Goal: Task Accomplishment & Management: Use online tool/utility

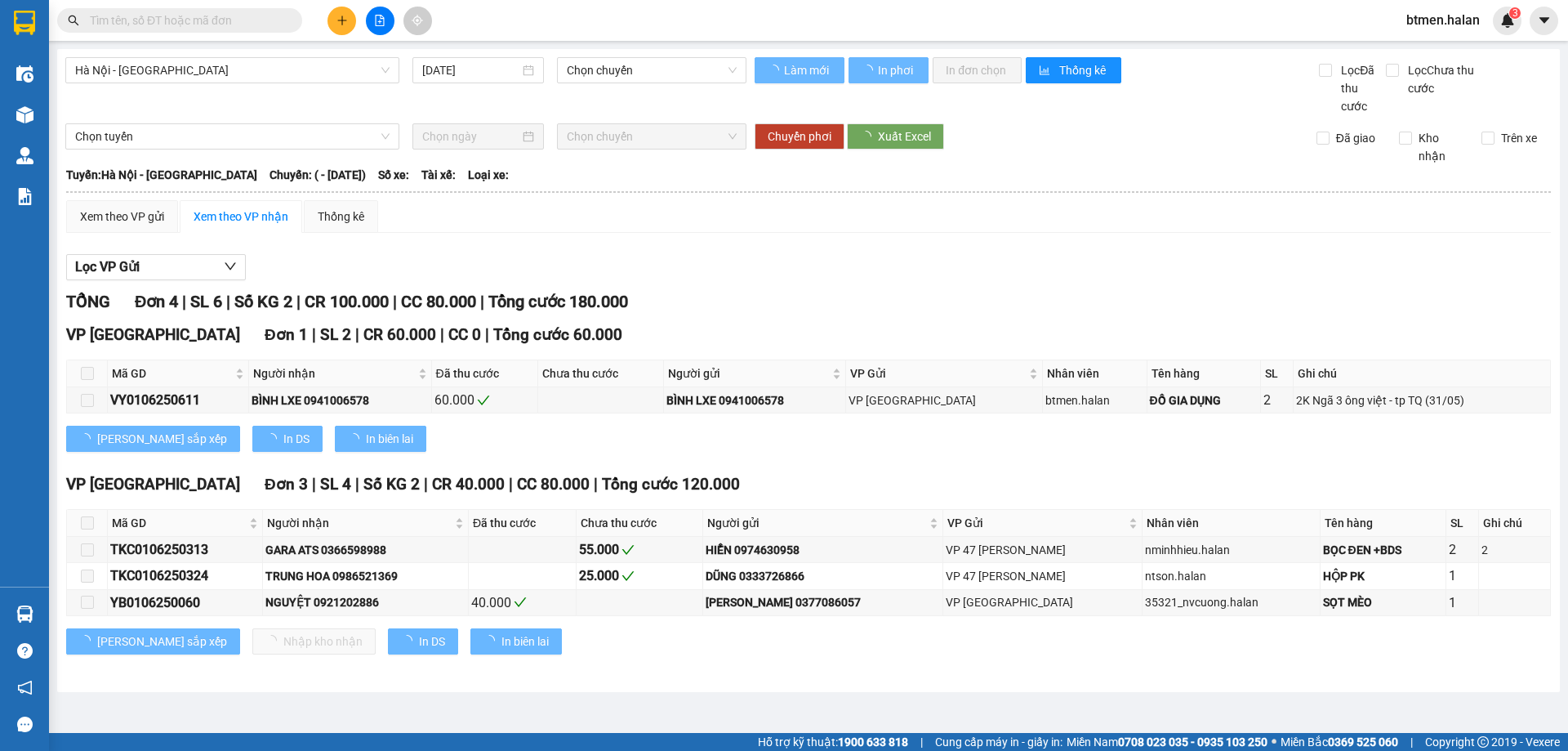
type input "01/06/2025"
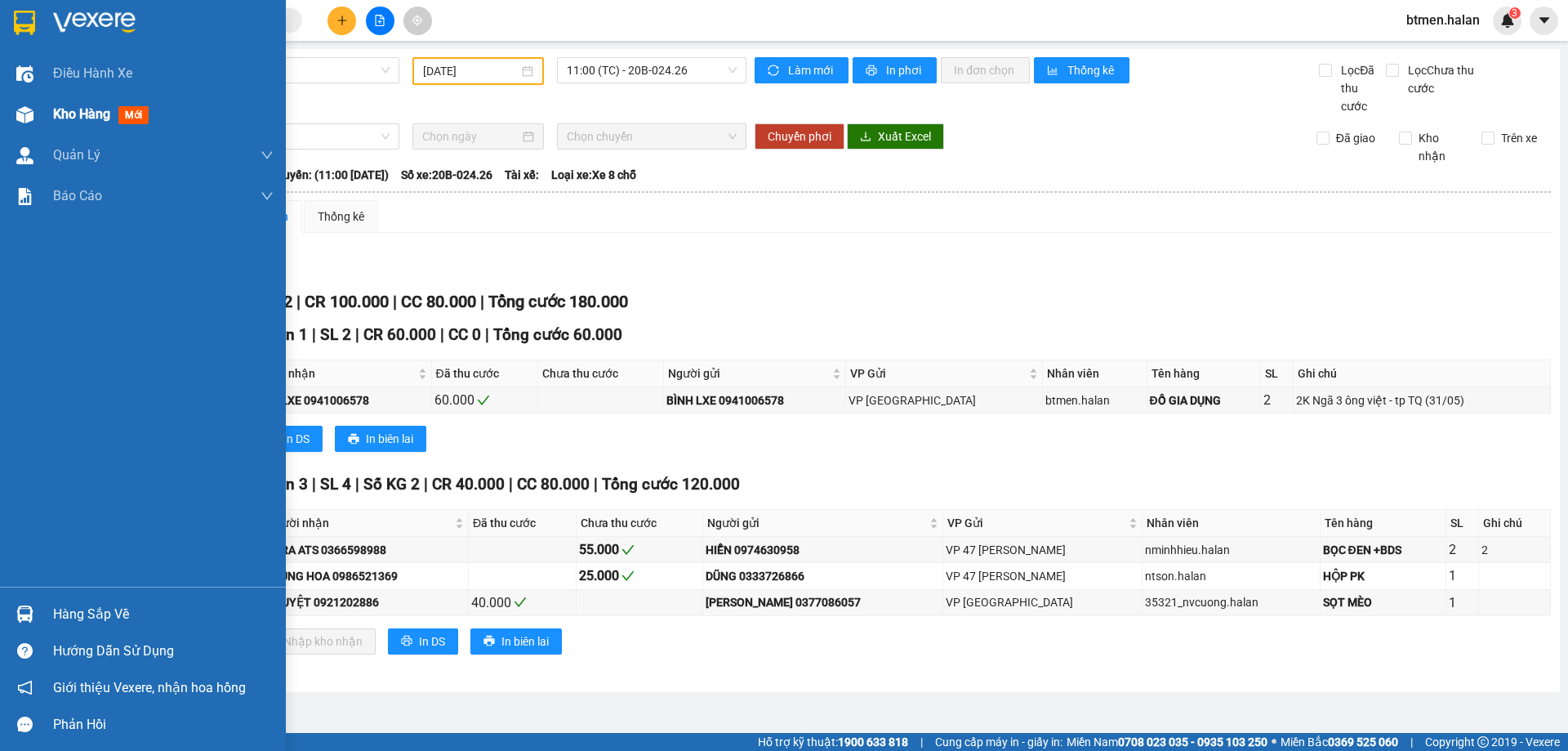
click at [43, 119] on div "Kho hàng mới" at bounding box center [143, 114] width 286 height 41
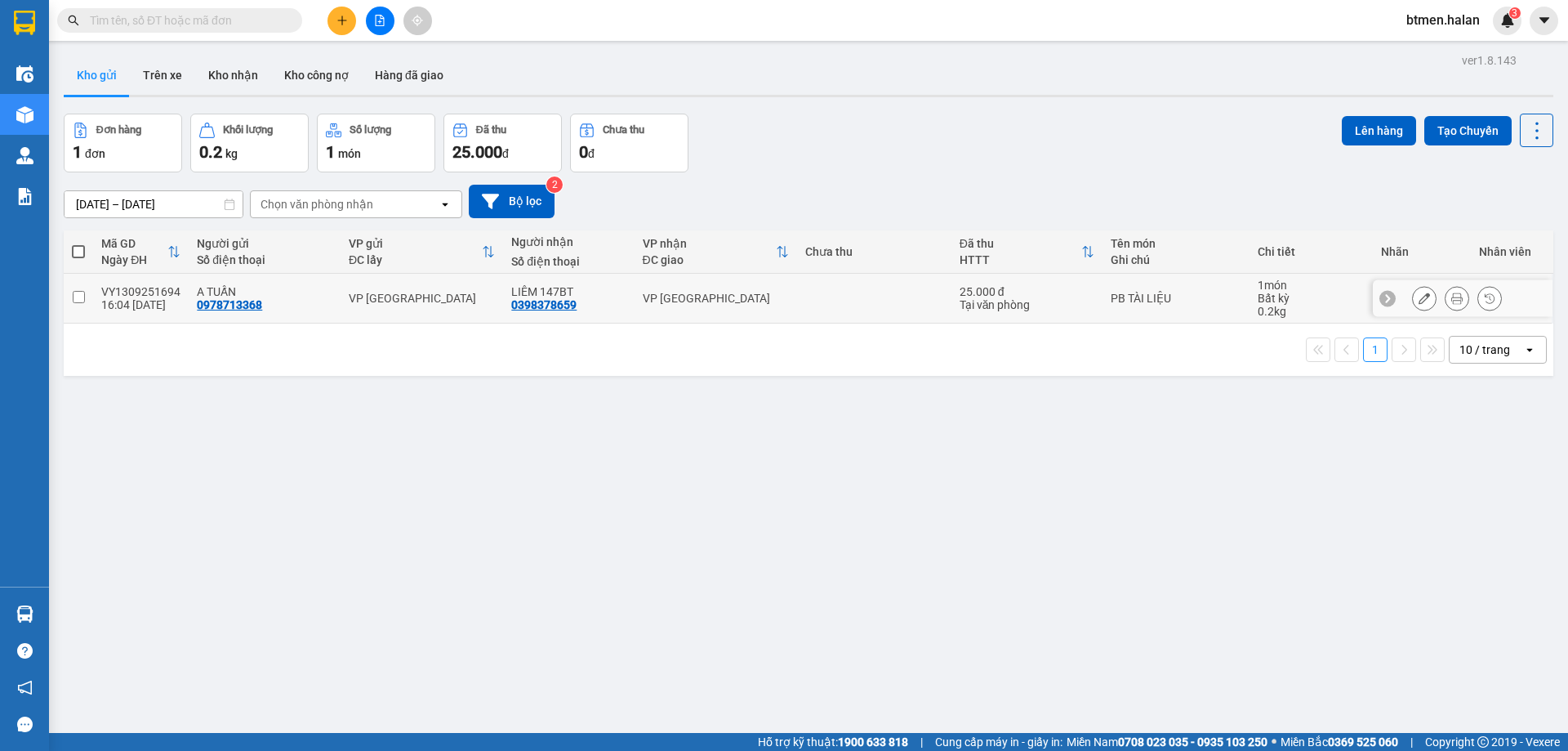
click at [81, 300] on input "checkbox" at bounding box center [79, 297] width 12 height 12
checkbox input "true"
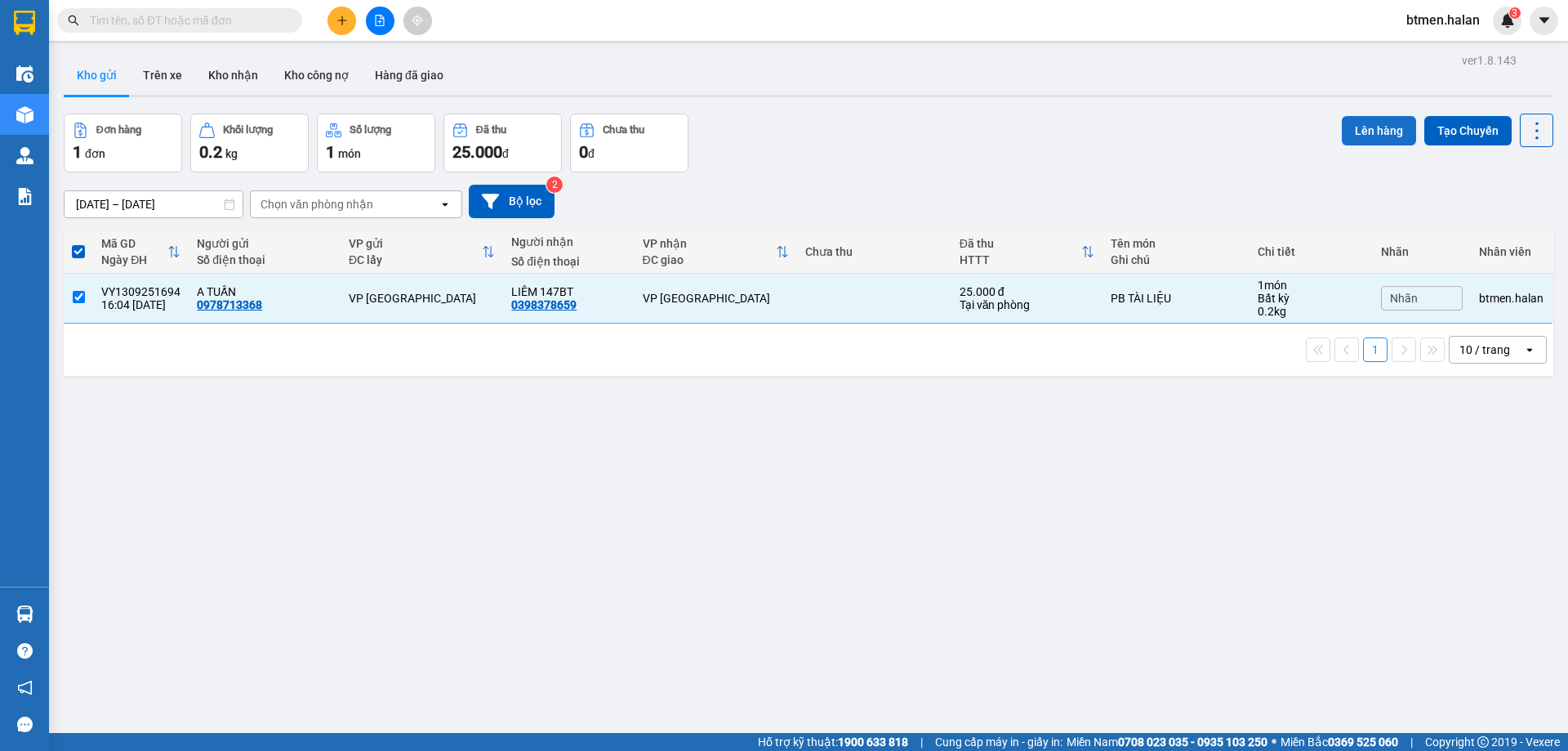
click at [1366, 128] on button "Lên hàng" at bounding box center [1378, 131] width 75 height 29
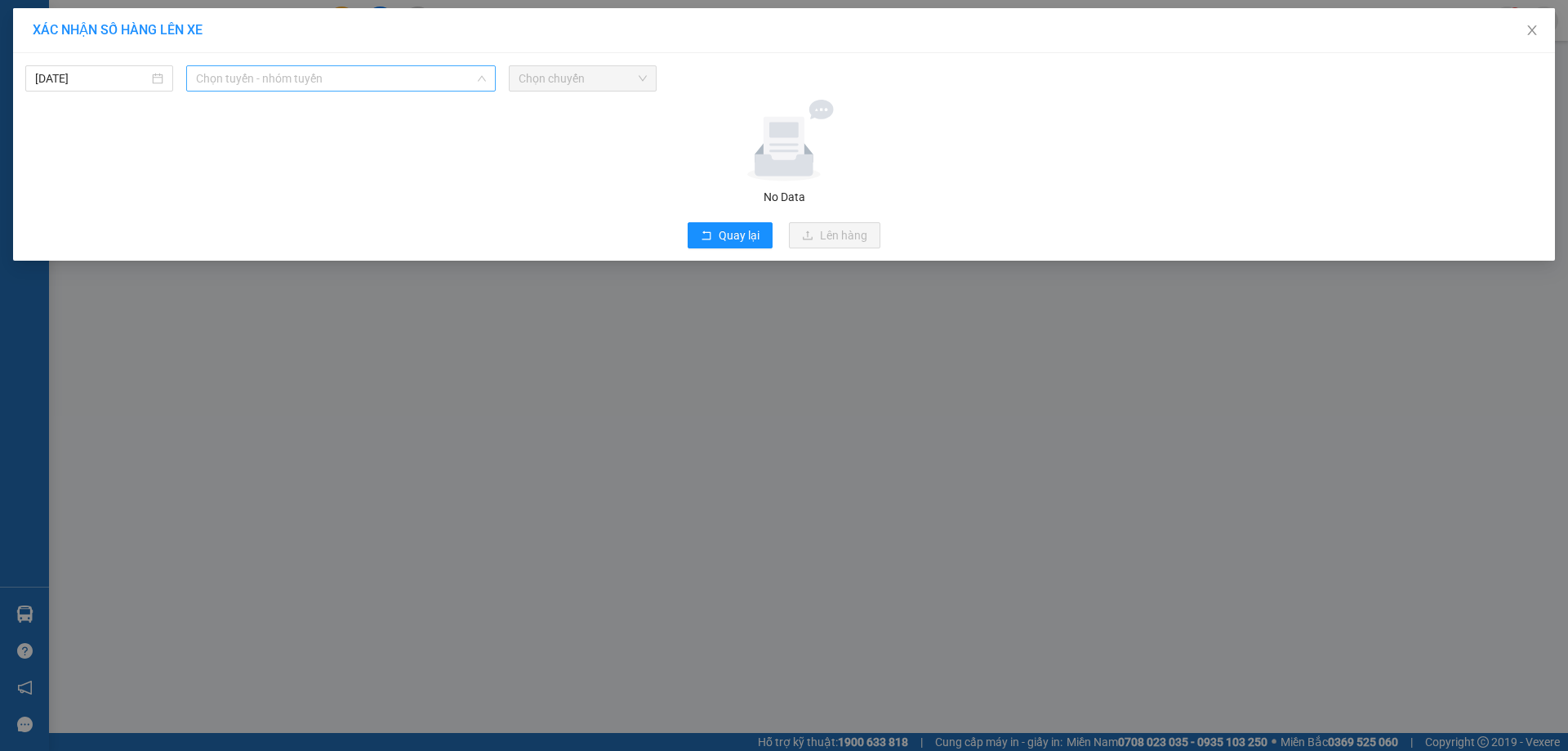
click at [235, 86] on span "Chọn tuyến - nhóm tuyến" at bounding box center [341, 78] width 290 height 25
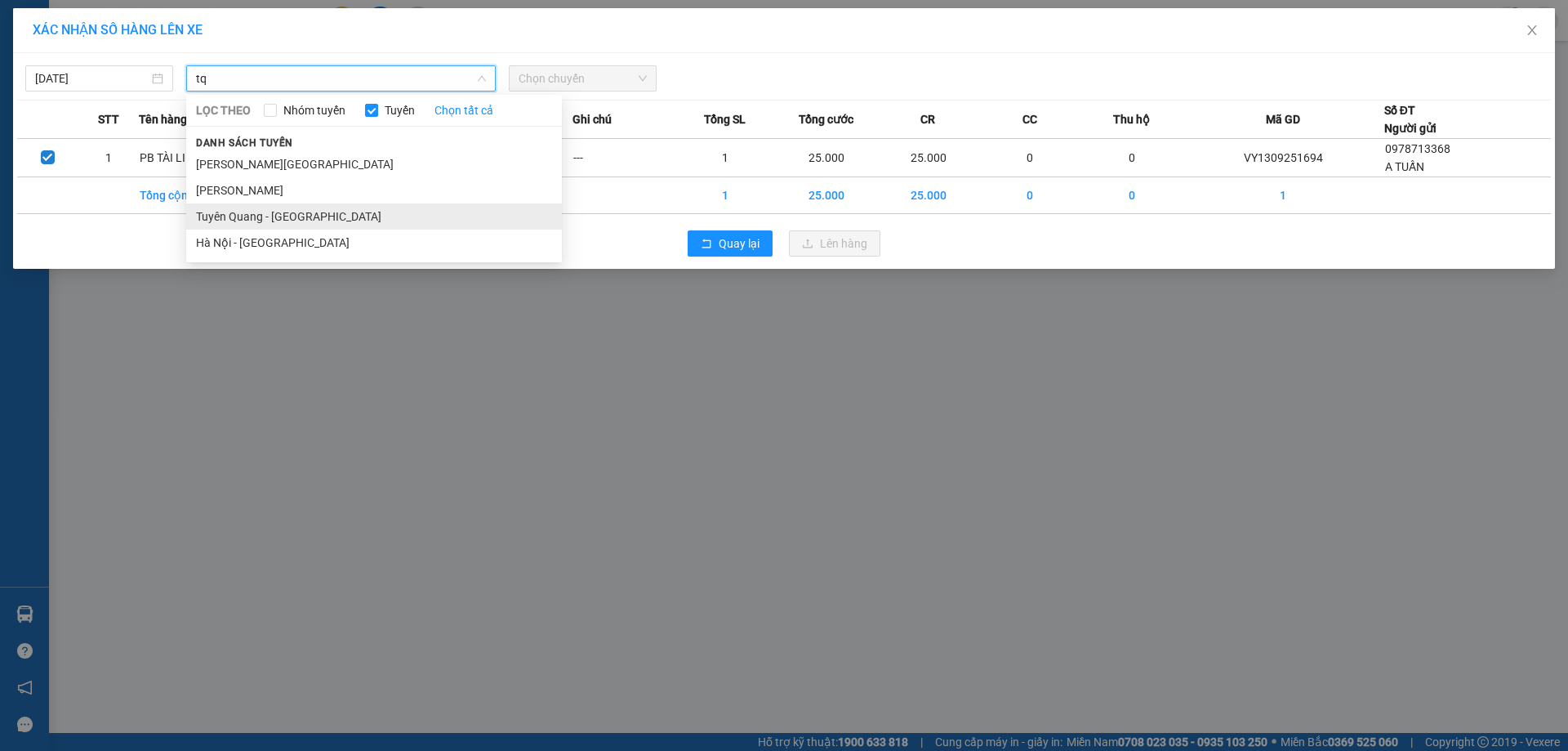
type input "tq"
click at [284, 220] on li "Tuyên Quang - Hà Nội" at bounding box center [374, 217] width 375 height 26
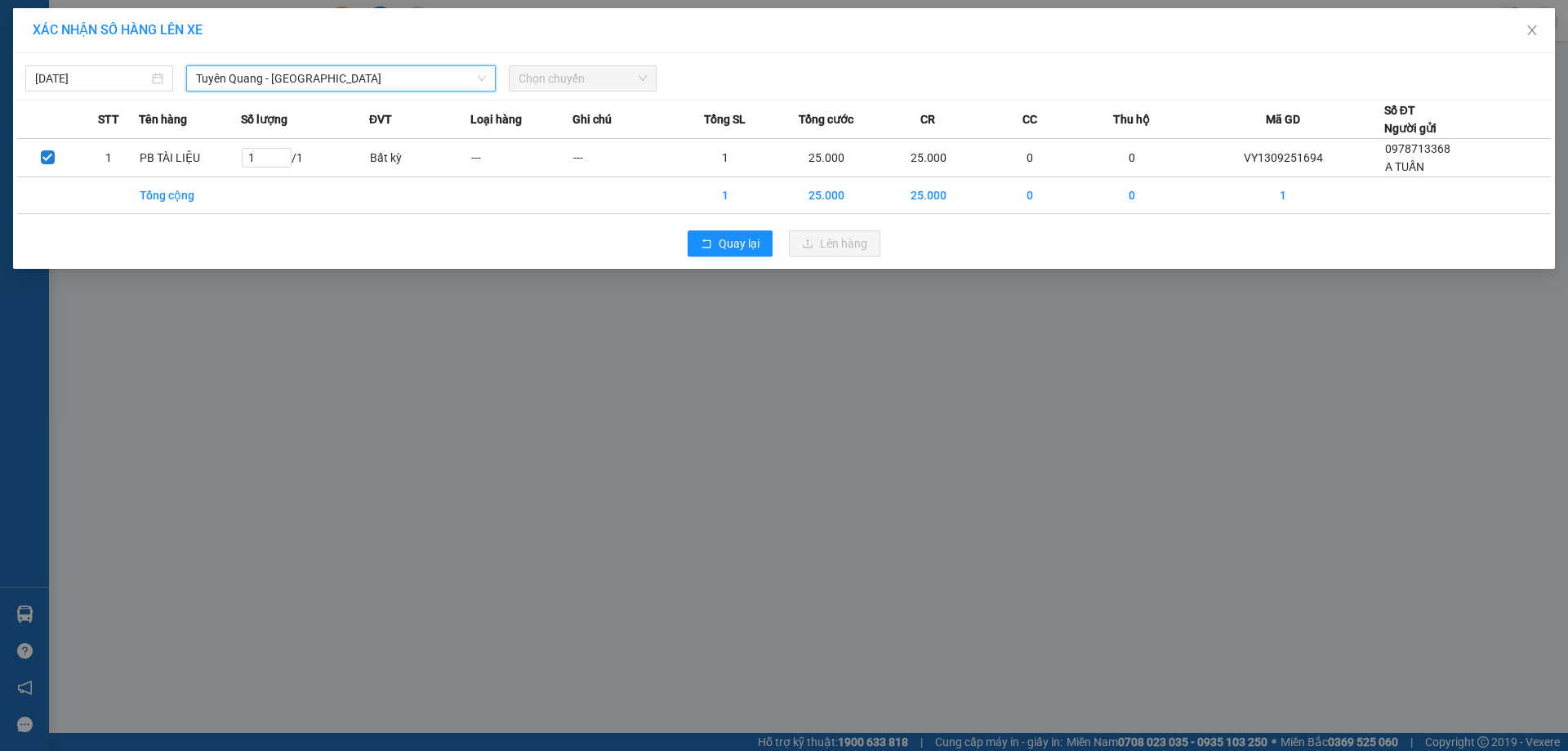
click at [556, 80] on span "Chọn chuyến" at bounding box center [582, 78] width 128 height 25
click at [585, 73] on span "Chọn chuyến" at bounding box center [582, 78] width 128 height 25
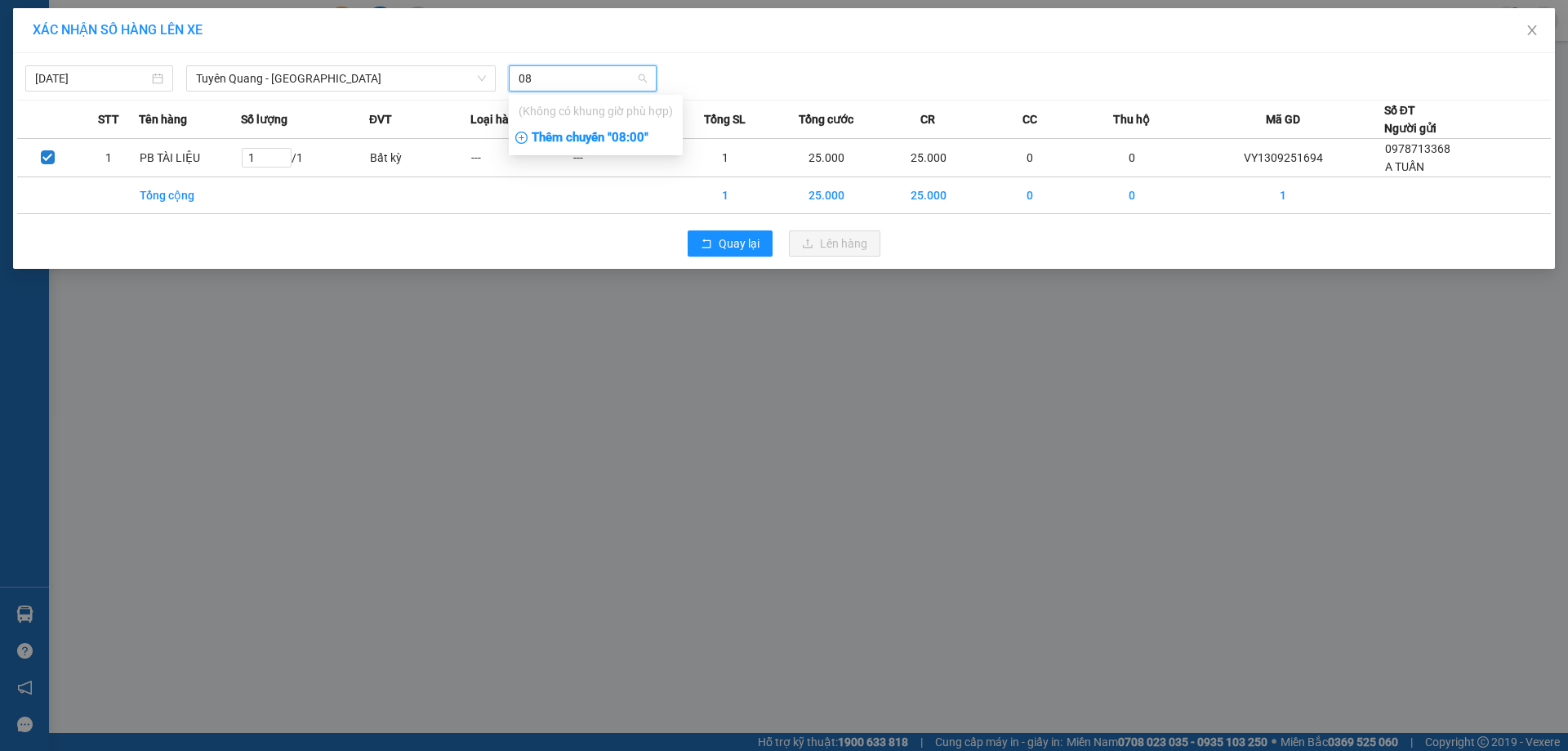
type input "08"
click at [623, 131] on div "Thêm chuyến " 08:00 "" at bounding box center [595, 138] width 174 height 27
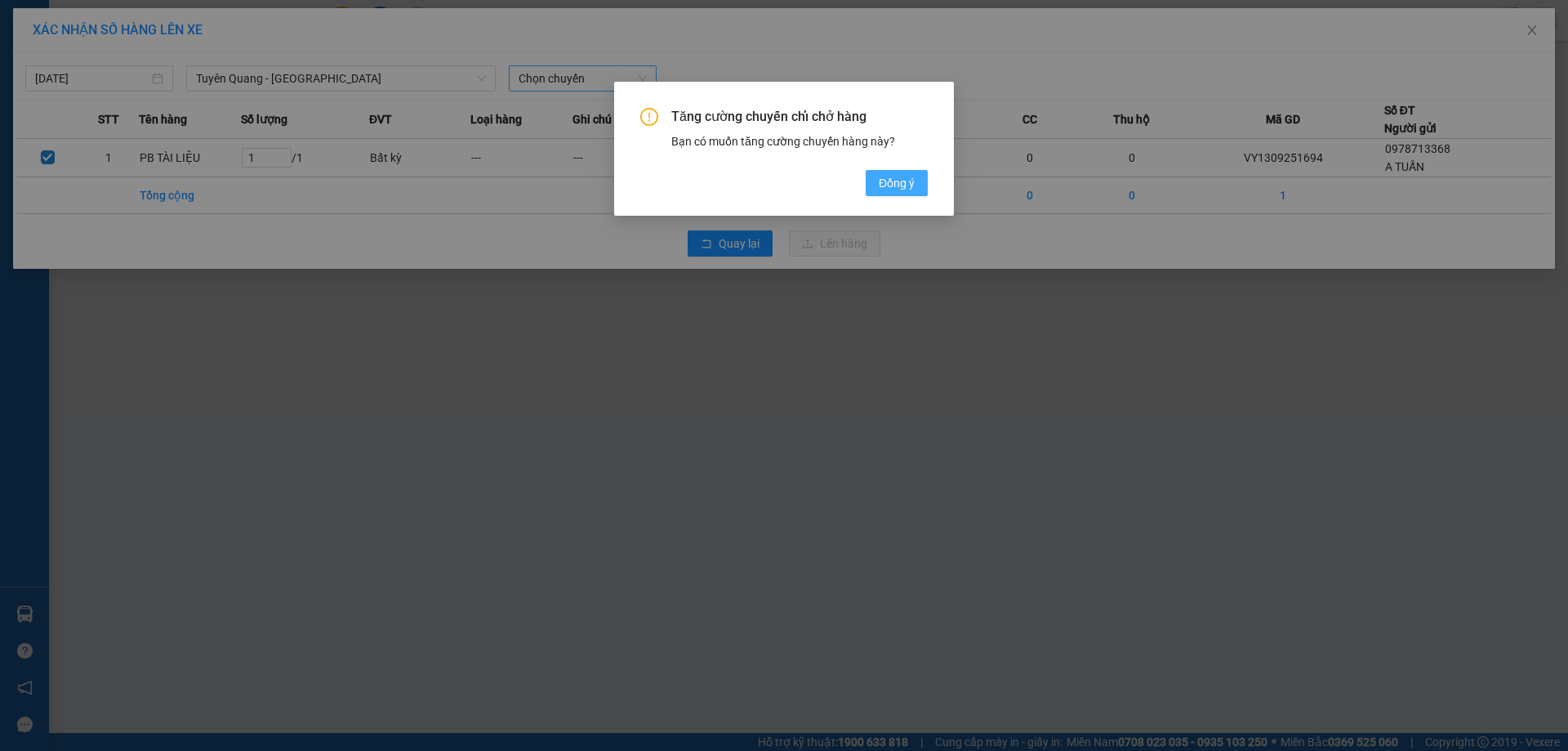
click at [886, 176] on span "Đồng ý" at bounding box center [896, 183] width 36 height 18
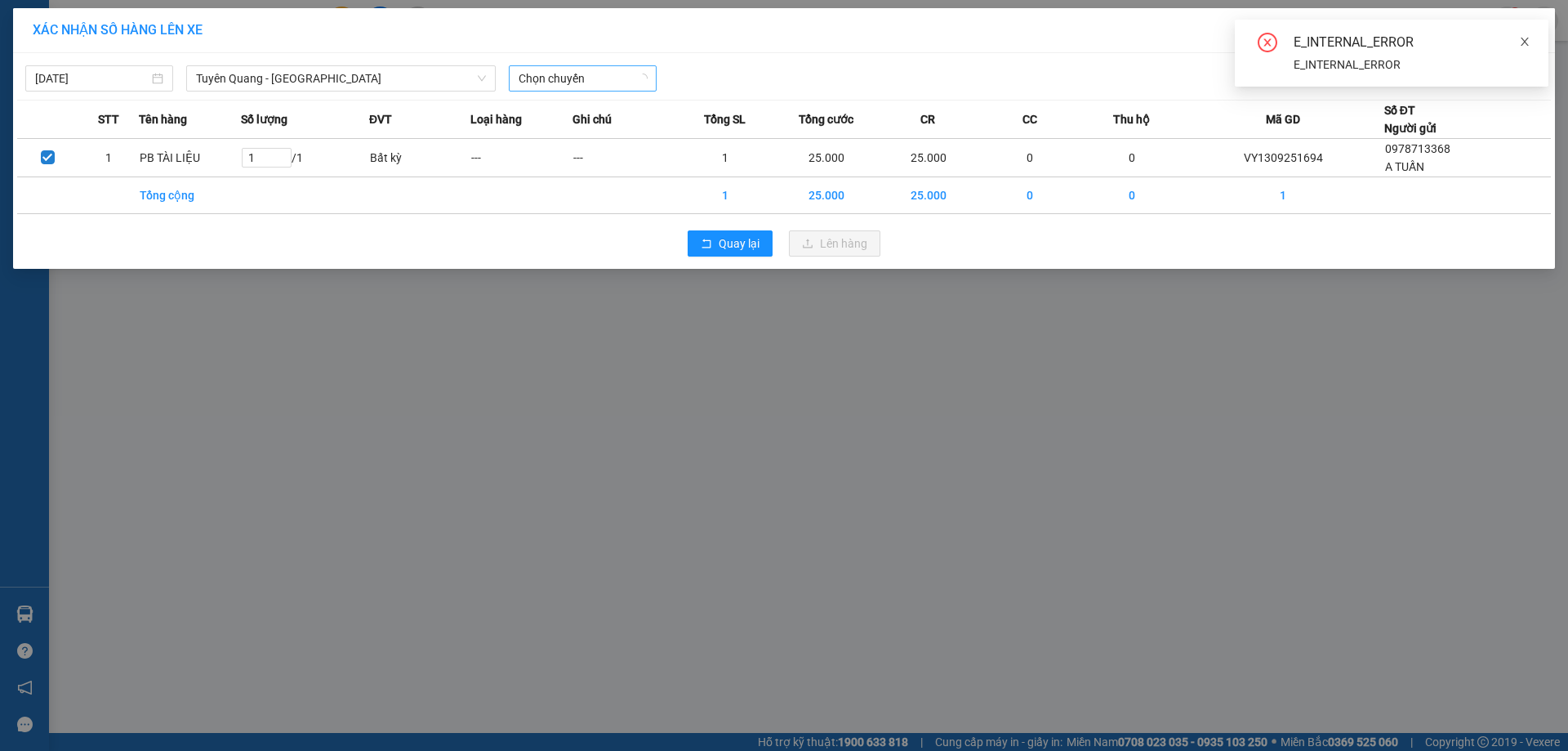
click at [1526, 41] on icon "close" at bounding box center [1524, 41] width 11 height 11
click at [604, 76] on span "Chọn chuyến" at bounding box center [582, 78] width 128 height 25
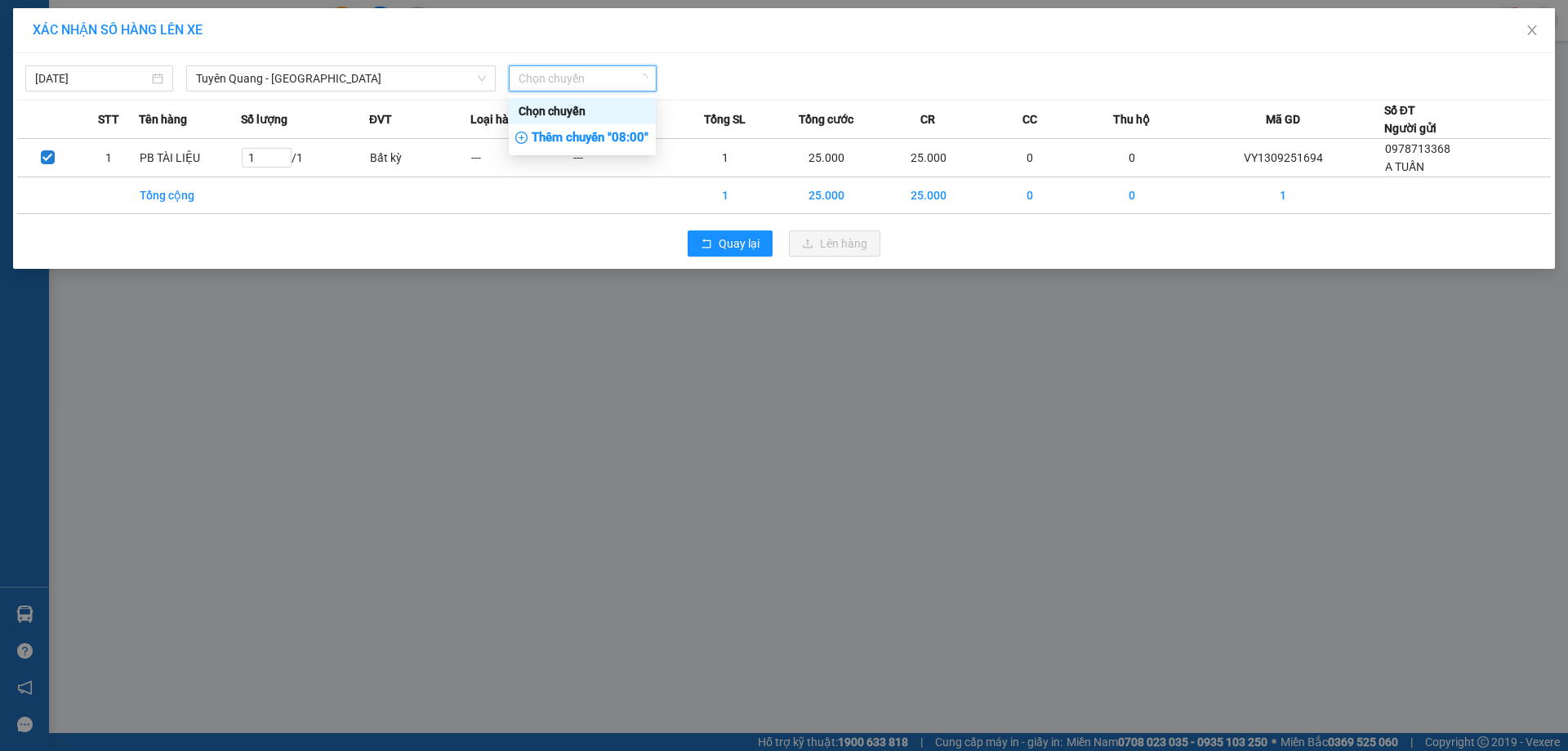
click at [623, 135] on div "Thêm chuyến " 08:00 "" at bounding box center [581, 138] width 147 height 27
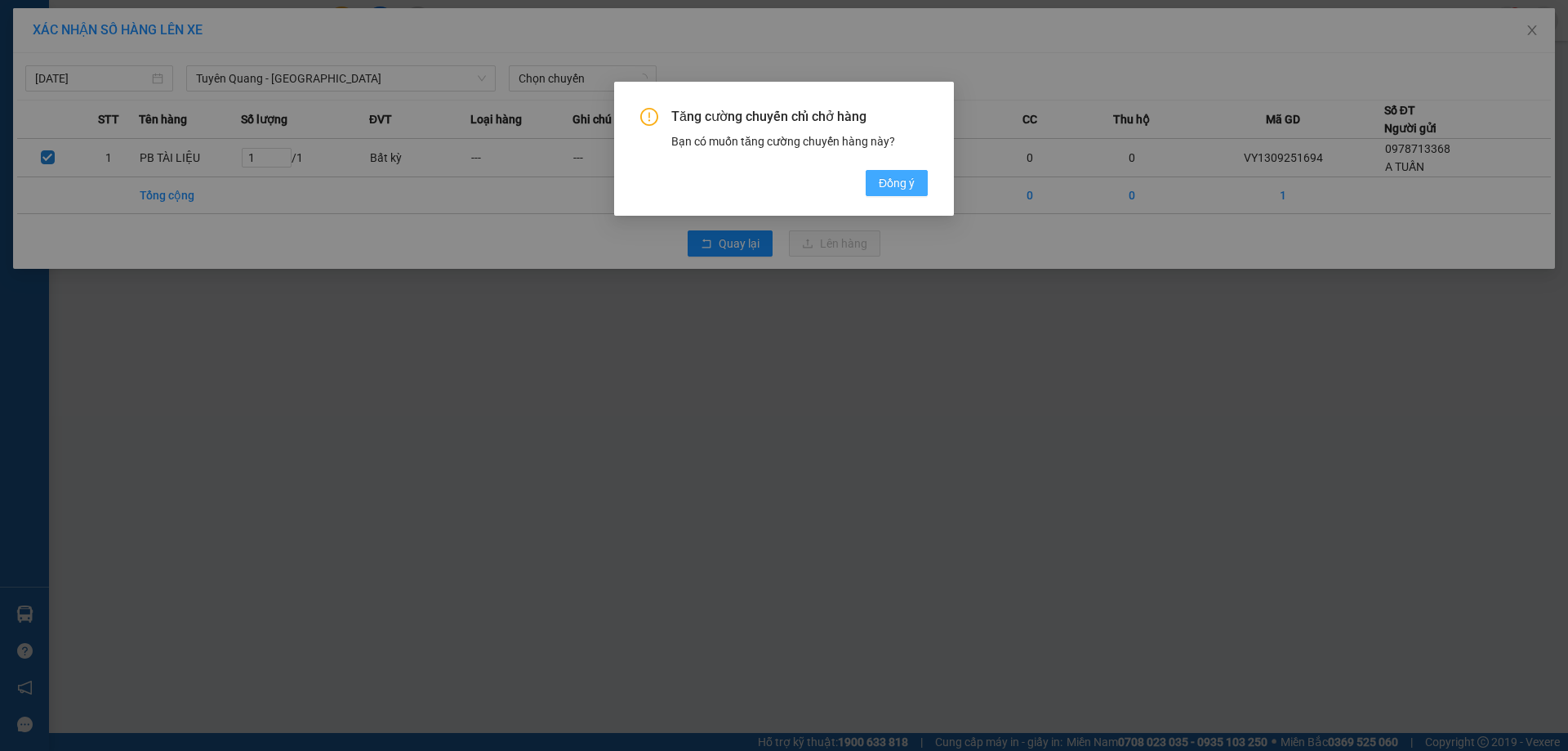
click at [913, 180] on span "Đồng ý" at bounding box center [896, 183] width 36 height 18
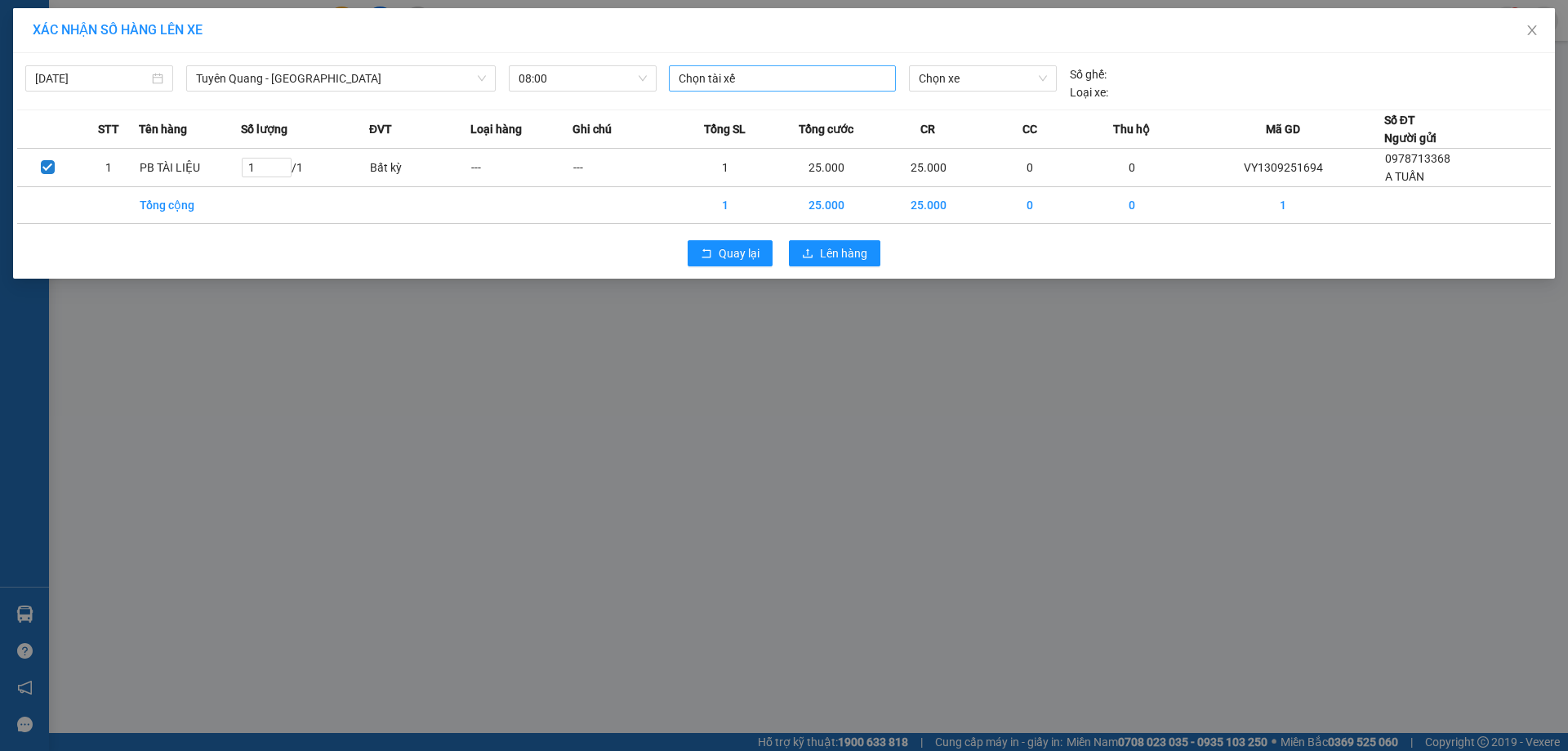
click at [822, 75] on div at bounding box center [782, 78] width 219 height 20
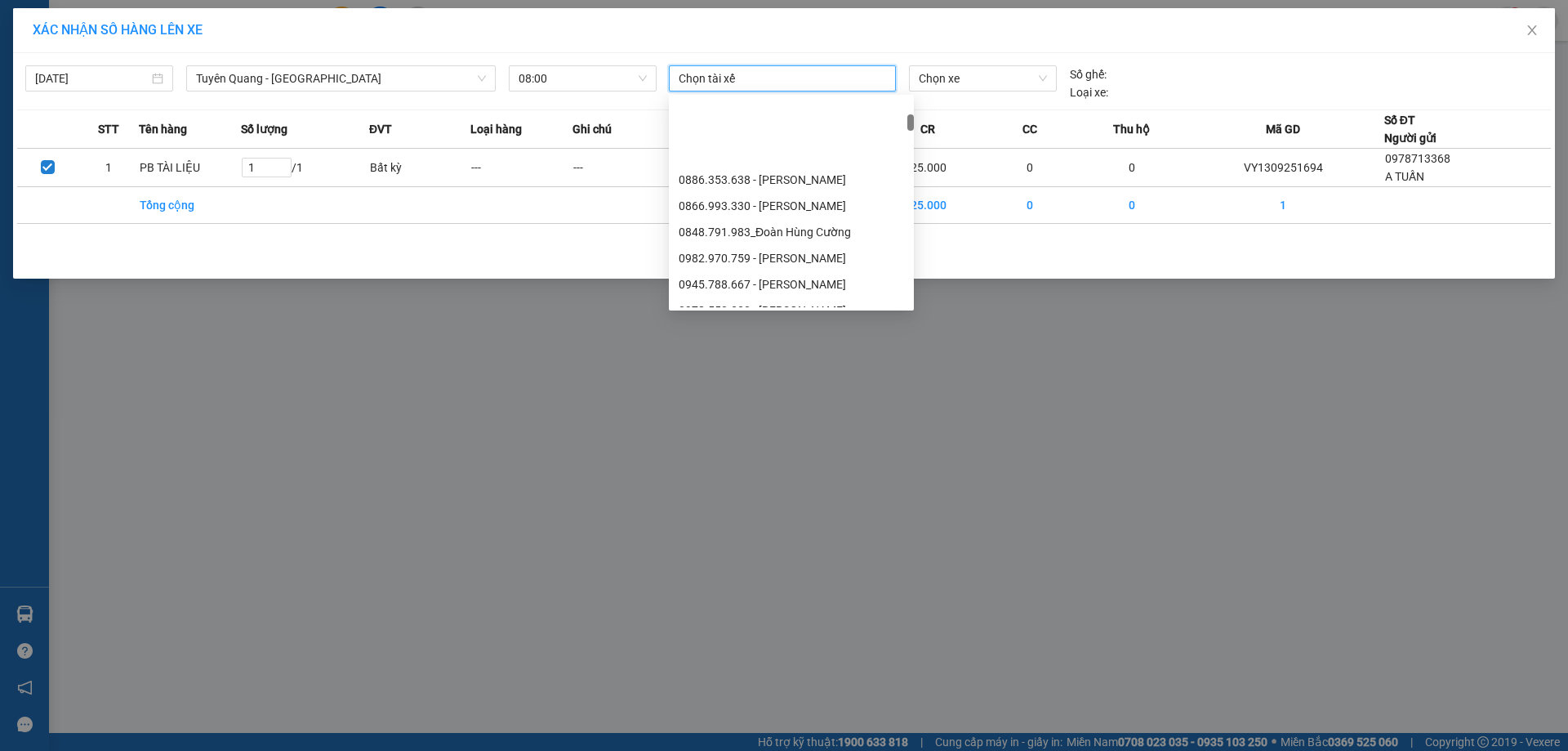
scroll to position [980, 0]
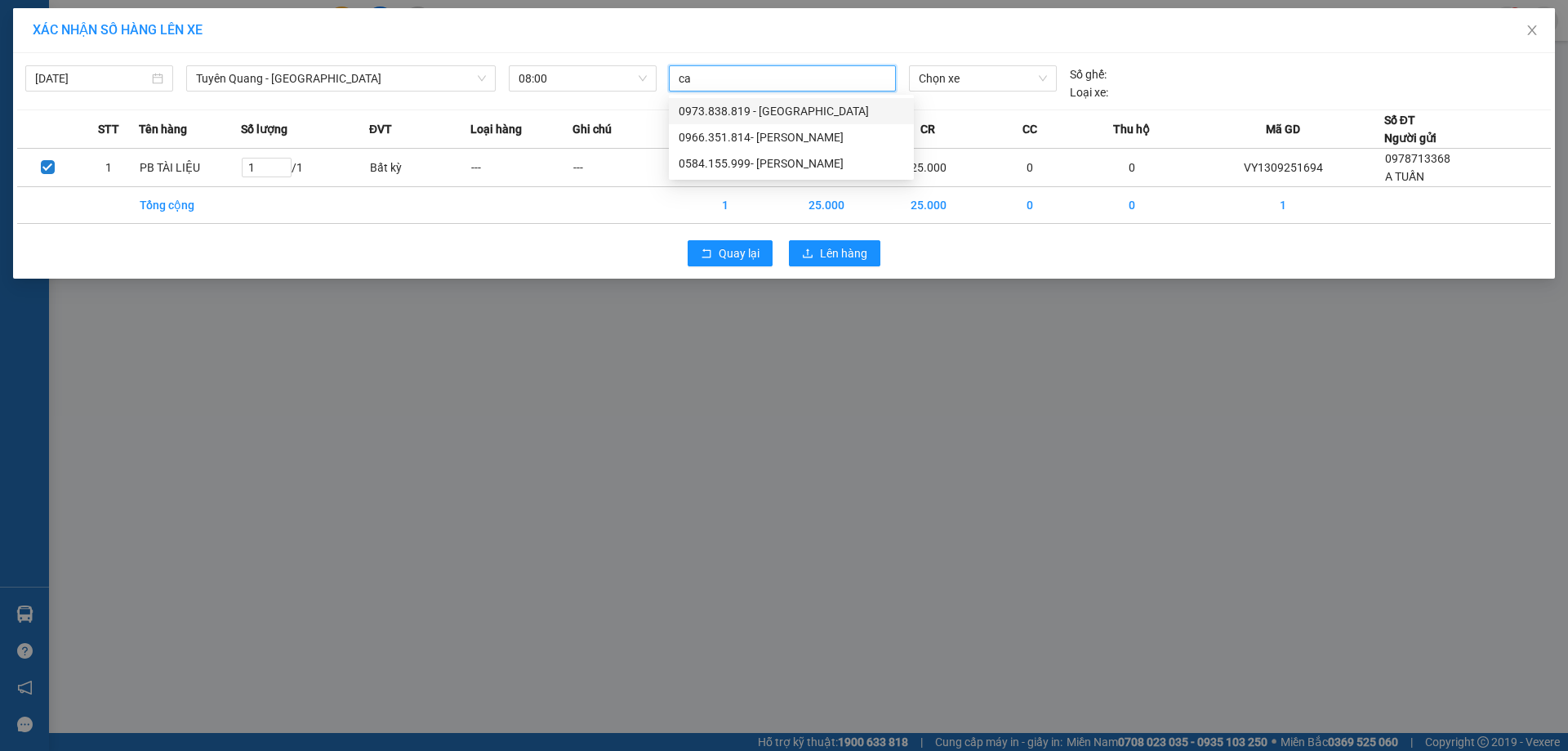
type input "cao"
click at [810, 138] on div "0966.351.814- [PERSON_NAME]" at bounding box center [791, 137] width 225 height 18
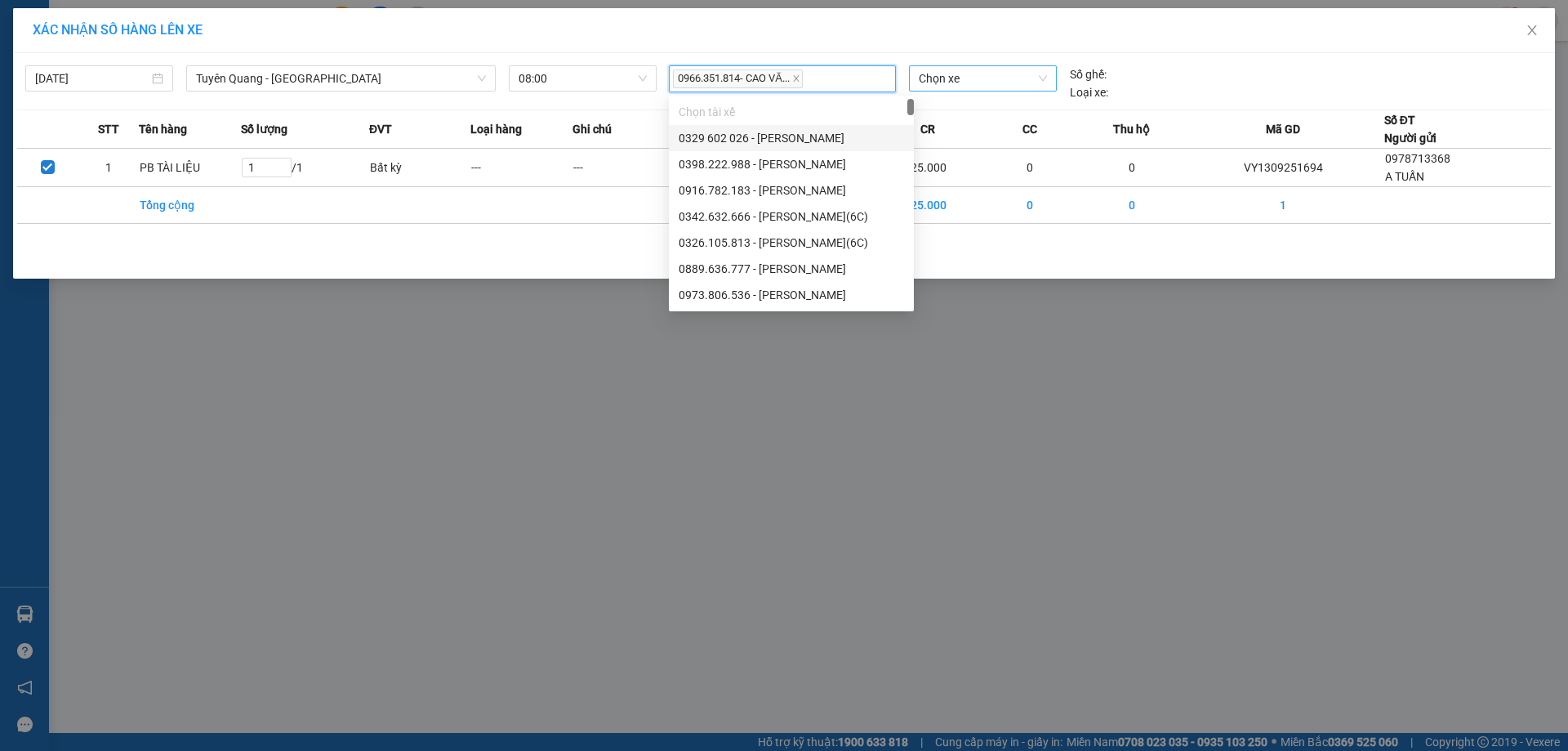
click at [982, 84] on span "Chọn xe" at bounding box center [982, 78] width 127 height 25
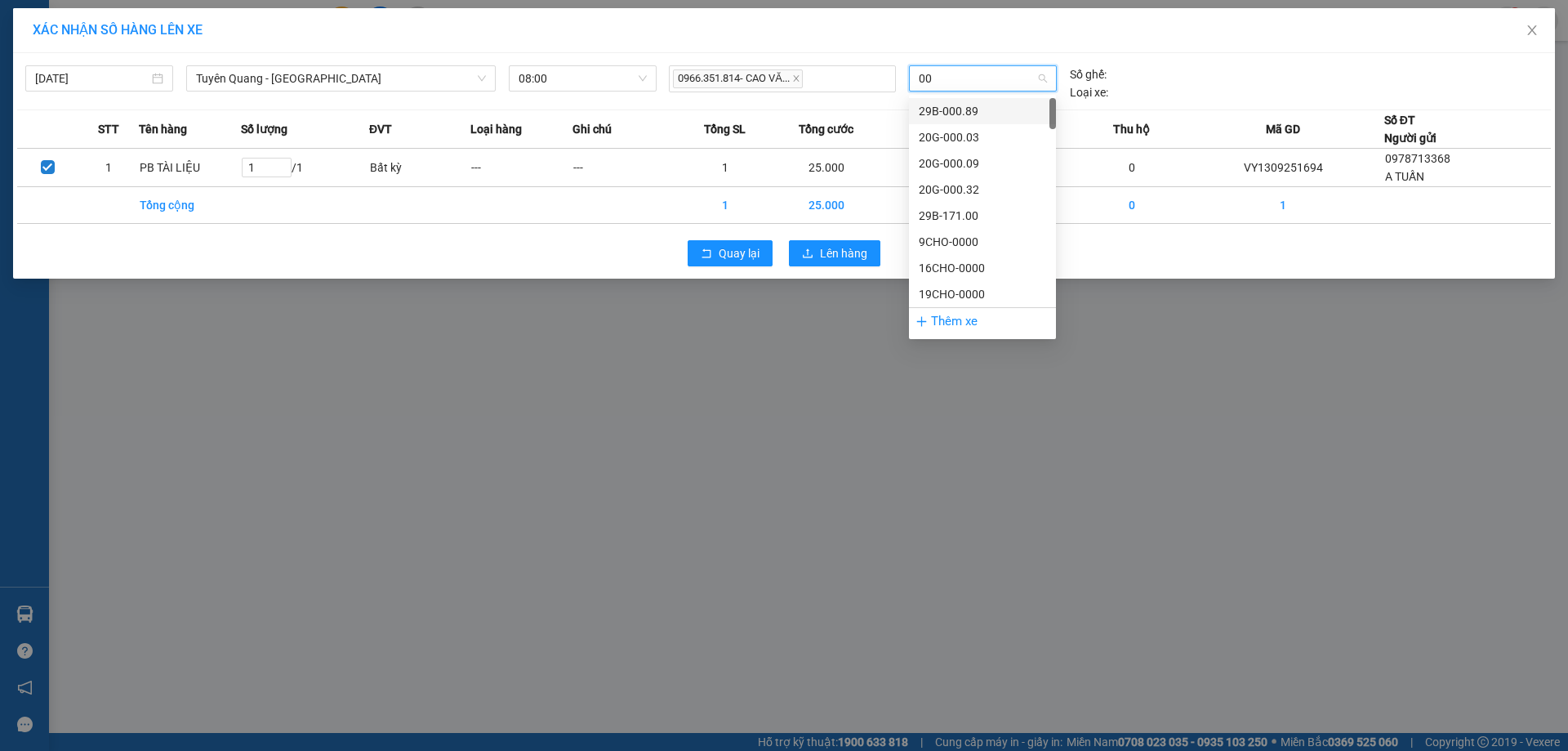
type input "006"
click at [1012, 113] on div "20G-000.06" at bounding box center [982, 111] width 127 height 18
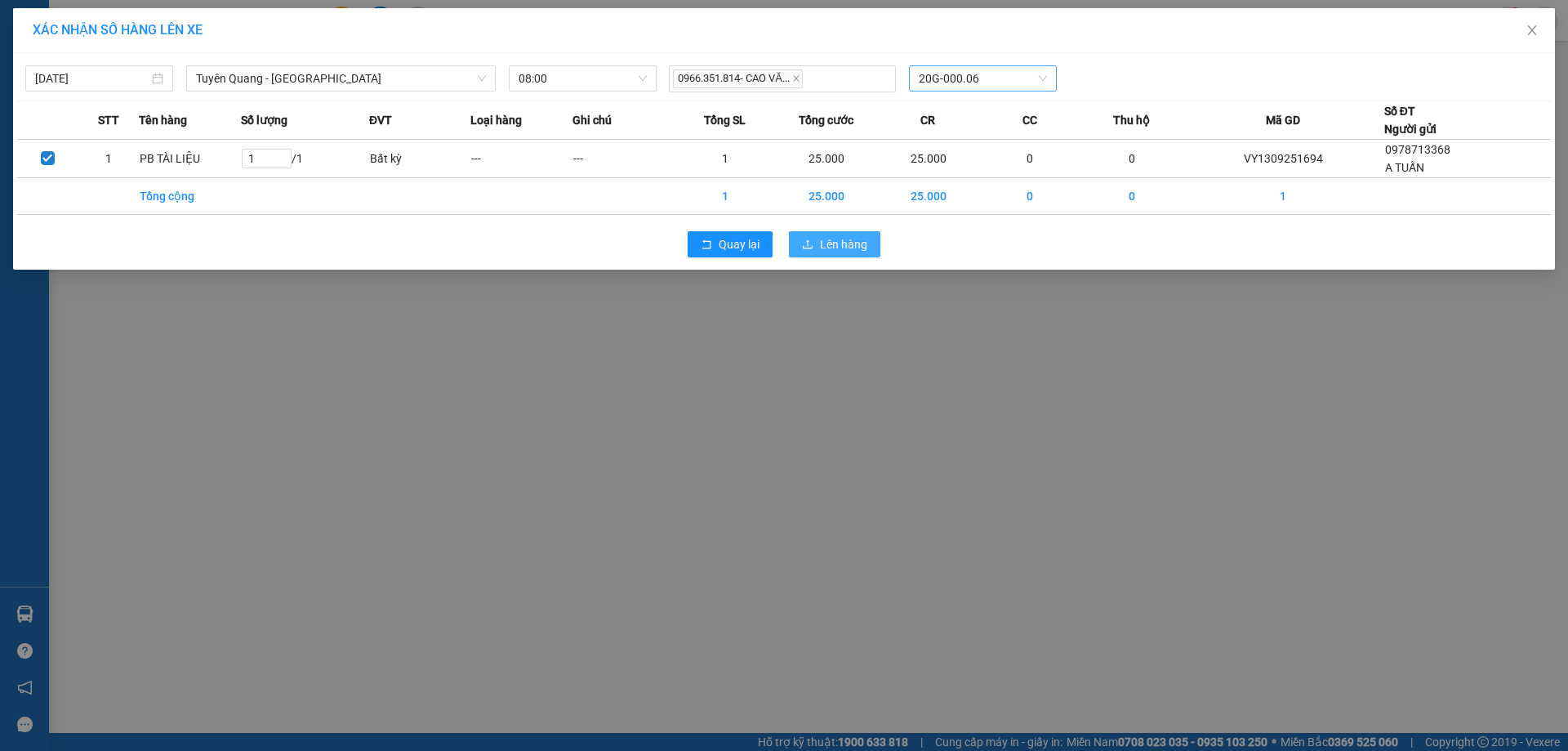
click at [830, 248] on span "Lên hàng" at bounding box center [843, 244] width 47 height 18
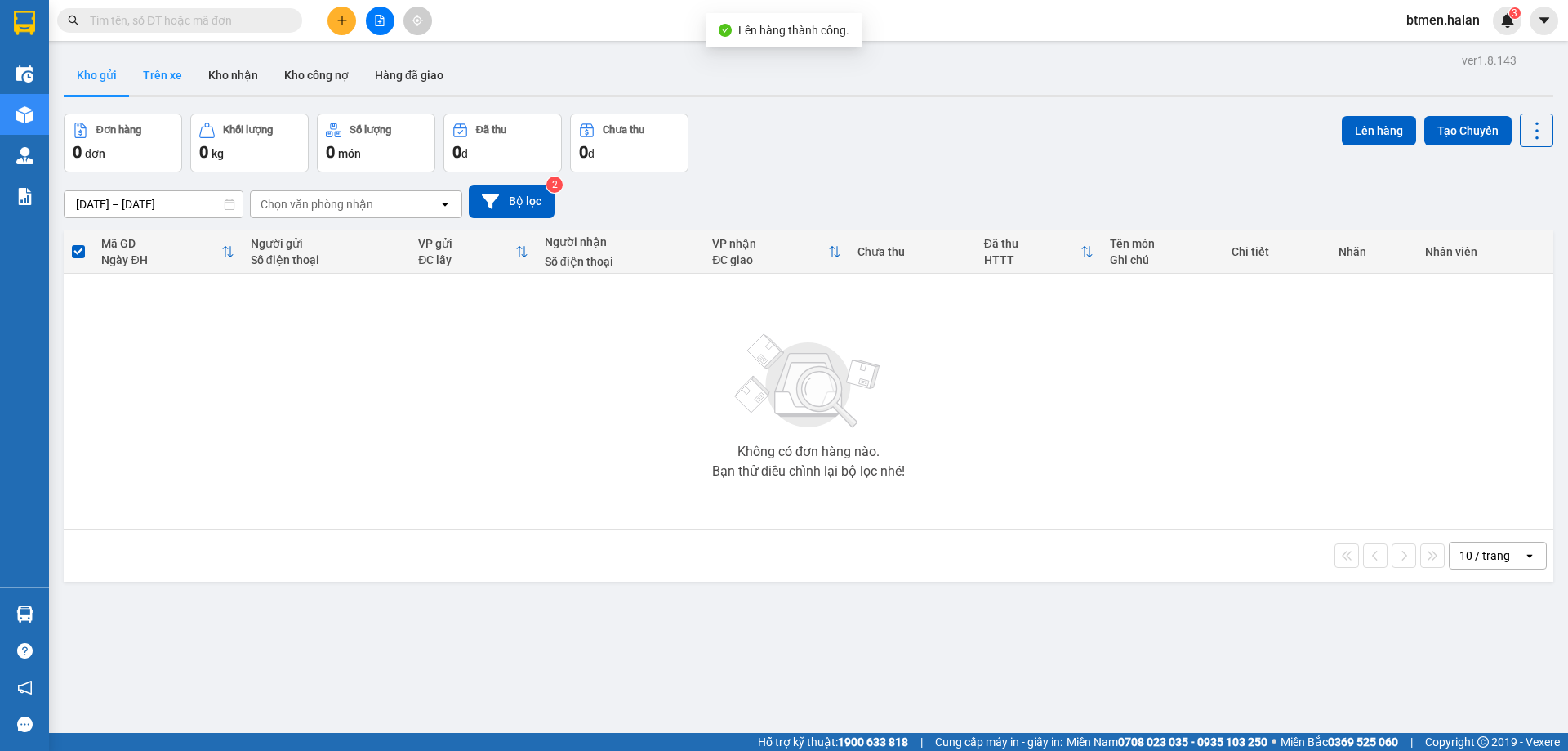
click at [148, 79] on button "Trên xe" at bounding box center [162, 76] width 65 height 40
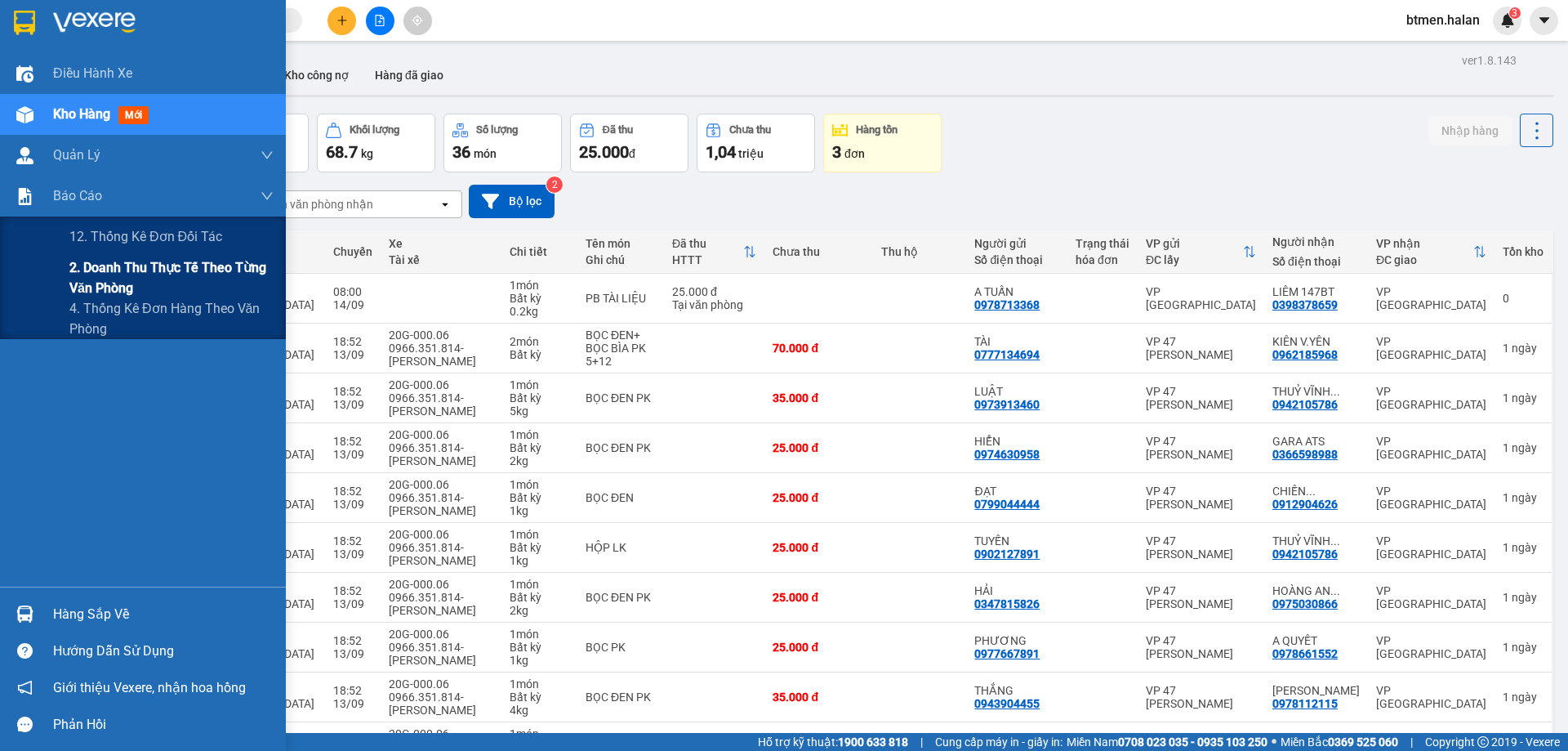
click at [88, 268] on span "2. Doanh thu thực tế theo từng văn phòng" at bounding box center [172, 278] width 204 height 41
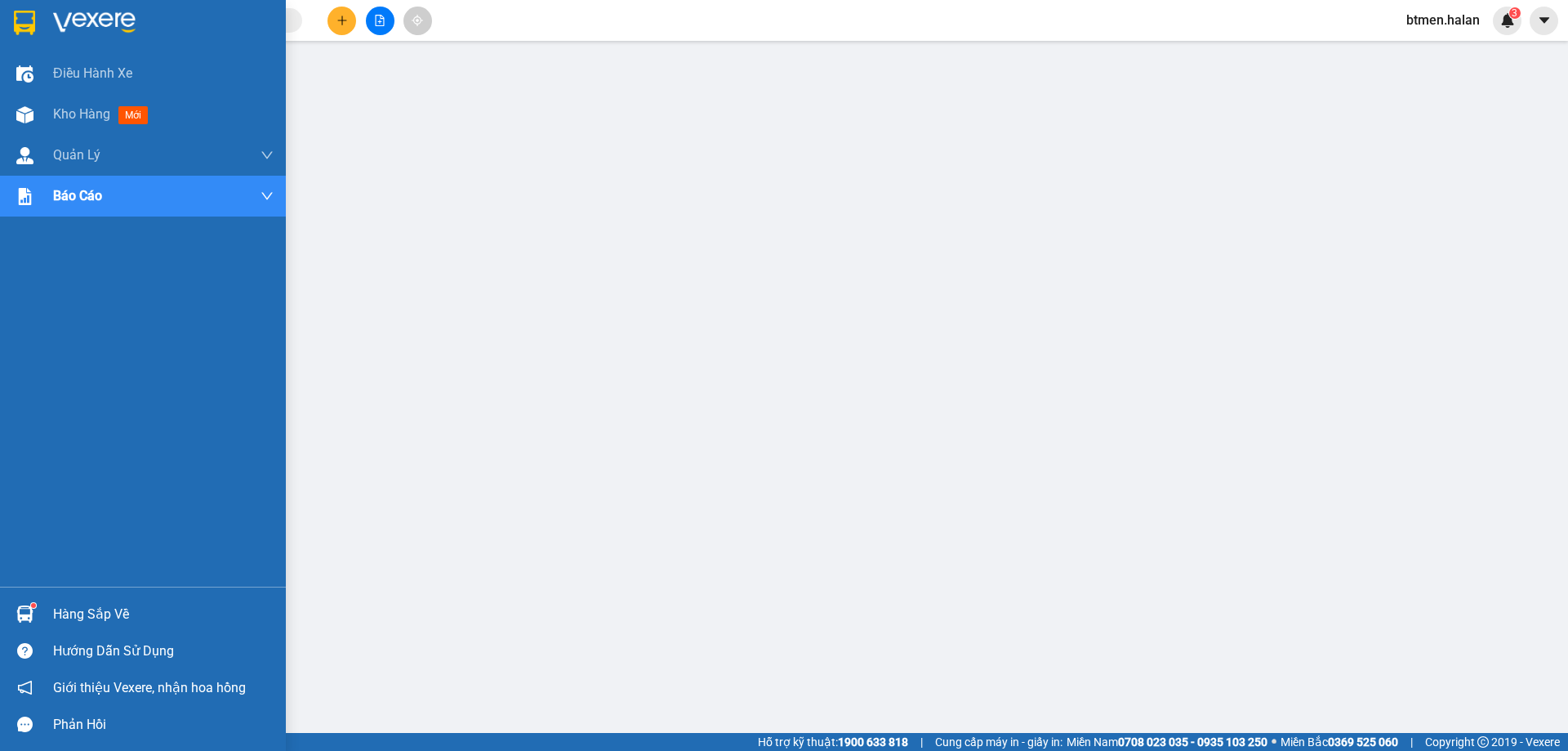
click at [21, 609] on img at bounding box center [25, 614] width 17 height 17
click at [64, 107] on span "Kho hàng" at bounding box center [82, 114] width 58 height 15
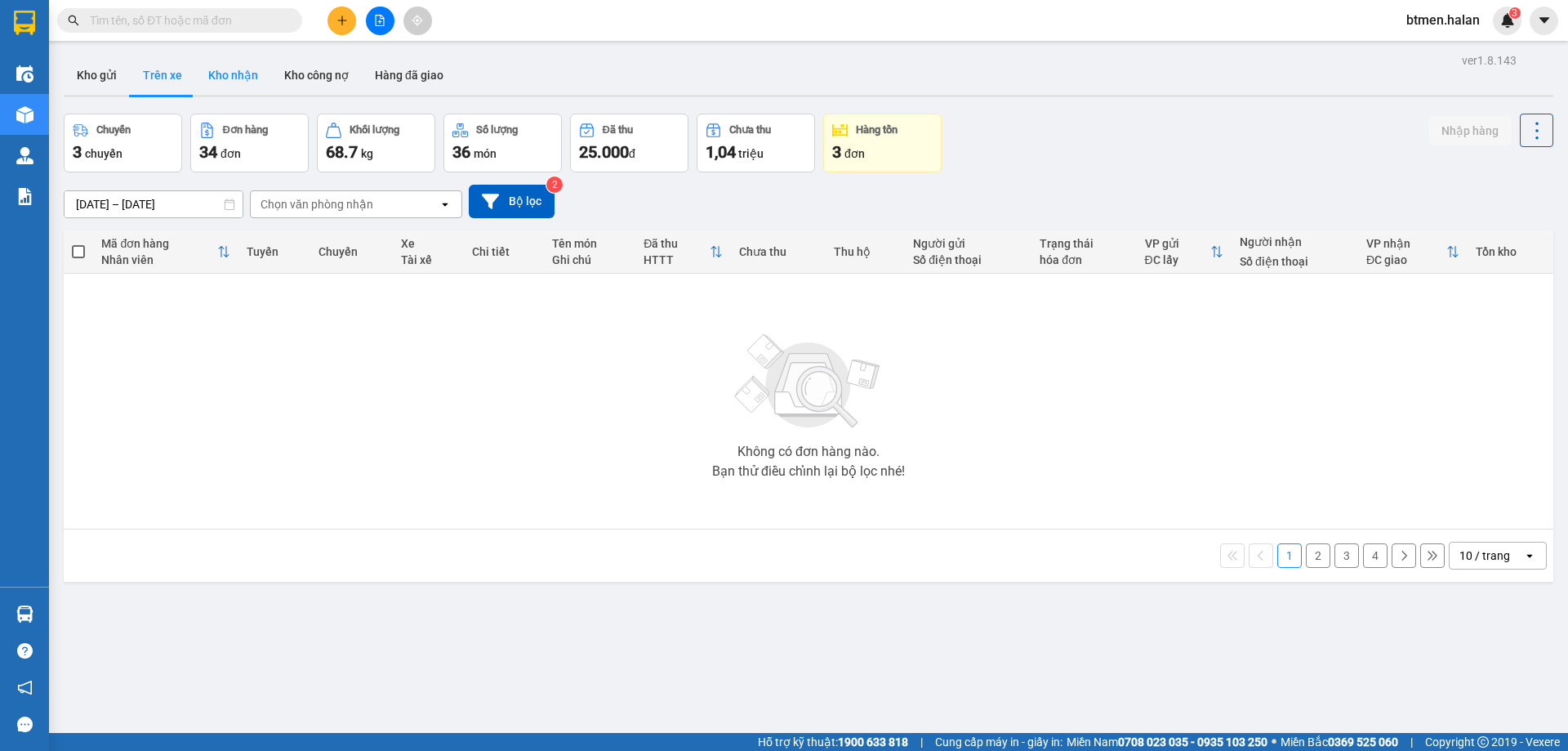
click at [256, 76] on button "Kho nhận" at bounding box center [233, 76] width 76 height 40
type input "[DATE] – [DATE]"
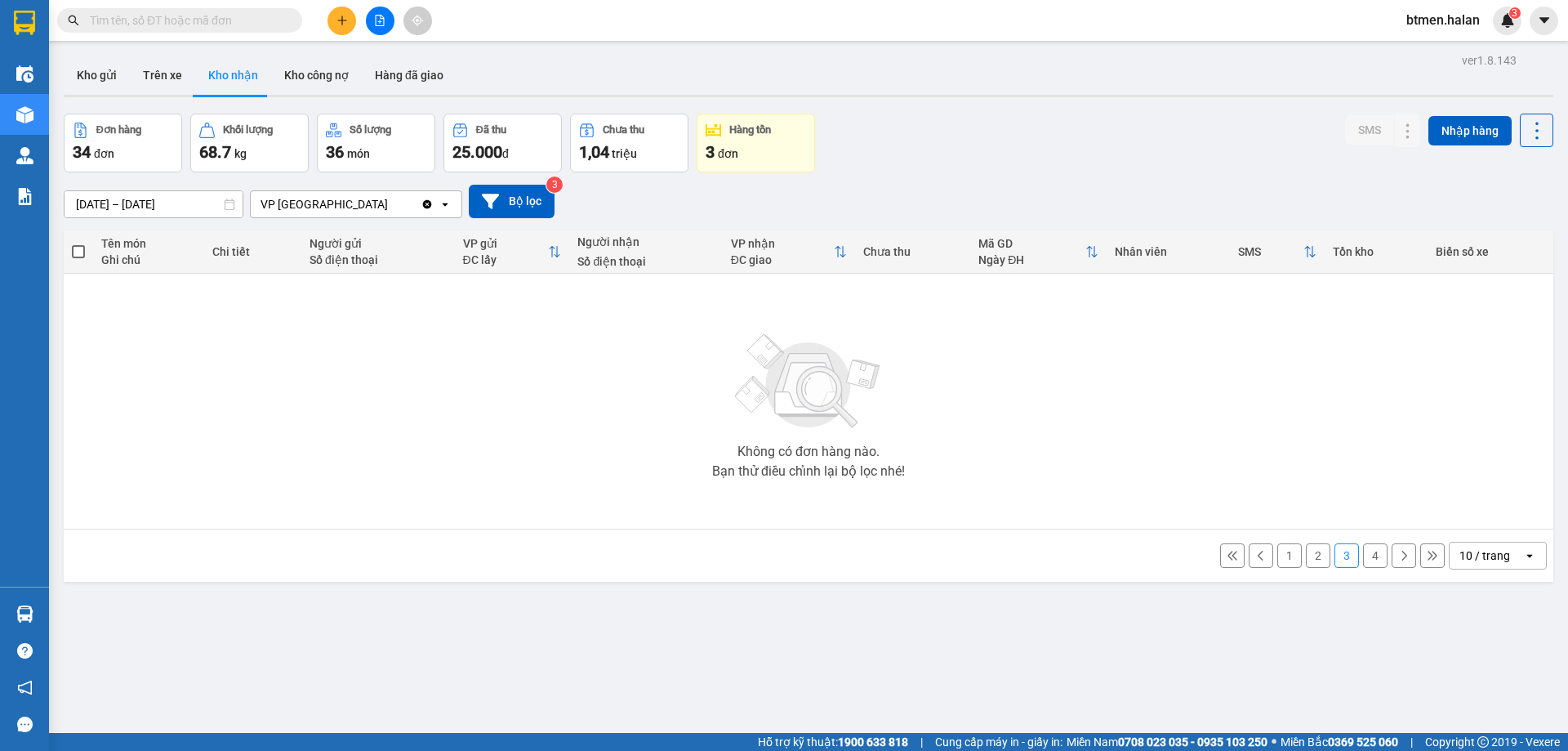
click at [179, 16] on input "text" at bounding box center [186, 20] width 192 height 18
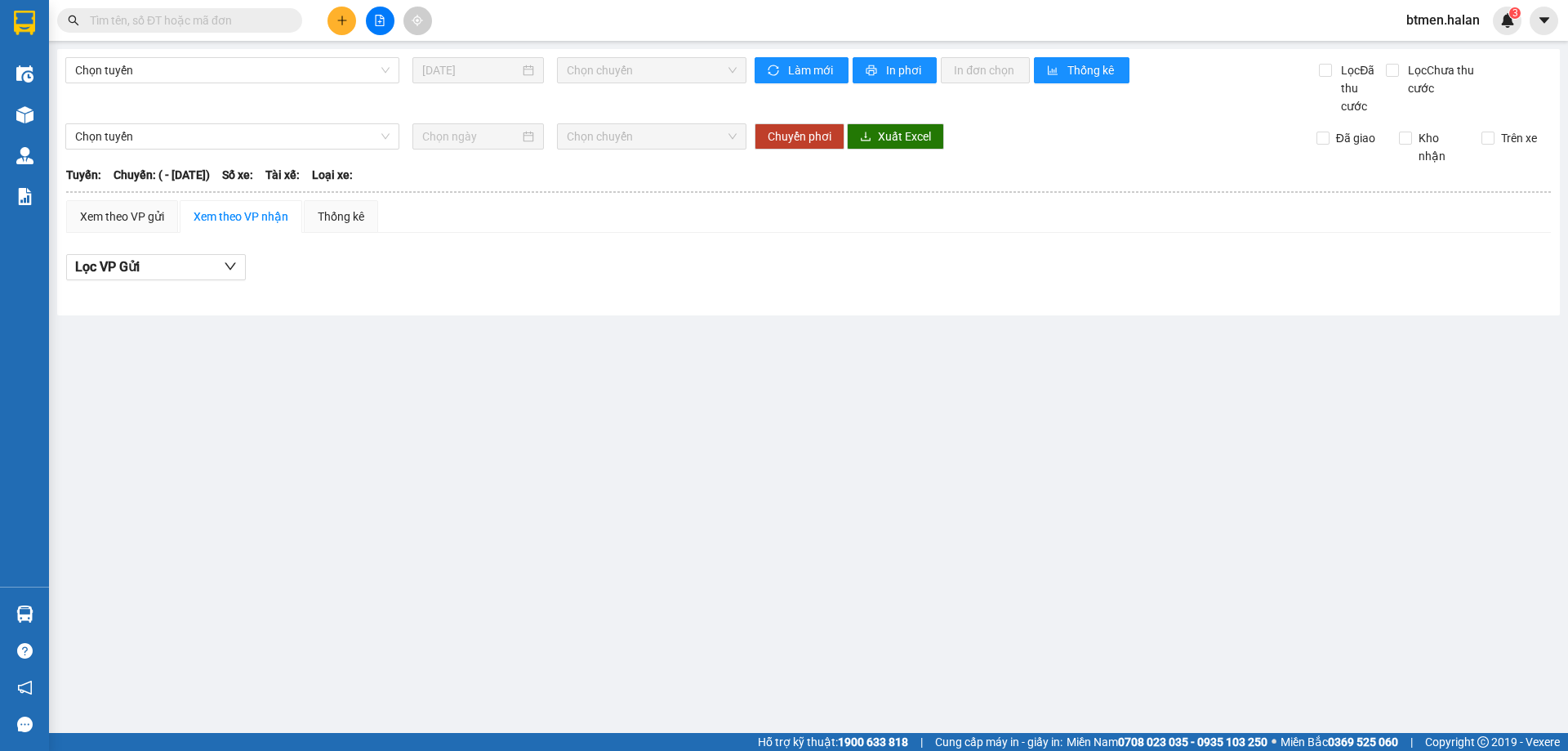
type input "[DATE]"
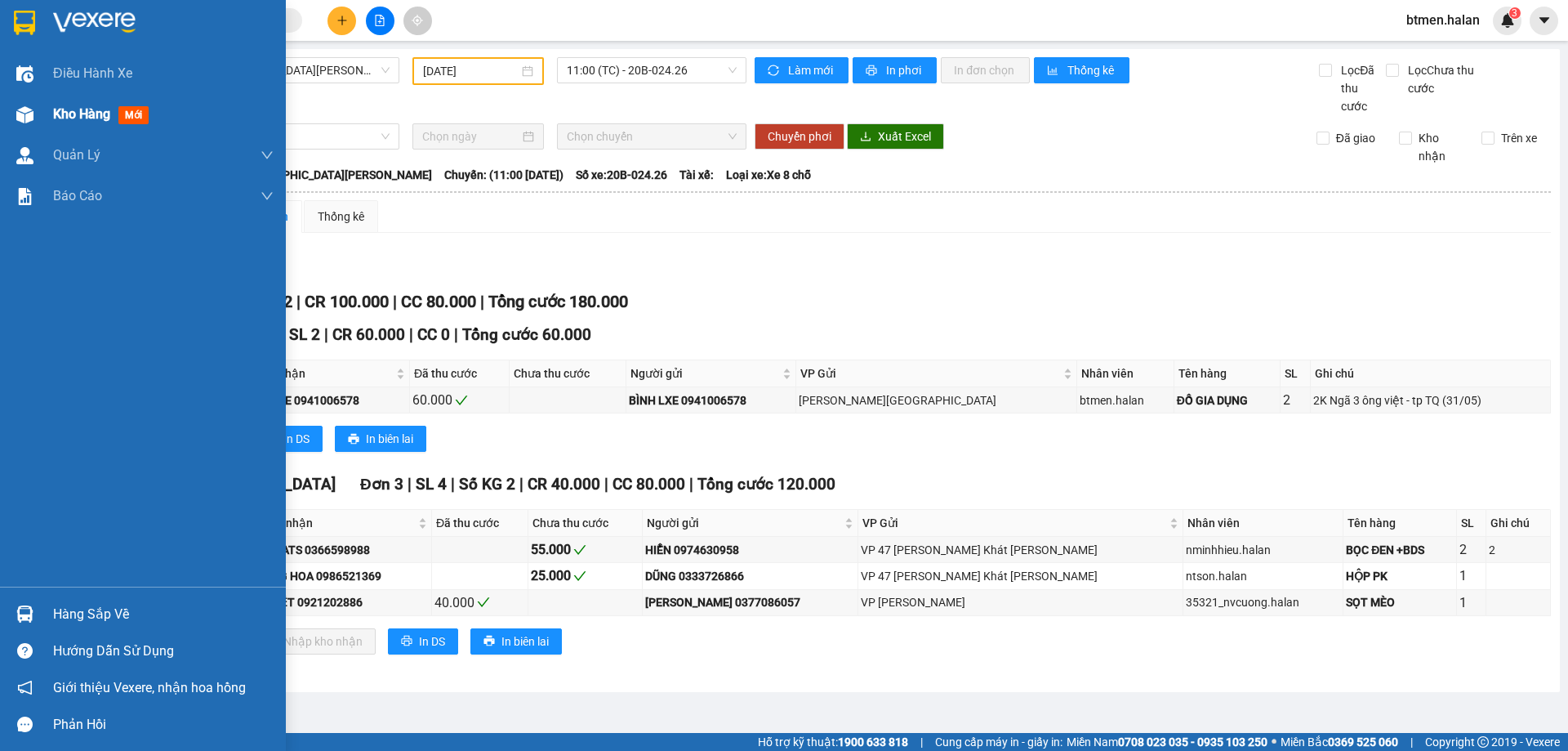
click at [46, 110] on div "Kho hàng mới" at bounding box center [143, 114] width 286 height 41
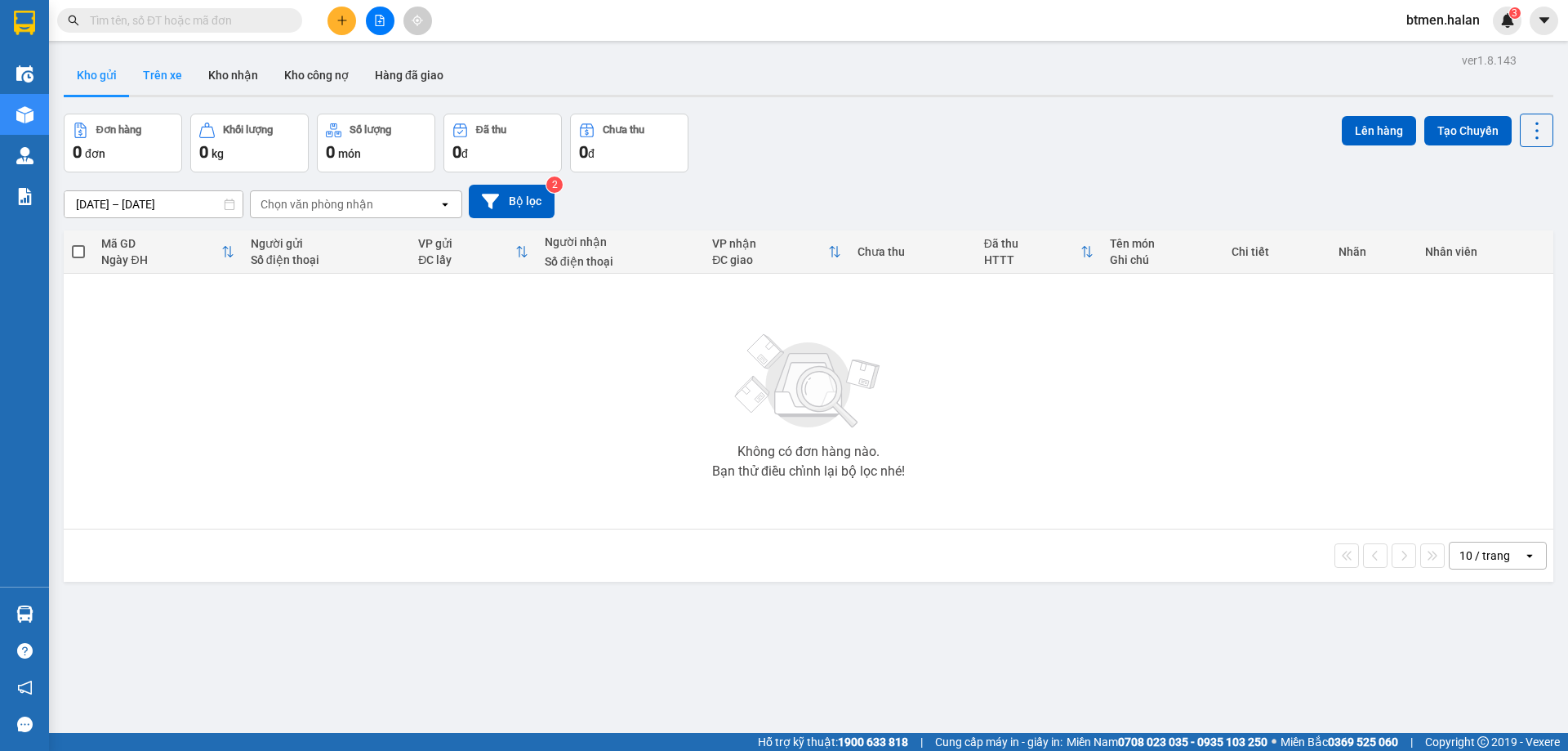
click at [171, 75] on button "Trên xe" at bounding box center [162, 76] width 65 height 40
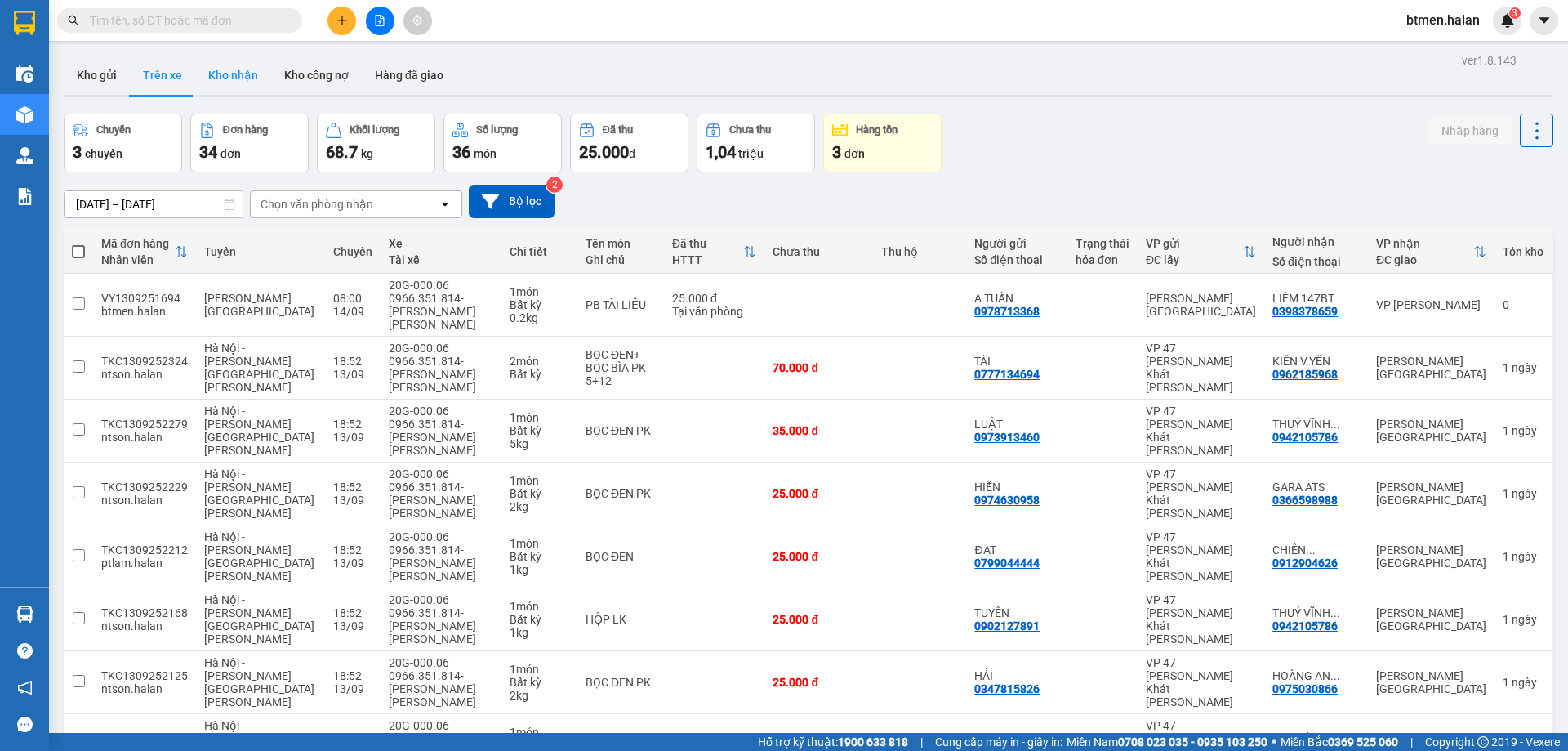
click at [234, 77] on button "Kho nhận" at bounding box center [233, 76] width 76 height 40
type input "[DATE] – [DATE]"
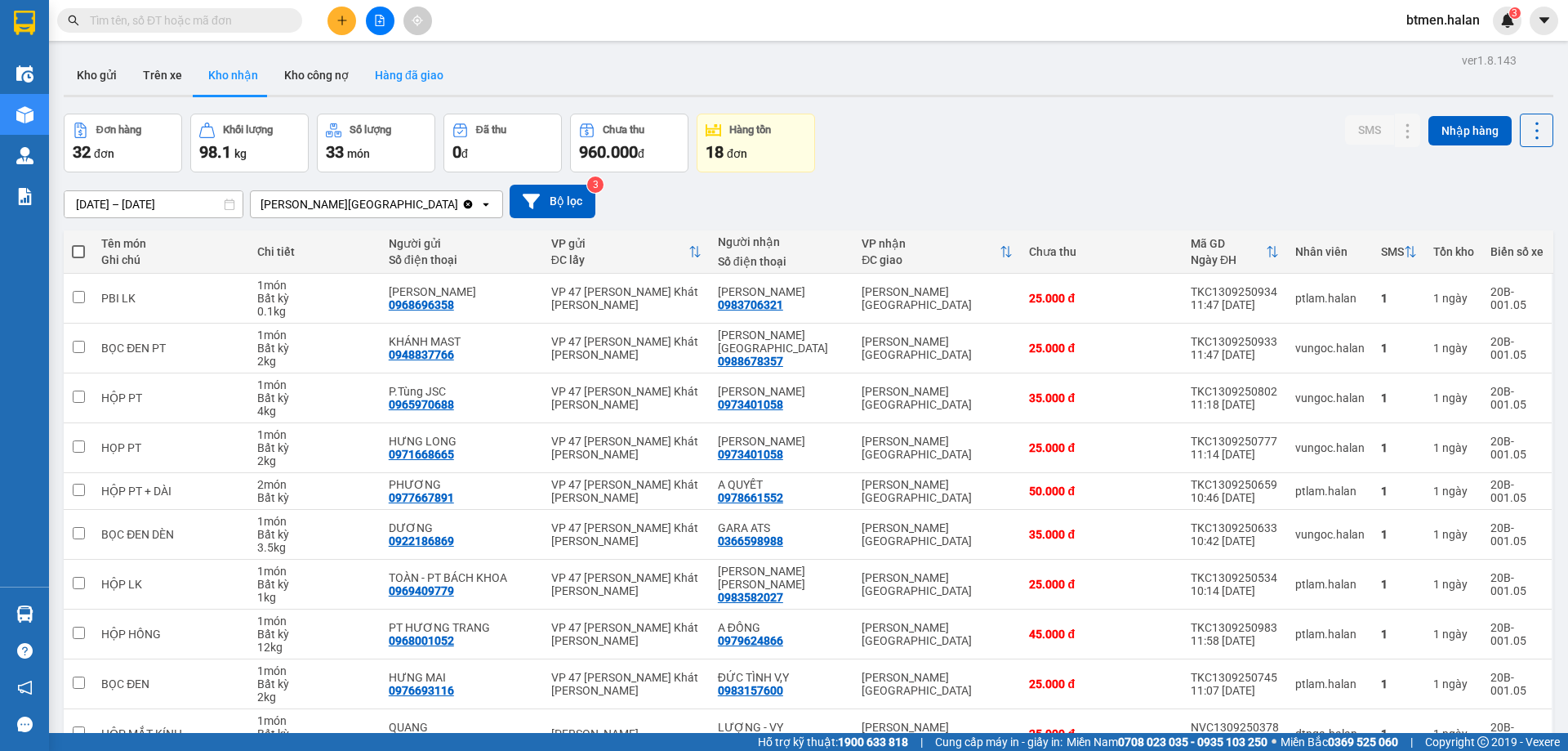
click at [385, 75] on button "Hàng đã giao" at bounding box center [409, 76] width 94 height 40
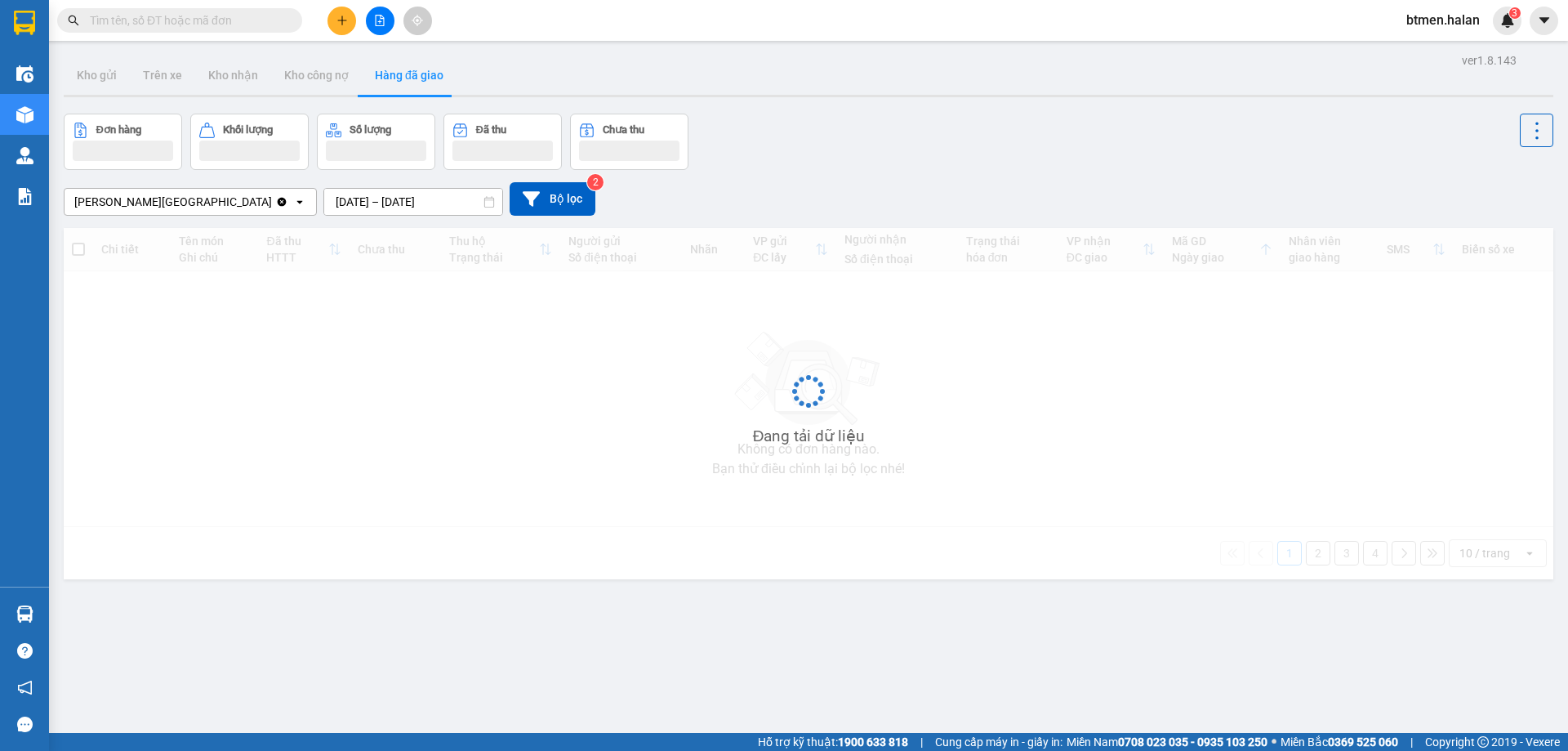
click at [393, 202] on input "12/09/2025 – 14/09/2025" at bounding box center [412, 202] width 178 height 26
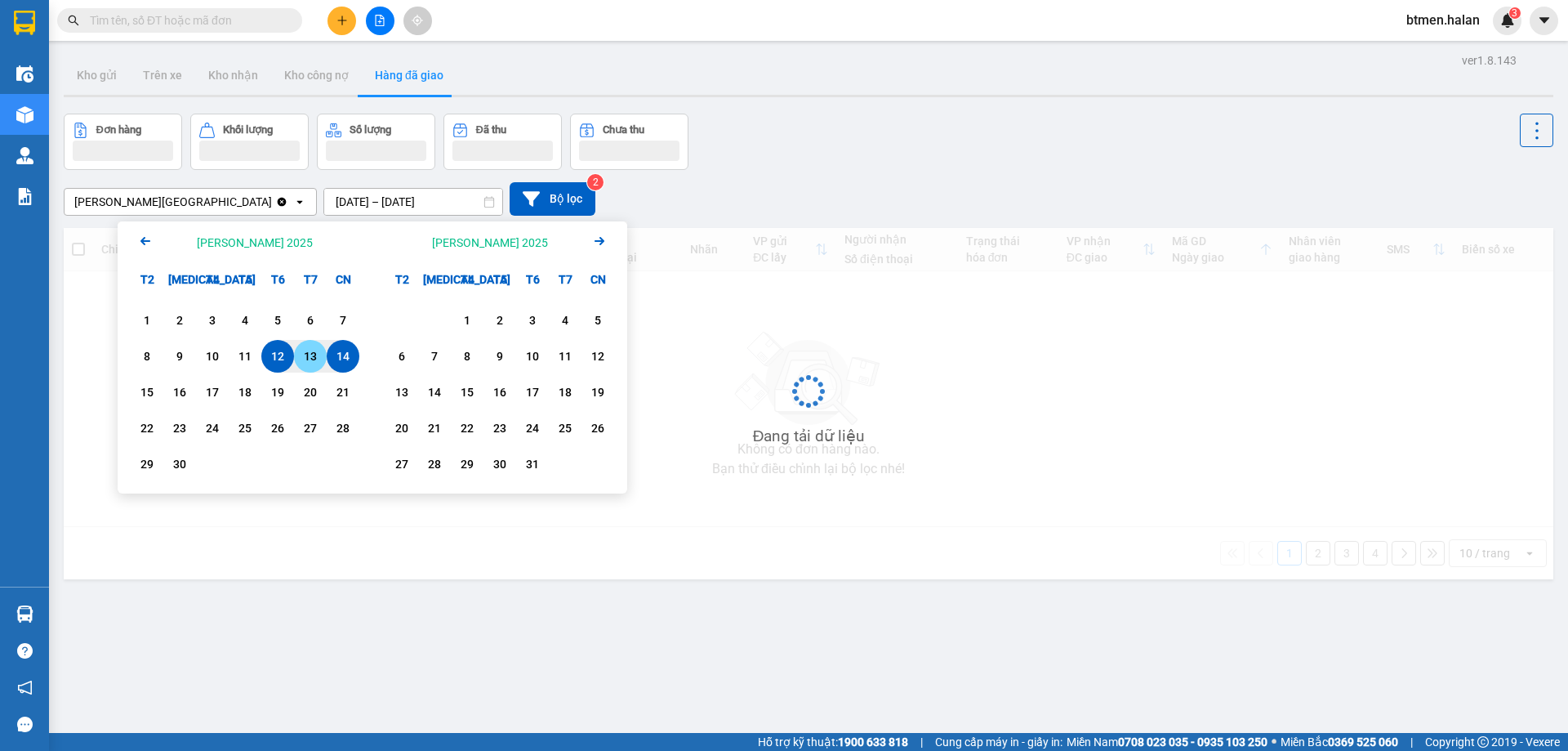
click at [307, 357] on div "13" at bounding box center [310, 356] width 23 height 20
type input "13/09/2025 – 13/09/2025"
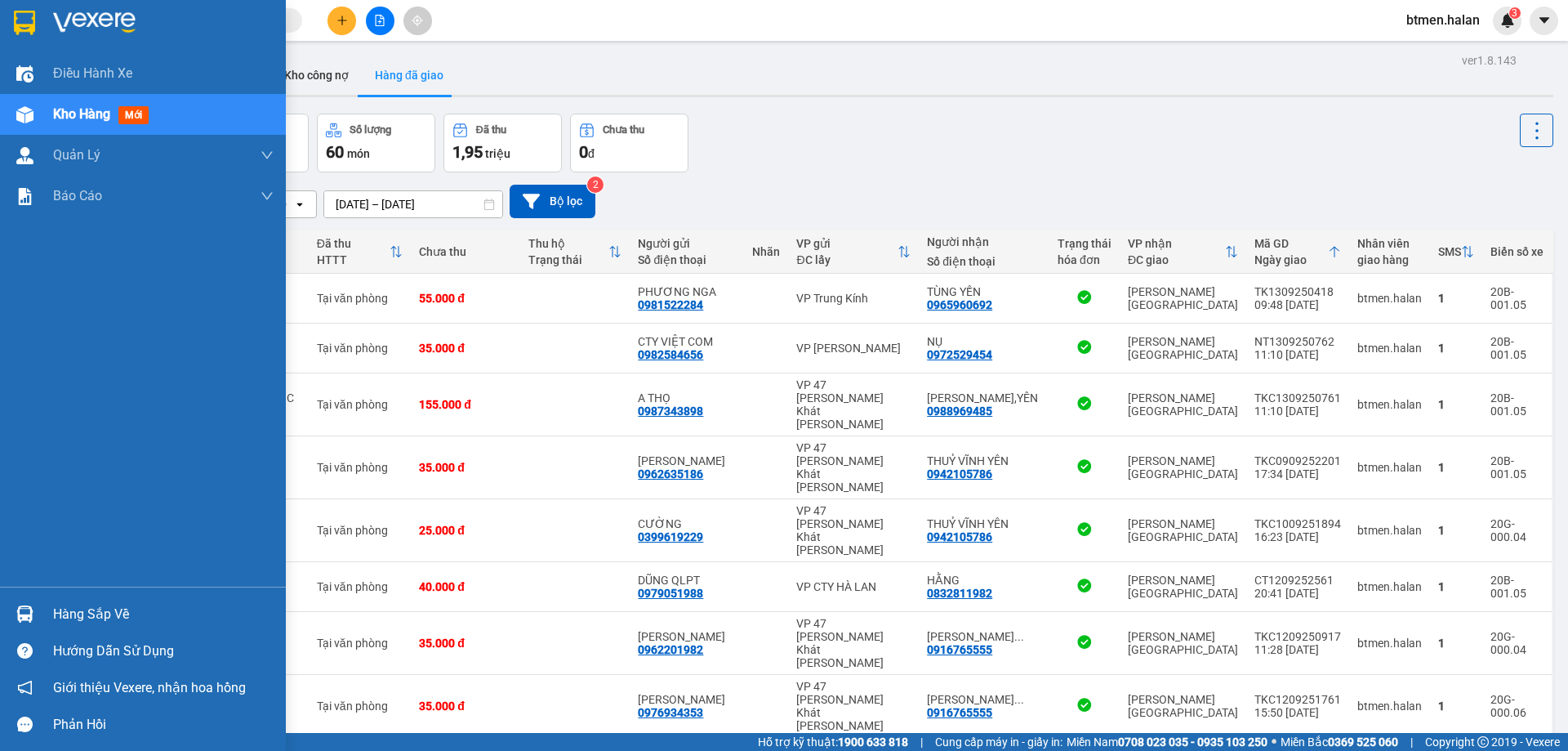
click at [100, 605] on div "Hàng sắp về" at bounding box center [163, 614] width 221 height 25
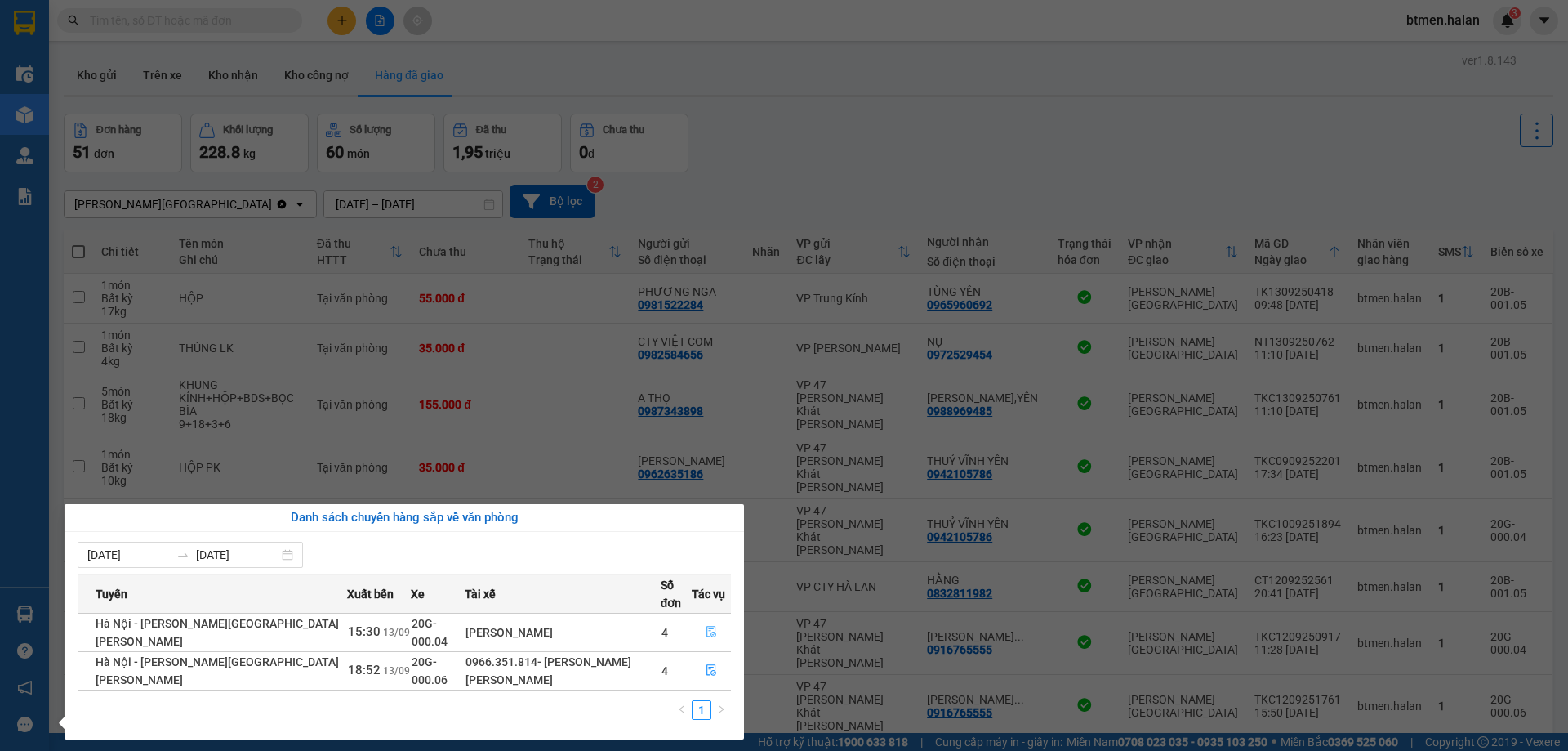
click at [706, 626] on icon "file-done" at bounding box center [711, 631] width 11 height 11
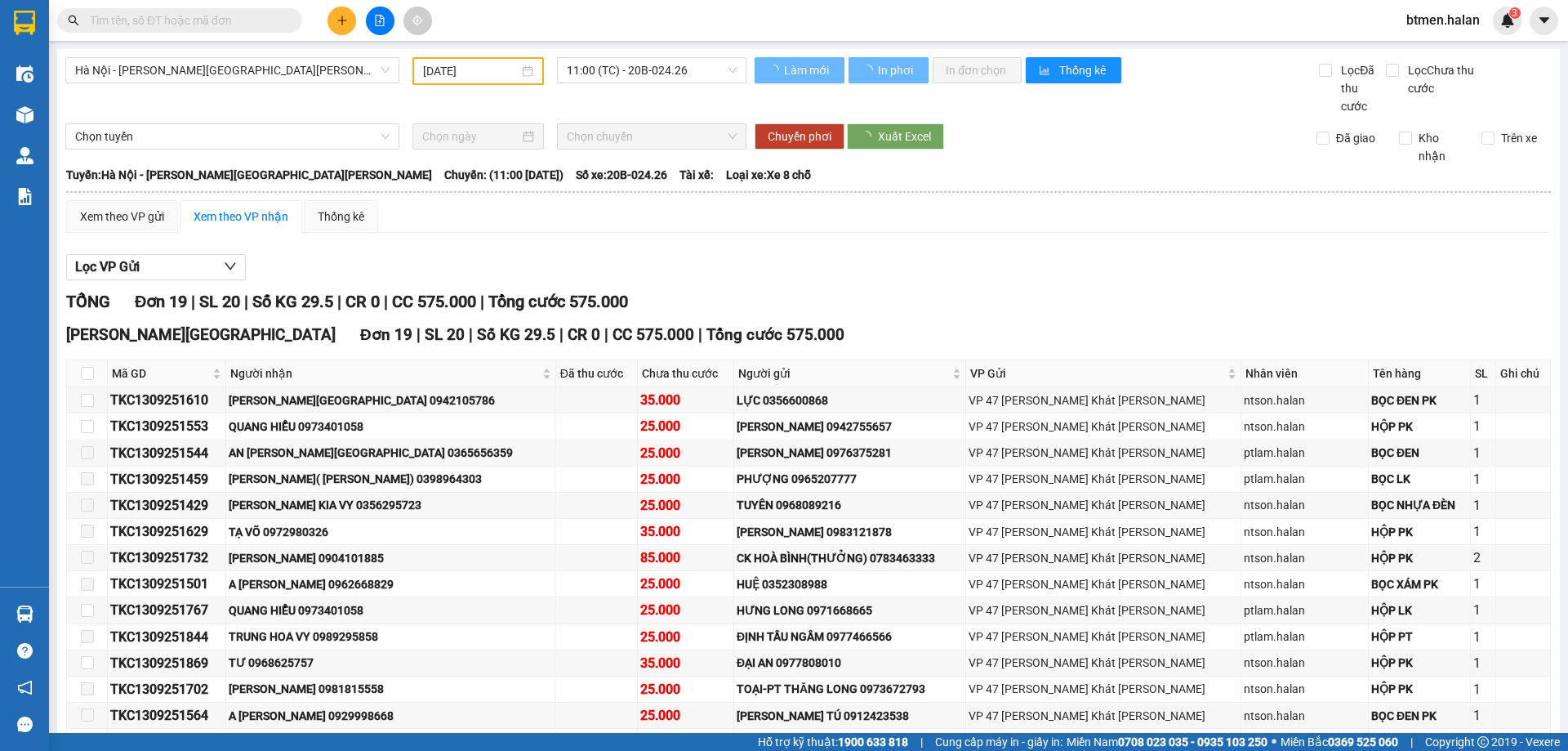
type input "13/09/2025"
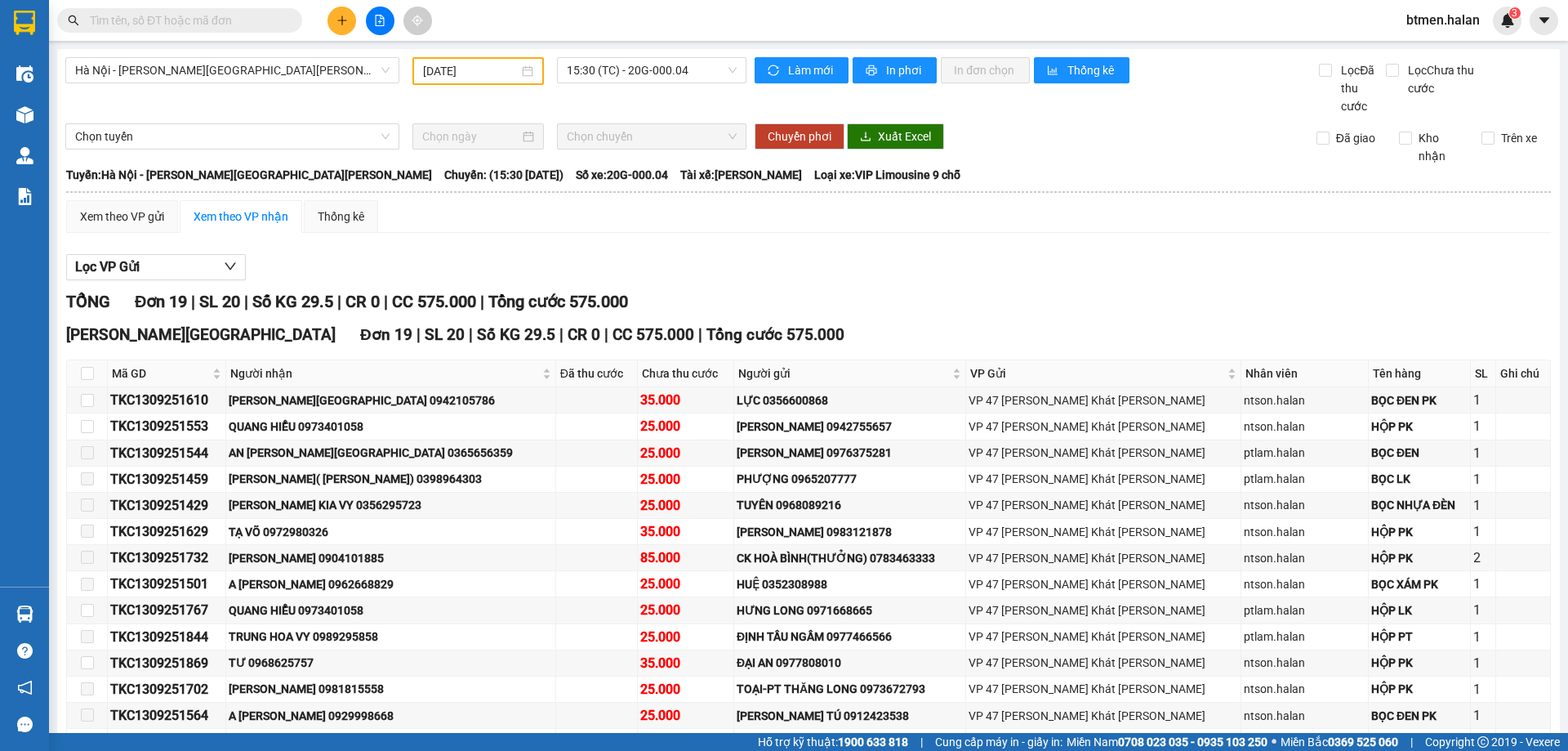
scroll to position [238, 0]
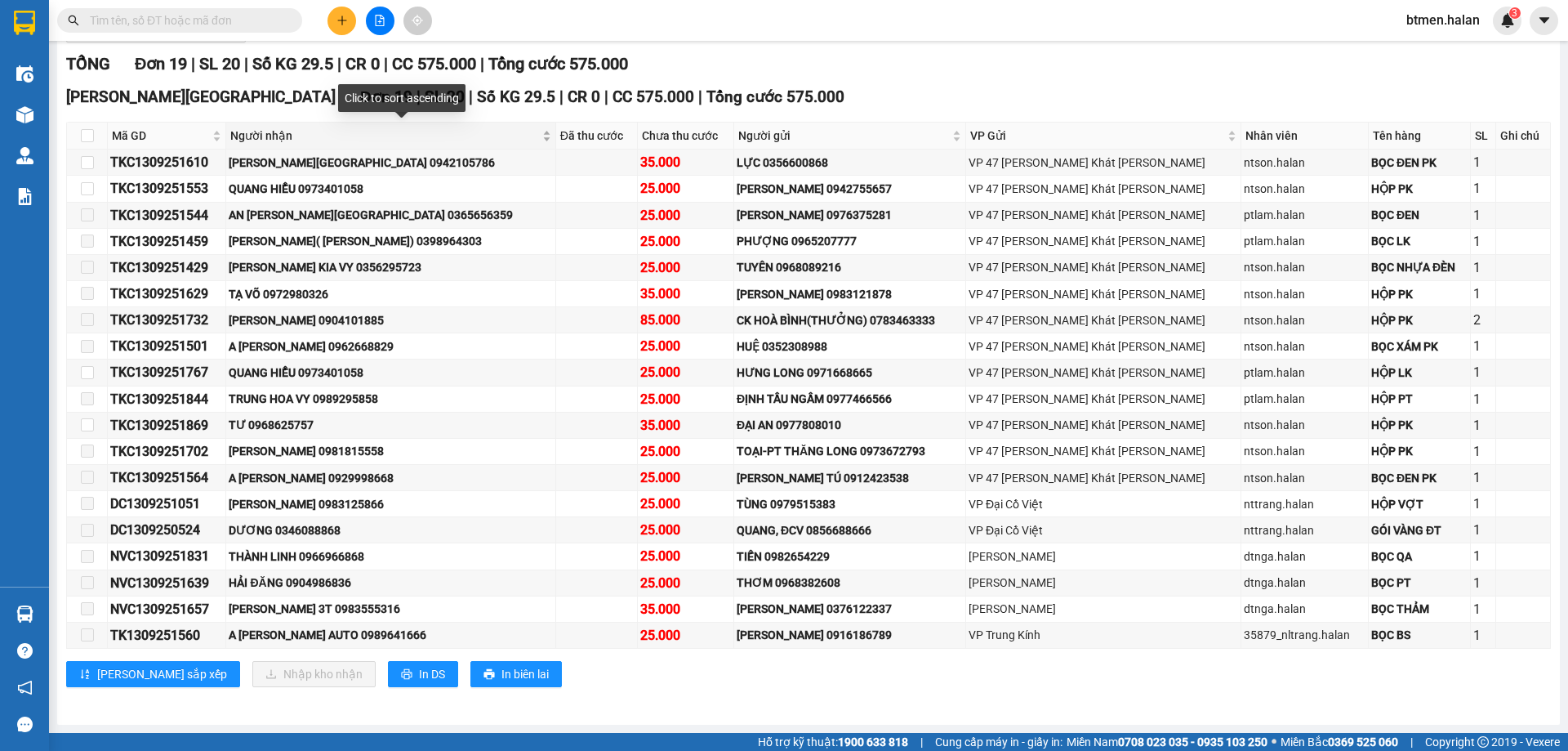
click at [301, 140] on span "Người nhận" at bounding box center [384, 135] width 307 height 18
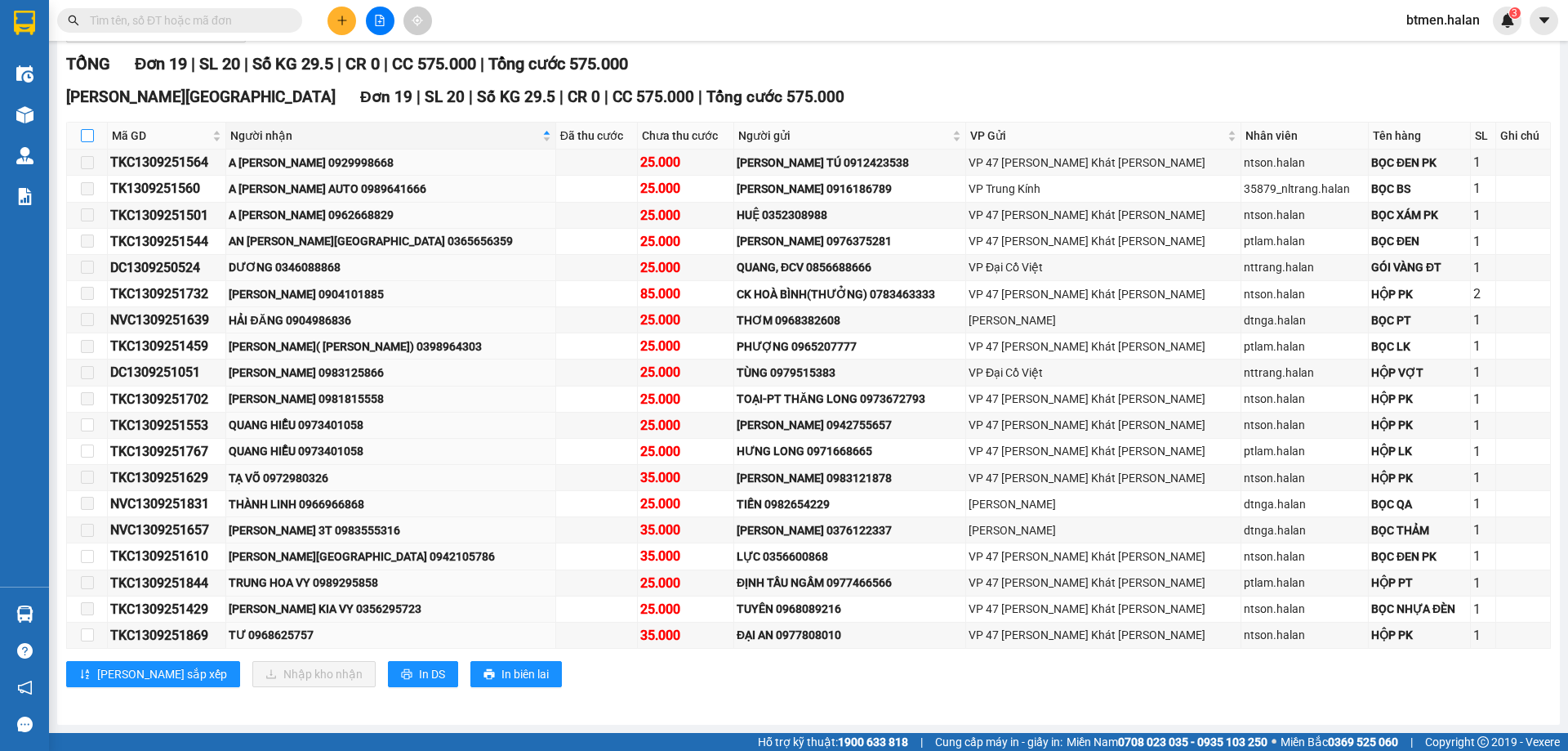
click at [86, 136] on input "checkbox" at bounding box center [87, 135] width 13 height 13
checkbox input "true"
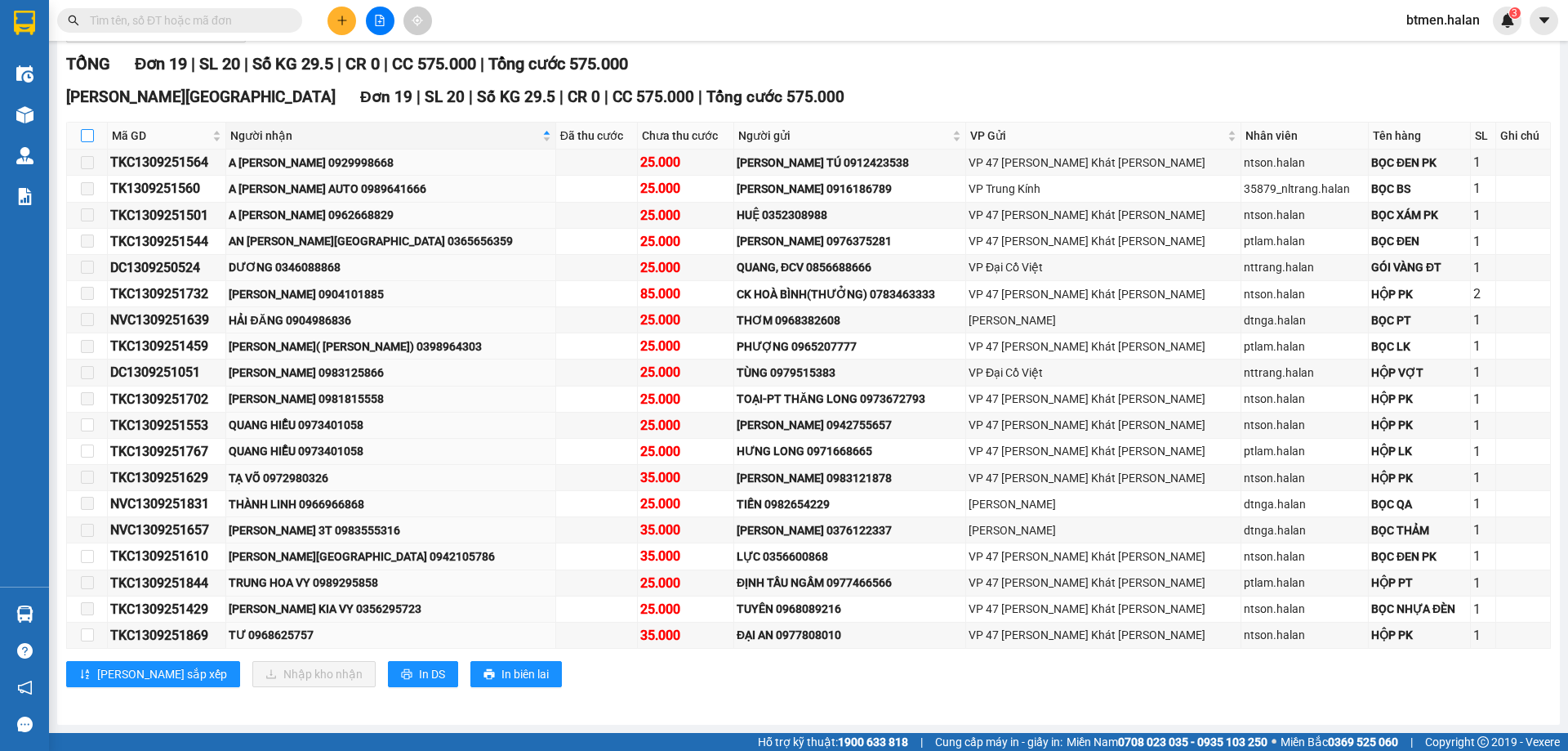
checkbox input "true"
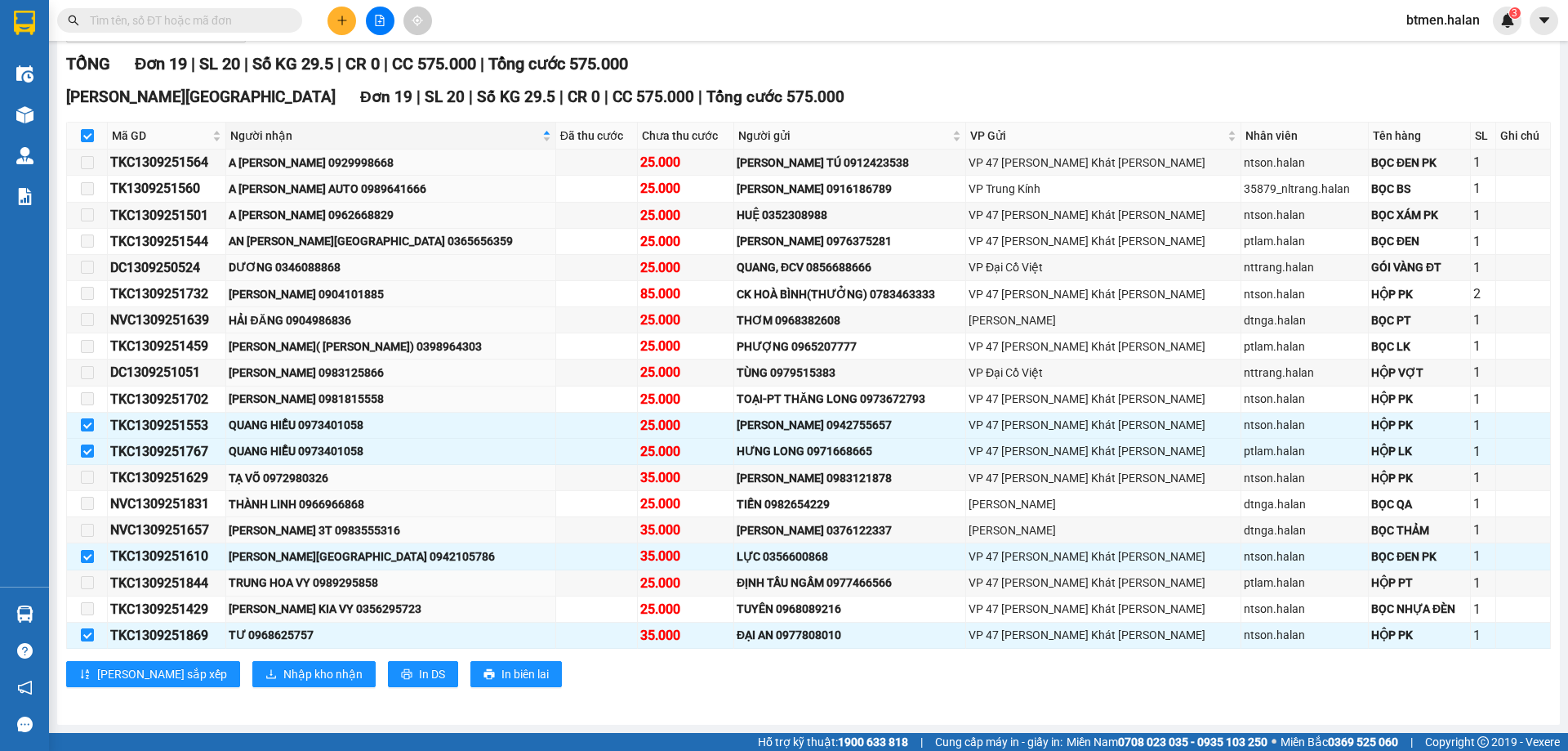
click at [1118, 675] on div "Lưu sắp xếp Nhập kho nhận In DS In biên lai" at bounding box center [808, 674] width 1485 height 26
click at [307, 639] on div "TƯ 0968625757" at bounding box center [390, 634] width 324 height 18
copy div "0968625757"
click at [183, 26] on input "text" at bounding box center [186, 20] width 192 height 18
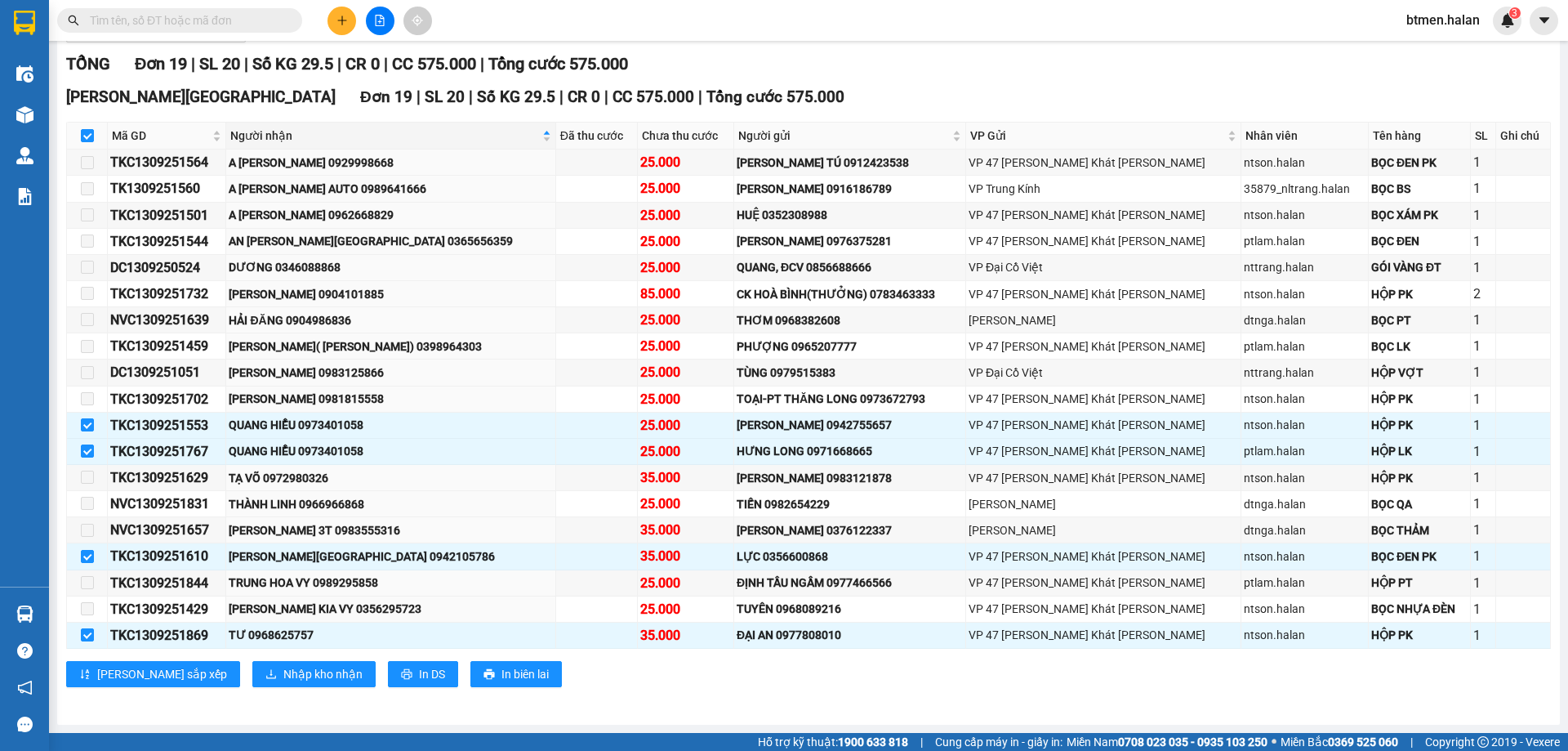
paste input "0968625757"
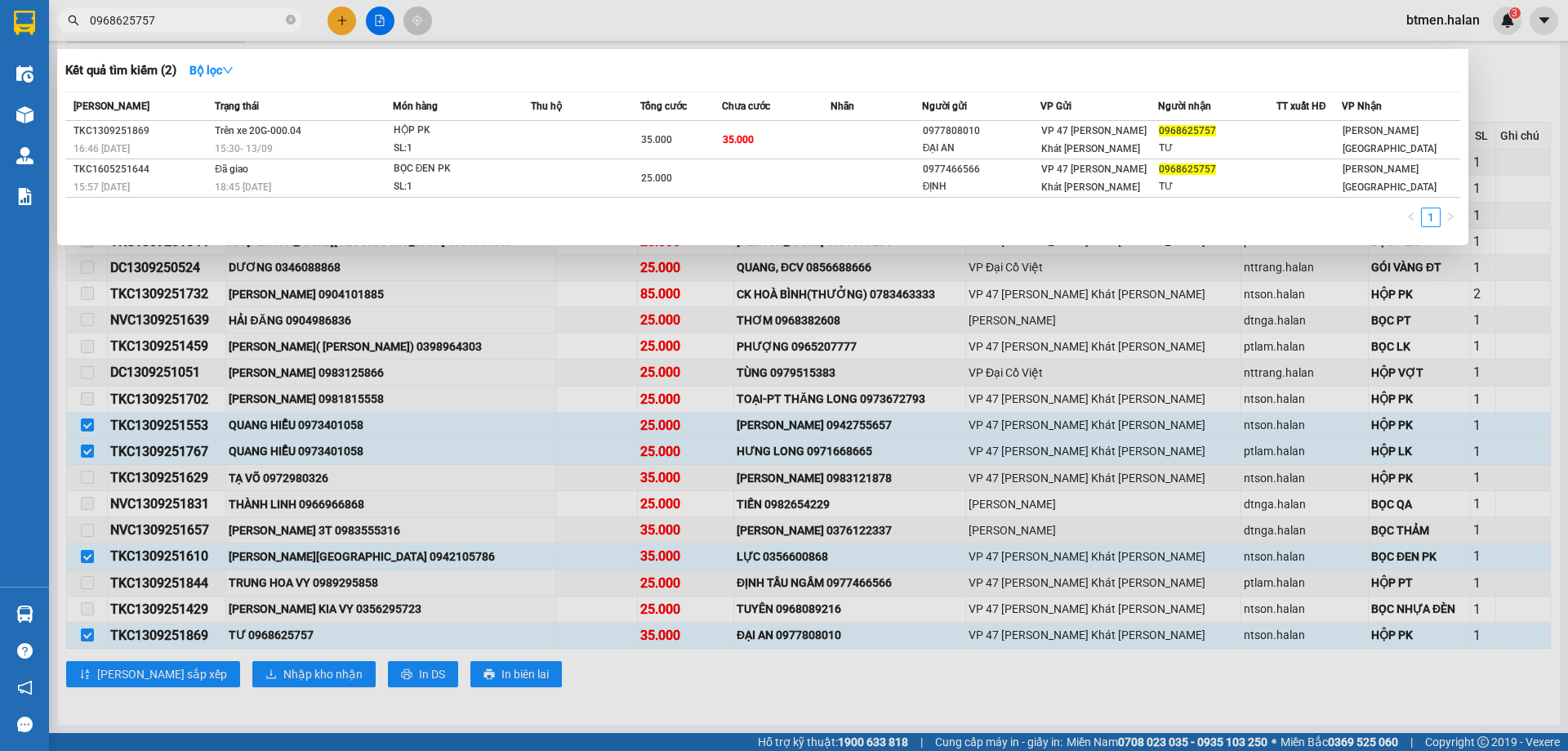
type input "0968625757"
click at [1534, 75] on div at bounding box center [784, 376] width 1568 height 751
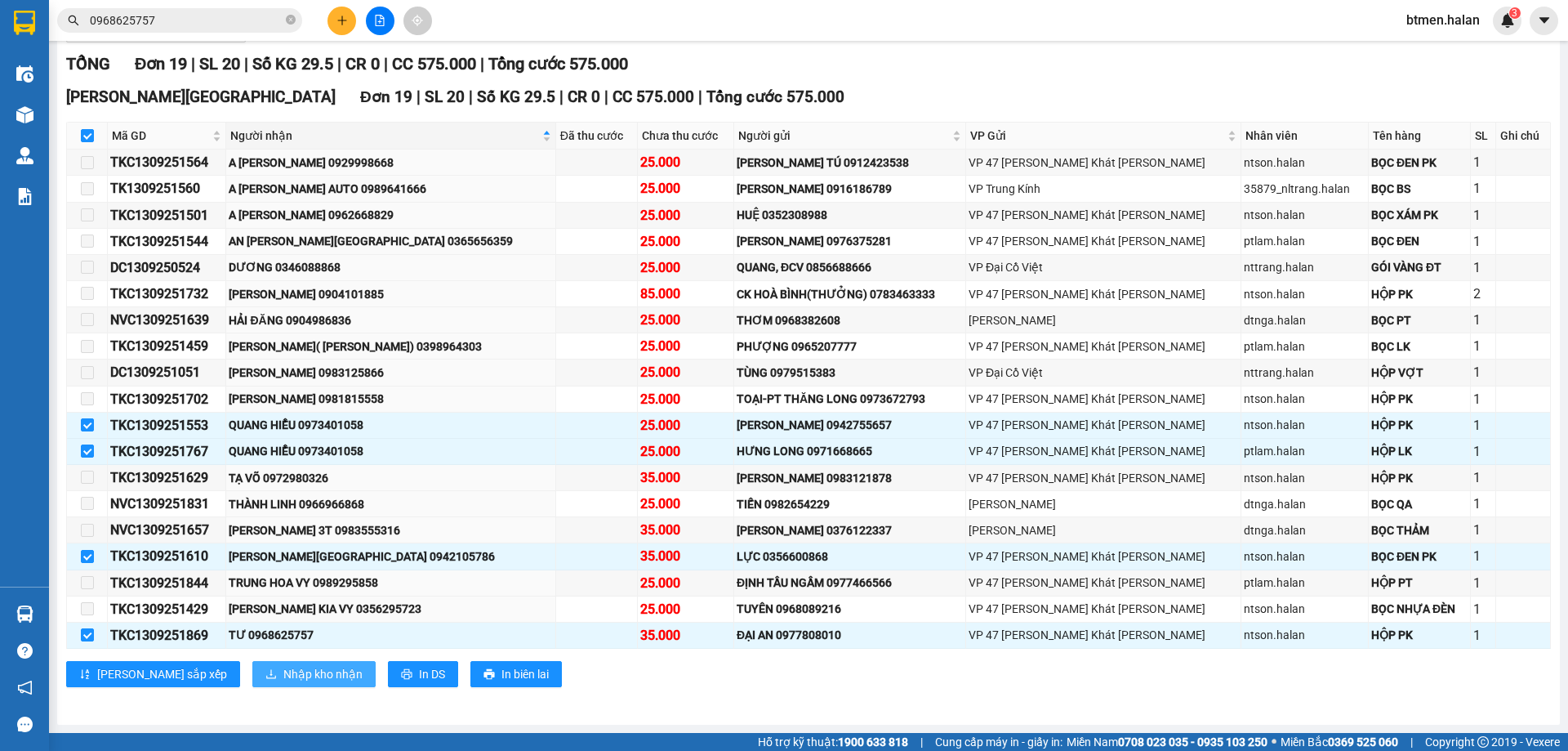
click at [283, 672] on span "Nhập kho nhận" at bounding box center [323, 674] width 79 height 18
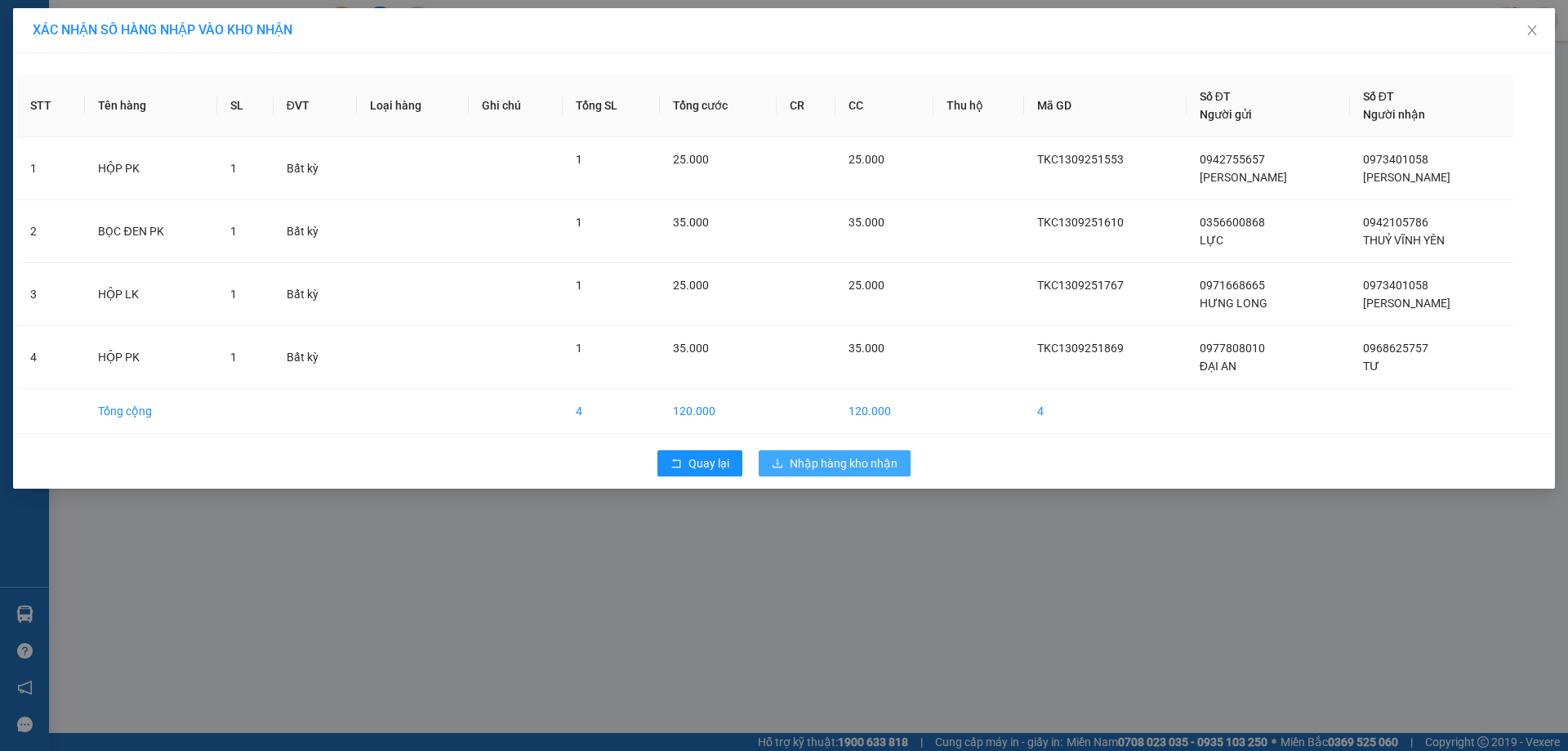
click at [819, 458] on span "Nhập hàng kho nhận" at bounding box center [843, 463] width 108 height 18
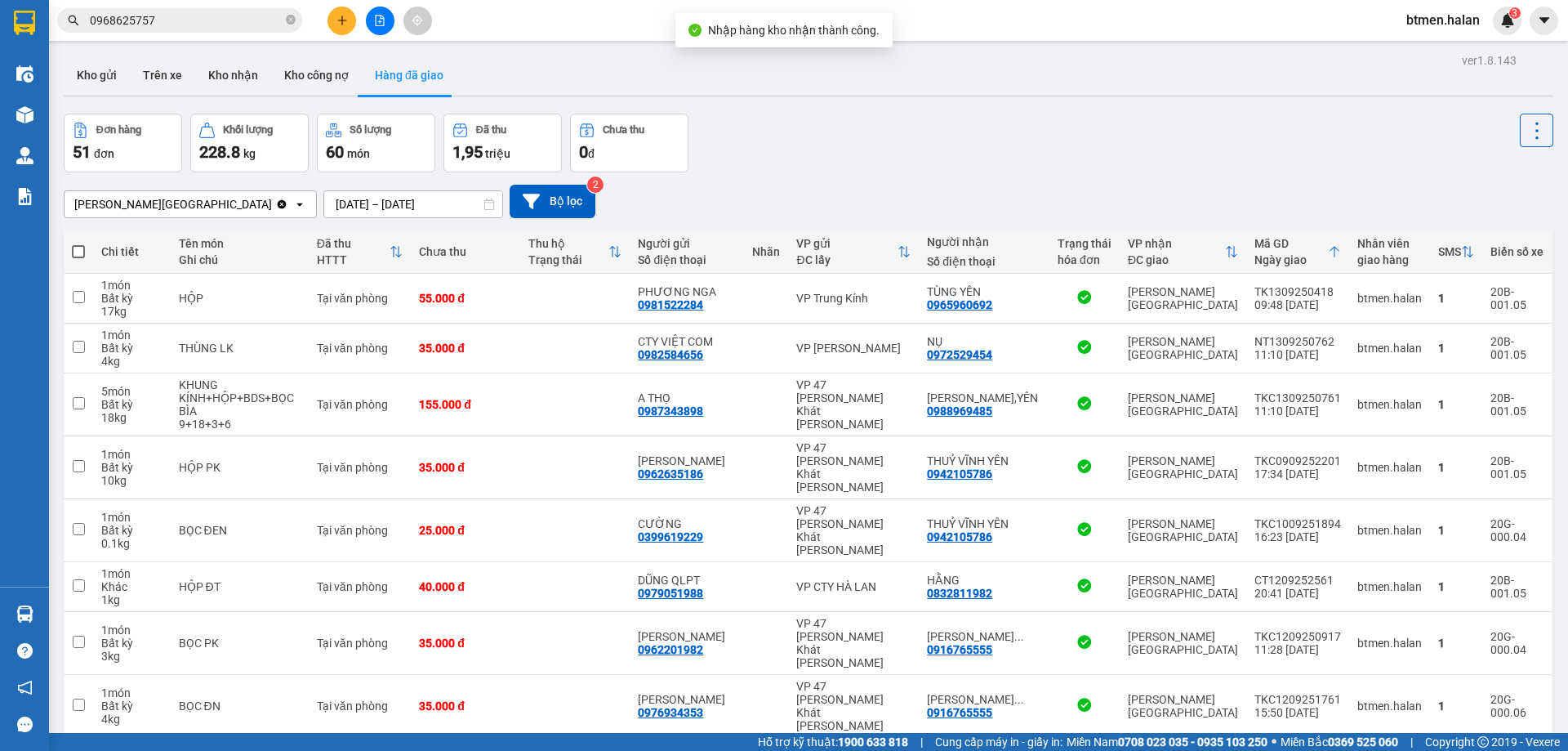
click at [1103, 181] on div "VP Vĩnh Yên Clear value open 13/09/2025 – 13/09/2025 Press the down arrow key t…" at bounding box center [808, 202] width 1489 height 58
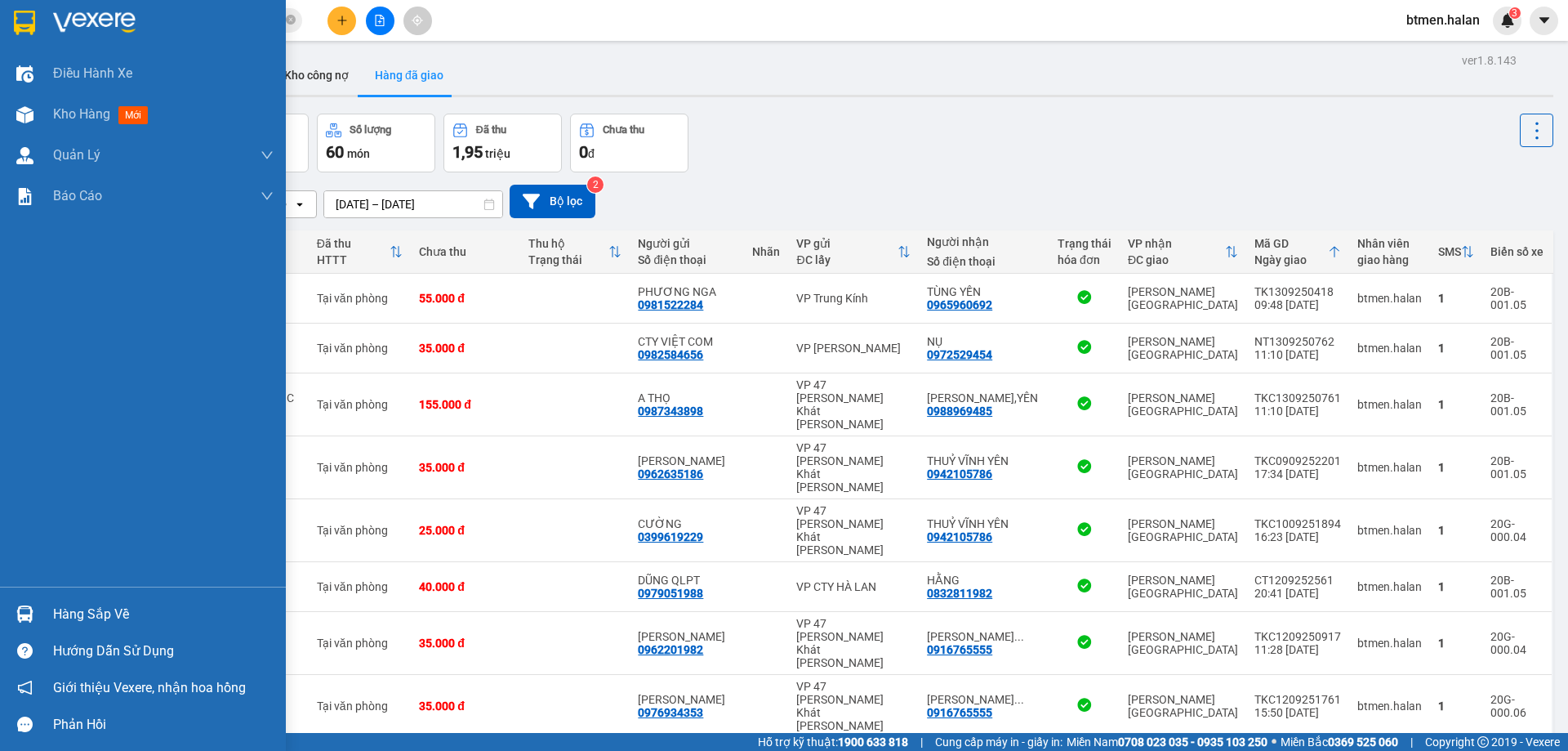
click at [99, 619] on div "Hàng sắp về" at bounding box center [163, 614] width 221 height 25
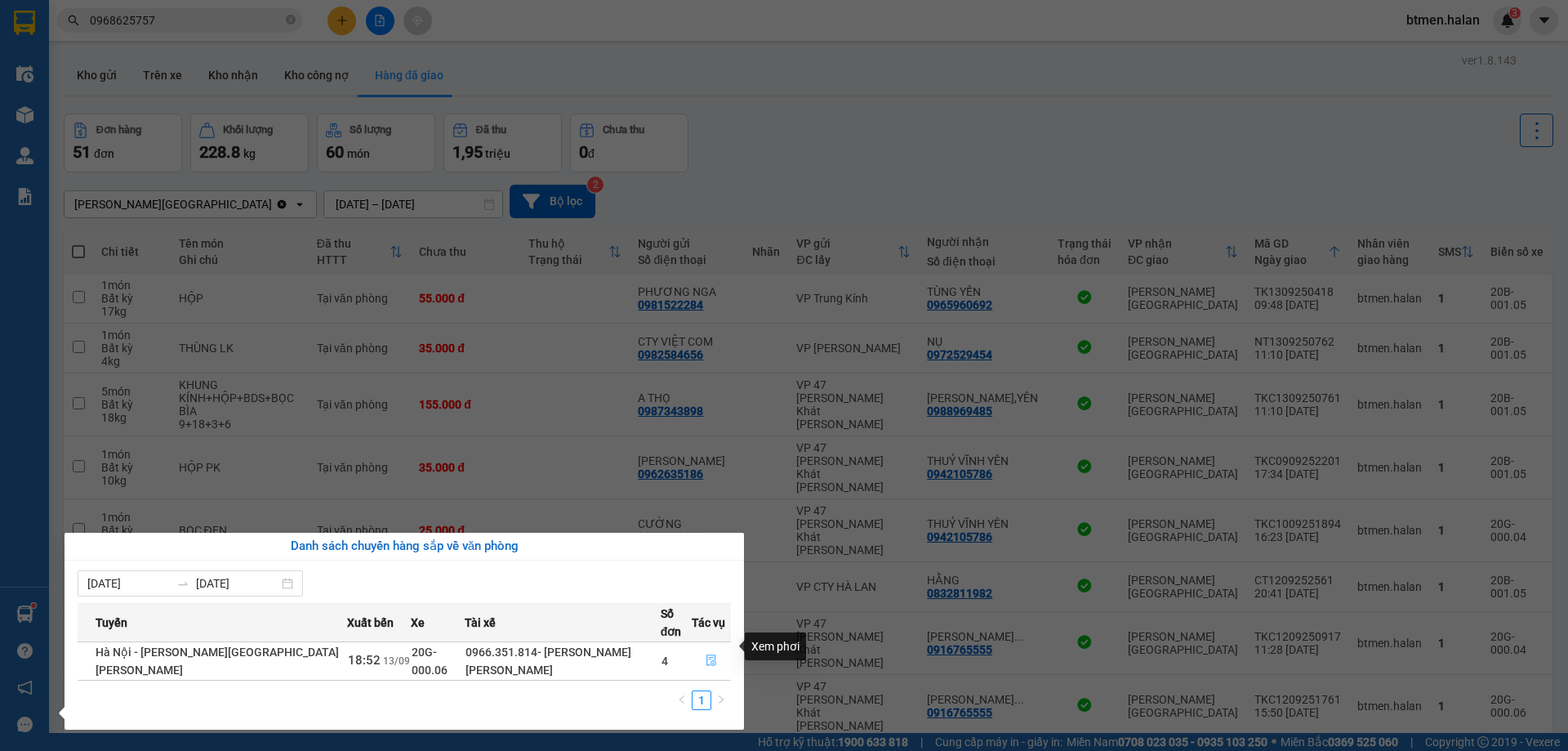
click at [710, 655] on icon "file-done" at bounding box center [711, 660] width 11 height 11
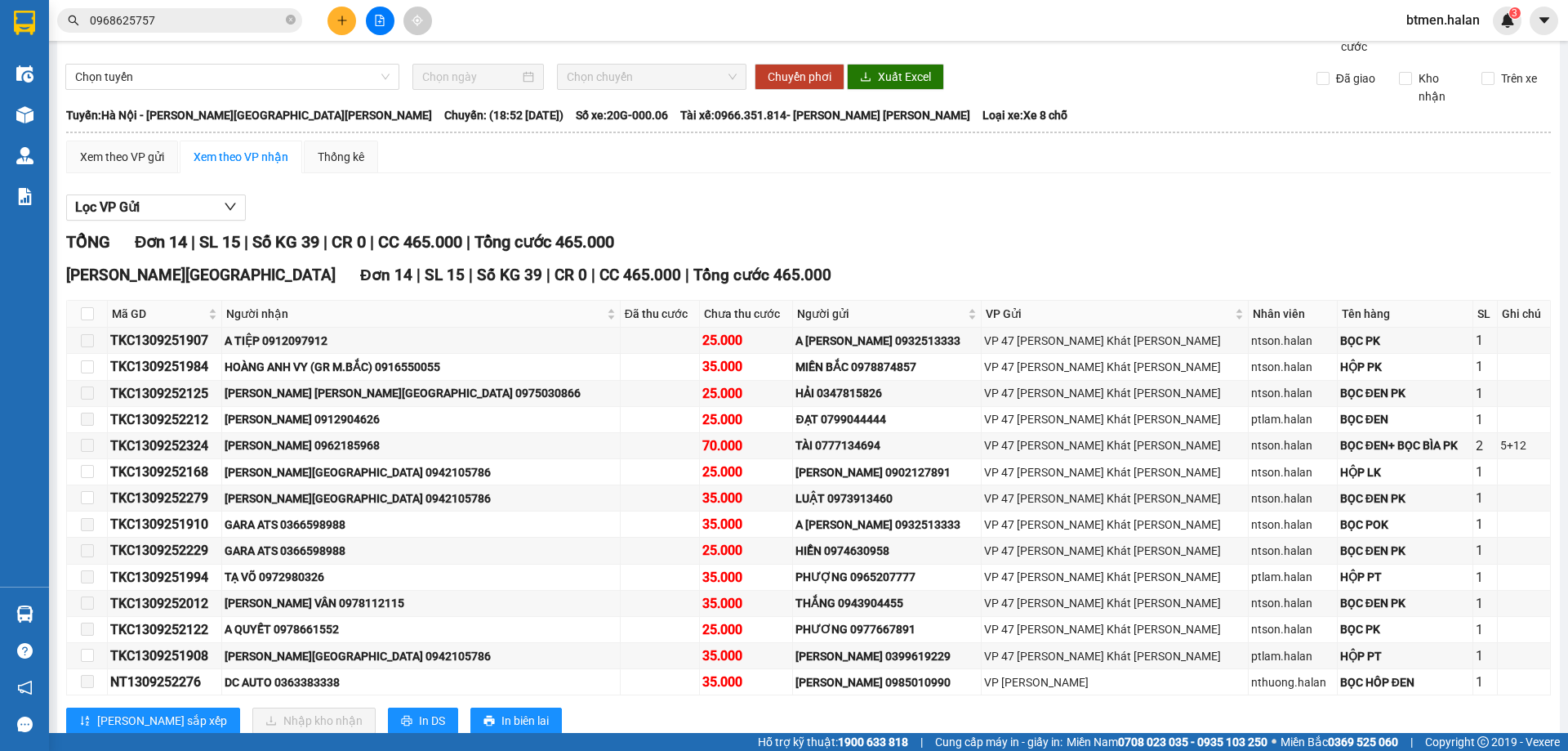
scroll to position [107, 0]
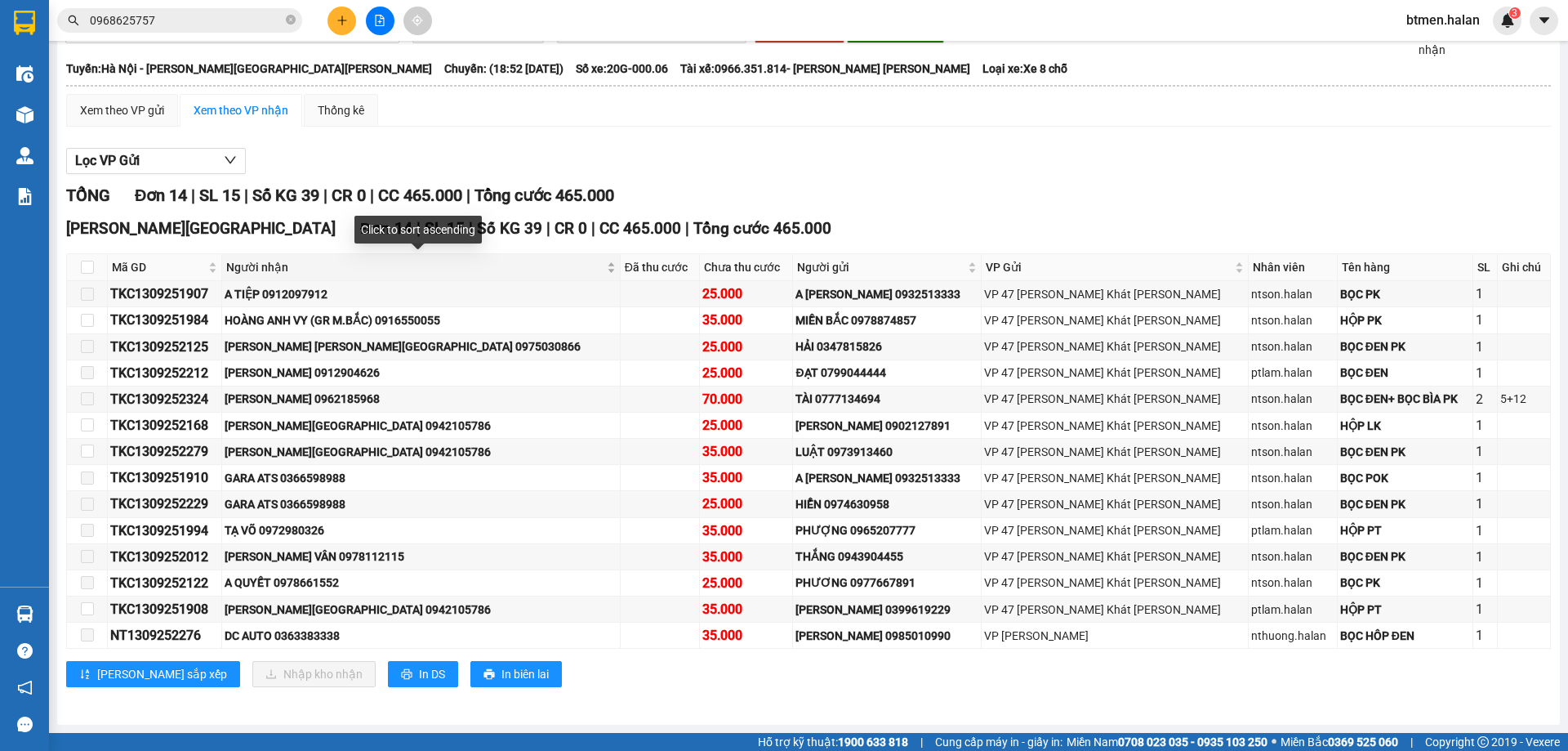
click at [298, 266] on span "Người nhận" at bounding box center [414, 266] width 377 height 18
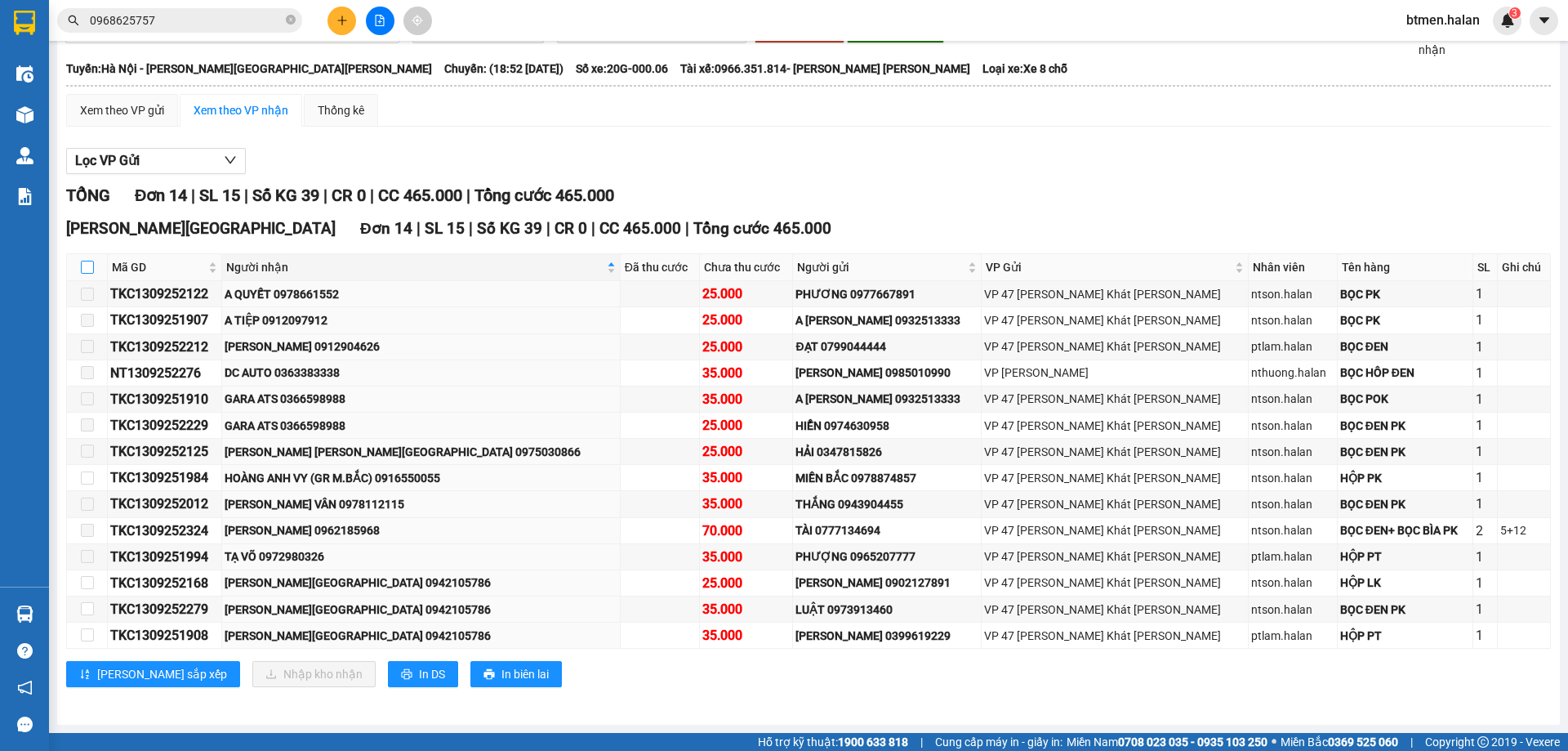
click at [82, 266] on input "checkbox" at bounding box center [87, 266] width 13 height 13
checkbox input "true"
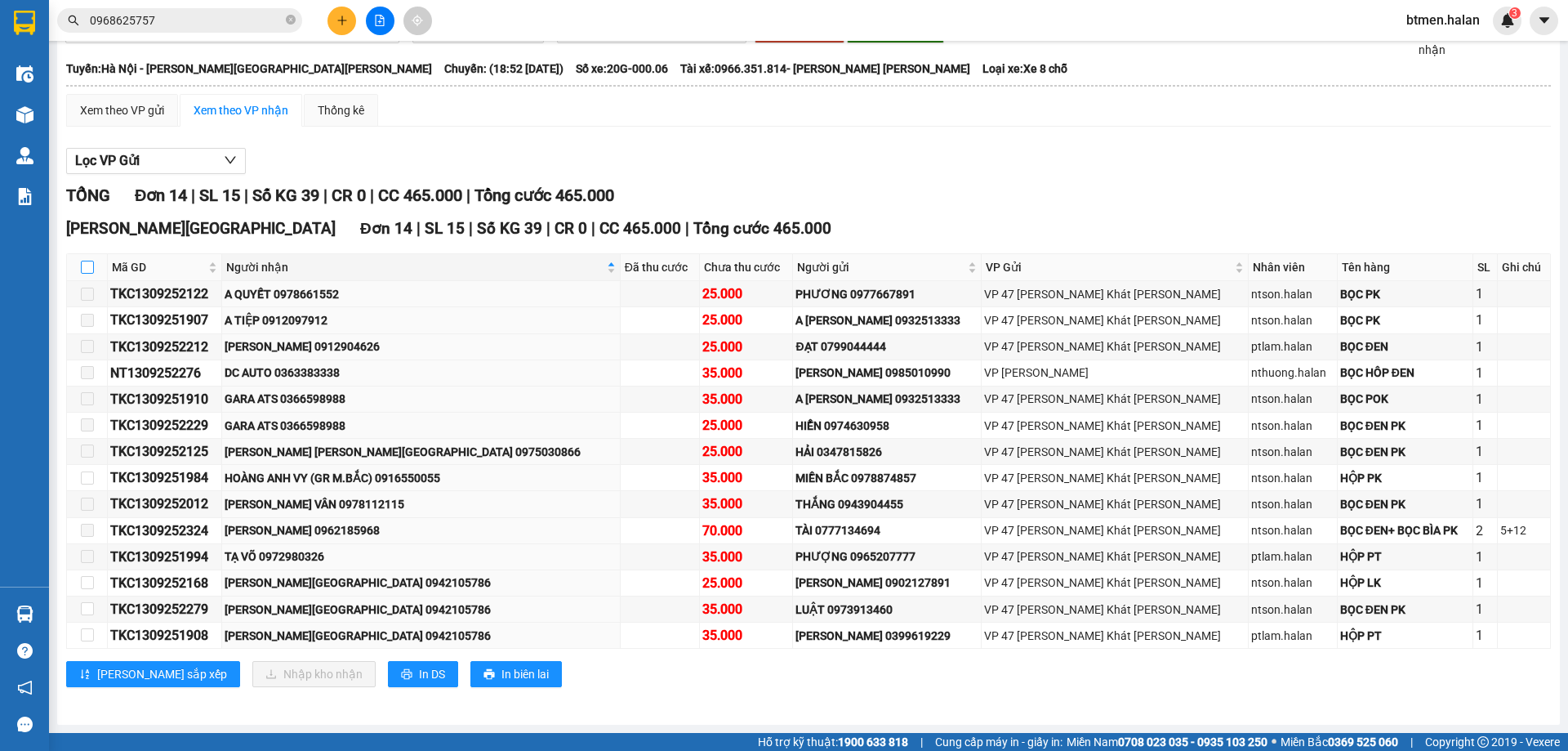
checkbox input "true"
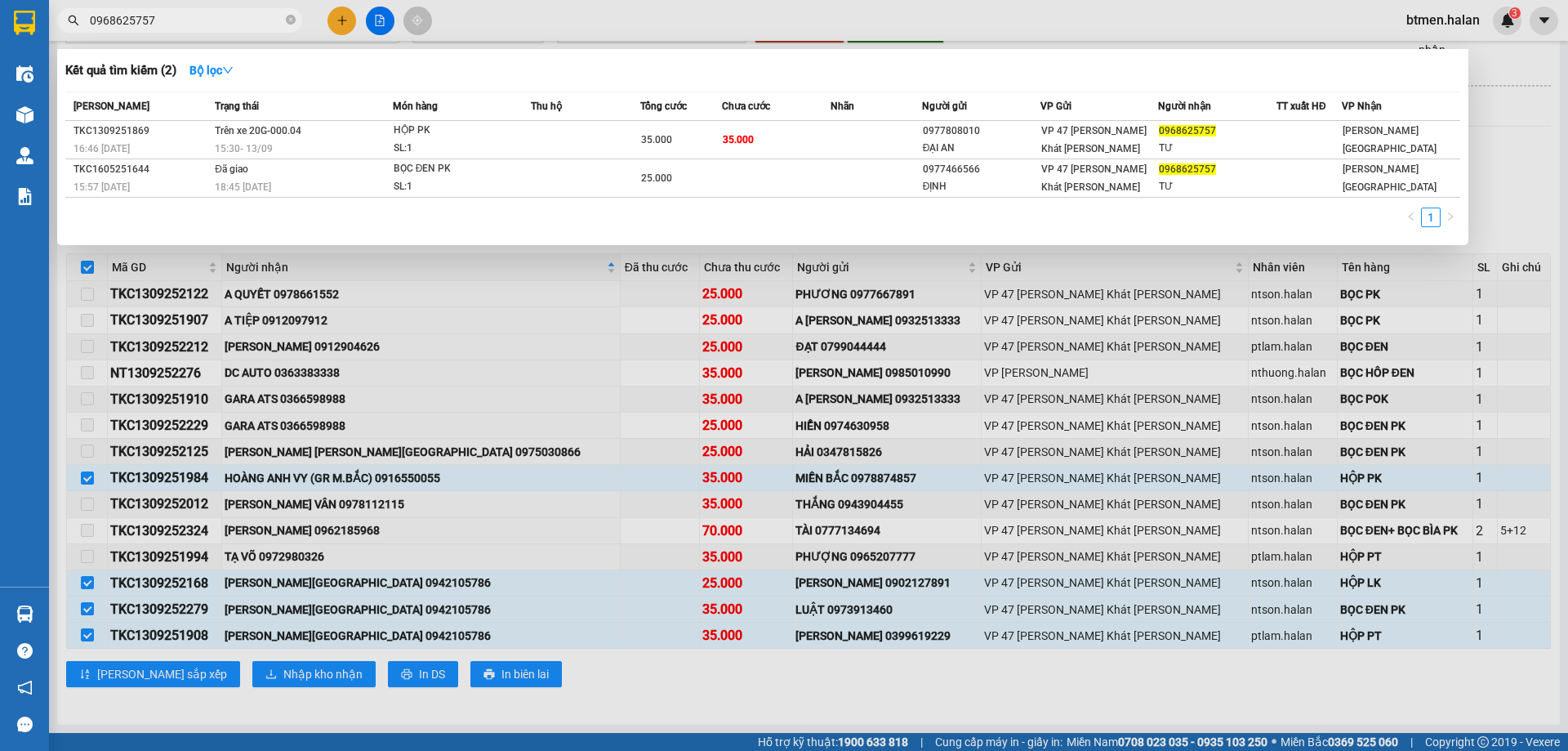
click at [167, 14] on input "0968625757" at bounding box center [186, 20] width 192 height 18
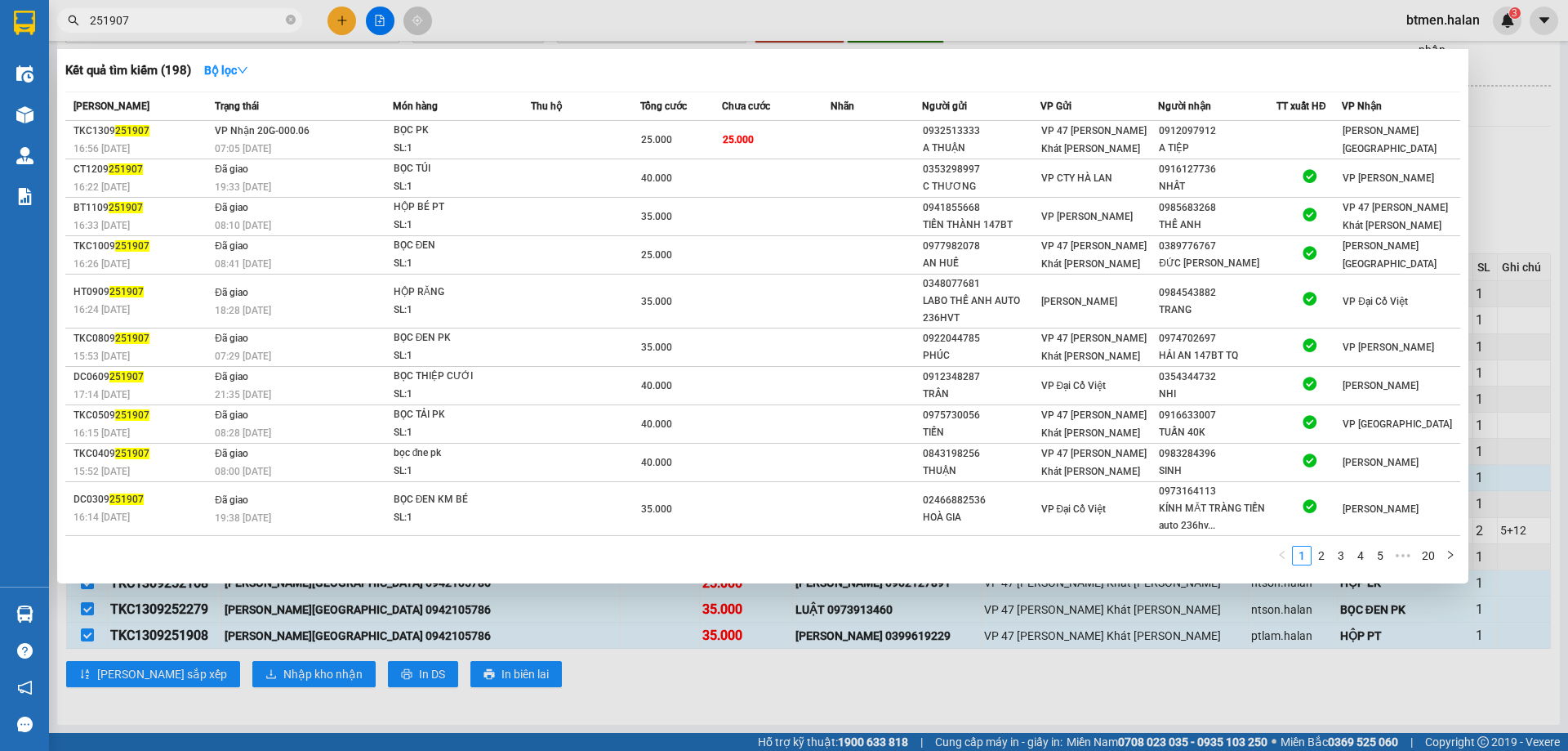
type input "251907"
click at [1510, 210] on div at bounding box center [784, 376] width 1568 height 751
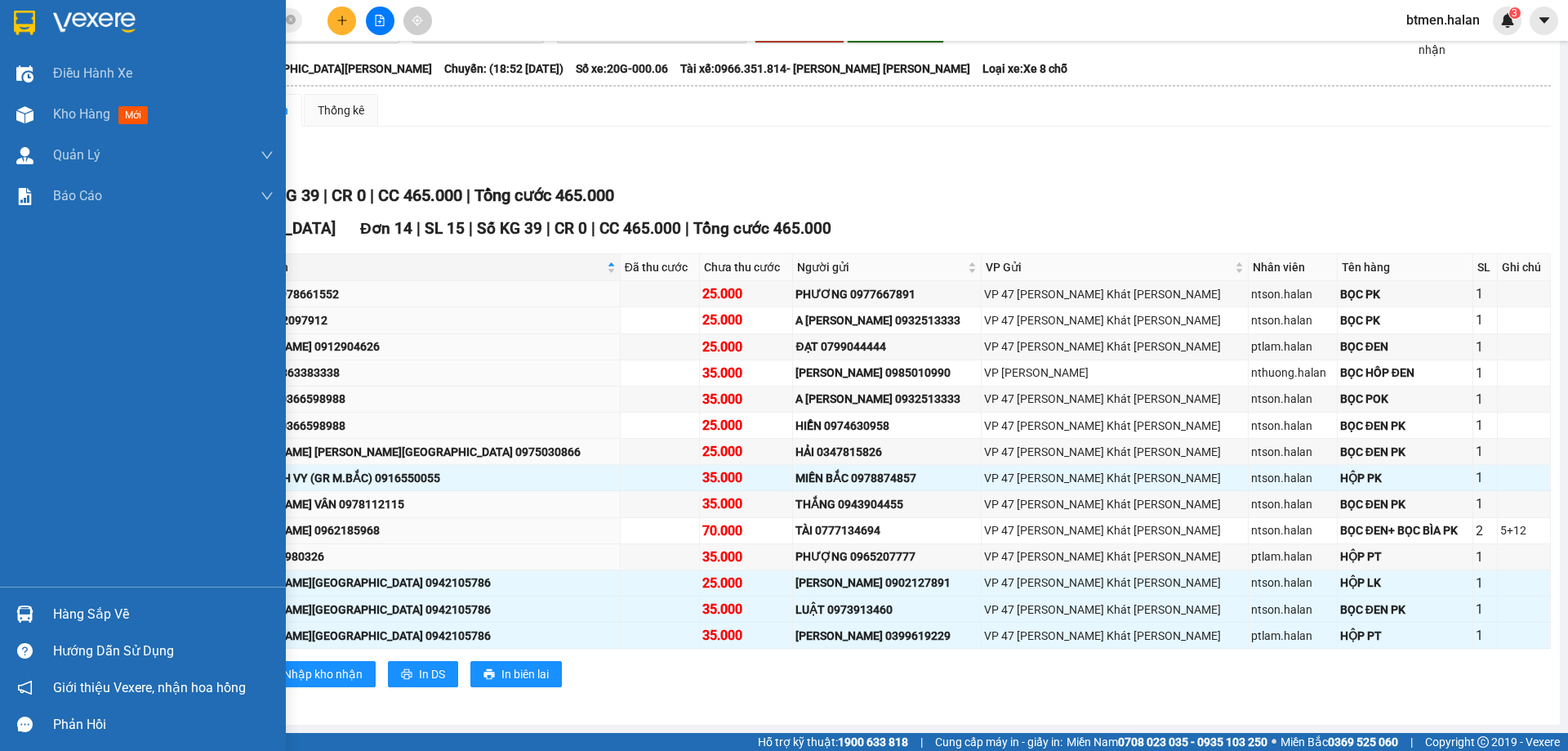
click at [89, 625] on div "Hàng sắp về" at bounding box center [163, 614] width 221 height 25
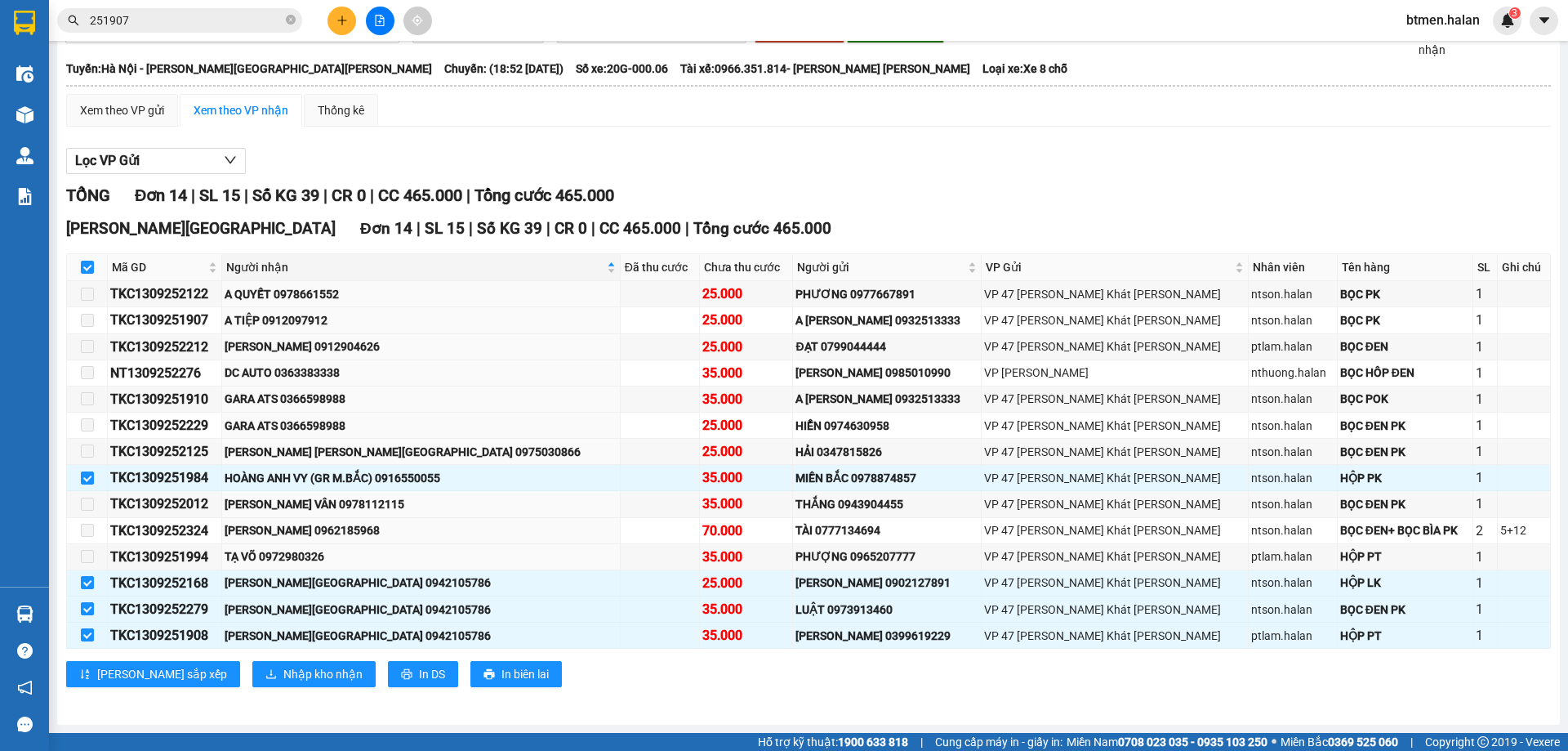
click at [957, 52] on section "Kết quả tìm kiếm ( 198 ) Bộ lọc Mã ĐH Trạng thái Món hàng Thu hộ Tổng cước Chưa…" at bounding box center [784, 376] width 1568 height 751
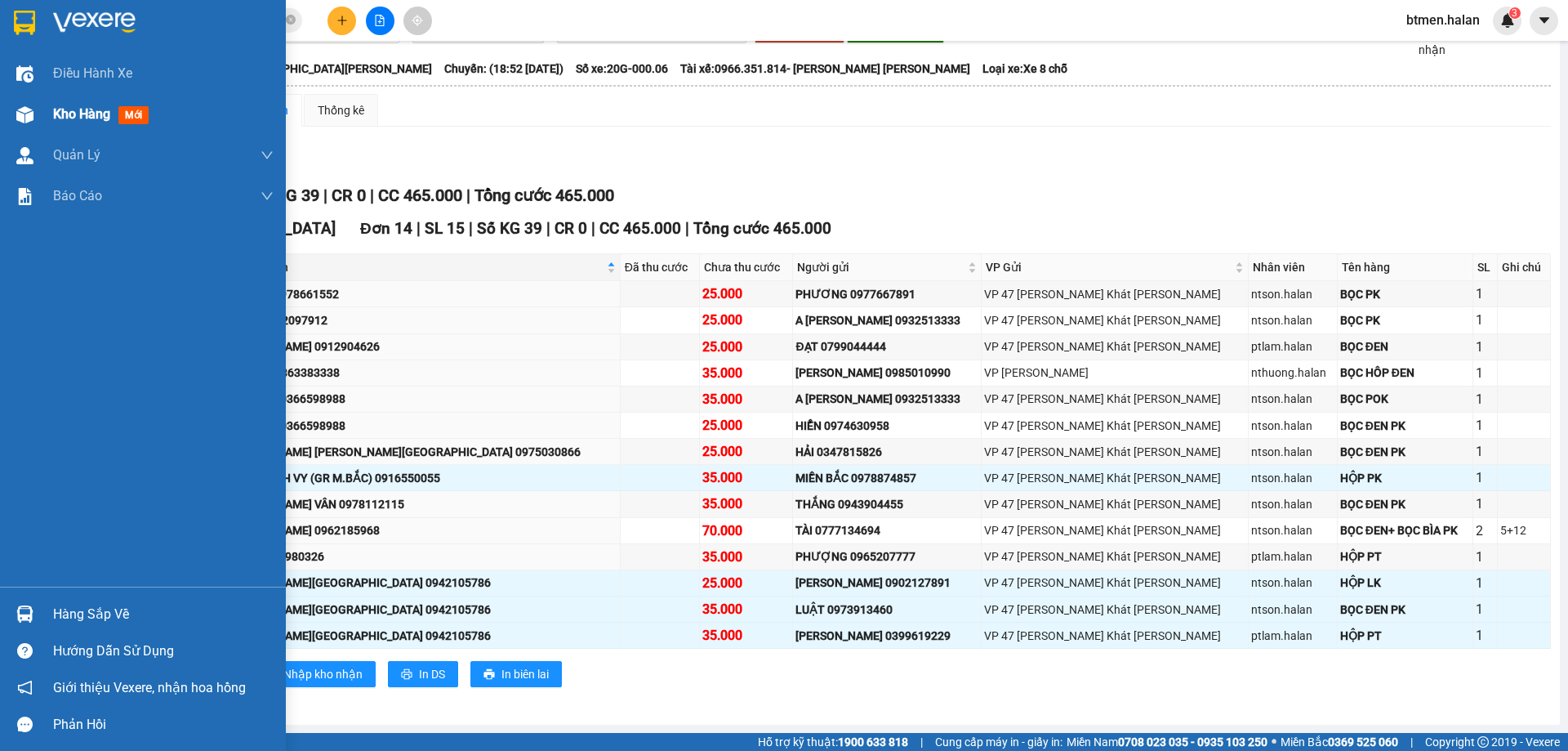
click at [67, 113] on span "Kho hàng" at bounding box center [82, 114] width 58 height 15
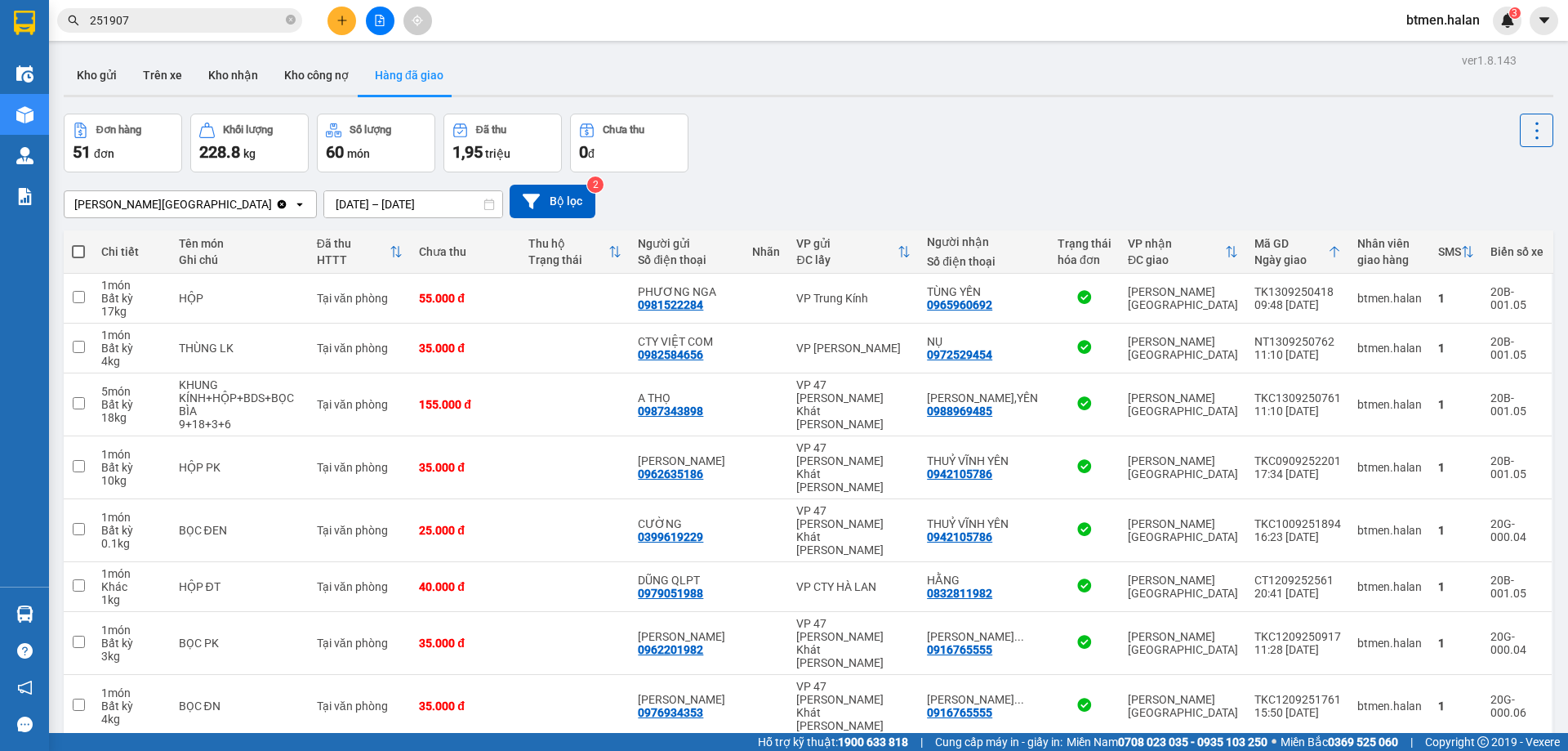
click at [391, 76] on button "Hàng đã giao" at bounding box center [409, 76] width 94 height 40
click at [483, 208] on icon at bounding box center [489, 204] width 11 height 11
click at [441, 205] on input "13/09/2025 – 13/09/2025" at bounding box center [412, 205] width 178 height 26
click at [483, 205] on icon at bounding box center [489, 204] width 11 height 11
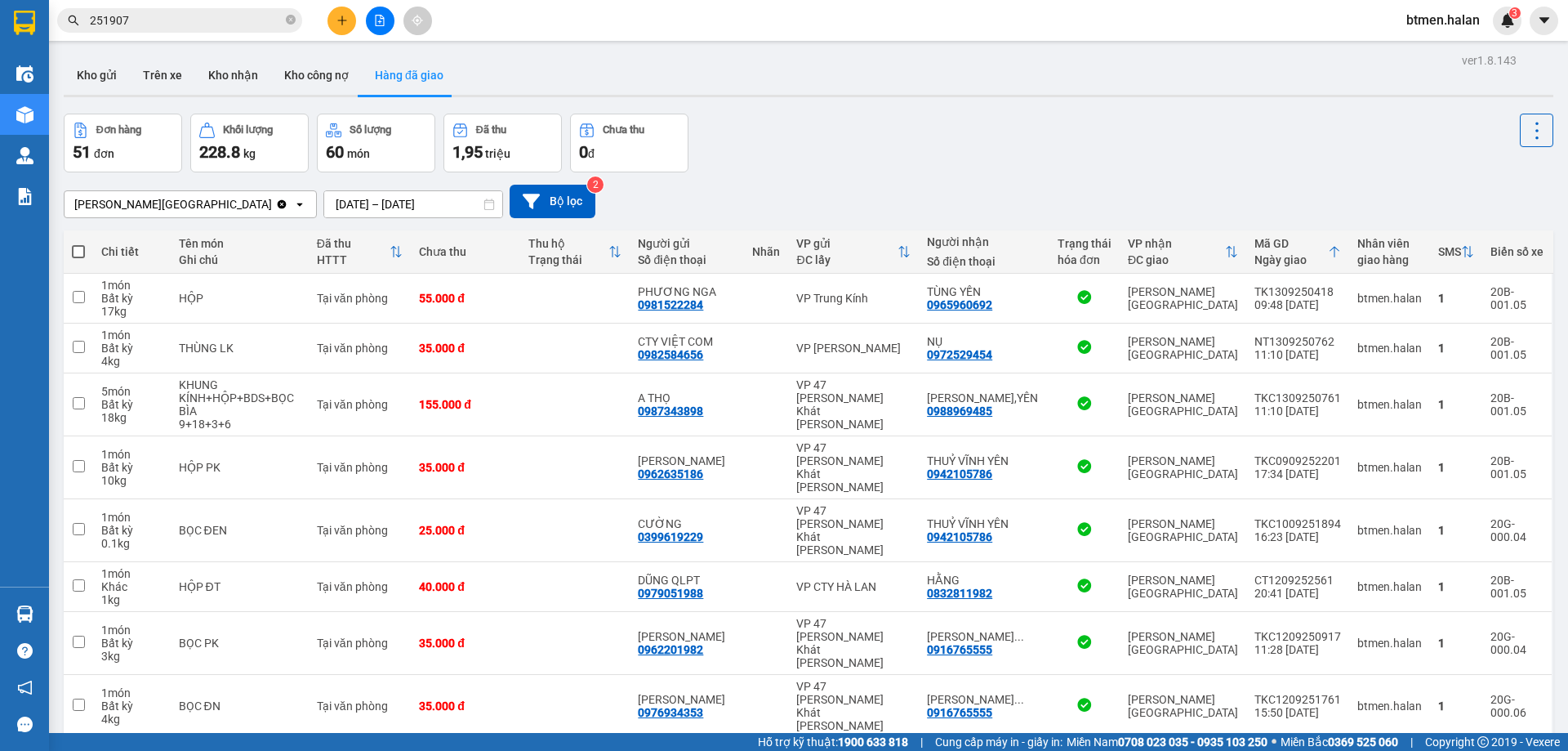
click at [483, 204] on icon at bounding box center [489, 204] width 11 height 11
click at [324, 205] on input "13/09/2025 – 13/09/2025" at bounding box center [412, 205] width 178 height 26
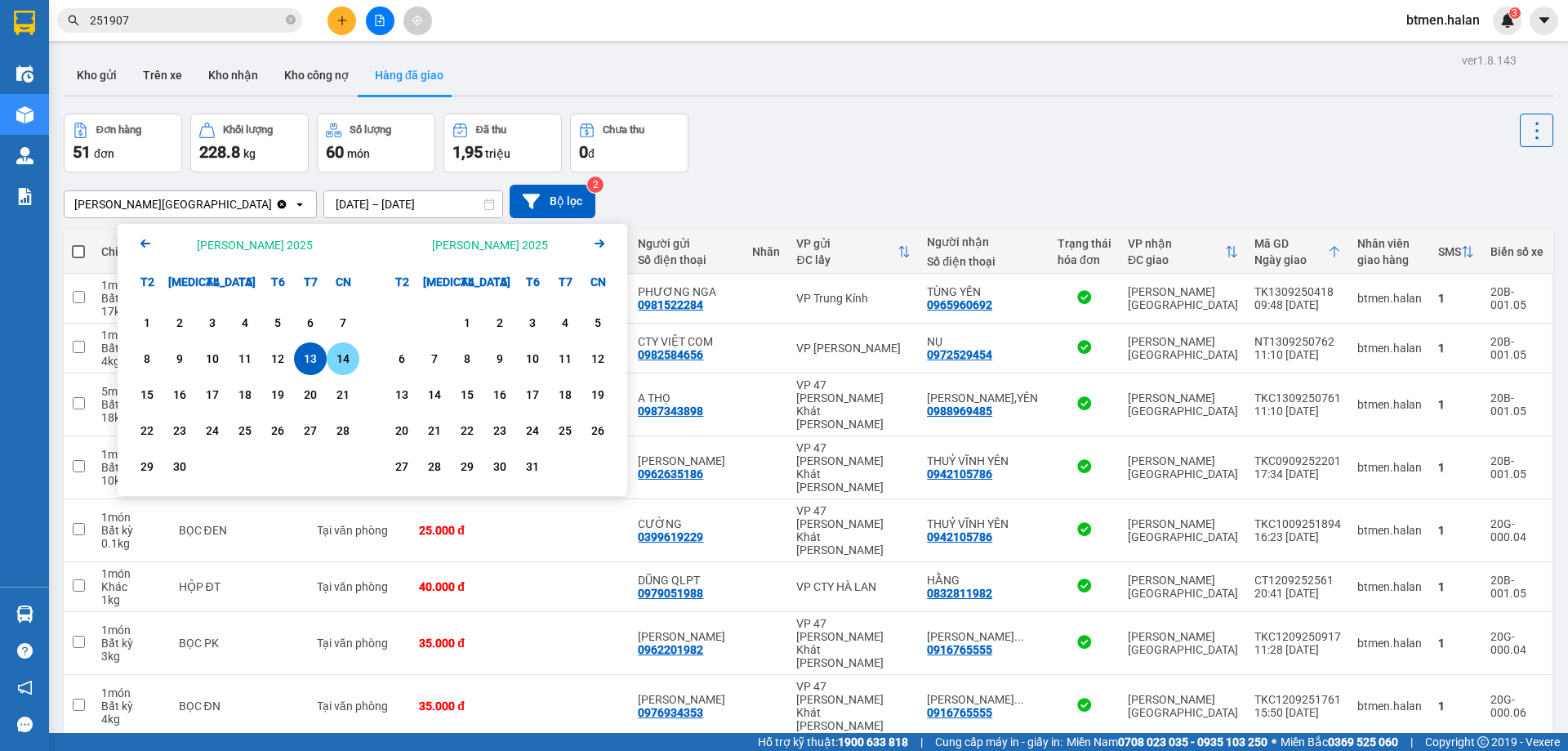
click at [337, 360] on div "14" at bounding box center [343, 358] width 23 height 20
type input "[DATE] – [DATE]"
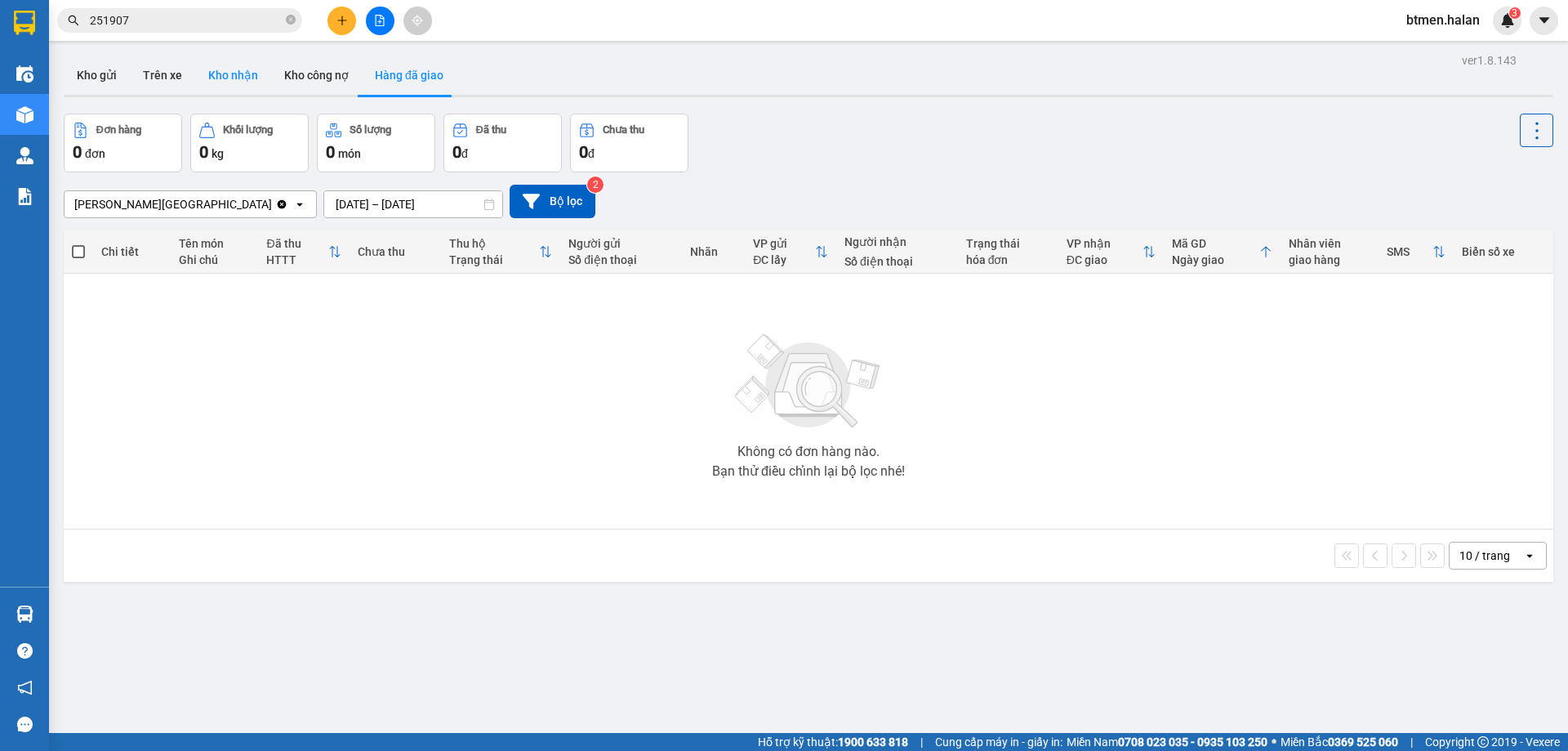
click at [228, 75] on button "Kho nhận" at bounding box center [233, 76] width 76 height 40
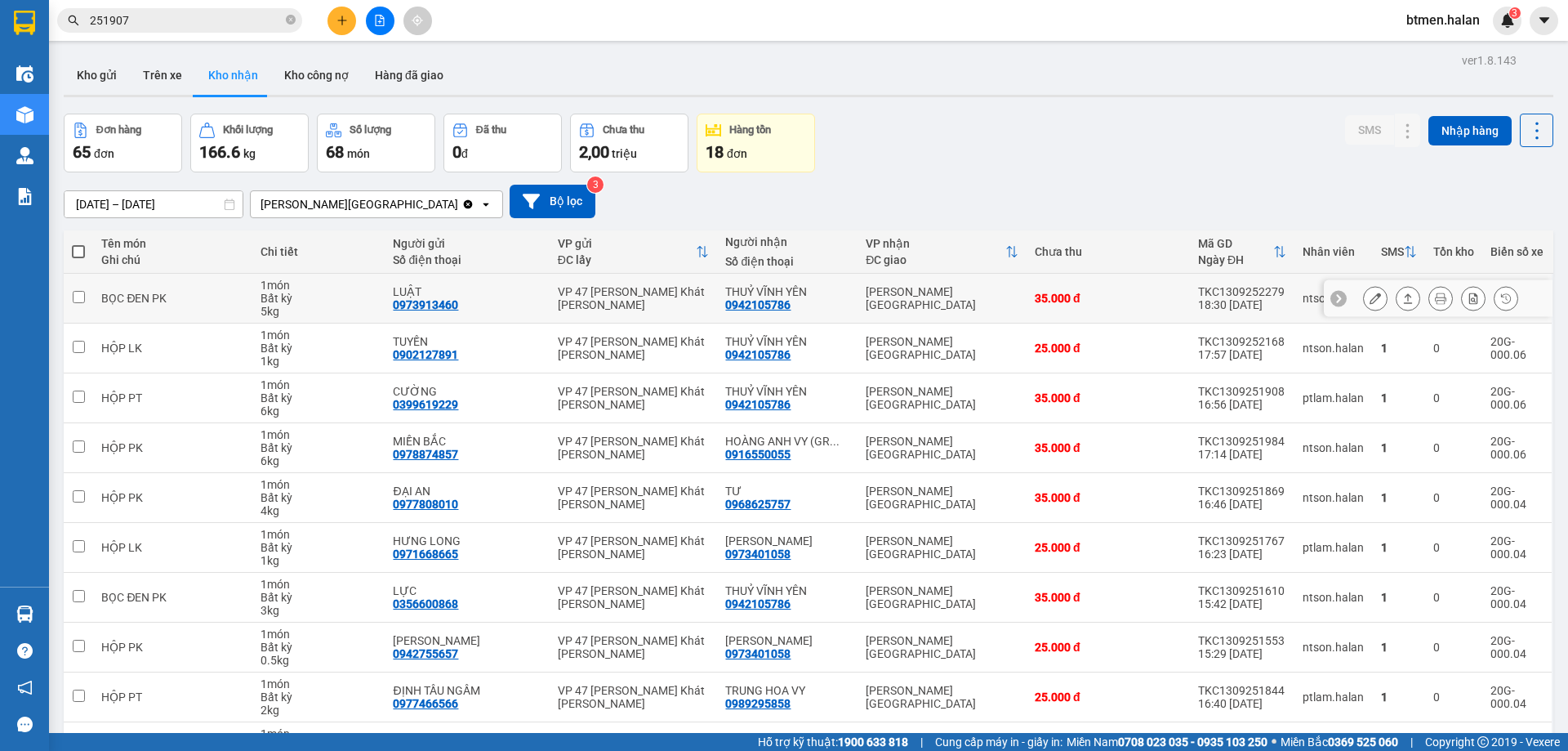
click at [757, 302] on div "0942105786" at bounding box center [757, 304] width 65 height 13
copy div "0942105786"
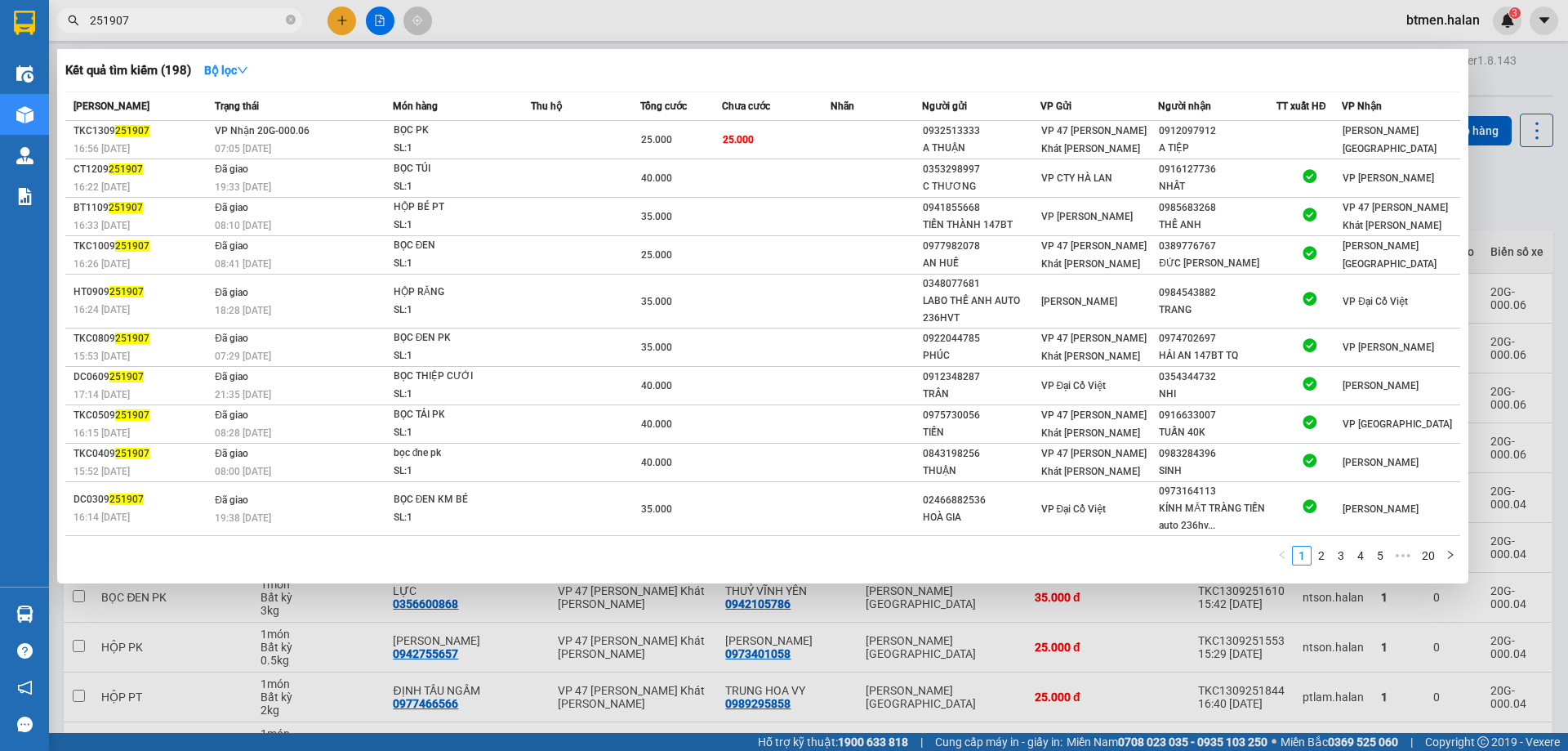
click at [205, 25] on input "251907" at bounding box center [186, 20] width 192 height 18
paste input "0942105786"
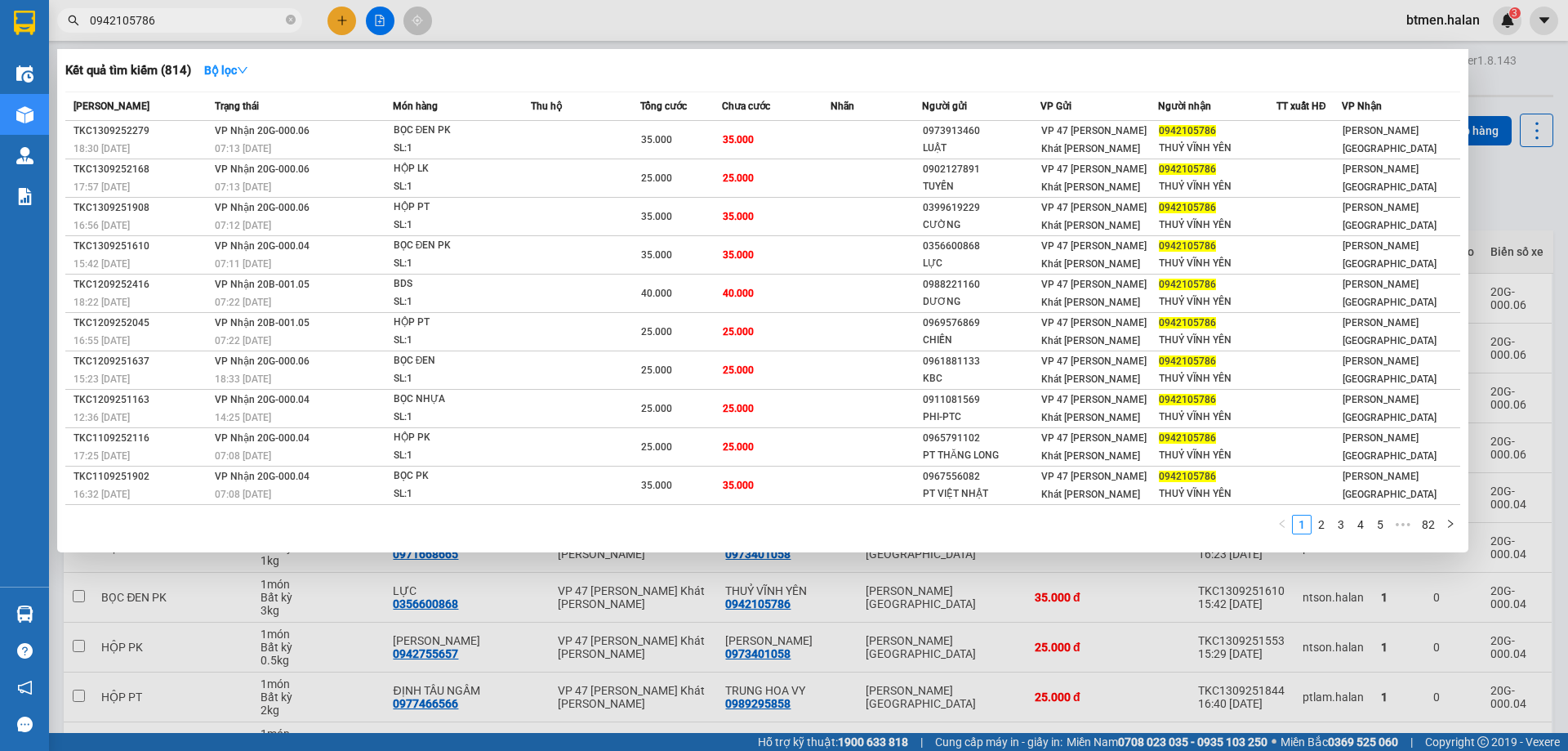
drag, startPoint x: 523, startPoint y: 61, endPoint x: 532, endPoint y: 70, distance: 12.7
click at [523, 61] on div "Kết quả tìm kiếm ( 814 ) Bộ lọc" at bounding box center [763, 70] width 1395 height 26
click at [1073, 650] on div at bounding box center [784, 376] width 1568 height 751
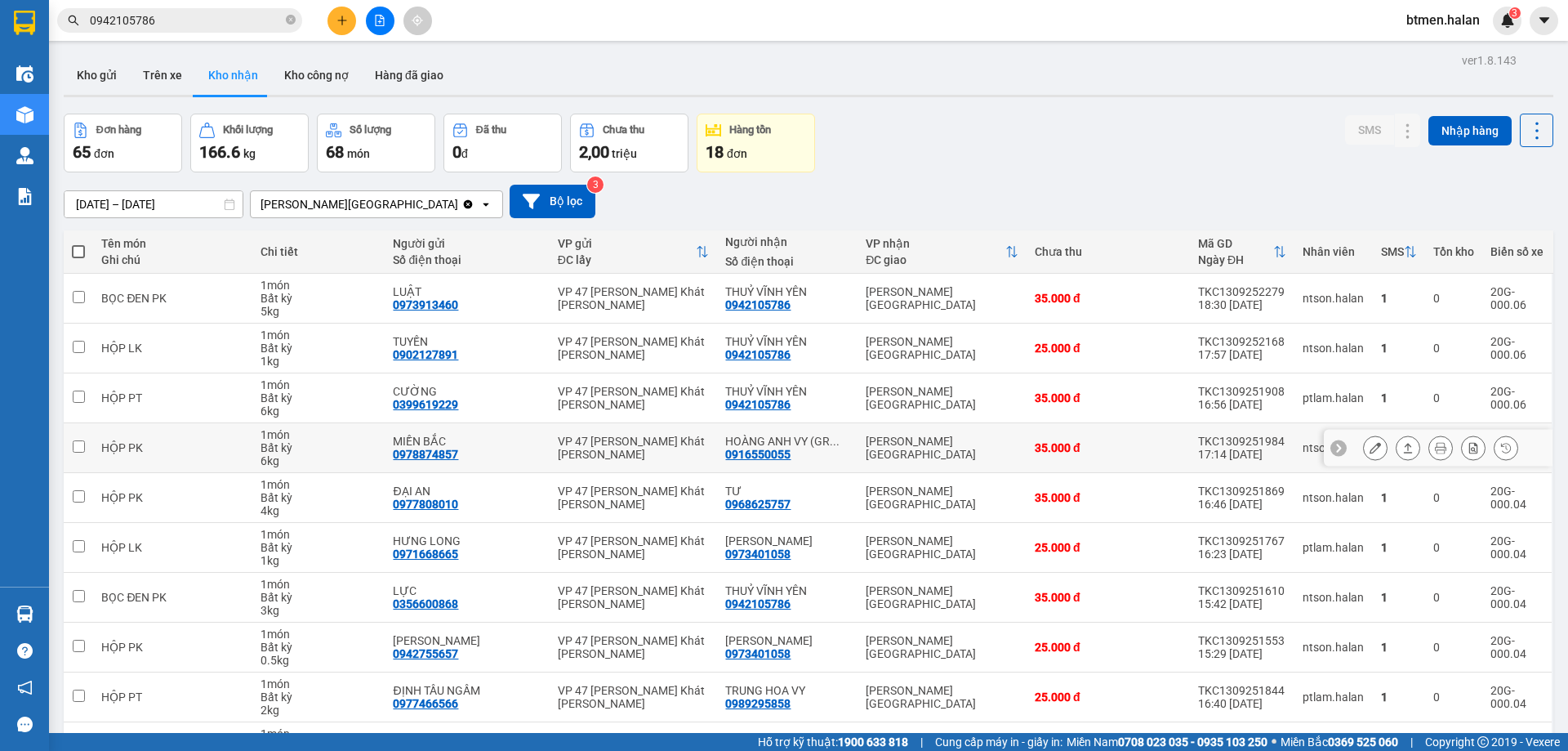
click at [765, 455] on div "0916550055" at bounding box center [757, 454] width 65 height 13
copy div "0916550055"
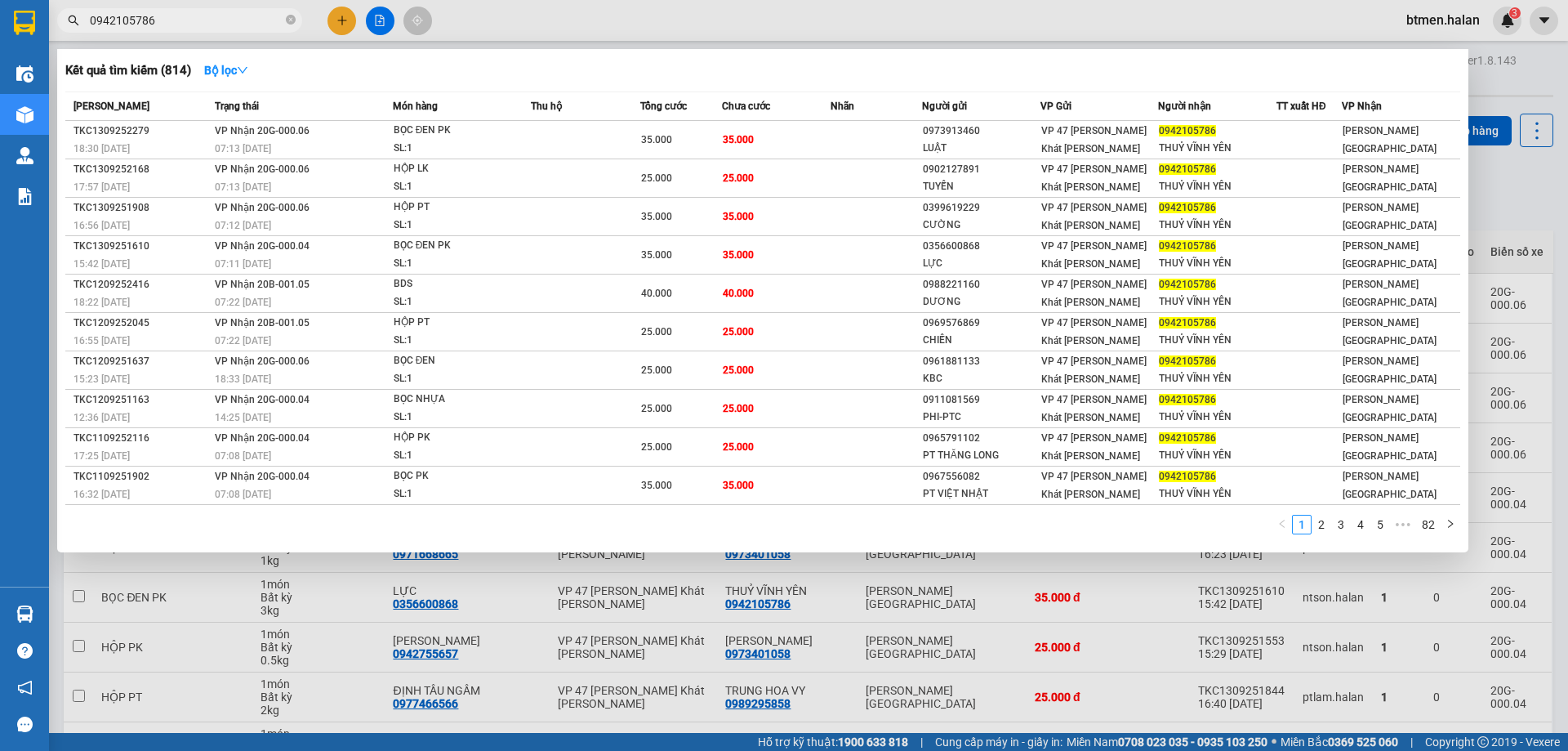
click at [222, 19] on input "0942105786" at bounding box center [186, 20] width 192 height 18
paste input "16550055"
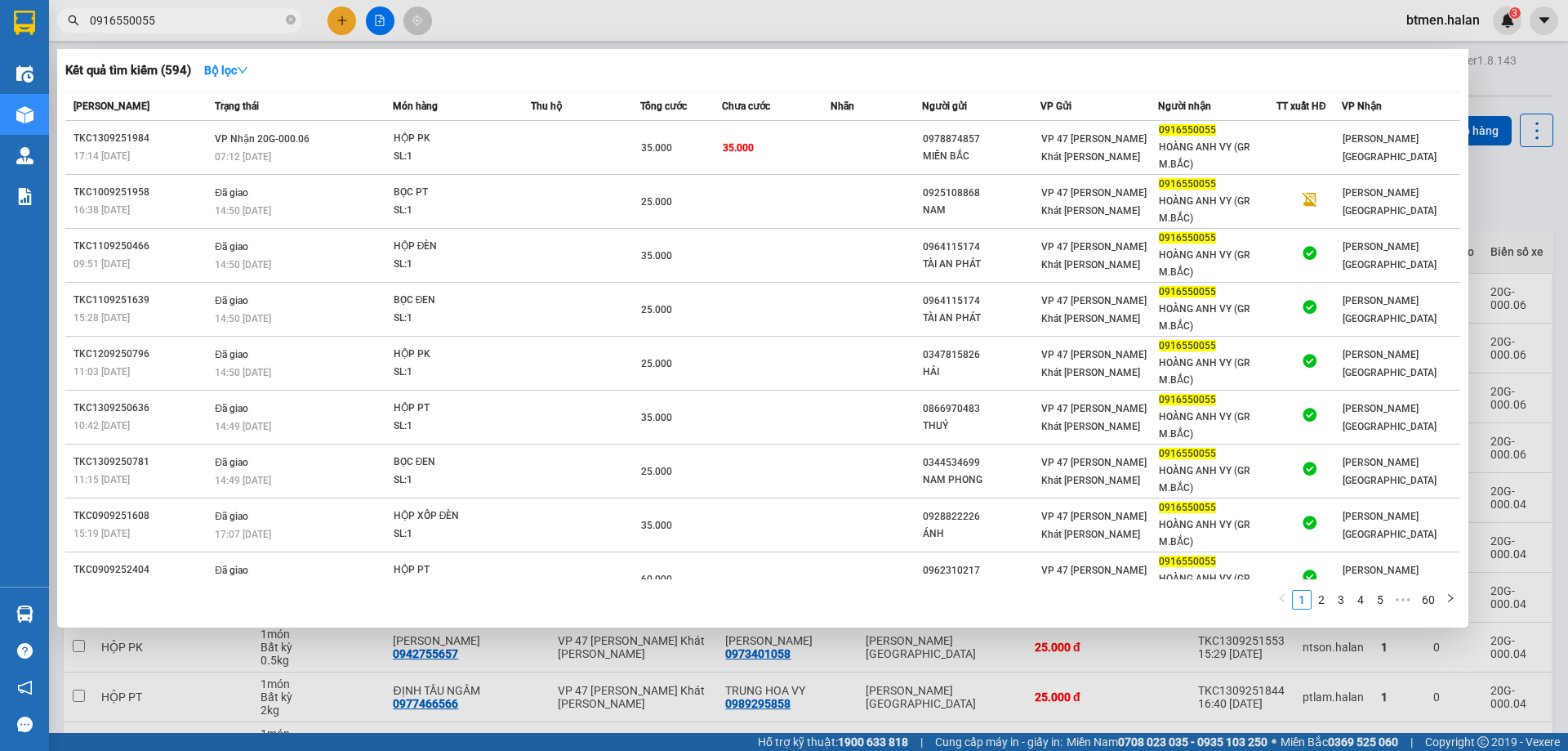
click at [1486, 199] on div at bounding box center [784, 376] width 1568 height 751
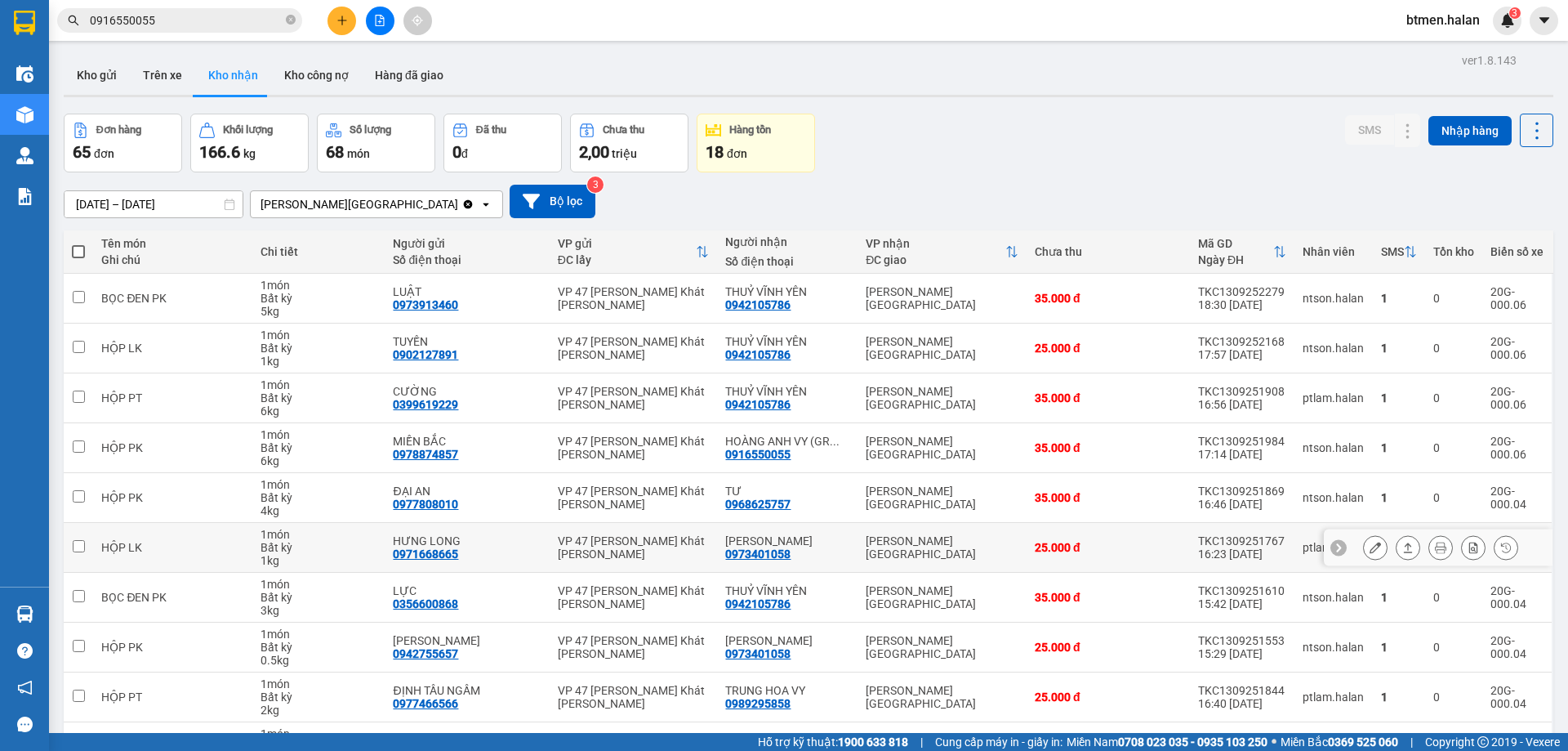
click at [762, 547] on div "0973401058" at bounding box center [757, 553] width 65 height 13
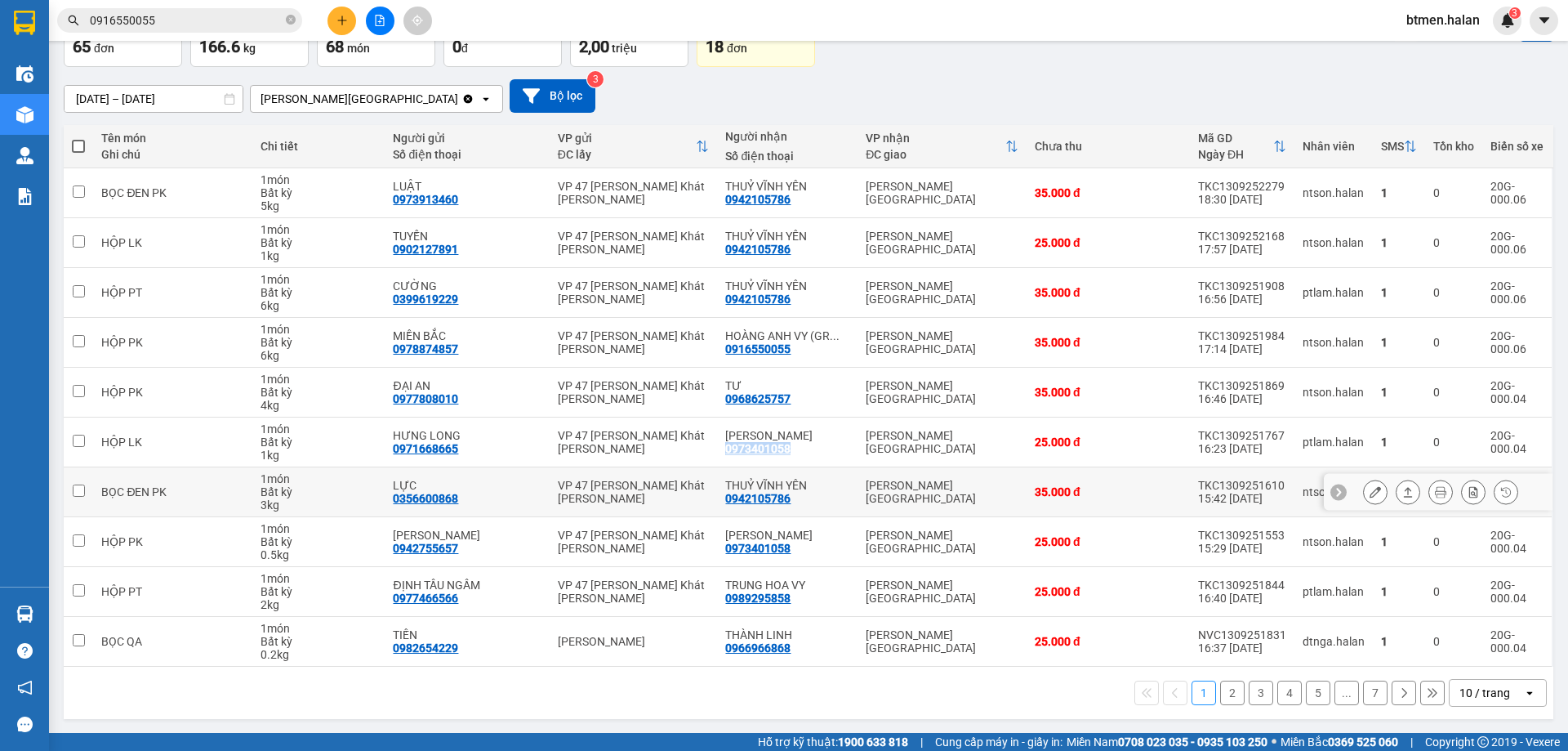
scroll to position [107, 0]
click at [762, 596] on div "0989295858" at bounding box center [757, 596] width 65 height 13
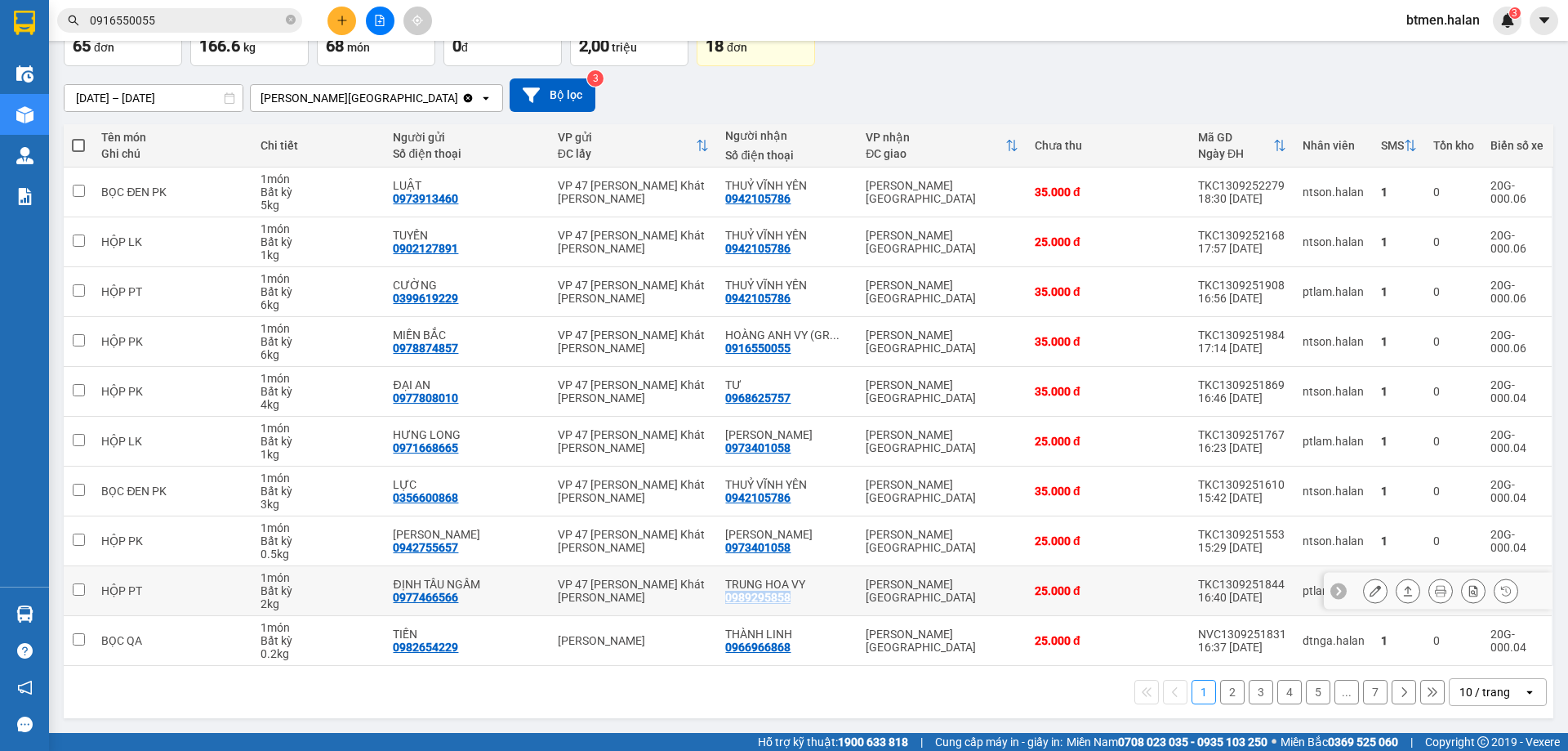
click at [762, 596] on div "0989295858" at bounding box center [757, 596] width 65 height 13
click at [748, 649] on div "0966966868" at bounding box center [757, 646] width 65 height 13
click at [758, 604] on div "0989295858" at bounding box center [757, 596] width 65 height 13
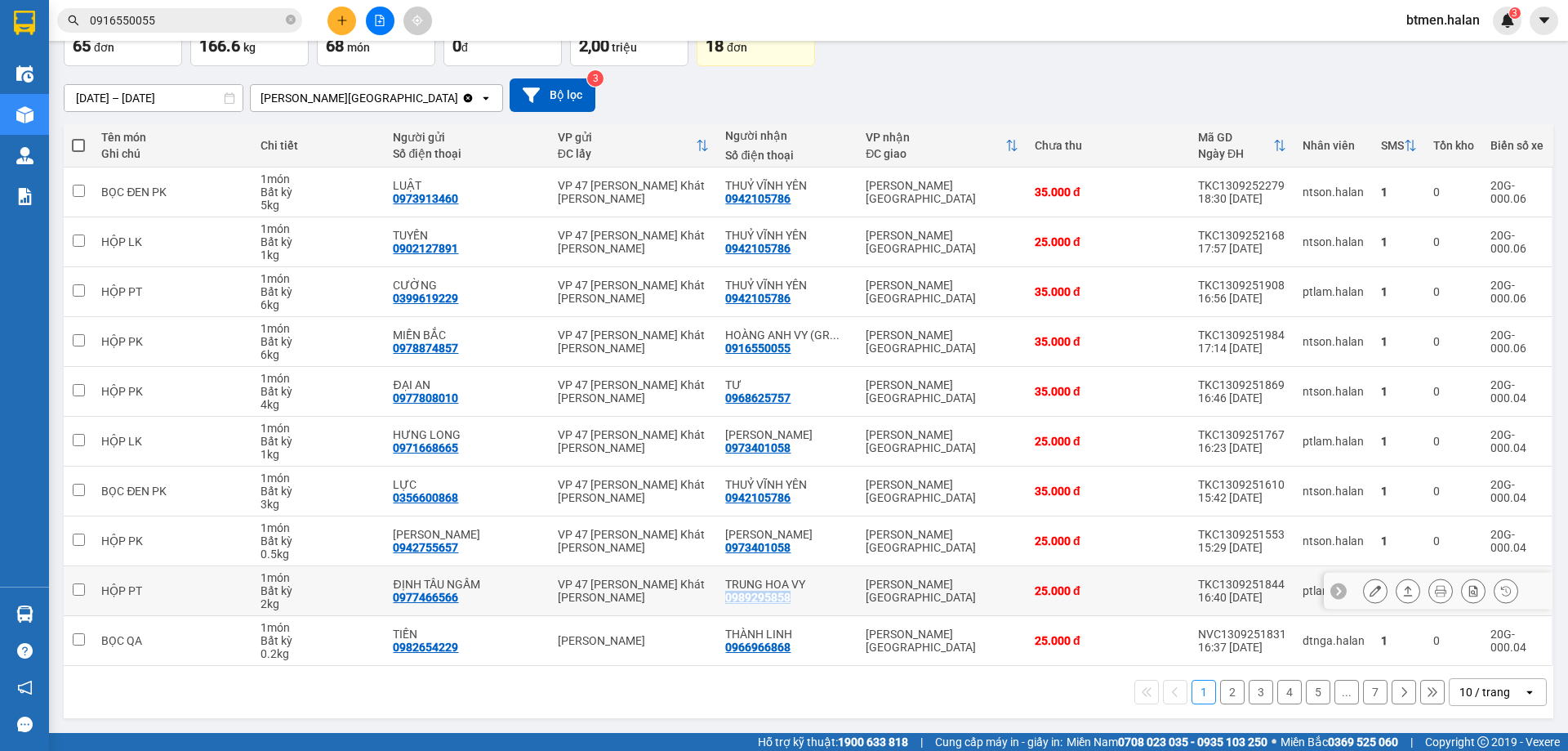
copy div "0989295858"
click at [126, 12] on input "0916550055" at bounding box center [186, 20] width 192 height 18
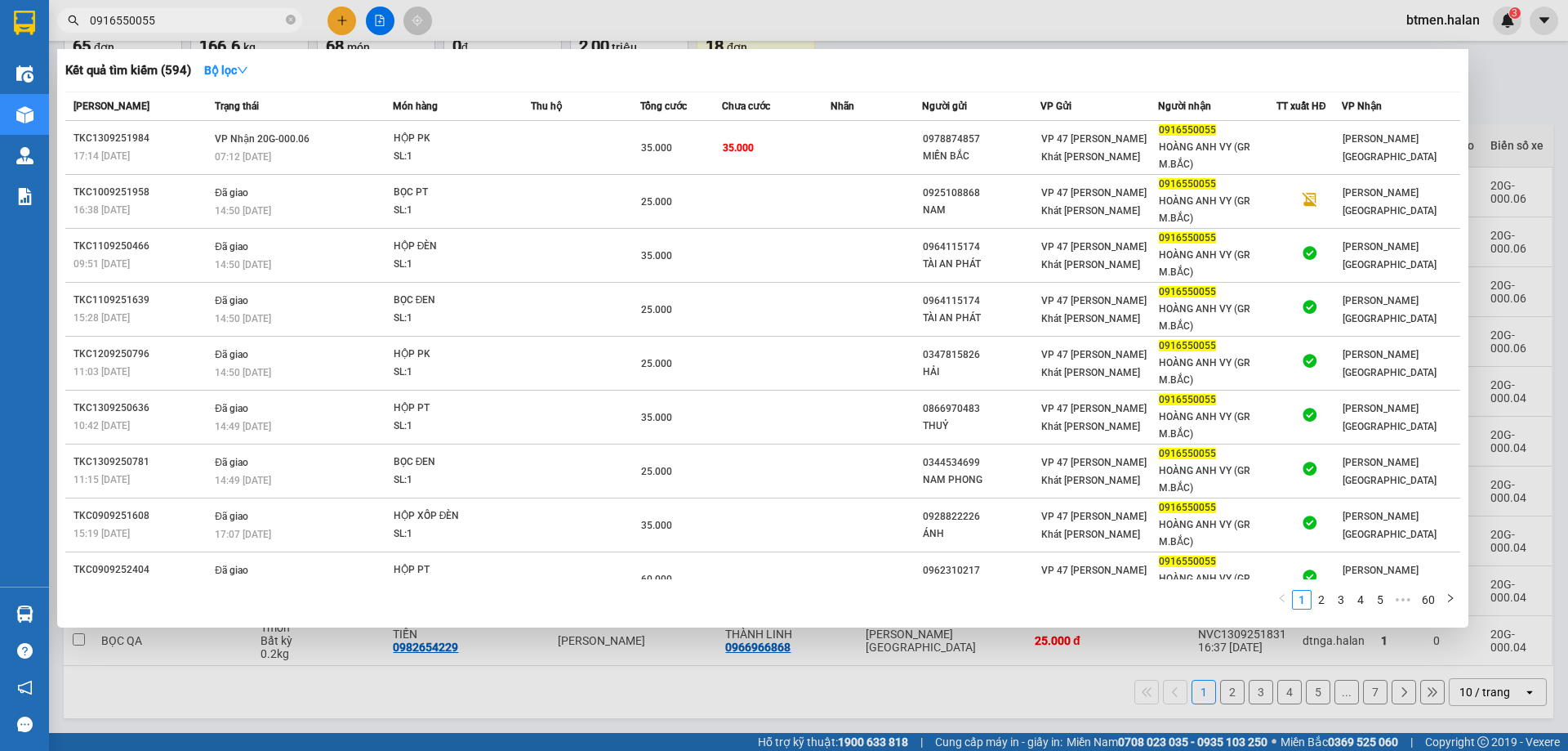
click at [126, 12] on input "0916550055" at bounding box center [186, 20] width 192 height 18
paste input "89295858"
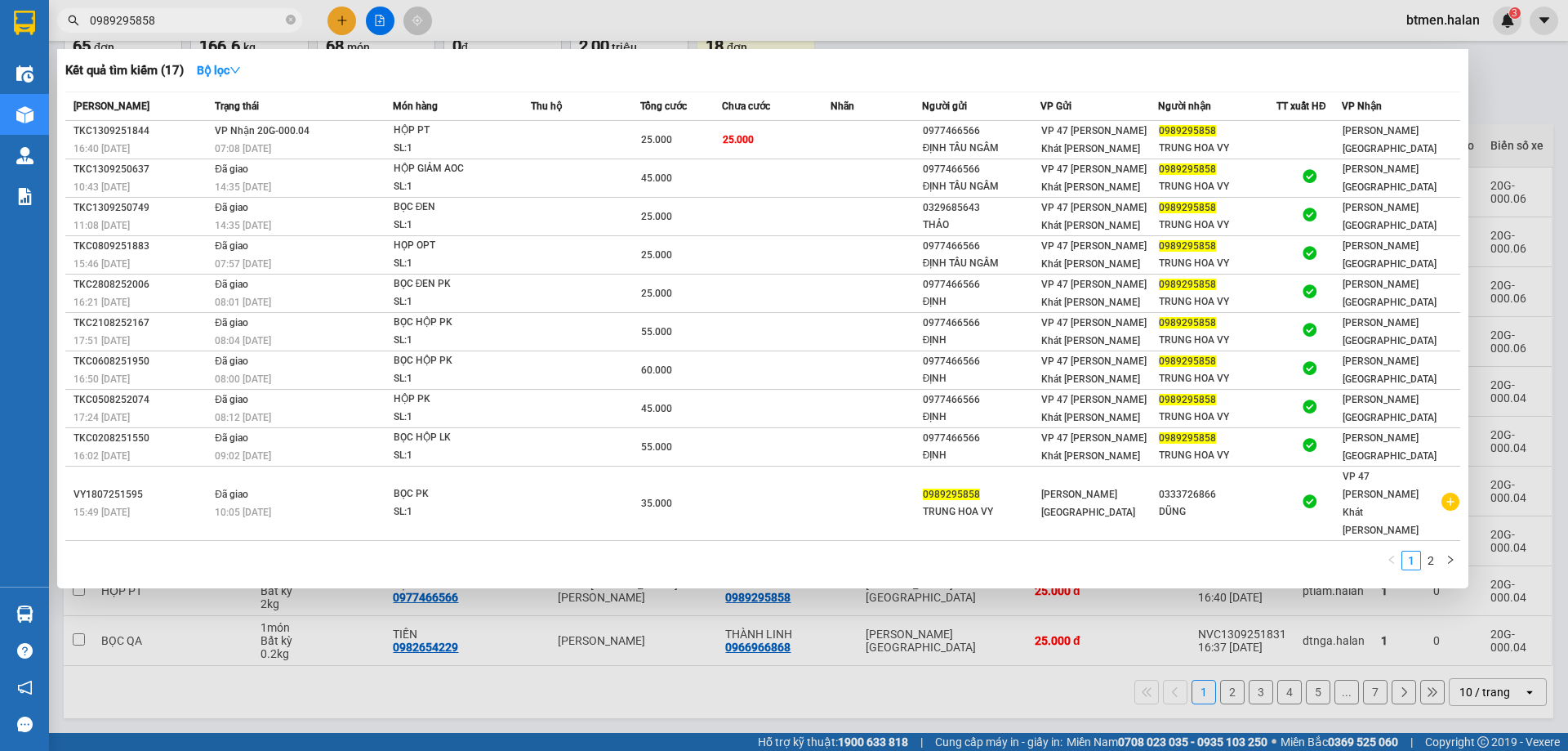
type input "0989295858"
click at [1509, 122] on div at bounding box center [784, 376] width 1568 height 751
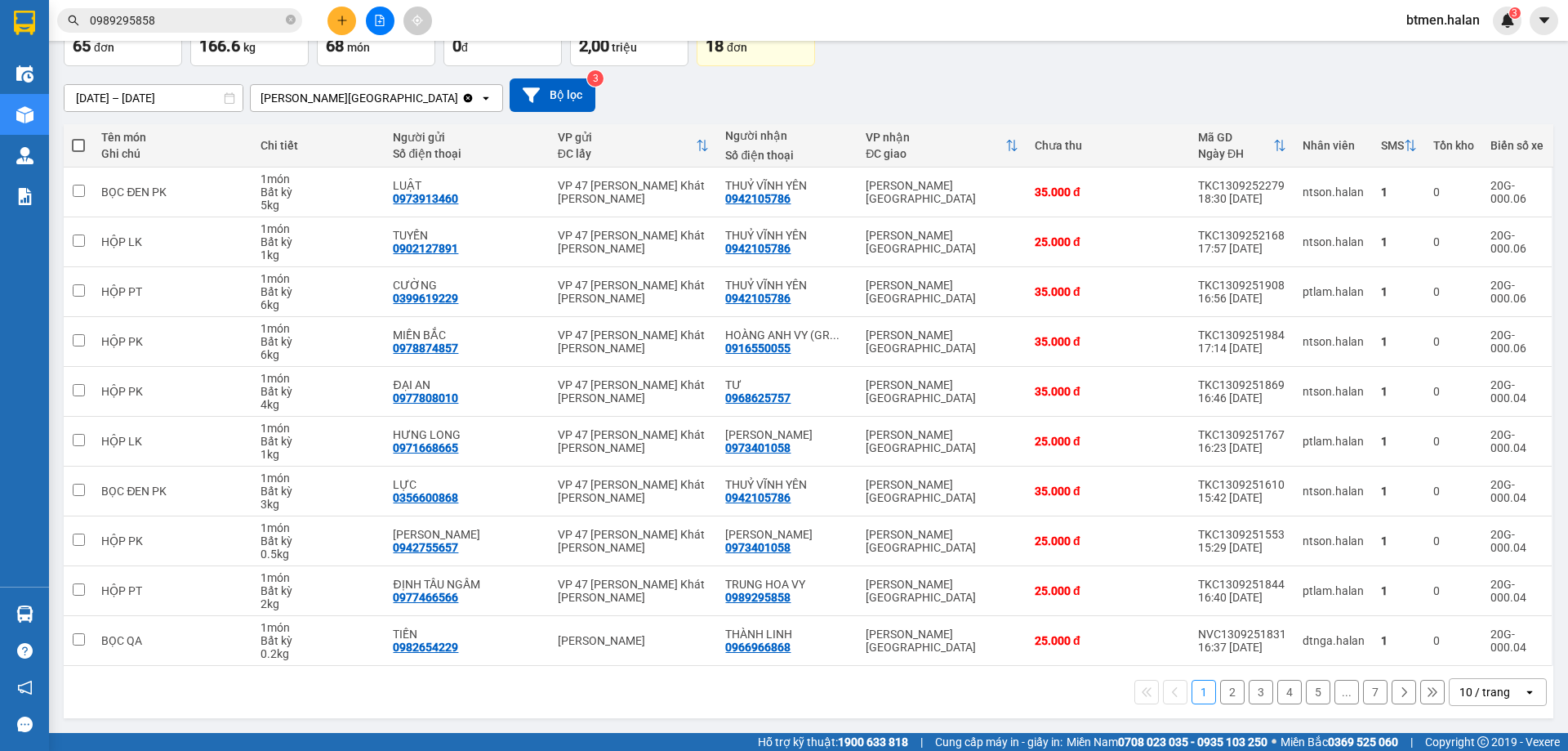
click at [1220, 695] on button "2" at bounding box center [1232, 692] width 25 height 25
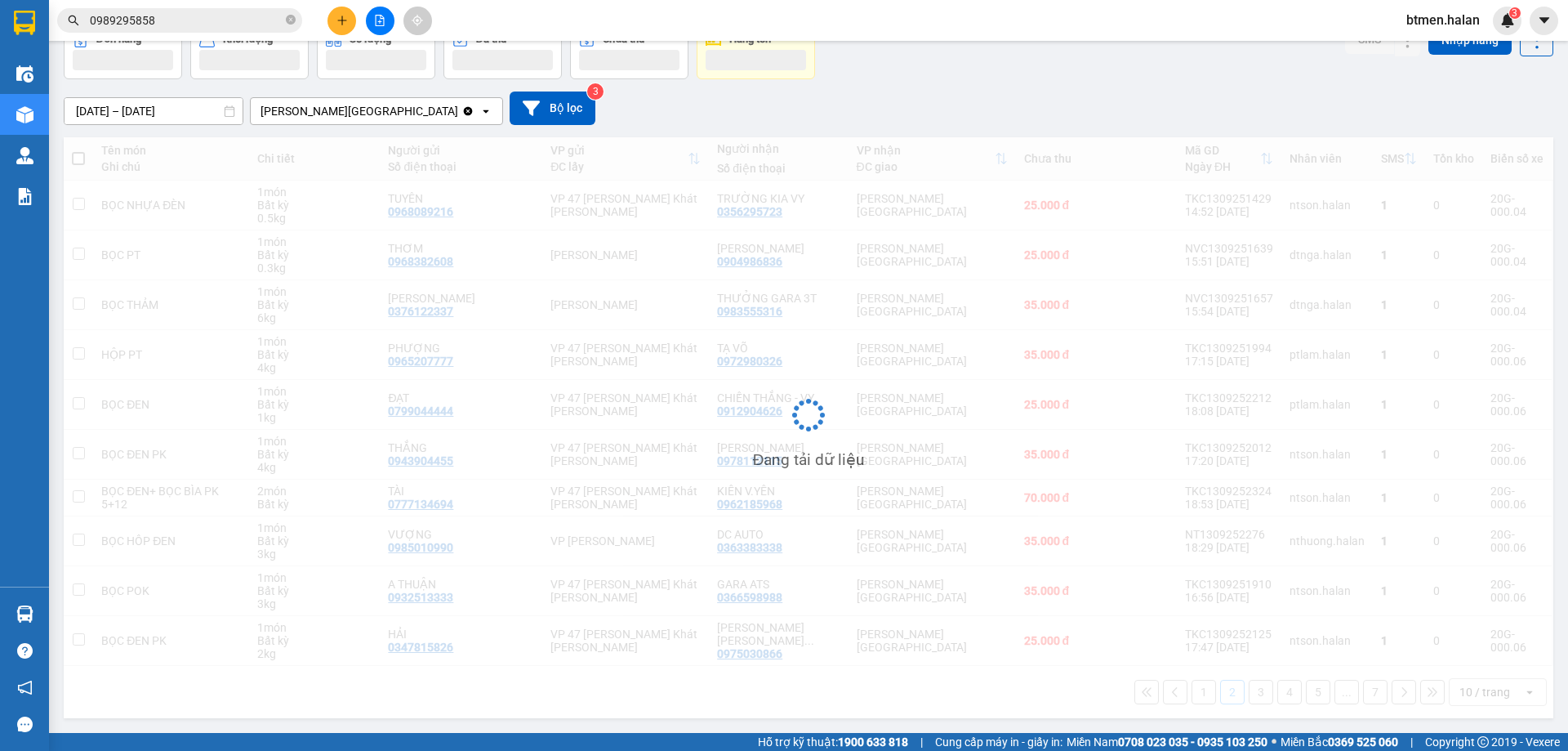
scroll to position [93, 0]
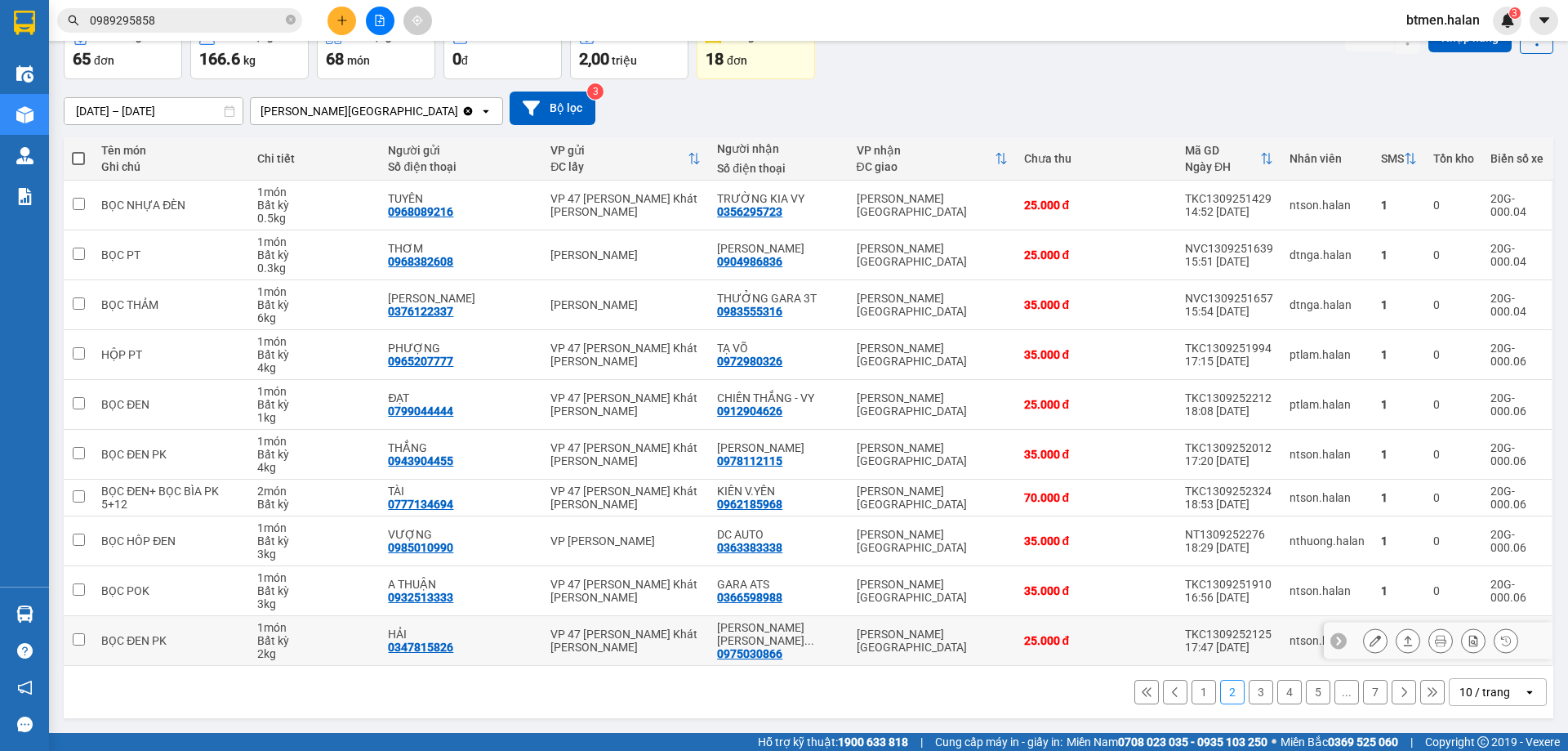
click at [793, 662] on td "HOÀNG ANH VĨNH ... 0975030866" at bounding box center [778, 641] width 139 height 50
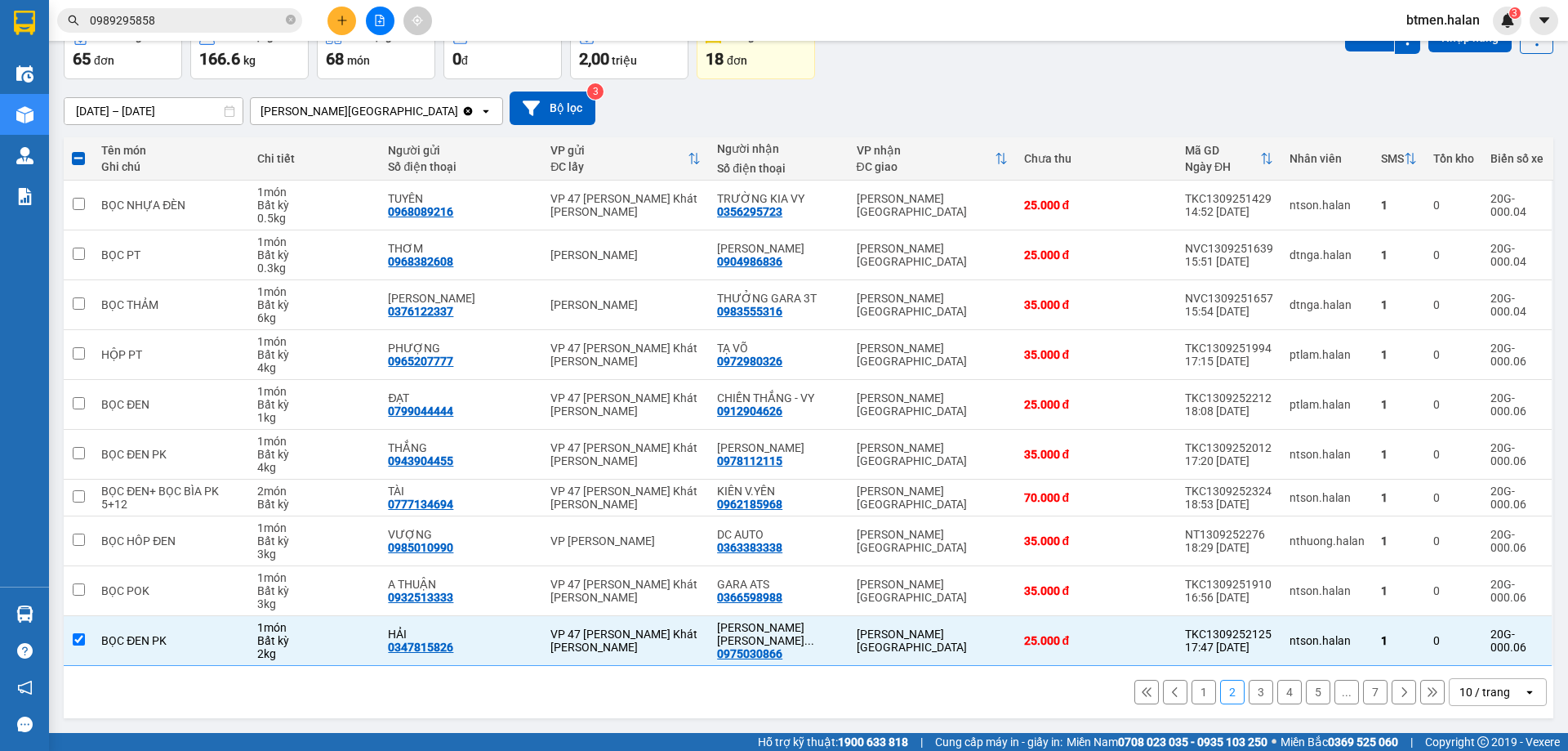
click at [1249, 698] on button "3" at bounding box center [1261, 692] width 25 height 25
checkbox input "false"
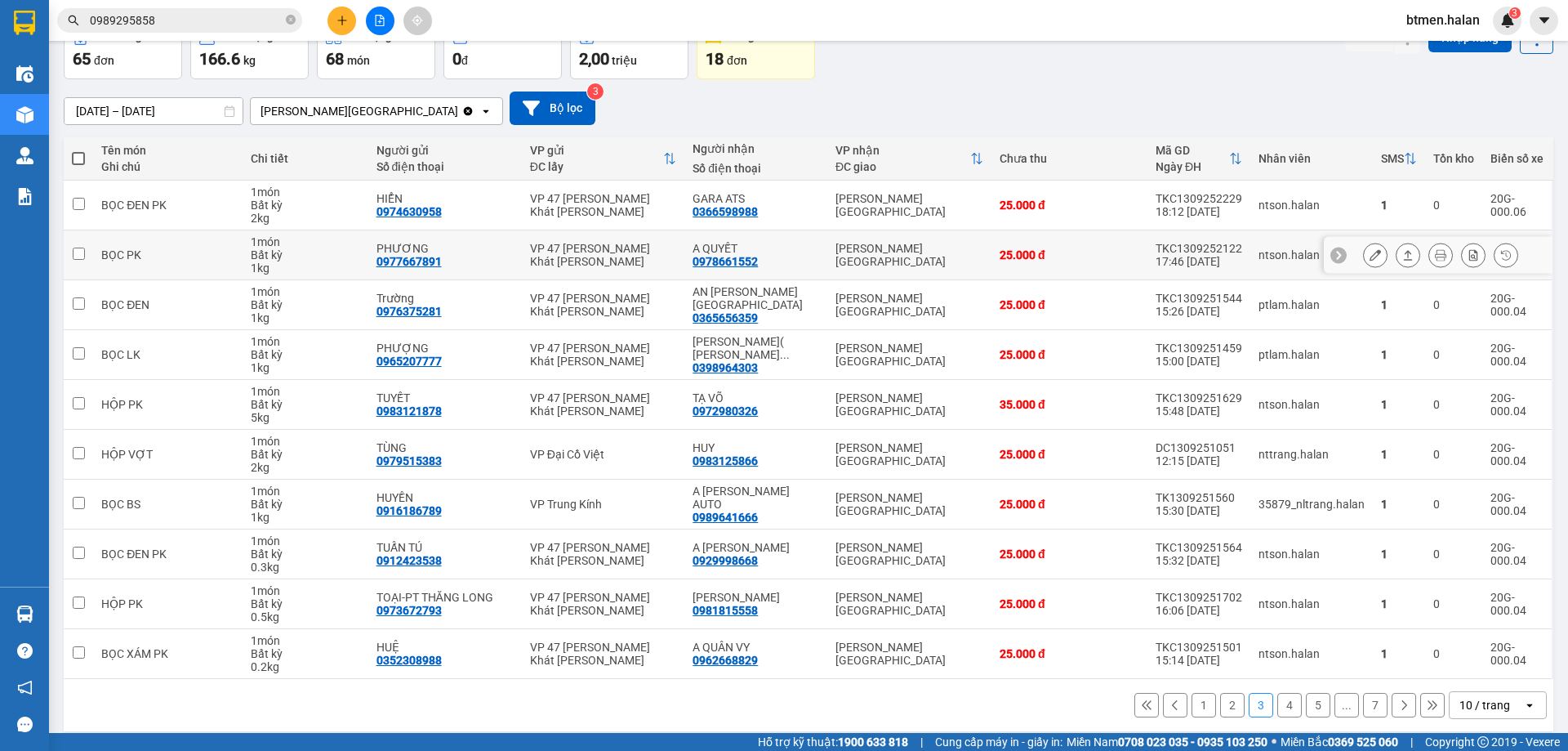
click at [738, 268] on div "0978661552" at bounding box center [725, 261] width 65 height 13
copy div "0978661552"
click at [177, 24] on input "0989295858" at bounding box center [186, 20] width 192 height 18
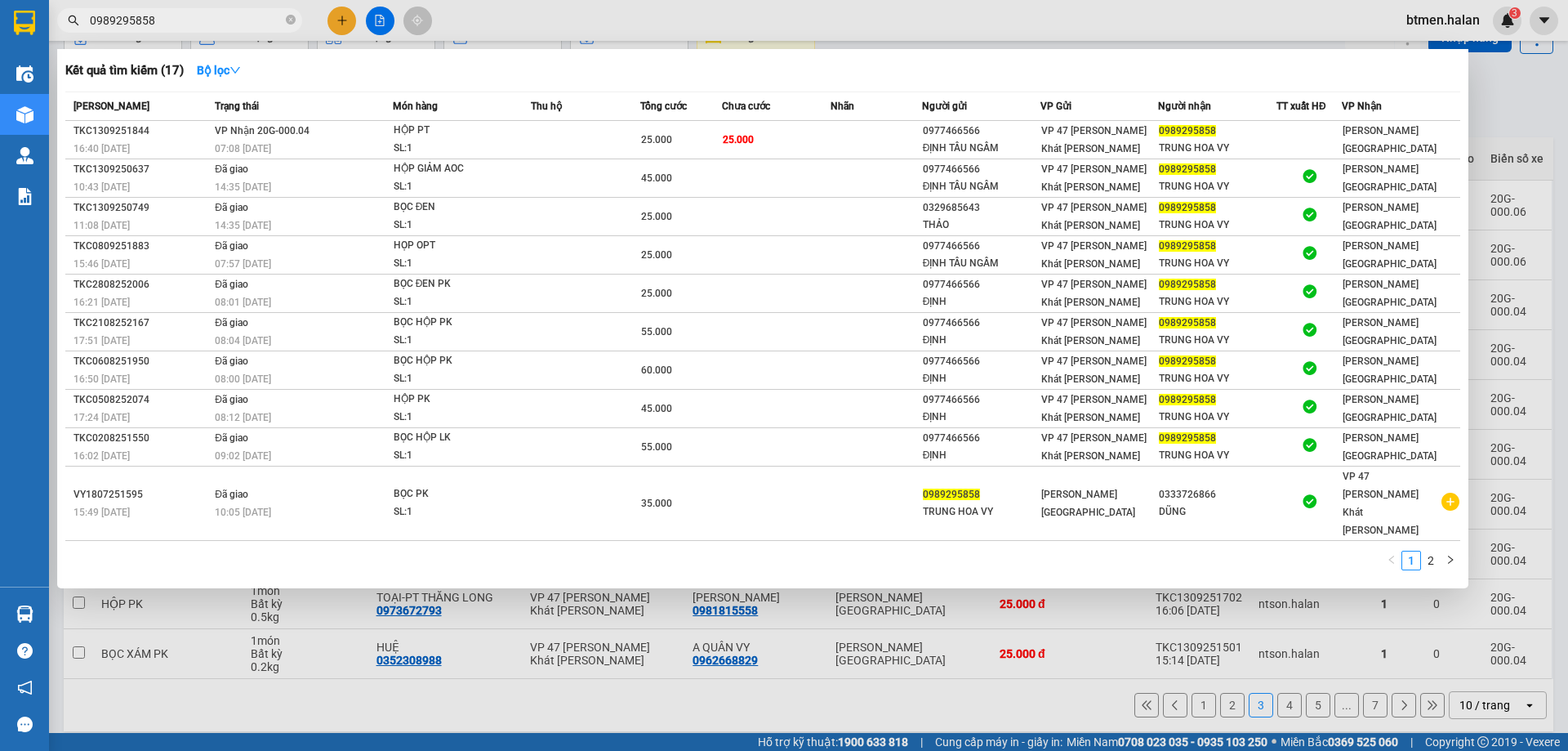
click at [177, 24] on input "0989295858" at bounding box center [186, 20] width 192 height 18
paste input "78661552"
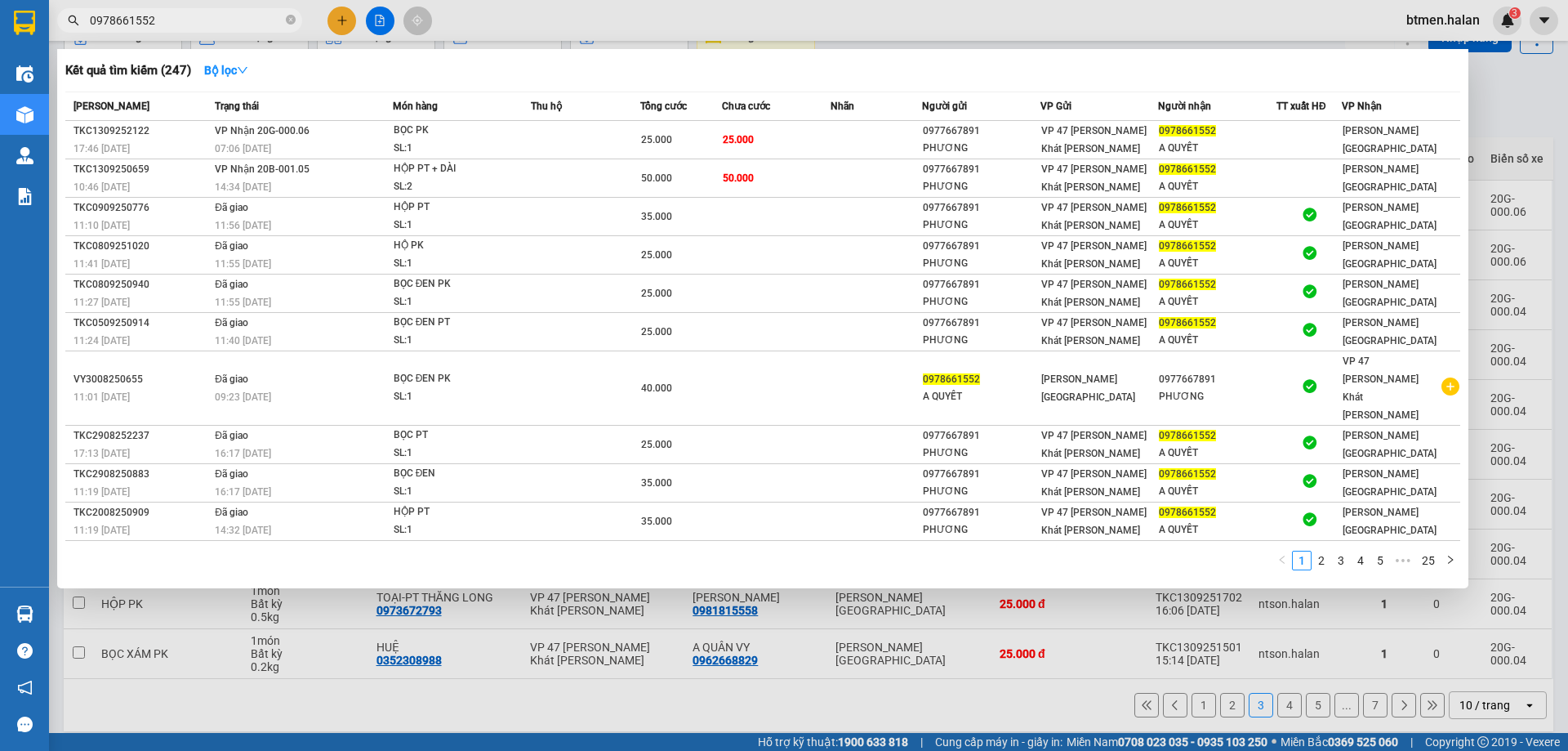
click at [1002, 699] on div at bounding box center [784, 376] width 1568 height 751
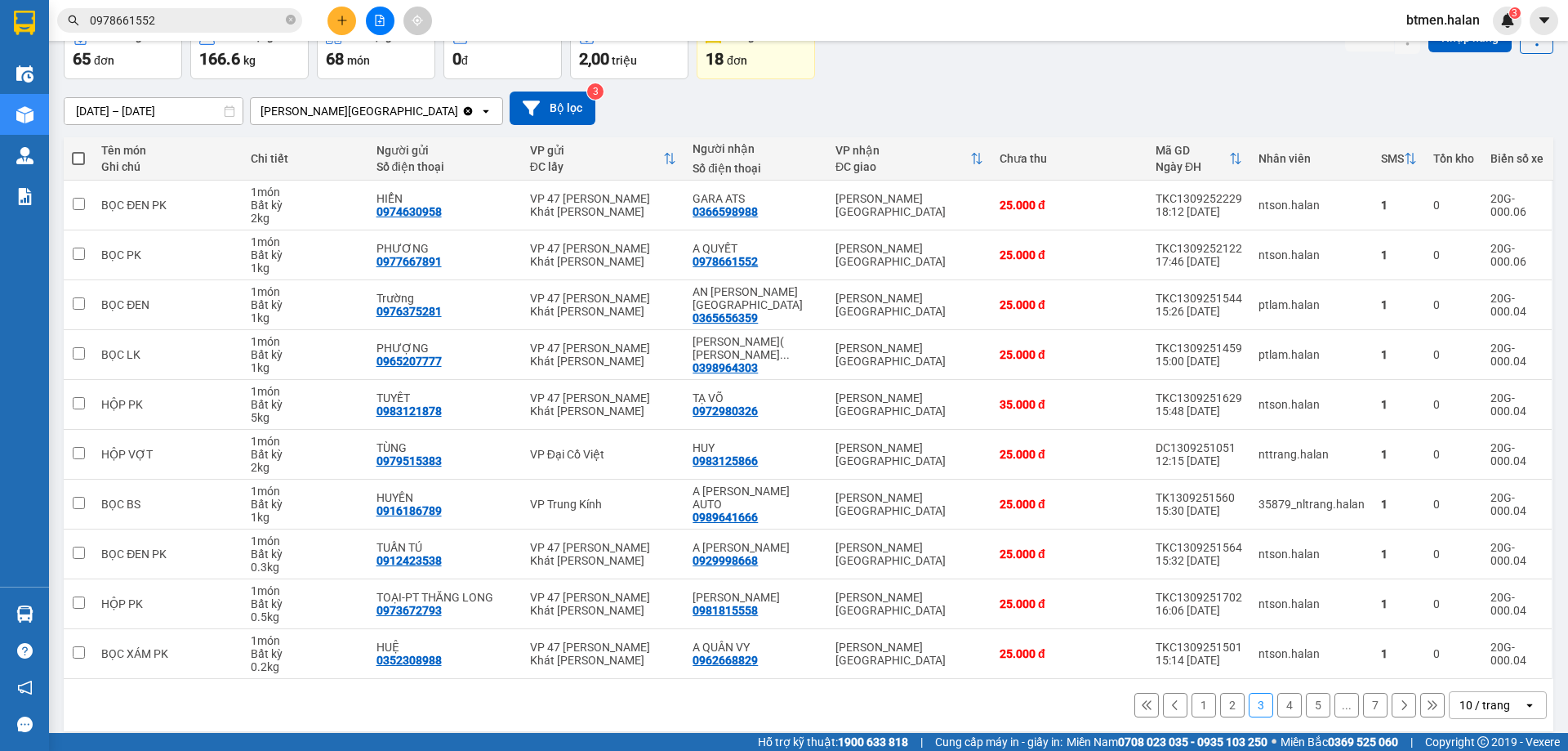
click at [1191, 705] on button "1" at bounding box center [1203, 705] width 25 height 25
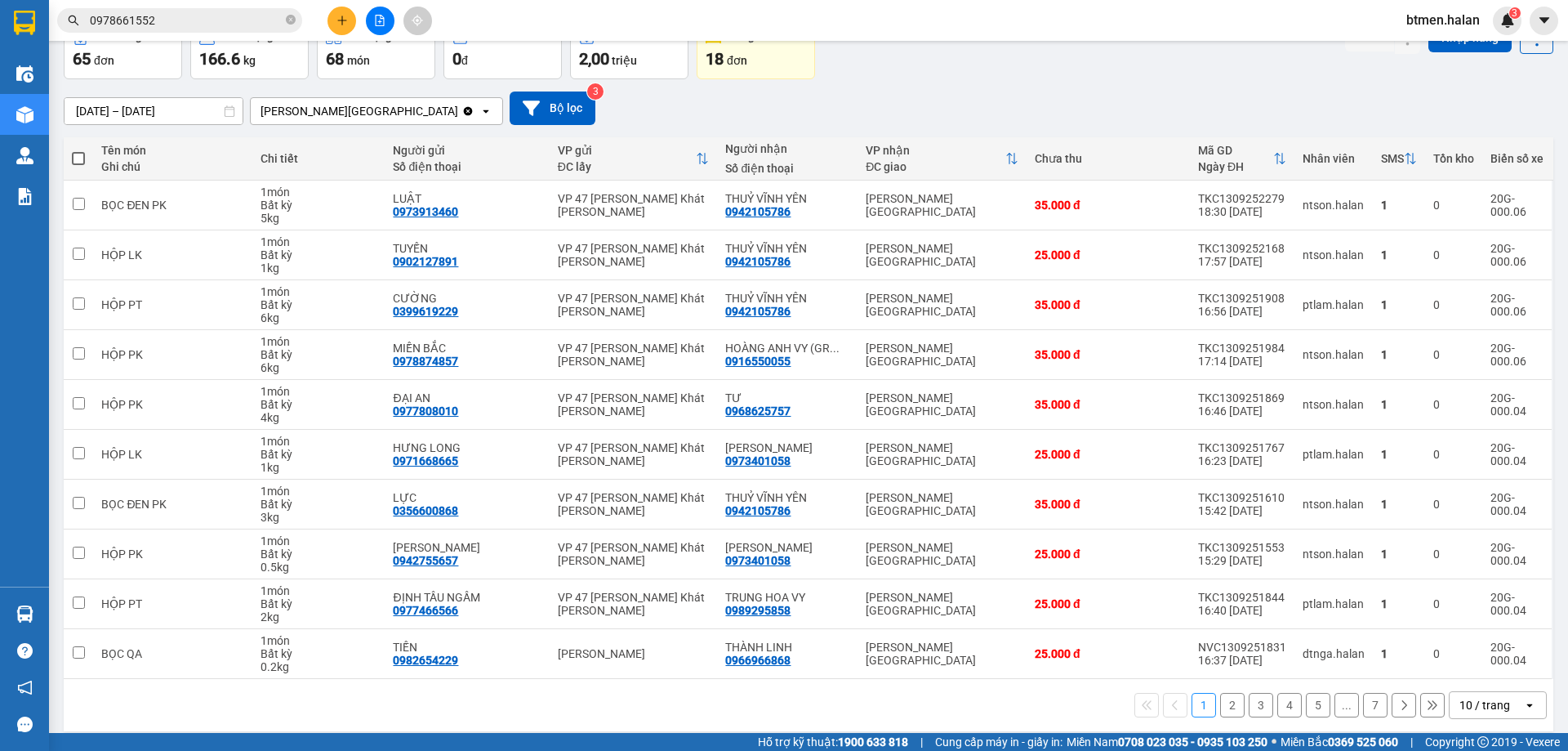
click at [1220, 712] on button "2" at bounding box center [1232, 705] width 25 height 25
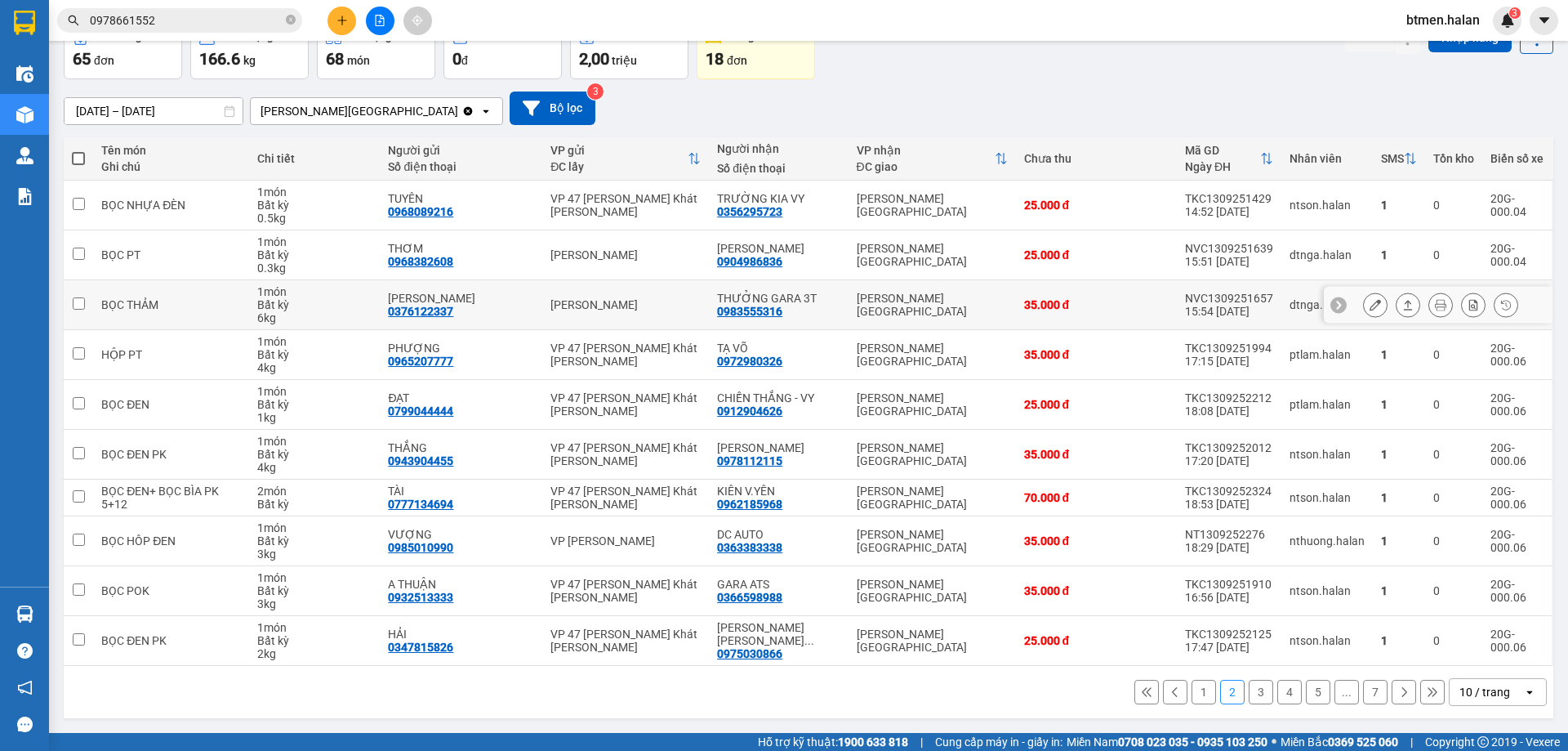
click at [756, 311] on div "0983555316" at bounding box center [750, 311] width 65 height 13
copy div "0983555316"
click at [173, 25] on input "0978661552" at bounding box center [186, 20] width 192 height 18
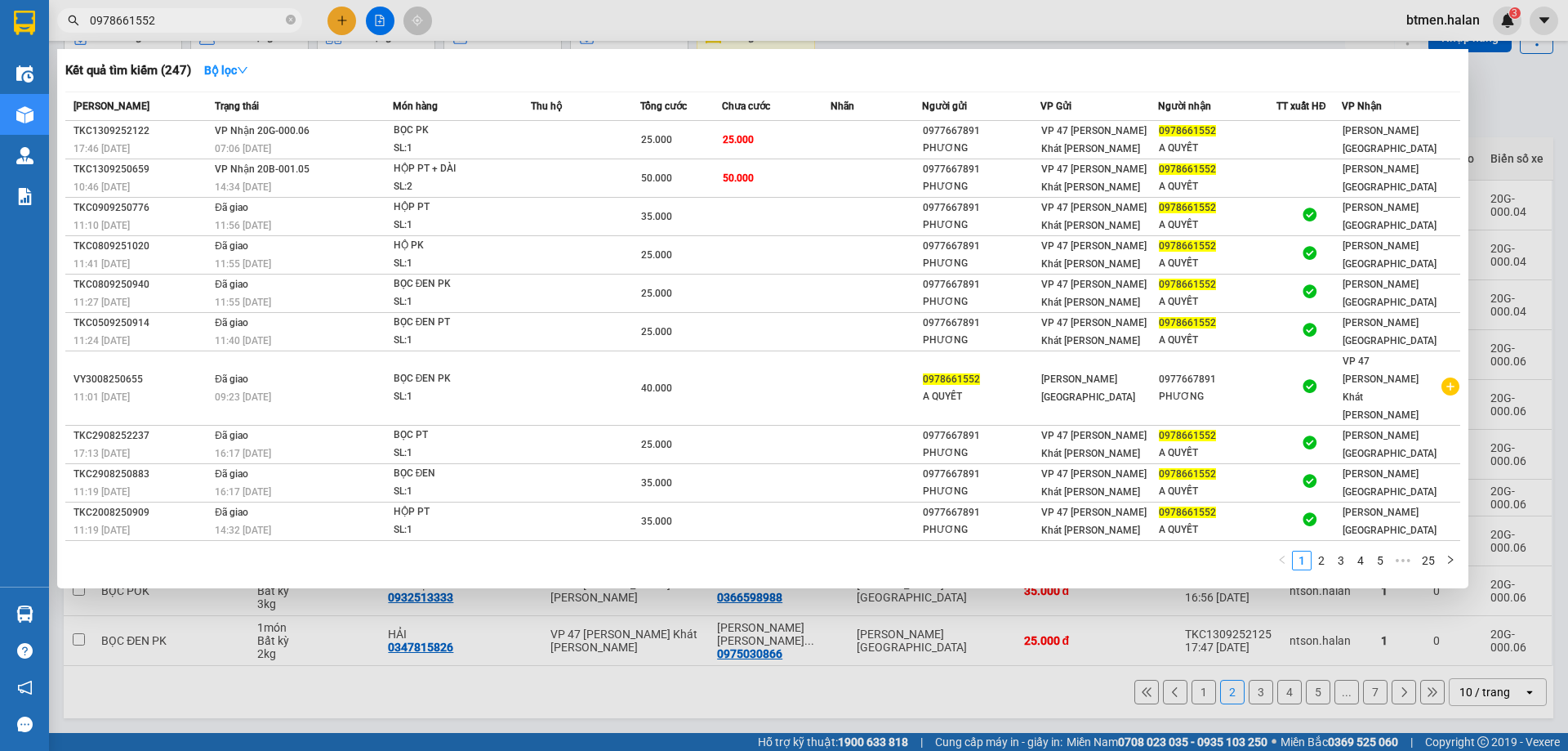
click at [173, 25] on input "0978661552" at bounding box center [186, 20] width 192 height 18
paste input "83555316"
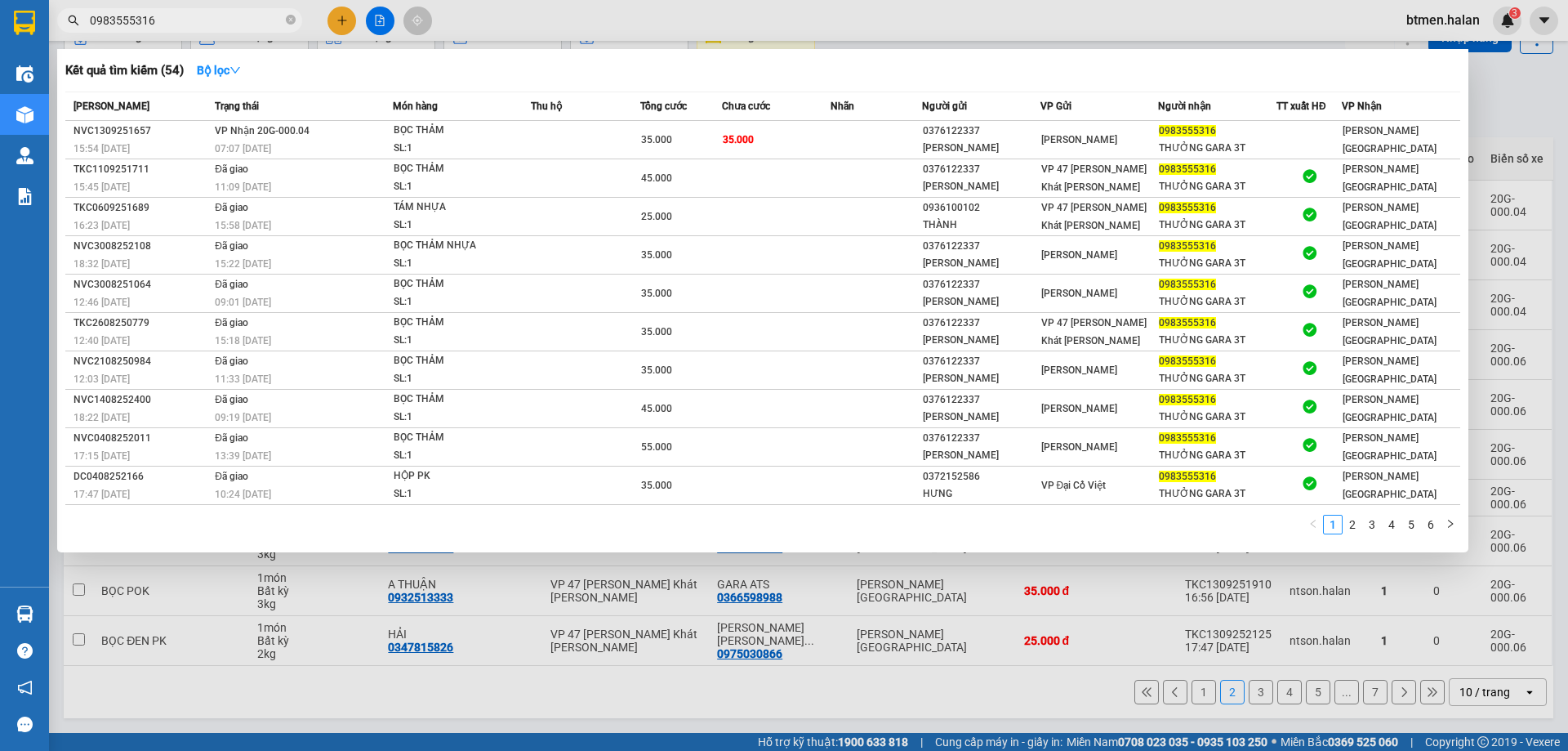
type input "0983555316"
click at [1559, 112] on div at bounding box center [784, 376] width 1568 height 751
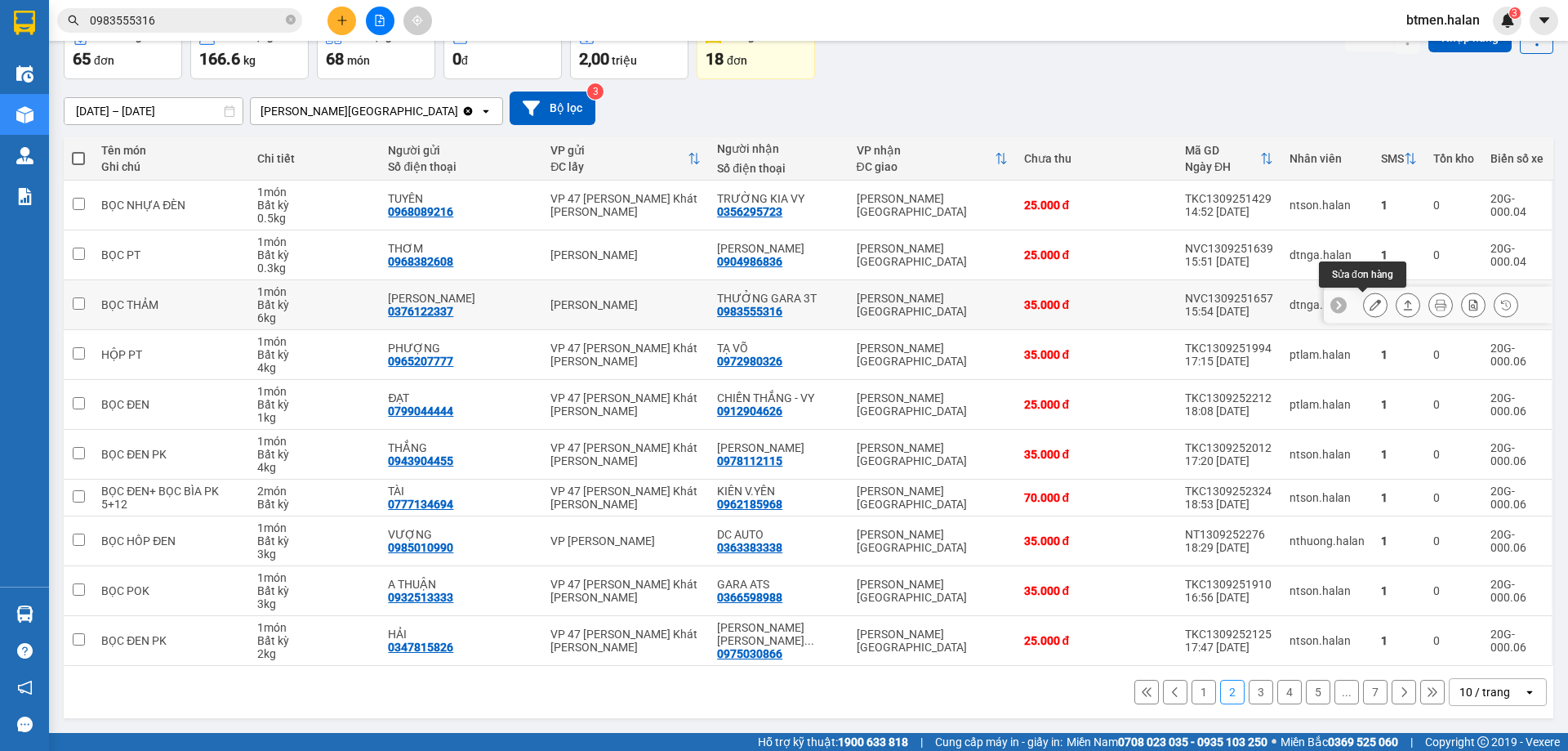
click at [1364, 313] on button at bounding box center [1375, 305] width 23 height 28
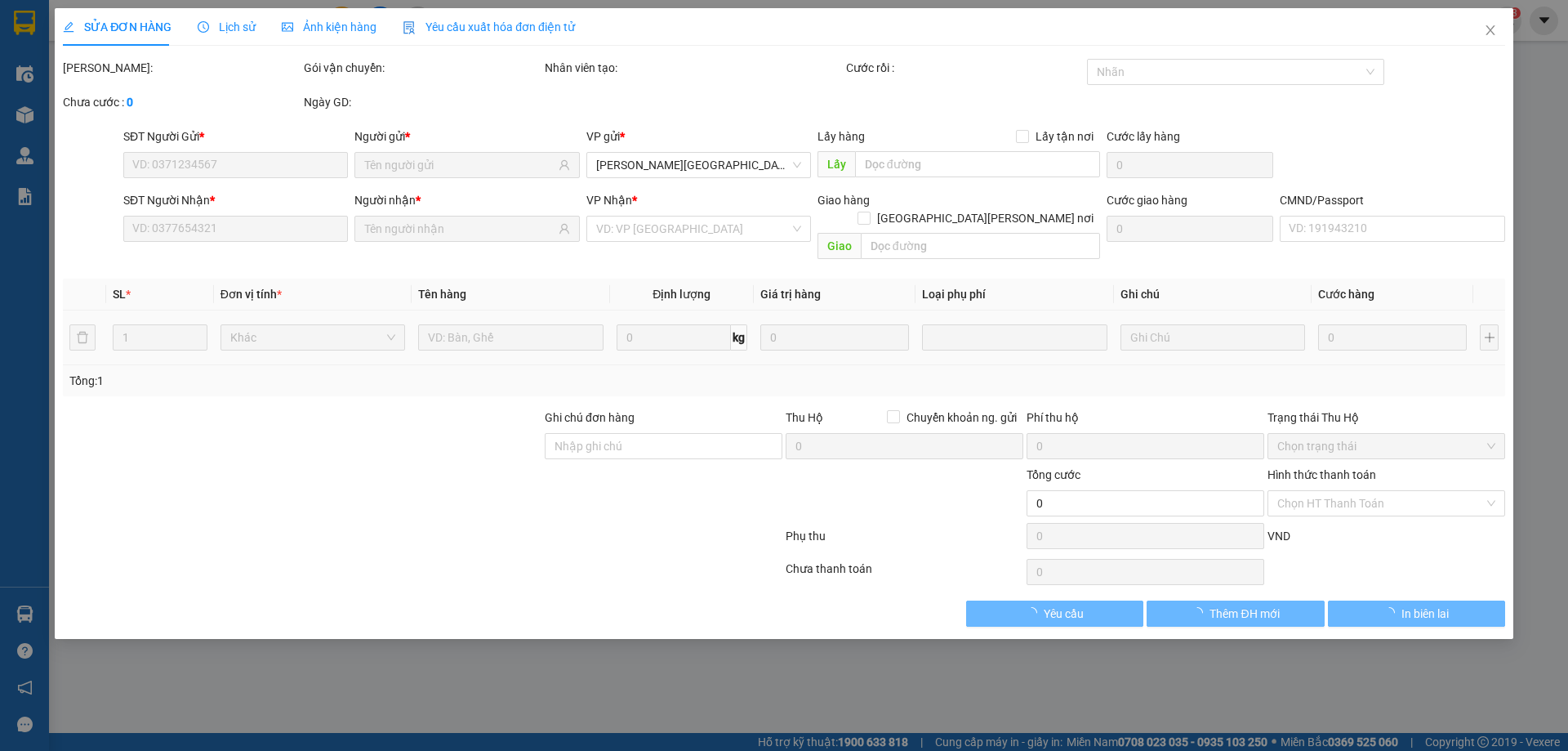
type input "0376122337"
type input "[PERSON_NAME]"
type input "0983555316"
type input "THƯỞNG GARA 3T"
type input "35.000"
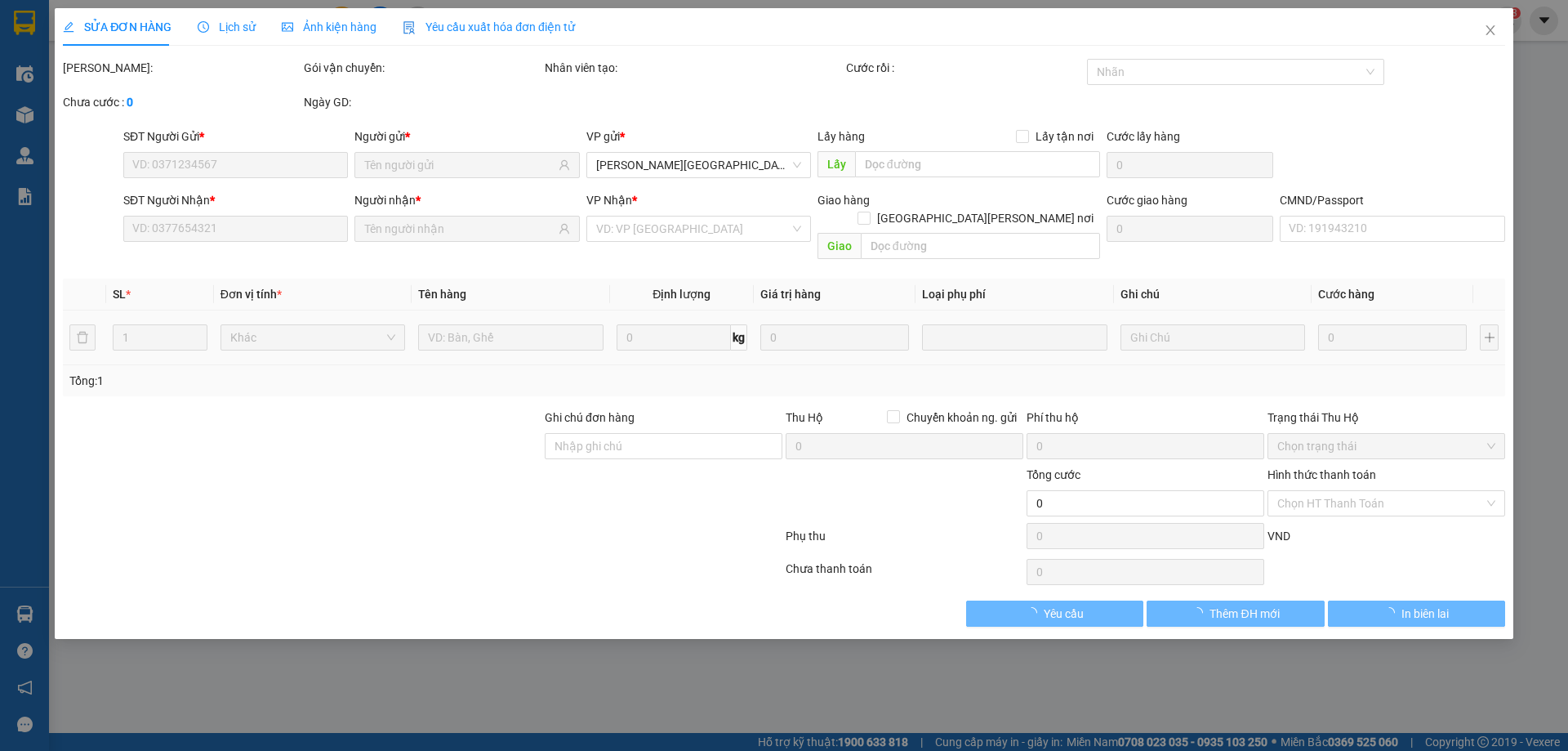
type input "35.000"
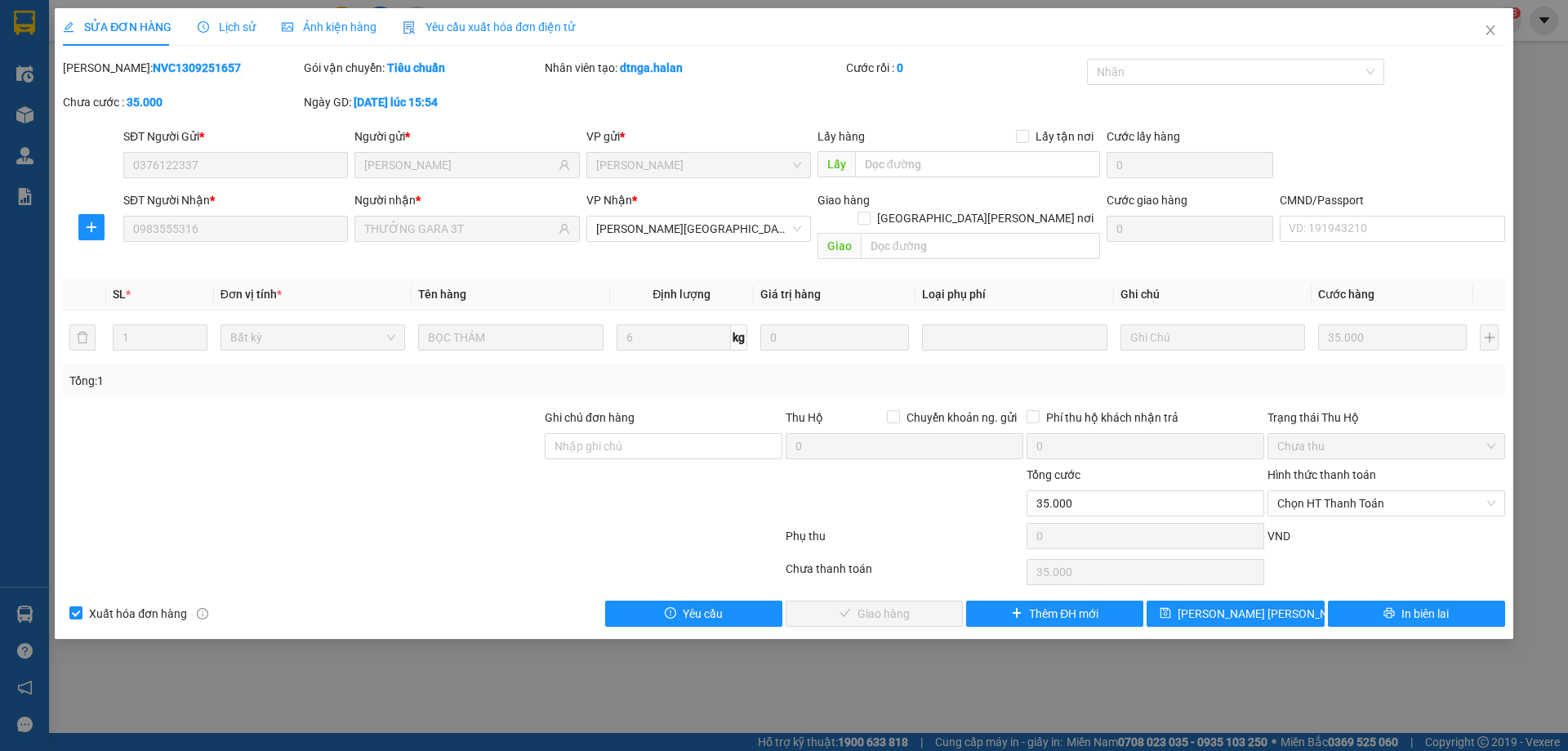
click at [240, 25] on span "Lịch sử" at bounding box center [227, 27] width 58 height 13
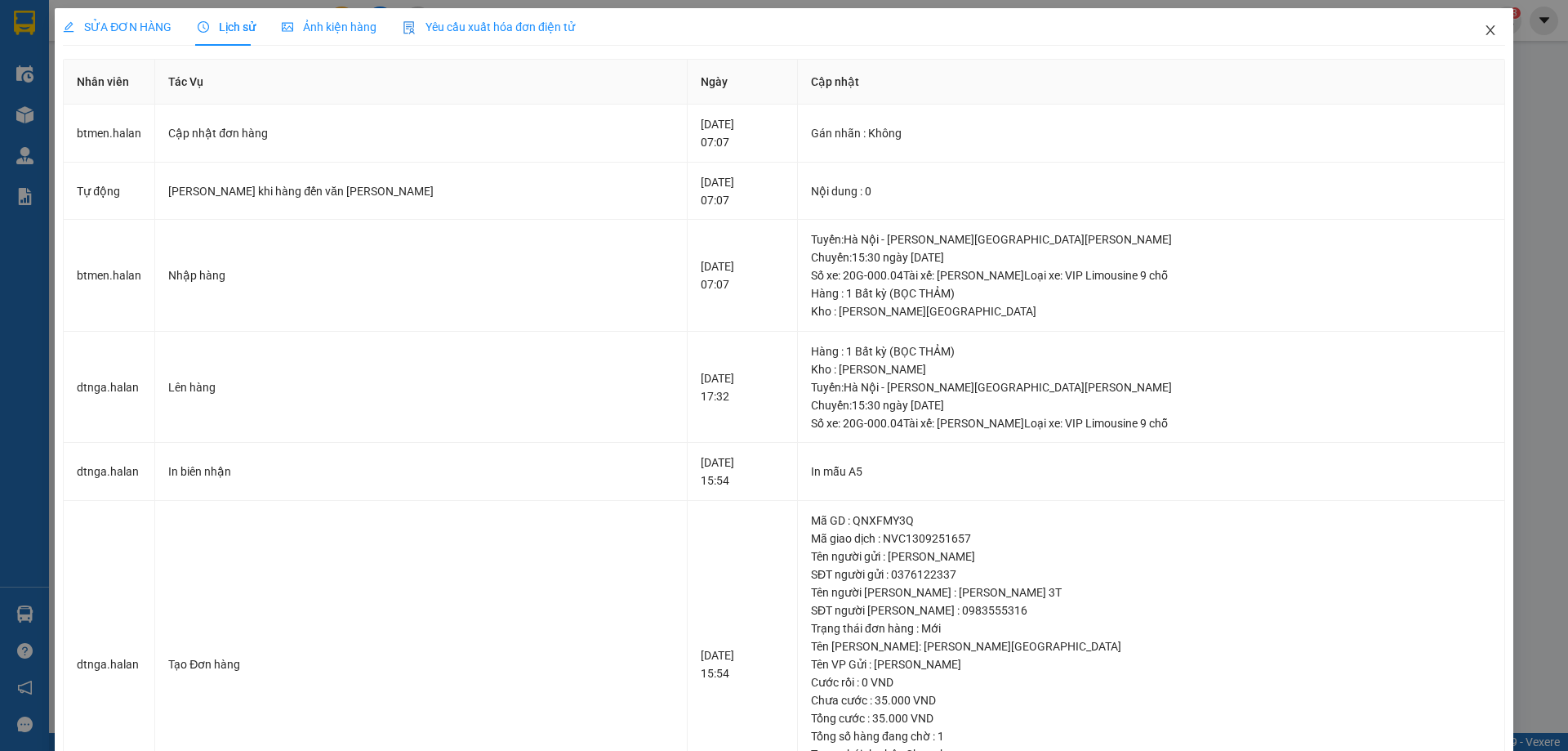
click at [1486, 29] on icon "close" at bounding box center [1490, 29] width 9 height 9
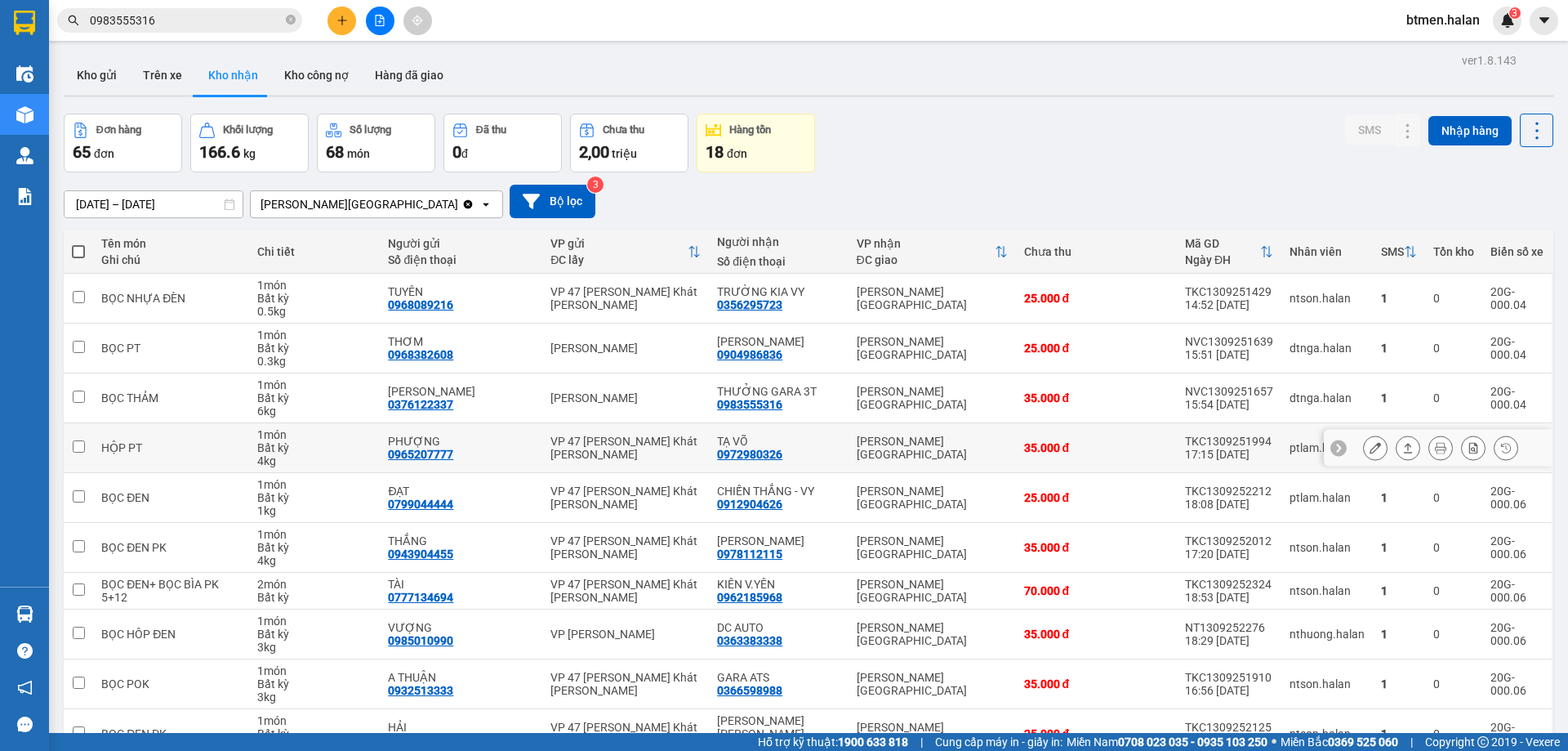
click at [772, 457] on div "0972980326" at bounding box center [750, 454] width 65 height 13
copy div "0972980326"
click at [220, 16] on input "0983555316" at bounding box center [186, 20] width 192 height 18
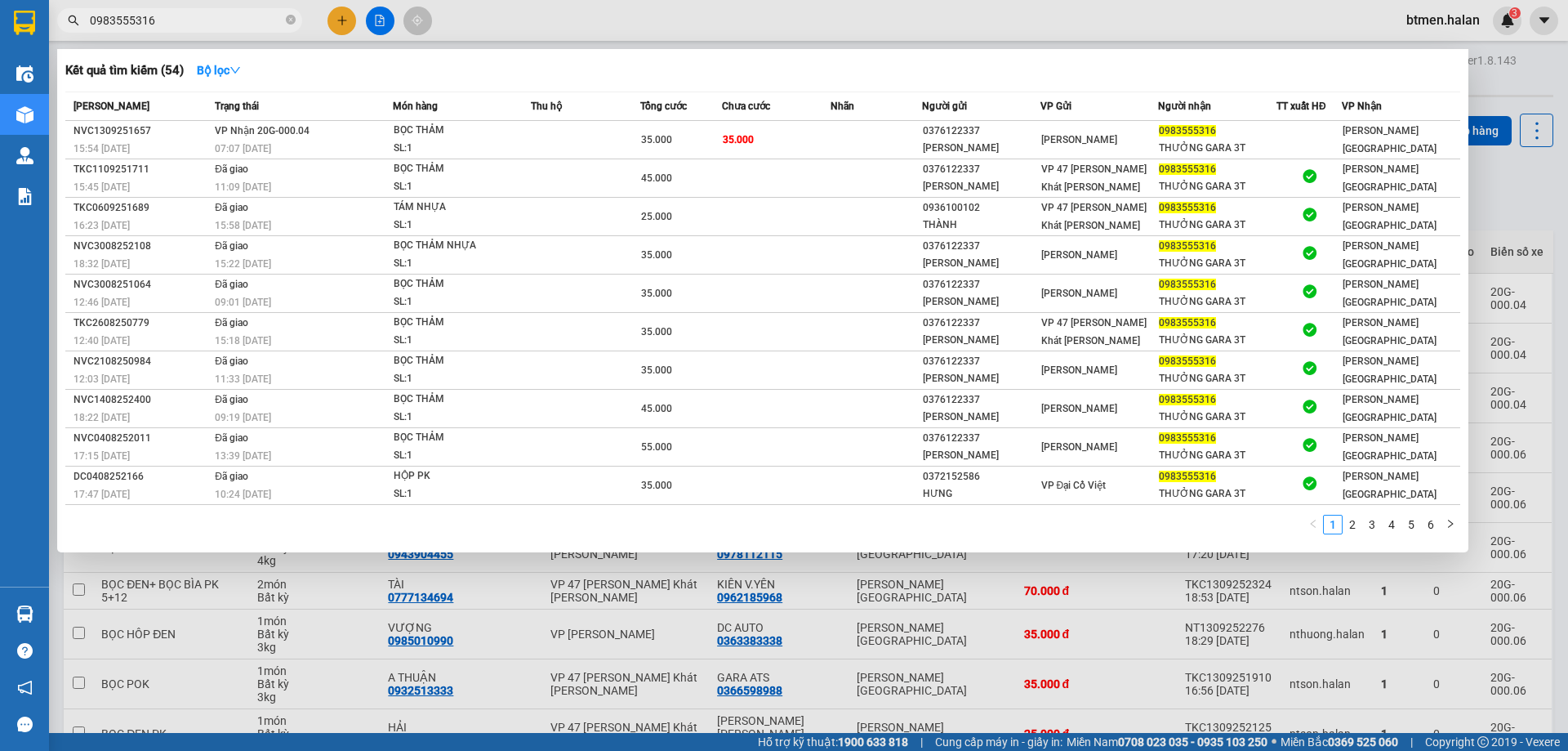
click at [220, 16] on input "0983555316" at bounding box center [186, 20] width 192 height 18
paste input "7298032"
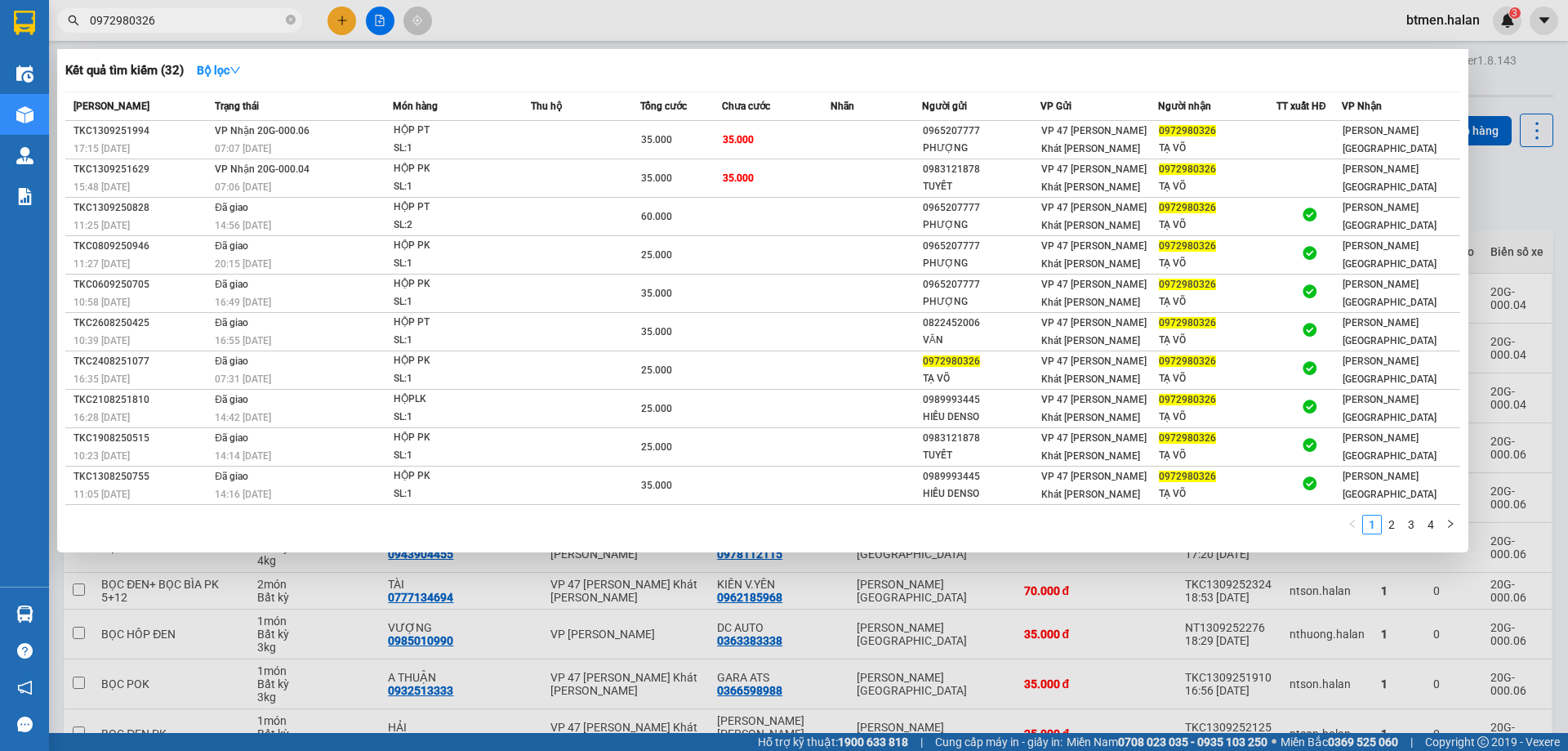
click at [623, 73] on div "Kết quả tìm kiếm ( 32 ) Bộ lọc" at bounding box center [763, 70] width 1395 height 26
click at [1510, 108] on div at bounding box center [784, 376] width 1568 height 751
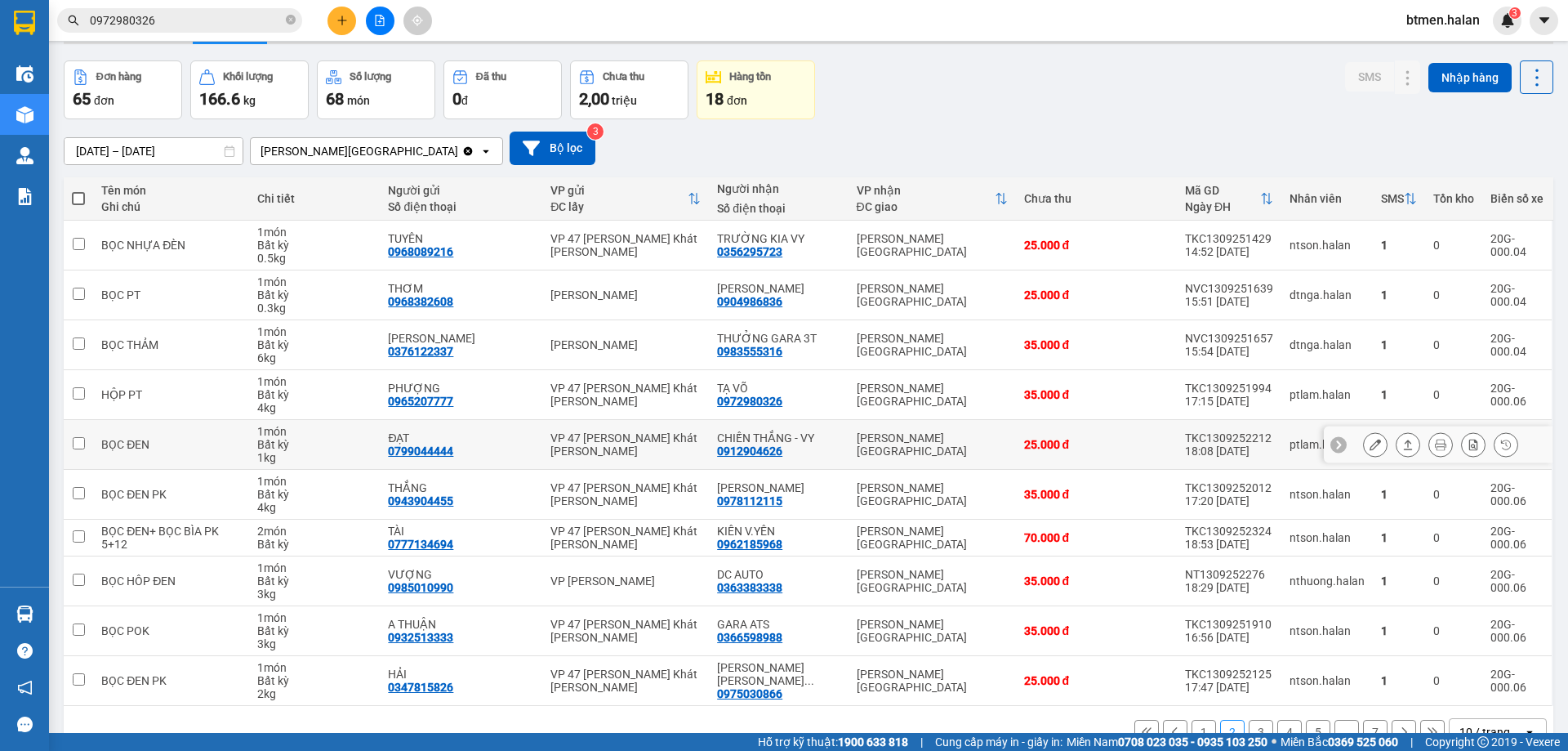
scroll to position [82, 0]
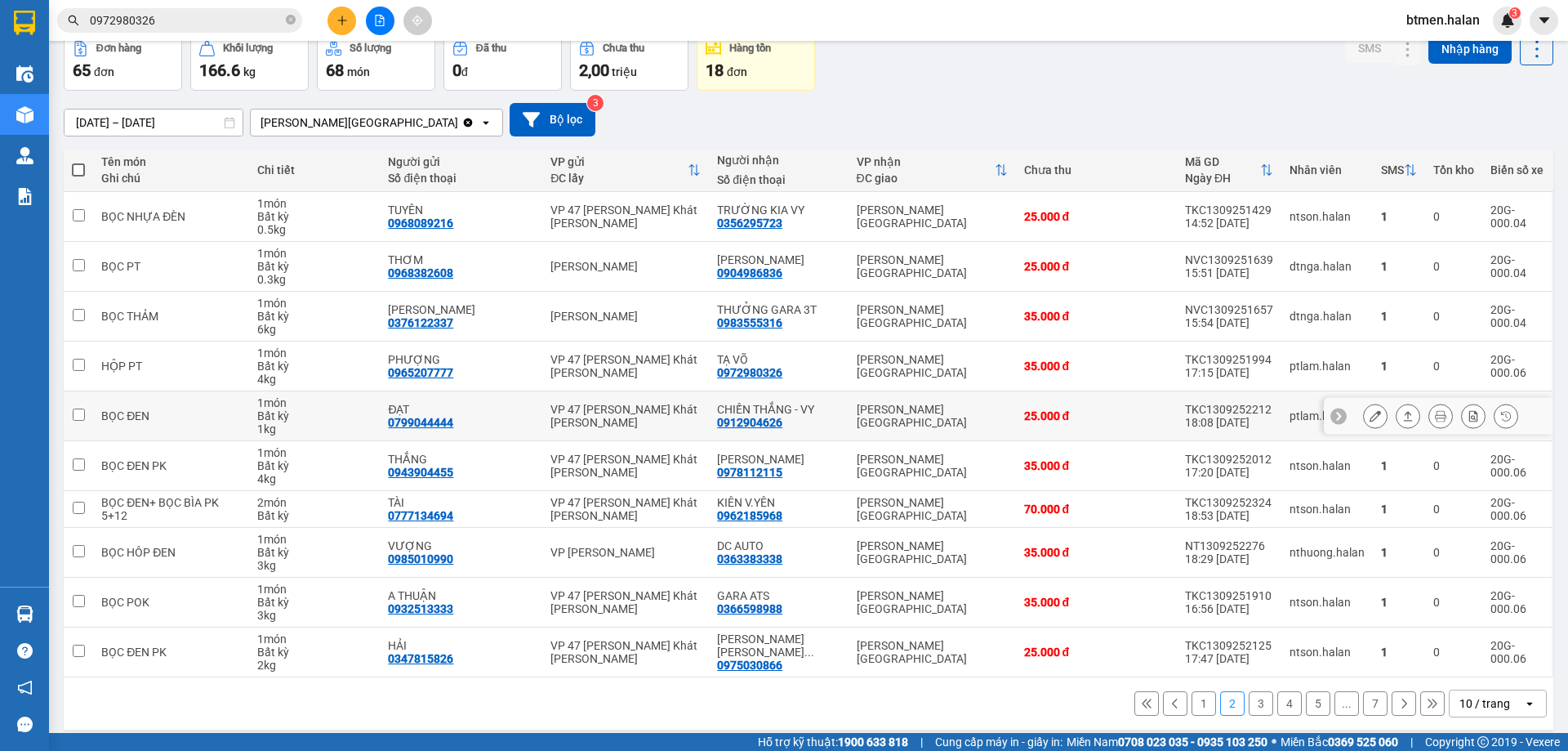
click at [771, 424] on div "0912904626" at bounding box center [750, 422] width 65 height 13
copy div "0912904626"
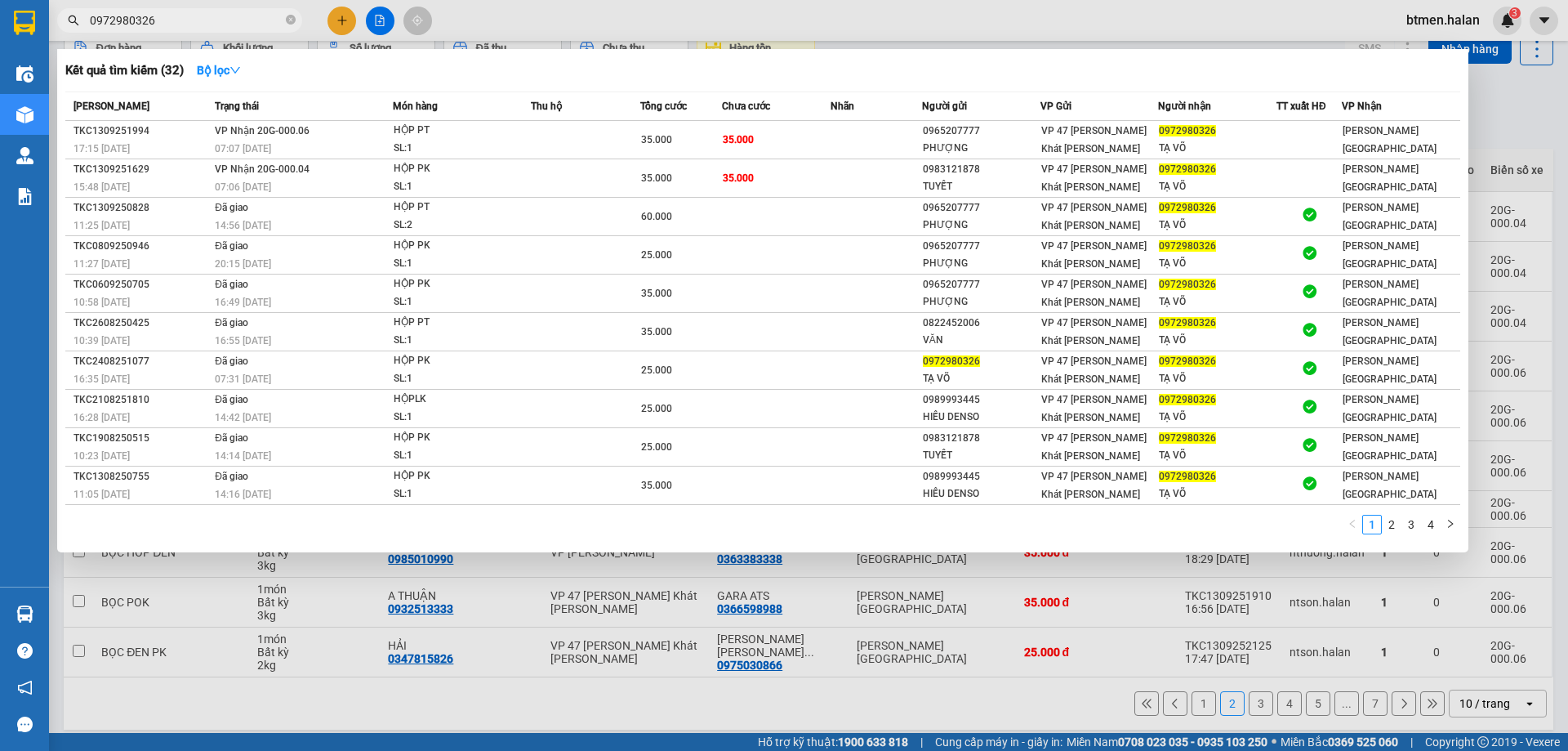
click at [253, 15] on input "0972980326" at bounding box center [186, 20] width 192 height 18
paste input "129046"
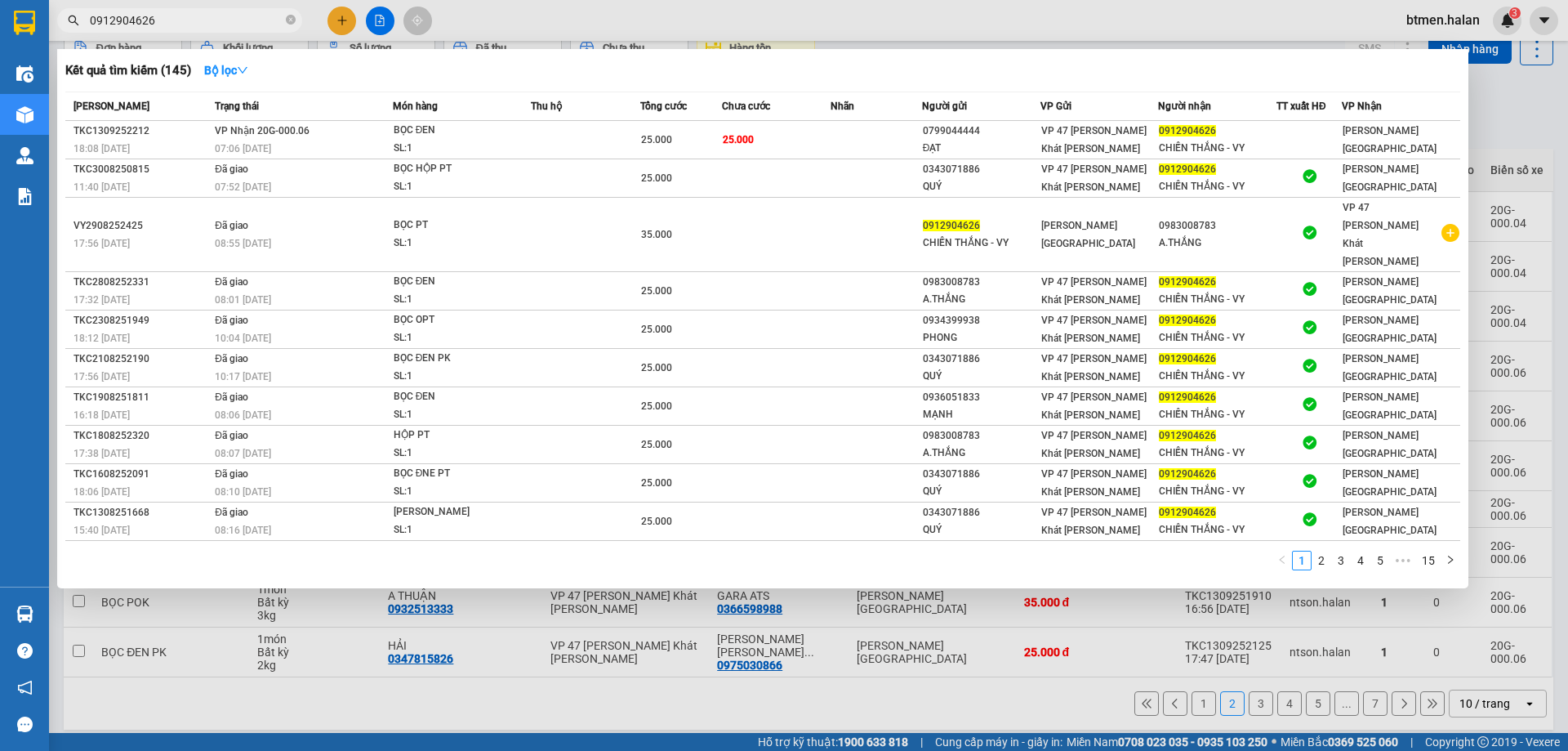
click at [1487, 97] on div at bounding box center [784, 376] width 1568 height 751
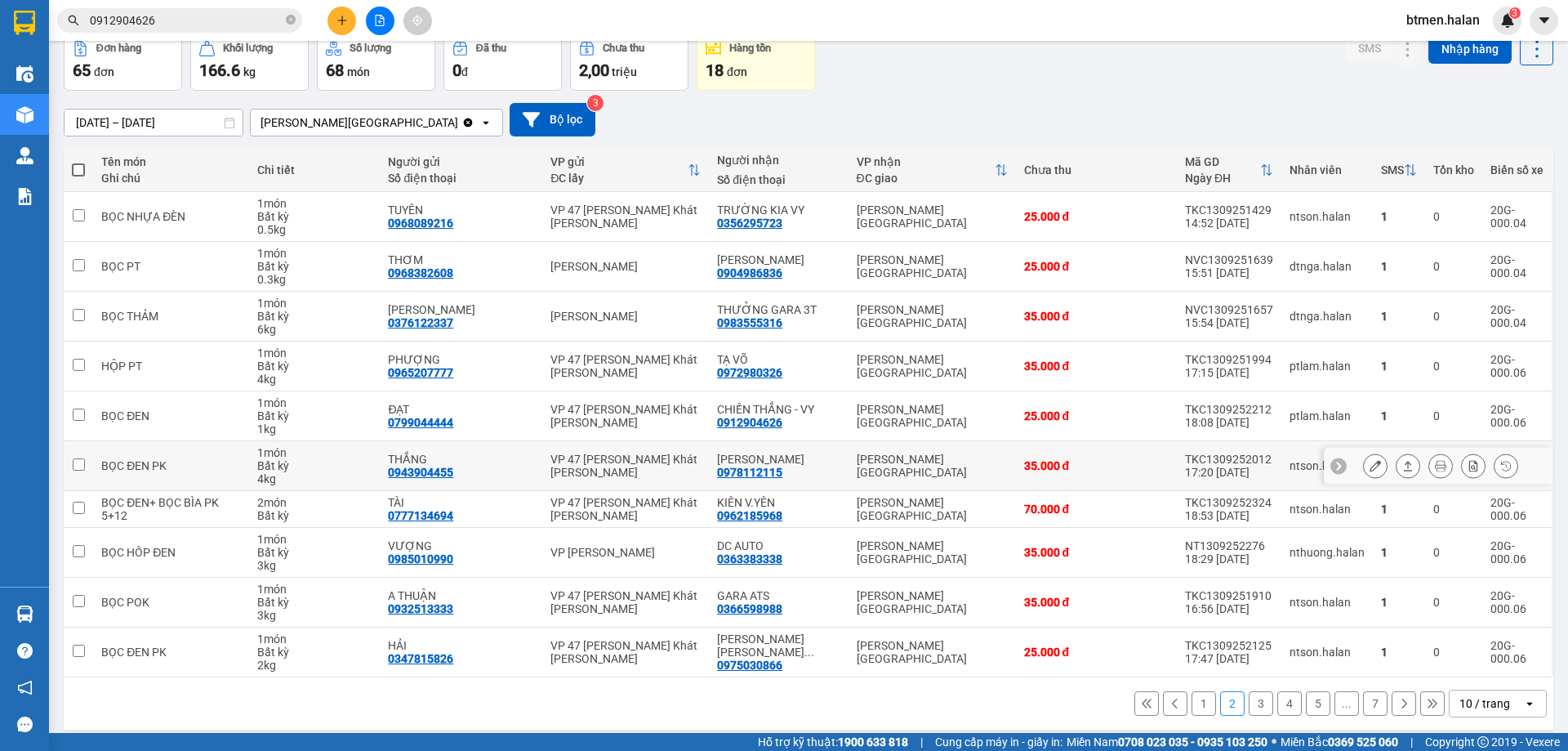
click at [748, 473] on div "0978112115" at bounding box center [750, 472] width 65 height 13
copy div "0978112115"
click at [234, 24] on input "0912904626" at bounding box center [186, 20] width 192 height 18
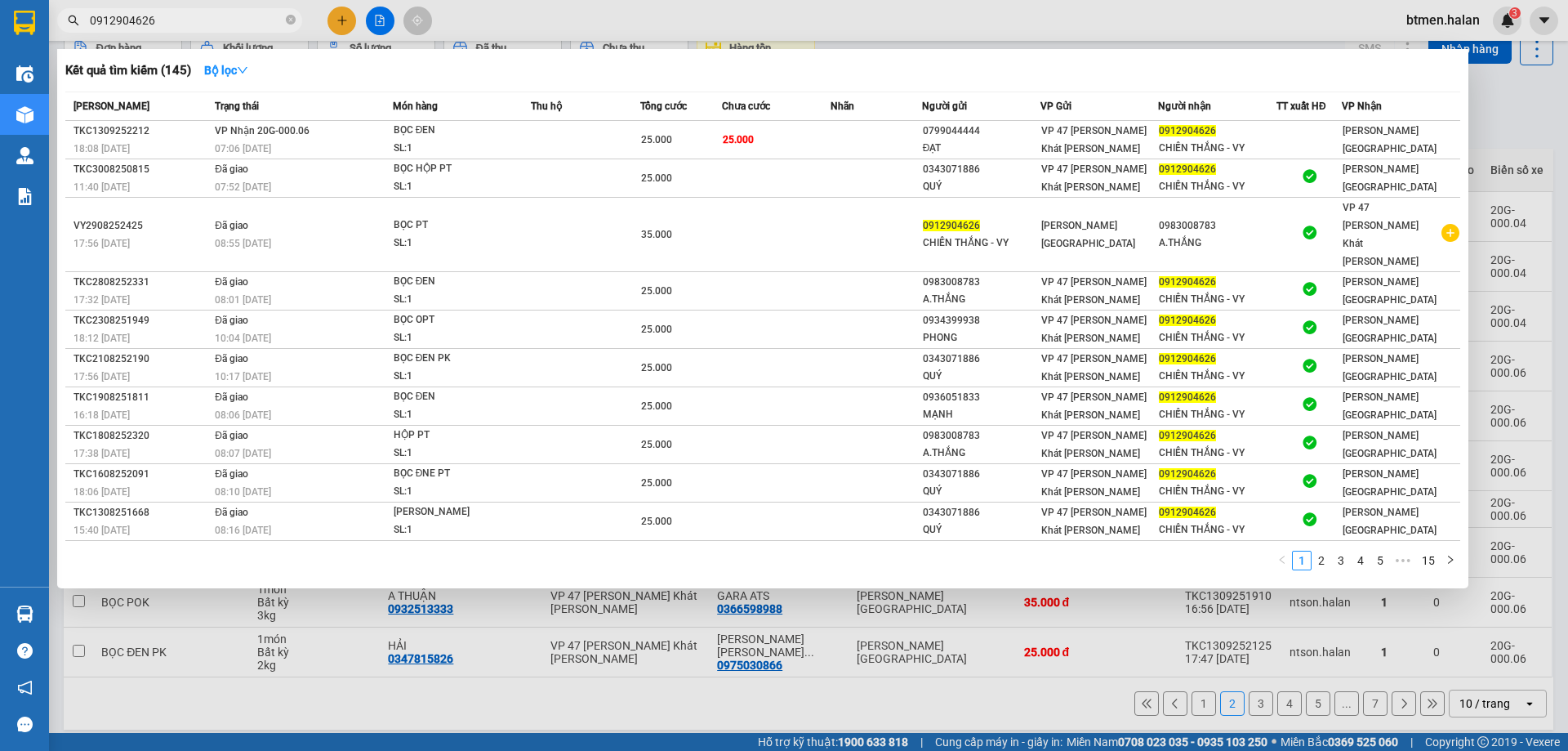
click at [234, 24] on input "0912904626" at bounding box center [186, 20] width 192 height 18
paste input "78112115"
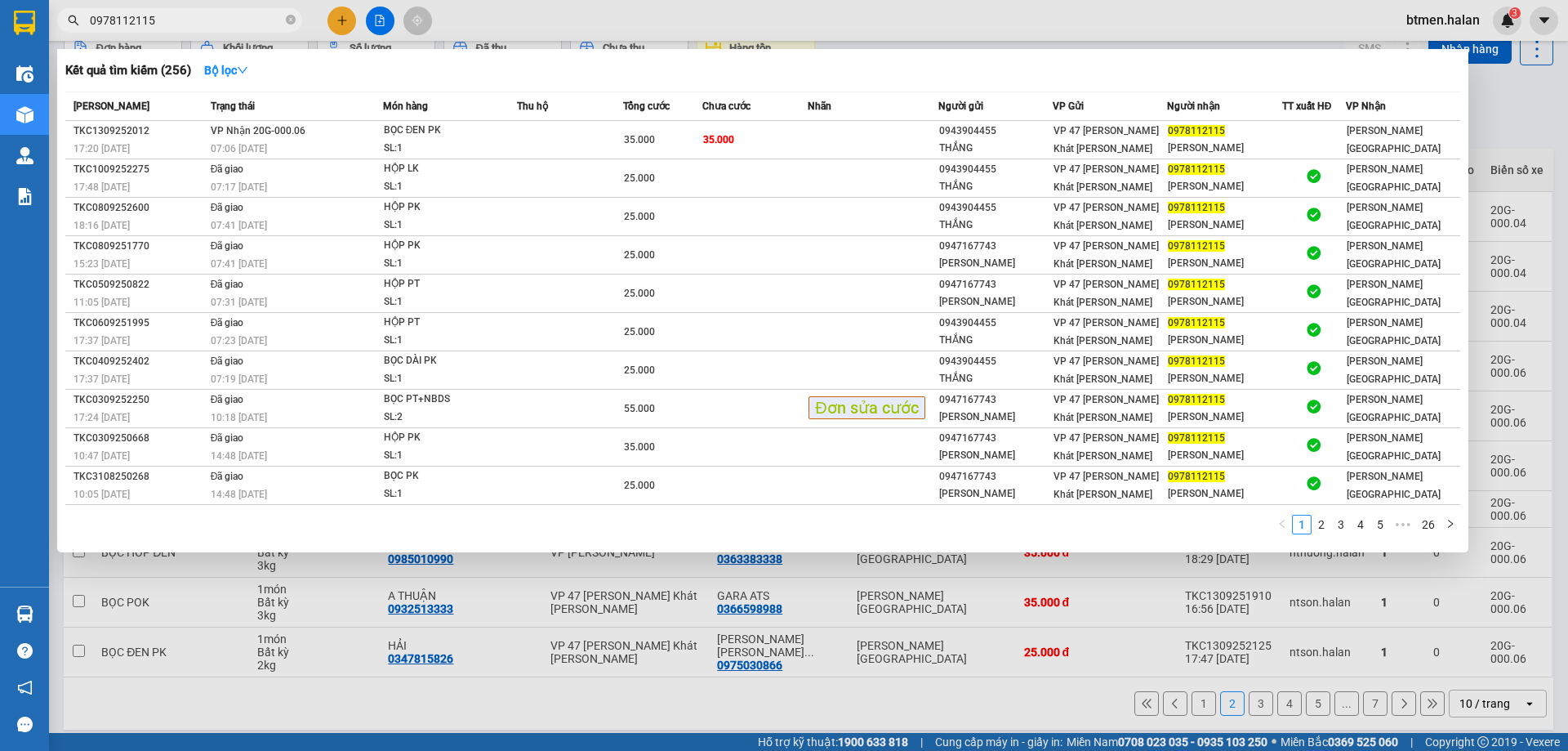
click at [1528, 96] on div at bounding box center [784, 376] width 1568 height 751
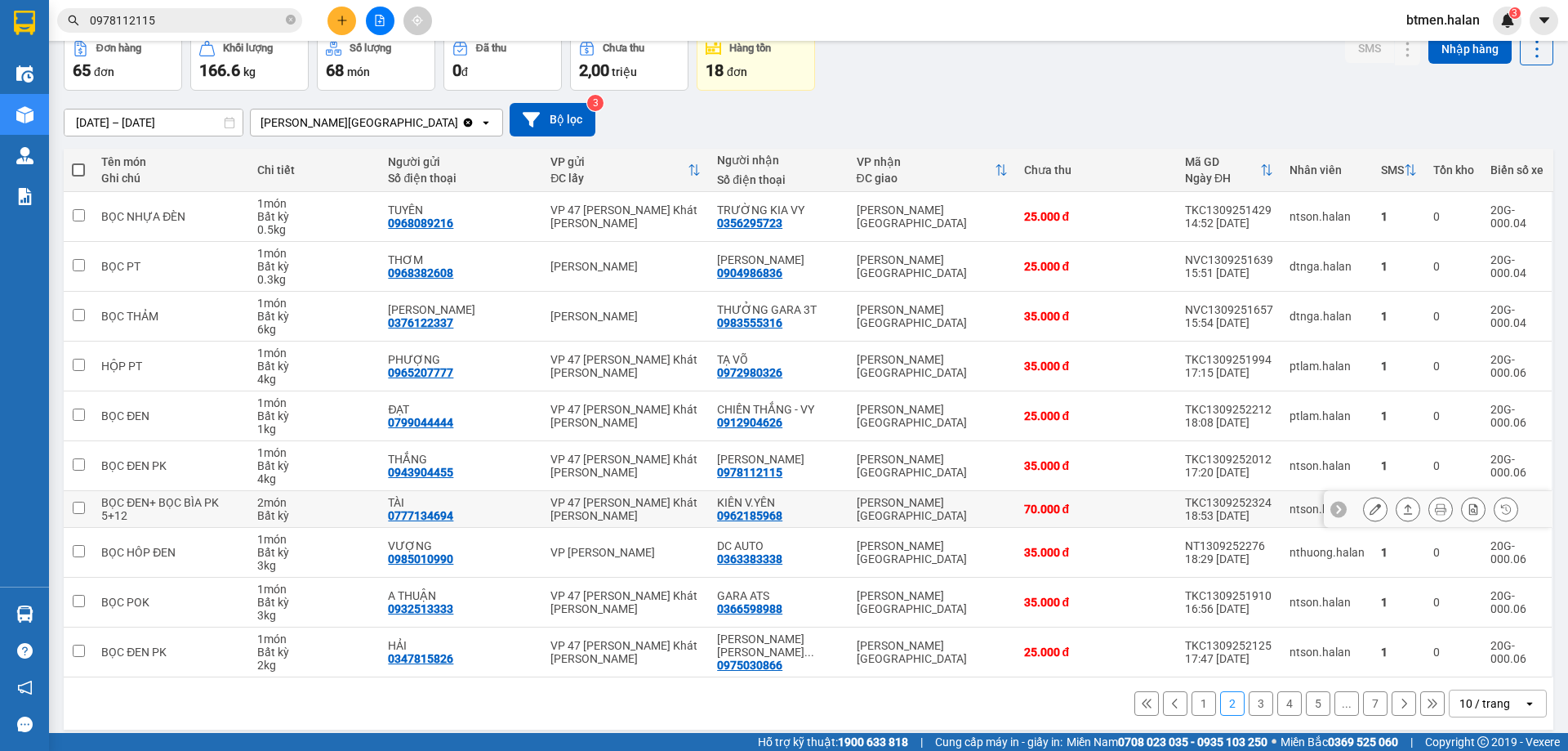
click at [752, 515] on div "0962185968" at bounding box center [750, 515] width 65 height 13
click at [764, 608] on div "0366598988" at bounding box center [750, 608] width 65 height 13
copy div "0366598988"
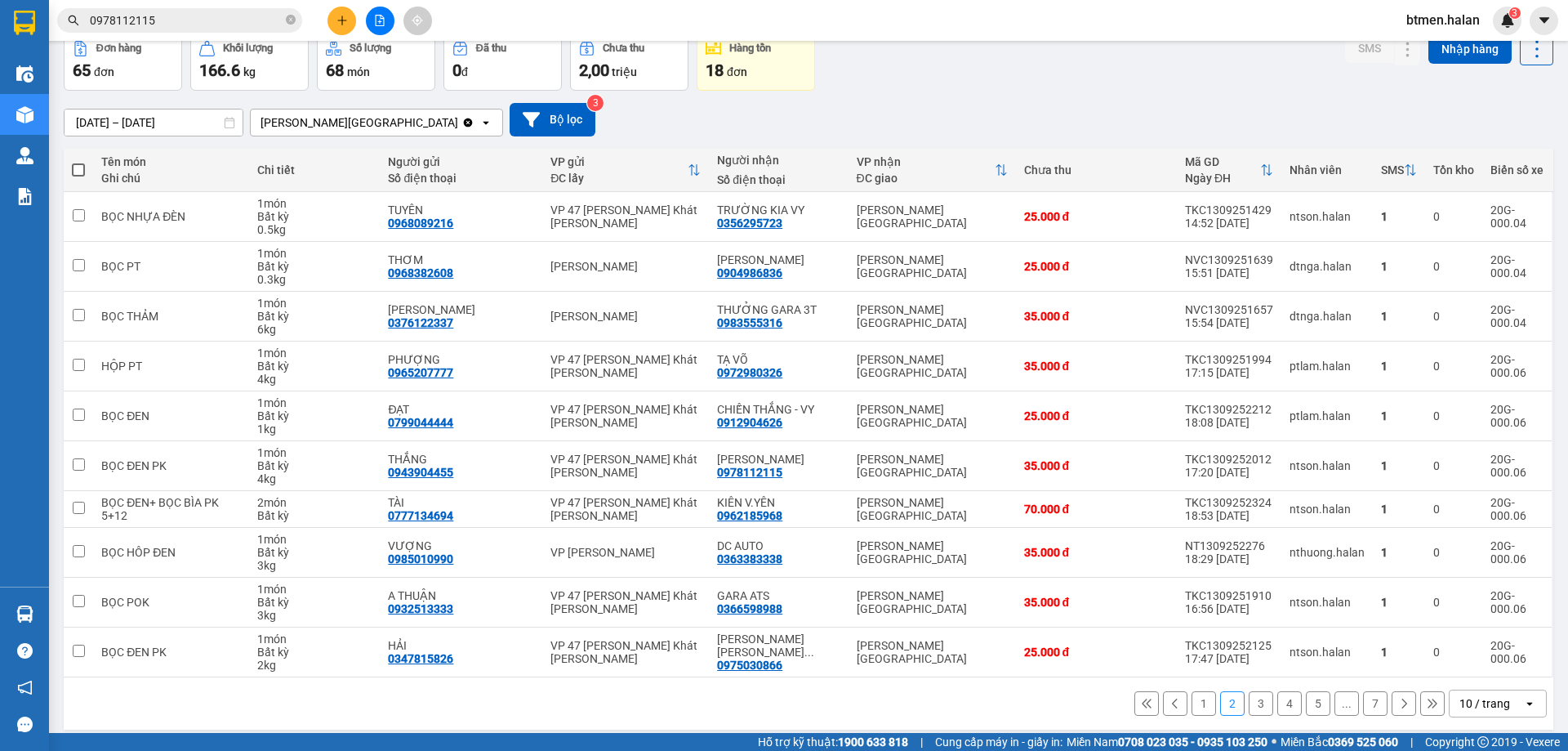
click at [184, 16] on input "0978112115" at bounding box center [186, 20] width 192 height 18
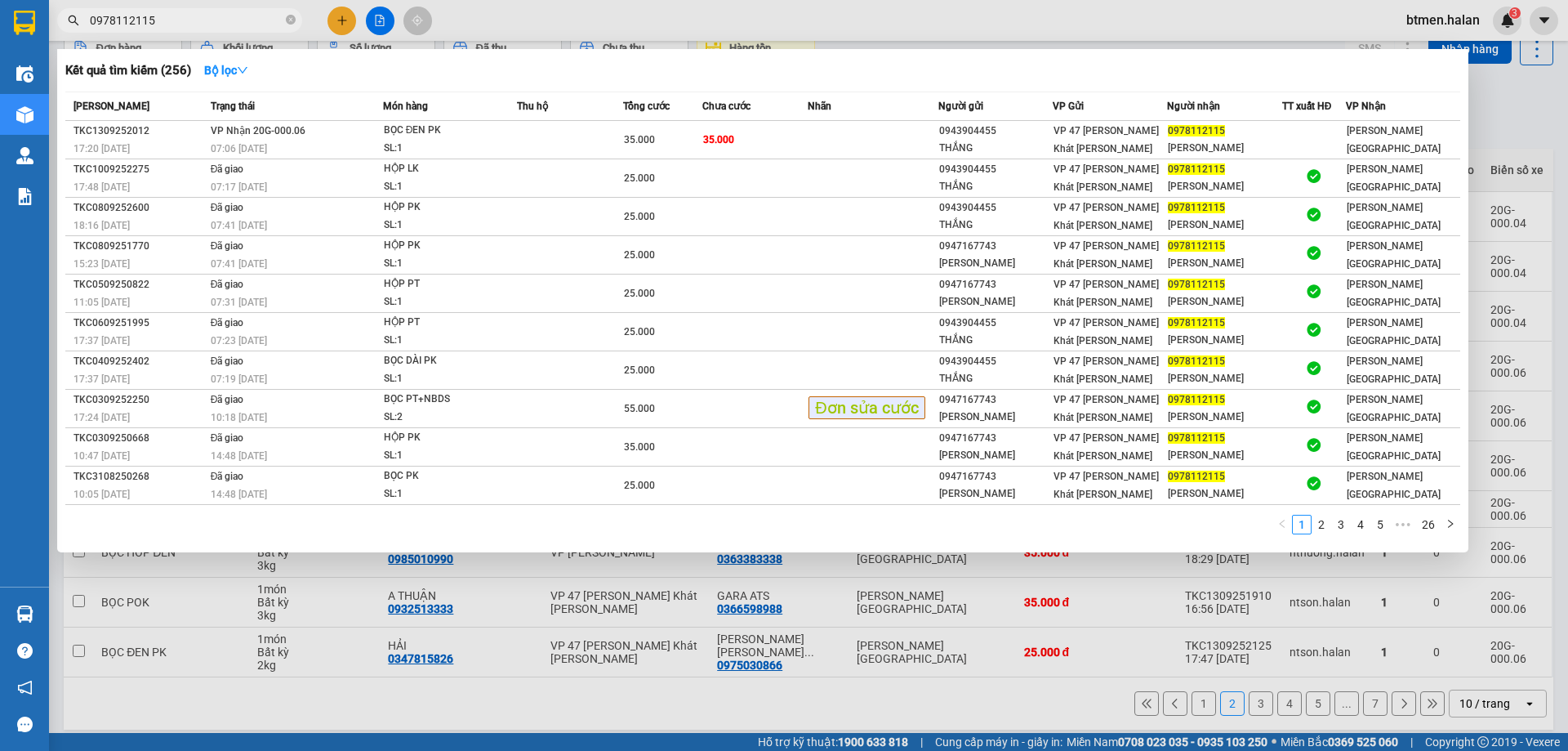
click at [184, 16] on input "0978112115" at bounding box center [186, 20] width 192 height 18
paste input "366598988"
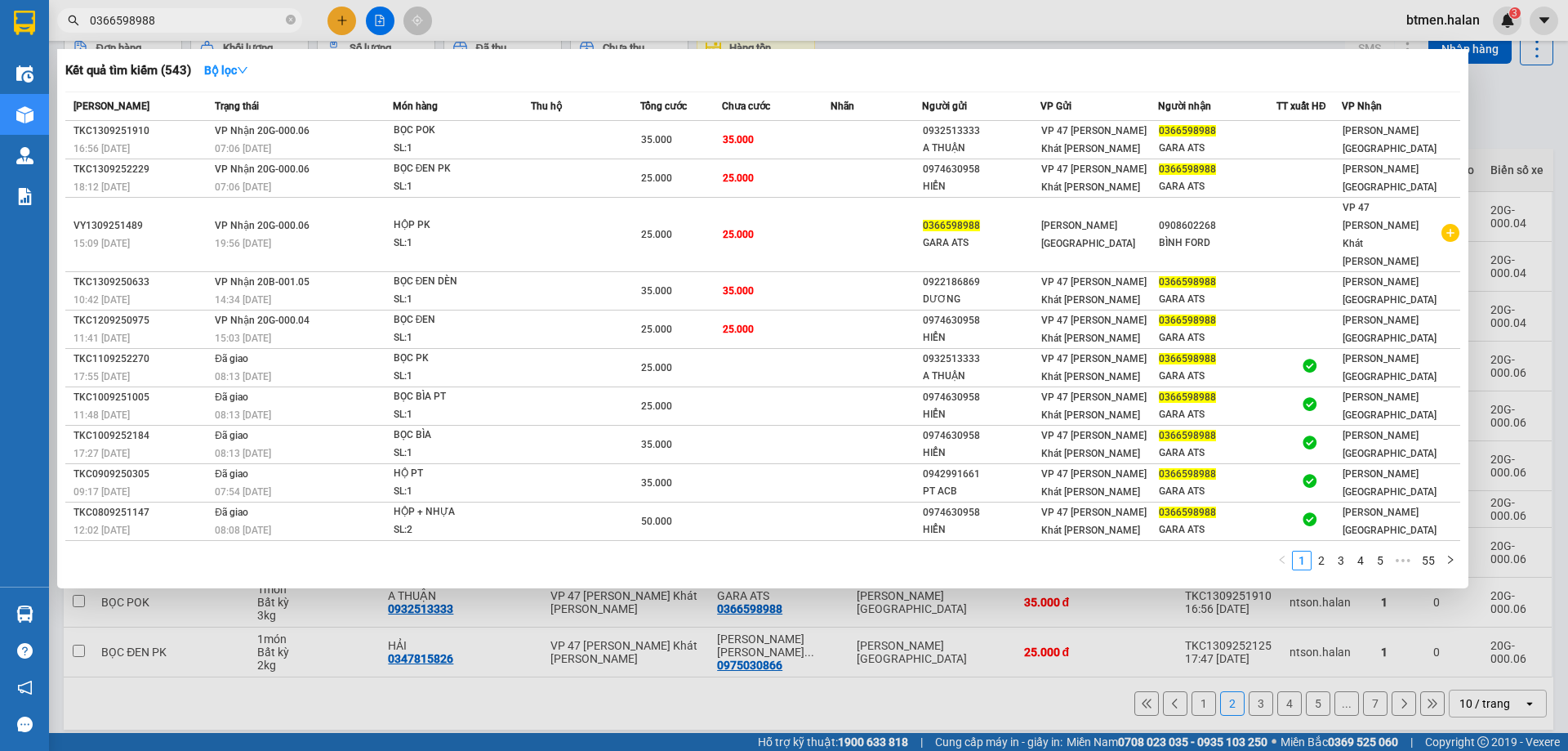
click at [1482, 107] on div at bounding box center [784, 376] width 1568 height 751
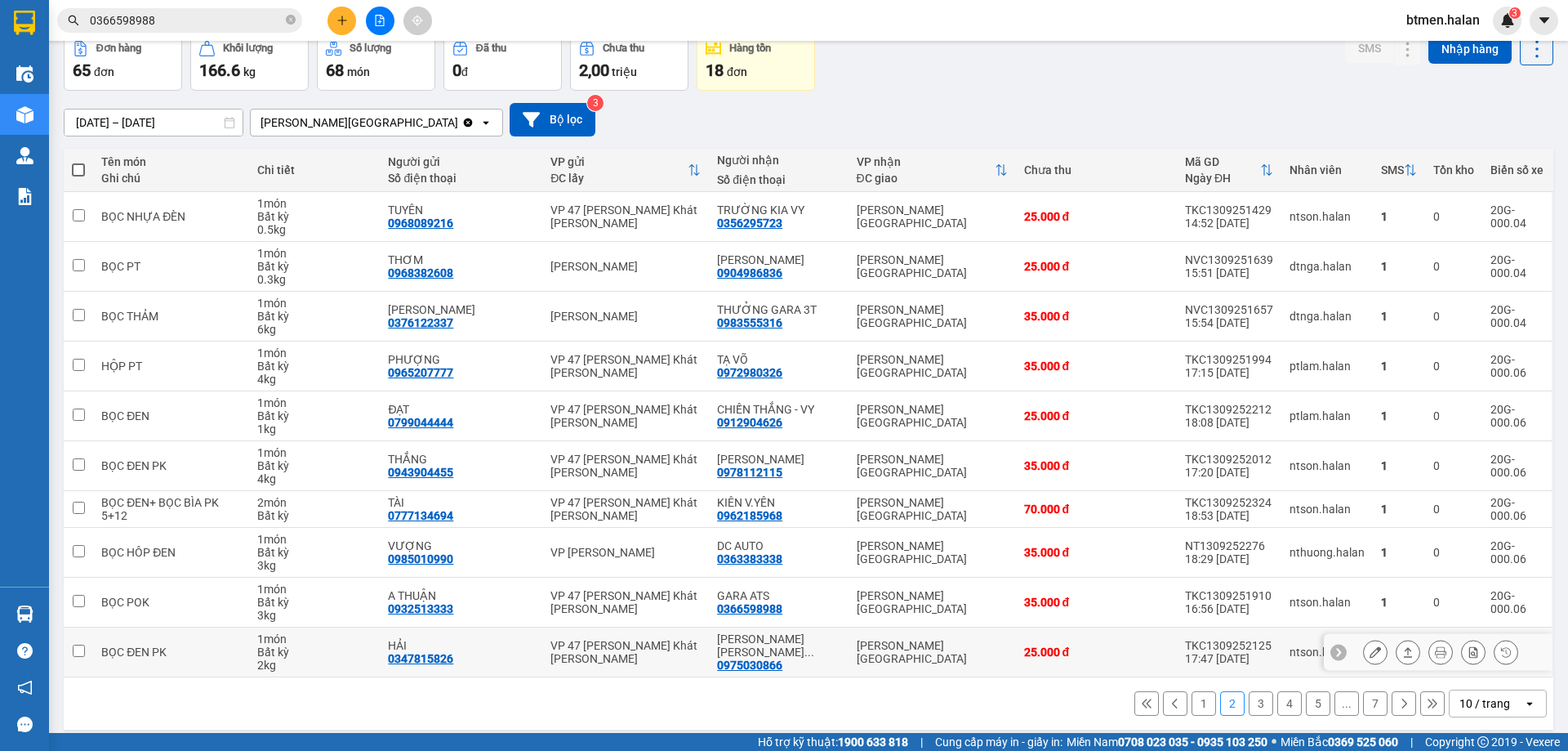
click at [759, 662] on div "0975030866" at bounding box center [750, 664] width 65 height 13
click at [222, 21] on input "0366598988" at bounding box center [186, 20] width 192 height 18
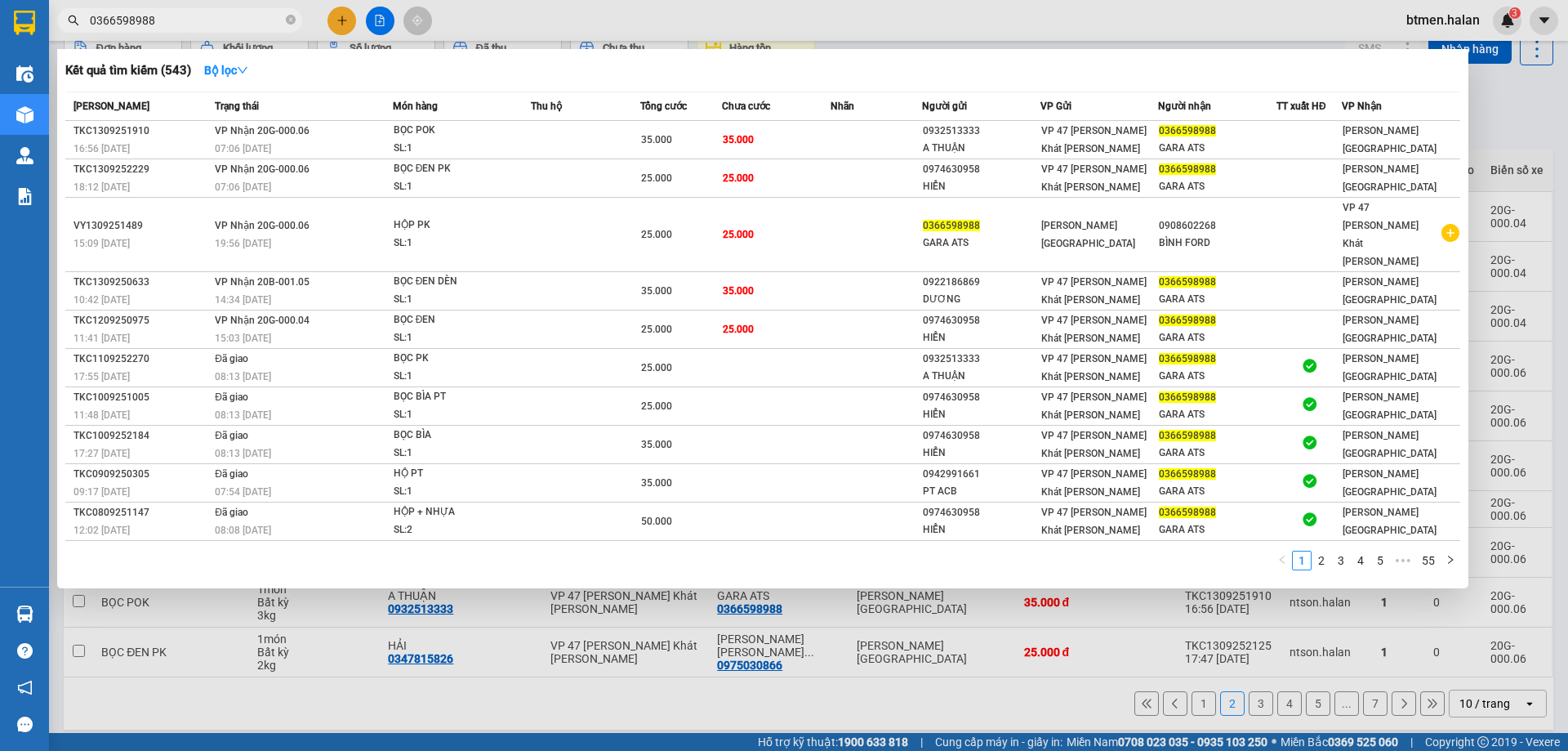
click at [222, 21] on input "0366598988" at bounding box center [186, 20] width 192 height 18
paste input "975030866"
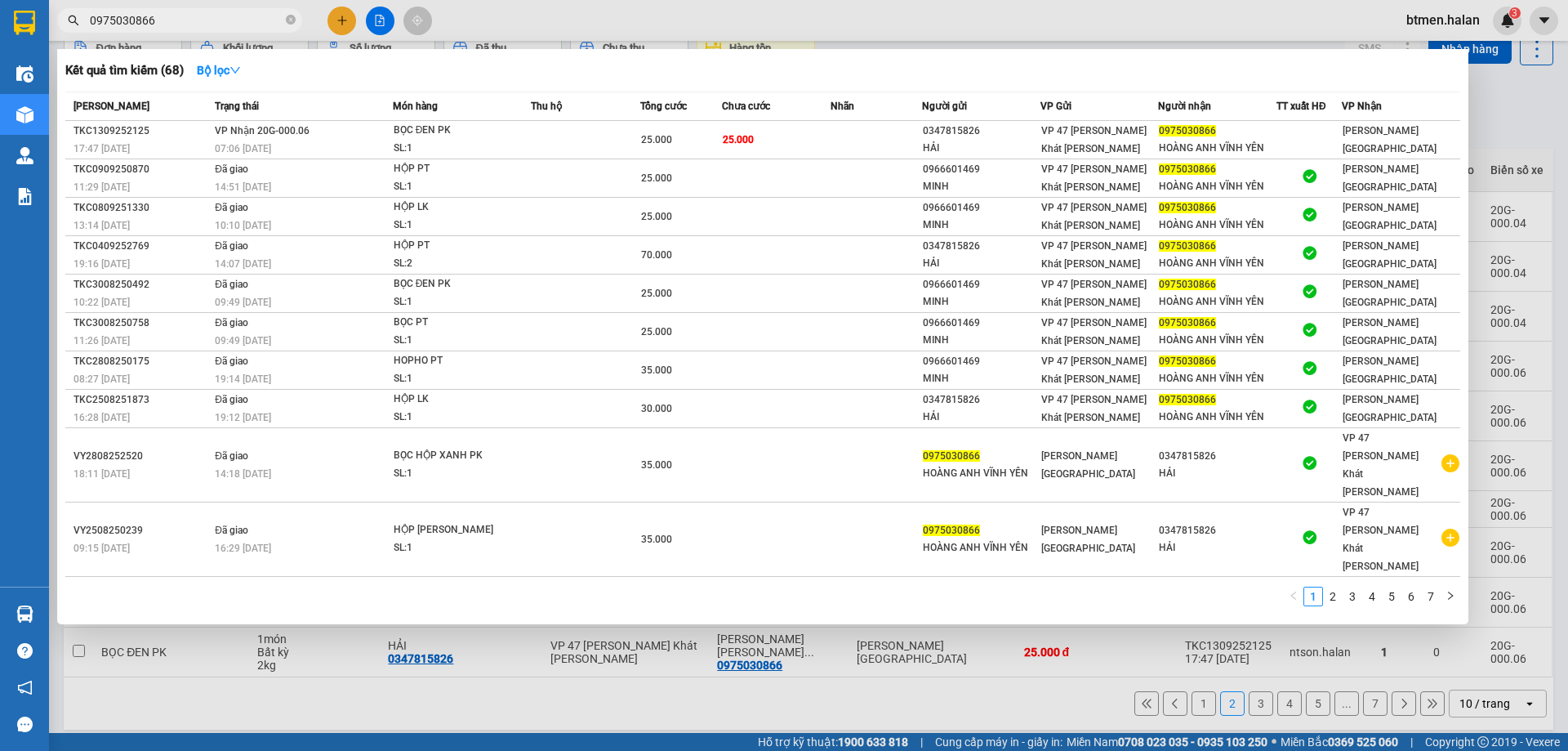
click at [1495, 98] on div at bounding box center [784, 376] width 1568 height 751
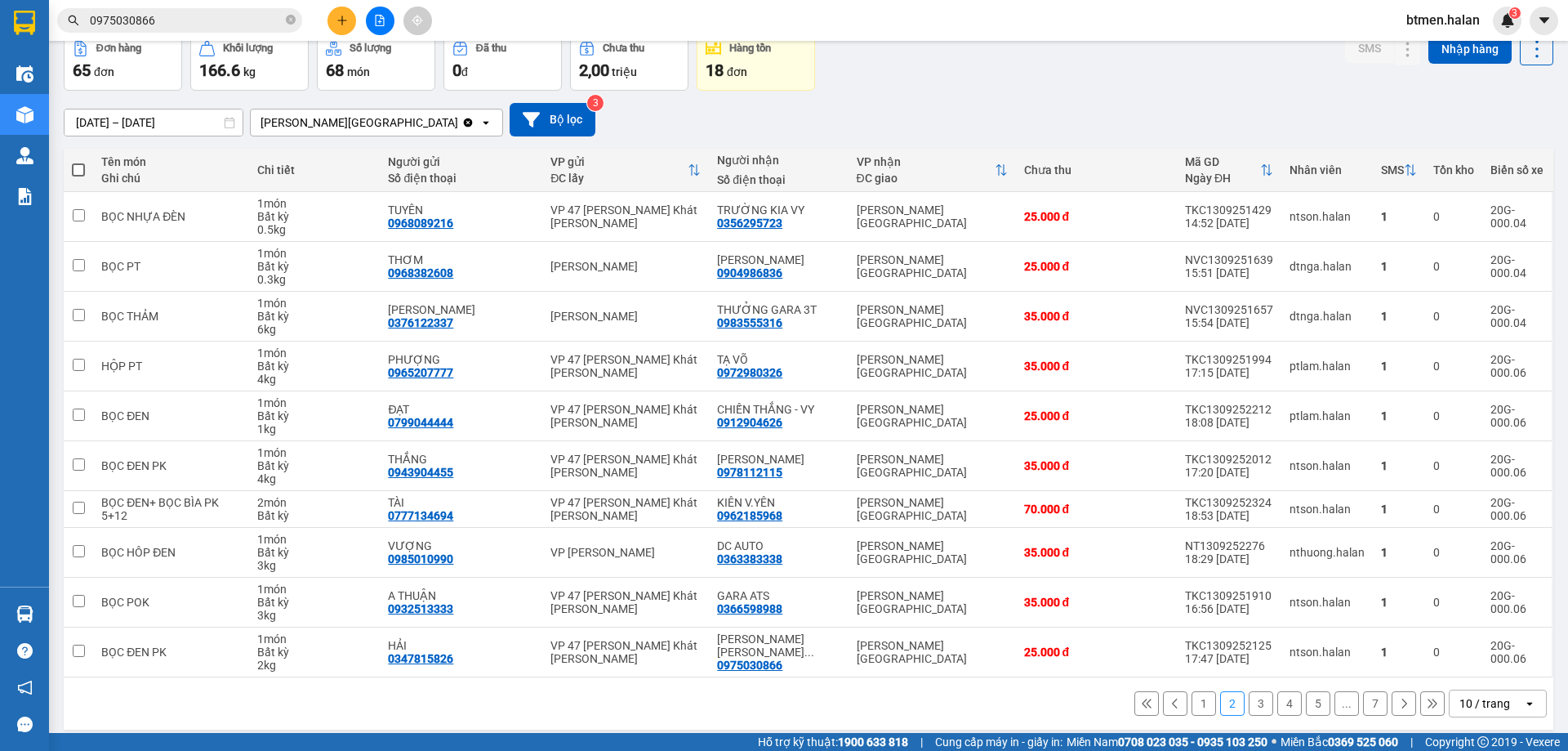
click at [1251, 703] on button "3" at bounding box center [1261, 703] width 25 height 25
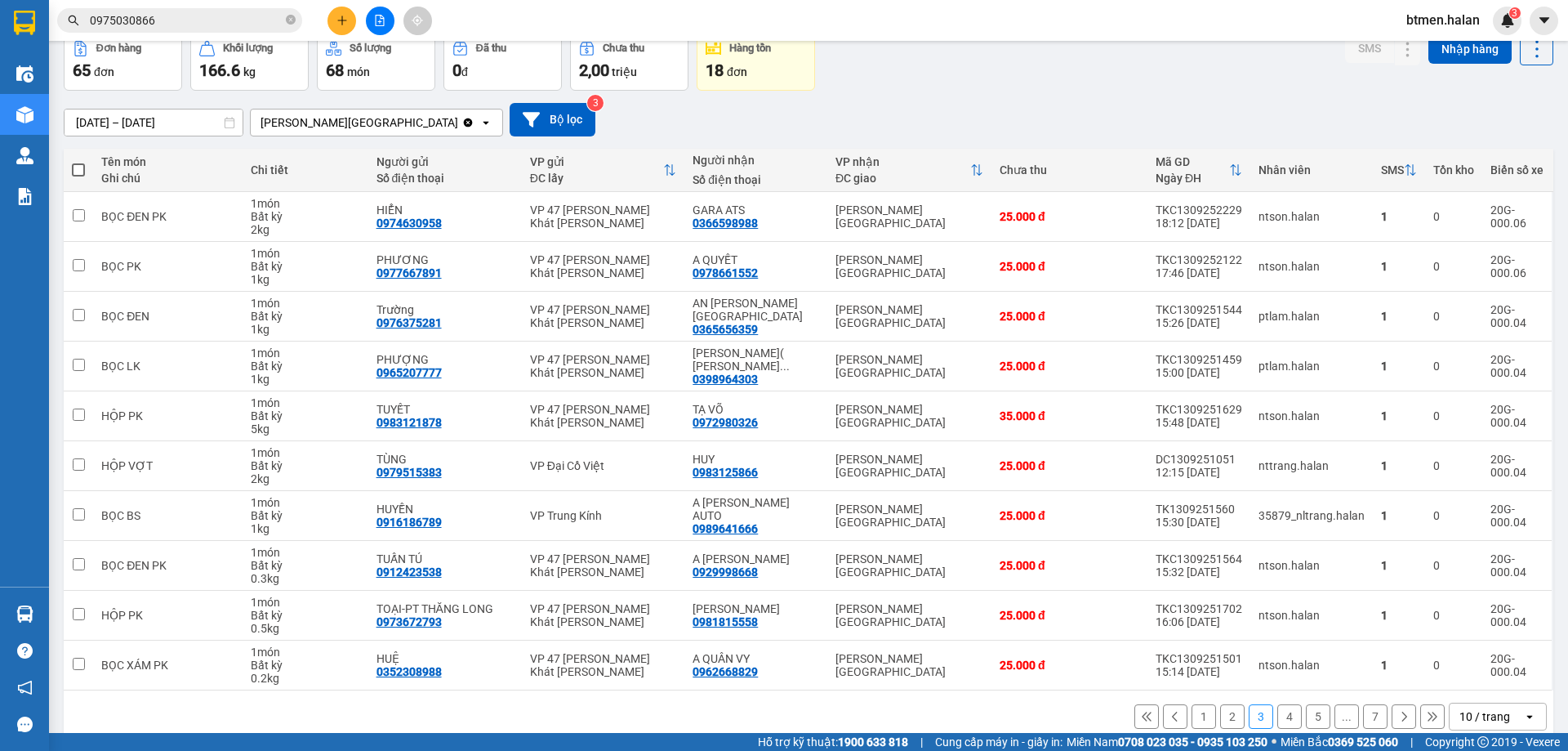
click at [1194, 724] on button "1" at bounding box center [1203, 717] width 25 height 25
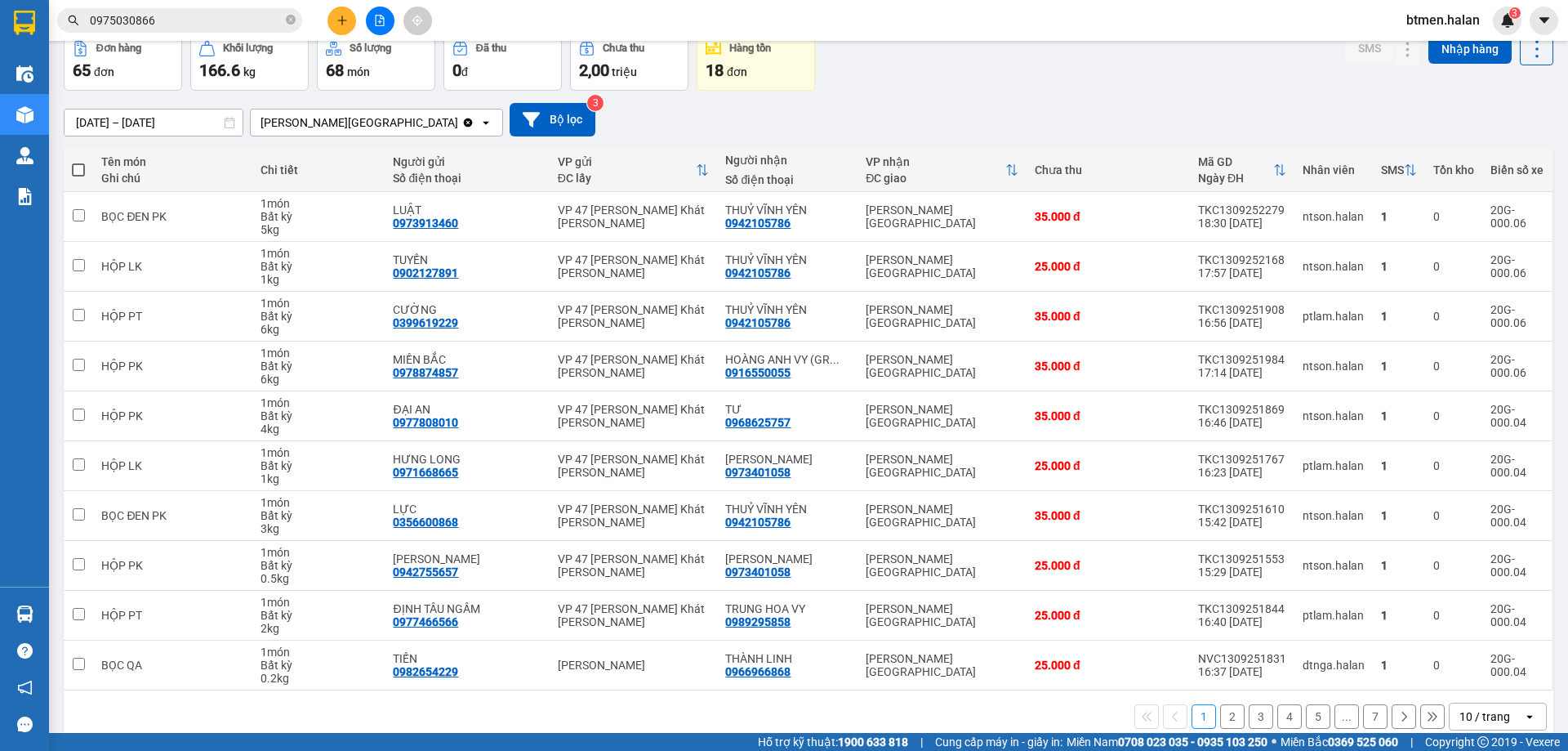
click at [1227, 719] on button "2" at bounding box center [1232, 717] width 25 height 25
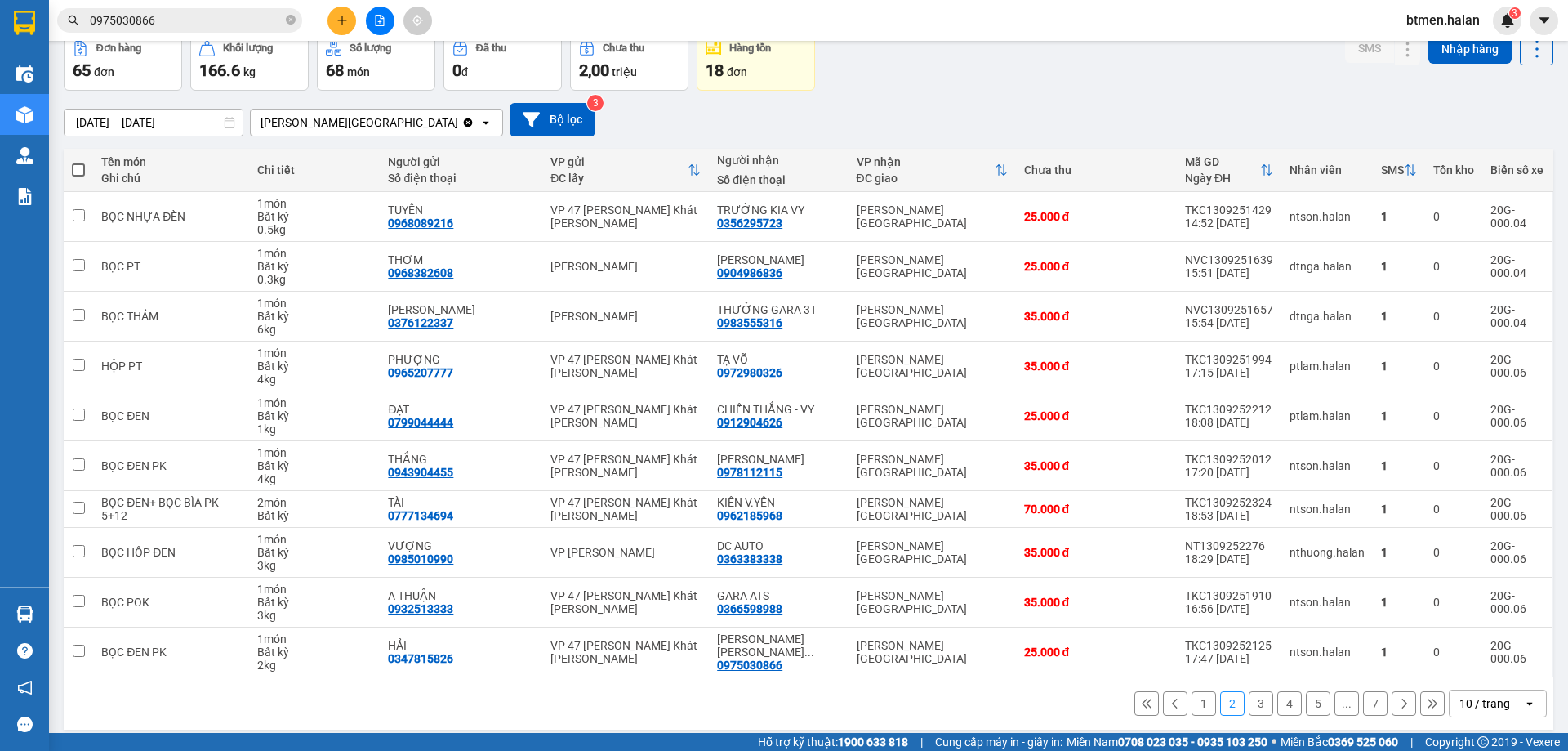
click at [1249, 711] on button "3" at bounding box center [1261, 703] width 25 height 25
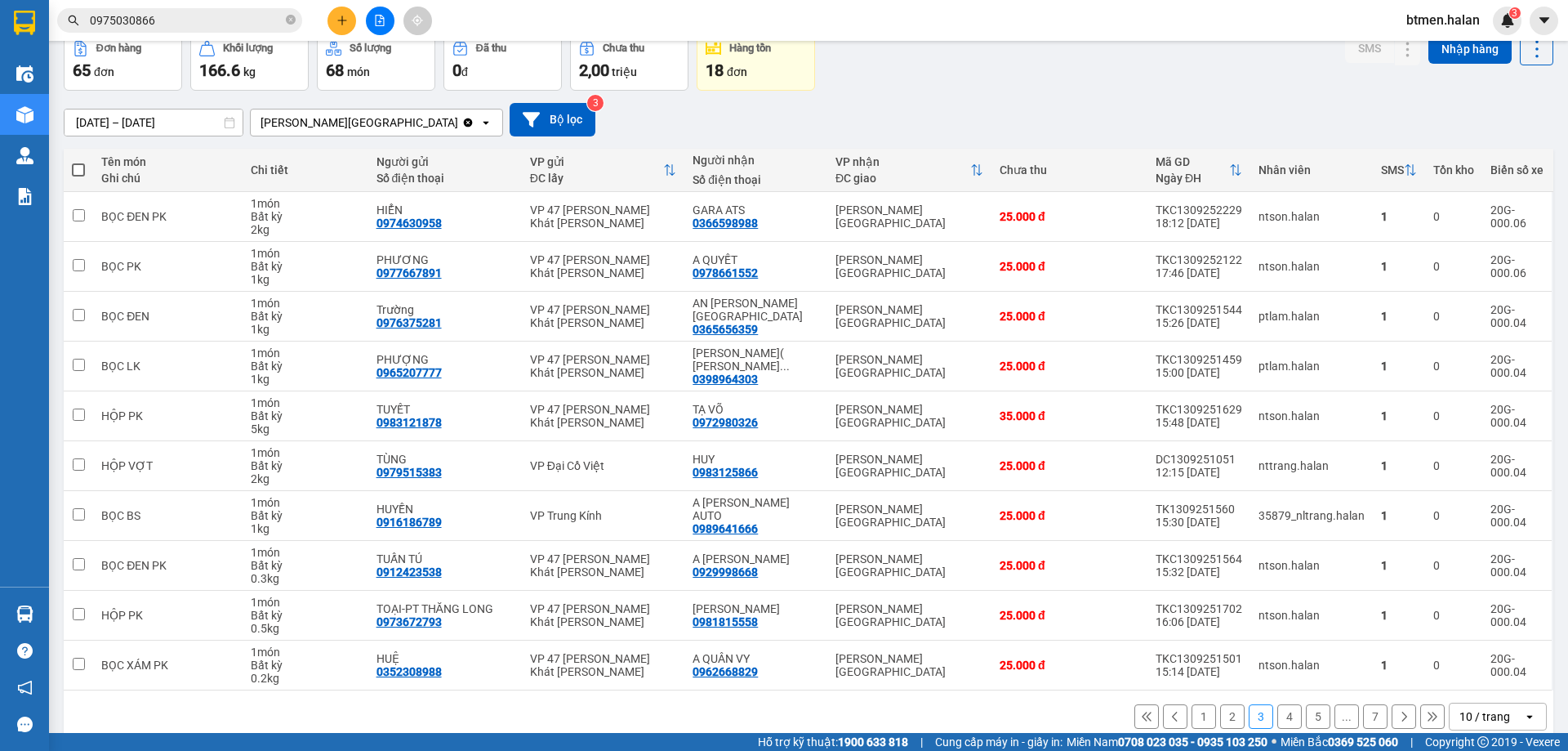
click at [1288, 712] on button "4" at bounding box center [1289, 717] width 25 height 25
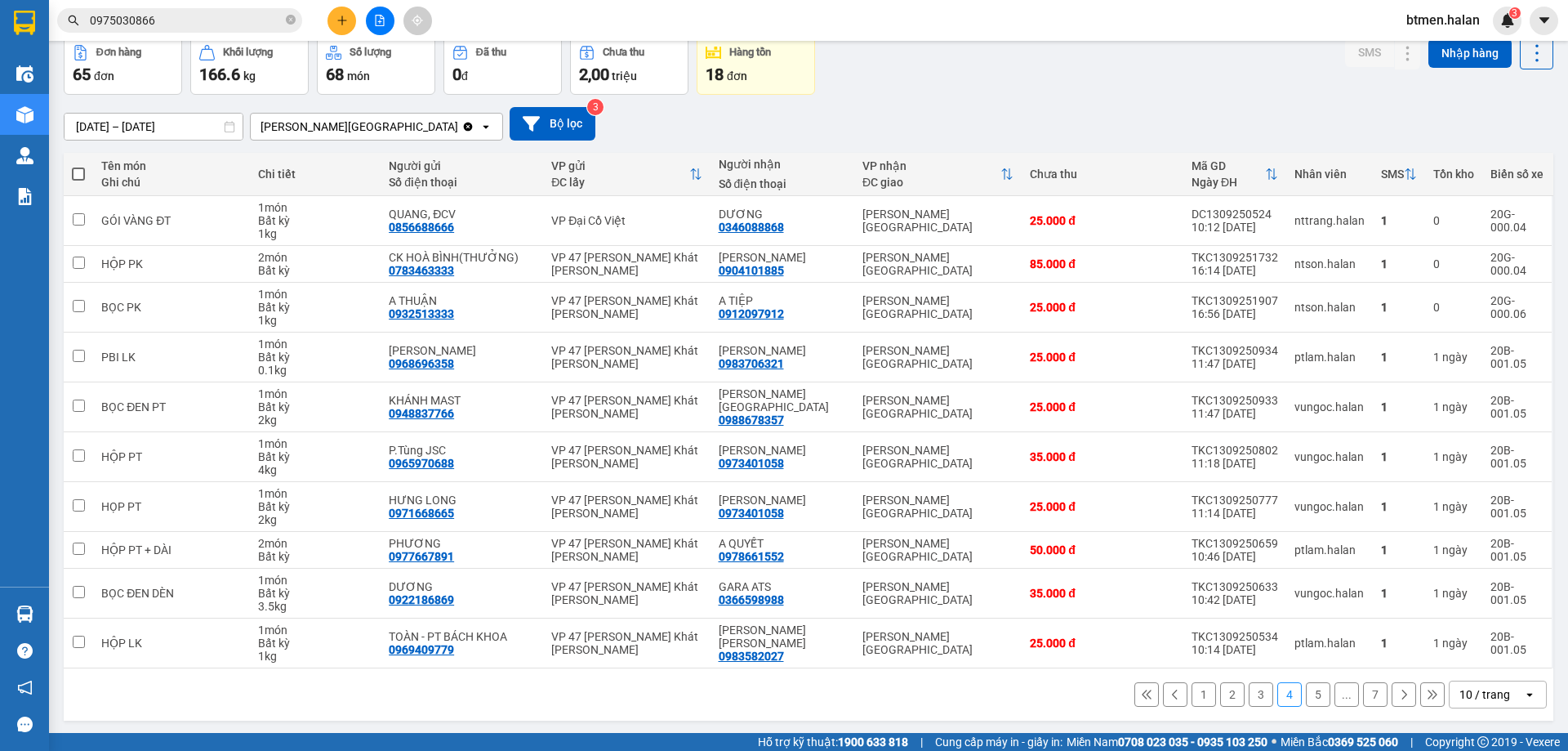
scroll to position [80, 0]
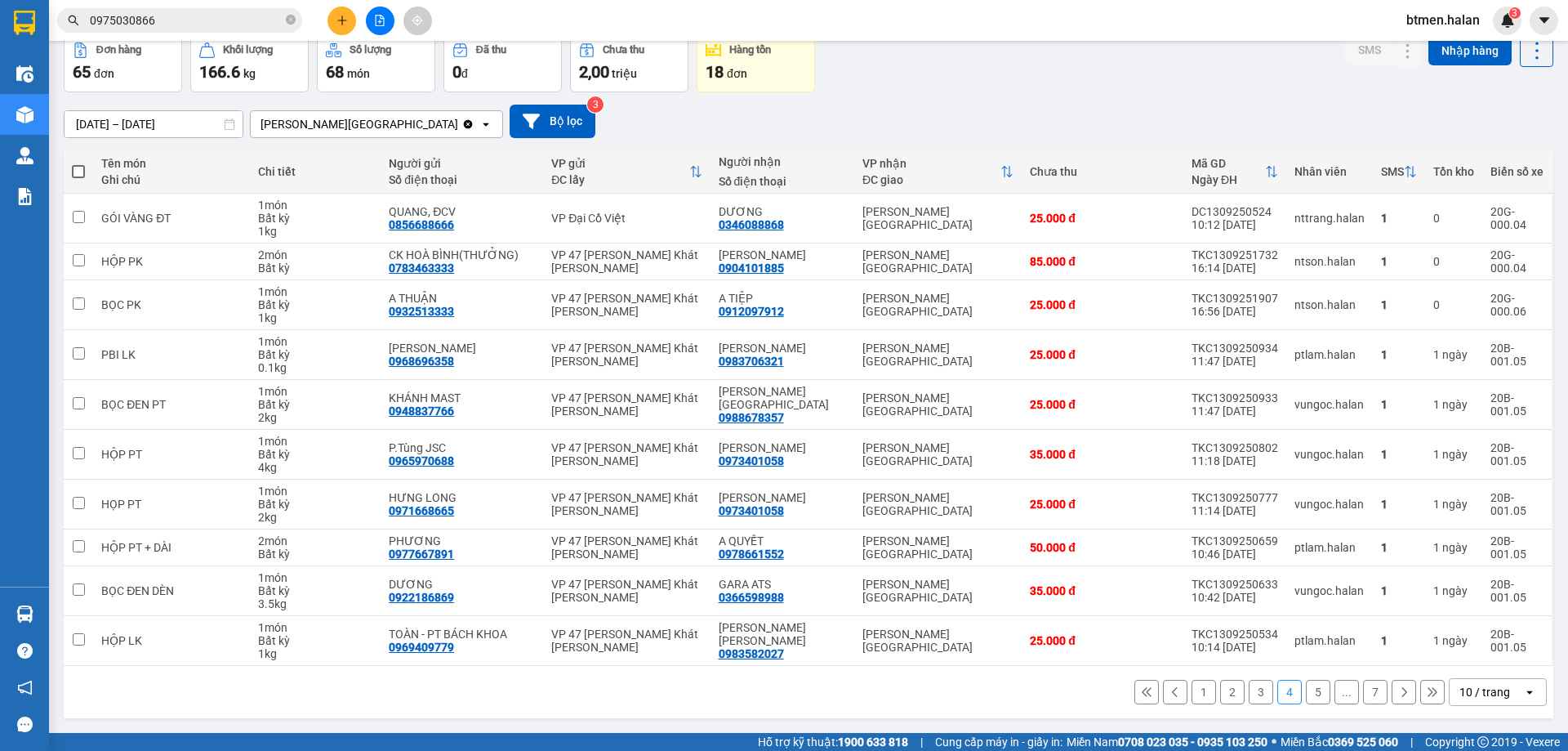
click at [1305, 688] on button "5" at bounding box center [1317, 692] width 25 height 25
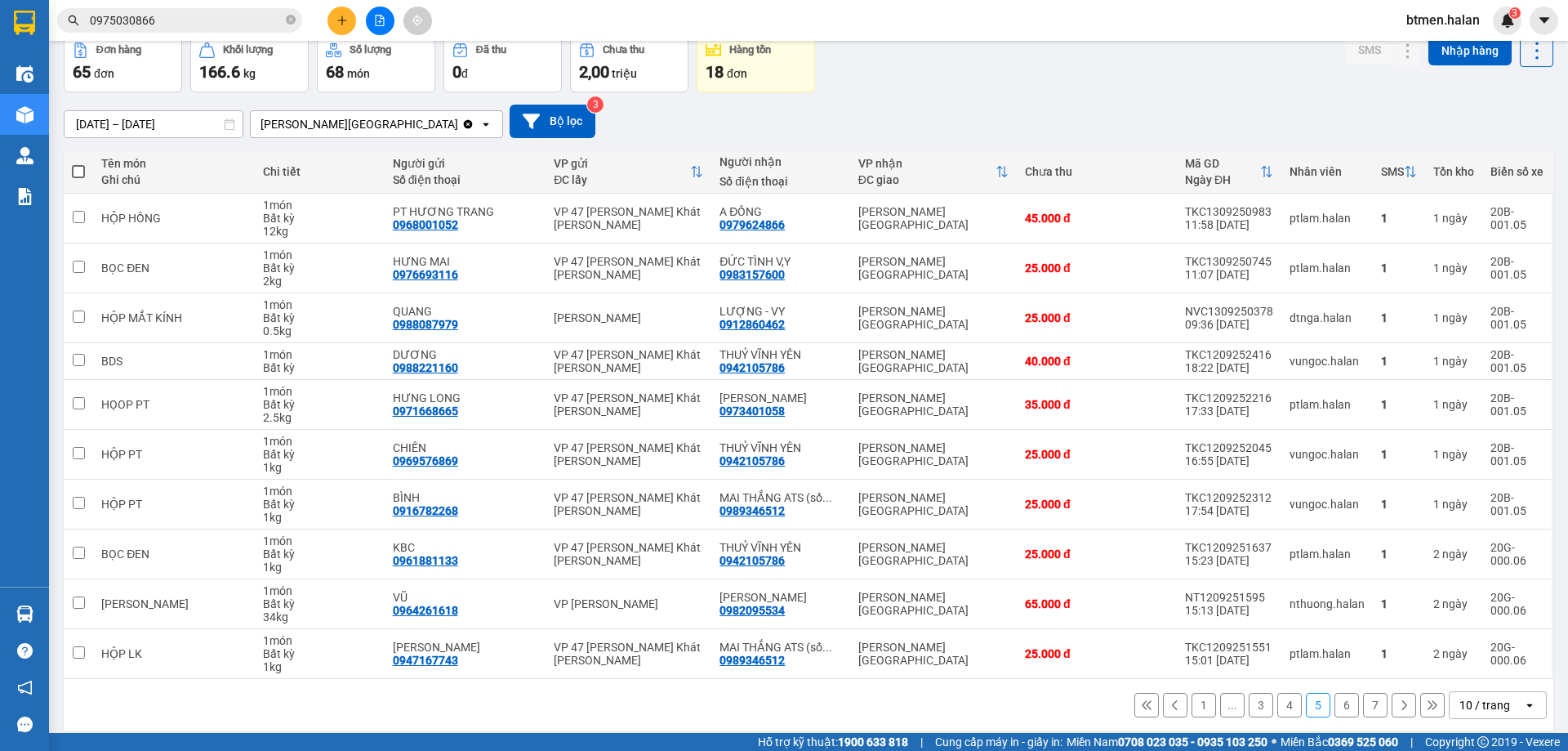
click at [1334, 704] on button "6" at bounding box center [1346, 705] width 25 height 25
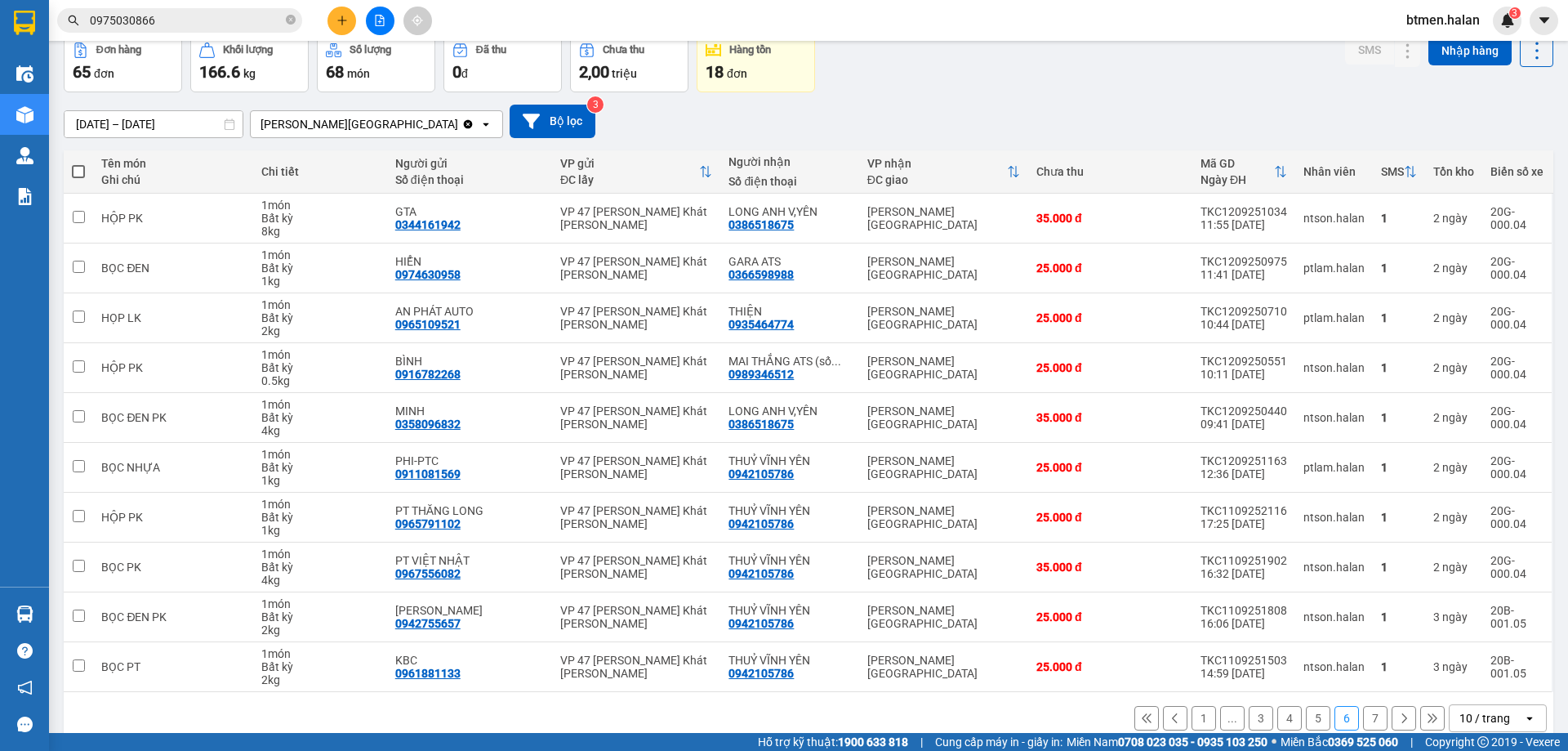
click at [1363, 711] on button "7" at bounding box center [1375, 718] width 25 height 25
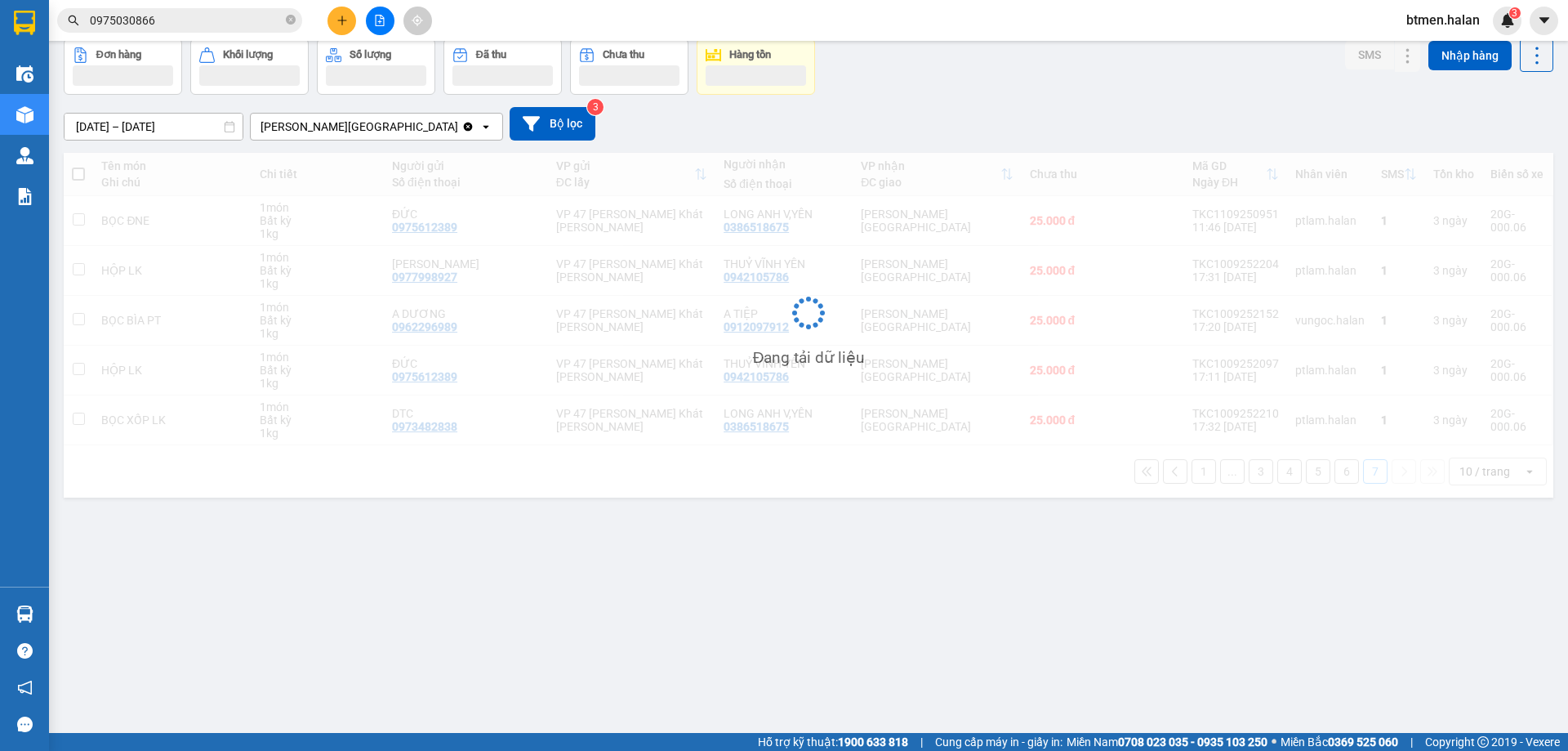
scroll to position [75, 0]
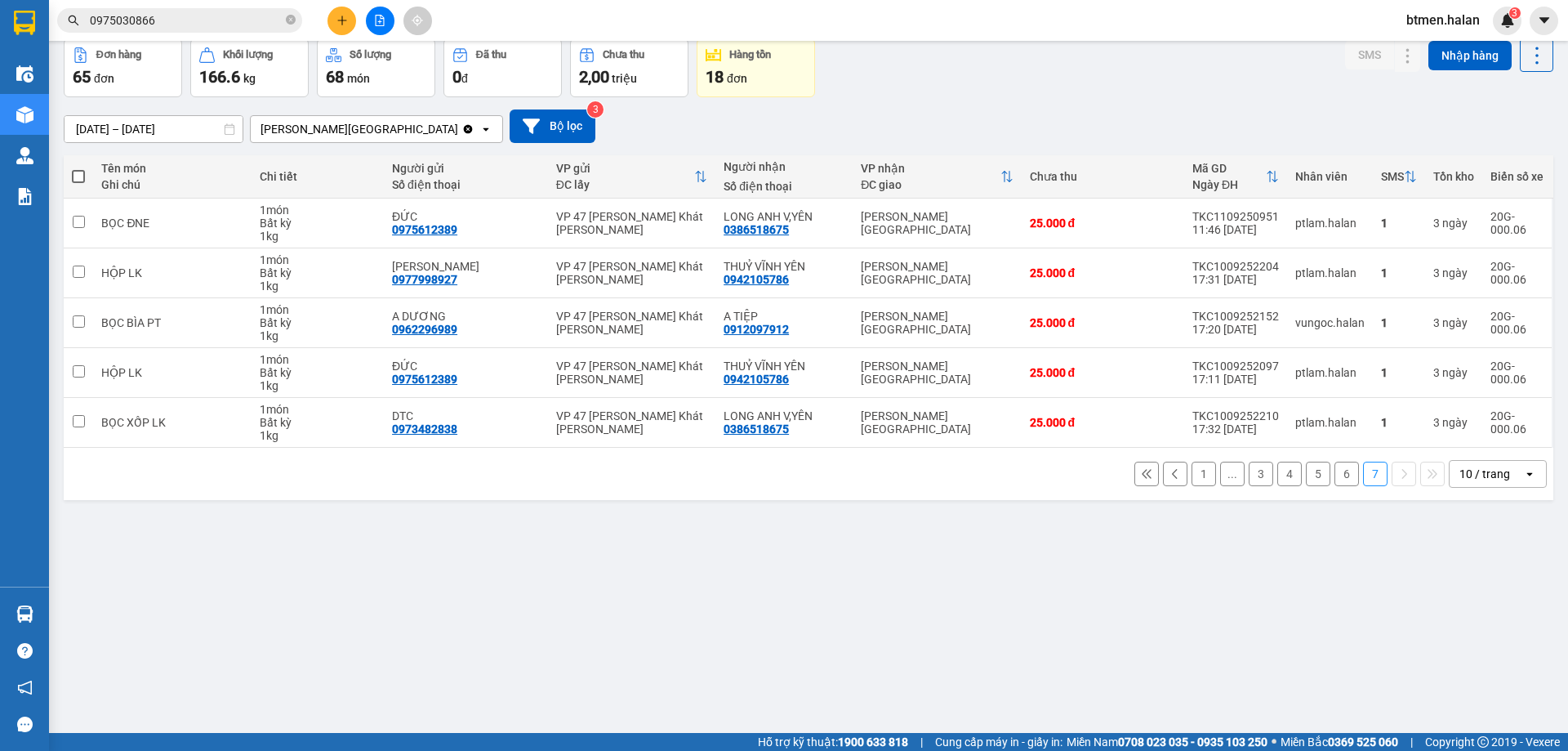
click at [1201, 476] on button "1" at bounding box center [1203, 473] width 25 height 25
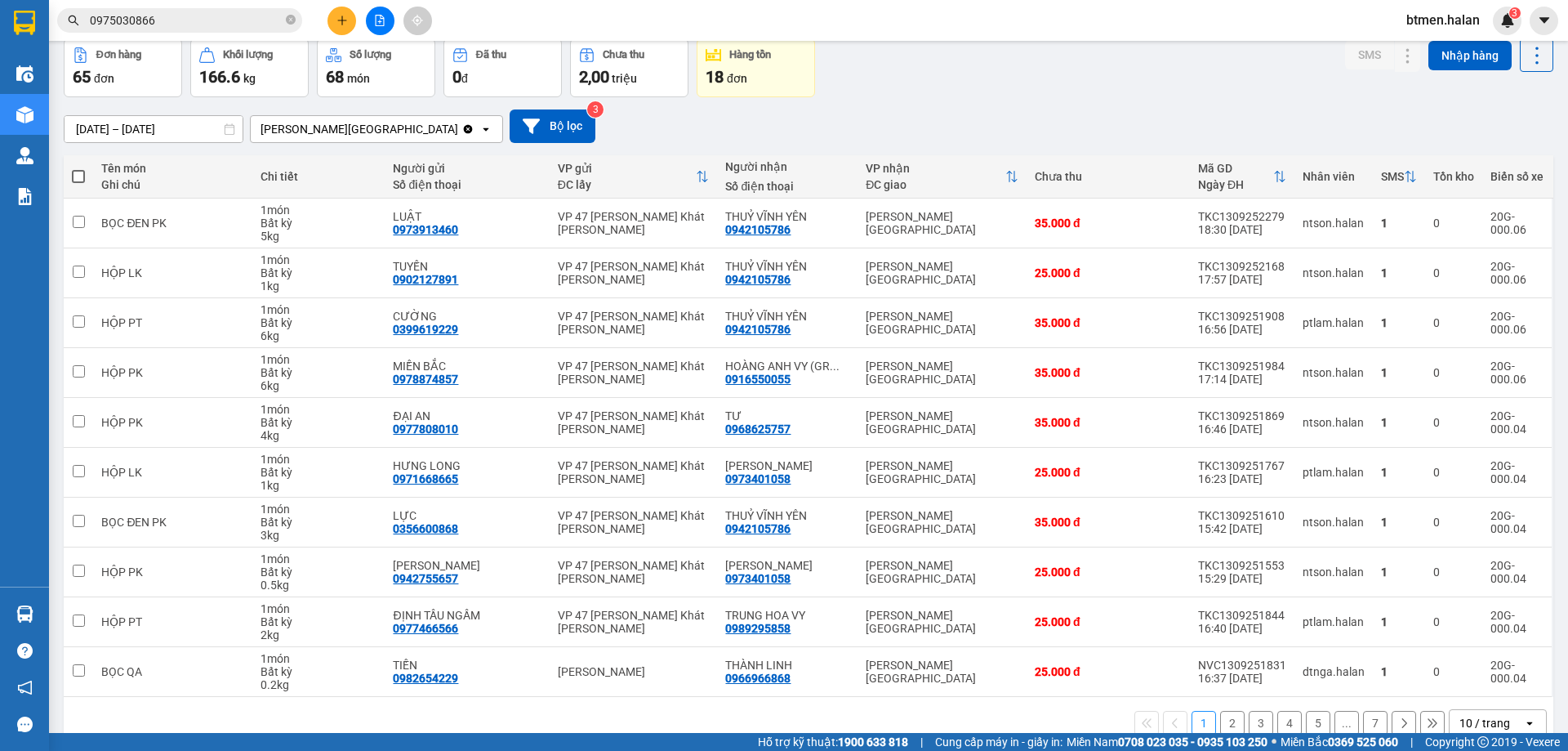
click at [1220, 715] on button "2" at bounding box center [1232, 723] width 25 height 25
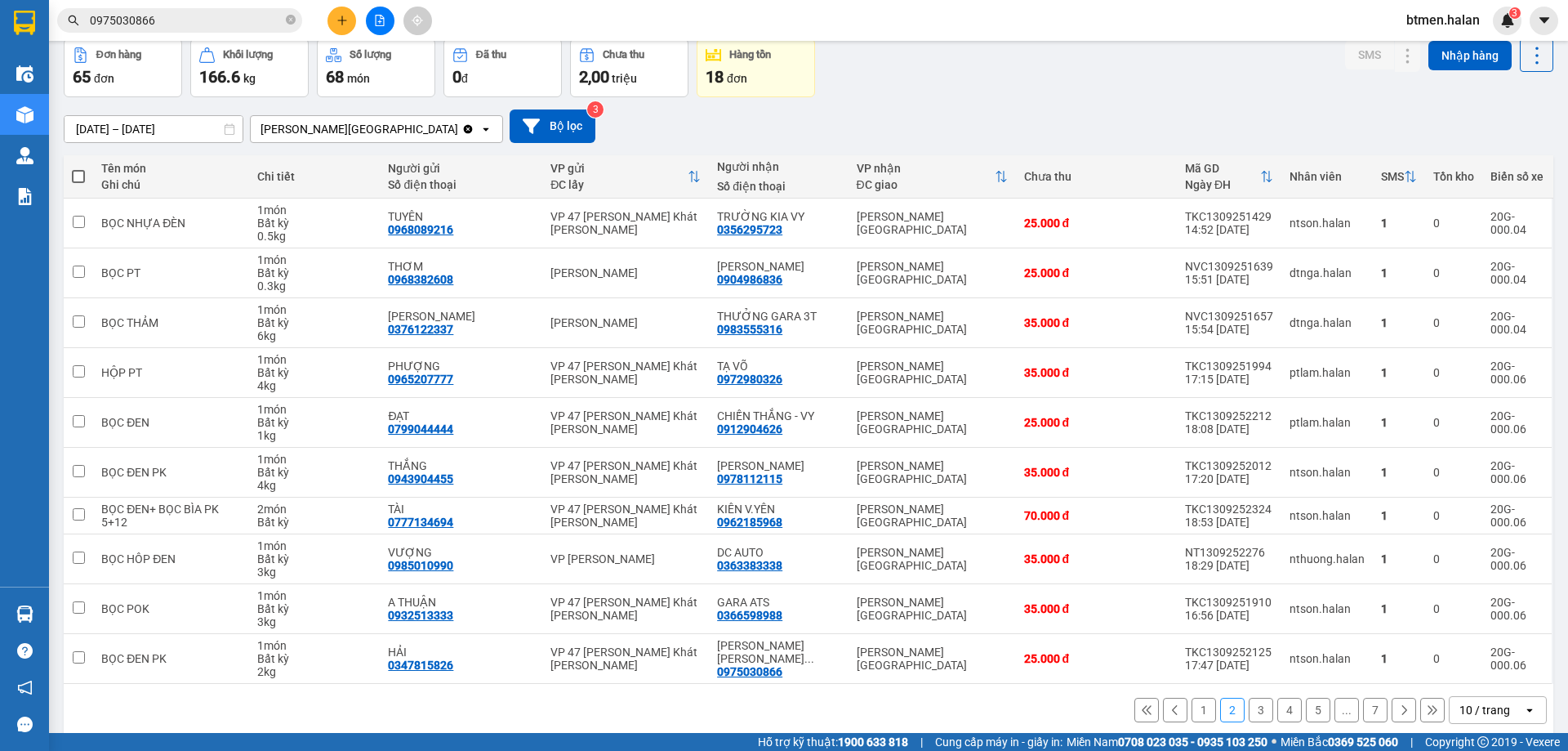
click at [1249, 714] on button "3" at bounding box center [1261, 710] width 25 height 25
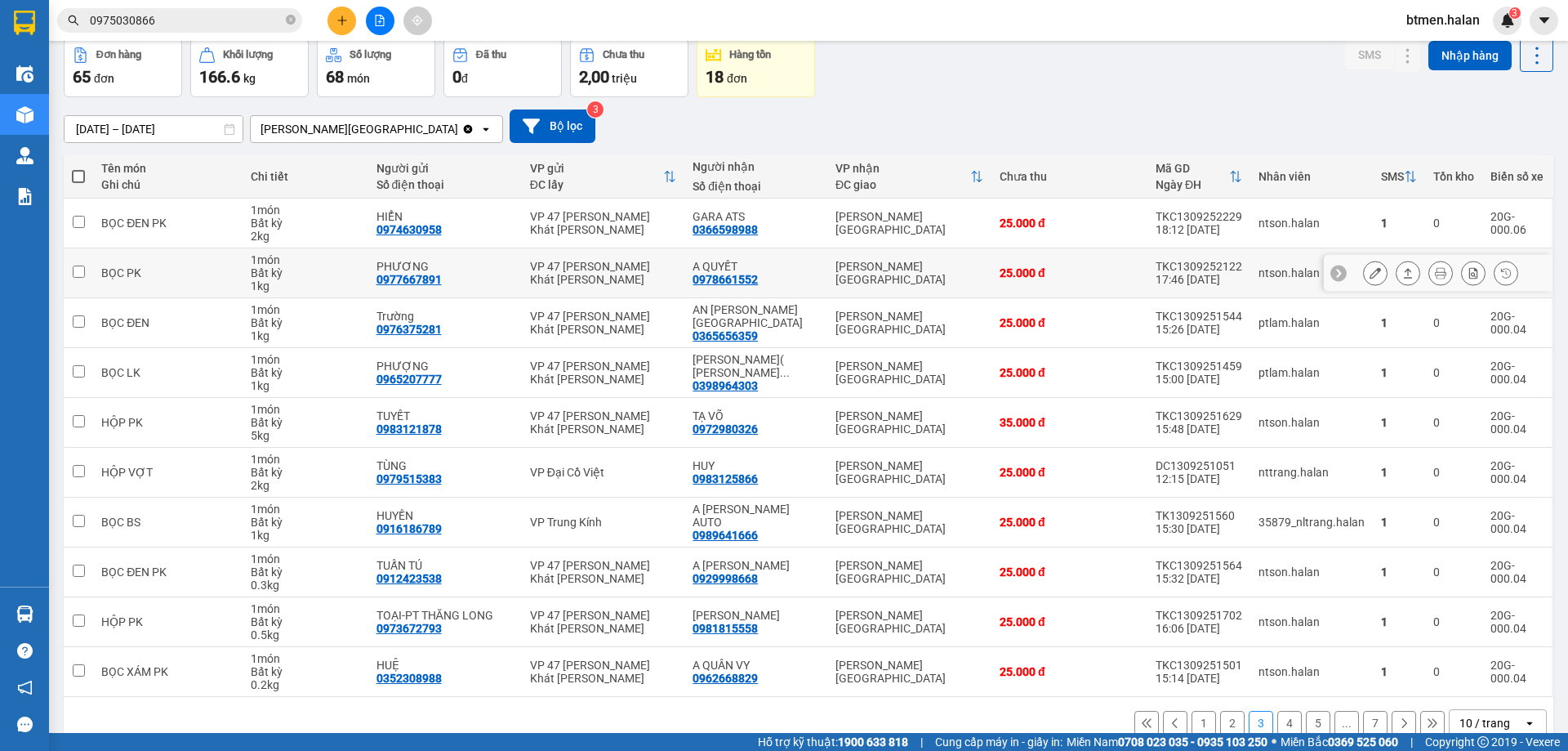
click at [754, 280] on div "0978661552" at bounding box center [725, 279] width 65 height 13
click at [738, 329] on div "0365656359" at bounding box center [725, 335] width 65 height 13
click at [738, 379] on div "0398964303" at bounding box center [725, 385] width 65 height 13
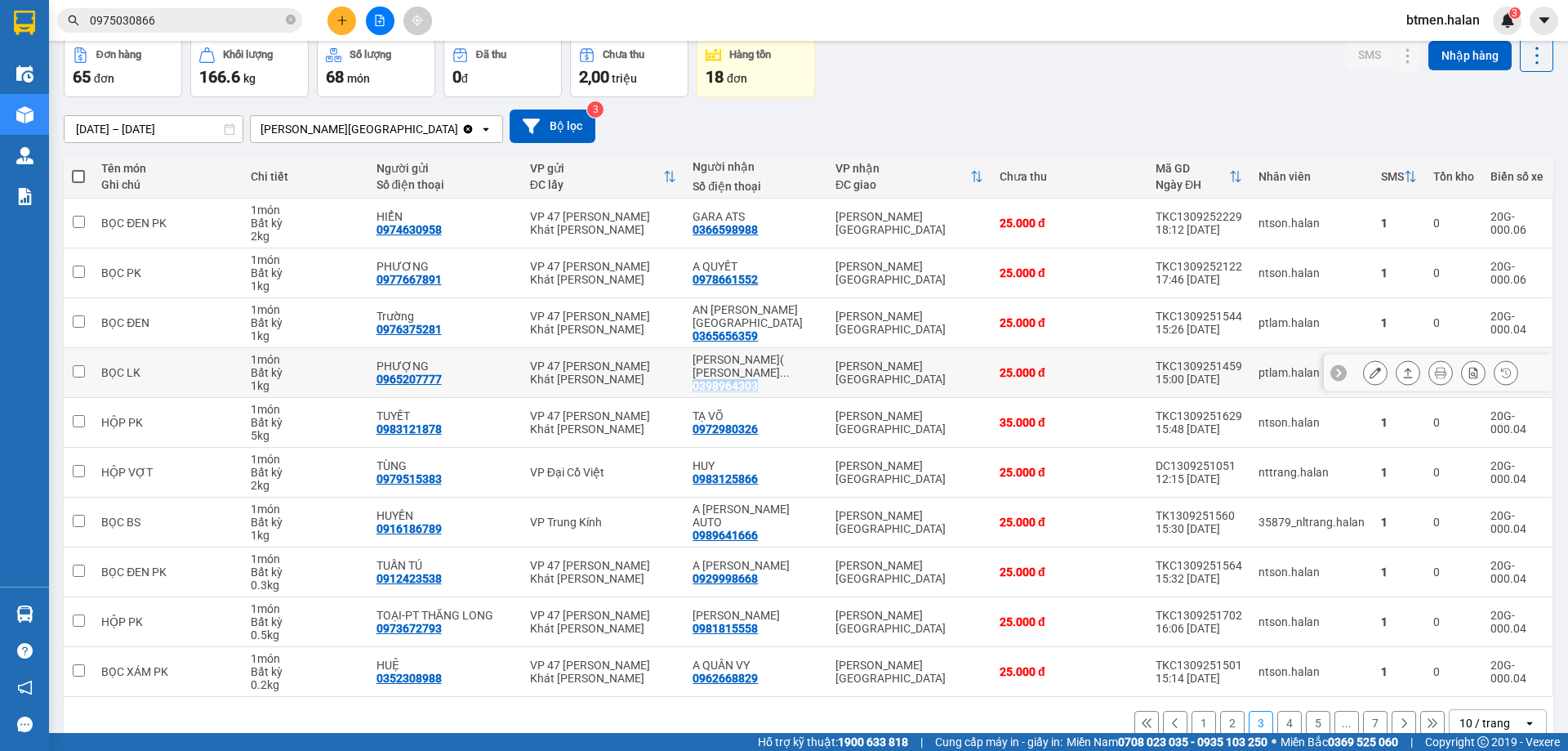
click at [738, 379] on div "0398964303" at bounding box center [725, 385] width 65 height 13
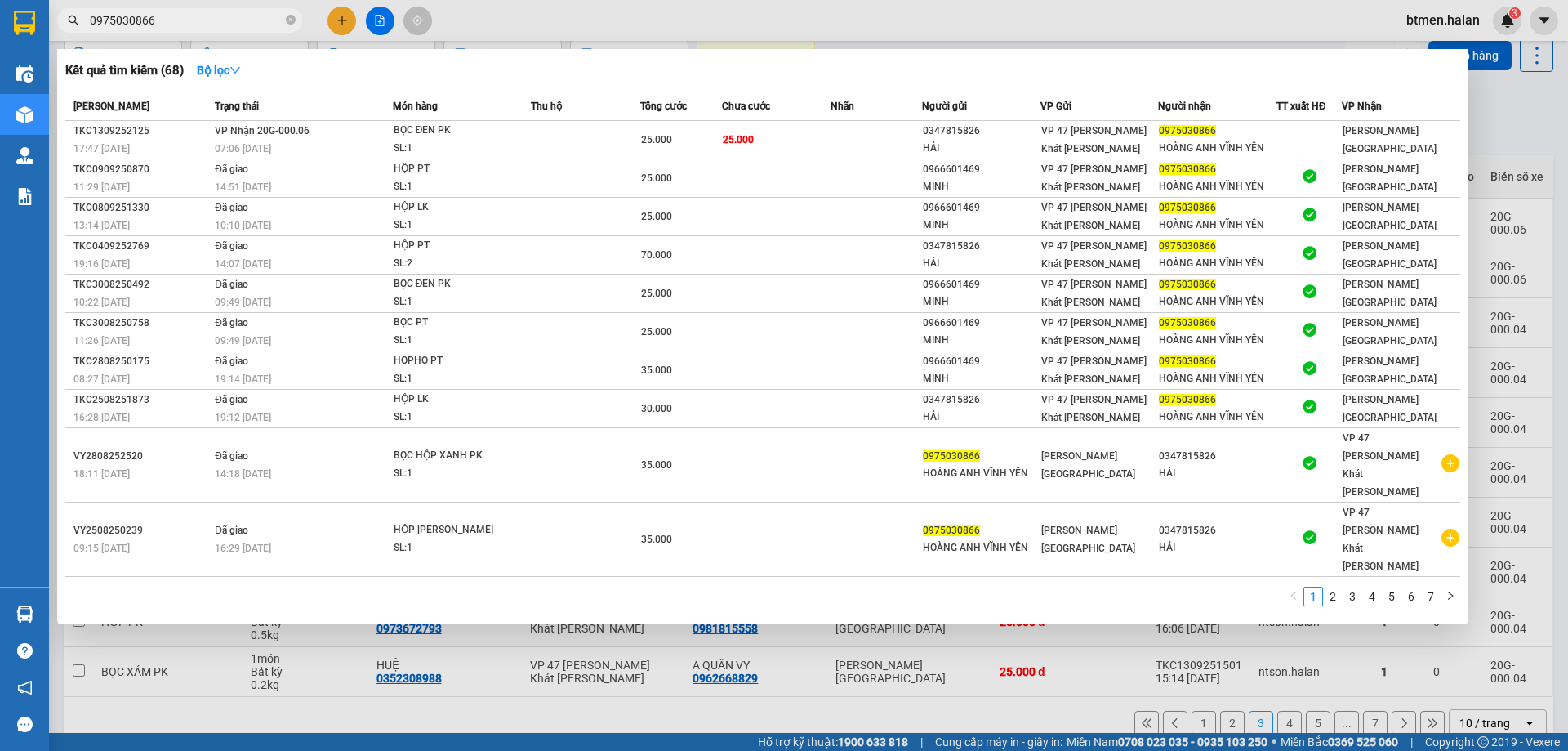
click at [205, 25] on input "0975030866" at bounding box center [186, 20] width 192 height 18
paste input "398964303"
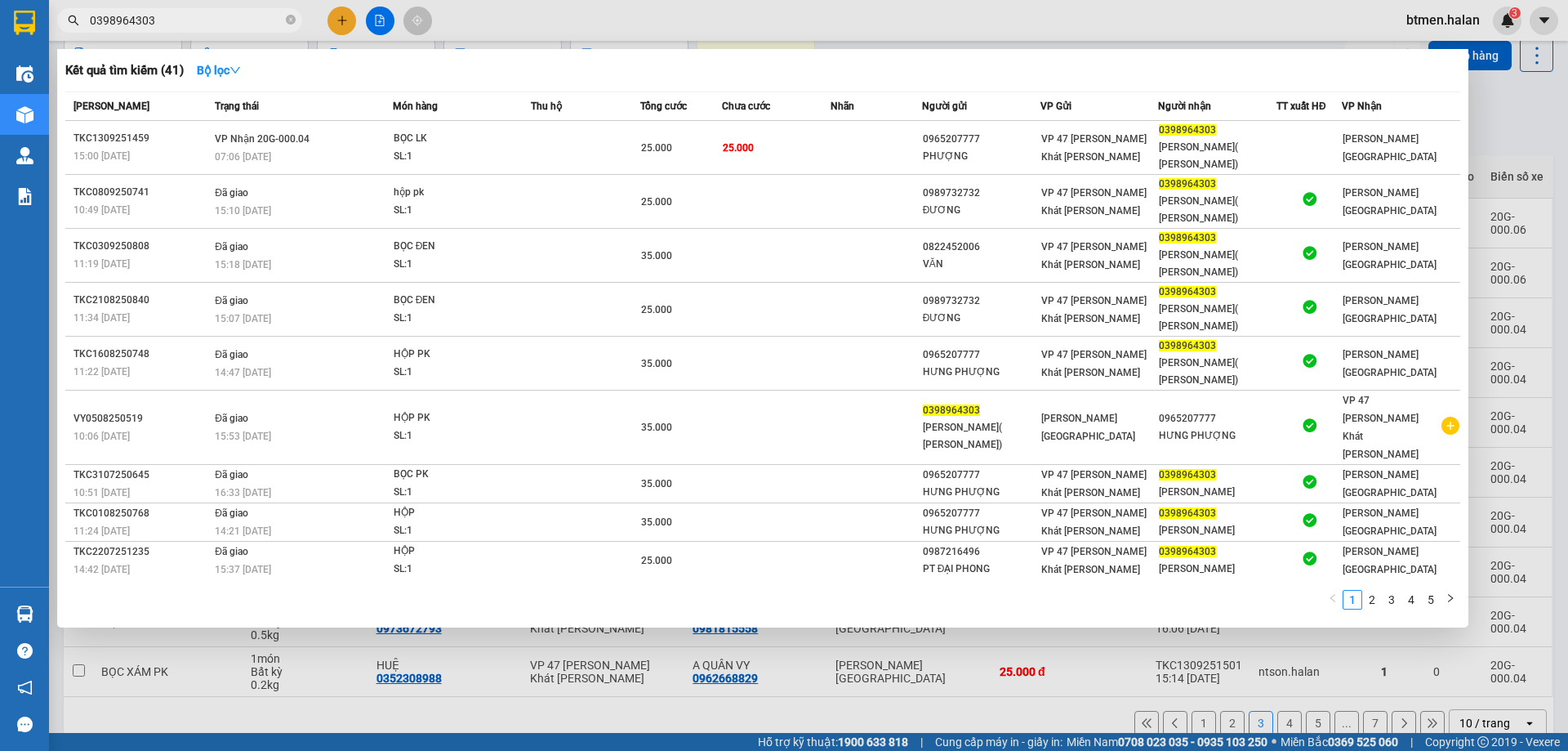
click at [1471, 150] on div at bounding box center [784, 376] width 1568 height 751
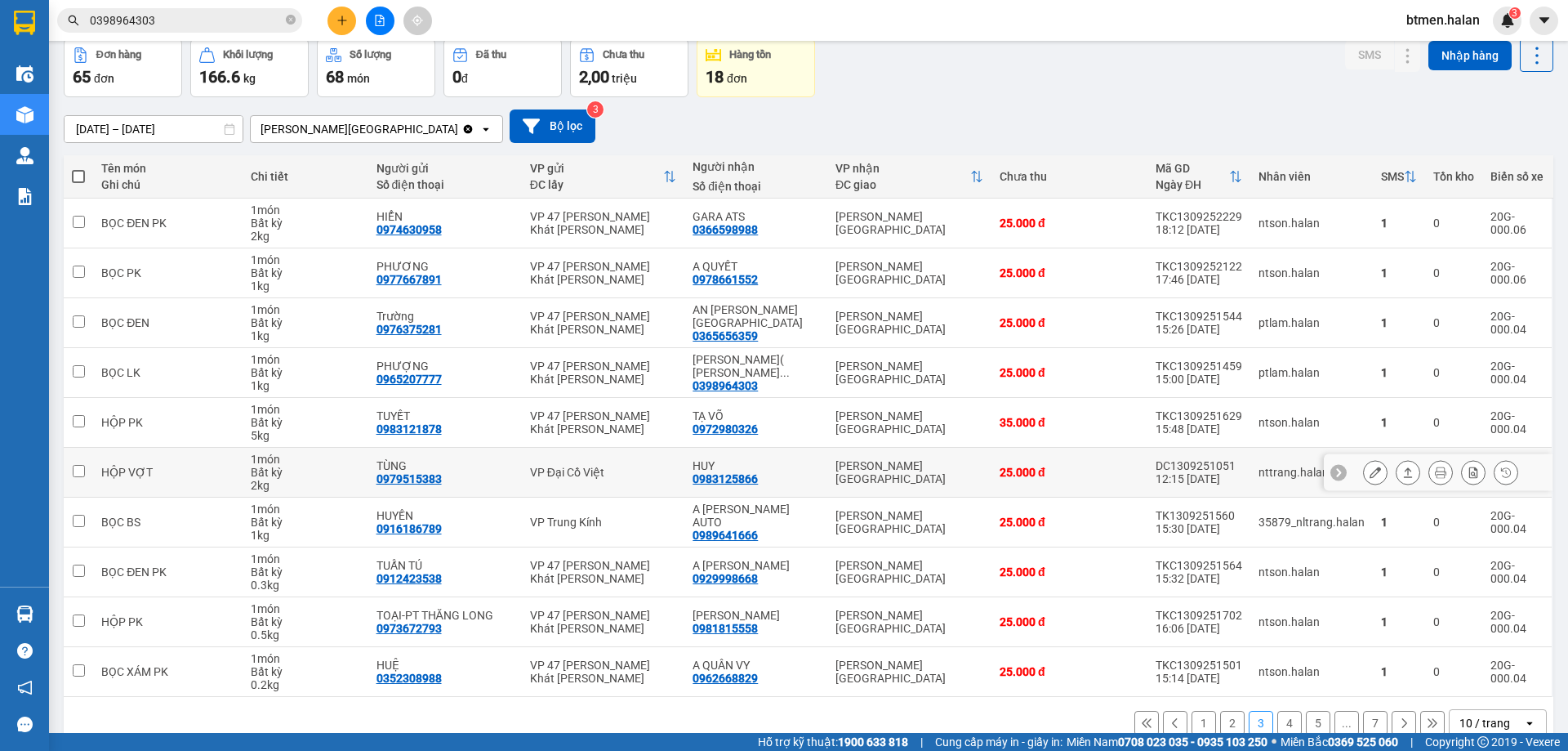
click at [742, 478] on div "0983125866" at bounding box center [725, 479] width 65 height 13
click at [749, 531] on div "0989641666" at bounding box center [725, 534] width 65 height 13
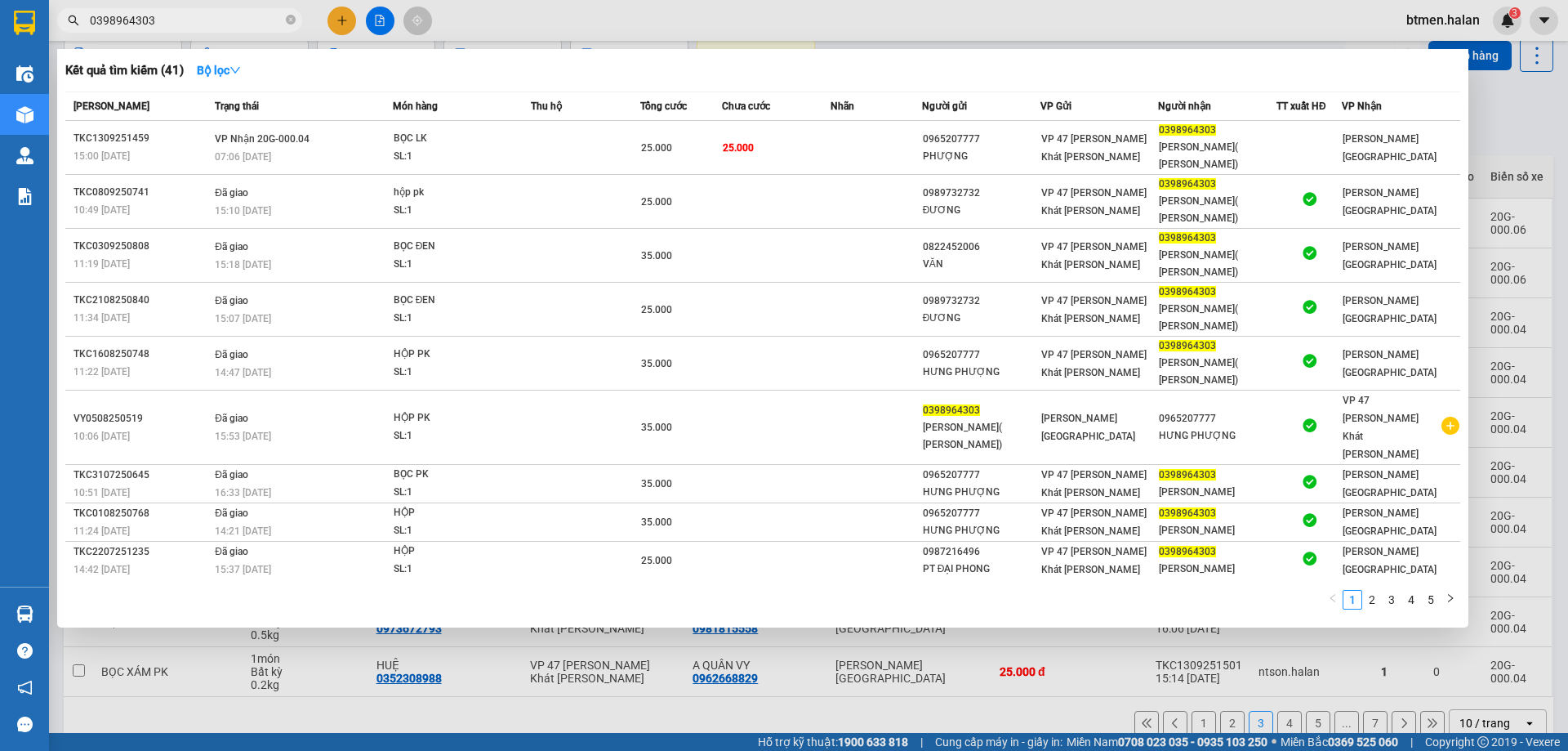
click at [238, 18] on input "0398964303" at bounding box center [186, 20] width 192 height 18
paste input "989641666"
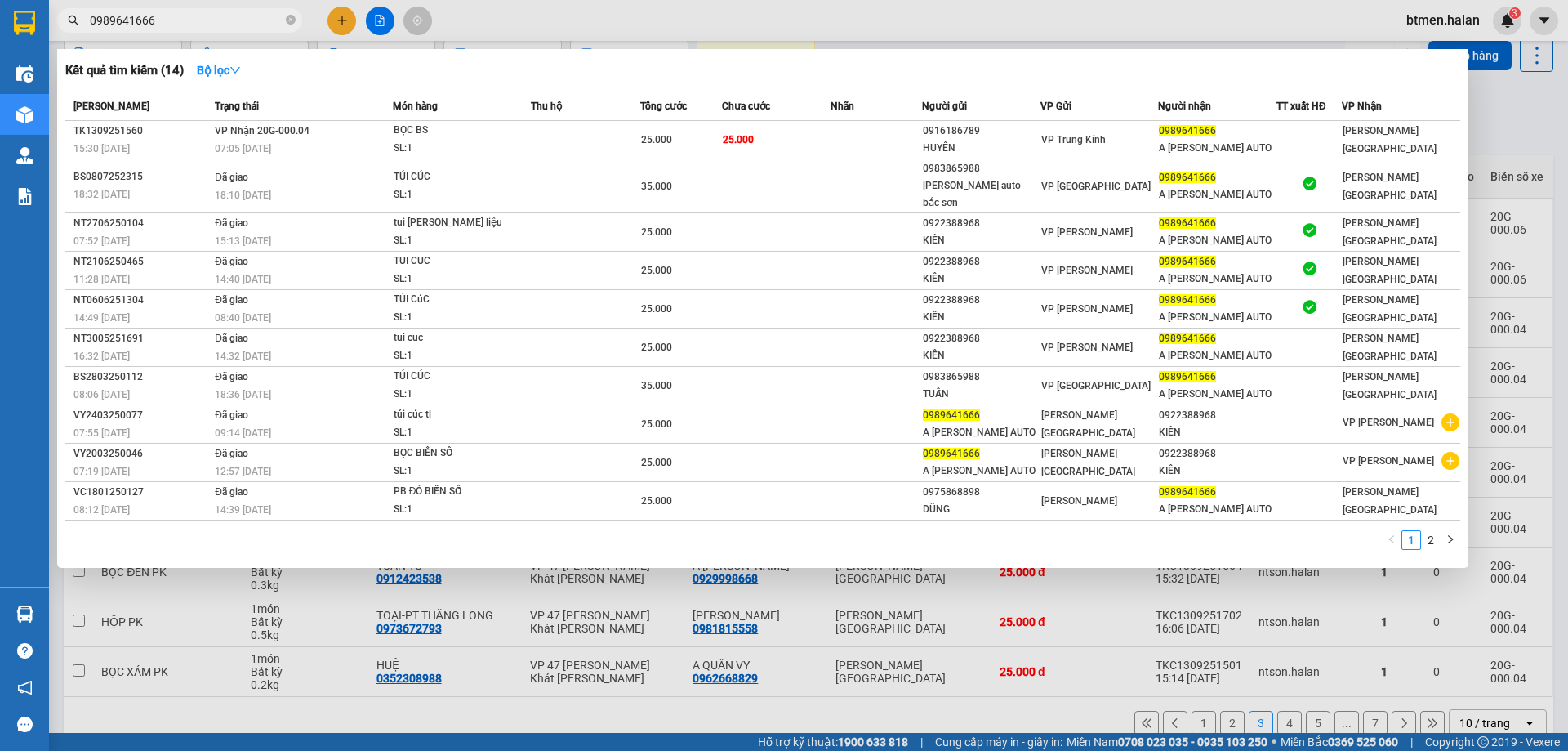
click at [1522, 82] on div at bounding box center [784, 376] width 1568 height 751
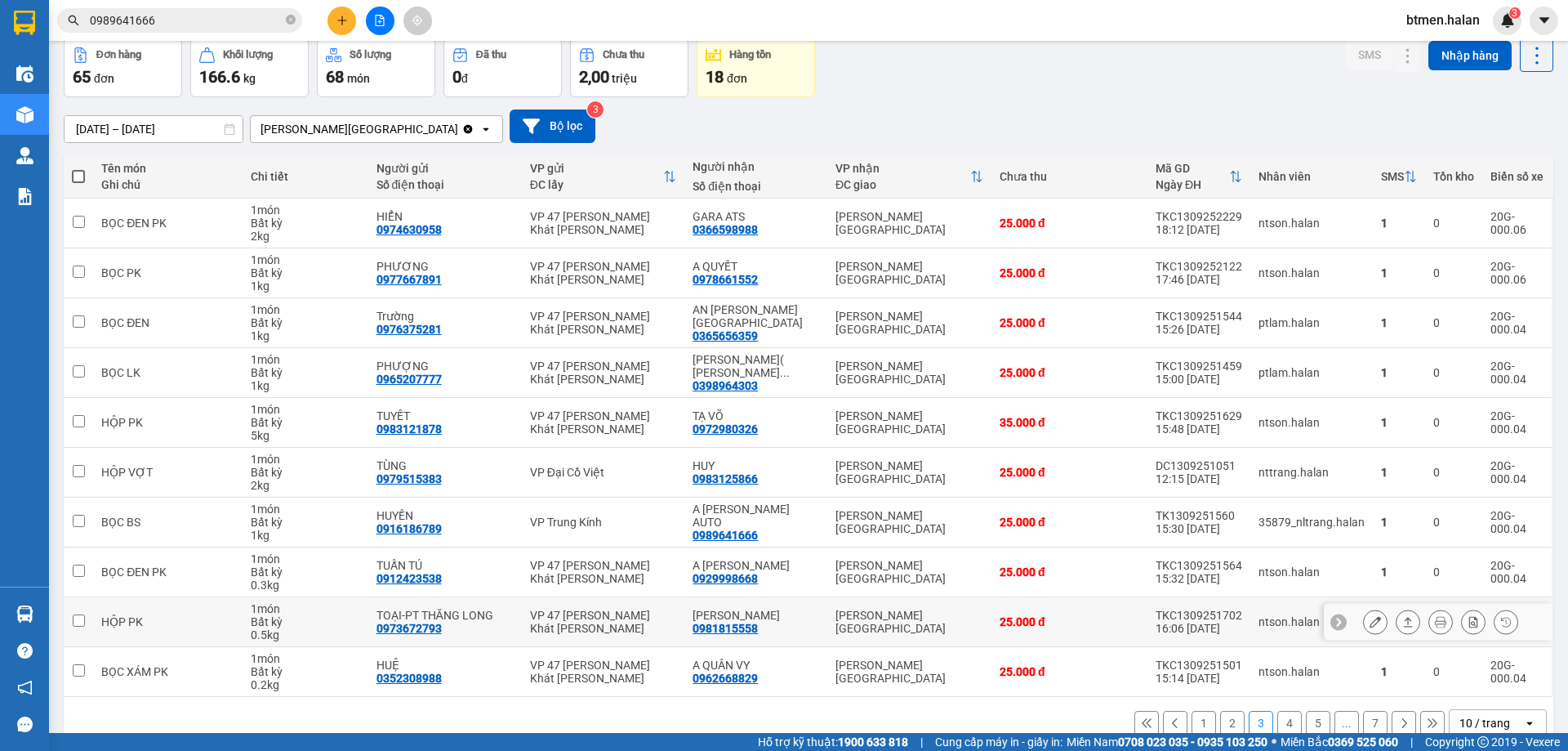
click at [742, 631] on div "0981815558" at bounding box center [725, 628] width 65 height 13
click at [187, 9] on span "0989641666" at bounding box center [179, 21] width 245 height 25
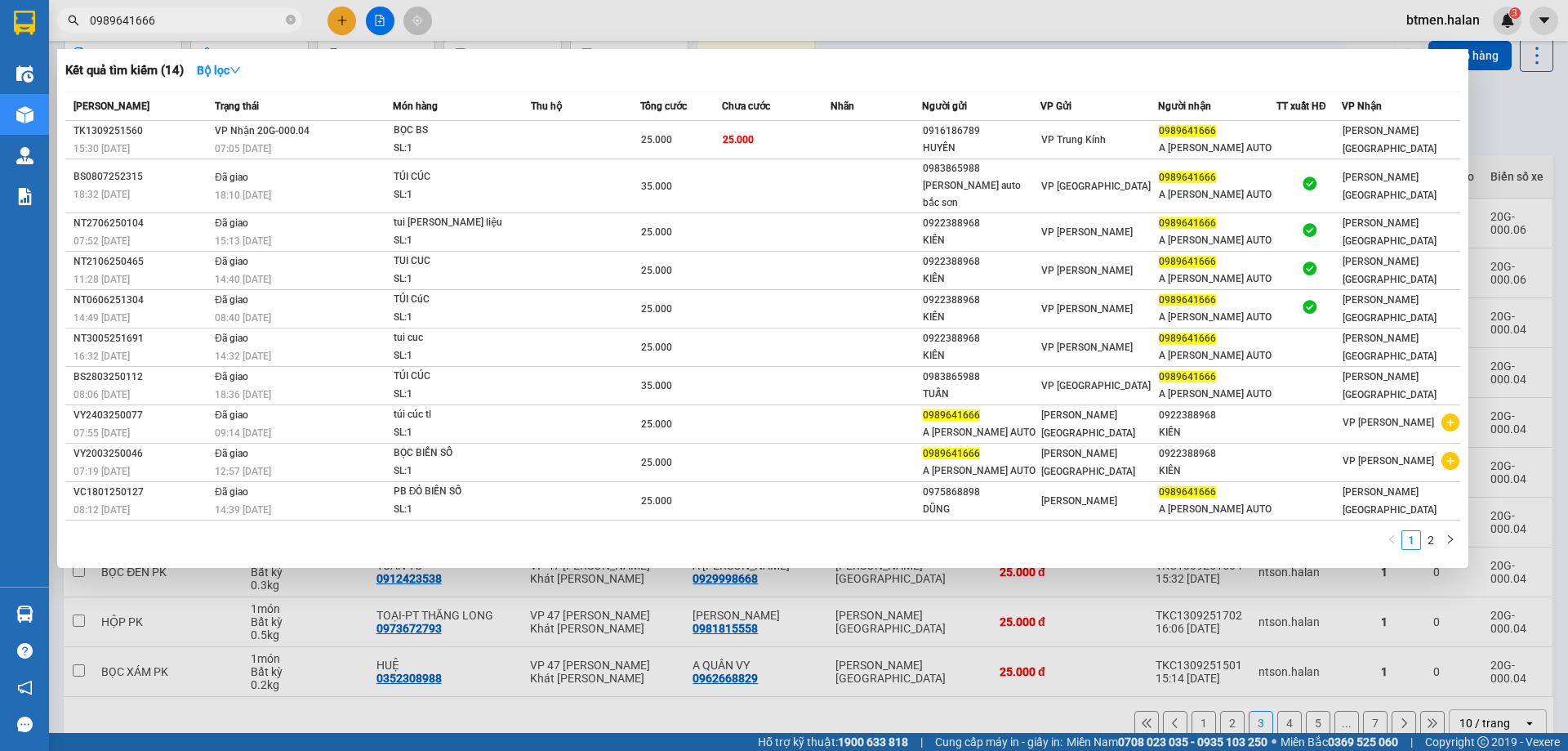
click at [192, 21] on input "0989641666" at bounding box center [186, 20] width 192 height 18
paste input "1815558"
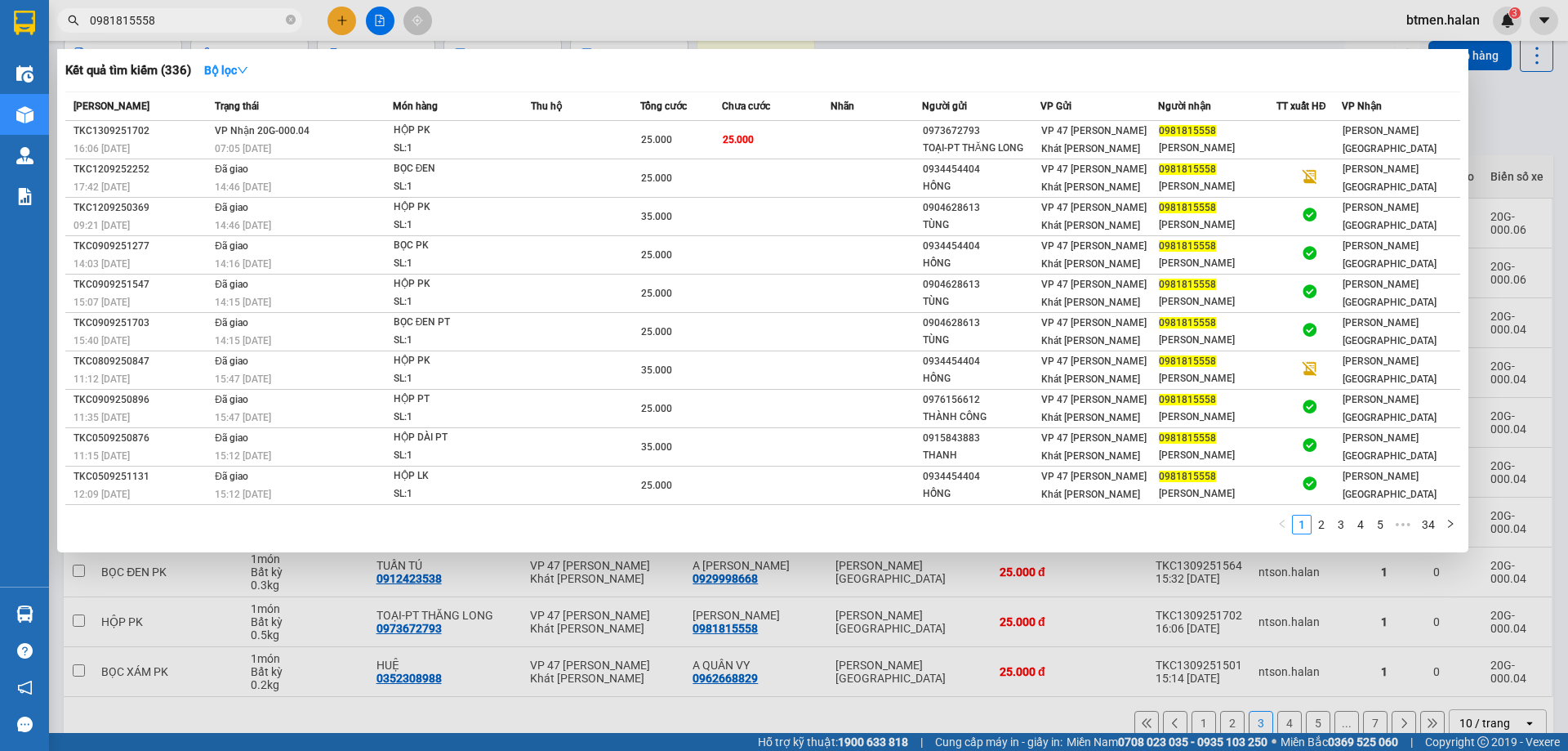
click at [1499, 117] on div at bounding box center [784, 376] width 1568 height 751
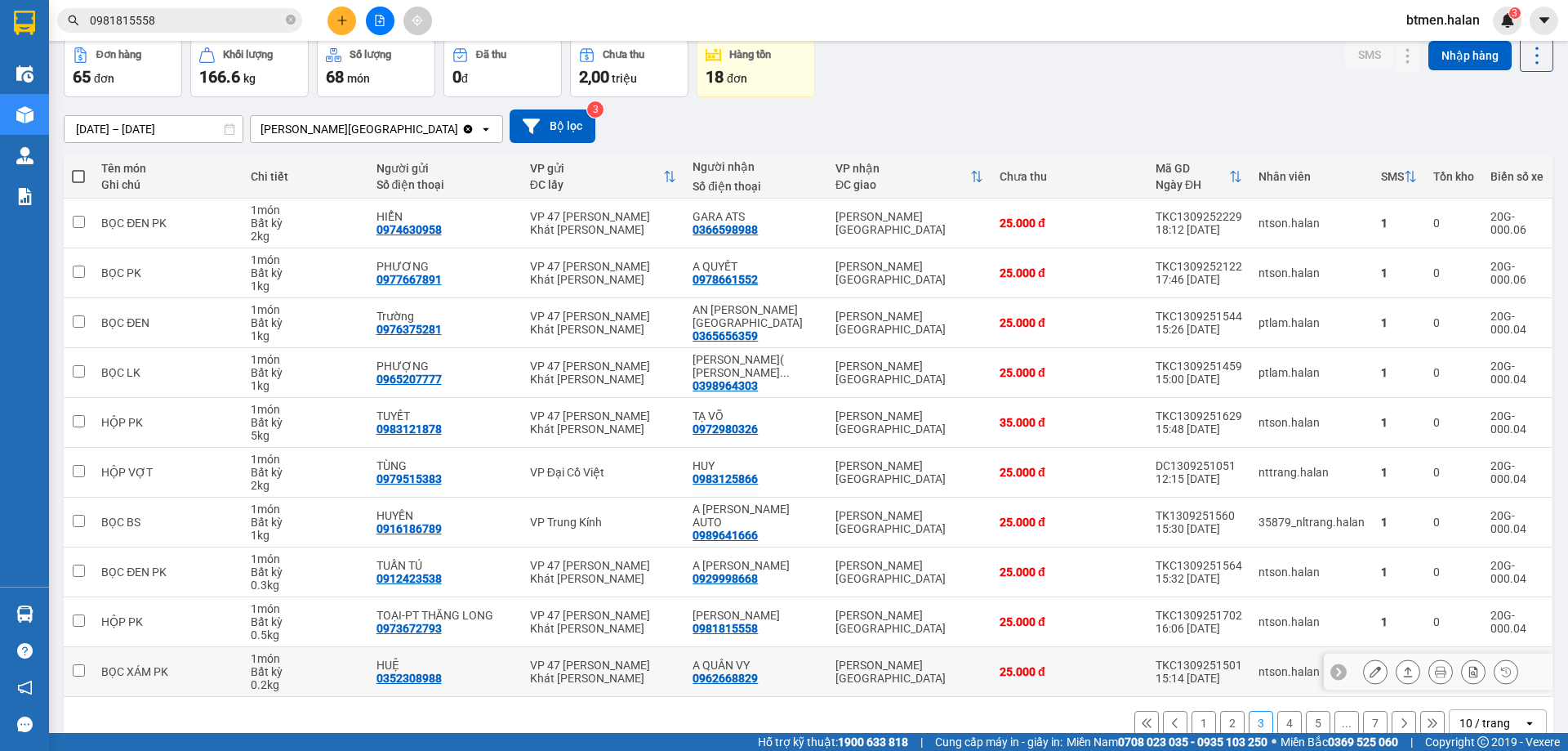
click at [747, 681] on div "0962668829" at bounding box center [725, 678] width 65 height 13
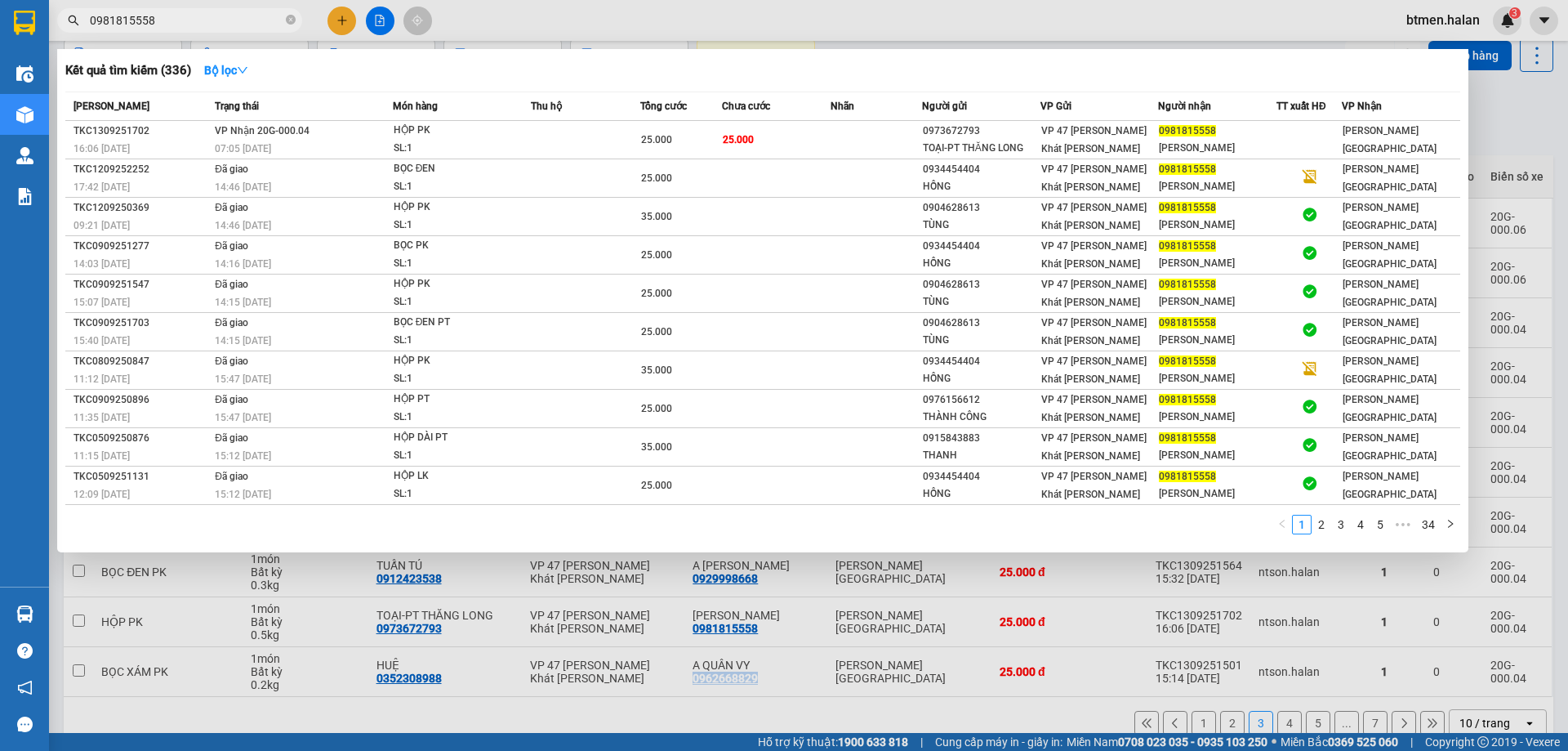
click at [247, 19] on input "0981815558" at bounding box center [186, 20] width 192 height 18
paste input "62668829"
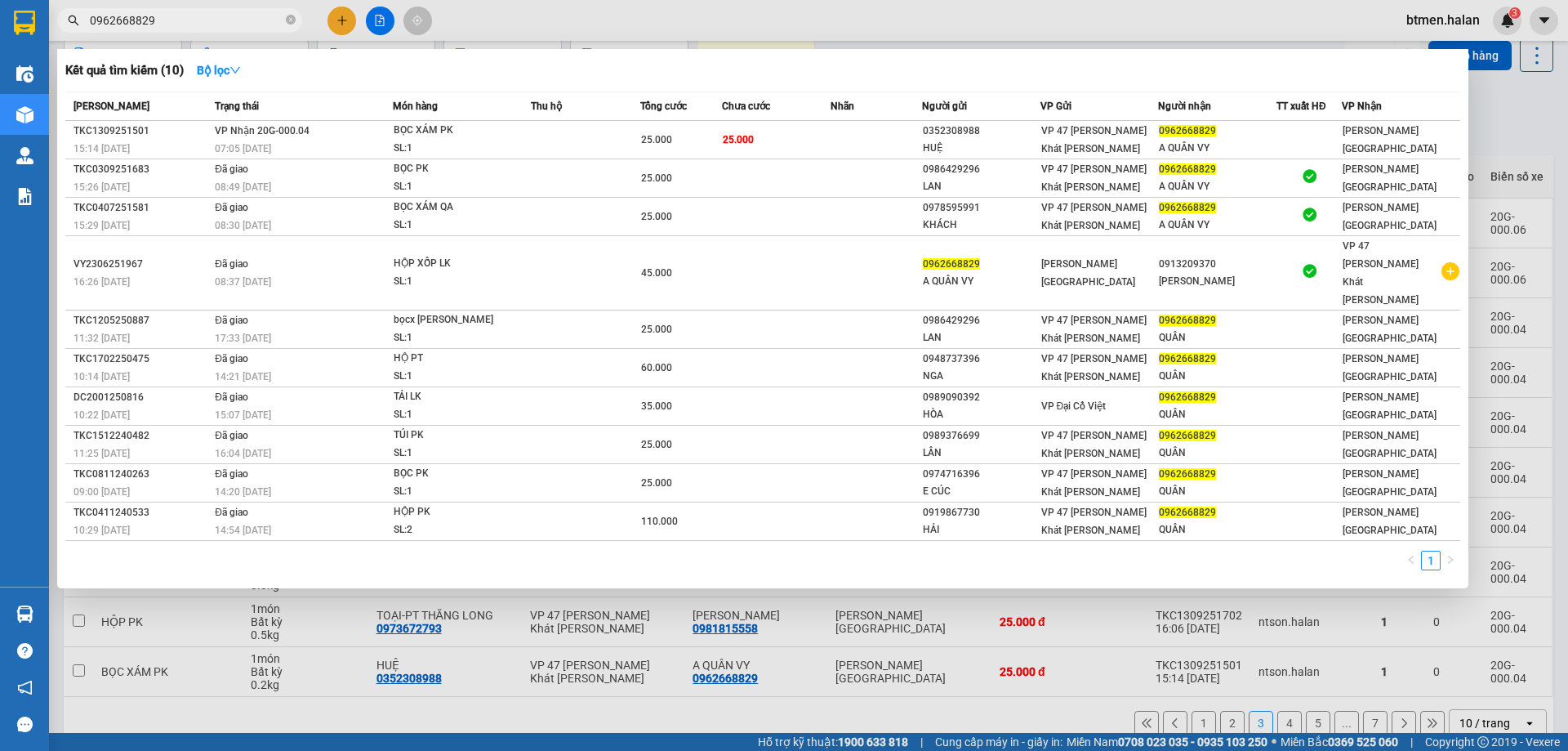
click at [1542, 142] on div at bounding box center [784, 376] width 1568 height 751
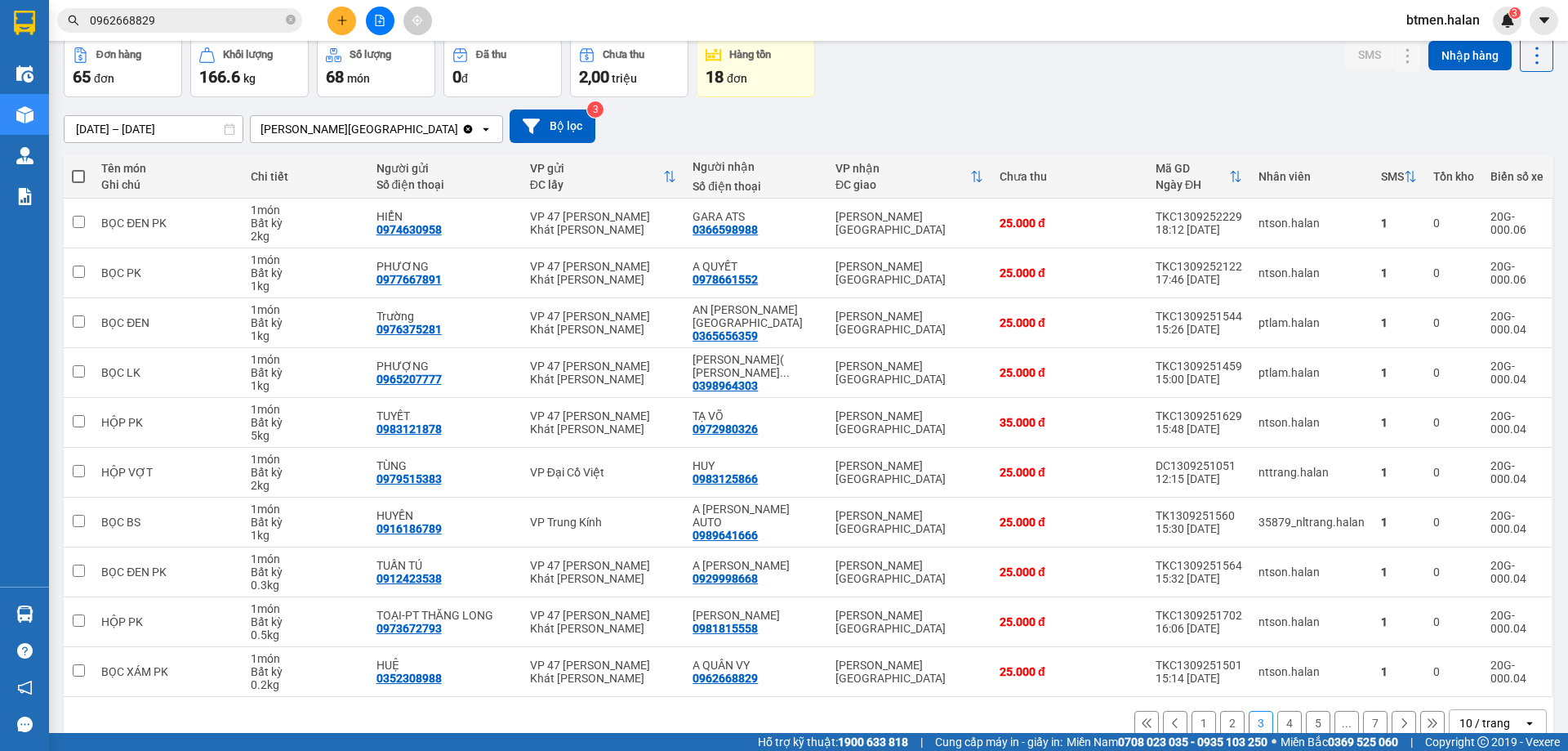
click at [1279, 718] on button "4" at bounding box center [1289, 723] width 25 height 25
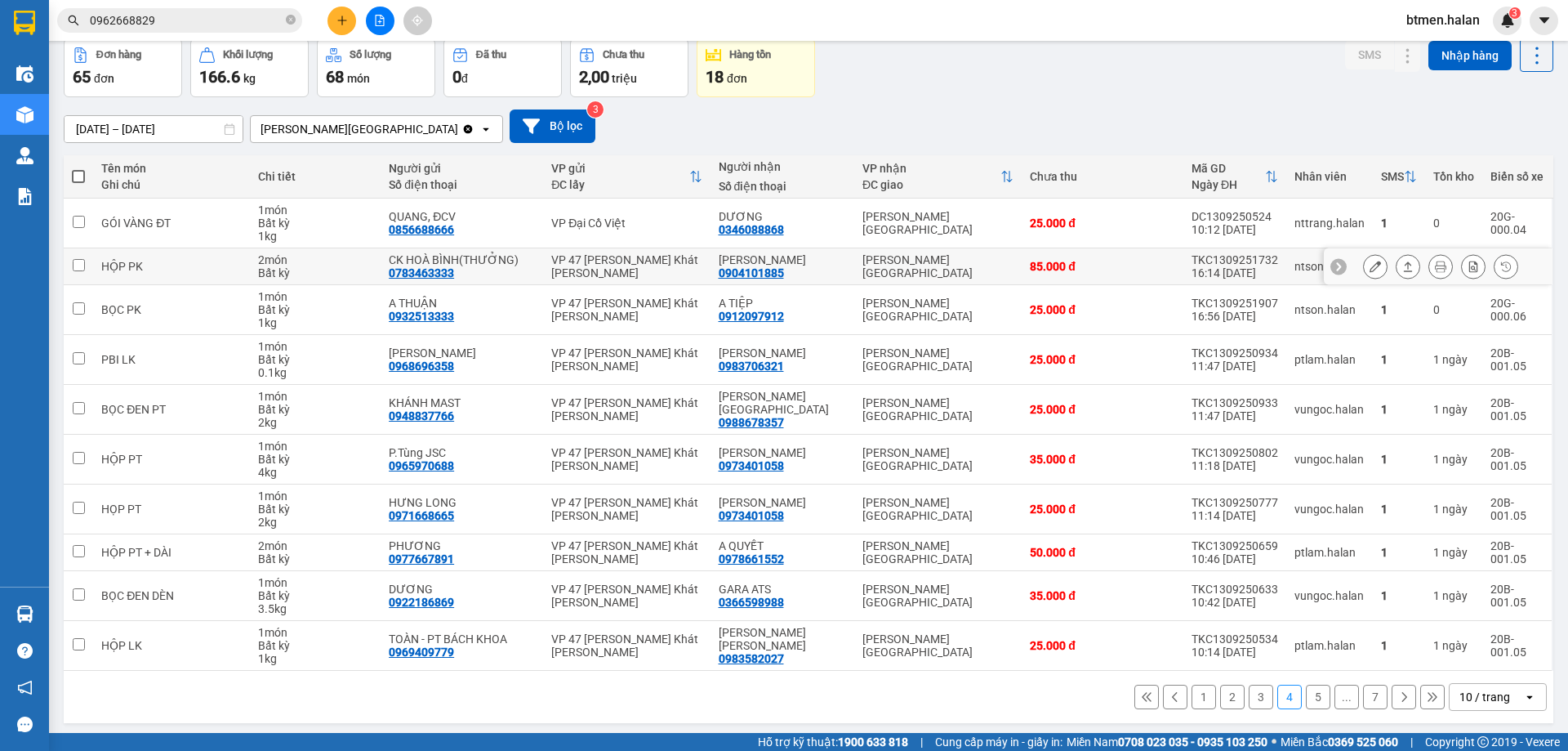
click at [766, 270] on div "0904101885" at bounding box center [751, 272] width 65 height 13
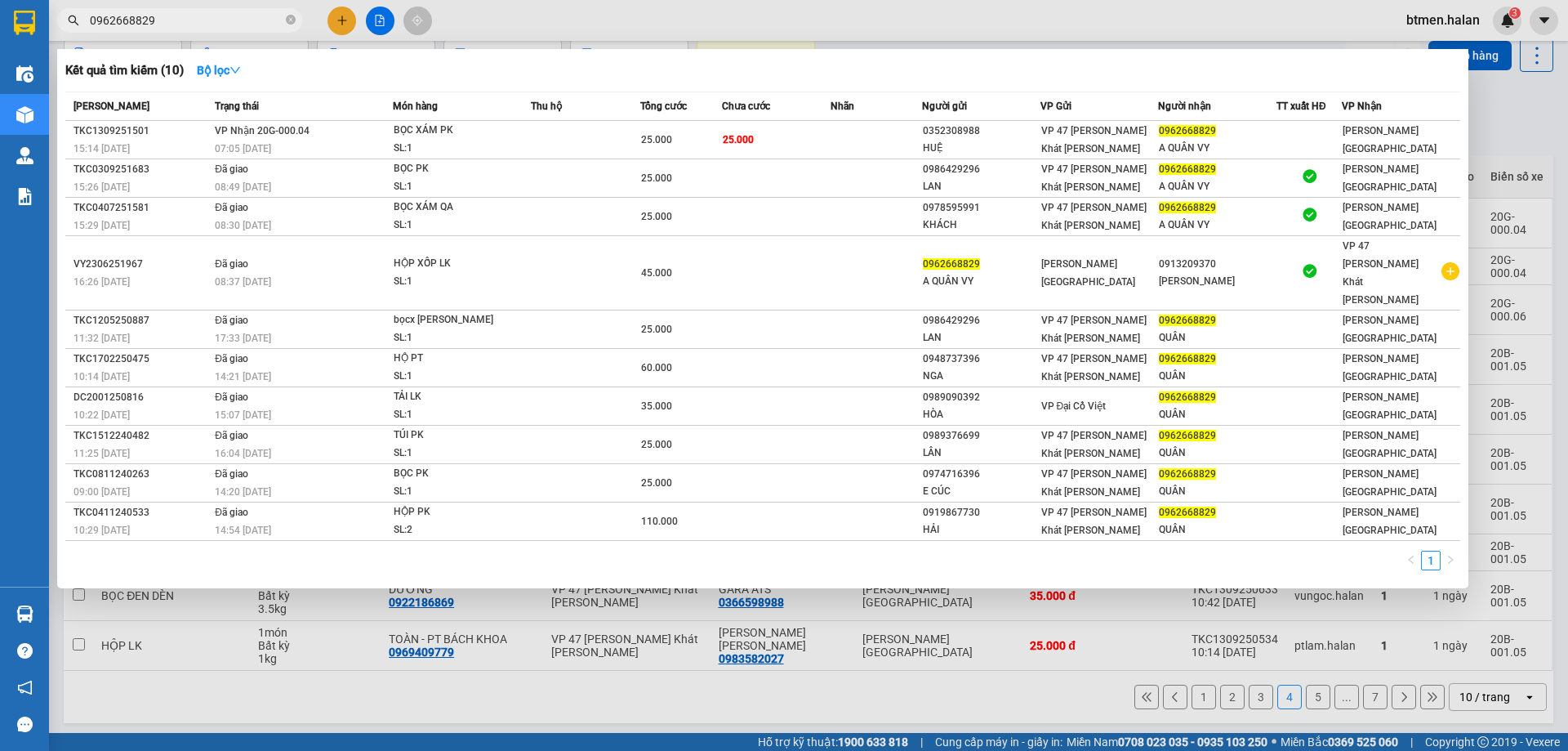
click at [267, 15] on input "0962668829" at bounding box center [186, 20] width 192 height 18
paste input "04101885"
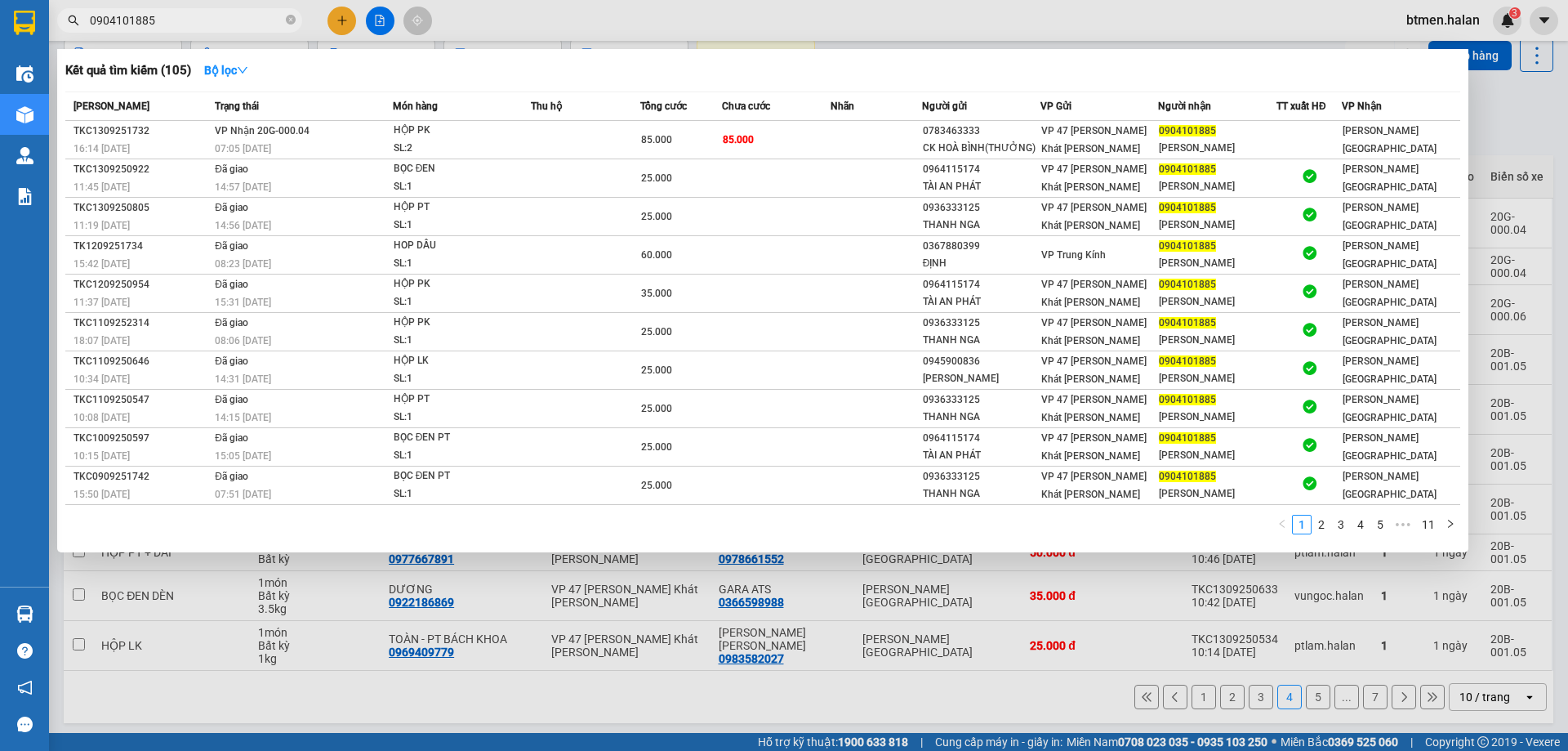
click at [1470, 119] on div at bounding box center [784, 376] width 1568 height 751
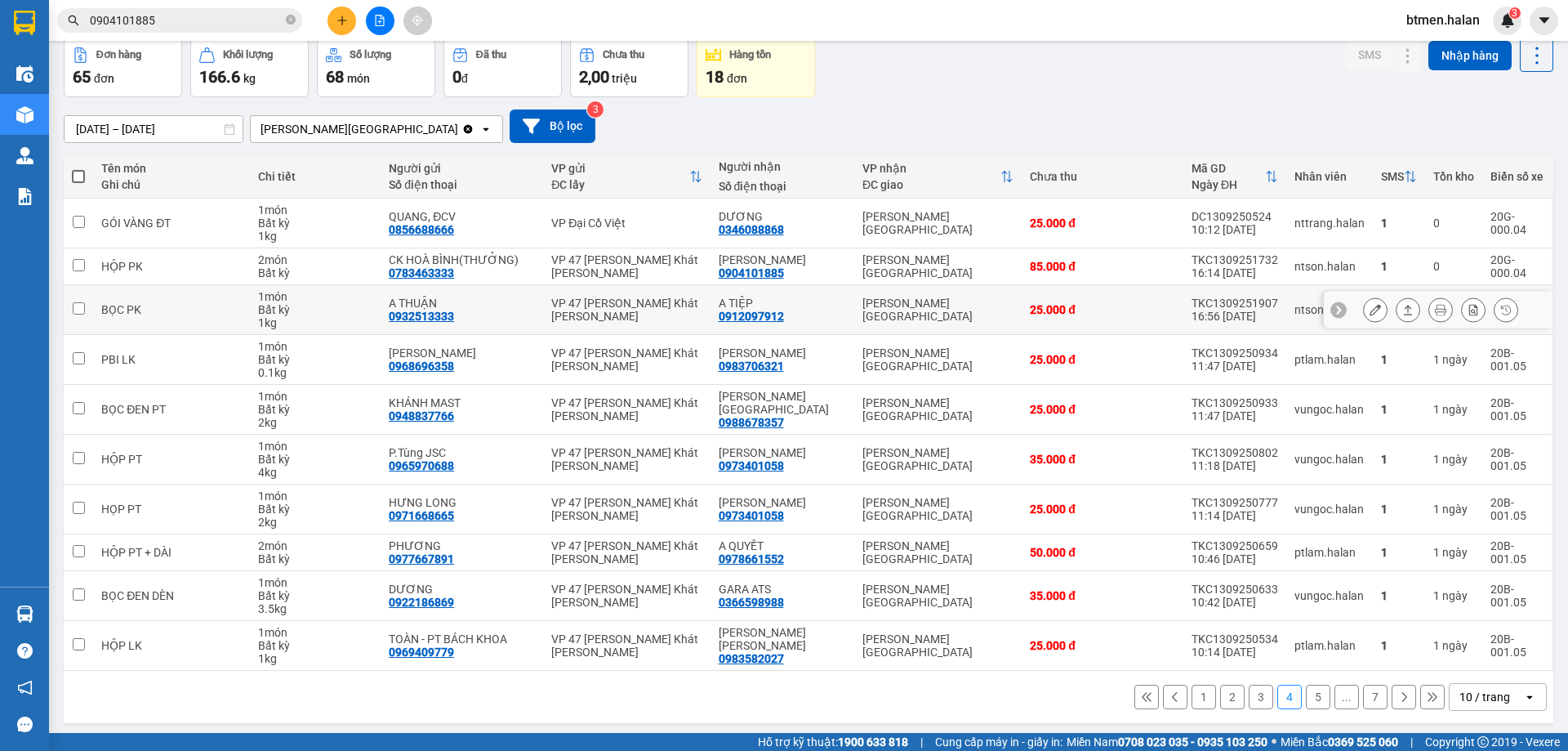
click at [743, 317] on div "0912097912" at bounding box center [751, 315] width 65 height 13
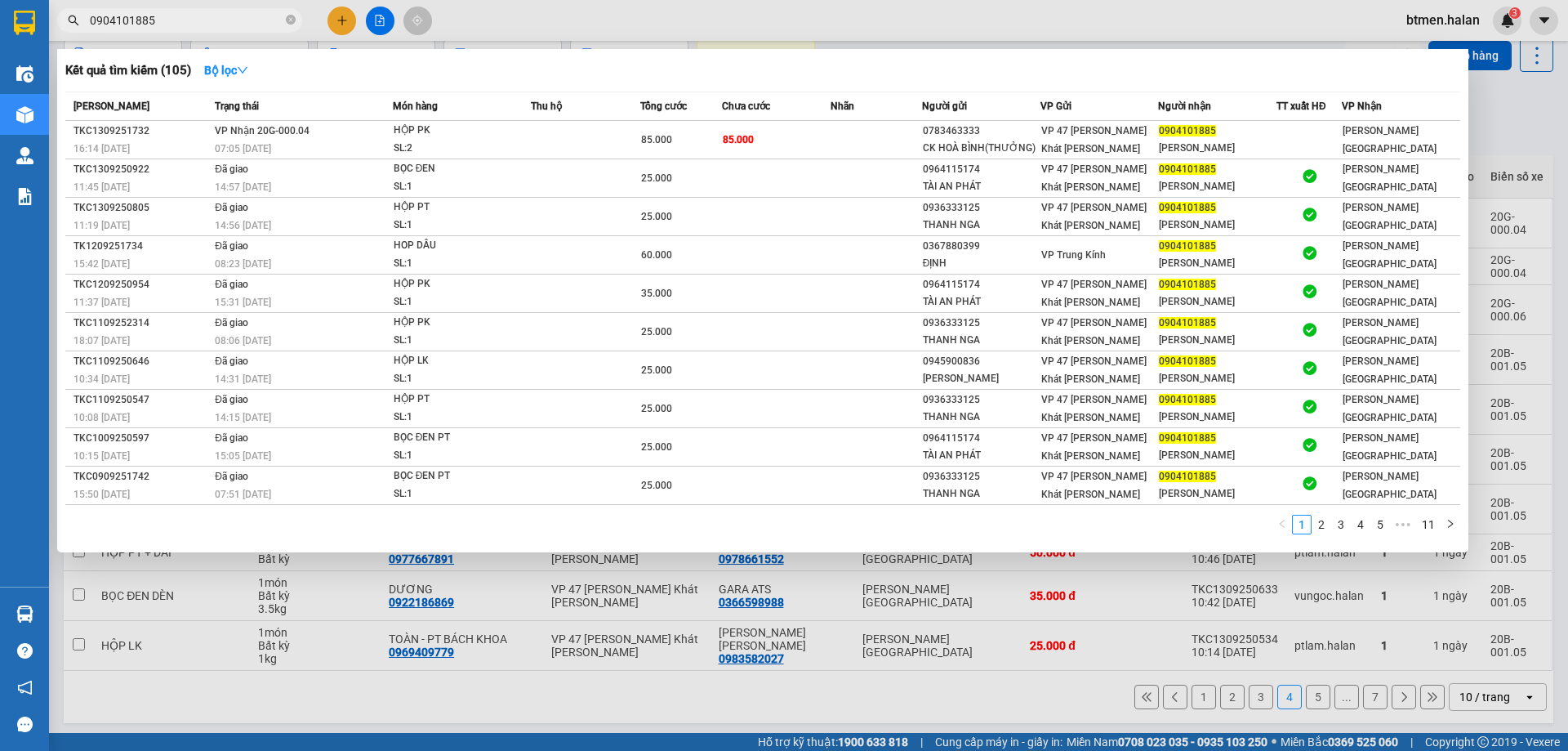
click at [210, 21] on input "0904101885" at bounding box center [186, 20] width 192 height 18
paste input "12097912"
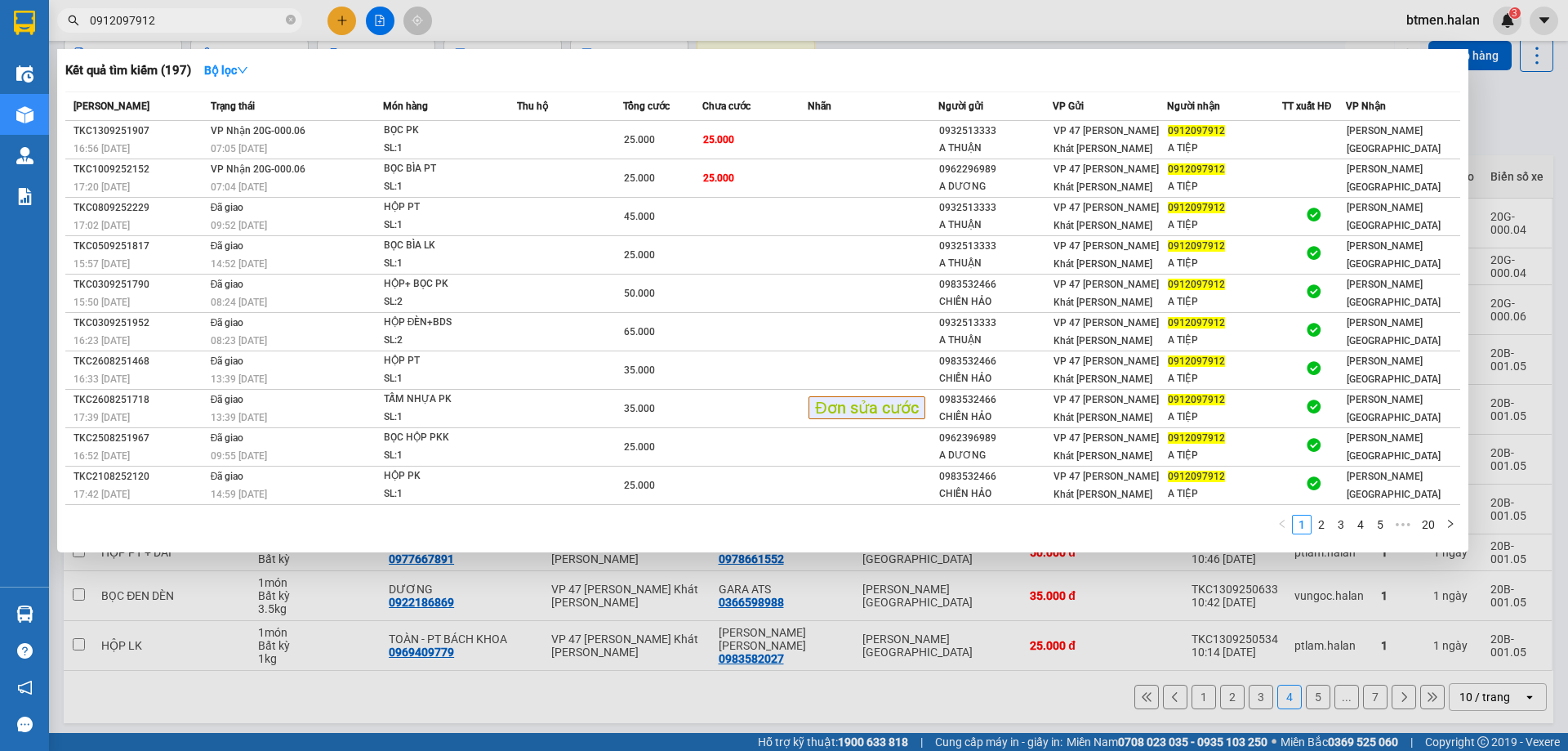
click at [1534, 134] on div at bounding box center [784, 376] width 1568 height 751
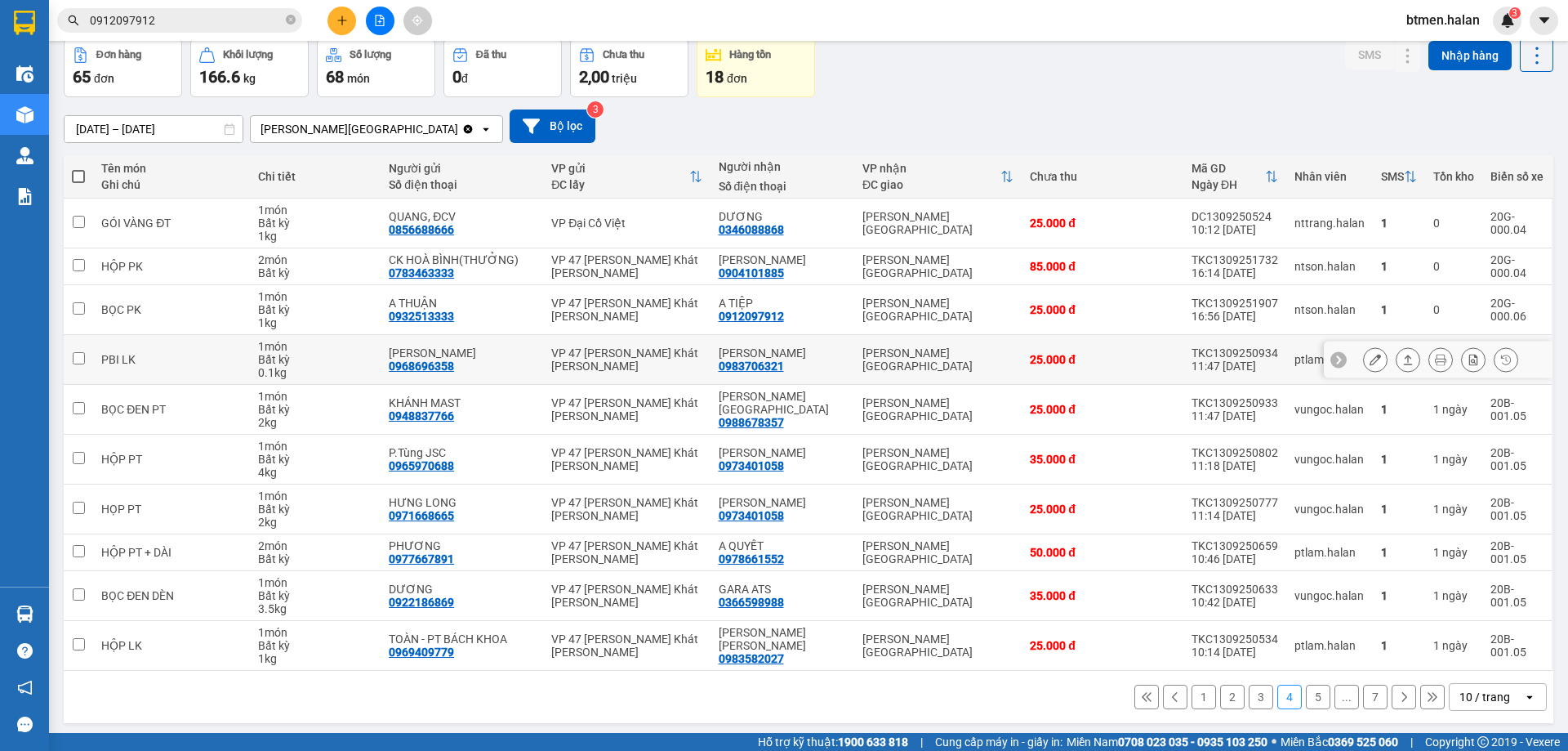
click at [749, 365] on div "0983706321" at bounding box center [751, 365] width 65 height 13
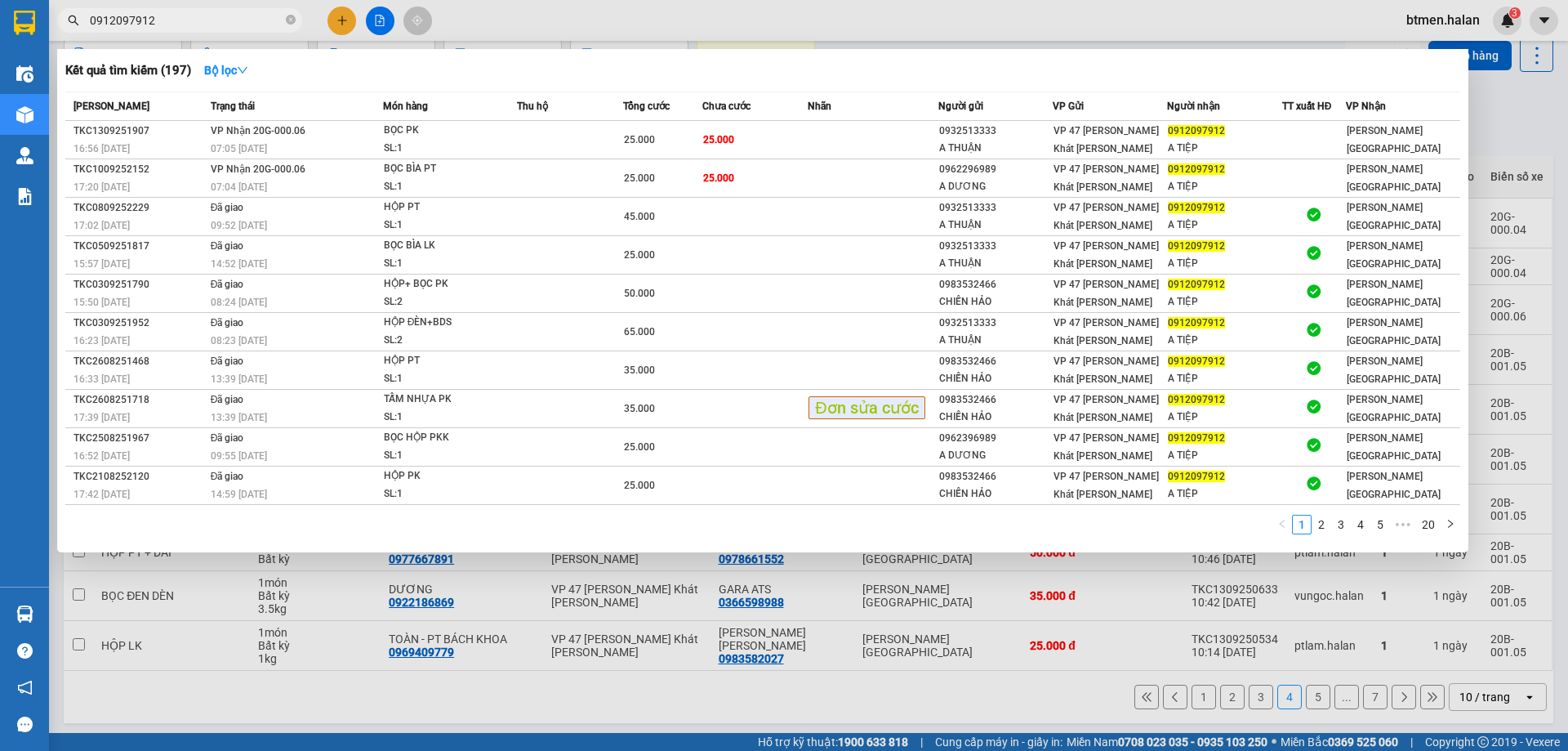
click at [211, 22] on input "0912097912" at bounding box center [186, 20] width 192 height 18
paste input "83706321"
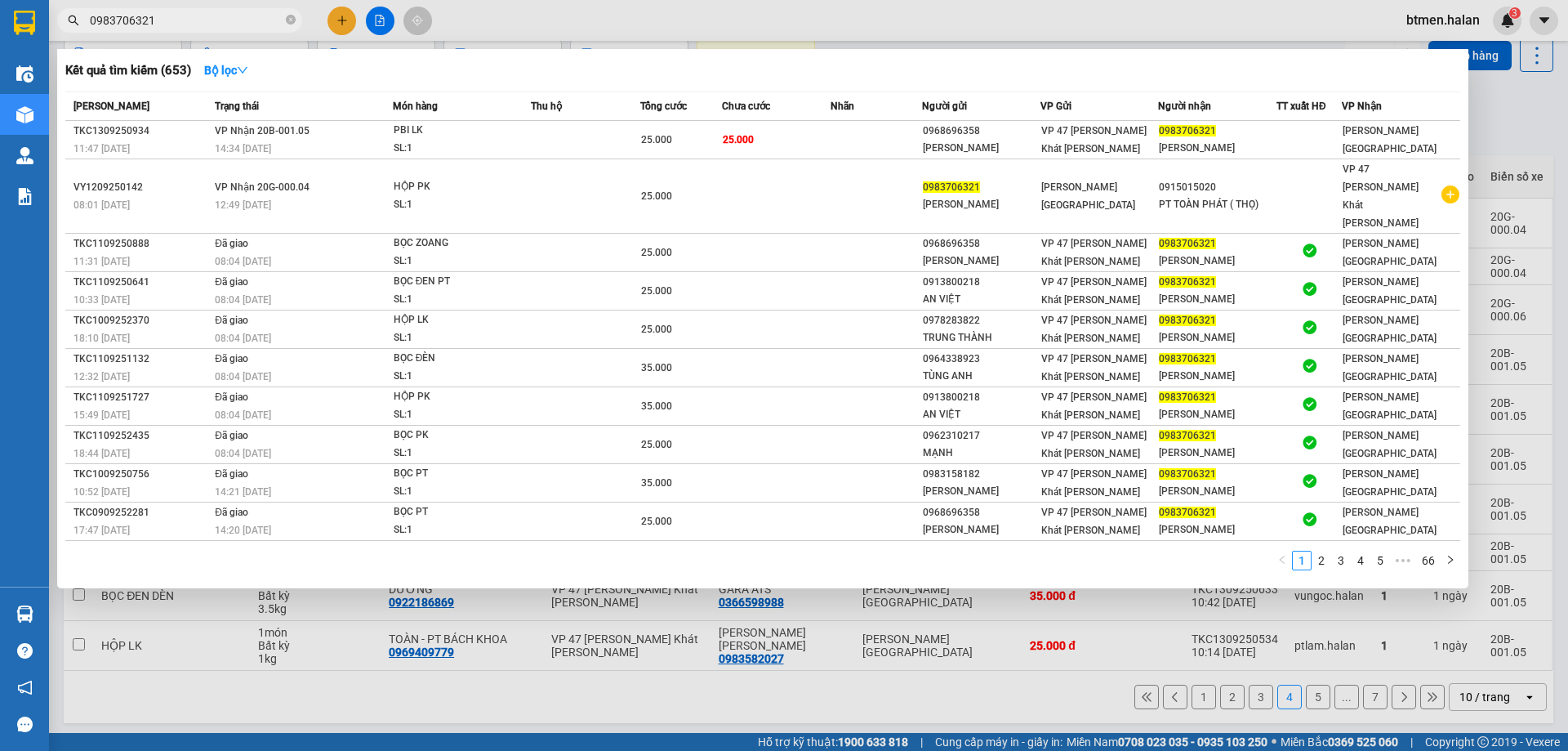
click at [1516, 117] on div at bounding box center [784, 376] width 1568 height 751
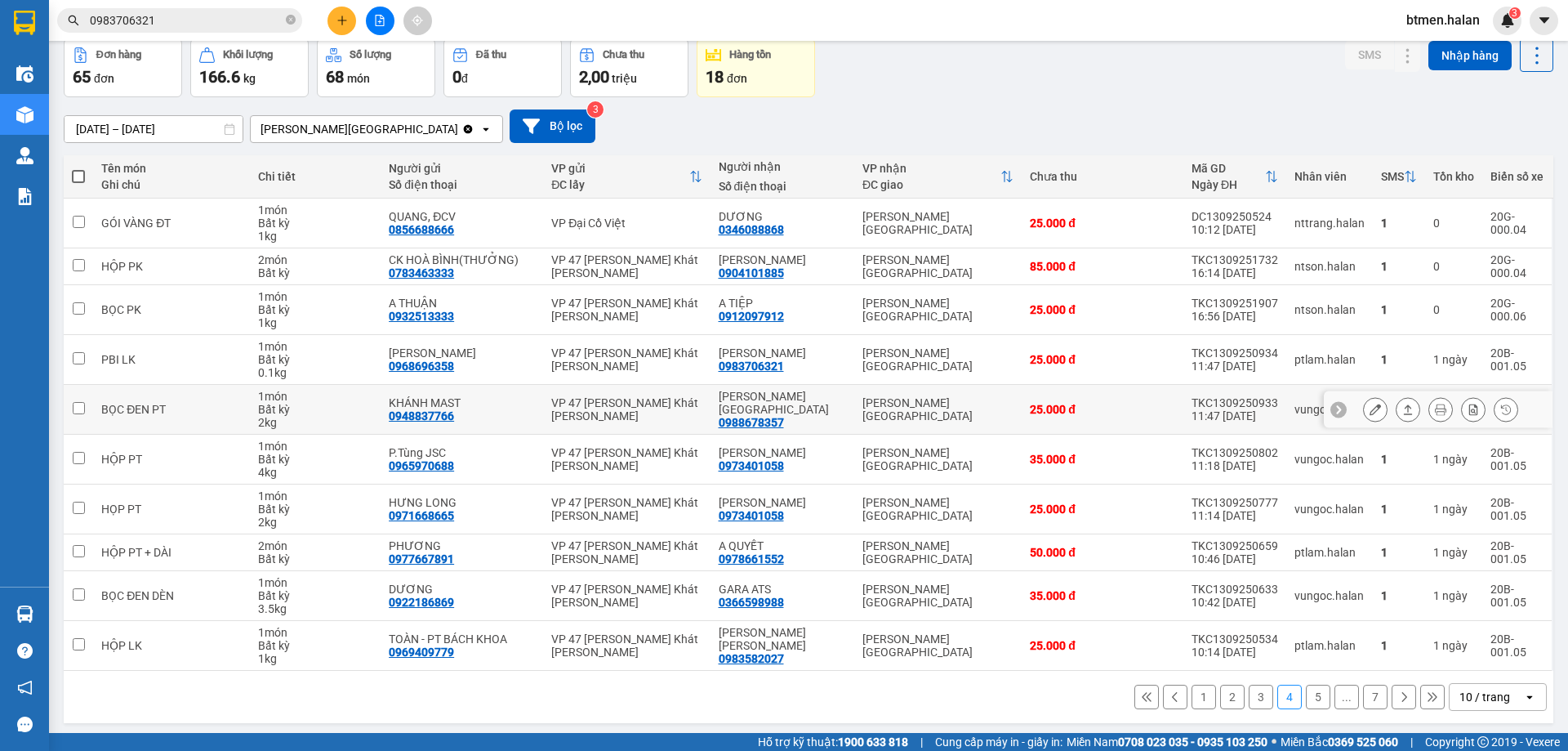
click at [755, 416] on div "0988678357" at bounding box center [751, 422] width 65 height 13
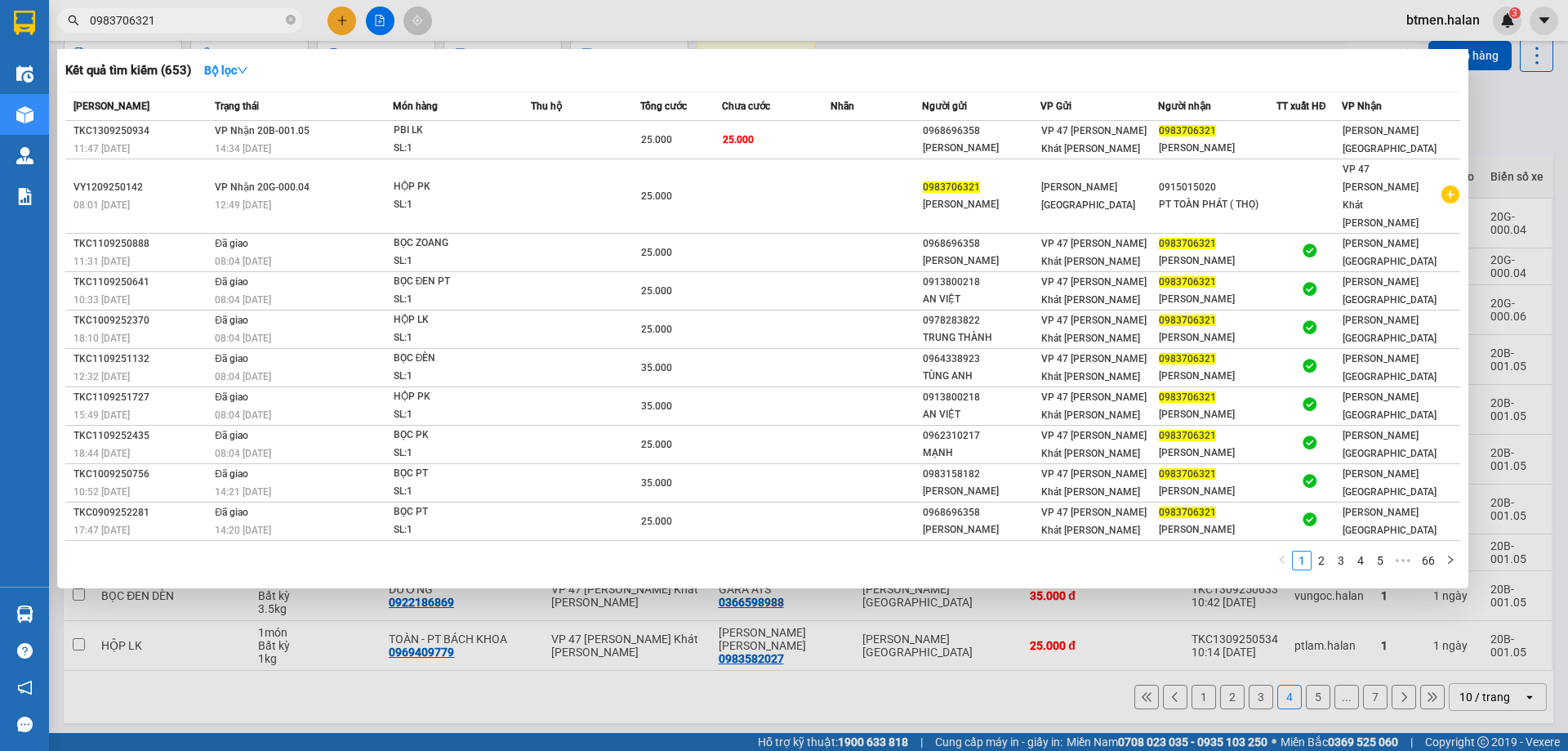
click at [240, 19] on input "0983706321" at bounding box center [186, 20] width 192 height 18
paste input "8678357"
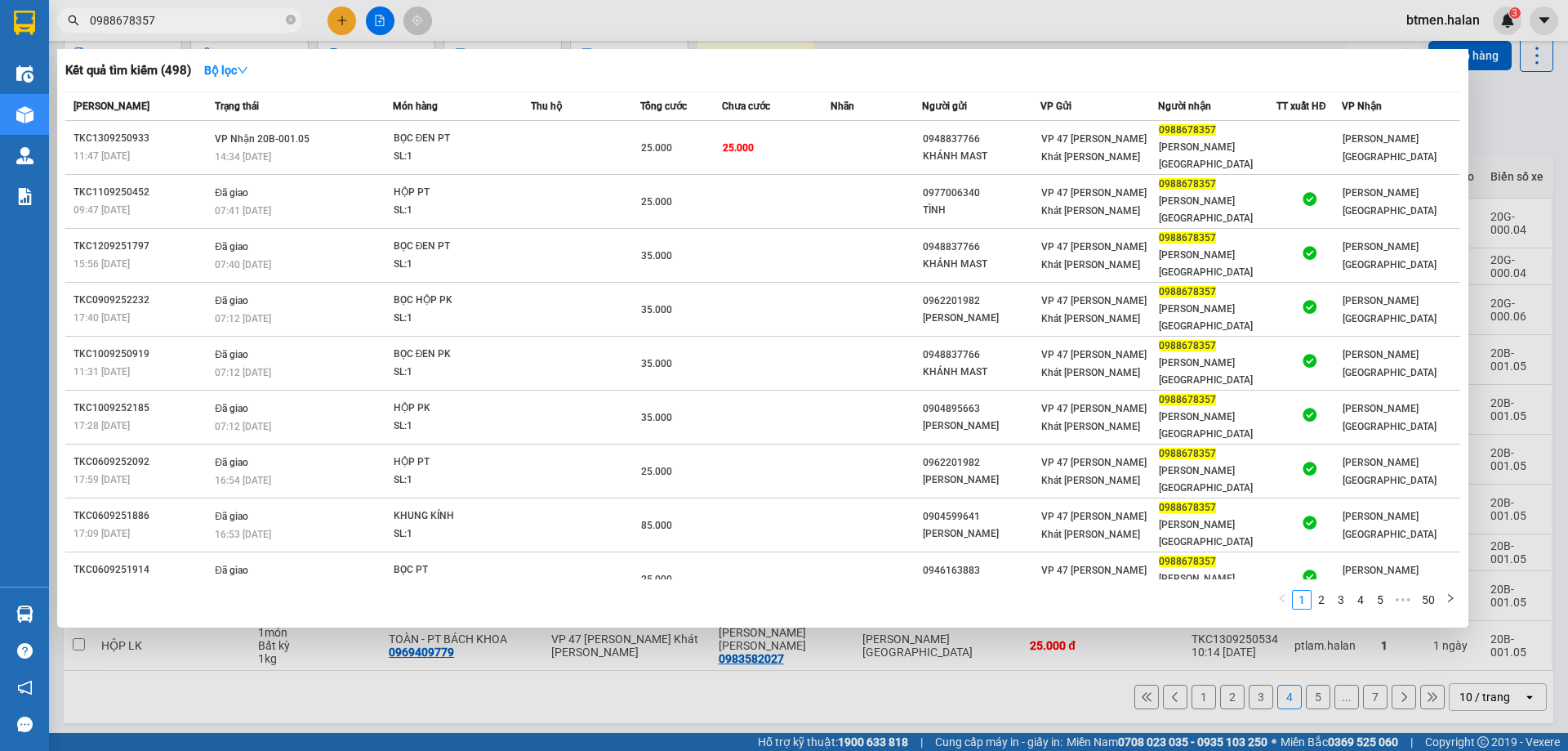
drag, startPoint x: 1521, startPoint y: 142, endPoint x: 1477, endPoint y: 174, distance: 54.4
click at [1520, 142] on div at bounding box center [784, 376] width 1568 height 751
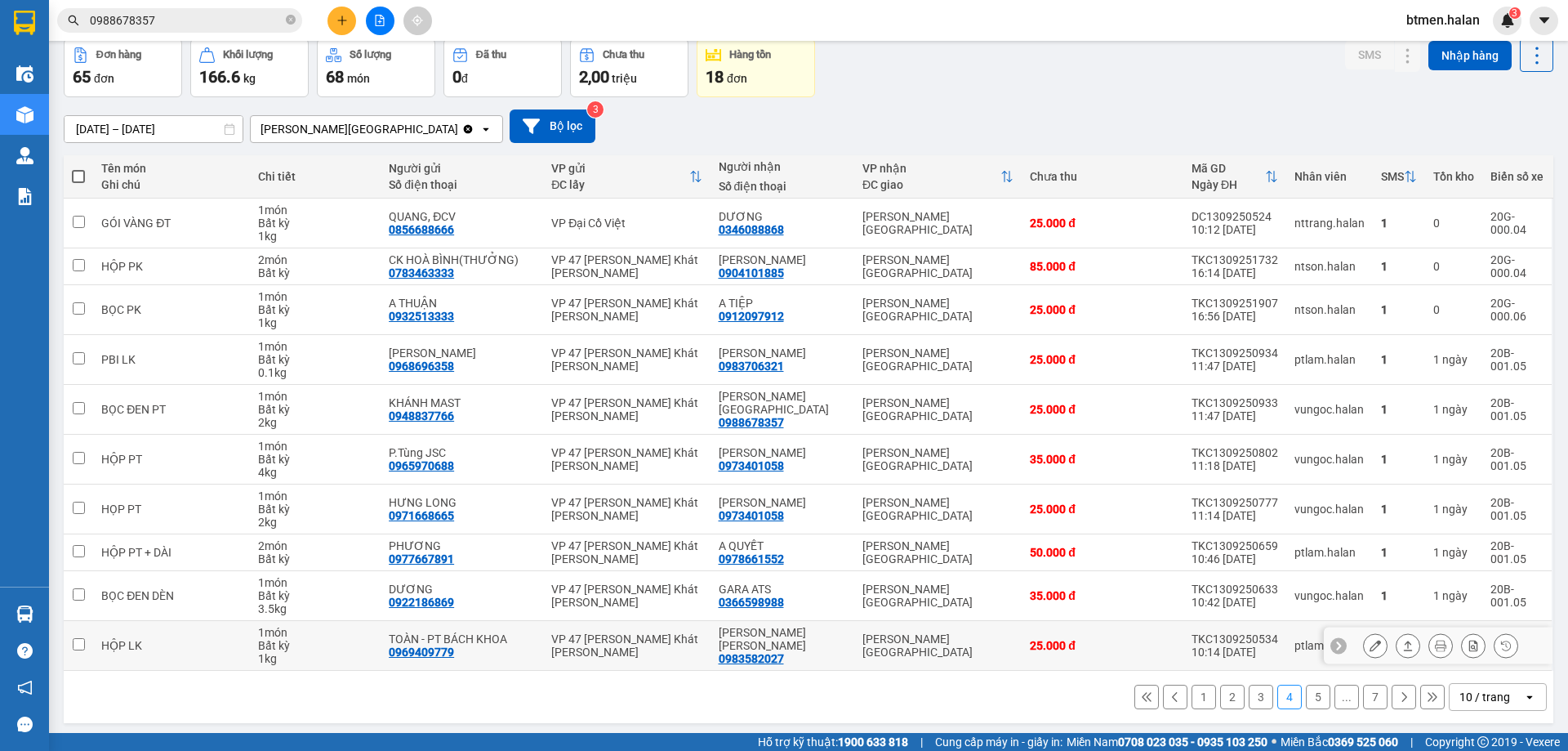
click at [764, 652] on div "0983582027" at bounding box center [751, 658] width 65 height 13
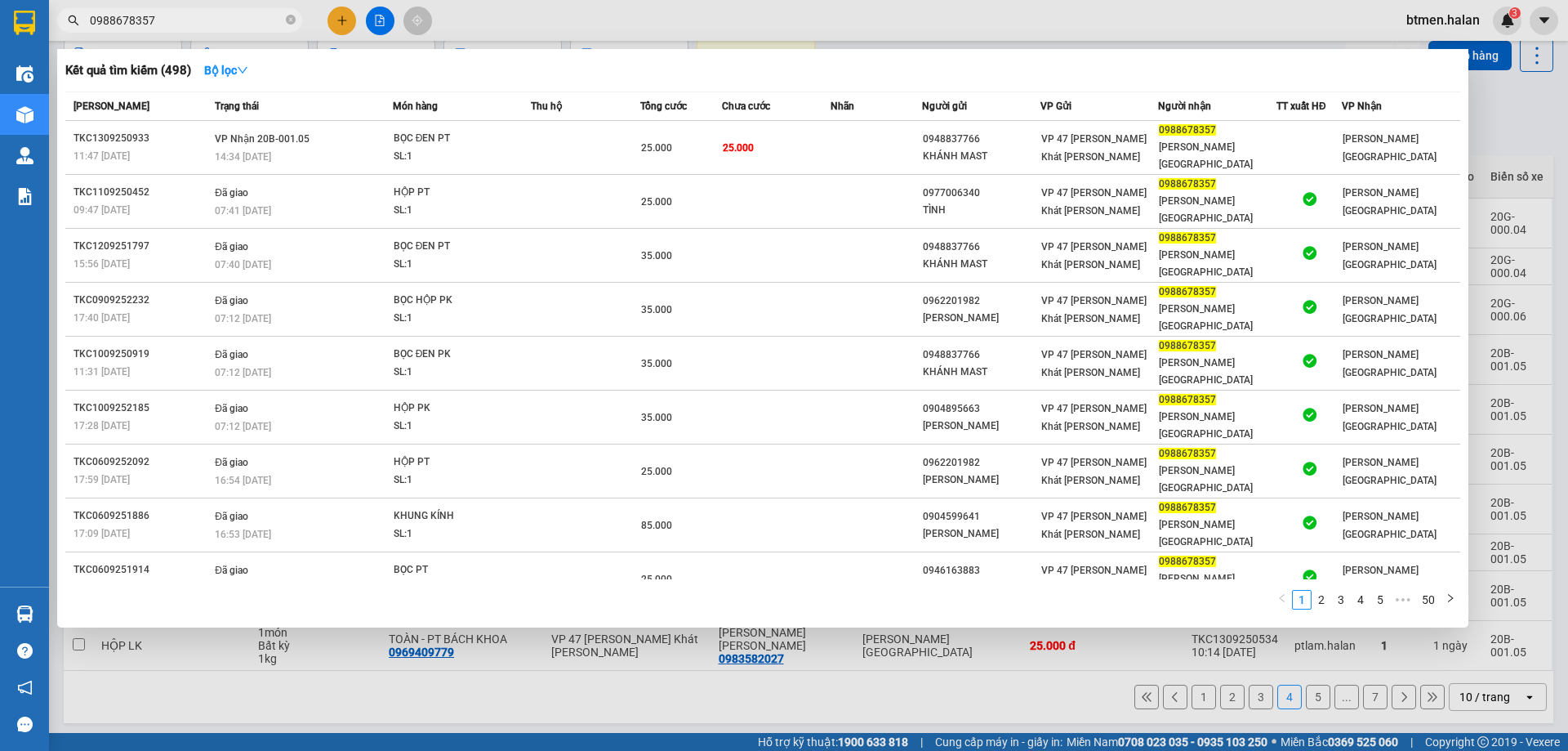
click at [266, 19] on input "0988678357" at bounding box center [186, 20] width 192 height 18
paste input "358202"
click at [1498, 136] on div at bounding box center [784, 376] width 1568 height 751
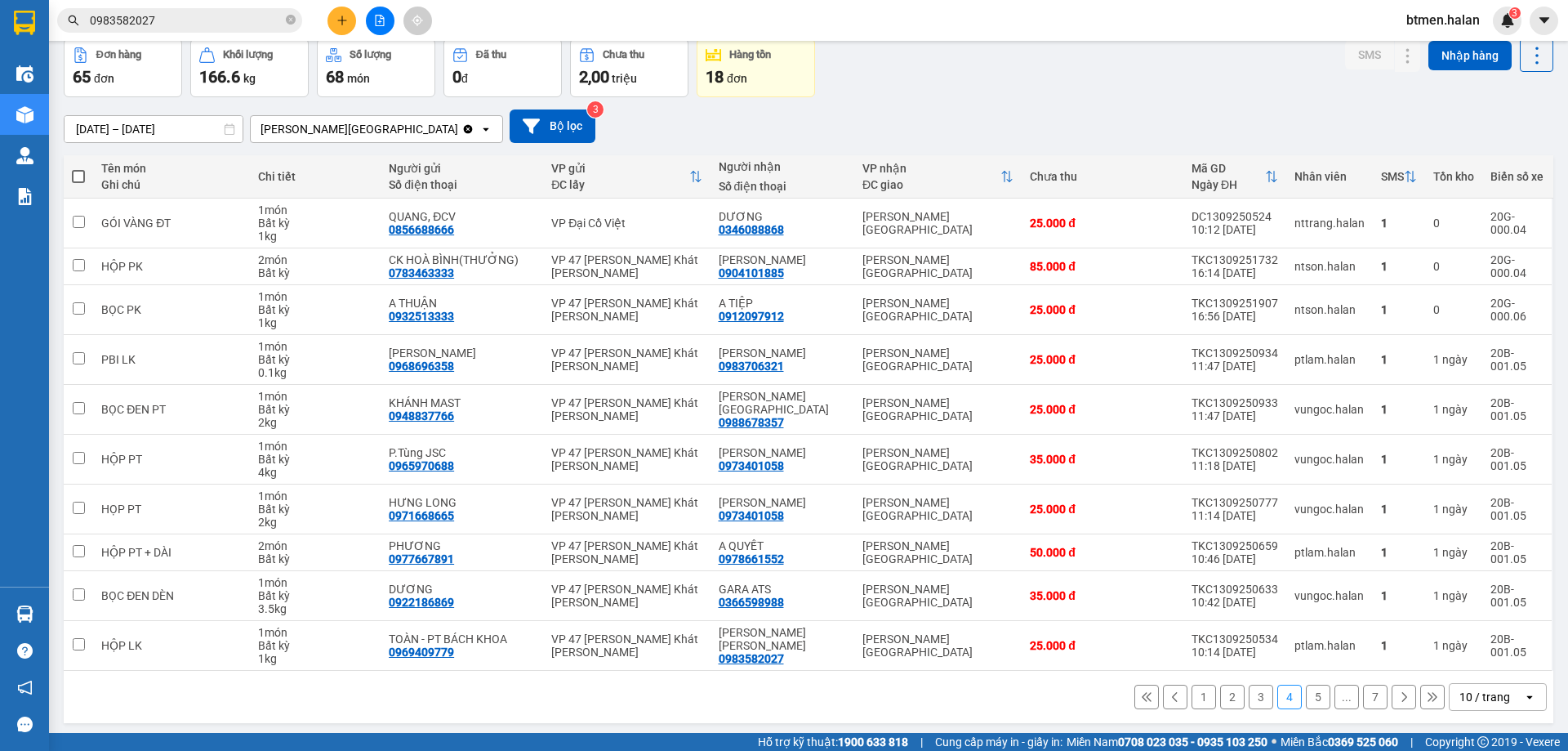
click at [1308, 701] on button "5" at bounding box center [1317, 697] width 25 height 25
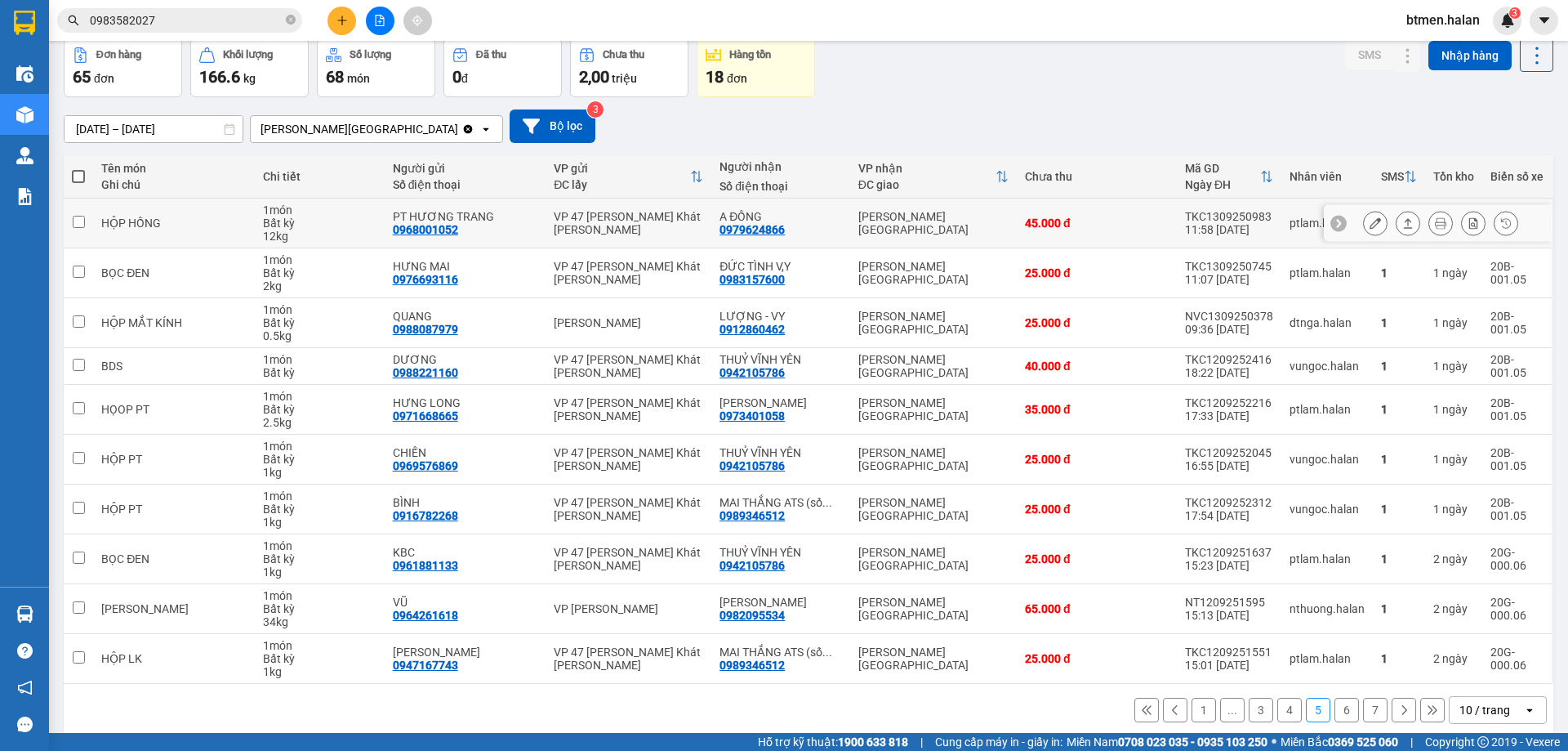
click at [757, 224] on div "0979624866" at bounding box center [752, 229] width 65 height 13
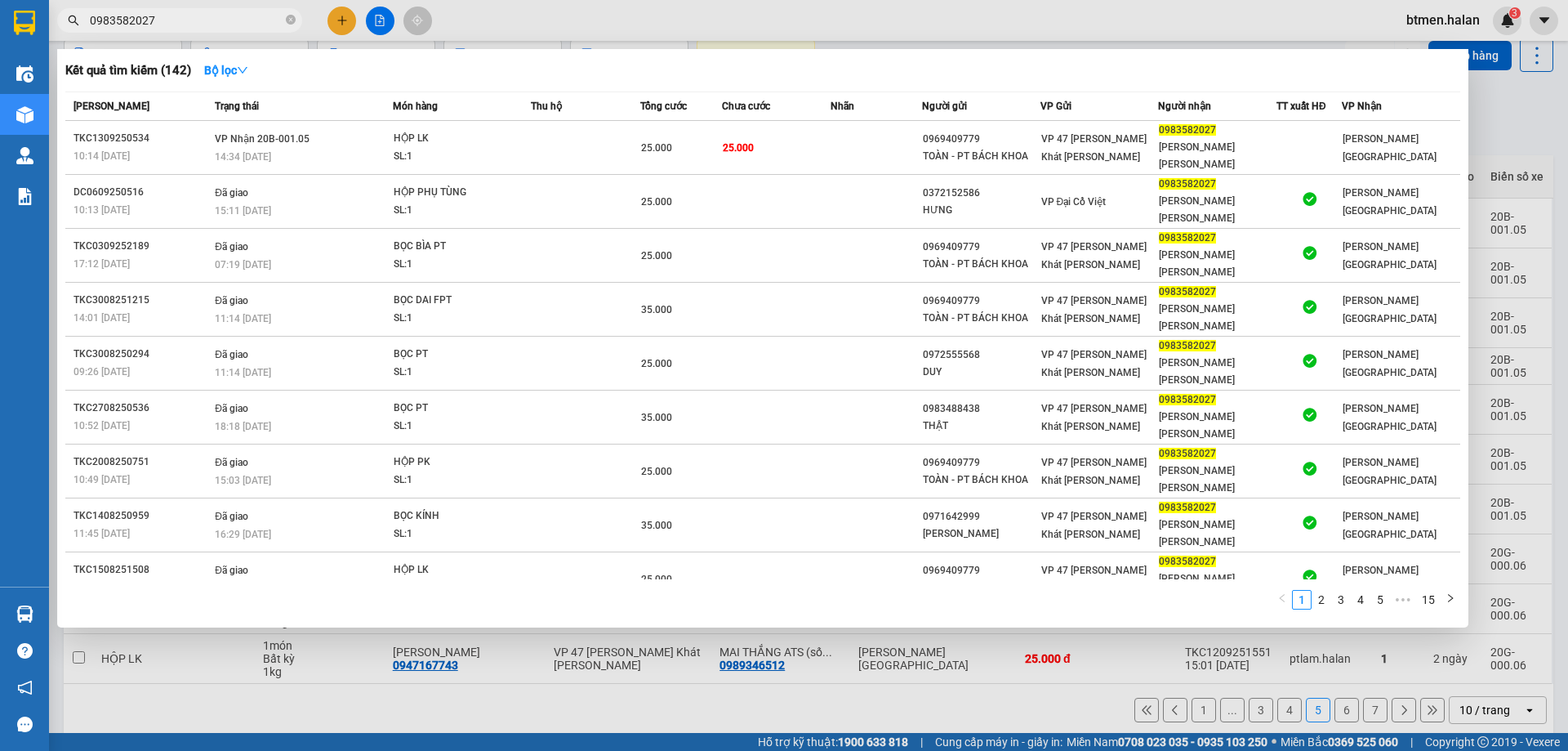
click at [152, 29] on span "0983582027" at bounding box center [179, 21] width 245 height 25
click at [169, 24] on input "0983582027" at bounding box center [186, 20] width 192 height 18
paste input "79624866"
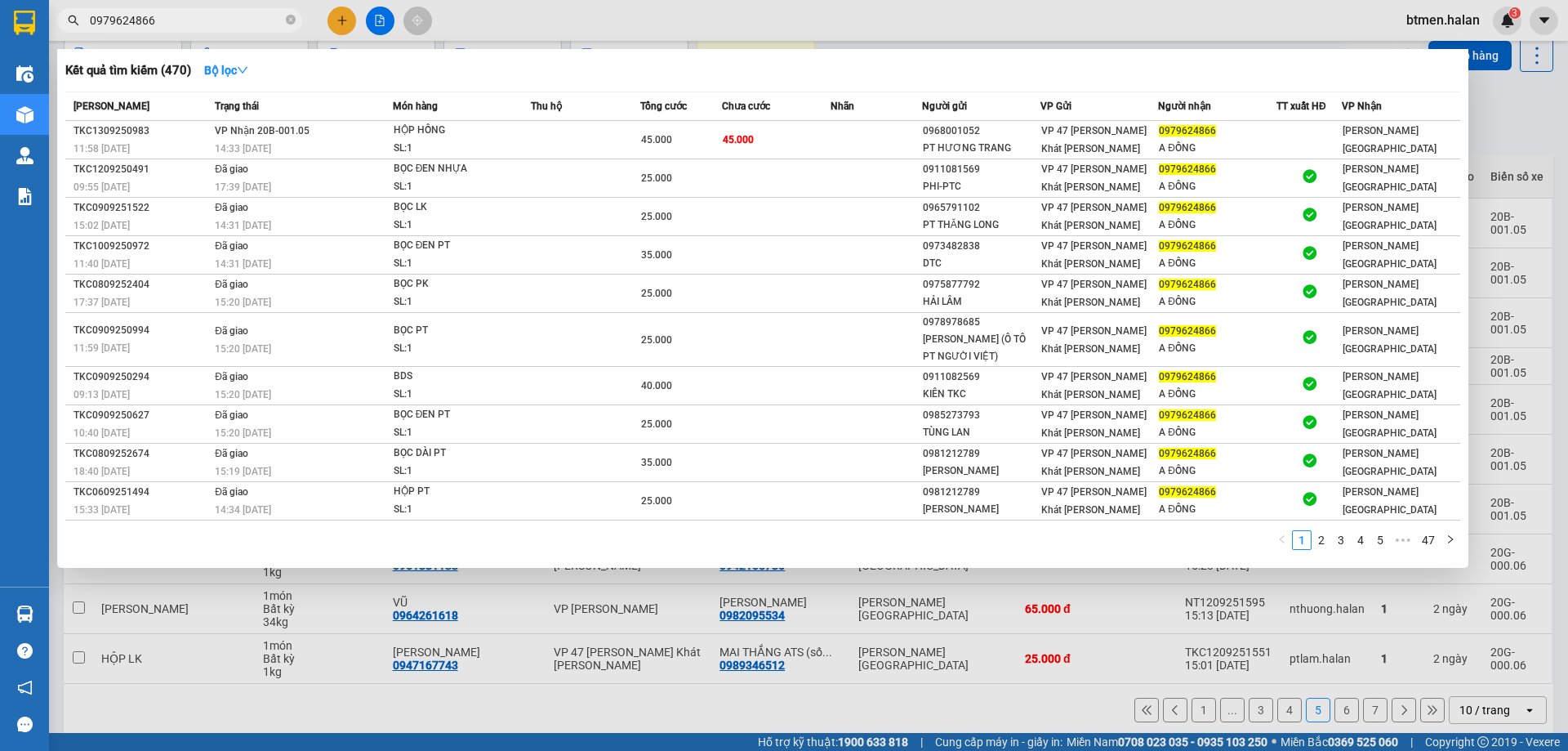
click at [1483, 128] on div at bounding box center [784, 376] width 1568 height 751
click at [260, 27] on input "0979624866" at bounding box center [186, 20] width 192 height 18
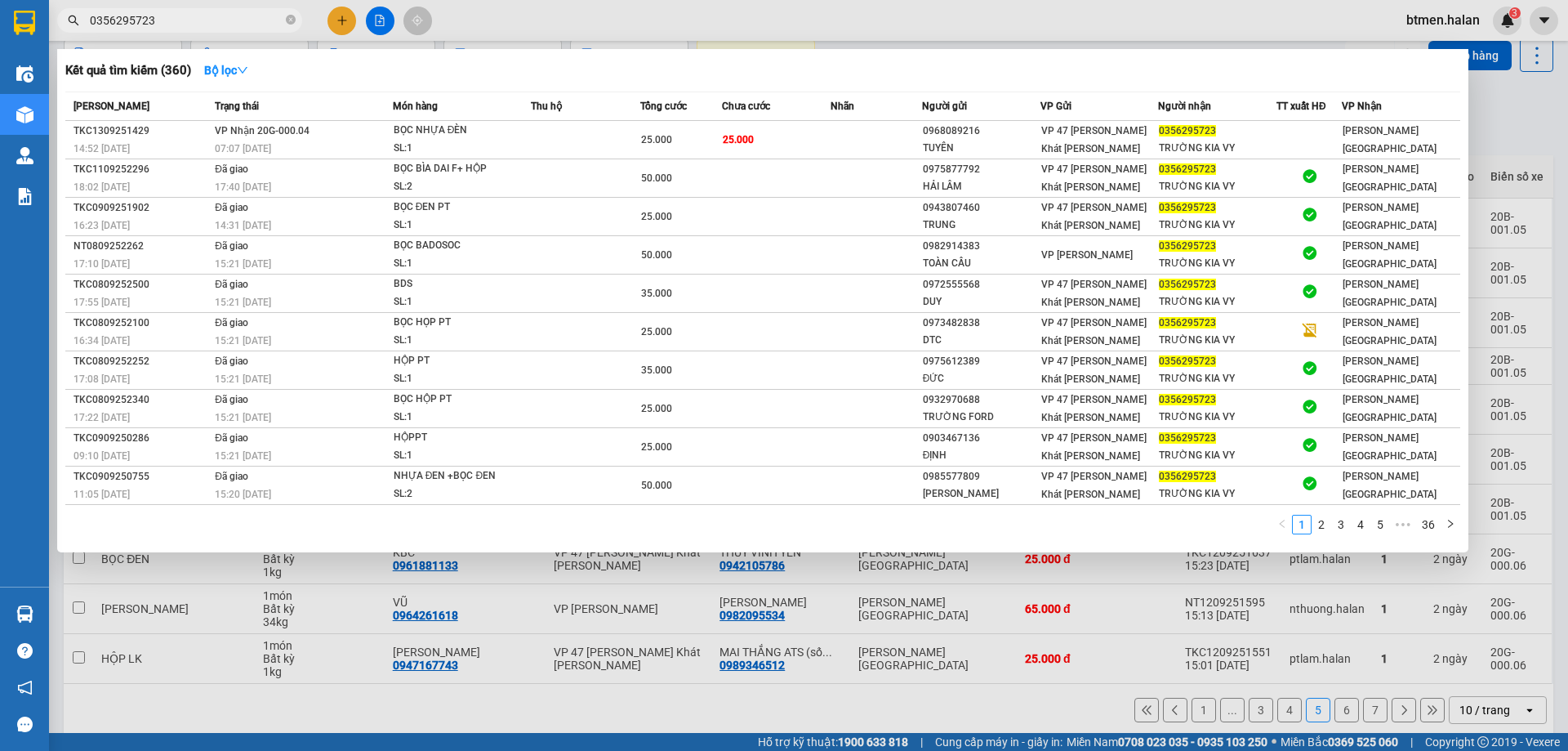
click at [1463, 123] on div "Kết quả tìm kiếm ( 360 ) Bộ lọc Mã ĐH Trạng thái Món hàng Thu hộ Tổng cước Chưa…" at bounding box center [763, 301] width 1411 height 504
click at [1522, 123] on div at bounding box center [784, 376] width 1568 height 751
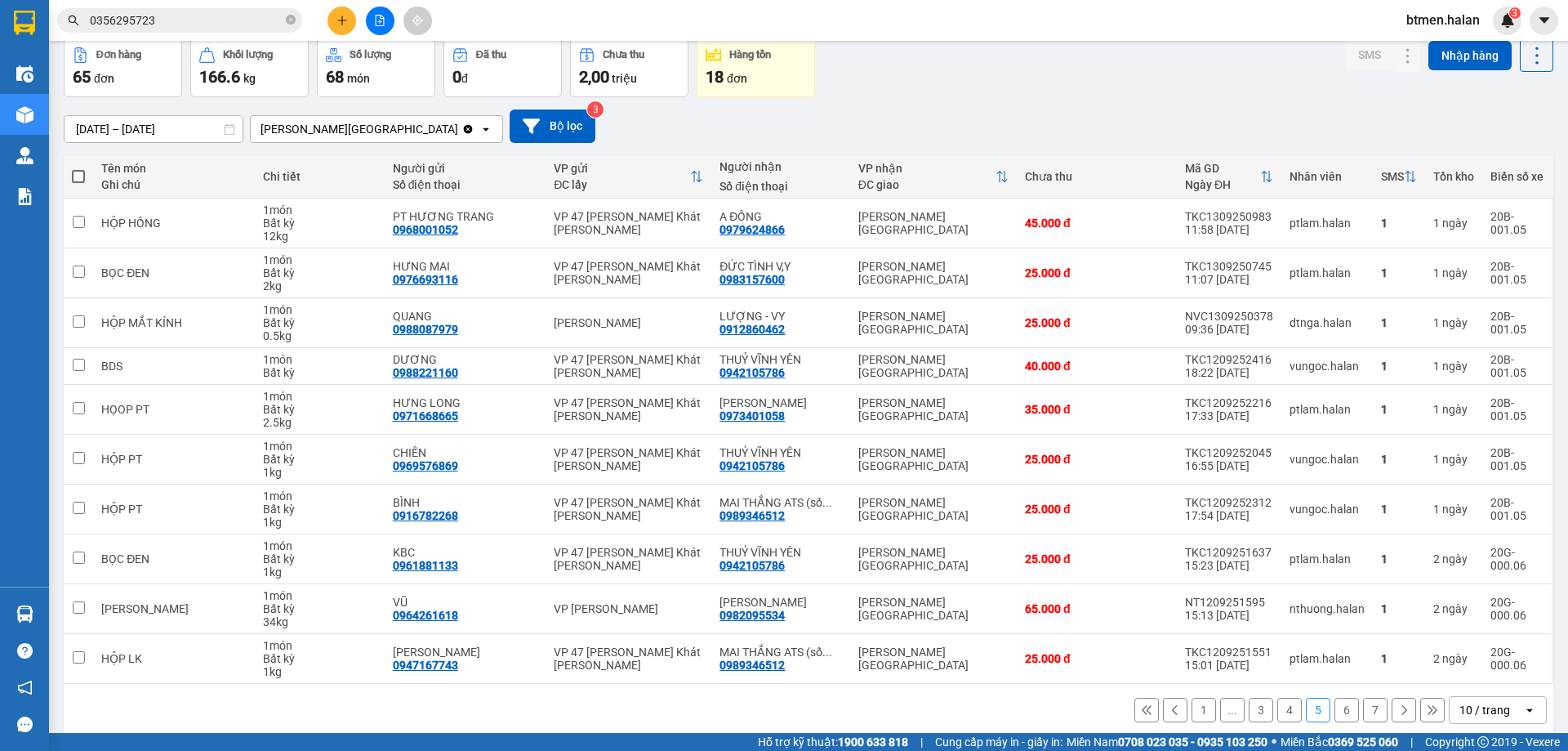
click at [1334, 716] on button "6" at bounding box center [1346, 710] width 25 height 25
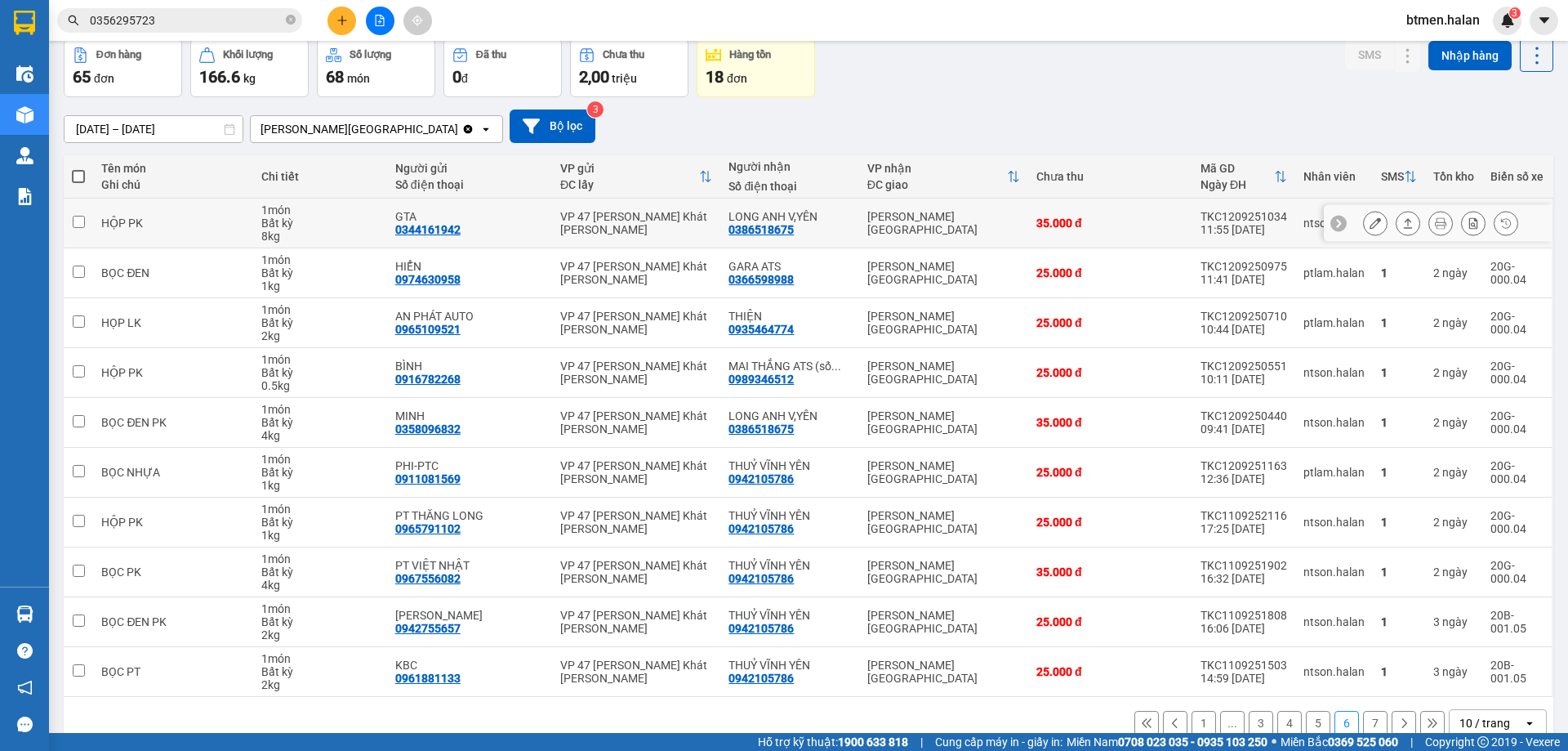
click at [776, 232] on div "0386518675" at bounding box center [761, 229] width 65 height 13
click at [181, 27] on input "0356295723" at bounding box center [186, 20] width 192 height 18
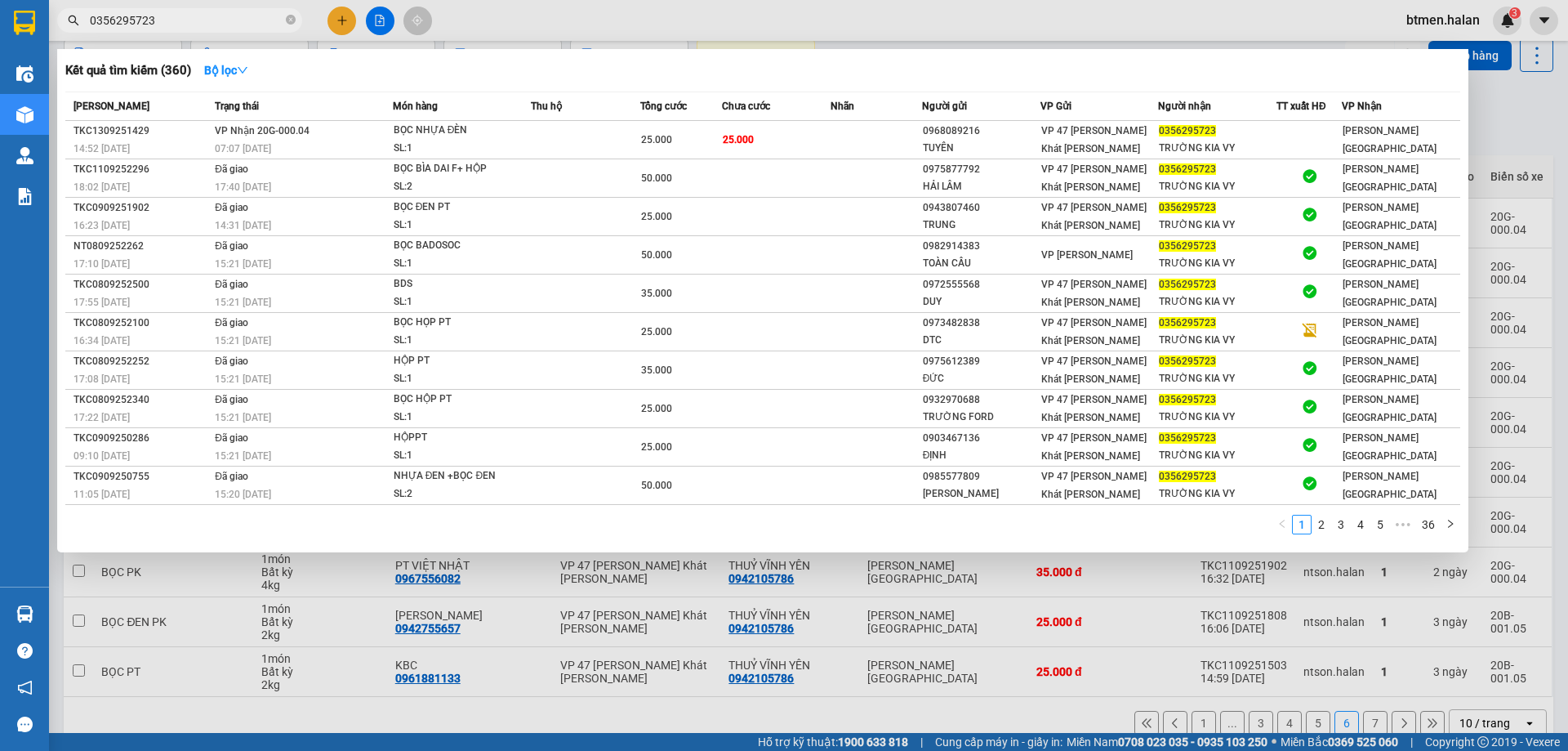
click at [181, 27] on input "0356295723" at bounding box center [186, 20] width 192 height 18
paste input "86518675"
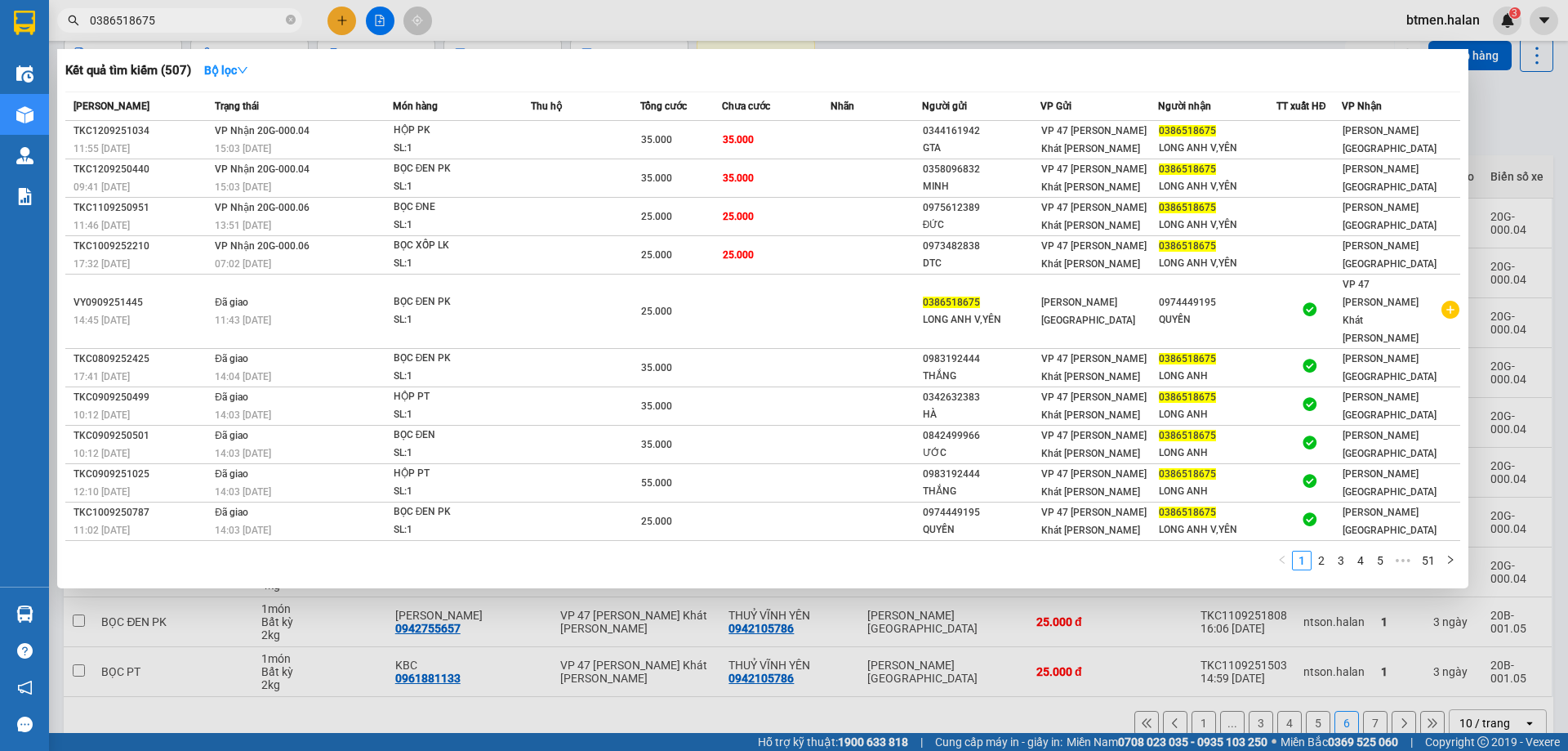
click at [872, 669] on div at bounding box center [784, 376] width 1568 height 751
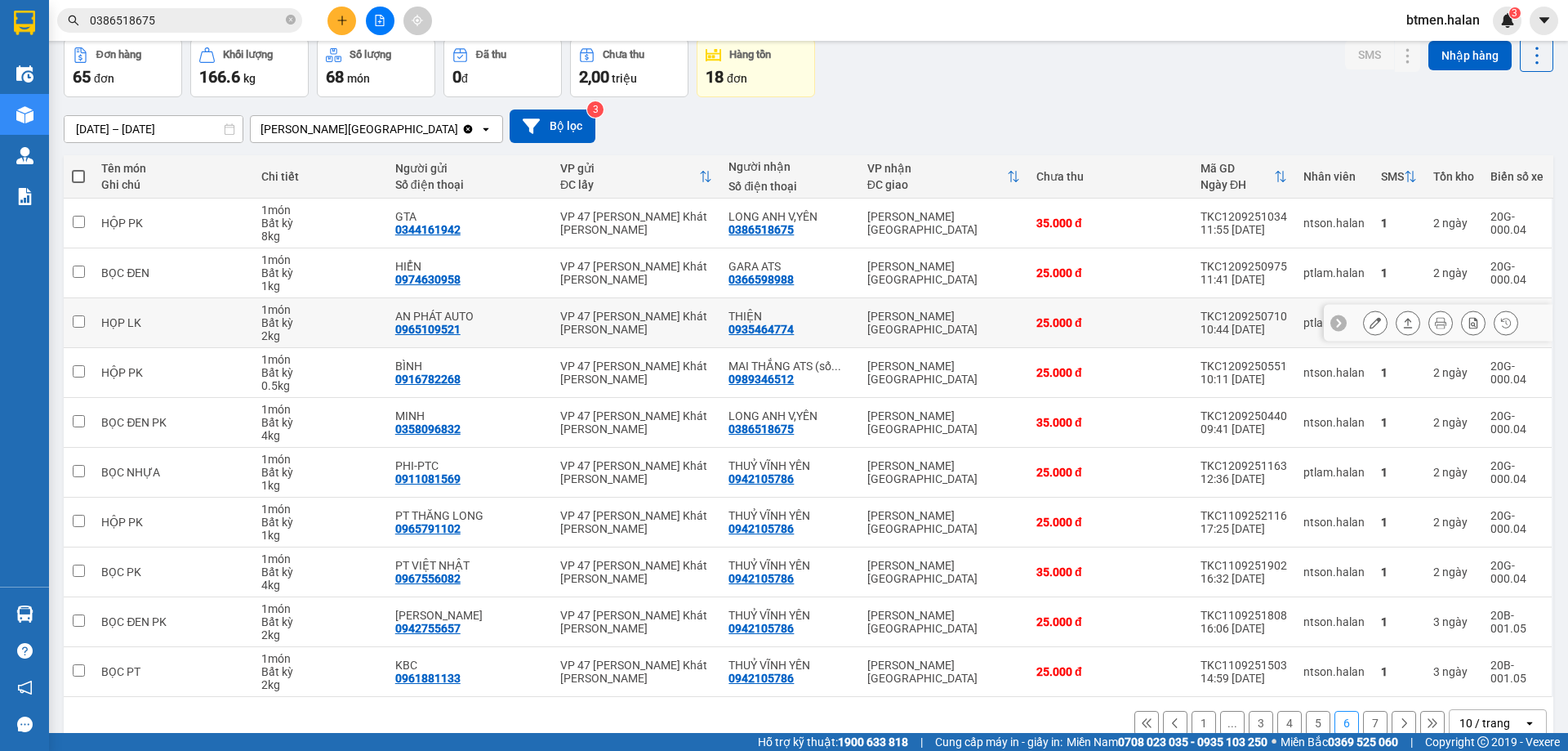
click at [778, 326] on div "0935464774" at bounding box center [761, 329] width 65 height 13
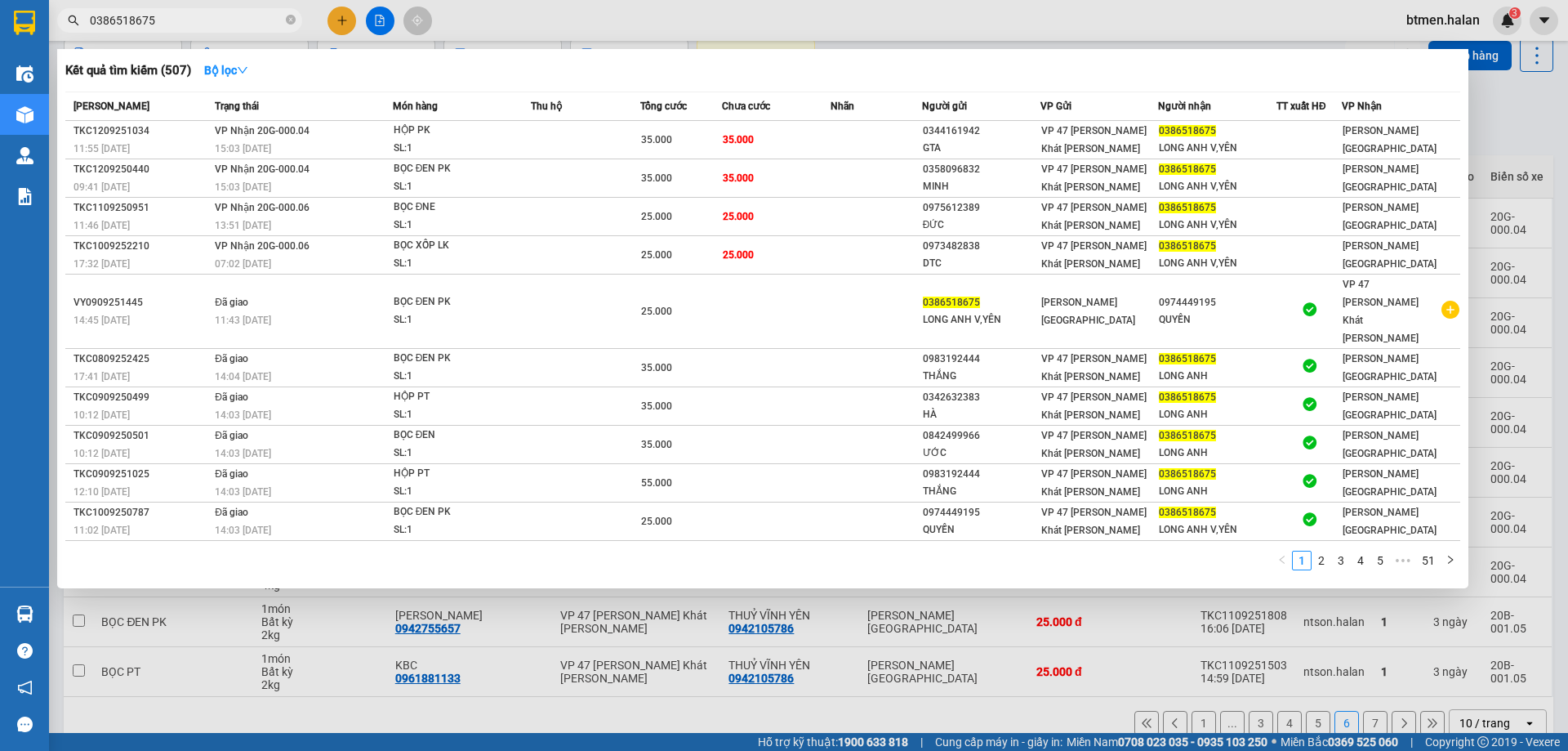
click at [243, 22] on input "0386518675" at bounding box center [186, 20] width 192 height 18
paste input "935464774"
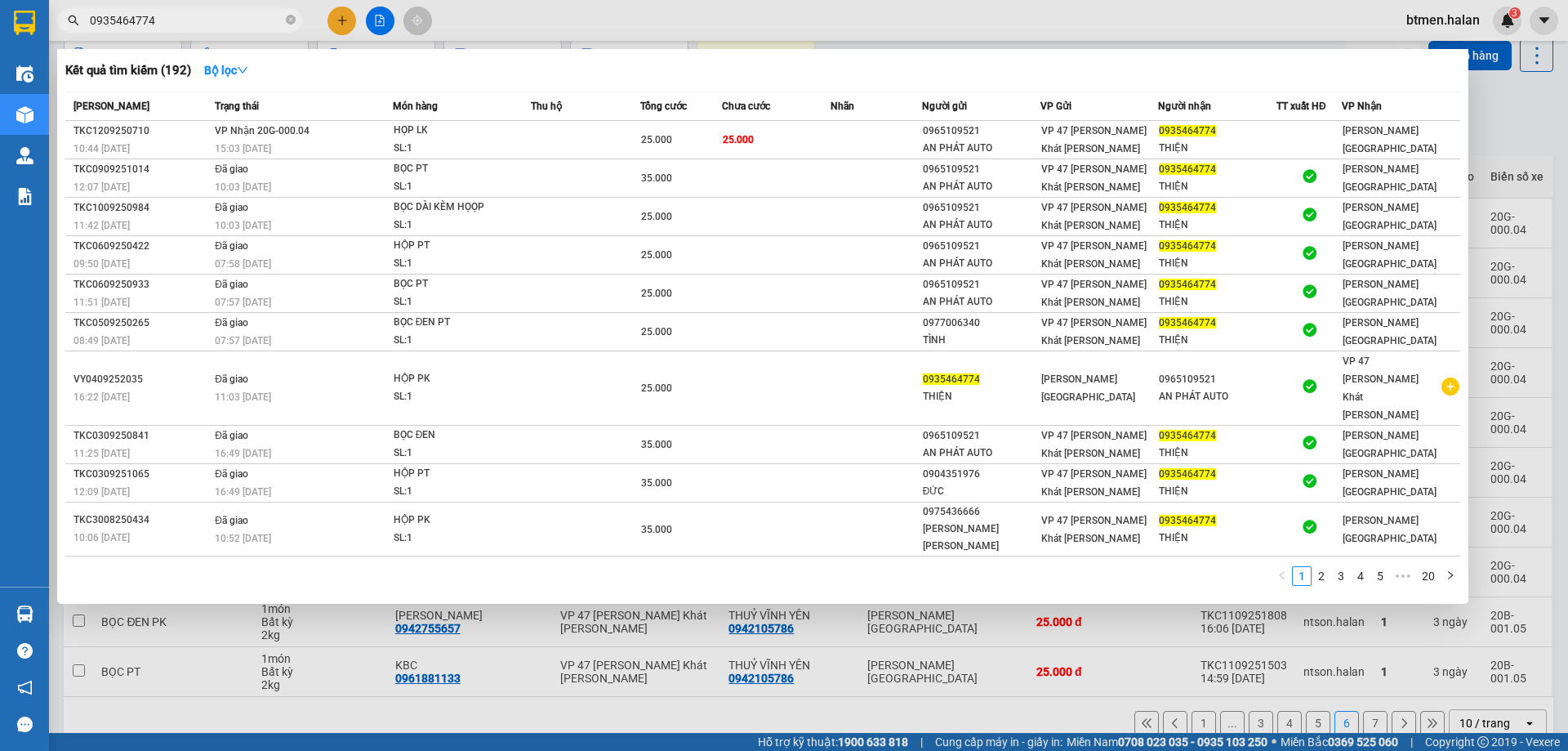
type input "0935464774"
click at [1539, 143] on div at bounding box center [784, 376] width 1568 height 751
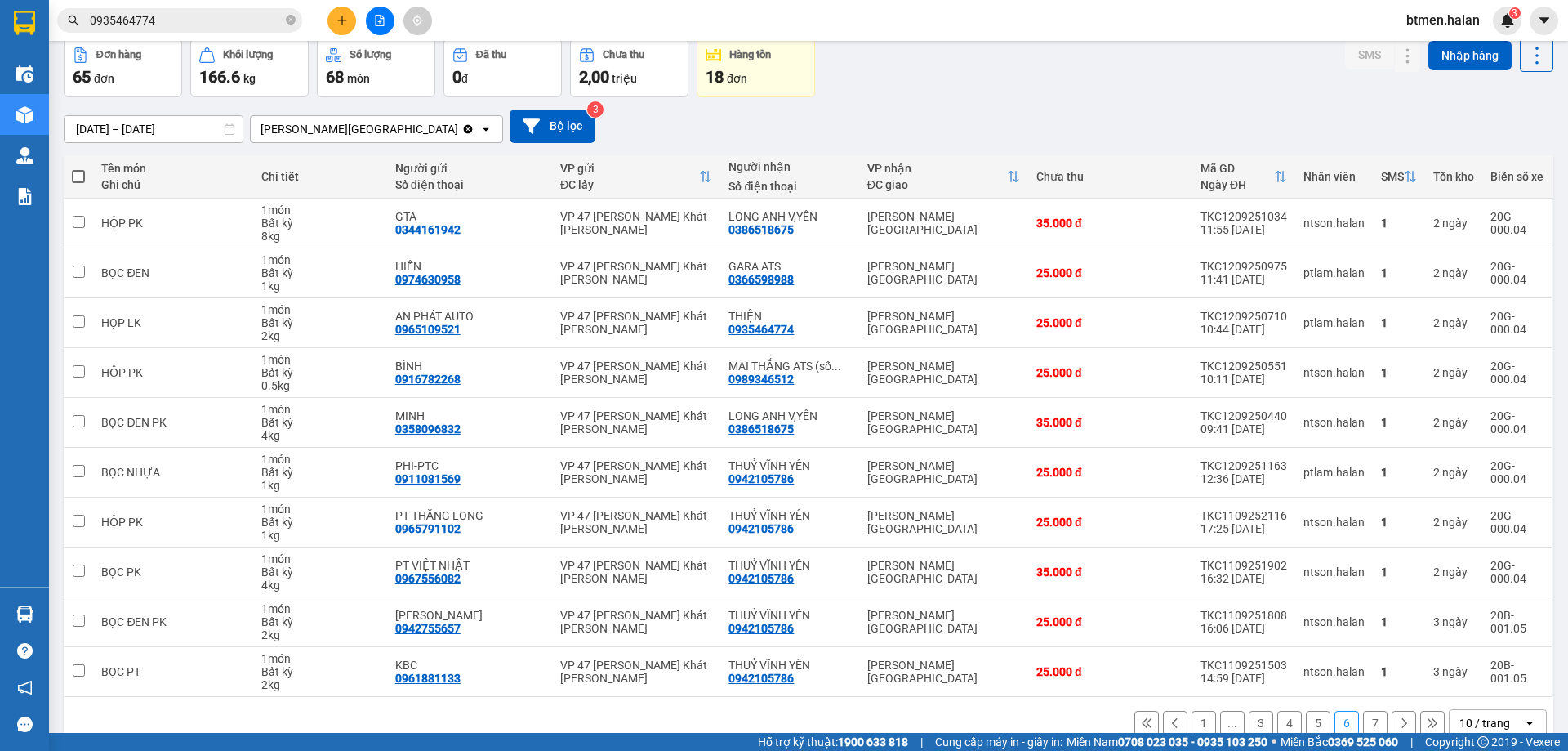
click at [1363, 717] on button "7" at bounding box center [1375, 723] width 25 height 25
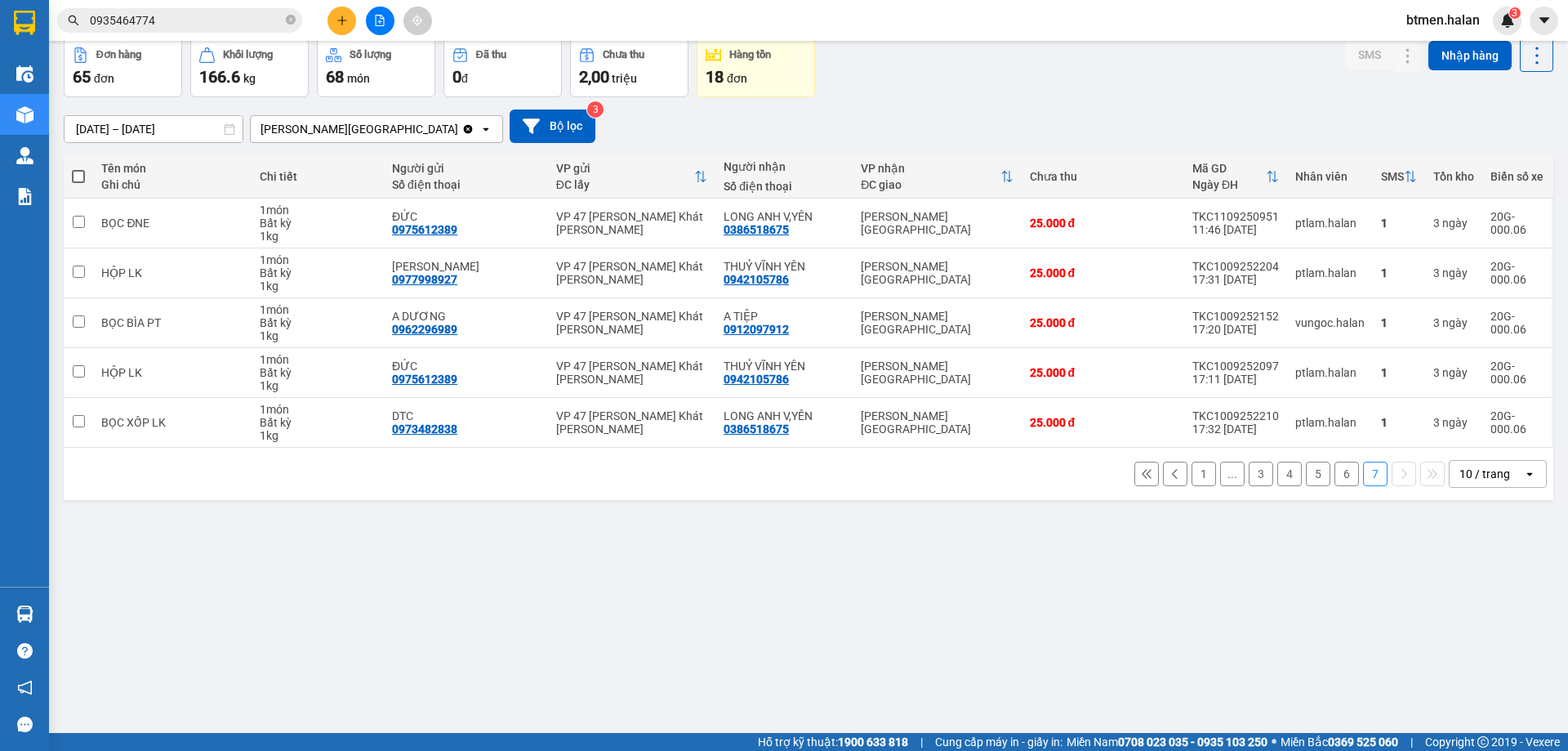
click at [1339, 478] on button "6" at bounding box center [1346, 473] width 25 height 25
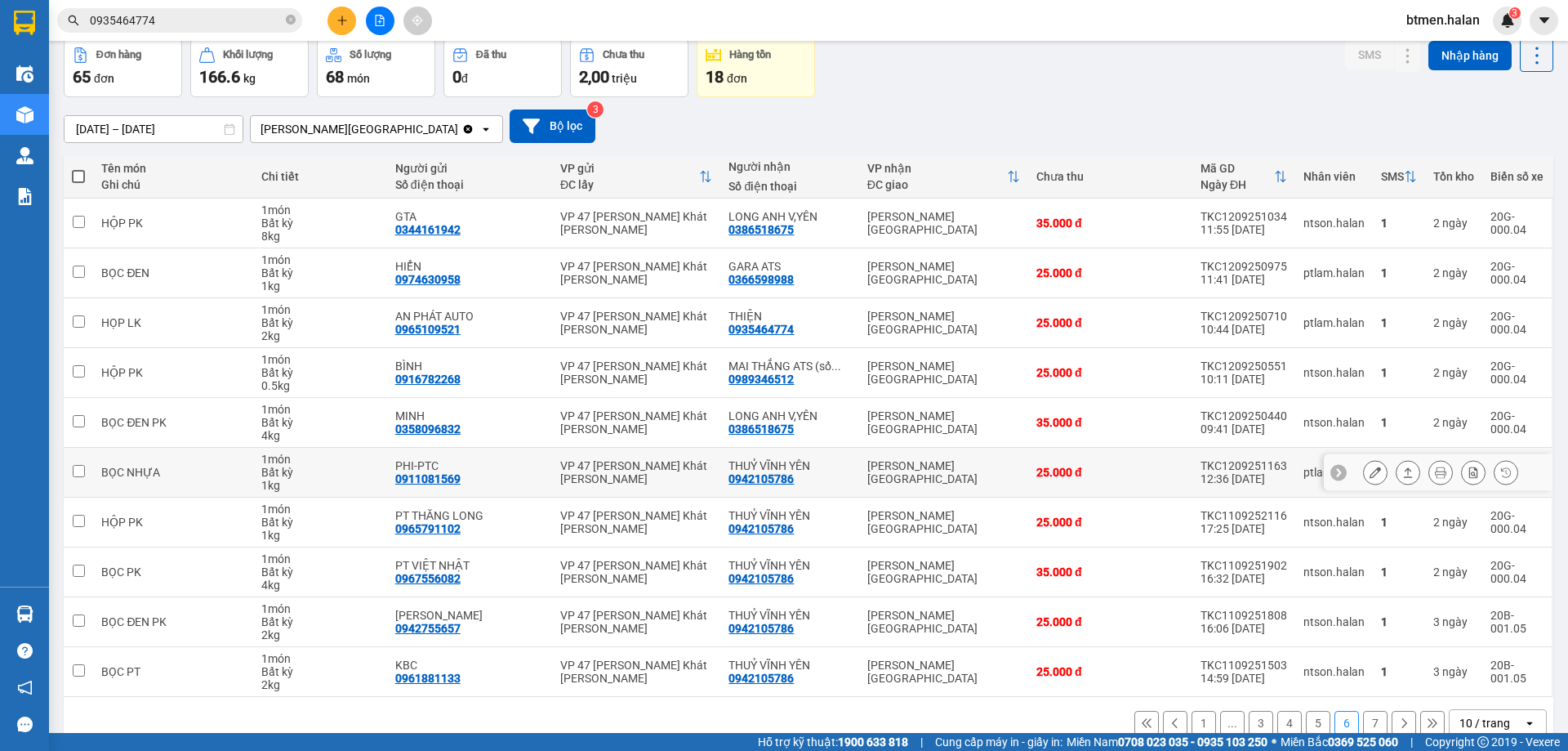
scroll to position [107, 0]
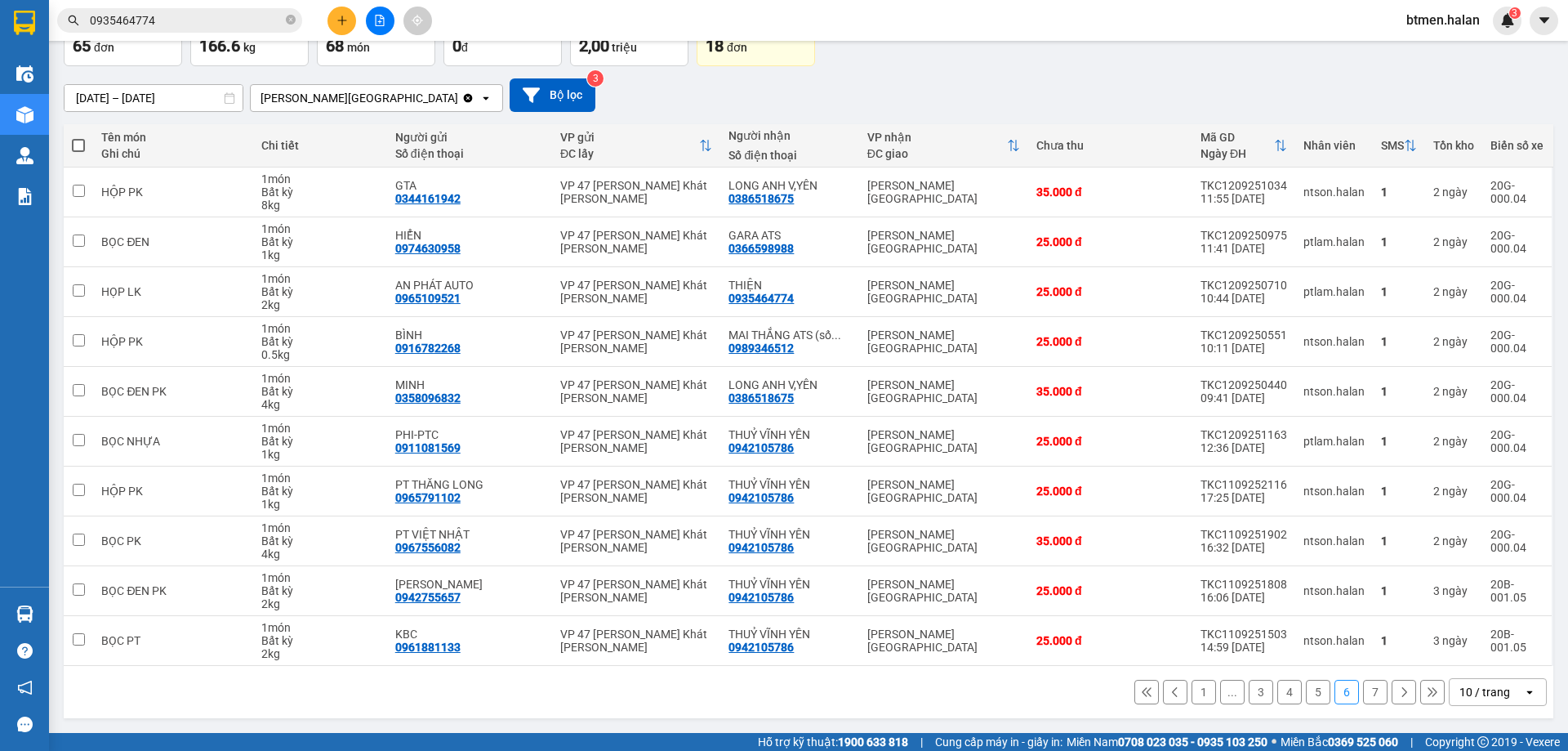
click at [1191, 681] on button "1" at bounding box center [1203, 692] width 25 height 25
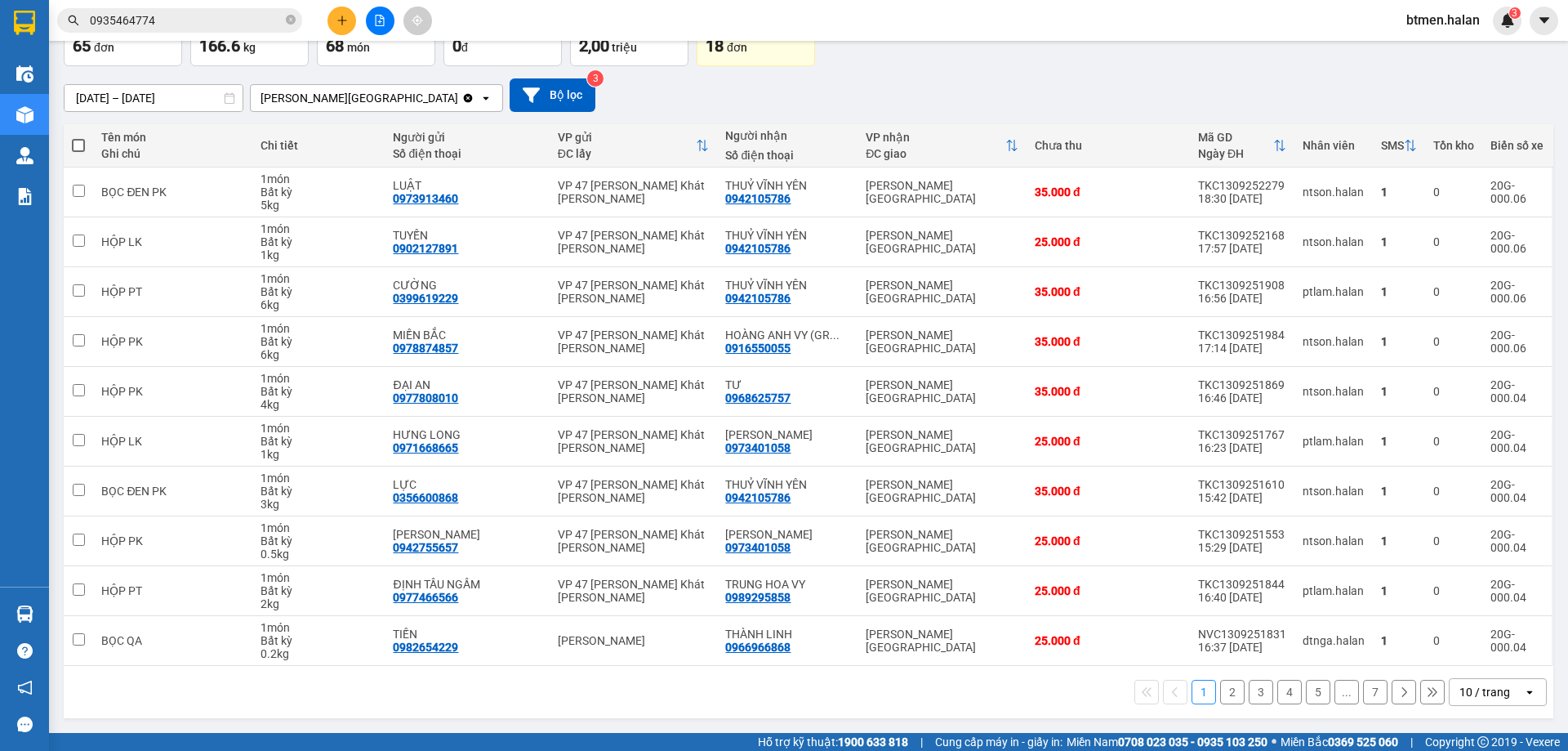
click at [1220, 694] on button "2" at bounding box center [1232, 692] width 25 height 25
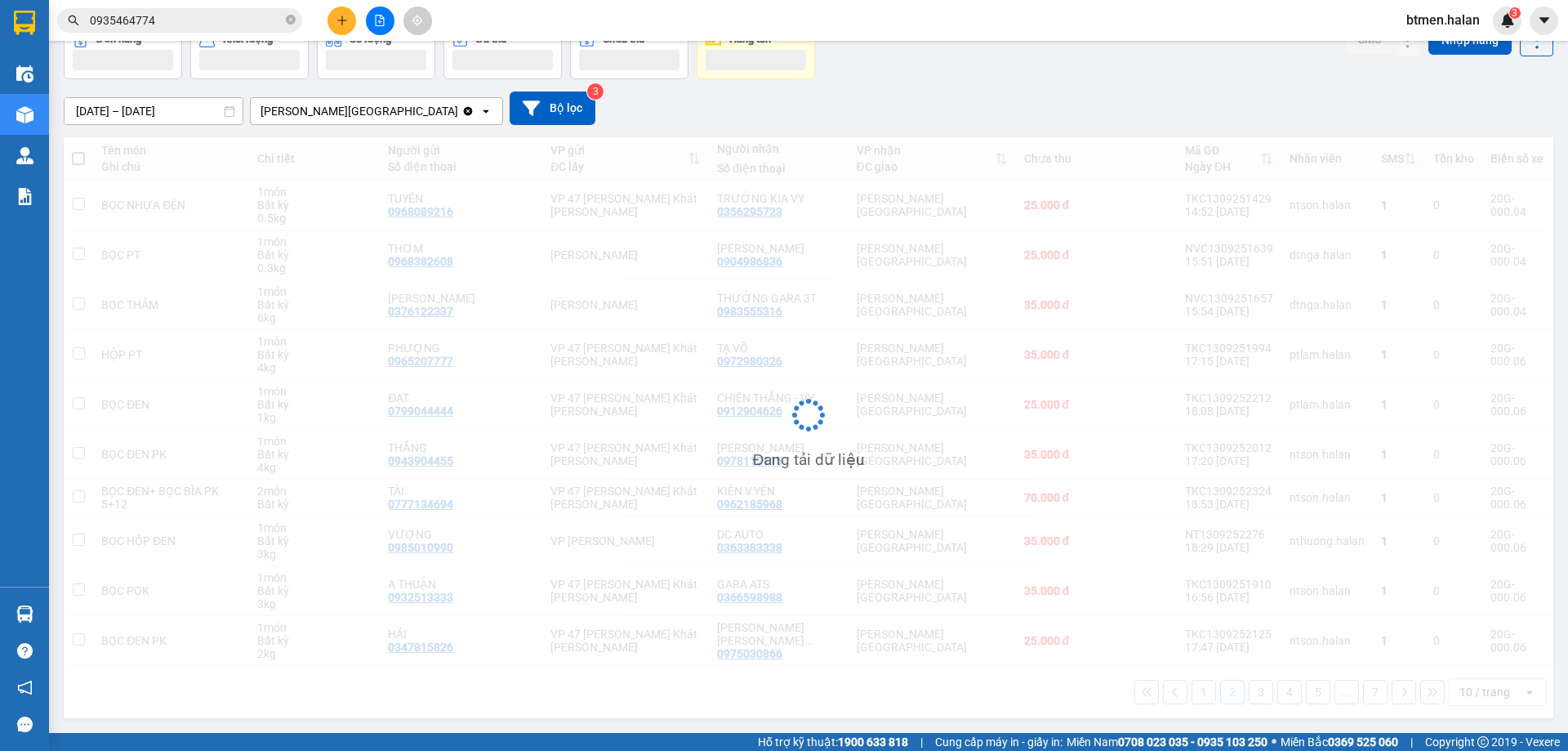
scroll to position [93, 0]
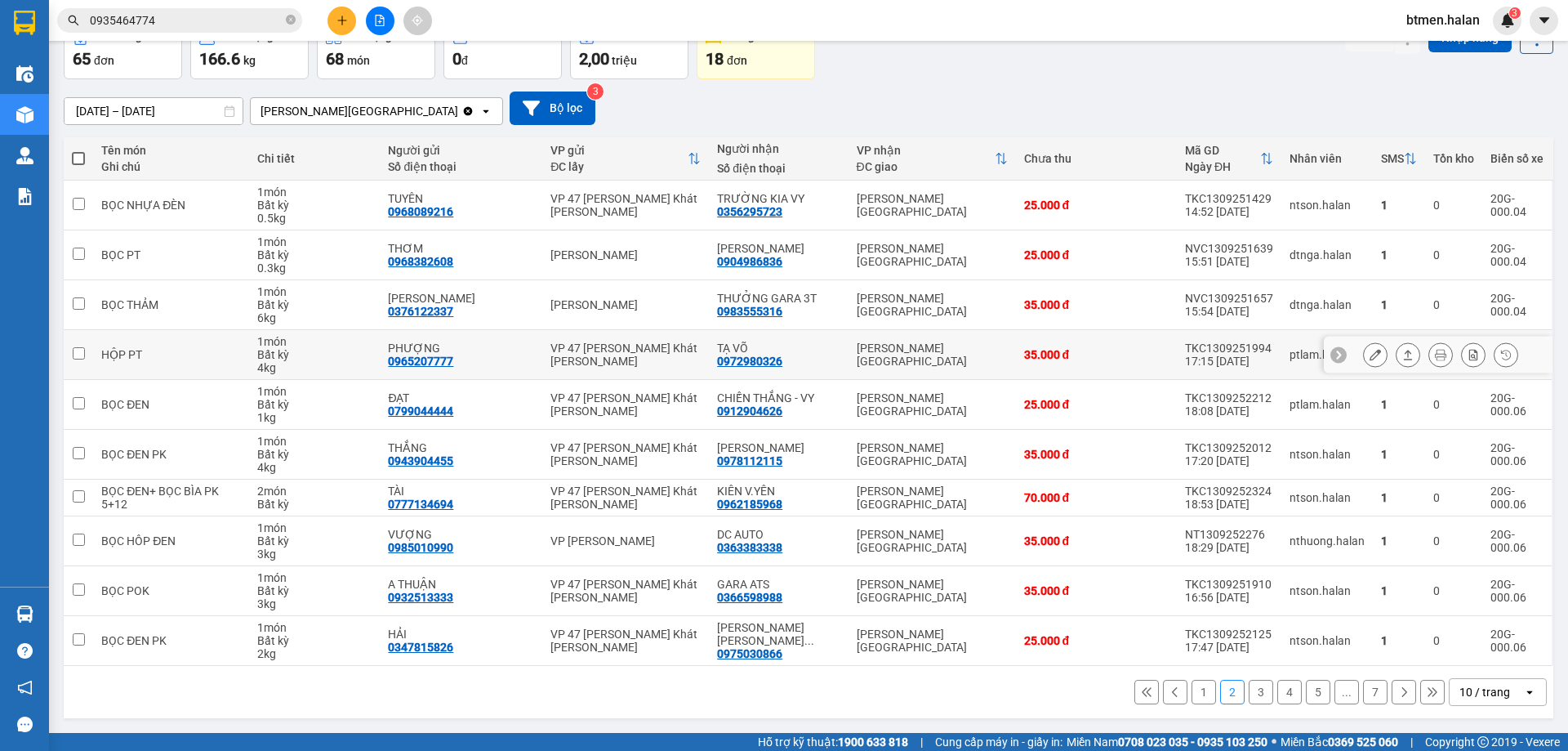
click at [1375, 357] on div at bounding box center [1440, 354] width 155 height 25
click at [1370, 350] on icon at bounding box center [1375, 354] width 11 height 11
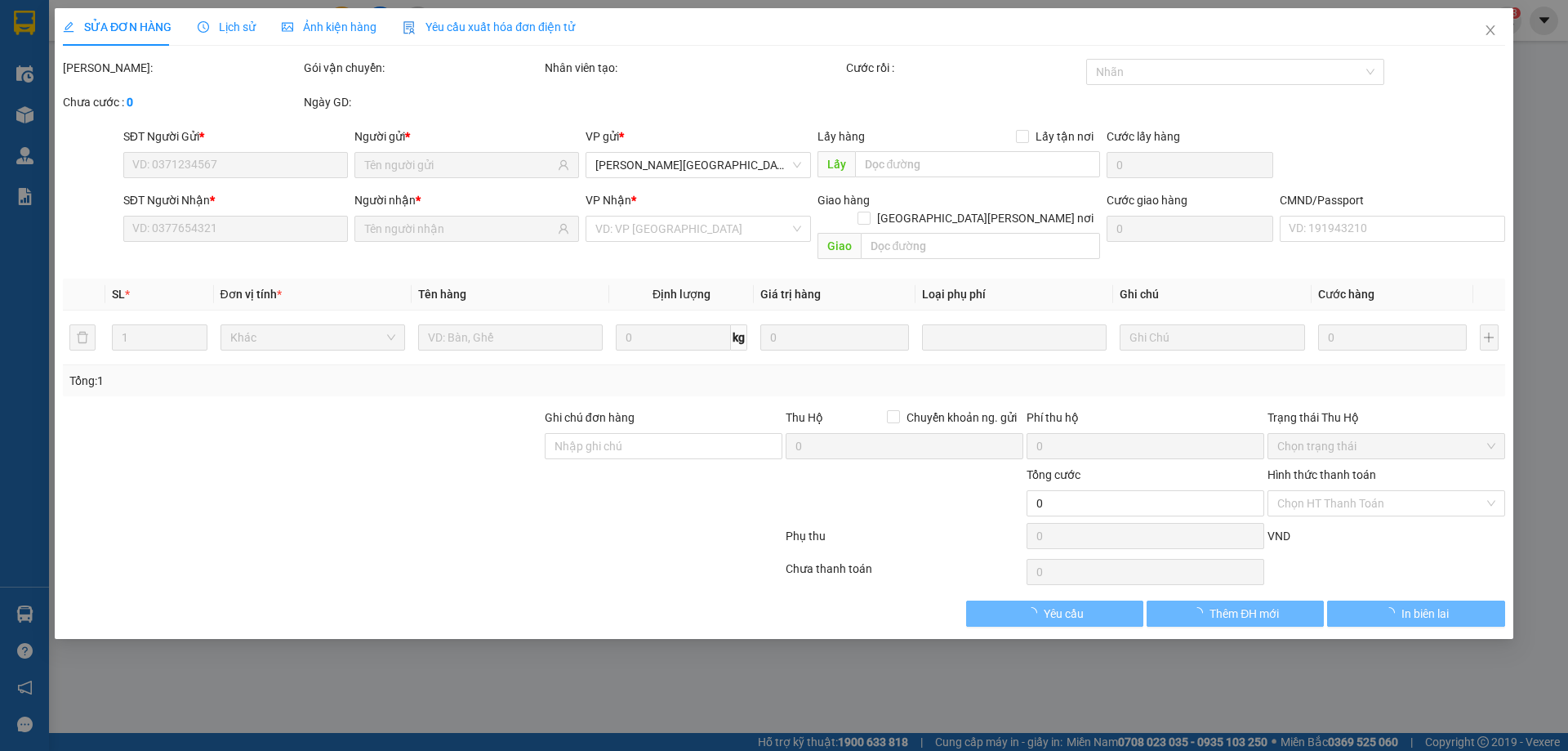
type input "0965207777"
type input "PHƯỢNG"
type input "0972980326"
type input "TẠ VÕ"
type input "35.000"
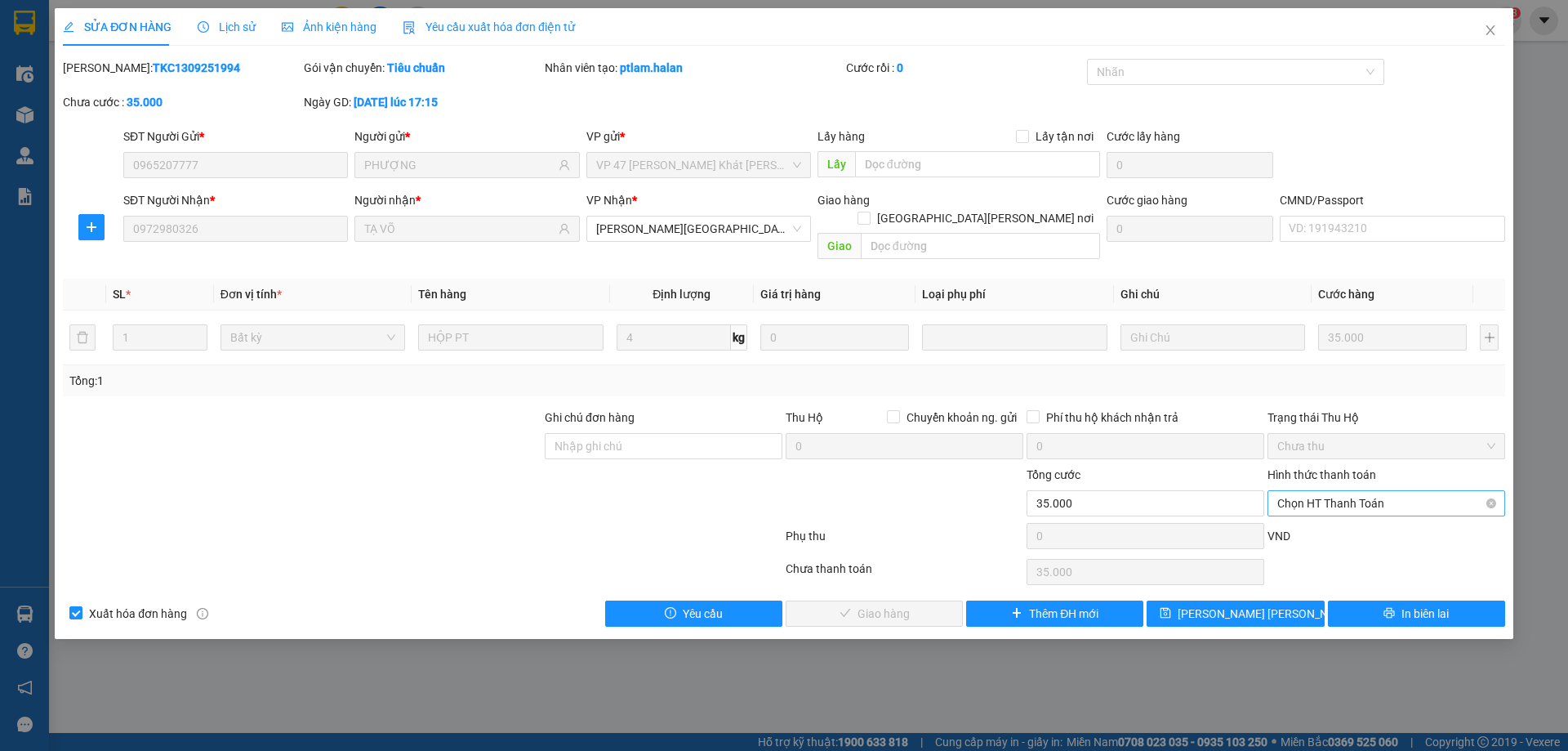
click at [1358, 491] on span "Chọn HT Thanh Toán" at bounding box center [1386, 503] width 218 height 25
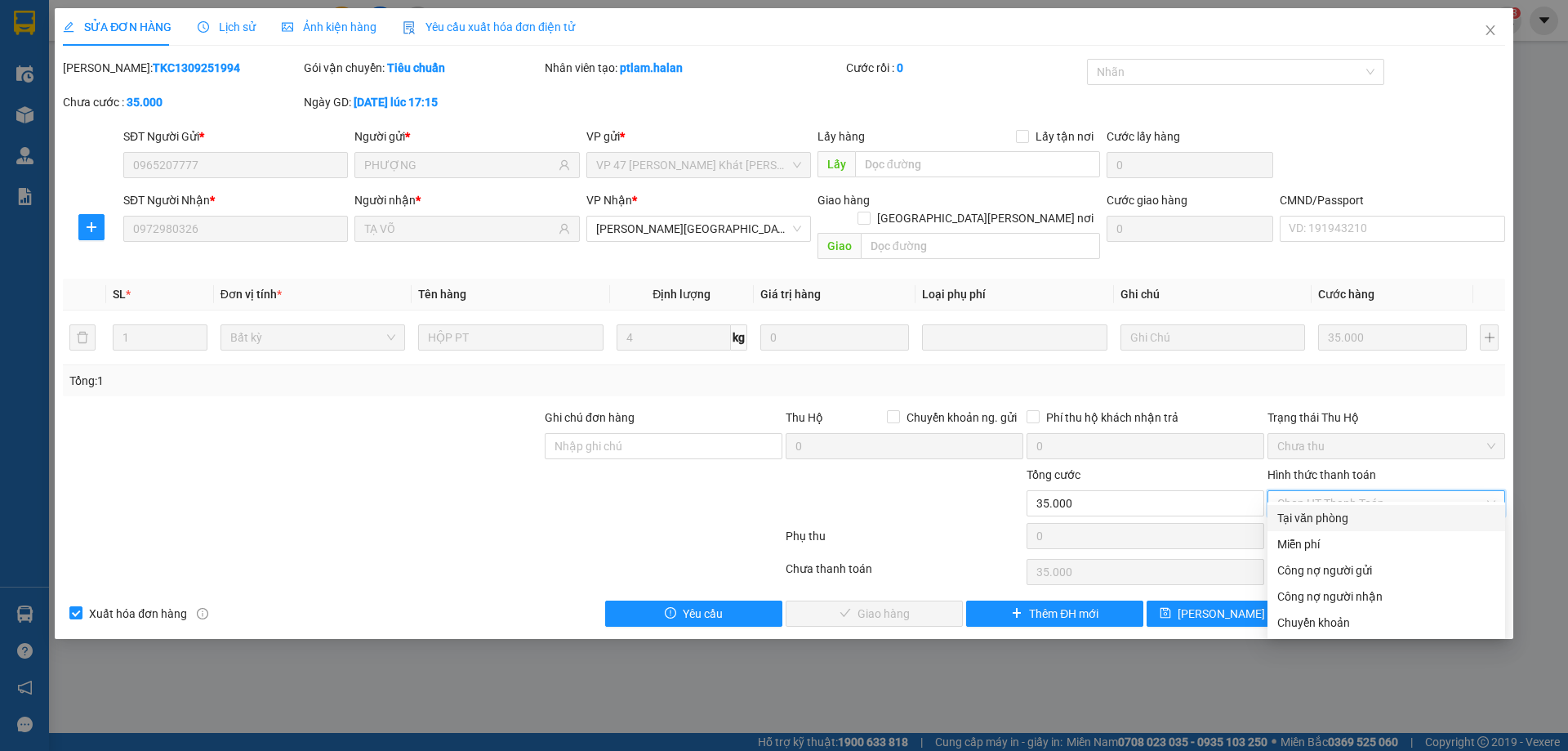
click at [1310, 517] on div "Tại văn phòng" at bounding box center [1386, 517] width 218 height 18
type input "0"
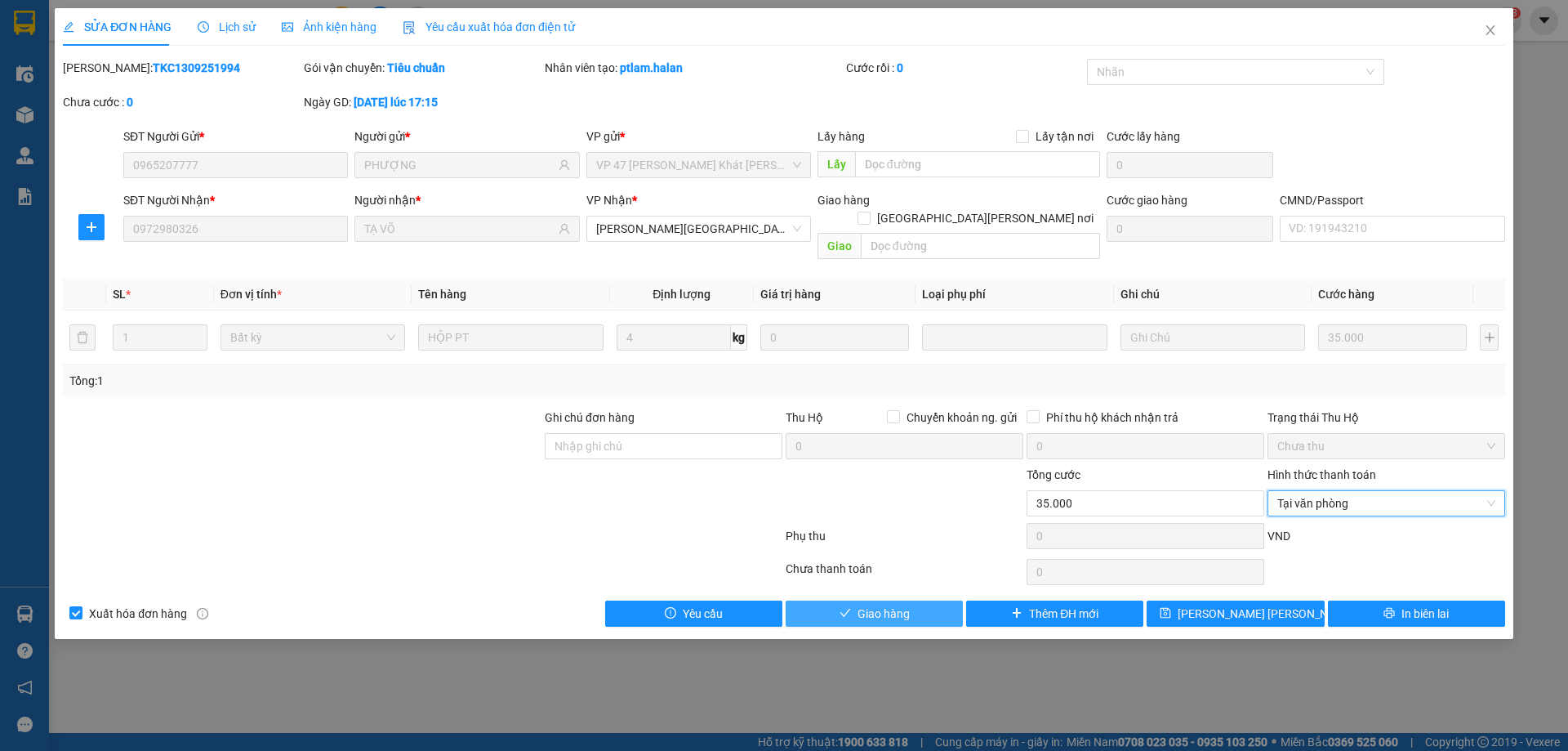
click at [897, 607] on button "Giao hàng" at bounding box center [874, 614] width 177 height 26
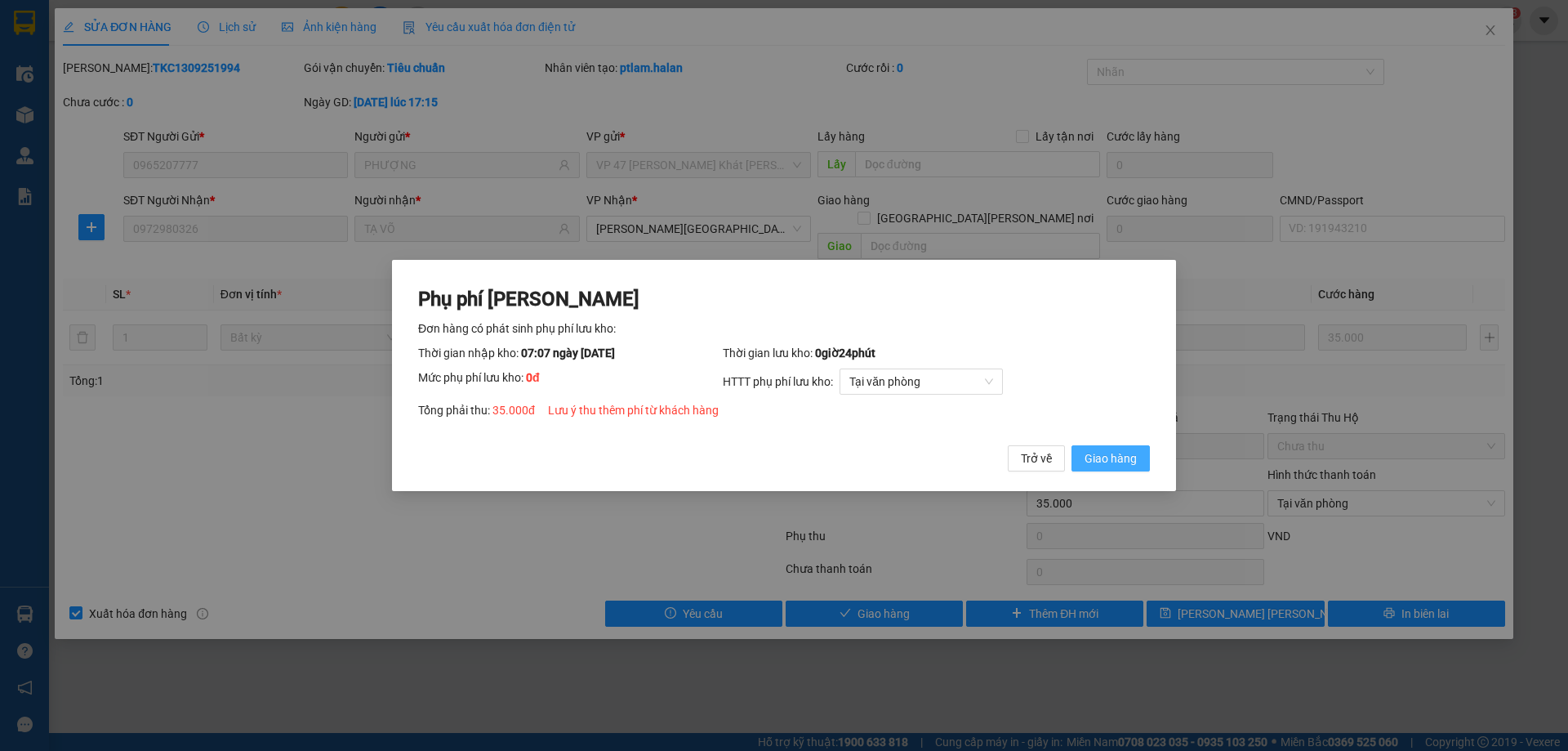
click at [1112, 463] on span "Giao hàng" at bounding box center [1110, 458] width 52 height 18
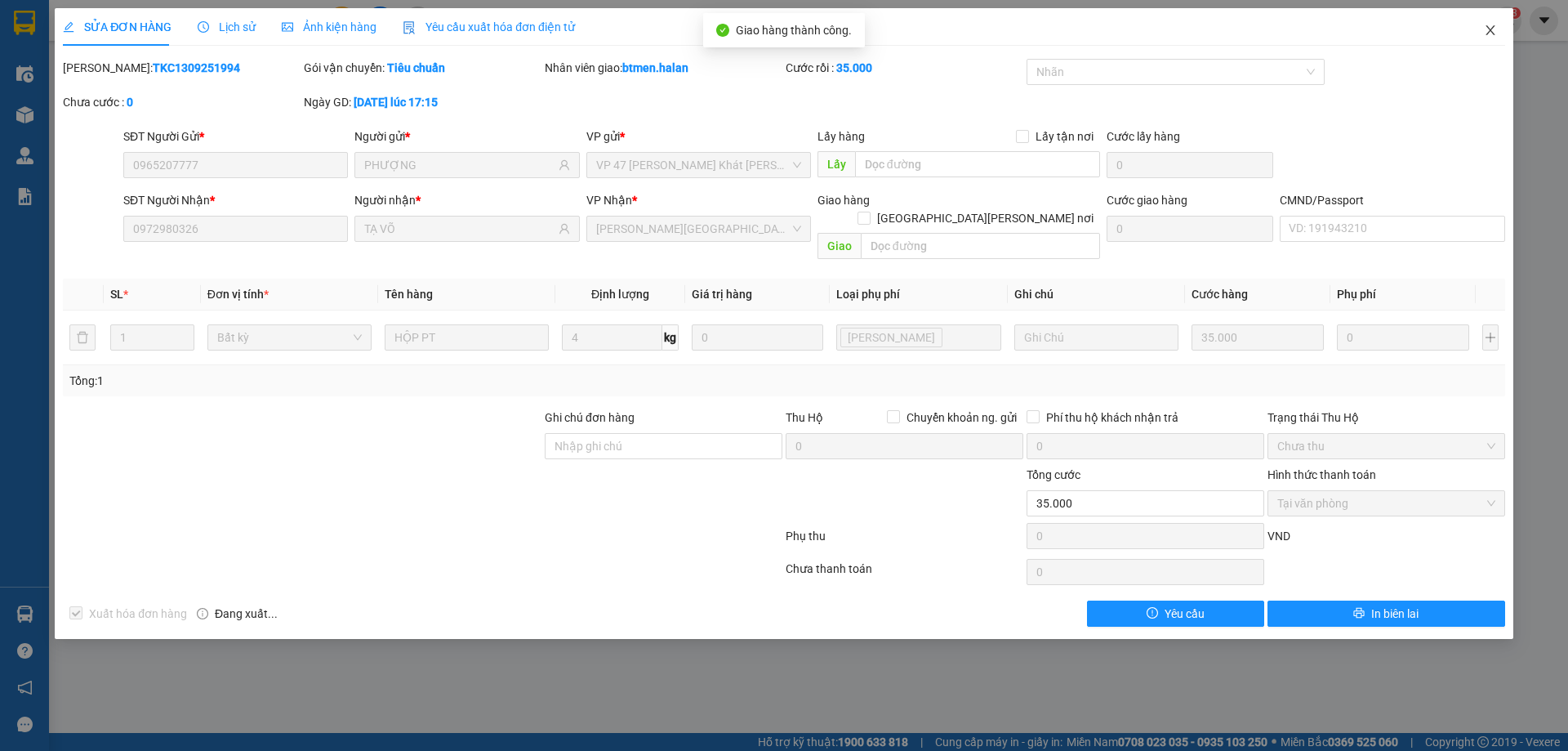
click at [1487, 23] on span "Close" at bounding box center [1490, 31] width 46 height 46
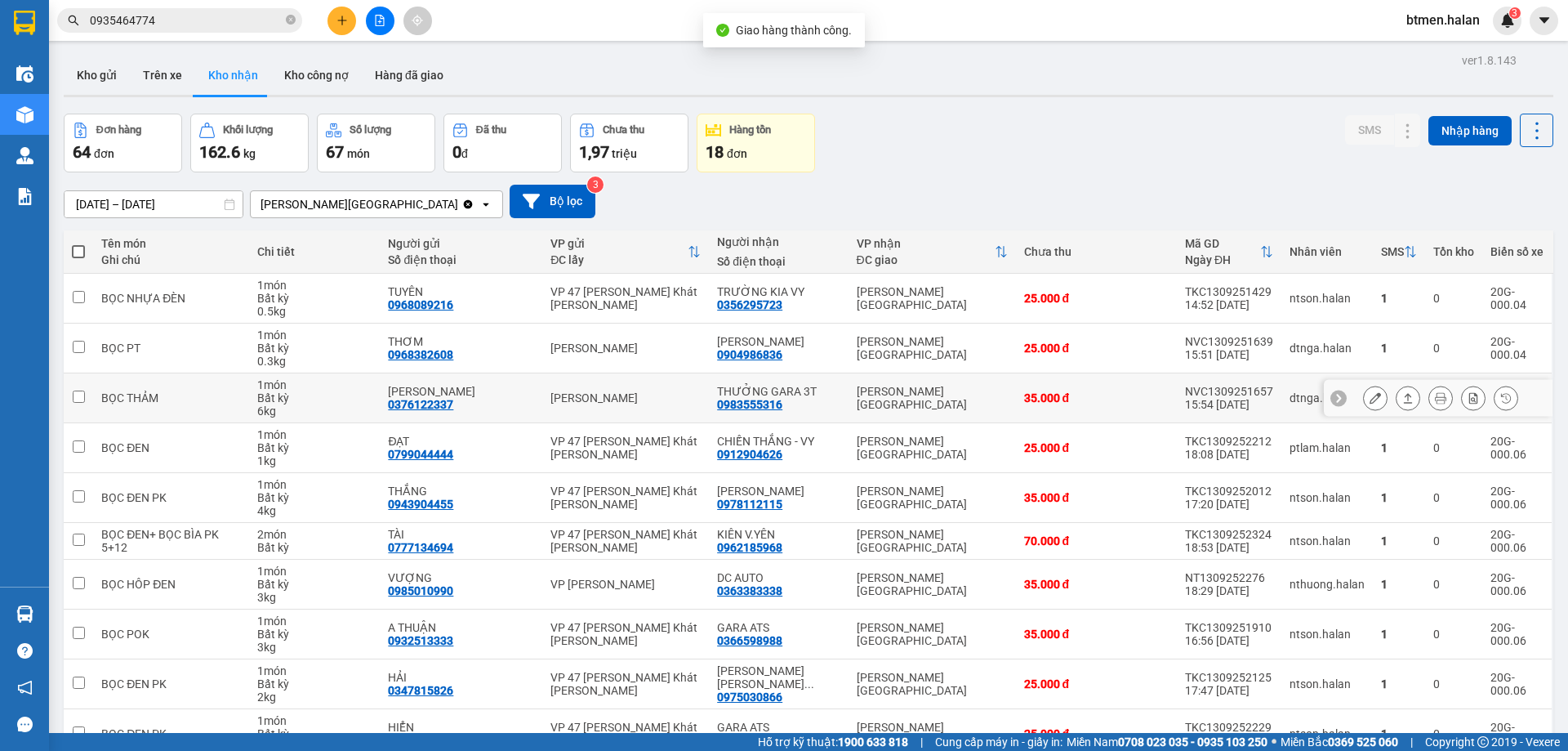
scroll to position [82, 0]
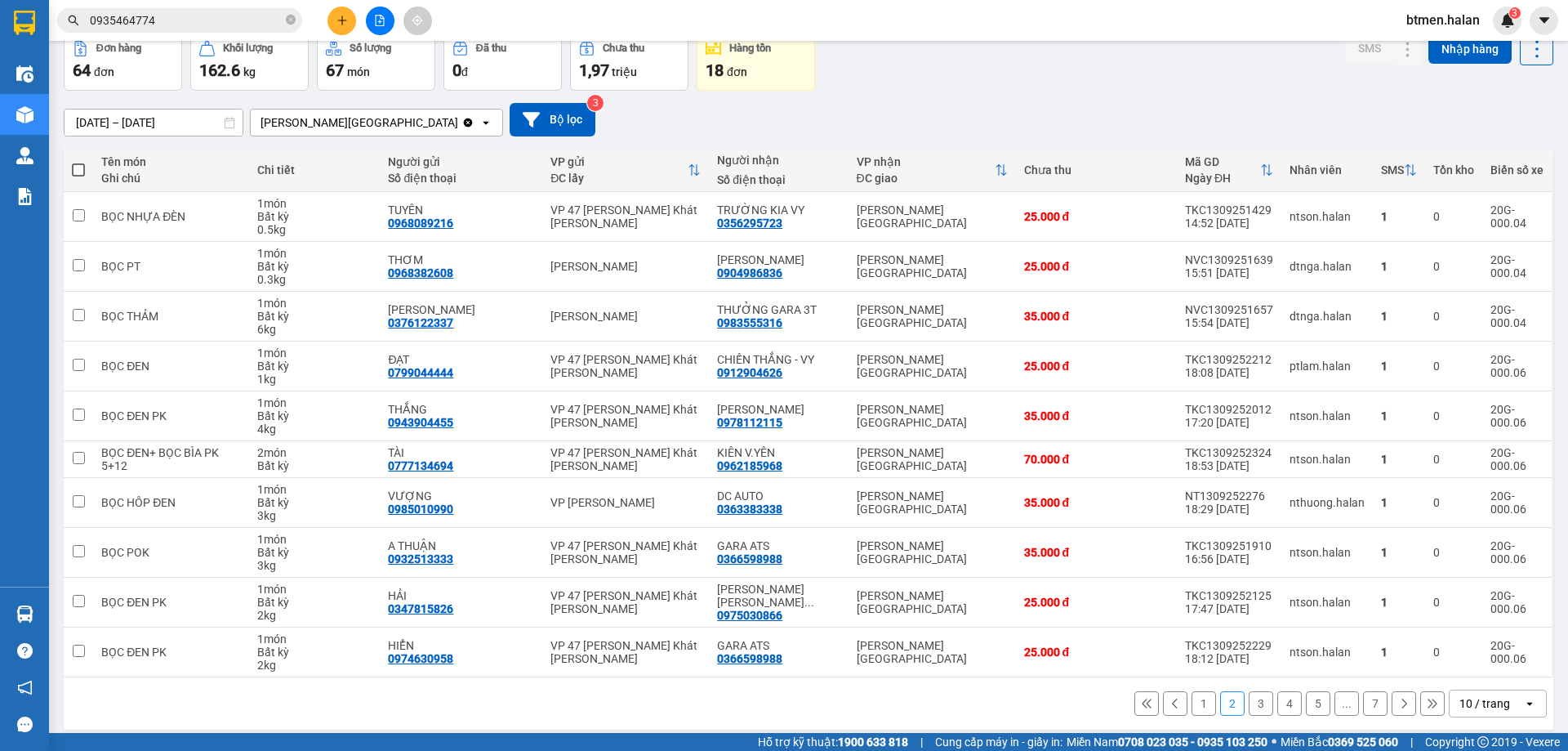
click at [1249, 697] on button "3" at bounding box center [1261, 703] width 25 height 25
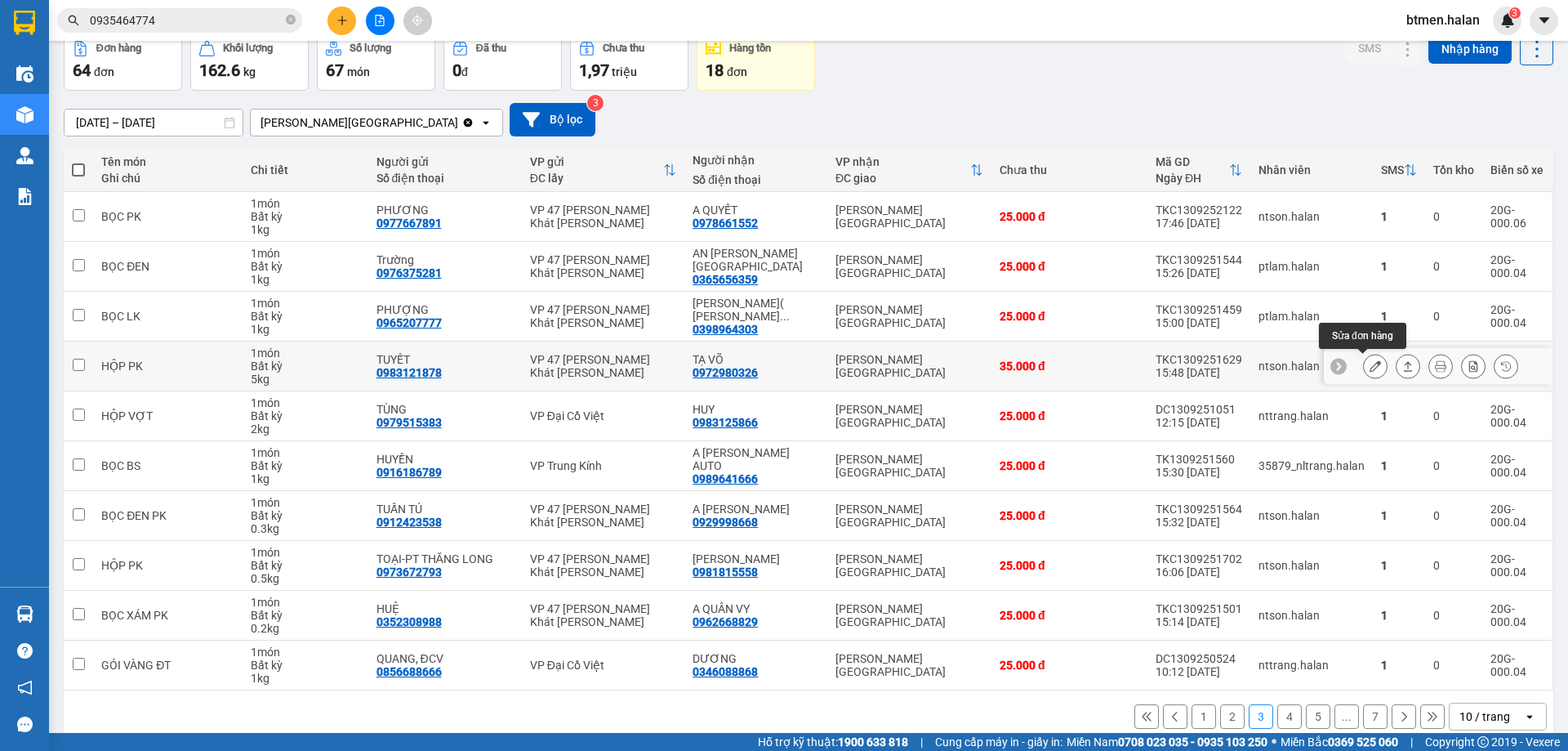
click at [1370, 371] on icon at bounding box center [1375, 365] width 11 height 11
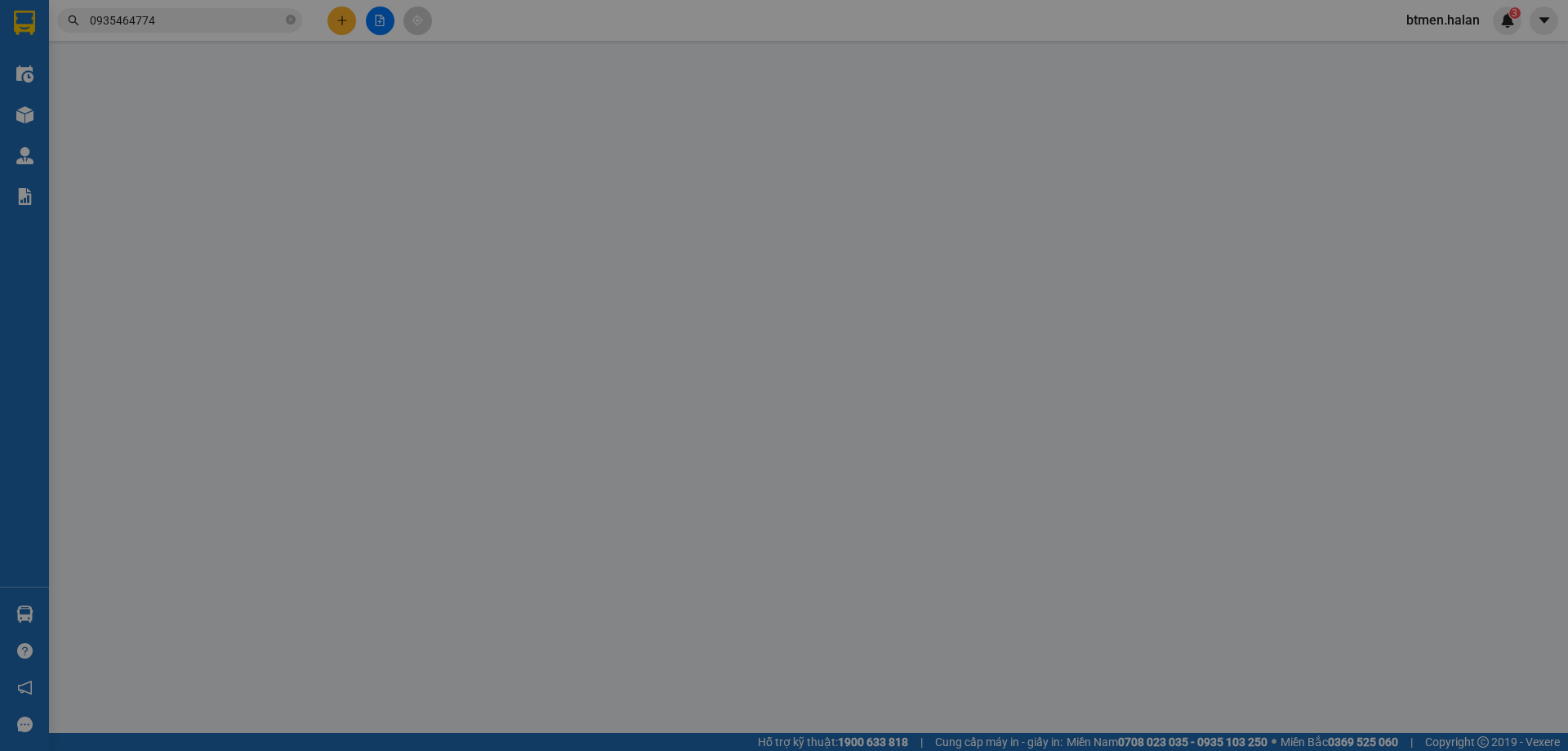
type input "0983121878"
type input "TUYẾT"
type input "0972980326"
type input "TẠ VÕ"
type input "35.000"
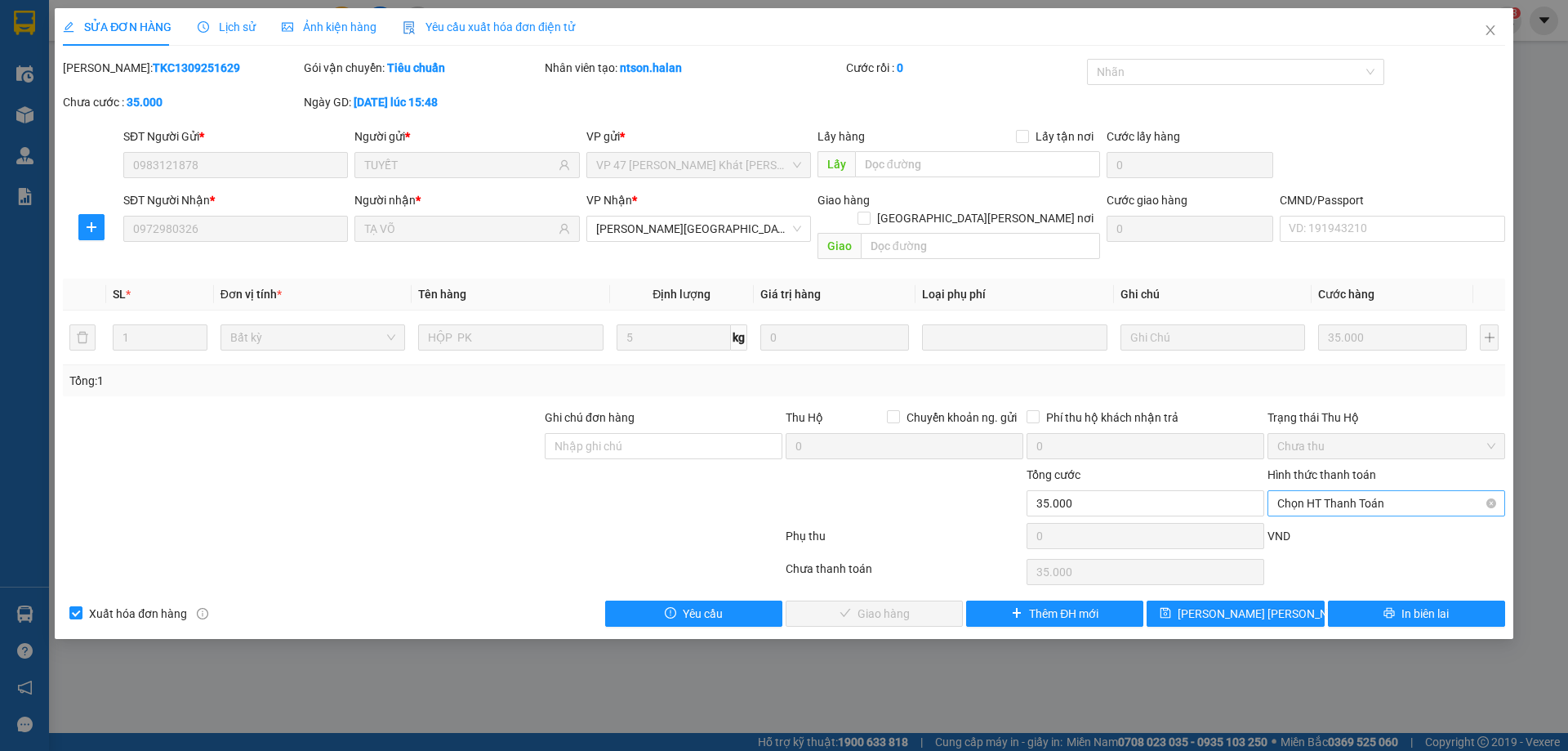
click at [1334, 491] on span "Chọn HT Thanh Toán" at bounding box center [1386, 503] width 218 height 25
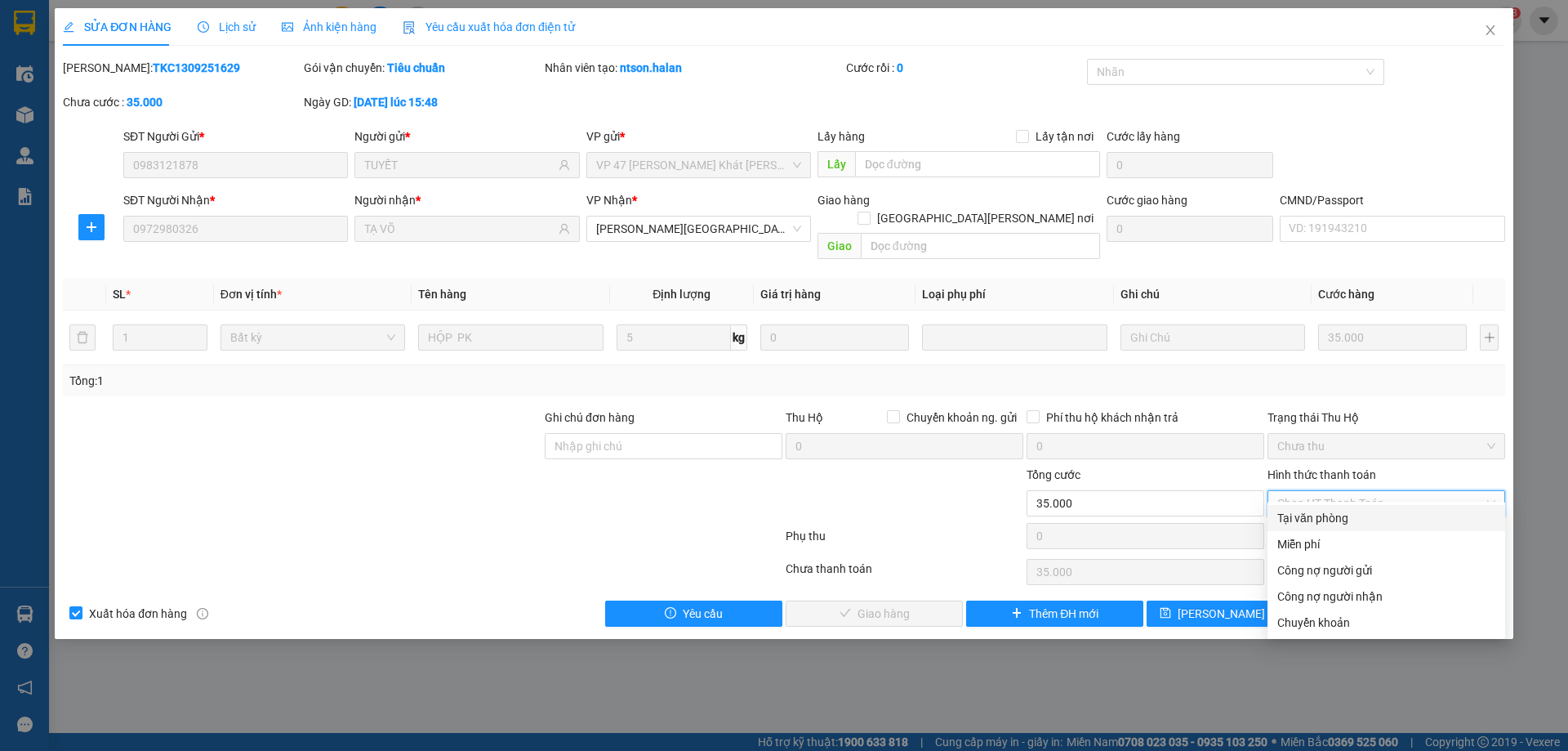
drag, startPoint x: 1330, startPoint y: 522, endPoint x: 848, endPoint y: 589, distance: 486.6
click at [1329, 523] on div "Tại văn phòng" at bounding box center [1386, 517] width 218 height 18
type input "0"
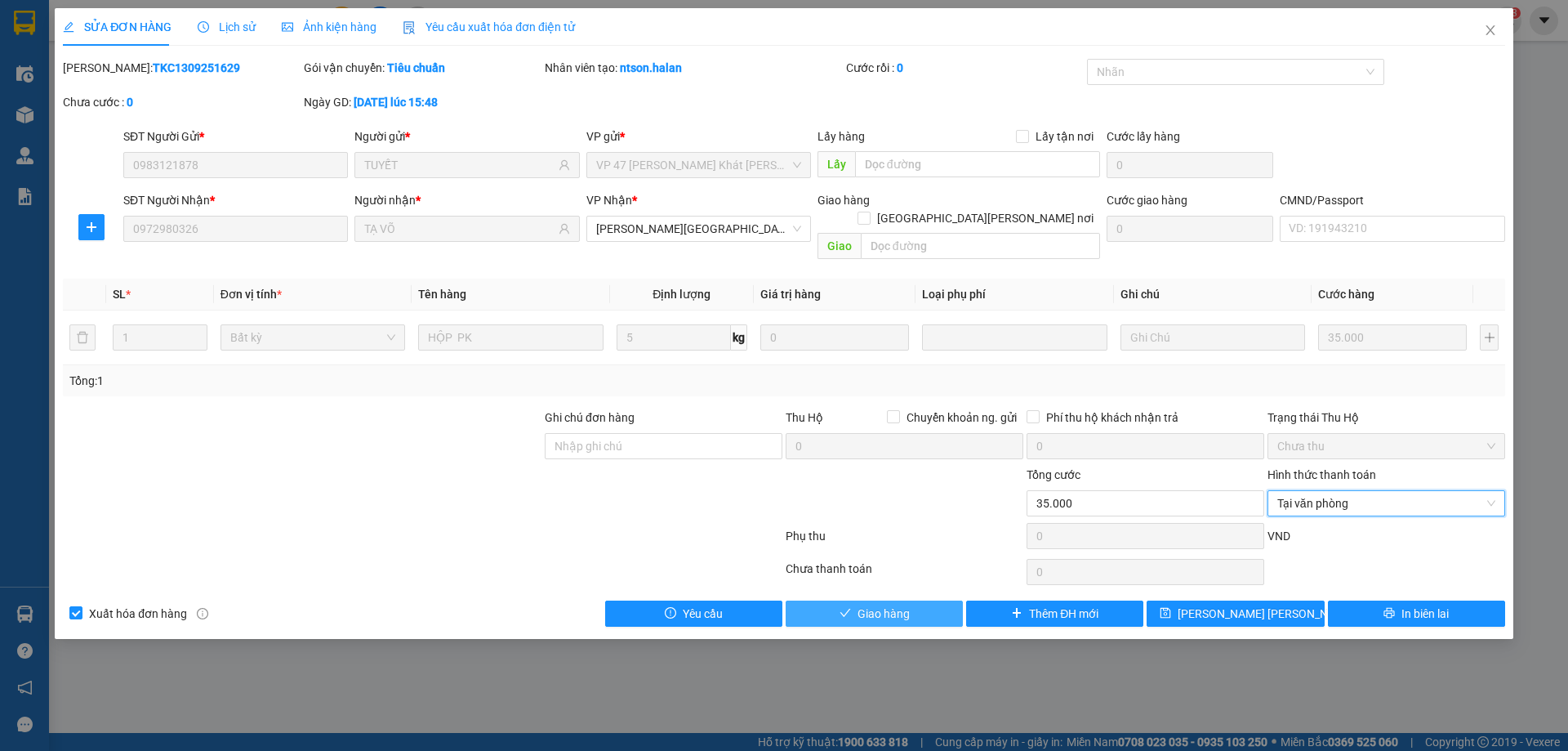
click at [895, 605] on span "Giao hàng" at bounding box center [883, 614] width 52 height 18
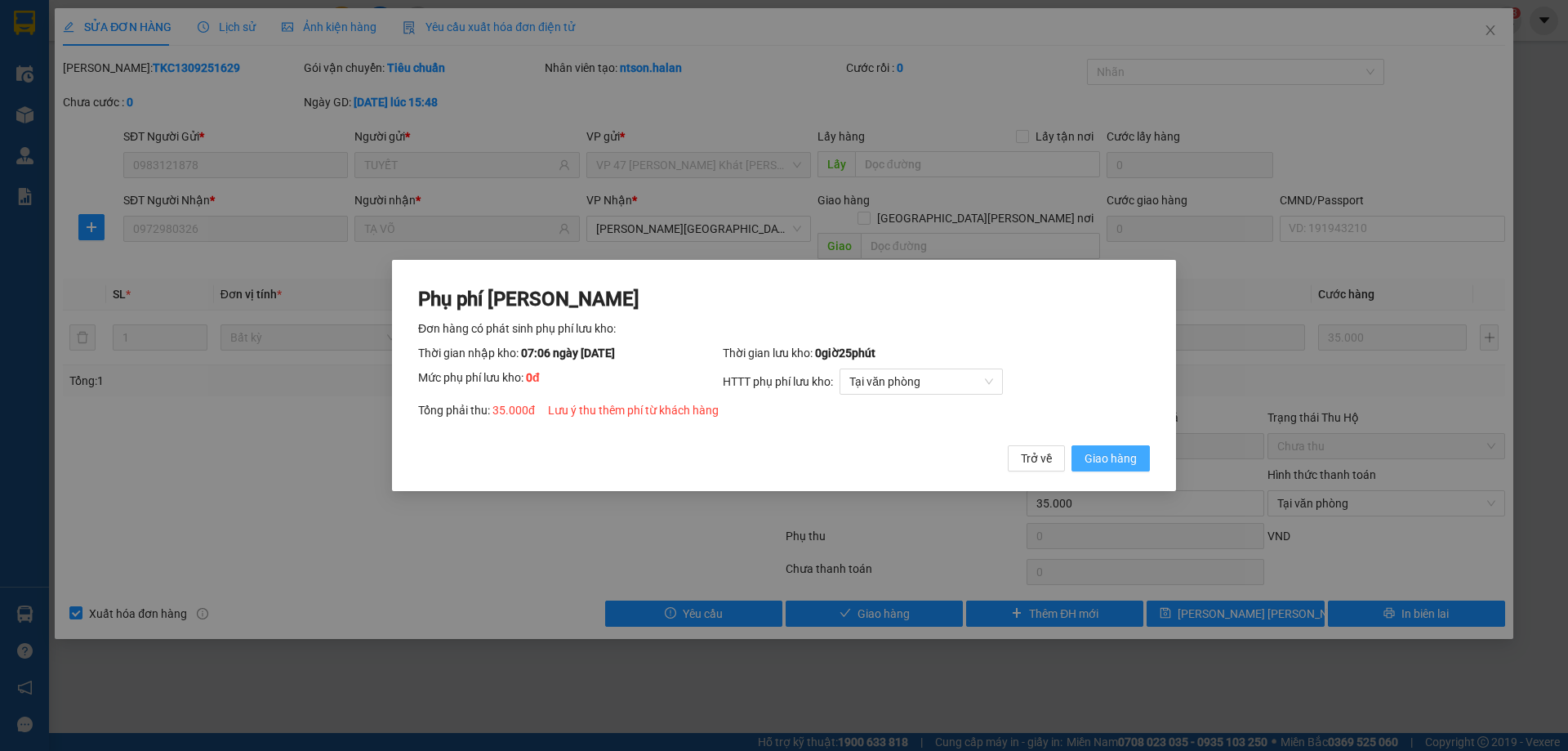
click at [1088, 461] on span "Giao hàng" at bounding box center [1110, 458] width 52 height 18
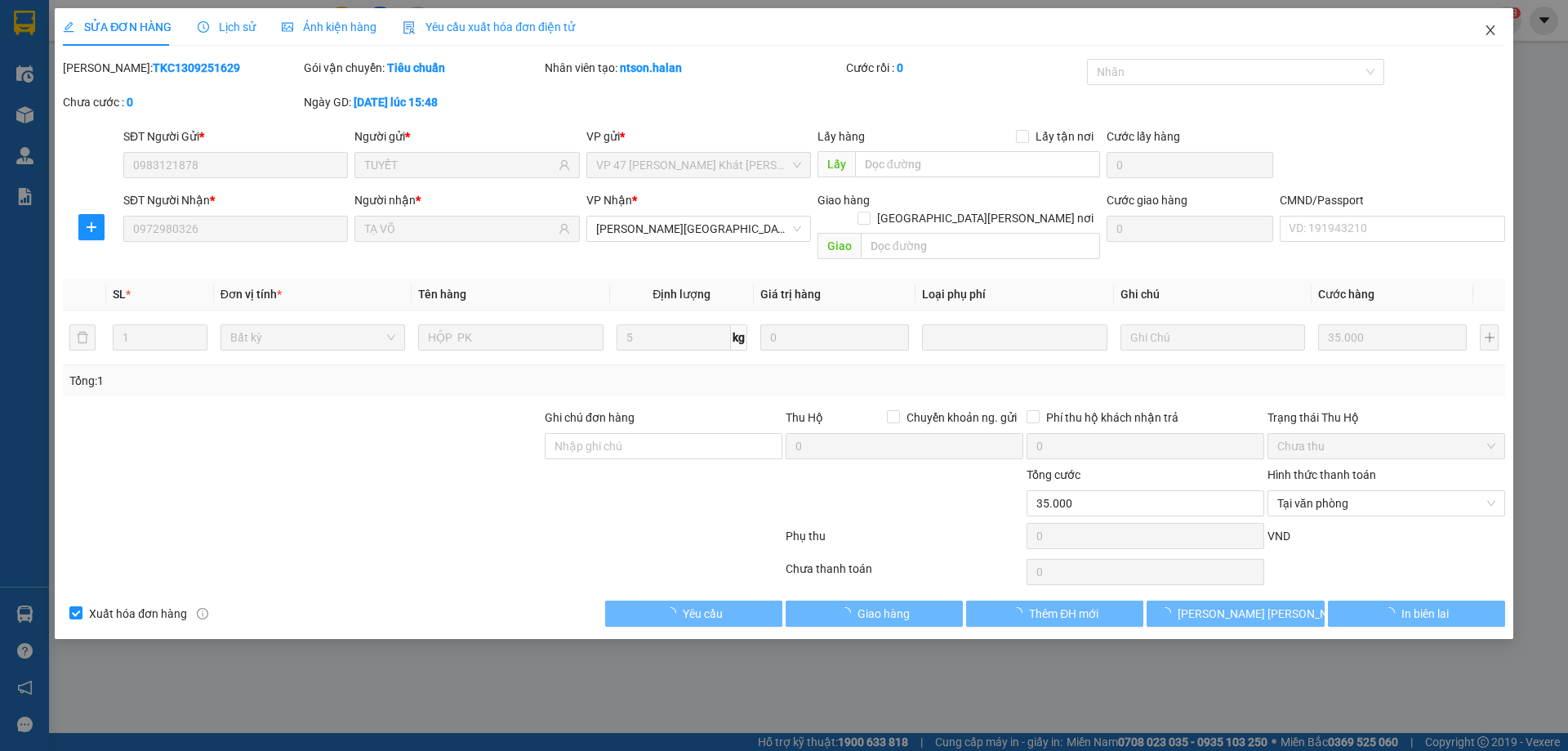
click at [1489, 34] on icon "close" at bounding box center [1490, 30] width 13 height 13
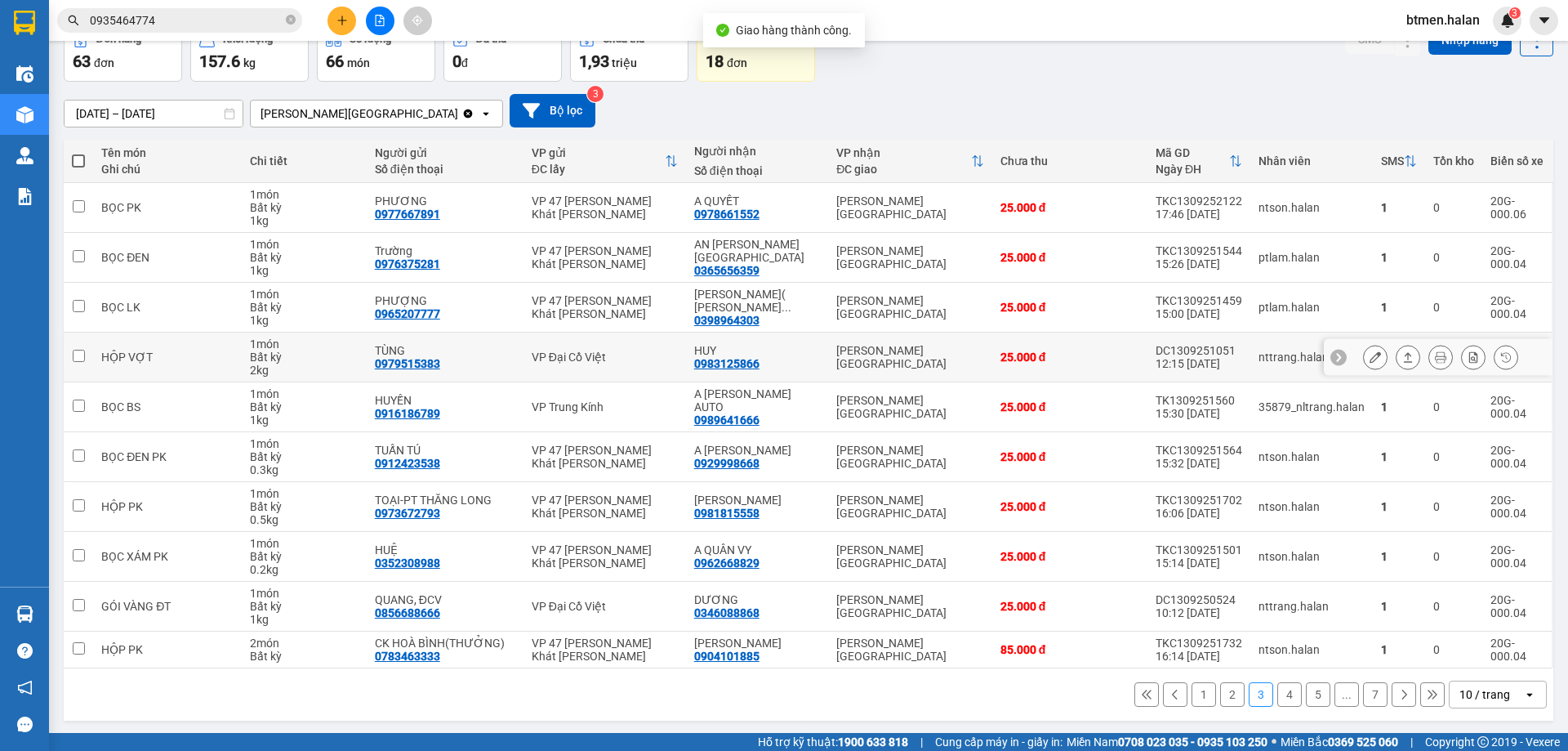
scroll to position [93, 0]
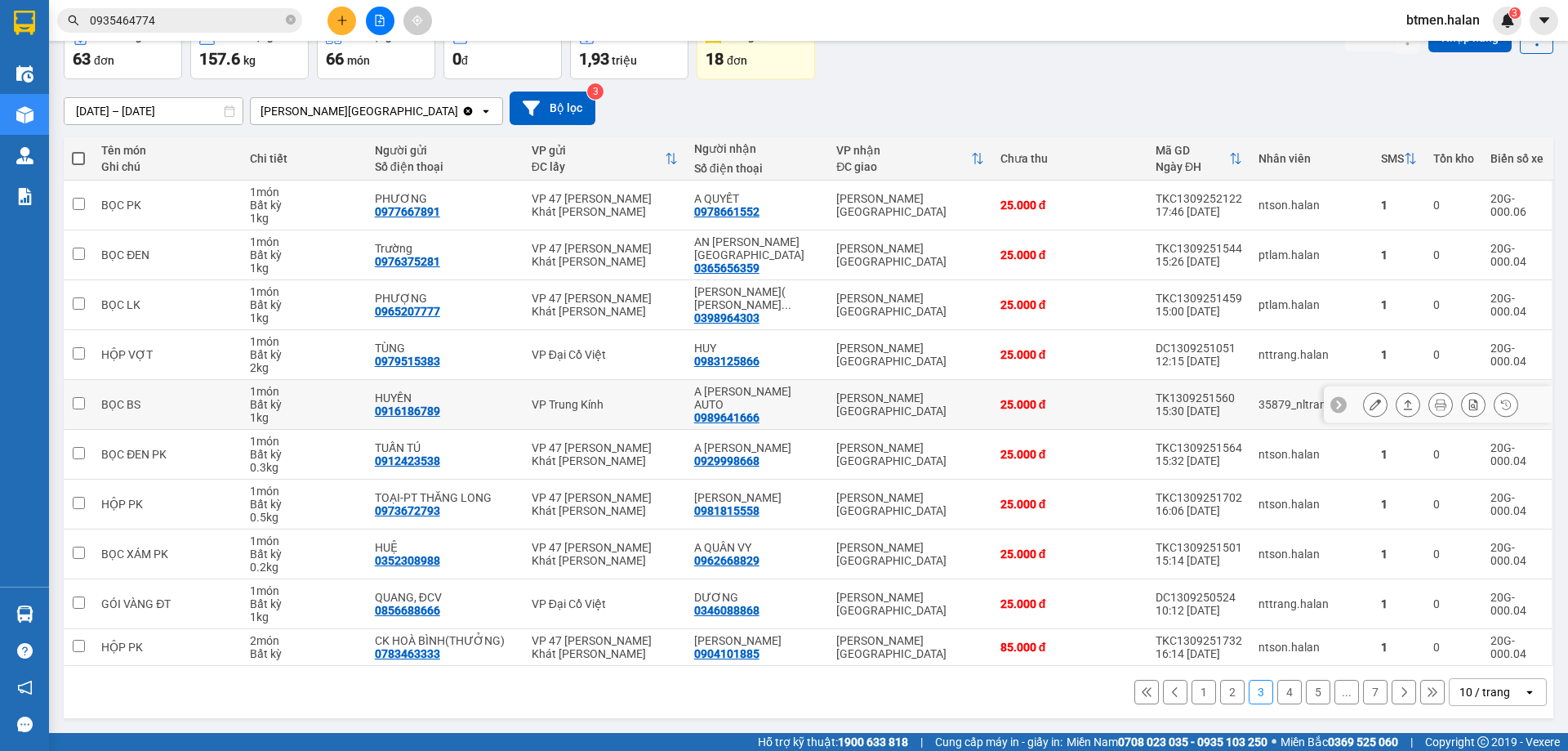
click at [1370, 406] on icon at bounding box center [1375, 404] width 11 height 11
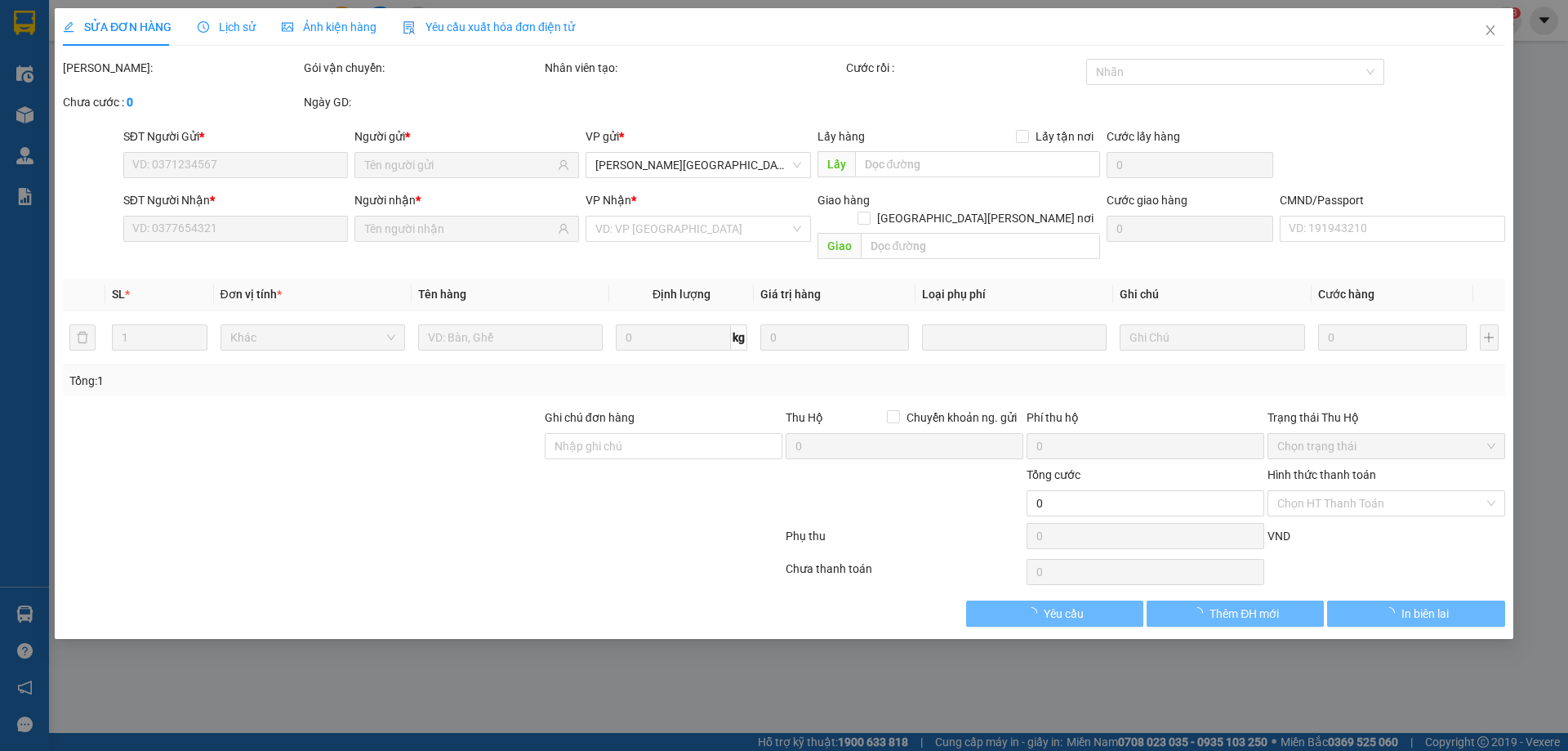
type input "0916186789"
type input "HUYỀN"
type input "0989641666"
type input "A NGUYÊN AUTO"
type input "25.000"
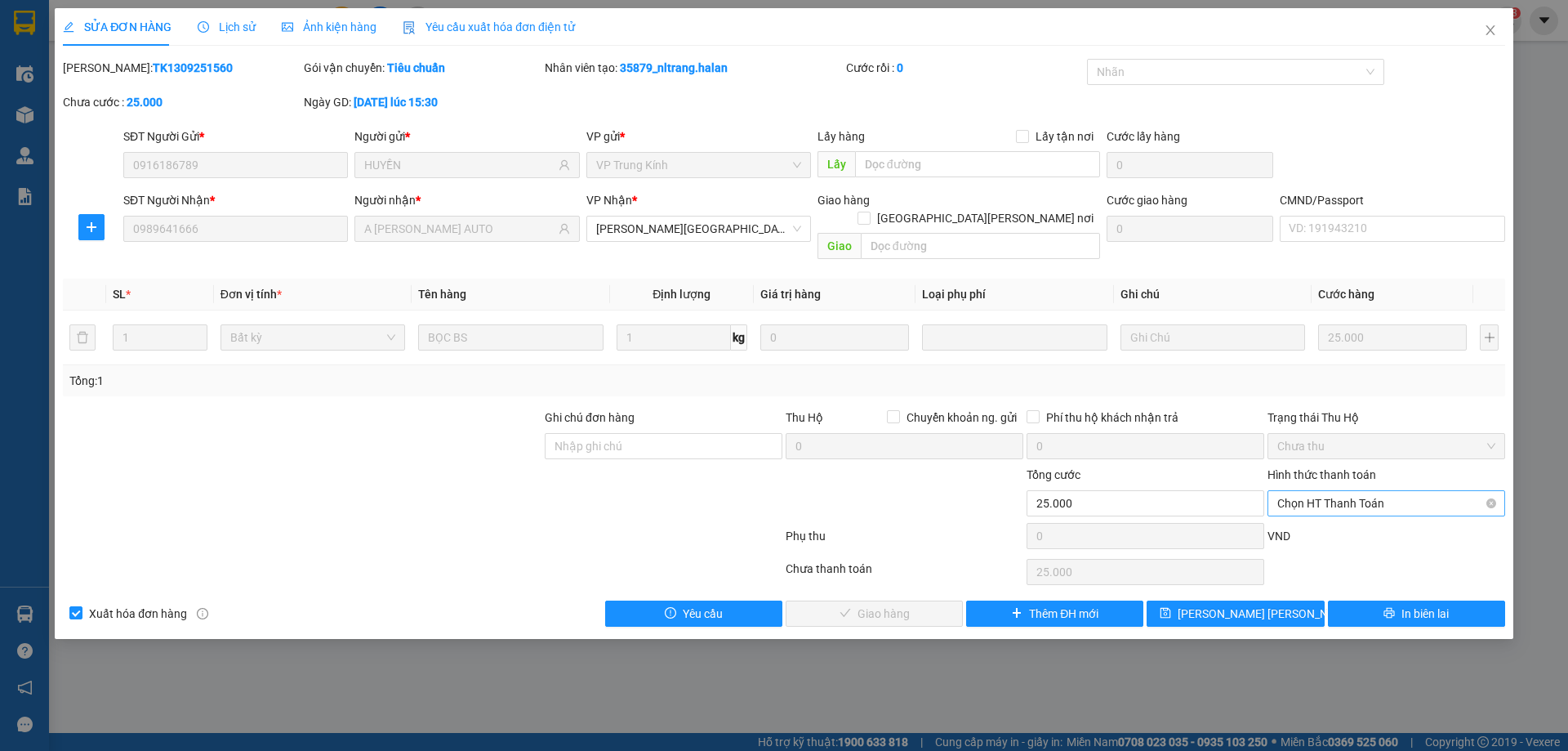
click at [1339, 491] on span "Chọn HT Thanh Toán" at bounding box center [1386, 503] width 218 height 25
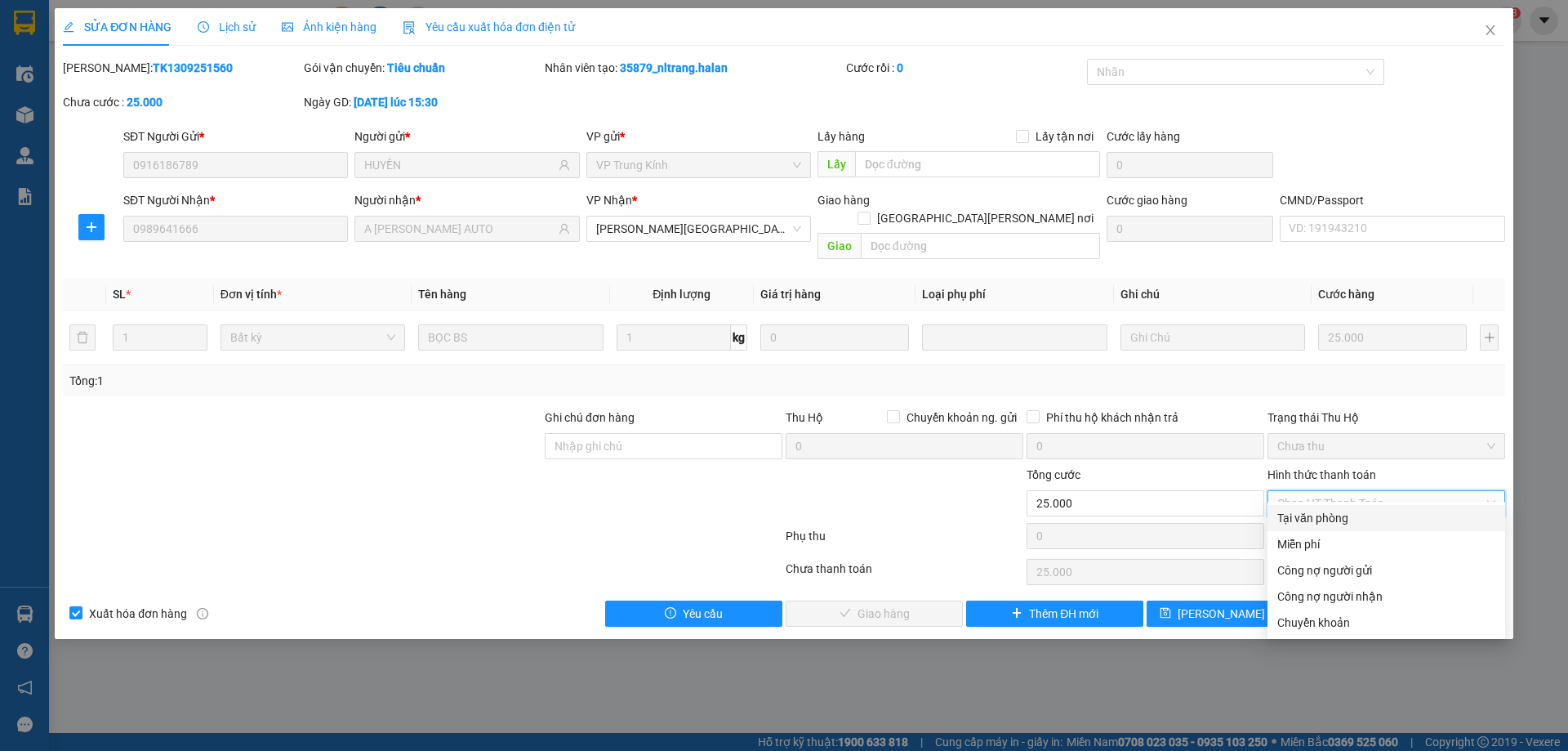
drag, startPoint x: 1316, startPoint y: 516, endPoint x: 890, endPoint y: 611, distance: 436.5
click at [1315, 516] on div "Tại văn phòng" at bounding box center [1386, 517] width 218 height 18
type input "0"
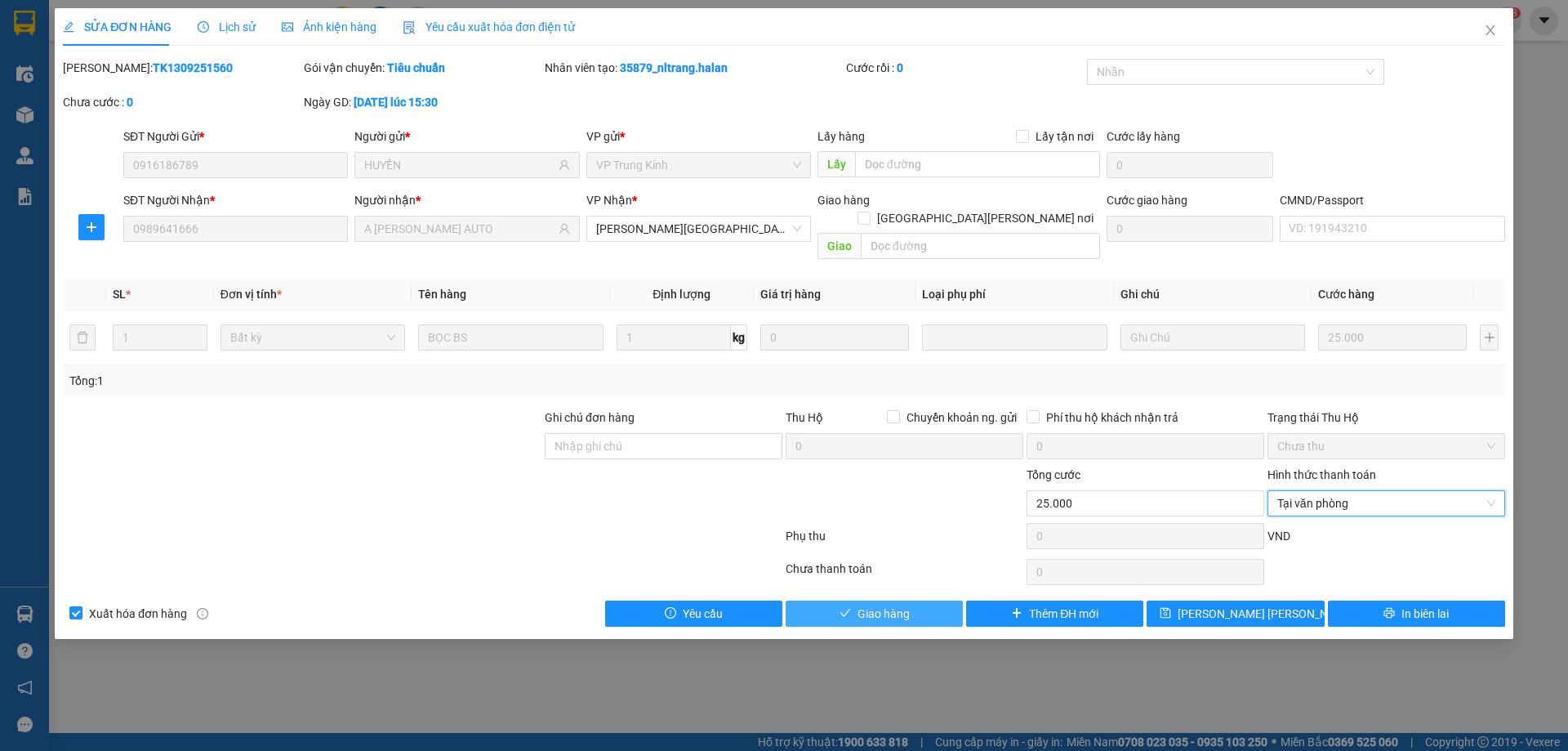
click at [891, 605] on span "Giao hàng" at bounding box center [883, 614] width 52 height 18
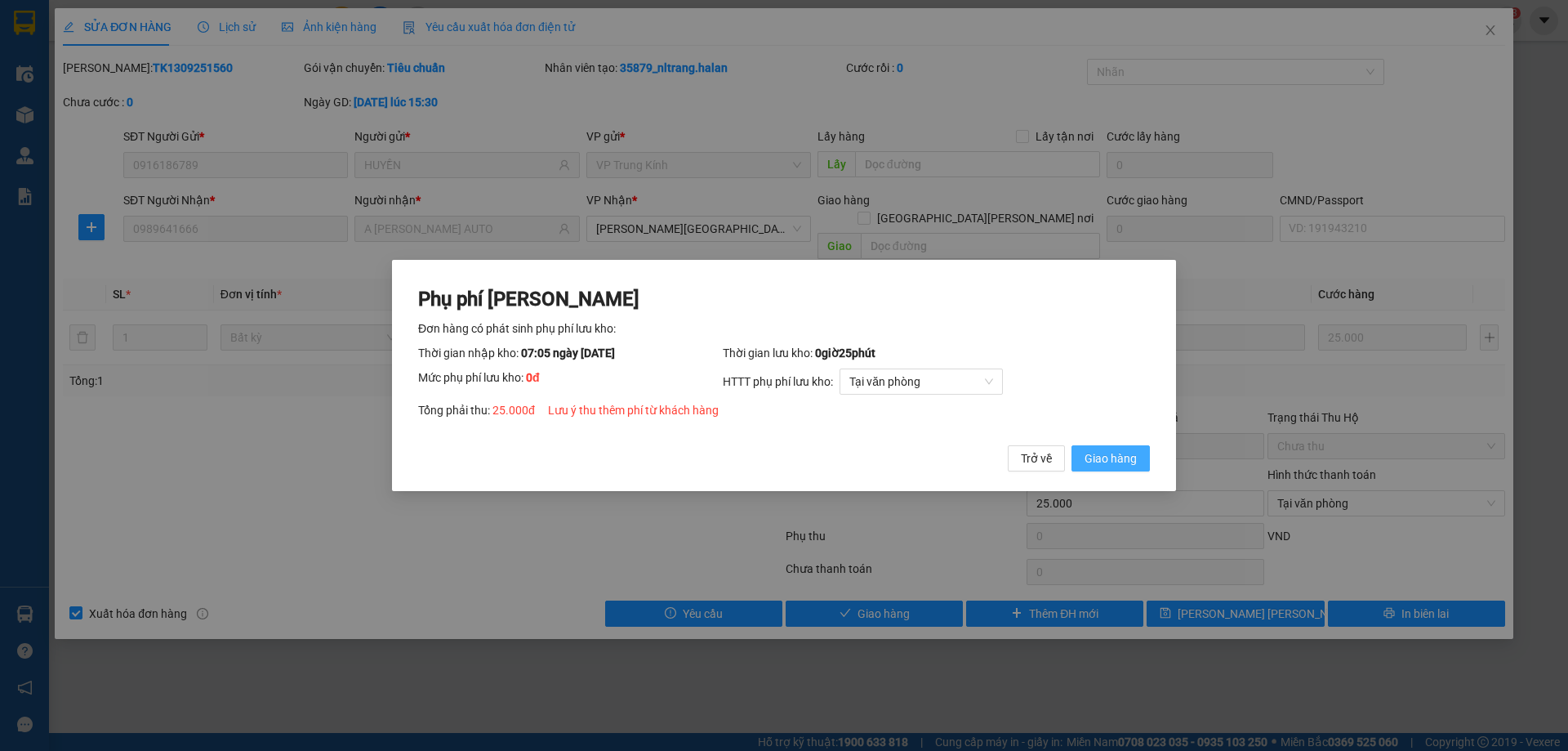
click at [1134, 459] on span "Giao hàng" at bounding box center [1110, 458] width 52 height 18
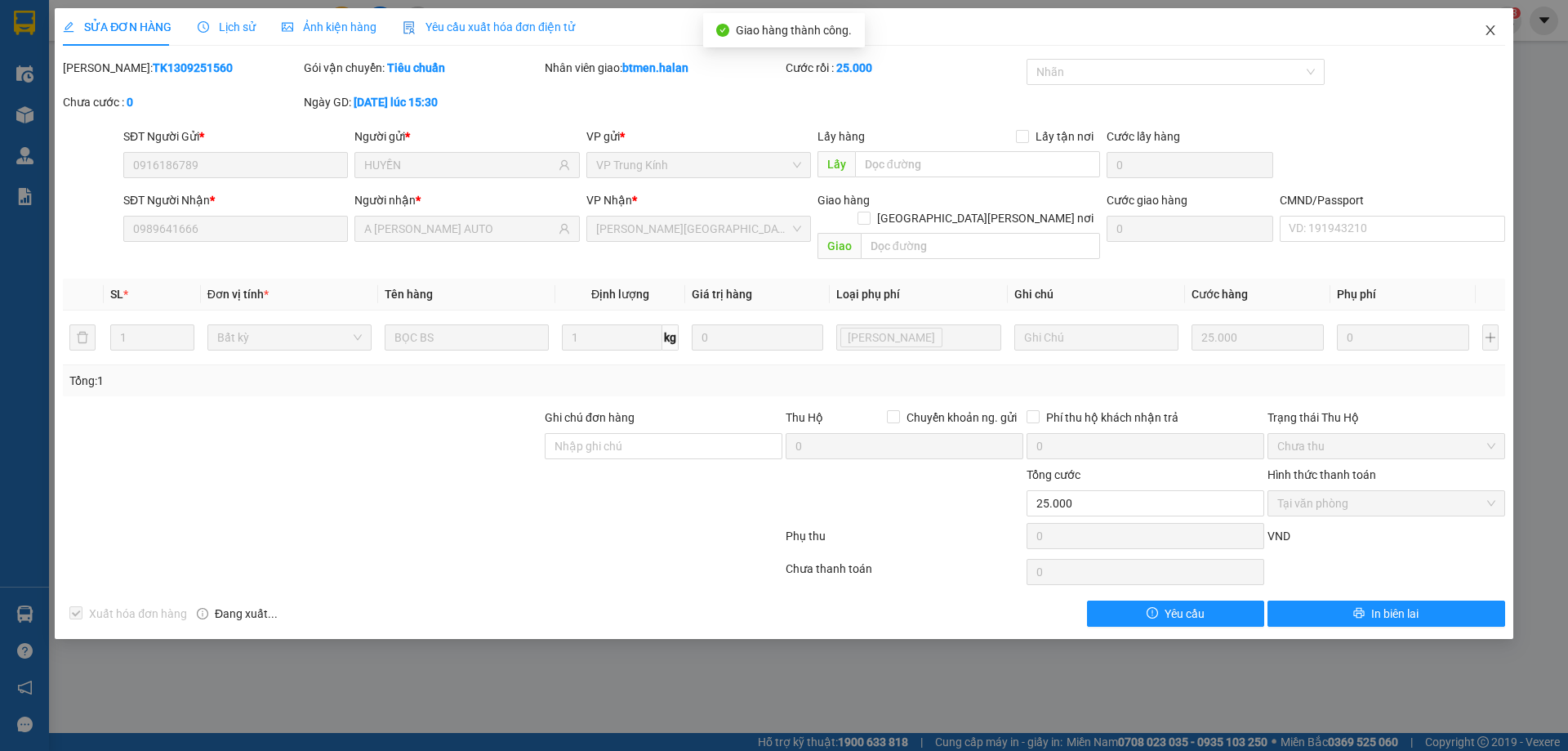
click at [1488, 26] on icon "close" at bounding box center [1490, 30] width 13 height 13
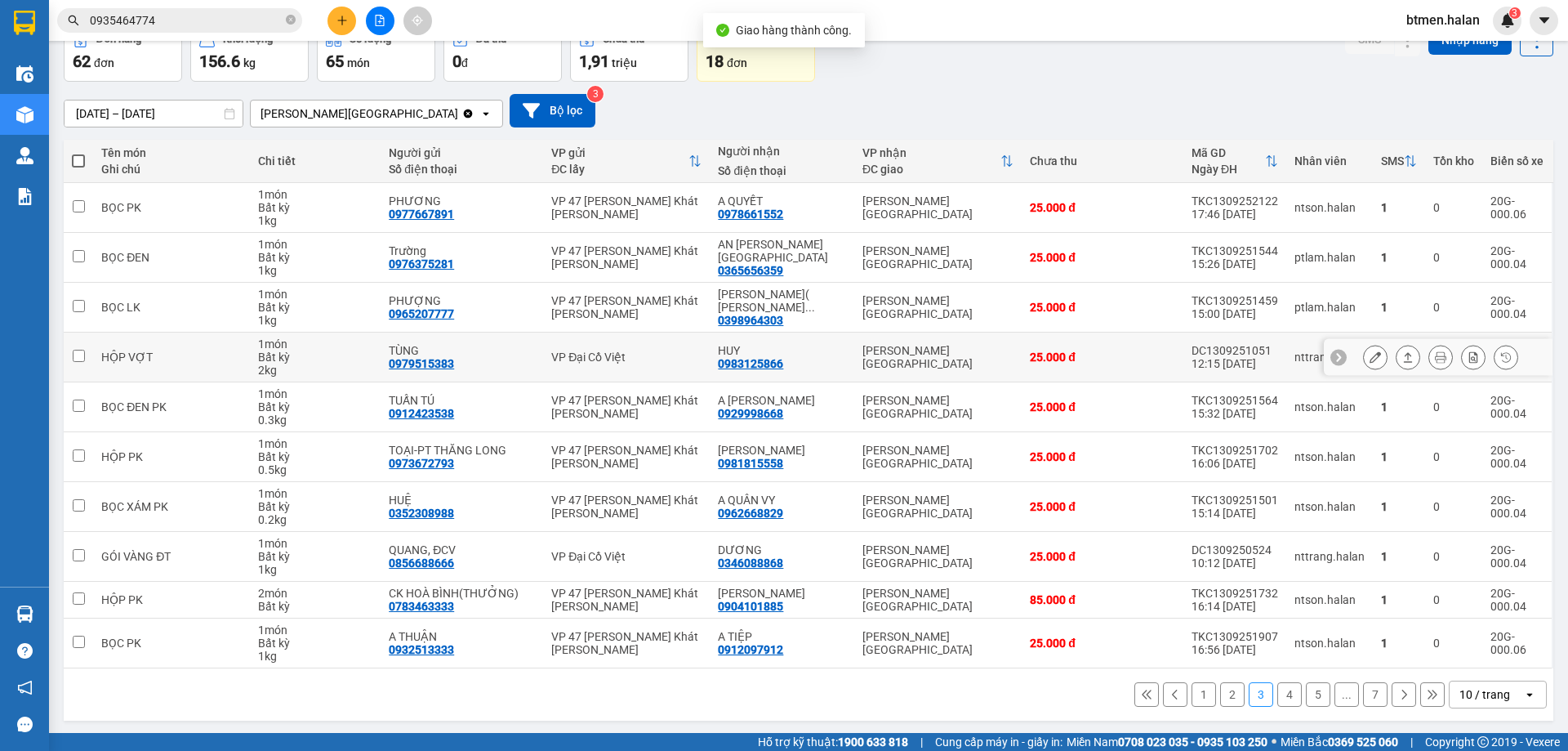
scroll to position [93, 0]
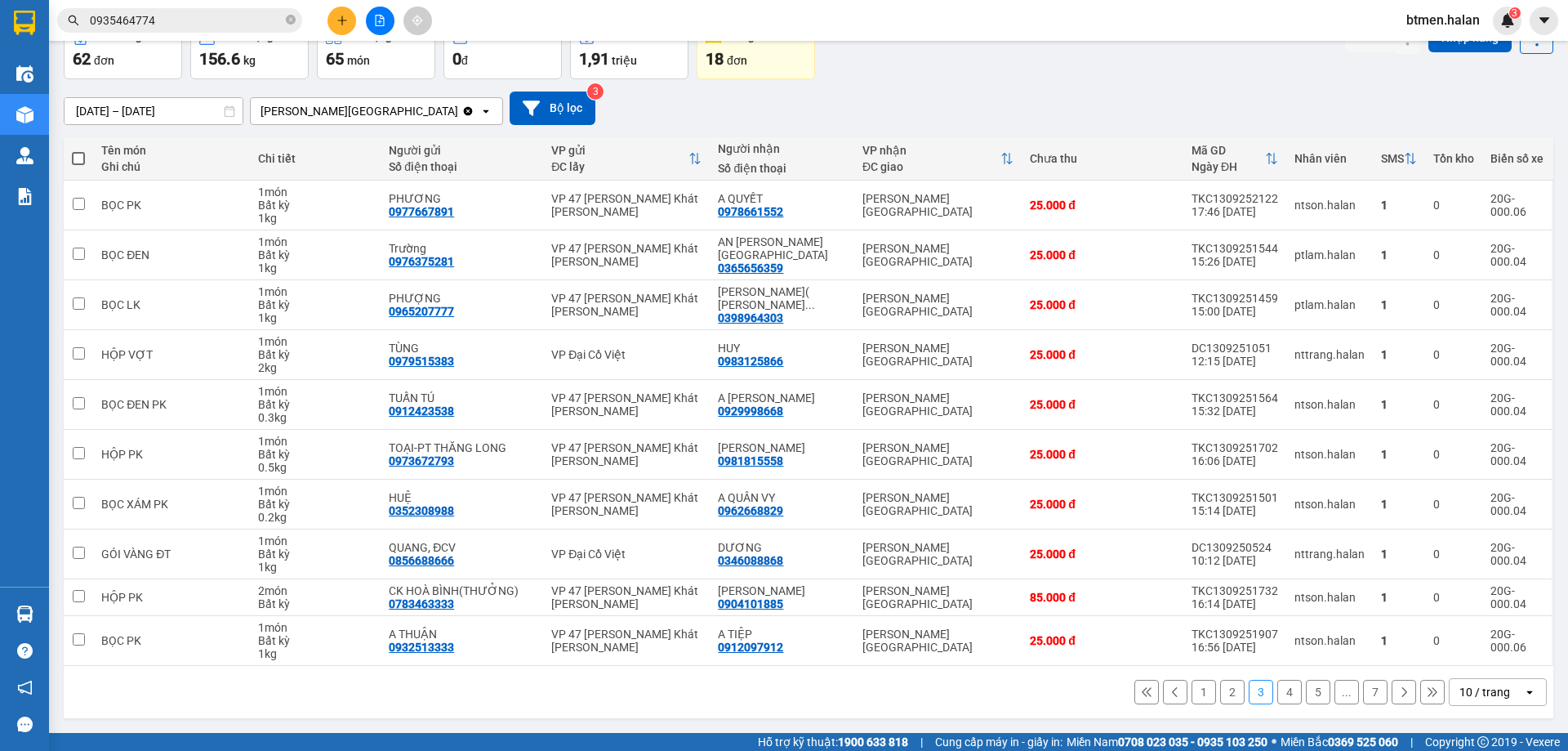
click at [1220, 699] on button "2" at bounding box center [1232, 692] width 25 height 25
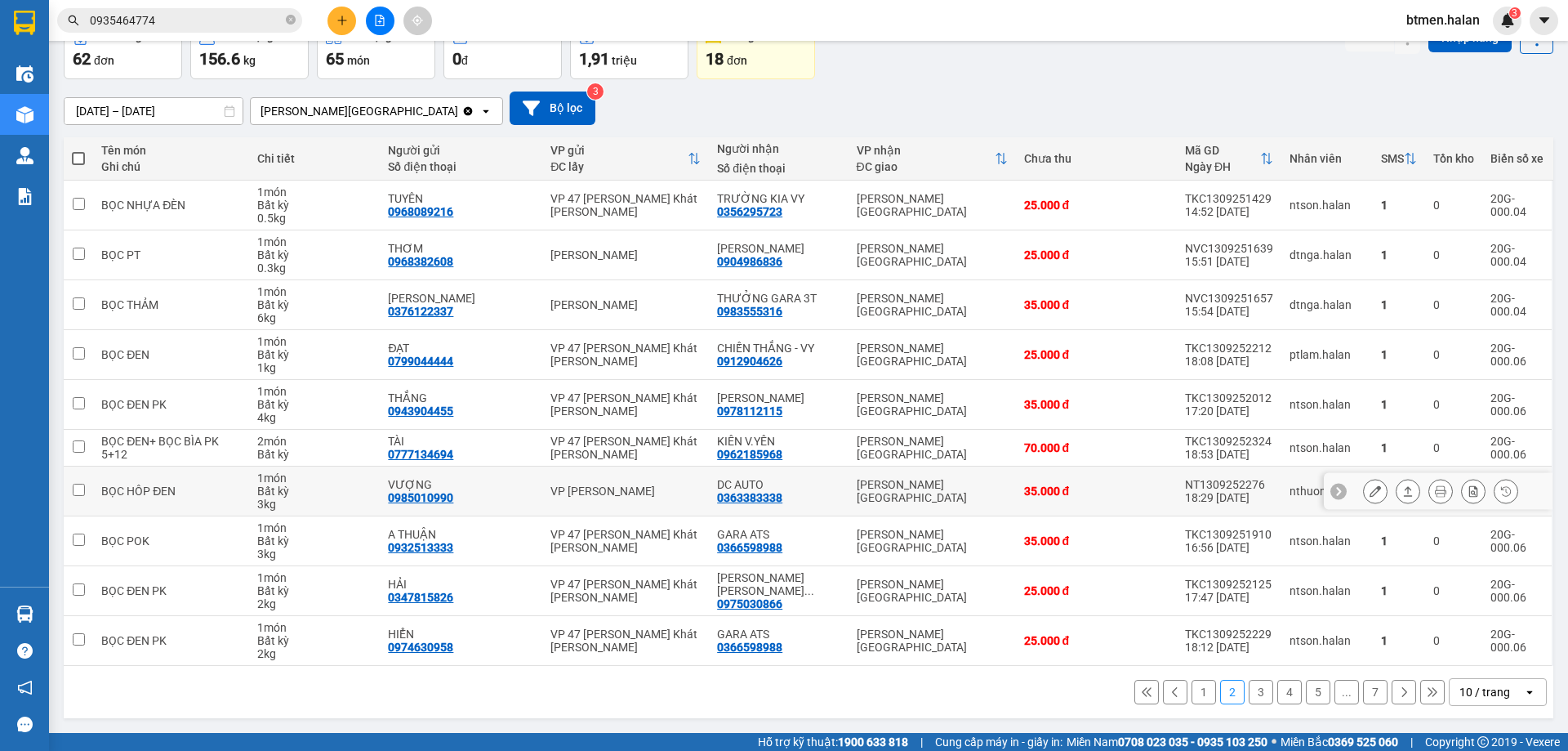
click at [1370, 492] on icon at bounding box center [1375, 491] width 11 height 11
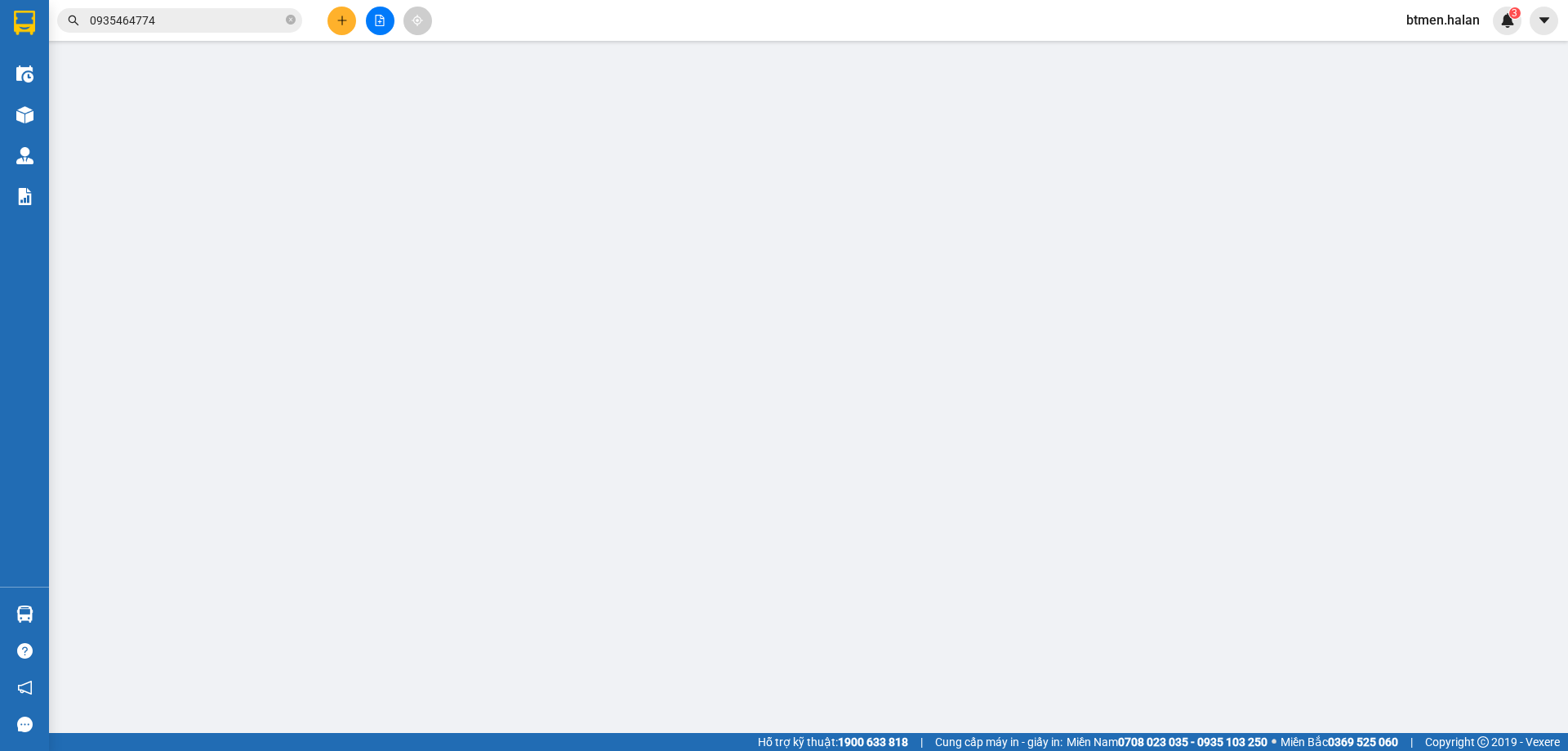
type input "0985010990"
type input "VƯỢNG"
type input "0363383338"
type input "DC AUTO"
type input "35.000"
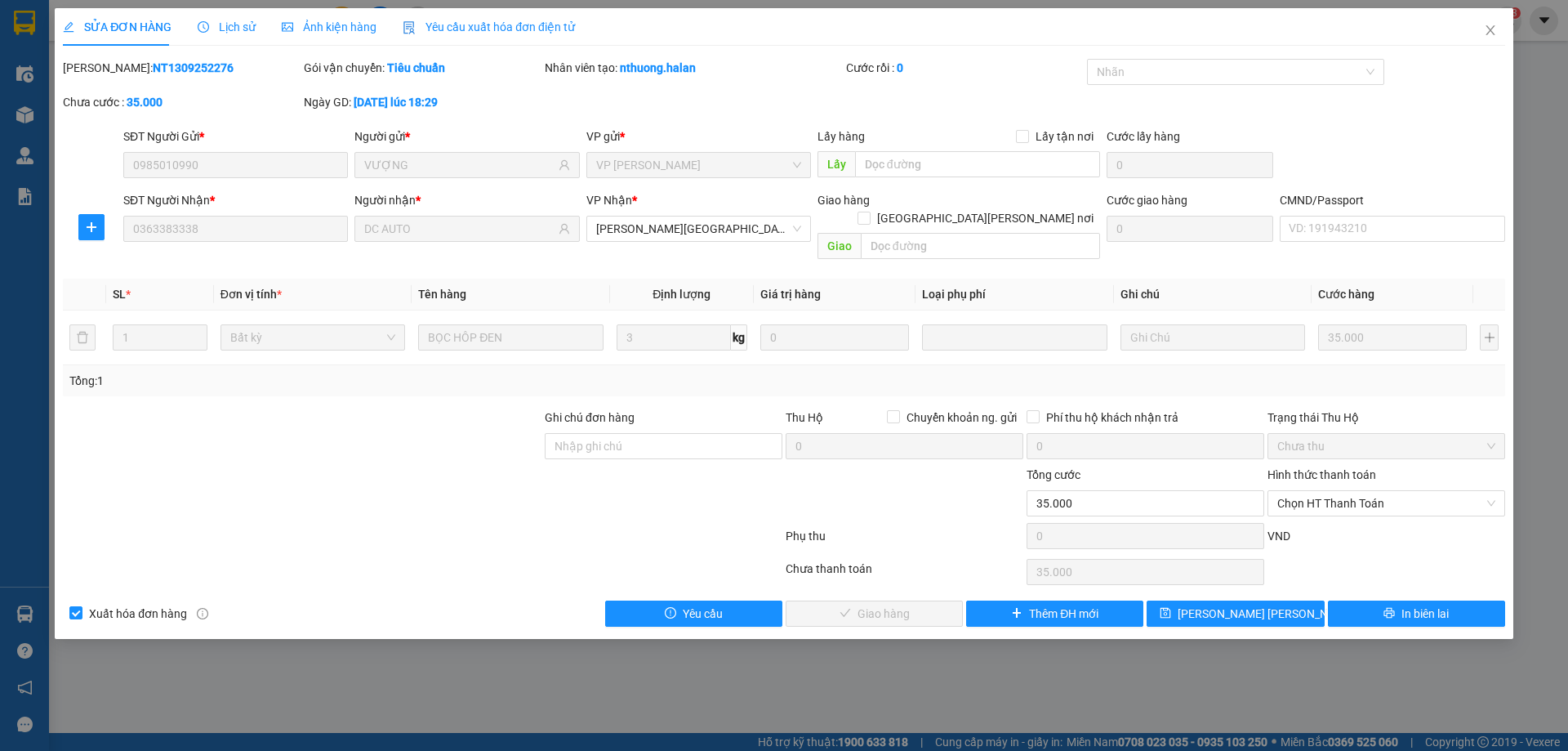
click at [1358, 492] on span "Chọn HT Thanh Toán" at bounding box center [1386, 503] width 218 height 25
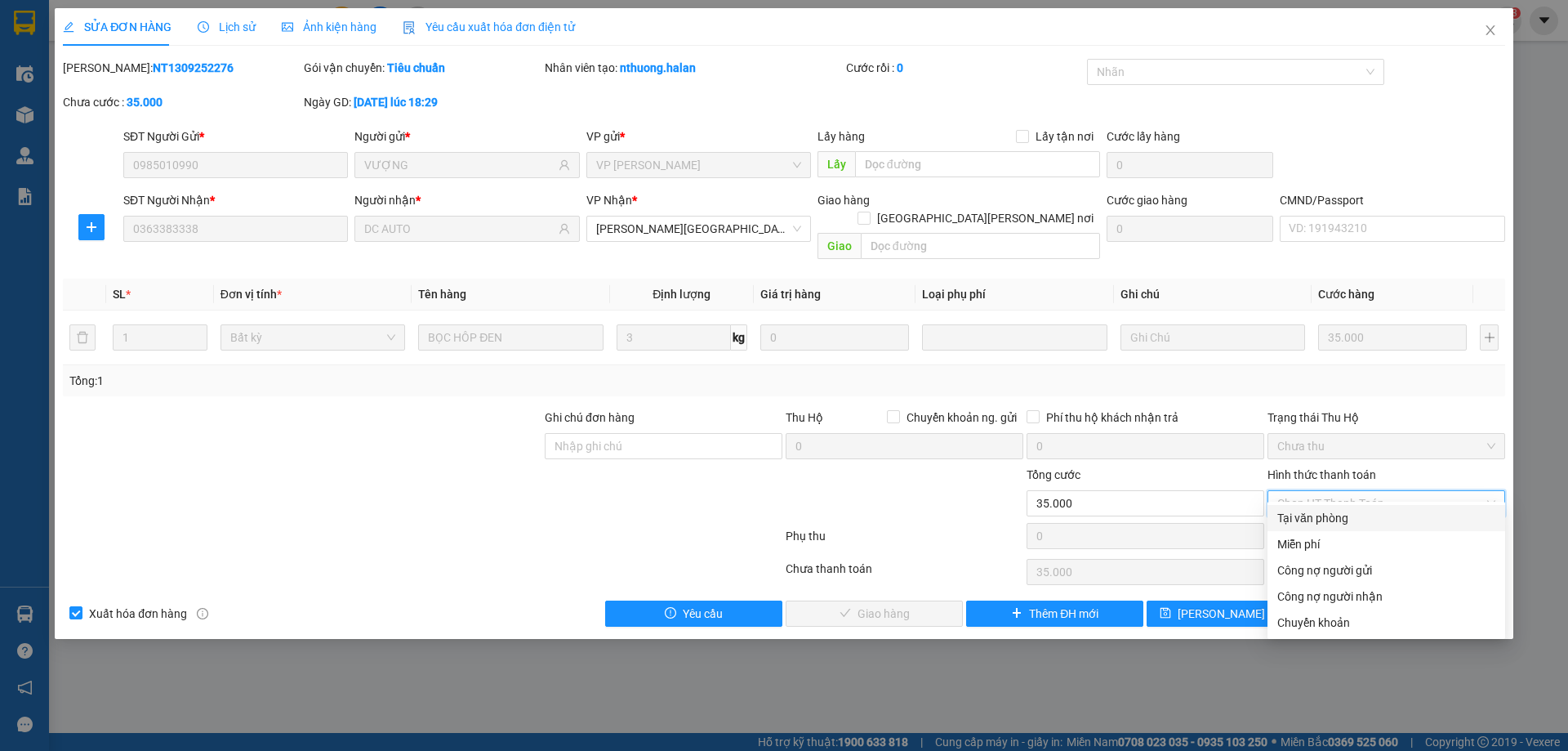
drag, startPoint x: 1336, startPoint y: 515, endPoint x: 1278, endPoint y: 538, distance: 62.4
click at [1336, 516] on div "Tại văn phòng" at bounding box center [1386, 517] width 218 height 18
type input "0"
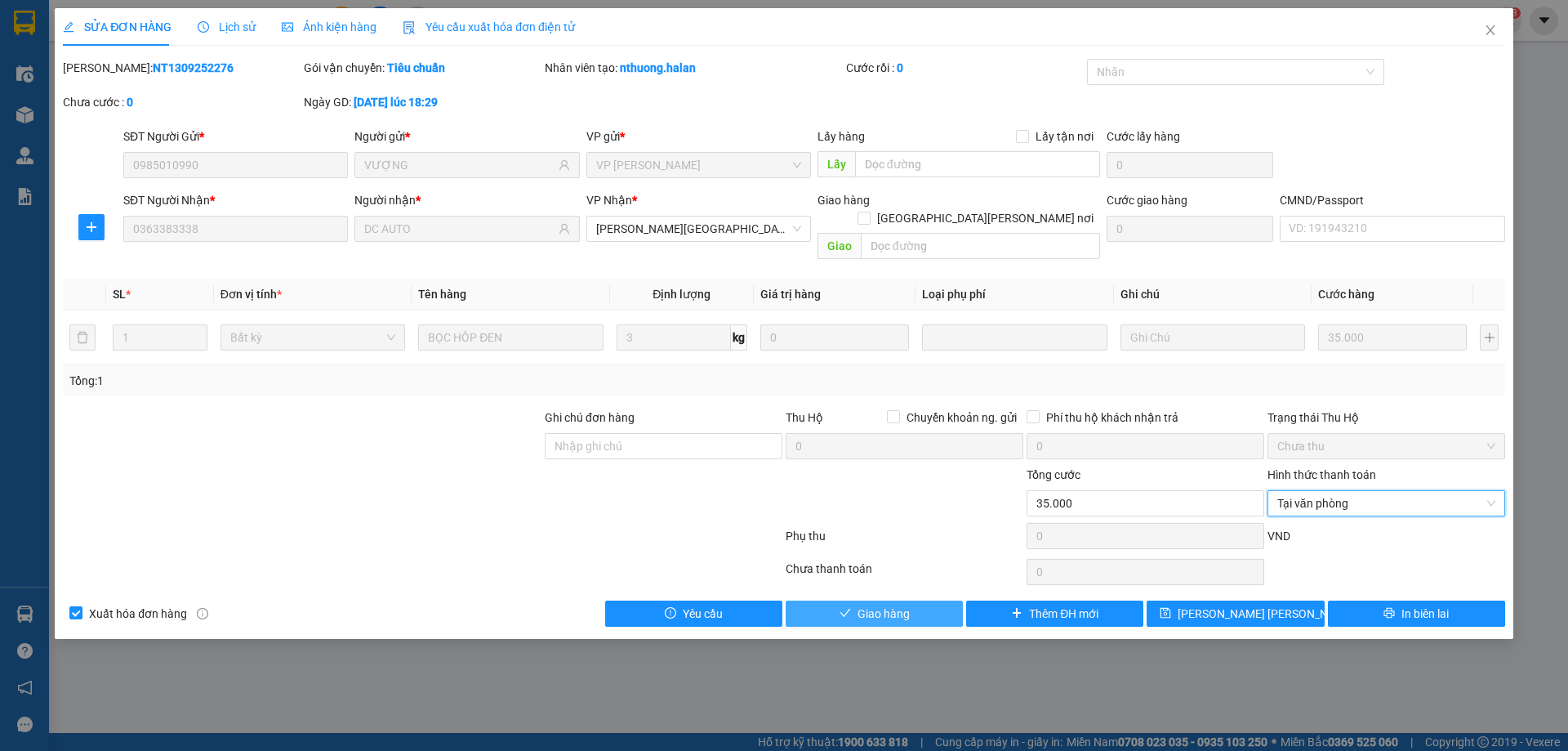
click at [933, 601] on button "Giao hàng" at bounding box center [874, 614] width 177 height 26
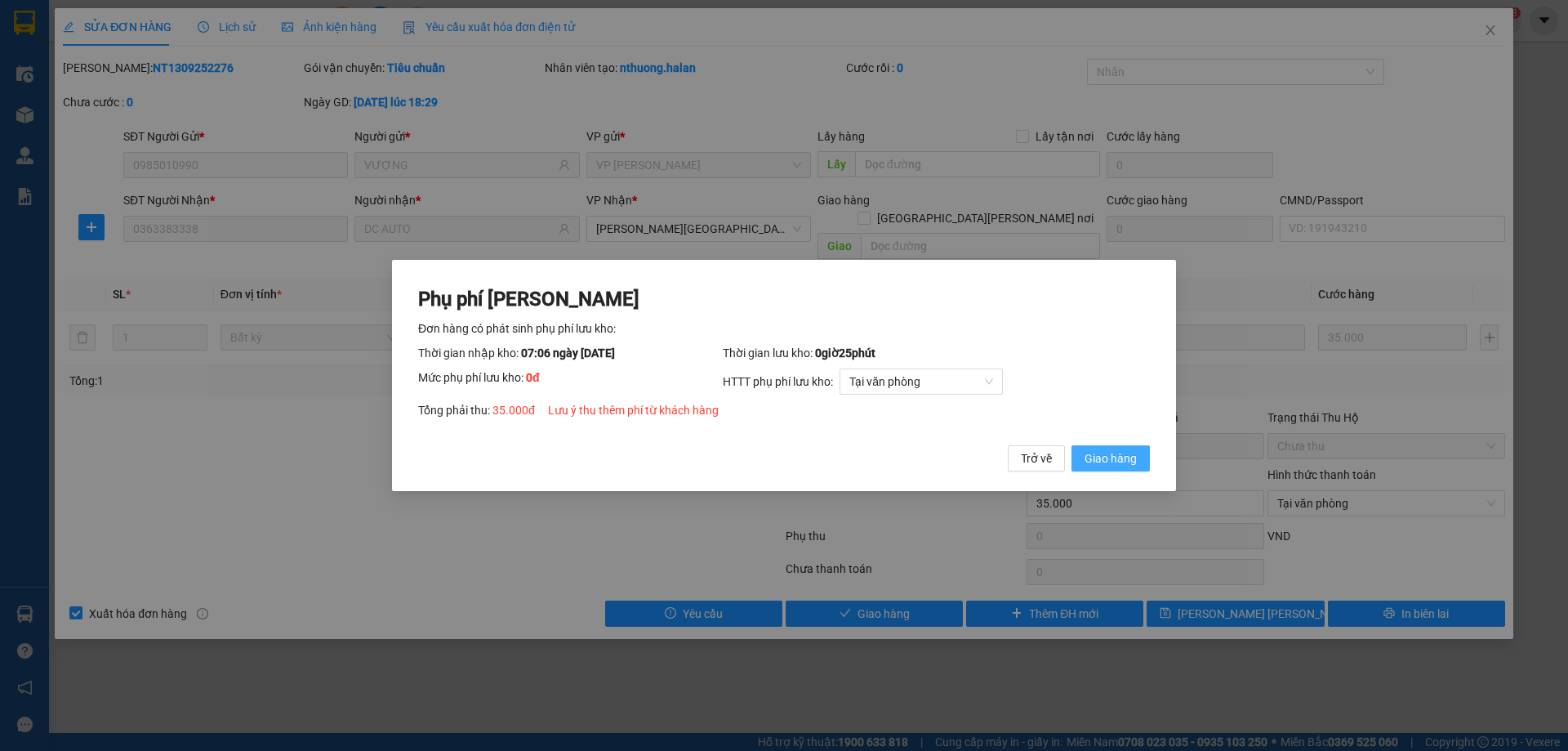
click at [1099, 463] on span "Giao hàng" at bounding box center [1110, 458] width 52 height 18
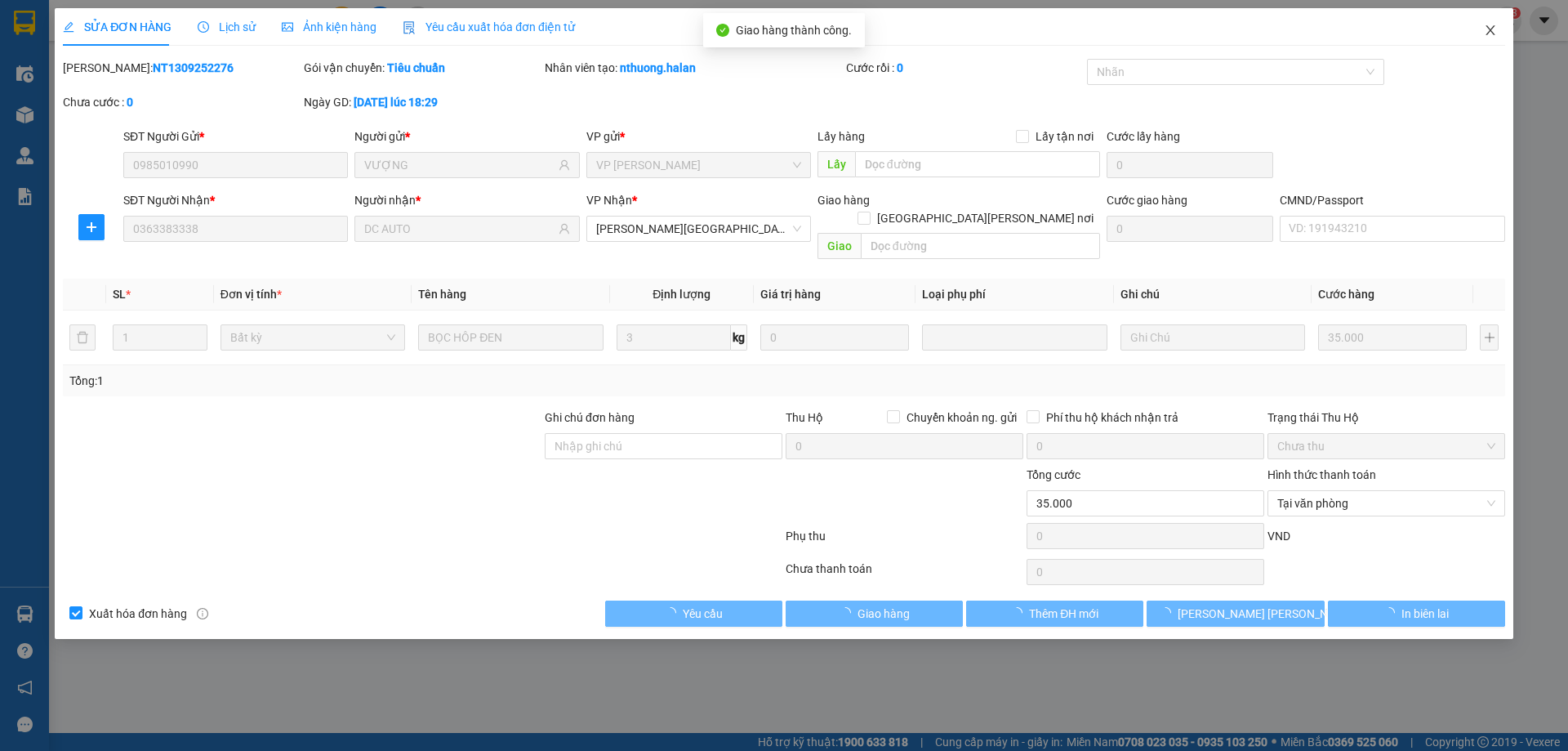
click at [1493, 30] on icon "close" at bounding box center [1490, 30] width 13 height 13
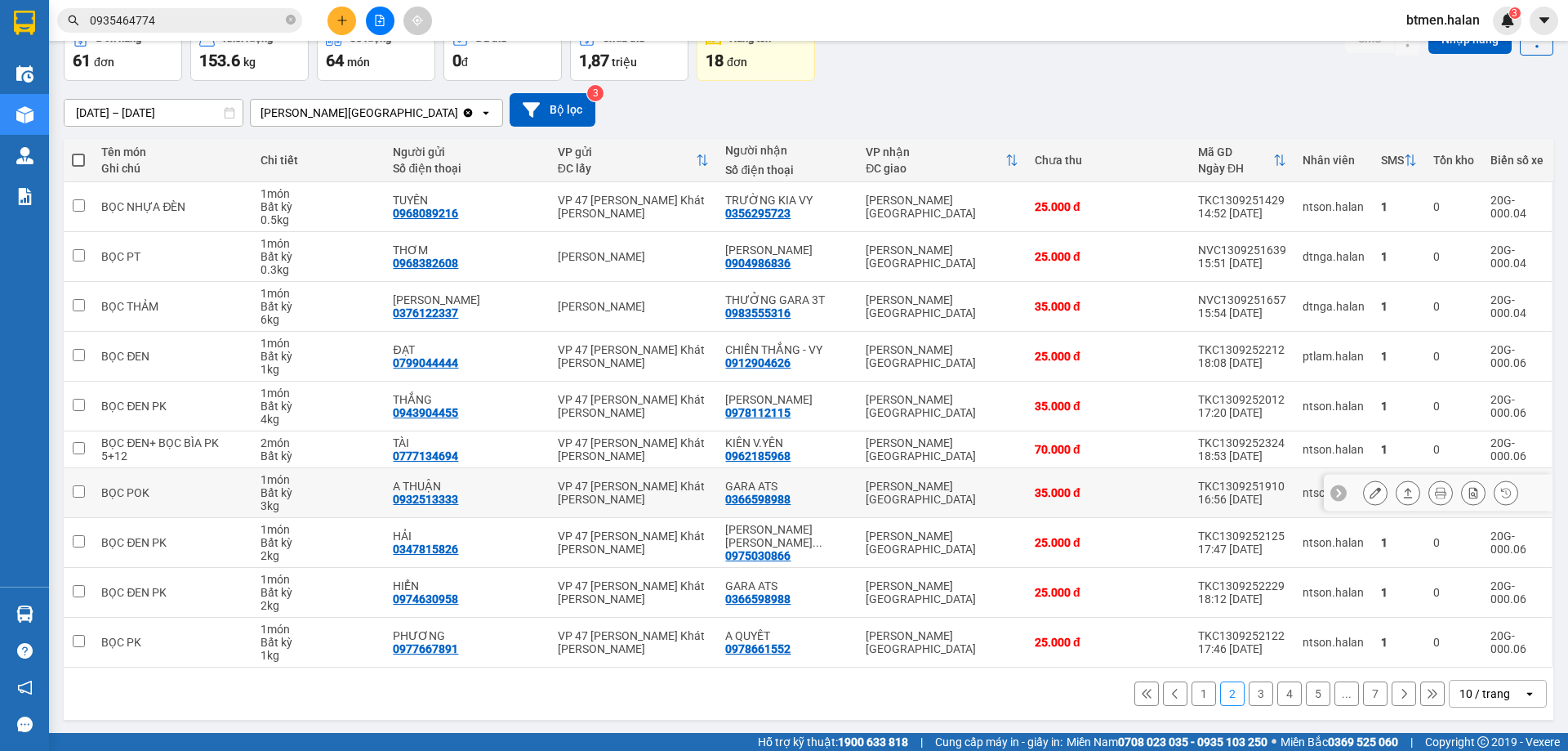
scroll to position [93, 0]
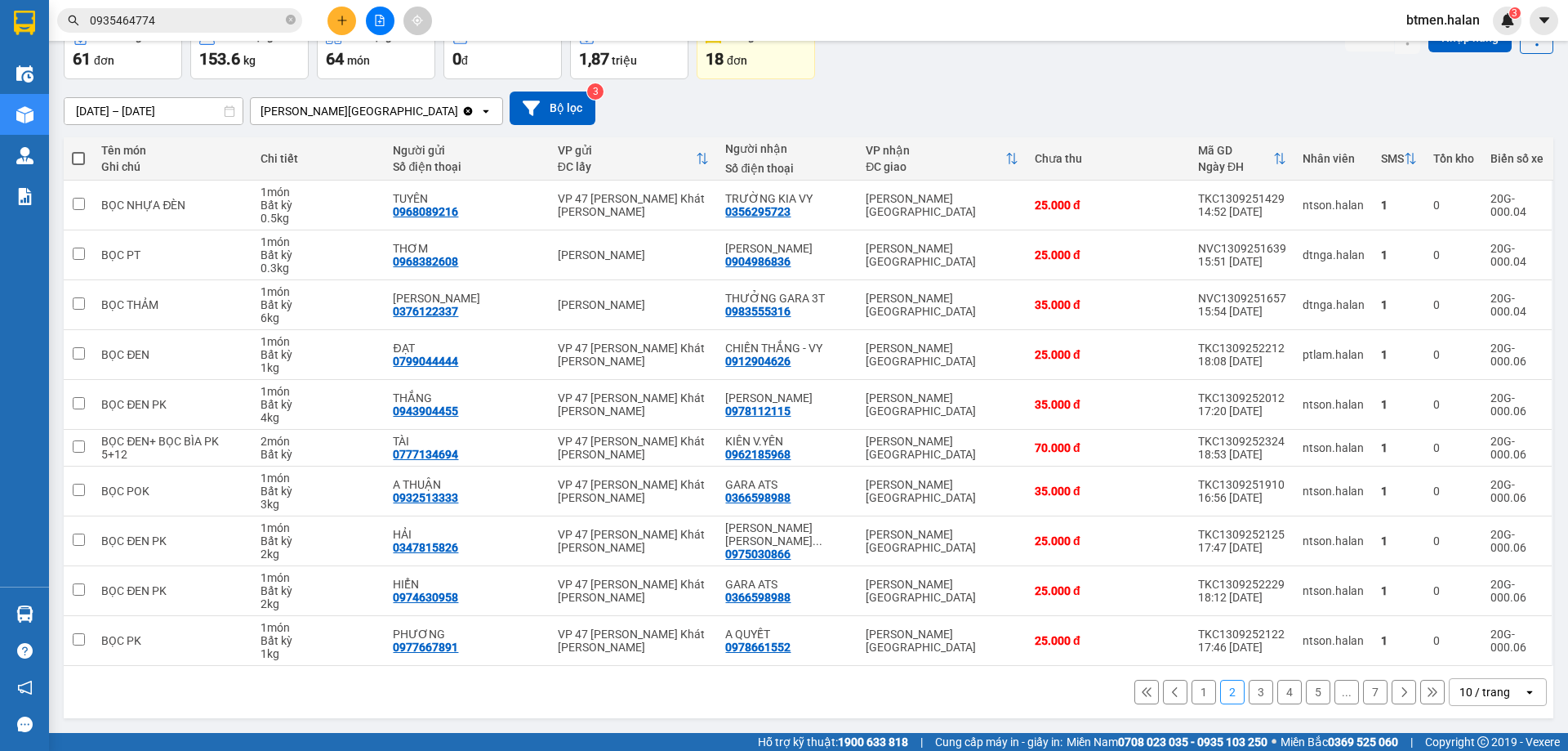
click at [1249, 690] on button "3" at bounding box center [1261, 692] width 25 height 25
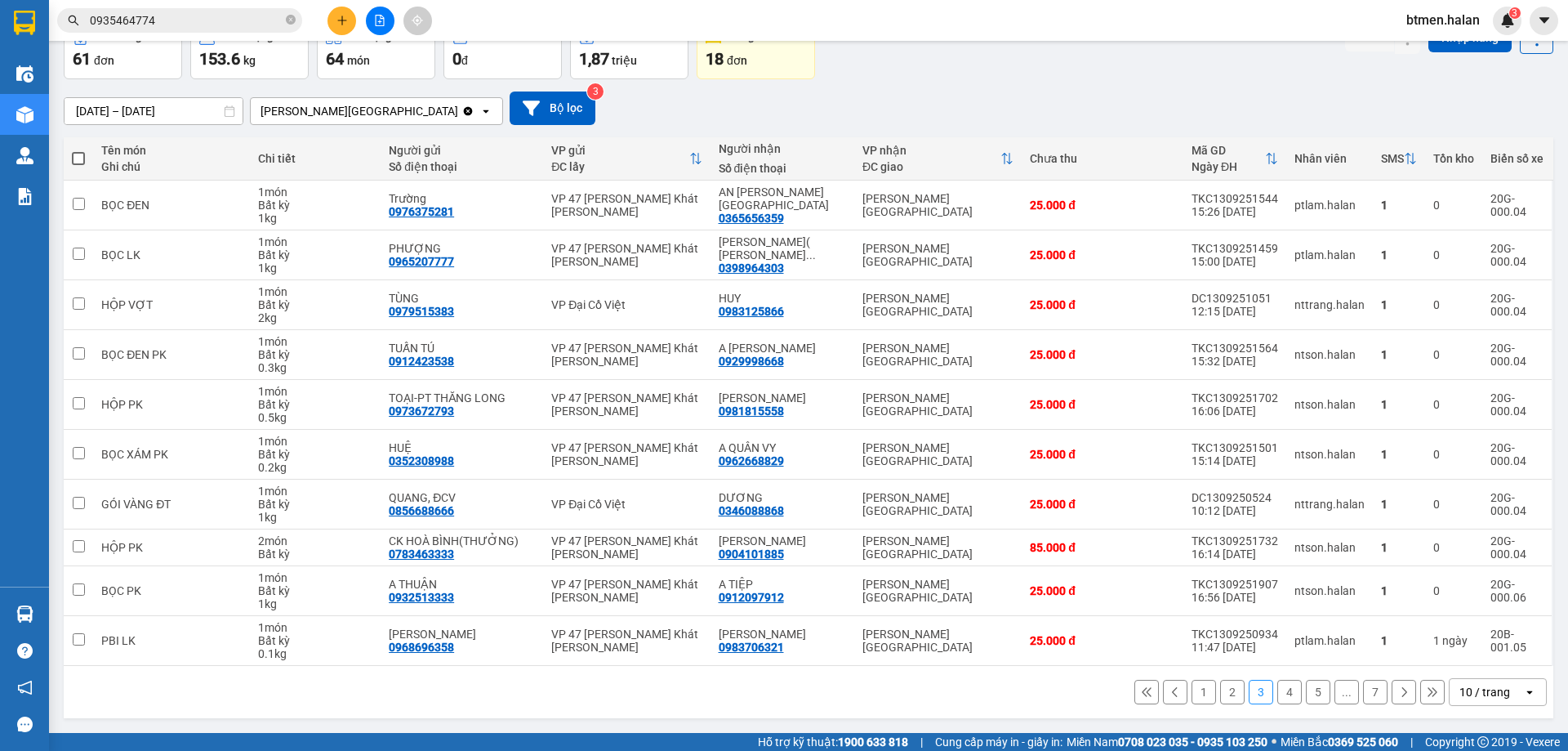
click at [1278, 693] on button "4" at bounding box center [1289, 692] width 25 height 25
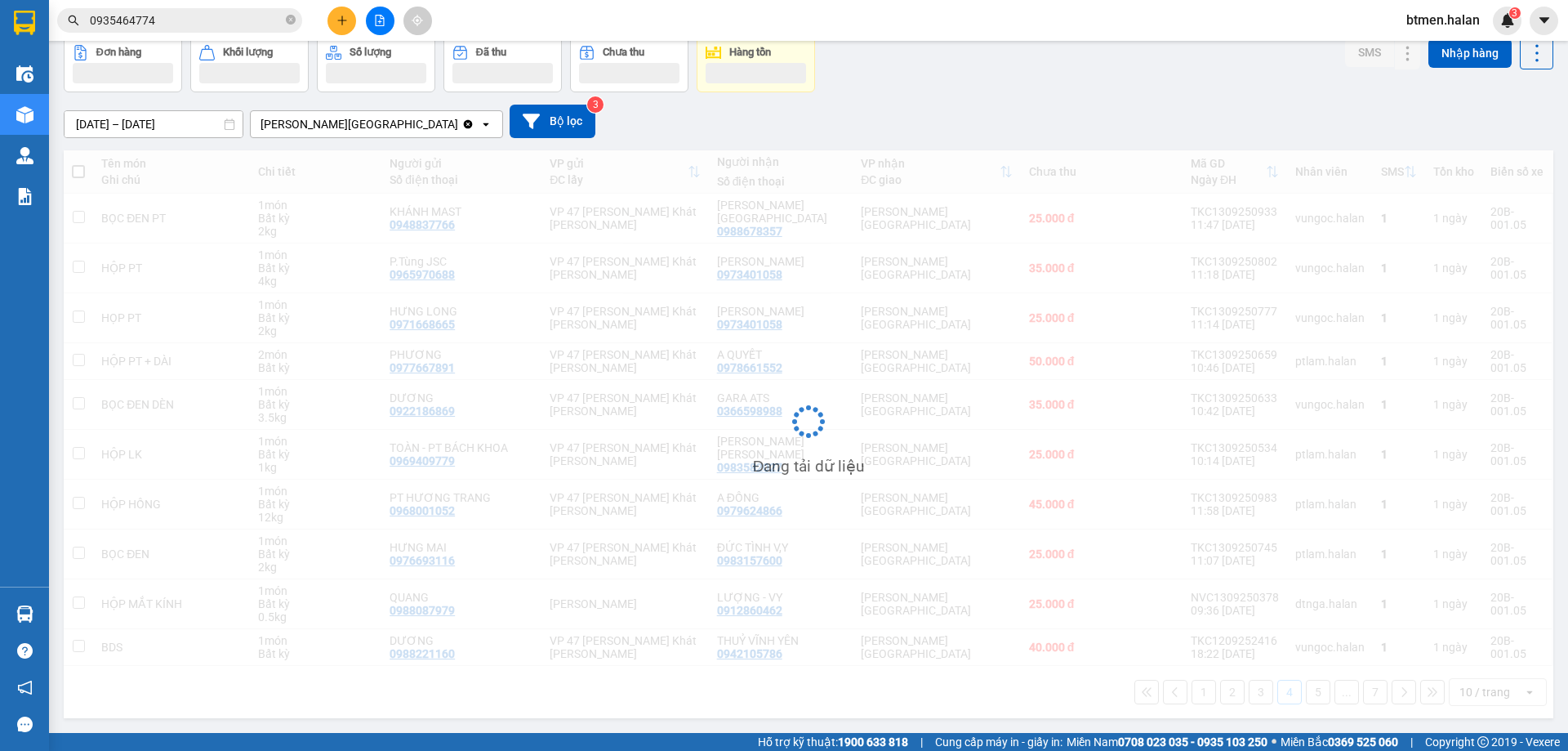
scroll to position [80, 0]
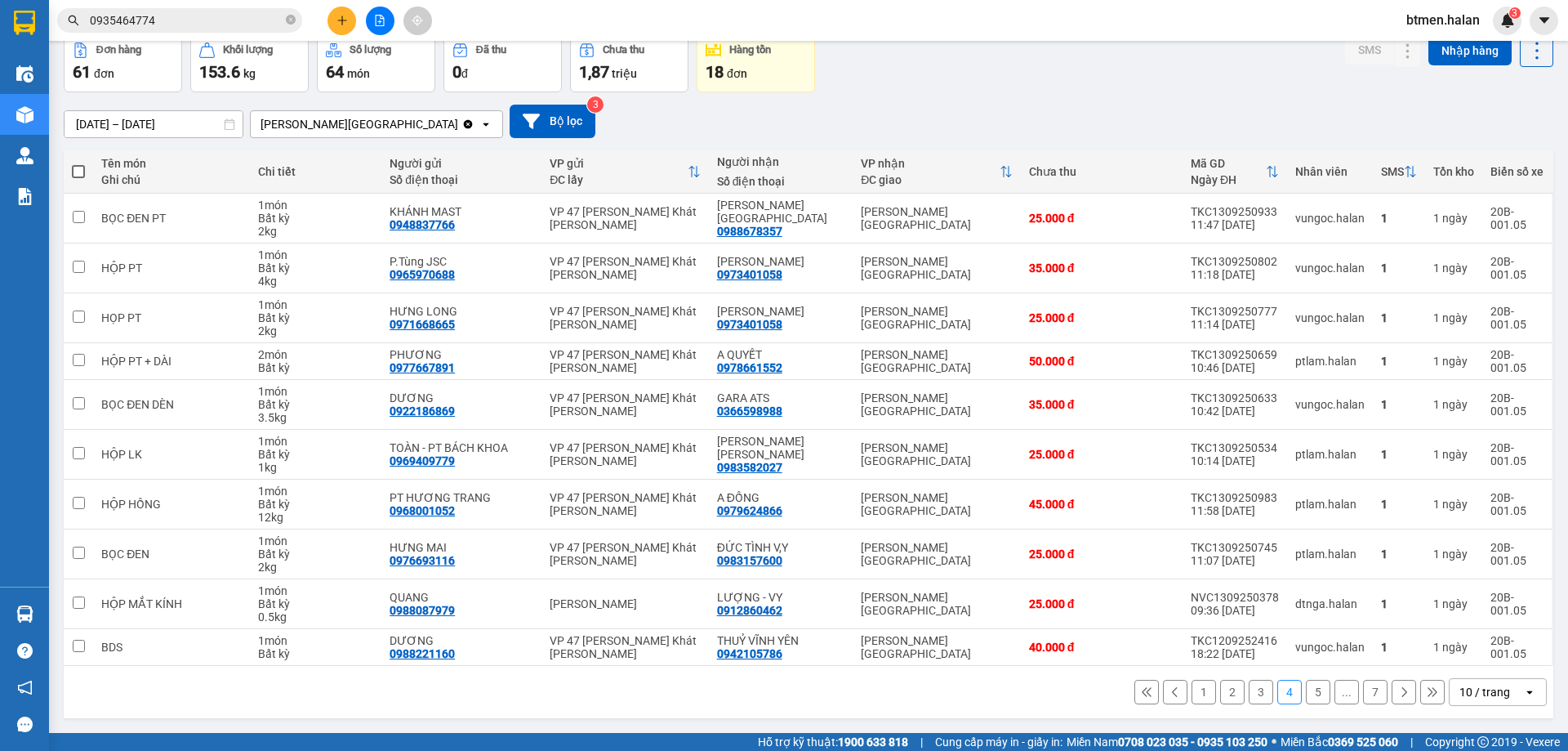
click at [1305, 687] on button "5" at bounding box center [1317, 692] width 25 height 25
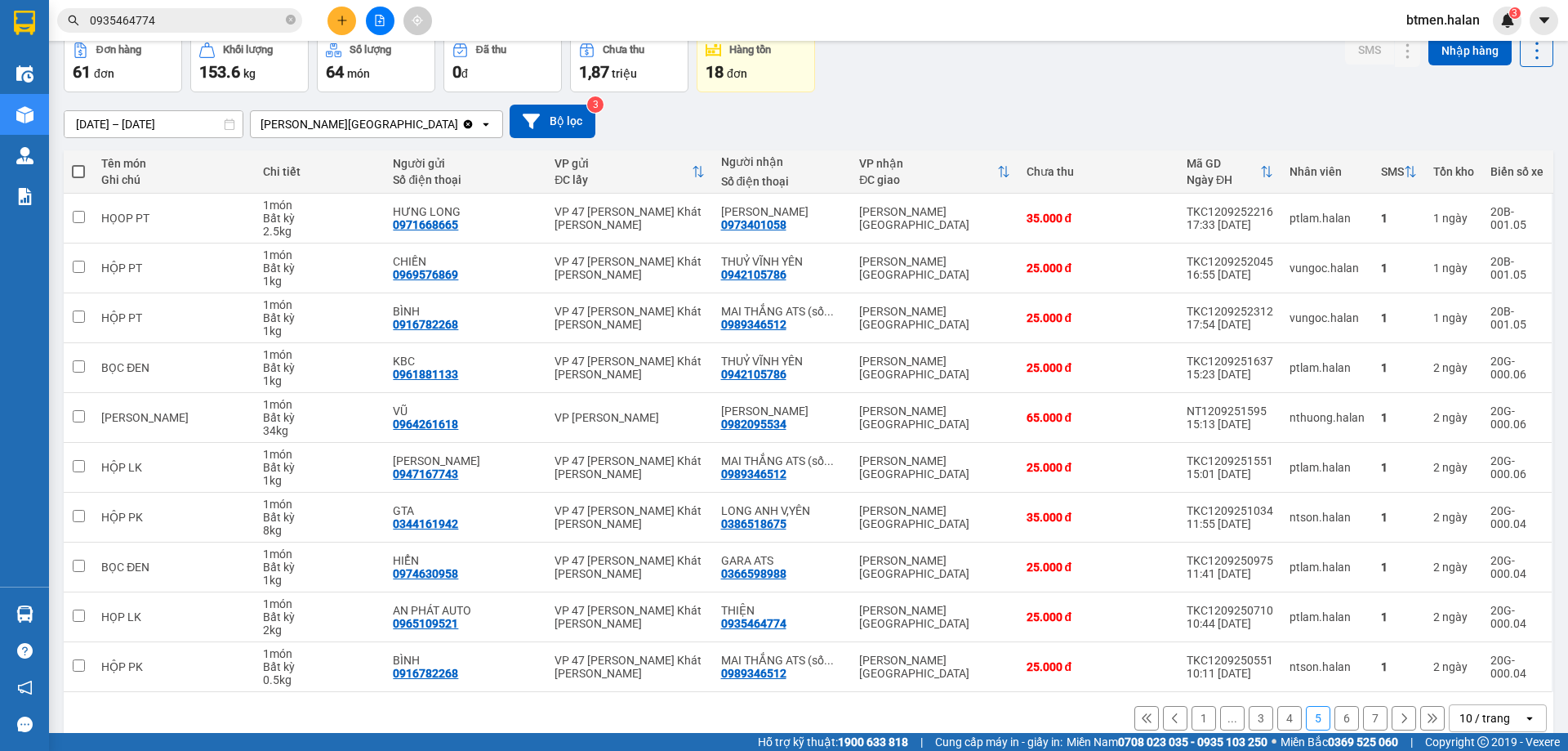
click at [1334, 718] on button "6" at bounding box center [1346, 718] width 25 height 25
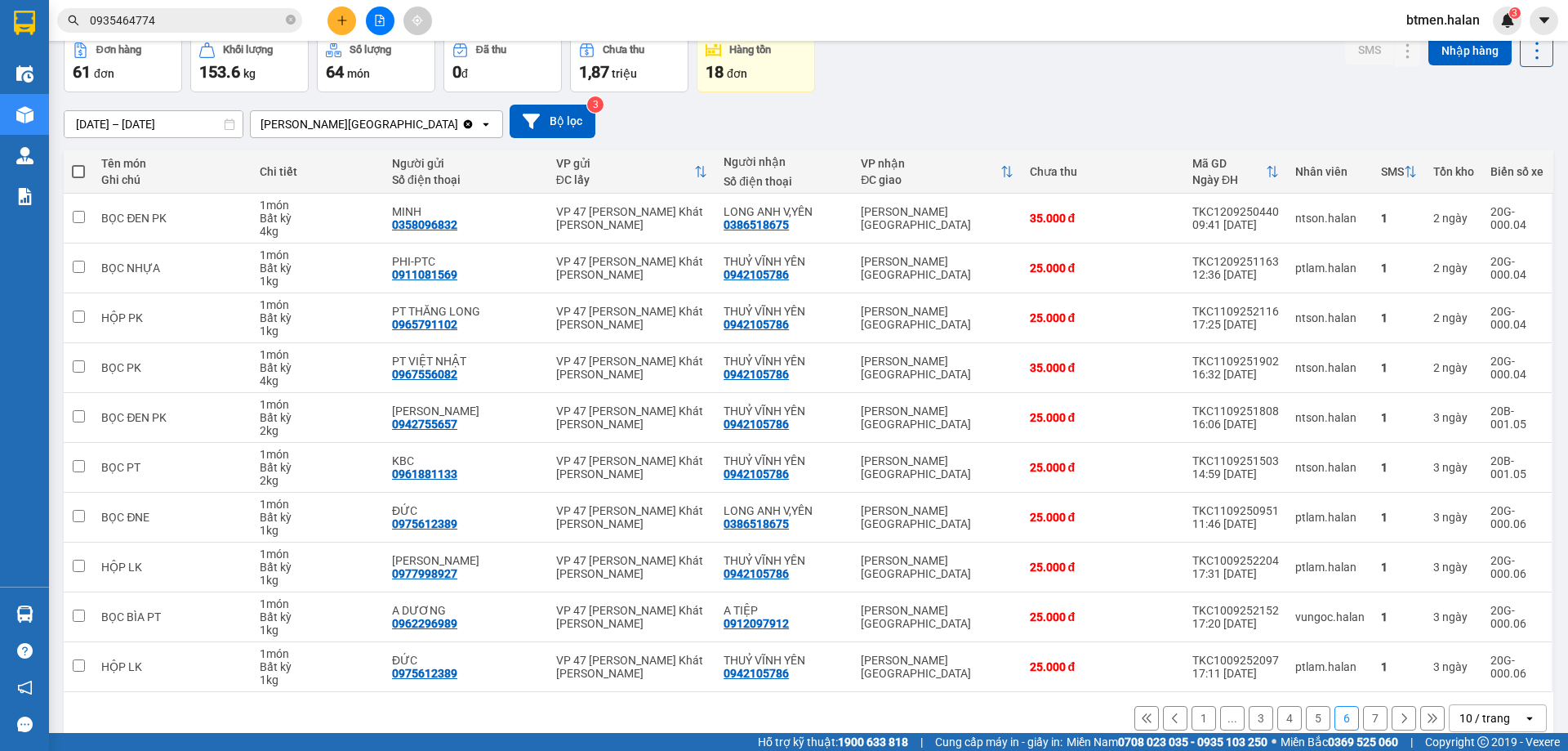
click at [1363, 715] on button "7" at bounding box center [1375, 718] width 25 height 25
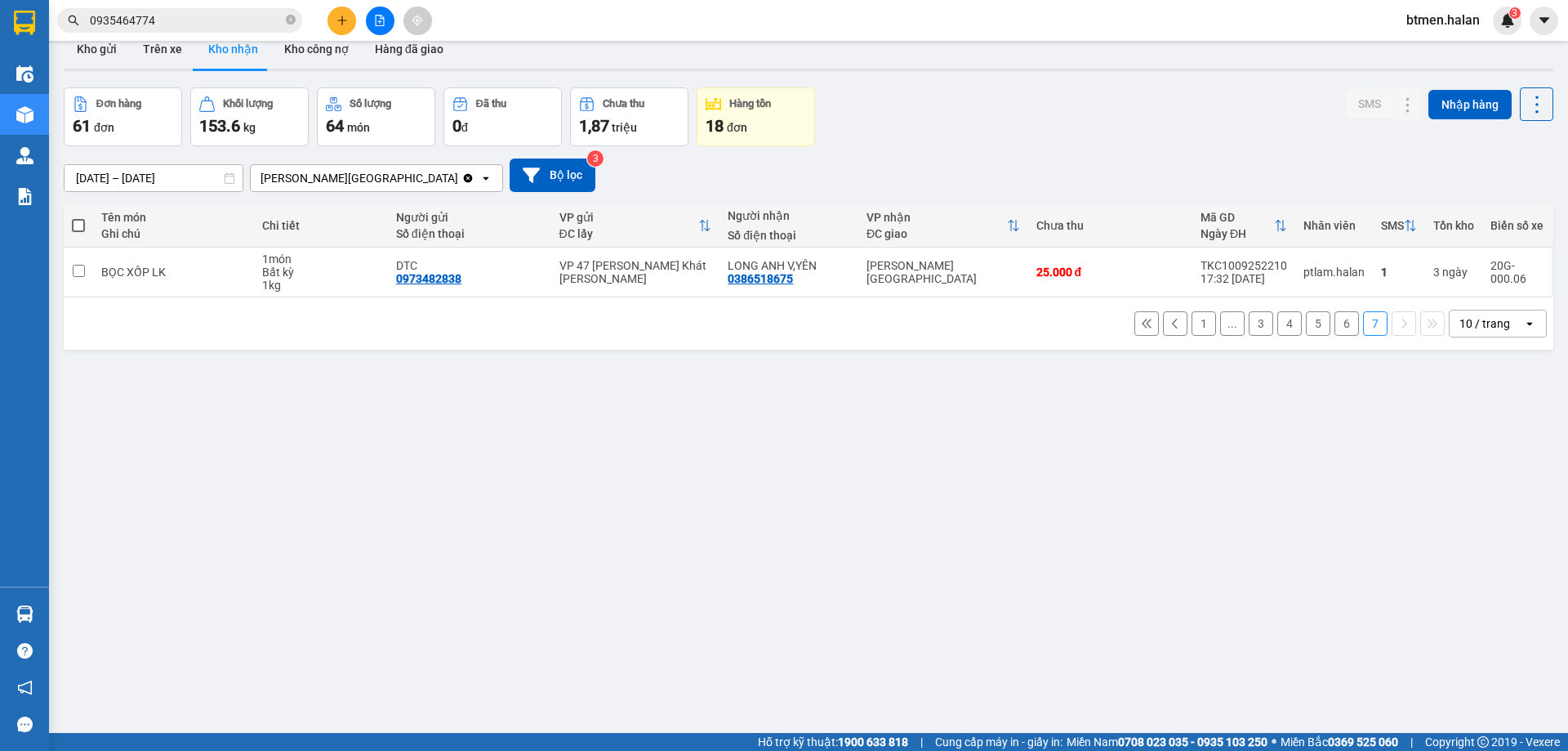
scroll to position [0, 0]
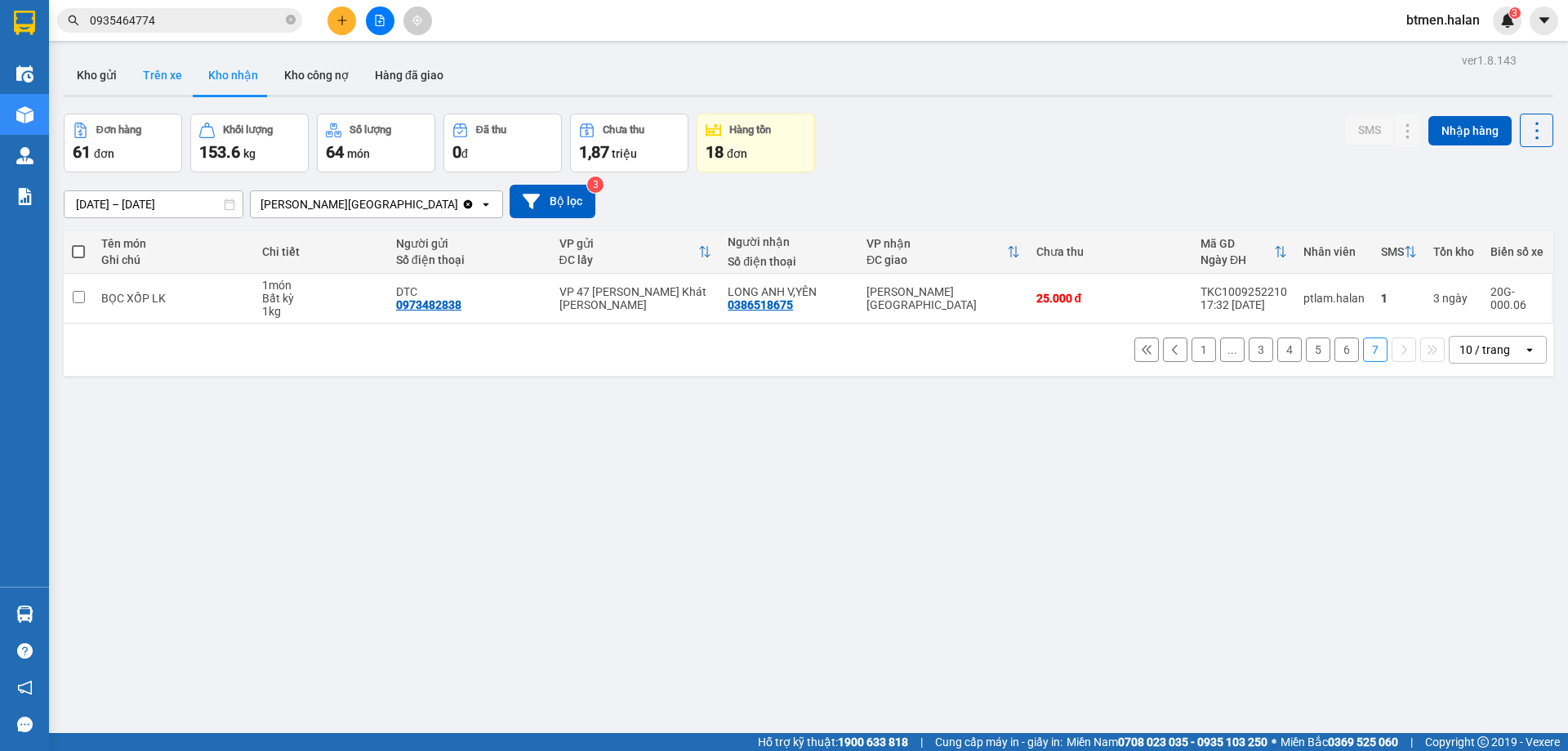
click at [167, 71] on button "Trên xe" at bounding box center [162, 76] width 65 height 40
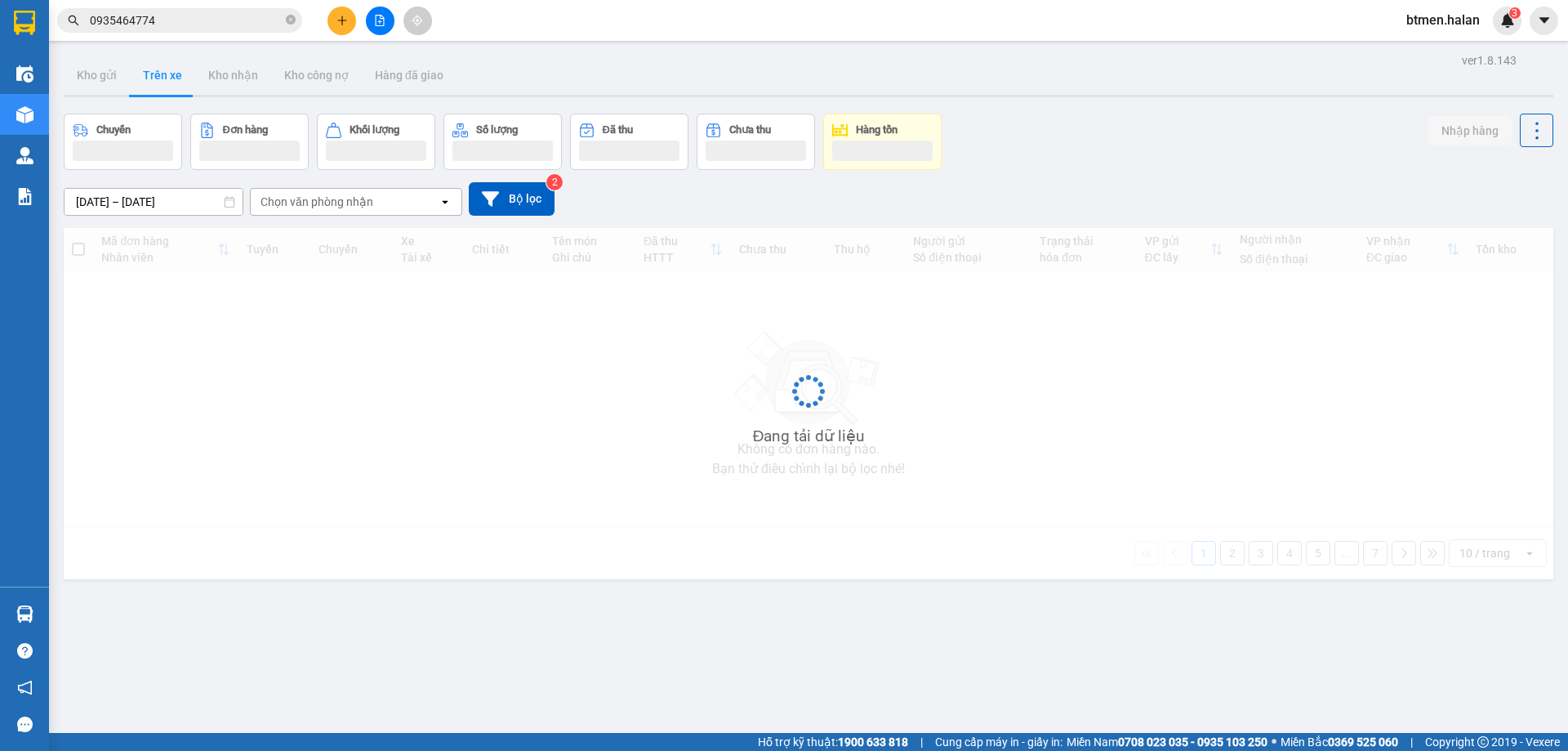
type input "[DATE] – [DATE]"
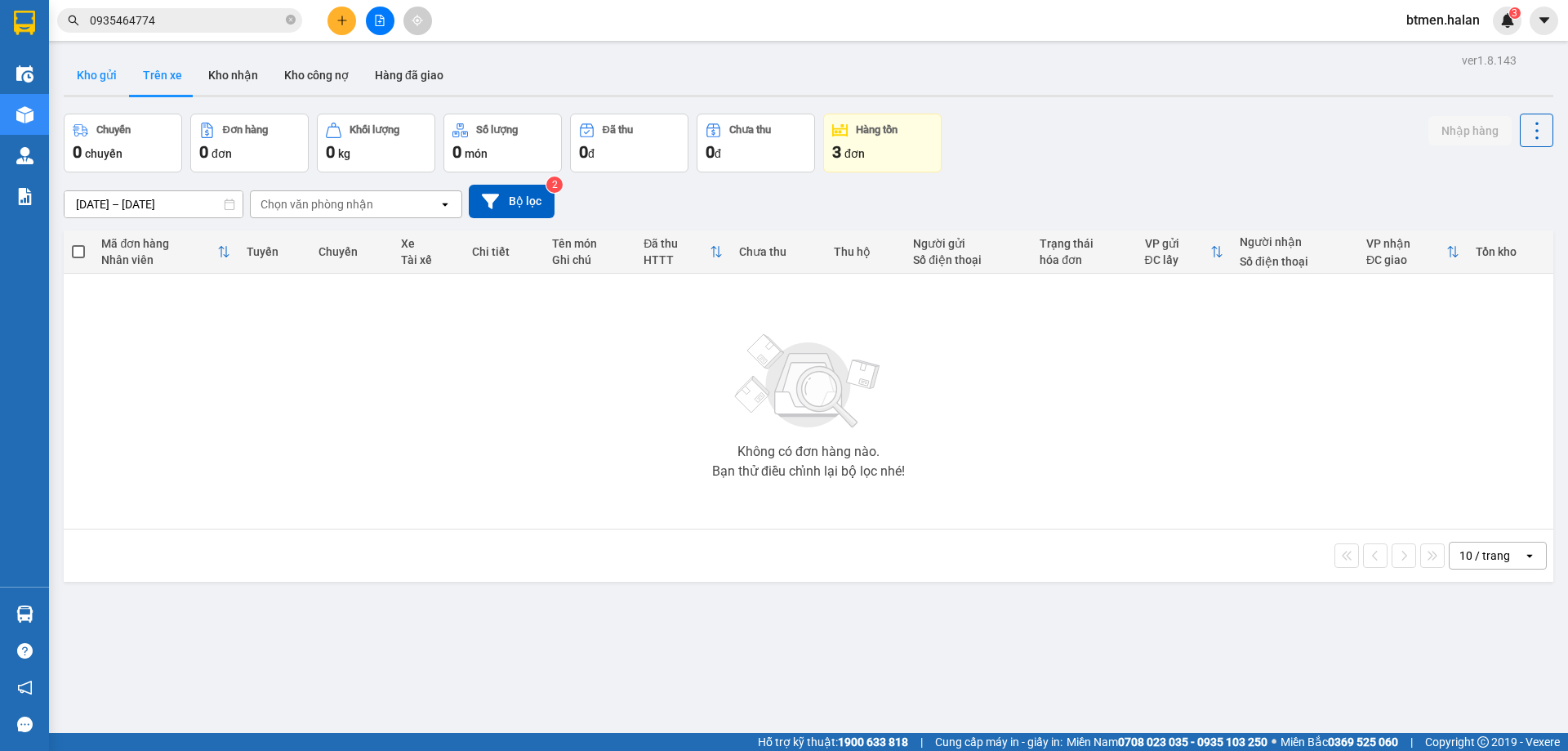
click at [91, 65] on button "Kho gửi" at bounding box center [96, 76] width 66 height 40
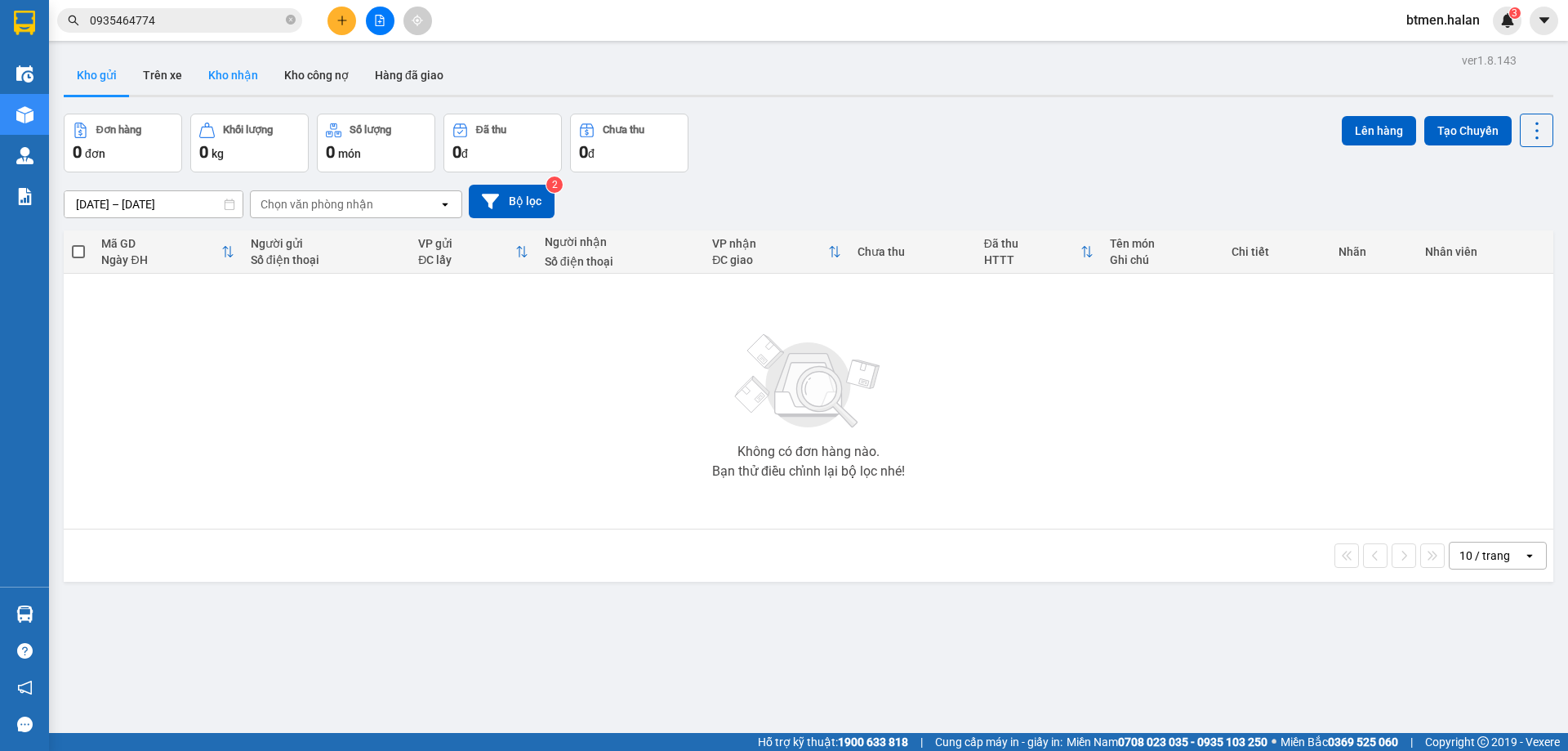
click at [230, 82] on button "Kho nhận" at bounding box center [233, 76] width 76 height 40
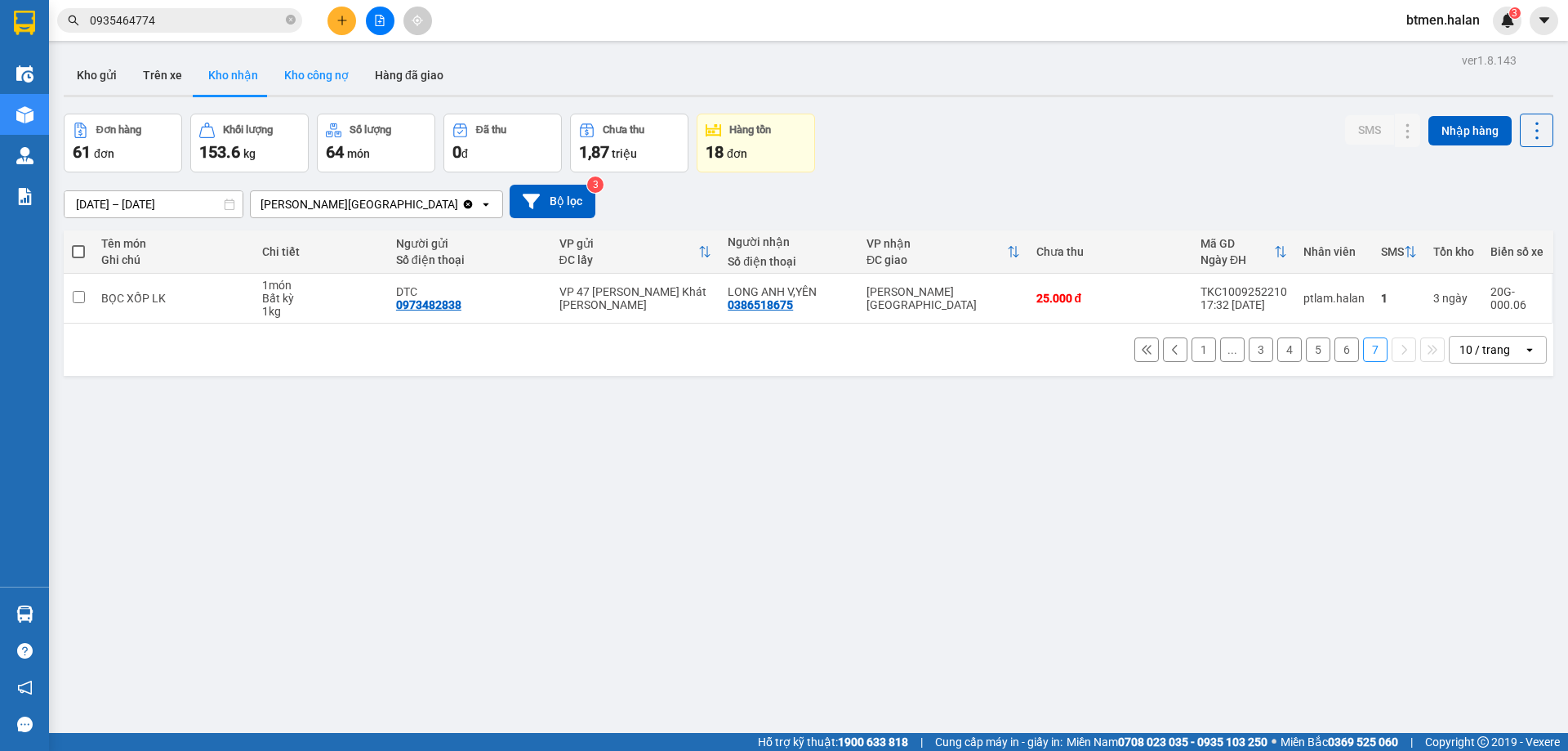
click at [311, 79] on button "Kho công nợ" at bounding box center [317, 76] width 91 height 40
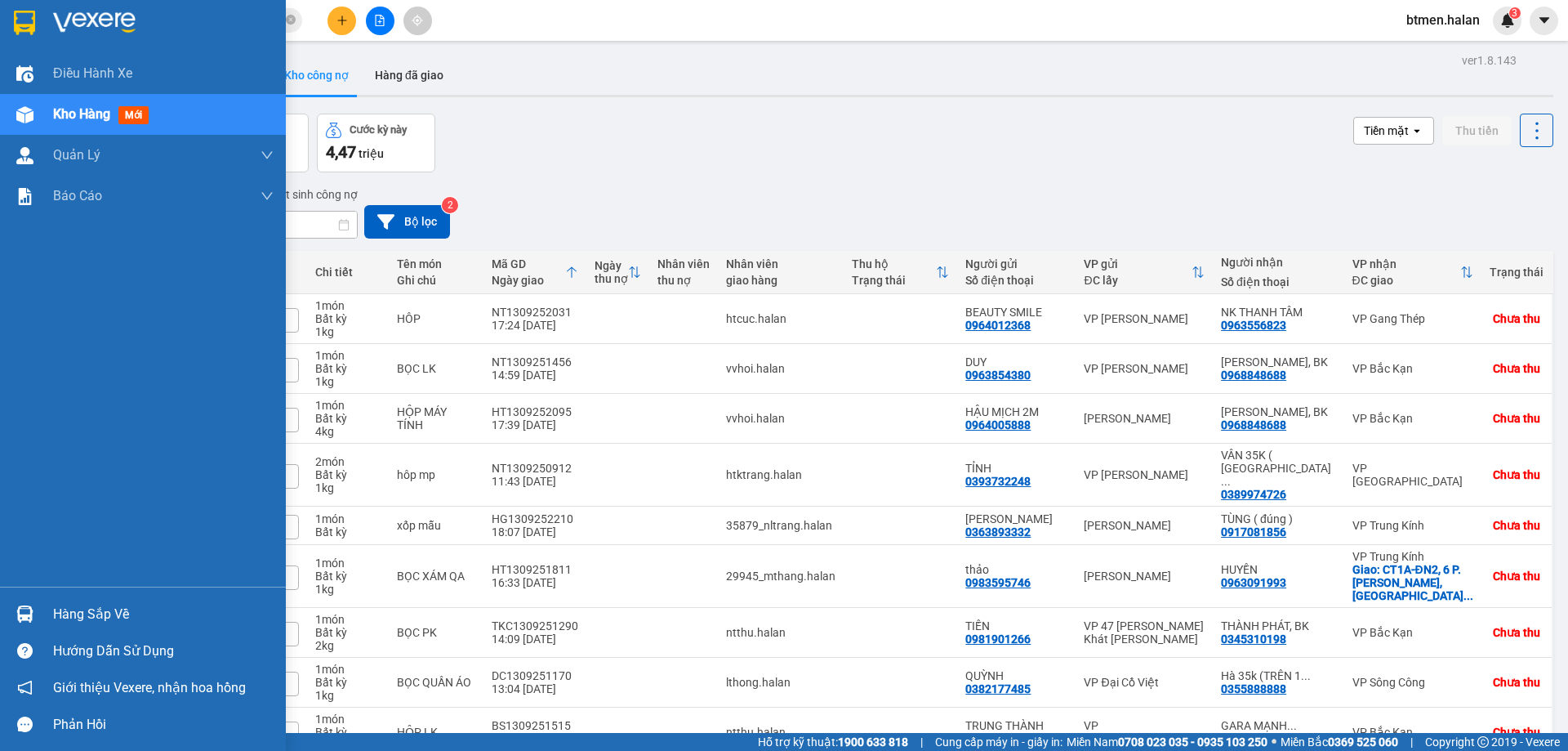
click at [54, 595] on div "Hàng sắp về Hướng dẫn sử dụng Giới thiệu Vexere, nhận hoa hồng Phản hồi" at bounding box center [143, 665] width 286 height 156
click at [70, 620] on div "Hàng sắp về" at bounding box center [163, 614] width 221 height 25
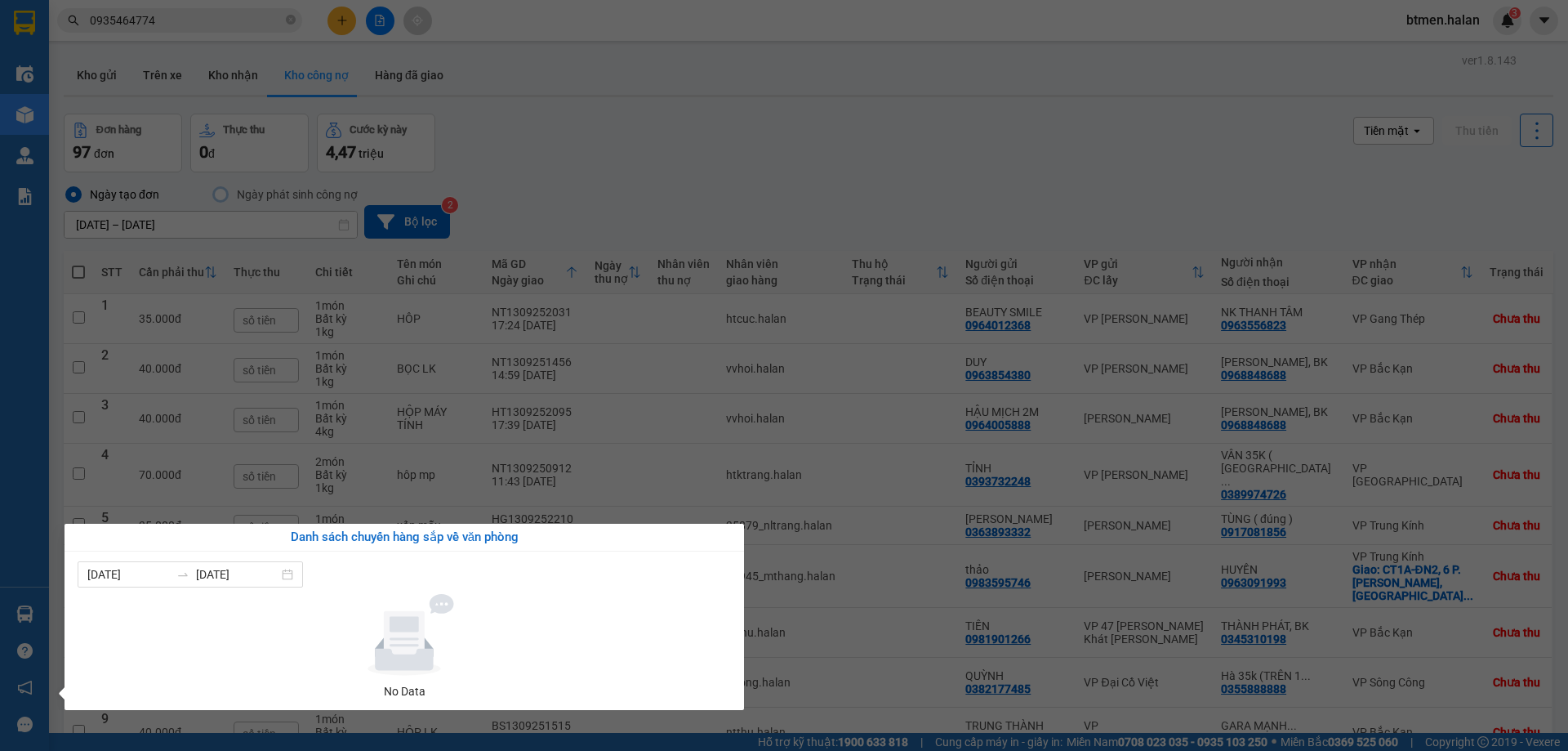
click at [726, 203] on section "Kết quả tìm kiếm ( 192 ) Bộ lọc Mã ĐH Trạng thái Món hàng Thu hộ Tổng cước Chưa…" at bounding box center [784, 376] width 1568 height 751
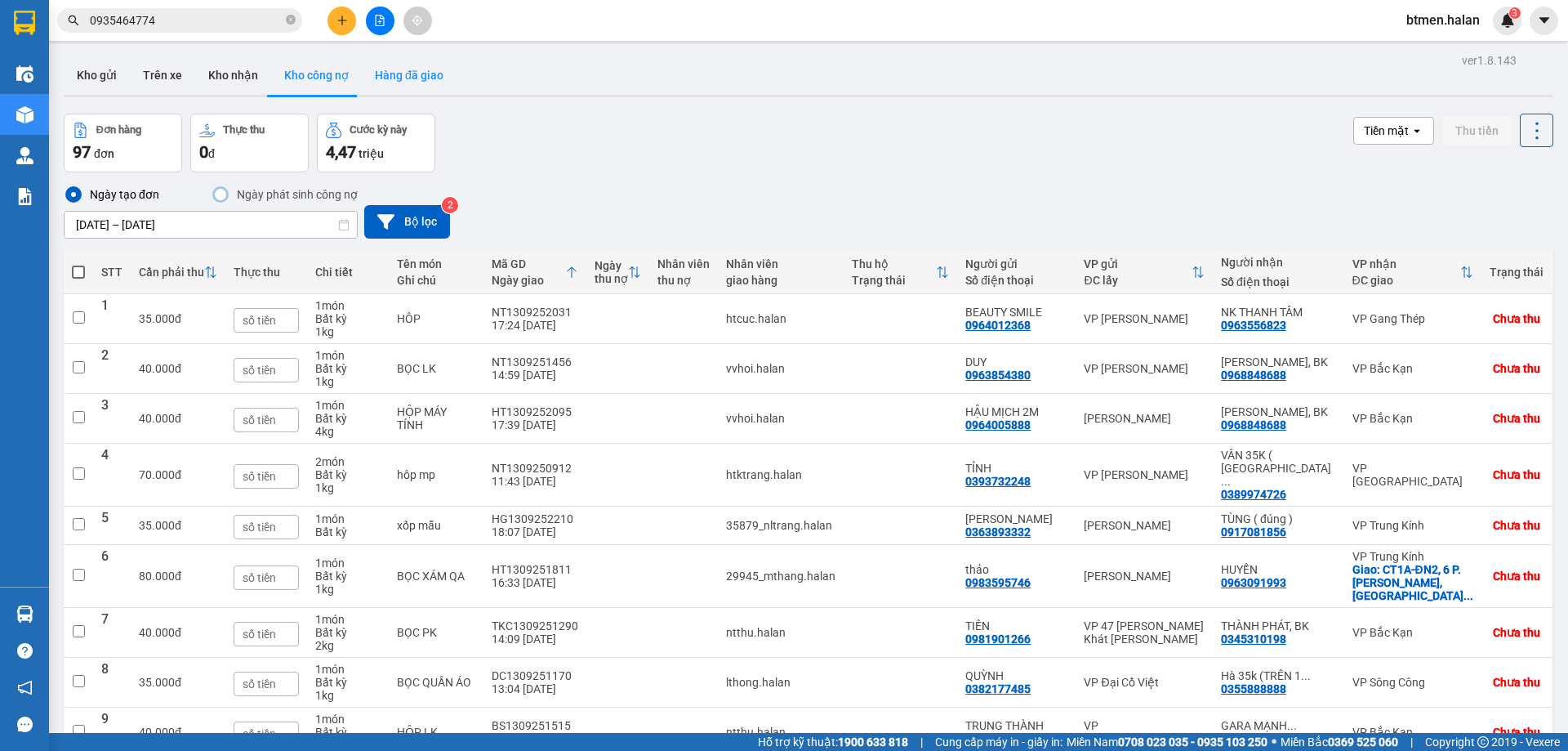
click at [366, 75] on button "Hàng đã giao" at bounding box center [409, 76] width 94 height 40
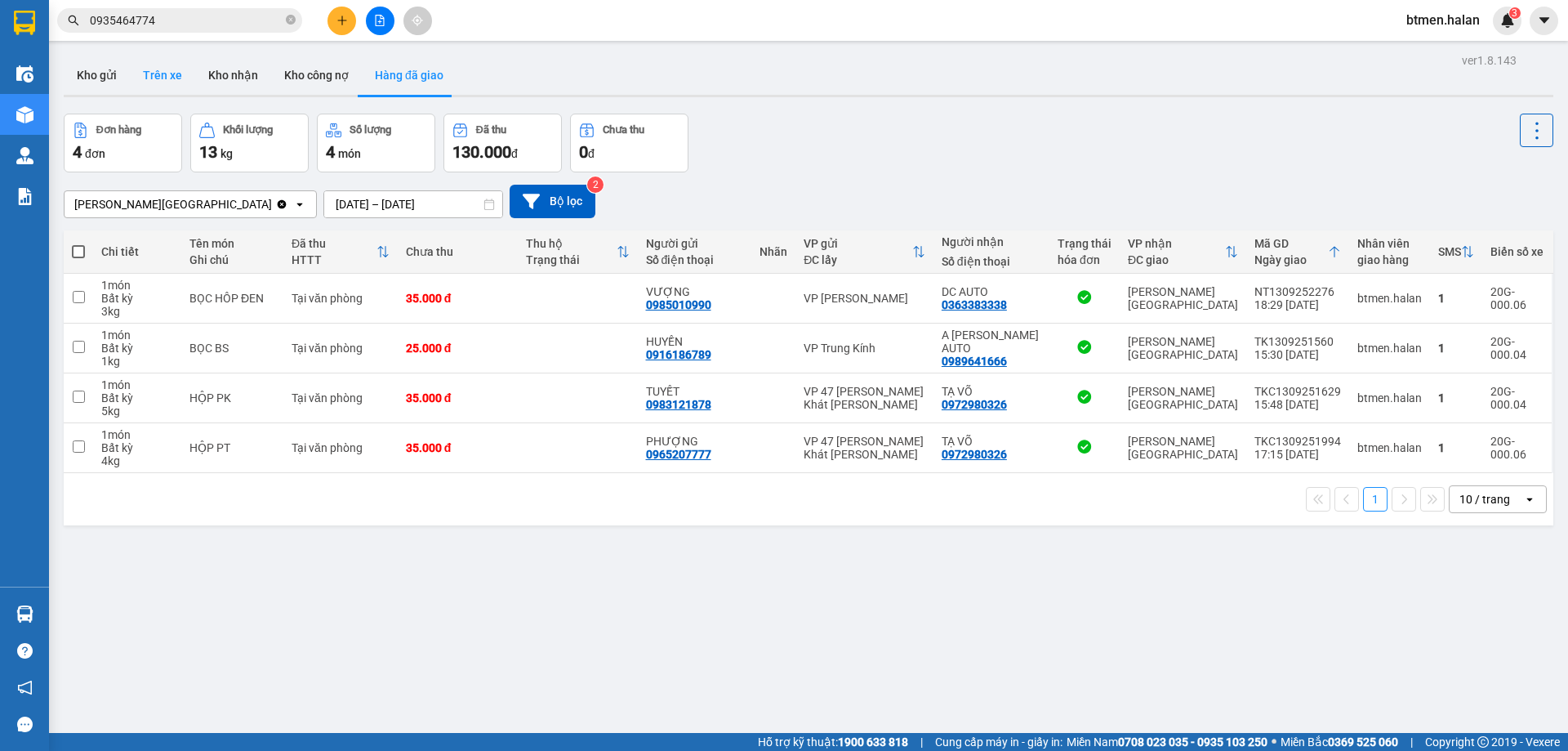
click at [167, 82] on button "Trên xe" at bounding box center [162, 76] width 65 height 40
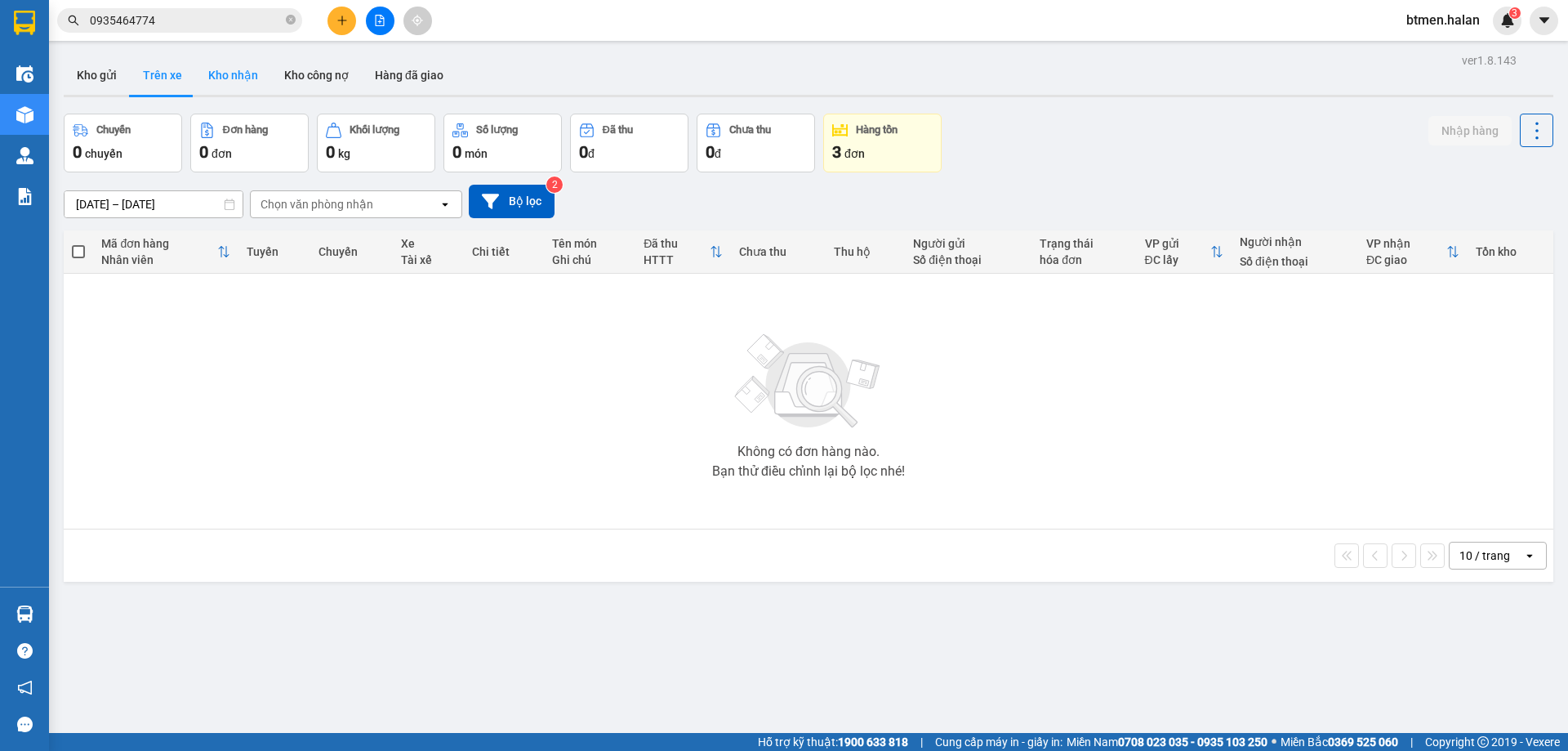
click at [228, 84] on button "Kho nhận" at bounding box center [233, 76] width 76 height 40
type input "[DATE] – [DATE]"
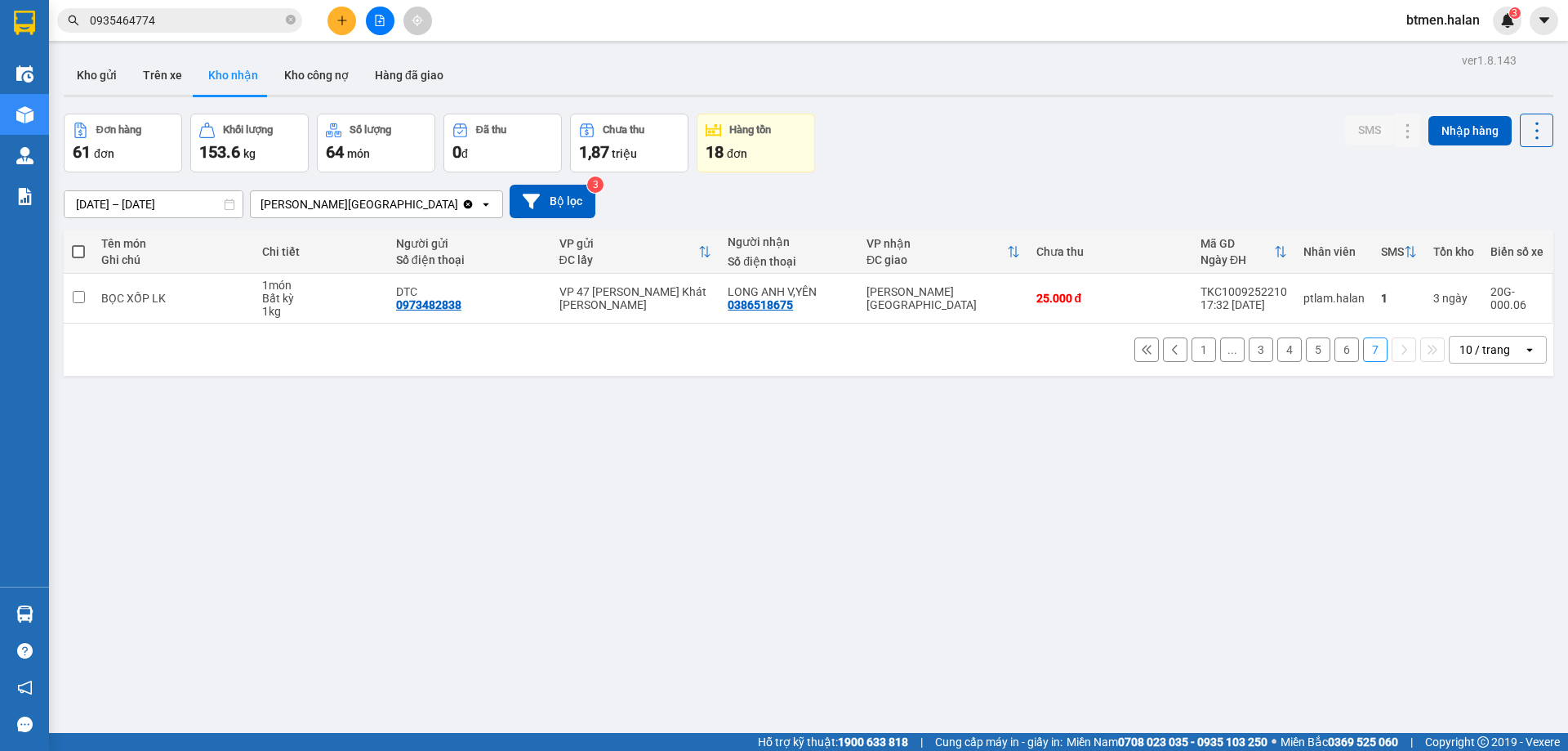
click at [481, 392] on div "ver 1.8.143 Kho gửi Trên xe Kho nhận Kho công nợ Hàng đã giao Đơn hàng 61 đơn K…" at bounding box center [809, 424] width 1503 height 751
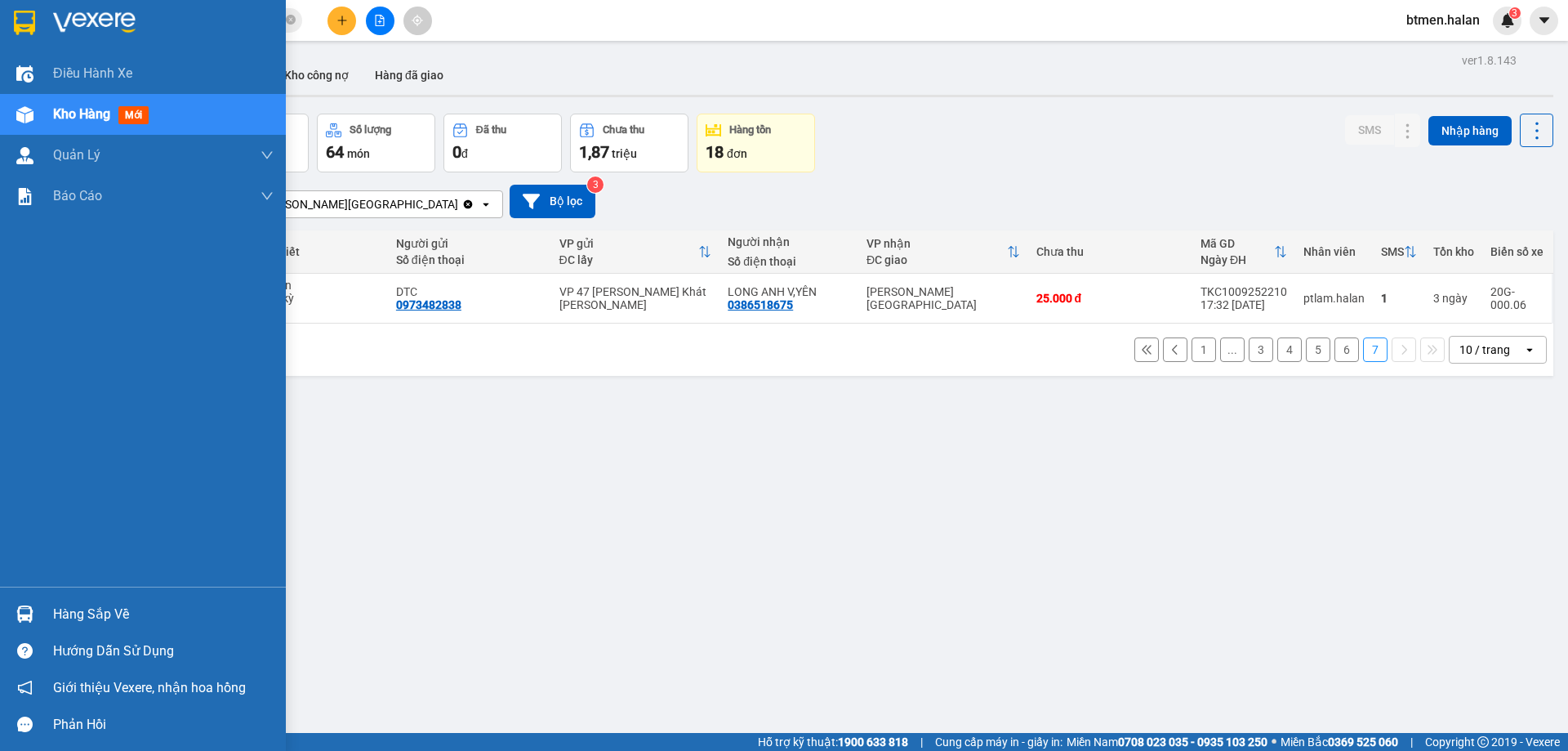
click at [116, 619] on div "Hàng sắp về" at bounding box center [163, 614] width 221 height 25
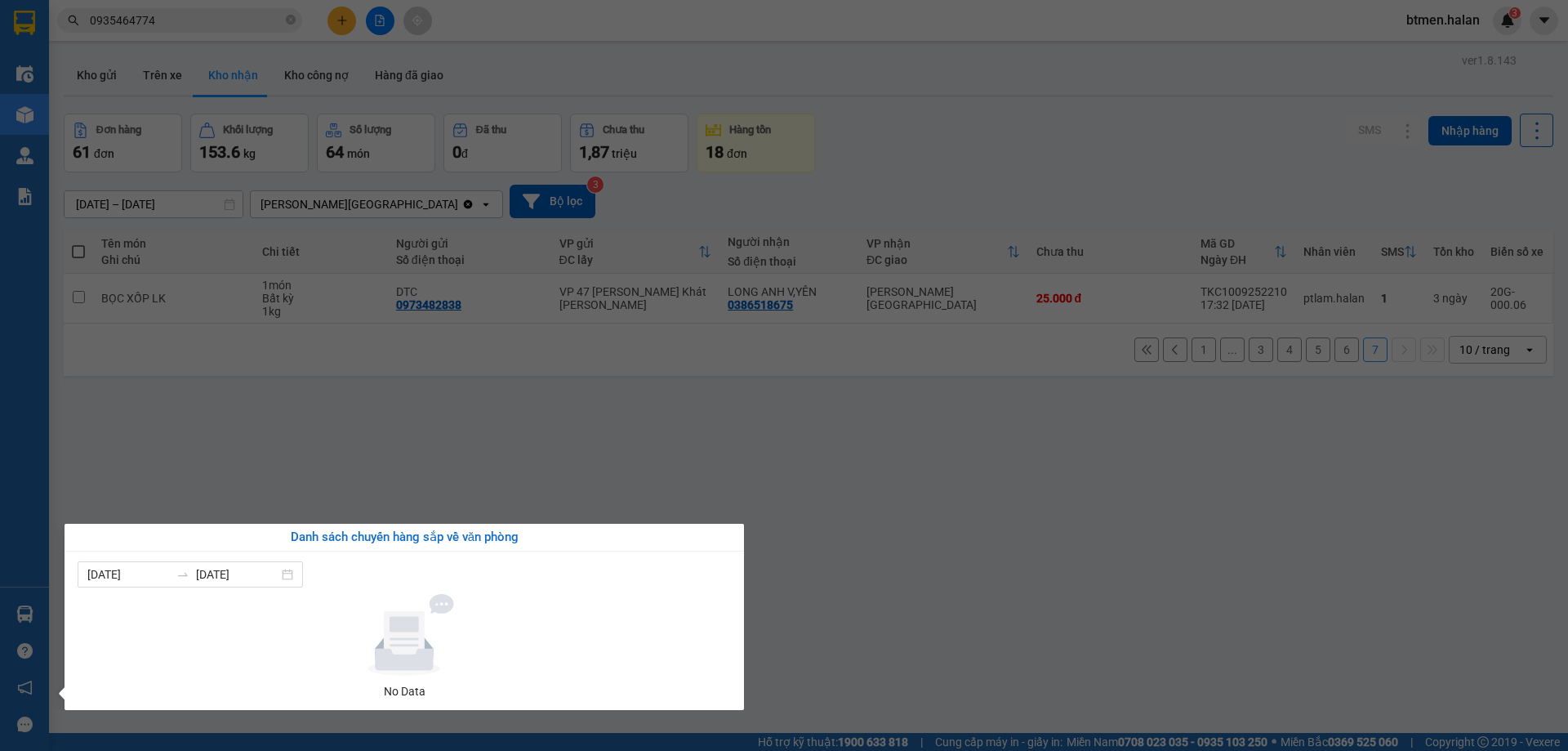
click at [622, 83] on section "Kết quả tìm kiếm ( 192 ) Bộ lọc Mã ĐH Trạng thái Món hàng Thu hộ Tổng cước Chưa…" at bounding box center [784, 376] width 1568 height 751
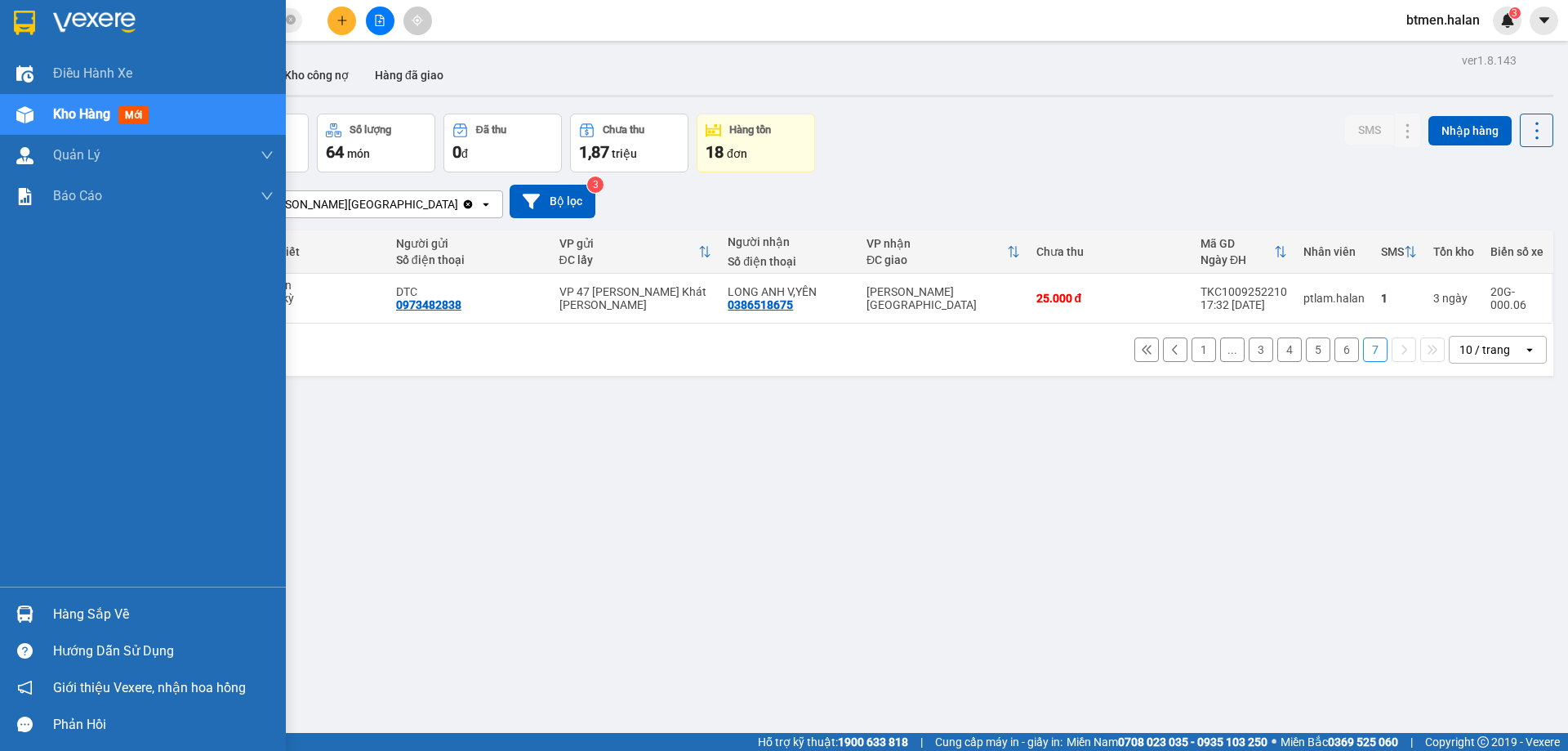
click at [102, 628] on div "Hàng sắp về" at bounding box center [143, 614] width 286 height 37
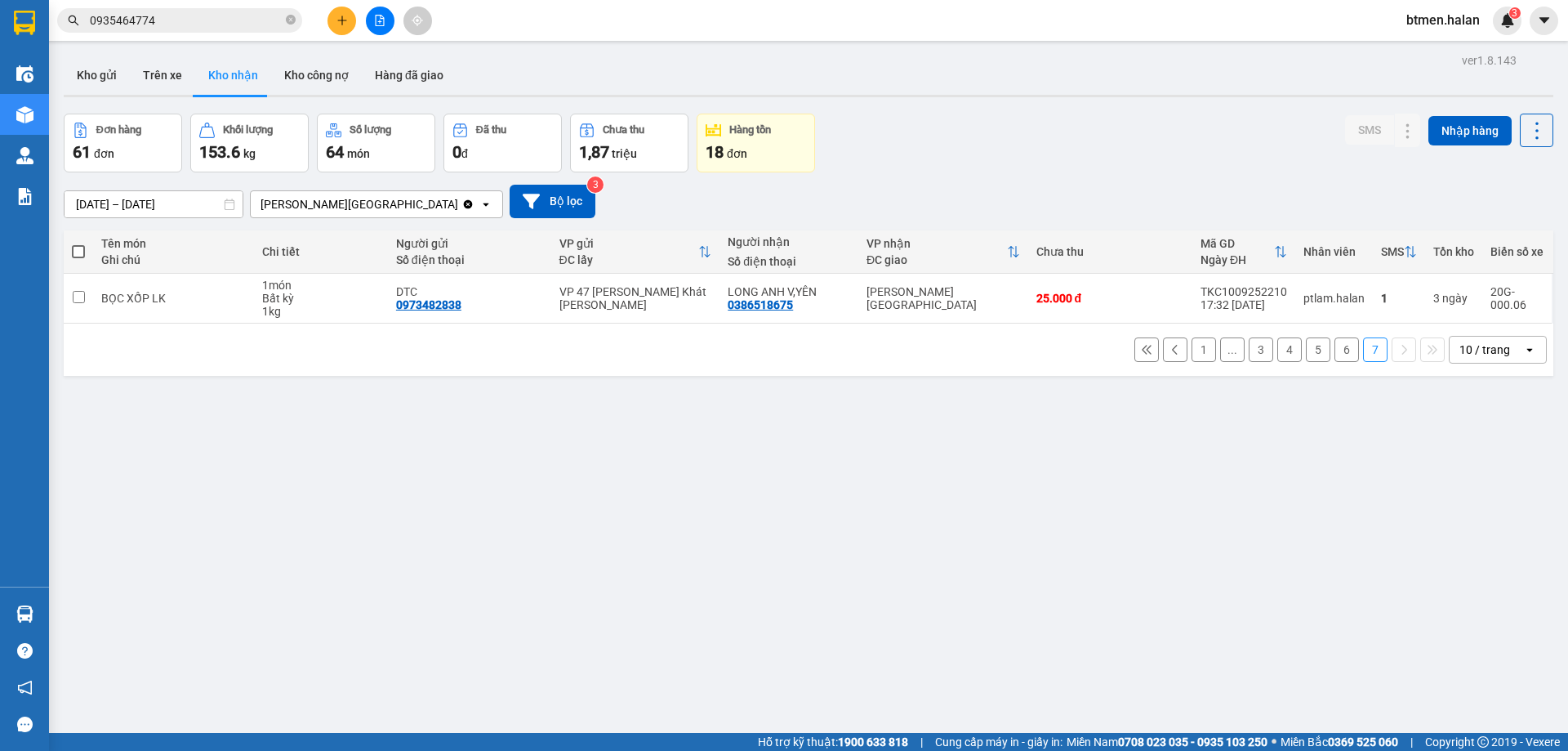
drag, startPoint x: 714, startPoint y: 461, endPoint x: 324, endPoint y: 201, distance: 468.7
click at [713, 460] on section "Kết quả tìm kiếm ( 192 ) Bộ lọc Mã ĐH Trạng thái Món hàng Thu hộ Tổng cước Chưa…" at bounding box center [784, 376] width 1568 height 751
click at [1249, 351] on button "3" at bounding box center [1261, 350] width 25 height 25
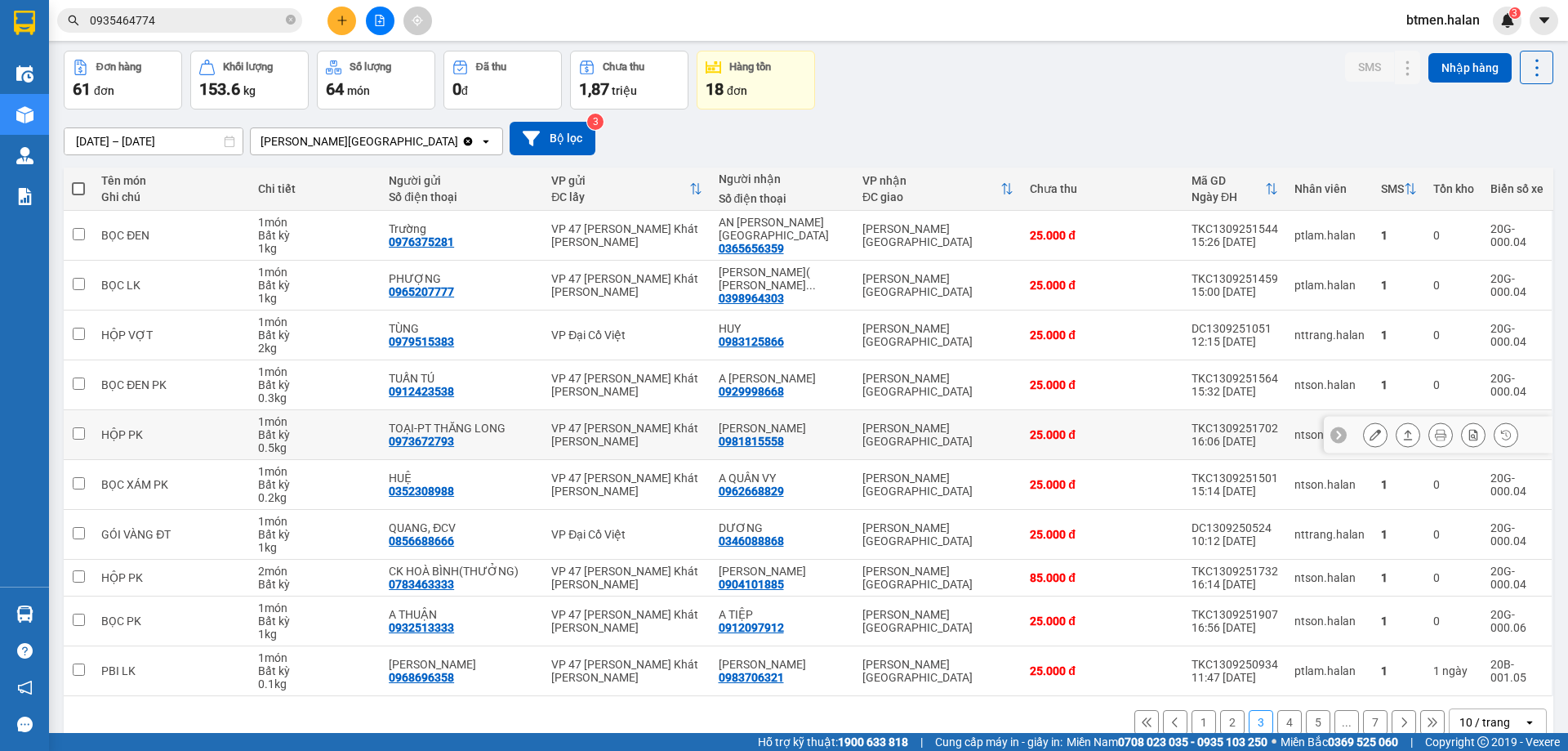
scroll to position [93, 0]
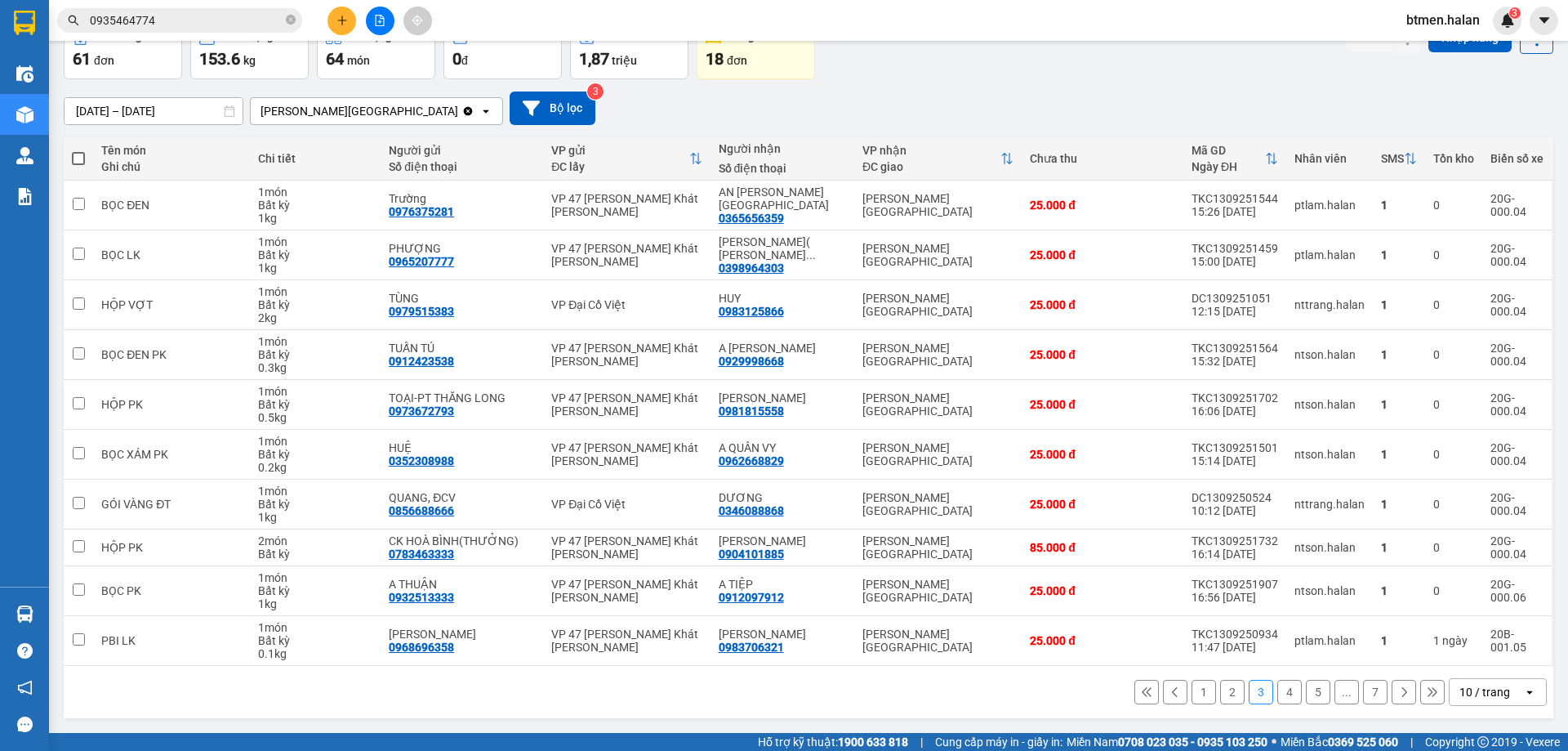
click at [1277, 691] on button "4" at bounding box center [1289, 692] width 25 height 25
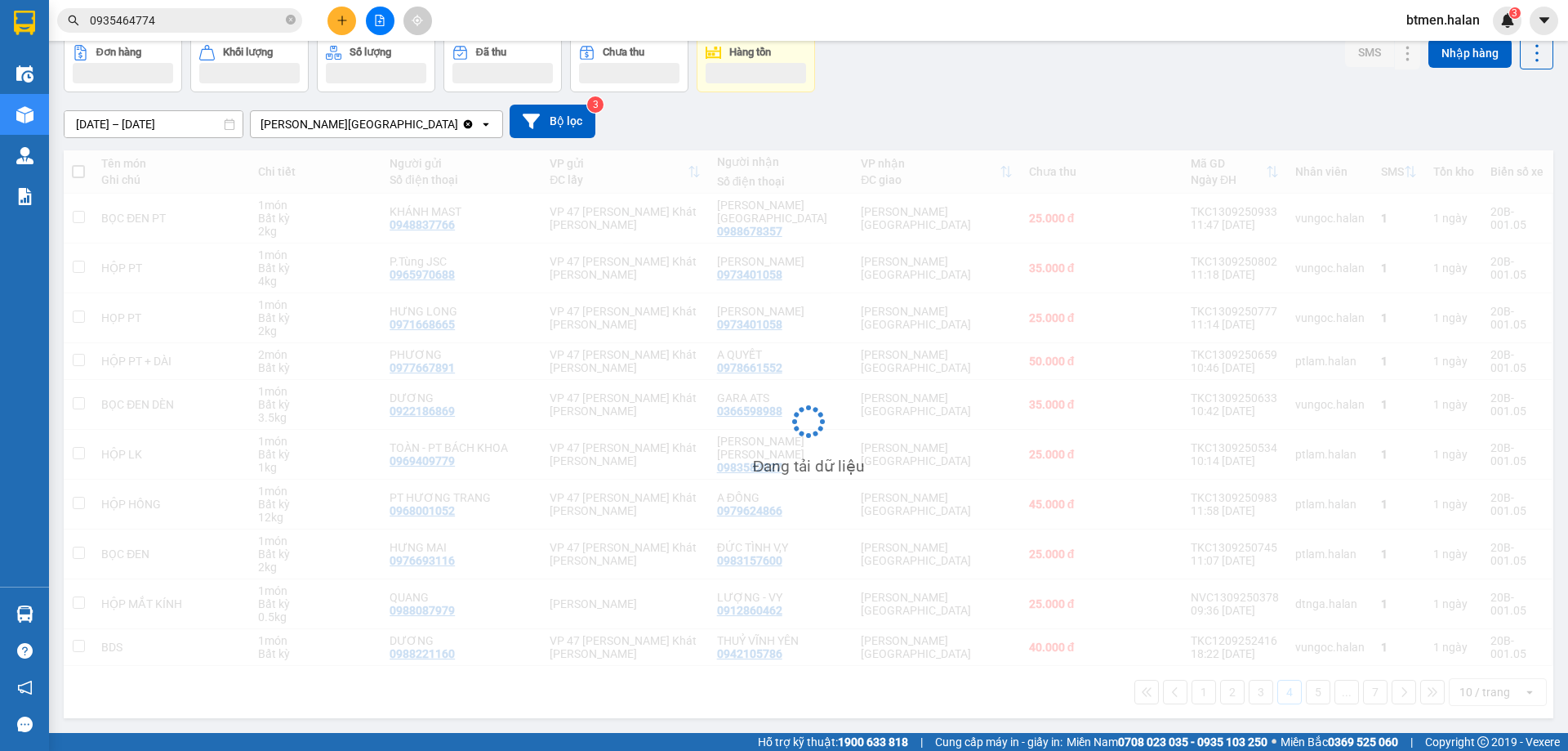
scroll to position [80, 0]
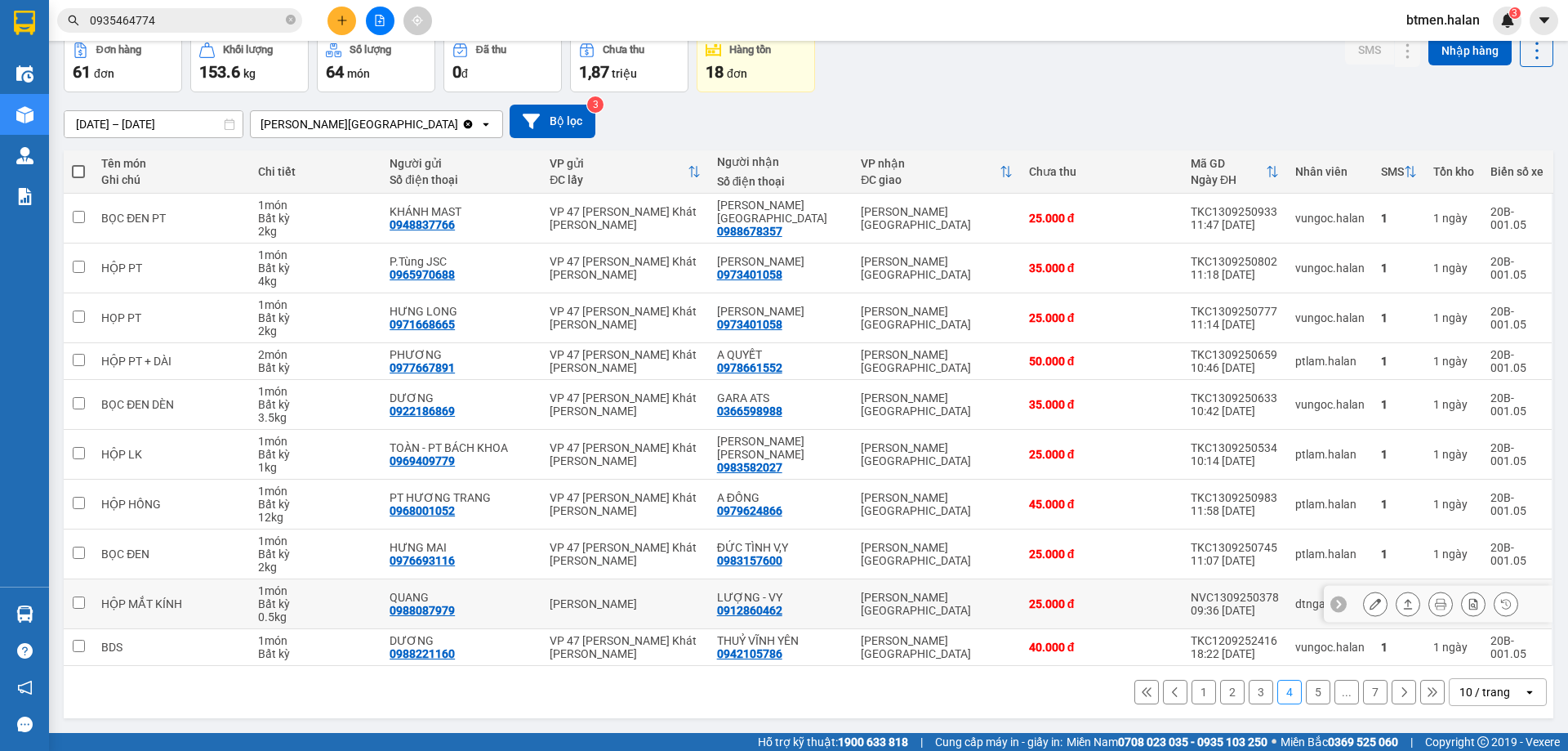
click at [1364, 608] on button at bounding box center [1375, 604] width 23 height 28
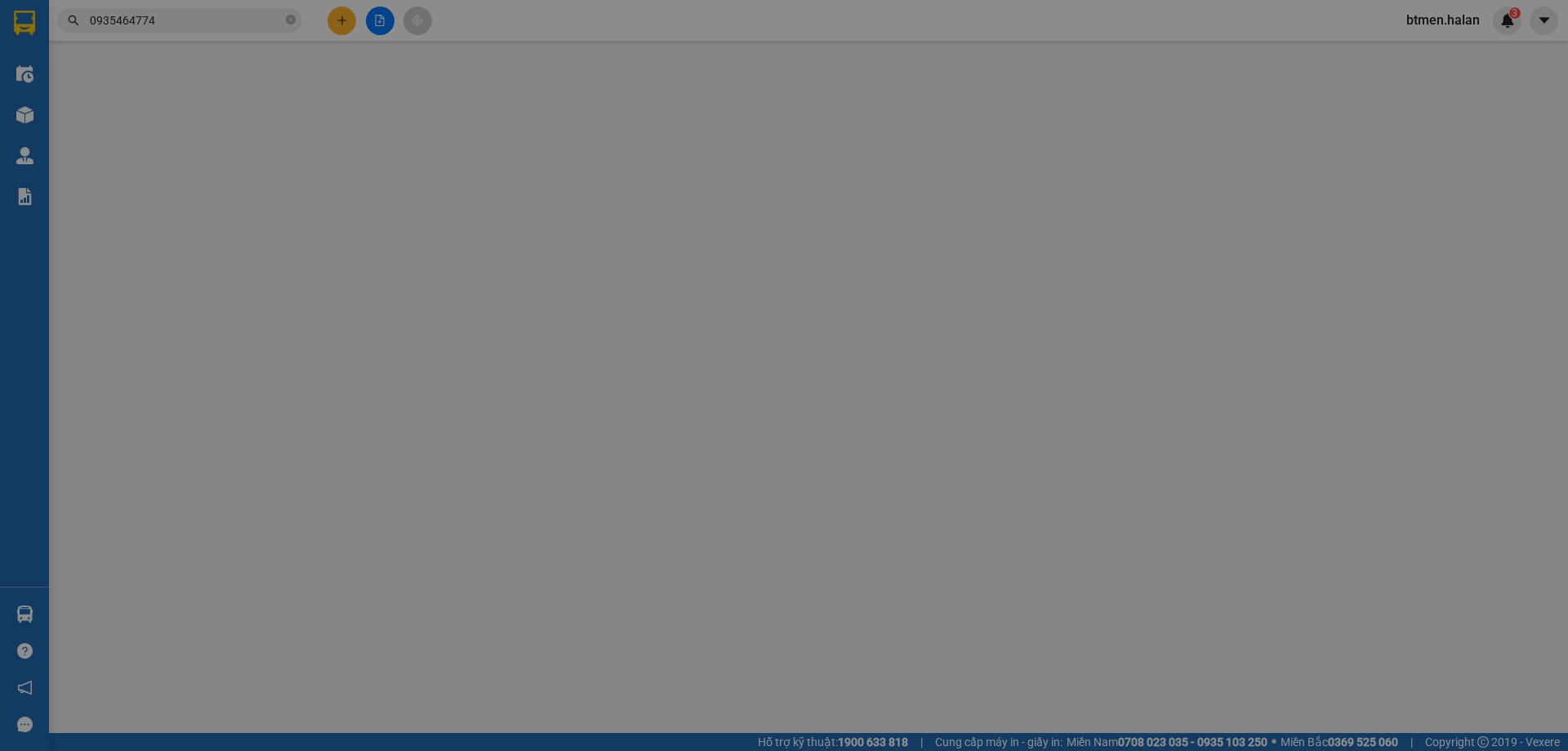
type input "0988087979"
type input "QUANG"
type input "0912860462"
type input "LƯỢNG - VY"
type input "25.000"
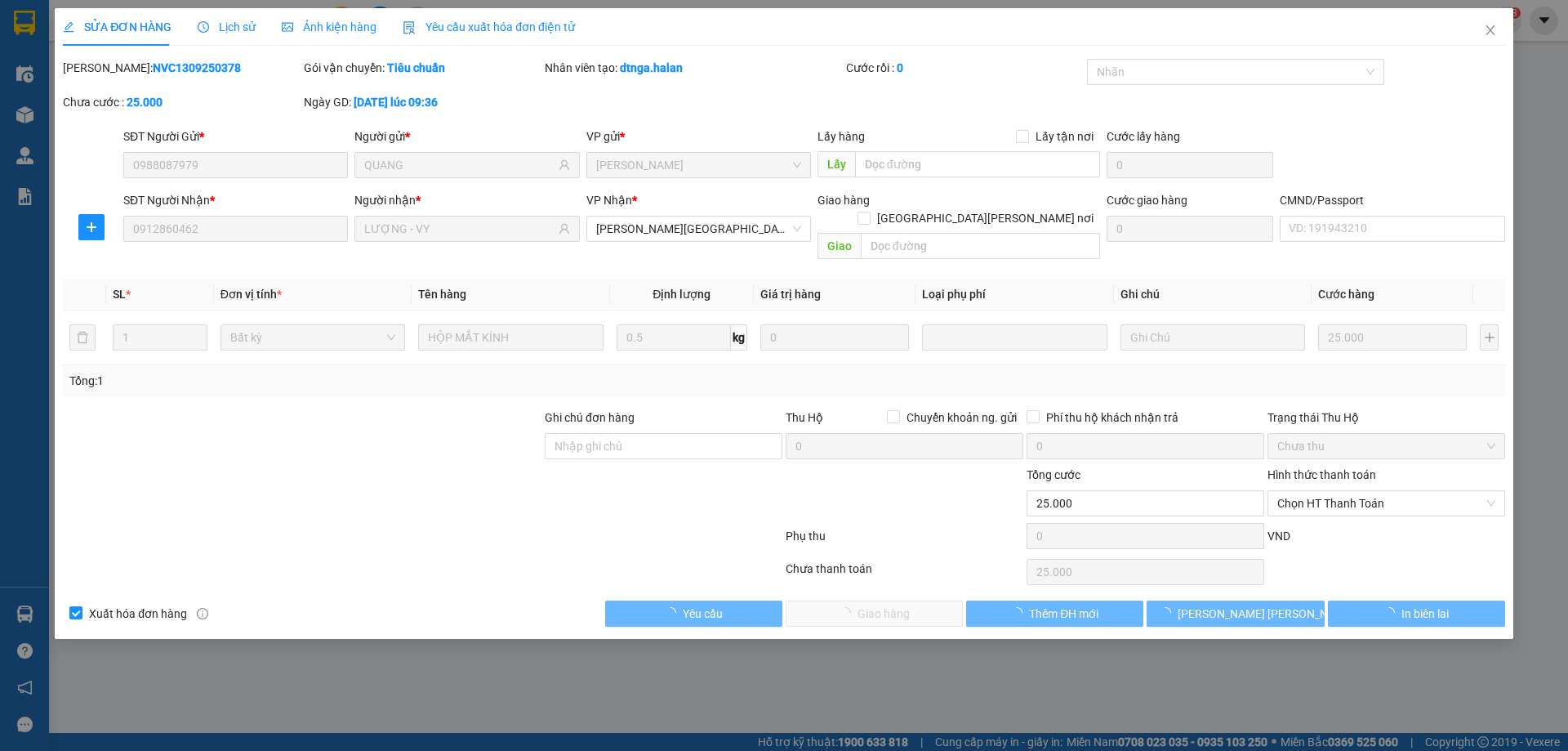
click at [1352, 469] on div "Hình thức thanh toán" at bounding box center [1386, 478] width 238 height 25
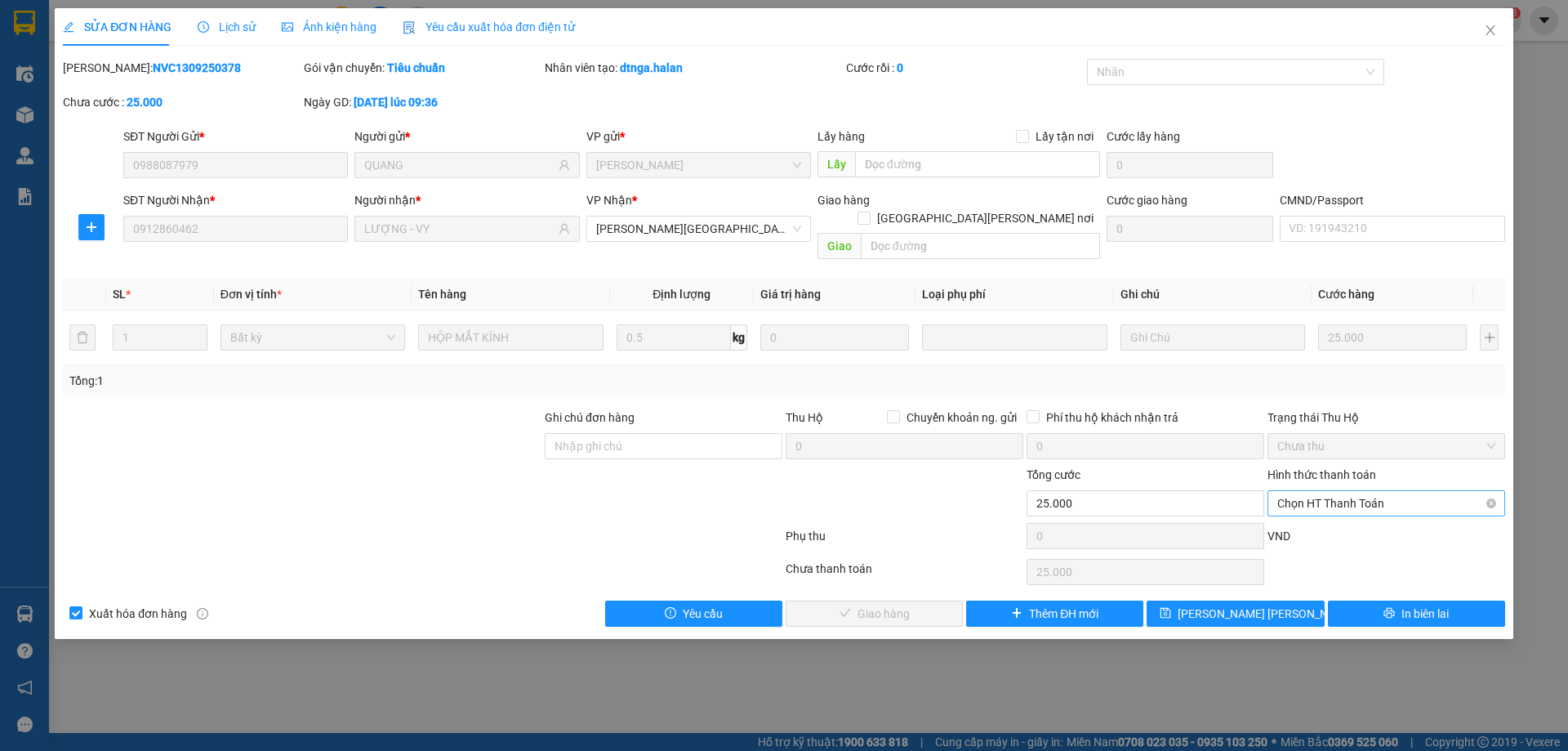
click at [1342, 491] on span "Chọn HT Thanh Toán" at bounding box center [1386, 503] width 218 height 25
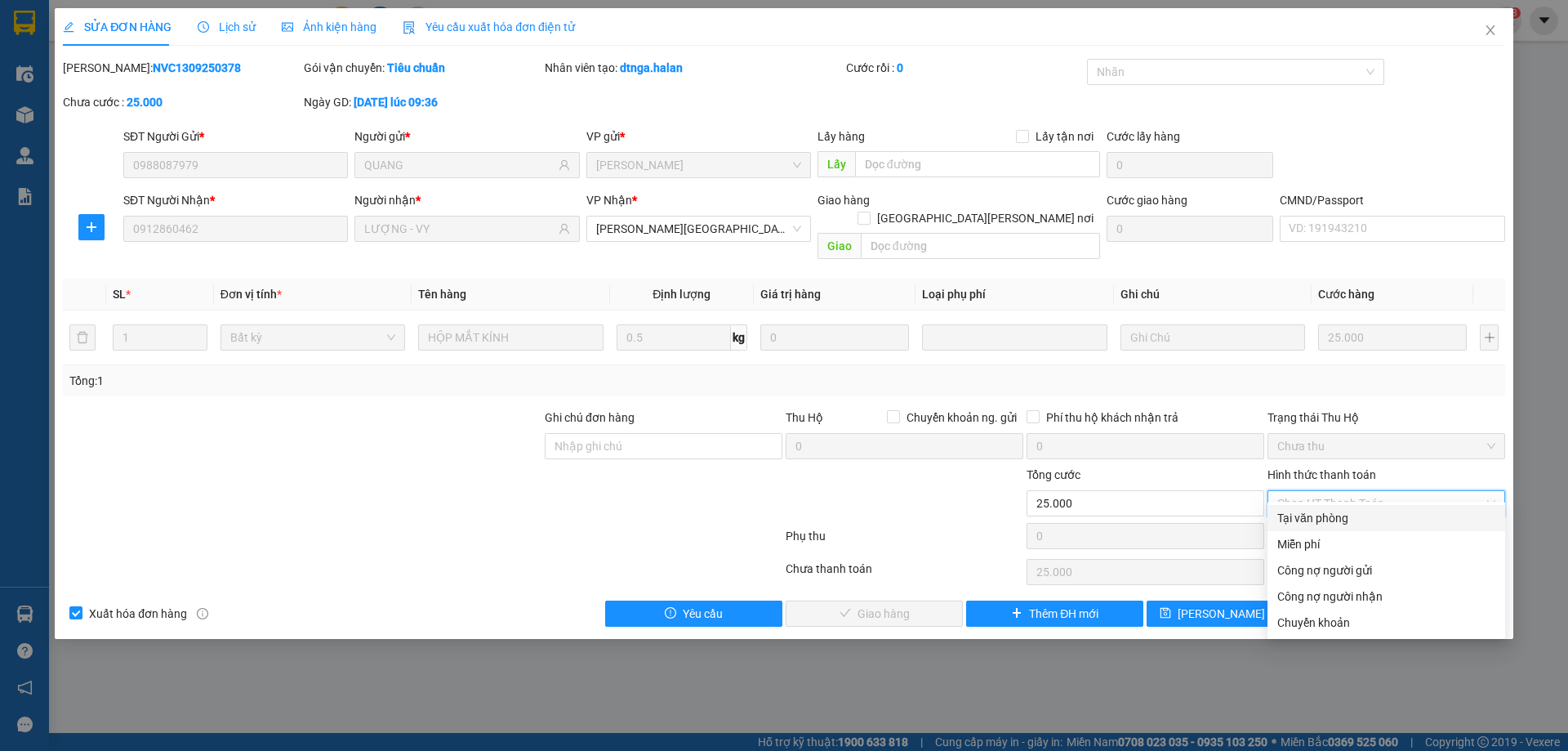
click at [1304, 527] on div "Tại văn phòng" at bounding box center [1386, 518] width 238 height 26
type input "0"
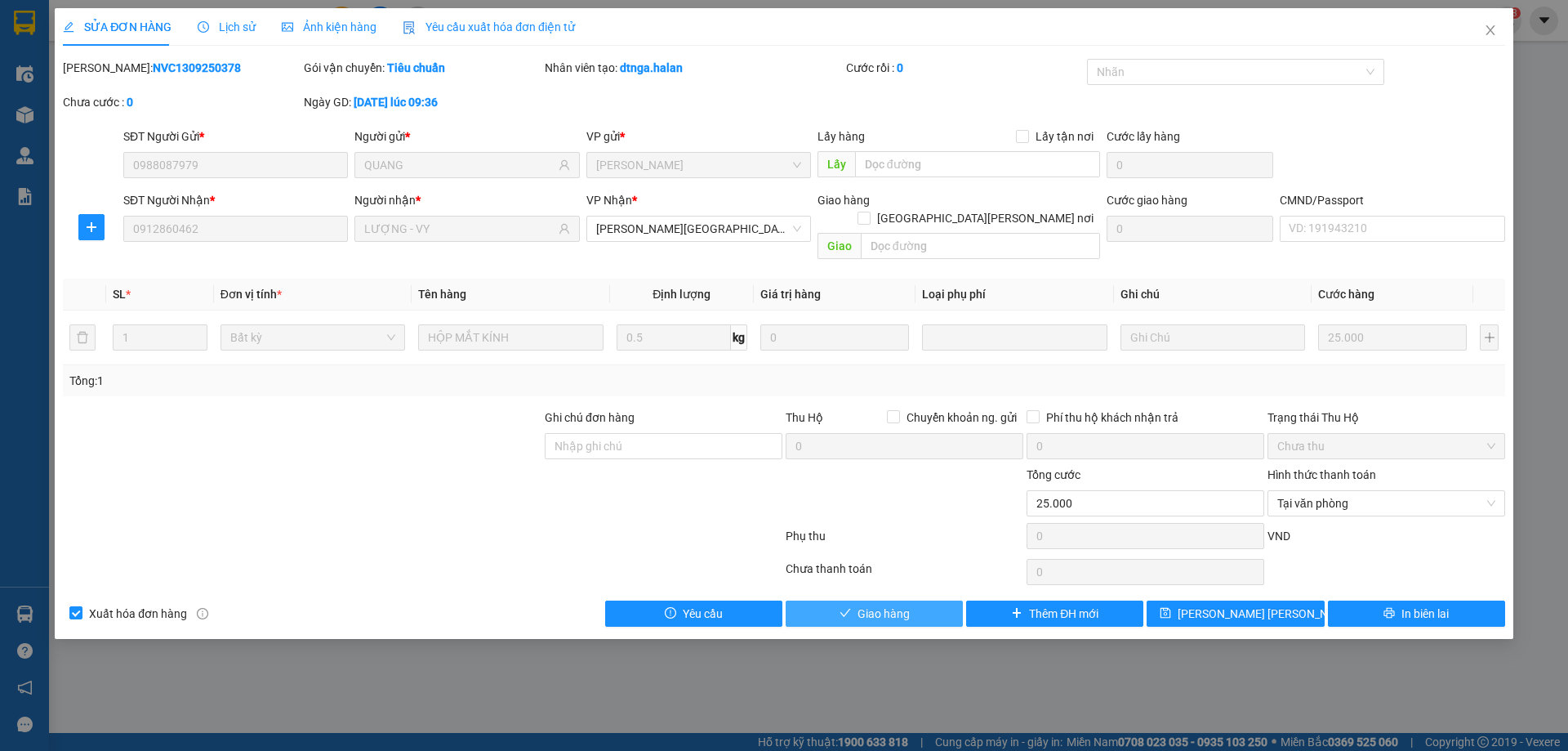
click at [926, 601] on button "Giao hàng" at bounding box center [874, 614] width 177 height 26
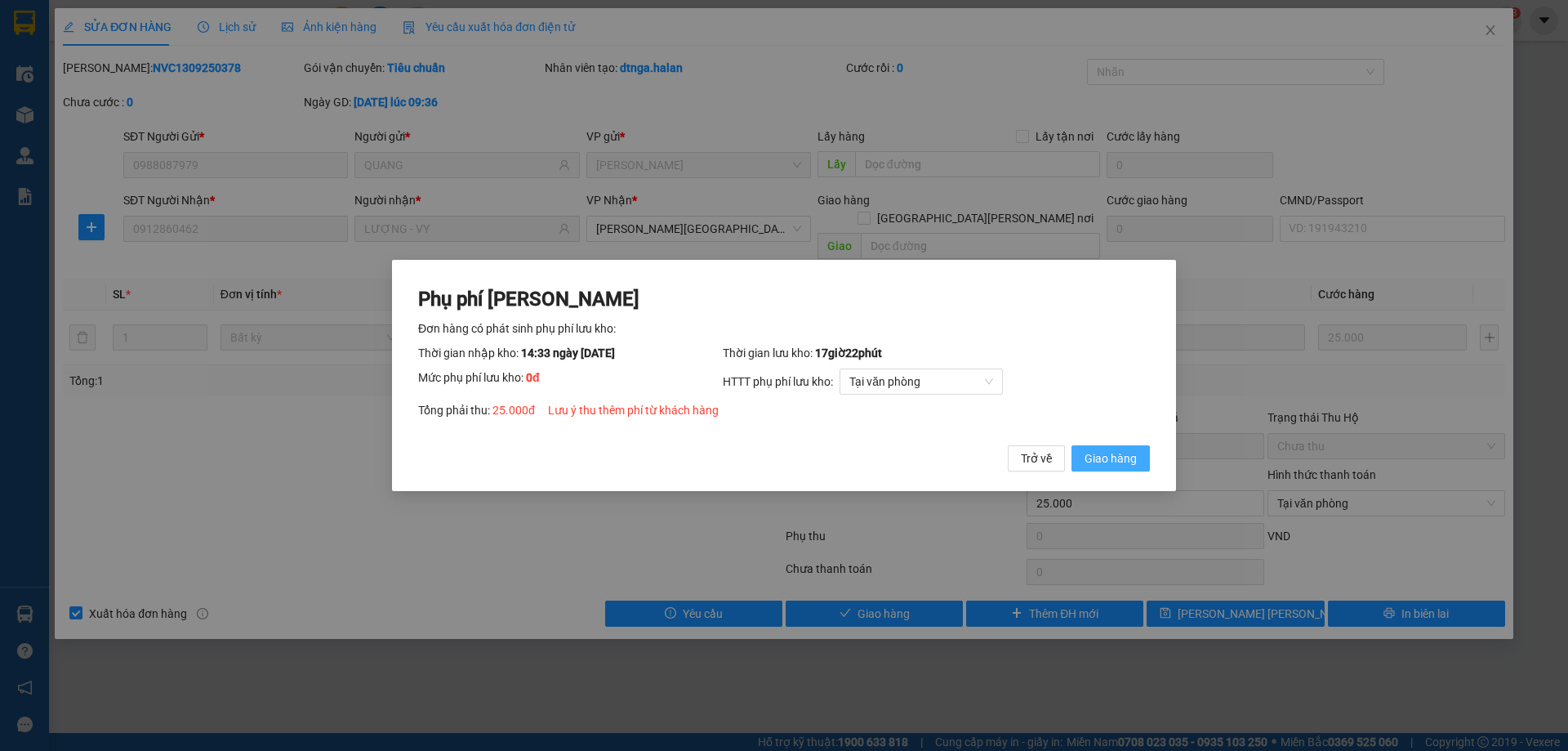
click at [1092, 464] on span "Giao hàng" at bounding box center [1110, 458] width 52 height 18
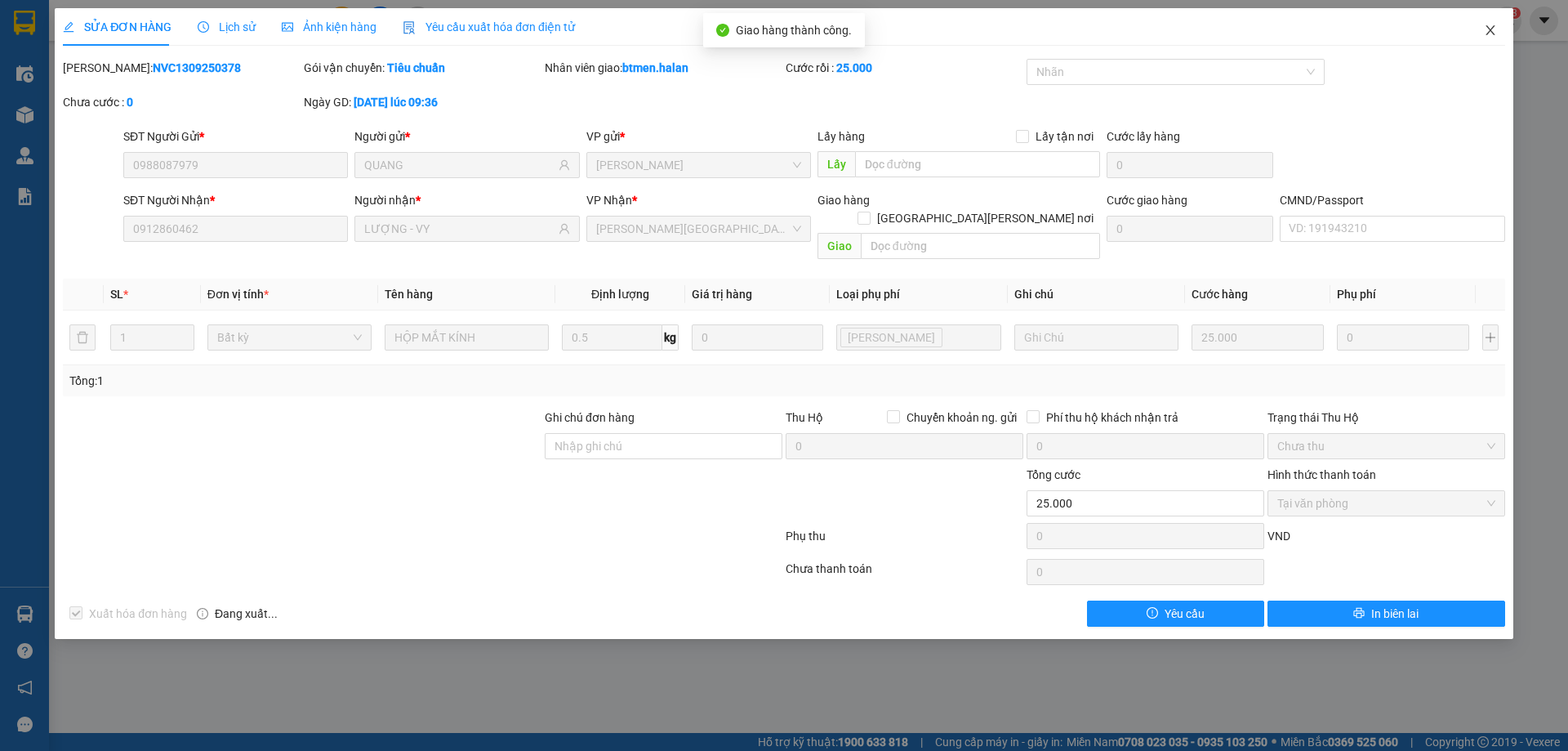
click at [1484, 34] on icon "close" at bounding box center [1490, 30] width 13 height 13
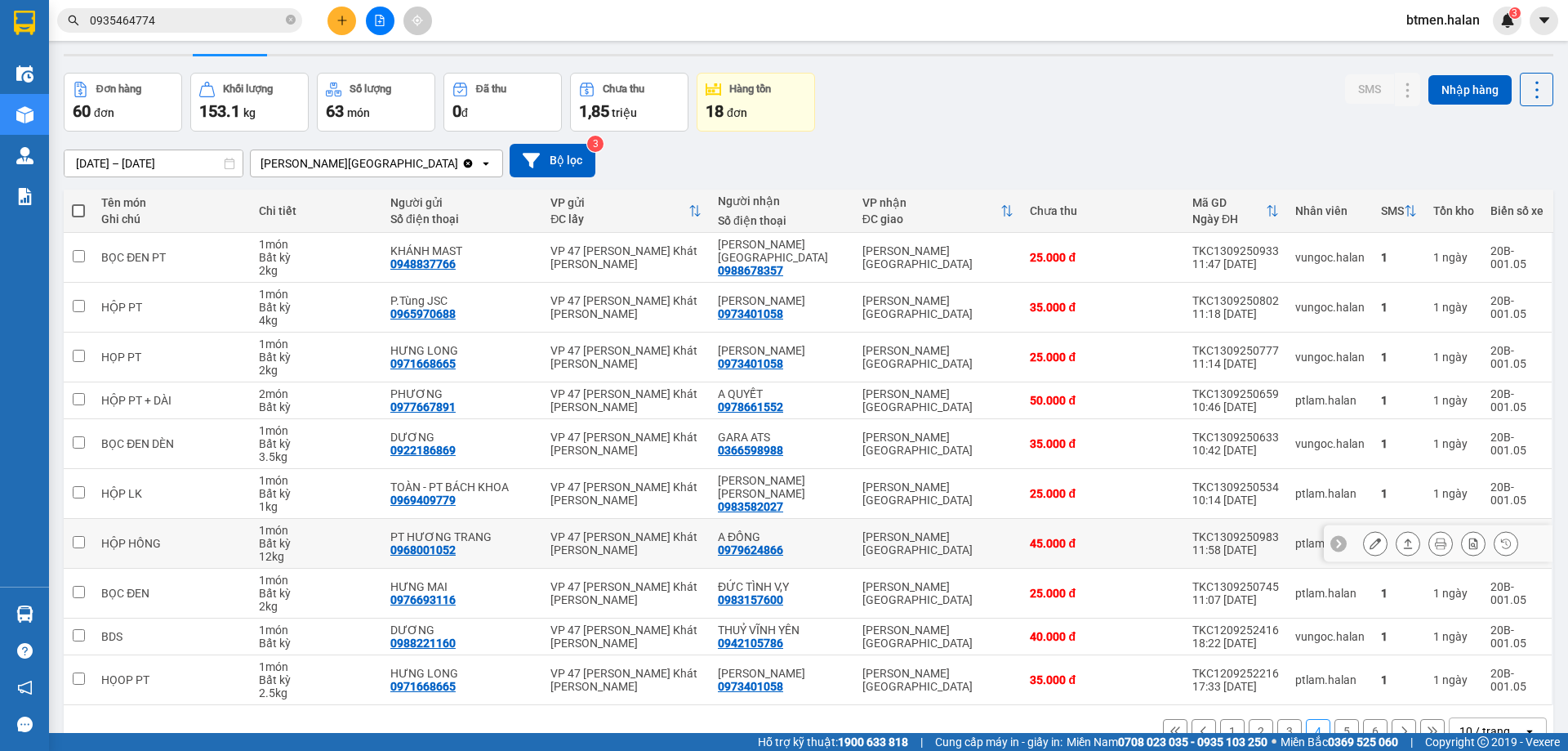
scroll to position [80, 0]
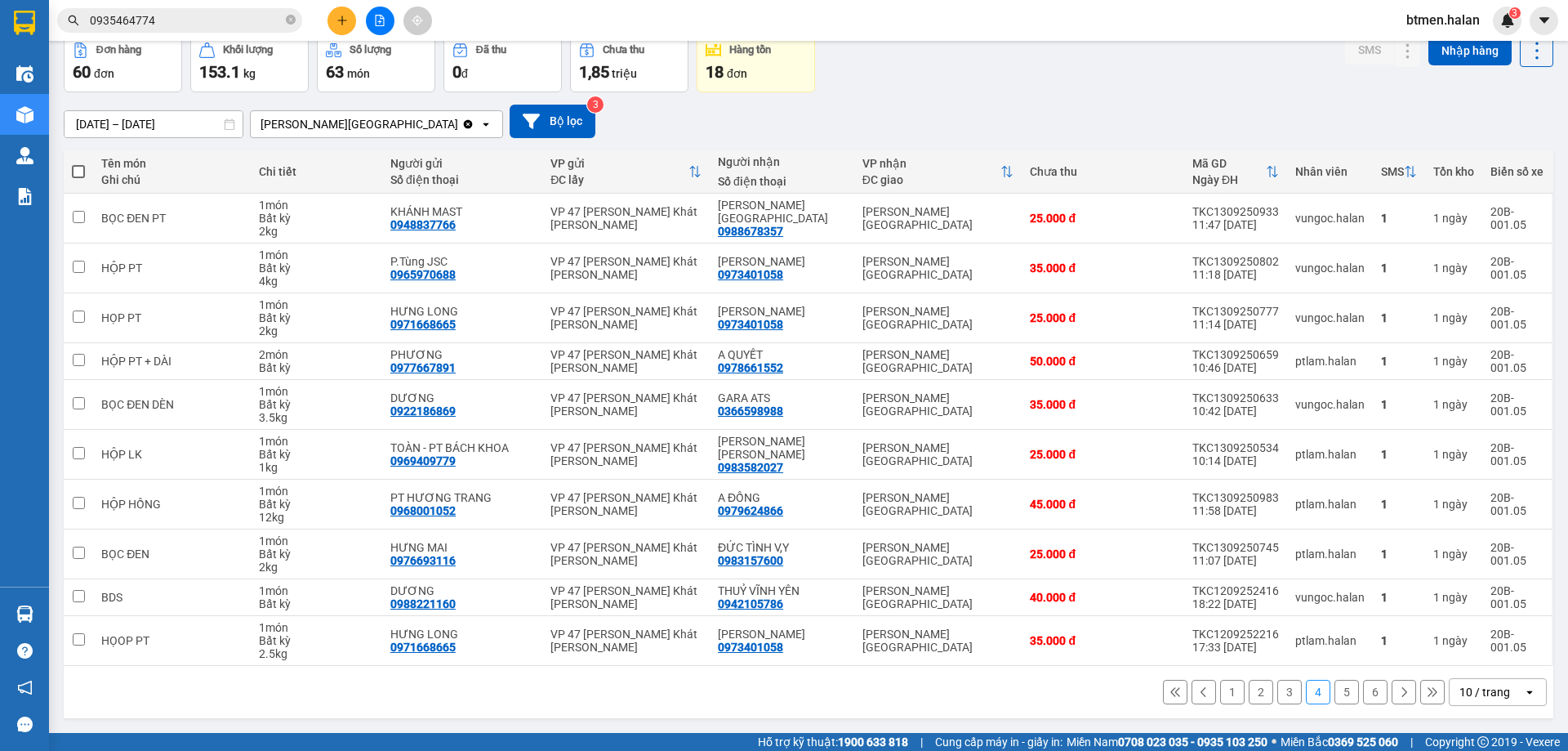
click at [1277, 686] on button "3" at bounding box center [1289, 692] width 25 height 25
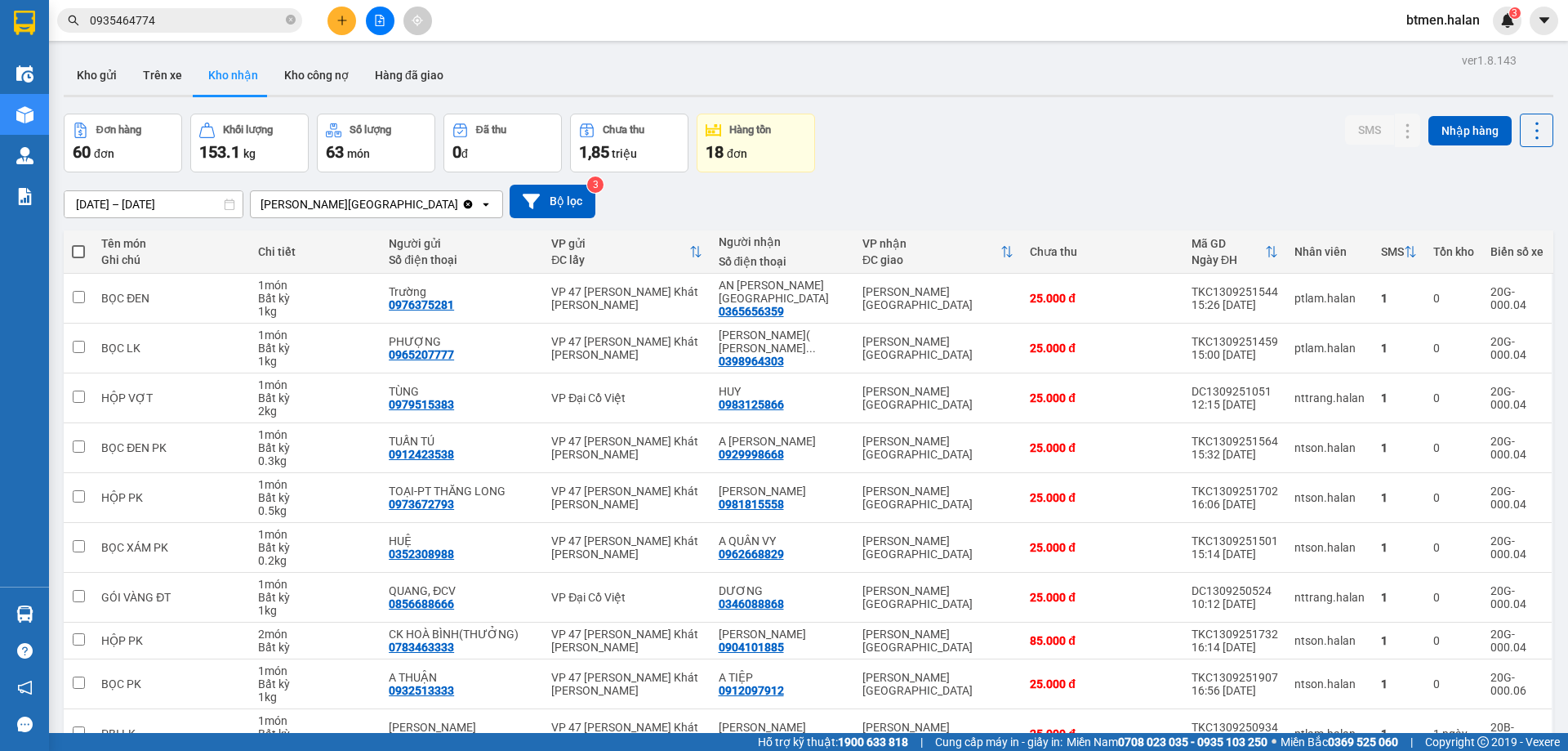
scroll to position [80, 0]
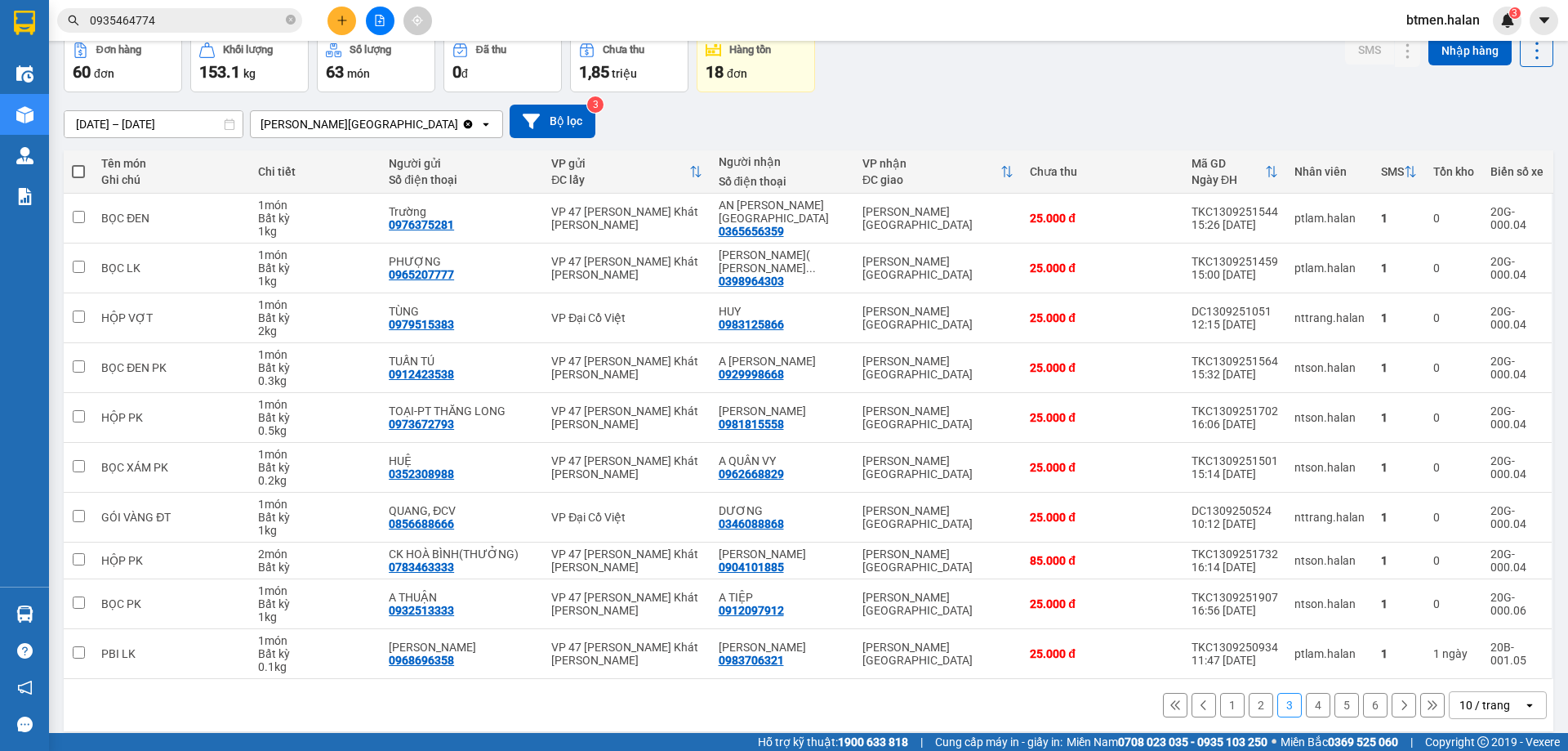
click at [1255, 708] on button "2" at bounding box center [1261, 705] width 25 height 25
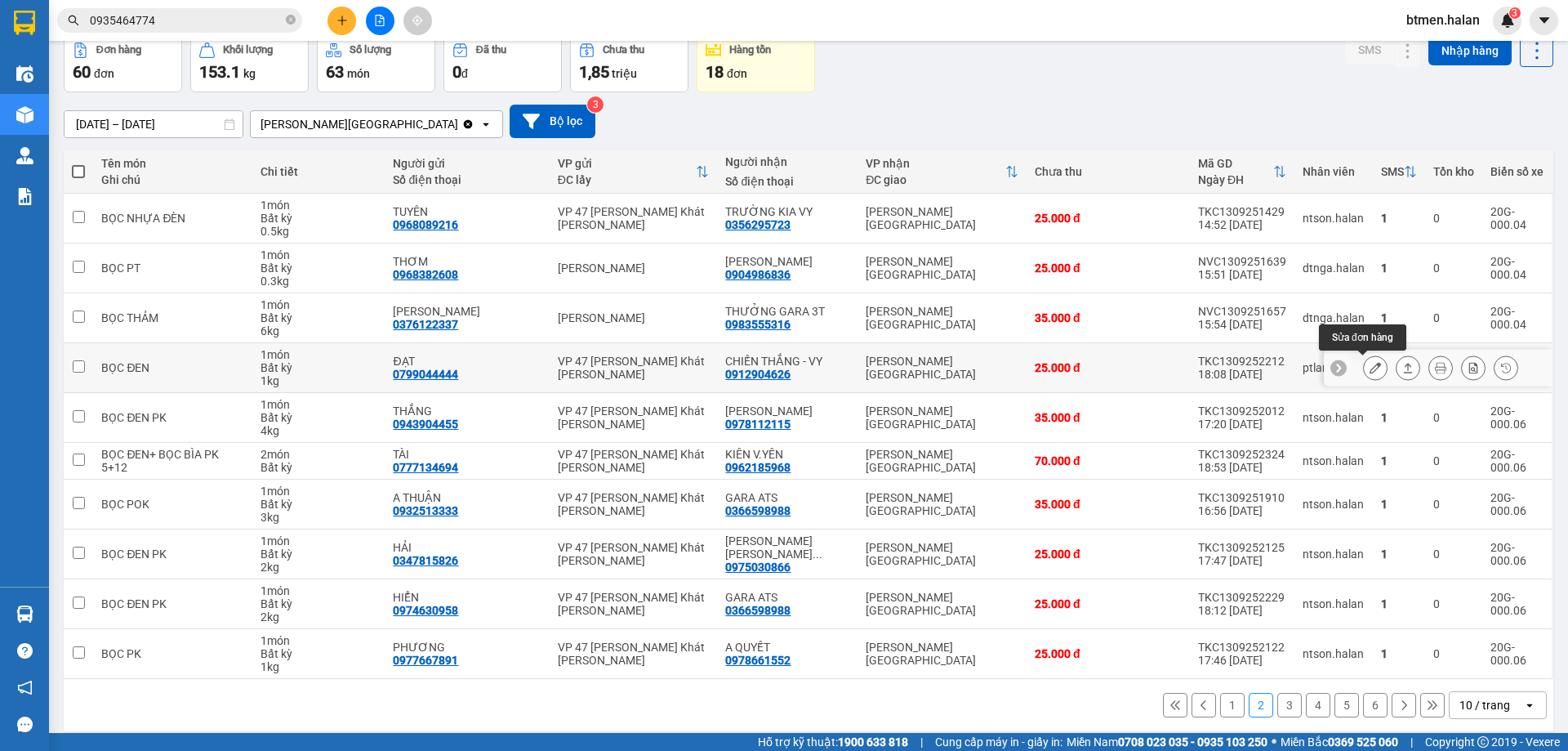
click at [1370, 370] on icon at bounding box center [1375, 367] width 11 height 11
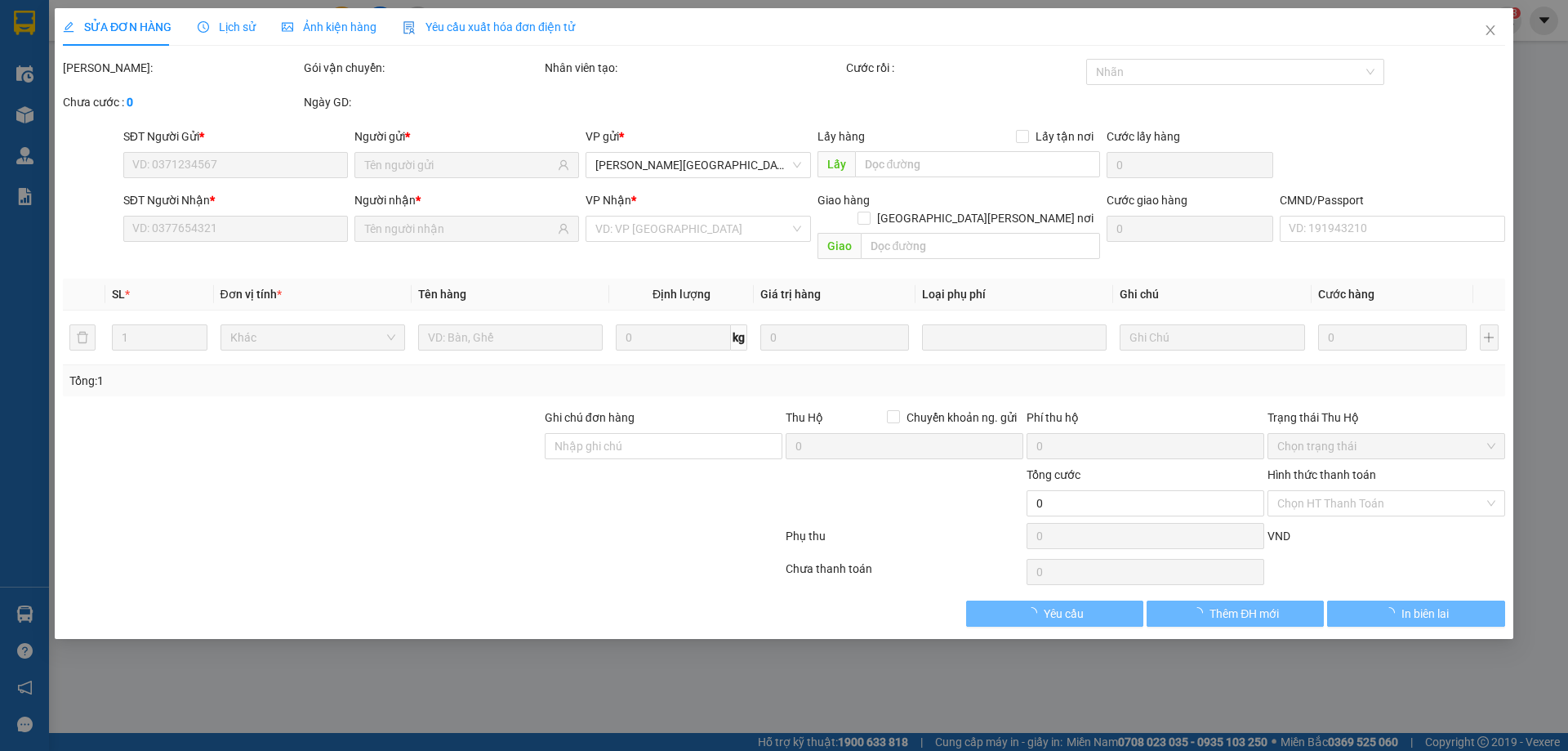
type input "0799044444"
type input "ĐẠT"
type input "0912904626"
type input "CHIẾN THẮNG - VY"
type input "25.000"
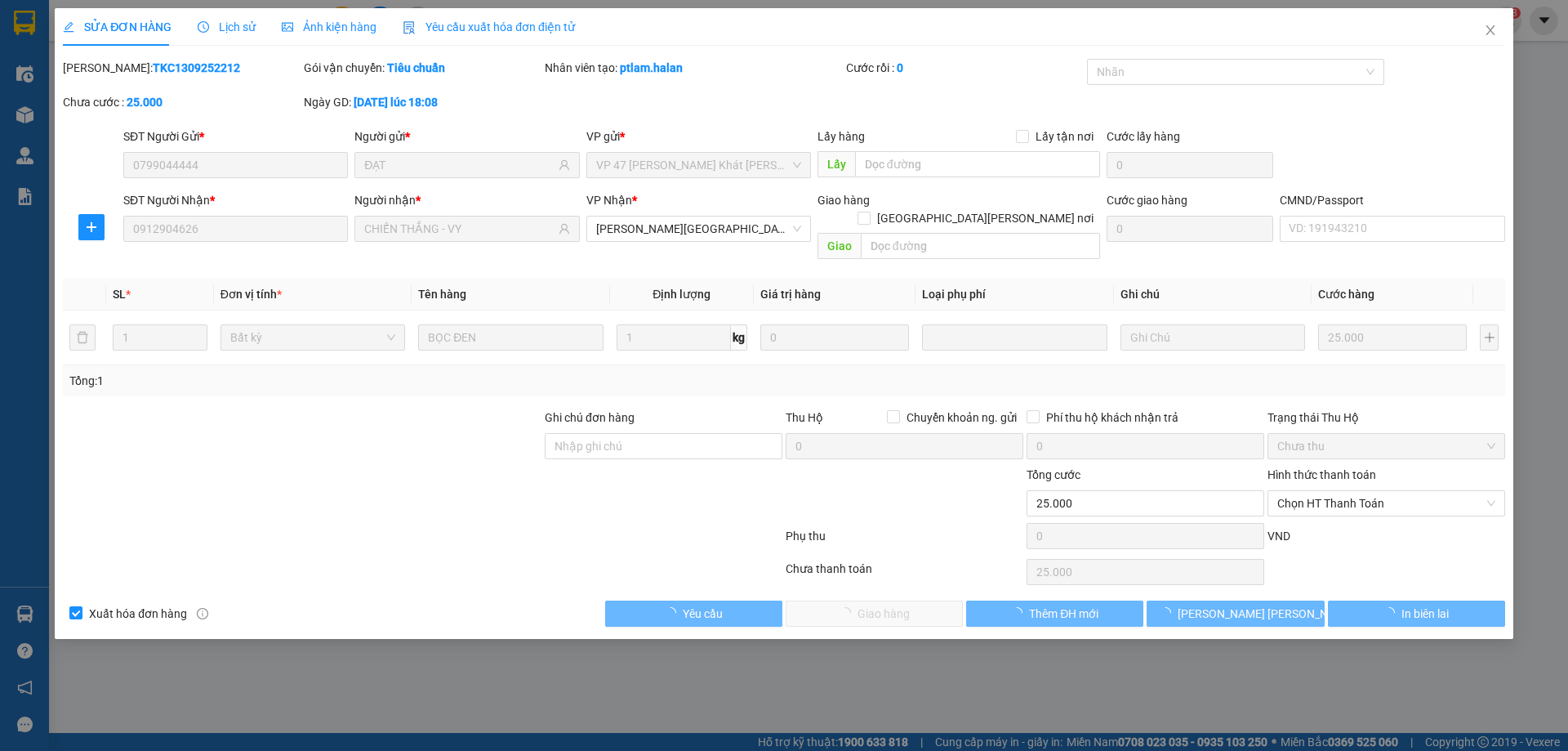
click at [1310, 491] on span "Chọn HT Thanh Toán" at bounding box center [1386, 503] width 218 height 25
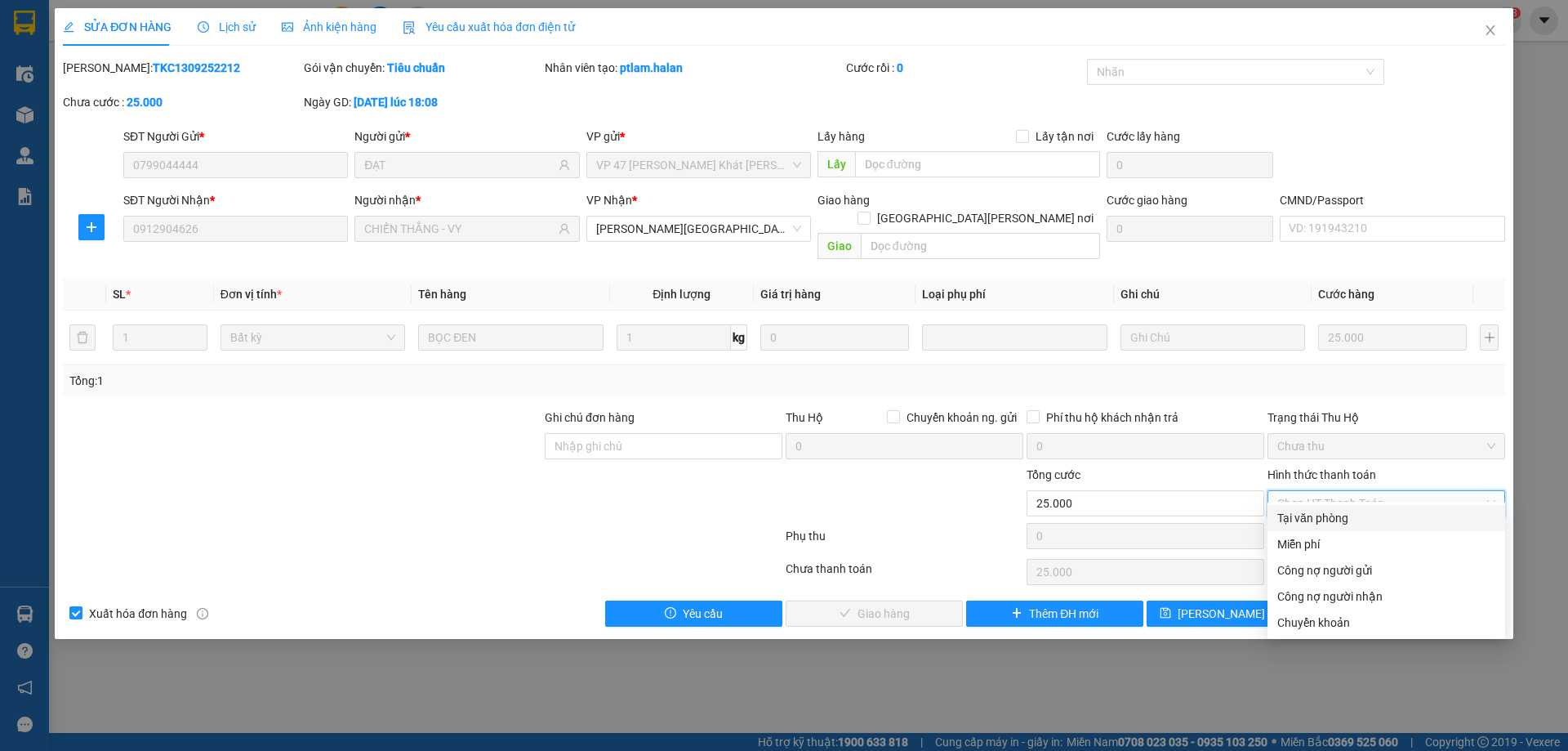
click at [1293, 523] on div "Tại văn phòng" at bounding box center [1386, 517] width 218 height 18
type input "0"
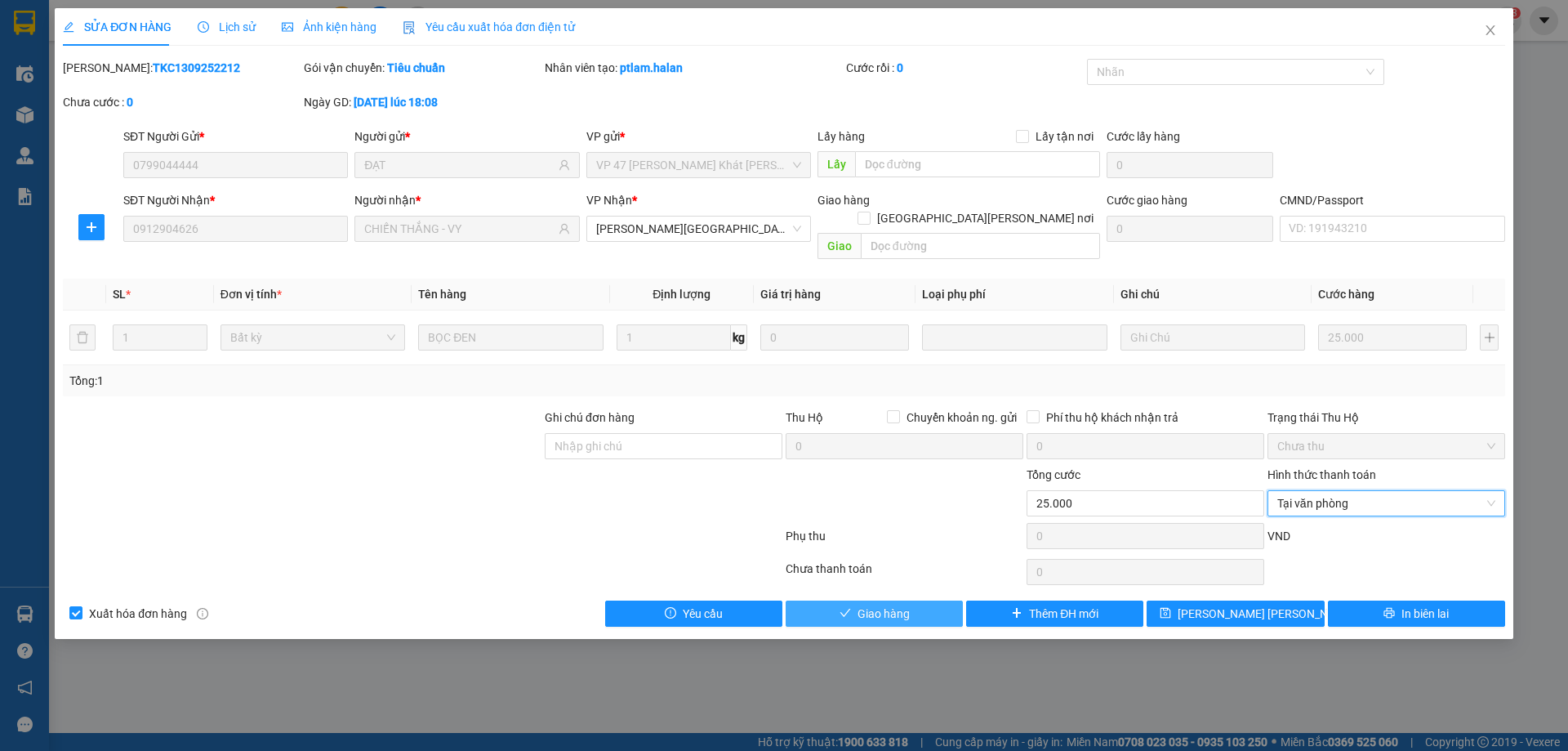
click at [867, 605] on span "Giao hàng" at bounding box center [883, 614] width 52 height 18
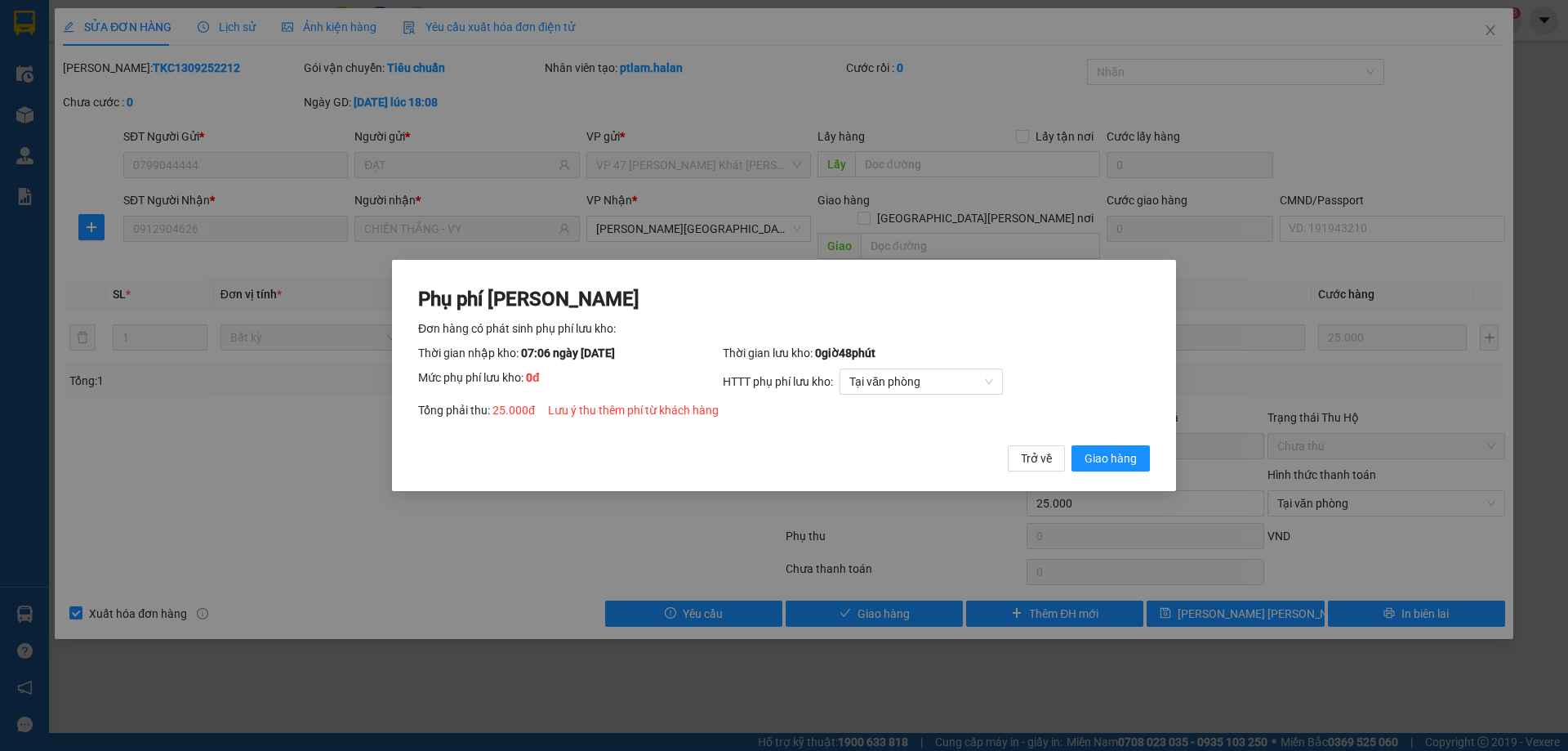
click at [1108, 455] on span "Giao hàng" at bounding box center [1110, 458] width 52 height 18
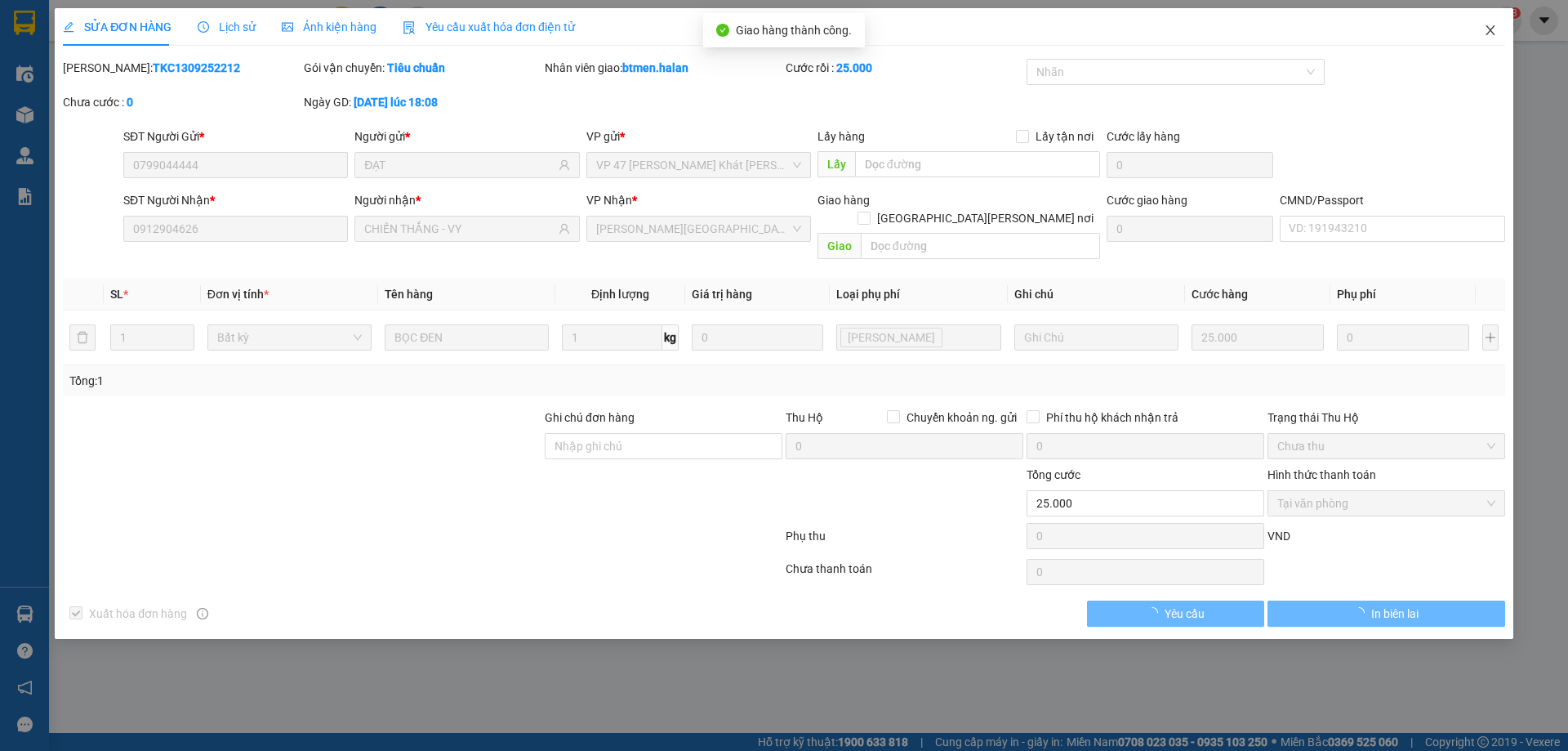
click at [1488, 34] on icon "close" at bounding box center [1490, 30] width 13 height 13
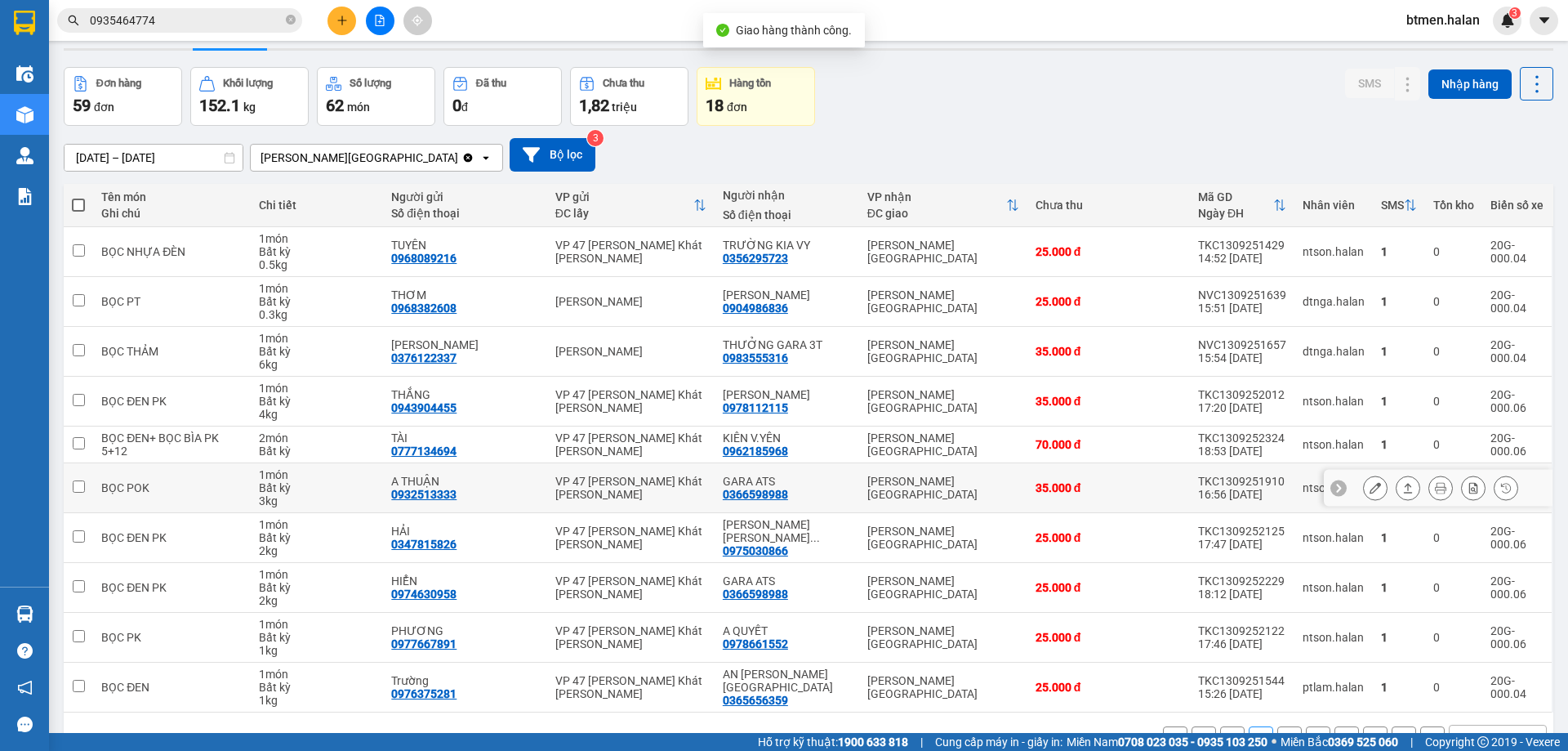
scroll to position [93, 0]
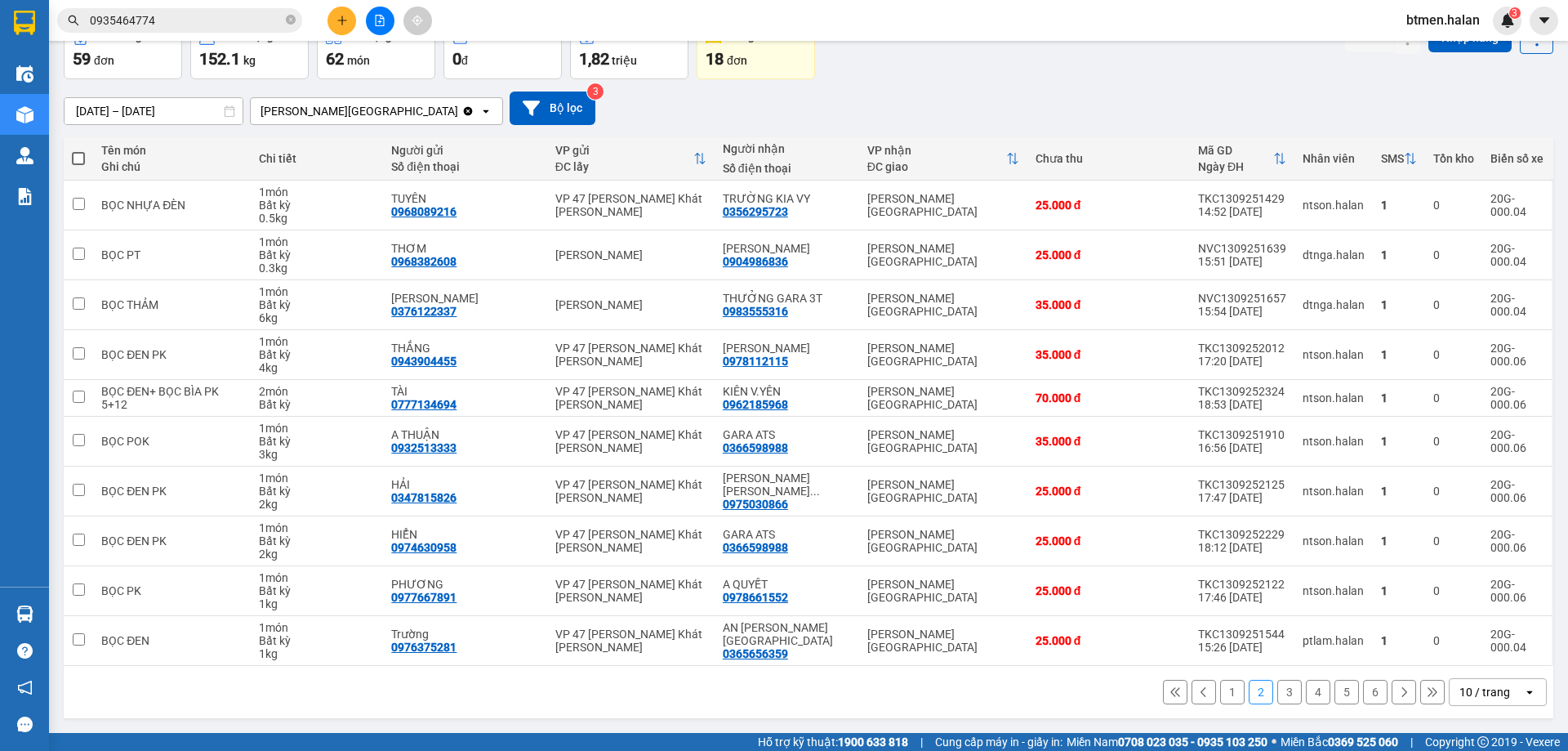
click at [1279, 691] on button "3" at bounding box center [1289, 692] width 25 height 25
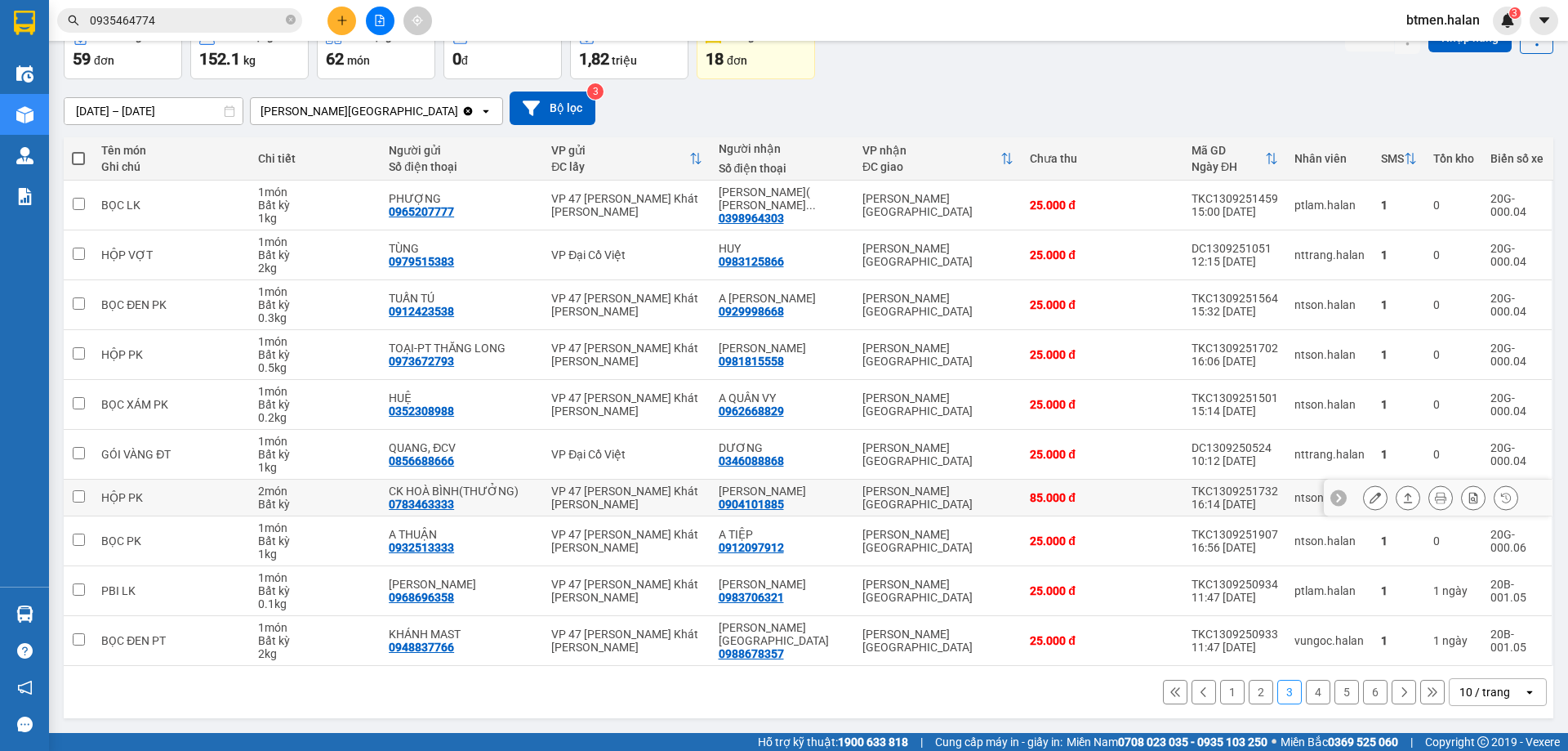
click at [1364, 502] on button at bounding box center [1375, 498] width 23 height 28
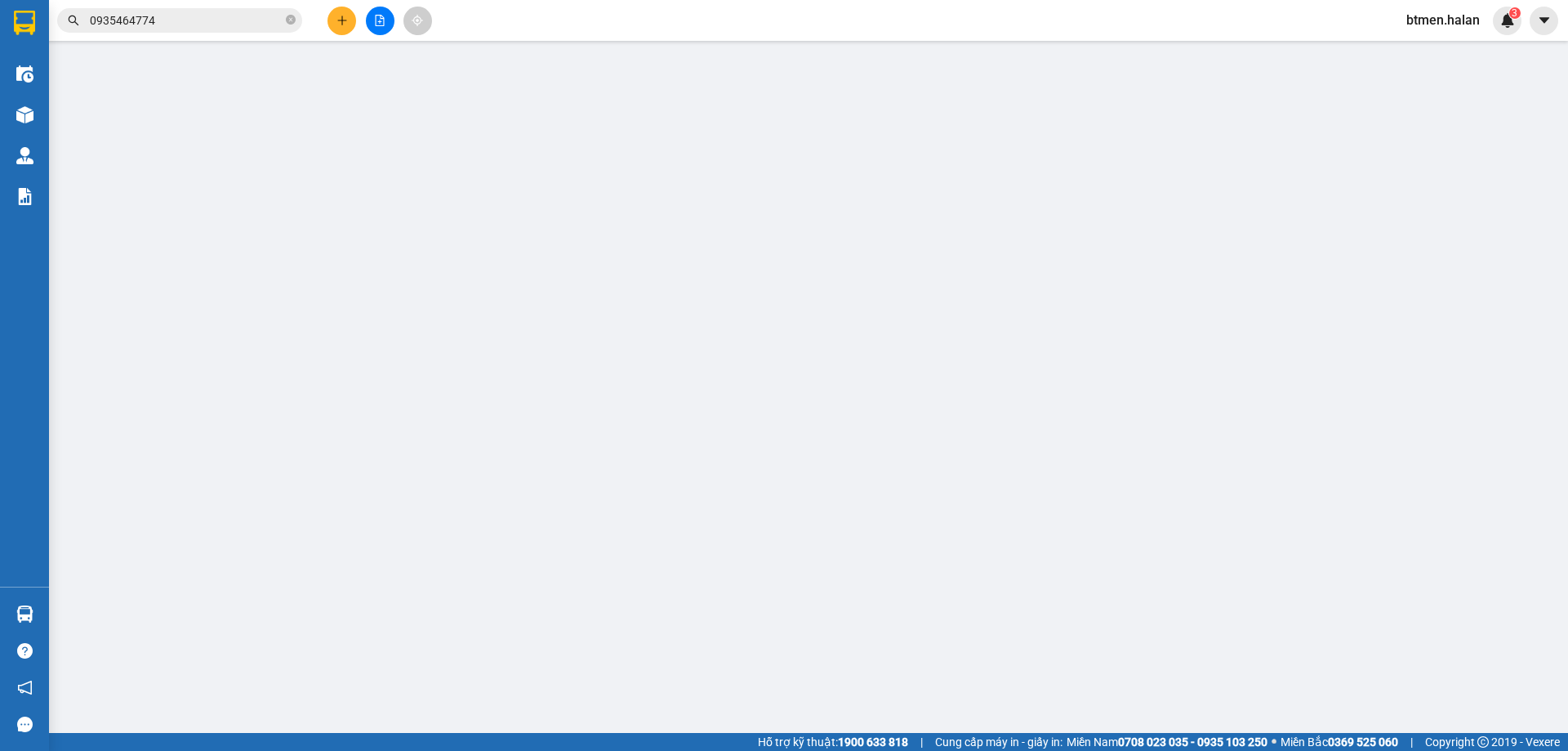
type input "0783463333"
type input "CK HOÀ BÌNH(THƯỞNG)"
type input "0904101885"
type input "GARA VŨ THẮNG - VY"
type input "85.000"
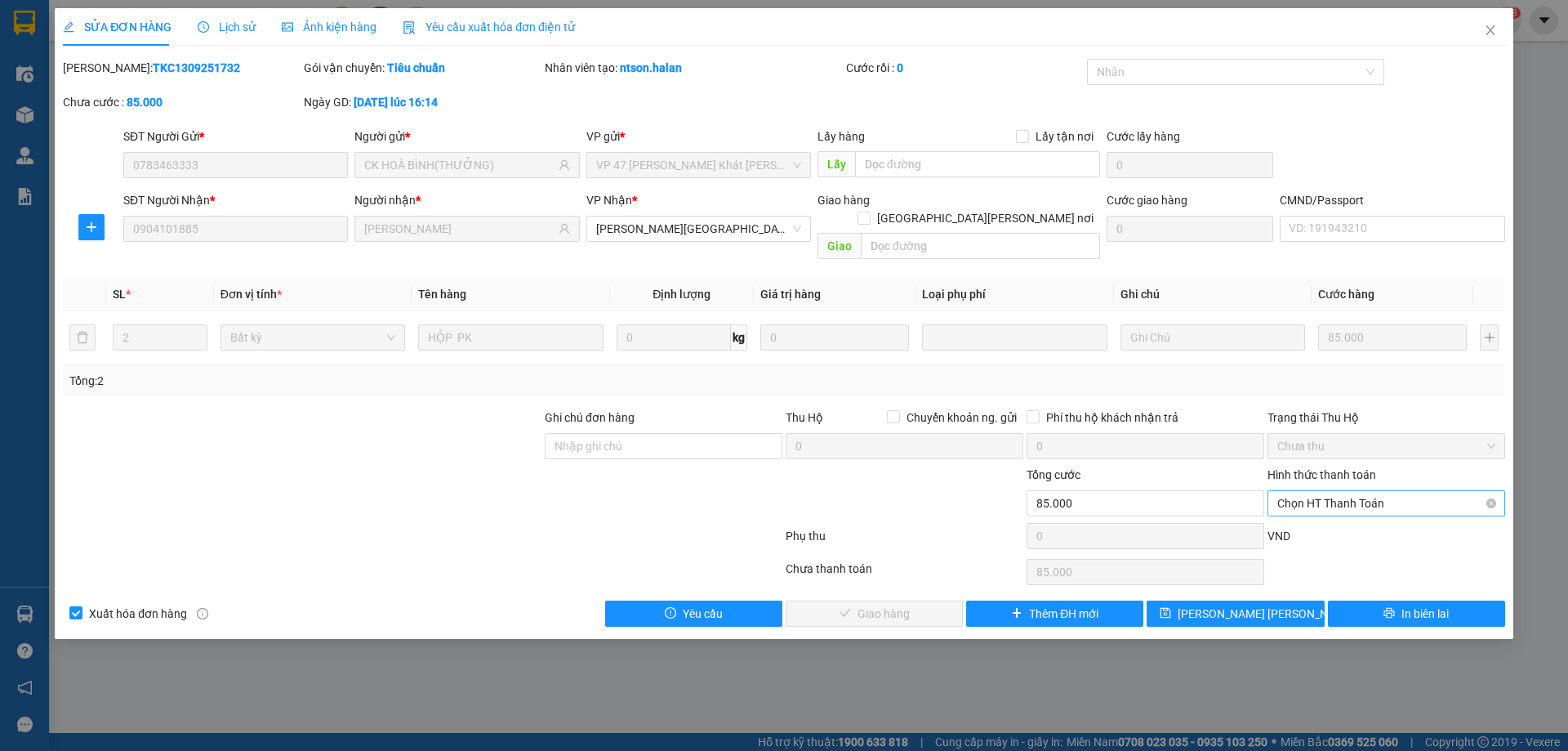
click at [1333, 492] on span "Chọn HT Thanh Toán" at bounding box center [1386, 503] width 218 height 25
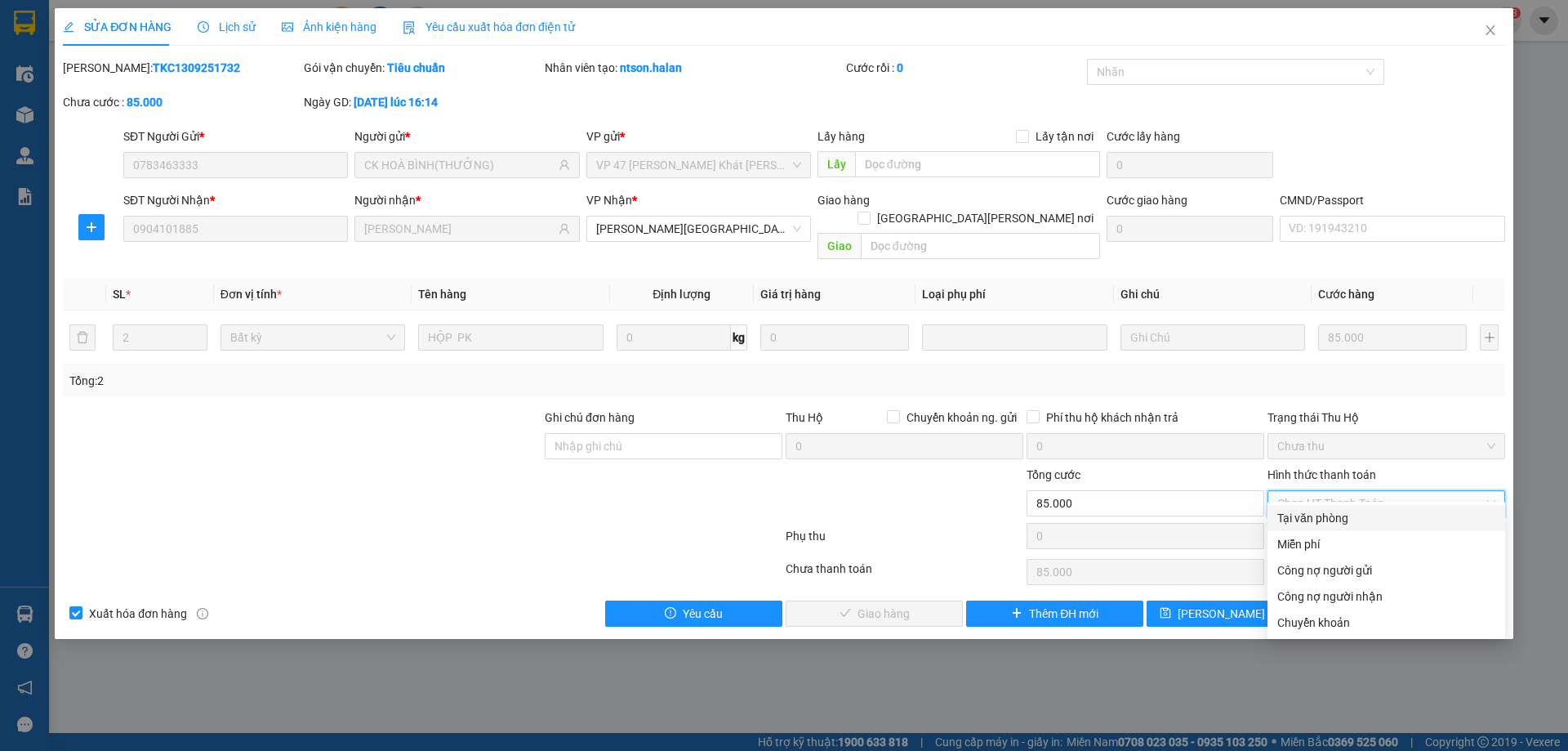
click at [1301, 523] on div "Tại văn phòng" at bounding box center [1386, 517] width 218 height 18
type input "0"
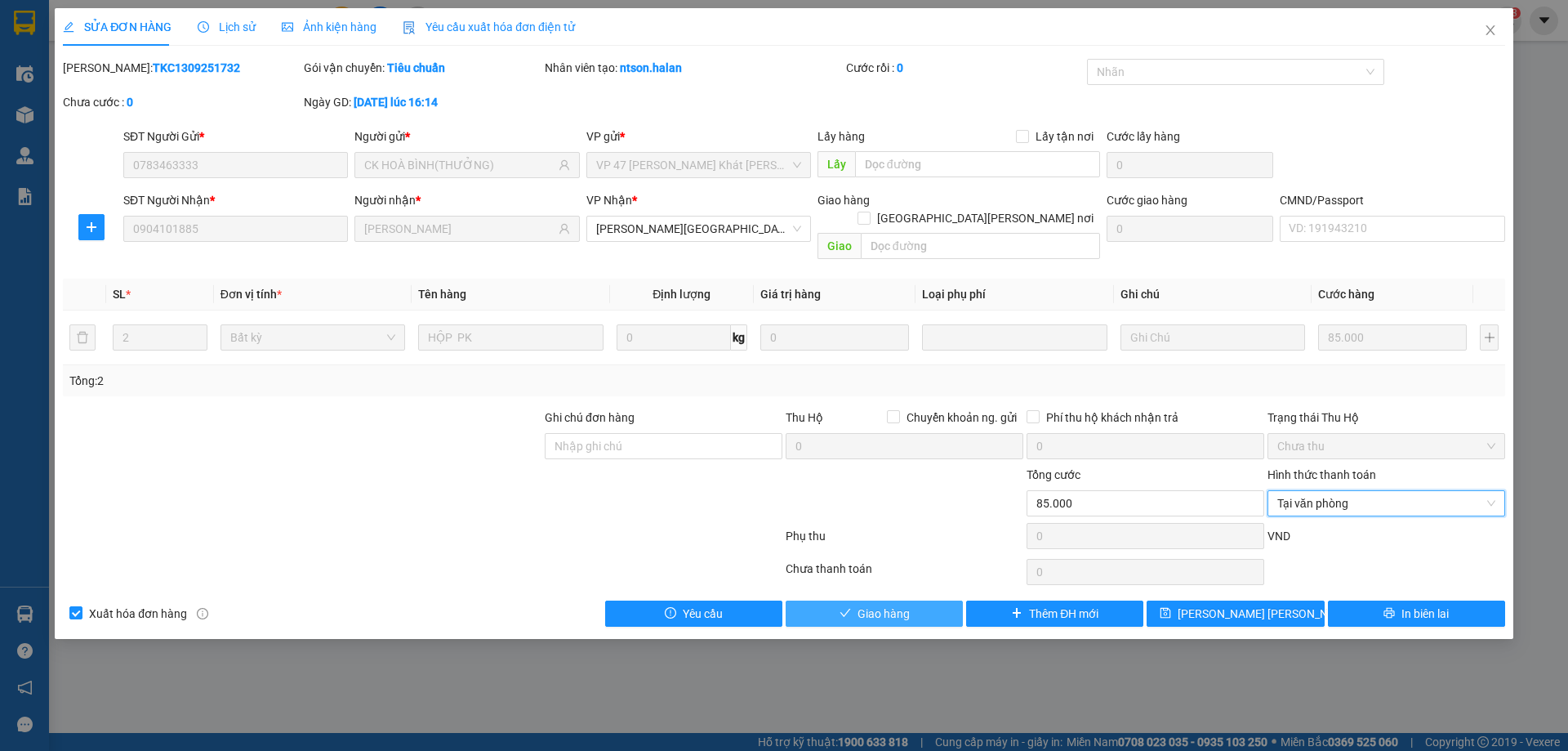
click at [939, 601] on button "Giao hàng" at bounding box center [874, 614] width 177 height 26
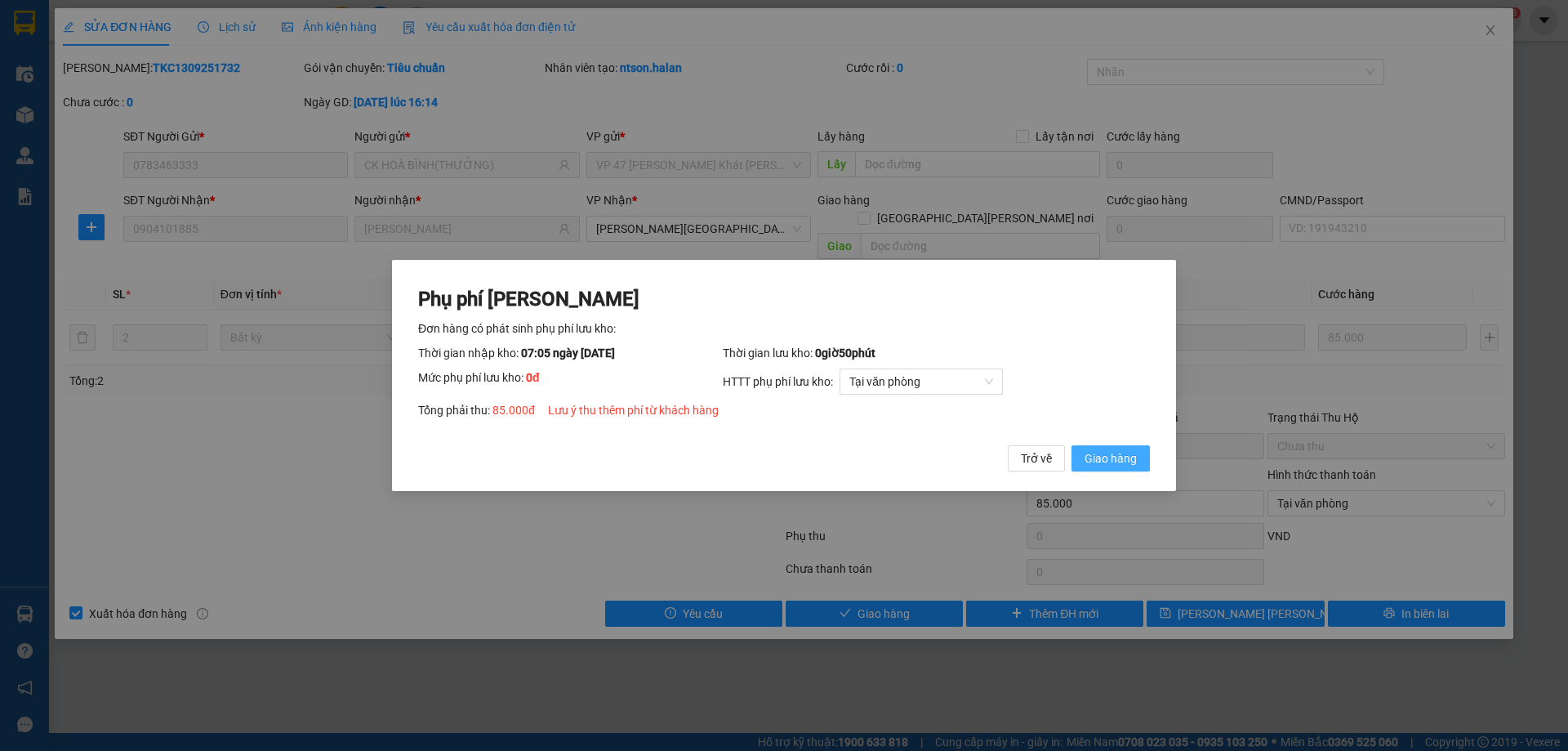
click at [1084, 455] on button "Giao hàng" at bounding box center [1110, 458] width 78 height 26
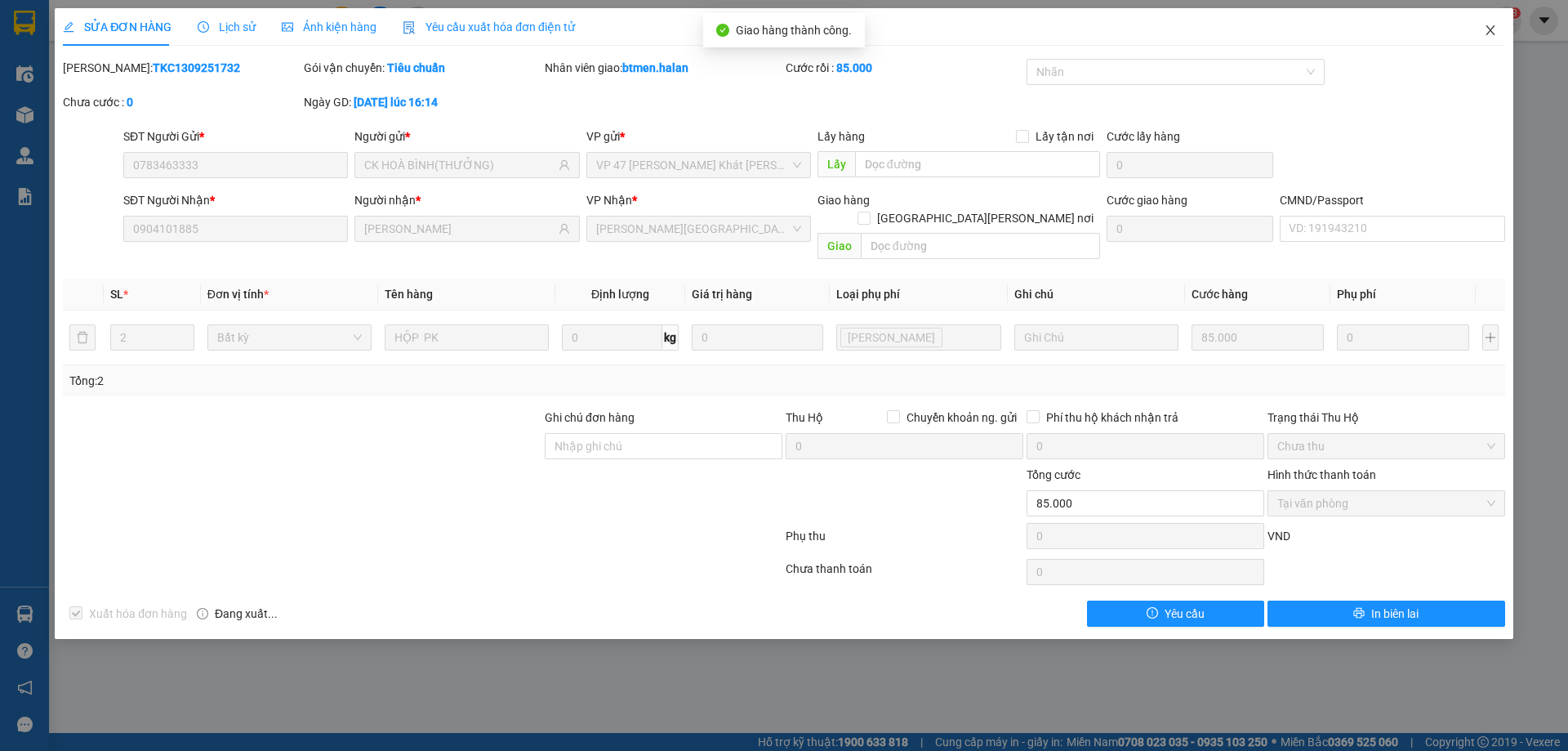
click at [1490, 25] on icon "close" at bounding box center [1490, 30] width 13 height 13
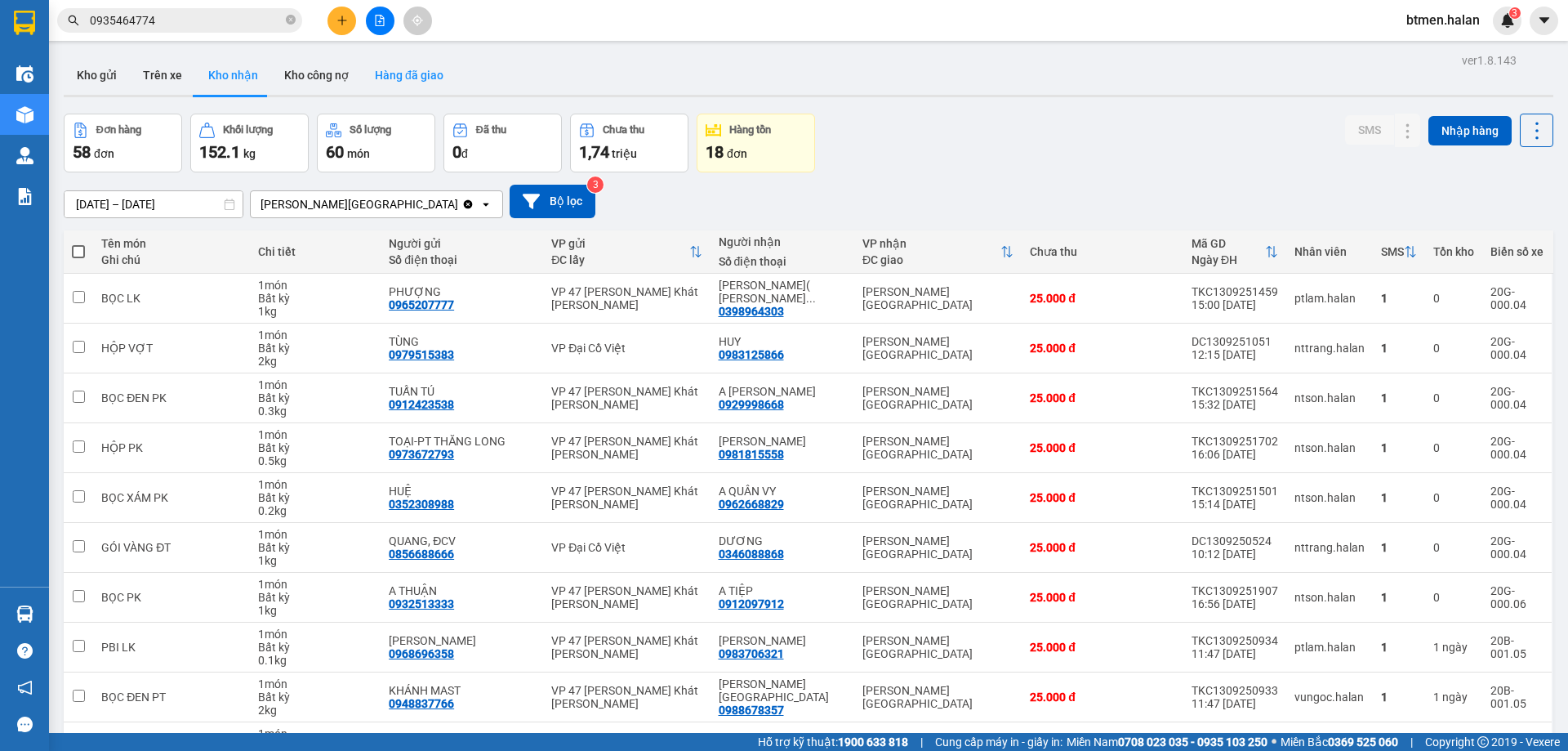
click at [422, 74] on button "Hàng đã giao" at bounding box center [409, 76] width 94 height 40
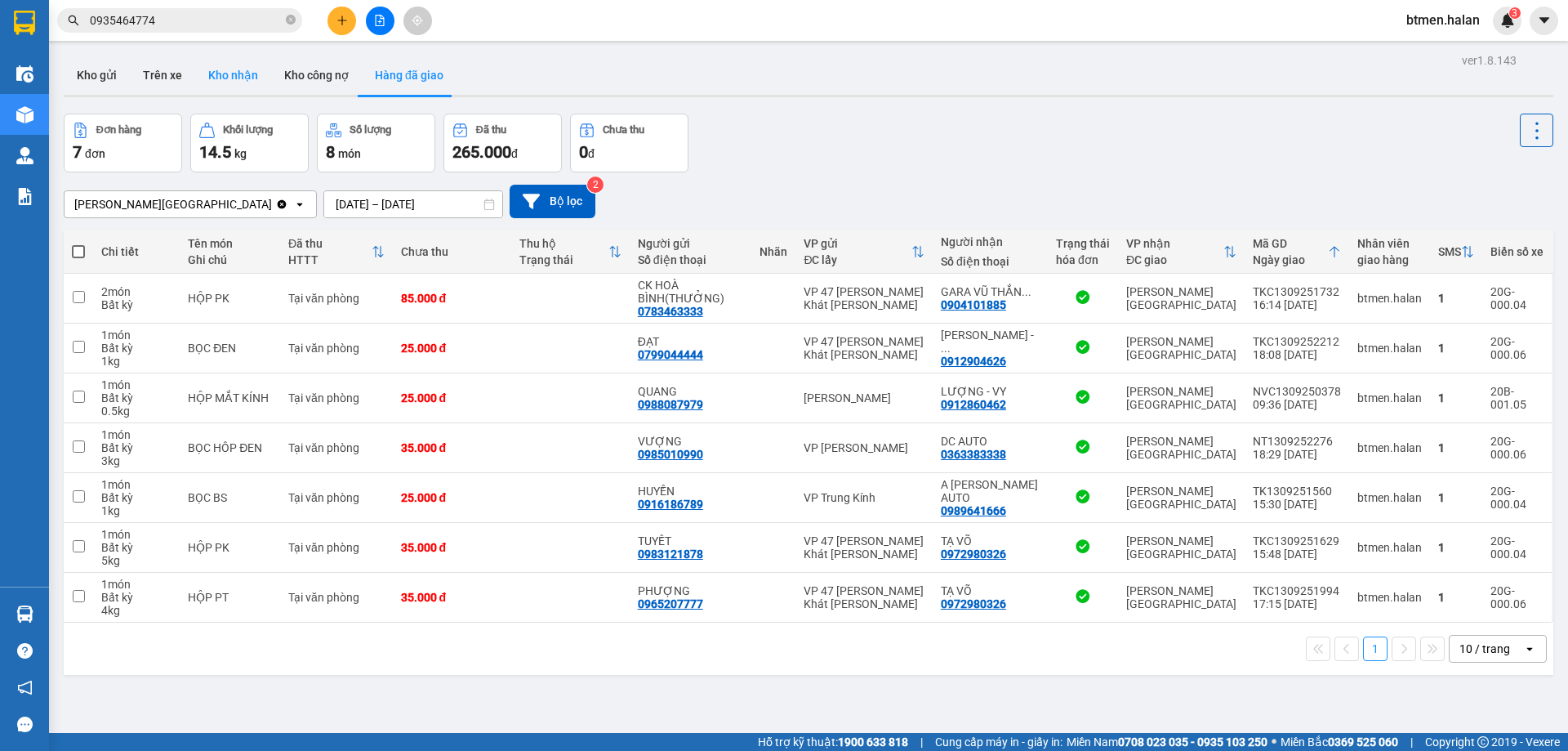
click at [240, 66] on button "Kho nhận" at bounding box center [233, 76] width 76 height 40
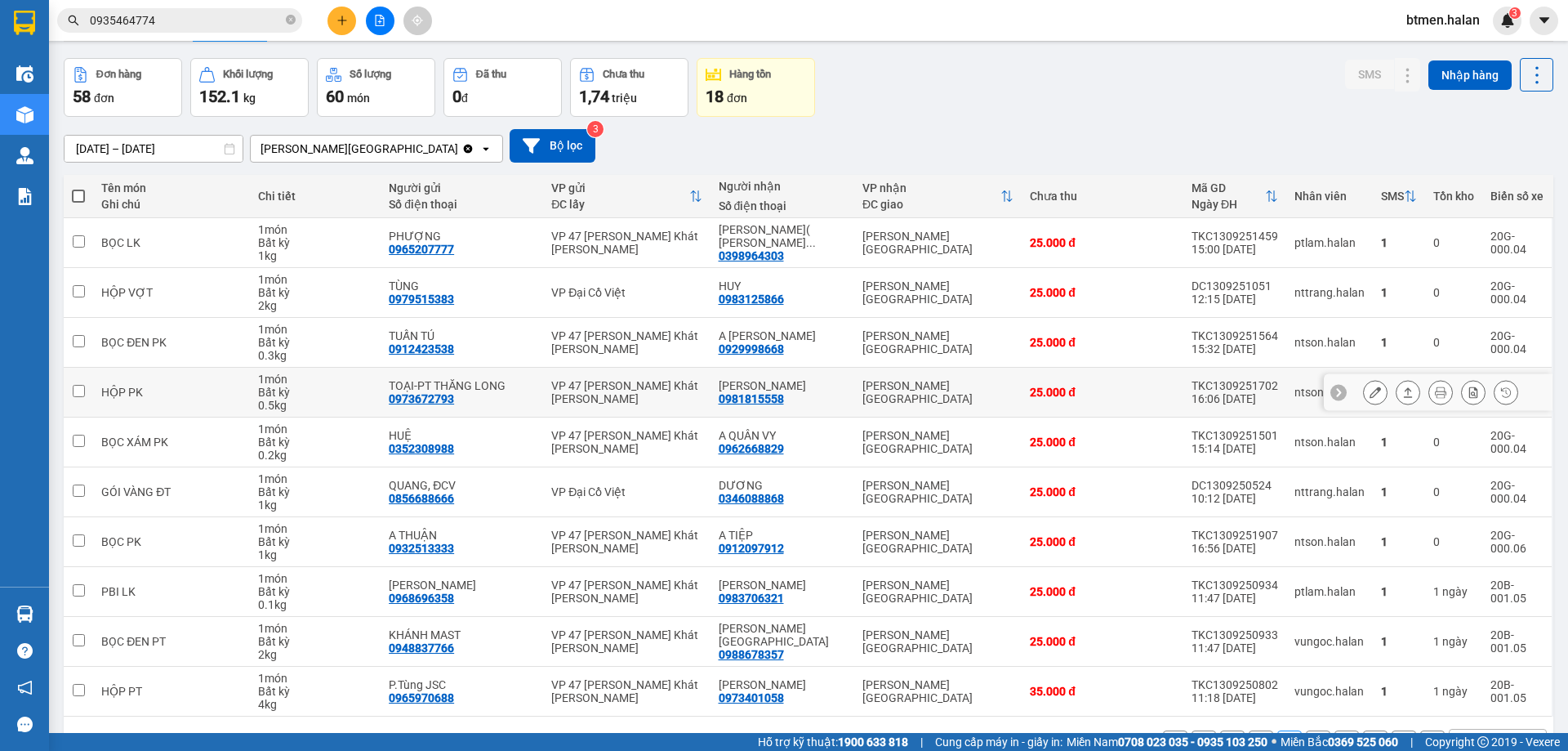
scroll to position [107, 0]
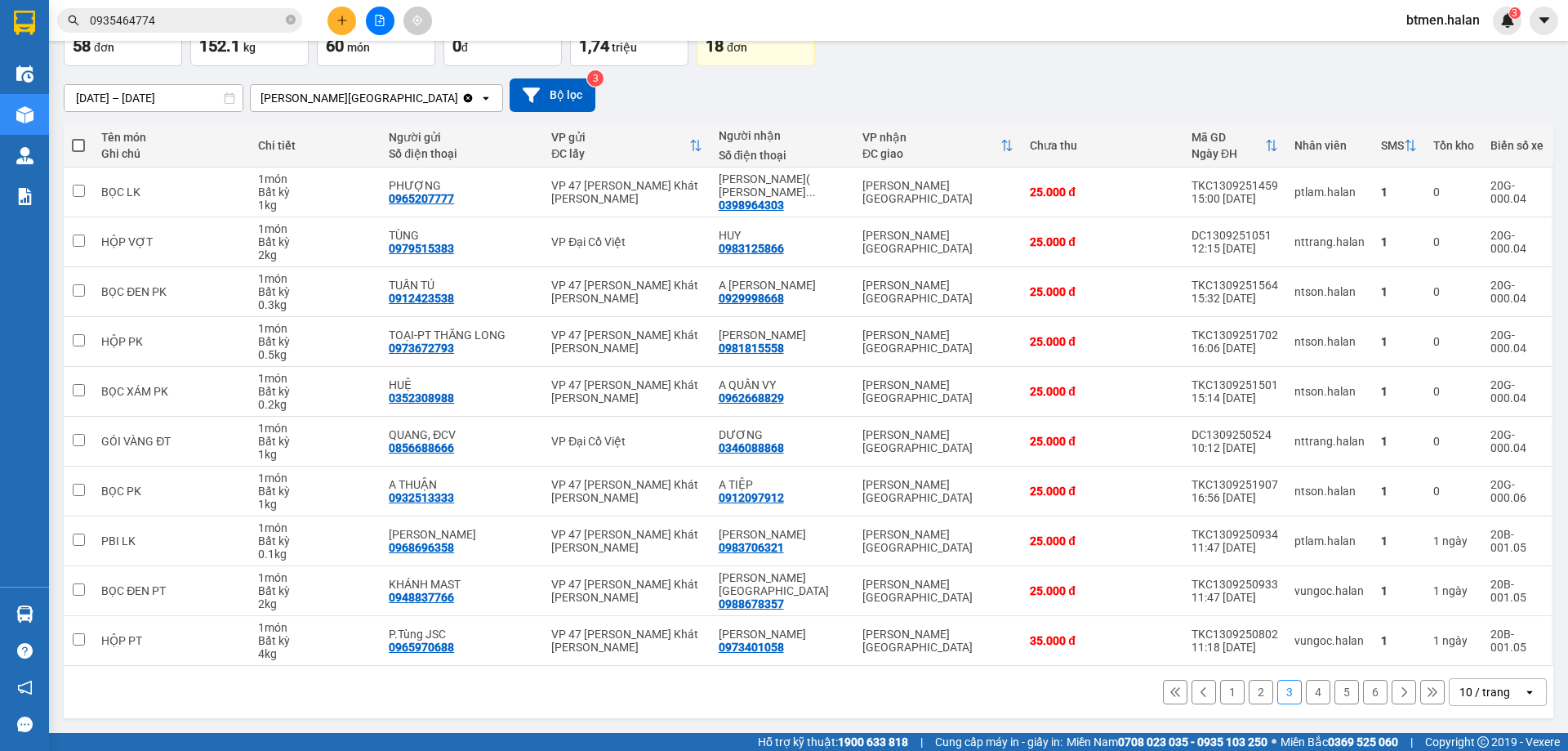
click at [1252, 690] on button "2" at bounding box center [1261, 692] width 25 height 25
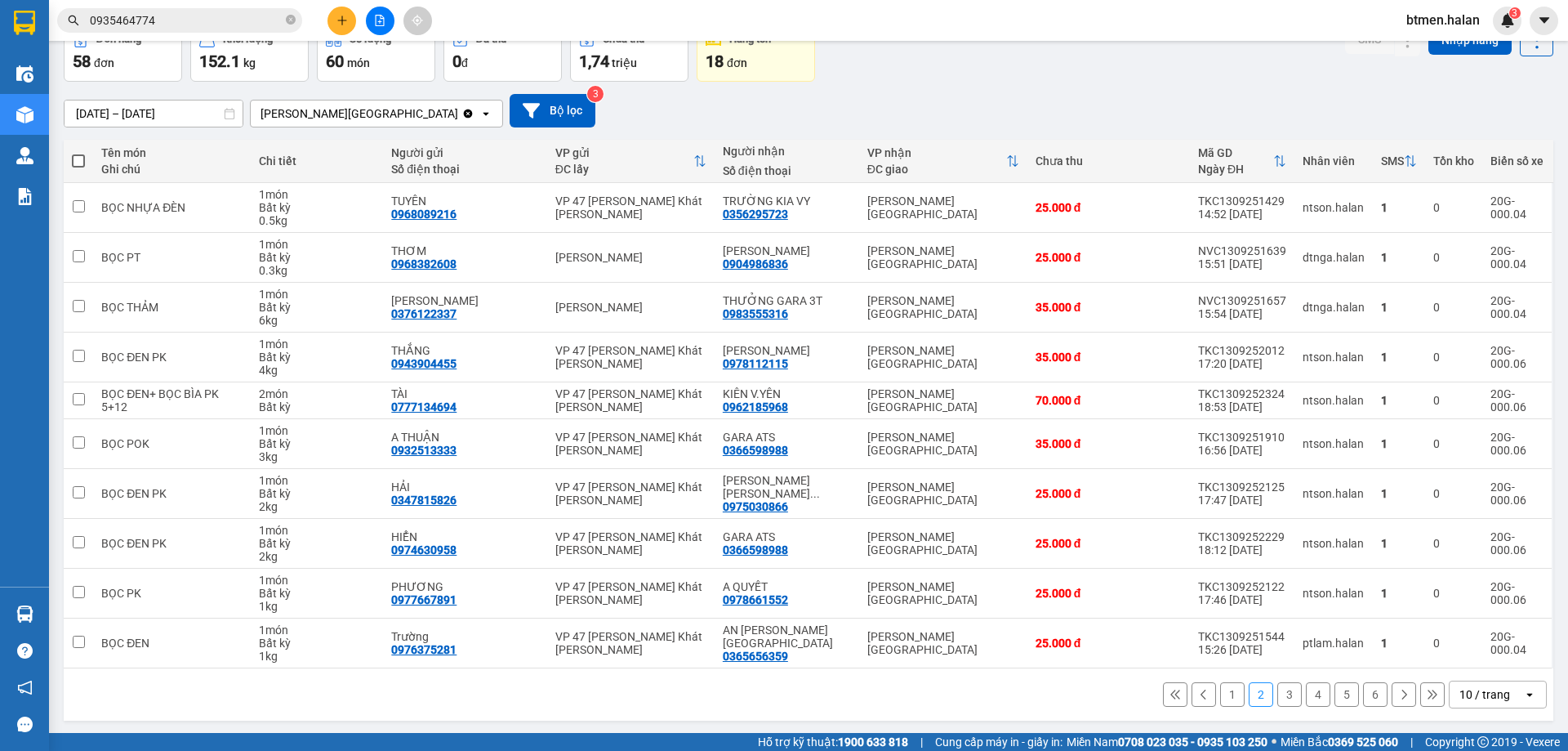
scroll to position [93, 0]
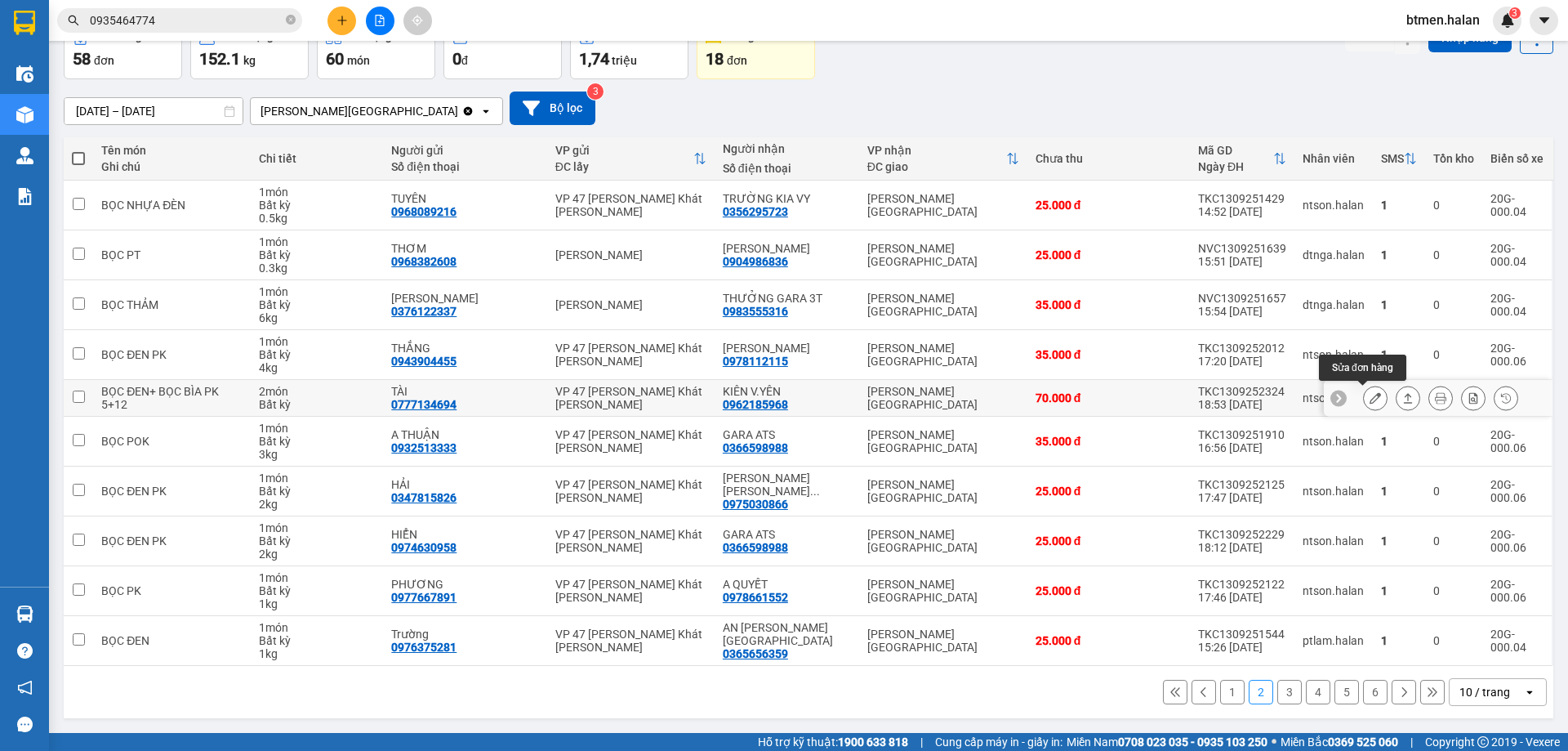
click at [1370, 400] on icon at bounding box center [1375, 397] width 11 height 11
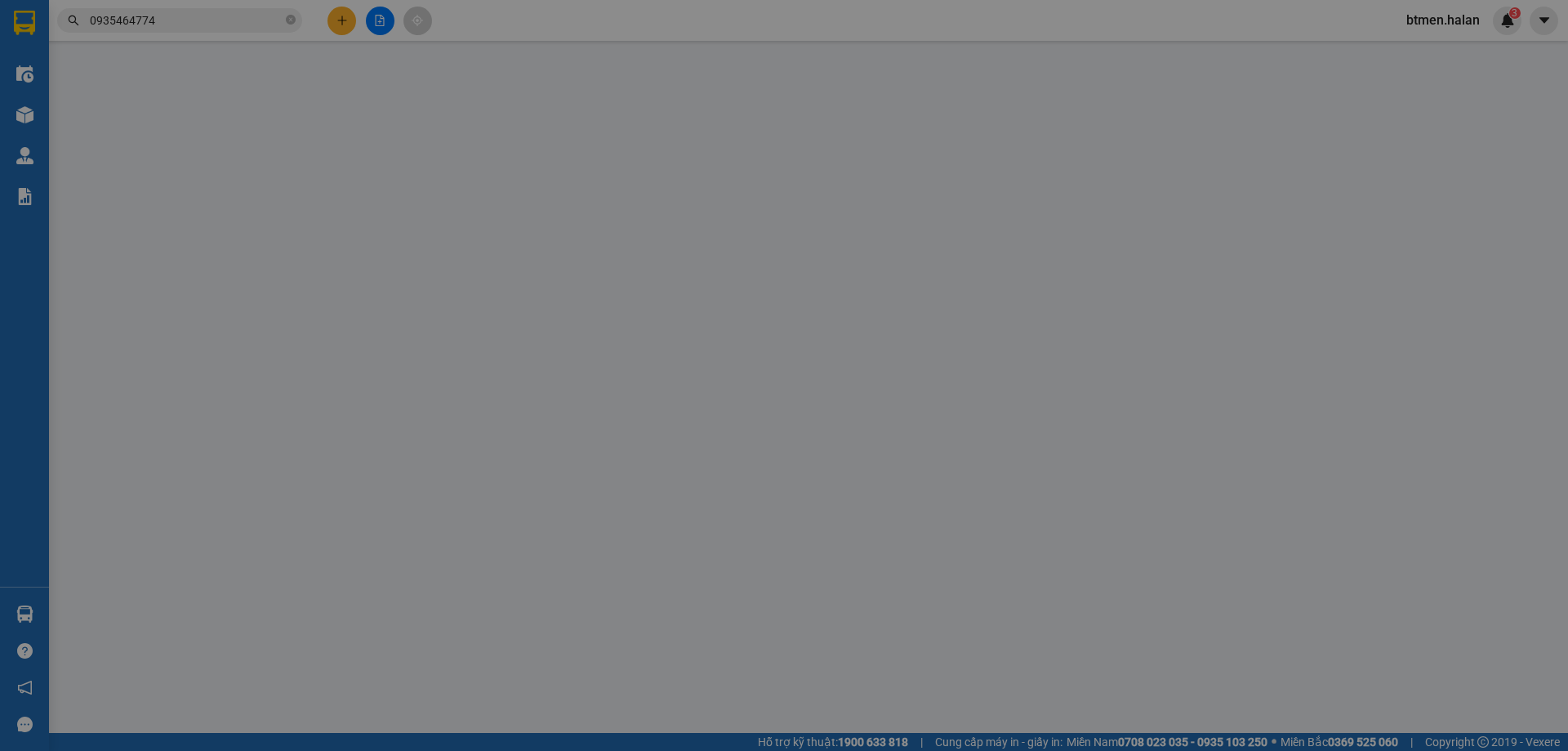
type input "0777134694"
type input "TÀI"
type input "0962185968"
type input "KIÊN V.YÊN"
type input "046092015079"
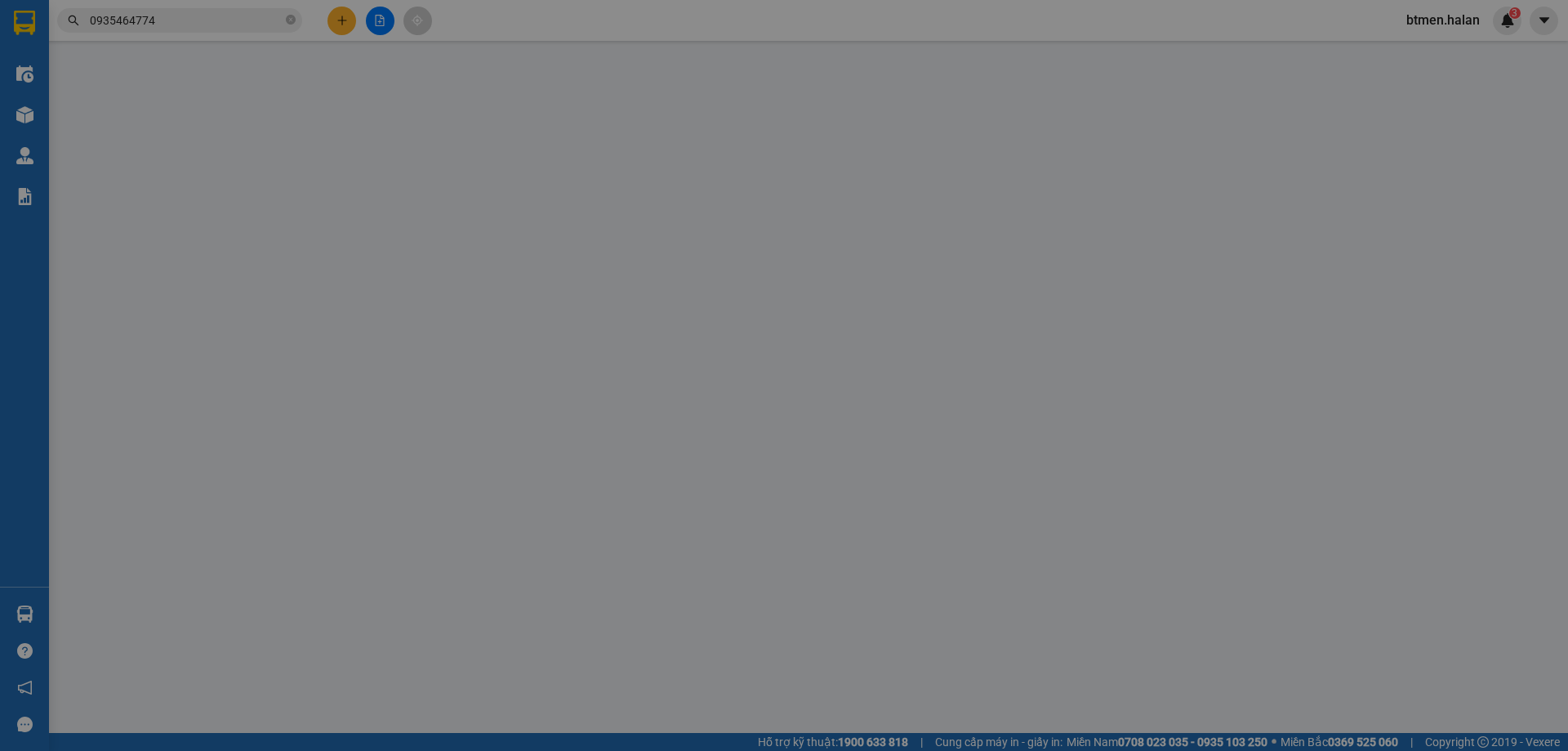
type input "70.000"
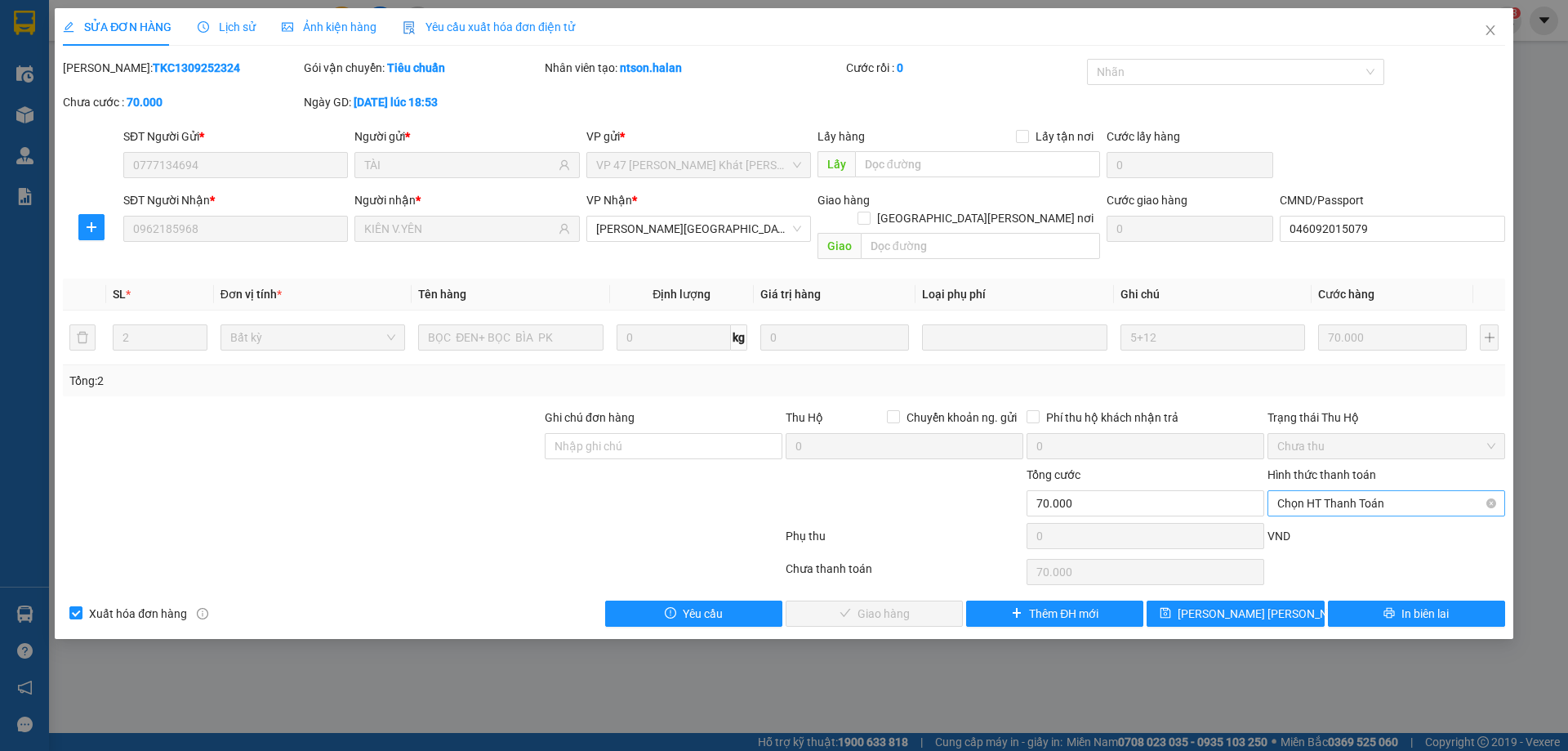
click at [1323, 491] on span "Chọn HT Thanh Toán" at bounding box center [1386, 503] width 218 height 25
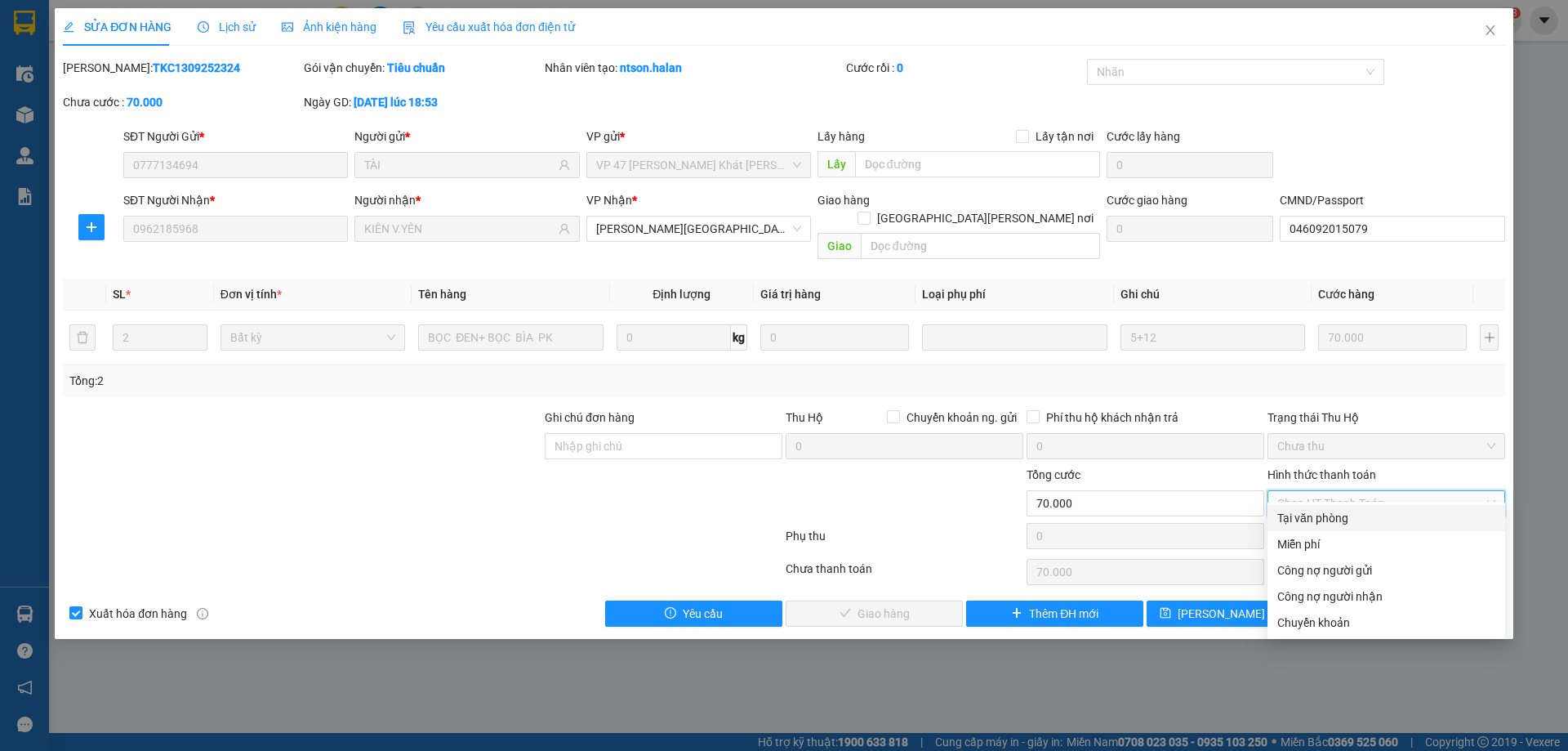
click at [1318, 517] on div "Tại văn phòng" at bounding box center [1386, 517] width 218 height 18
type input "0"
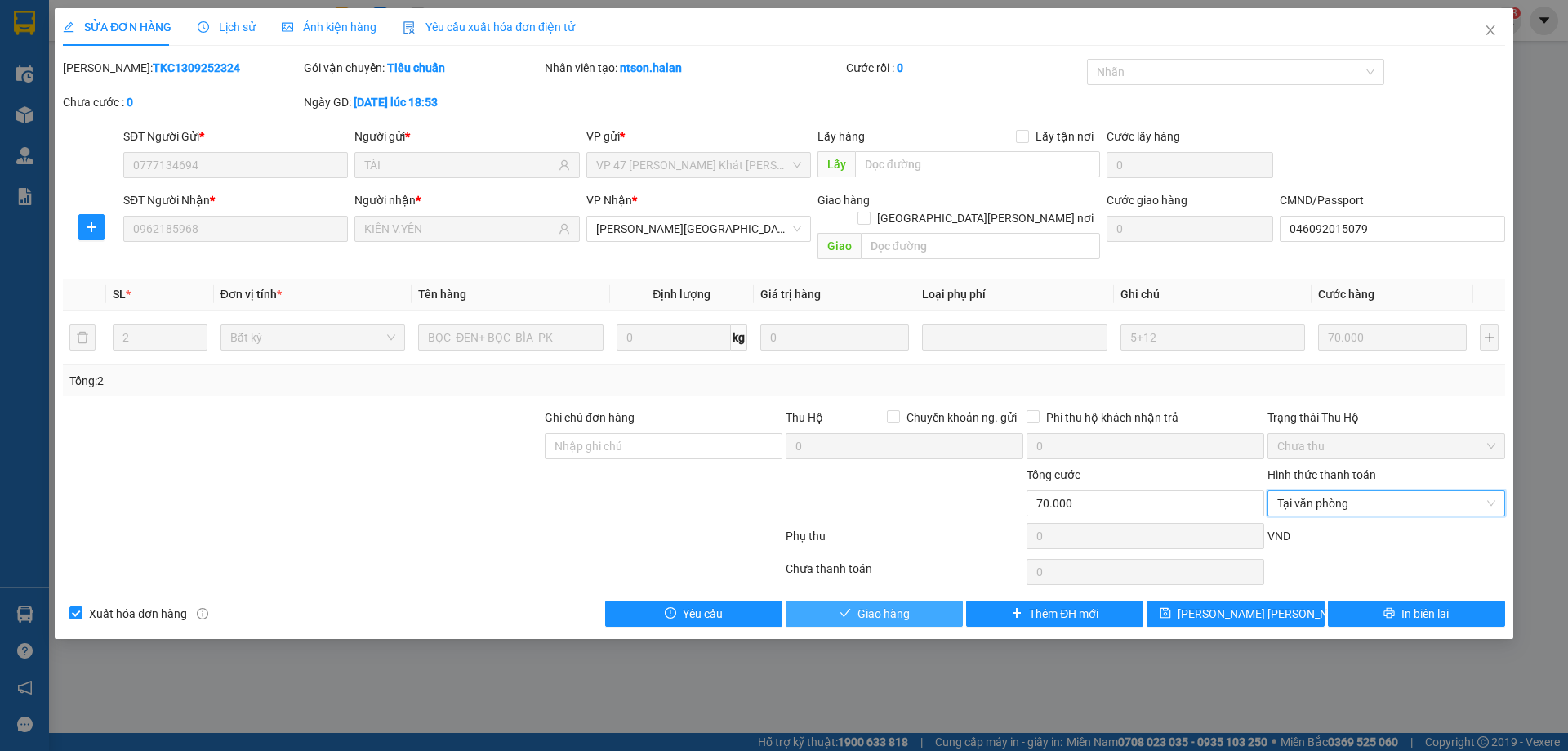
click at [870, 605] on span "Giao hàng" at bounding box center [883, 614] width 52 height 18
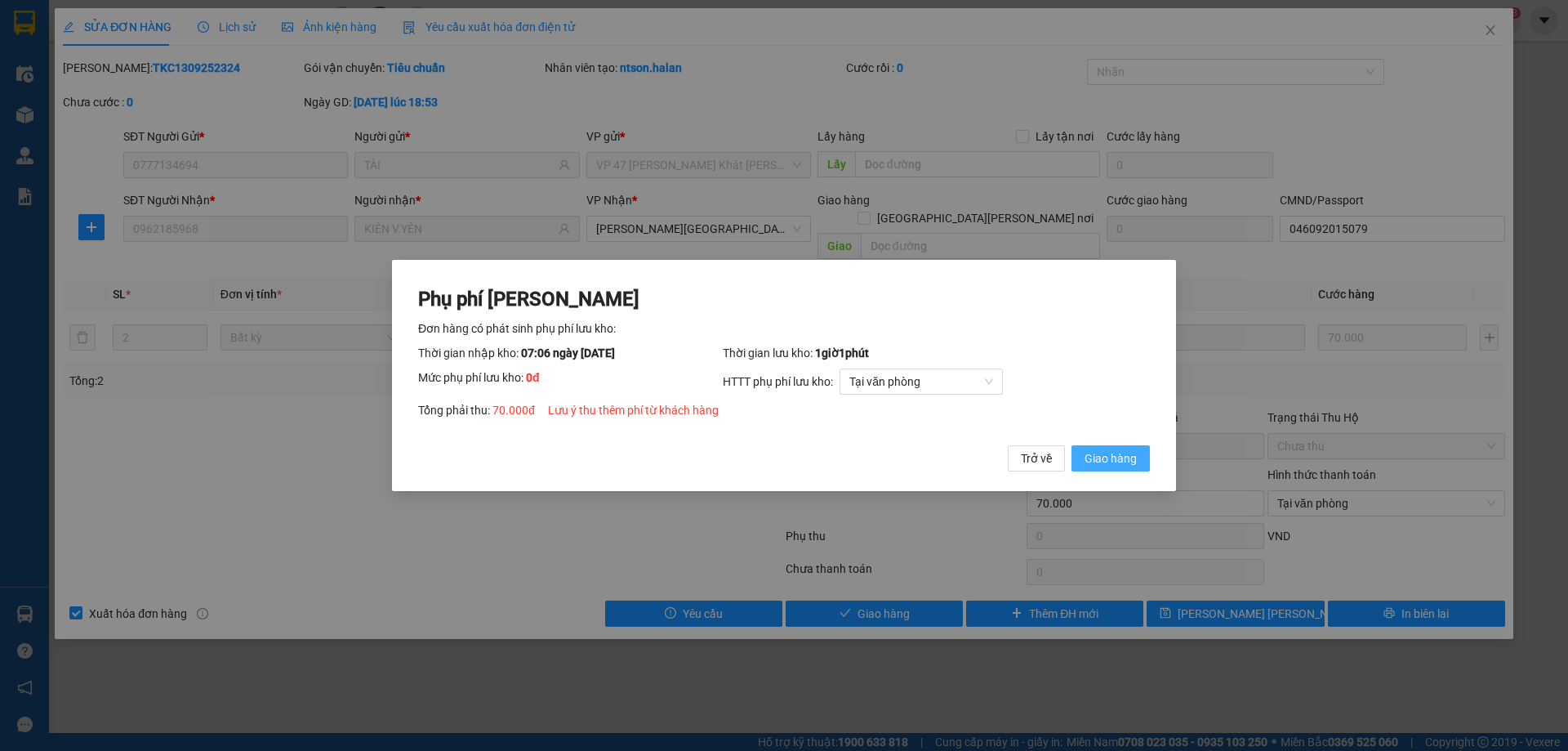
click at [1117, 461] on span "Giao hàng" at bounding box center [1110, 458] width 52 height 18
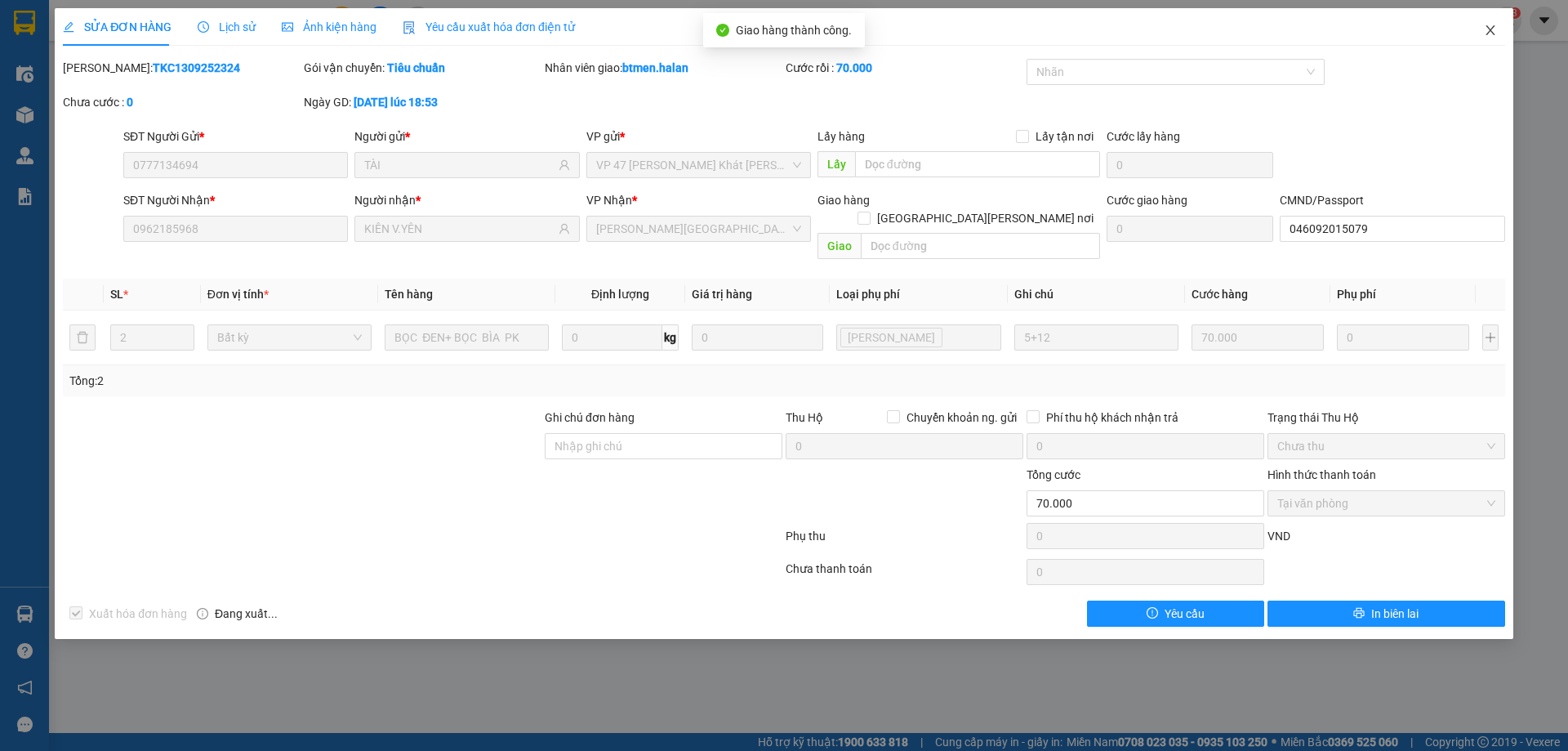
click at [1482, 22] on span "Close" at bounding box center [1490, 31] width 46 height 46
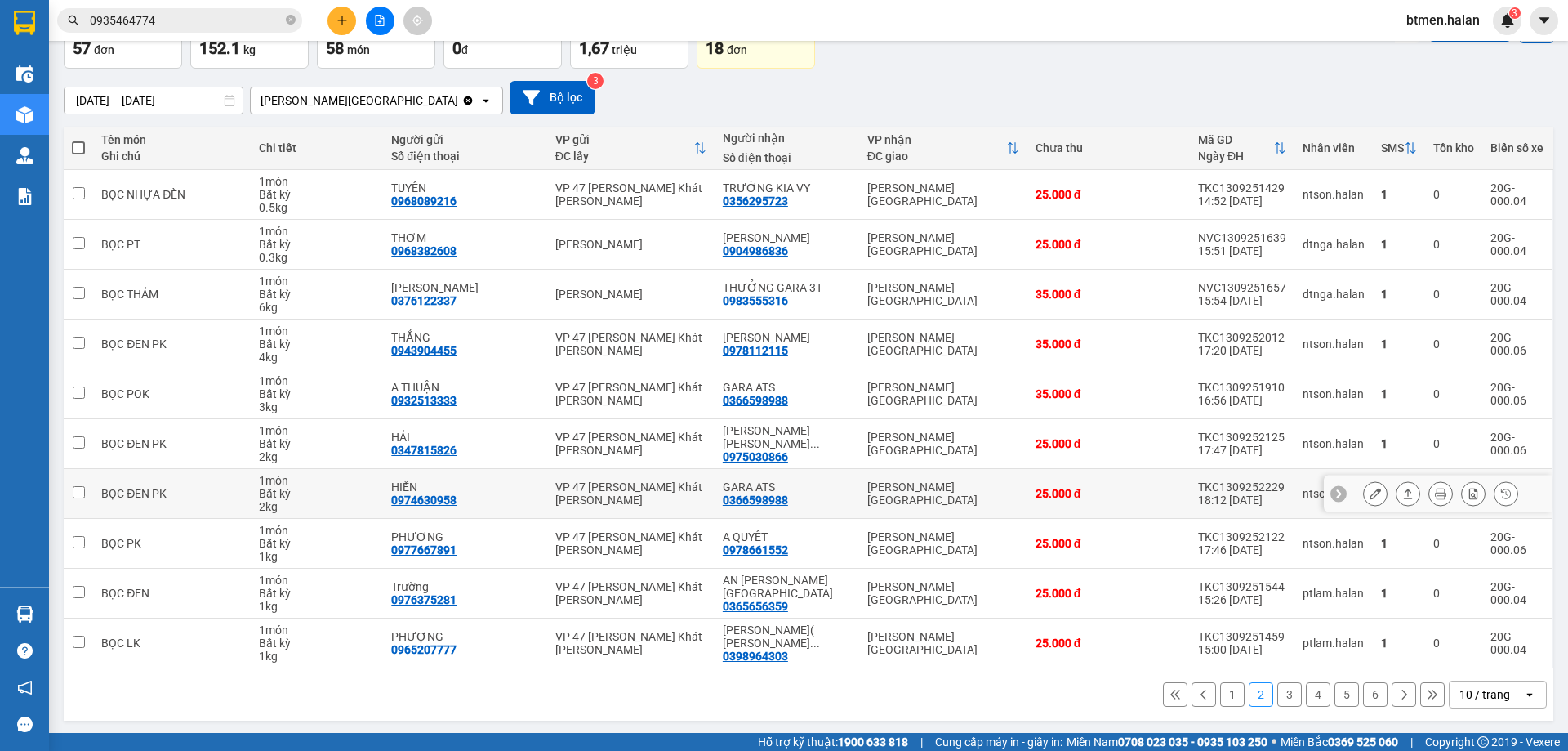
scroll to position [107, 0]
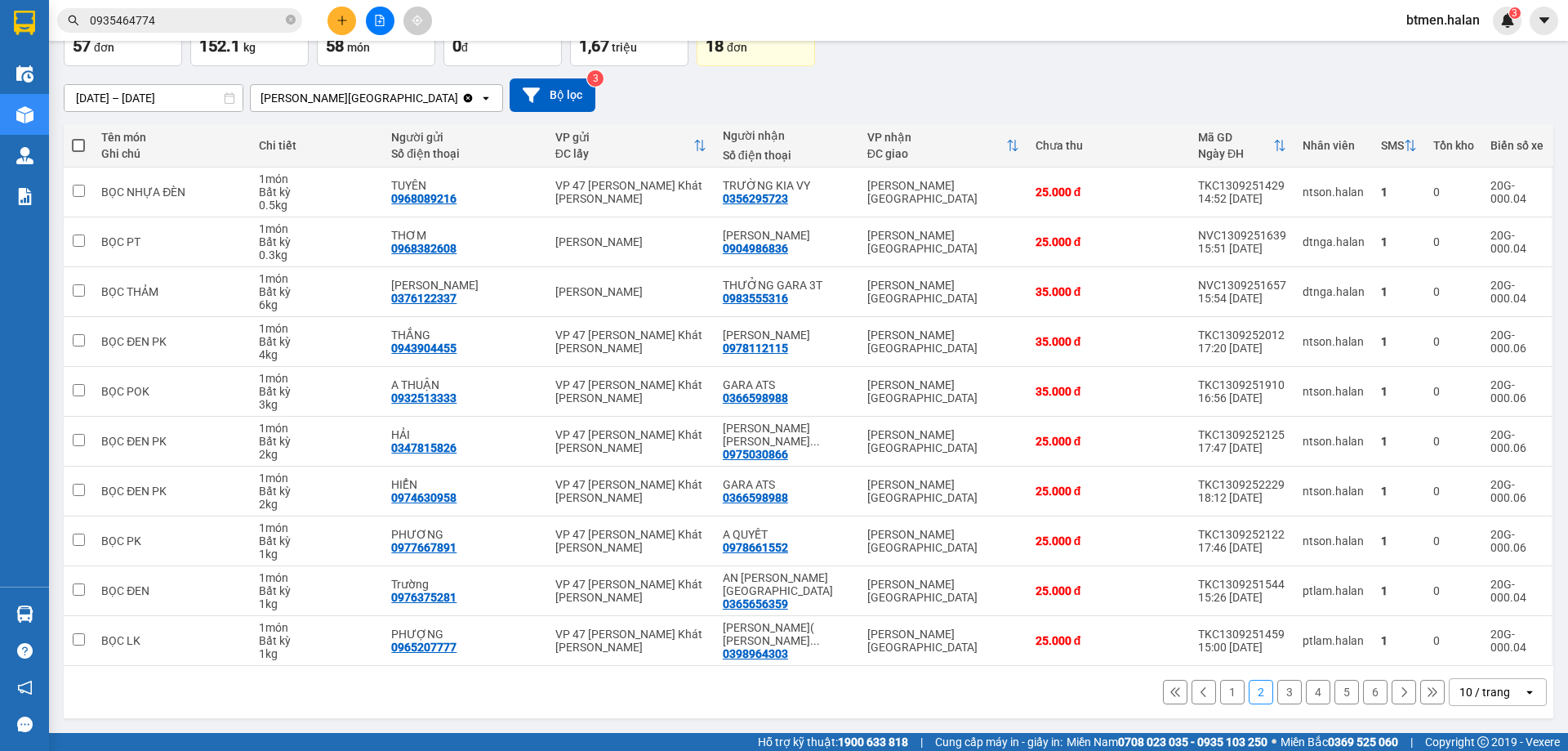
click at [1228, 686] on button "1" at bounding box center [1232, 692] width 25 height 25
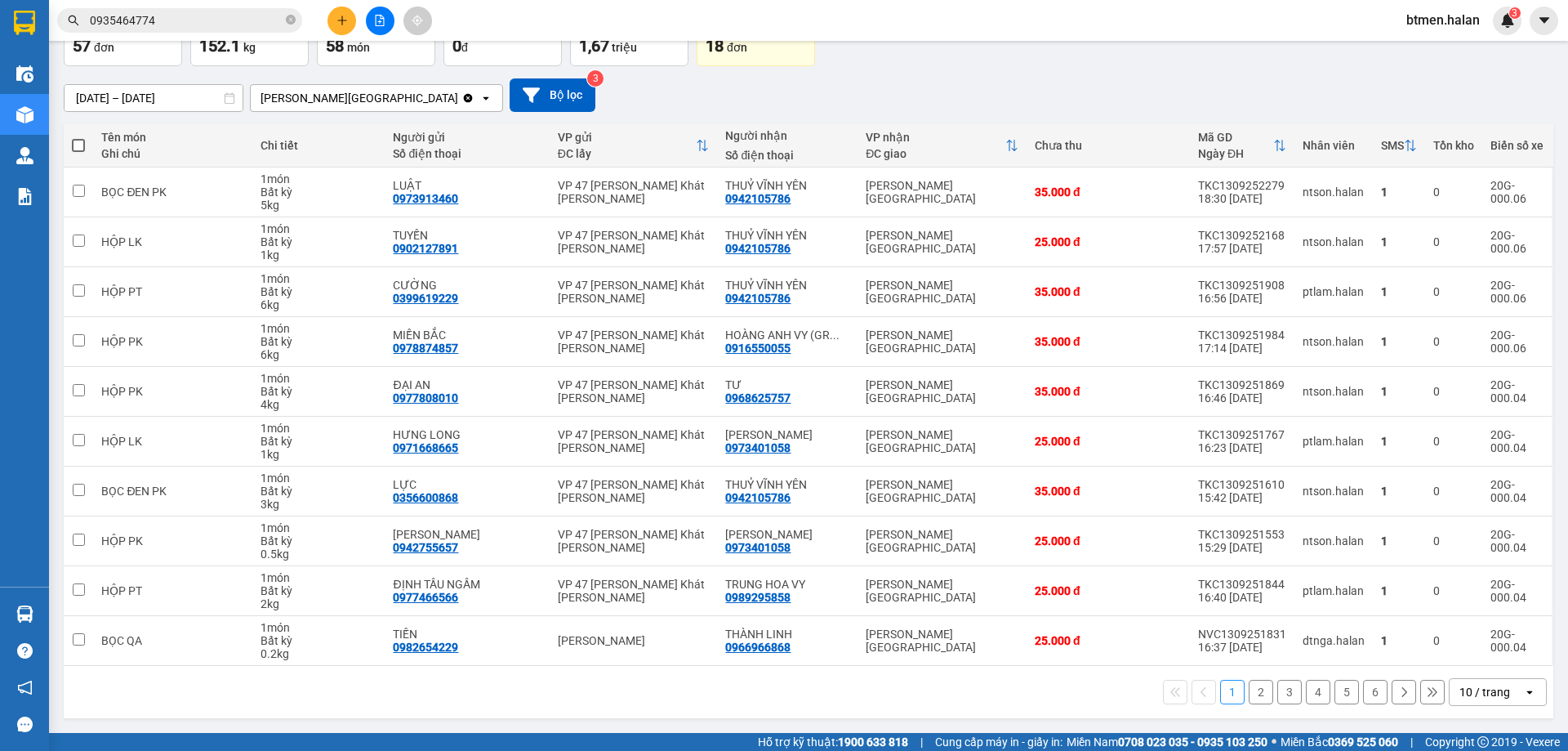
click at [1363, 696] on button "6" at bounding box center [1375, 692] width 25 height 25
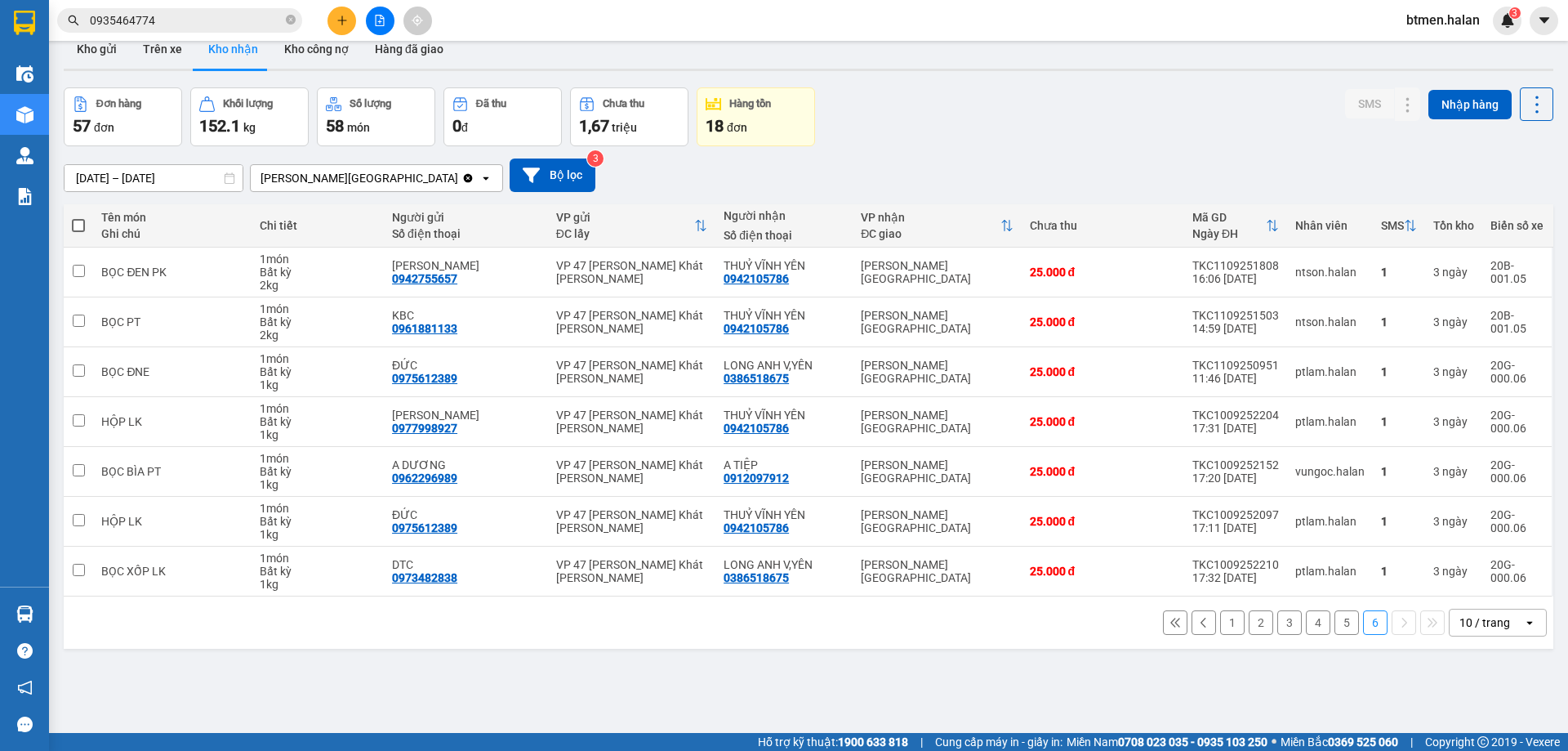
scroll to position [0, 0]
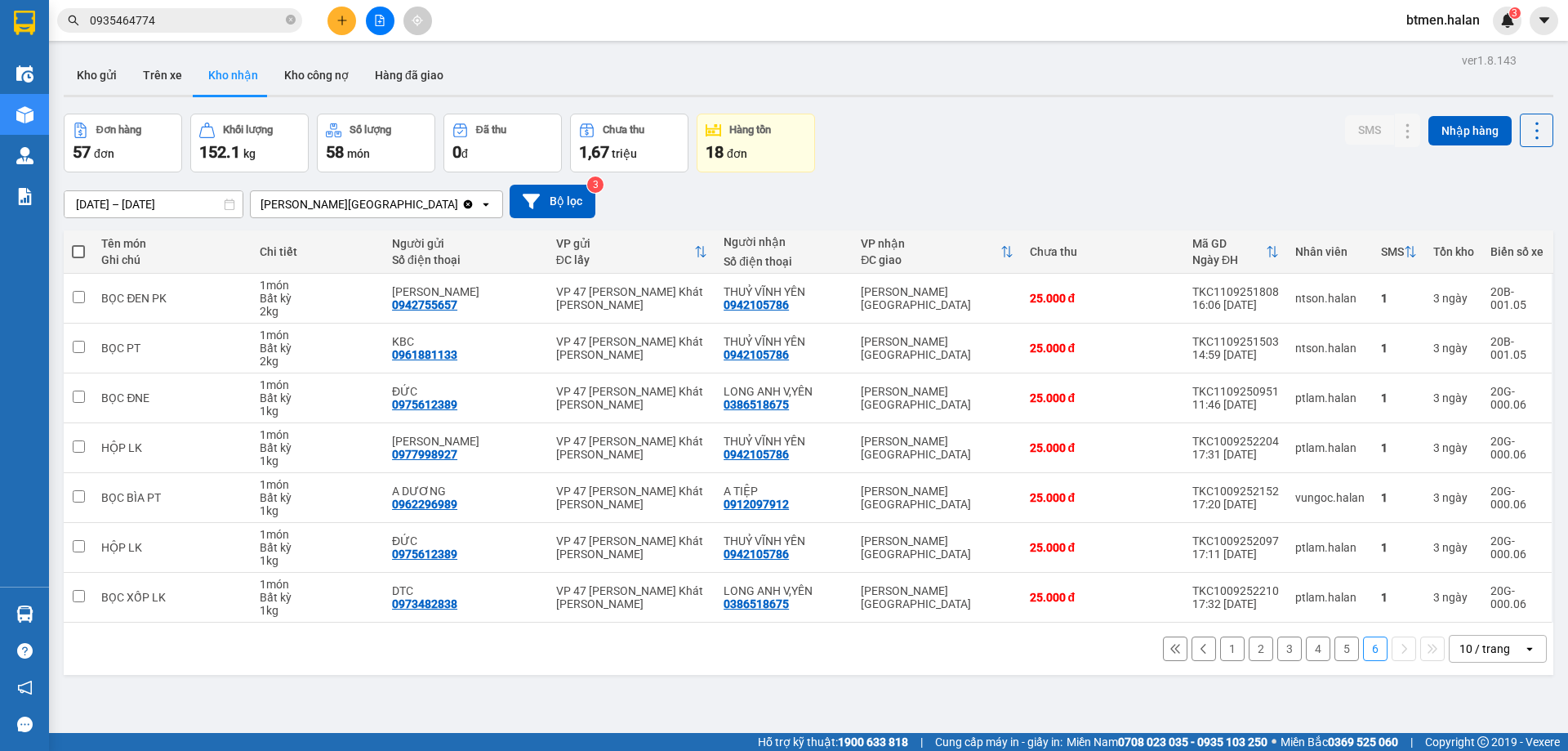
click at [1221, 656] on button "1" at bounding box center [1232, 649] width 25 height 25
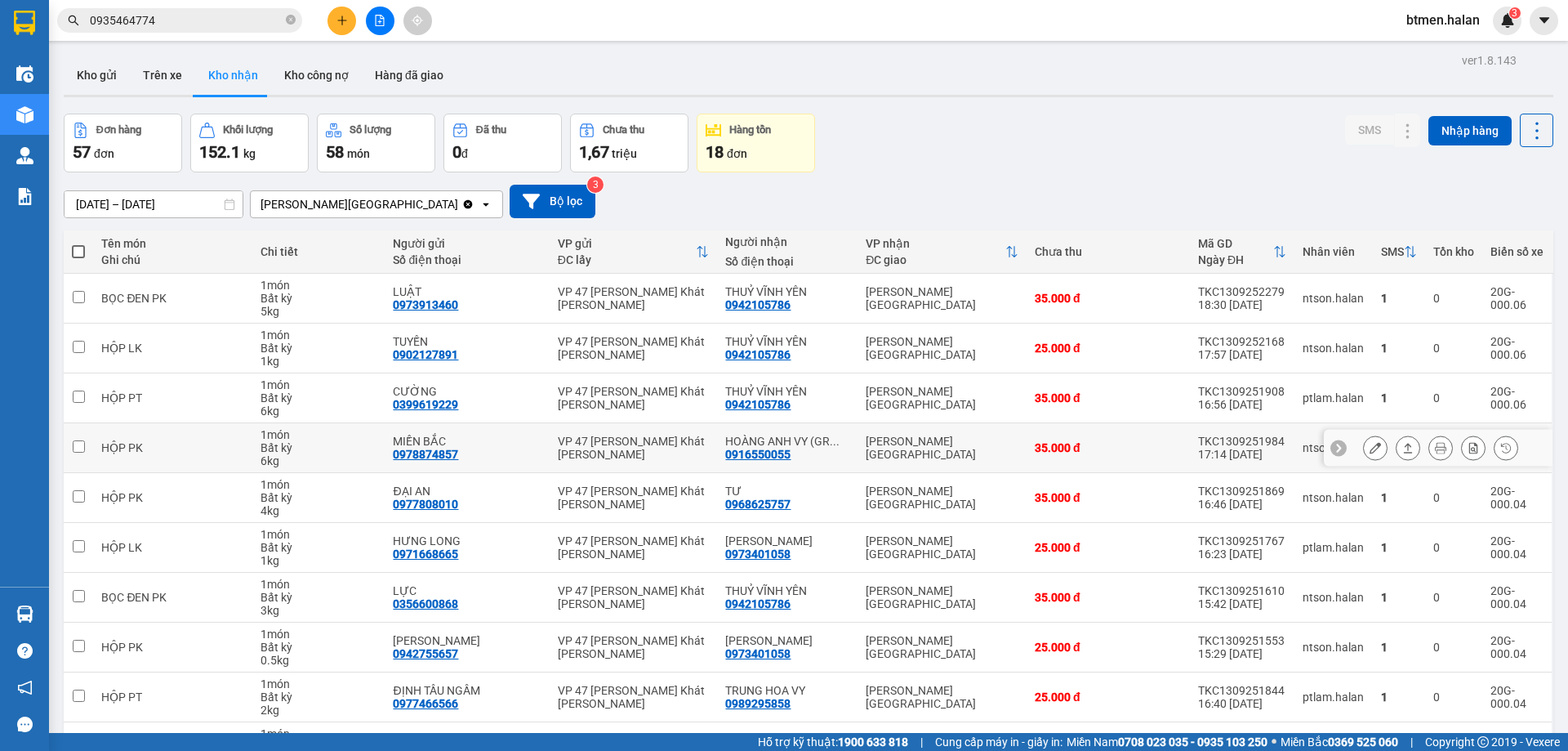
scroll to position [107, 0]
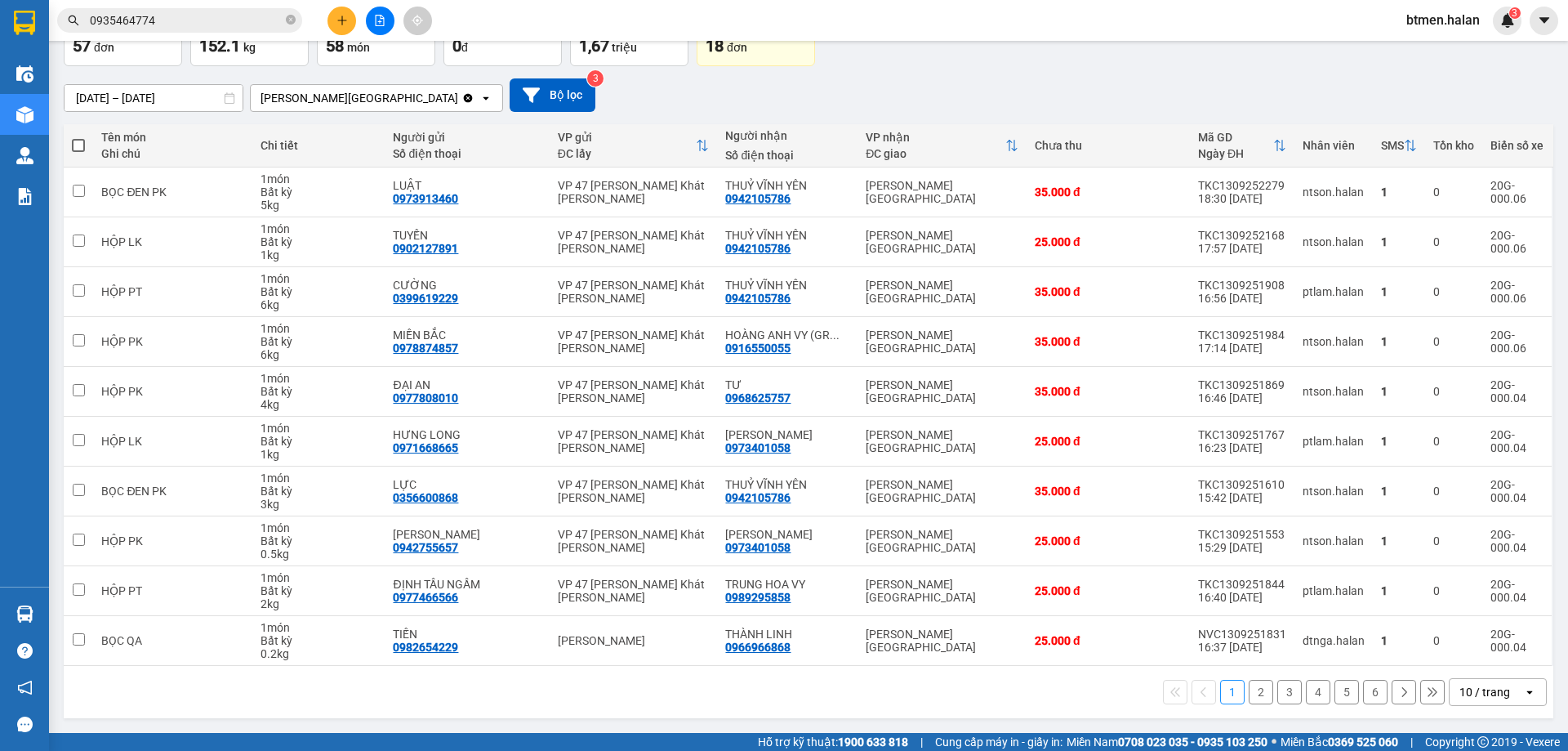
click at [1249, 699] on button "2" at bounding box center [1261, 692] width 25 height 25
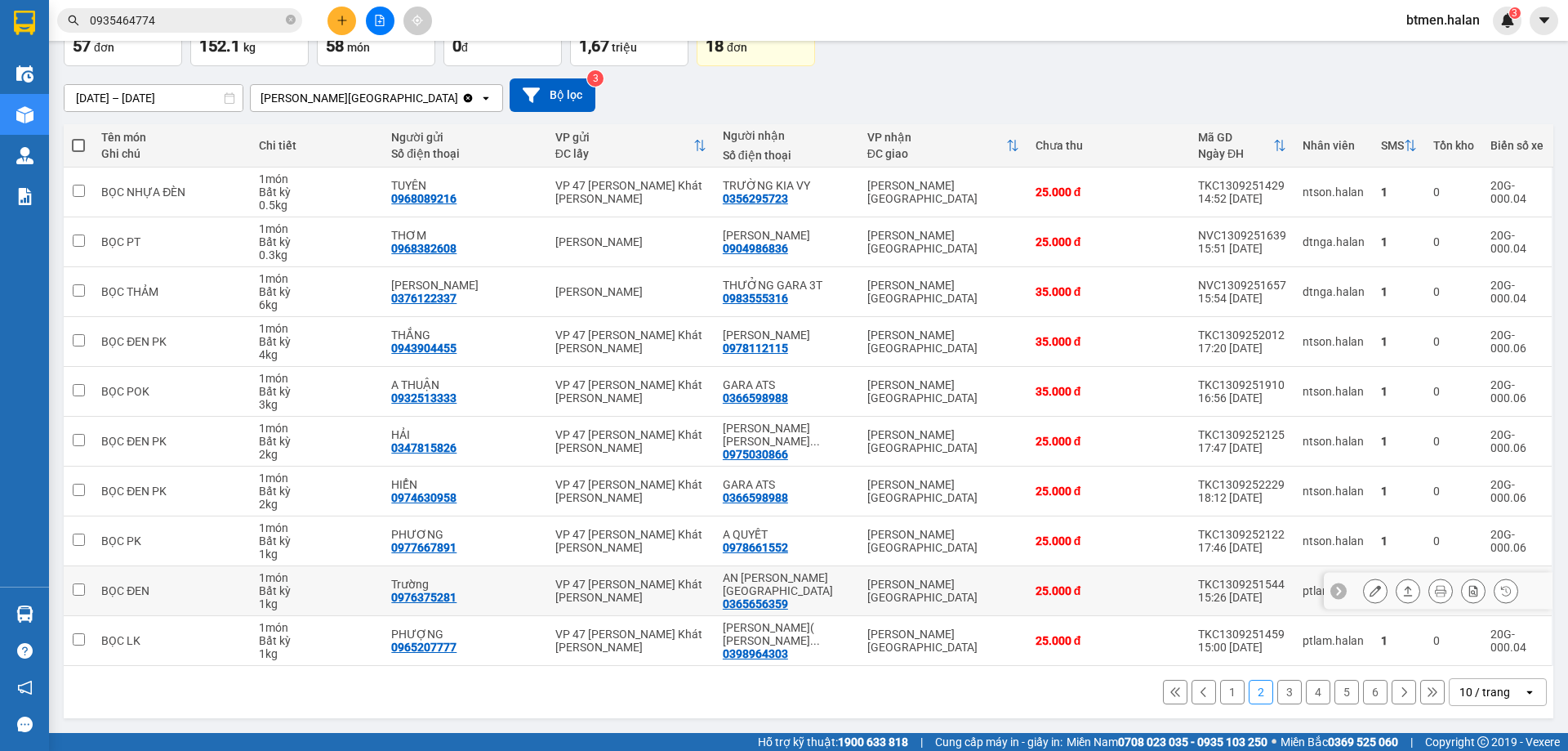
click at [1373, 589] on button at bounding box center [1375, 590] width 23 height 28
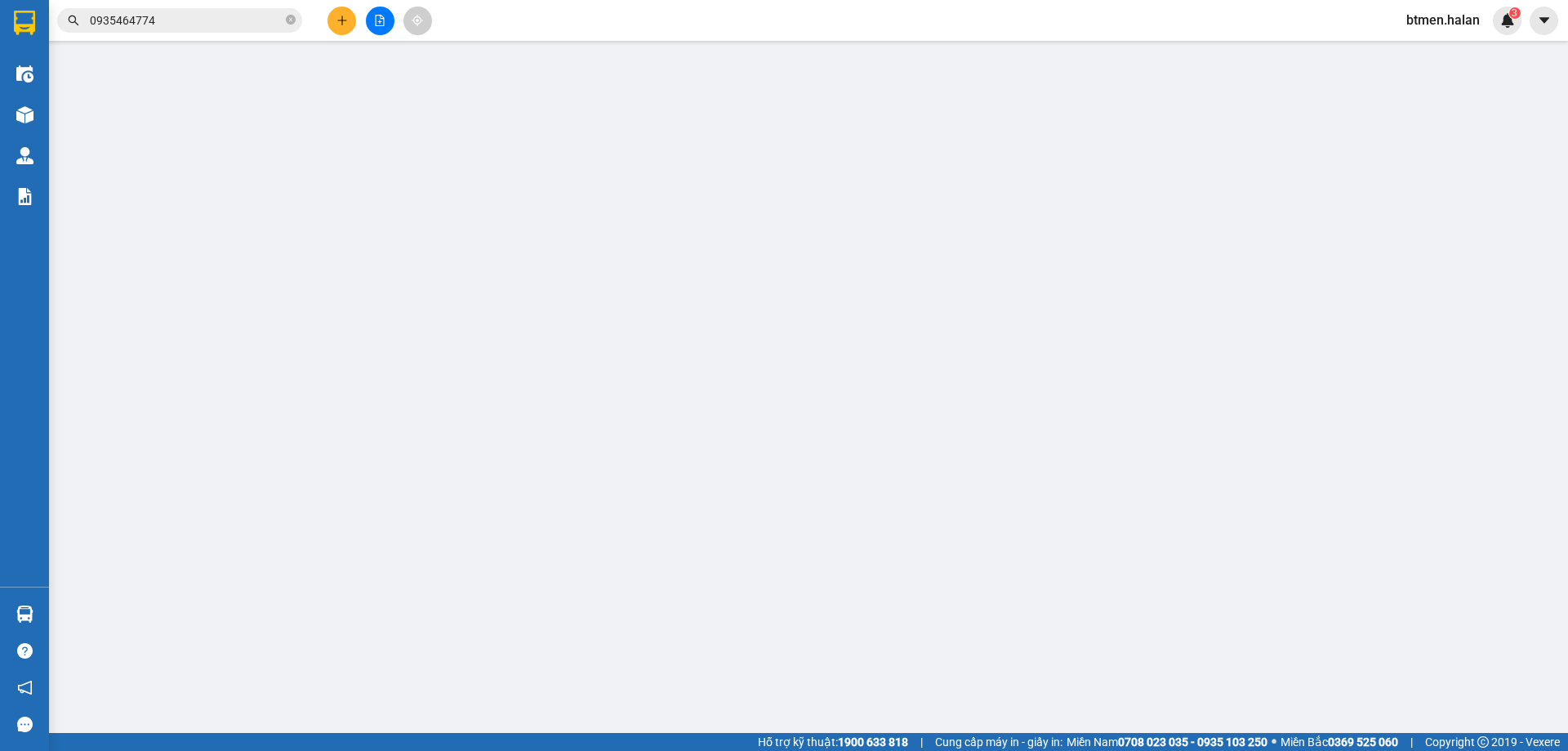
type input "0976375281"
type input "Trường"
type input "0365656359"
type input "AN HUY VĨNH YÊN"
type input "25.000"
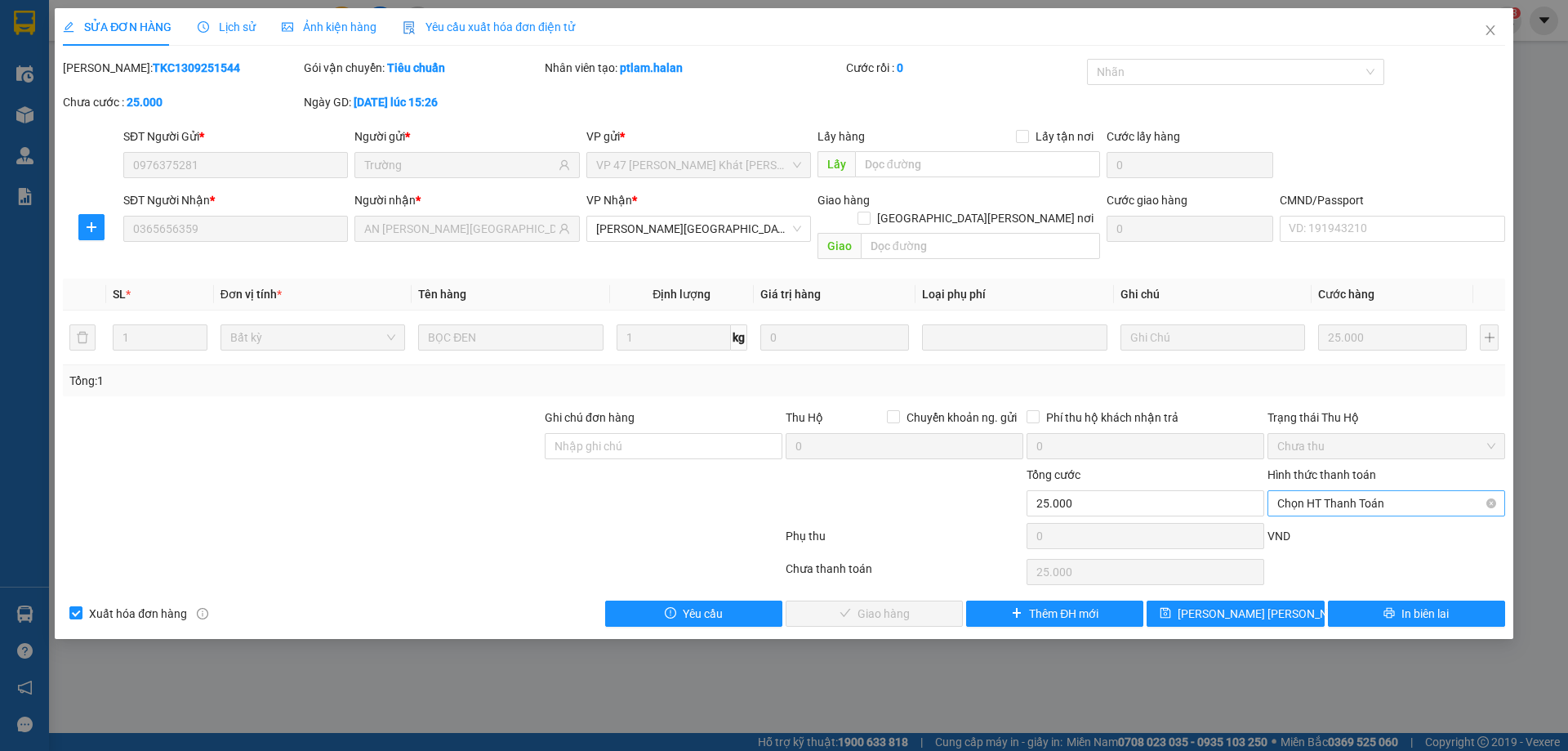
click at [1365, 491] on span "Chọn HT Thanh Toán" at bounding box center [1386, 503] width 218 height 25
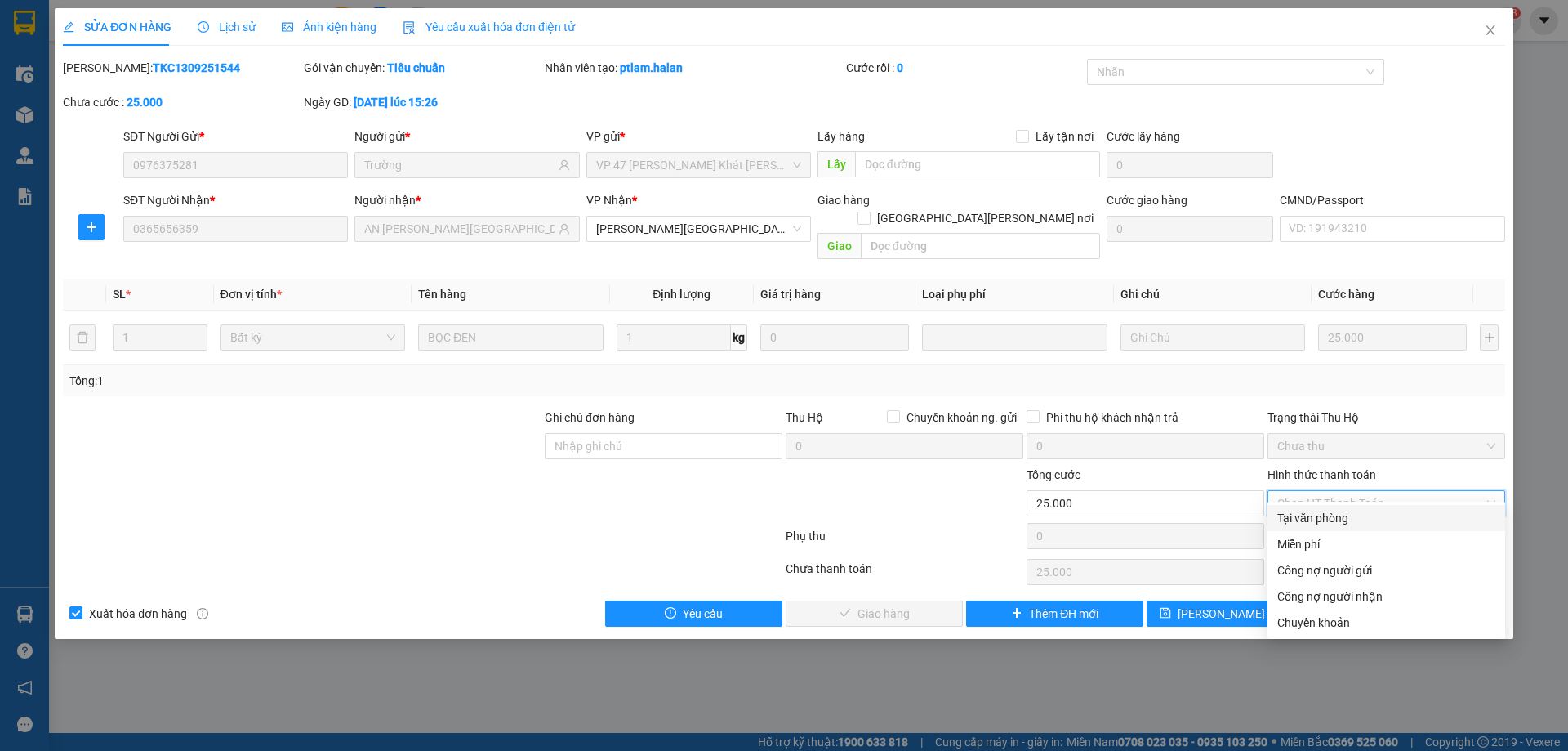
click at [1340, 521] on div "Tại văn phòng" at bounding box center [1386, 517] width 218 height 18
type input "0"
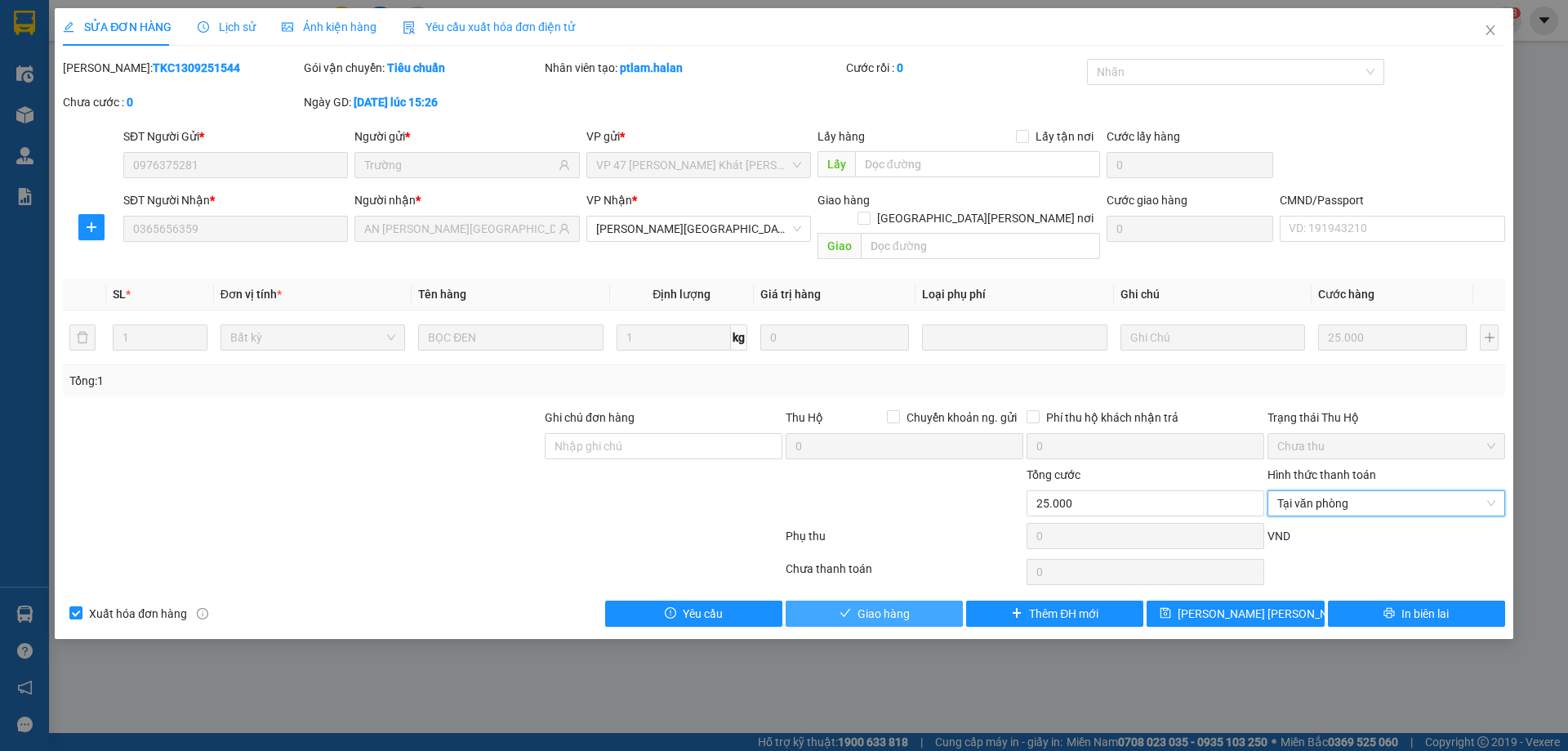
click at [903, 605] on span "Giao hàng" at bounding box center [883, 614] width 52 height 18
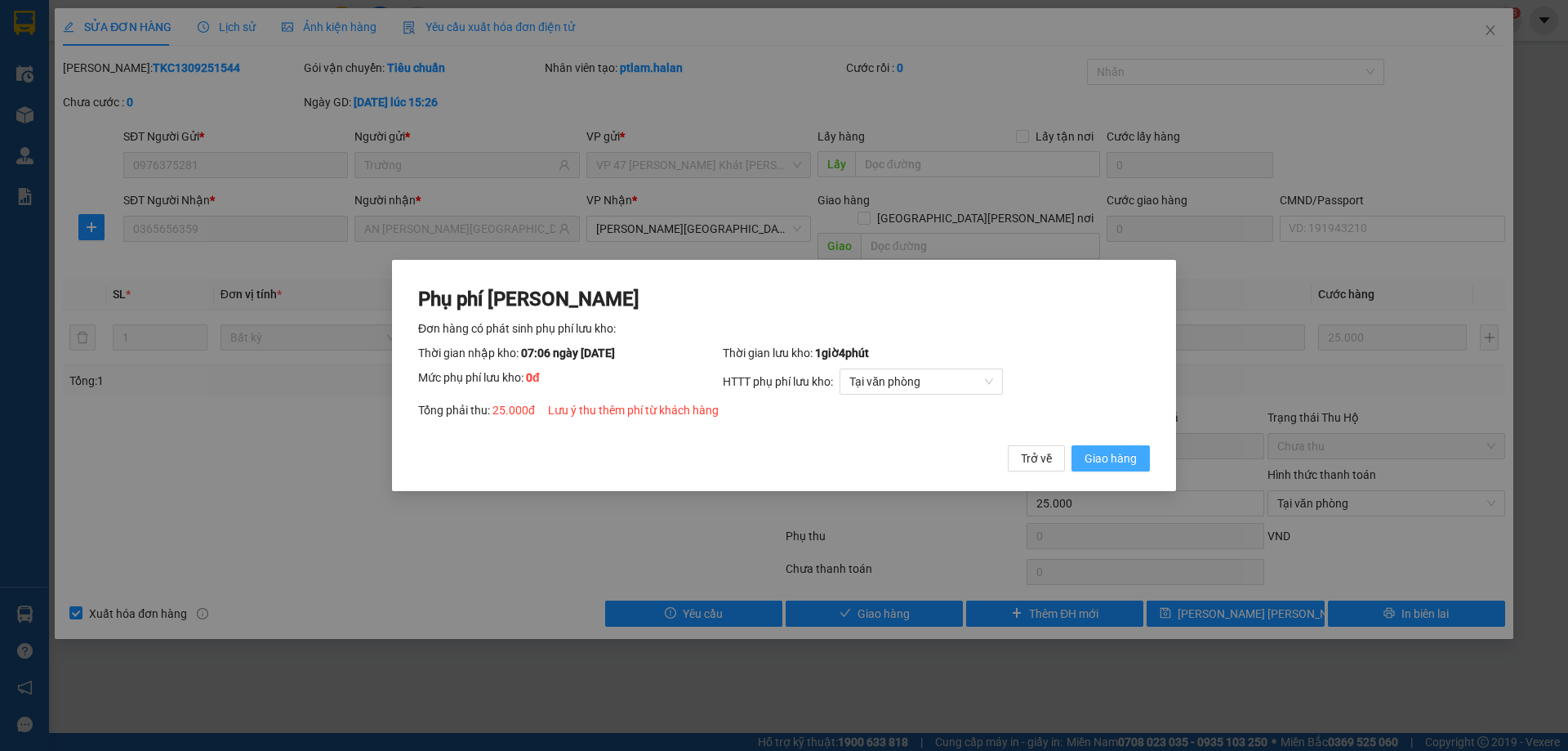
click at [1137, 451] on button "Giao hàng" at bounding box center [1110, 458] width 78 height 26
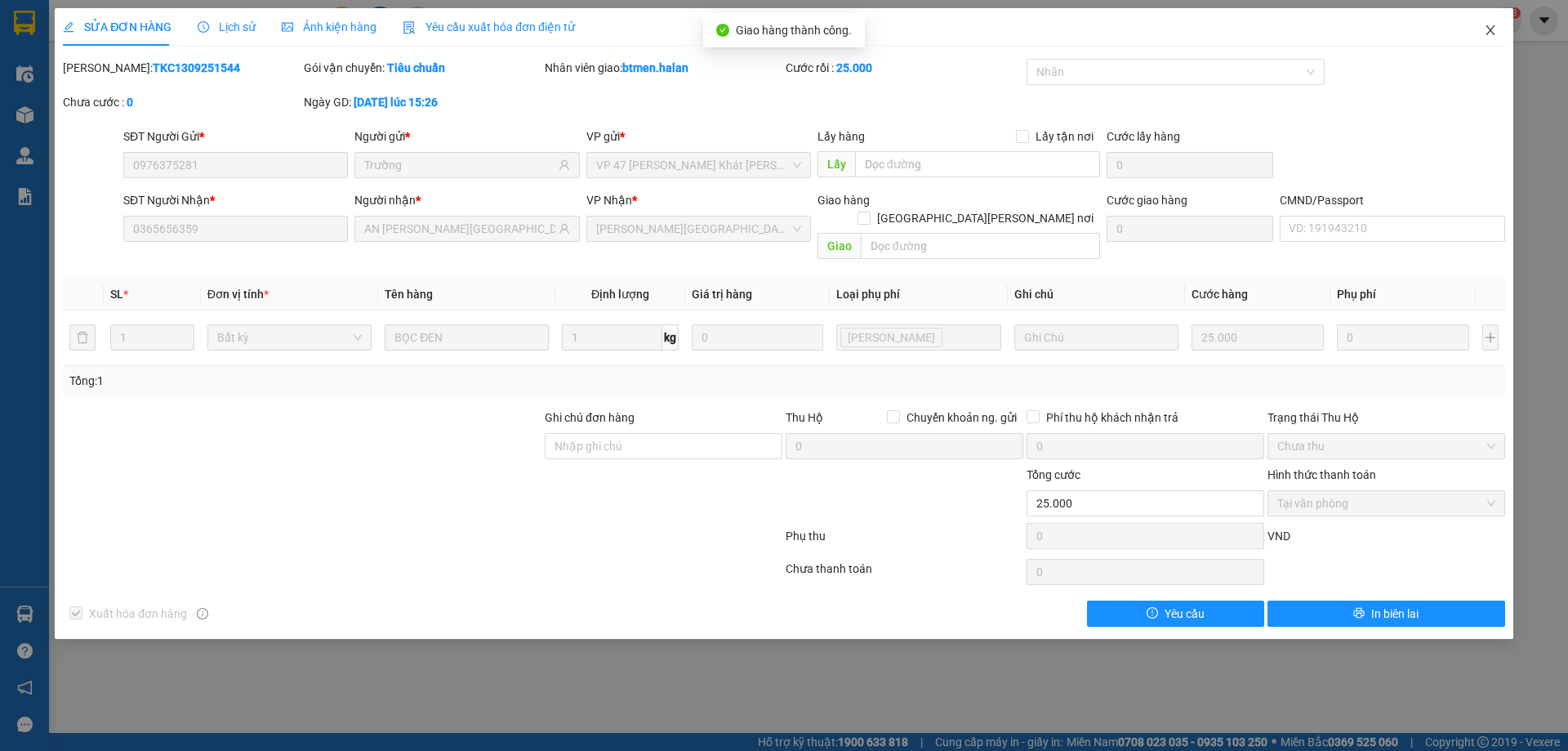
click at [1487, 29] on icon "close" at bounding box center [1490, 30] width 13 height 13
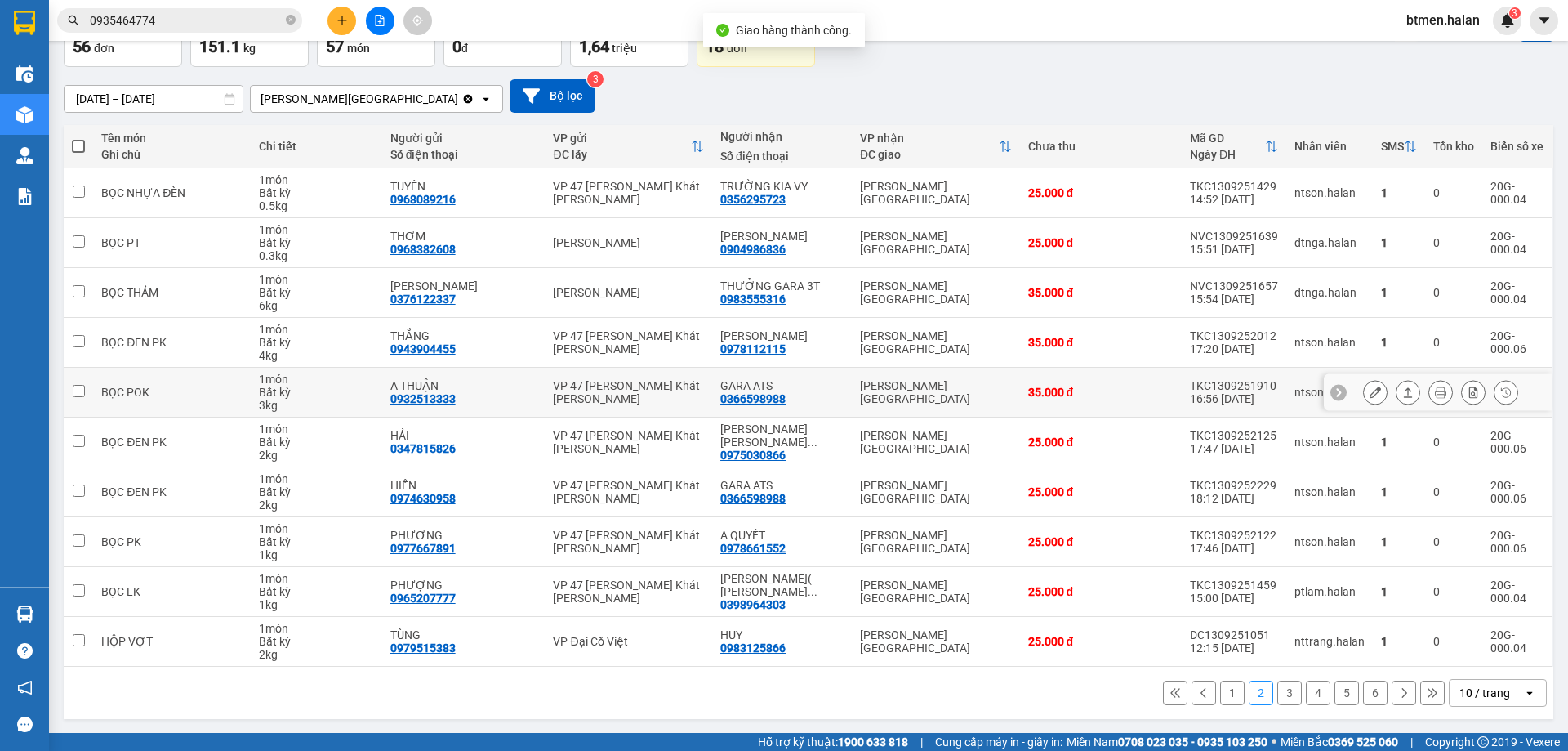
scroll to position [107, 0]
click at [1277, 700] on button "3" at bounding box center [1289, 692] width 25 height 25
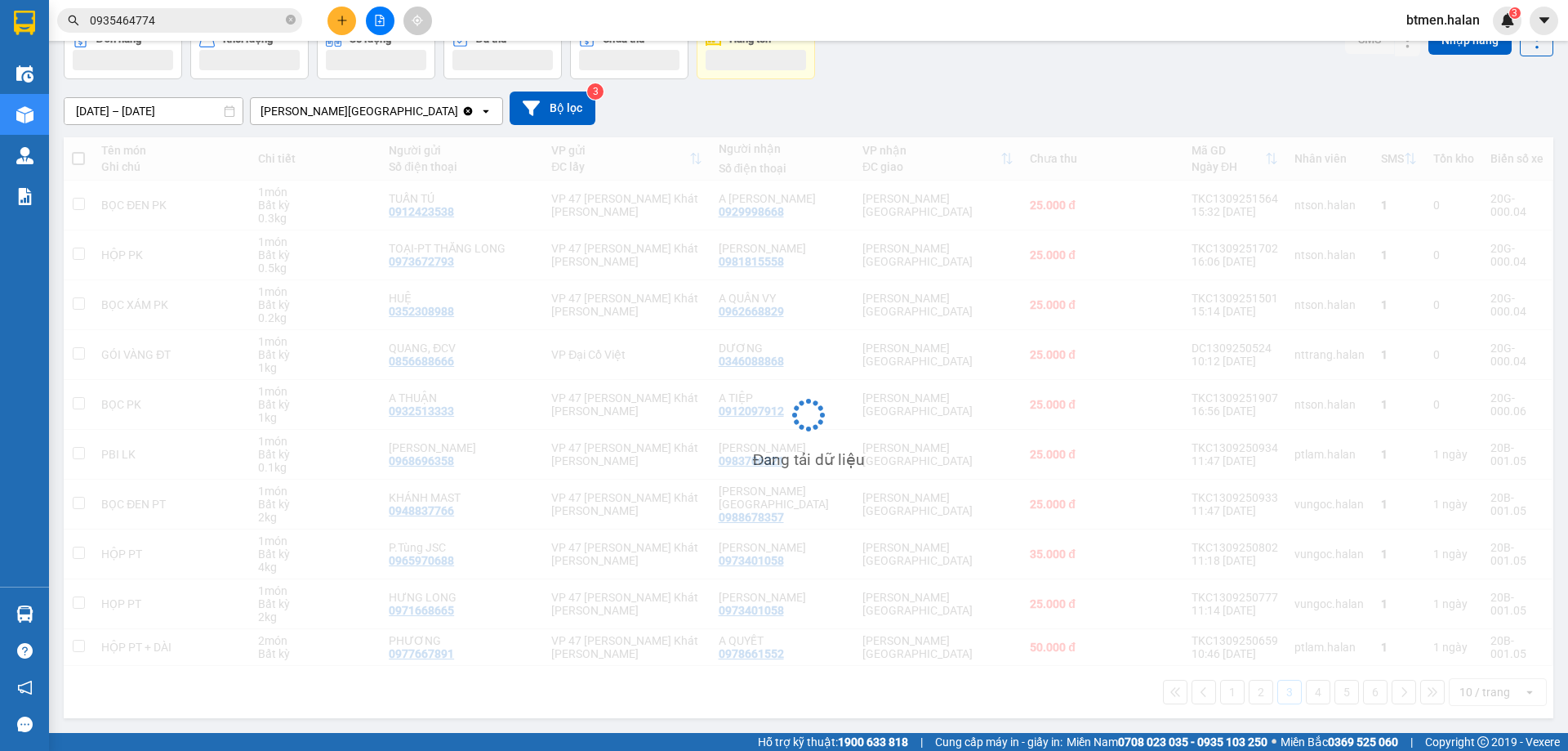
scroll to position [93, 0]
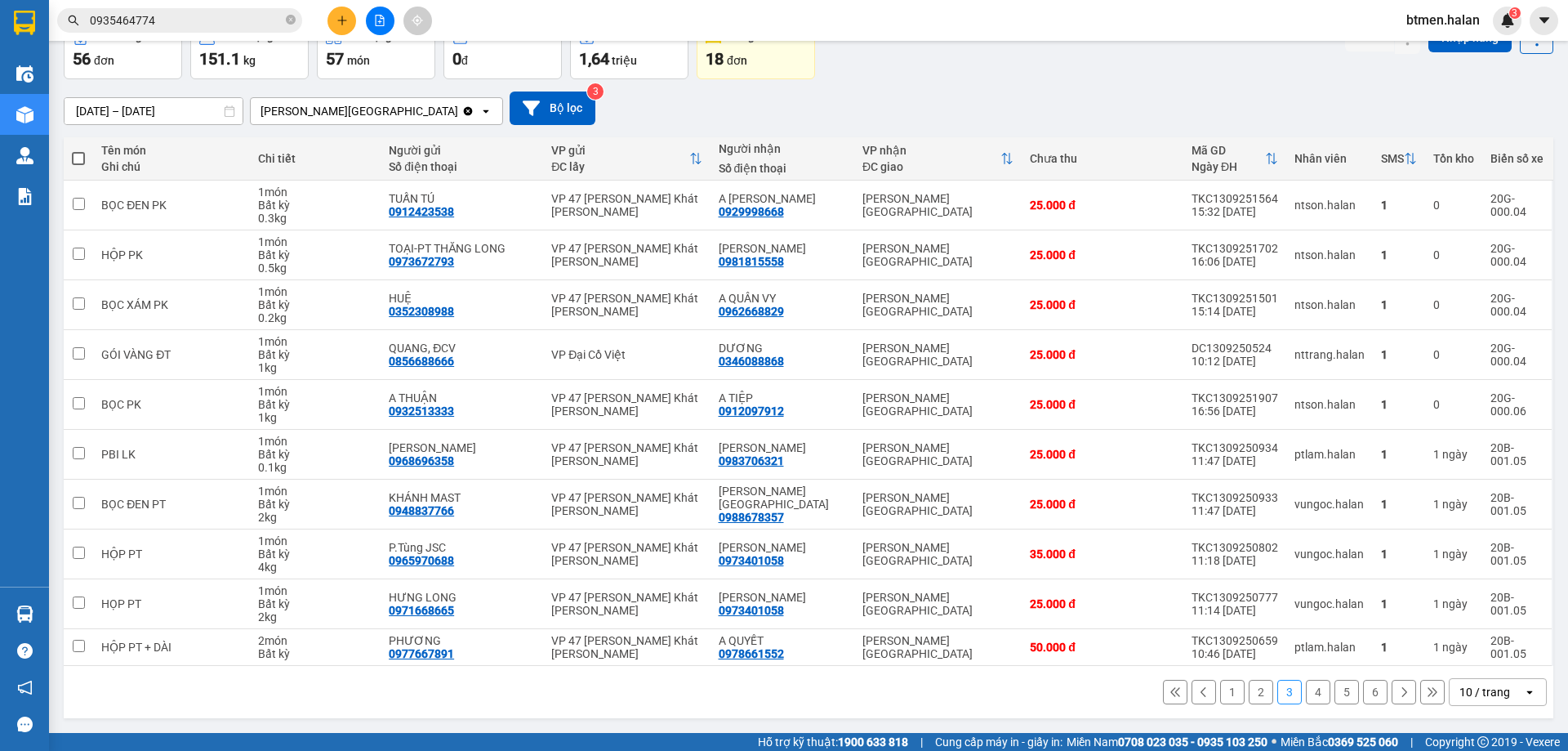
click at [1310, 685] on button "4" at bounding box center [1317, 692] width 25 height 25
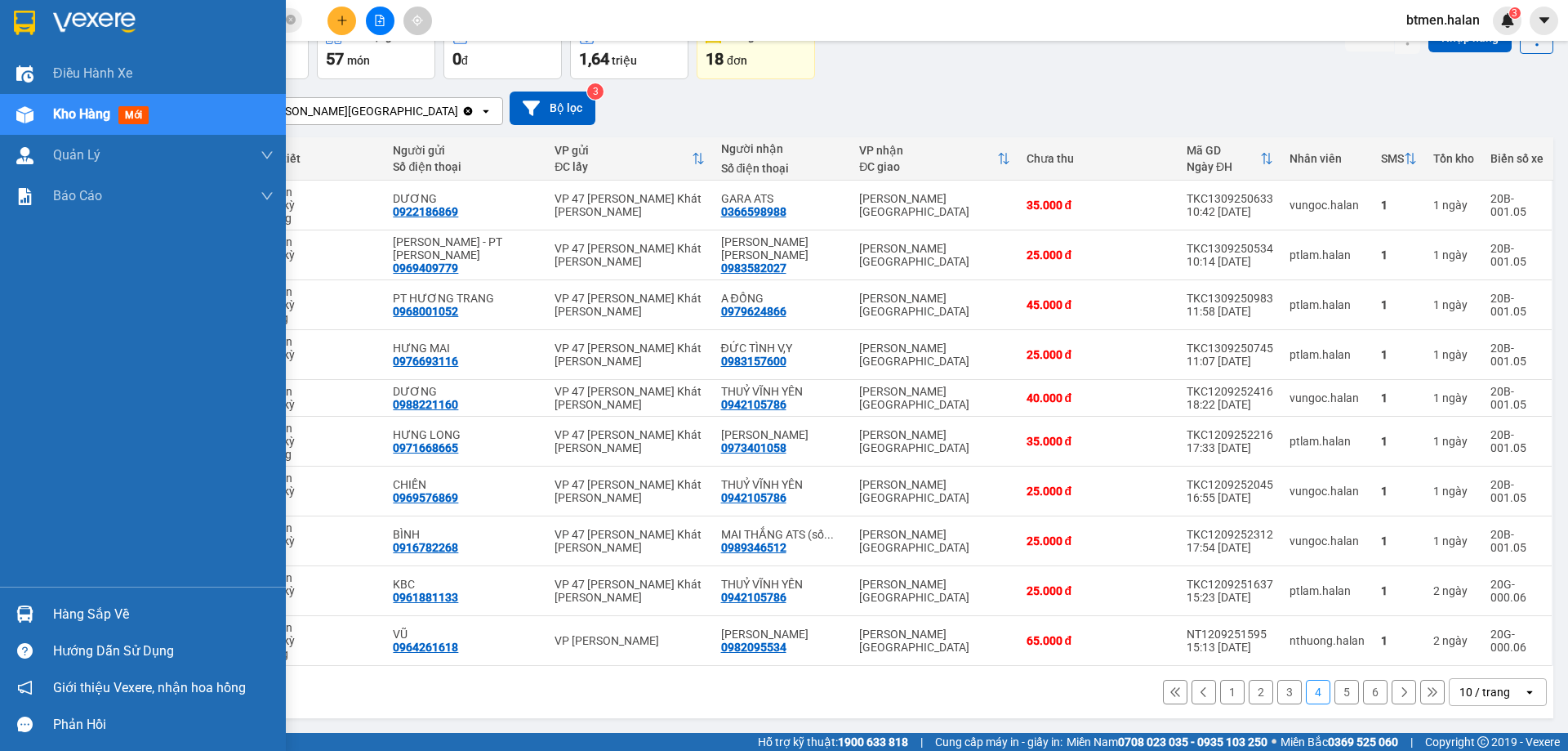
click at [82, 602] on div "Hàng sắp về" at bounding box center [163, 614] width 221 height 25
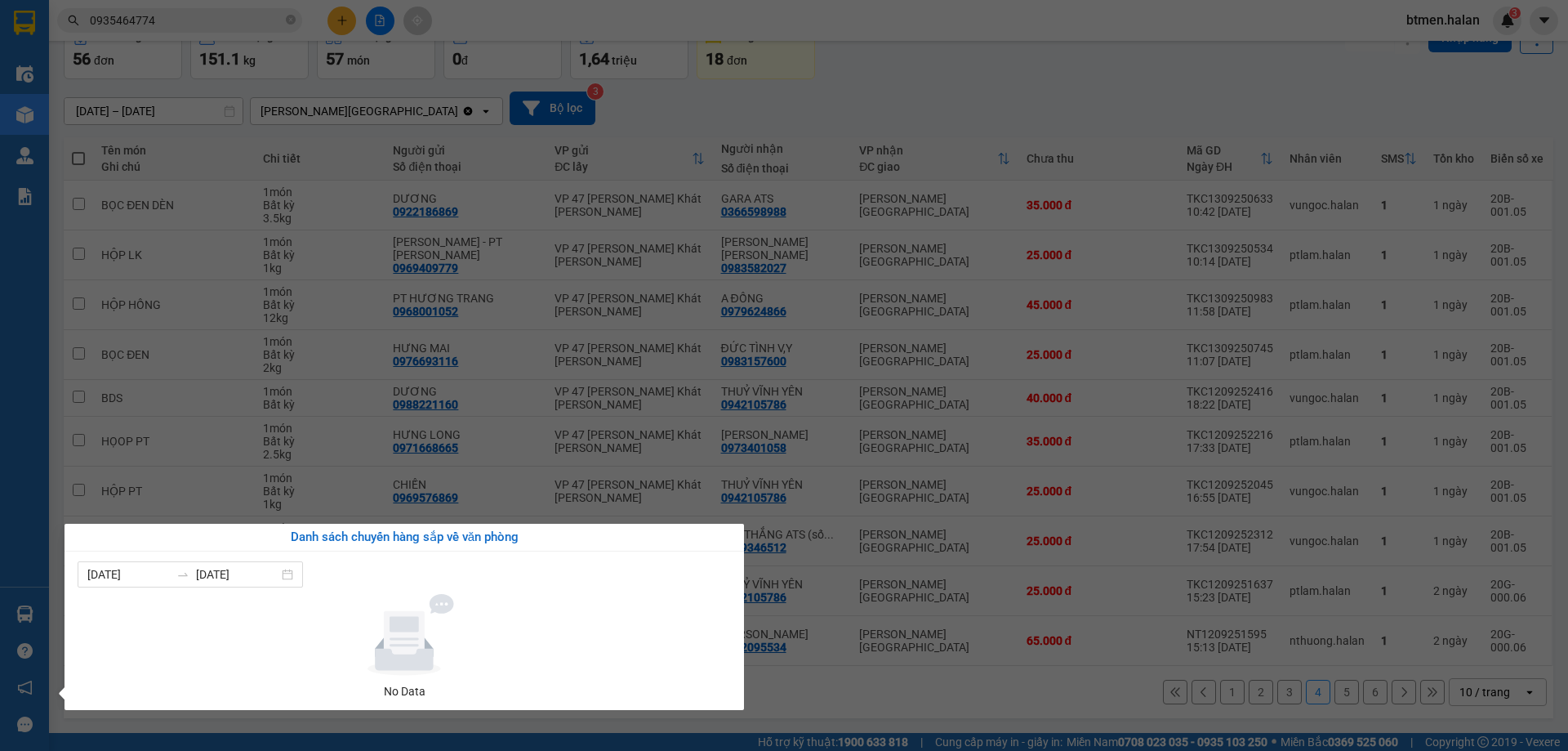
click at [1115, 15] on section "Kết quả tìm kiếm ( 192 ) Bộ lọc Mã ĐH Trạng thái Món hàng Thu hộ Tổng cước Chưa…" at bounding box center [784, 376] width 1568 height 751
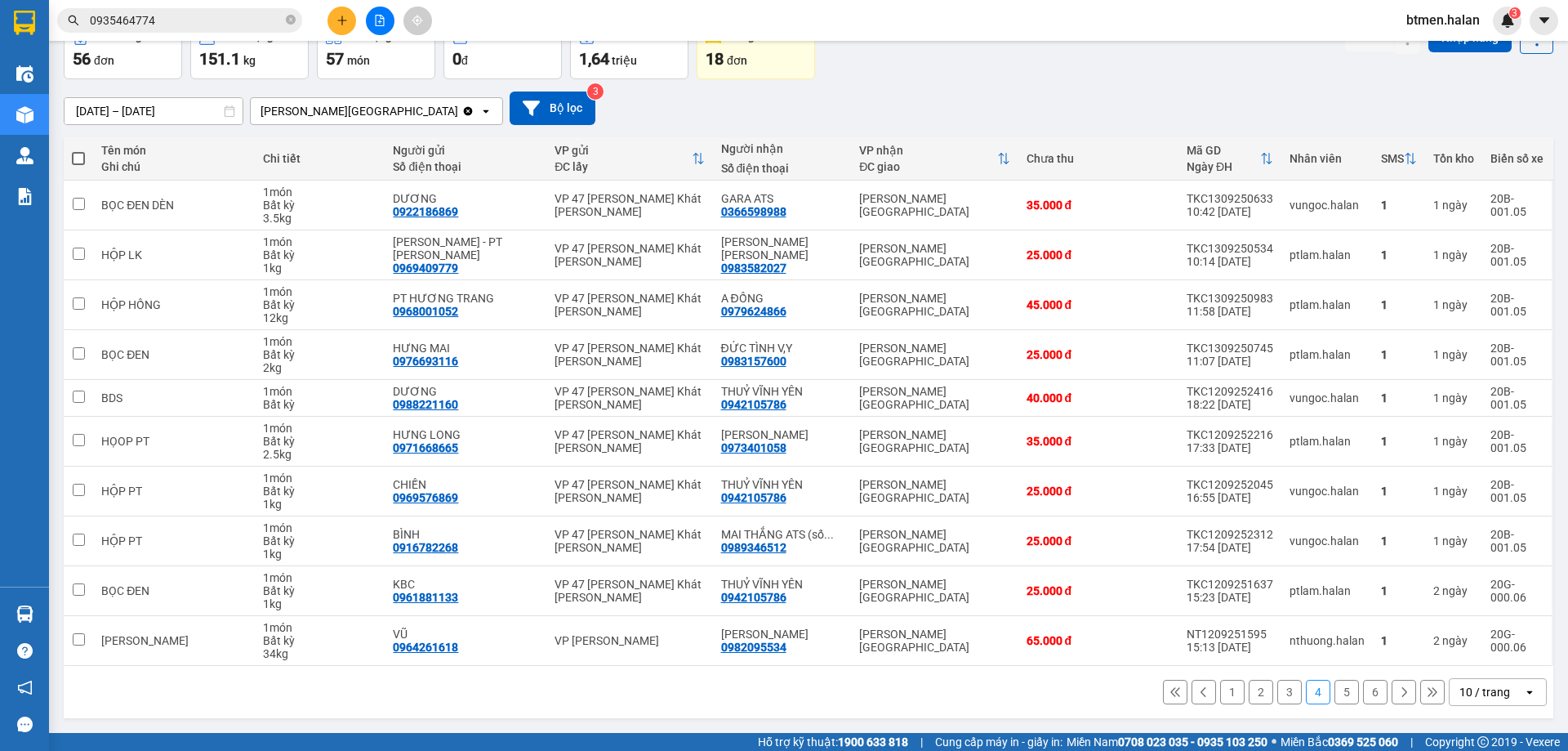
click at [1224, 690] on button "1" at bounding box center [1232, 692] width 25 height 25
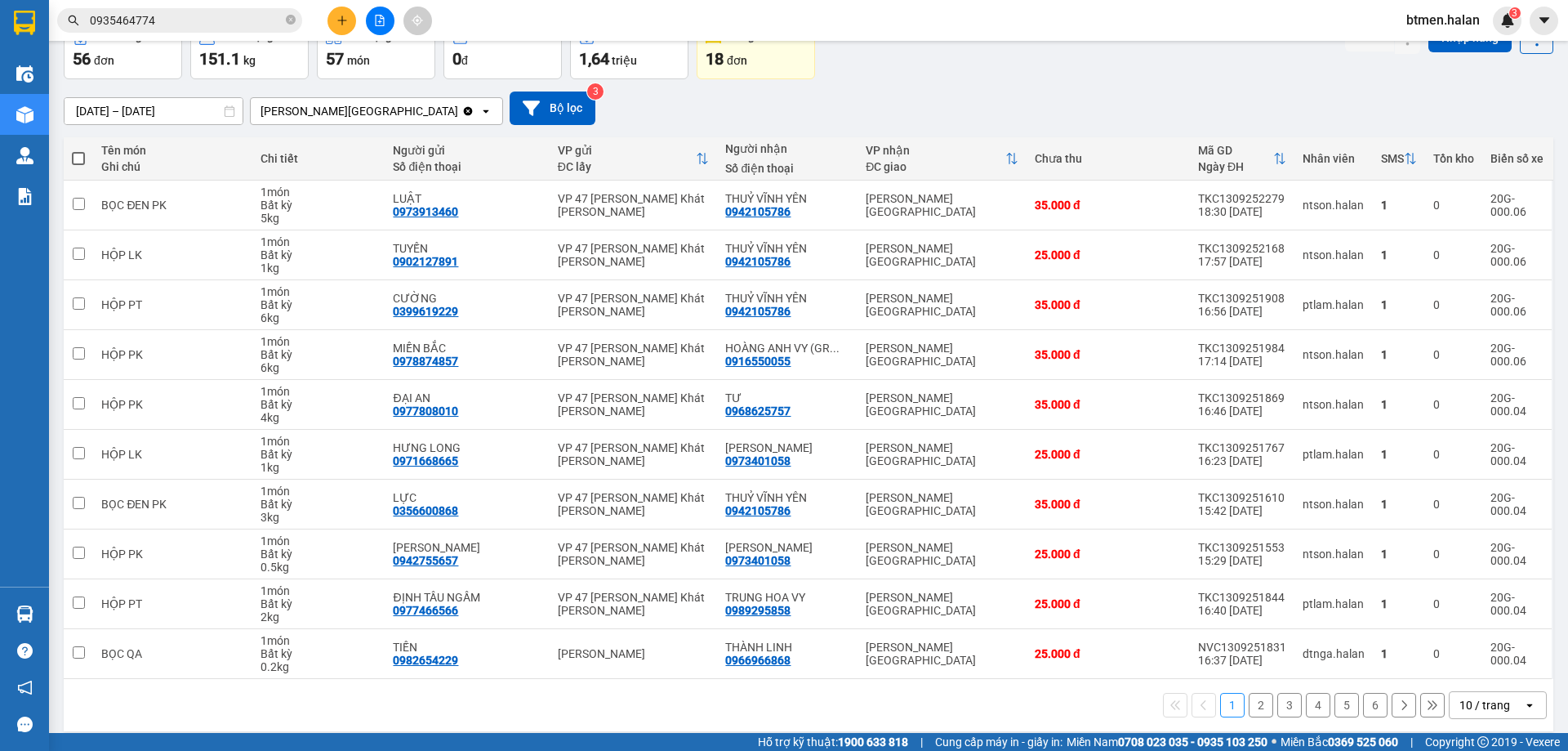
click at [1250, 700] on button "2" at bounding box center [1261, 705] width 25 height 25
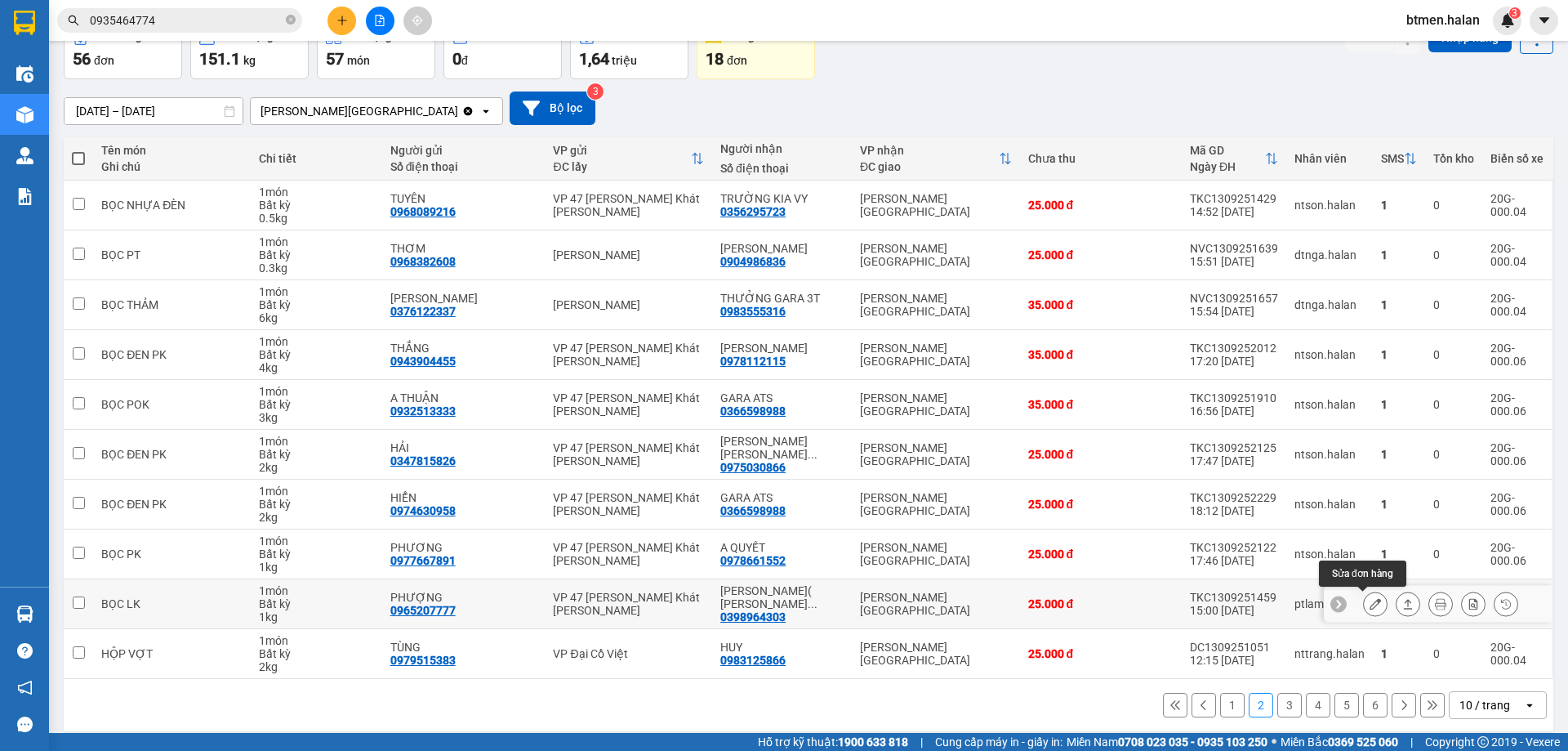
click at [1370, 609] on icon at bounding box center [1375, 603] width 11 height 11
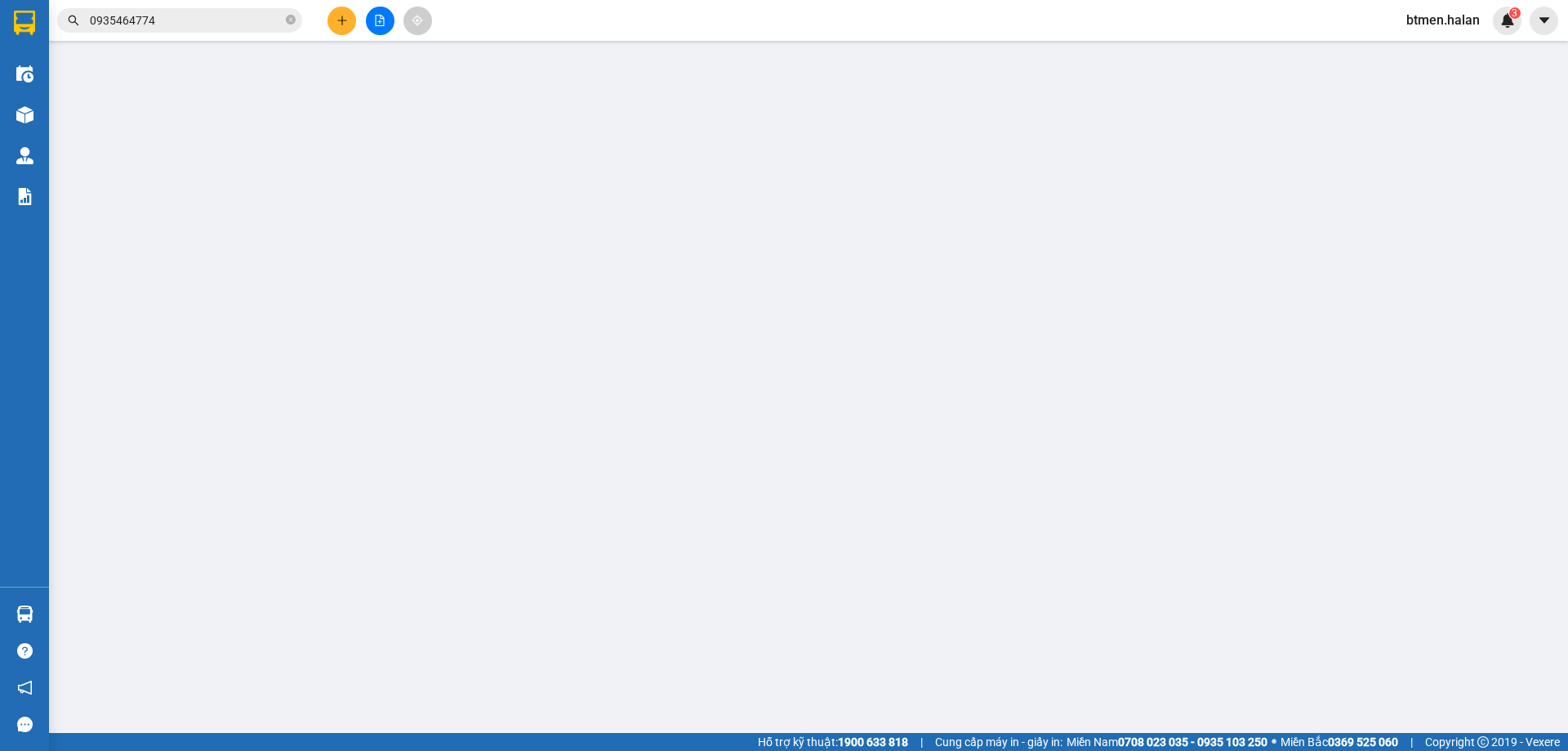
type input "0965207777"
type input "PHƯỢNG"
type input "0398964303"
type input "HÂN VY( GARA THẠCH HÂN)"
type input "25.000"
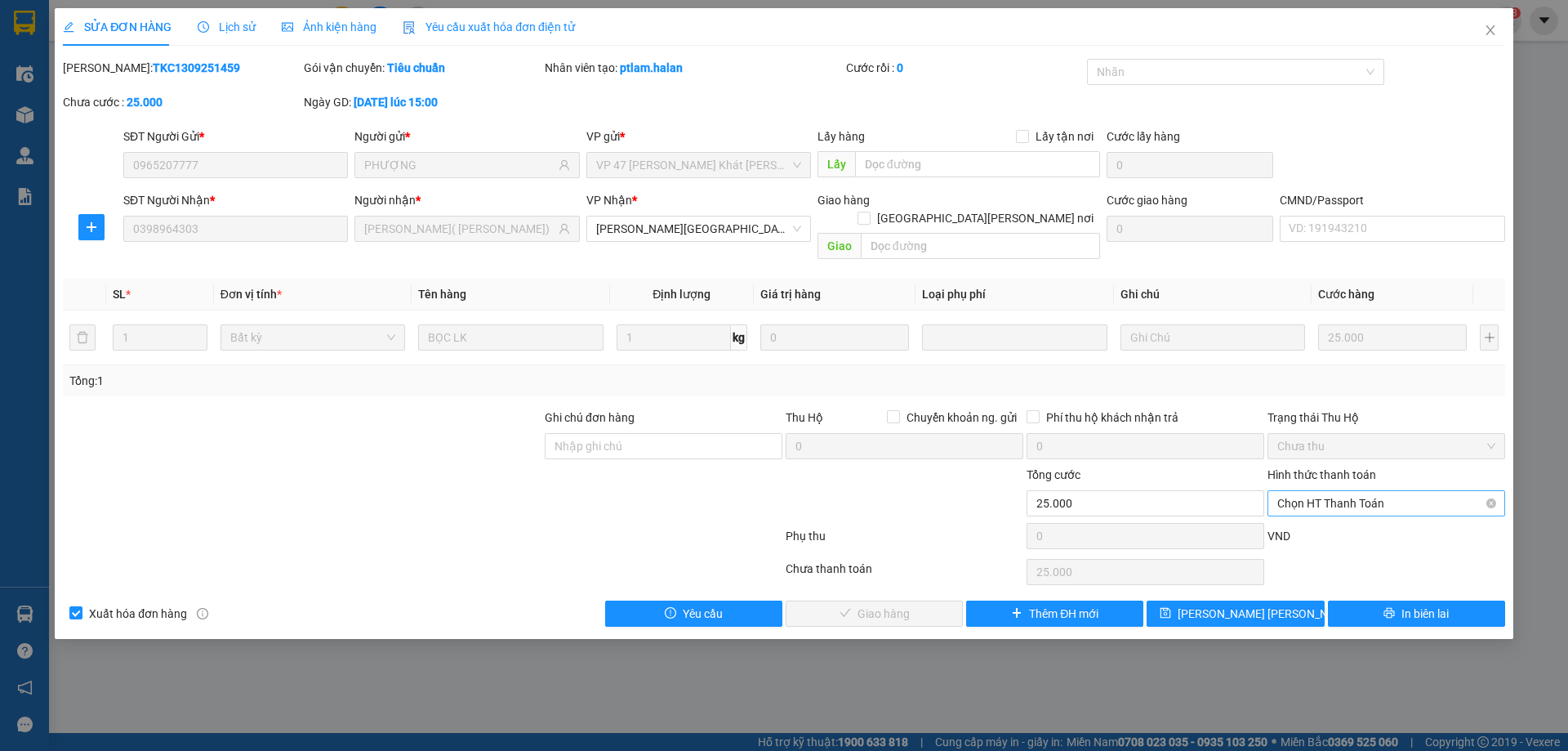
click at [1353, 491] on span "Chọn HT Thanh Toán" at bounding box center [1386, 503] width 218 height 25
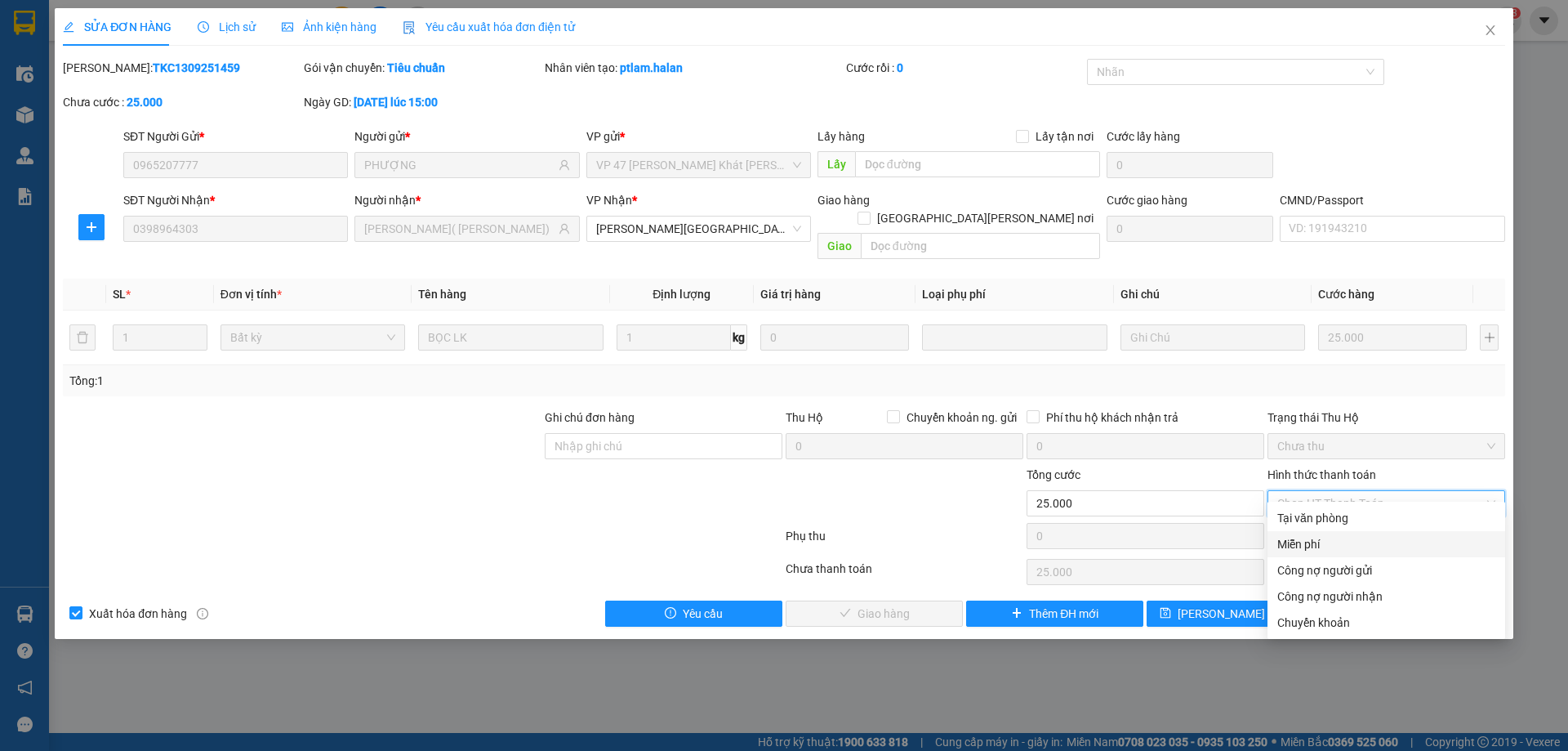
click at [1307, 528] on div "Tại văn phòng" at bounding box center [1386, 518] width 238 height 26
type input "0"
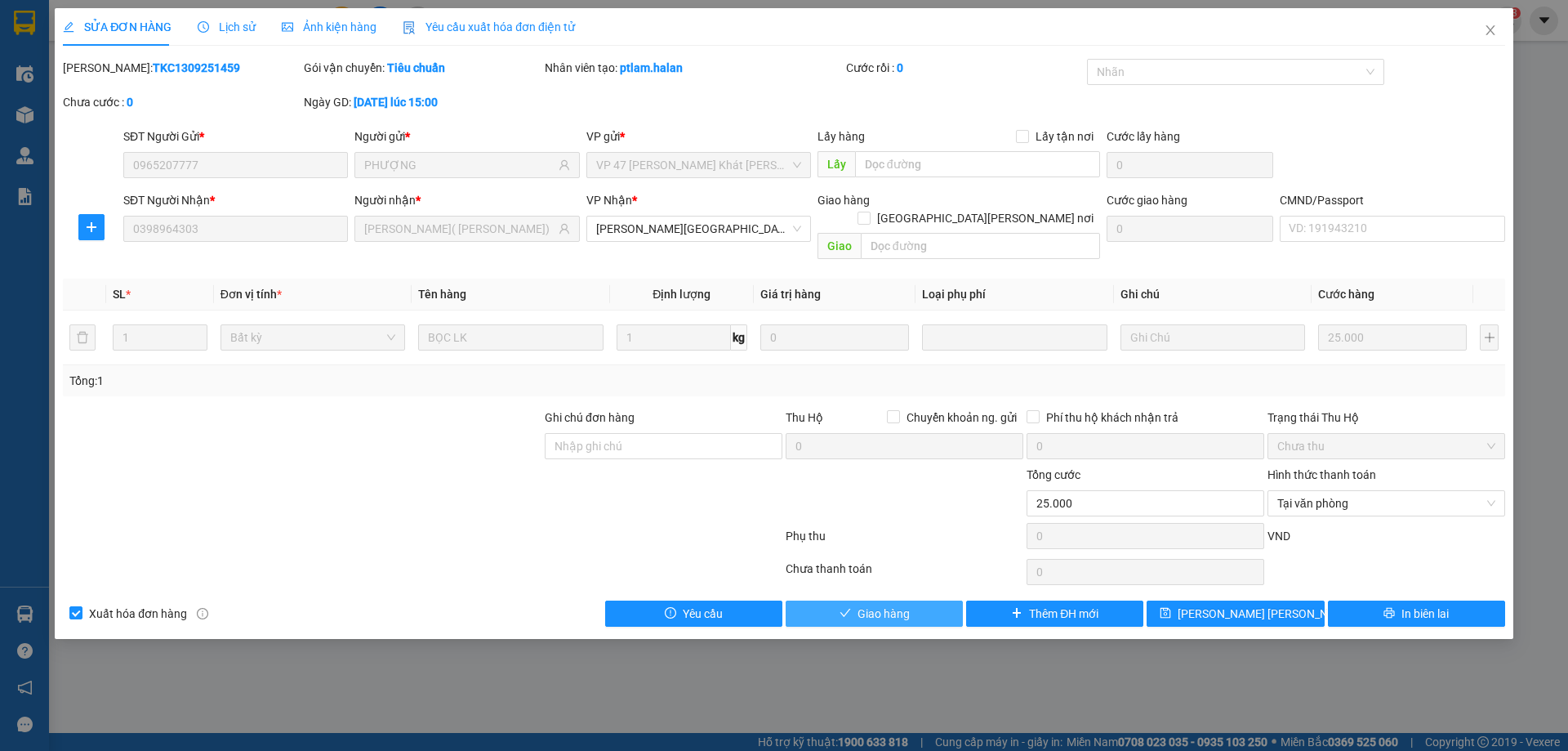
click at [903, 605] on span "Giao hàng" at bounding box center [883, 614] width 52 height 18
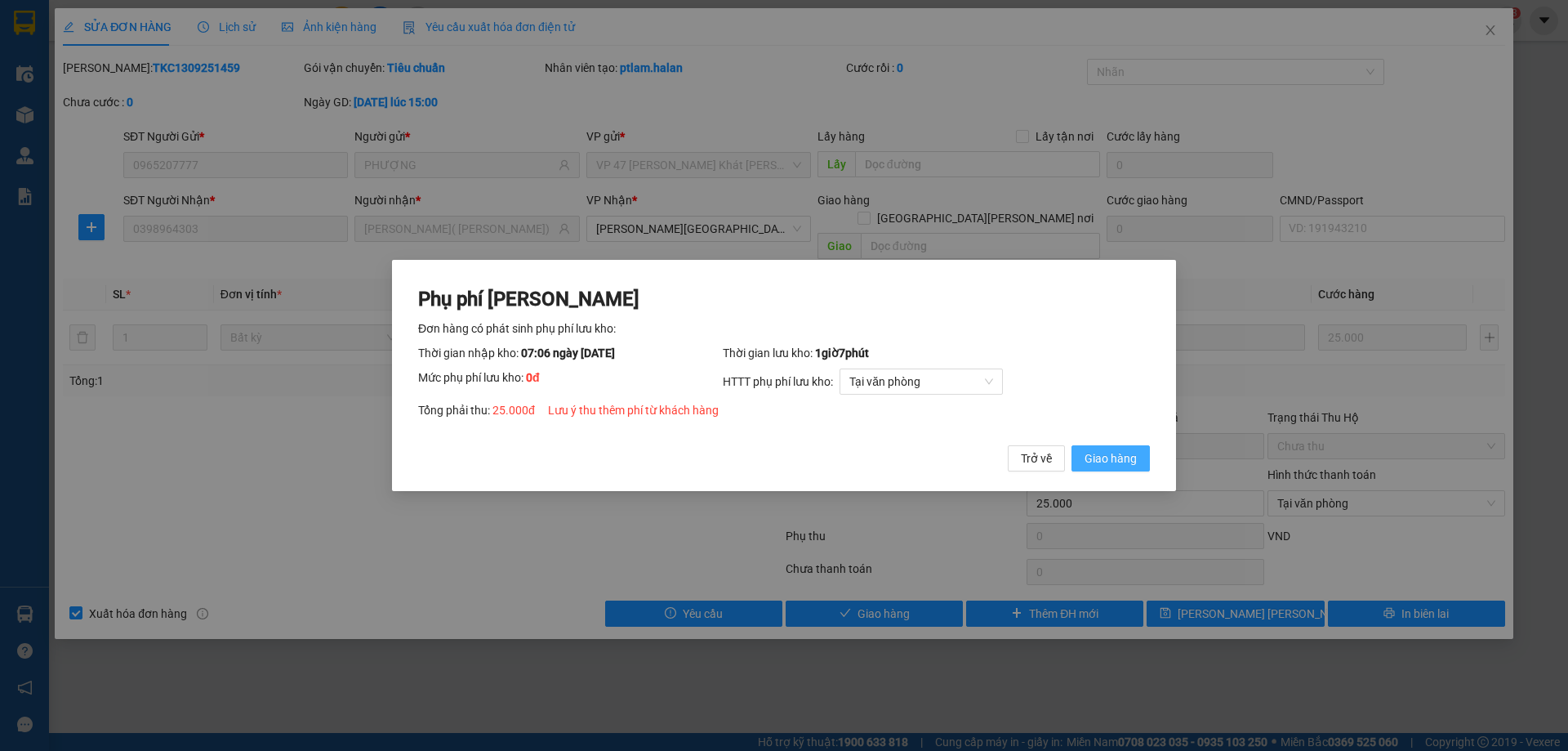
click at [1106, 458] on span "Giao hàng" at bounding box center [1110, 458] width 52 height 18
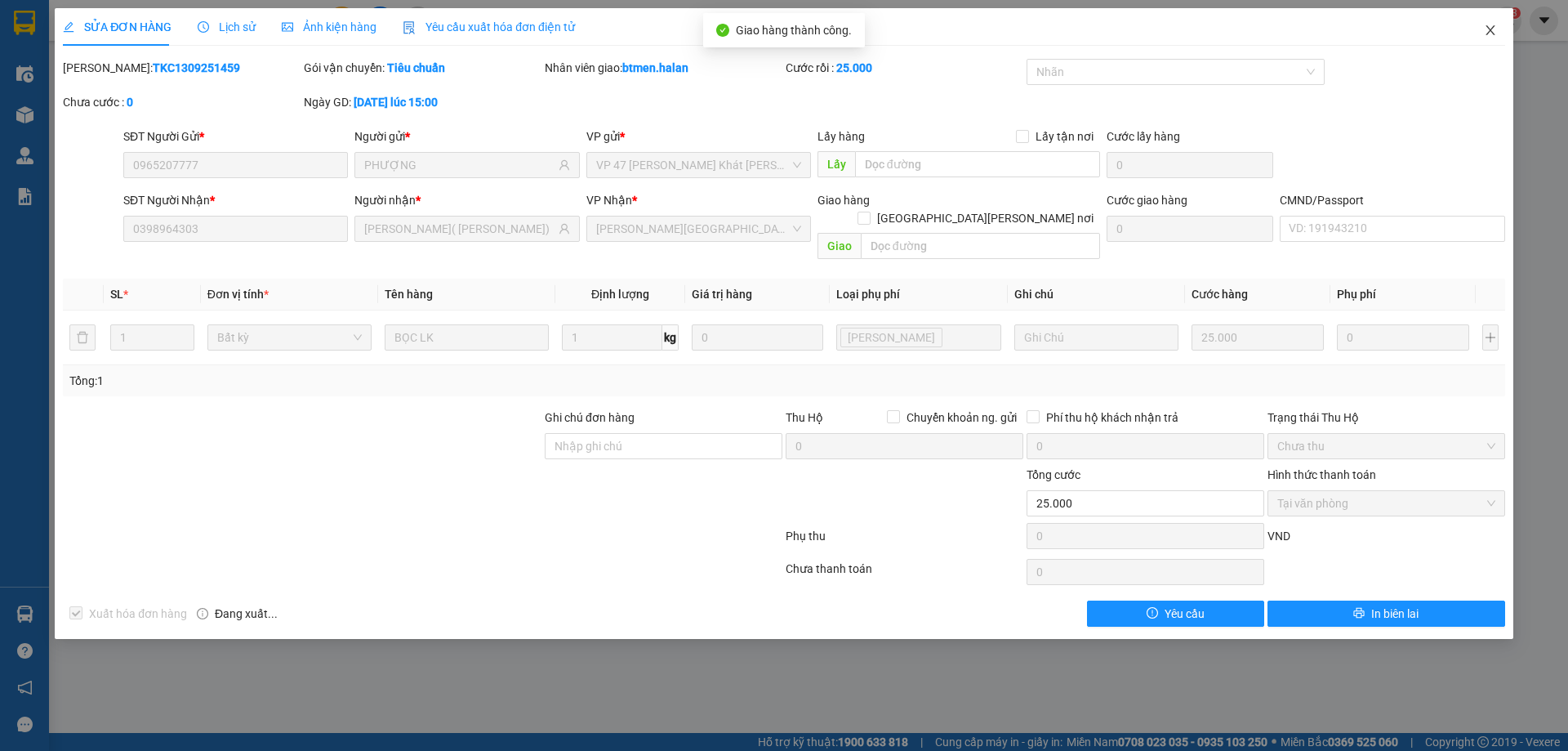
click at [1499, 27] on span "Close" at bounding box center [1490, 31] width 46 height 46
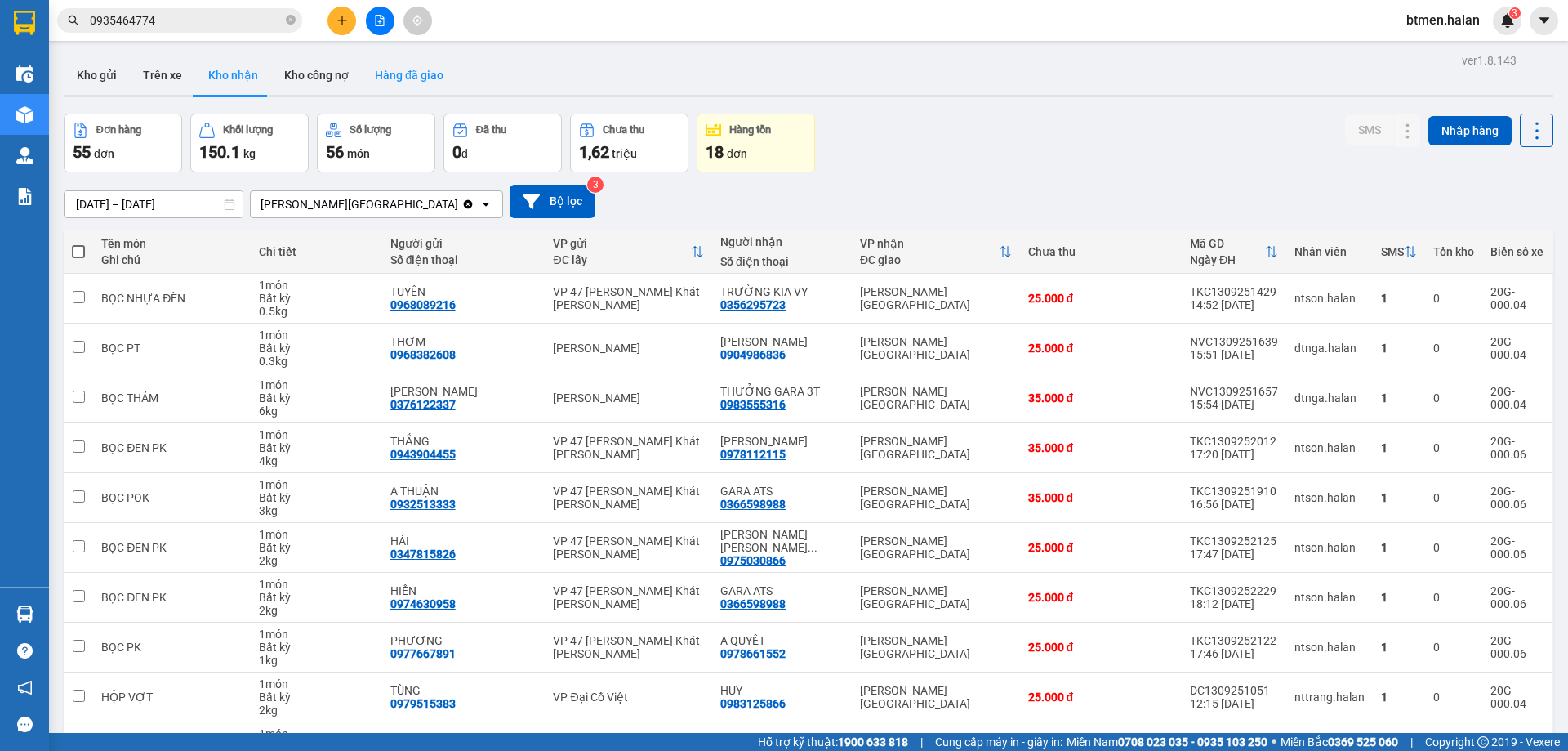
click at [390, 75] on button "Hàng đã giao" at bounding box center [409, 76] width 94 height 40
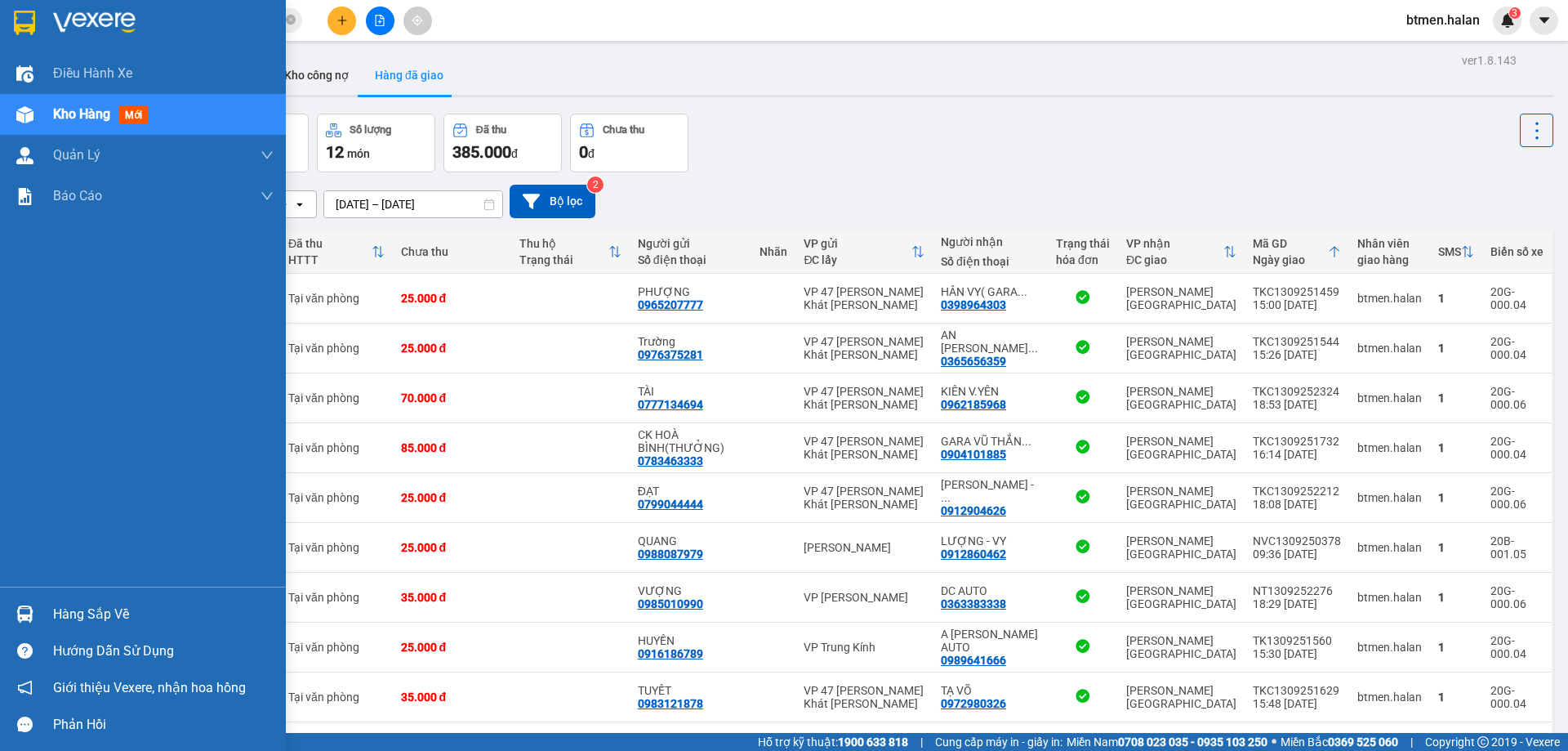
click at [41, 611] on div "Hàng sắp về" at bounding box center [143, 614] width 286 height 37
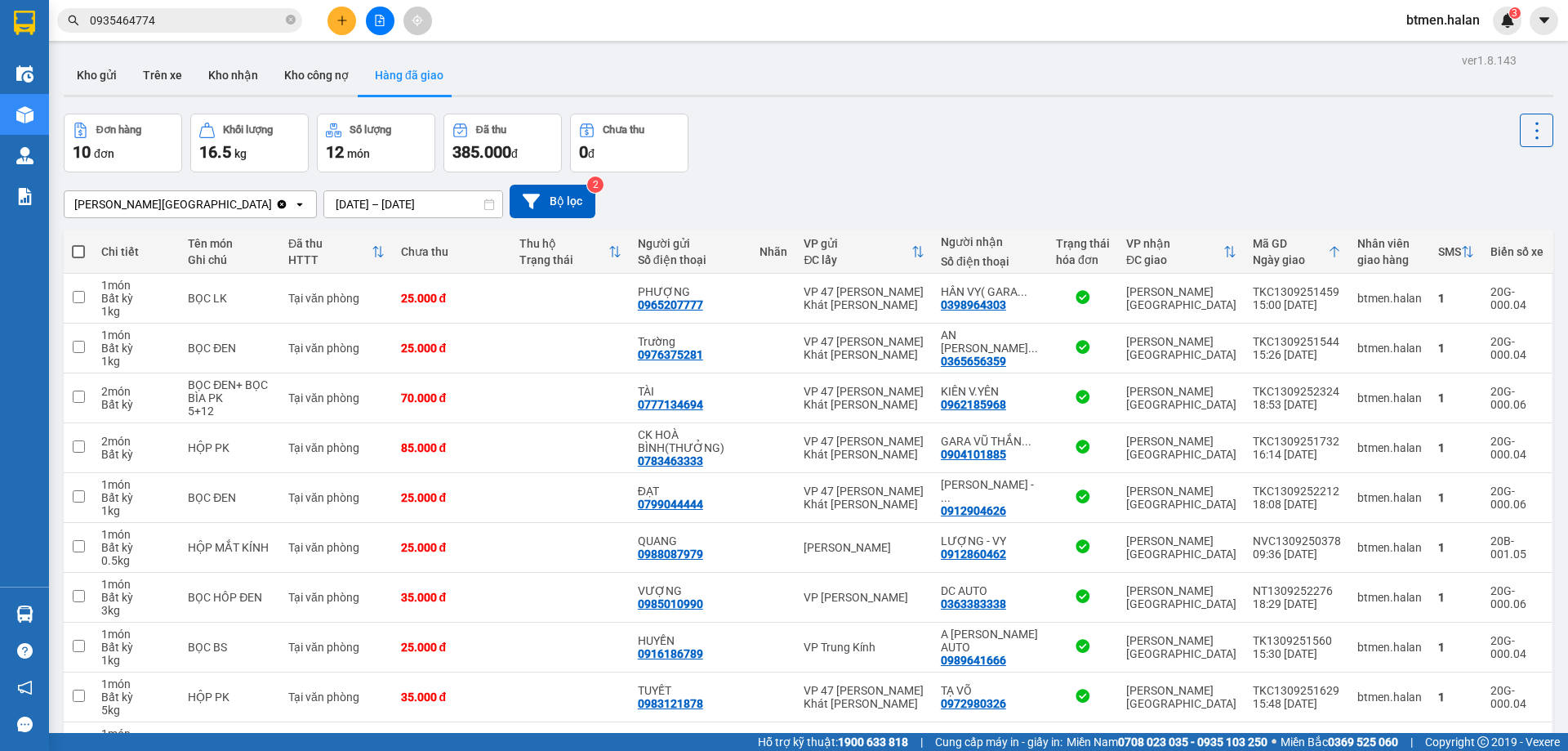
click at [888, 174] on section "Kết quả tìm kiếm ( 192 ) Bộ lọc Mã ĐH Trạng thái Món hàng Thu hộ Tổng cước Chưa…" at bounding box center [784, 376] width 1568 height 751
click at [85, 69] on button "Kho gửi" at bounding box center [96, 76] width 66 height 40
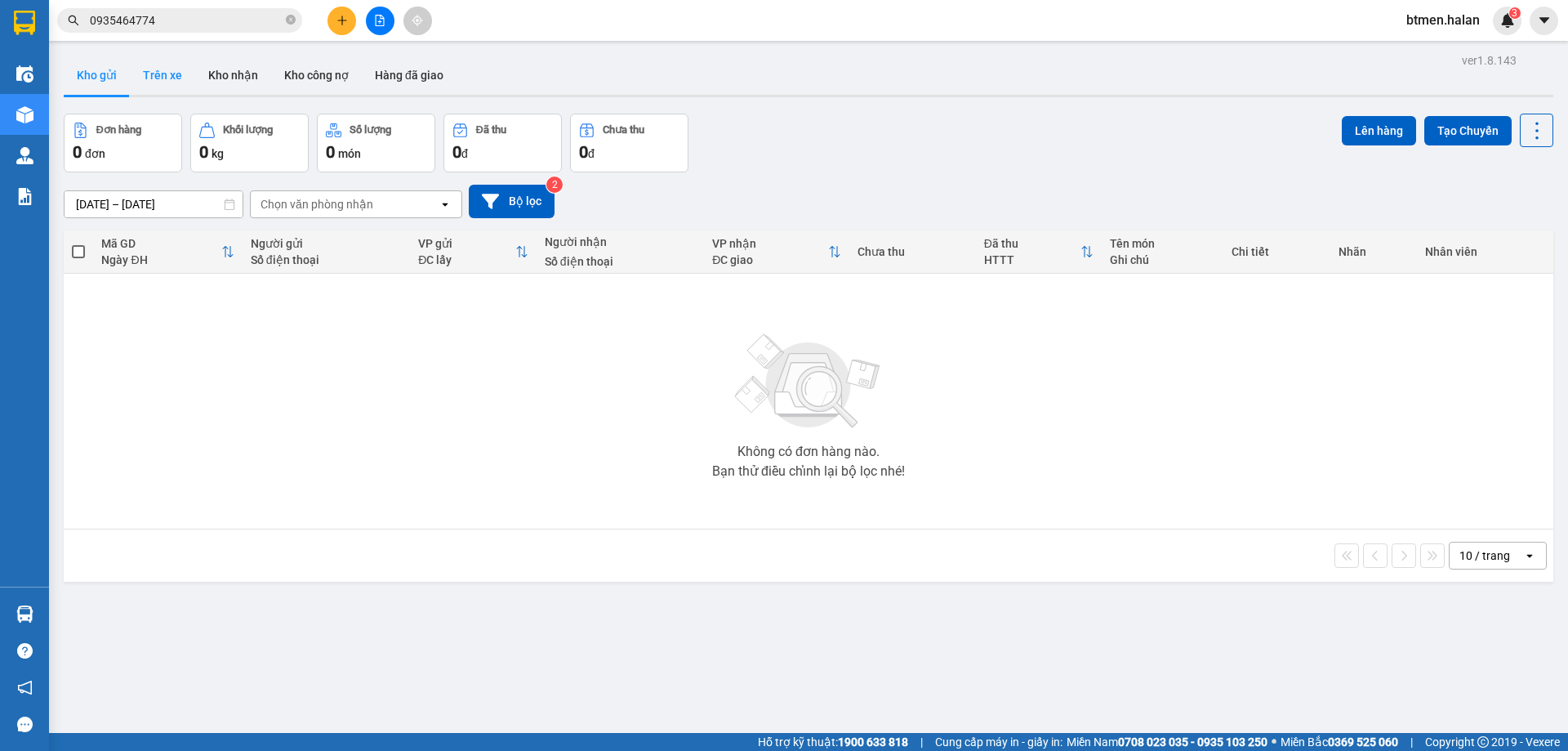
click at [138, 79] on button "Trên xe" at bounding box center [162, 76] width 65 height 40
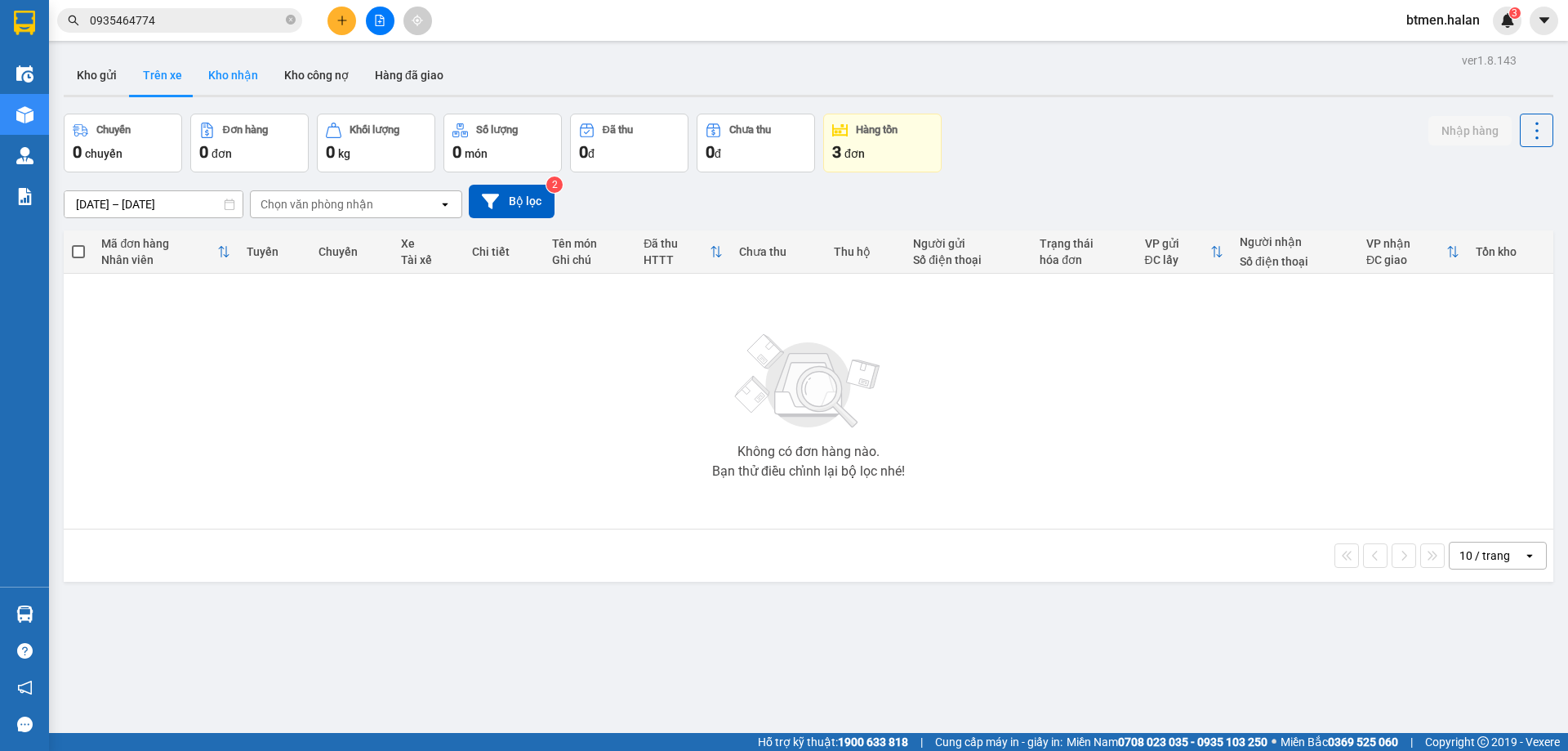
click at [224, 86] on button "Kho nhận" at bounding box center [233, 76] width 76 height 40
type input "17/07/2025 – 14/09/2025"
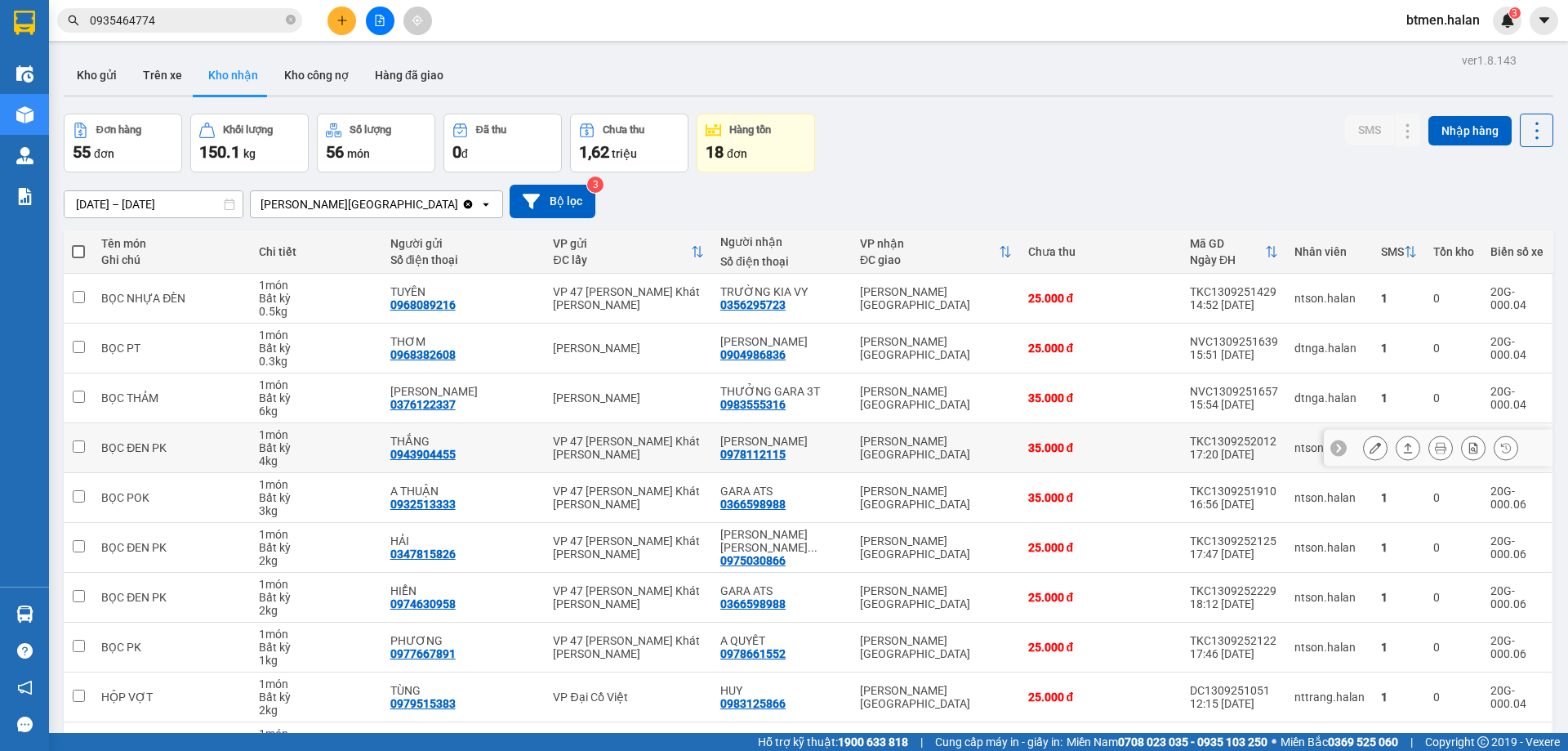
scroll to position [107, 0]
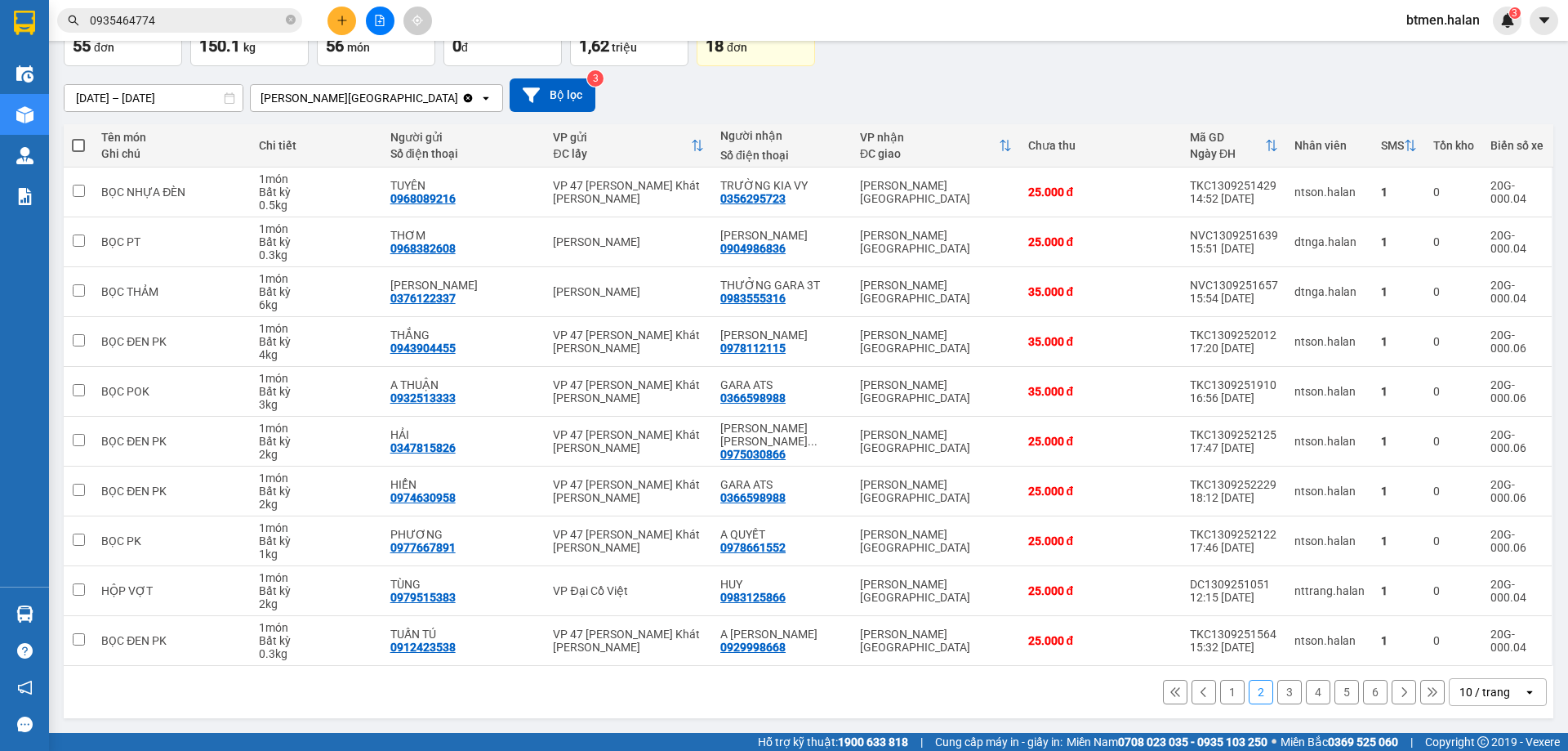
click at [1220, 695] on button "1" at bounding box center [1232, 692] width 25 height 25
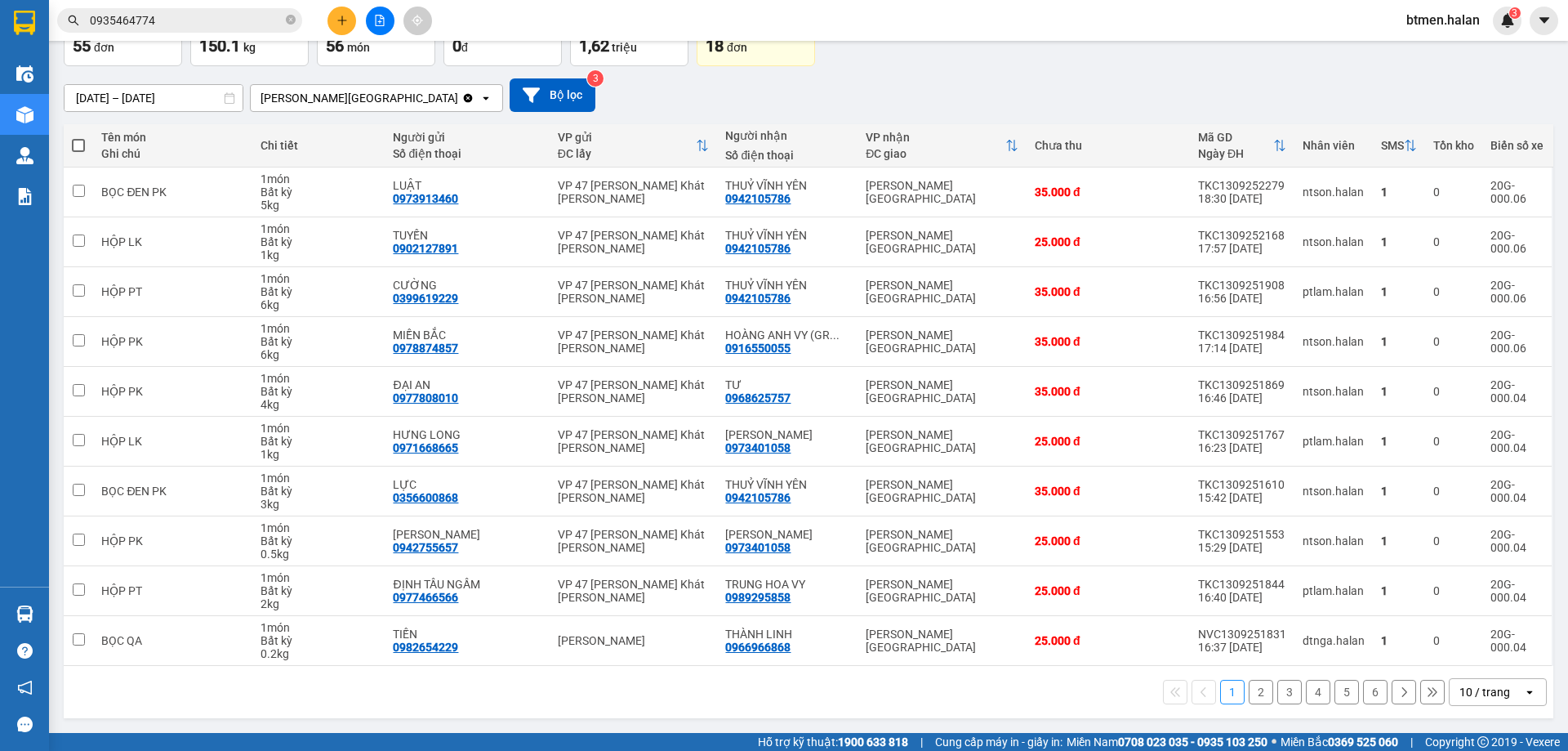
click at [1371, 693] on button "6" at bounding box center [1375, 692] width 25 height 25
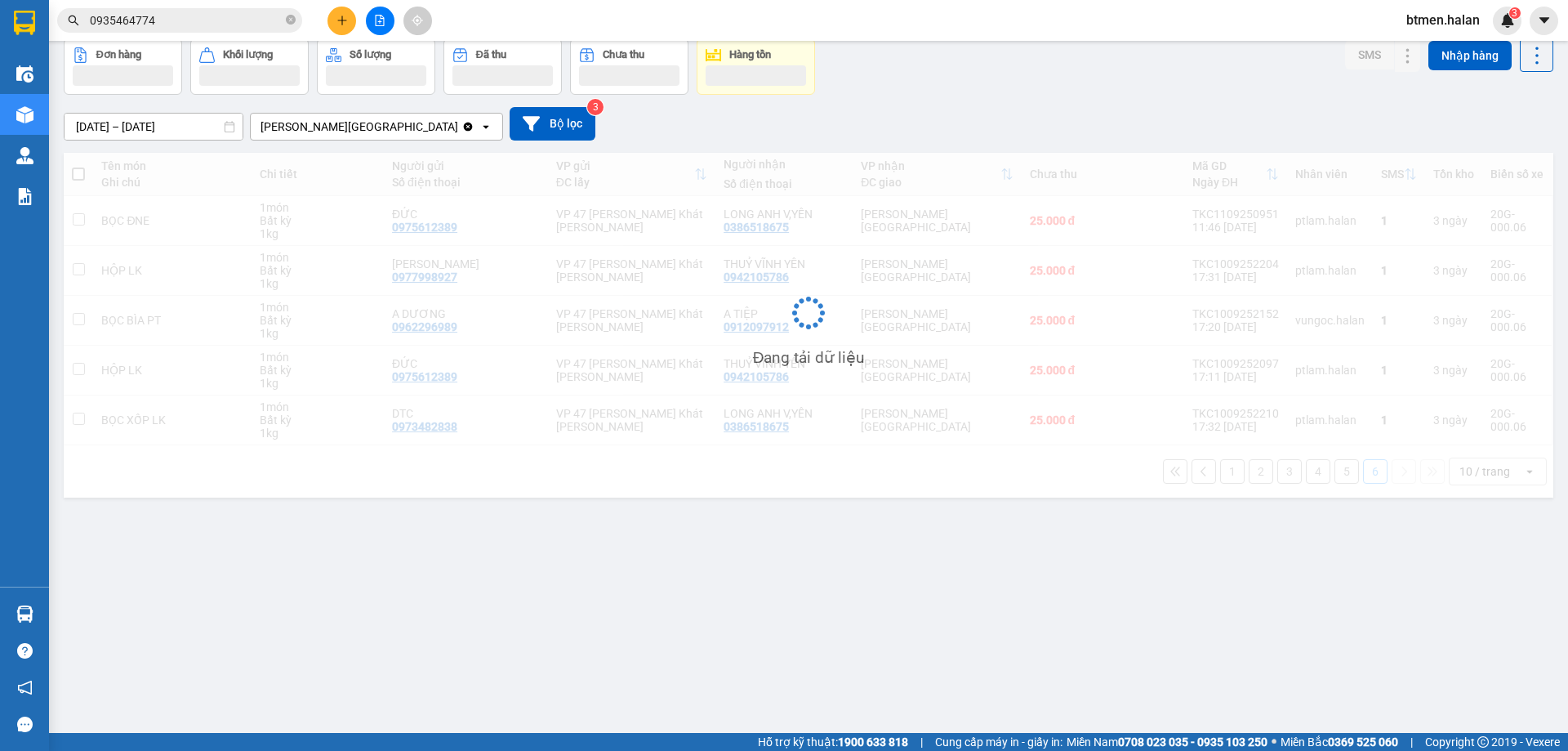
scroll to position [75, 0]
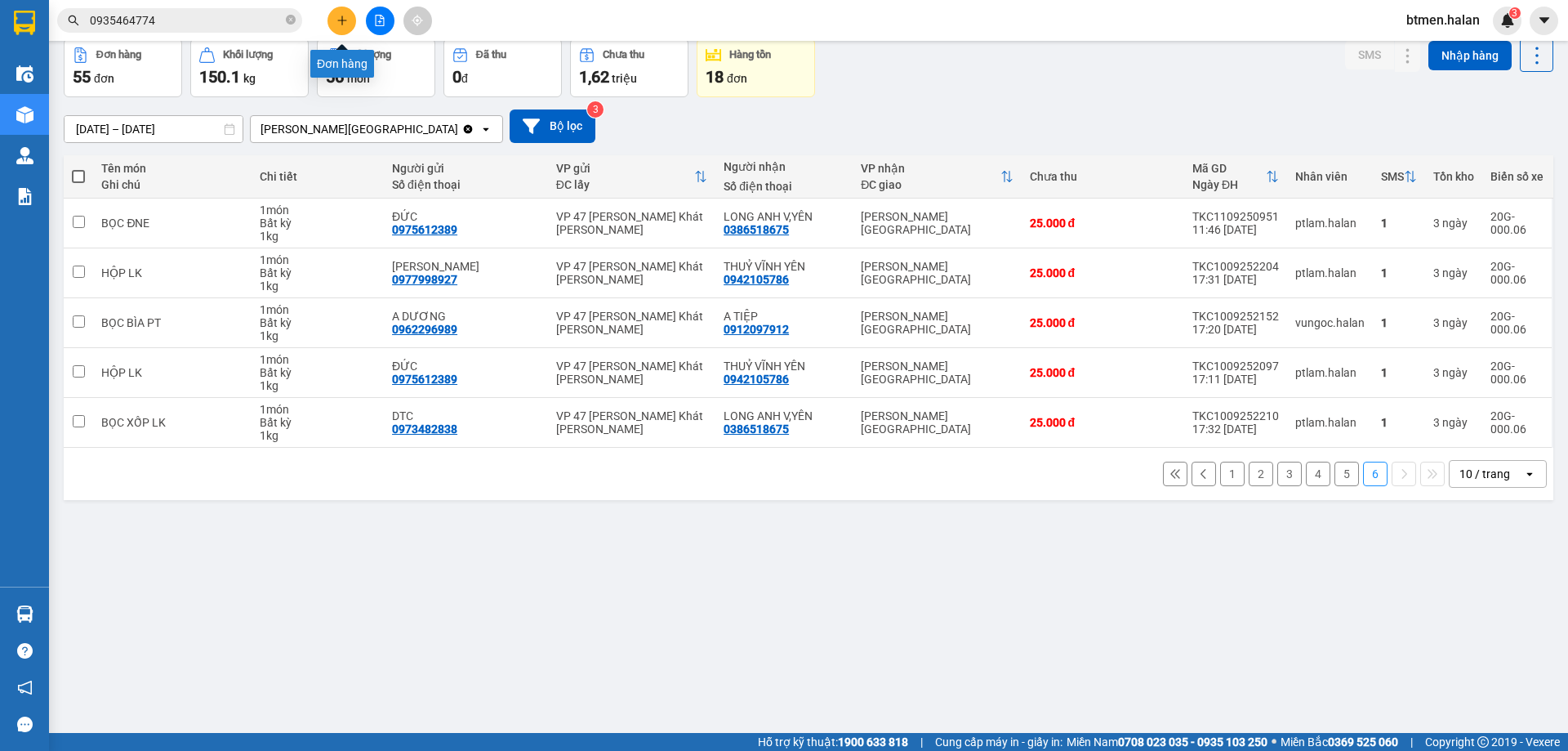
click at [348, 30] on button at bounding box center [341, 21] width 28 height 28
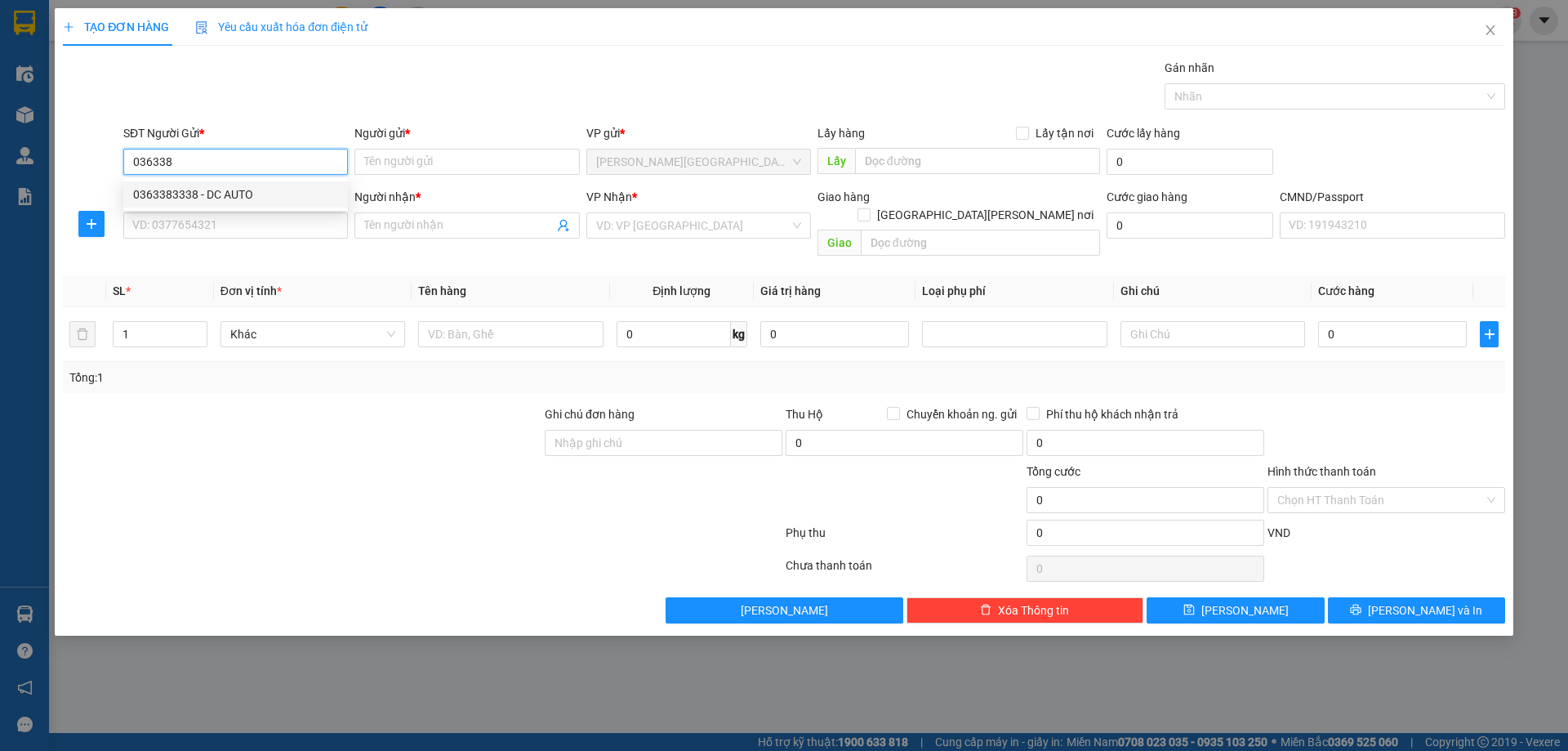
click at [312, 192] on div "0363383338 - DC AUTO" at bounding box center [235, 194] width 205 height 18
type input "0363383338"
type input "DC AUTO"
type input "0363383338"
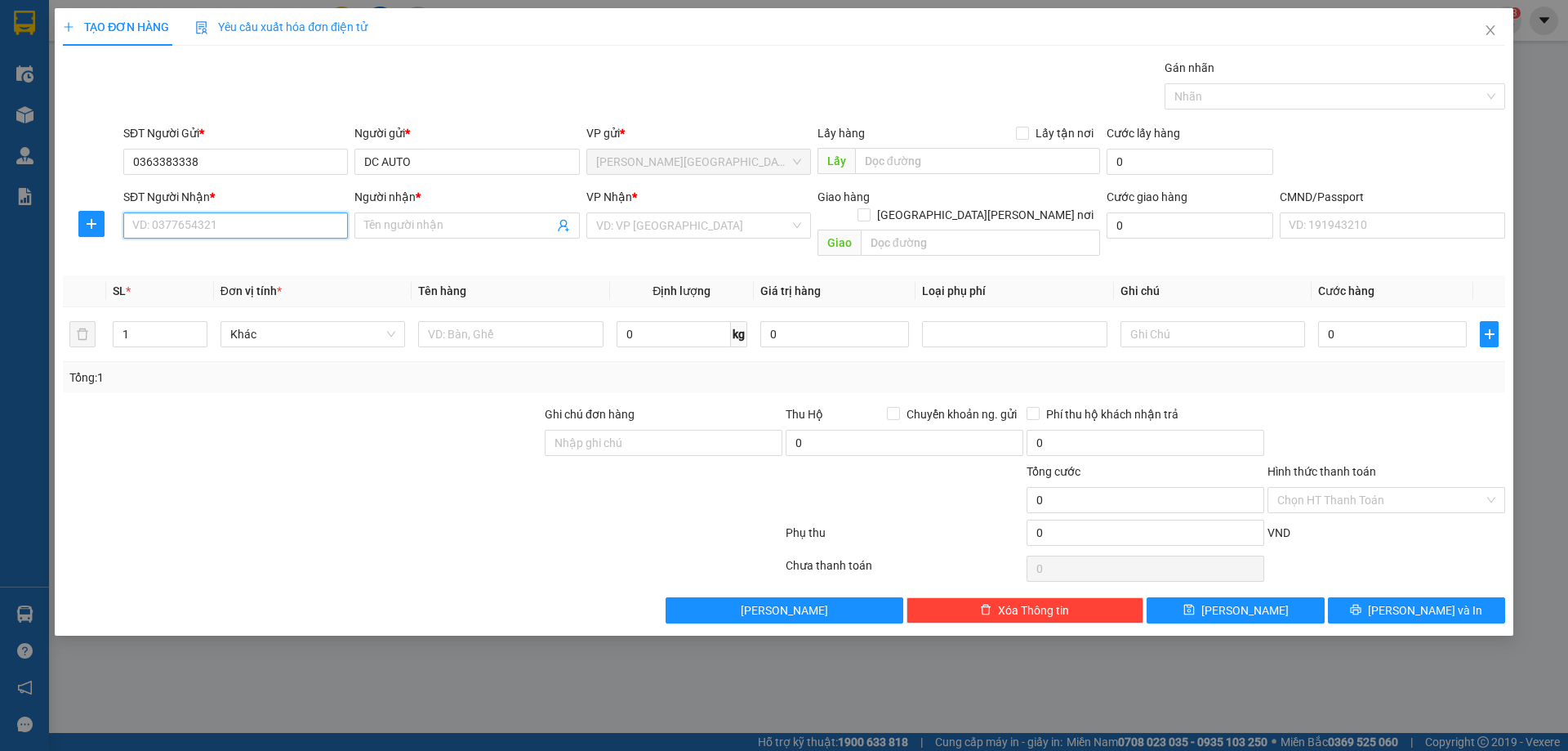
click at [230, 231] on input "SĐT Người Nhận *" at bounding box center [235, 225] width 224 height 26
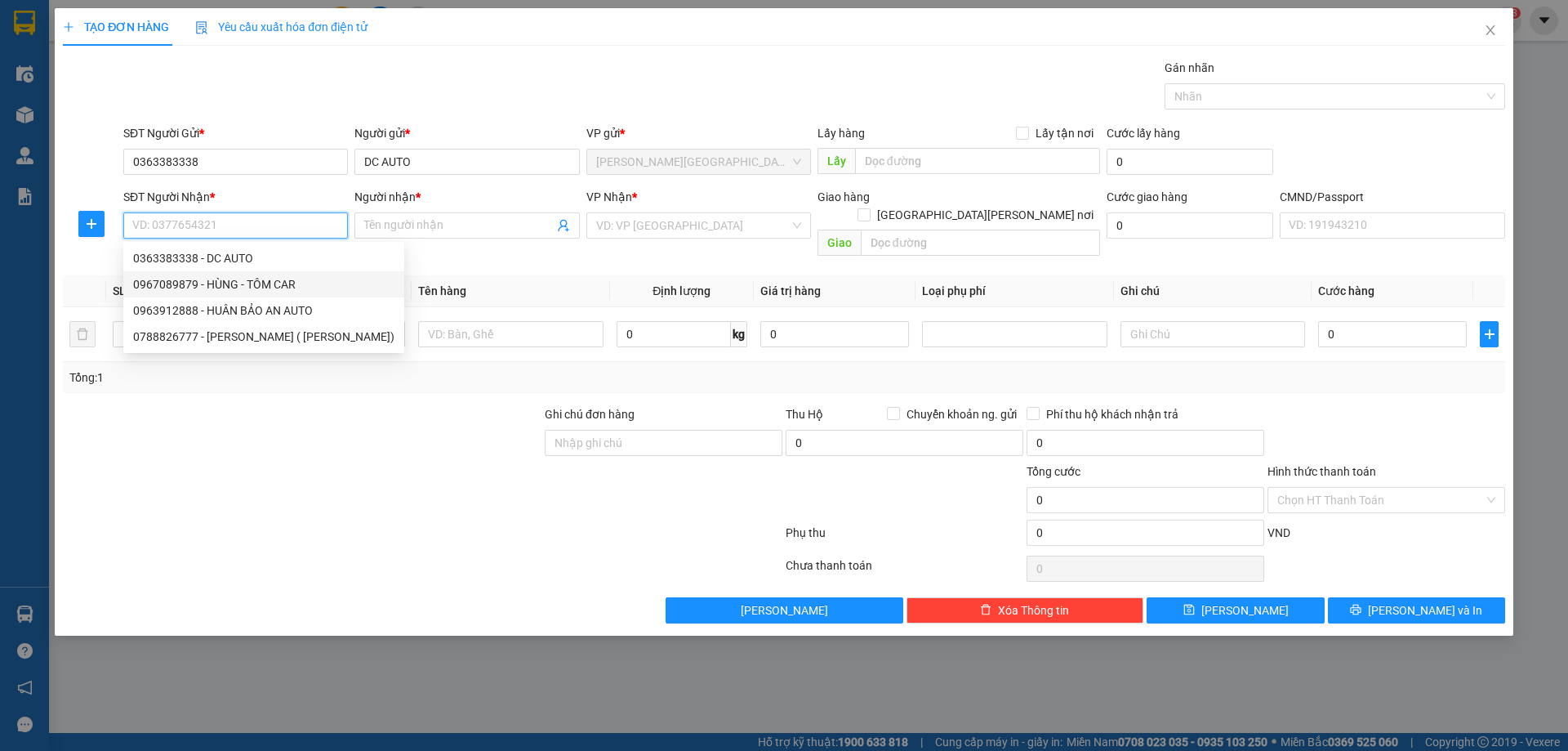
click at [269, 282] on div "0967089879 - HÙNG - TÔM CAR" at bounding box center [264, 284] width 261 height 18
type input "0967089879"
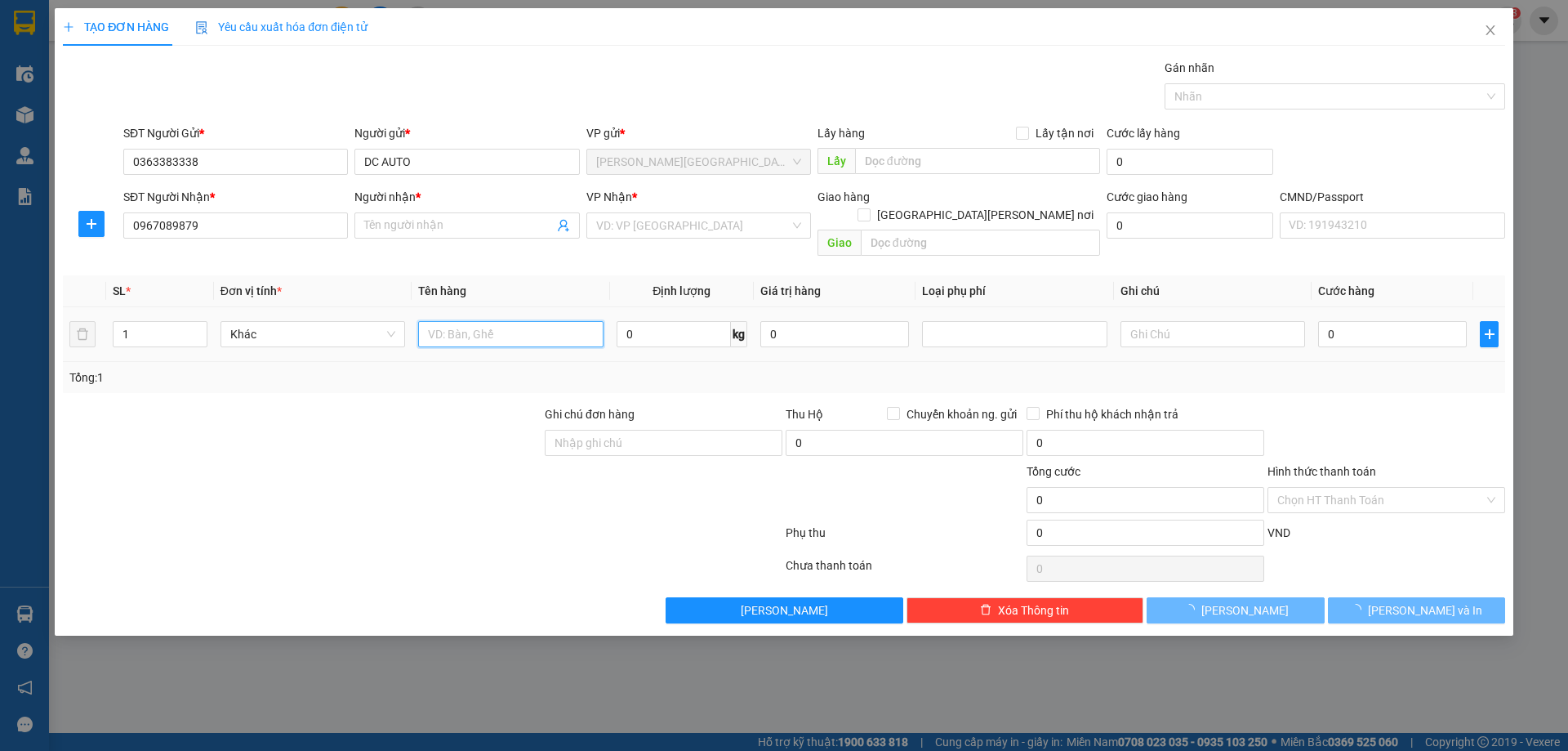
click at [457, 321] on input "text" at bounding box center [510, 334] width 185 height 26
type input "HÙNG - [PERSON_NAME]"
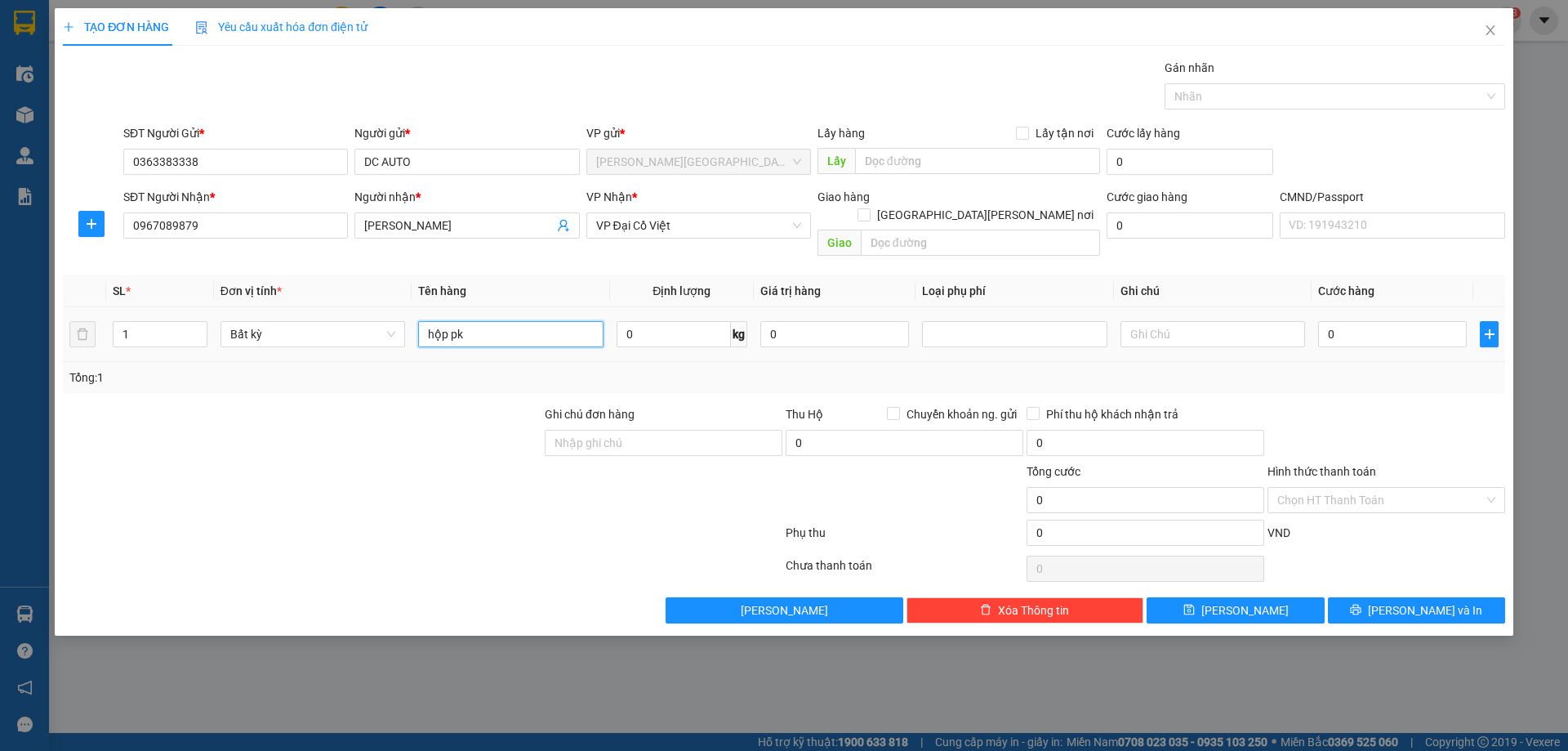
drag, startPoint x: 482, startPoint y: 315, endPoint x: 394, endPoint y: 339, distance: 91.2
click at [394, 339] on tr "1 Bất kỳ hộp pk 0 kg 0 0" at bounding box center [783, 335] width 1442 height 55
type input "HỘP PK"
click at [661, 321] on input "0" at bounding box center [673, 334] width 114 height 26
type input "5"
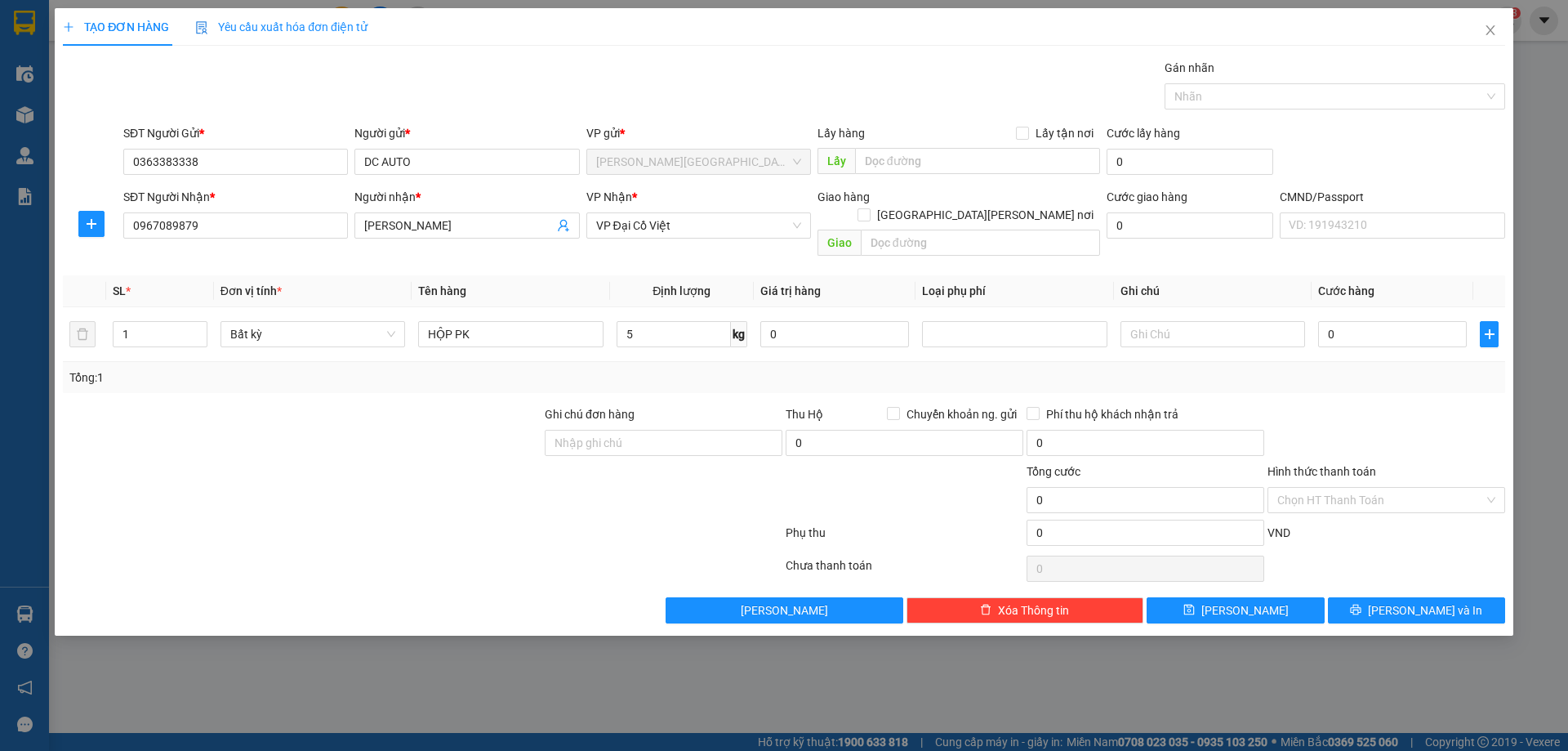
click at [1309, 406] on div at bounding box center [1386, 434] width 241 height 58
type input "35.000"
click at [1422, 597] on button "Lưu và In" at bounding box center [1416, 610] width 177 height 26
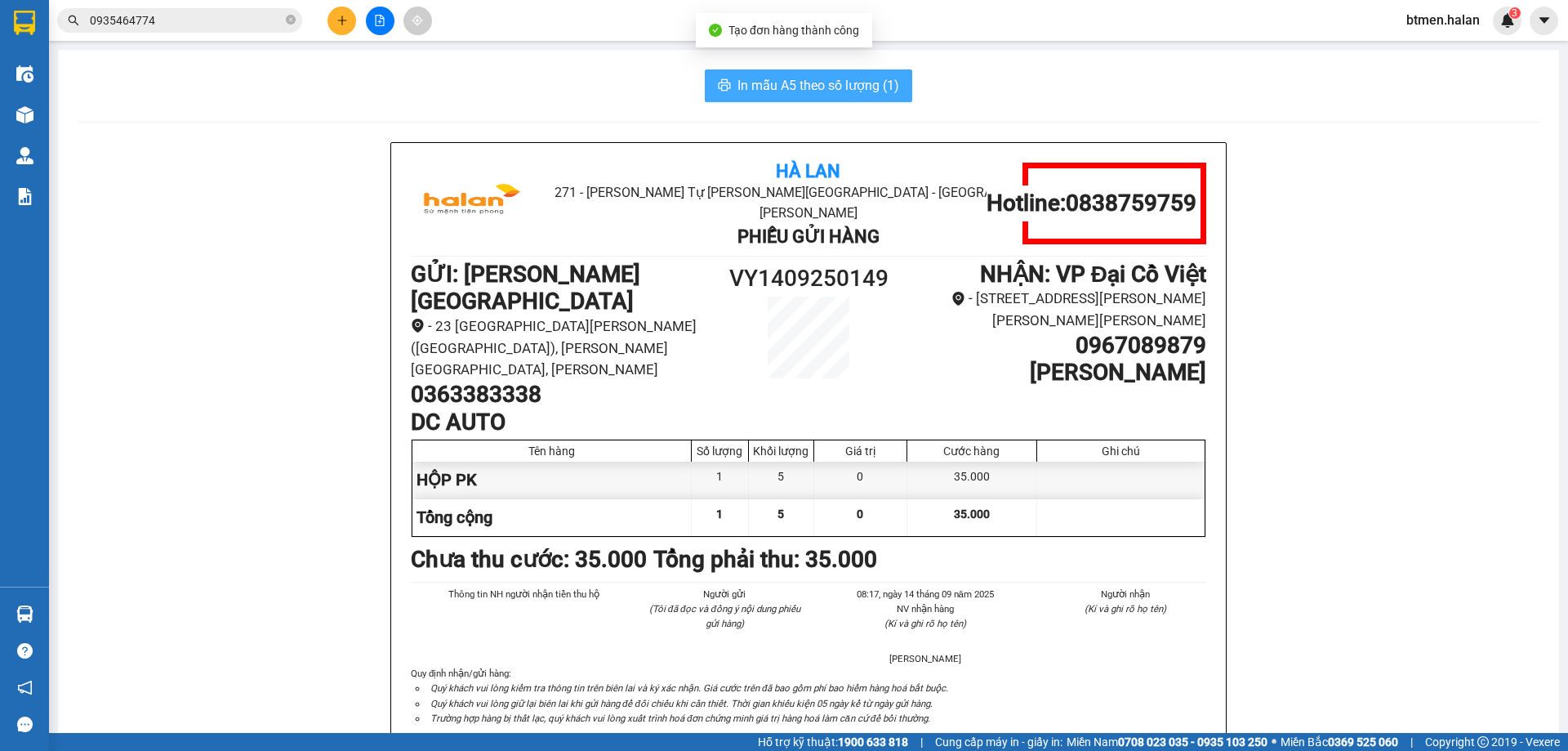
click at [833, 91] on span "In mẫu A5 theo số lượng (1)" at bounding box center [818, 85] width 161 height 21
click at [491, 154] on div "Hà Lan 271 - Dương Tự Minh - Phường Tân Long - Thái Nguyên Phiếu Gửi Hàng Hotli…" at bounding box center [808, 448] width 835 height 611
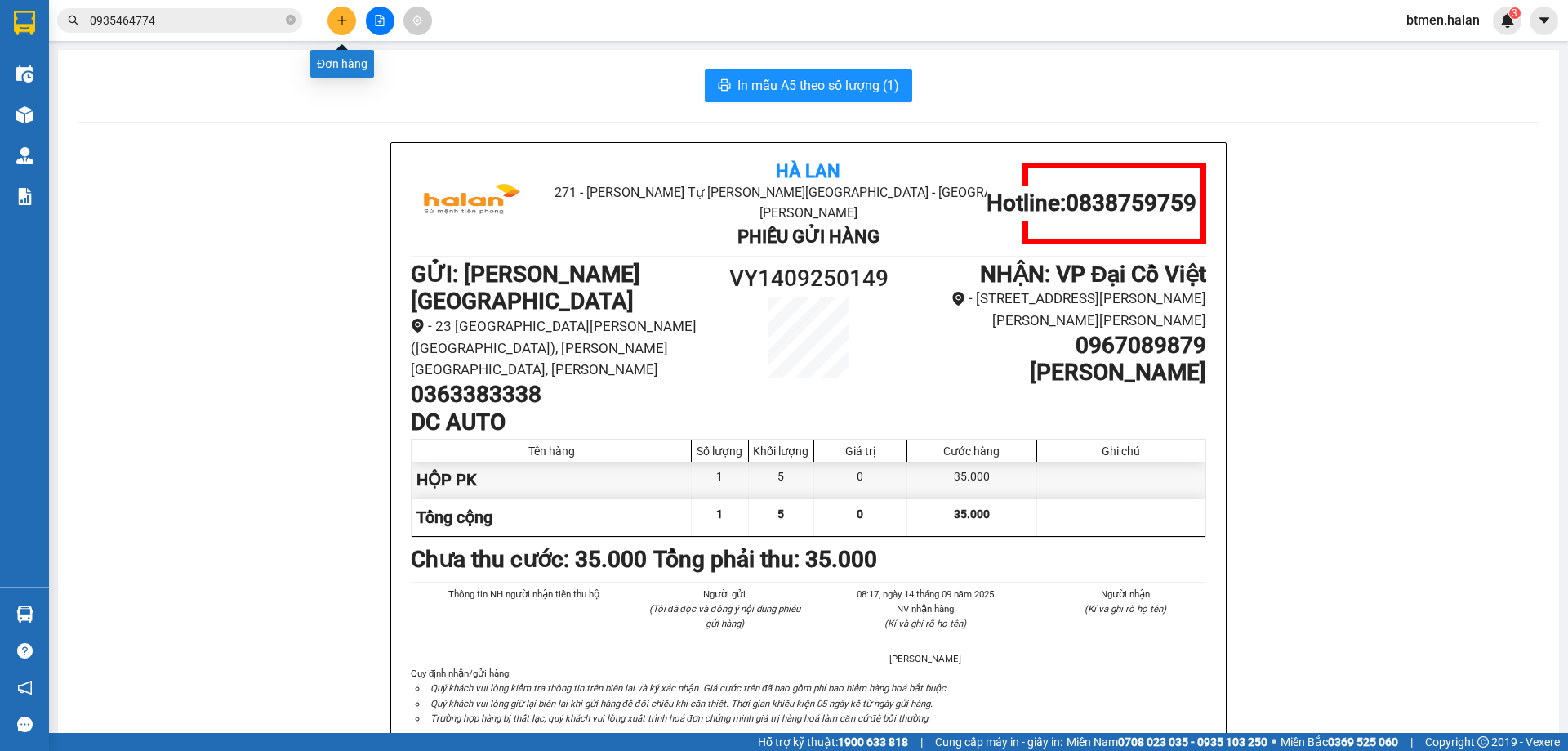
click at [337, 21] on icon "plus" at bounding box center [342, 20] width 11 height 11
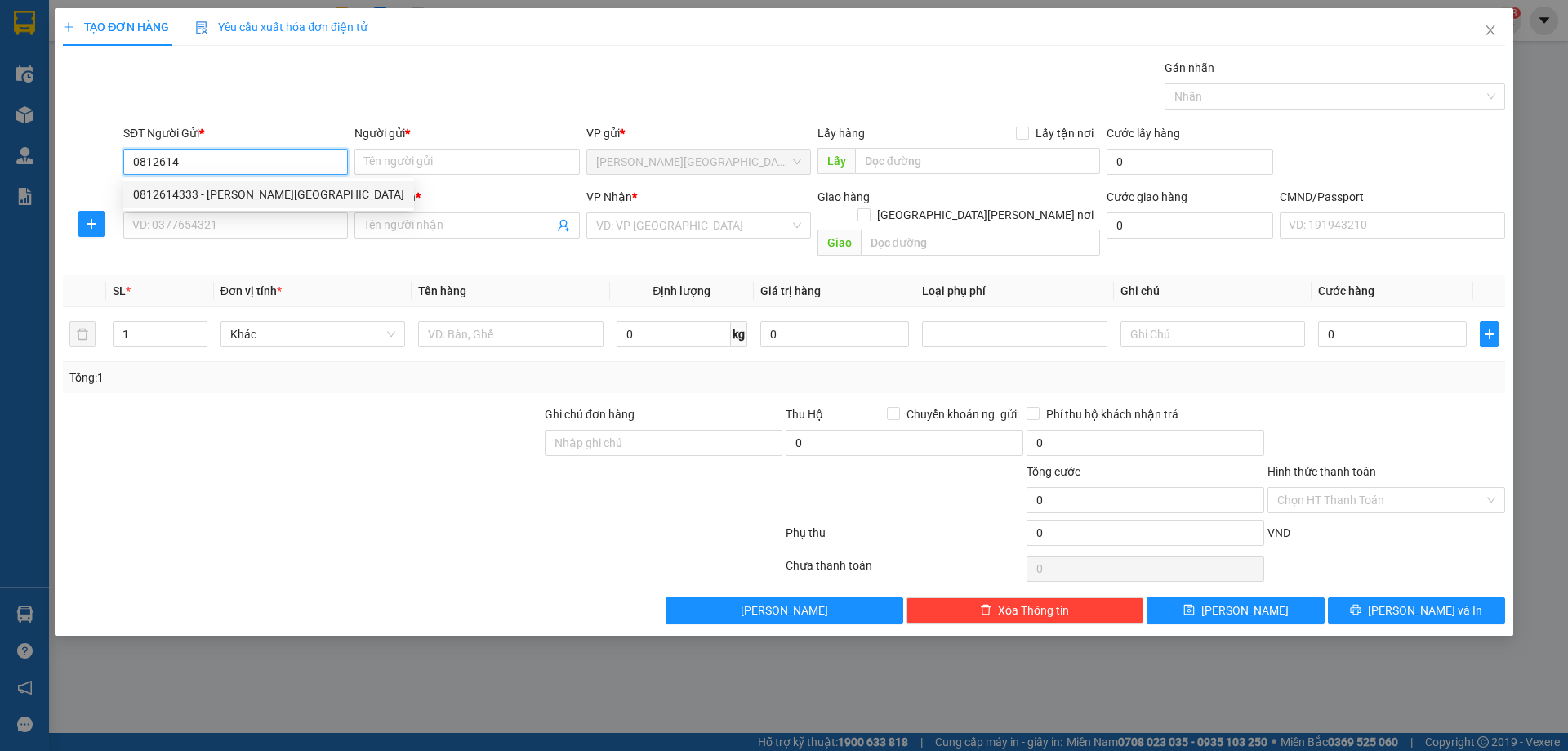
click at [292, 202] on div "0812614333 - VP VĨNH YÊN" at bounding box center [269, 194] width 271 height 18
type input "0812614333"
type input "VP [GEOGRAPHIC_DATA]"
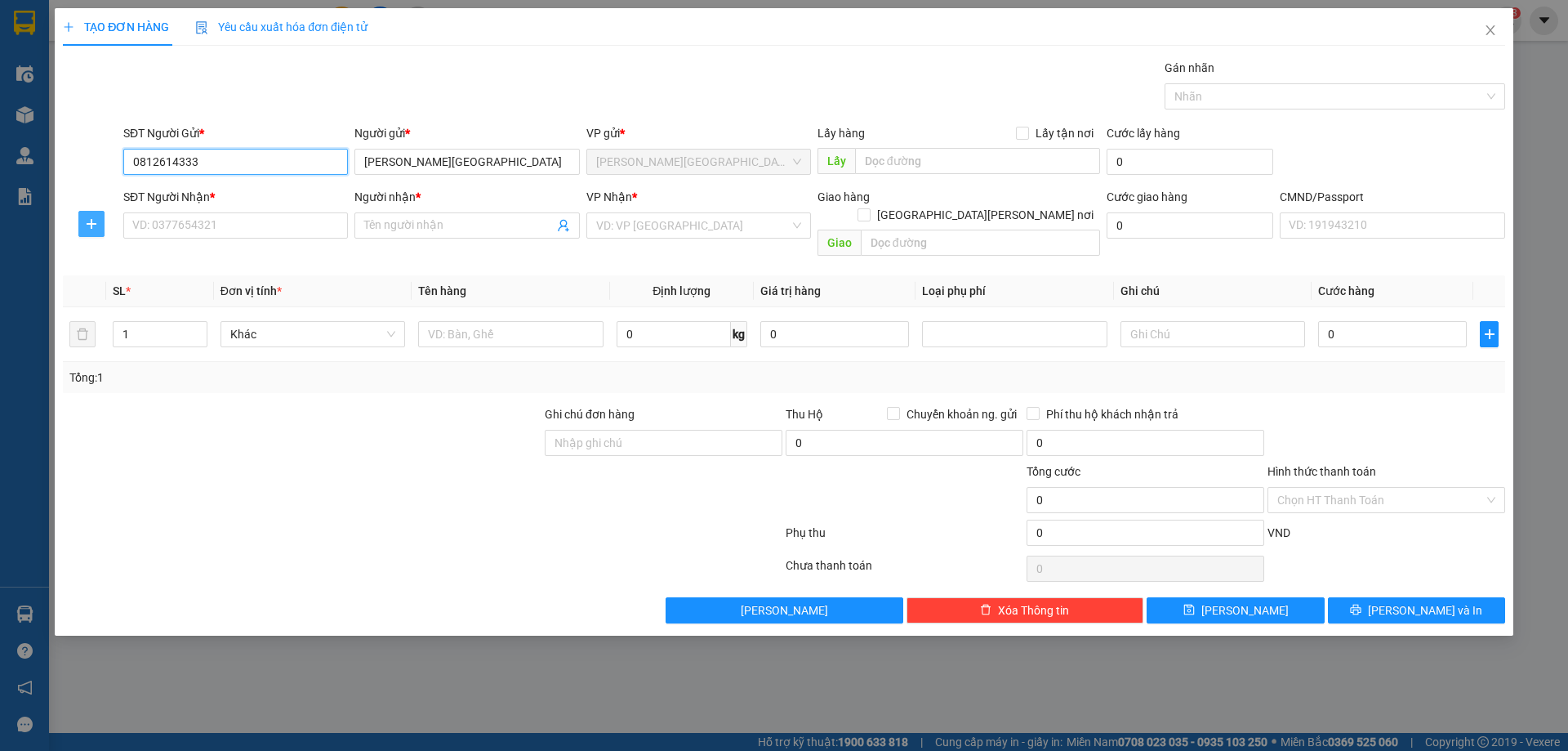
type input "0812614333"
click at [86, 228] on icon "plus" at bounding box center [91, 223] width 13 height 13
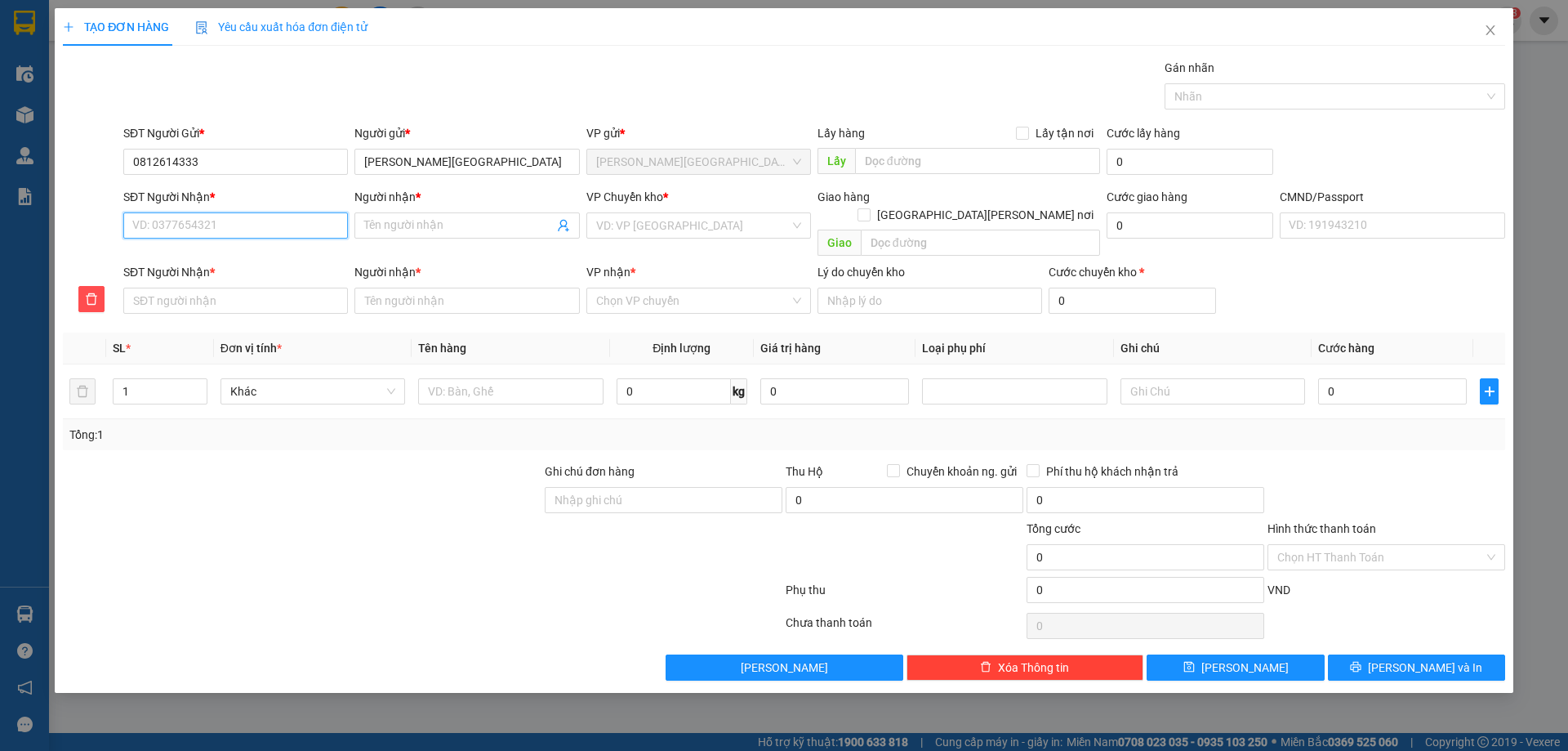
click at [264, 229] on input "SĐT Người Nhận *" at bounding box center [235, 225] width 224 height 26
click at [266, 258] on div "0988900284 - NGỌC KT" at bounding box center [235, 258] width 205 height 18
type input "0988900284"
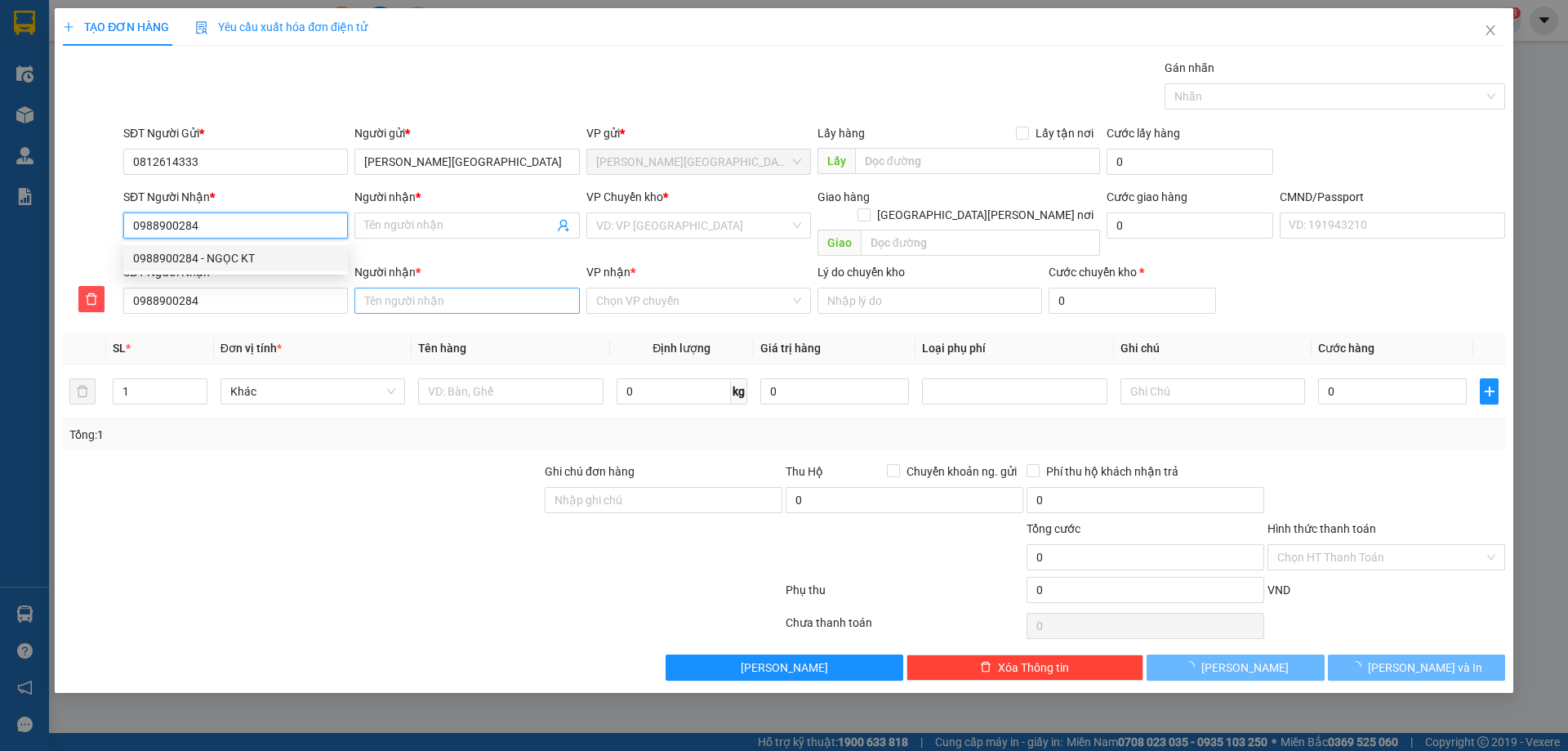
type input "NGỌC KT"
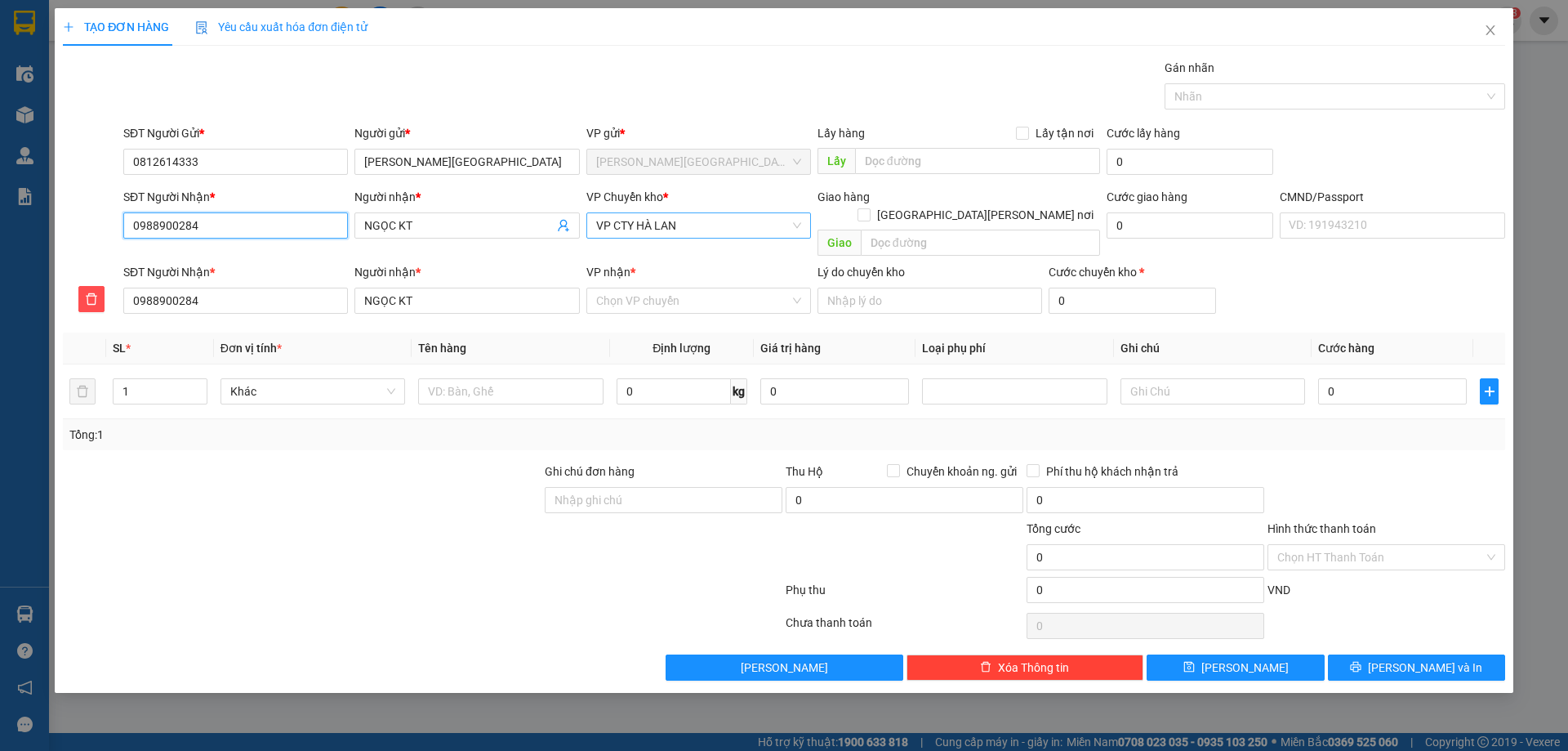
click at [634, 236] on span "VP CTY HÀ LAN" at bounding box center [698, 225] width 205 height 25
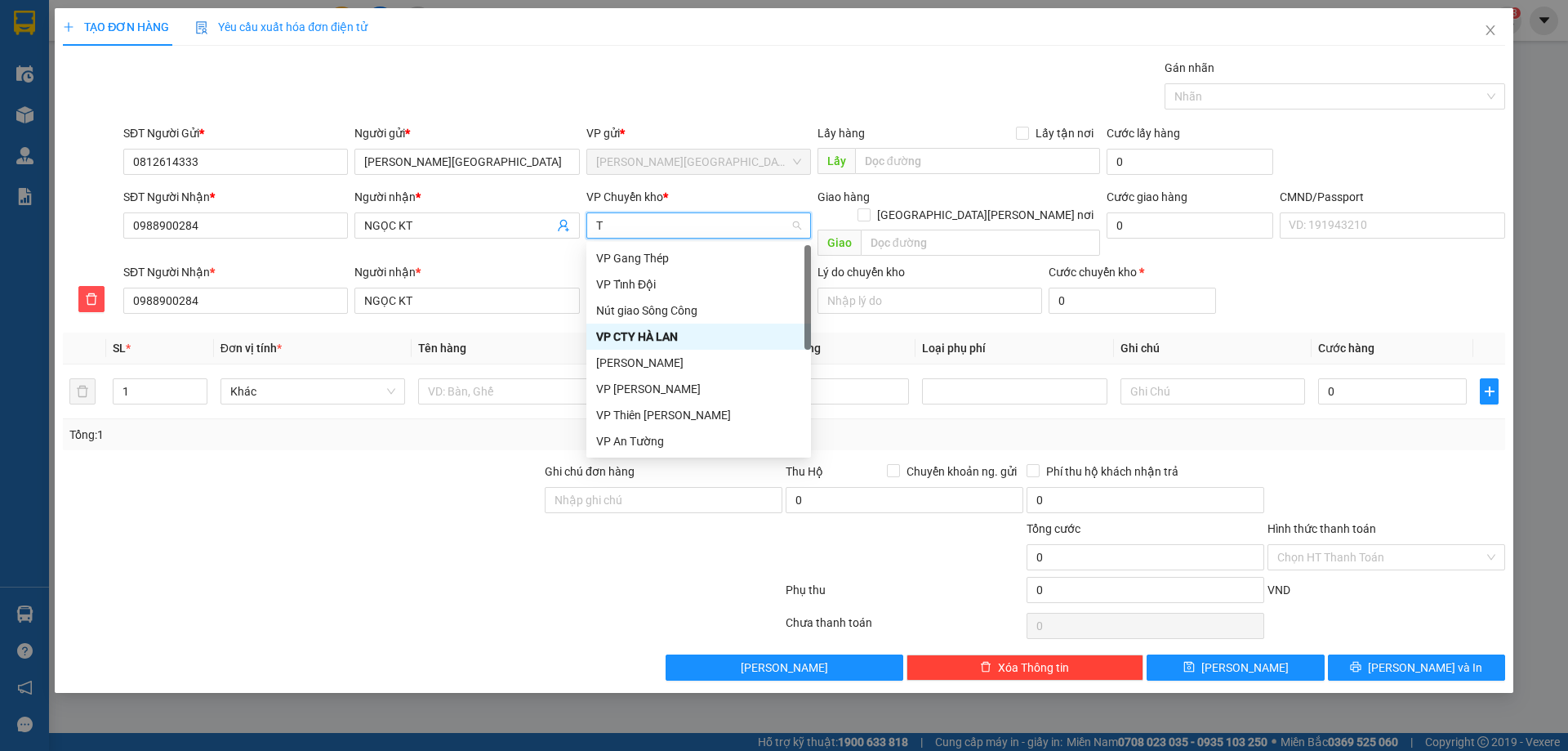
type input "TR"
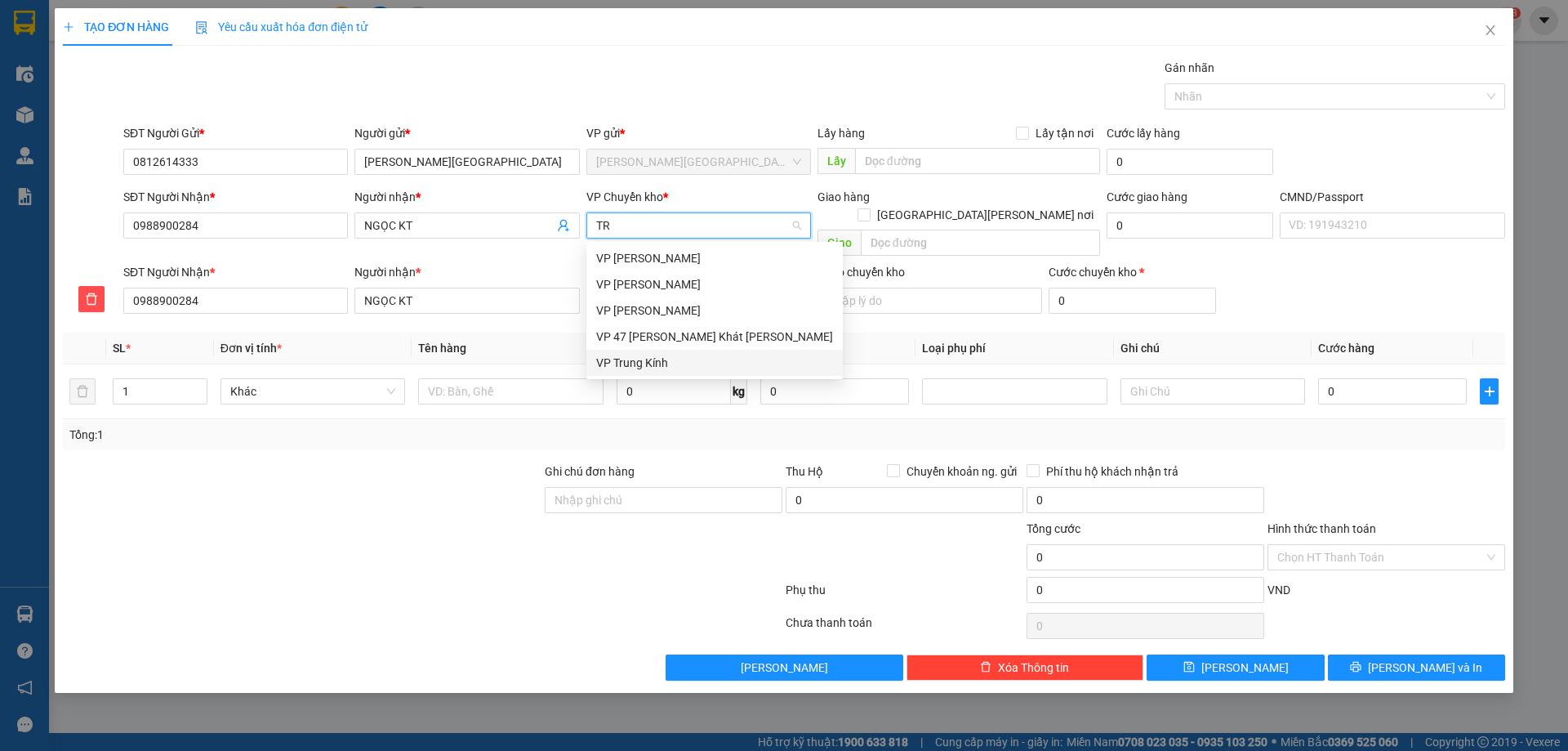
click at [647, 354] on div "VP Trung Kính" at bounding box center [714, 363] width 237 height 18
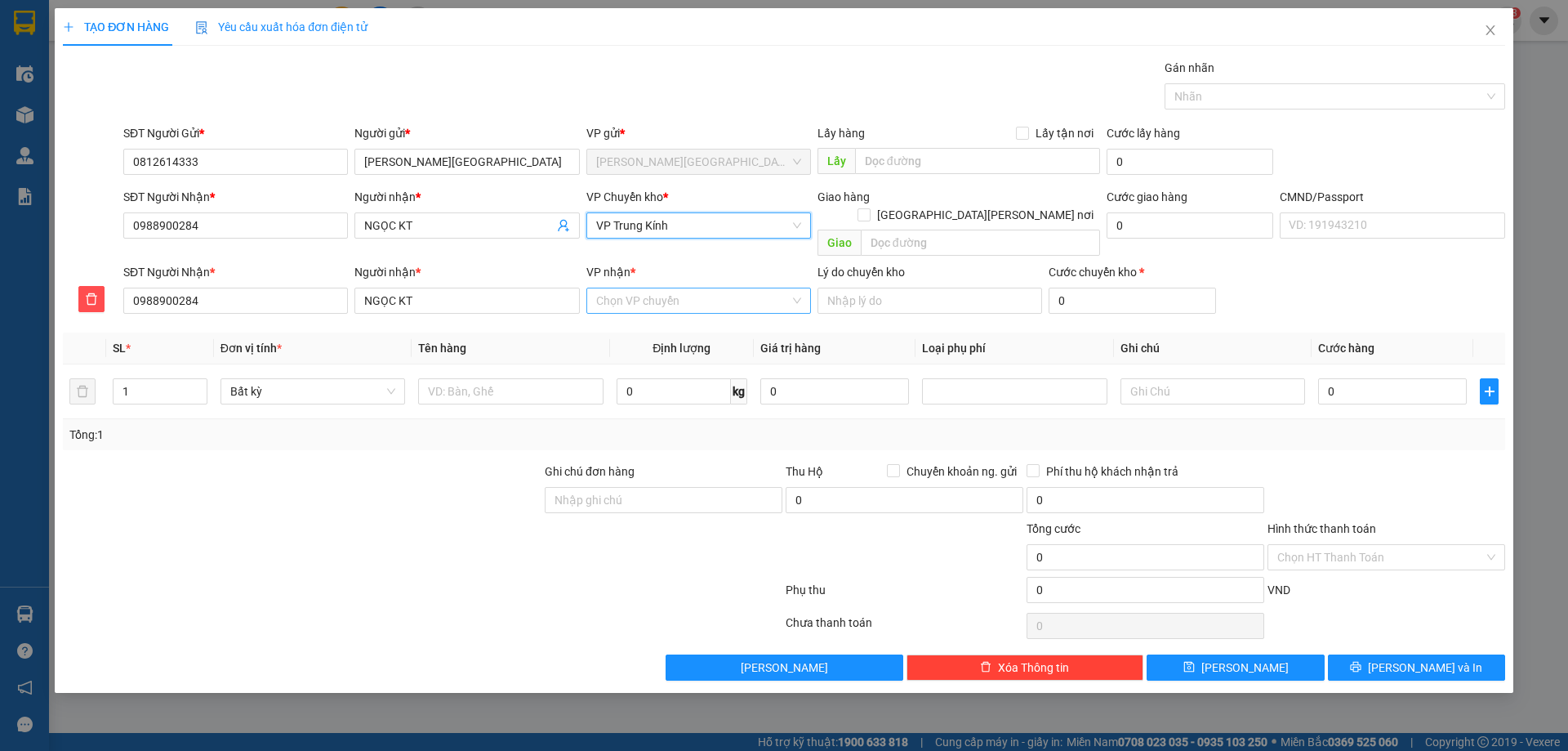
click at [629, 291] on input "VP nhận *" at bounding box center [692, 301] width 193 height 25
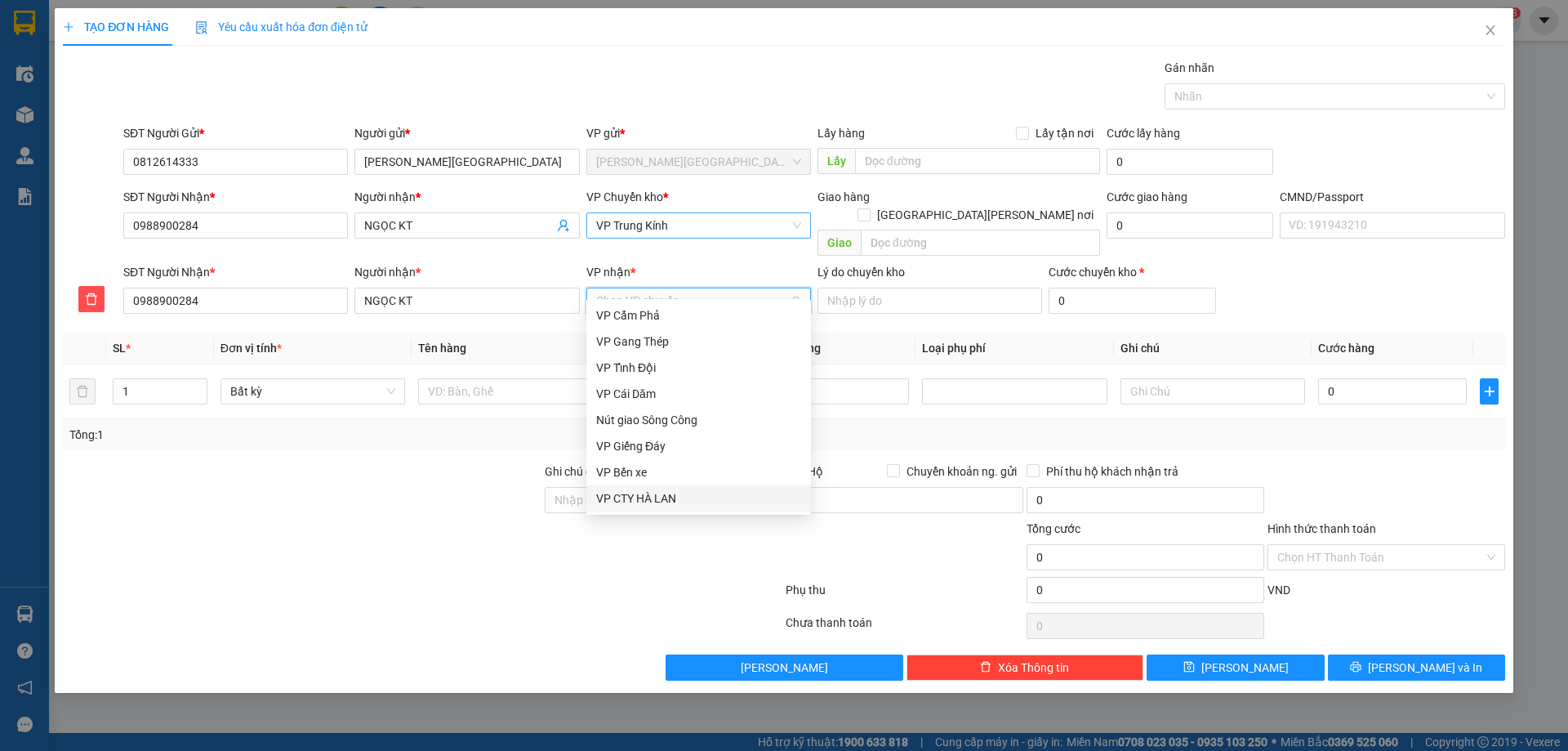
click at [672, 493] on div "VP CTY HÀ LAN" at bounding box center [698, 498] width 205 height 18
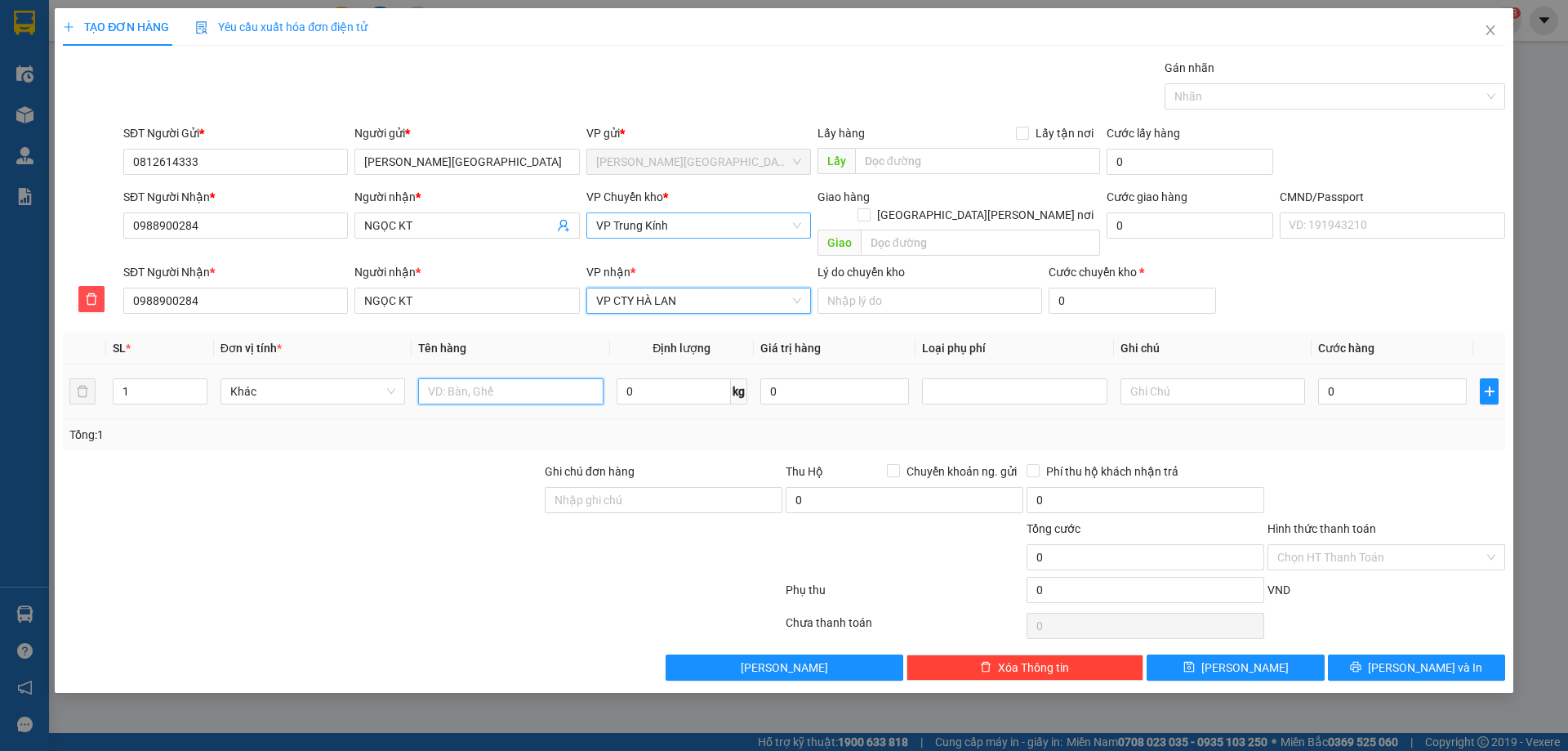
click at [532, 382] on input "text" at bounding box center [510, 391] width 185 height 26
type input "PB BC N13/09"
click at [834, 393] on td "0" at bounding box center [835, 392] width 161 height 55
click at [1420, 545] on input "Hình thức thanh toán" at bounding box center [1380, 557] width 207 height 25
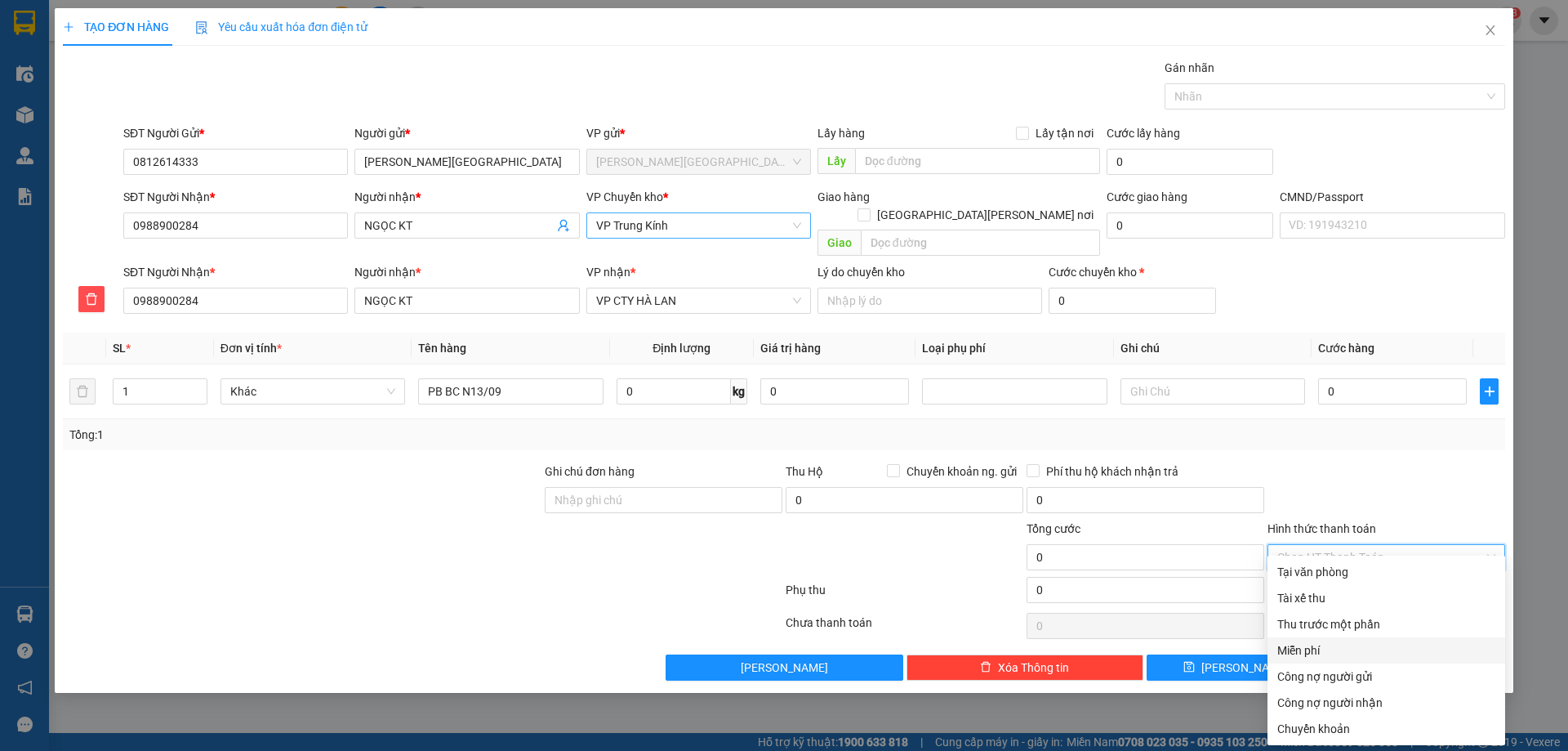
click at [1328, 645] on div "Miễn phí" at bounding box center [1386, 650] width 218 height 18
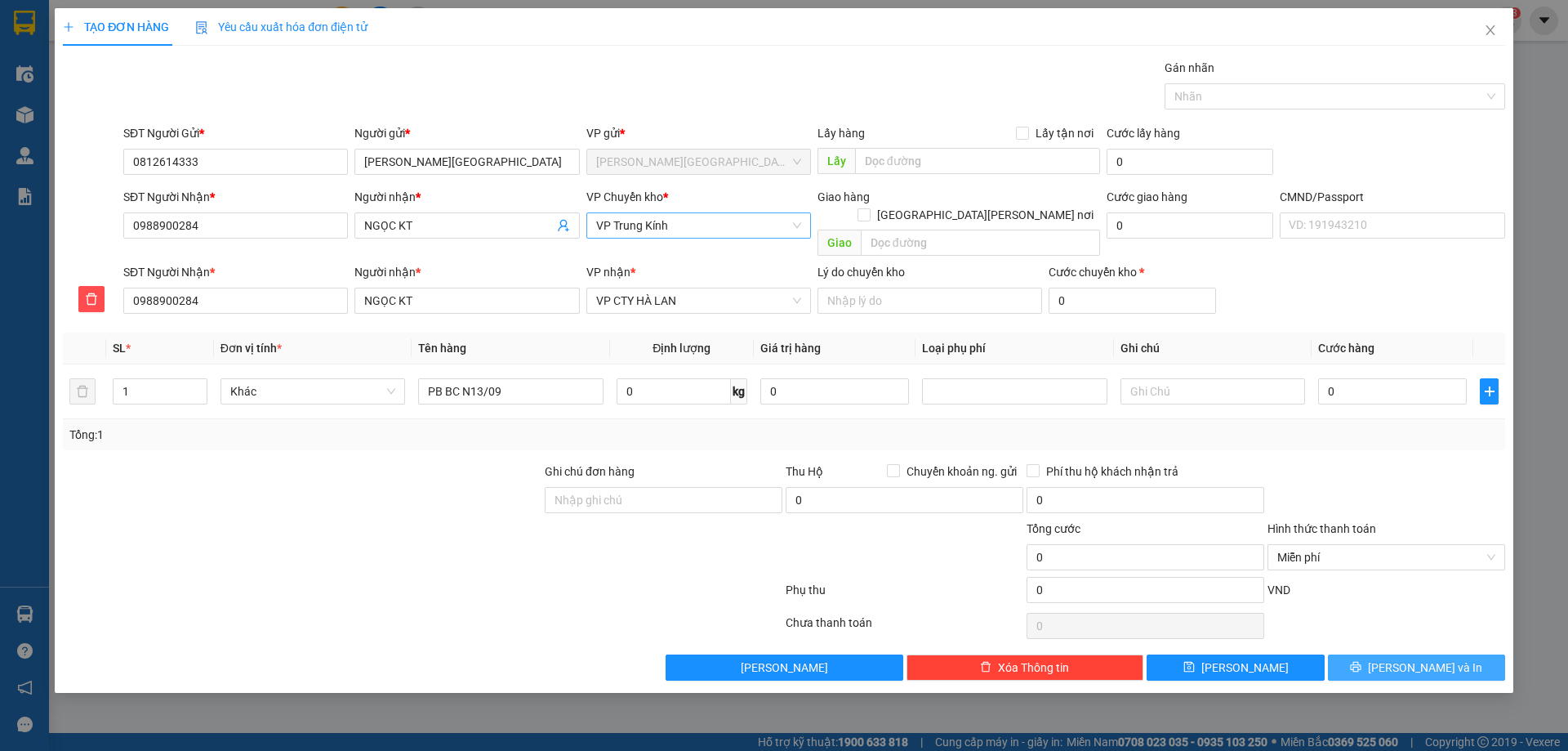
click at [1415, 658] on span "Lưu và In" at bounding box center [1425, 667] width 114 height 18
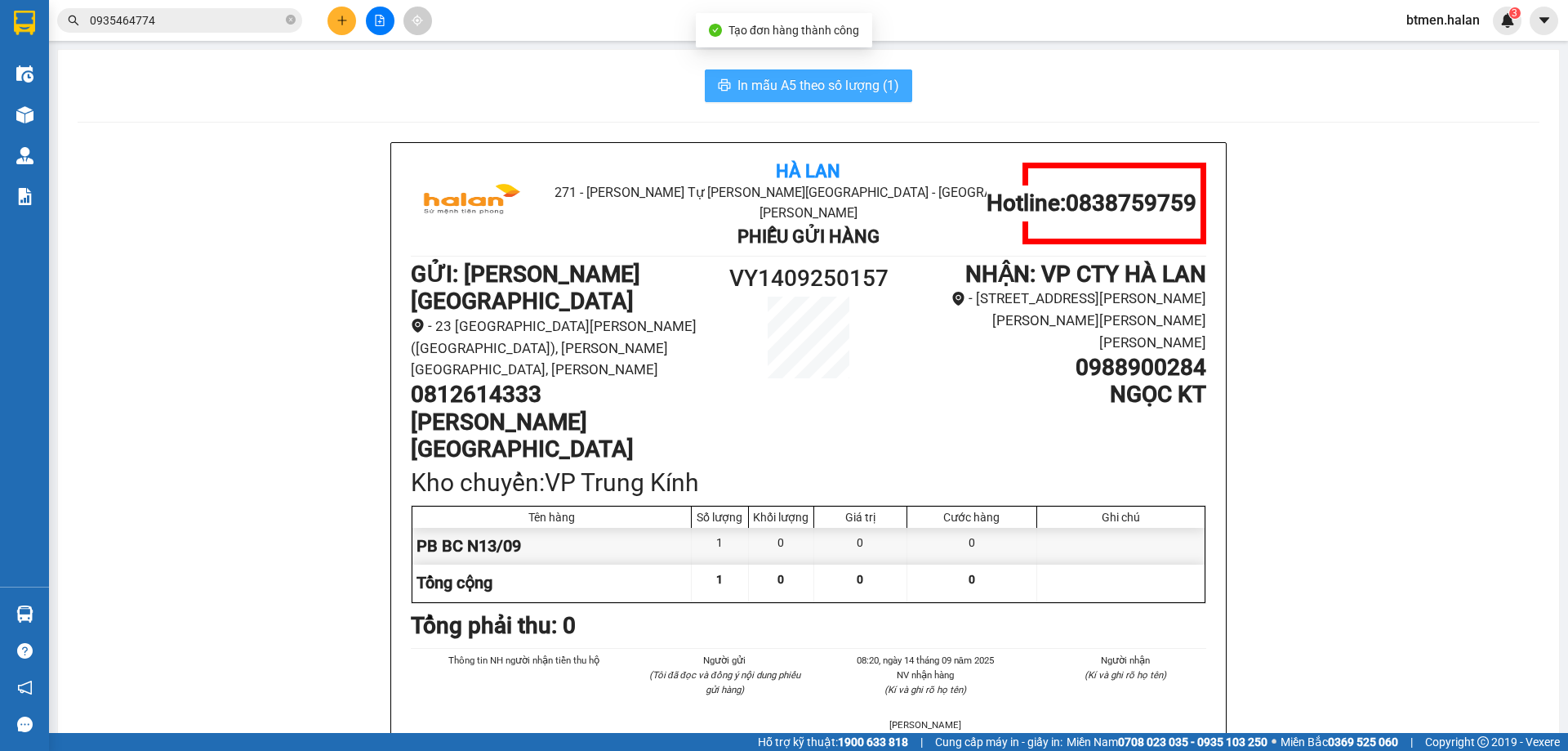
click at [738, 79] on span "In mẫu A5 theo số lượng (1)" at bounding box center [818, 85] width 161 height 21
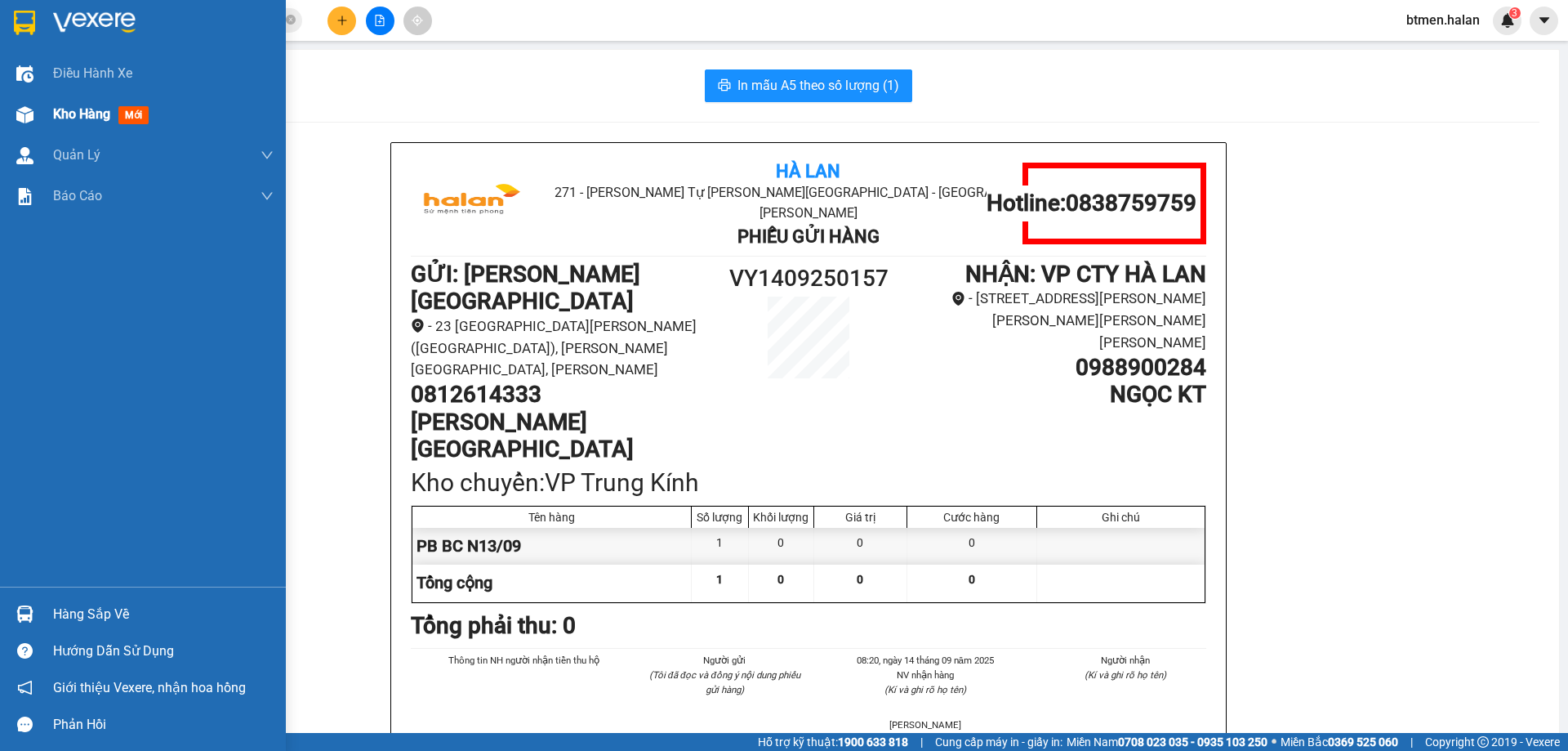
click at [70, 125] on div "Kho hàng mới" at bounding box center [104, 114] width 102 height 21
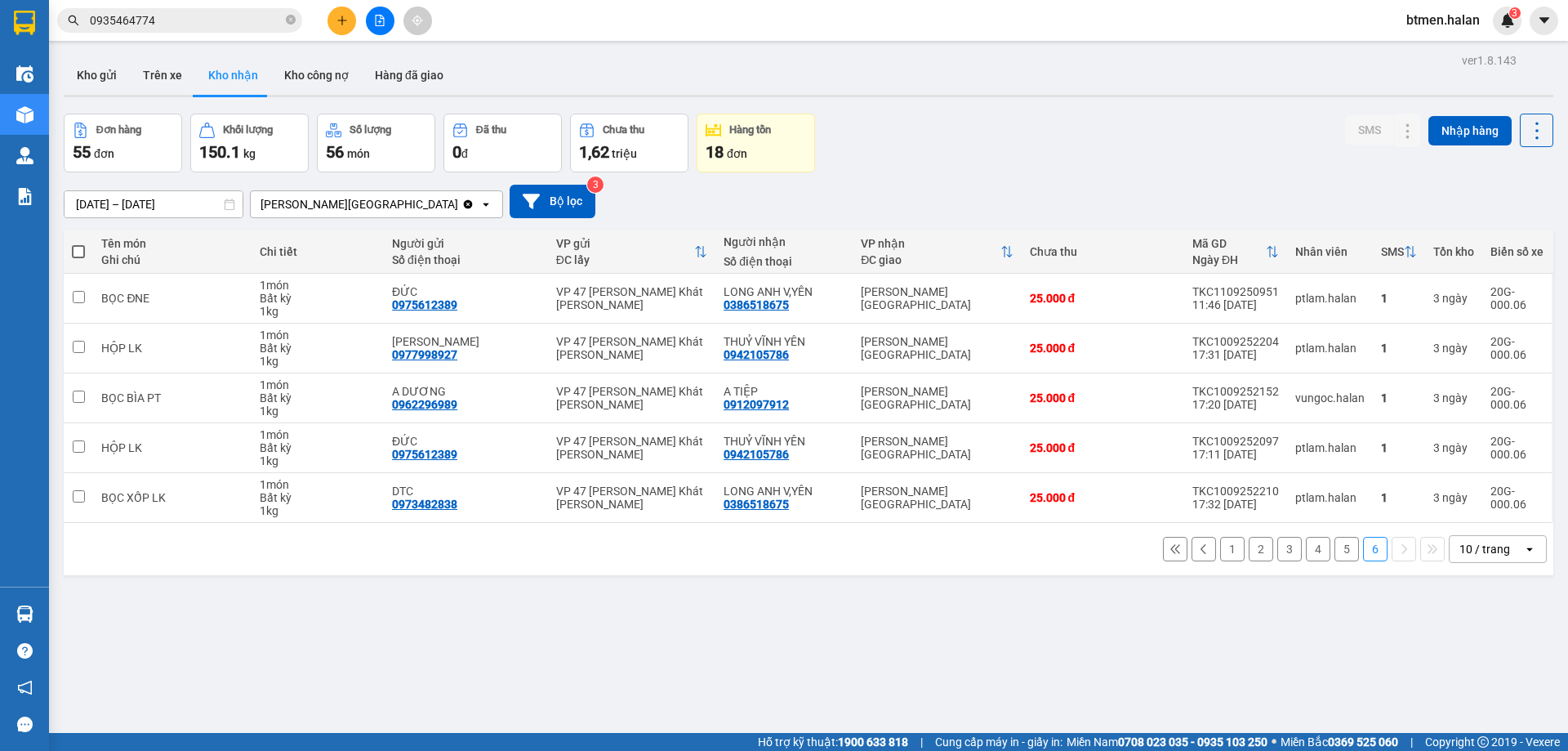
click at [1220, 552] on button "1" at bounding box center [1232, 549] width 25 height 25
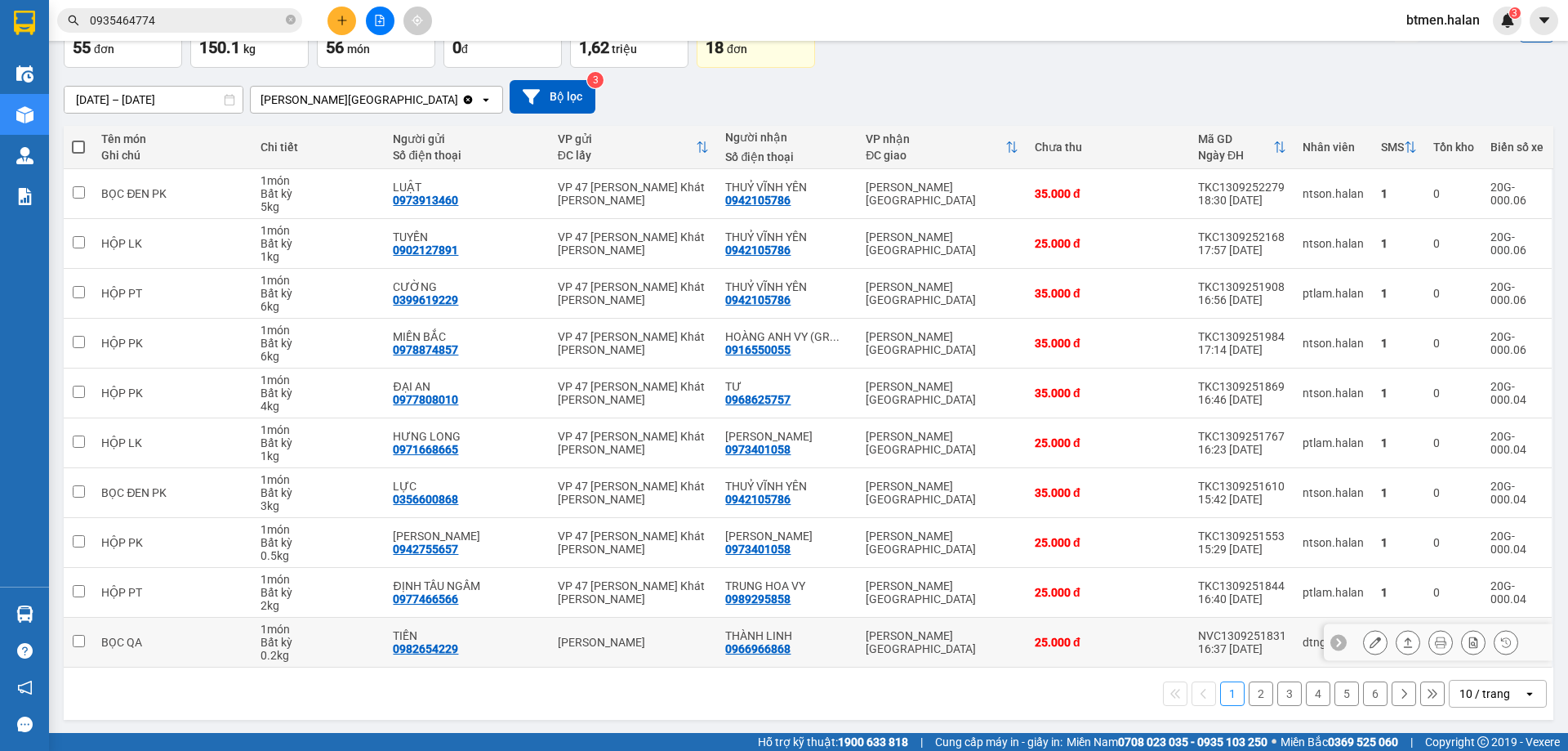
scroll to position [107, 0]
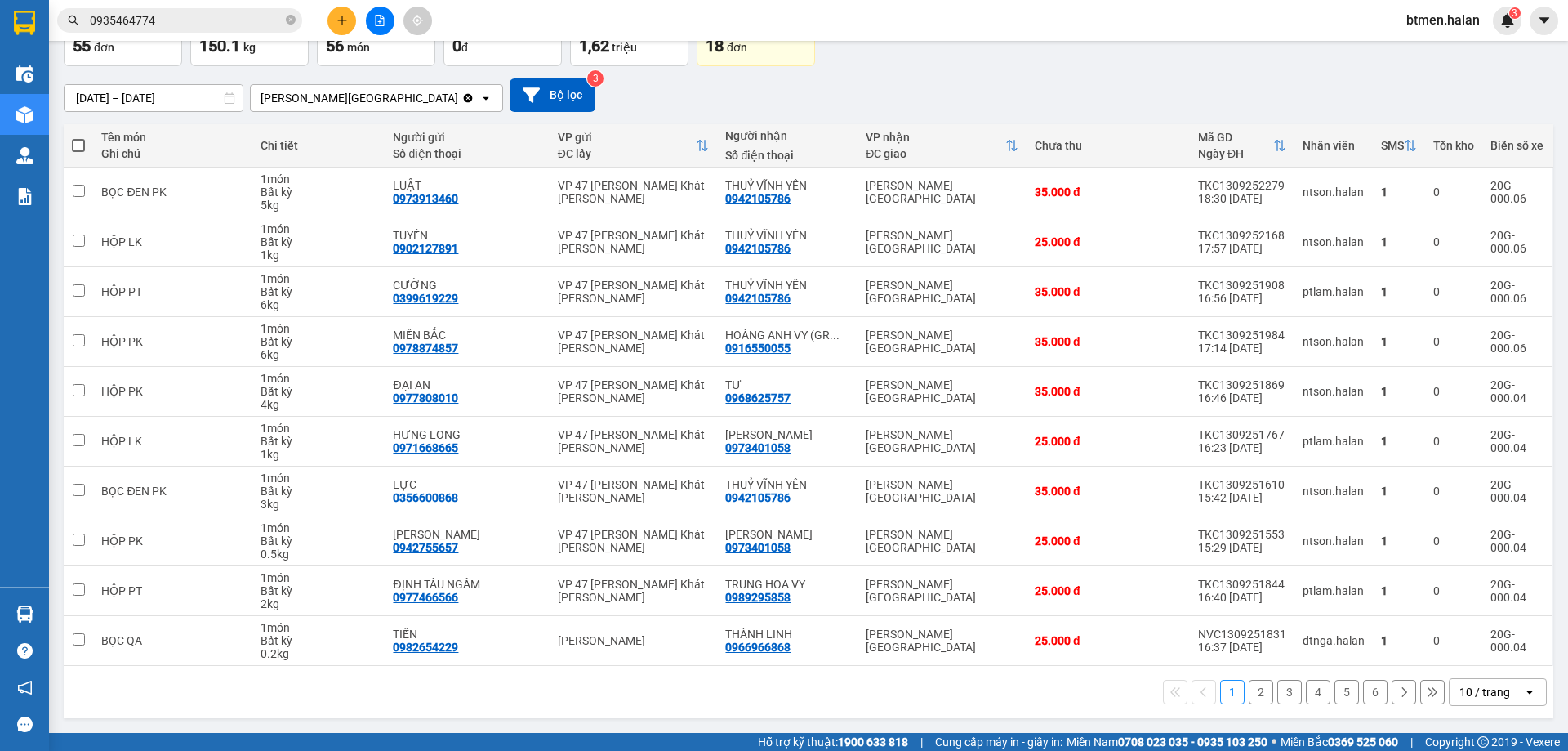
click at [1279, 692] on button "3" at bounding box center [1289, 692] width 25 height 25
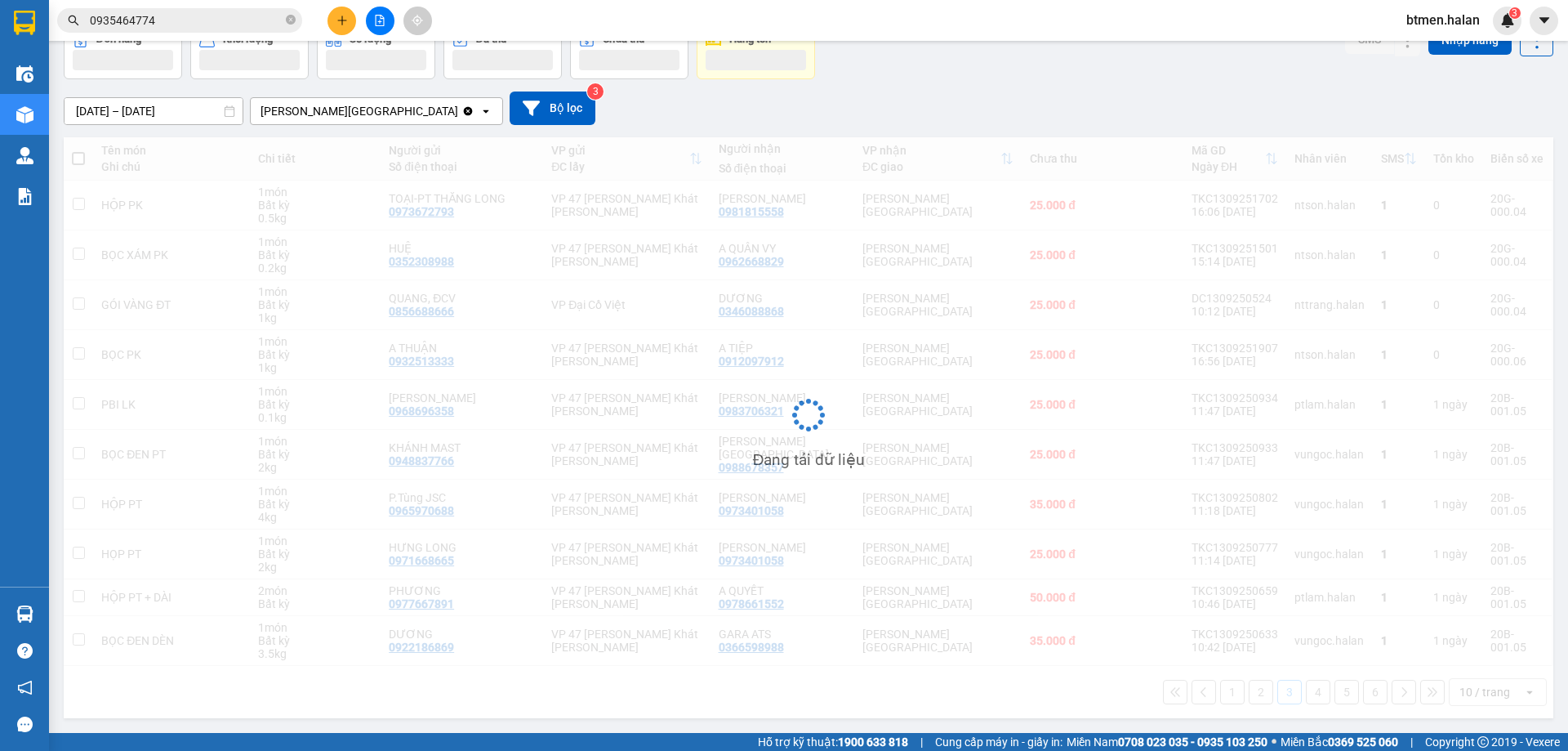
scroll to position [93, 0]
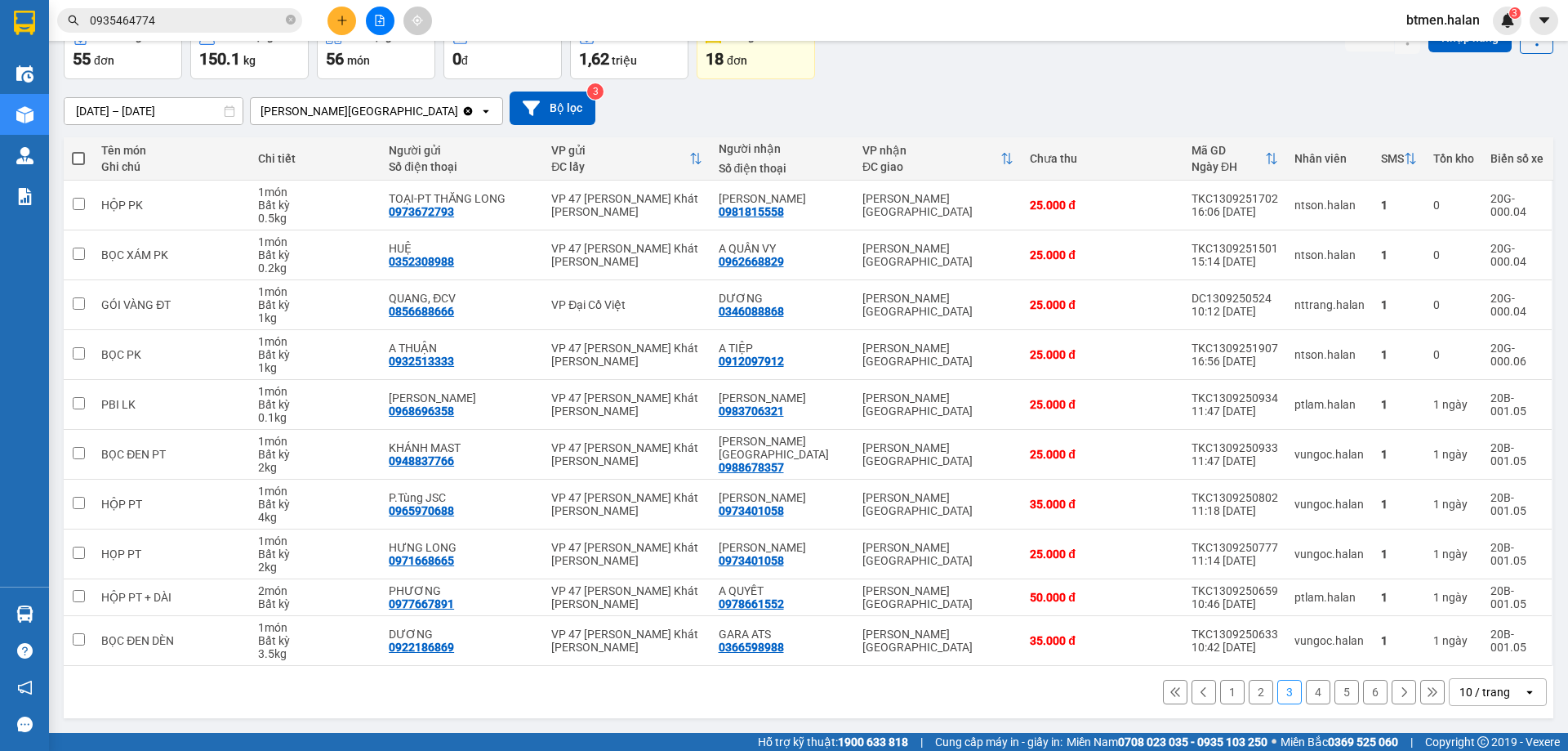
click at [1305, 693] on button "4" at bounding box center [1317, 692] width 25 height 25
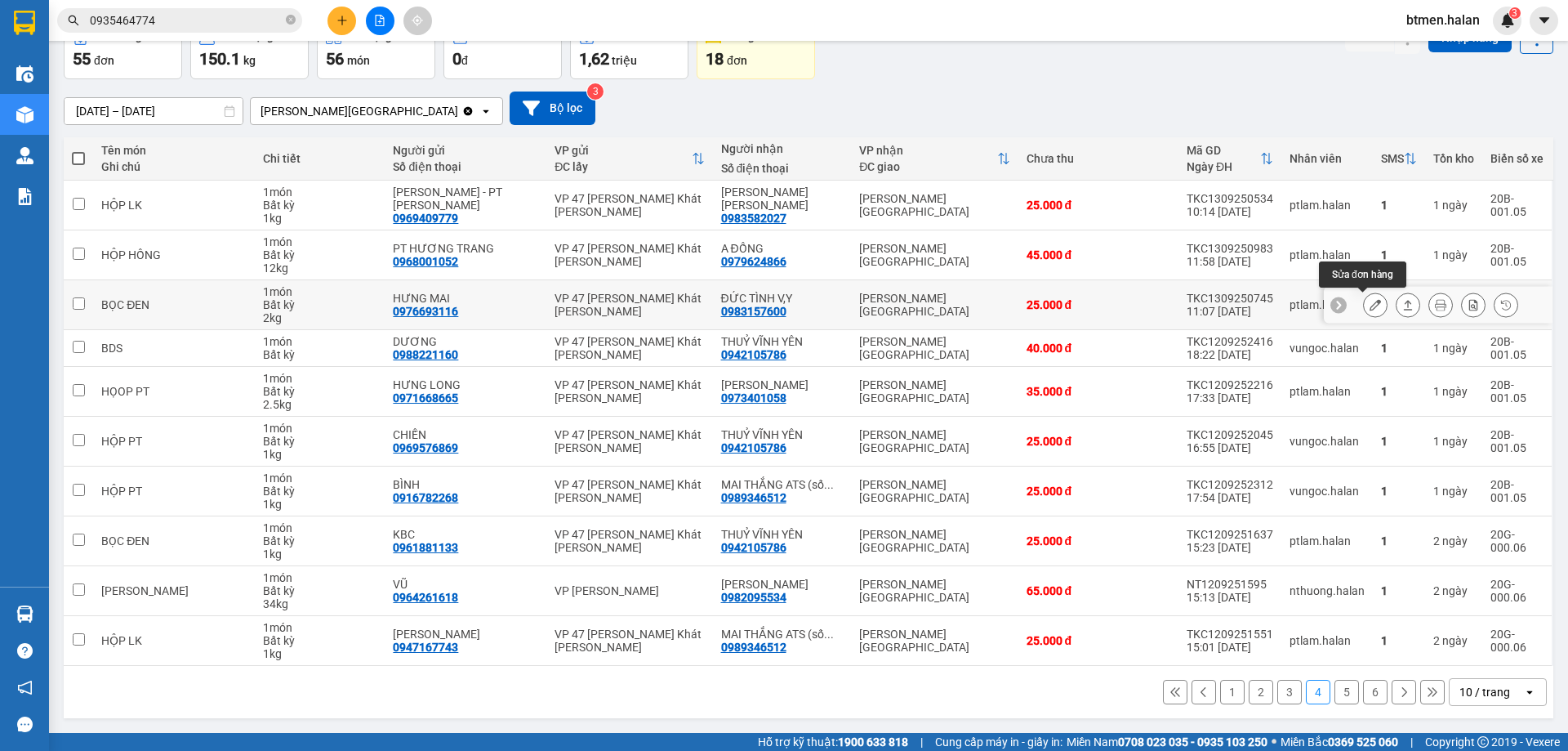
click at [1370, 308] on icon at bounding box center [1375, 304] width 11 height 11
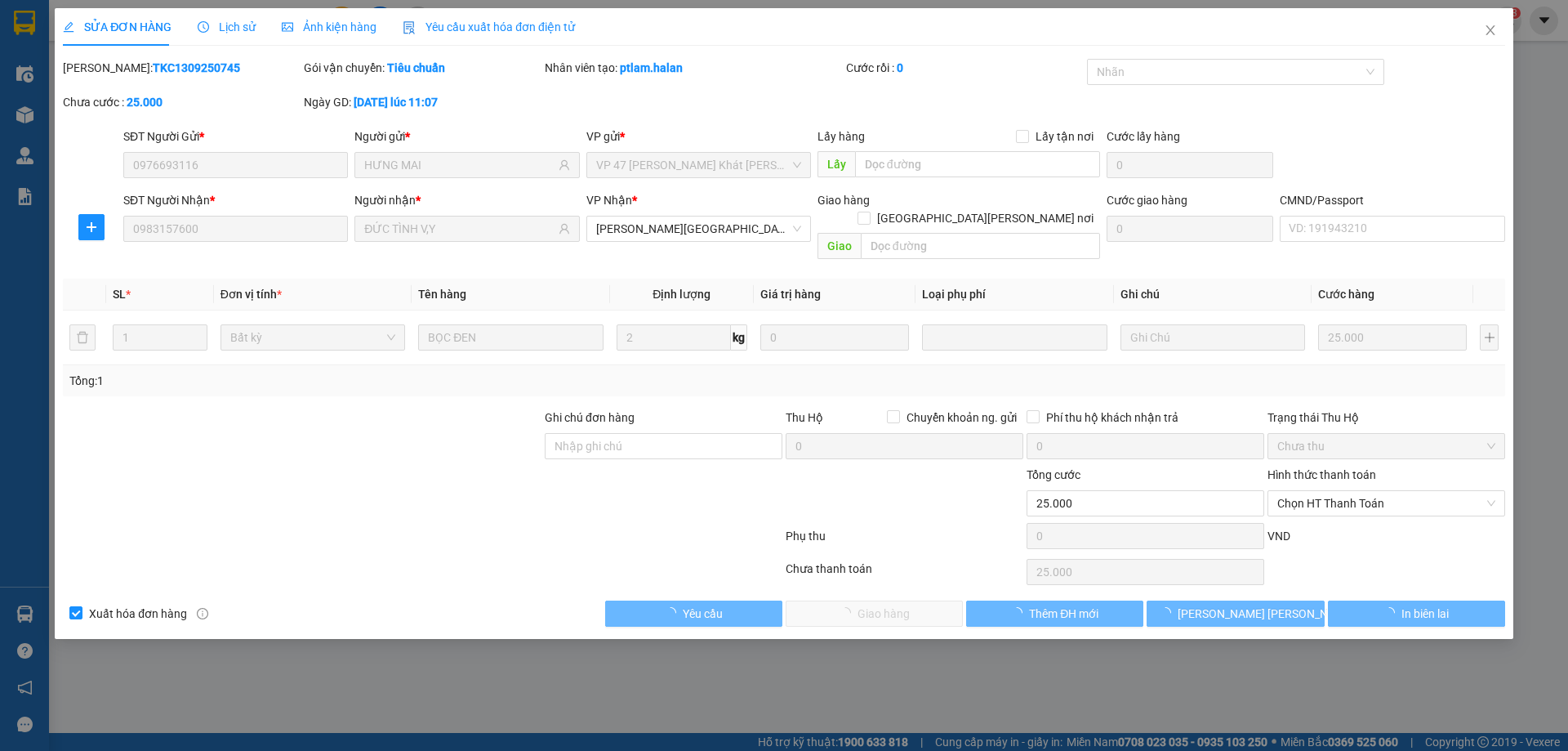
type input "0976693116"
type input "HƯNG MAI"
type input "0983157600"
type input "ĐỨC TÌNH V,Y"
type input "25.000"
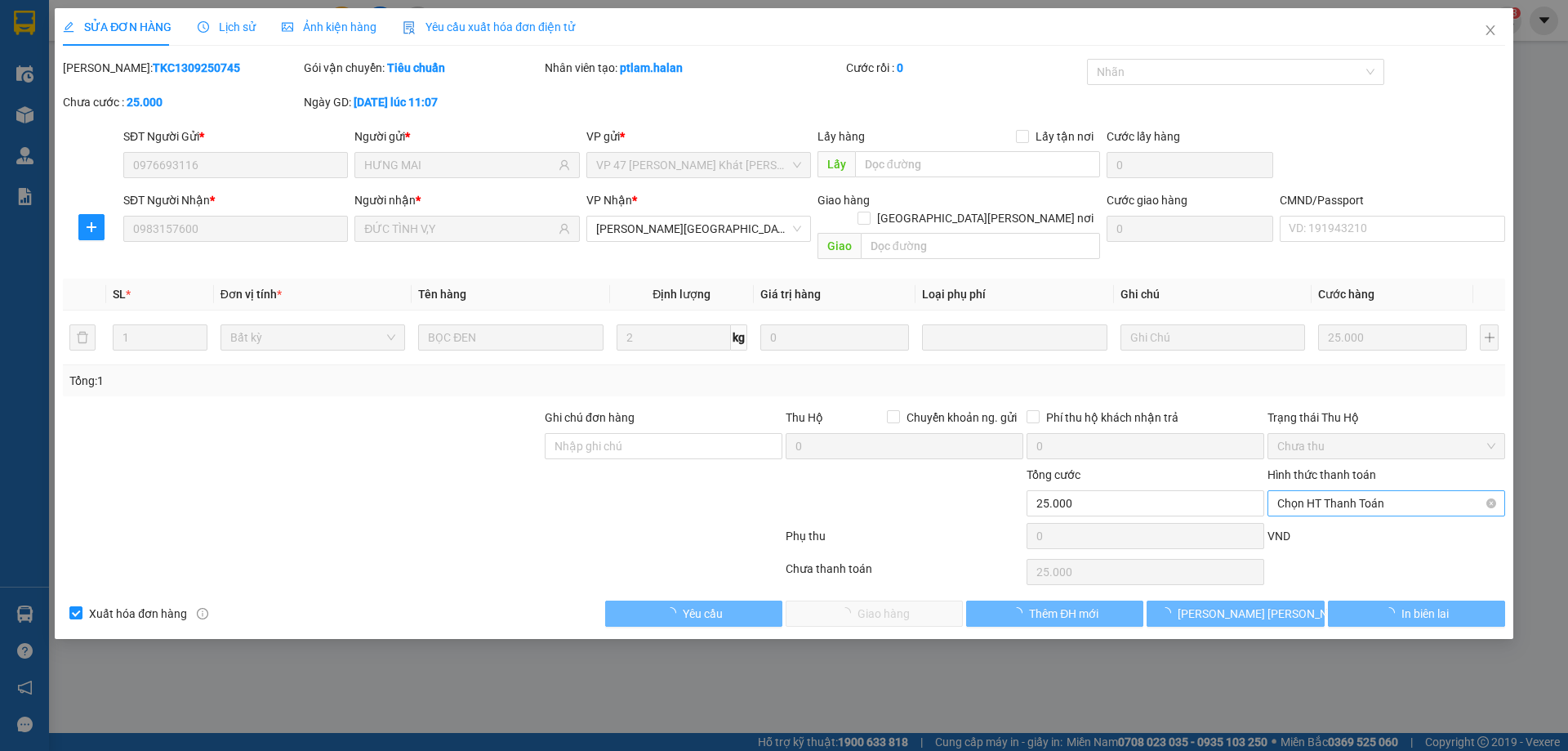
click at [1326, 491] on span "Chọn HT Thanh Toán" at bounding box center [1386, 503] width 218 height 25
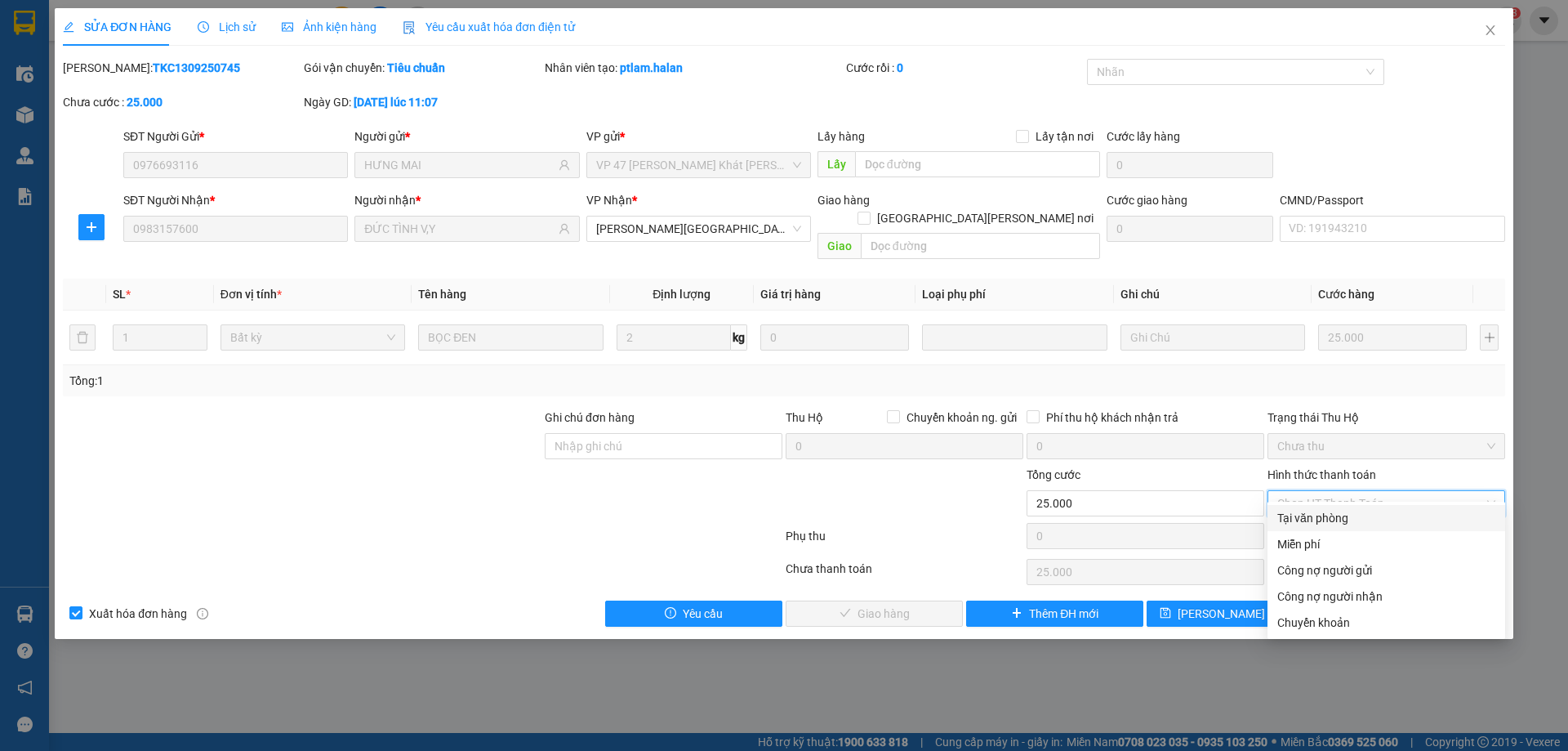
click at [1304, 520] on div "Tại văn phòng" at bounding box center [1386, 517] width 218 height 18
type input "0"
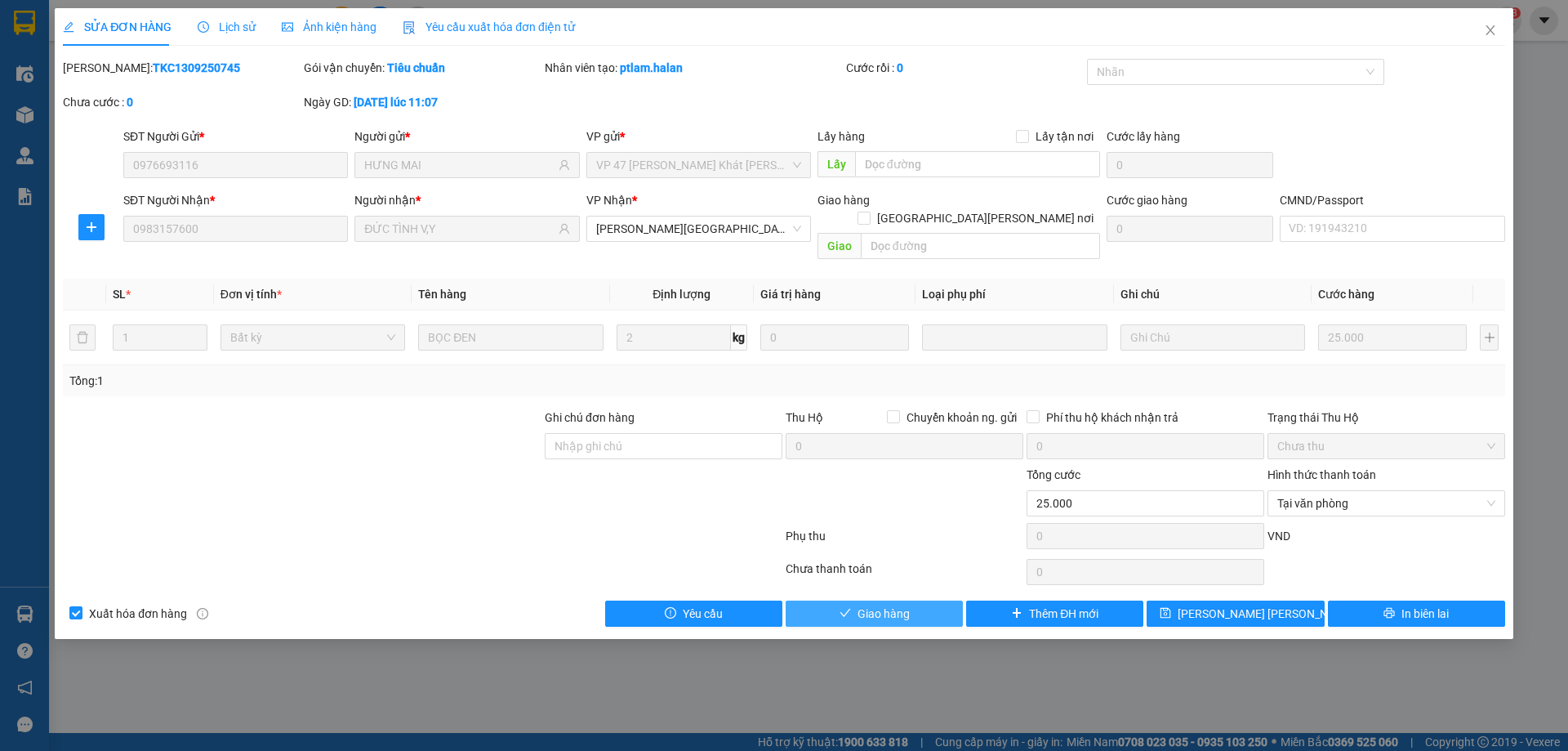
click at [889, 605] on span "Giao hàng" at bounding box center [883, 614] width 52 height 18
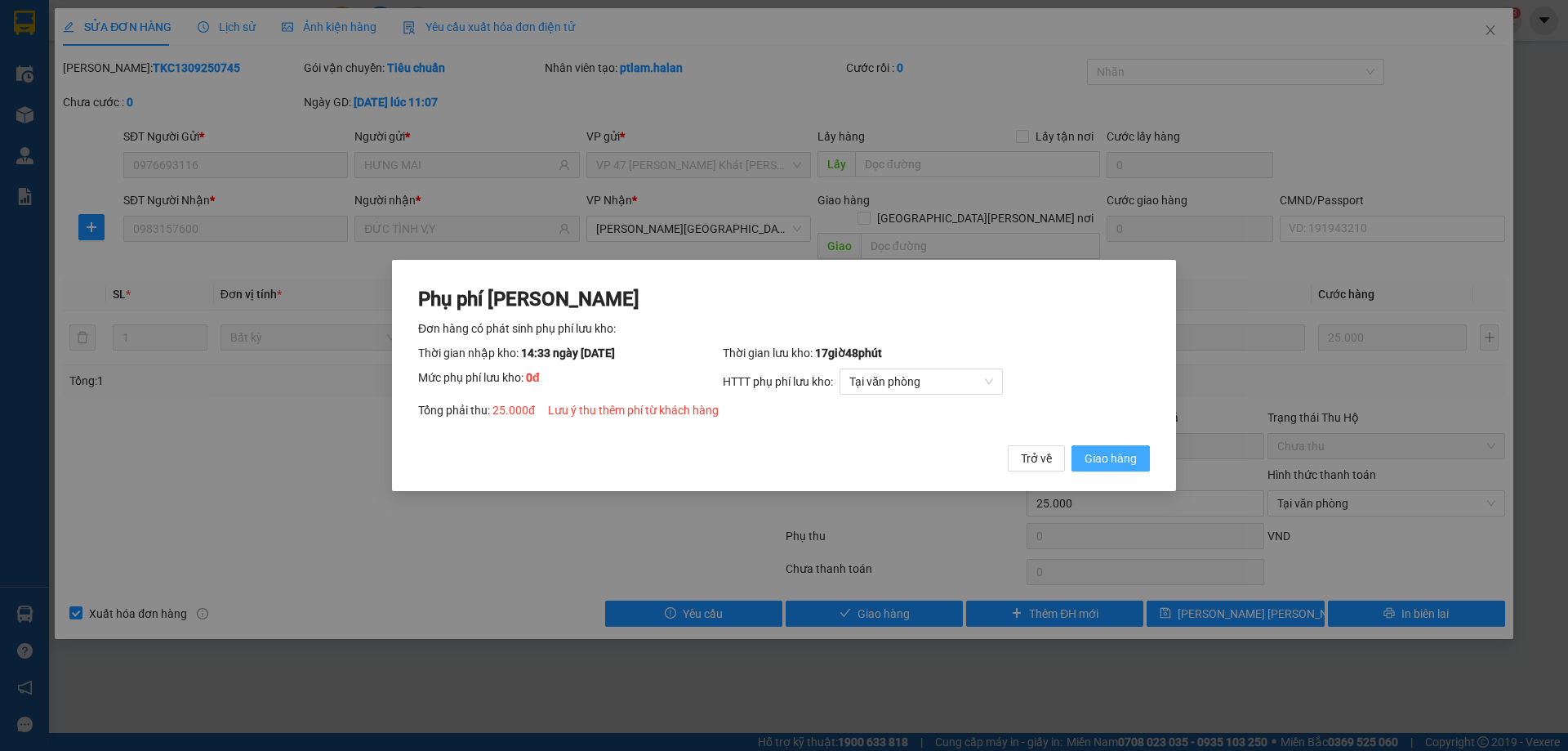
click at [1109, 465] on span "Giao hàng" at bounding box center [1110, 458] width 52 height 18
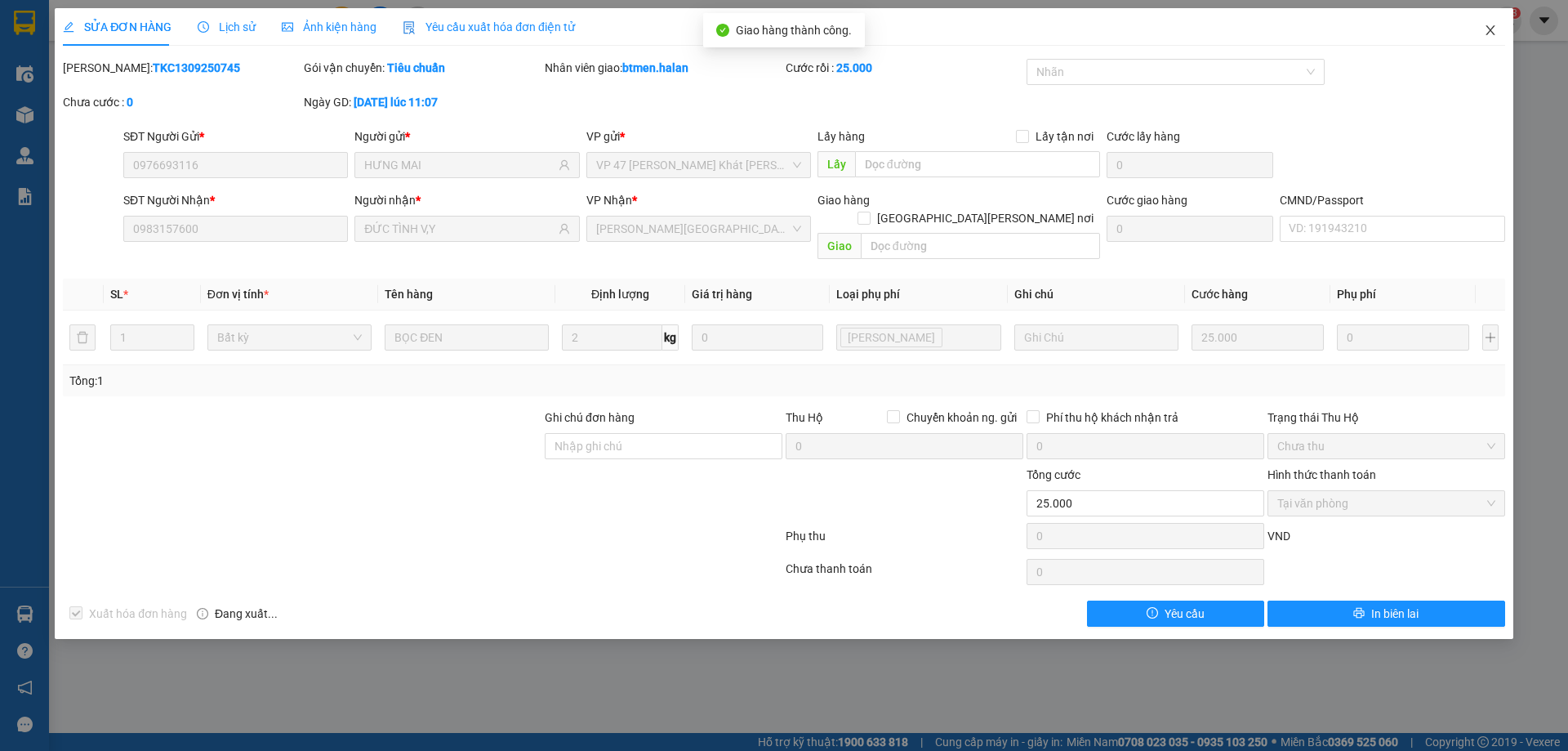
click at [1484, 36] on icon "close" at bounding box center [1490, 30] width 13 height 13
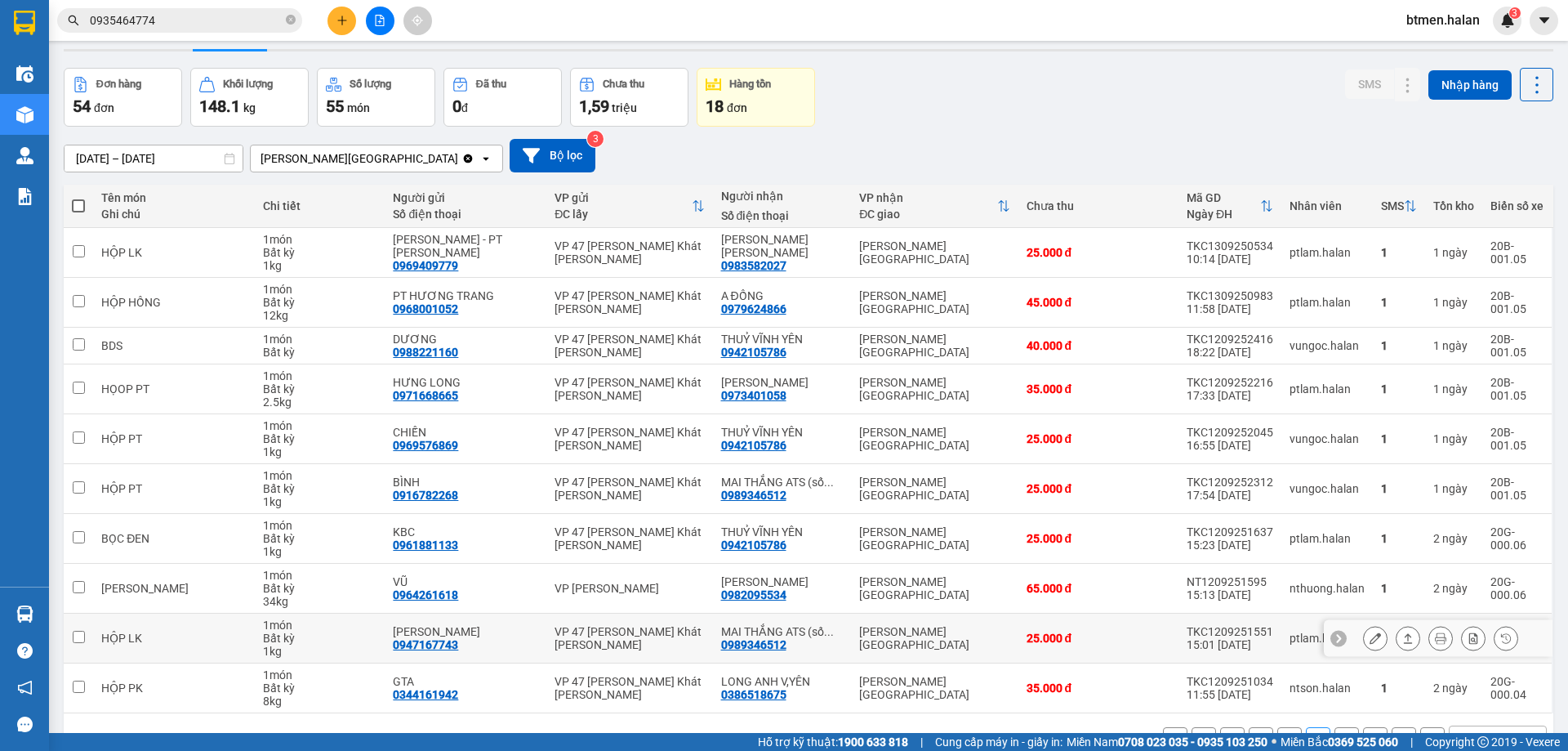
scroll to position [93, 0]
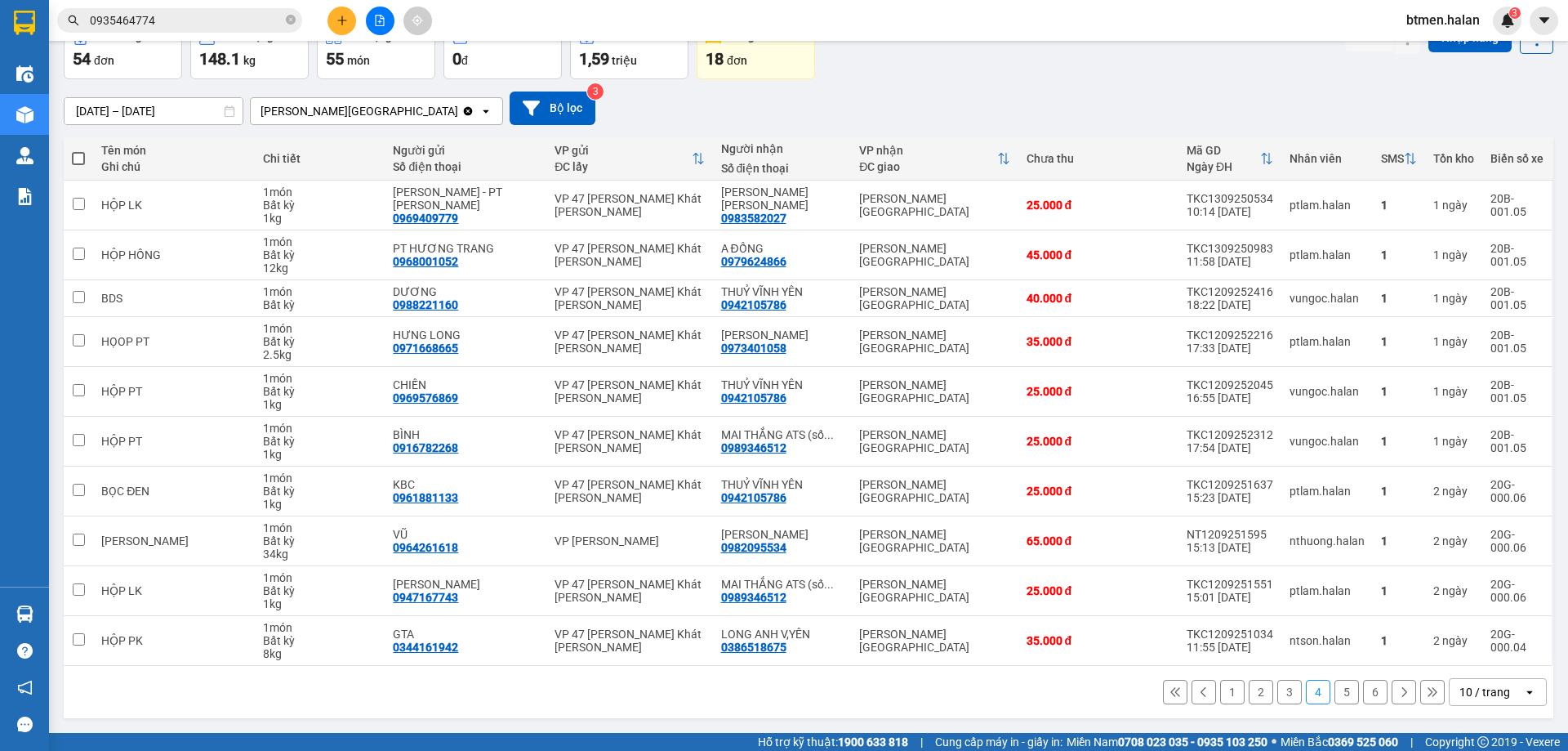
click at [1220, 690] on button "1" at bounding box center [1232, 692] width 25 height 25
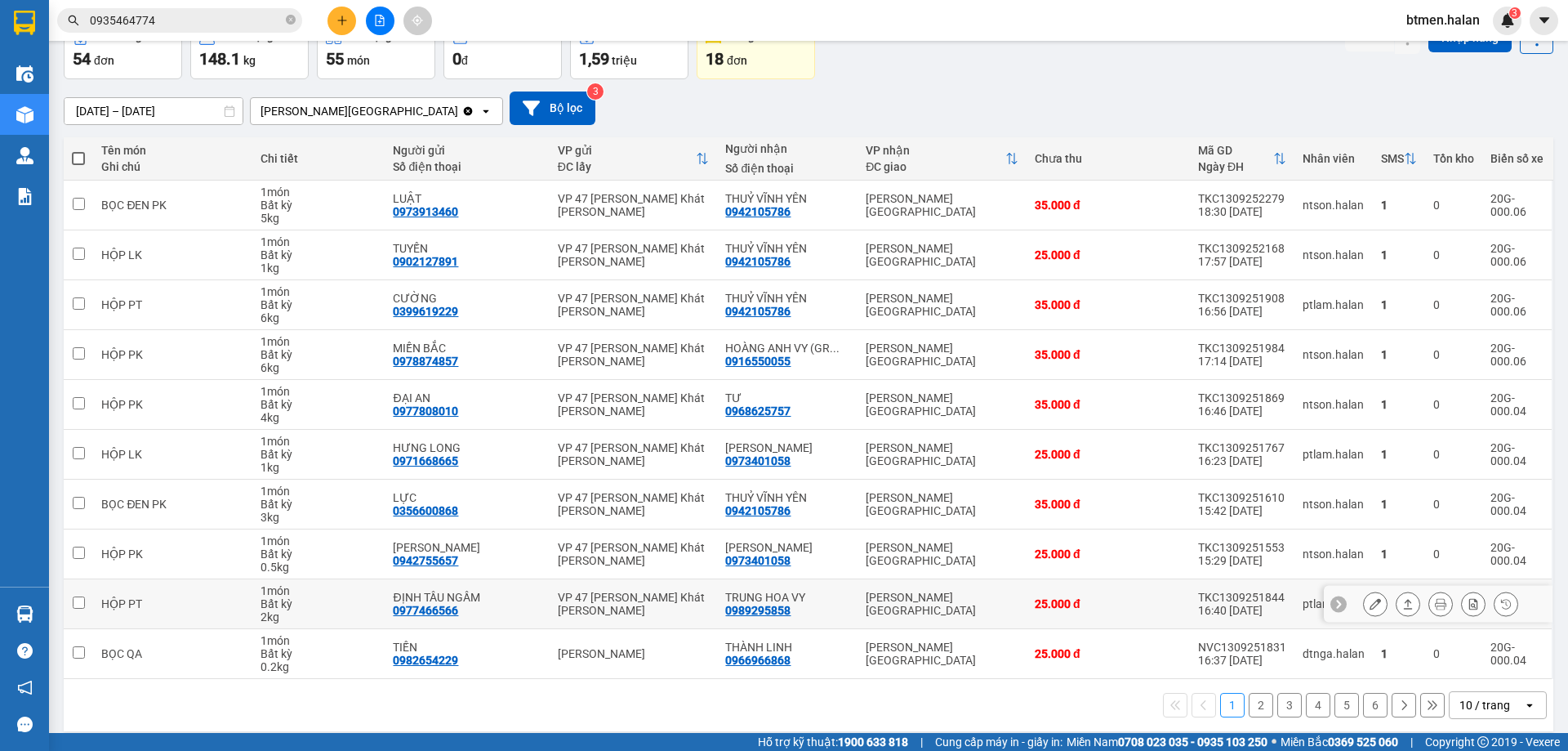
click at [757, 608] on div "0989295858" at bounding box center [757, 610] width 65 height 13
click at [757, 607] on div "0989295858" at bounding box center [757, 610] width 65 height 13
drag, startPoint x: 757, startPoint y: 607, endPoint x: 744, endPoint y: 611, distance: 13.6
click at [744, 611] on div "0989295858" at bounding box center [757, 610] width 65 height 13
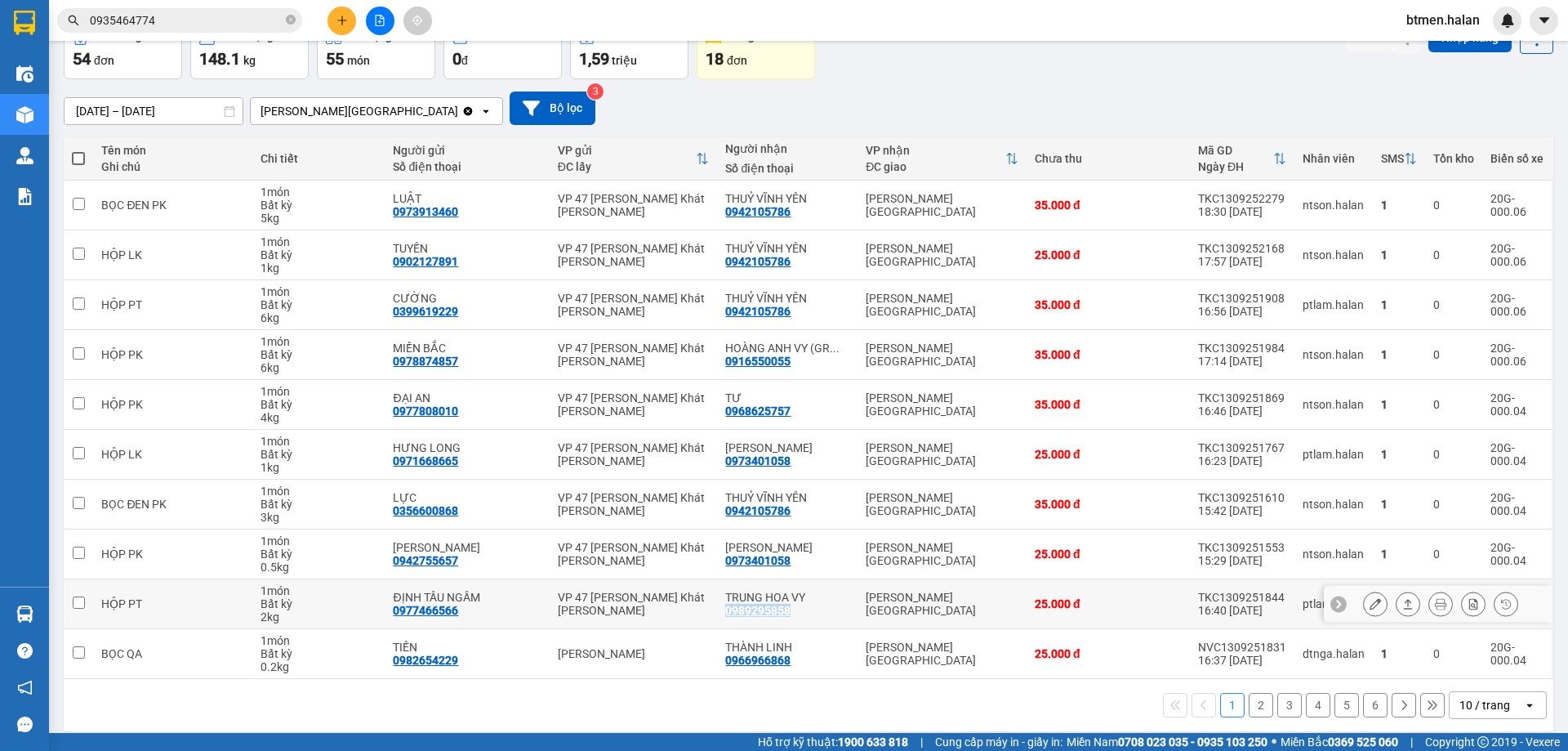
copy div "0989295858"
click at [203, 20] on input "0935464774" at bounding box center [186, 20] width 192 height 18
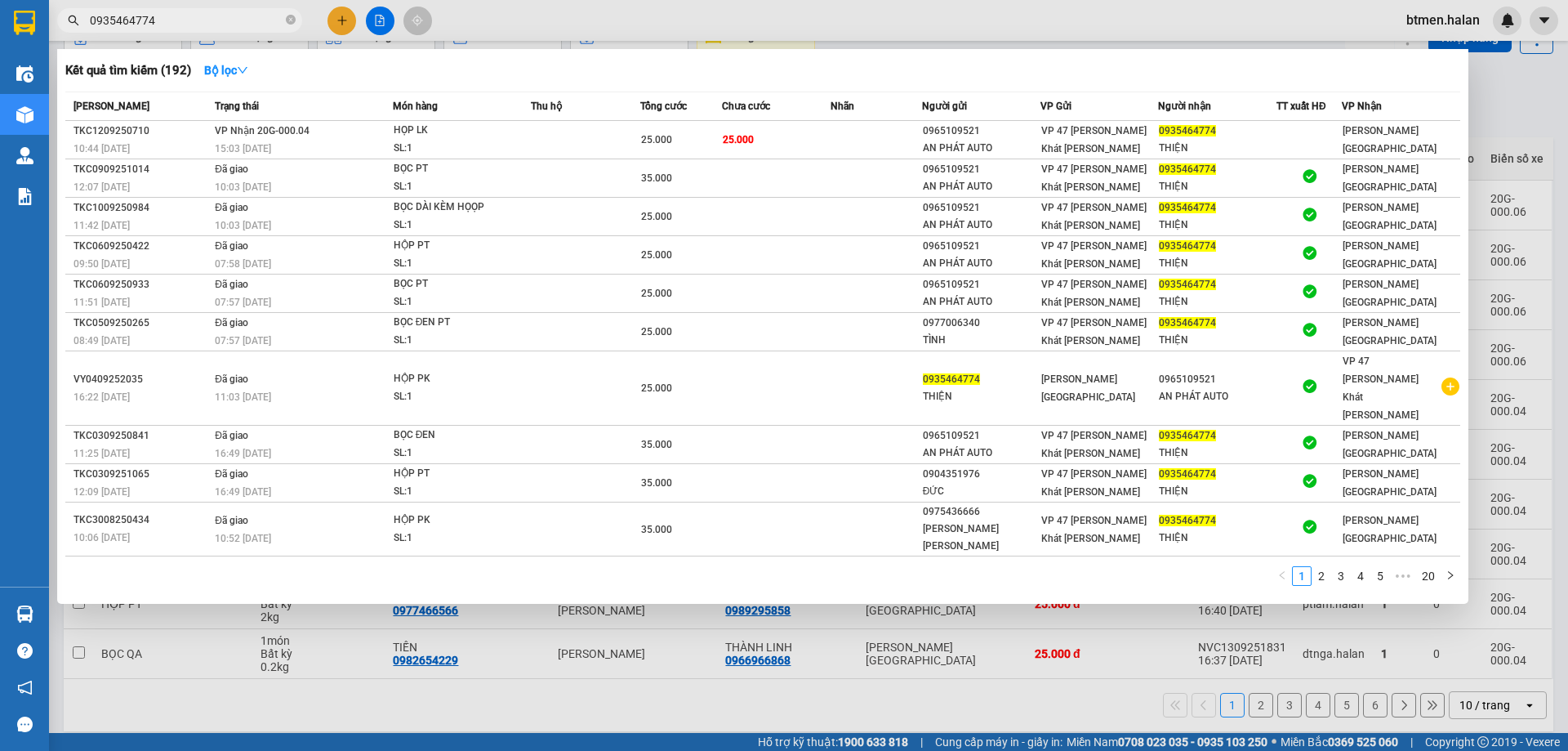
click at [203, 20] on input "0935464774" at bounding box center [186, 20] width 192 height 18
paste input "89295858"
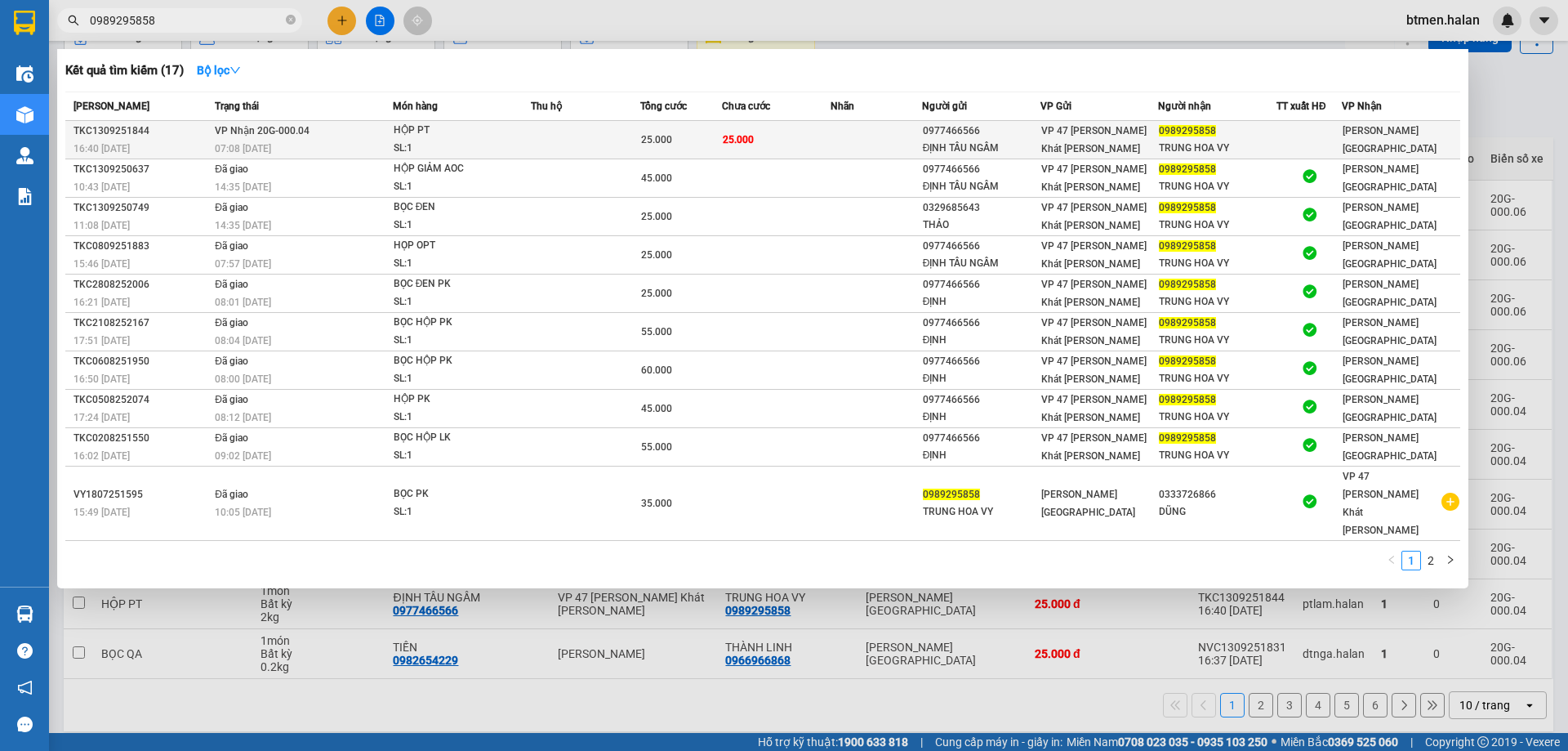
type input "0989295858"
click at [1254, 138] on div "0989295858" at bounding box center [1217, 131] width 117 height 17
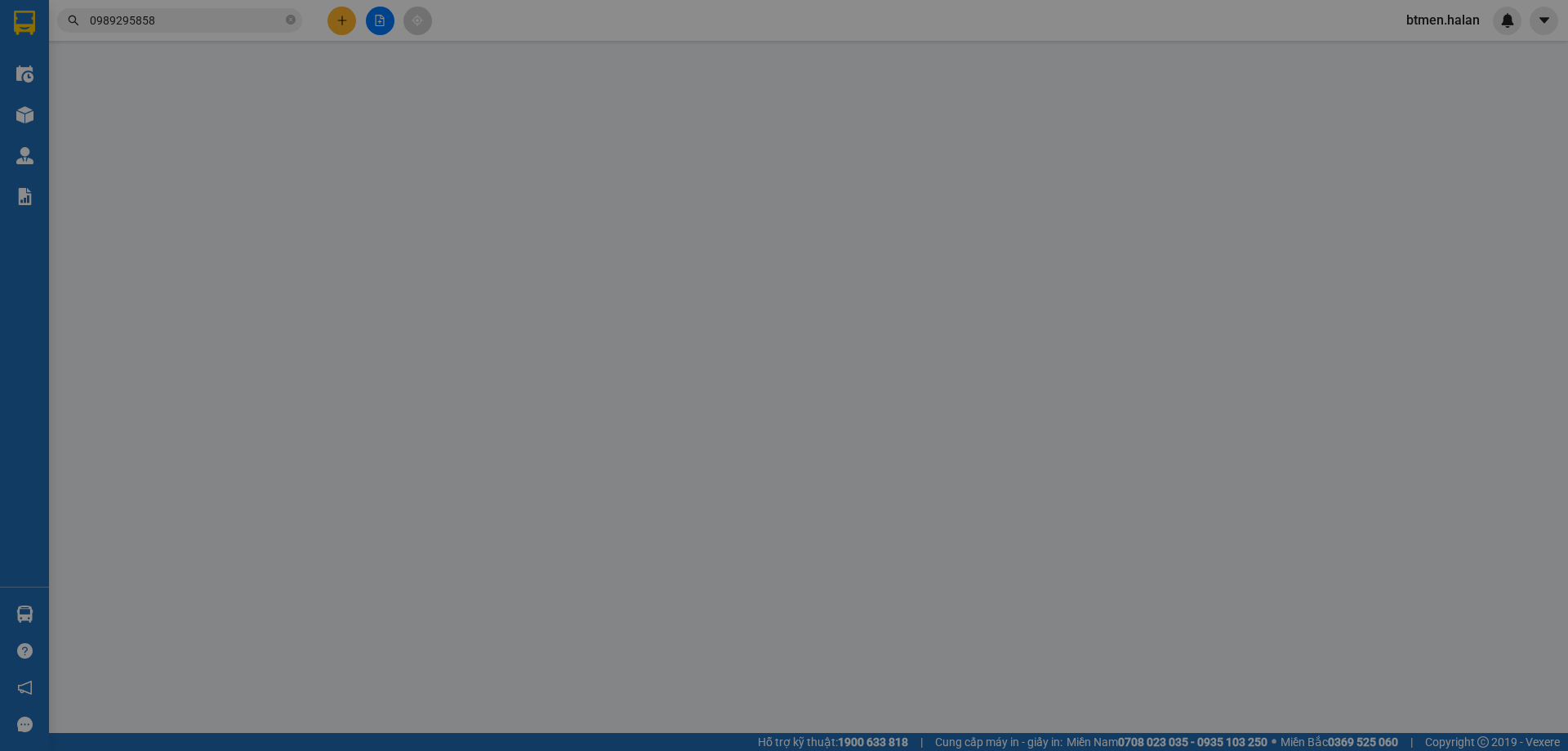
type input "0977466566"
type input "ĐỊNH TẦU NGẦM"
type input "0989295858"
type input "TRUNG HOA VY"
type input "25.000"
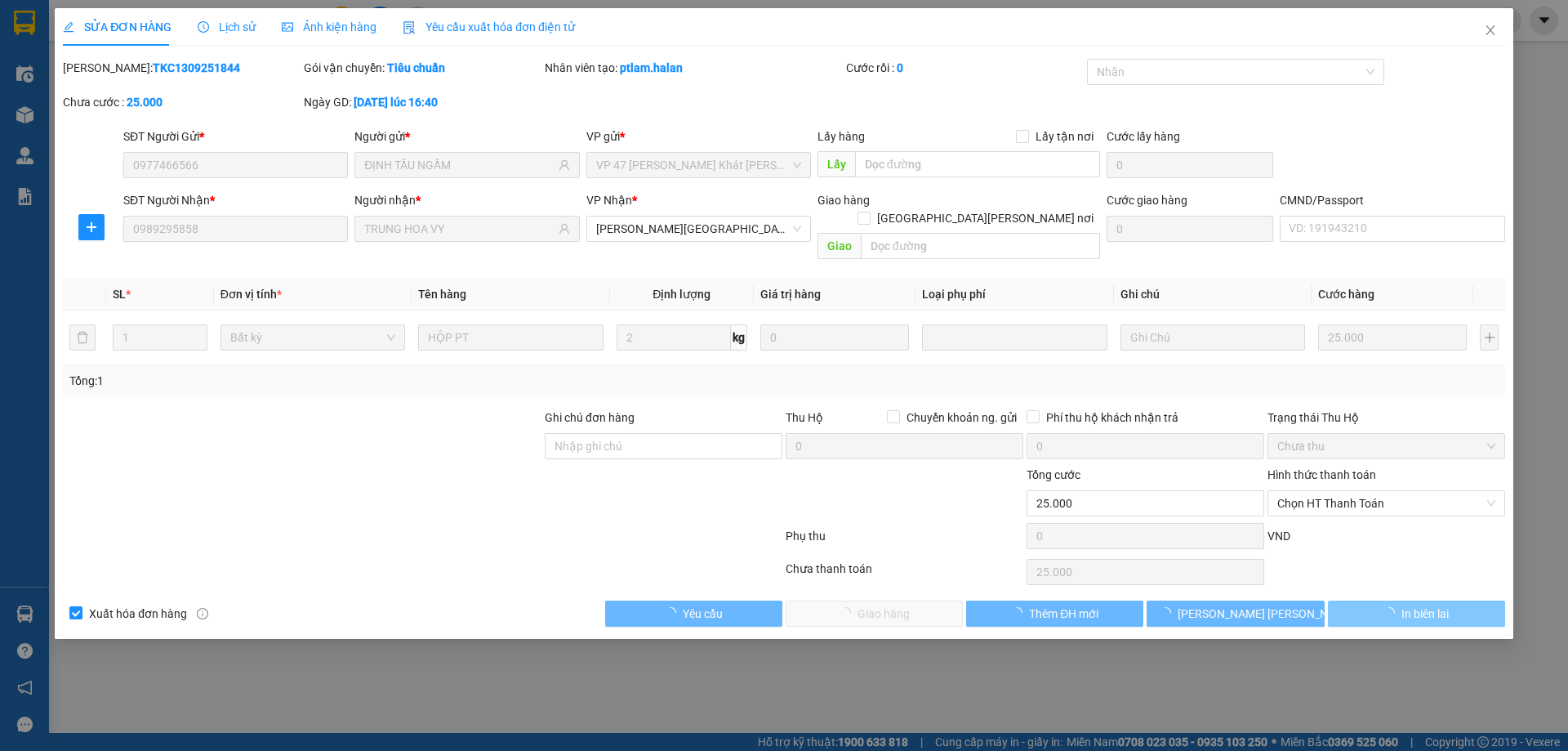
click at [1305, 491] on span "Chọn HT Thanh Toán" at bounding box center [1386, 503] width 218 height 25
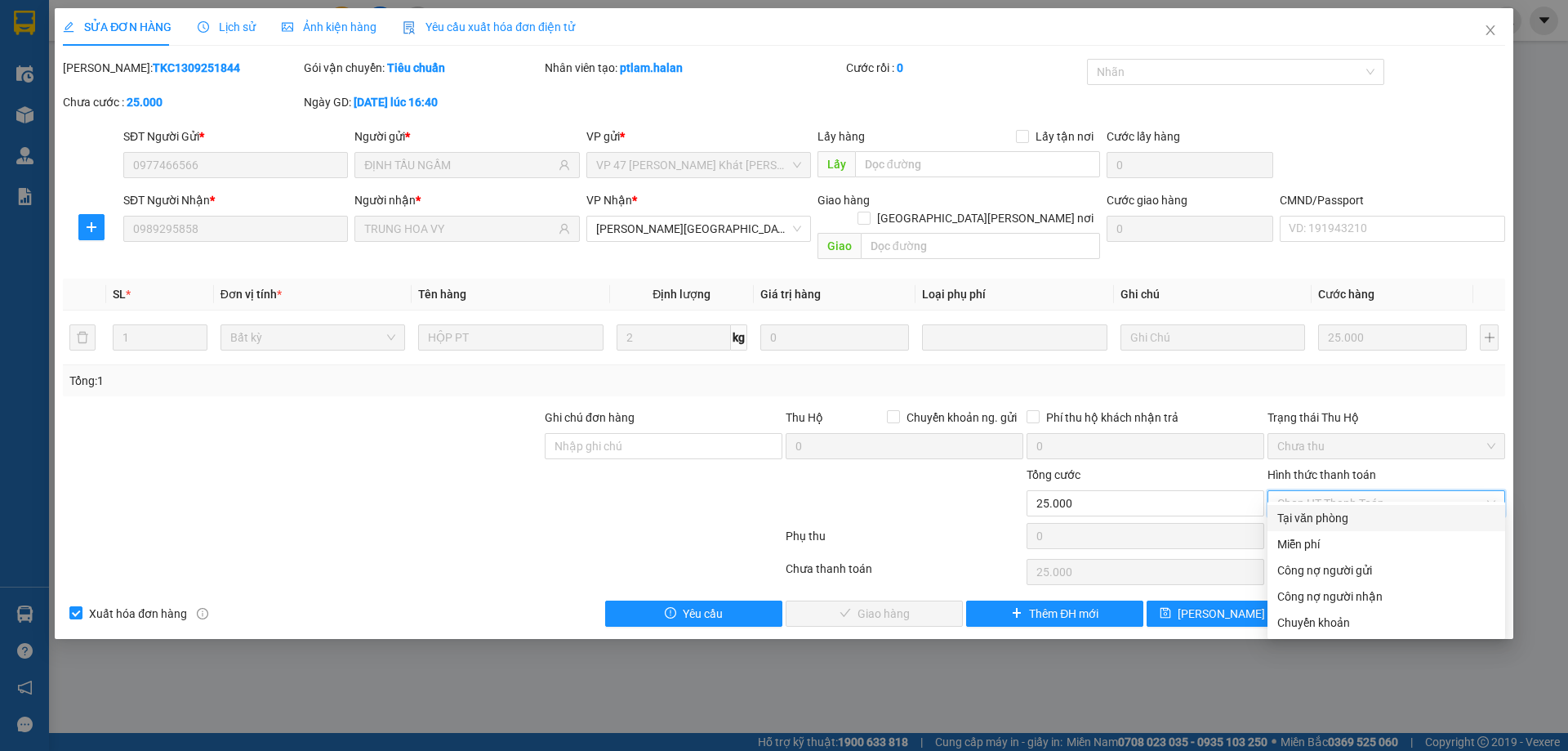
click at [1305, 507] on div "Tại văn phòng" at bounding box center [1386, 518] width 238 height 26
type input "0"
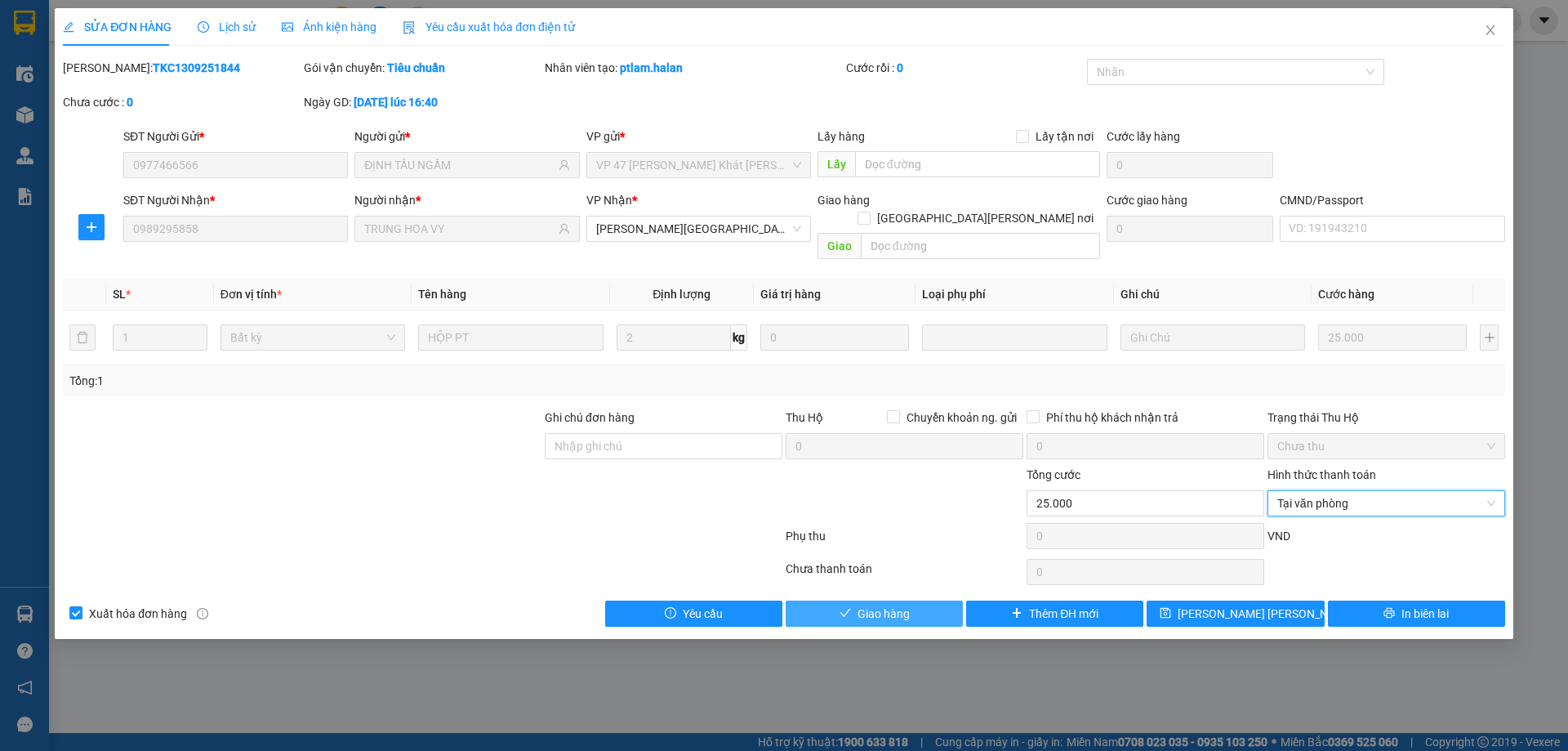
click at [838, 601] on button "Giao hàng" at bounding box center [874, 614] width 177 height 26
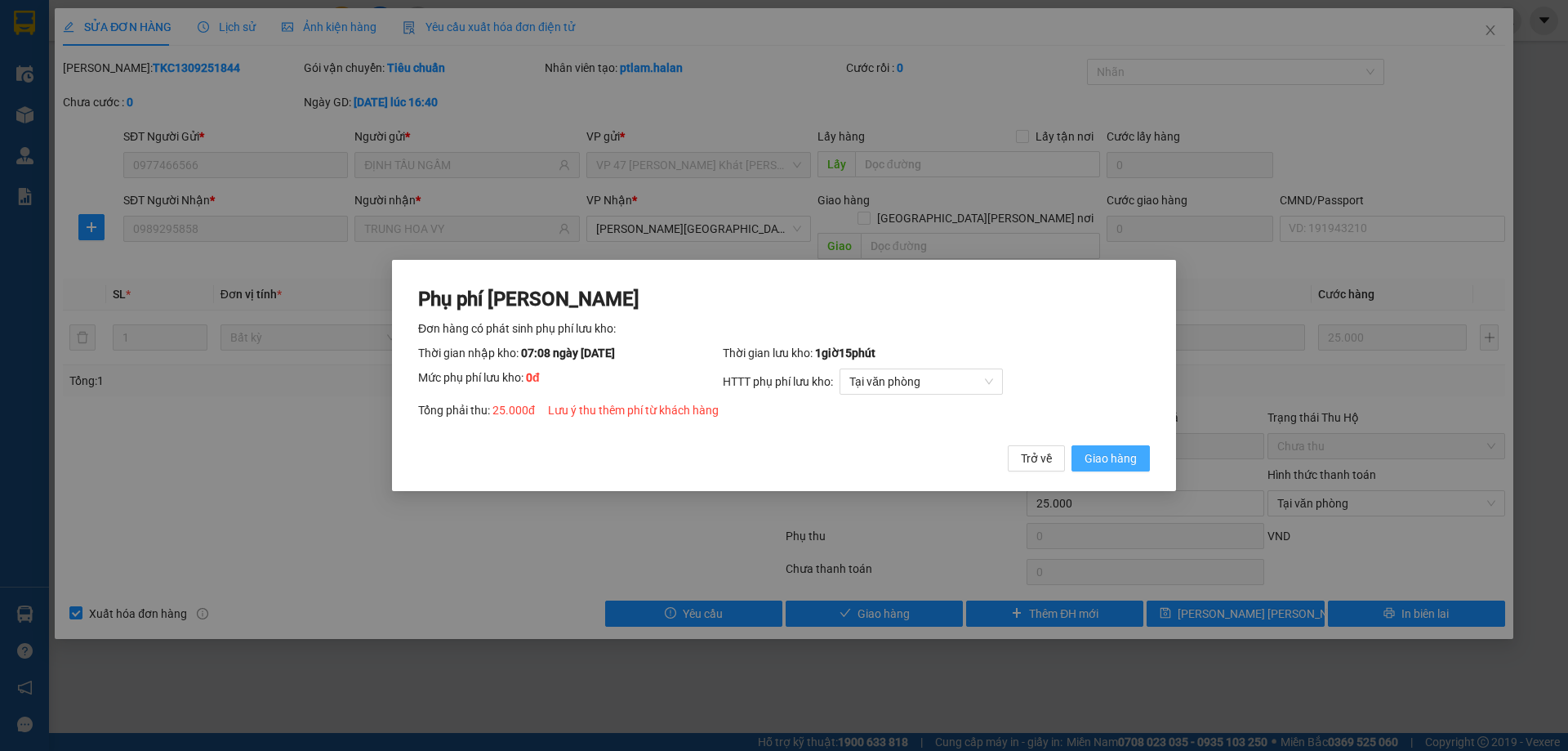
click at [1106, 464] on span "Giao hàng" at bounding box center [1110, 458] width 52 height 18
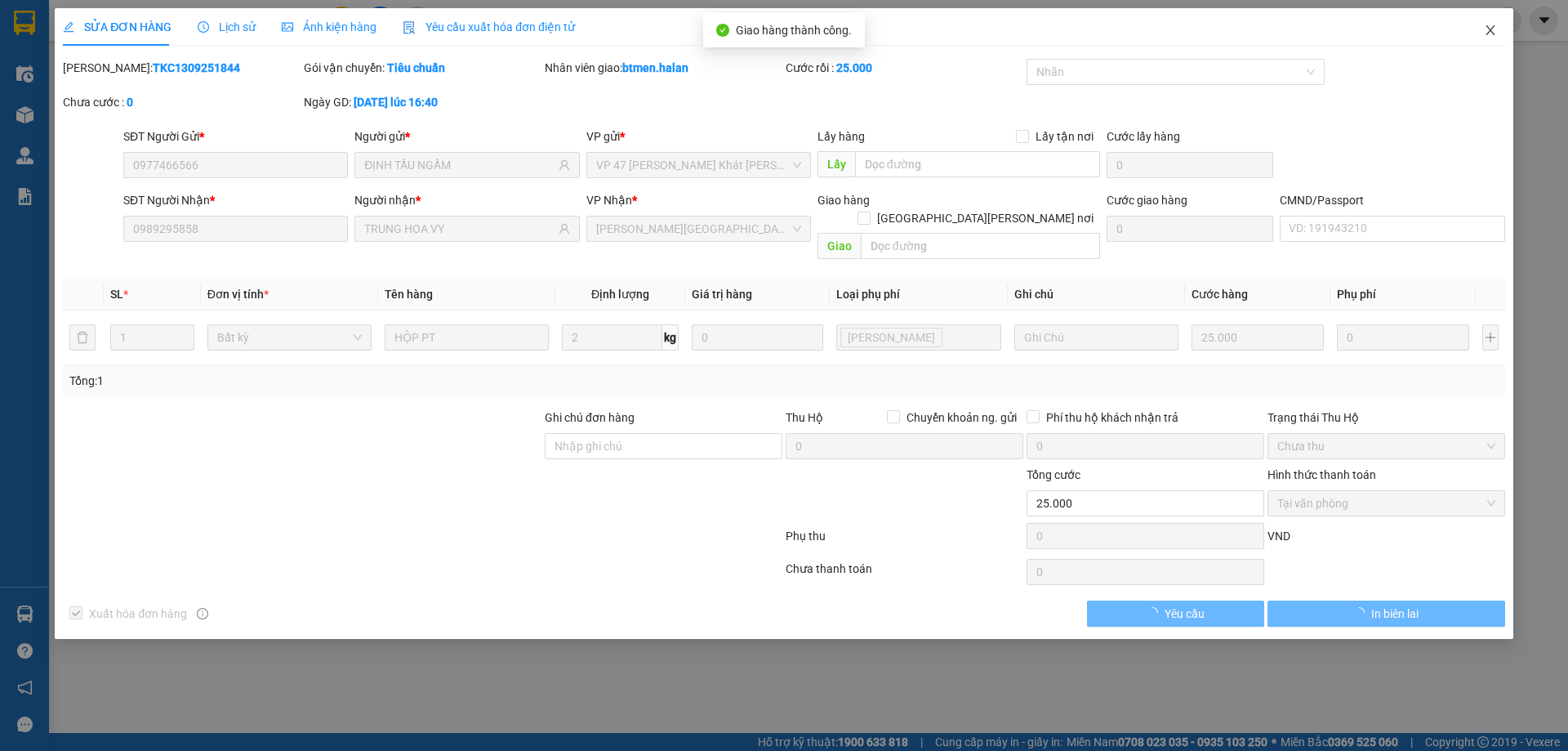
click at [1491, 39] on span "Close" at bounding box center [1490, 31] width 46 height 46
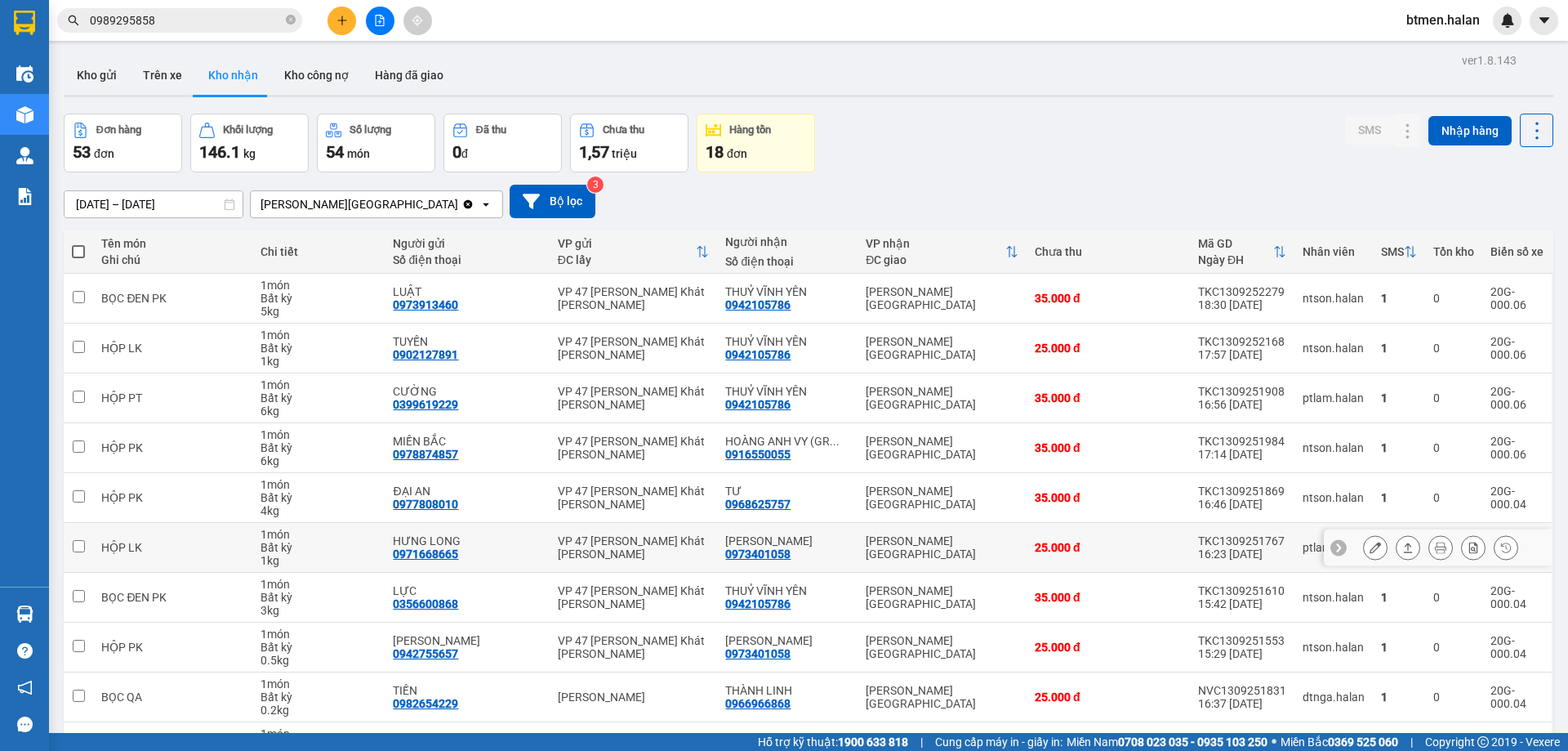
scroll to position [107, 0]
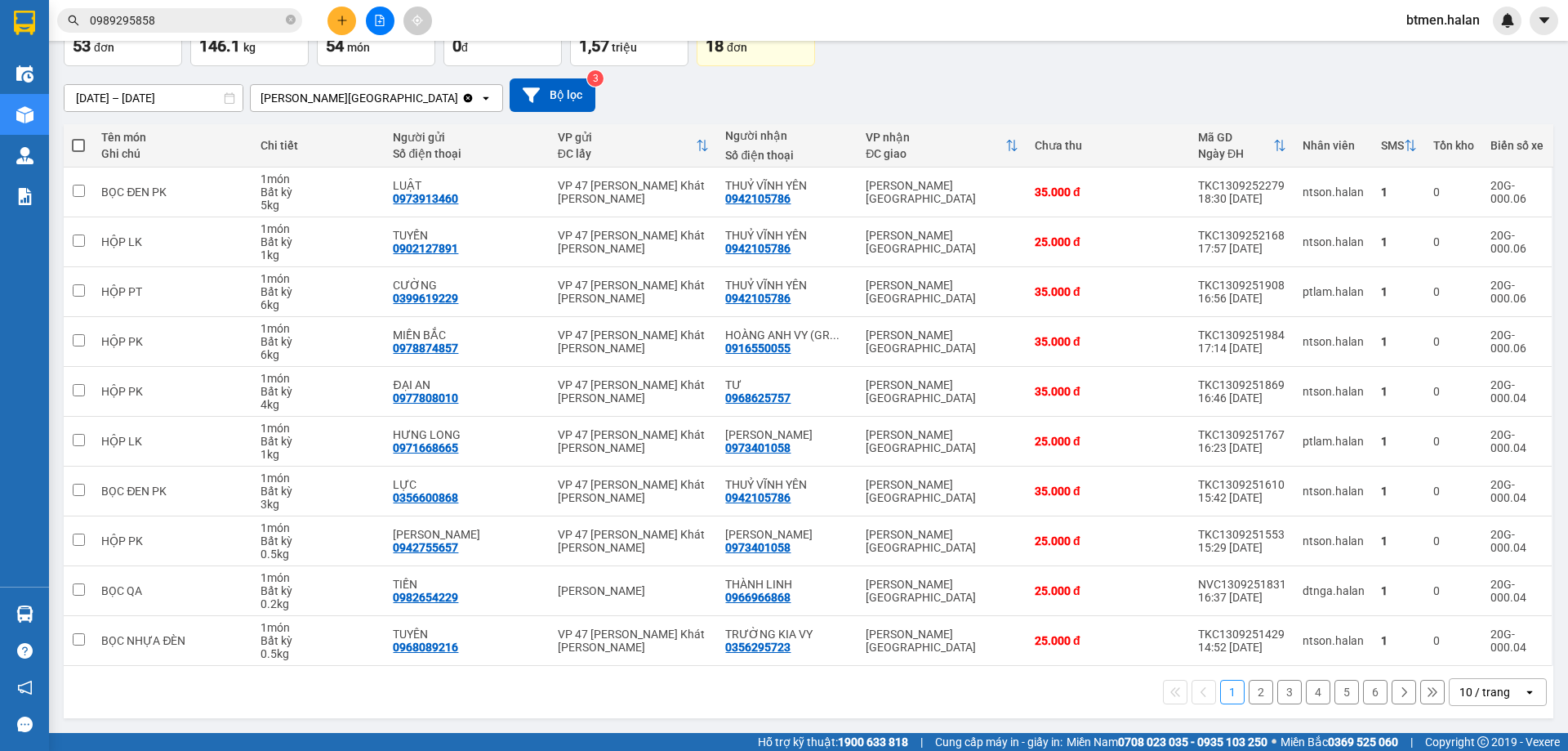
click at [1249, 690] on button "2" at bounding box center [1261, 692] width 25 height 25
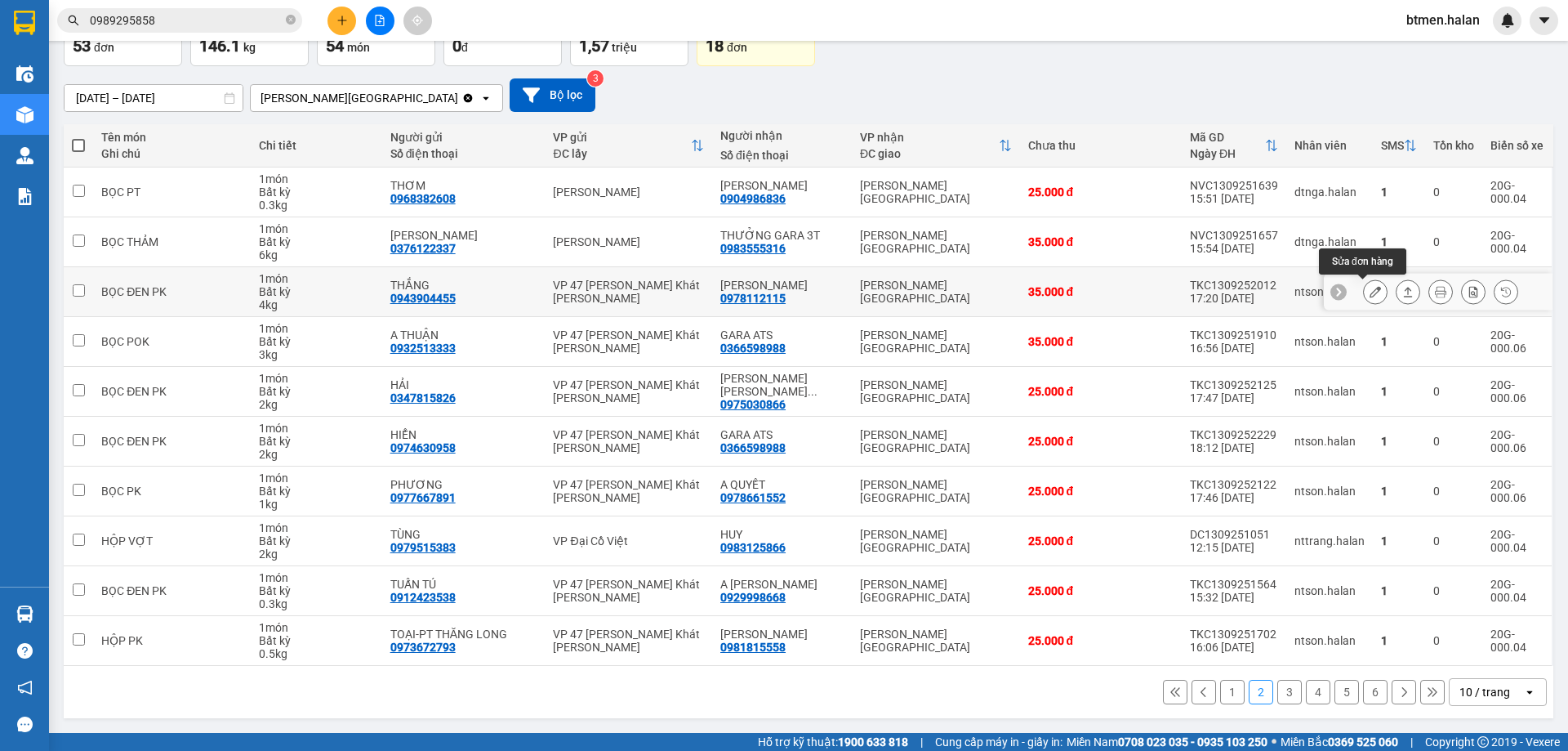
click at [1370, 287] on icon at bounding box center [1375, 291] width 11 height 11
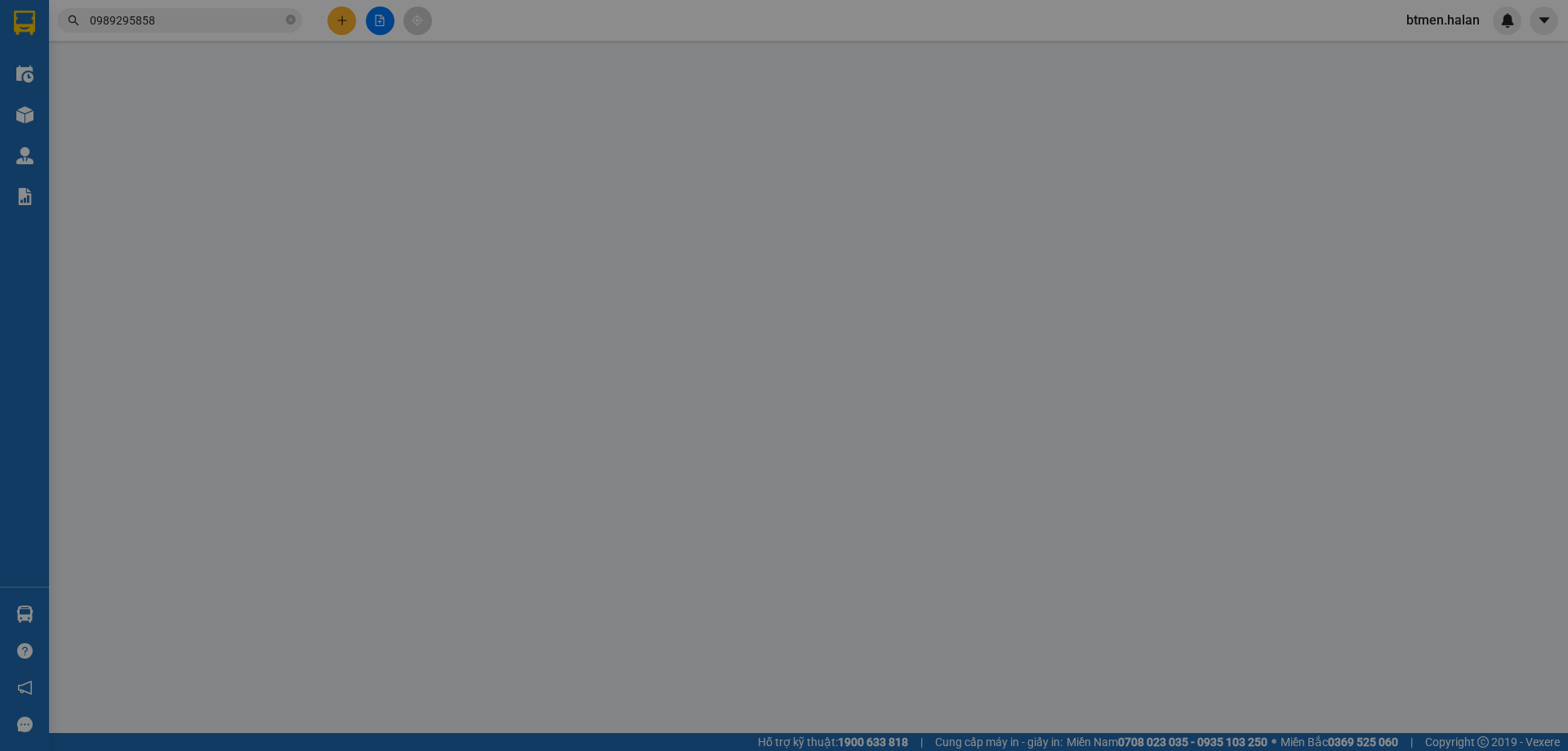
type input "0943904455"
type input "THẮNG"
type input "0978112115"
type input "[PERSON_NAME]"
type input "35.000"
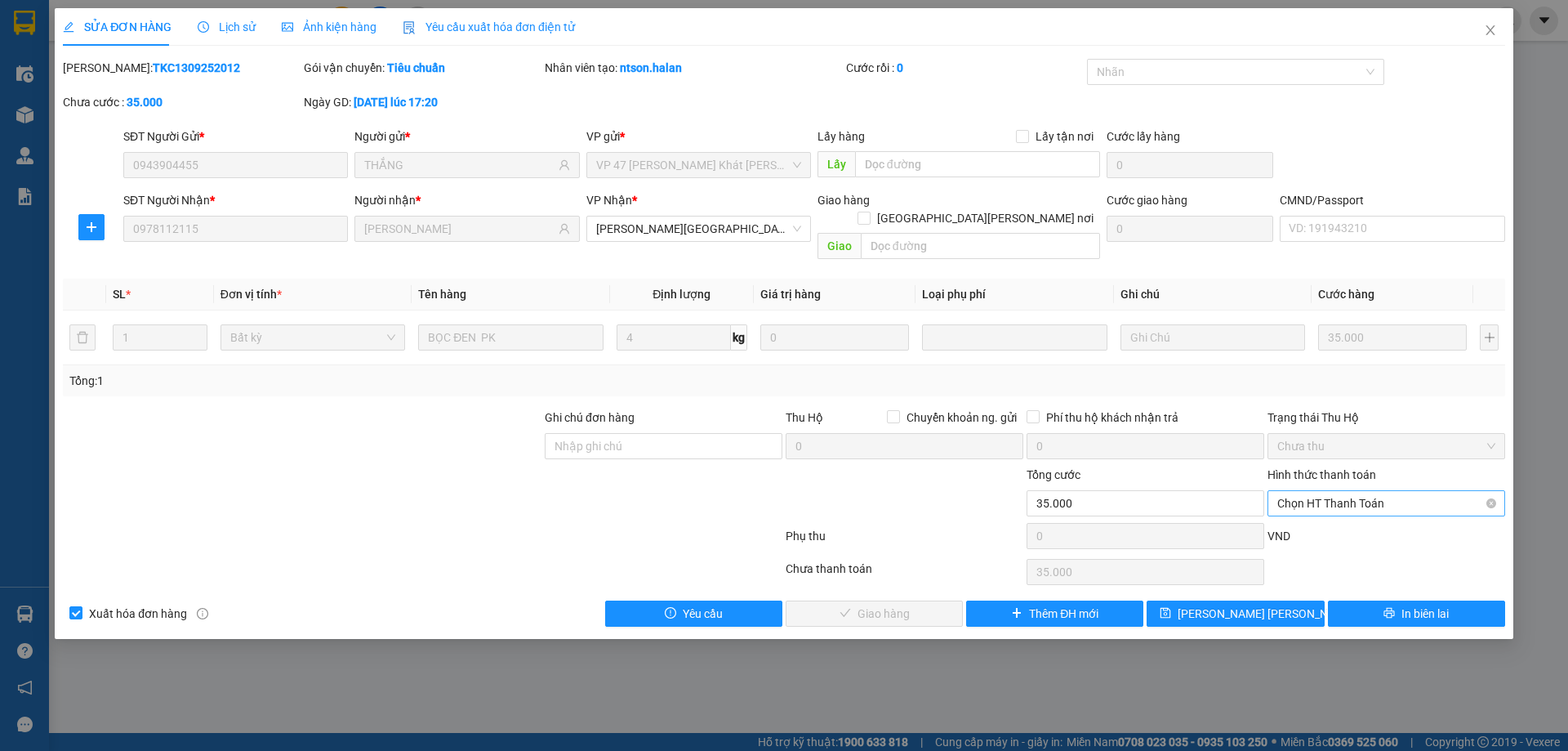
click at [1322, 491] on span "Chọn HT Thanh Toán" at bounding box center [1386, 503] width 218 height 25
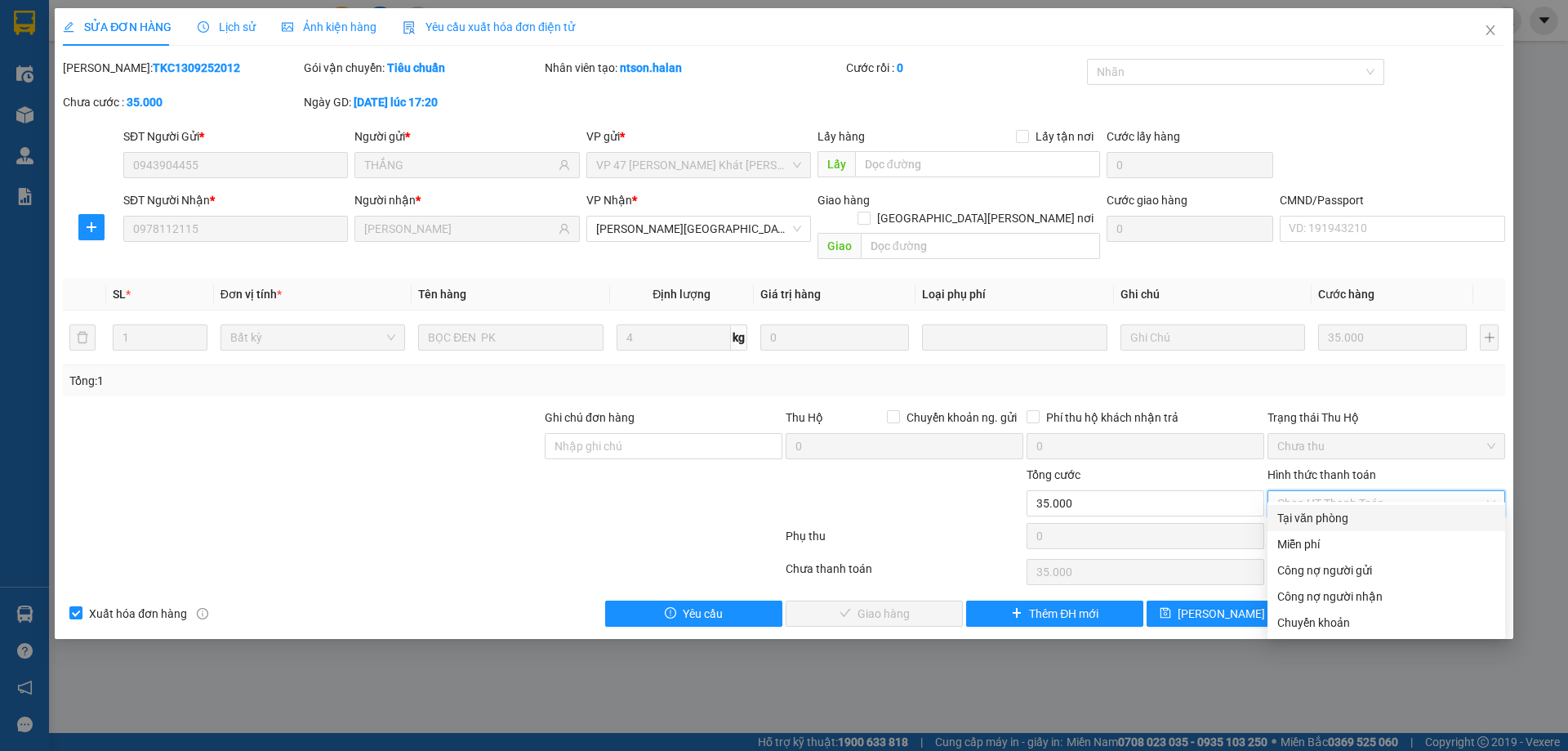
click at [1315, 510] on div "Tại văn phòng" at bounding box center [1386, 517] width 218 height 18
type input "0"
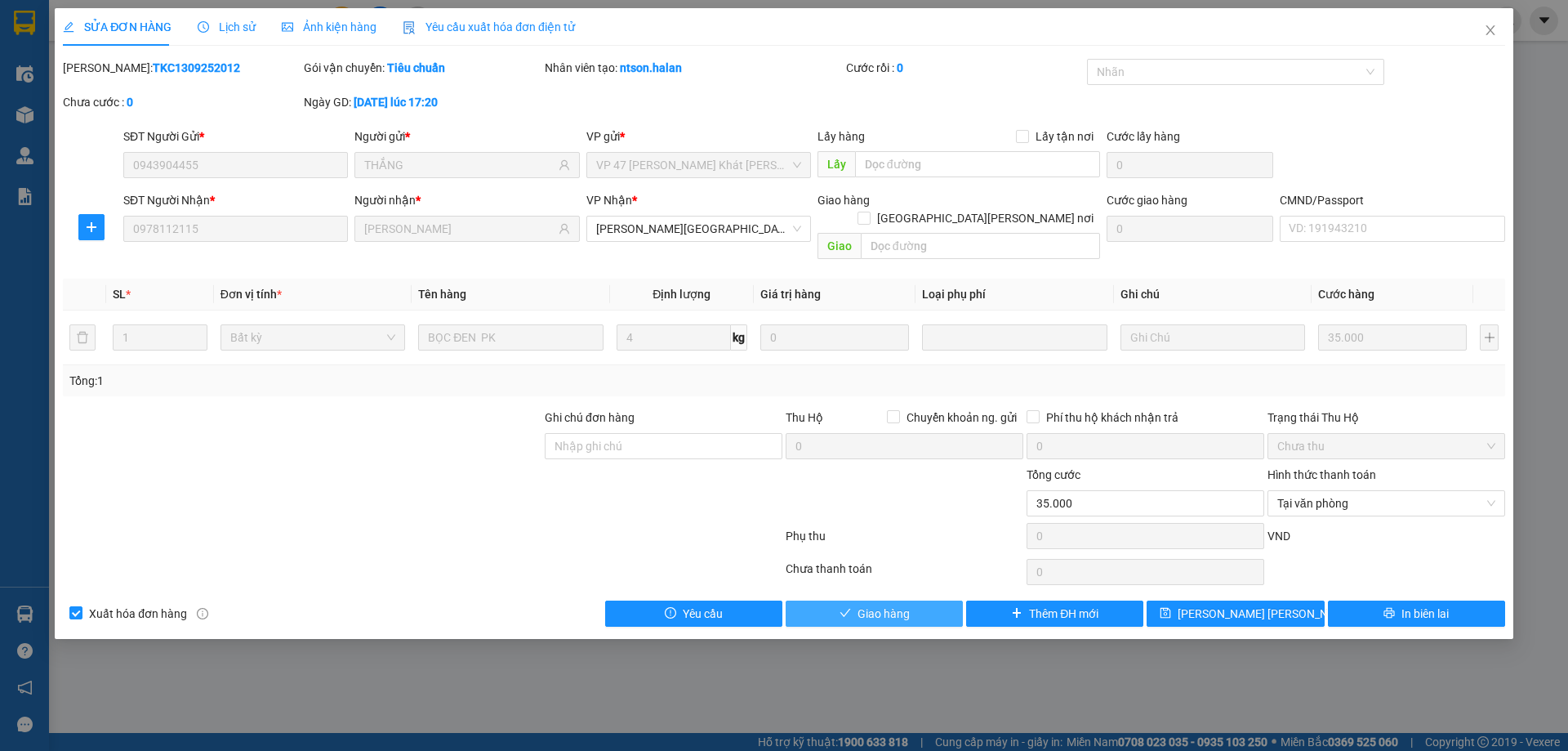
click at [895, 605] on span "Giao hàng" at bounding box center [883, 614] width 52 height 18
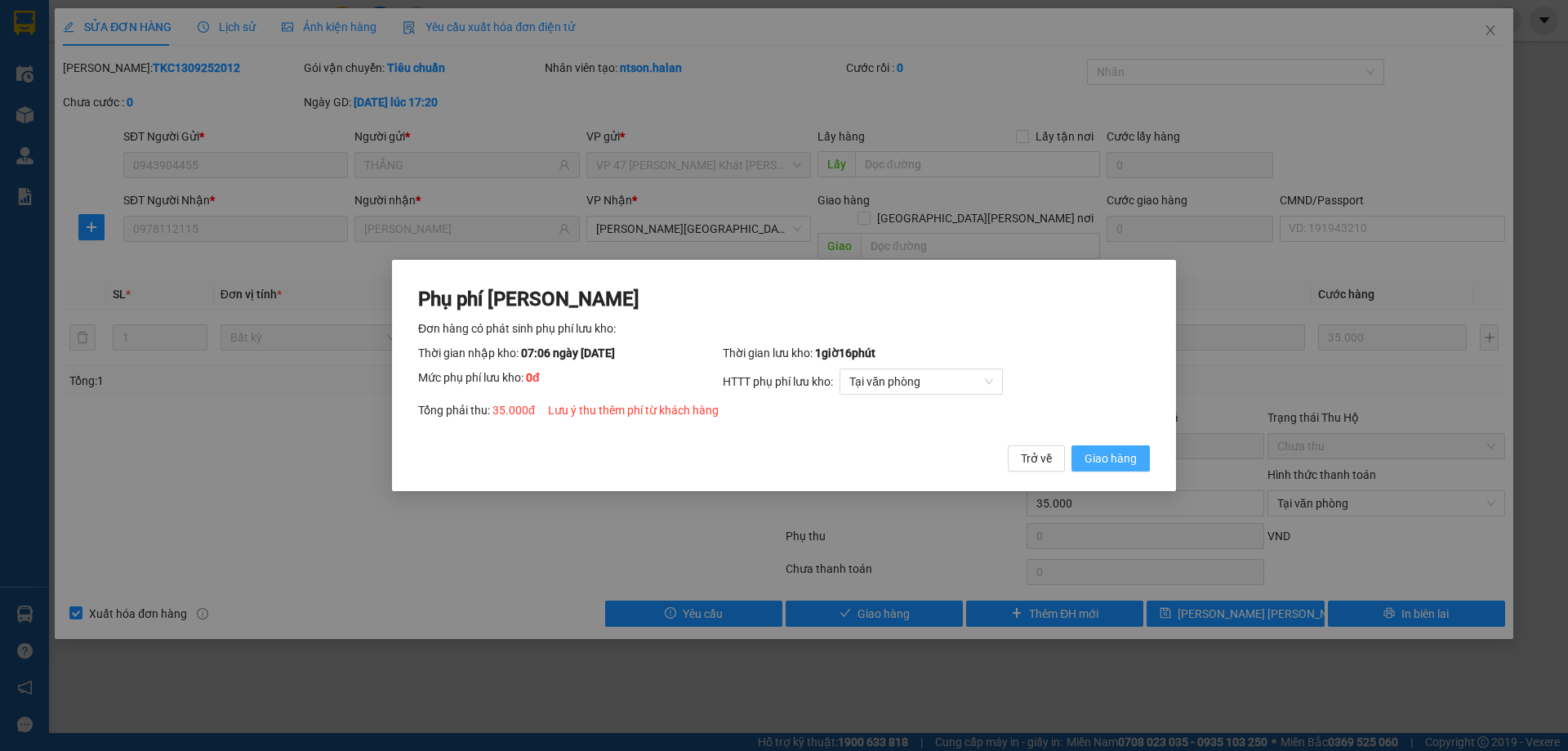
click at [1119, 451] on span "Giao hàng" at bounding box center [1110, 458] width 52 height 18
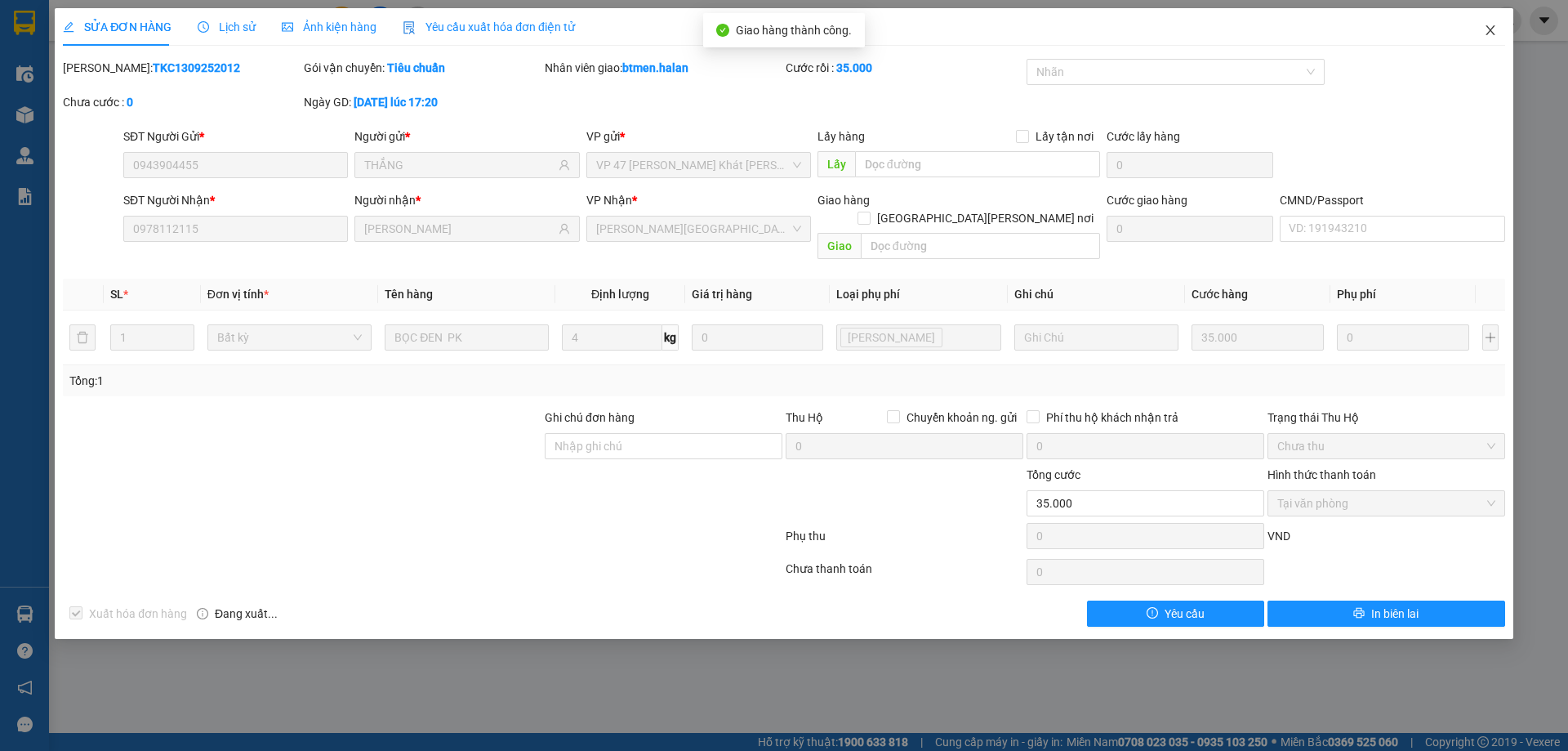
click at [1498, 29] on span "Close" at bounding box center [1490, 31] width 46 height 46
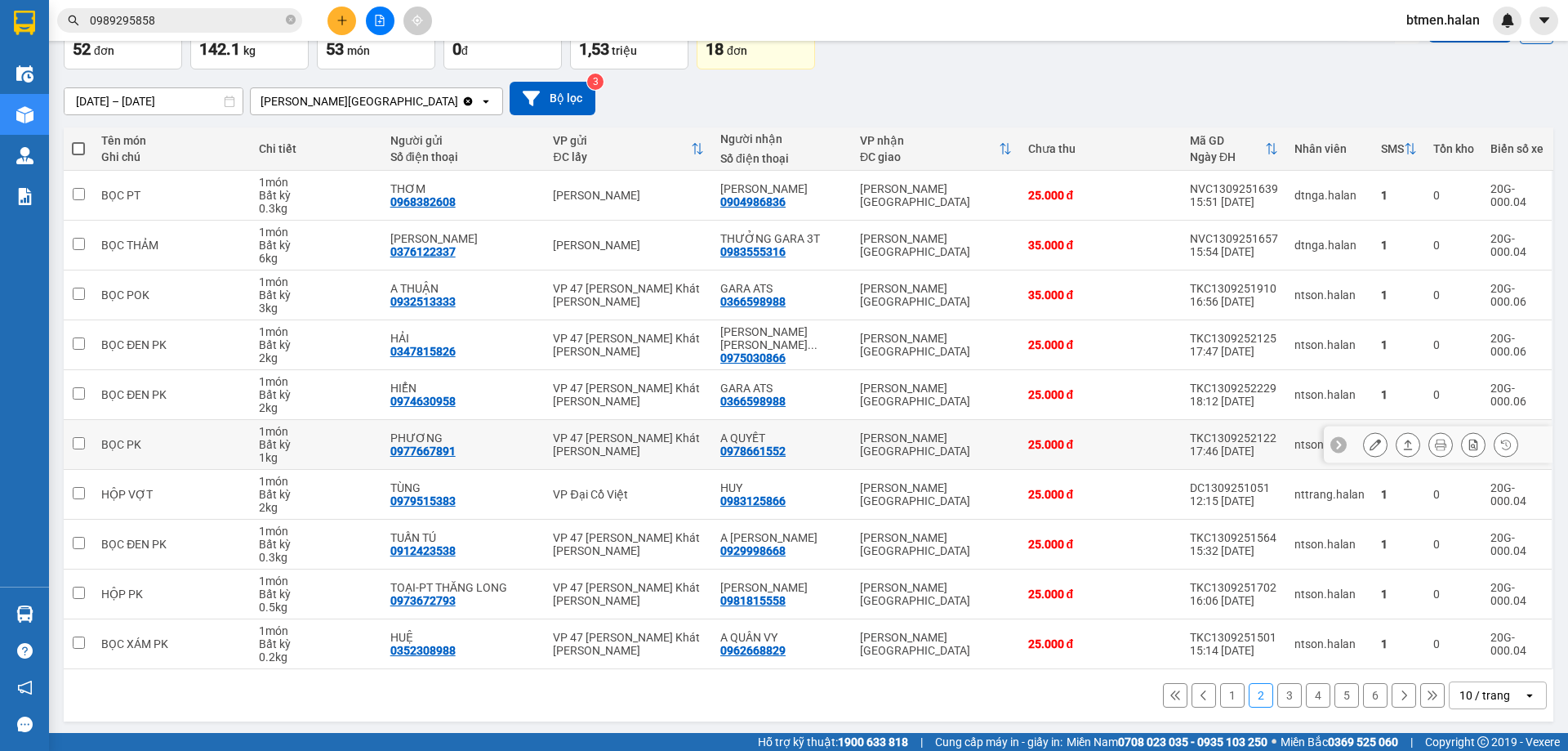
scroll to position [107, 0]
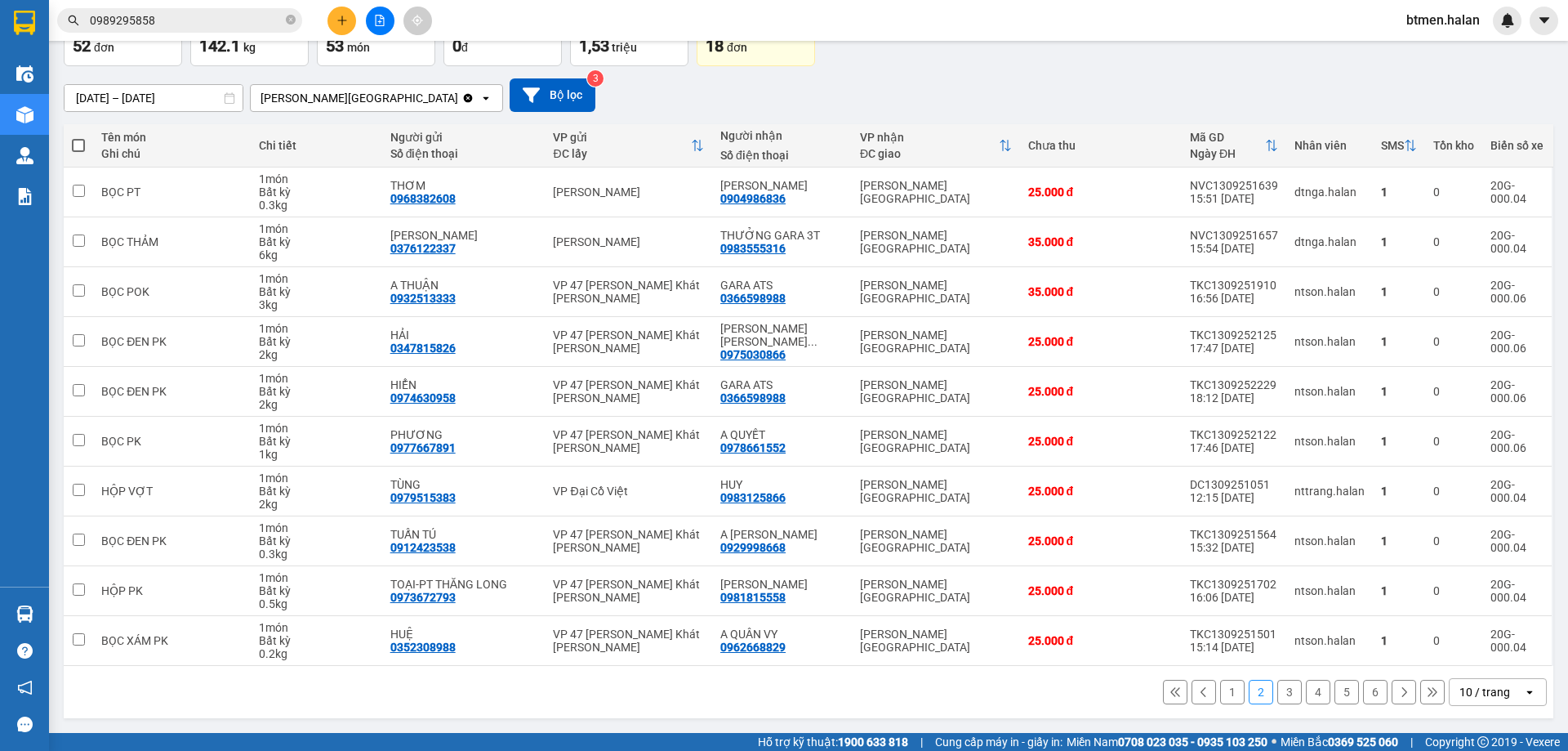
click at [1225, 696] on button "1" at bounding box center [1232, 692] width 25 height 25
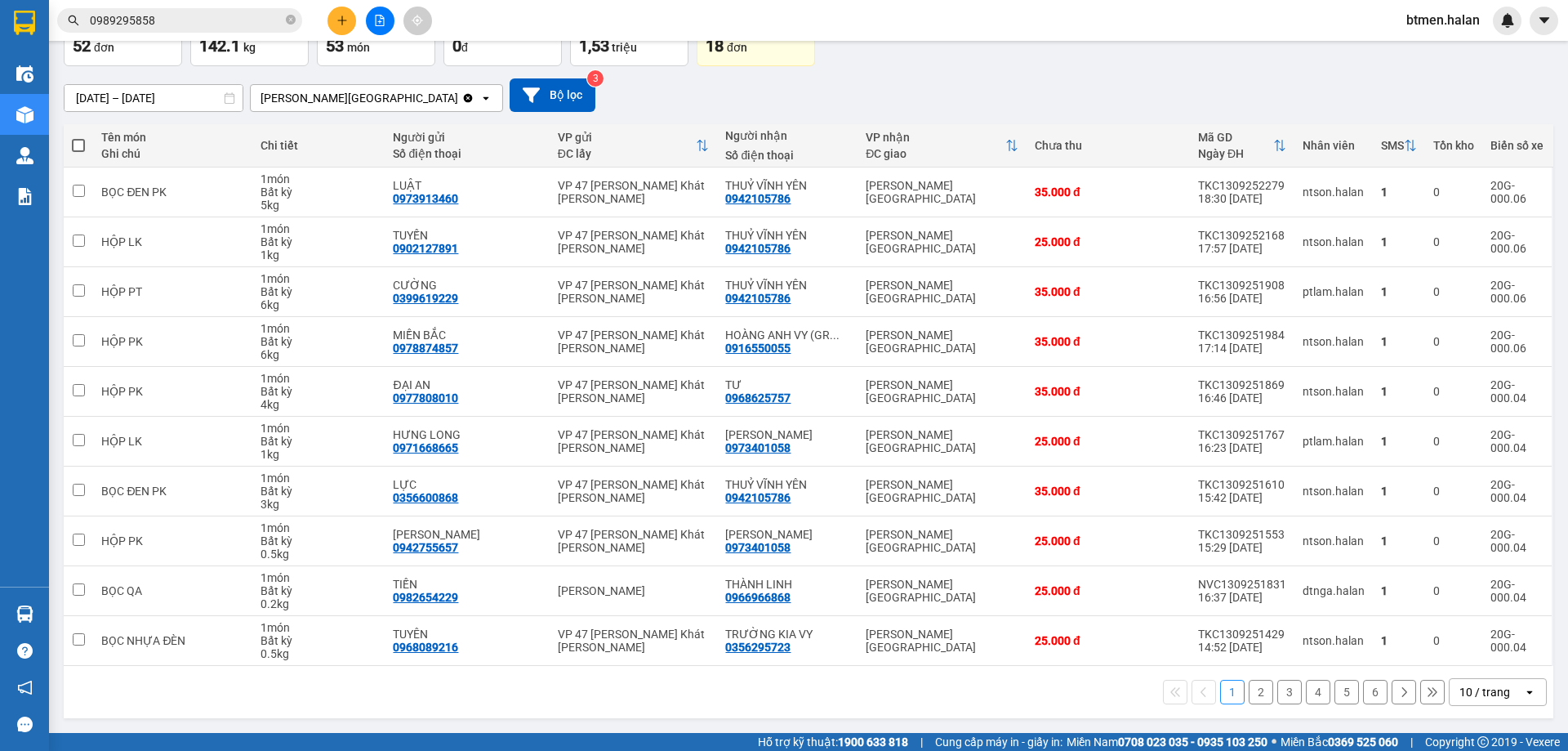
click at [1249, 689] on button "2" at bounding box center [1261, 692] width 25 height 25
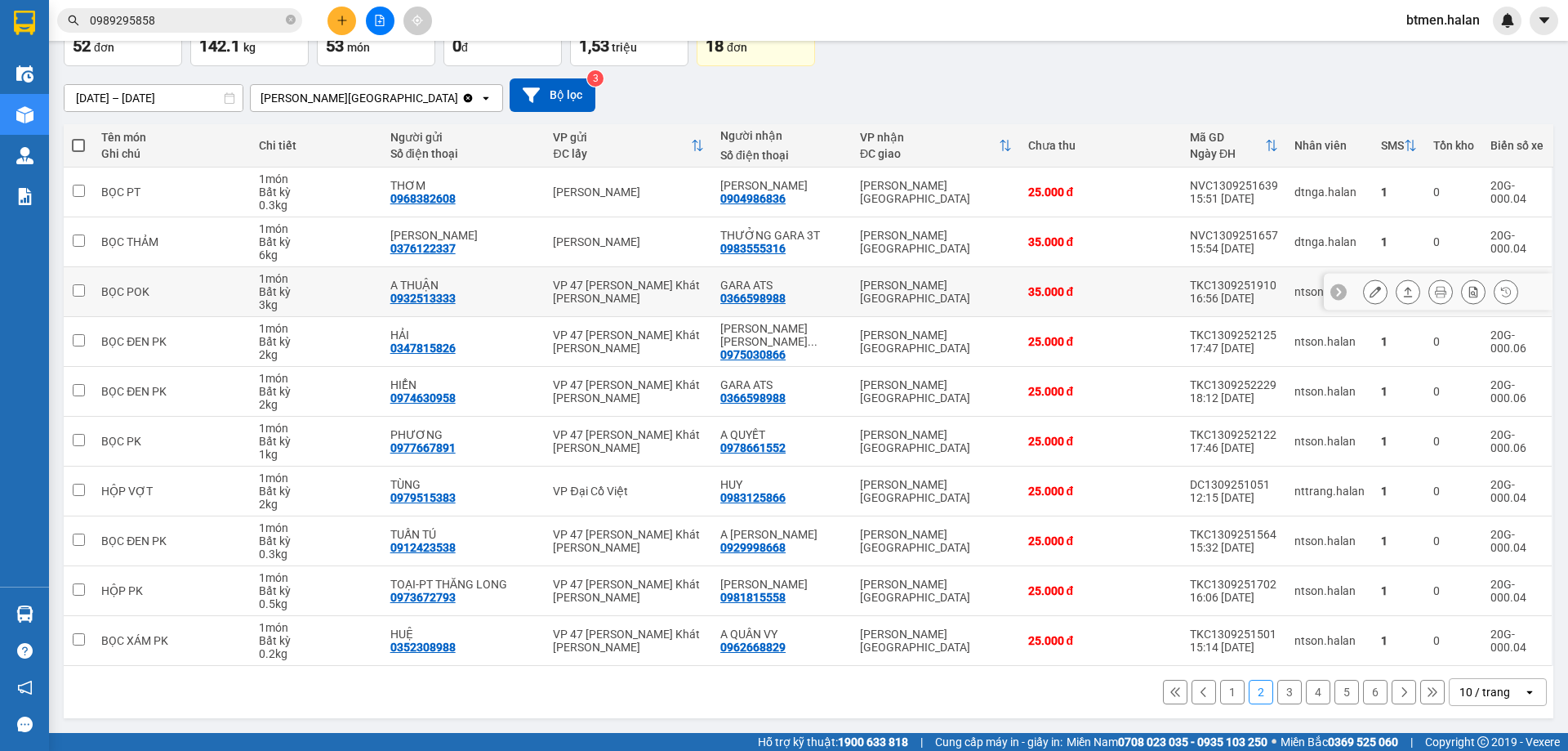
click at [769, 293] on div "0366598988" at bounding box center [753, 297] width 65 height 13
copy div "0366598988"
click at [216, 16] on input "0989295858" at bounding box center [186, 20] width 192 height 18
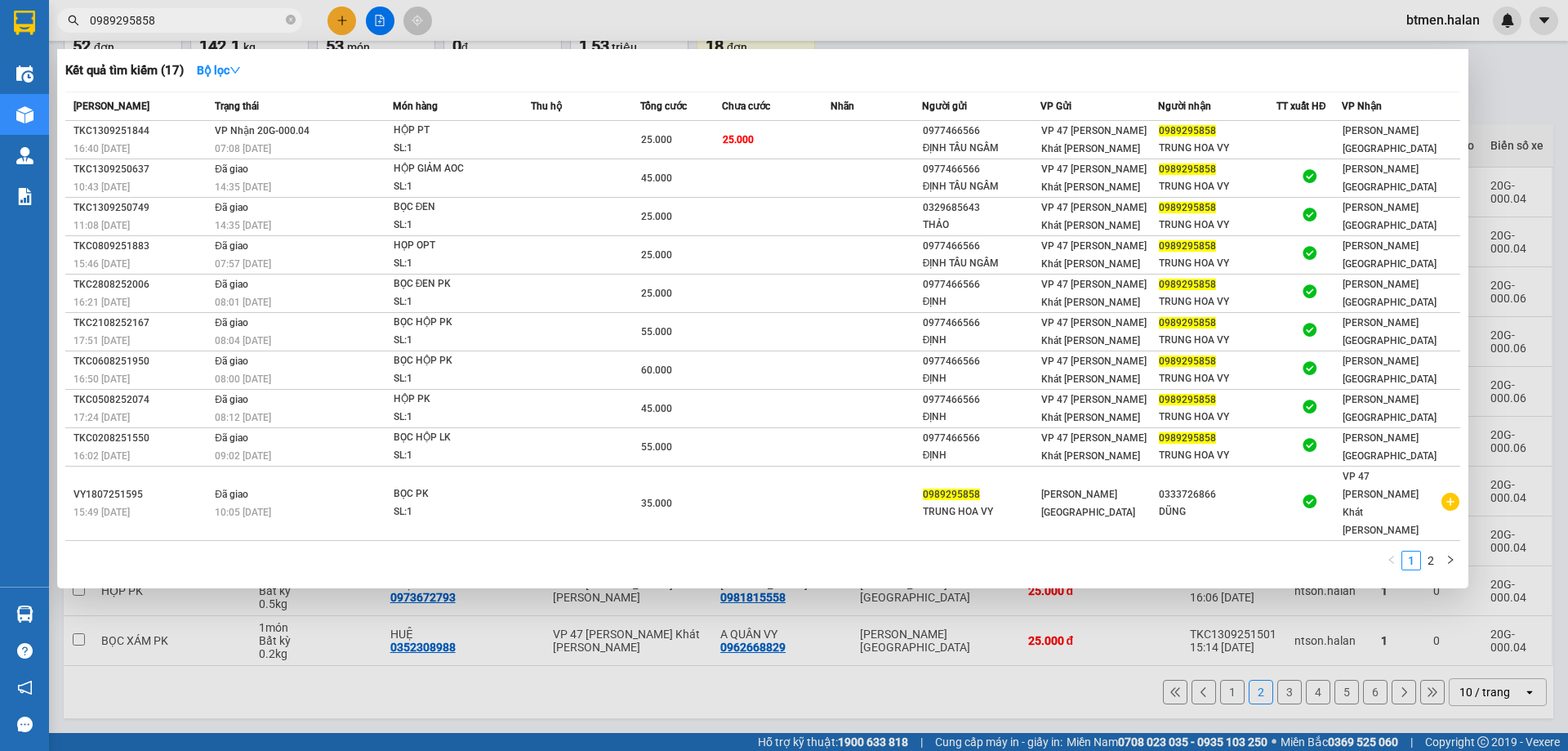
click at [216, 16] on input "0989295858" at bounding box center [186, 20] width 192 height 18
paste input "36659898"
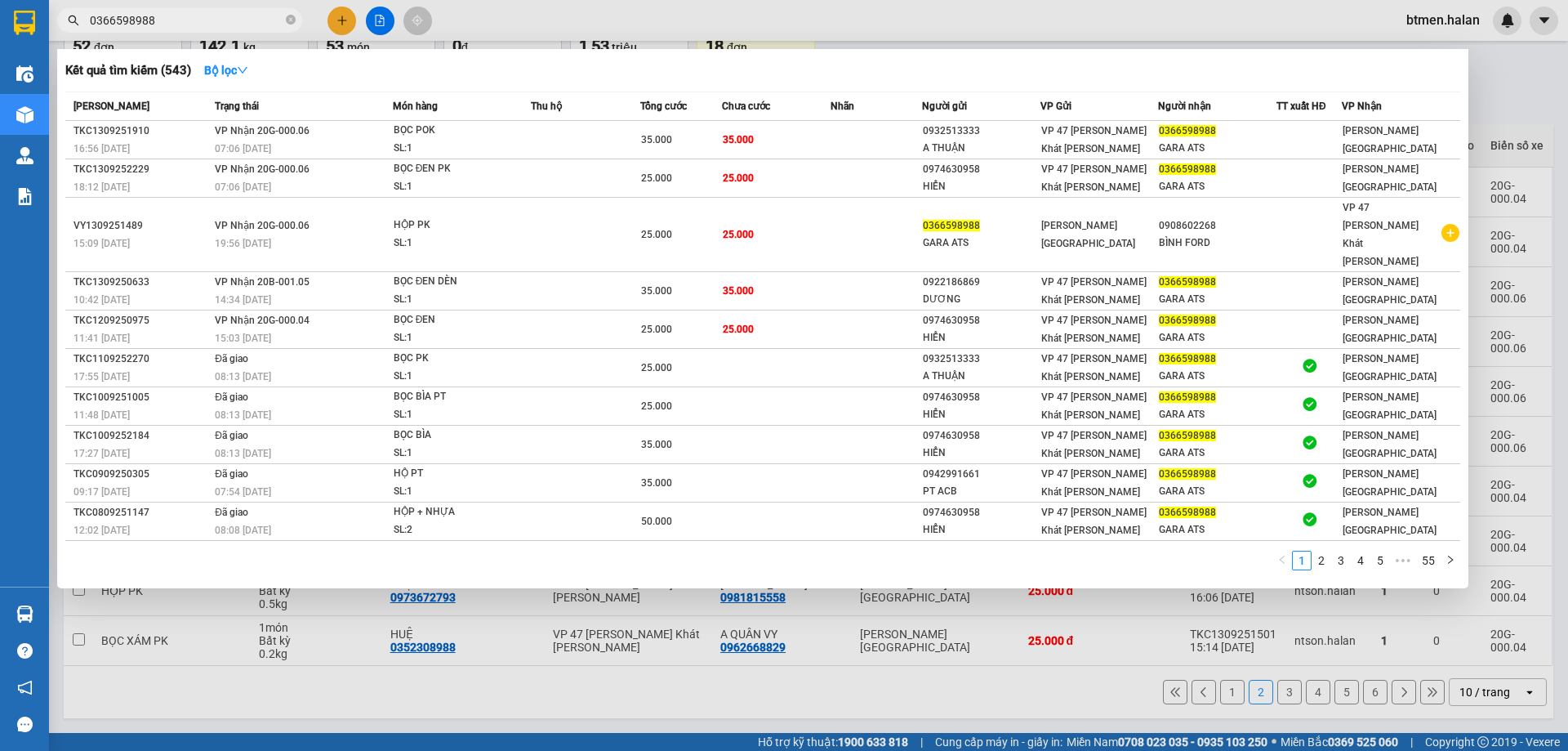
click at [571, 685] on div at bounding box center [784, 376] width 1568 height 751
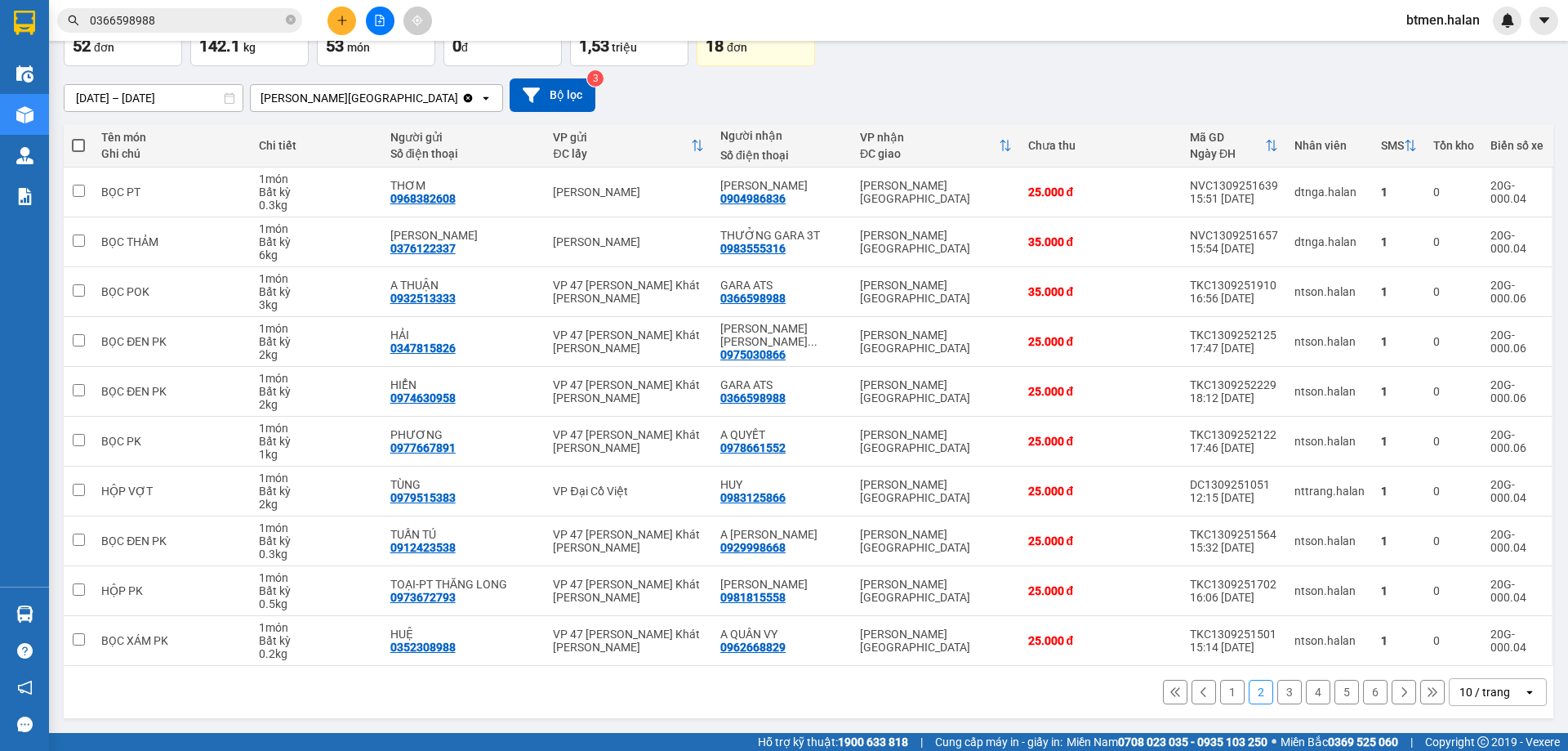
click at [1277, 690] on button "3" at bounding box center [1289, 692] width 25 height 25
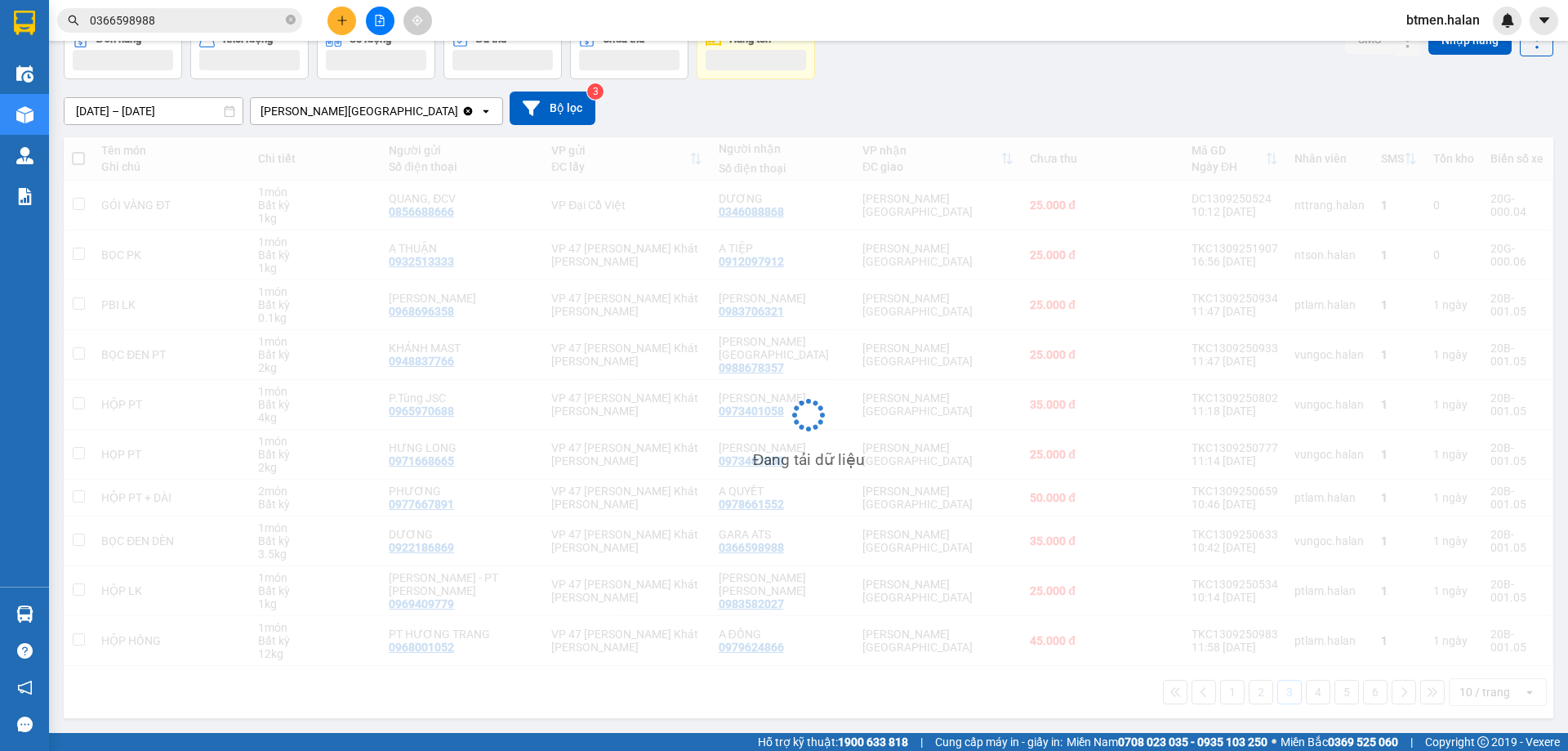
scroll to position [93, 0]
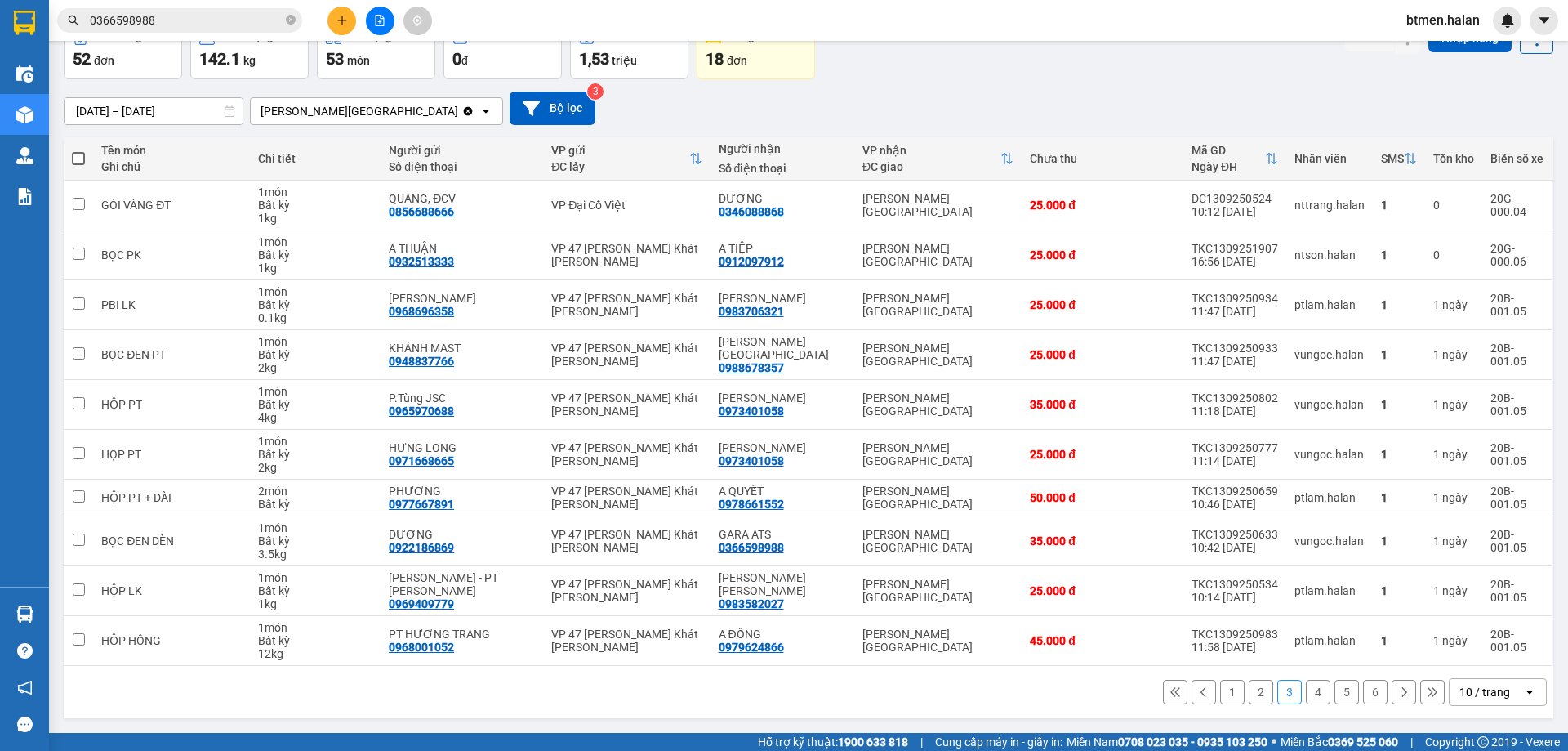
click at [1305, 692] on button "4" at bounding box center [1317, 692] width 25 height 25
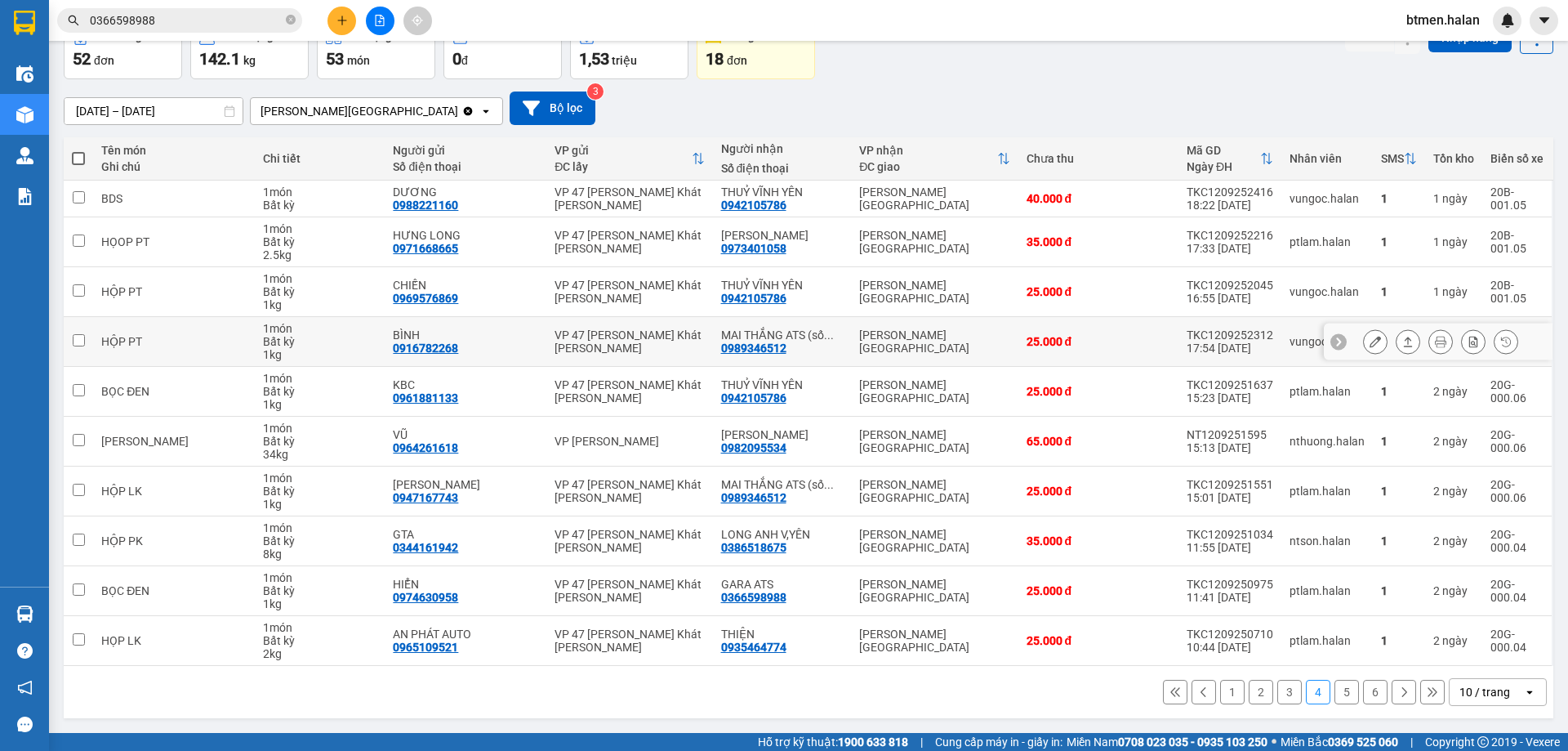
click at [757, 347] on div "0989346512" at bounding box center [754, 347] width 65 height 13
copy div "0989346512"
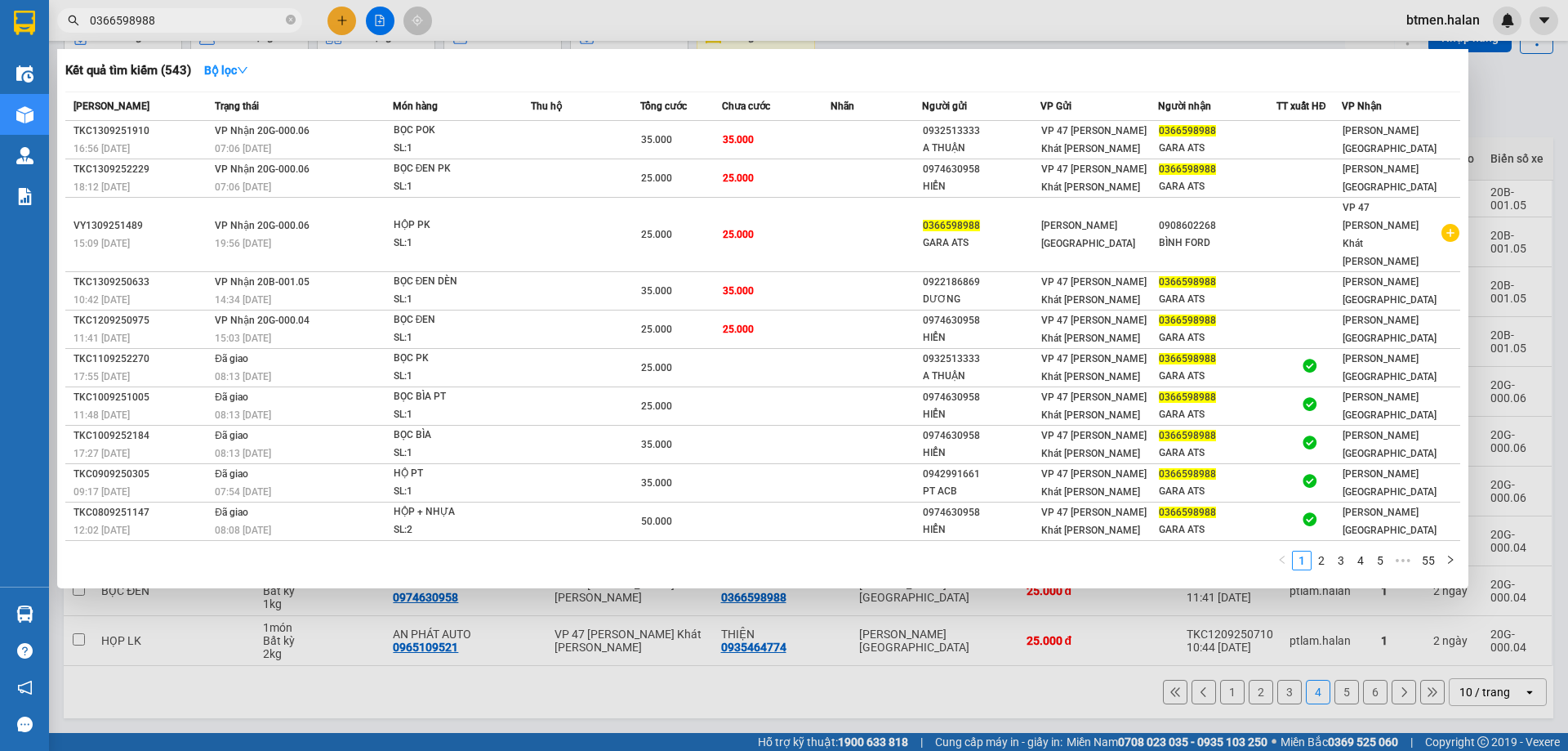
click at [257, 22] on input "0366598988" at bounding box center [186, 20] width 192 height 18
paste input "989346512"
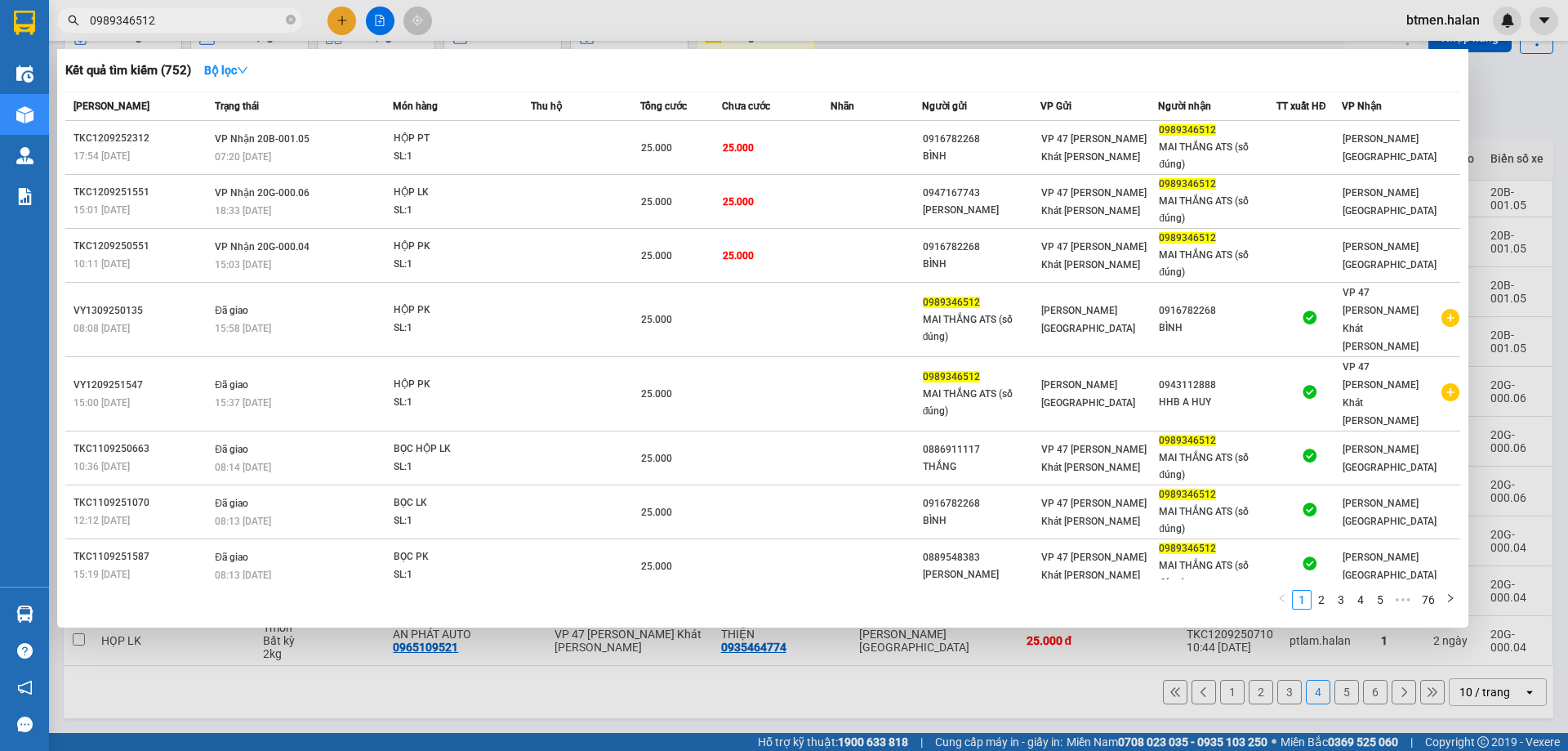
type input "0989346512"
click at [1501, 118] on div at bounding box center [784, 376] width 1568 height 751
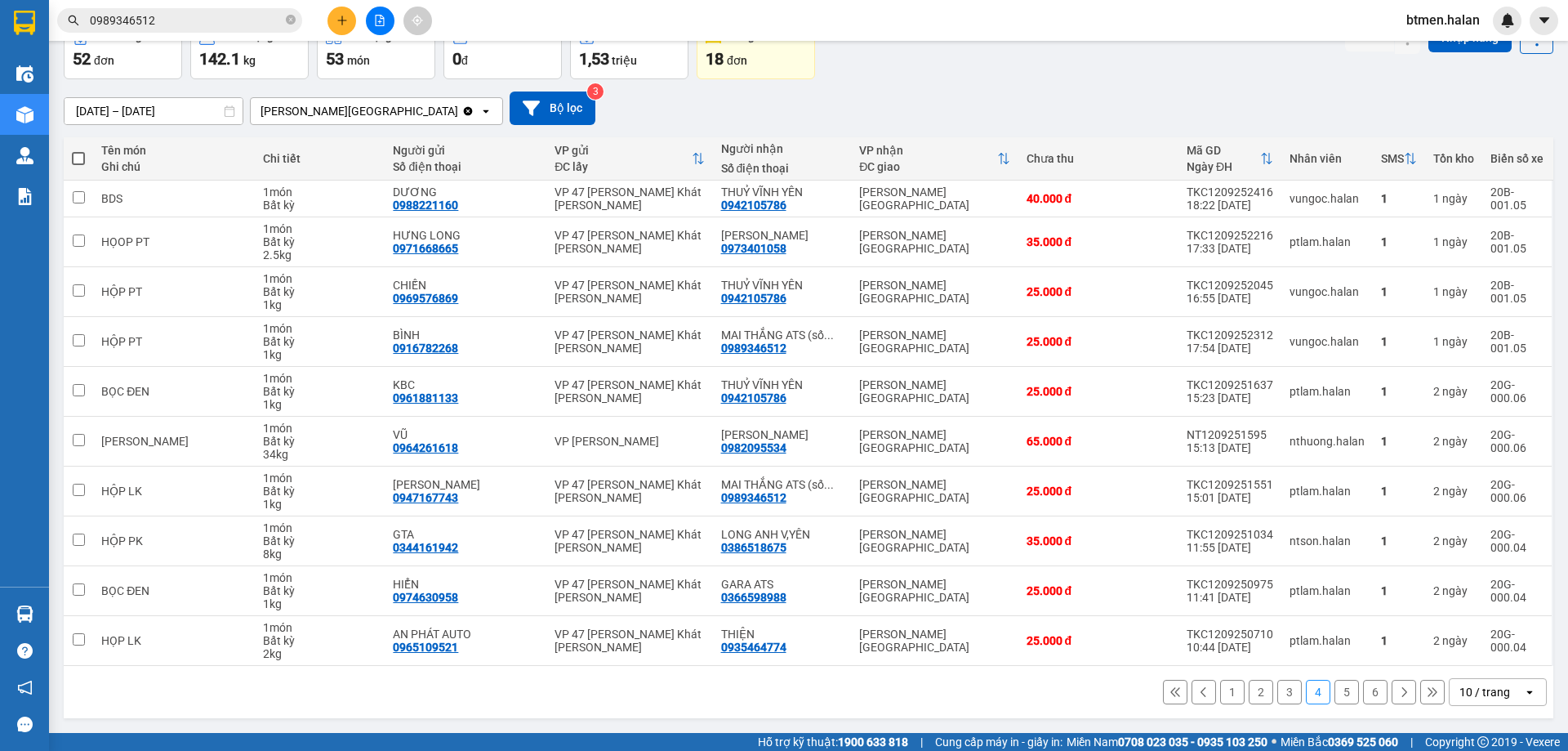
click at [1283, 693] on button "3" at bounding box center [1289, 692] width 25 height 25
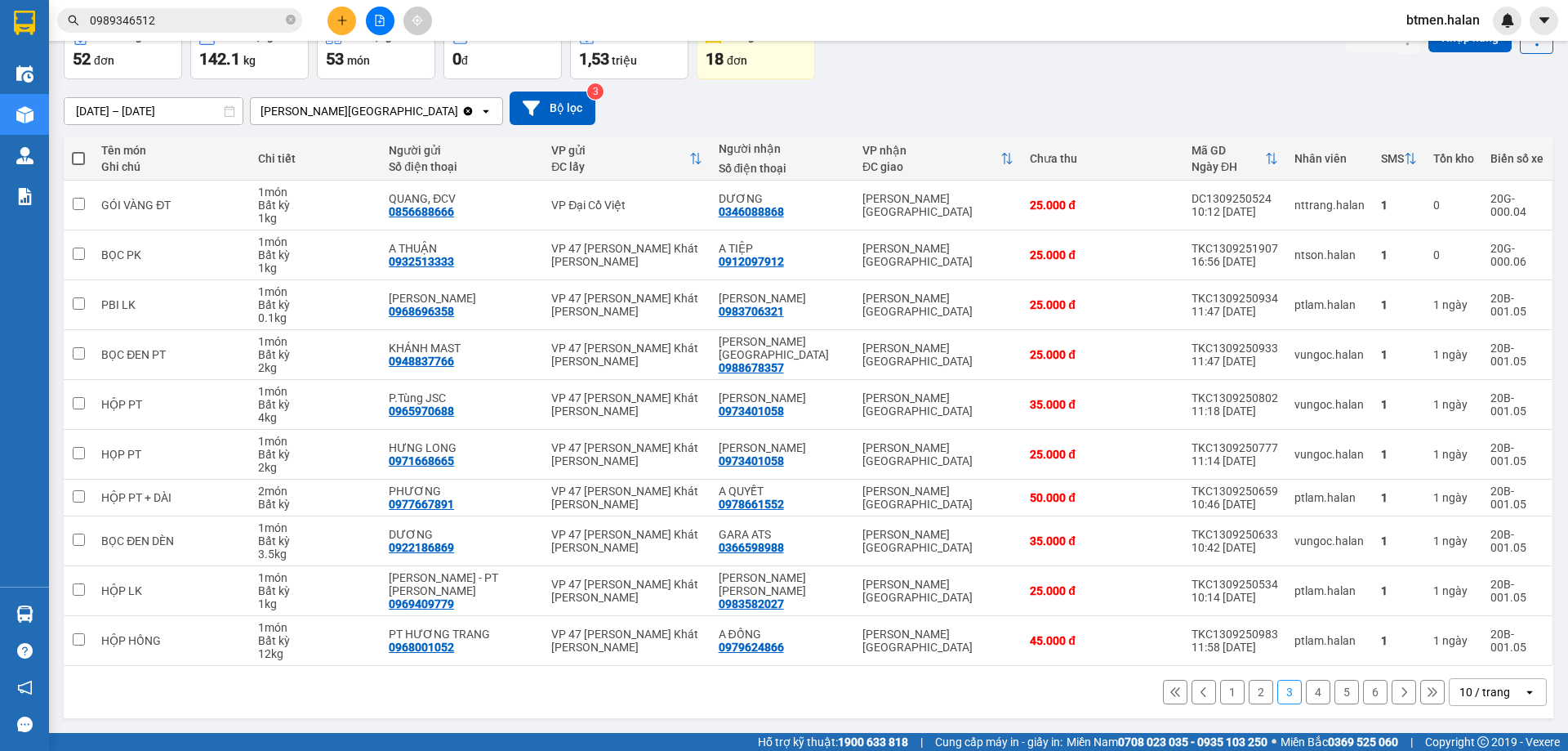
click at [1363, 694] on button "6" at bounding box center [1375, 692] width 25 height 25
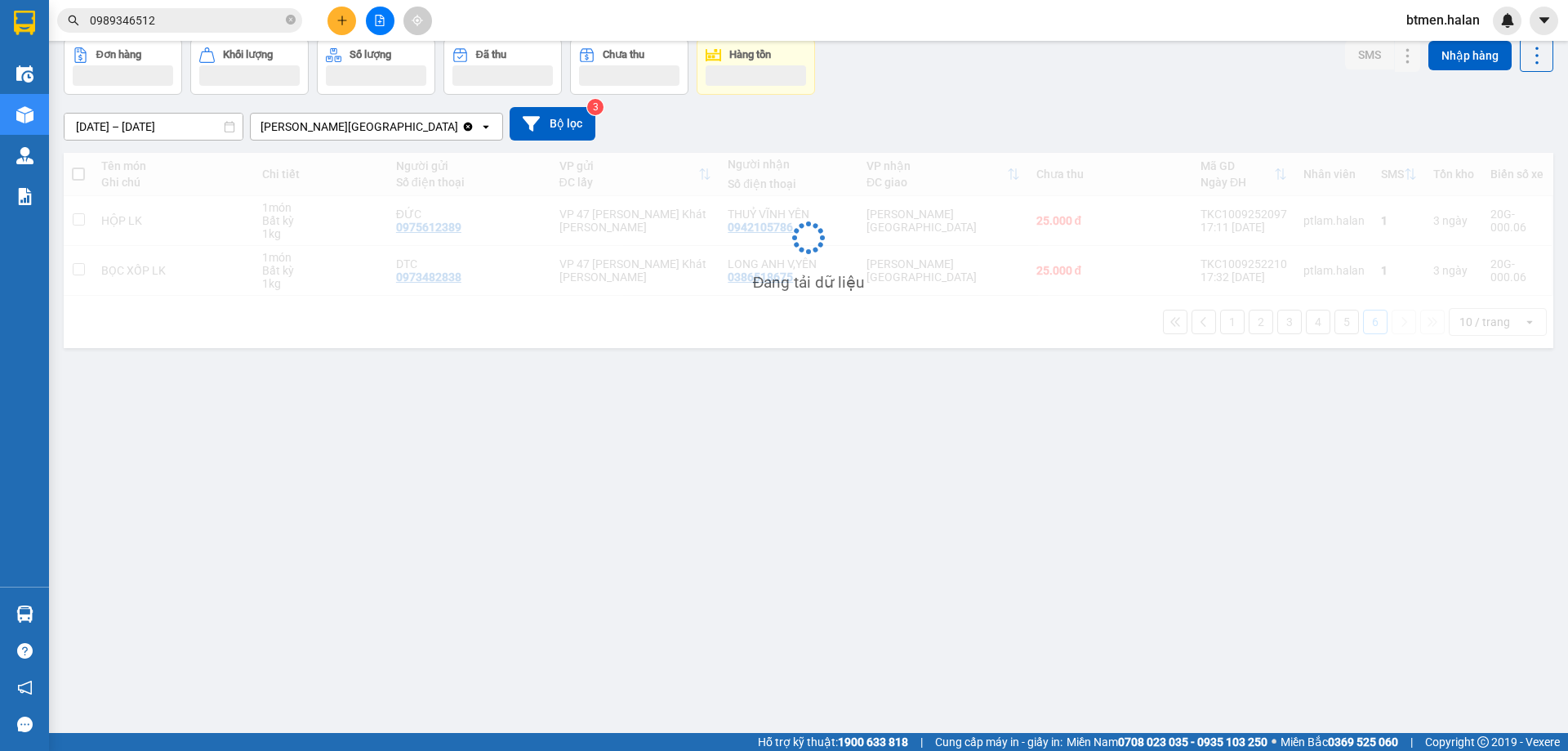
scroll to position [75, 0]
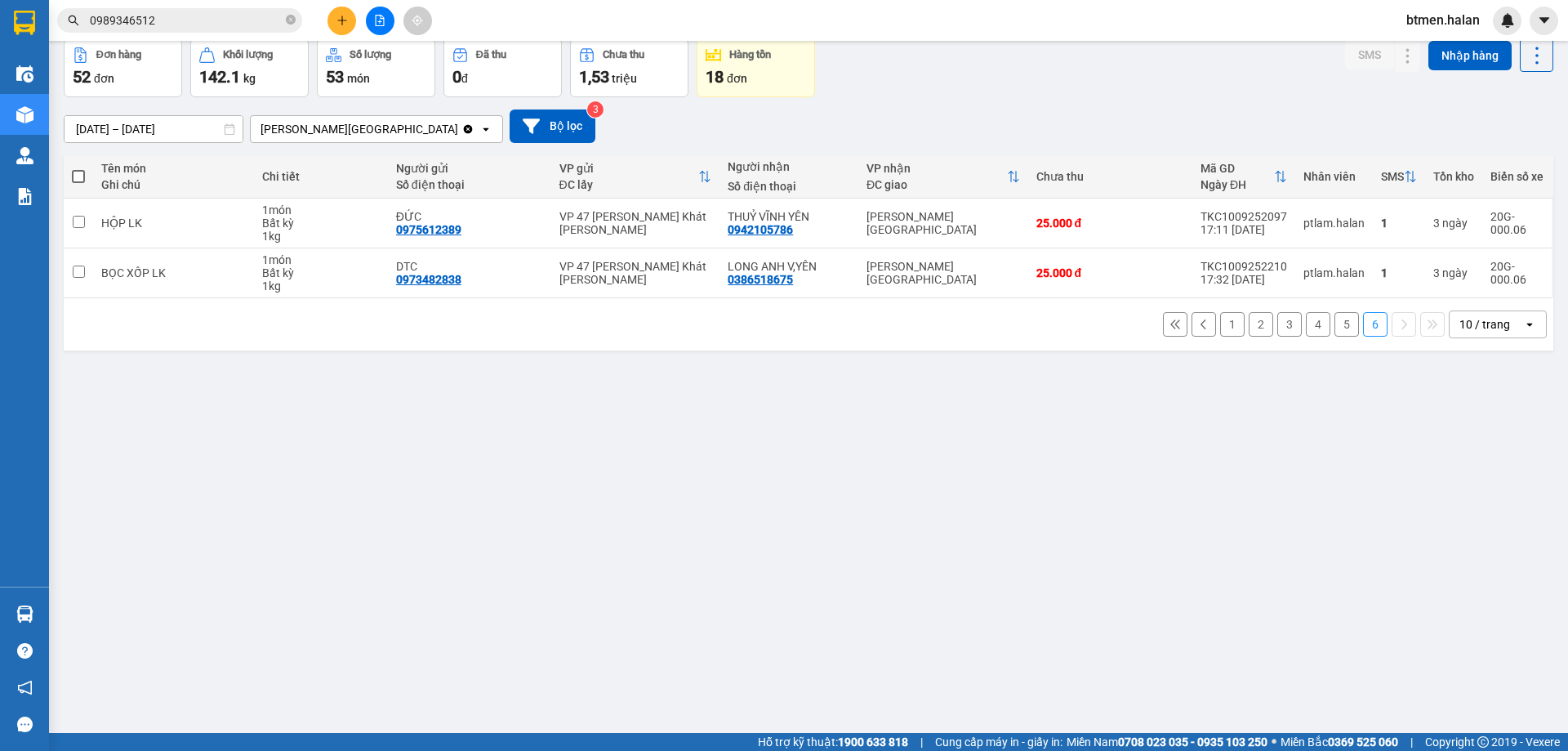
click at [1337, 328] on button "5" at bounding box center [1346, 324] width 25 height 25
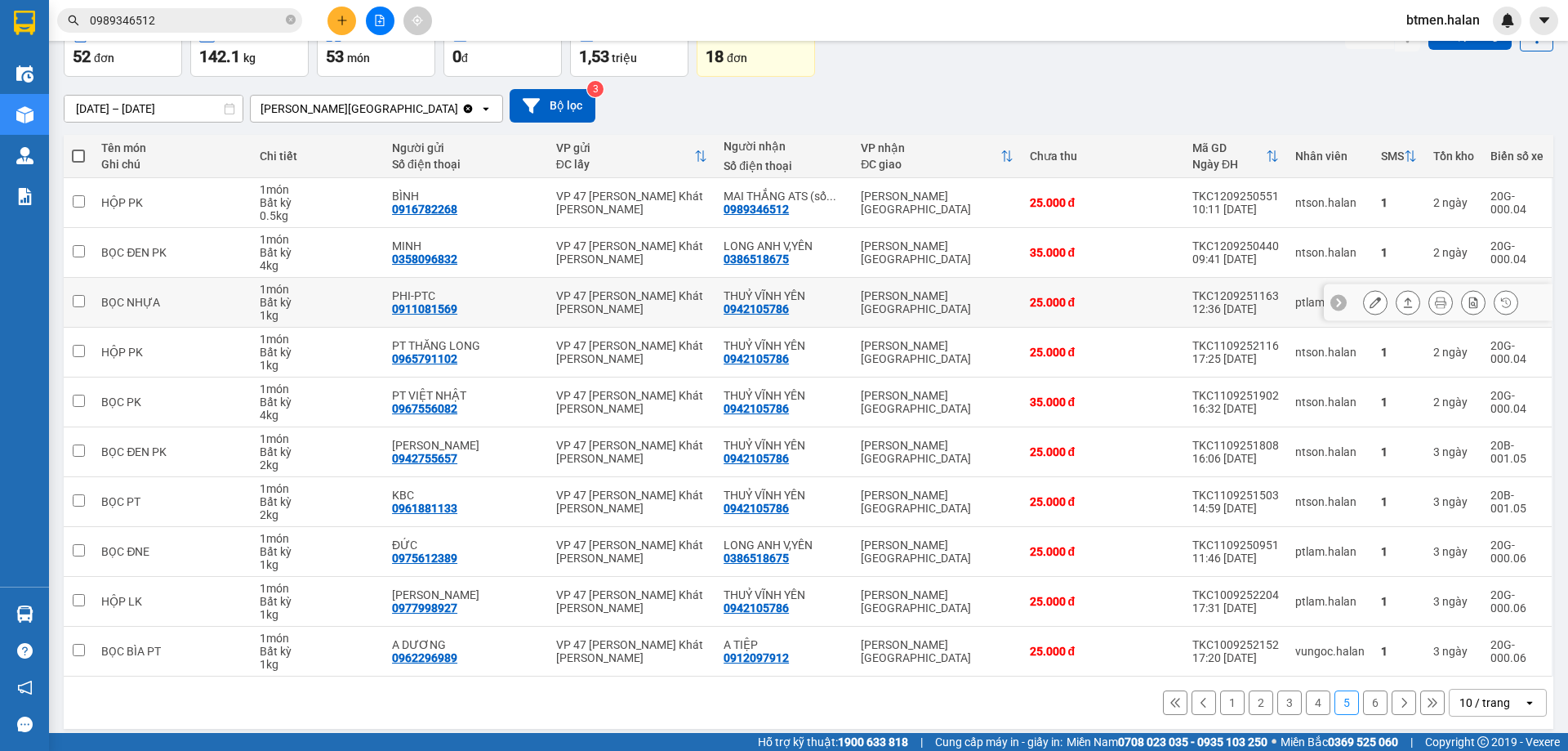
scroll to position [107, 0]
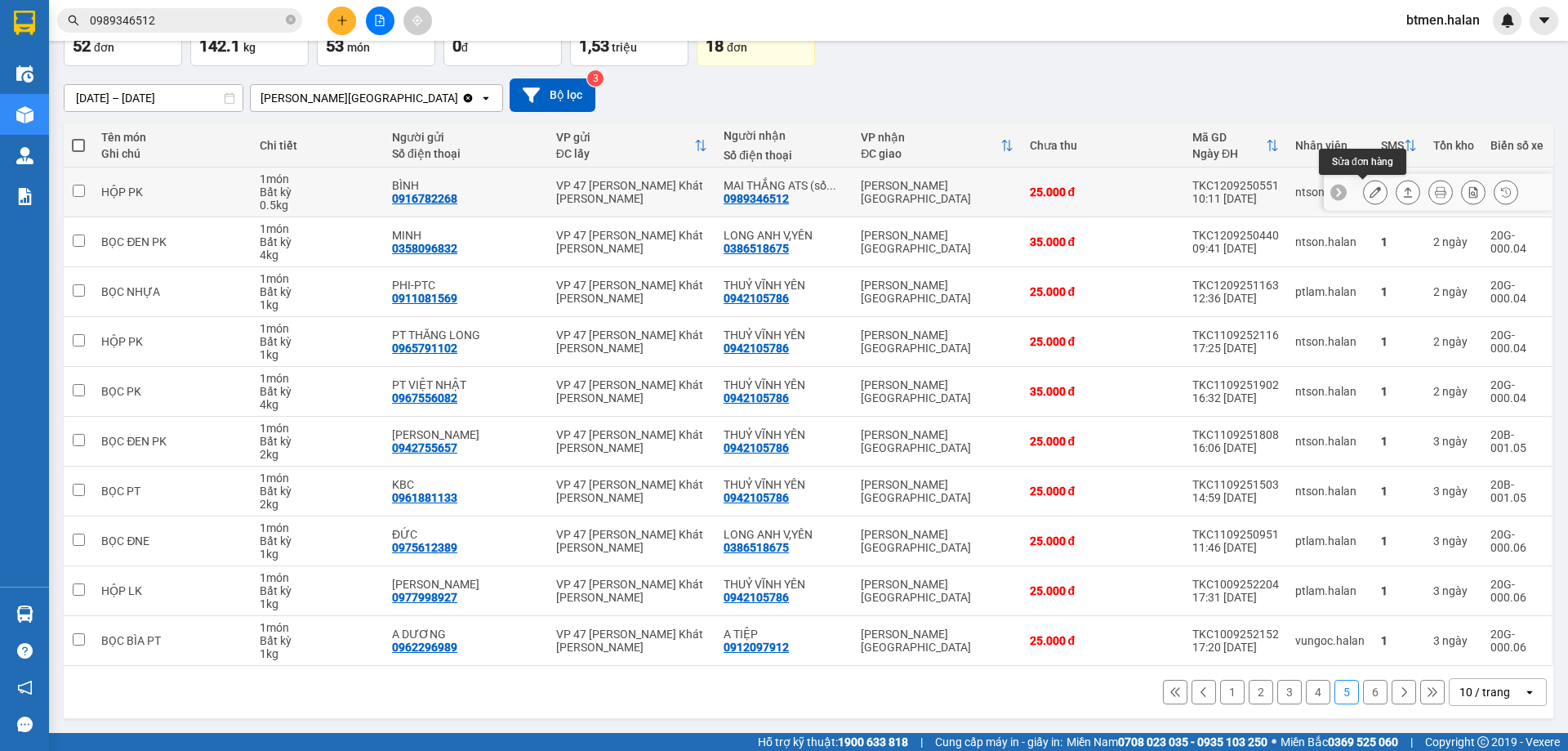
click at [1370, 192] on icon at bounding box center [1375, 192] width 11 height 11
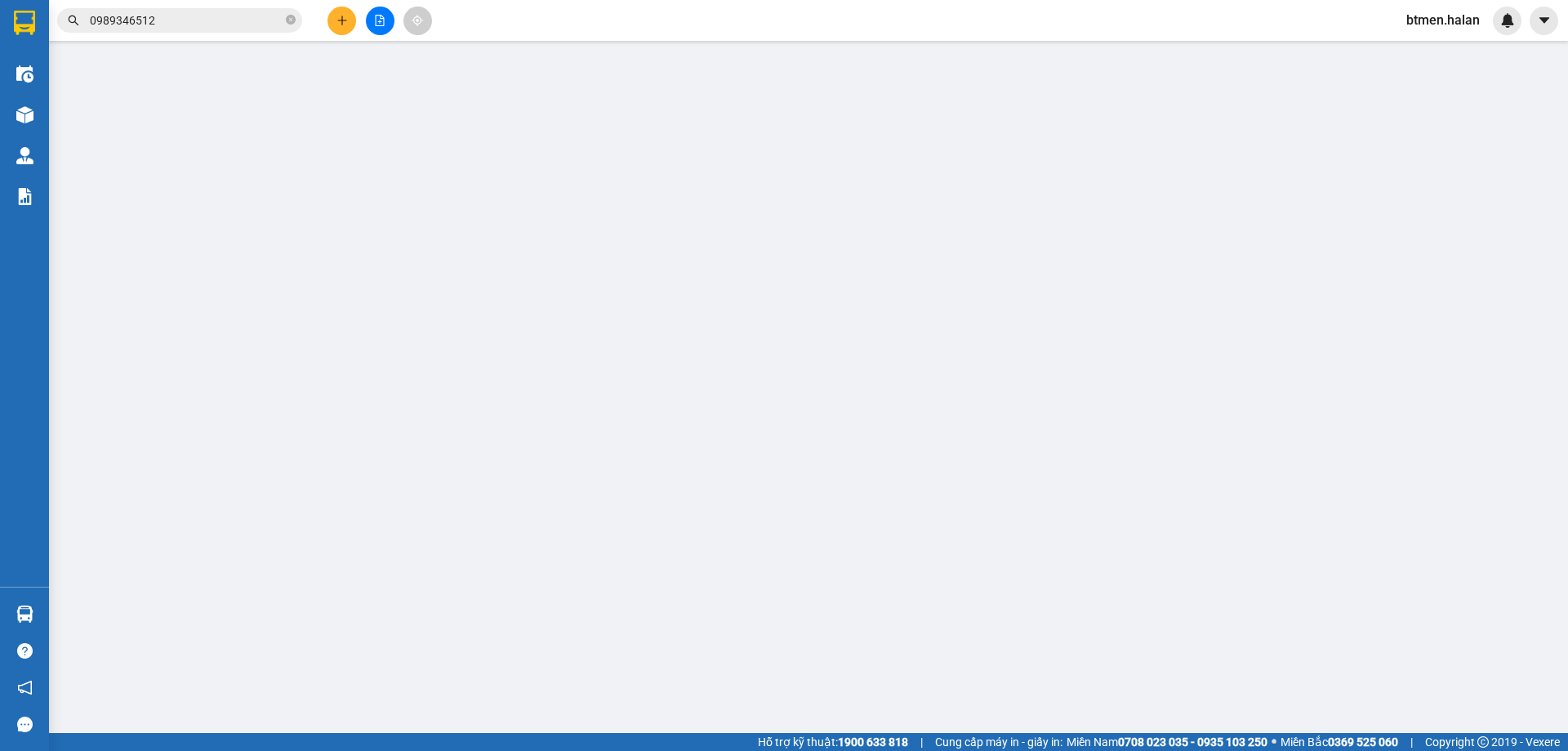
type input "0916782268"
type input "BÌNH"
type input "0989346512"
type input "MAI THẮNG ATS (số đúng)"
type input "25.000"
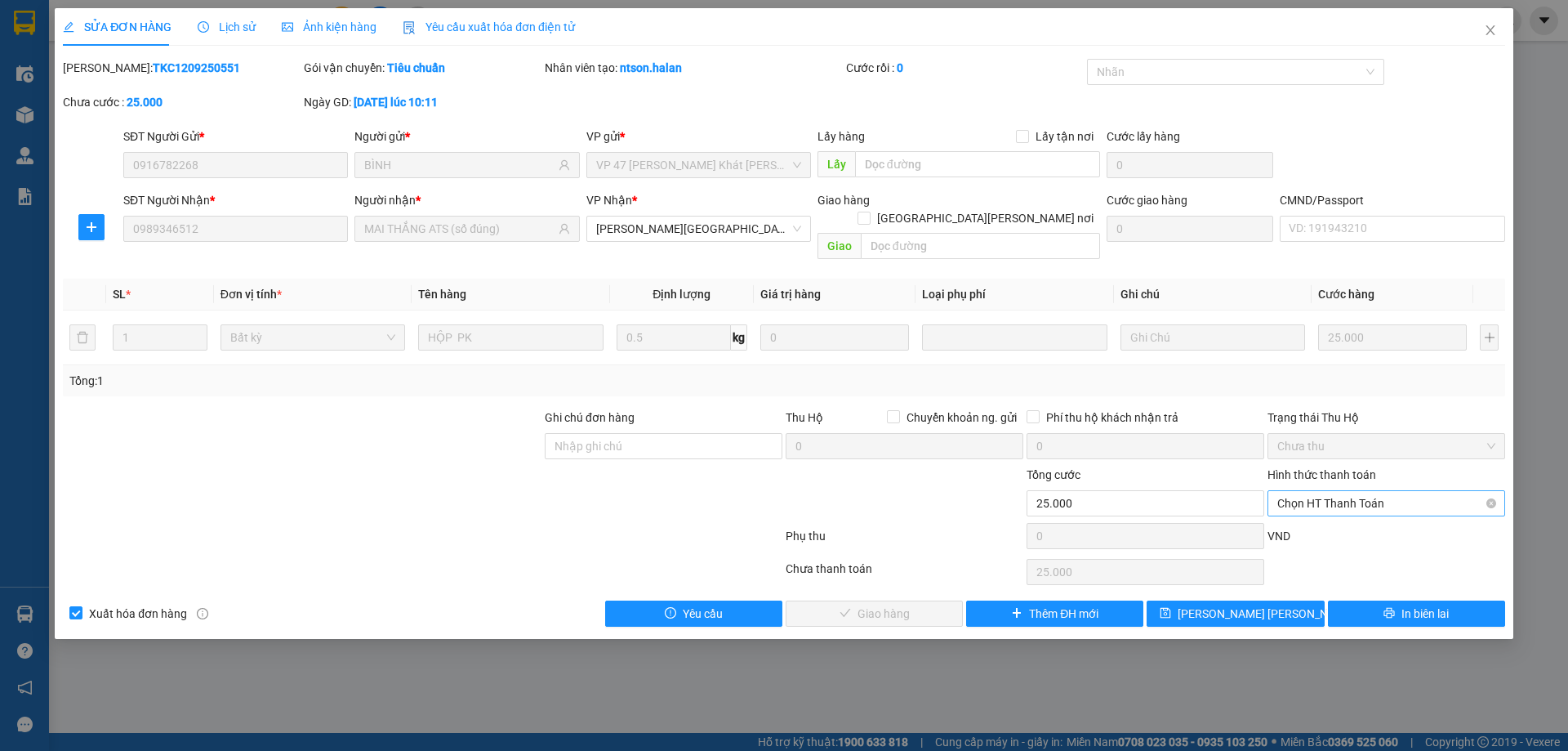
click at [1351, 491] on span "Chọn HT Thanh Toán" at bounding box center [1386, 503] width 218 height 25
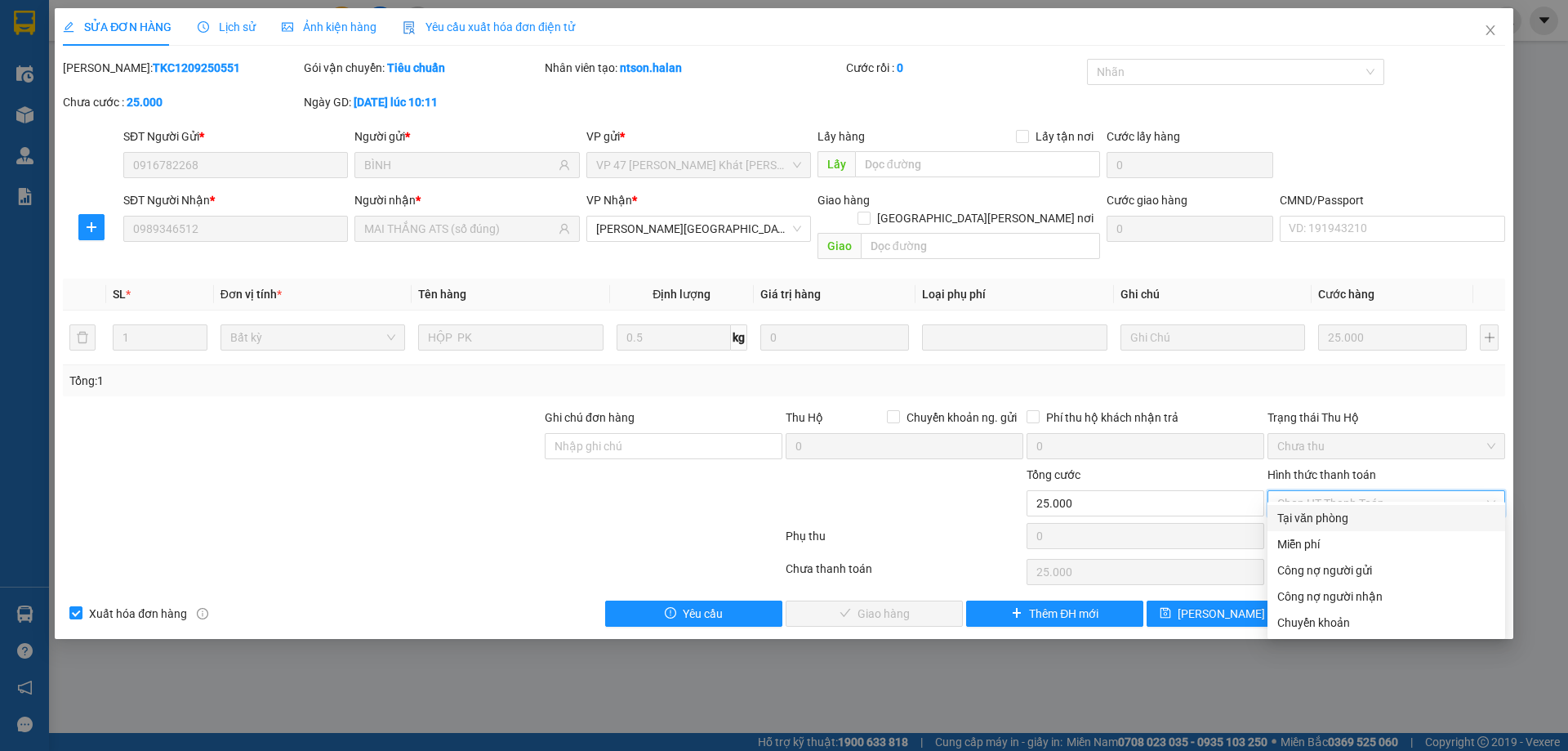
click at [1321, 511] on div "Tại văn phòng" at bounding box center [1386, 517] width 218 height 18
type input "0"
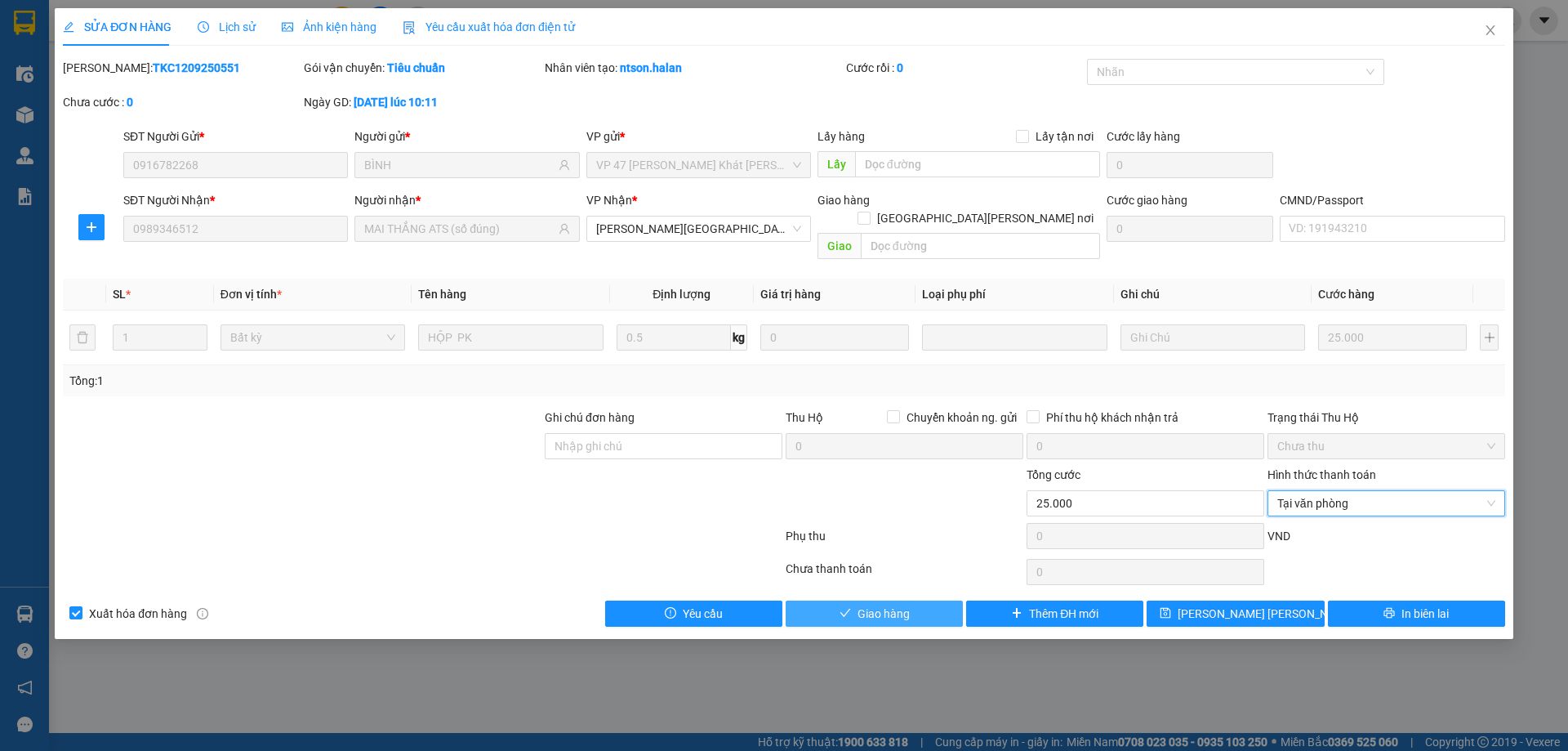
click at [878, 605] on span "Giao hàng" at bounding box center [883, 614] width 52 height 18
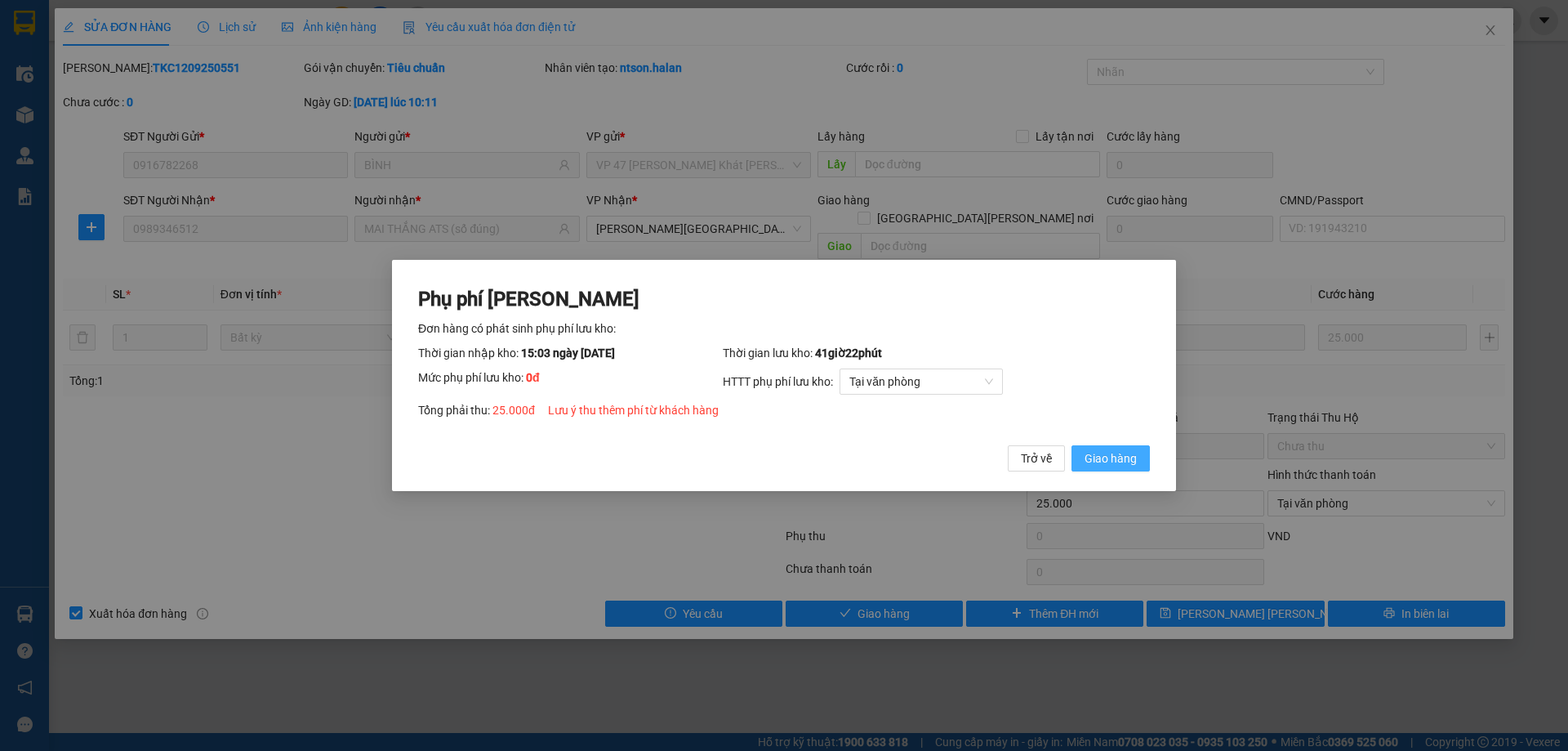
click at [1114, 450] on span "Giao hàng" at bounding box center [1110, 458] width 52 height 18
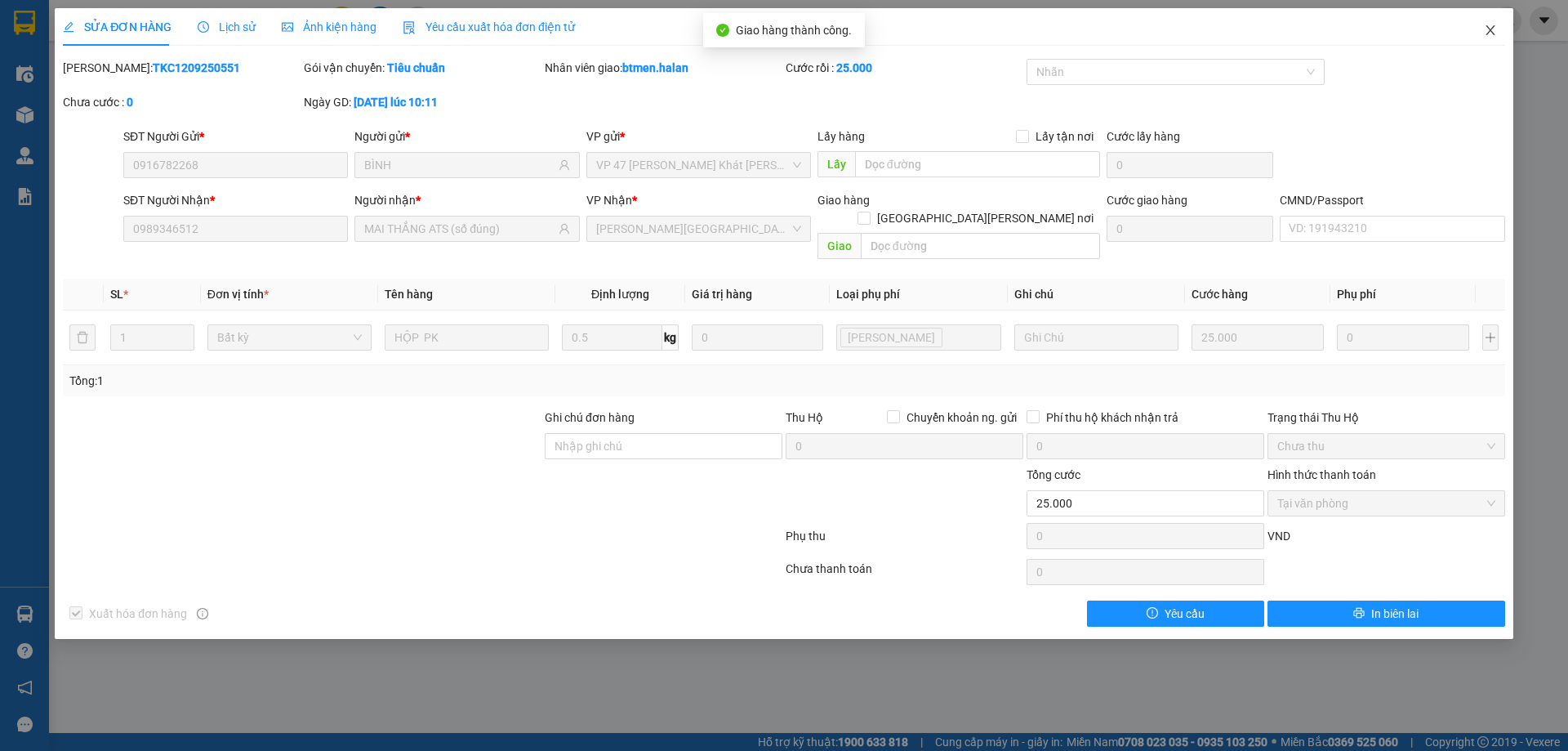
click at [1474, 37] on span "Close" at bounding box center [1490, 31] width 46 height 46
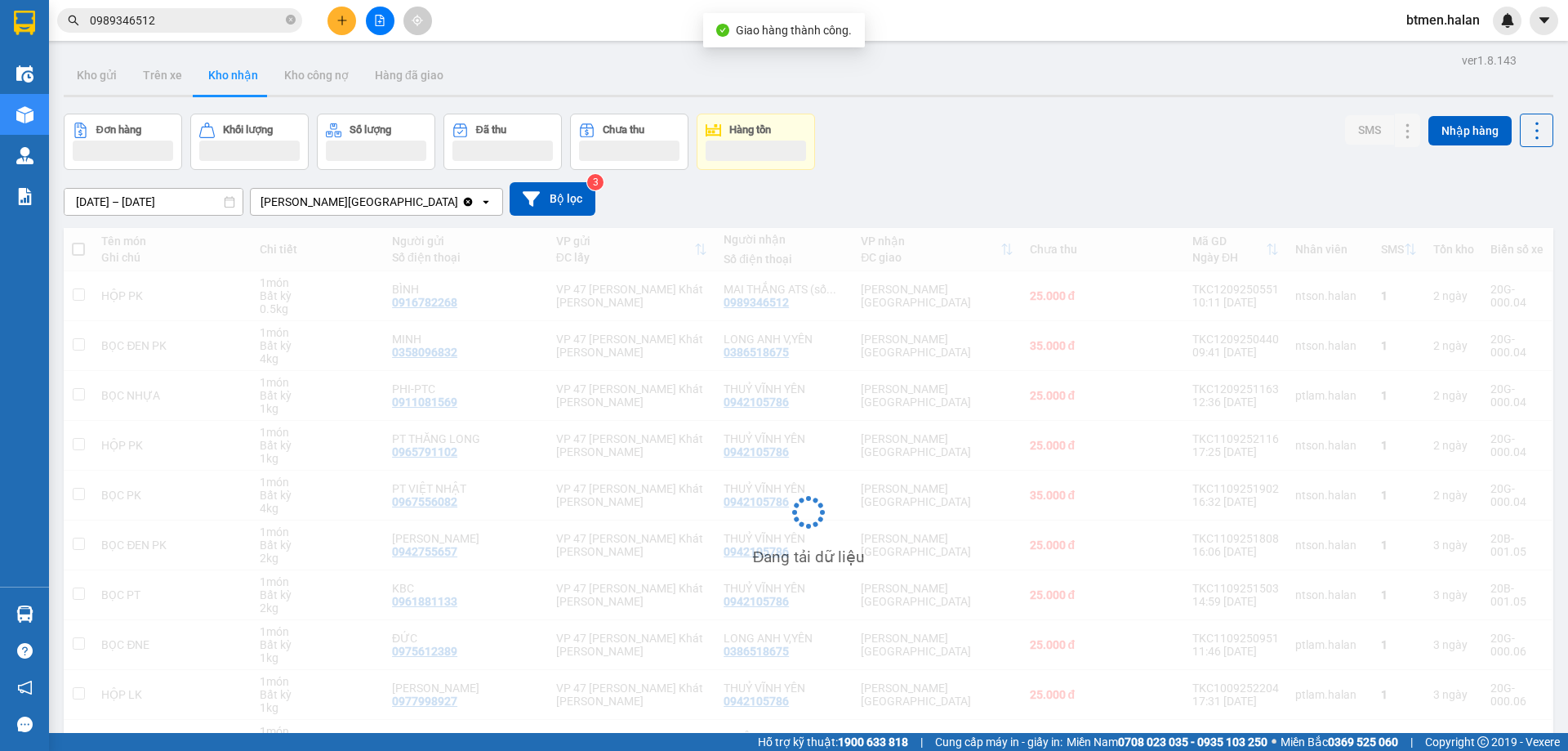
click at [1488, 37] on div "Kết quả tìm kiếm ( 752 ) Bộ lọc Mã ĐH Trạng thái Món hàng Thu hộ Tổng cước Chưa…" at bounding box center [784, 21] width 1568 height 41
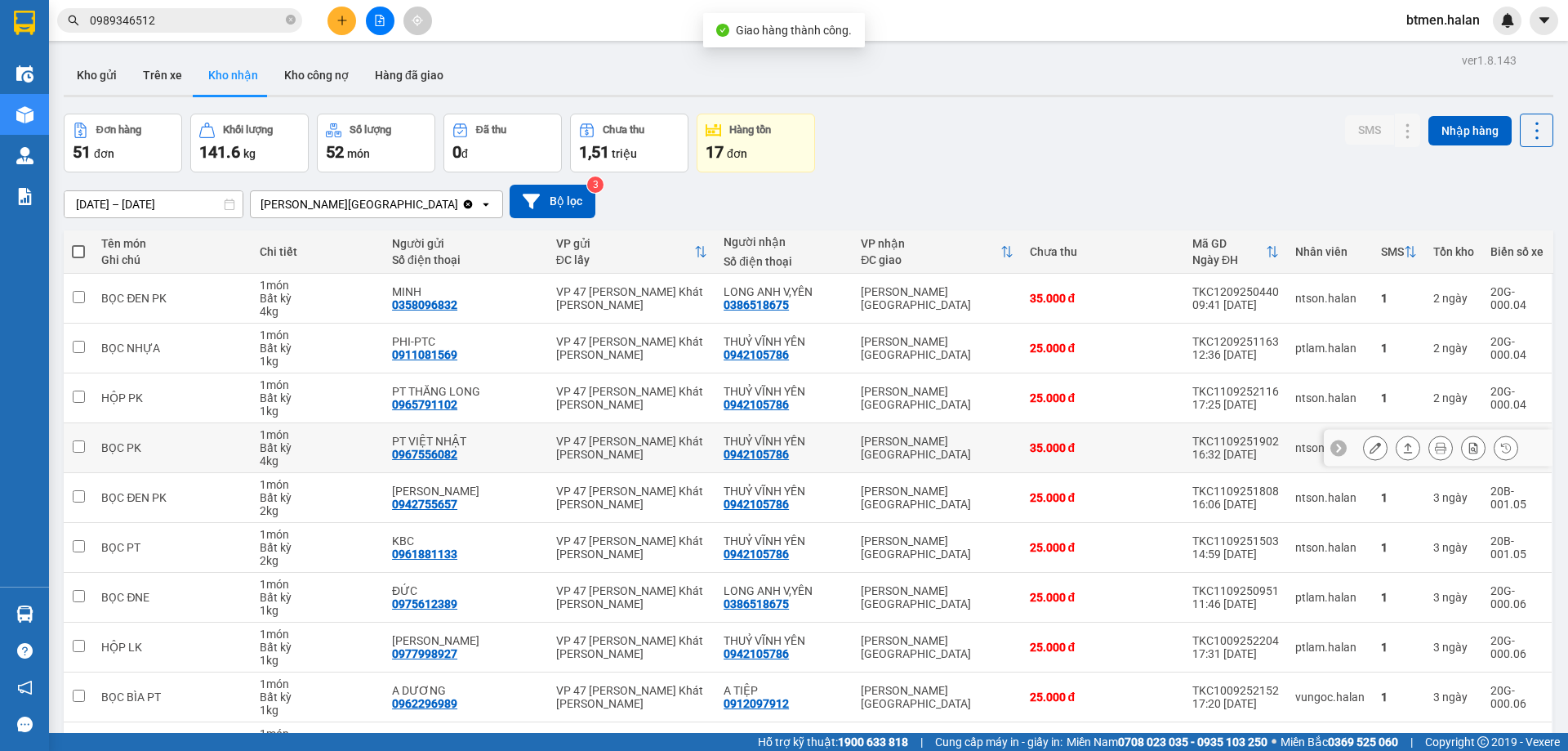
scroll to position [107, 0]
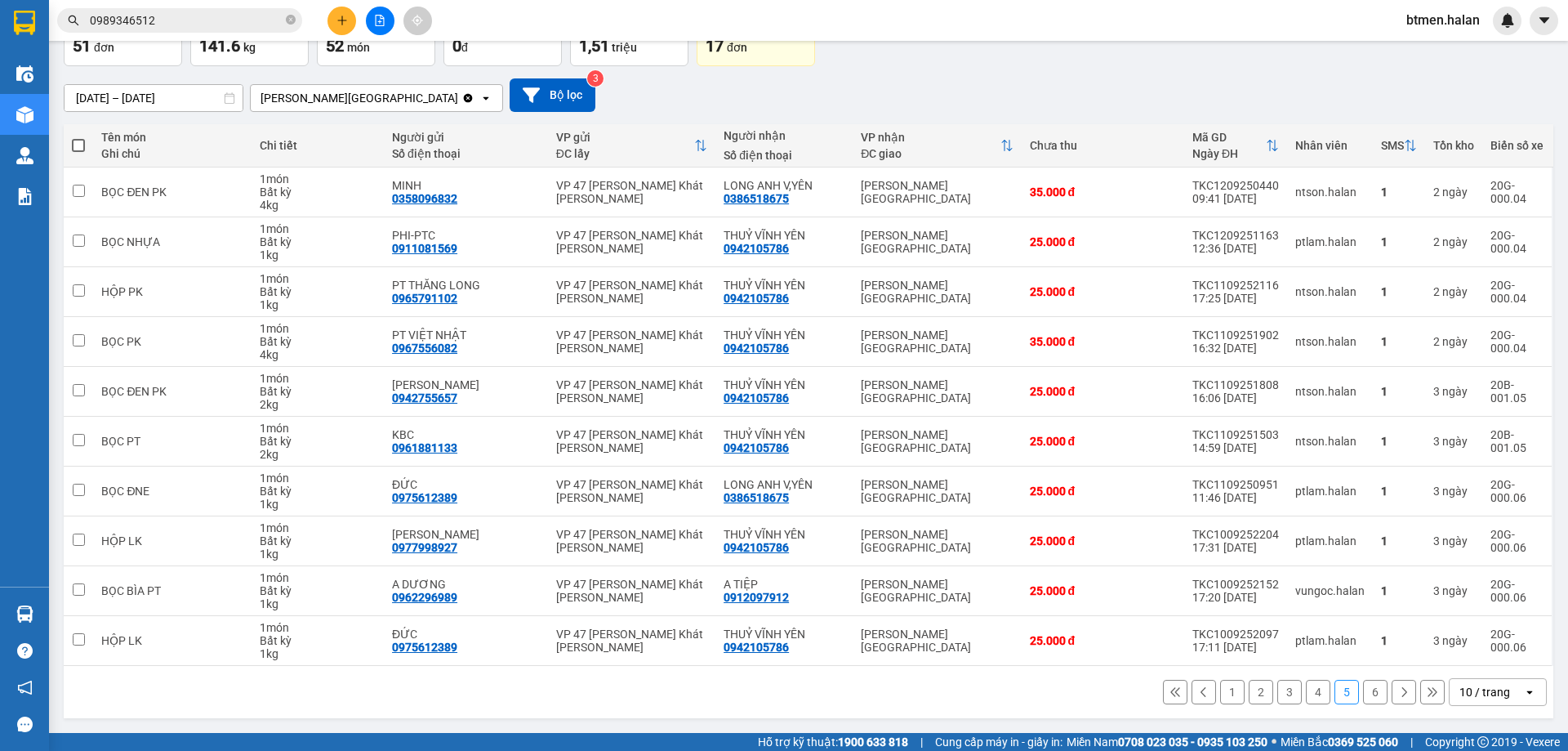
click at [1315, 687] on button "4" at bounding box center [1317, 692] width 25 height 25
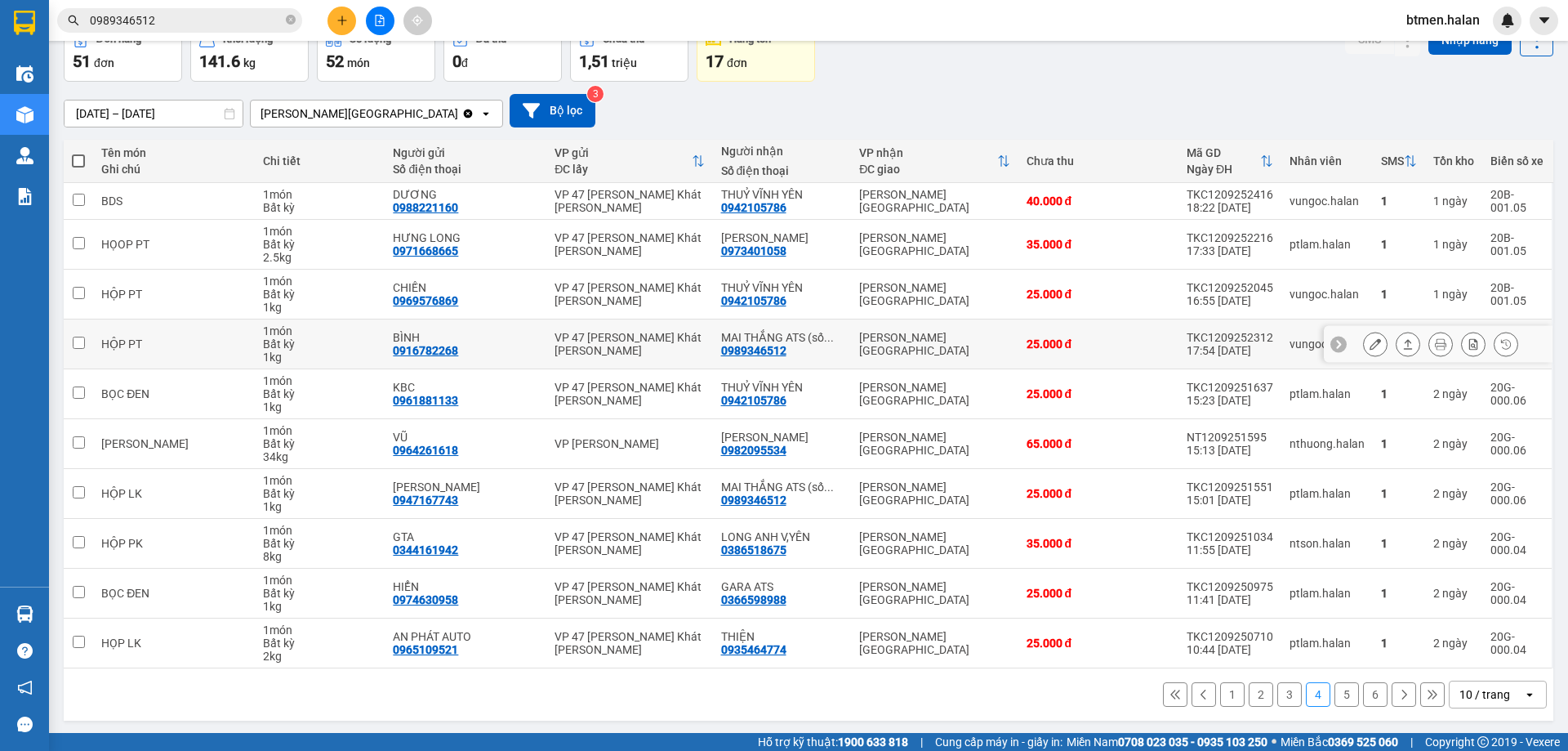
scroll to position [93, 0]
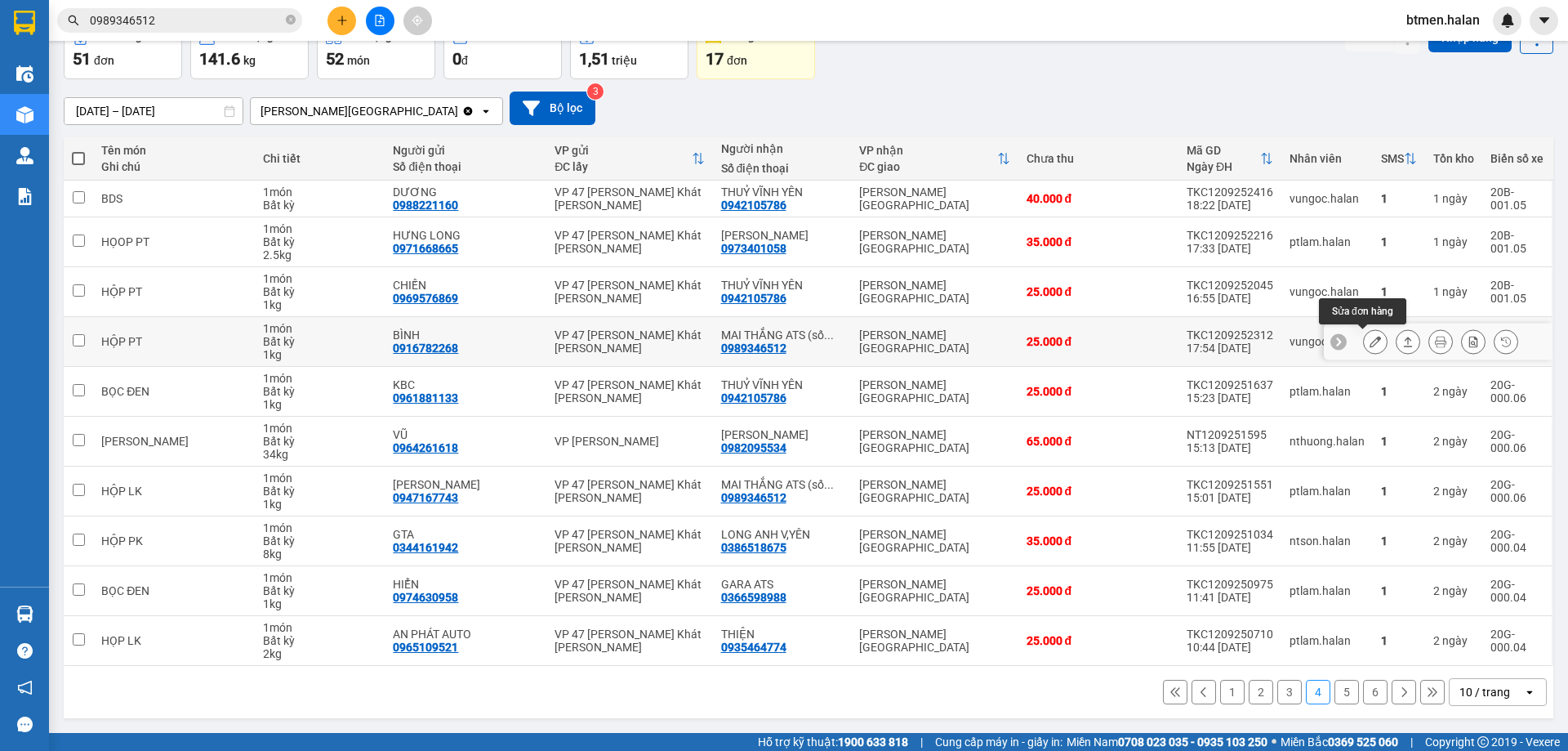
click at [1370, 347] on icon at bounding box center [1375, 341] width 11 height 11
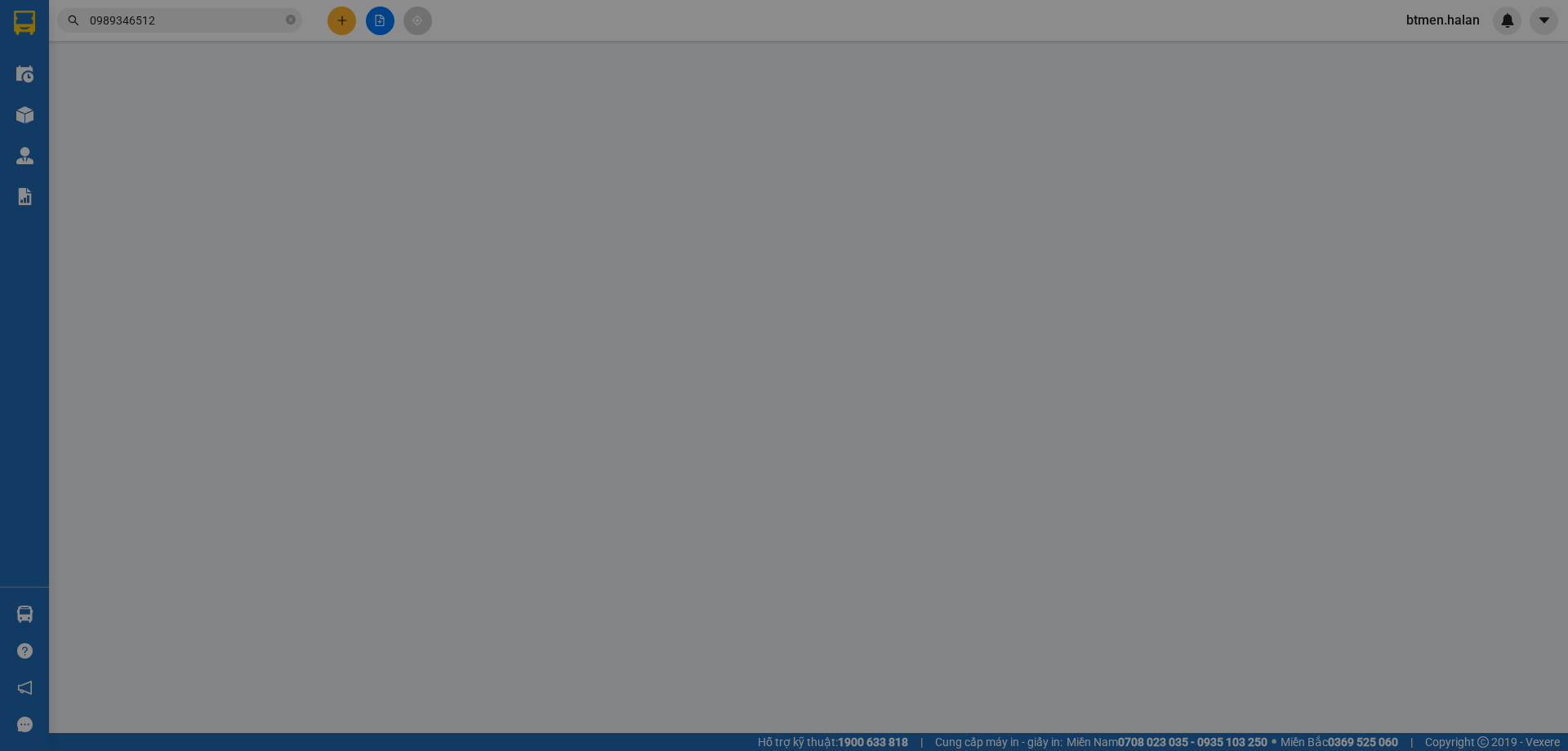
type input "0916782268"
type input "BÌNH"
type input "0989346512"
type input "MAI THẮNG ATS (số đúng)"
type input "25.000"
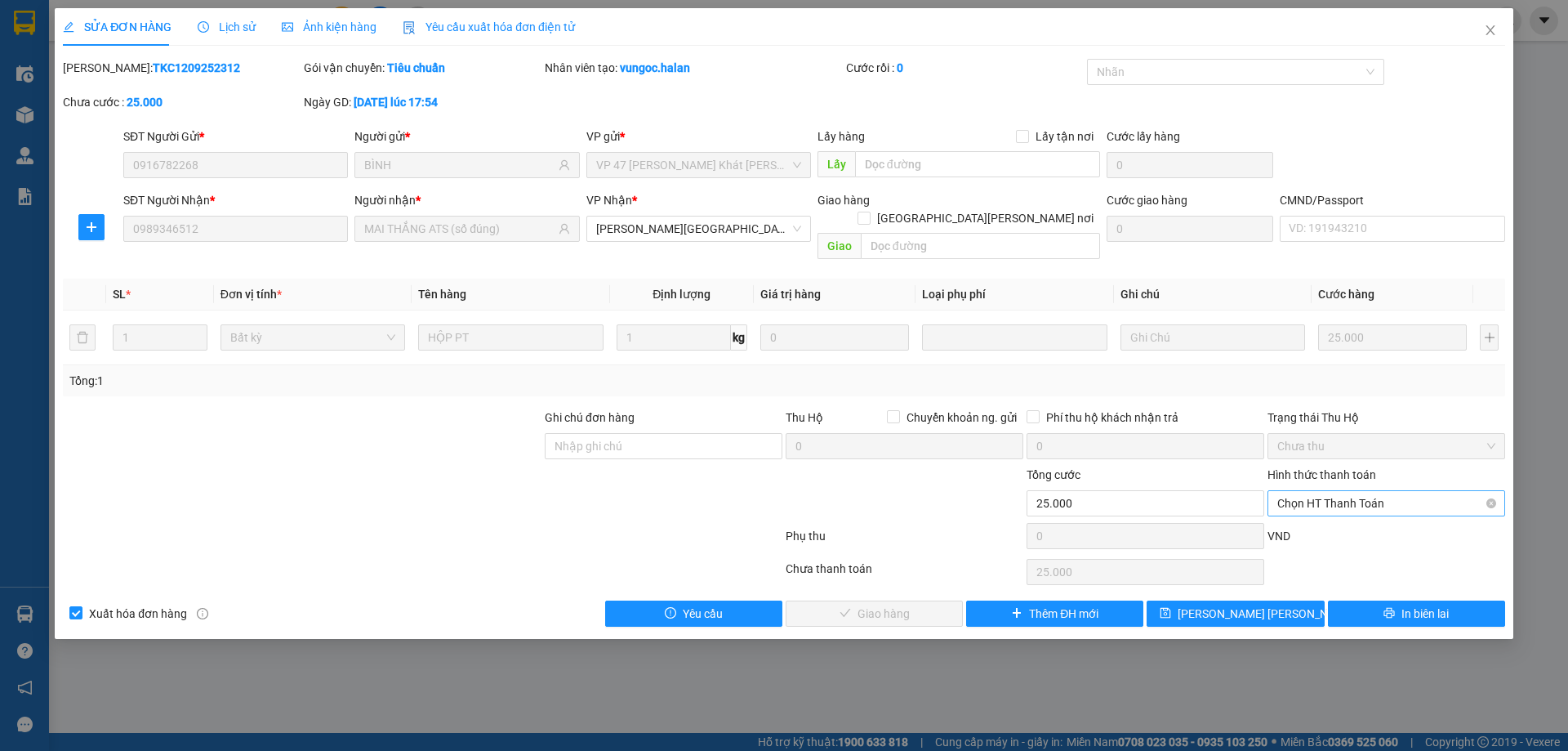
click at [1317, 491] on span "Chọn HT Thanh Toán" at bounding box center [1386, 503] width 218 height 25
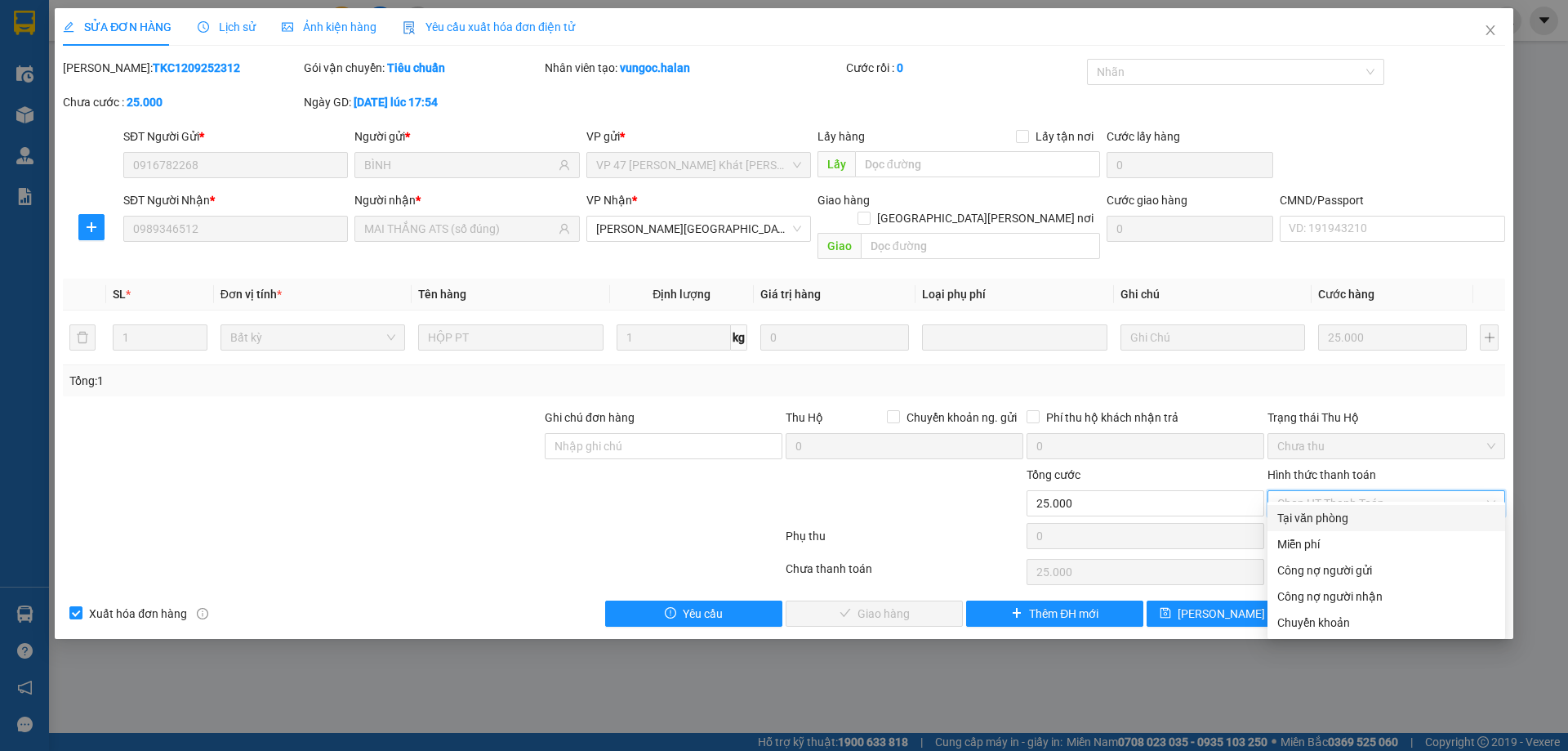
click at [1322, 522] on div "Tại văn phòng" at bounding box center [1386, 517] width 218 height 18
type input "0"
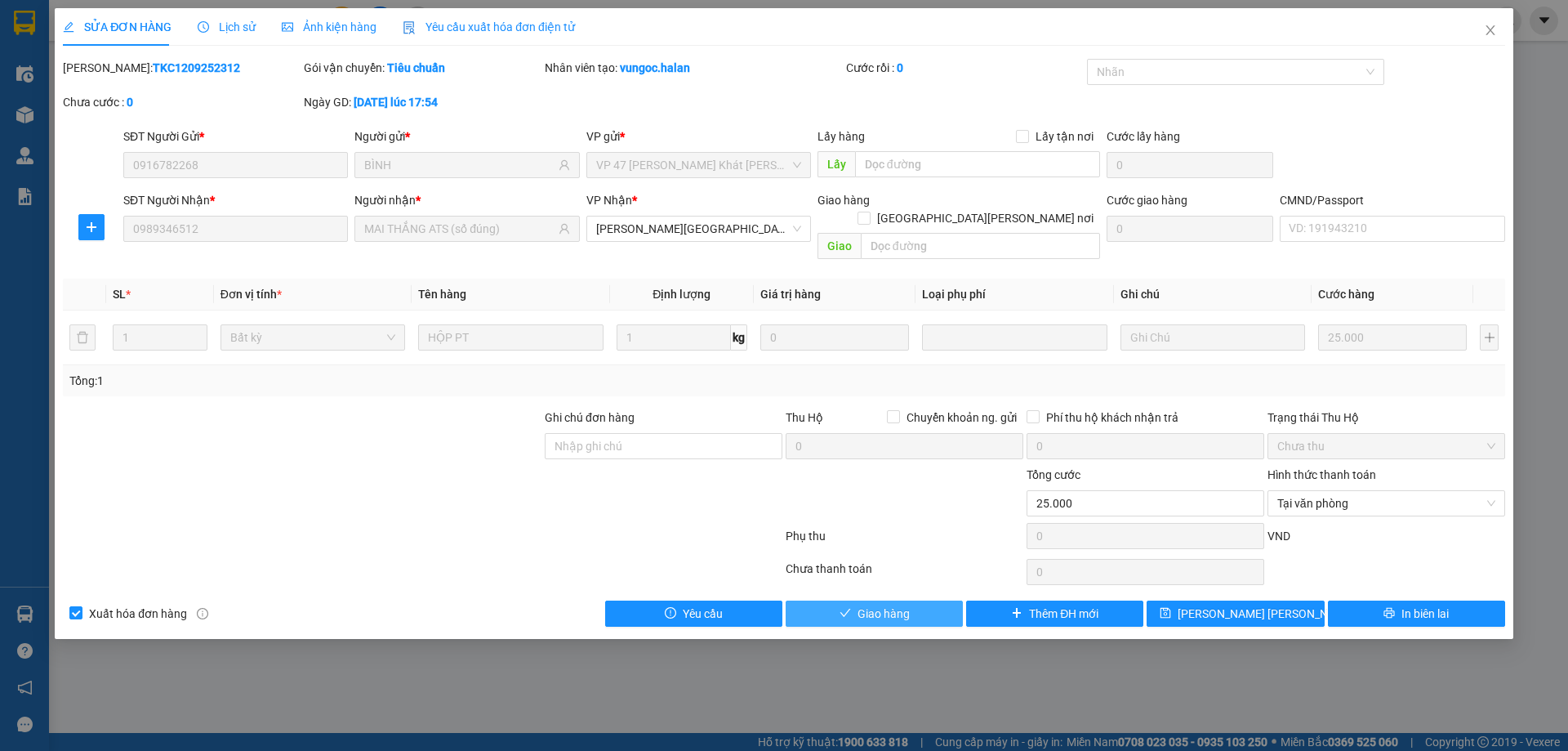
click at [855, 601] on button "Giao hàng" at bounding box center [874, 614] width 177 height 26
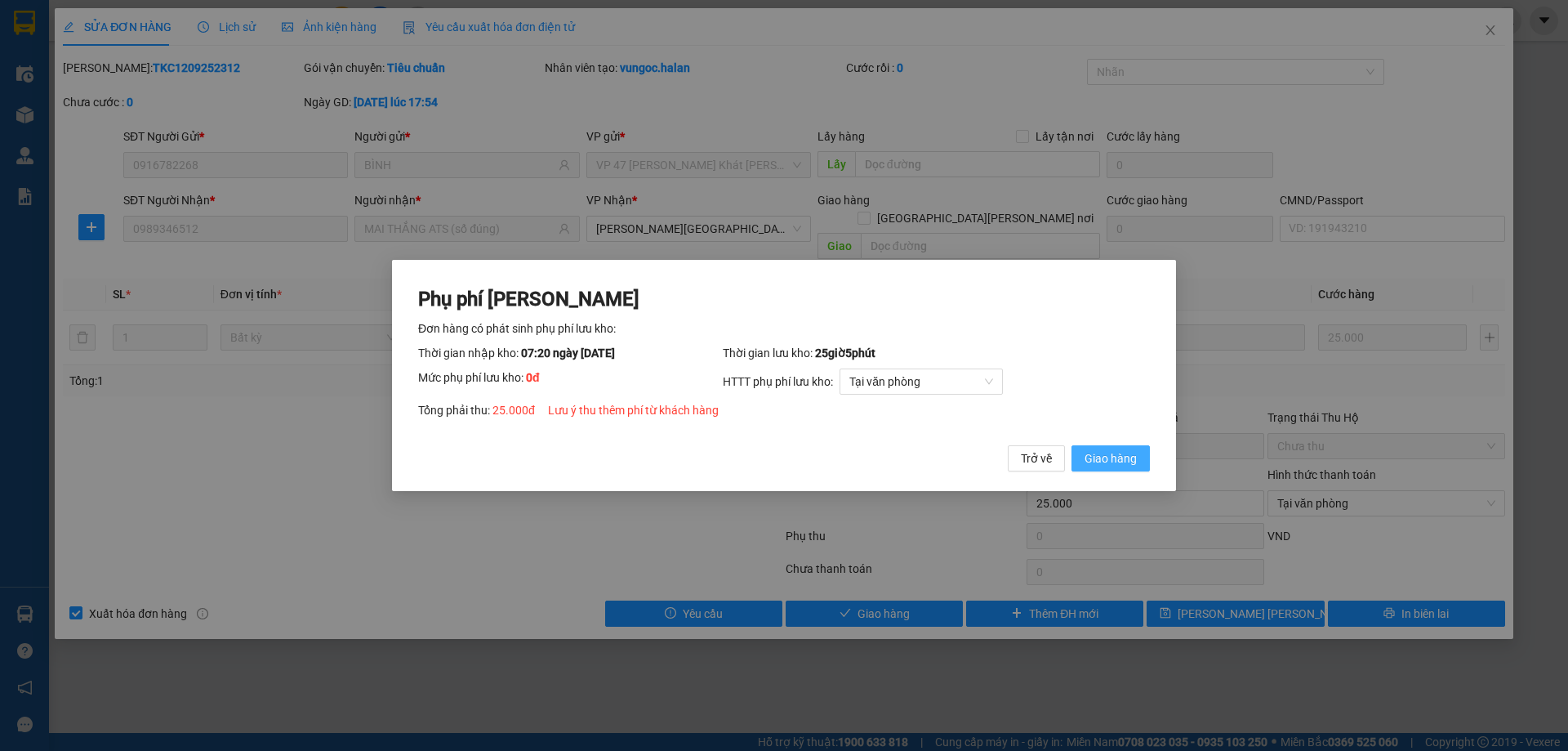
click at [1134, 455] on span "Giao hàng" at bounding box center [1110, 458] width 52 height 18
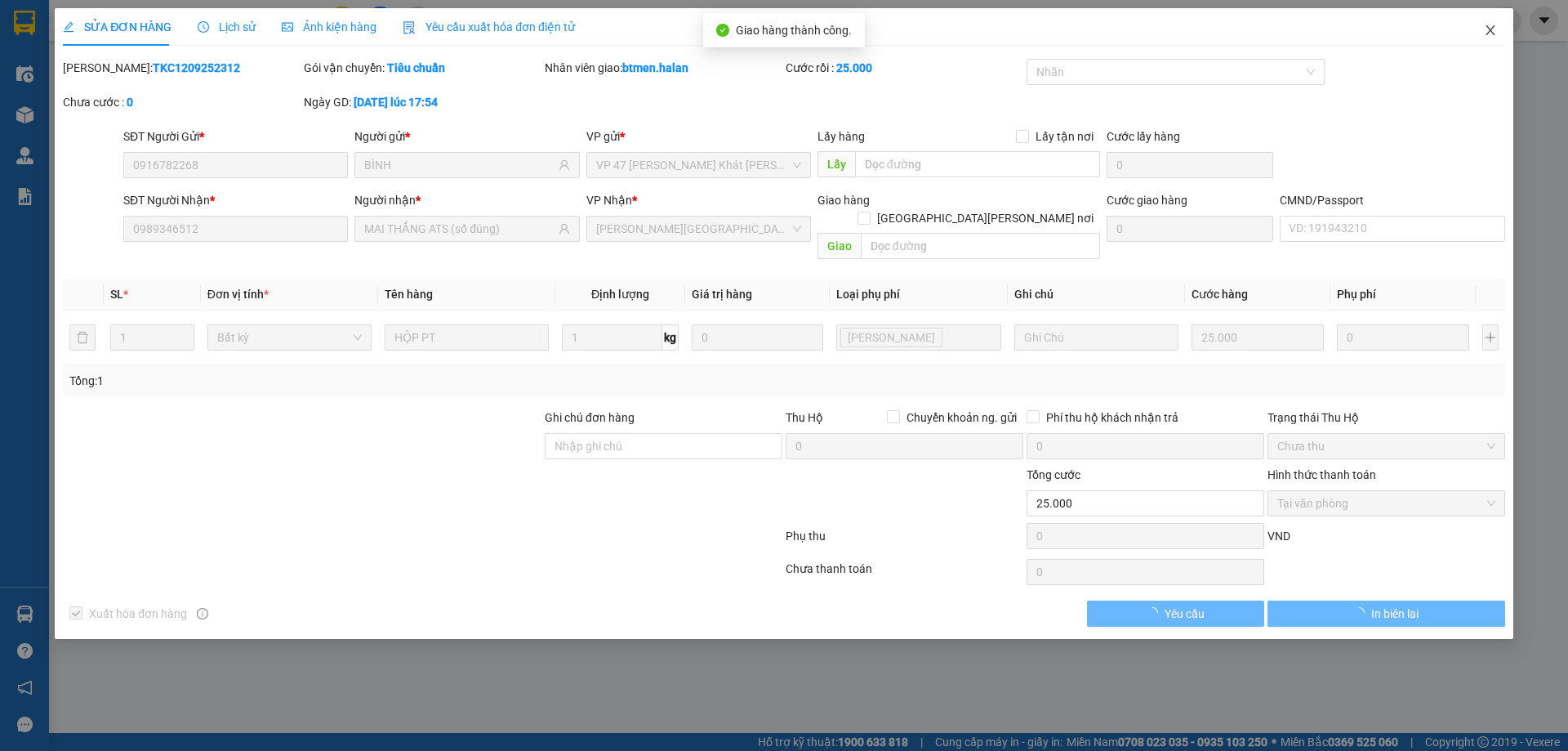
click at [1490, 26] on icon "close" at bounding box center [1490, 30] width 13 height 13
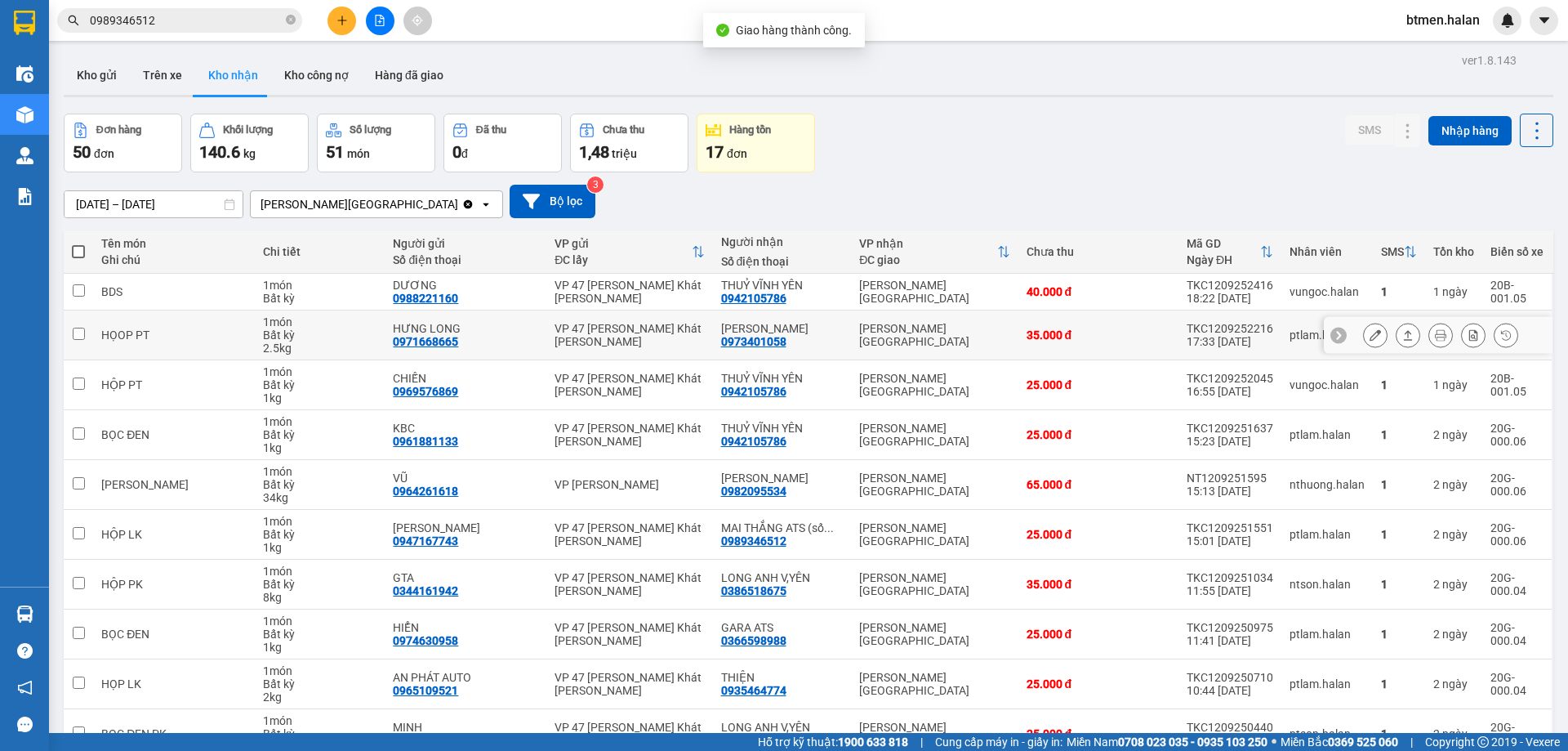
scroll to position [82, 0]
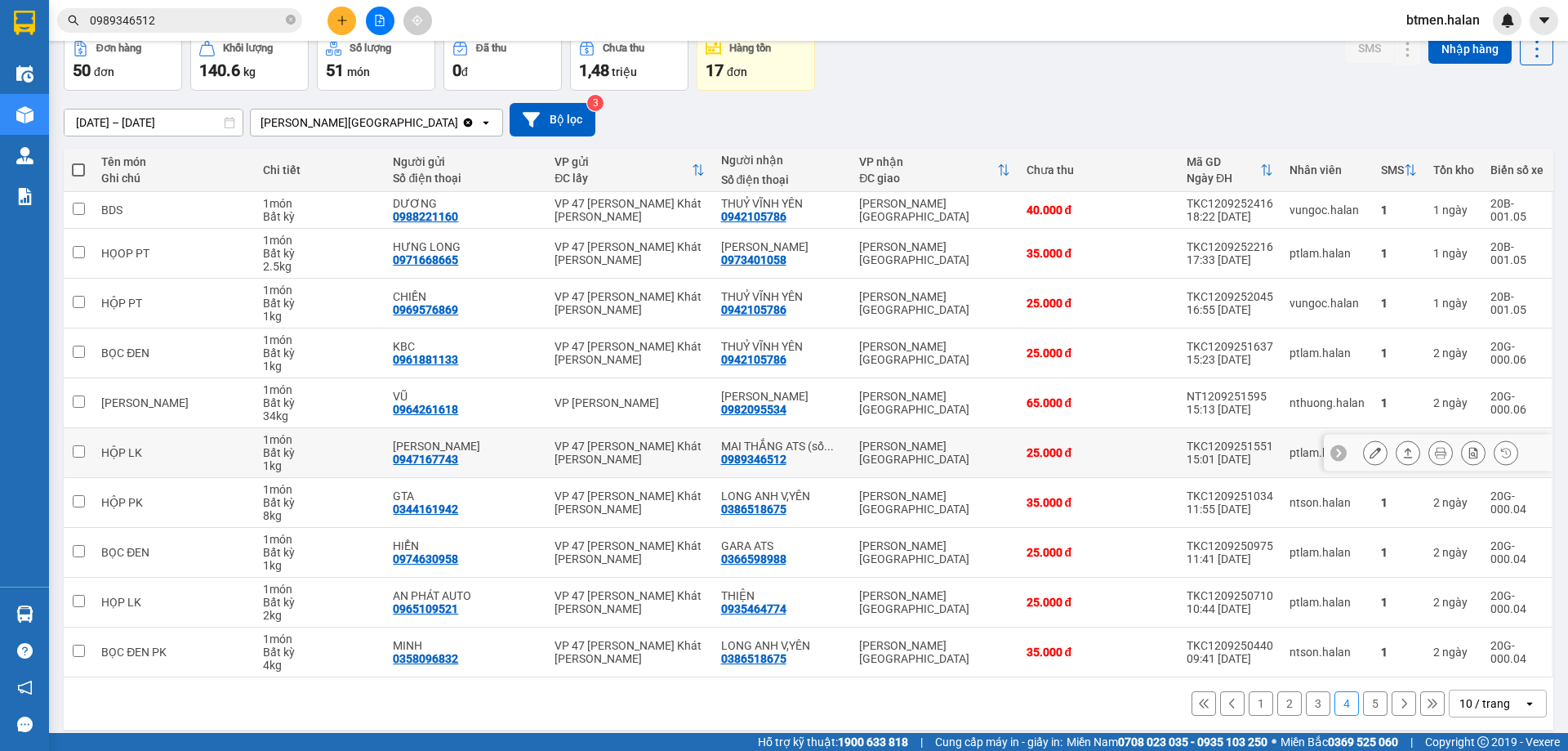
click at [1364, 456] on button at bounding box center [1375, 453] width 23 height 28
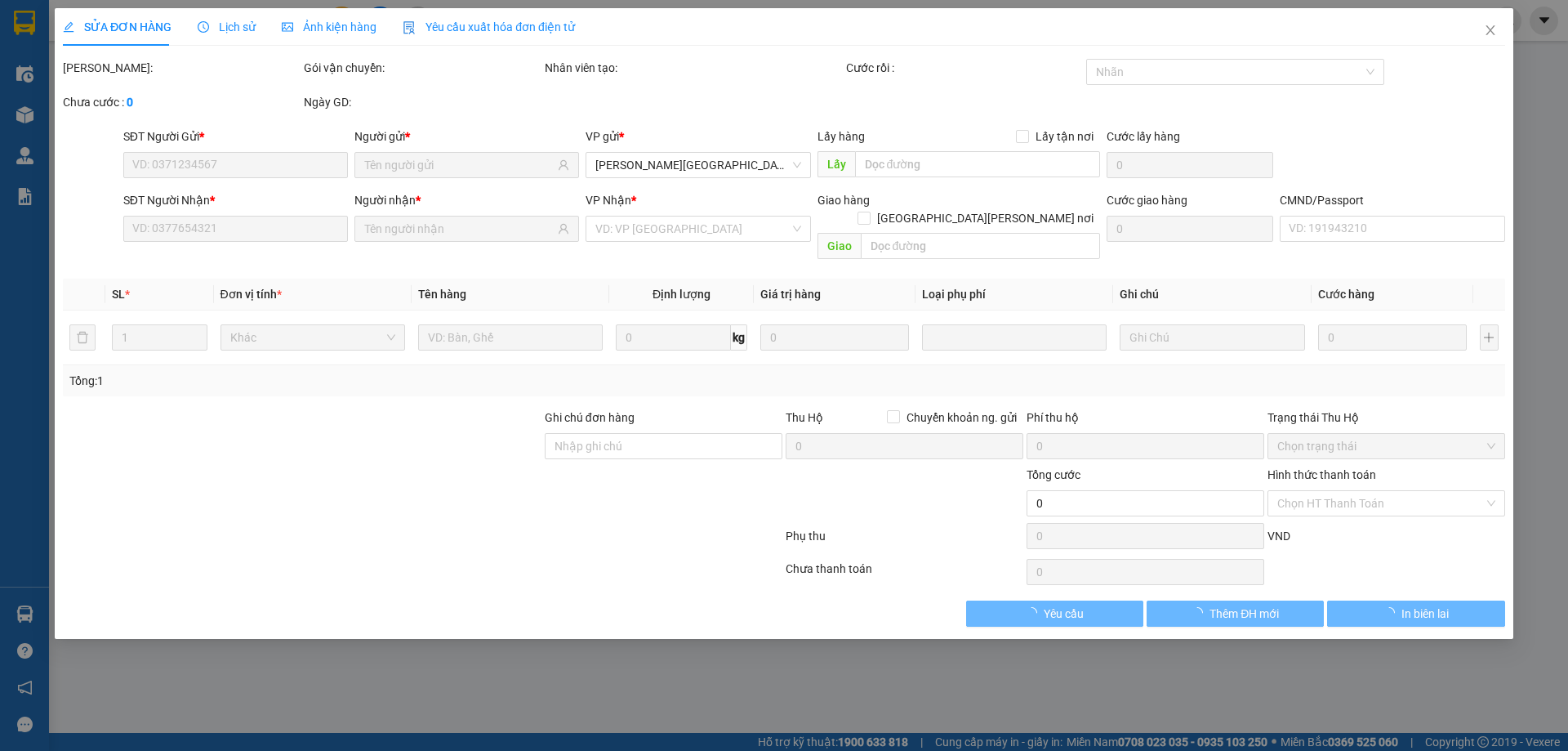
type input "0947167743"
type input "[PERSON_NAME]"
type input "0989346512"
type input "MAI THẮNG ATS (số đúng)"
type input "25.000"
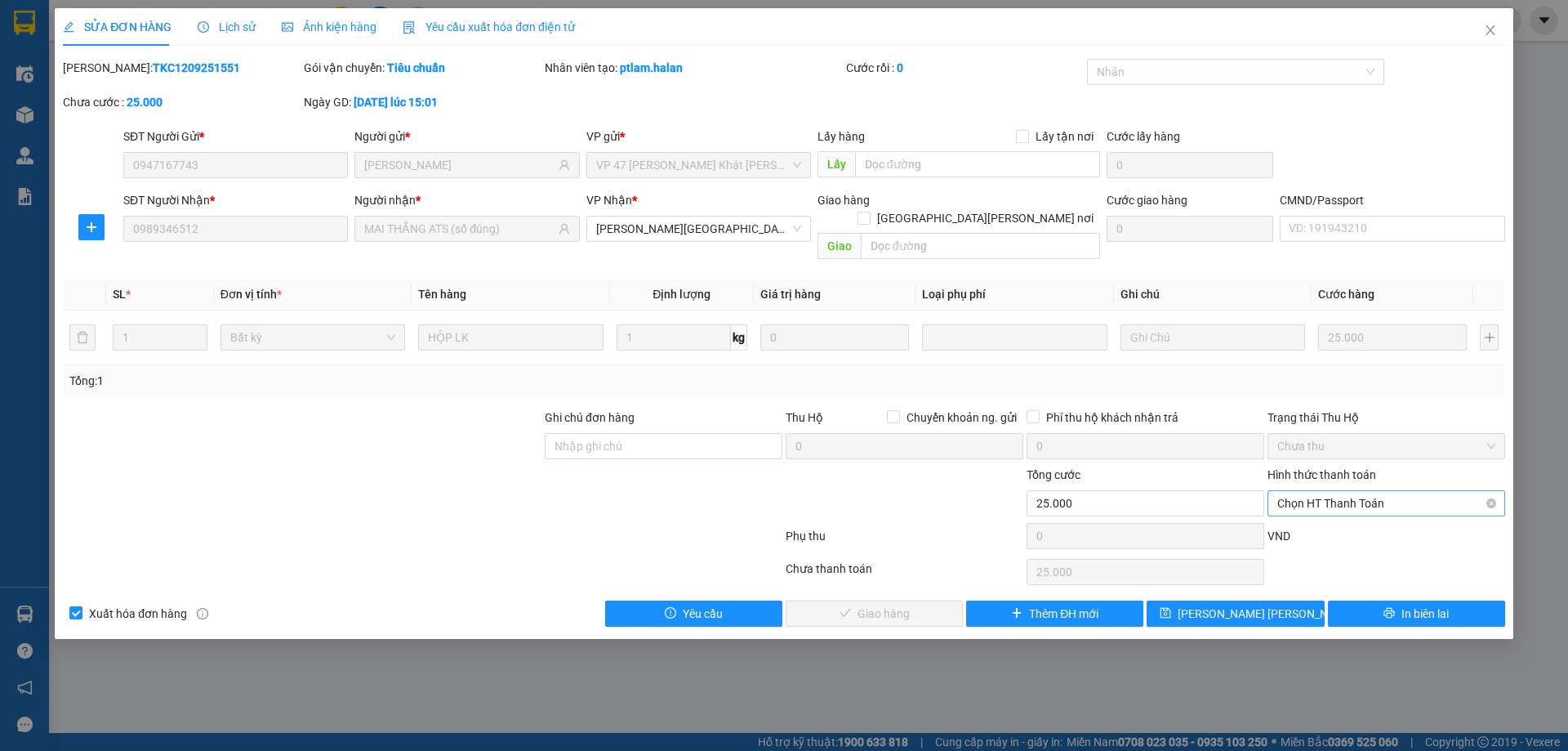
drag, startPoint x: 1328, startPoint y: 481, endPoint x: 1326, endPoint y: 493, distance: 12.2
click at [1328, 491] on span "Chọn HT Thanh Toán" at bounding box center [1386, 503] width 218 height 25
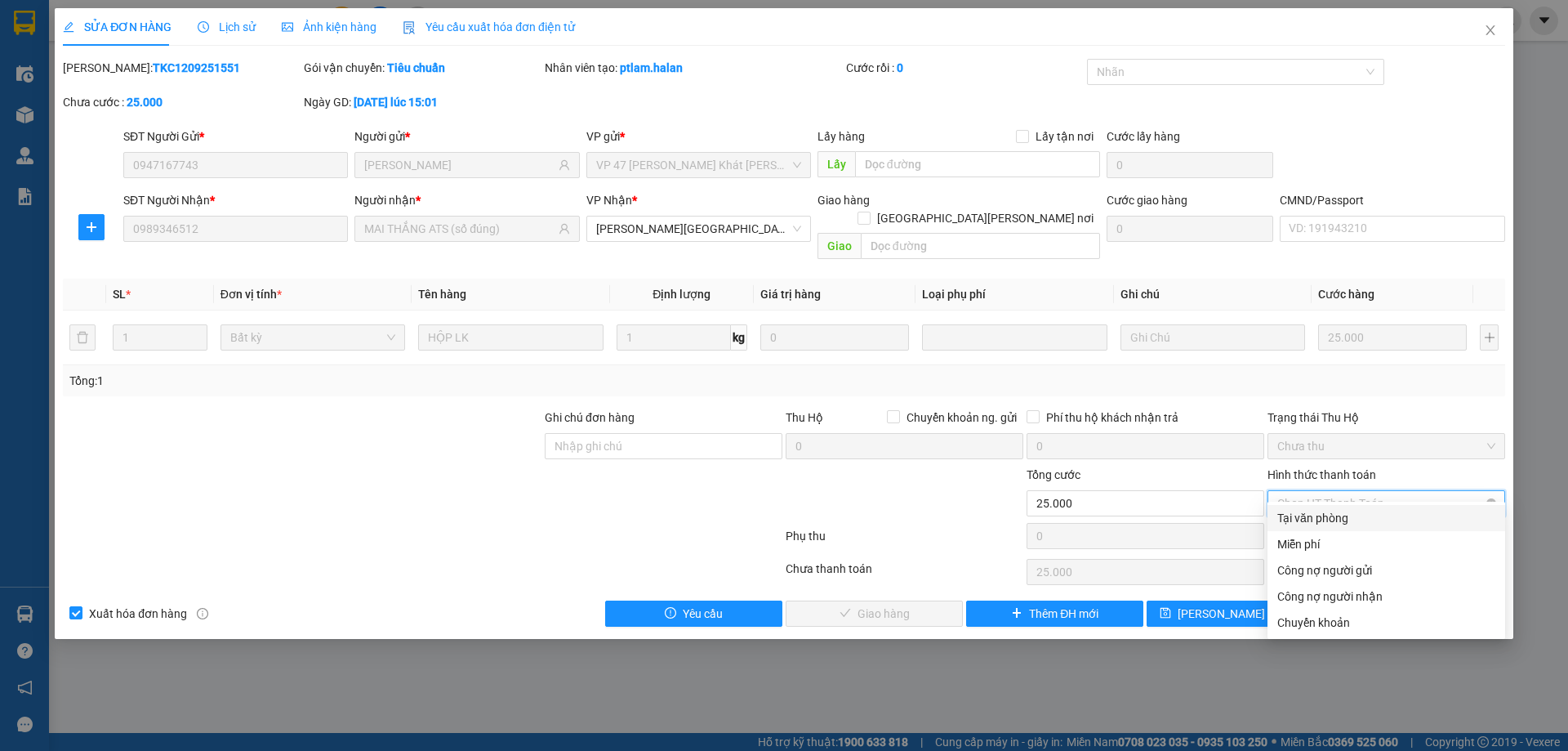
click at [1319, 517] on div "Tại văn phòng" at bounding box center [1386, 517] width 218 height 18
type input "0"
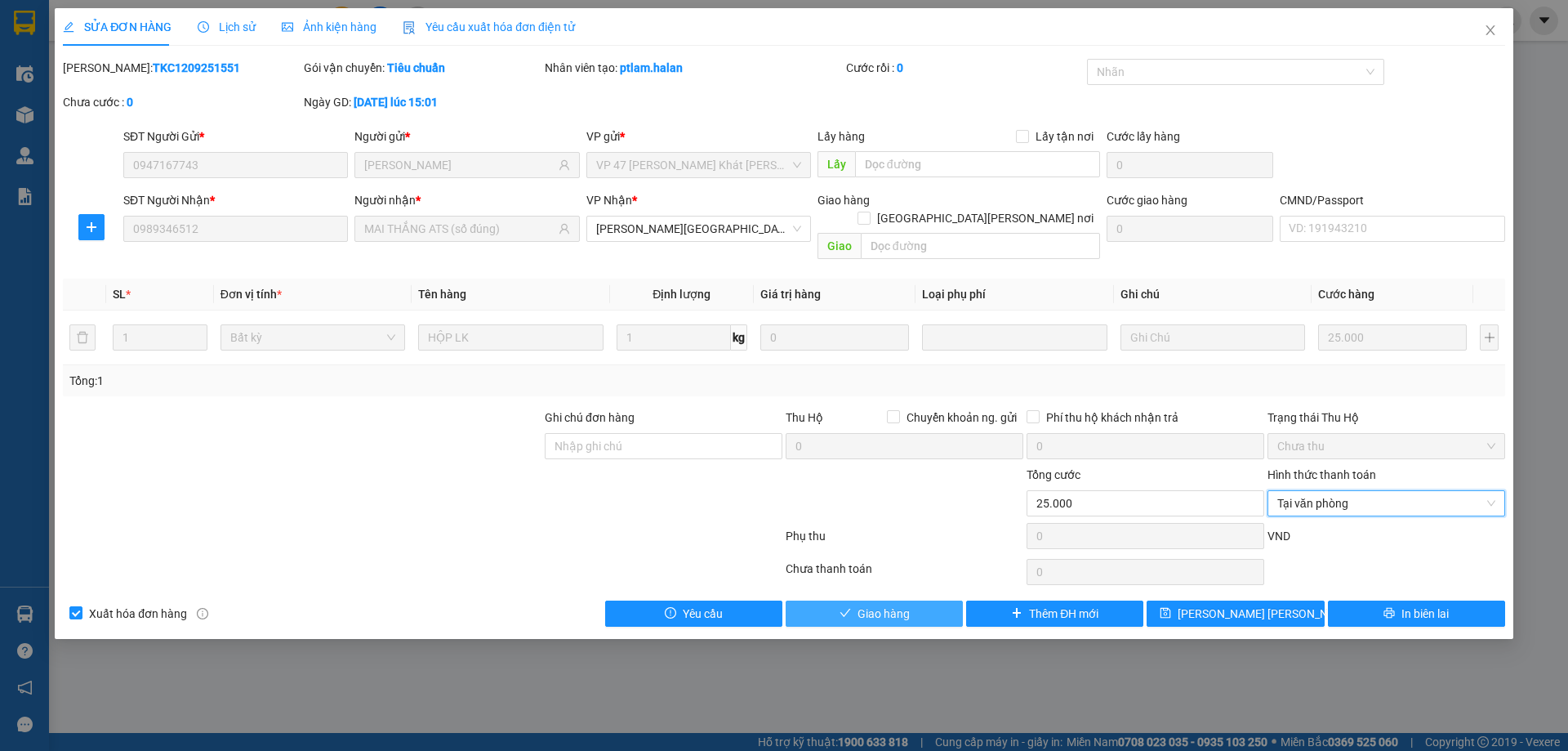
click at [922, 601] on button "Giao hàng" at bounding box center [874, 614] width 177 height 26
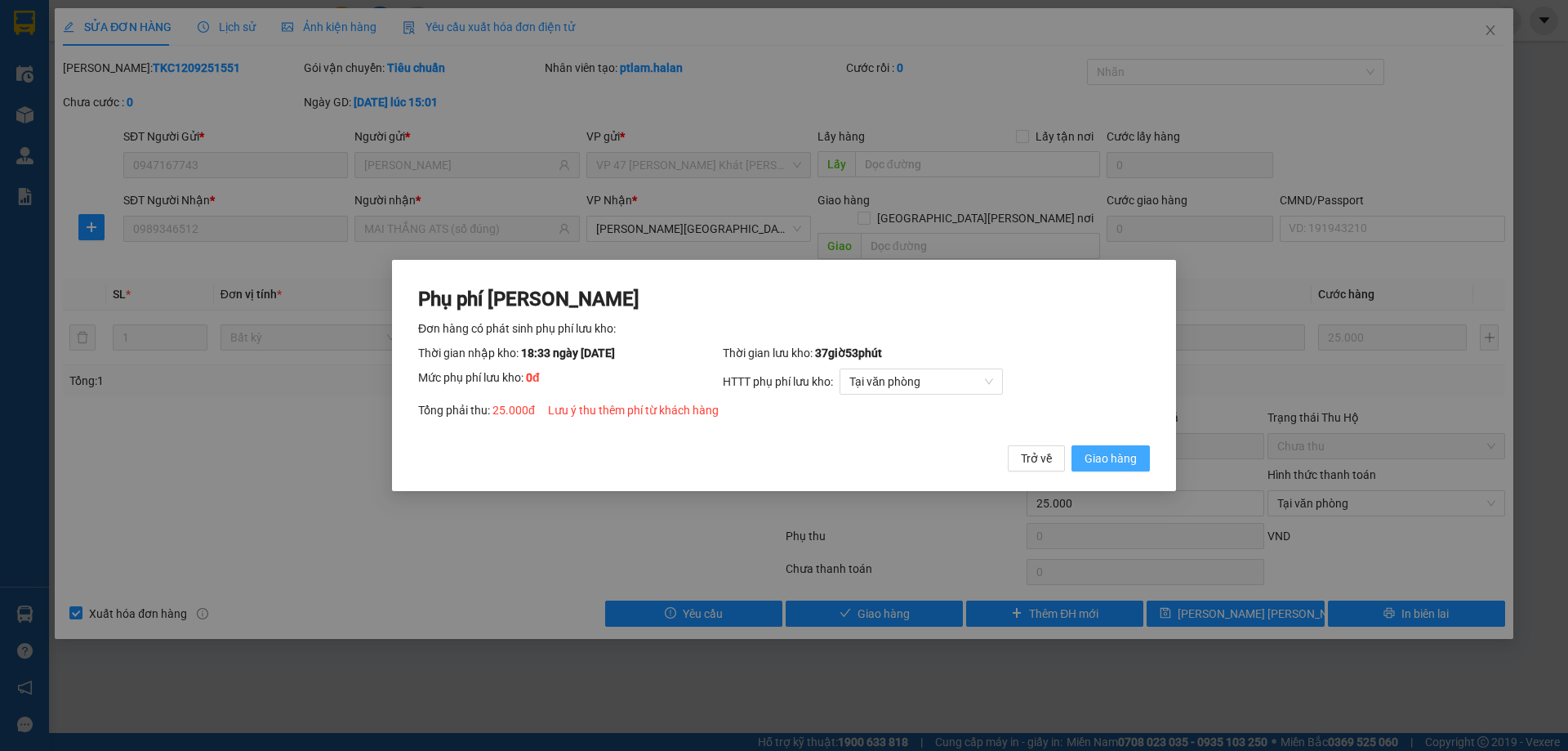
click at [1114, 461] on span "Giao hàng" at bounding box center [1110, 458] width 52 height 18
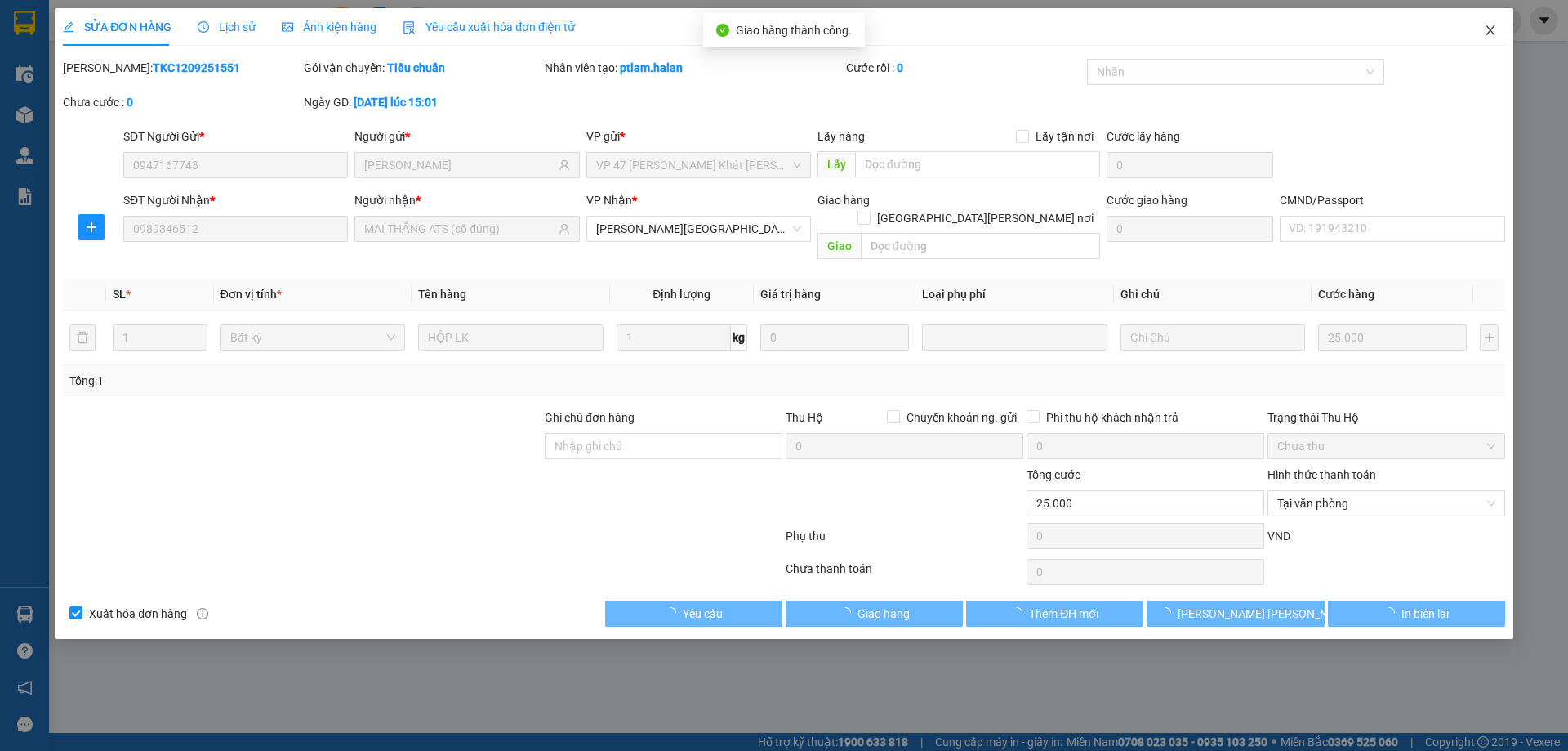
click at [1495, 37] on icon "close" at bounding box center [1490, 30] width 13 height 13
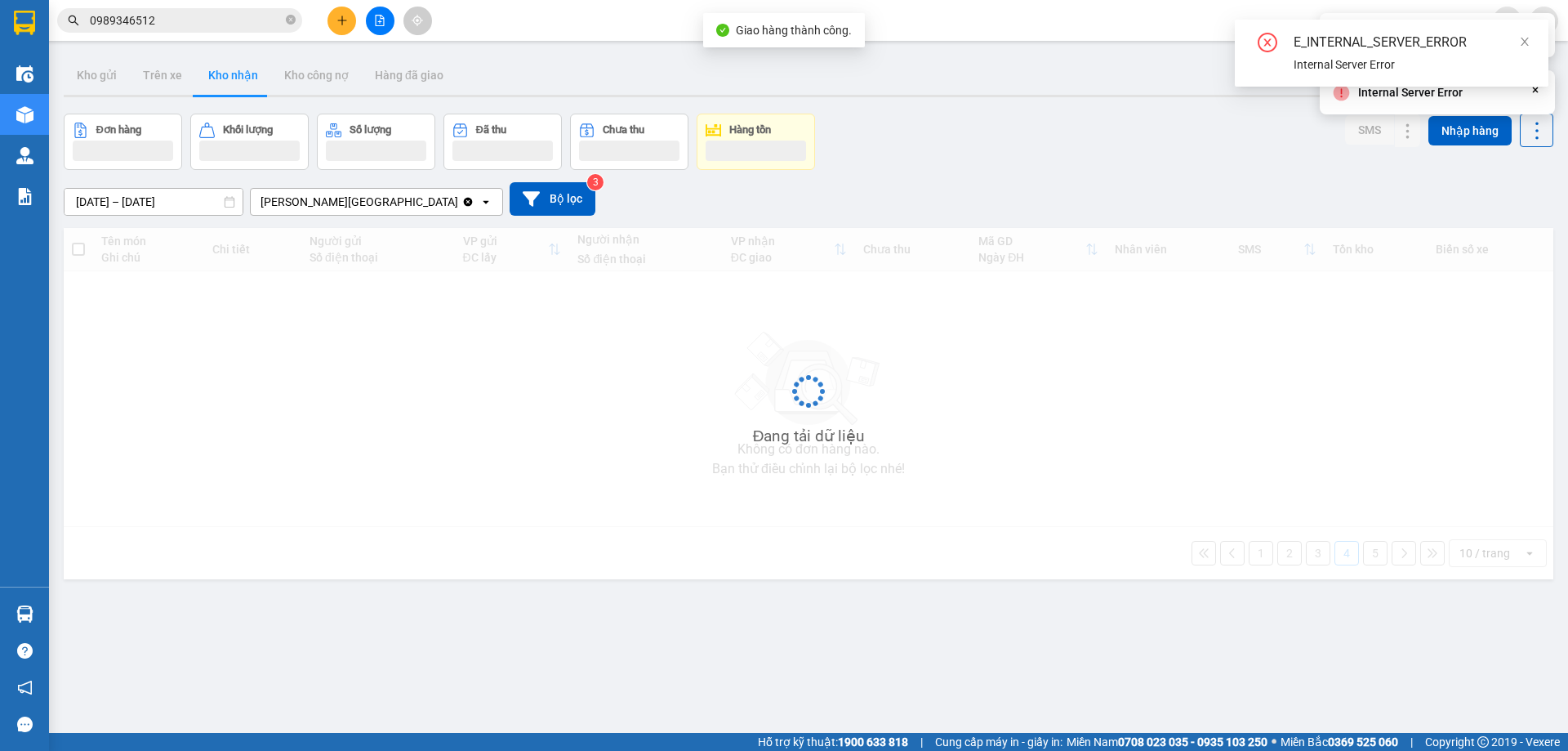
scroll to position [75, 0]
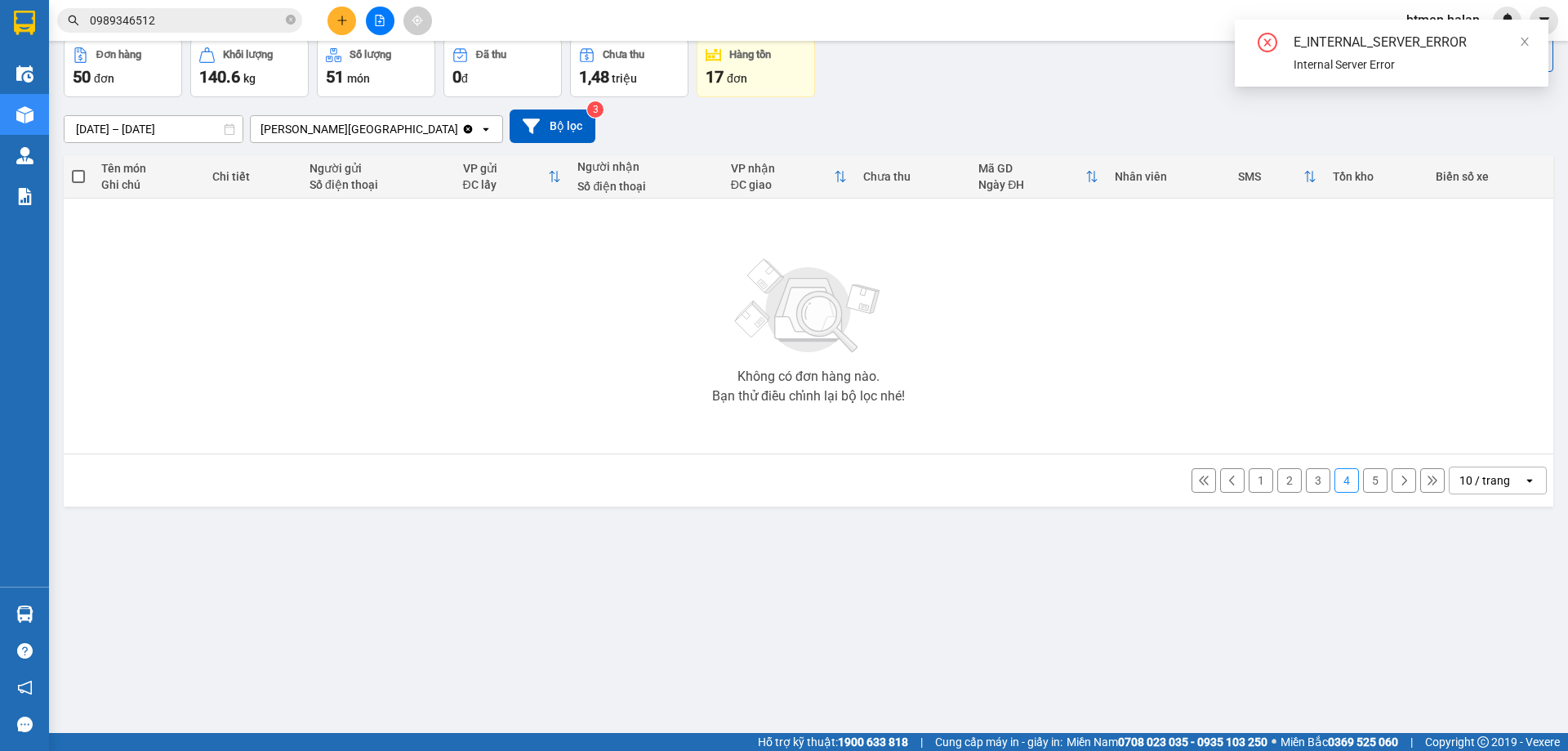
click at [1305, 483] on button "3" at bounding box center [1317, 480] width 25 height 25
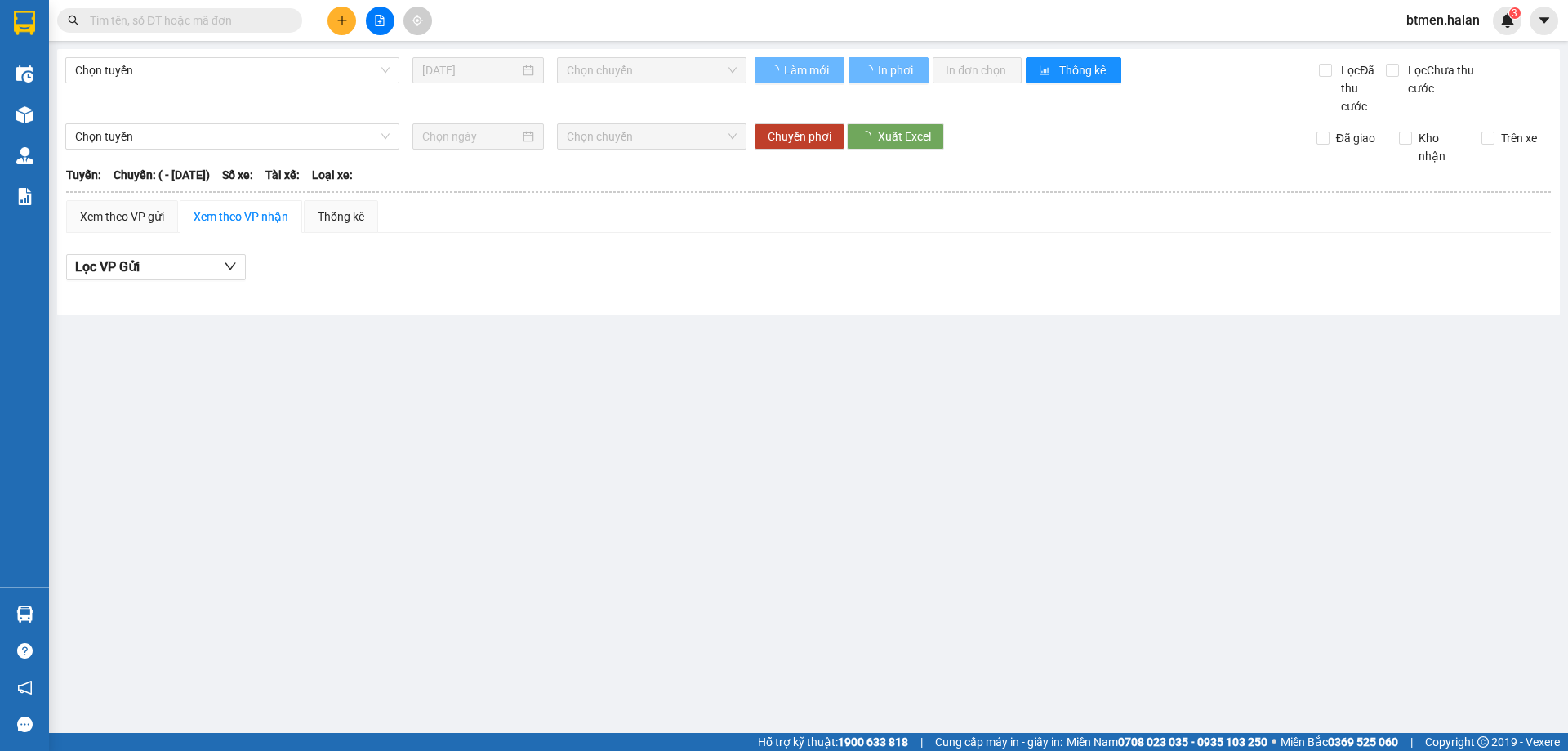
click at [201, 11] on input "text" at bounding box center [186, 20] width 192 height 18
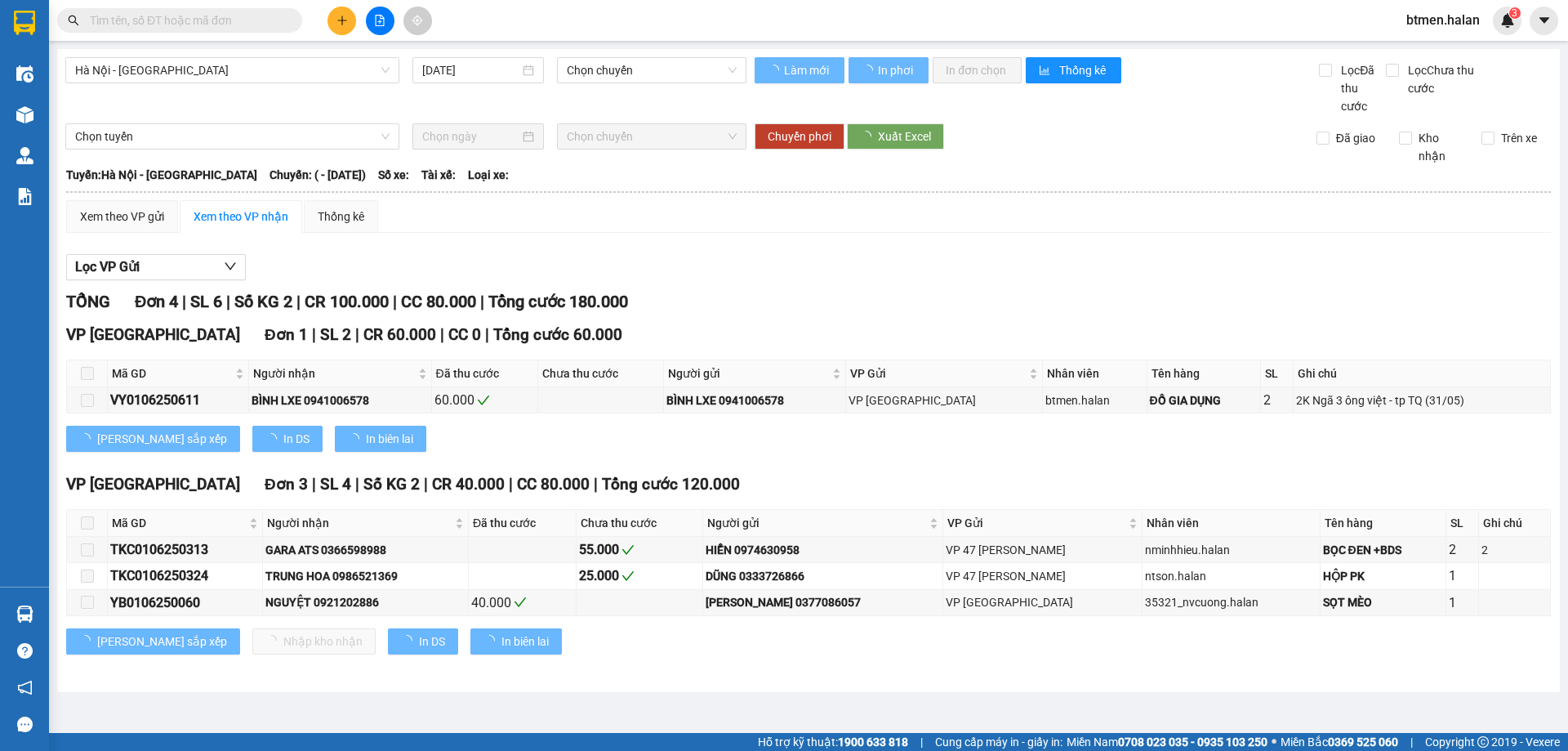
type input "[DATE]"
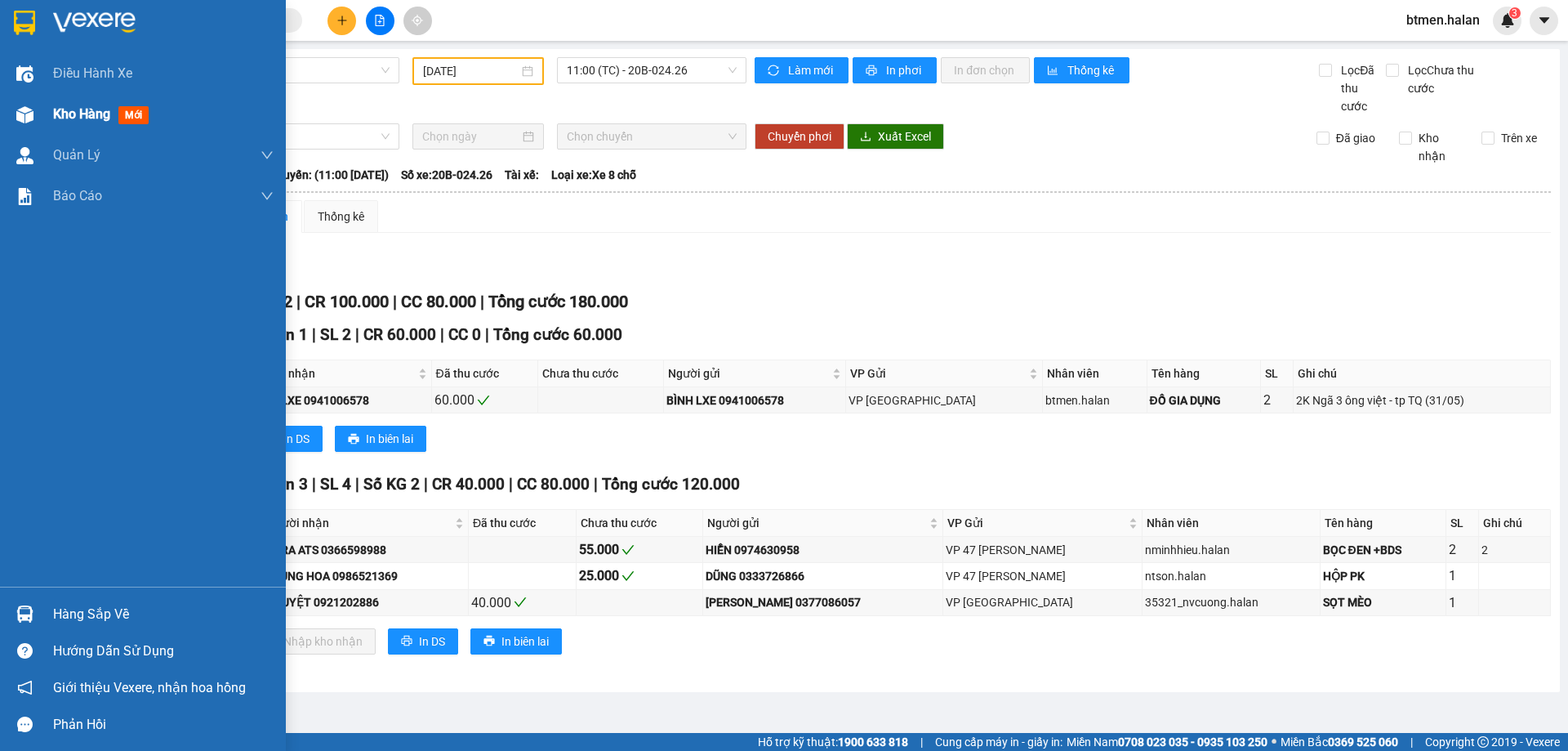
click at [42, 113] on div "Kho hàng mới" at bounding box center [143, 114] width 286 height 41
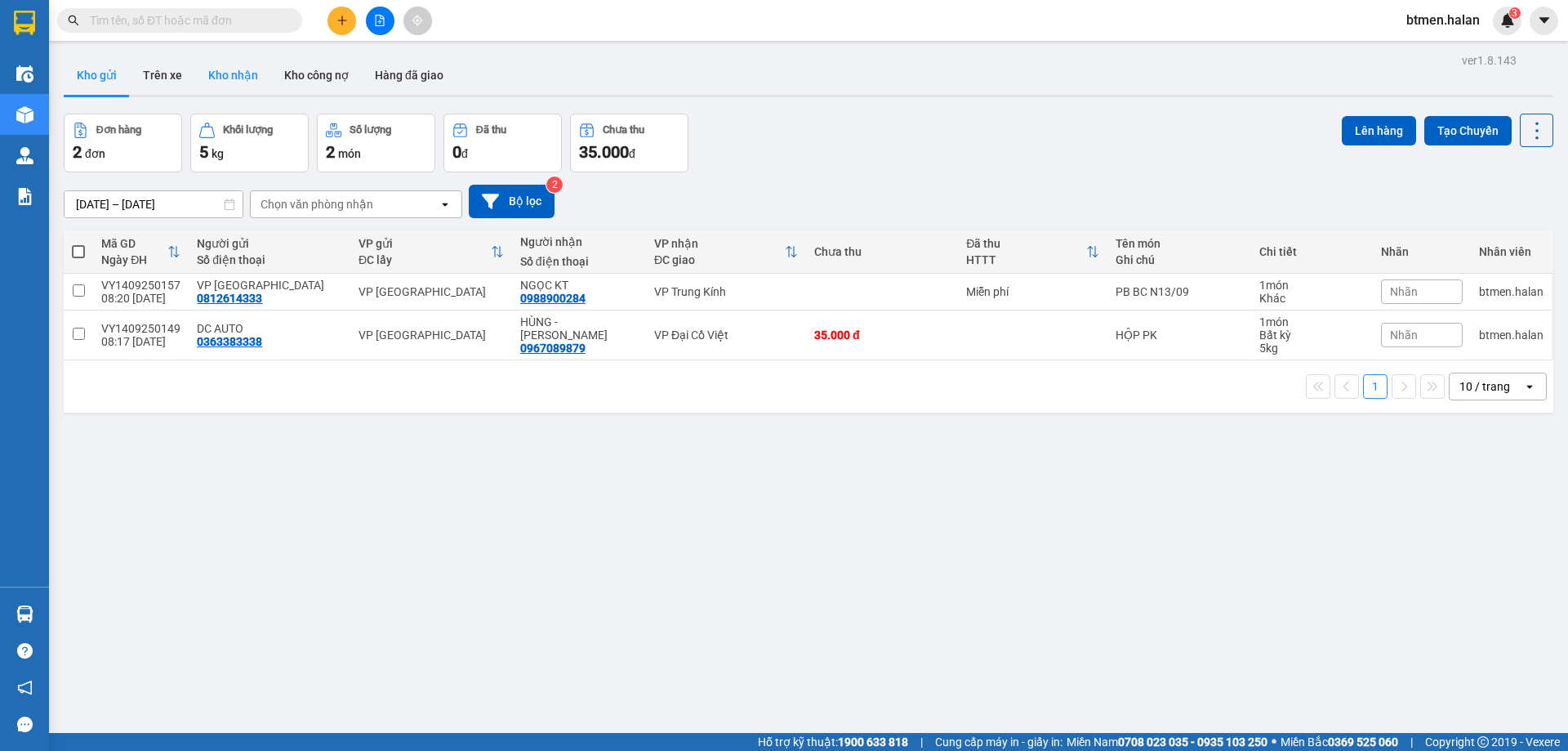
click at [211, 74] on button "Kho nhận" at bounding box center [233, 76] width 76 height 40
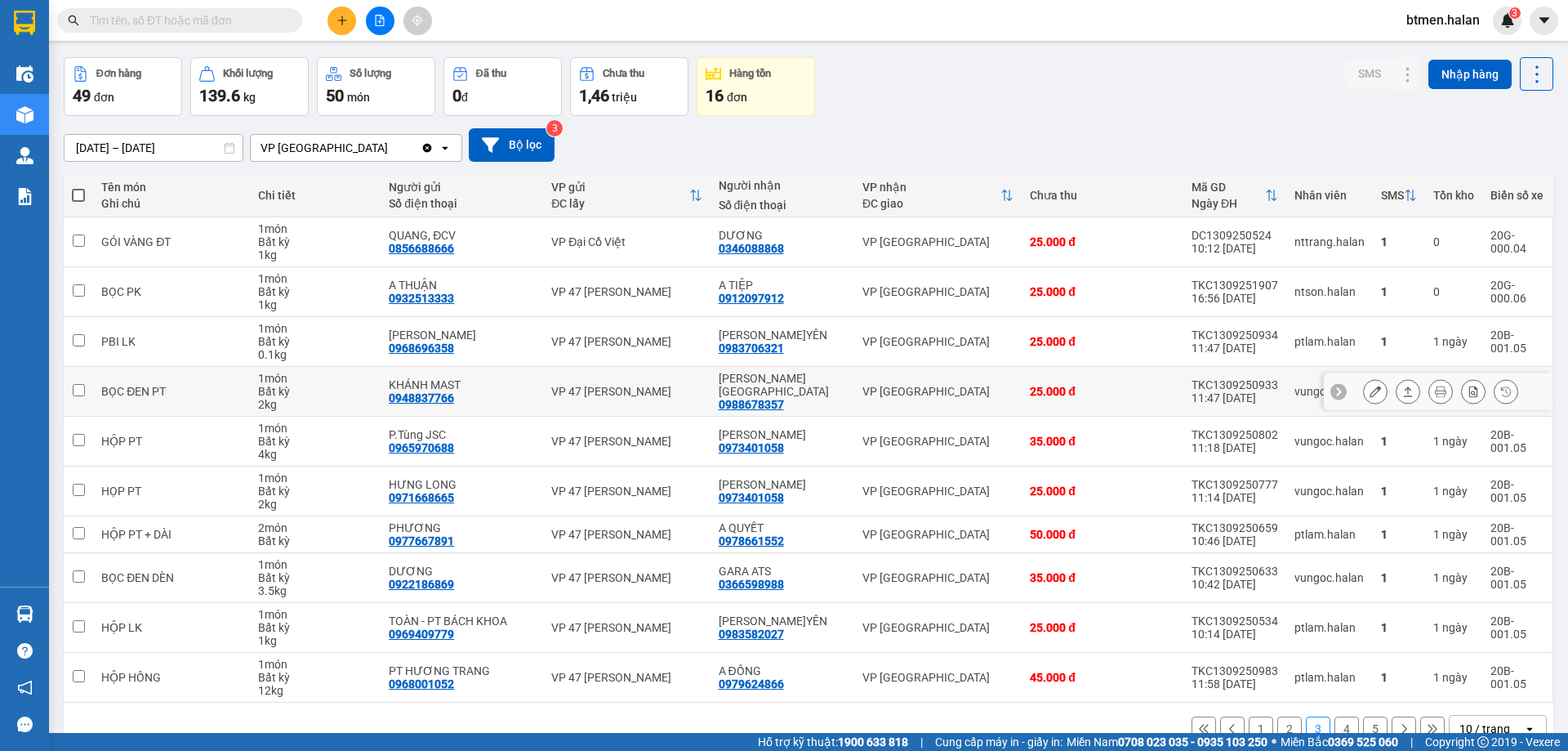
scroll to position [93, 0]
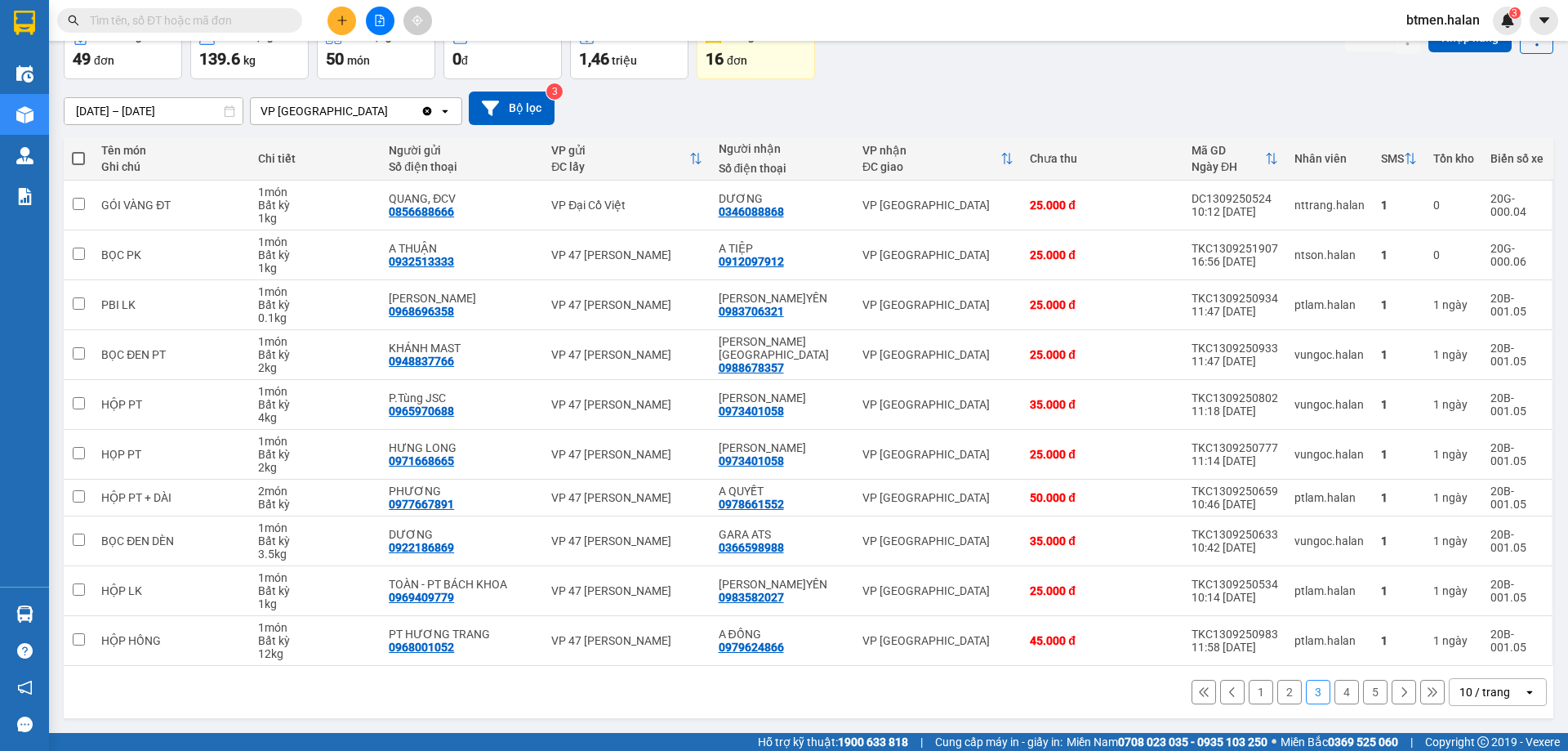
click at [1249, 690] on button "1" at bounding box center [1261, 692] width 25 height 25
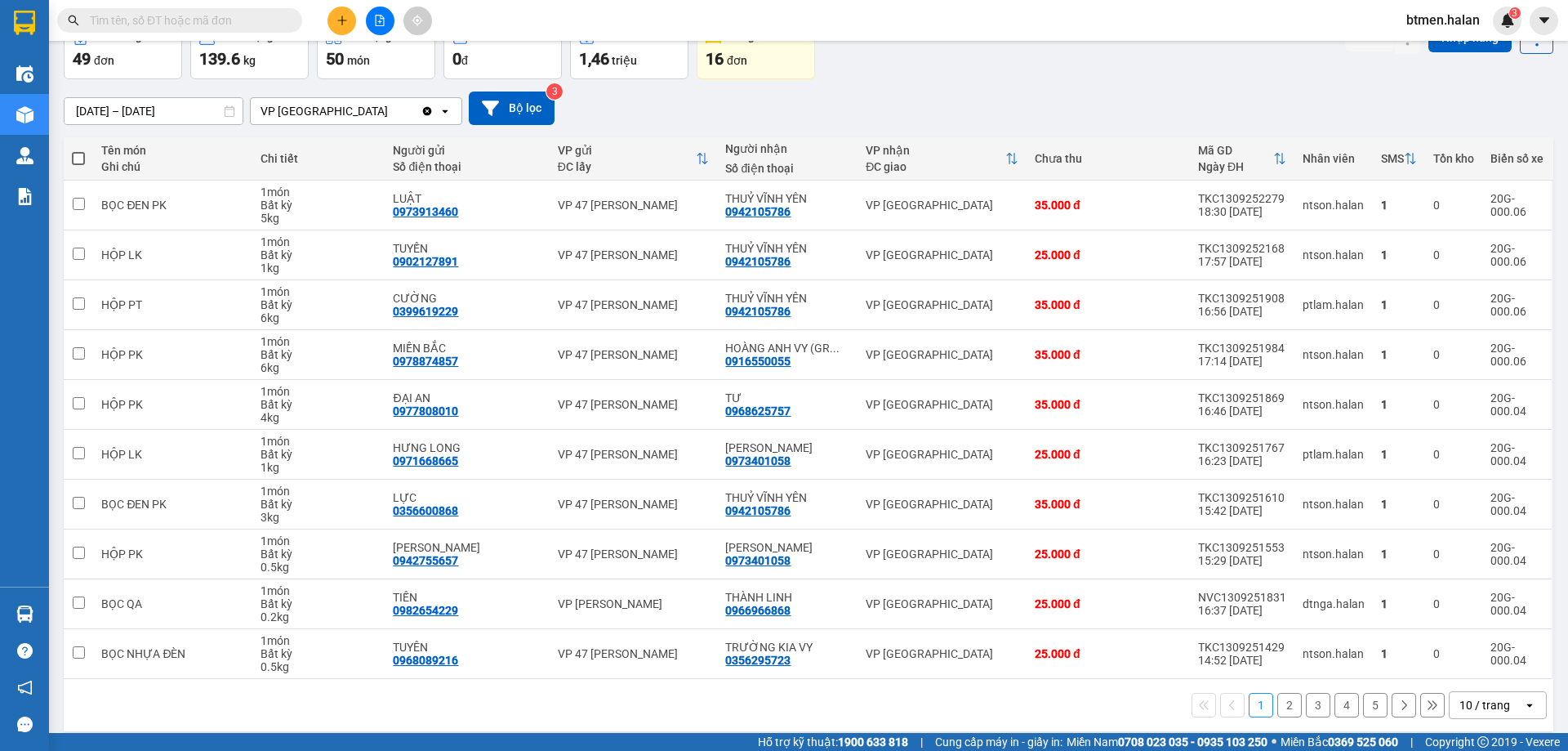
click at [1287, 704] on button "2" at bounding box center [1289, 705] width 25 height 25
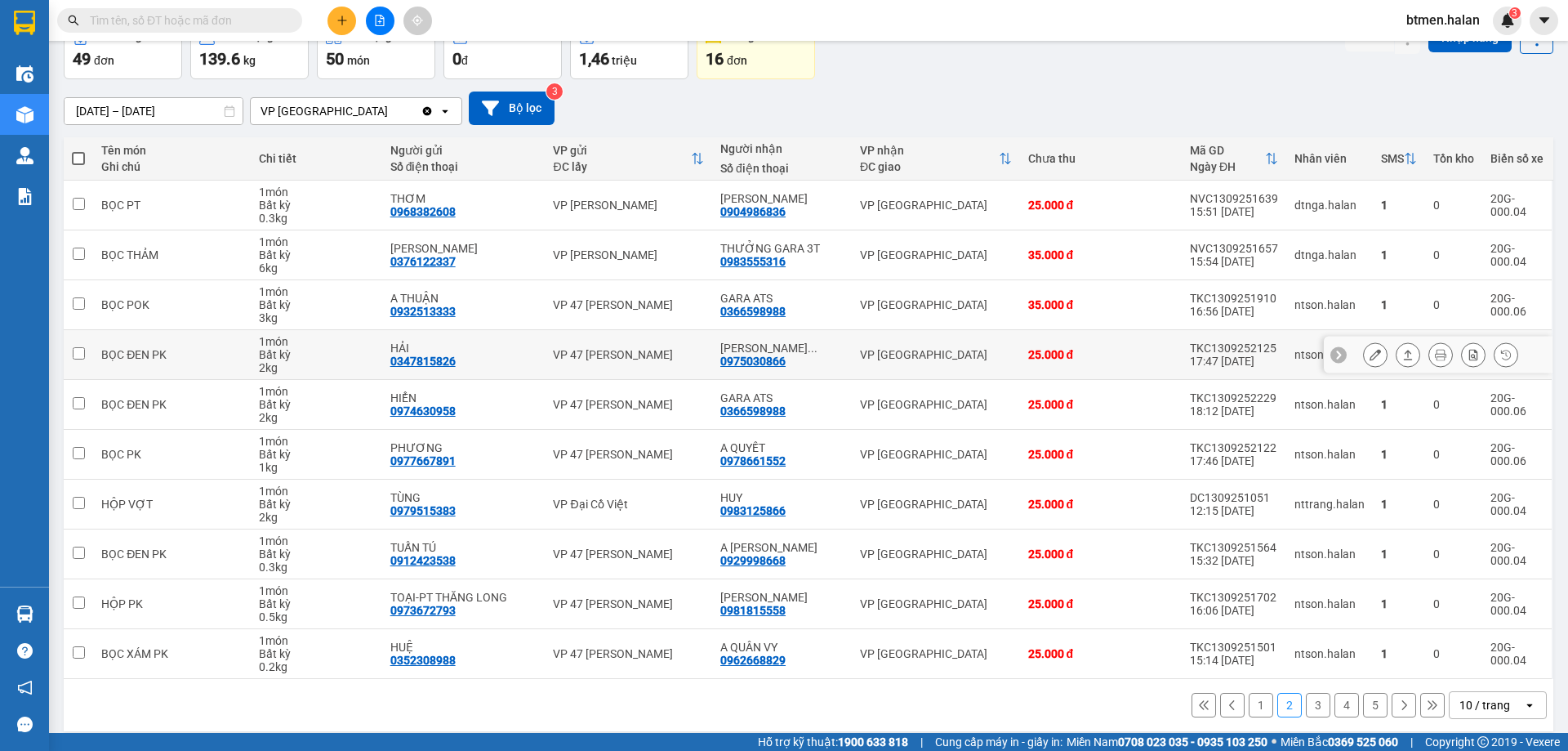
click at [764, 364] on div "0975030866" at bounding box center [753, 361] width 65 height 13
copy div "0975030866"
click at [127, 23] on input "text" at bounding box center [186, 20] width 192 height 18
paste input "0975030866"
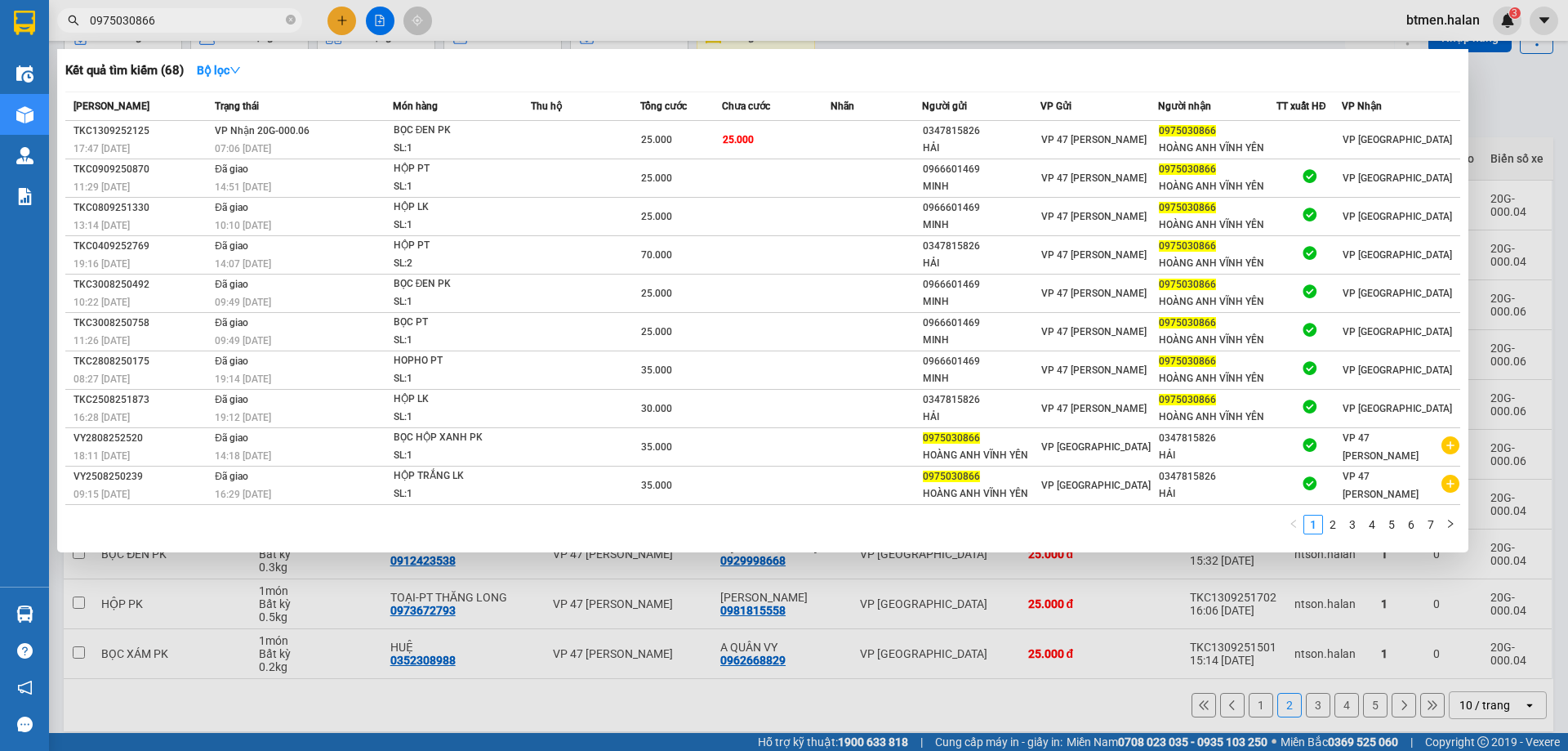
type input "0975030866"
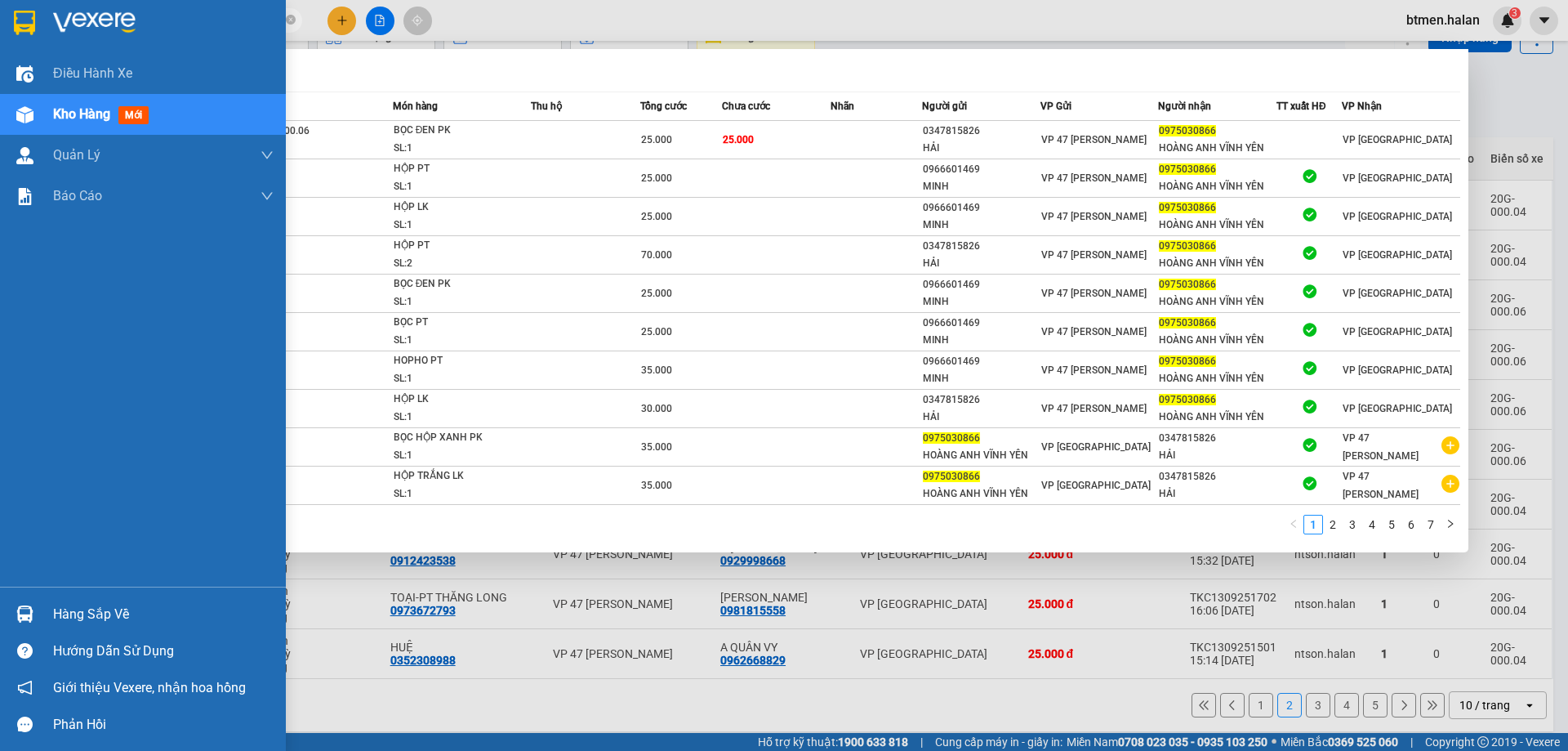
click at [58, 615] on div "Hàng sắp về" at bounding box center [163, 614] width 221 height 25
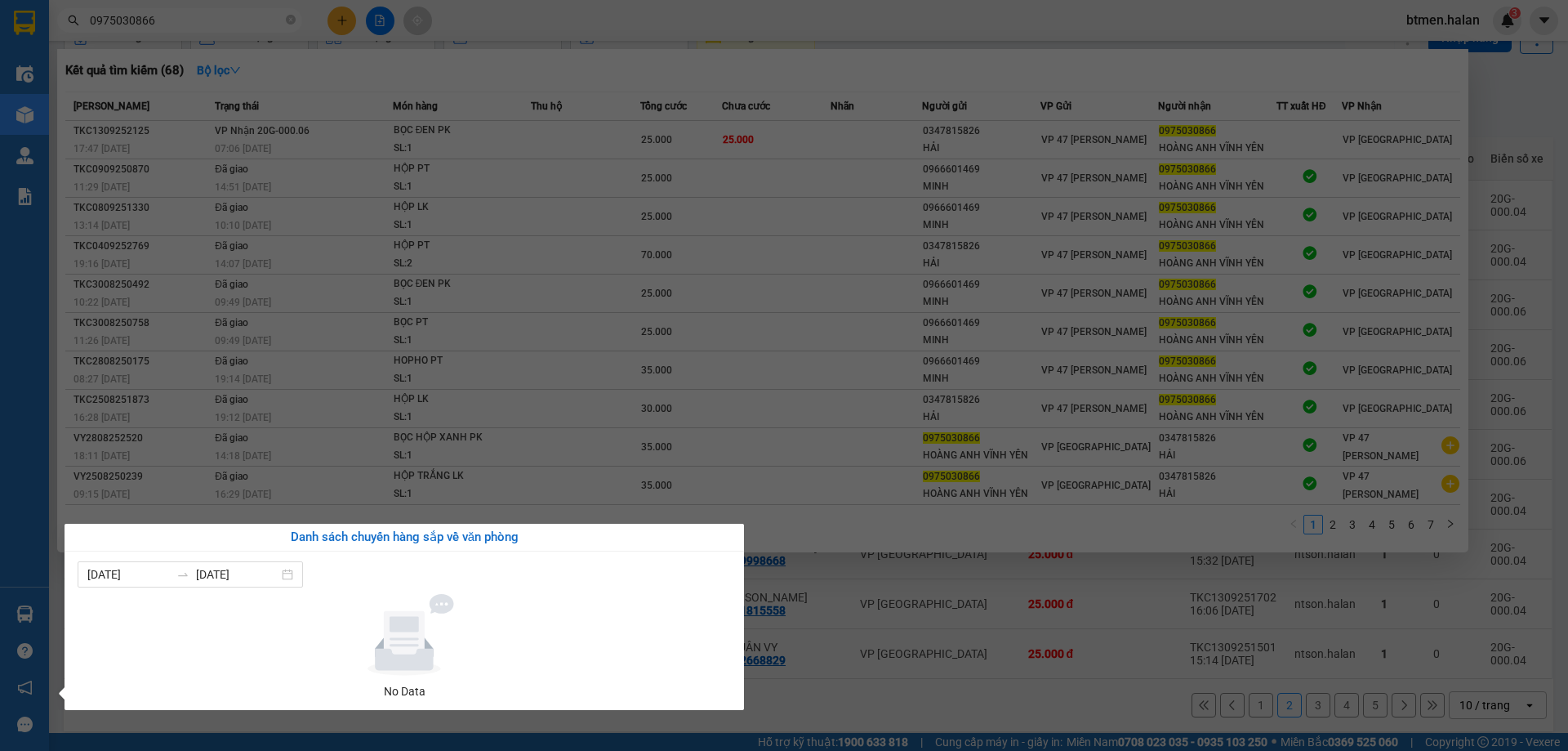
click at [904, 640] on section "Kết quả tìm kiếm ( 68 ) Bộ lọc Mã ĐH Trạng thái Món hàng Thu hộ Tổng cước Chưa …" at bounding box center [784, 376] width 1568 height 751
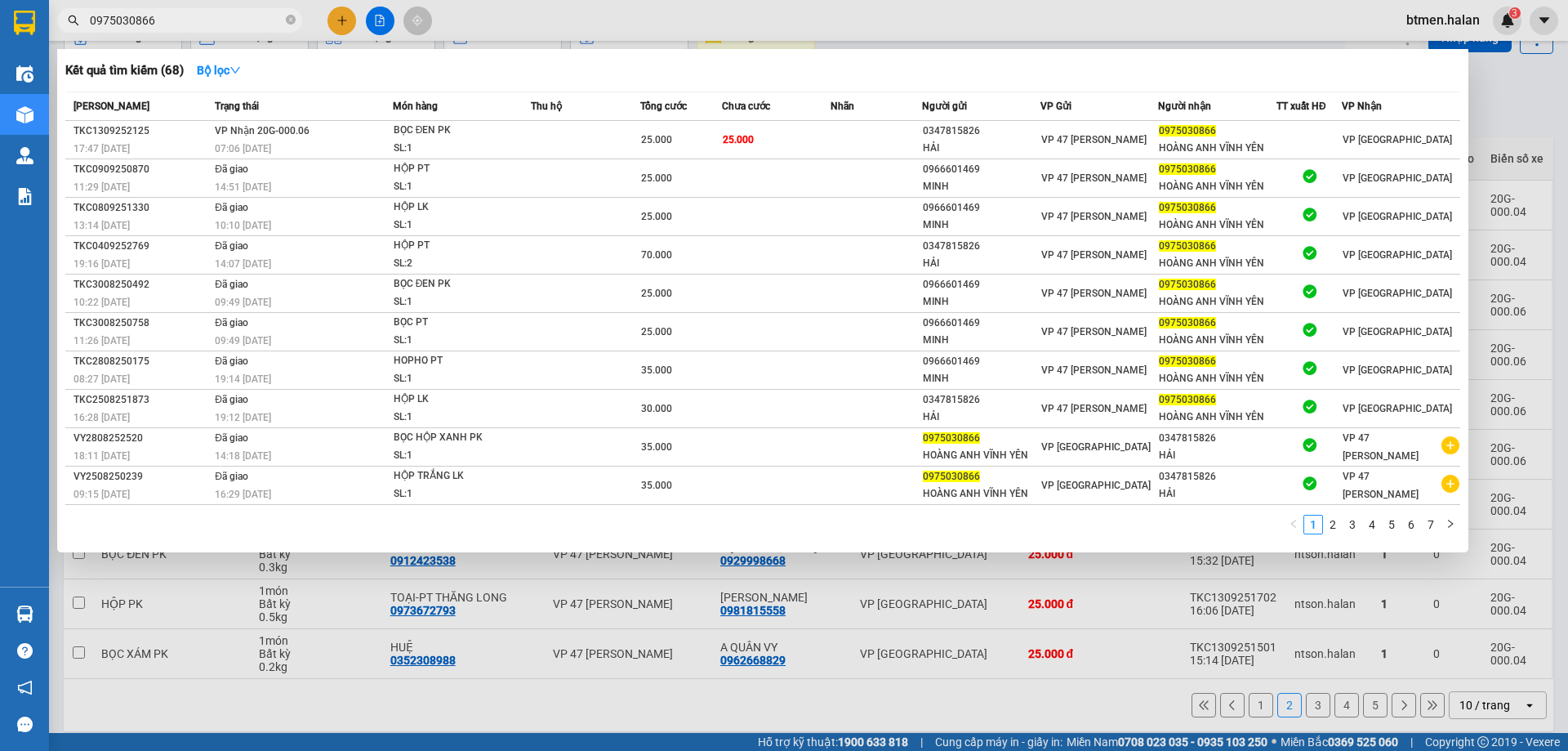
click at [1126, 589] on div at bounding box center [784, 376] width 1568 height 751
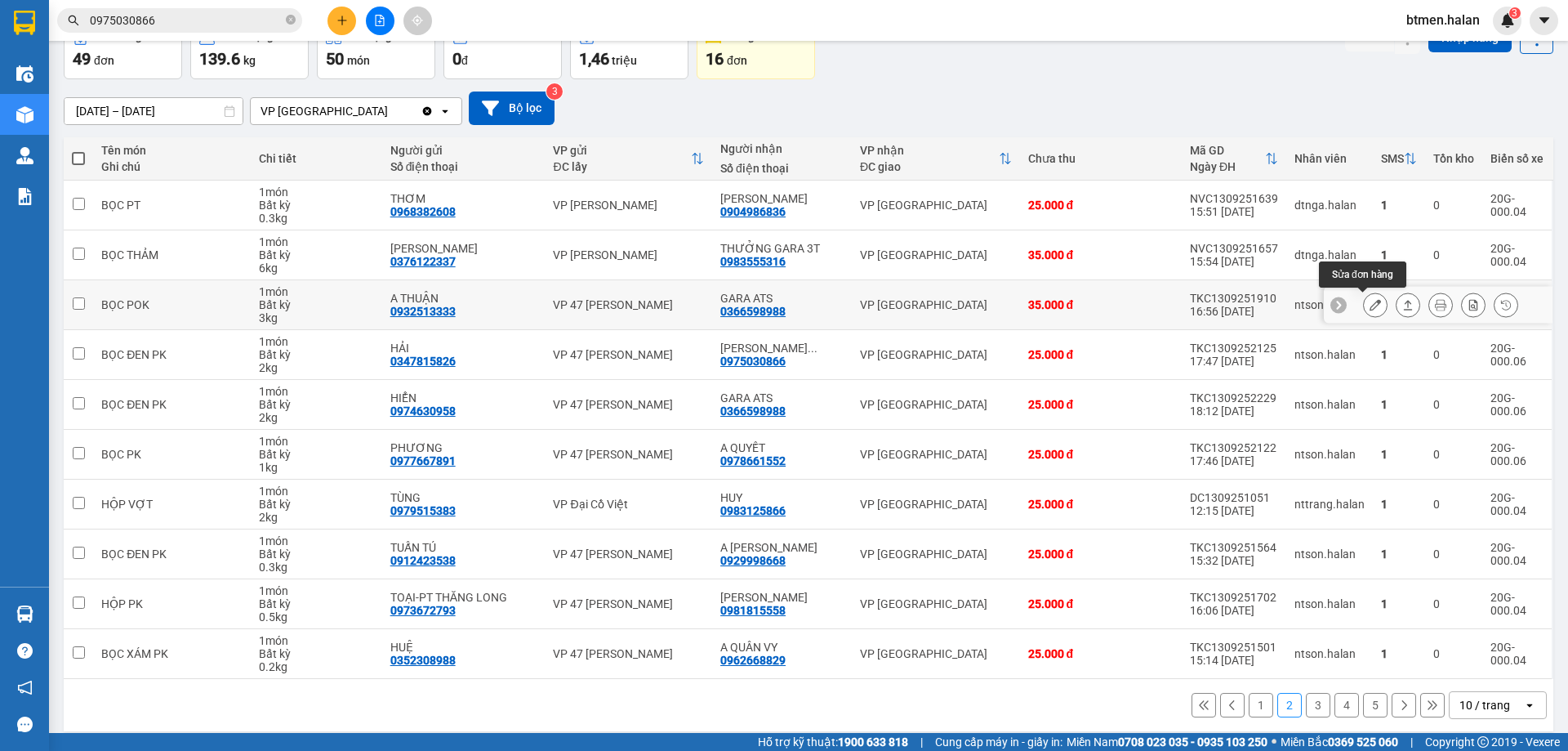
click at [1370, 308] on icon at bounding box center [1375, 304] width 11 height 11
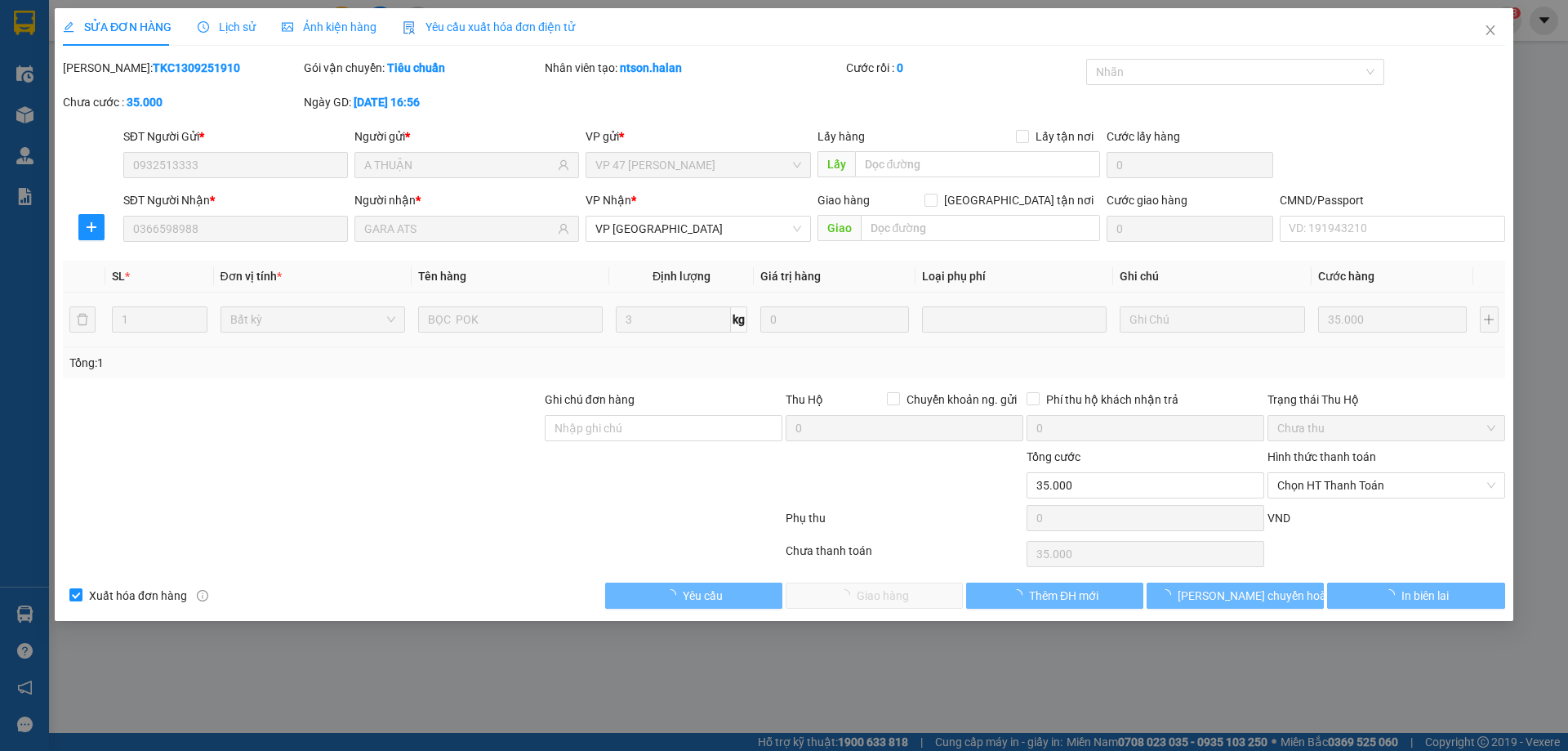
type input "0932513333"
type input "A THUẬN"
type input "0366598988"
type input "GARA ATS"
type input "35.000"
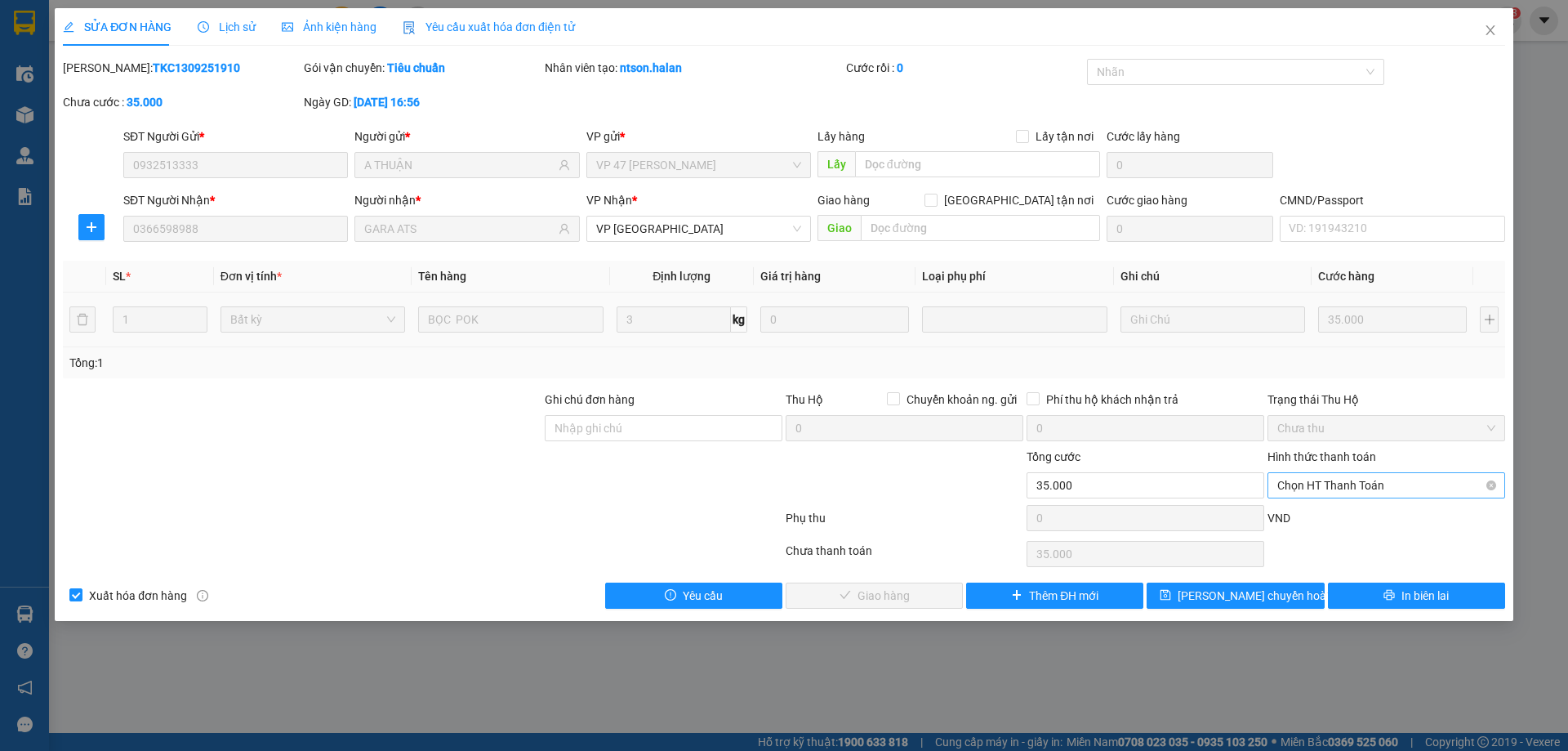
click at [1334, 494] on span "Chọn HT Thanh Toán" at bounding box center [1386, 485] width 218 height 25
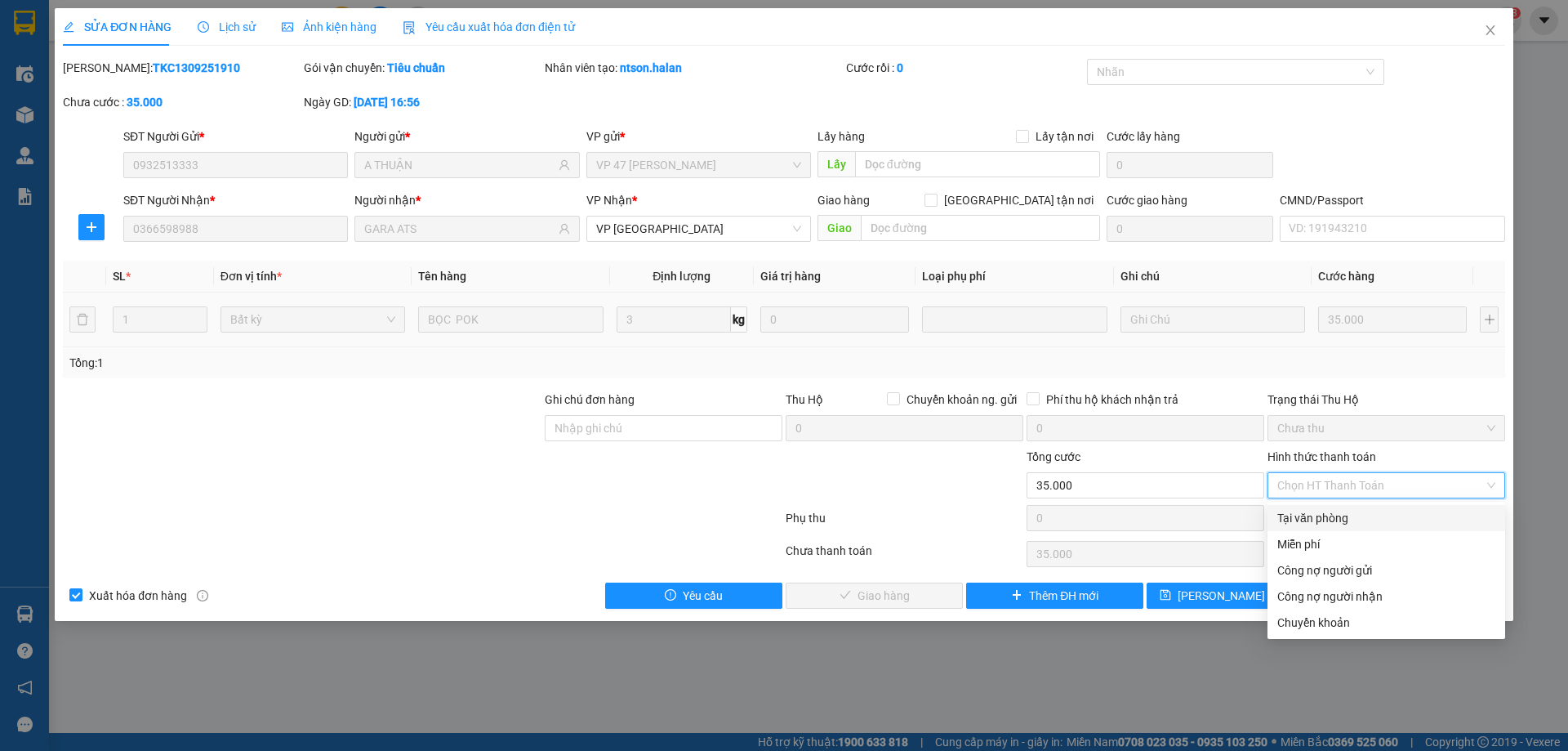
click at [1321, 510] on div "Tại văn phòng" at bounding box center [1386, 517] width 218 height 18
type input "0"
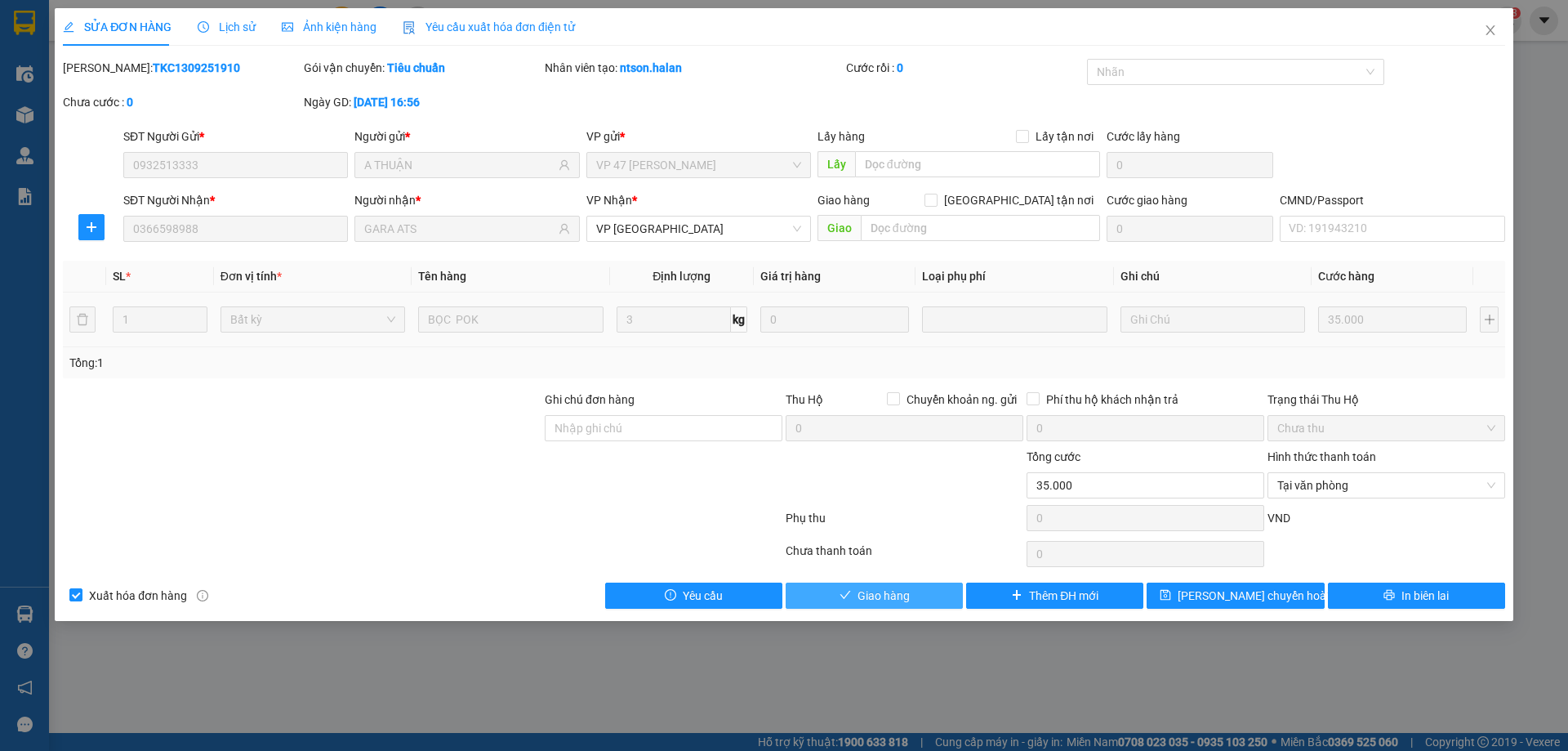
click at [919, 600] on button "Giao hàng" at bounding box center [874, 595] width 177 height 26
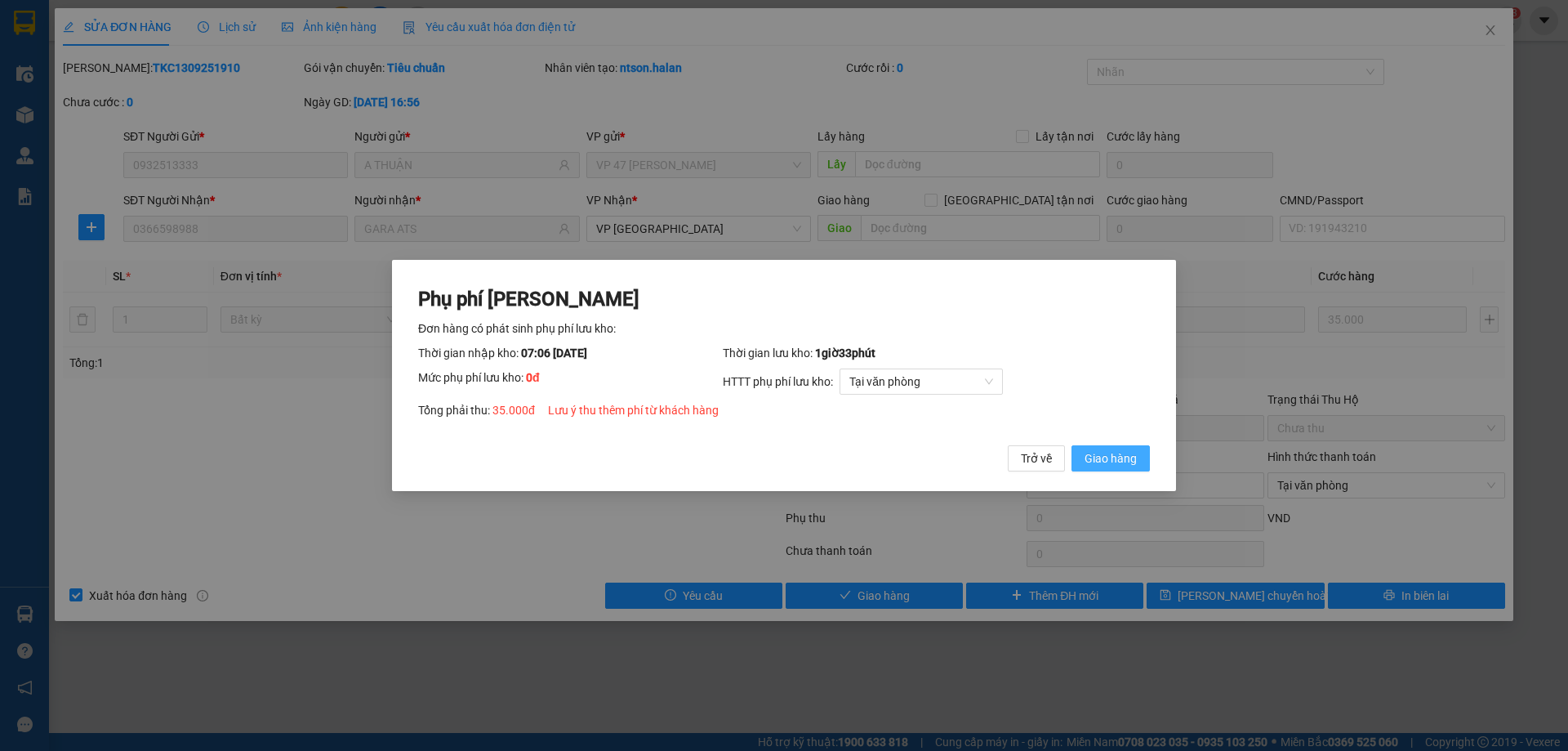
click at [1098, 458] on span "Giao hàng" at bounding box center [1110, 458] width 52 height 18
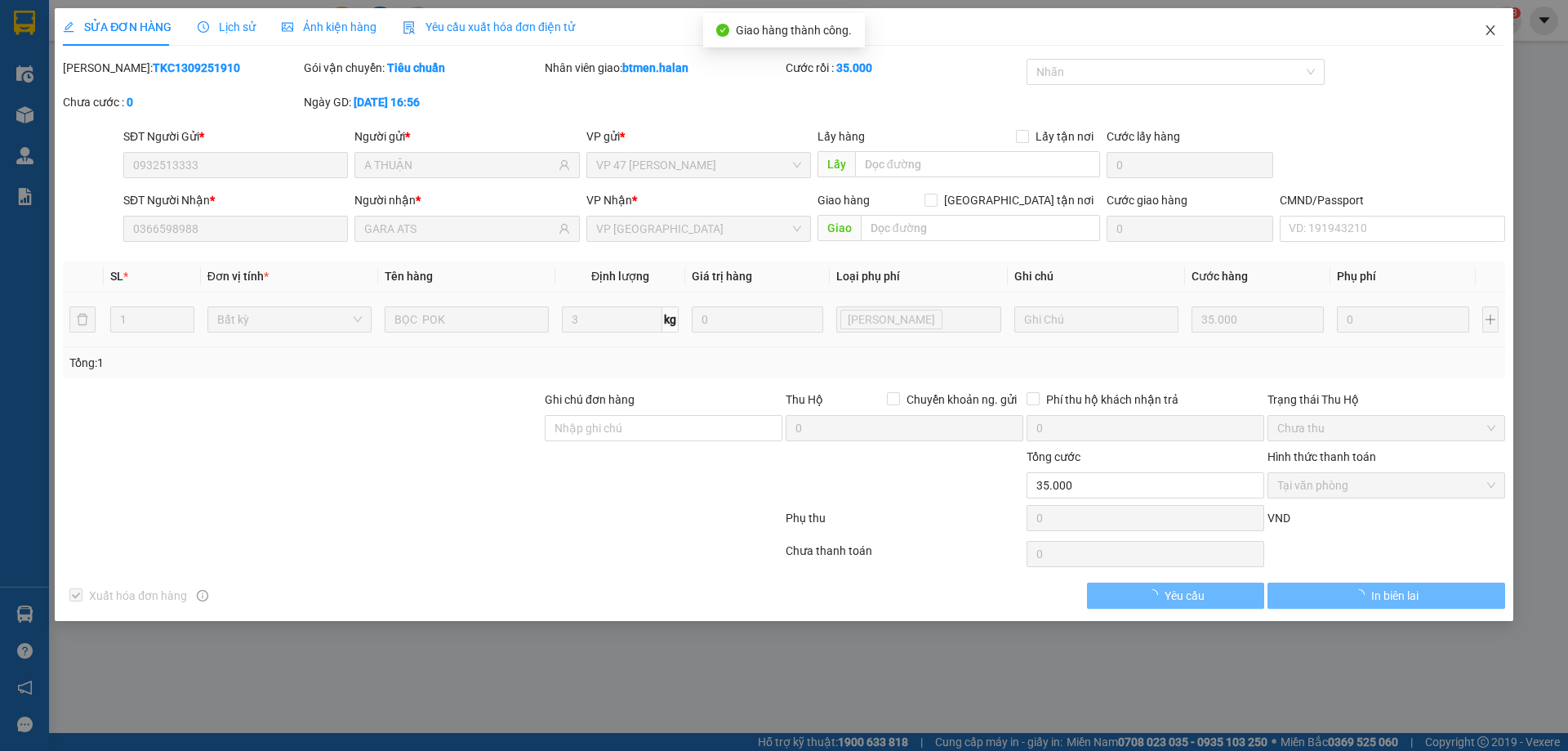
click at [1487, 34] on icon "close" at bounding box center [1490, 29] width 9 height 9
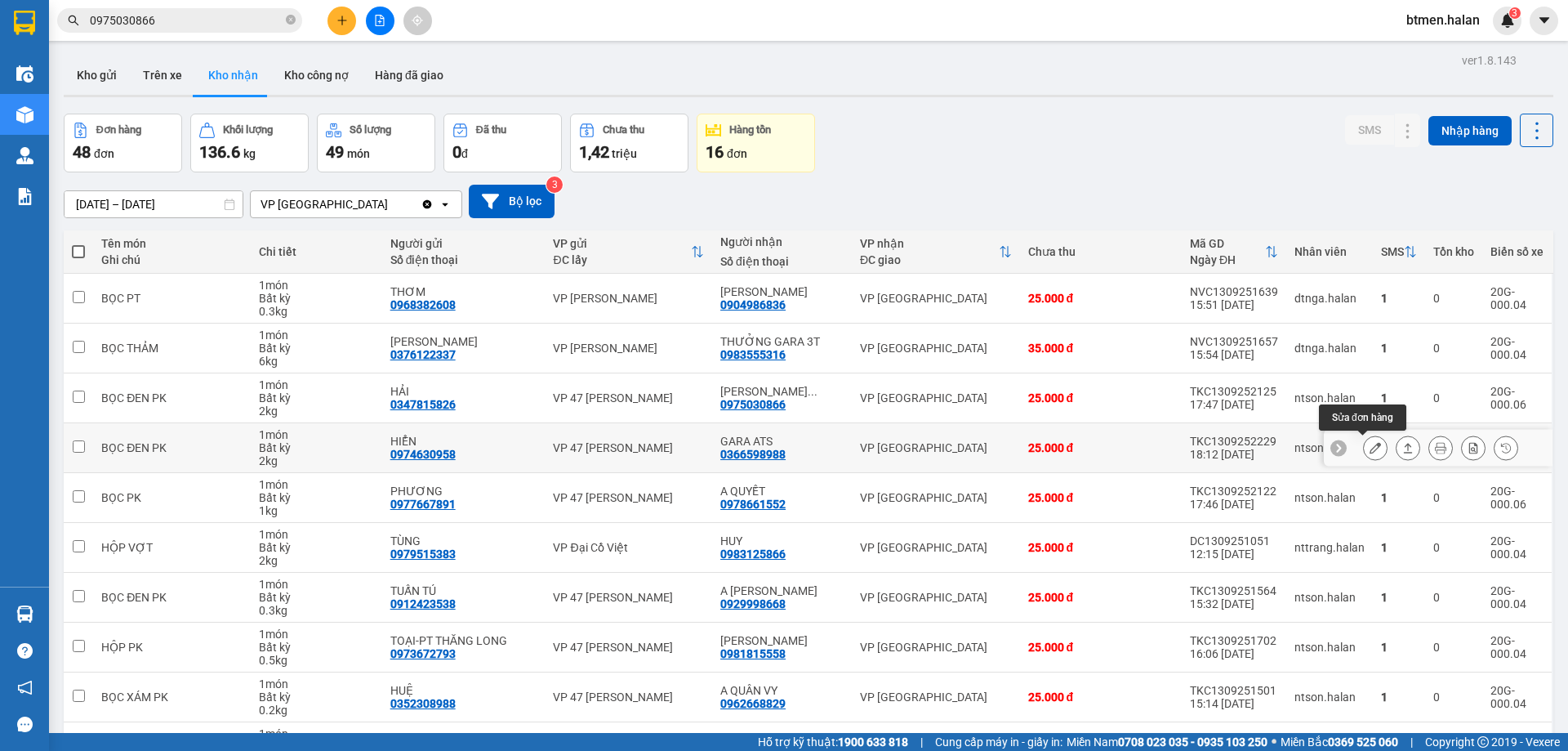
click at [1370, 449] on icon at bounding box center [1375, 447] width 11 height 11
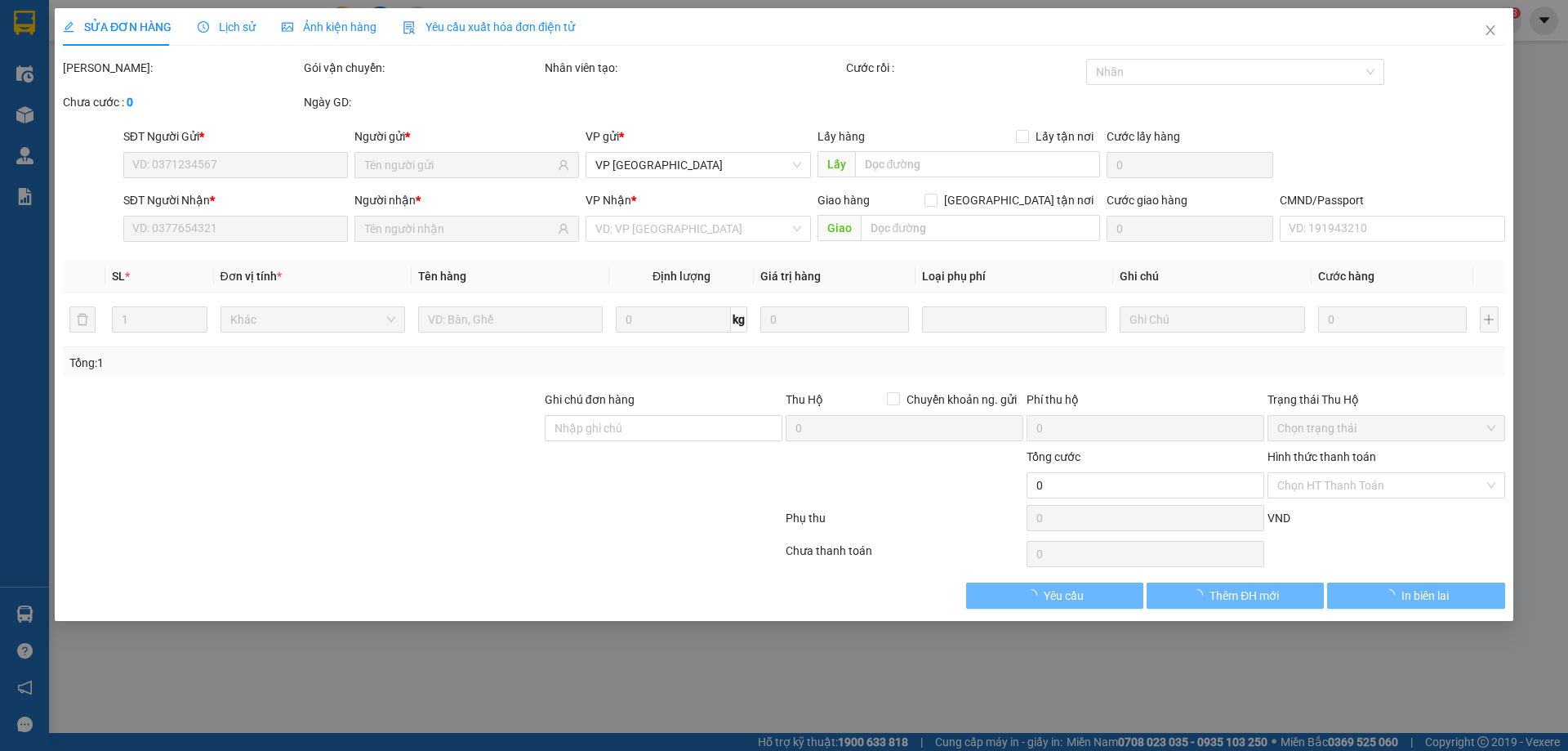
type input "0974630958"
type input "HIỂN"
type input "0366598988"
type input "GARA ATS"
type input "25.000"
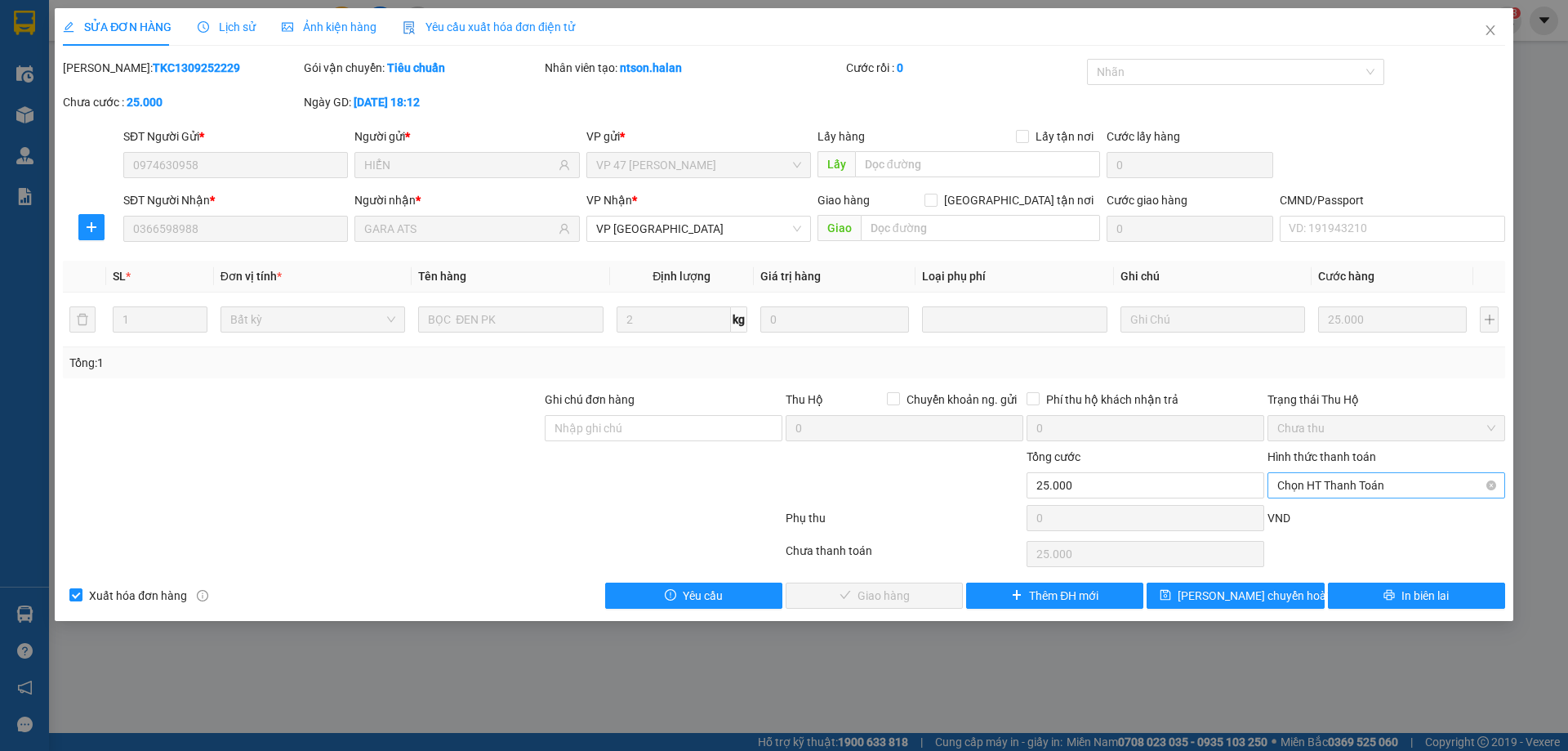
click at [1346, 483] on span "Chọn HT Thanh Toán" at bounding box center [1386, 485] width 218 height 25
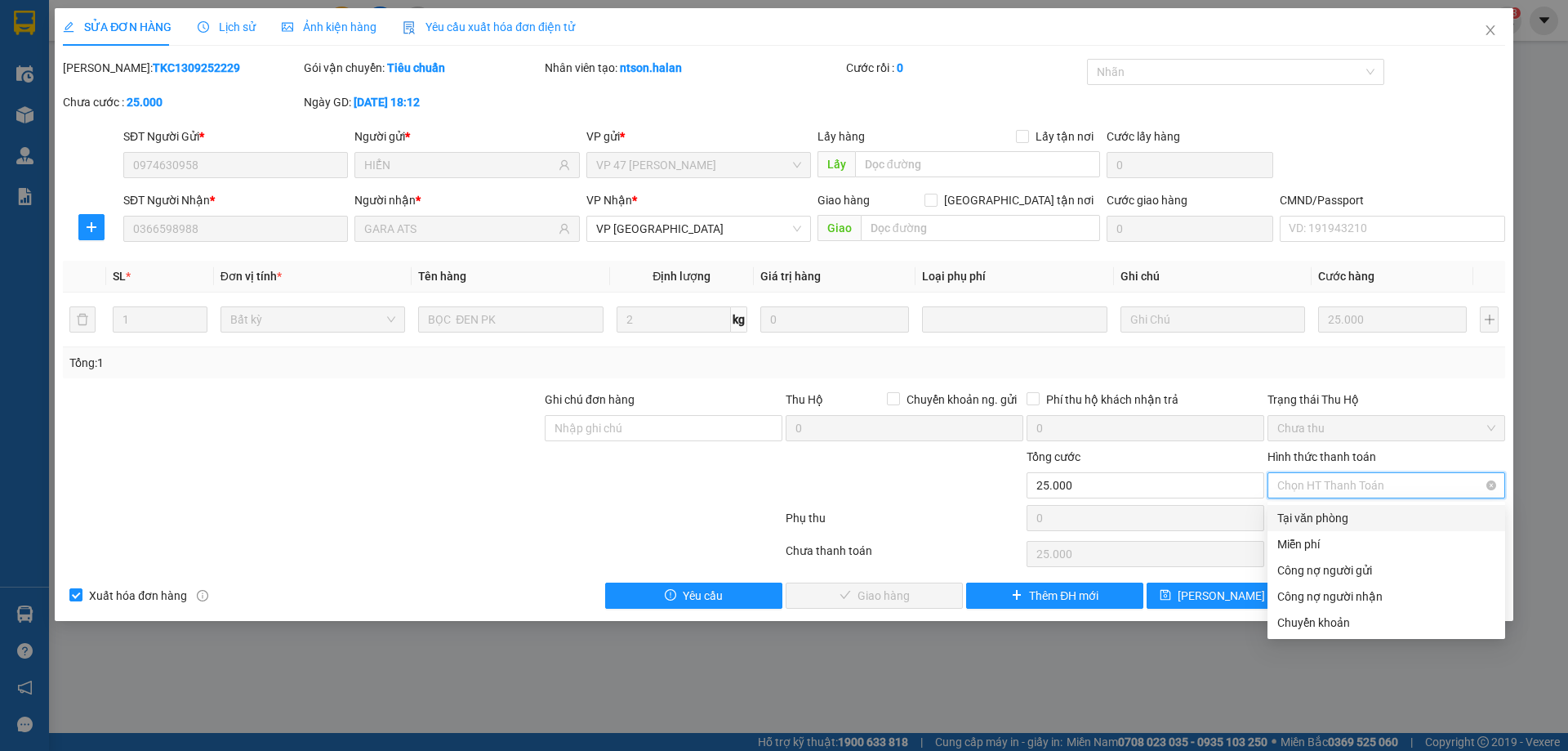
click at [1328, 507] on div "Tại văn phòng" at bounding box center [1386, 518] width 238 height 26
type input "0"
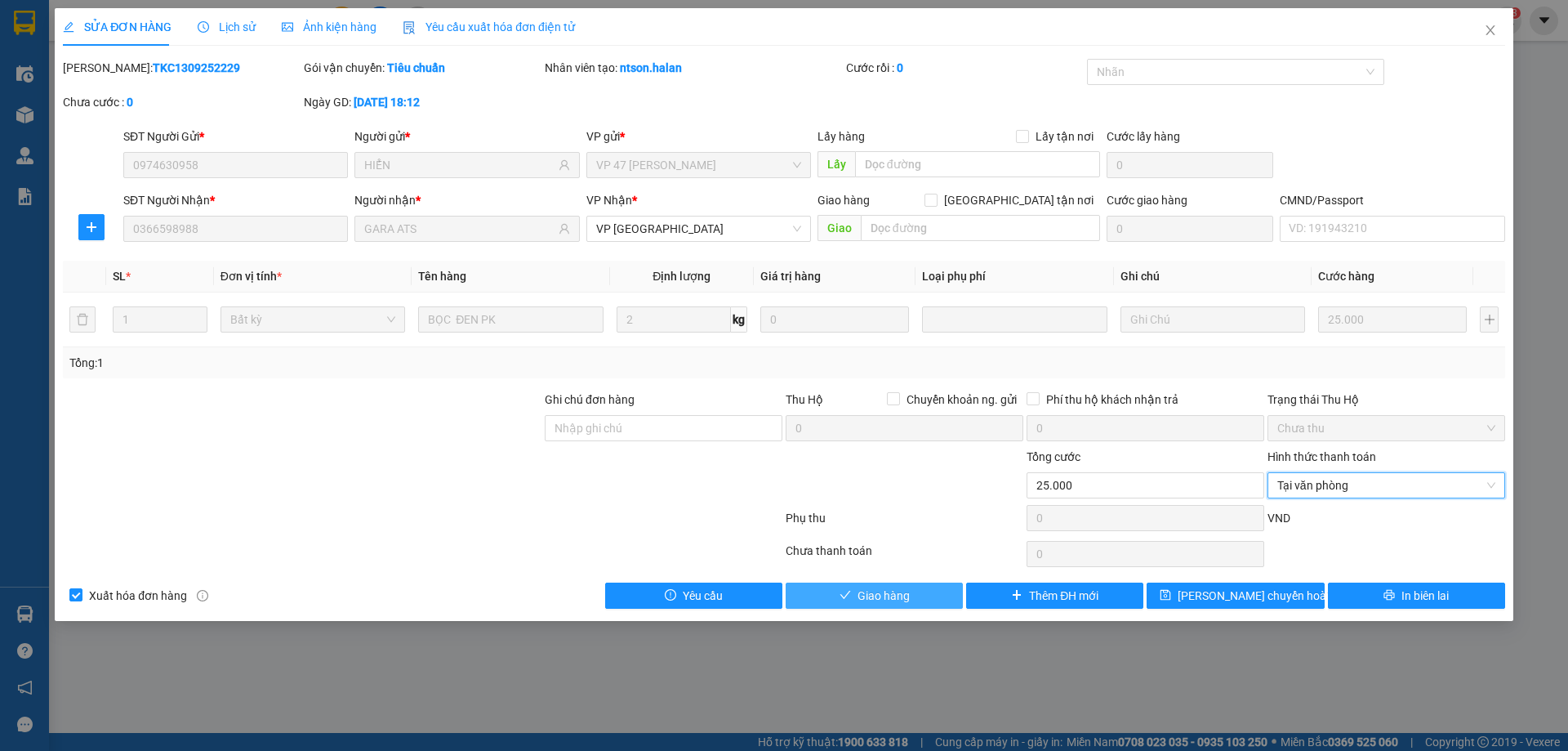
click at [880, 587] on span "Giao hàng" at bounding box center [883, 595] width 52 height 18
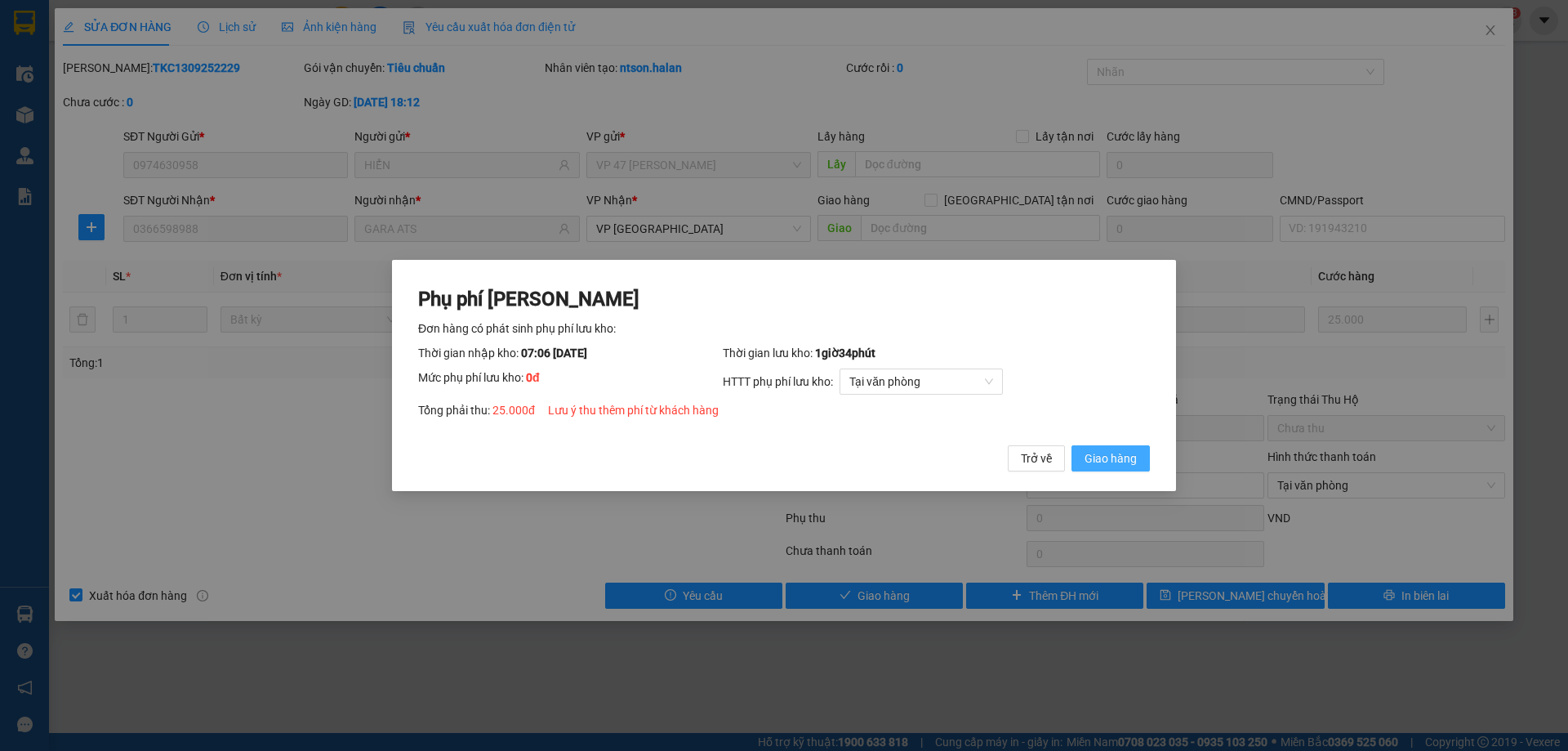
click at [1121, 448] on button "Giao hàng" at bounding box center [1110, 458] width 78 height 26
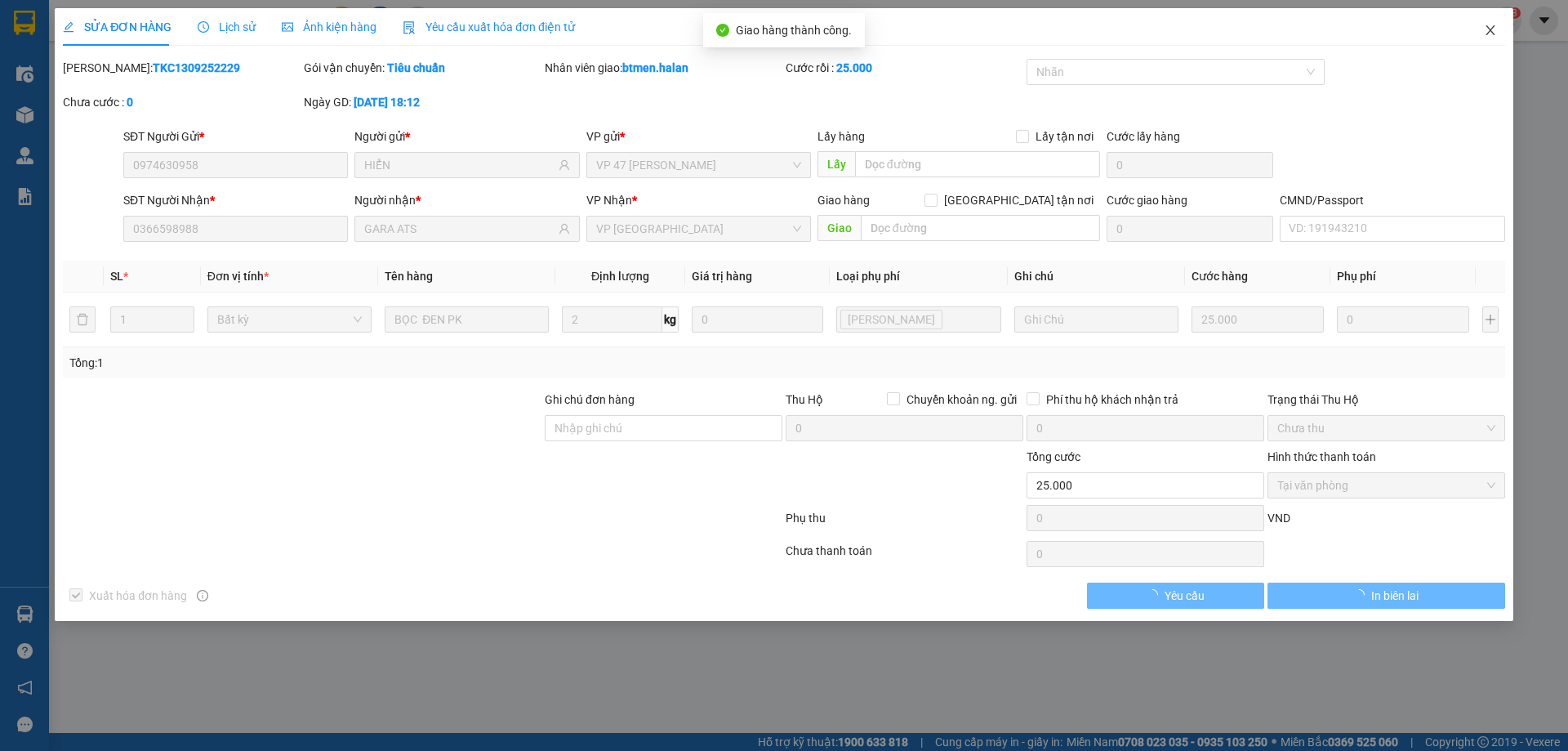
click at [1494, 37] on icon "close" at bounding box center [1490, 30] width 13 height 13
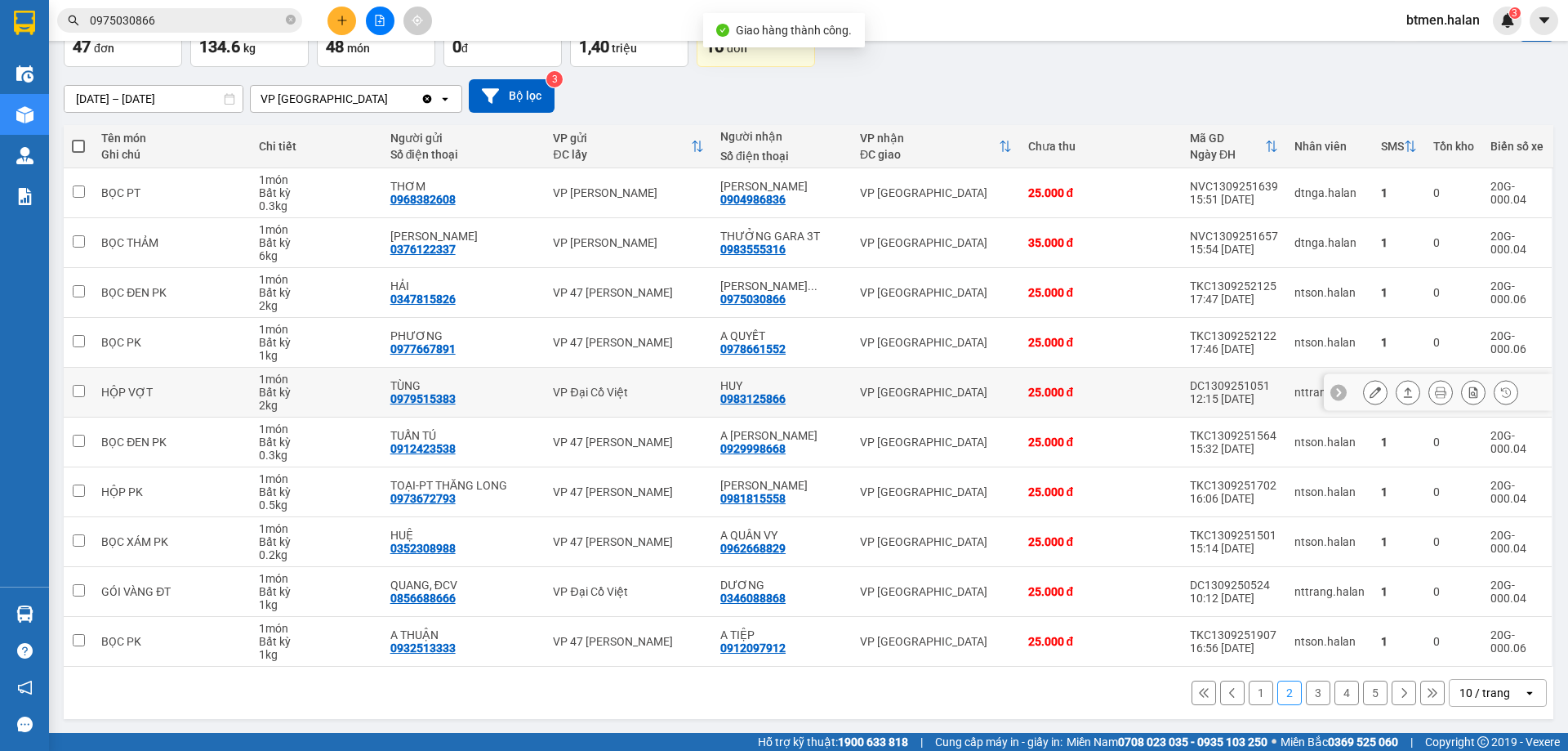
scroll to position [107, 0]
click at [1249, 696] on button "1" at bounding box center [1261, 692] width 25 height 25
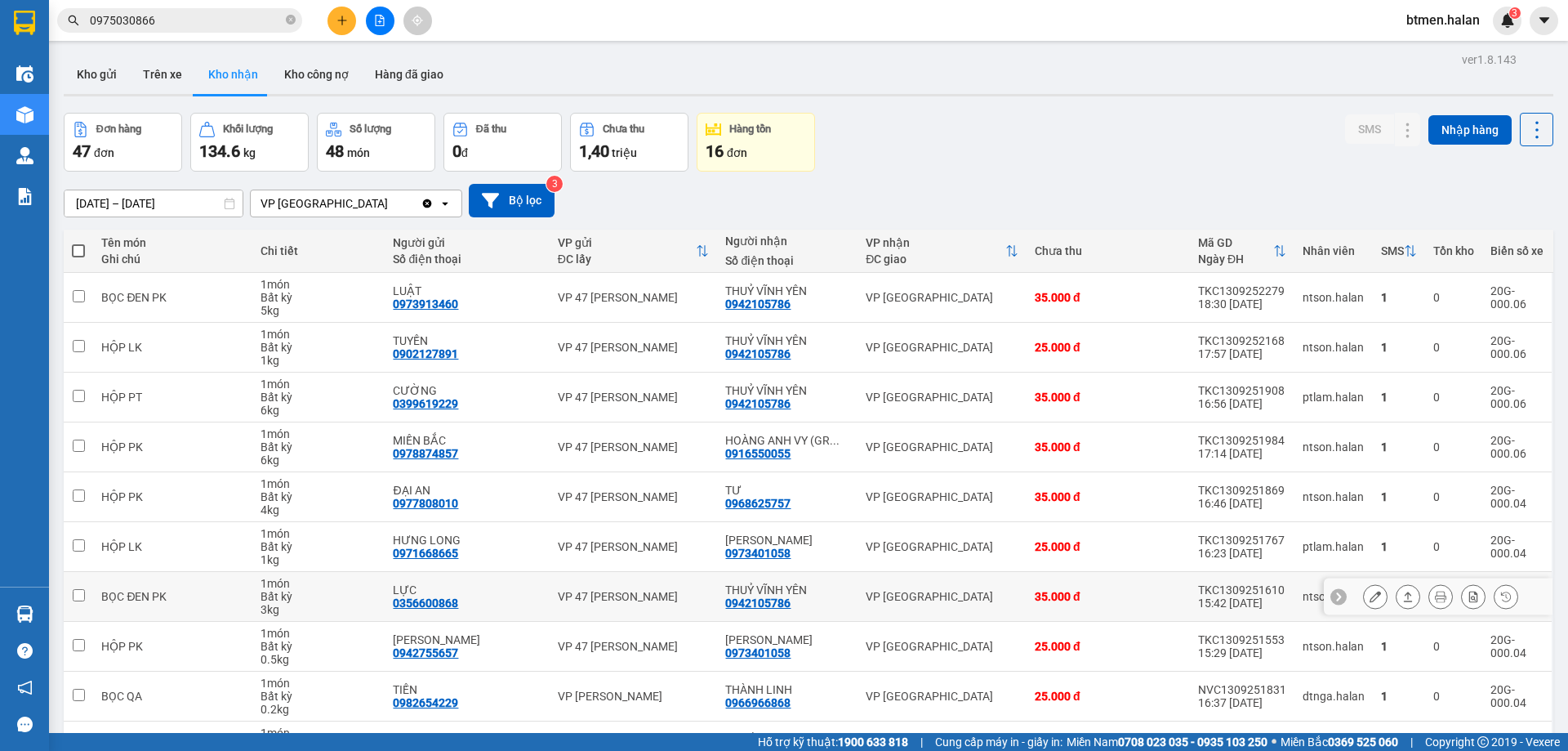
scroll to position [0, 0]
click at [403, 86] on button "Hàng đã giao" at bounding box center [409, 76] width 94 height 40
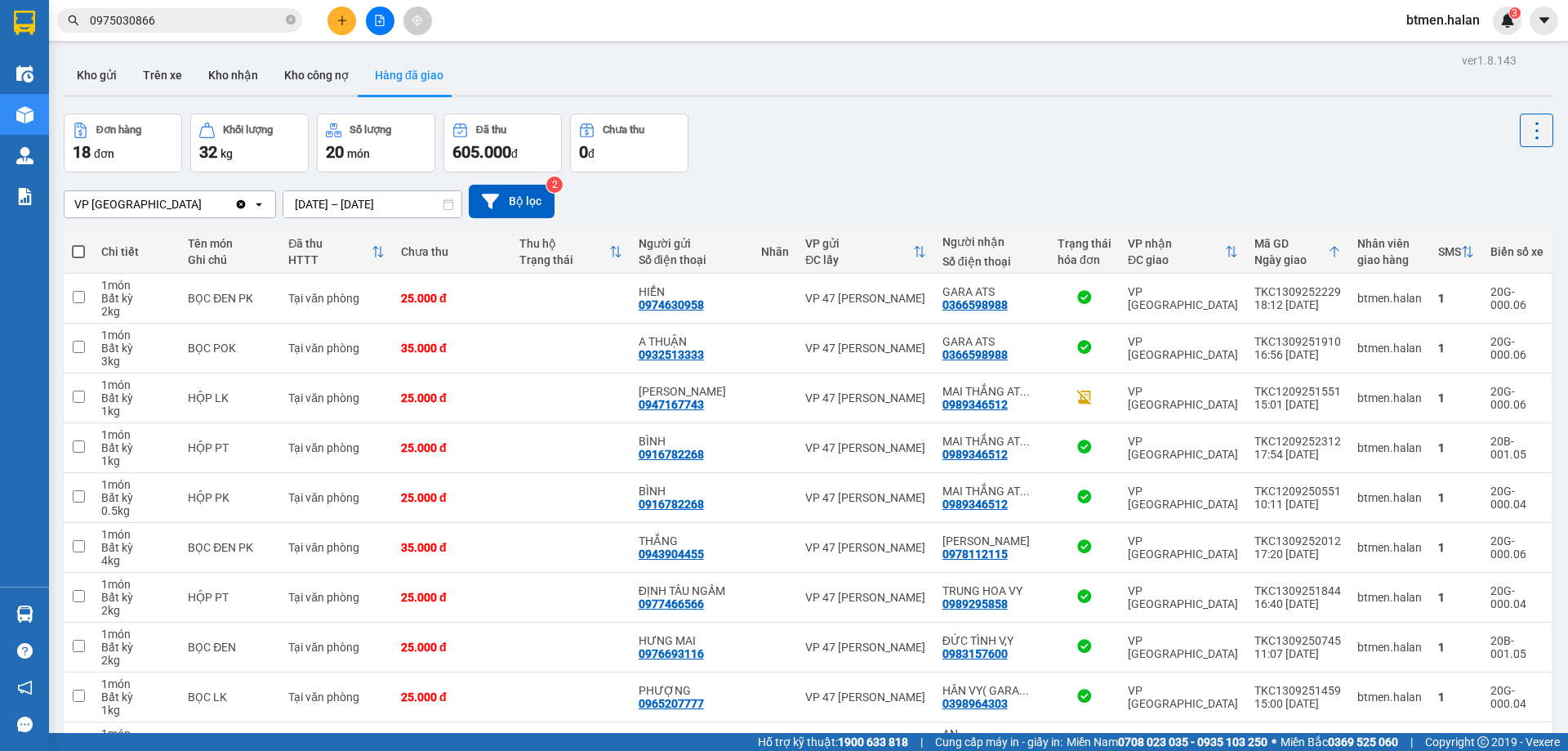
click at [367, 198] on input "[DATE] – [DATE]" at bounding box center [372, 205] width 178 height 26
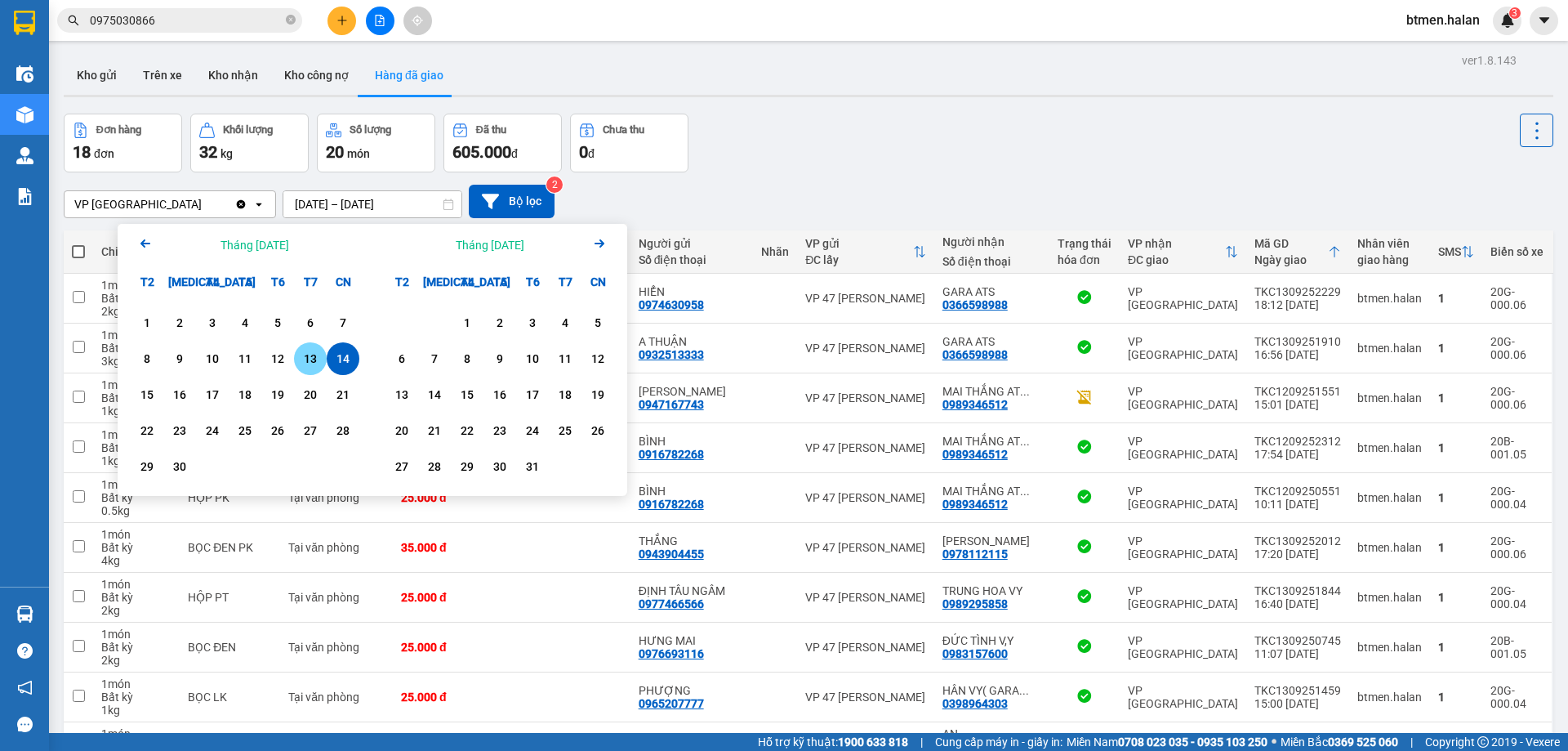
click at [300, 353] on div "13" at bounding box center [310, 358] width 23 height 20
click at [335, 361] on div "14" at bounding box center [343, 358] width 23 height 20
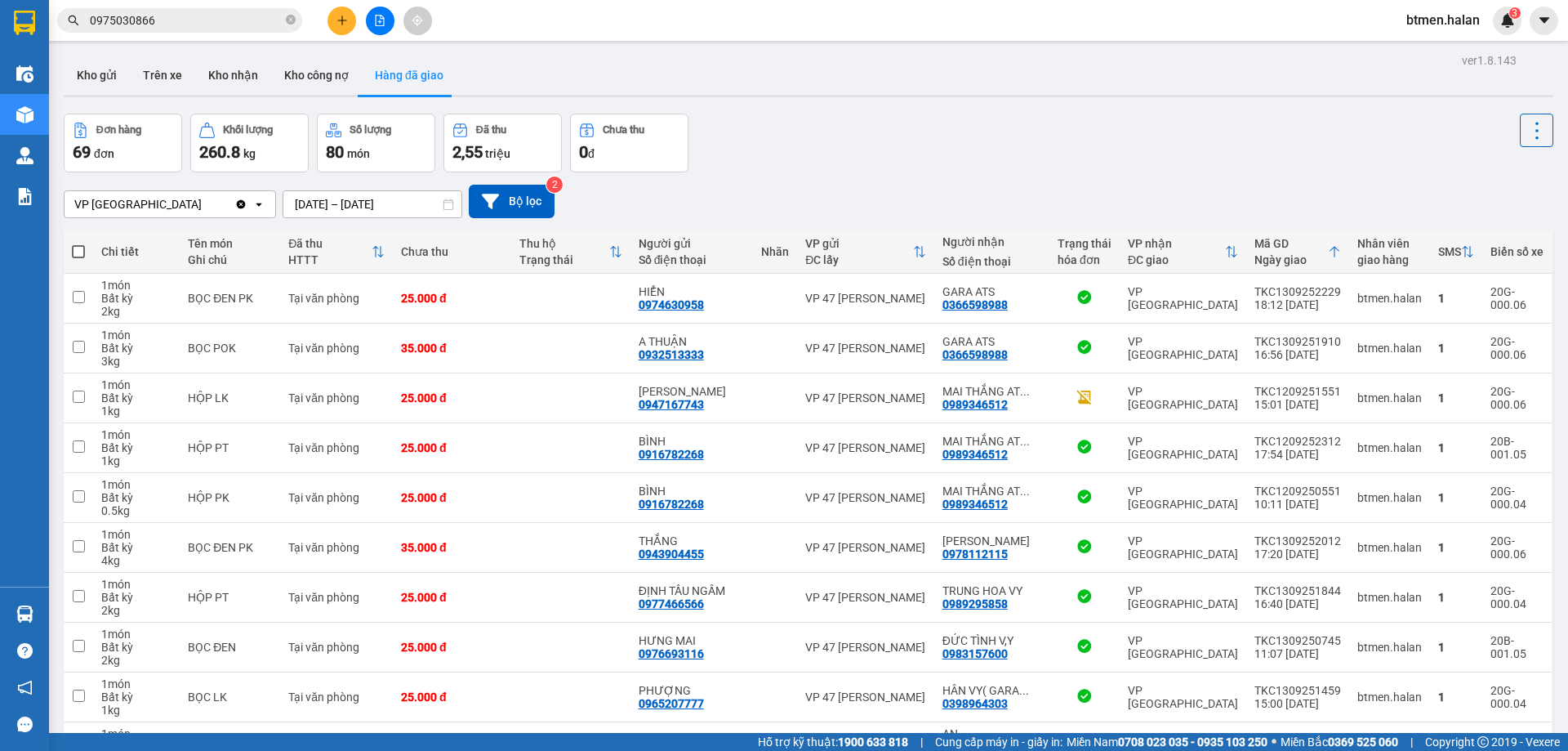
click at [337, 209] on input "13/09/2025 – 14/09/2025" at bounding box center [372, 205] width 178 height 26
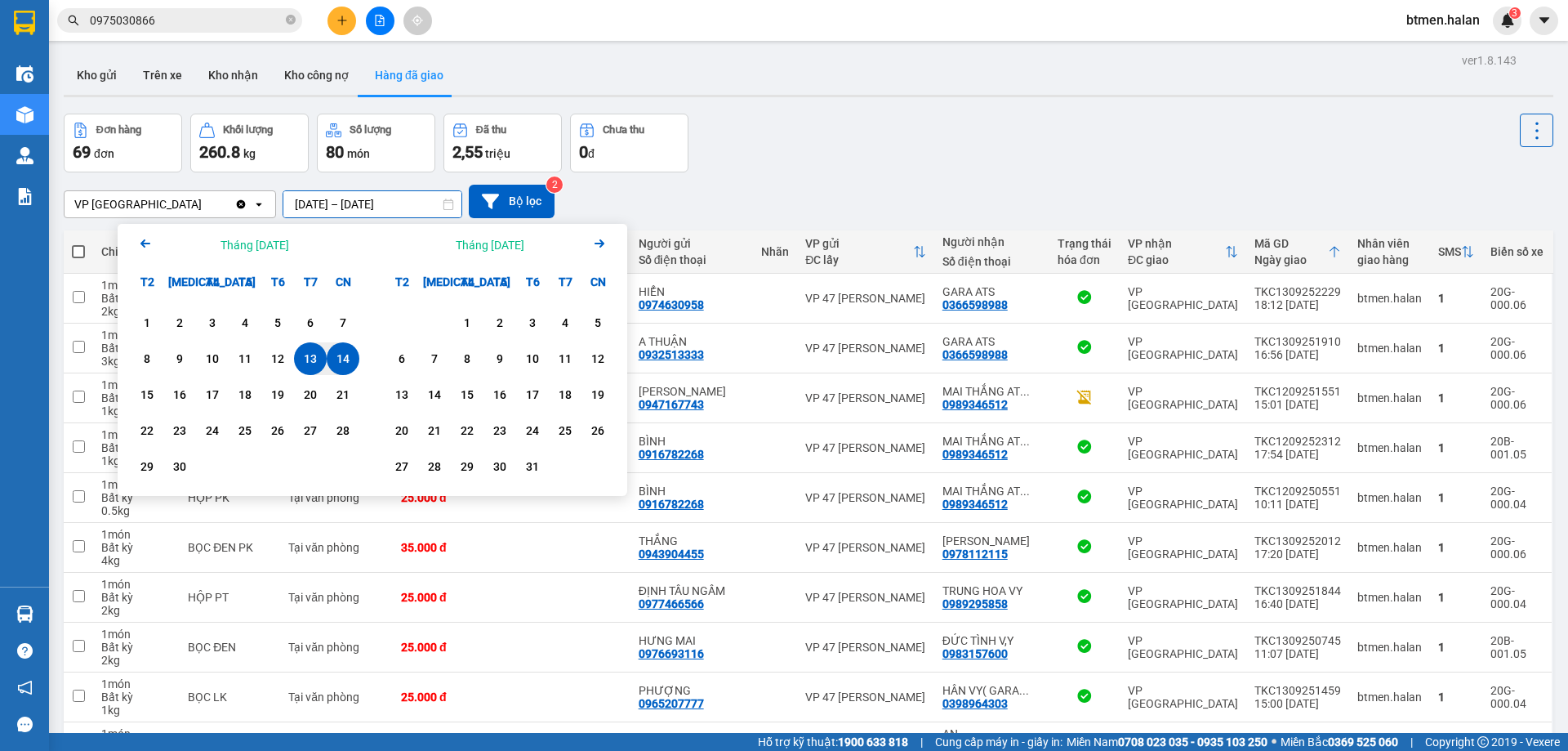
click at [330, 358] on div "14" at bounding box center [343, 358] width 33 height 33
type input "[DATE] – [DATE]"
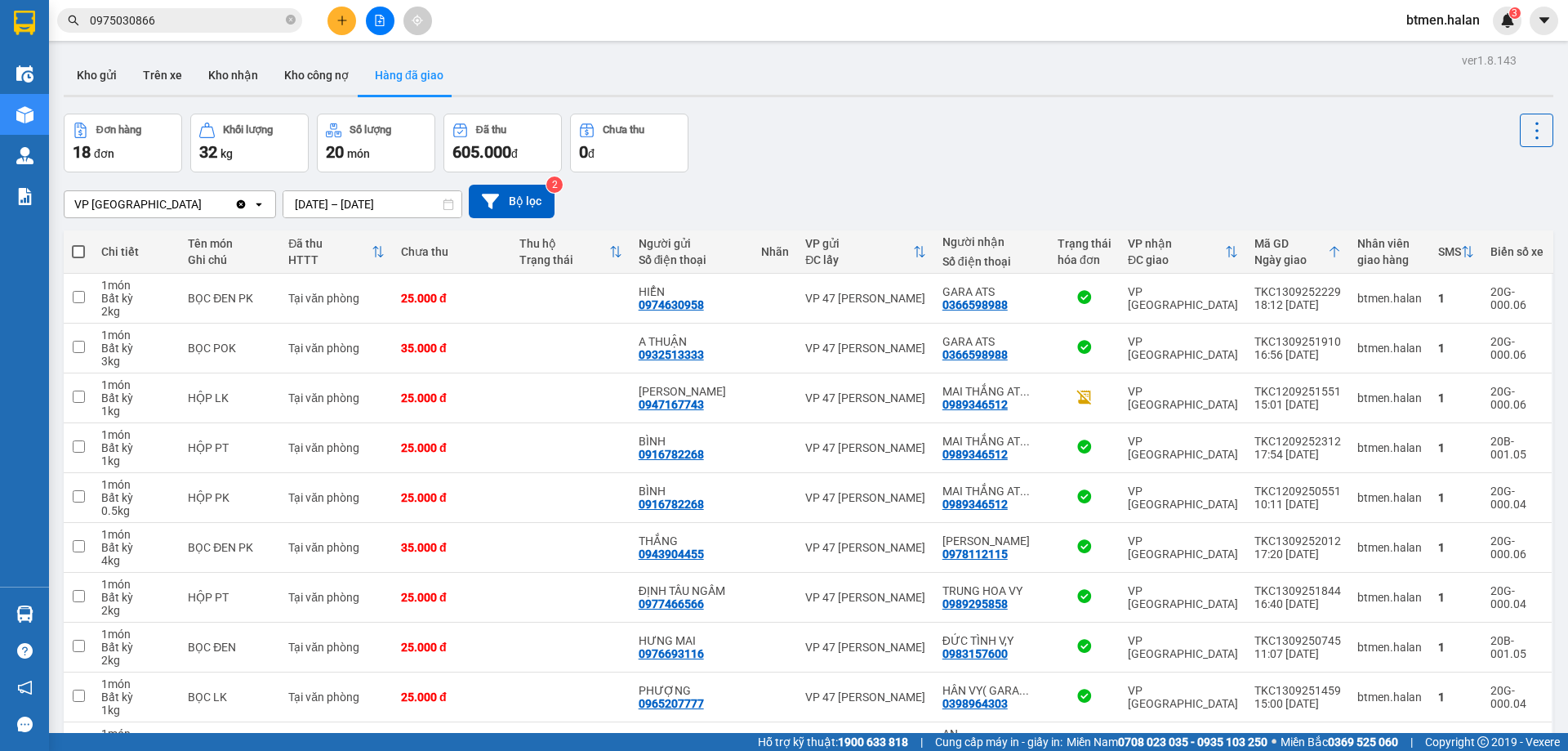
click at [924, 180] on div "VP [GEOGRAPHIC_DATA] Clear value open [DATE] – [DATE] Press the down arrow key …" at bounding box center [808, 202] width 1489 height 58
click at [240, 75] on button "Kho nhận" at bounding box center [233, 76] width 76 height 40
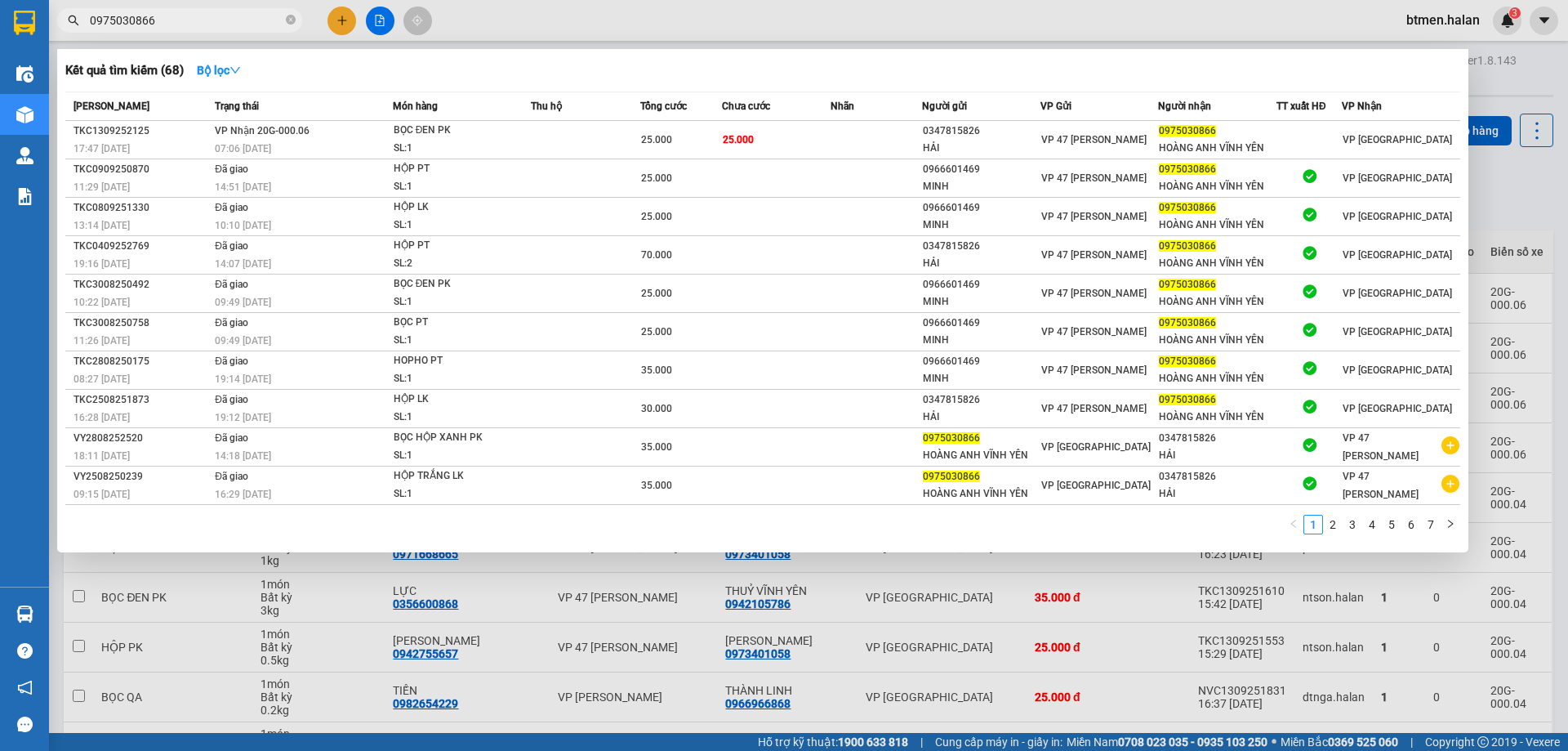
click at [209, 18] on input "0975030866" at bounding box center [186, 20] width 192 height 18
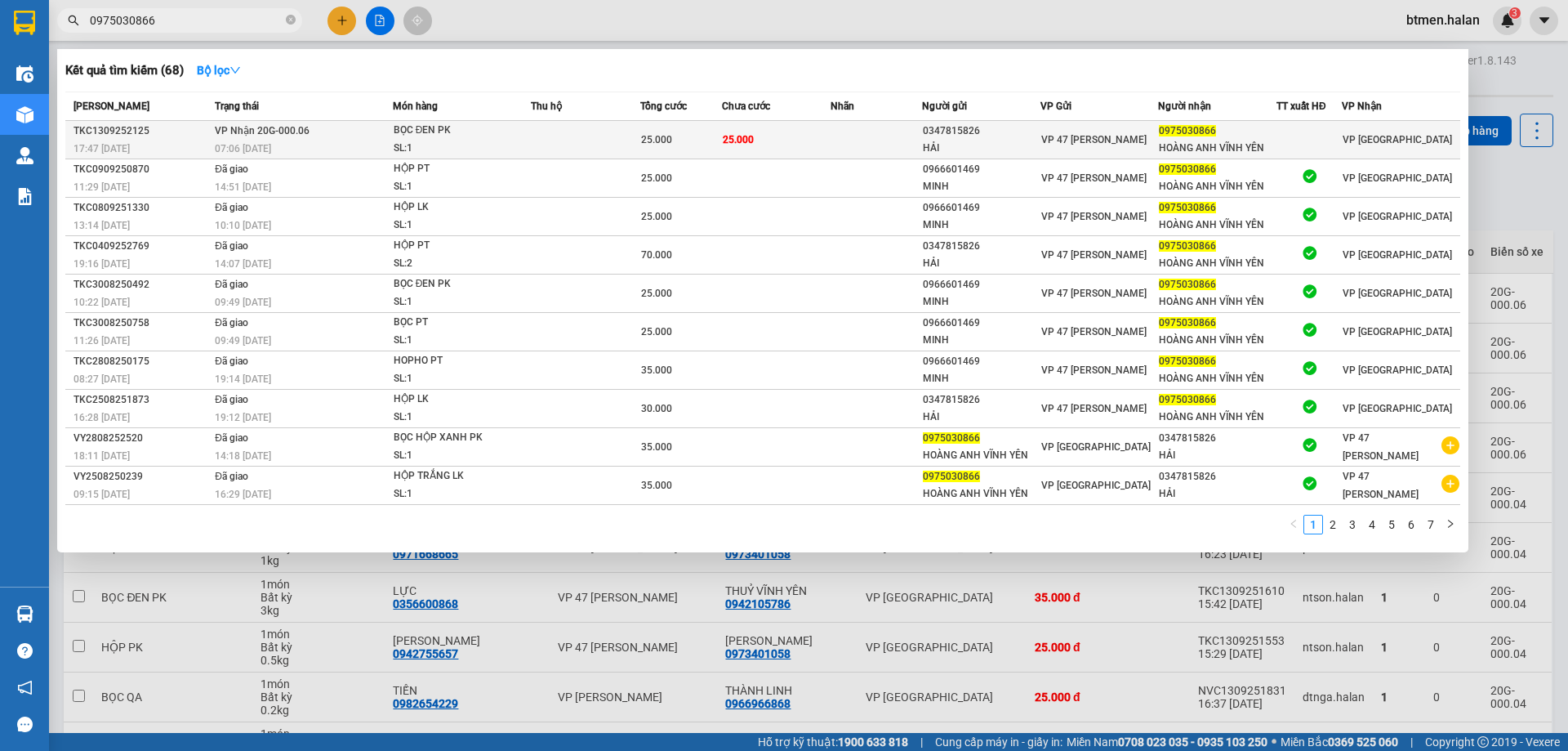
click at [960, 131] on div "0347815826" at bounding box center [981, 131] width 117 height 17
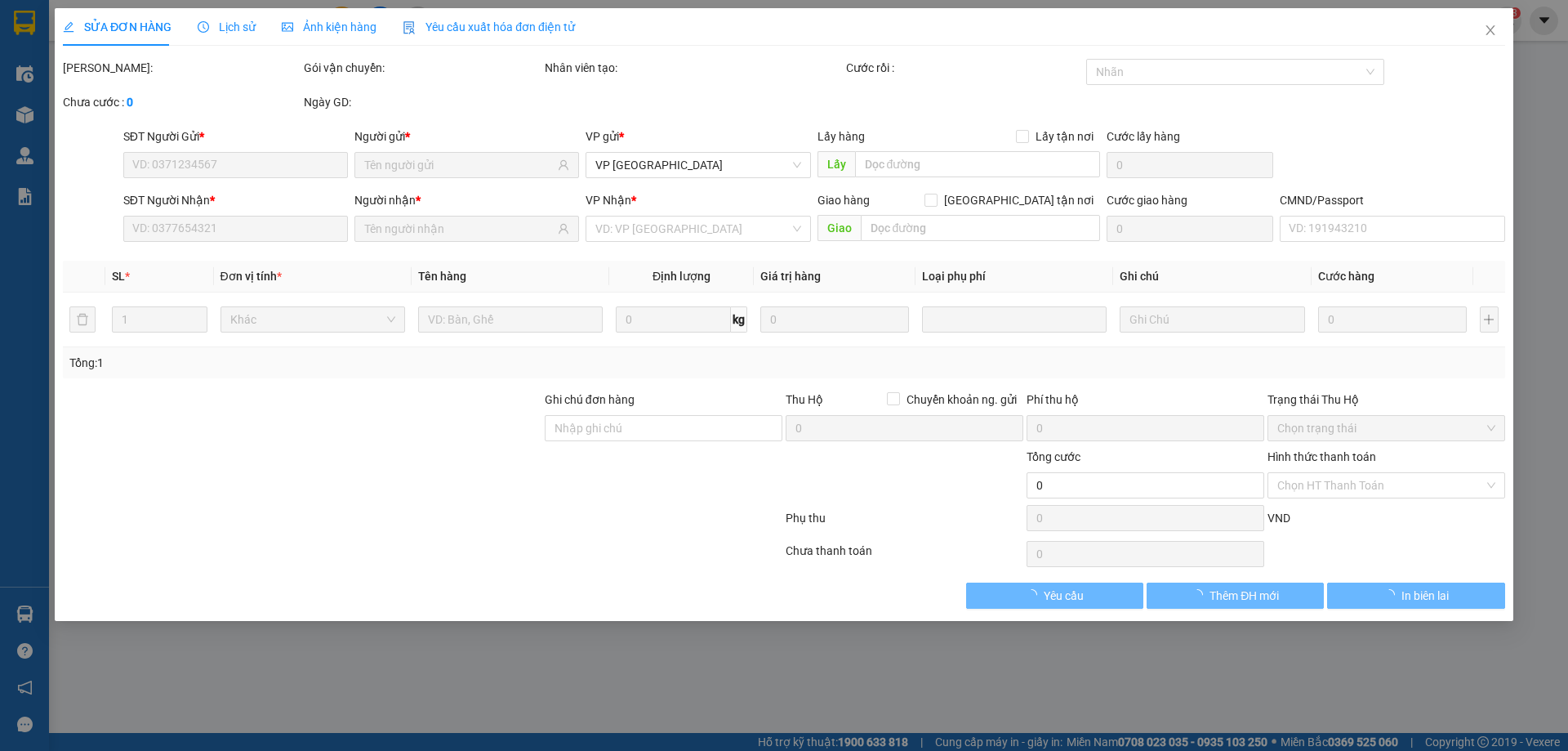
click at [960, 131] on div "Lấy hàng Lấy tận nơi" at bounding box center [958, 136] width 283 height 18
type input "0347815826"
type input "HẢI"
type input "0975030866"
type input "HOÀNG ANH VĨNH YÊN"
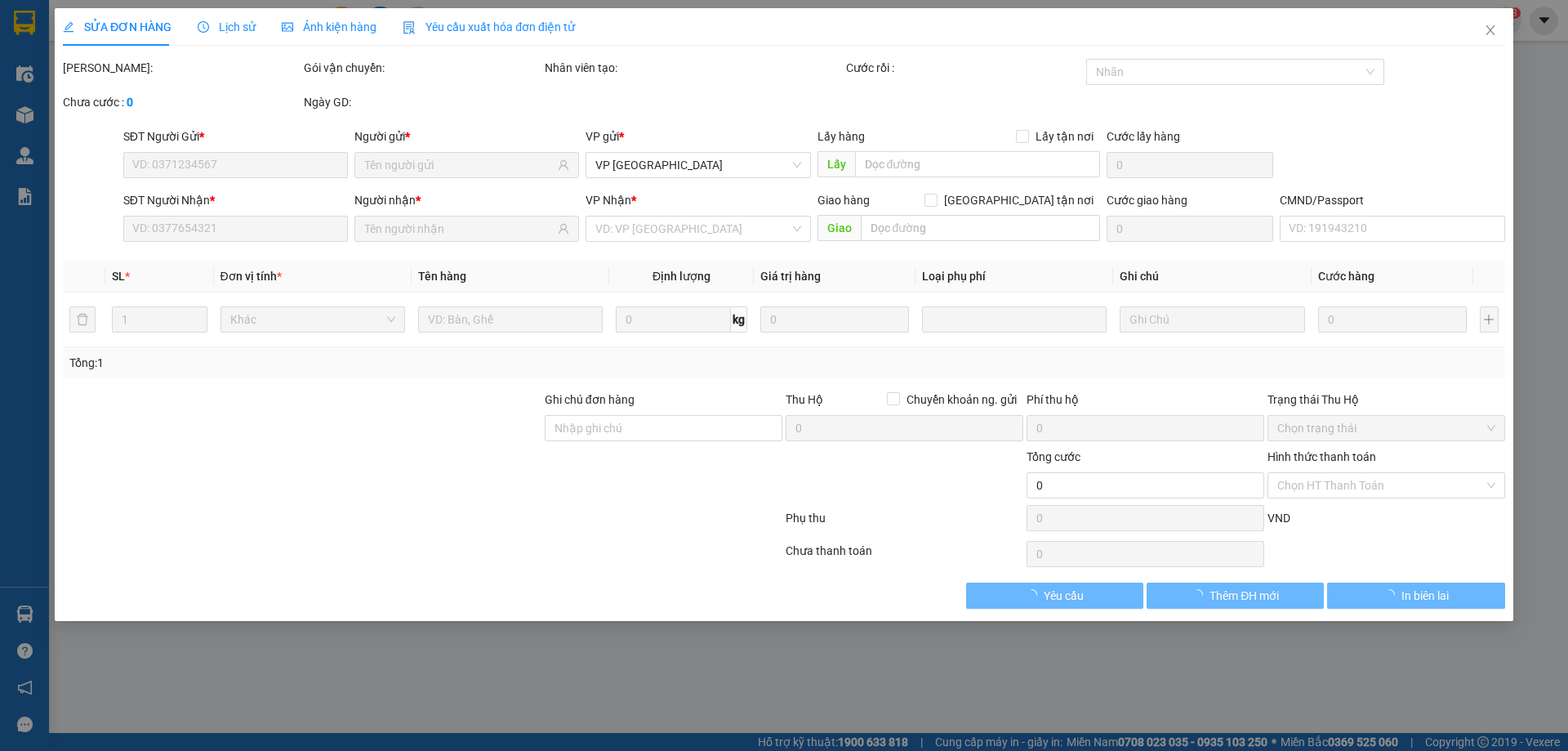
type input "25.000"
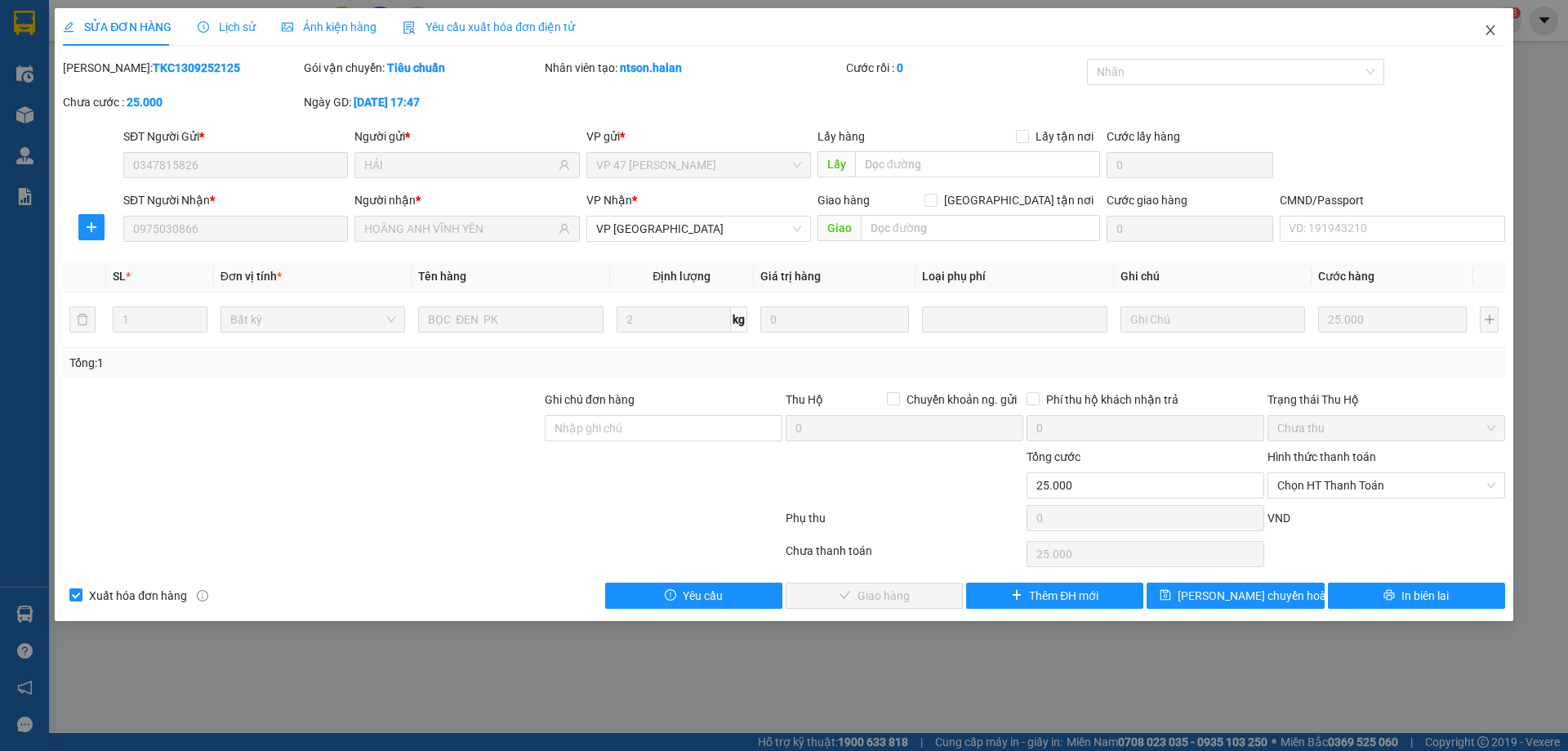
click at [1492, 30] on icon "close" at bounding box center [1490, 30] width 13 height 13
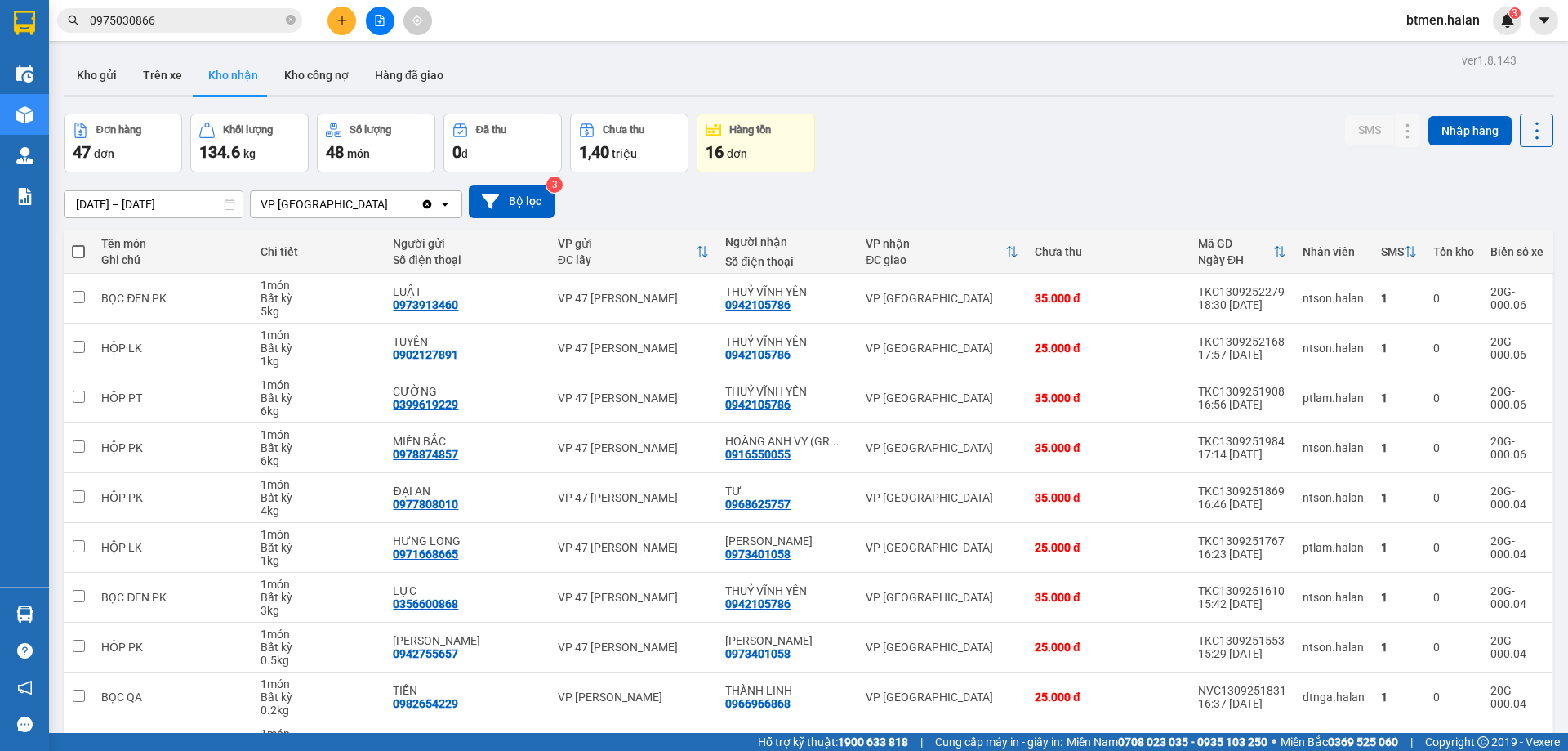
click at [223, 15] on input "0975030866" at bounding box center [186, 20] width 192 height 18
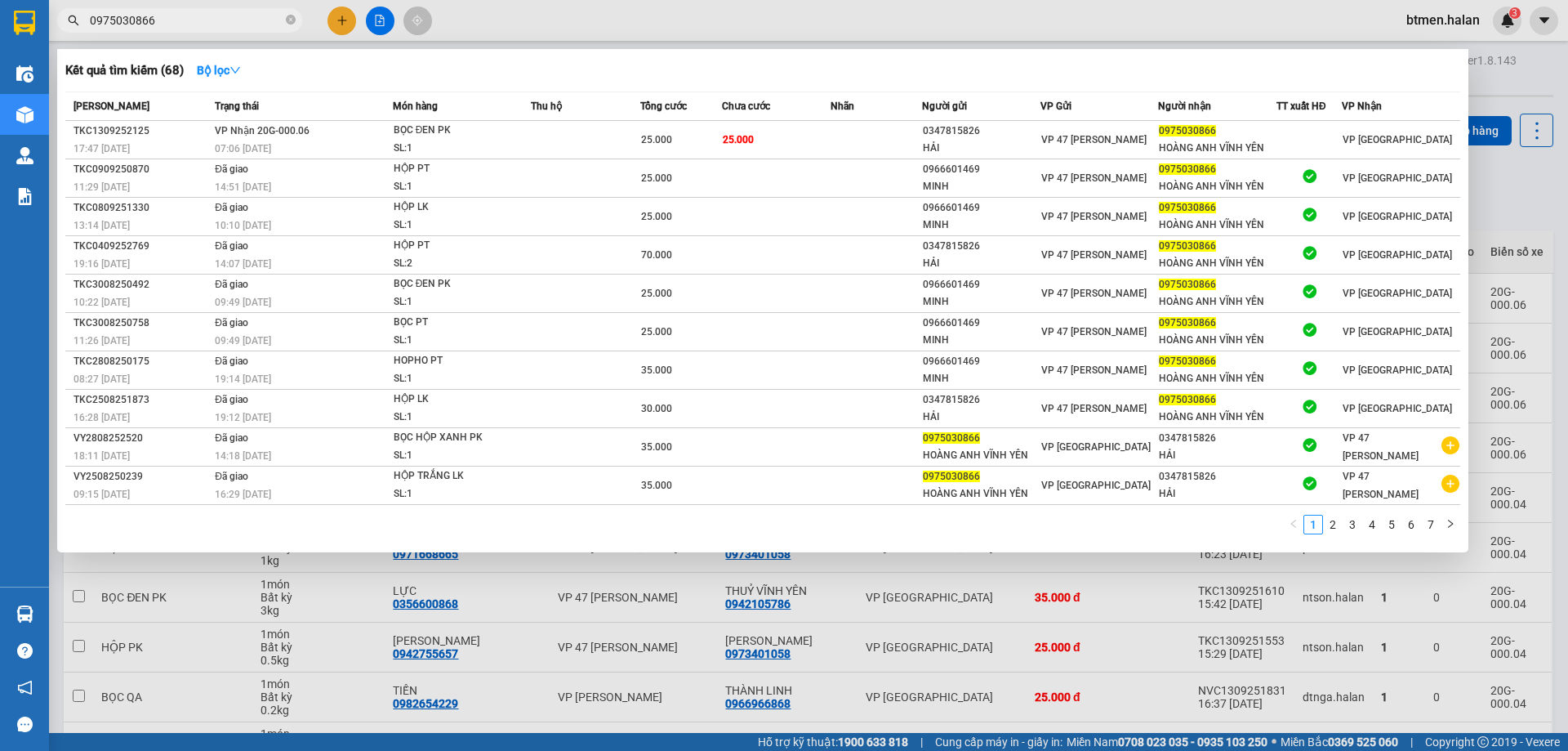
click at [1501, 92] on div at bounding box center [784, 376] width 1568 height 751
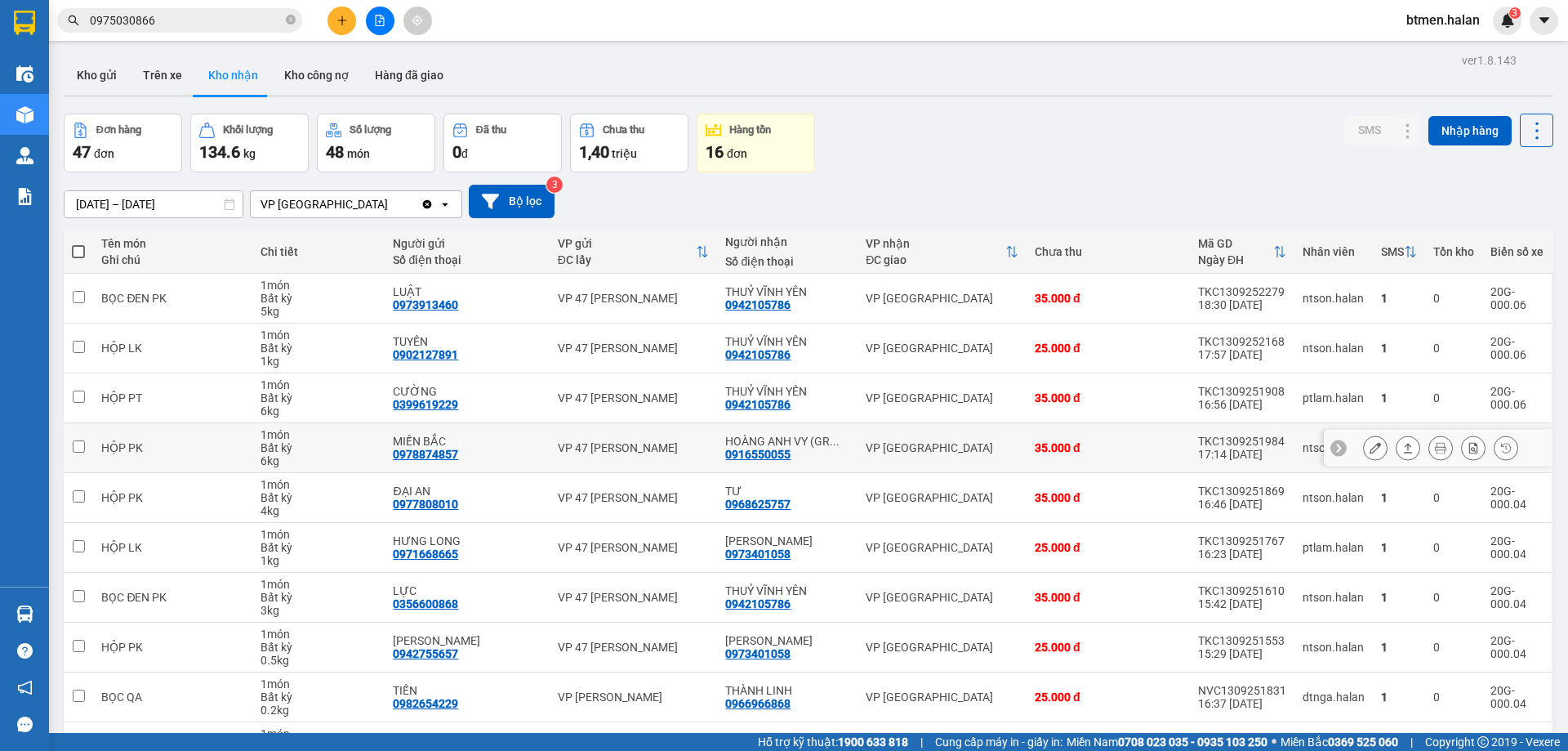
click at [779, 453] on div "0916550055" at bounding box center [757, 454] width 65 height 13
copy div "0916550055"
click at [239, 22] on input "0975030866" at bounding box center [186, 20] width 192 height 18
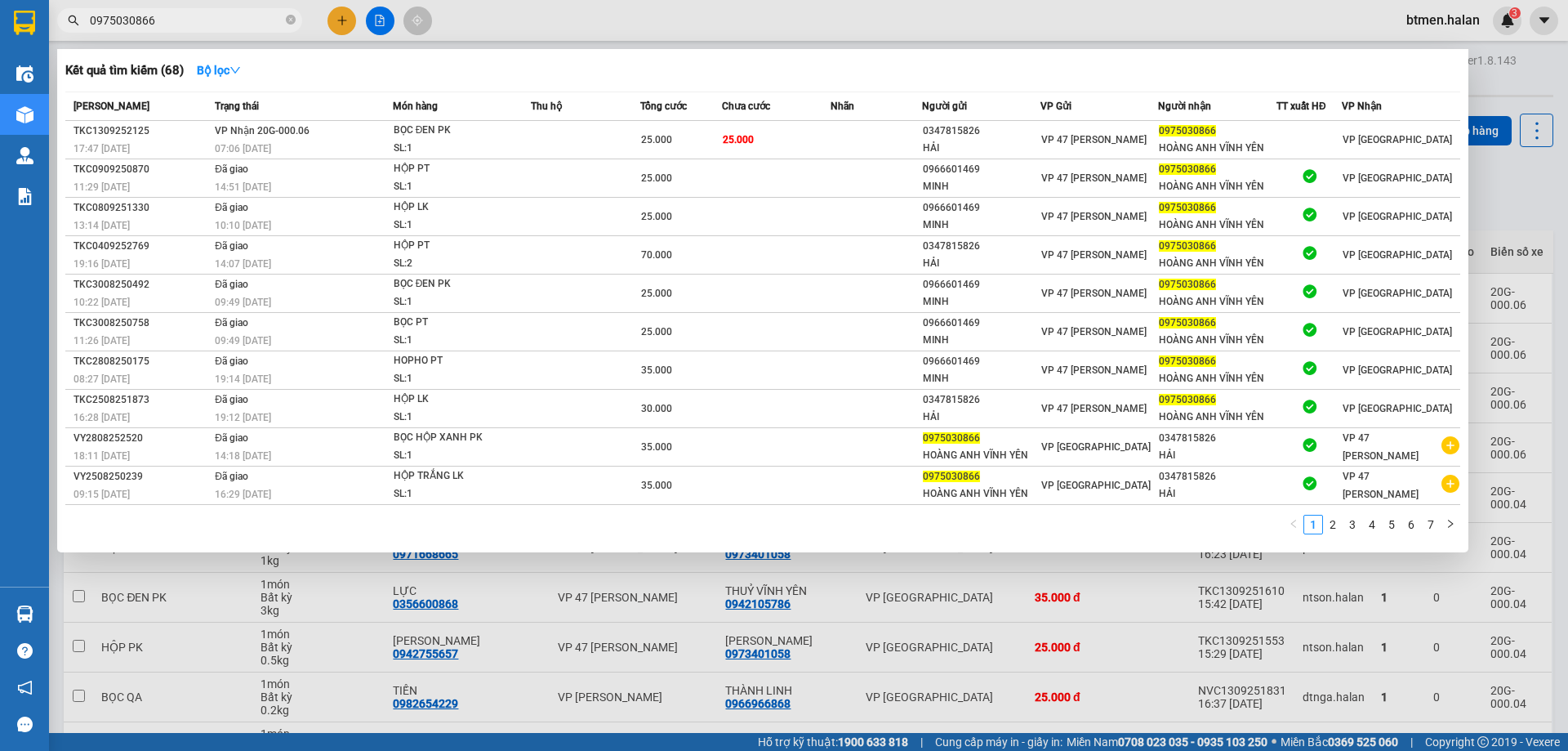
click at [239, 22] on input "0975030866" at bounding box center [186, 20] width 192 height 18
paste input "16550055"
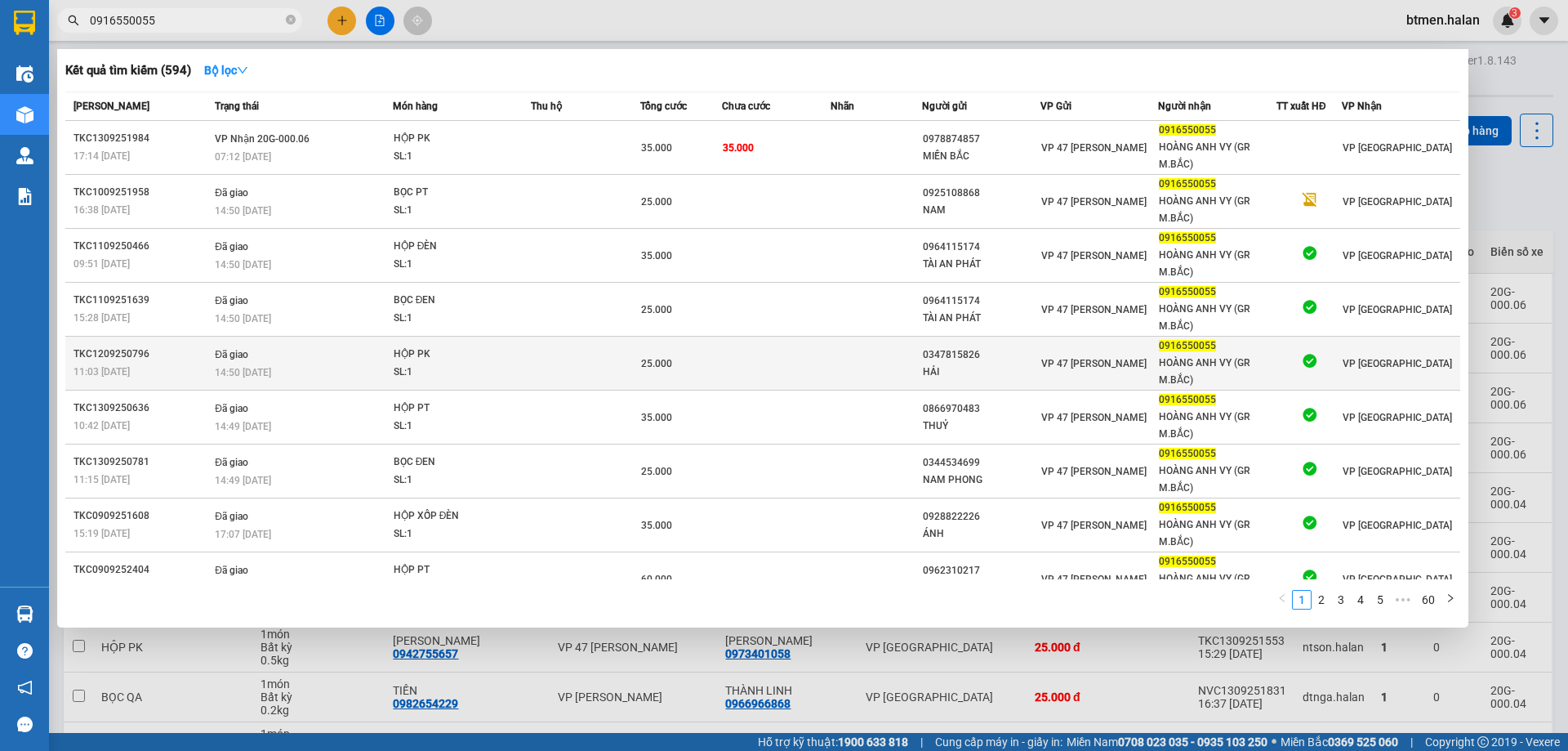
type input "0916550055"
click at [1223, 363] on div "HOÀNG ANH VY (GR M.BẮC)" at bounding box center [1217, 372] width 117 height 34
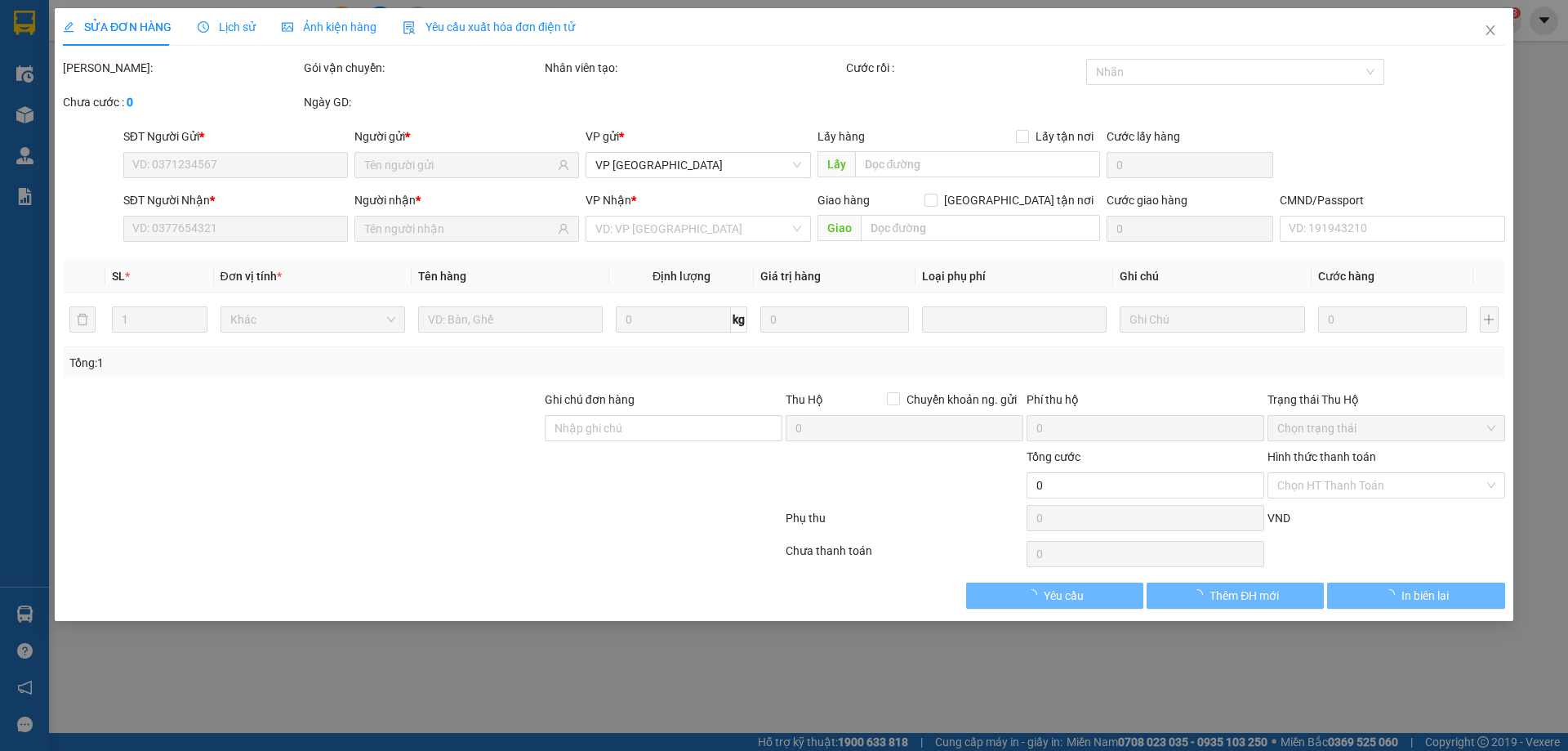
type input "0347815826"
type input "HẢI"
type input "0916550055"
type input "HOÀNG ANH VY (GR M.BẮC)"
type input "25.000"
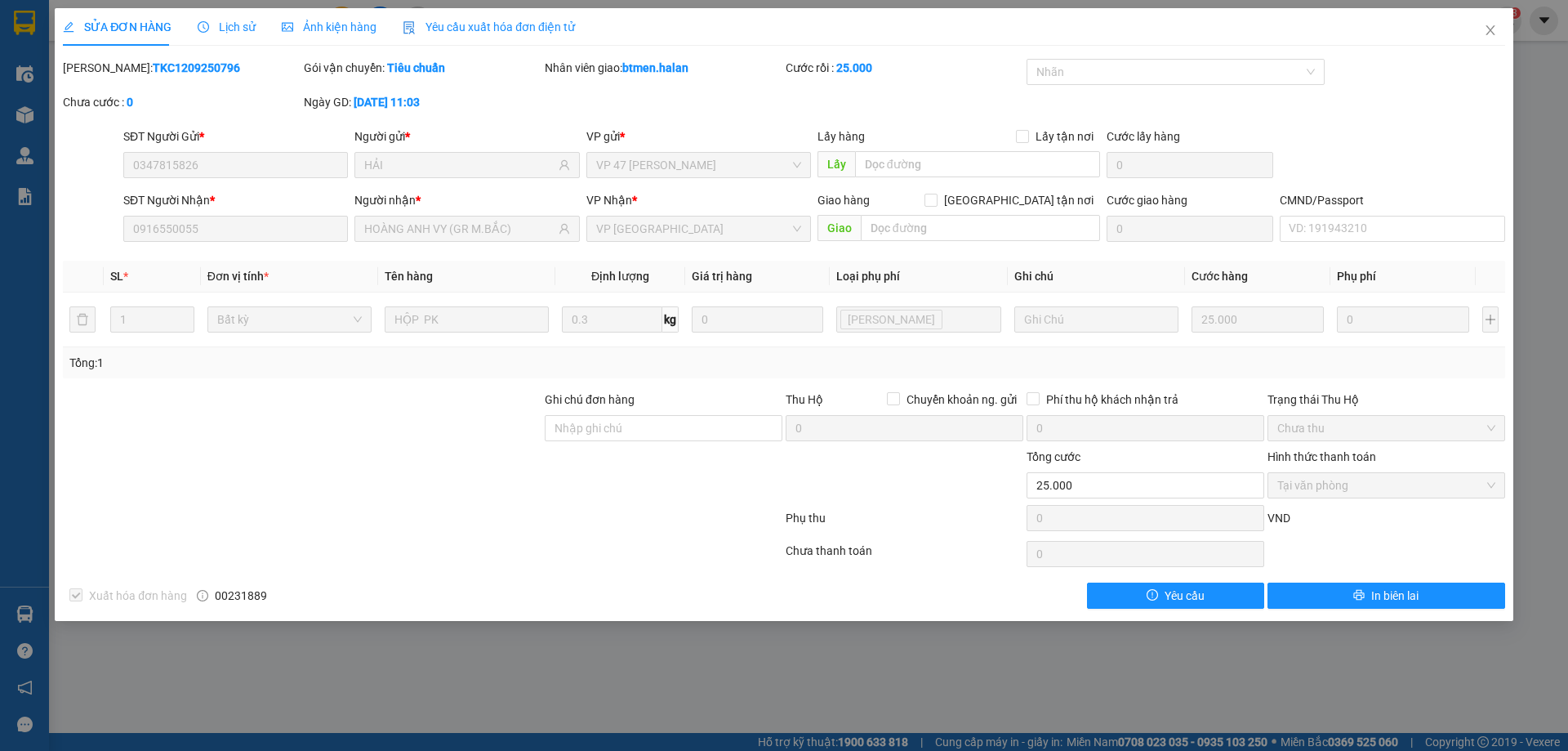
click at [232, 27] on span "Lịch sử" at bounding box center [227, 27] width 58 height 13
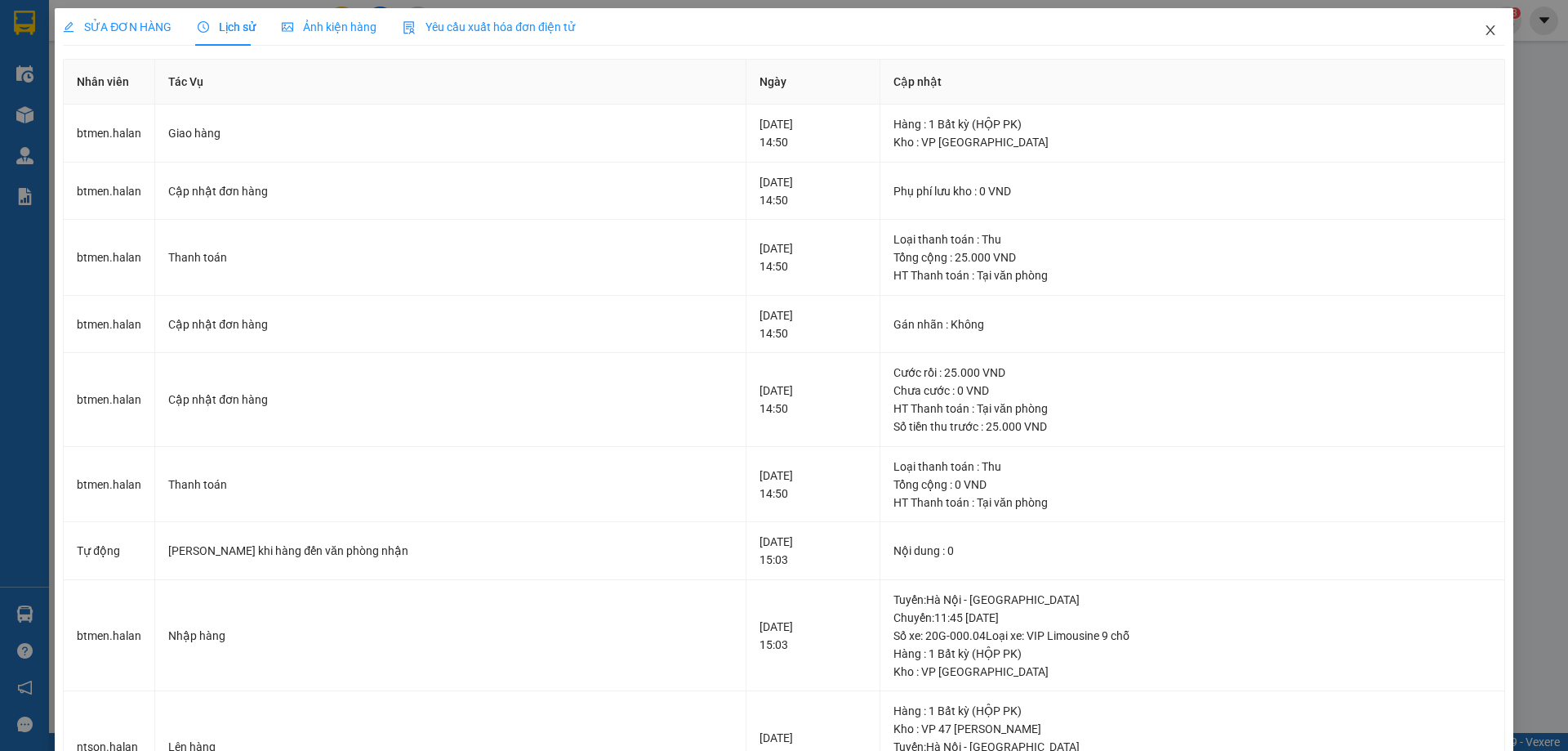
click at [1484, 37] on icon "close" at bounding box center [1490, 30] width 13 height 13
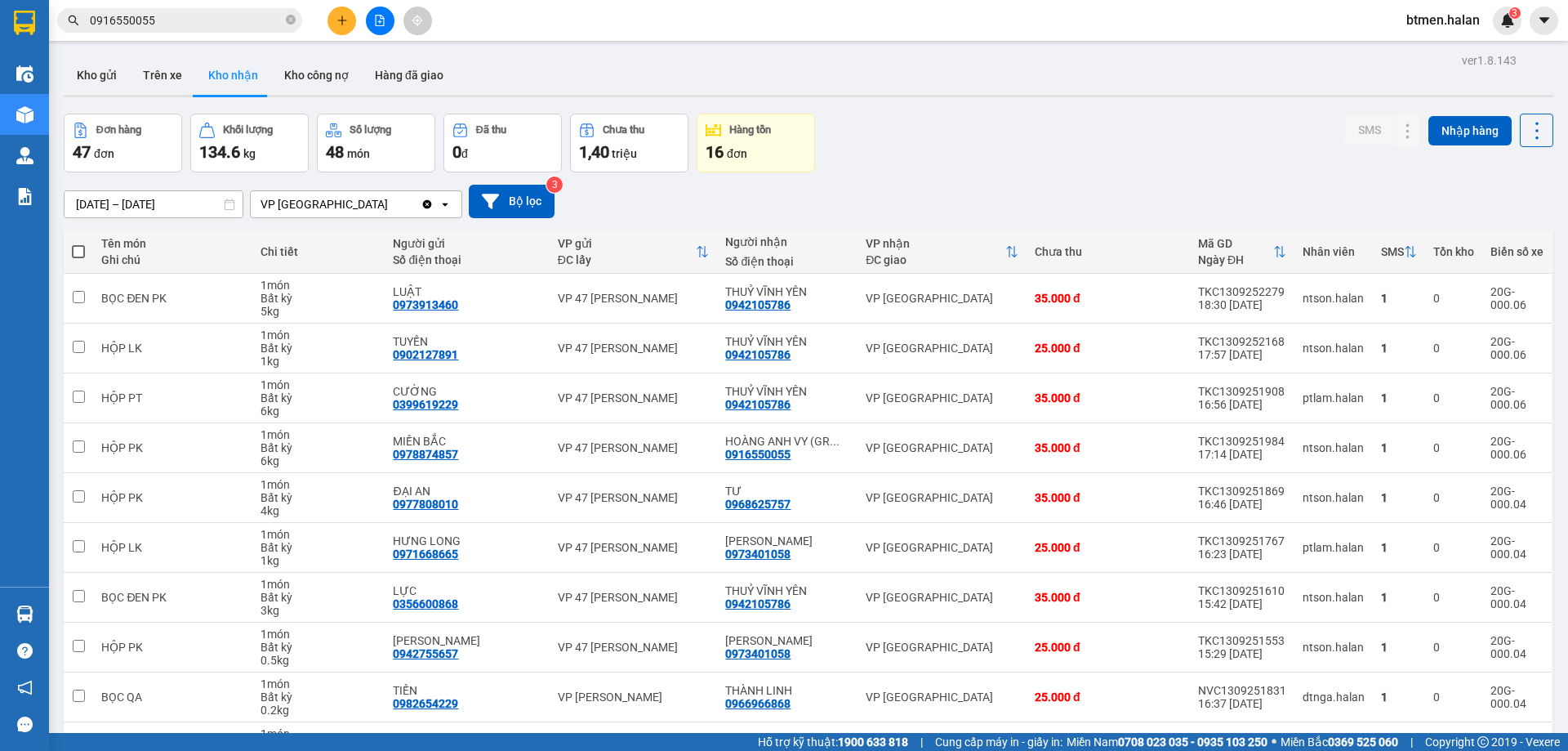
click at [210, 15] on input "0916550055" at bounding box center [186, 20] width 192 height 18
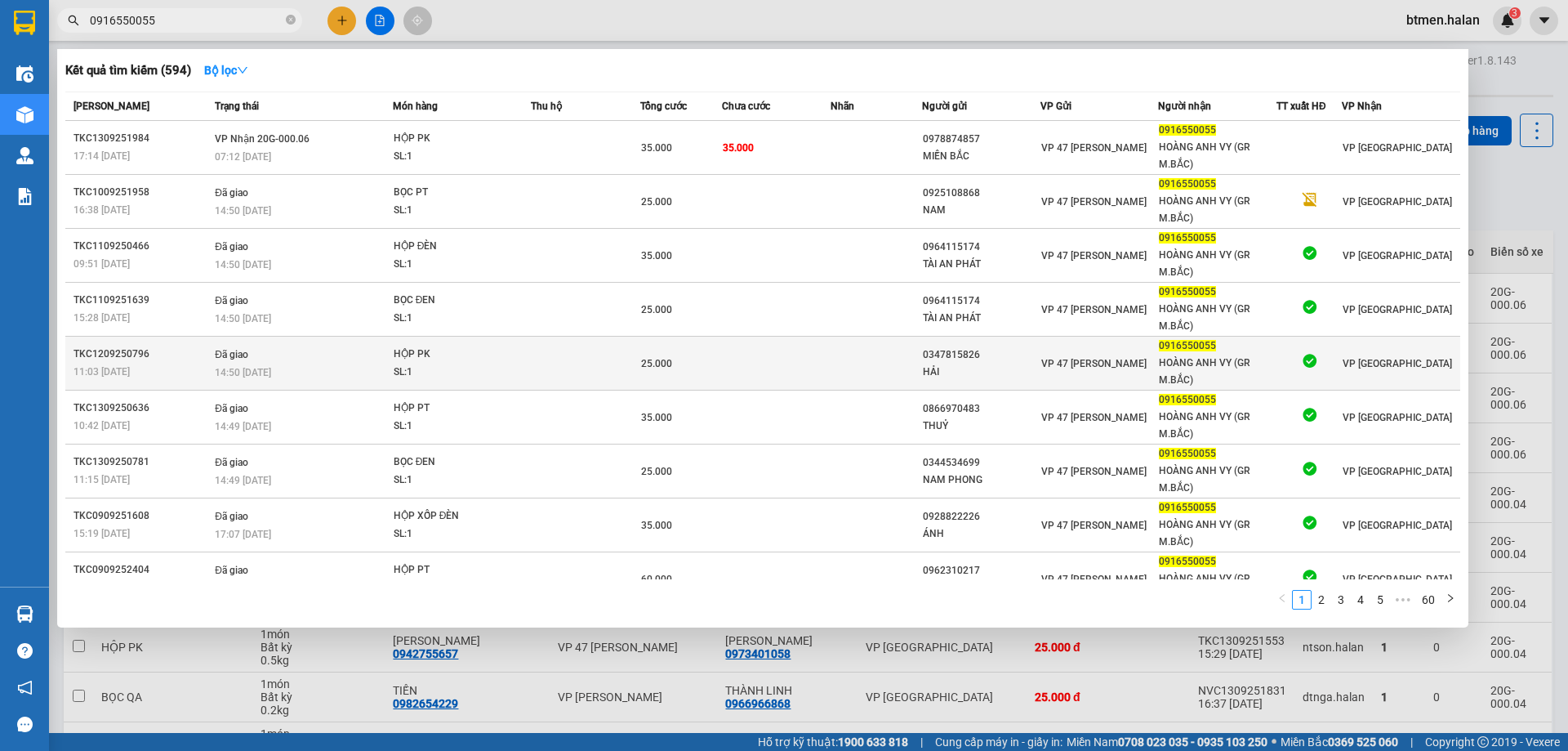
click at [972, 357] on div "0347815826" at bounding box center [981, 355] width 117 height 17
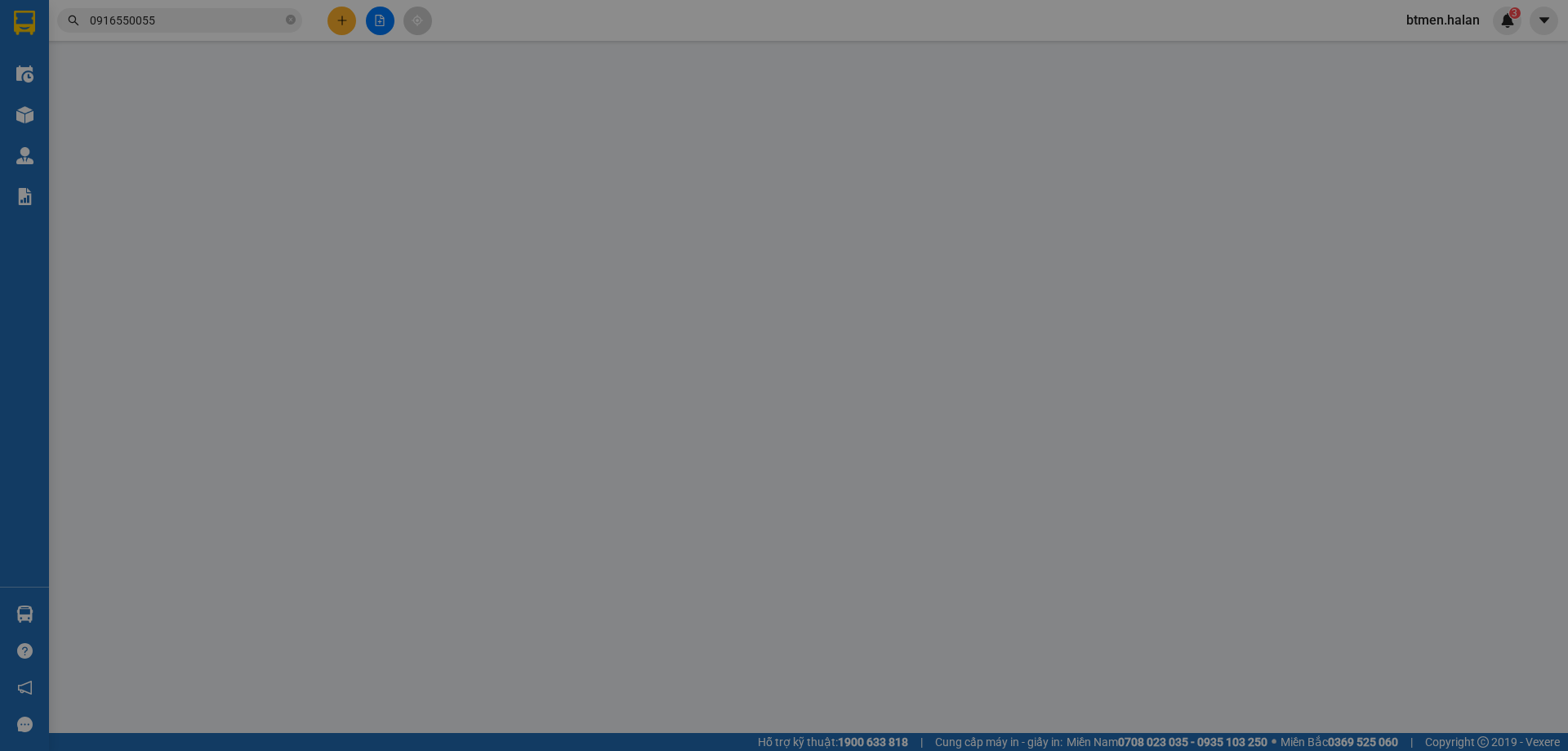
type input "0347815826"
type input "HẢI"
type input "0916550055"
type input "HOÀNG ANH VY (GR M.BẮC)"
type input "25.000"
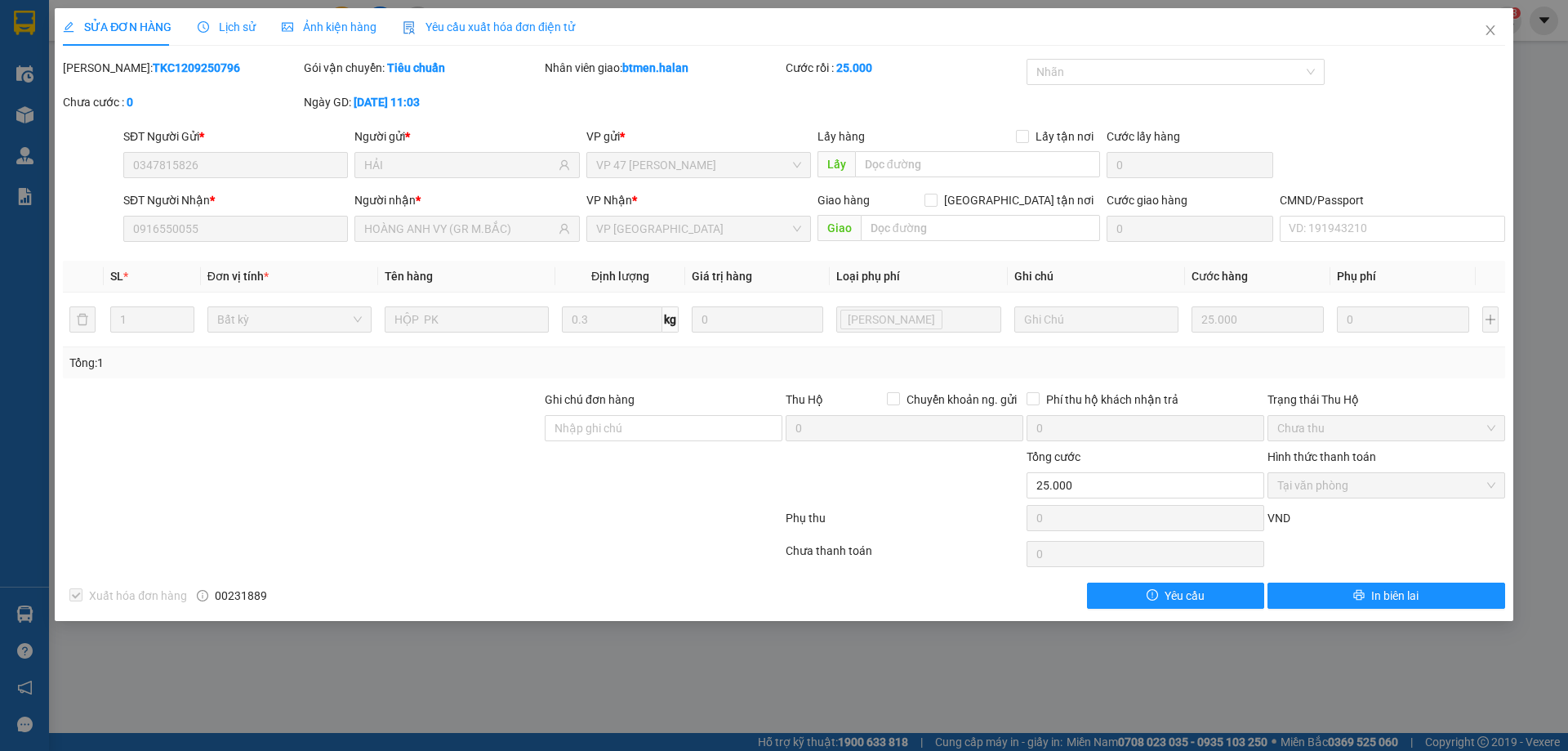
click at [241, 21] on span "Lịch sử" at bounding box center [227, 27] width 58 height 13
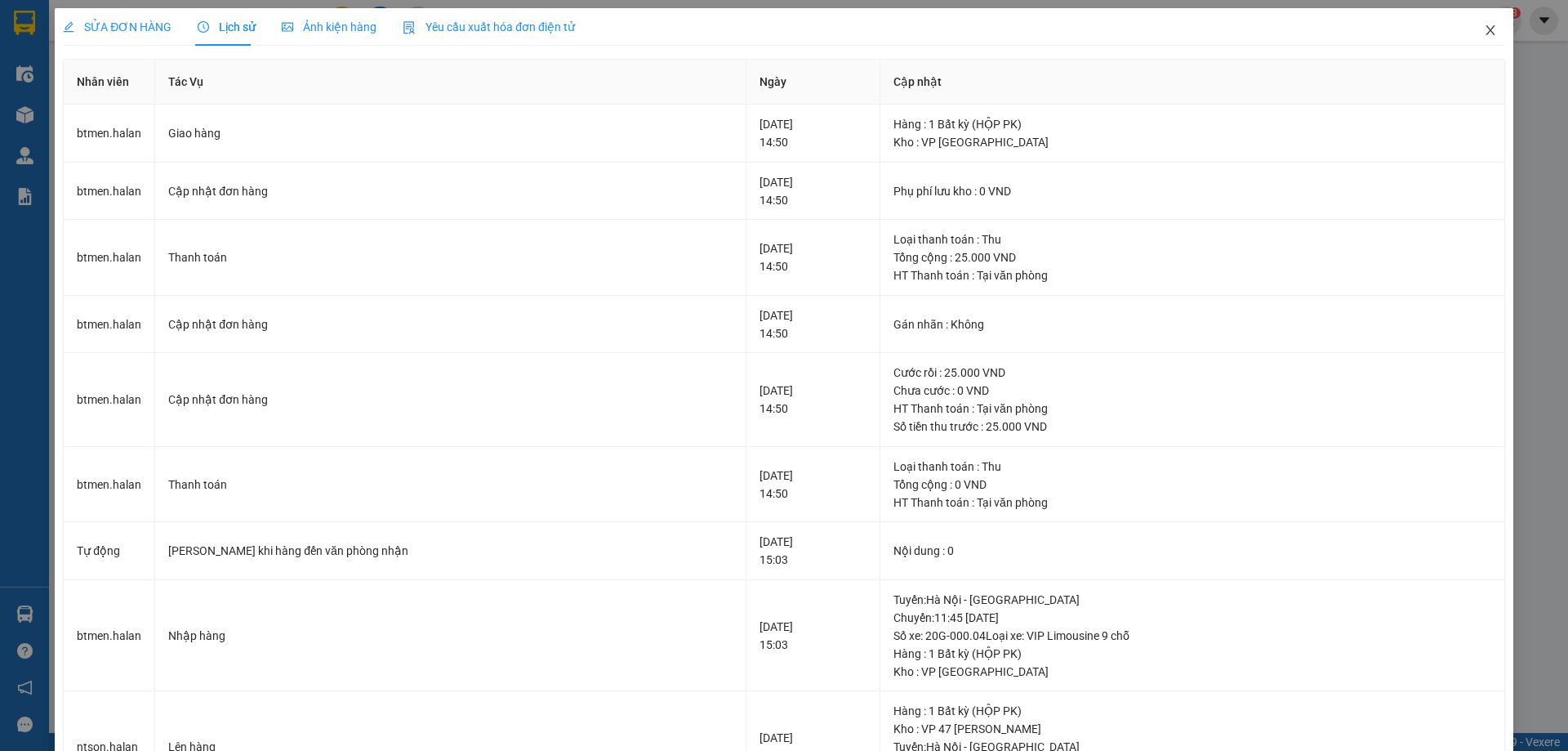
click at [1477, 22] on span "Close" at bounding box center [1490, 31] width 46 height 46
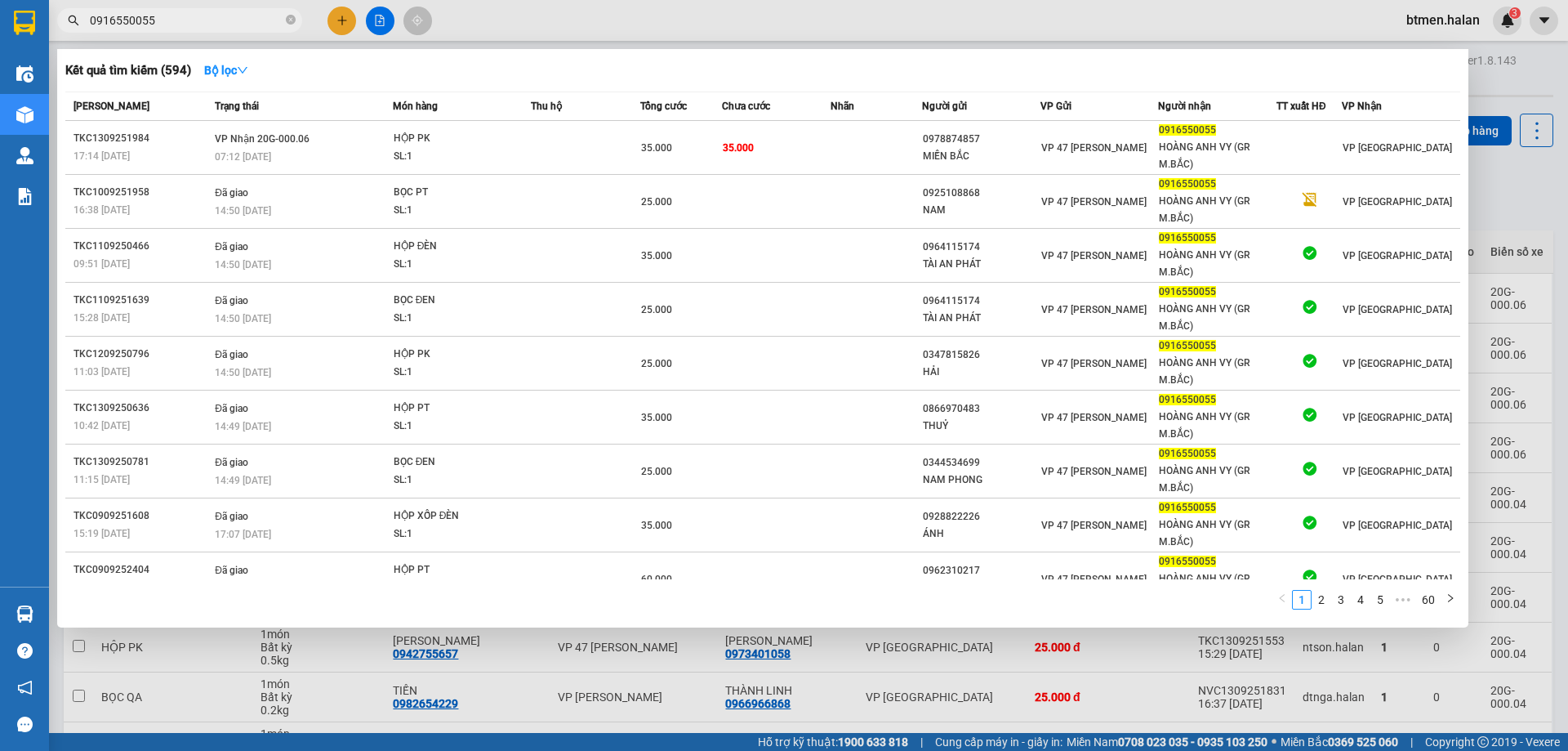
click at [210, 20] on input "0916550055" at bounding box center [186, 20] width 192 height 18
click at [1510, 222] on div at bounding box center [784, 376] width 1568 height 751
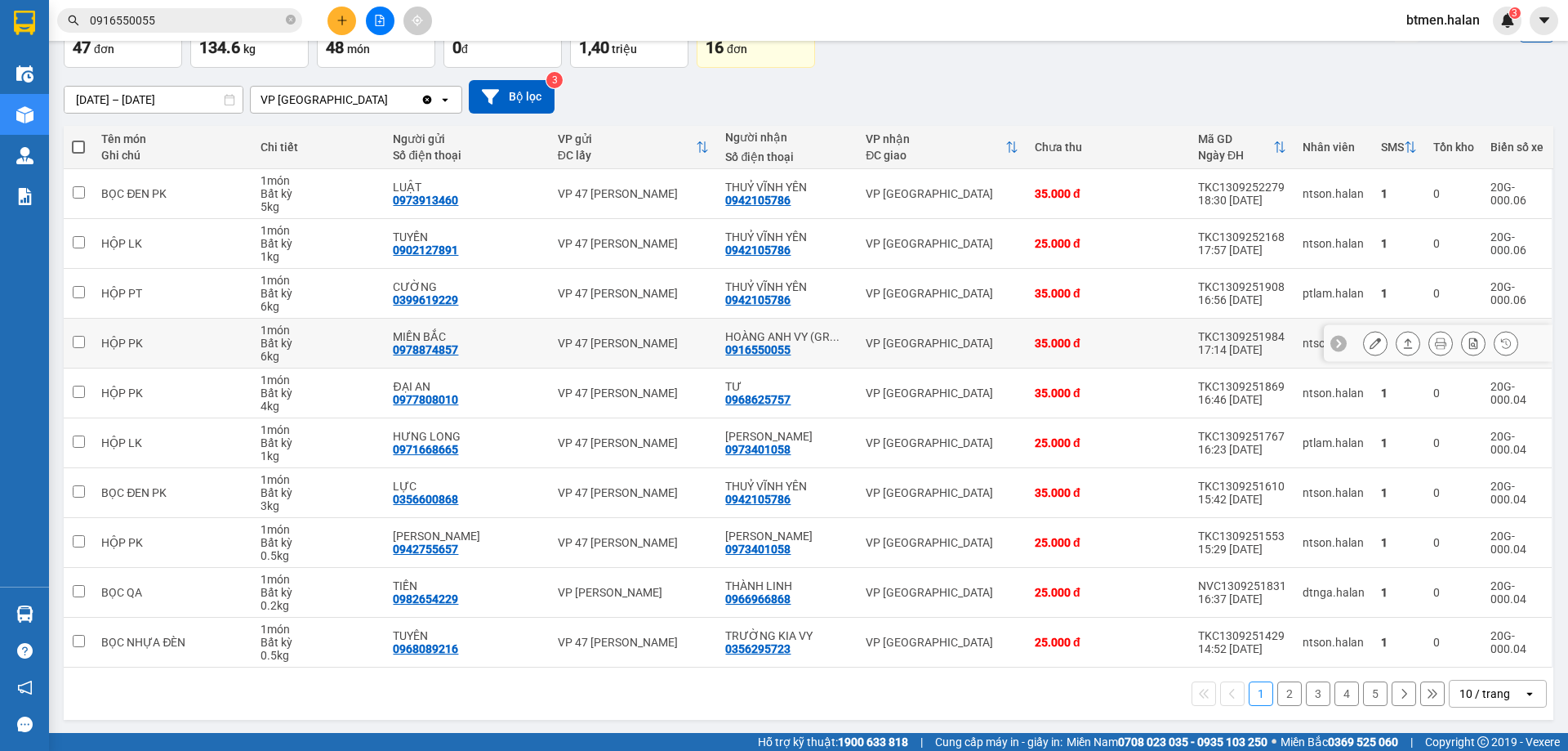
scroll to position [107, 0]
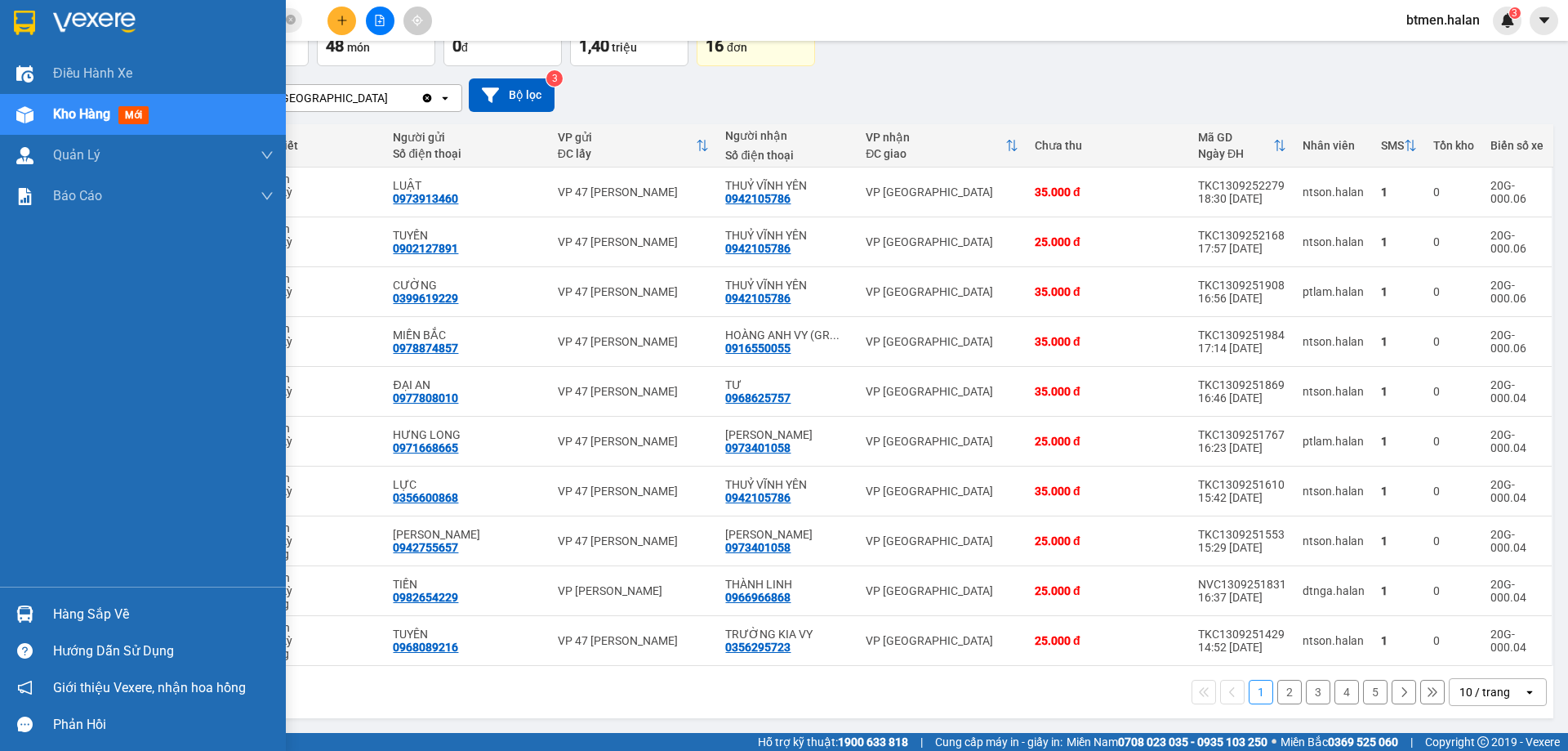
click at [70, 612] on div "Hàng sắp về" at bounding box center [163, 614] width 221 height 25
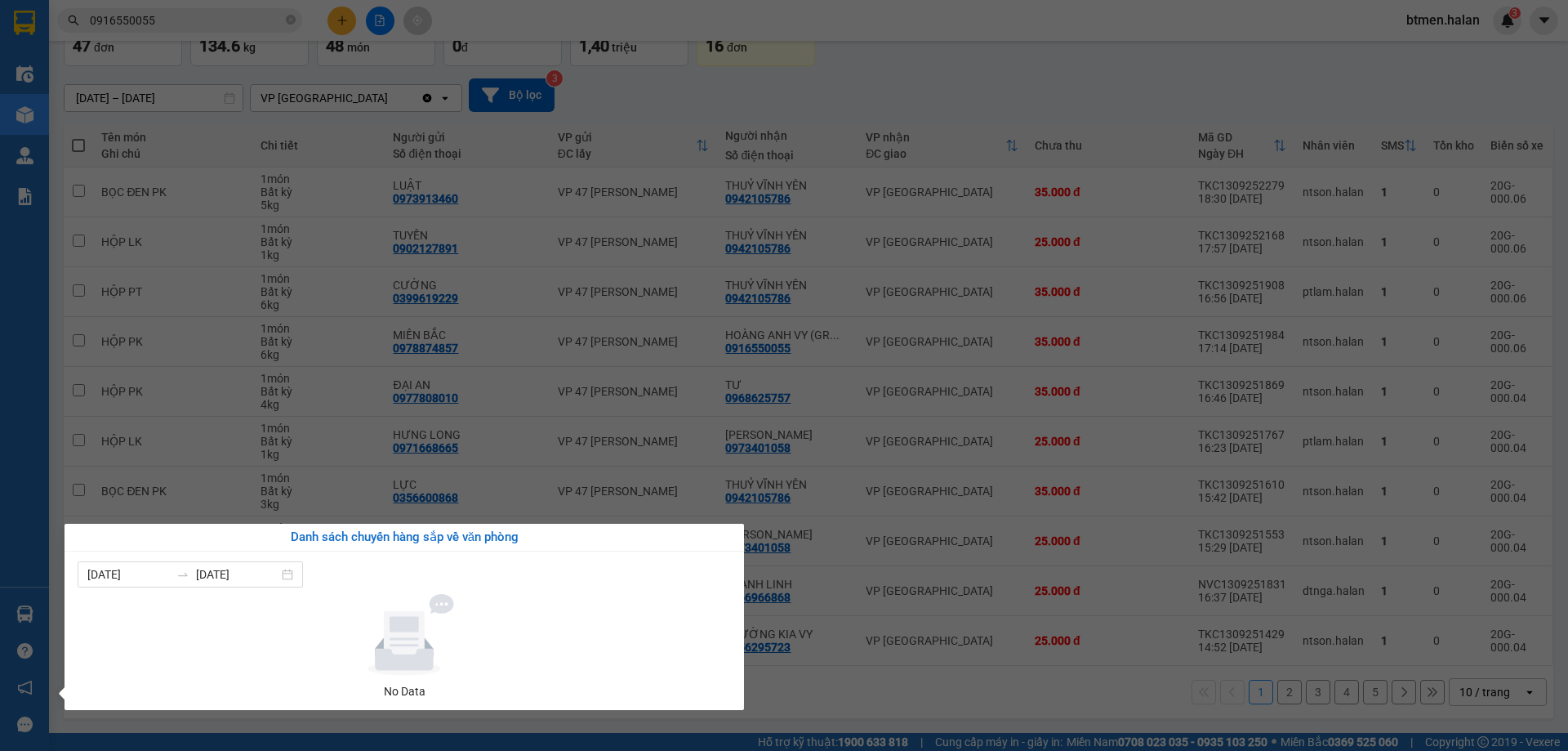
click at [878, 92] on section "Kết quả tìm kiếm ( 594 ) Bộ lọc Mã ĐH Trạng thái Món hàng Thu hộ Tổng cước Chưa…" at bounding box center [784, 376] width 1568 height 751
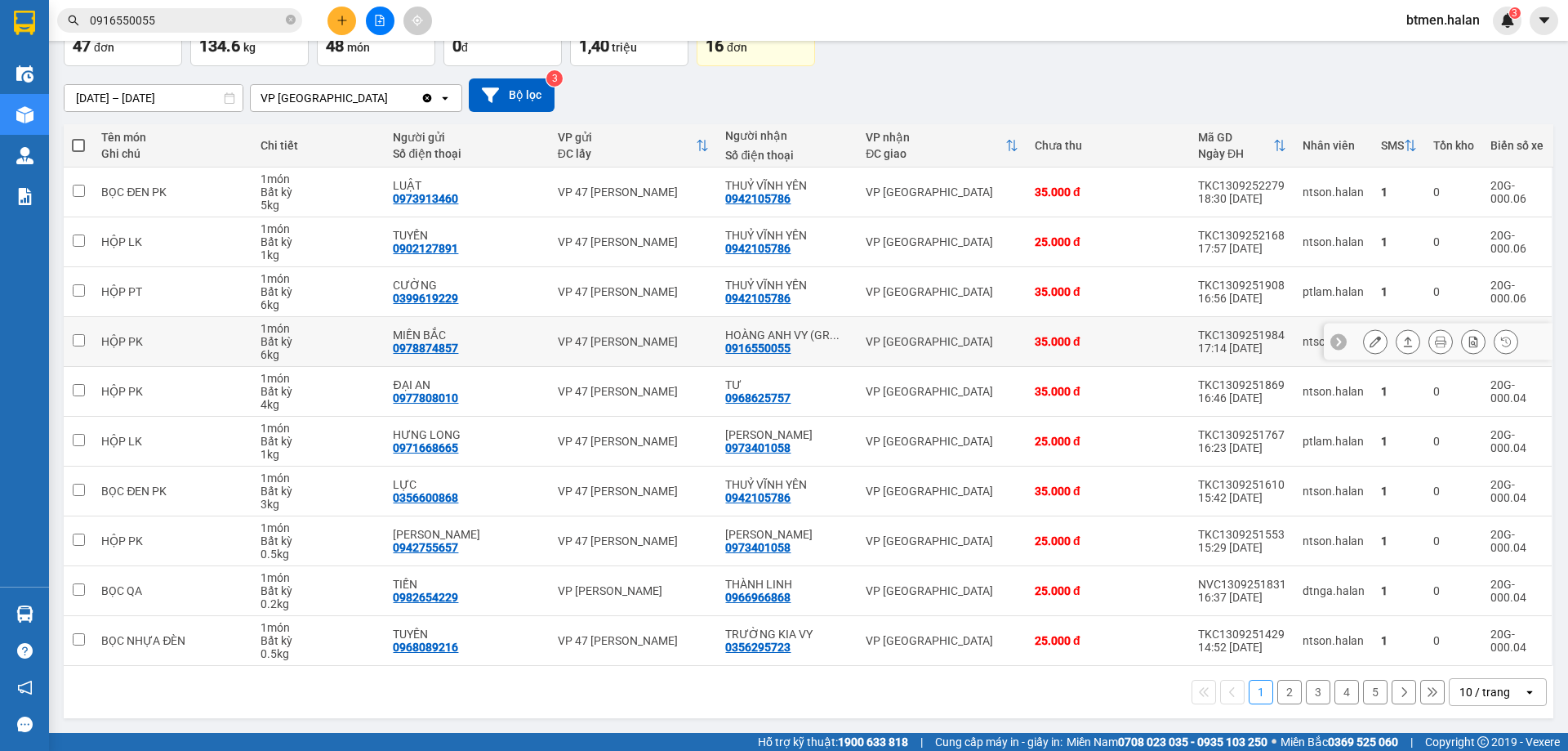
scroll to position [0, 0]
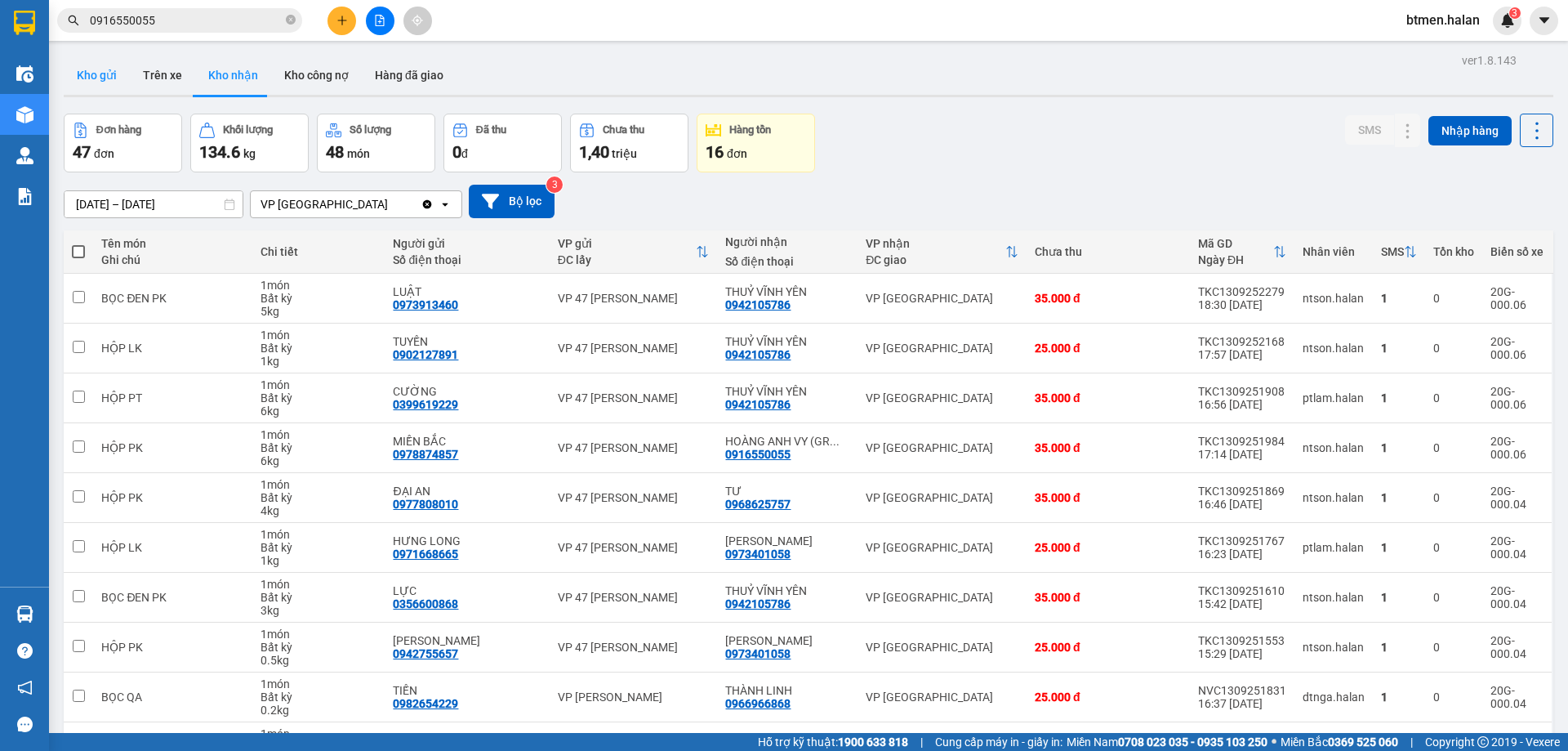
click at [109, 71] on button "Kho gửi" at bounding box center [96, 76] width 66 height 40
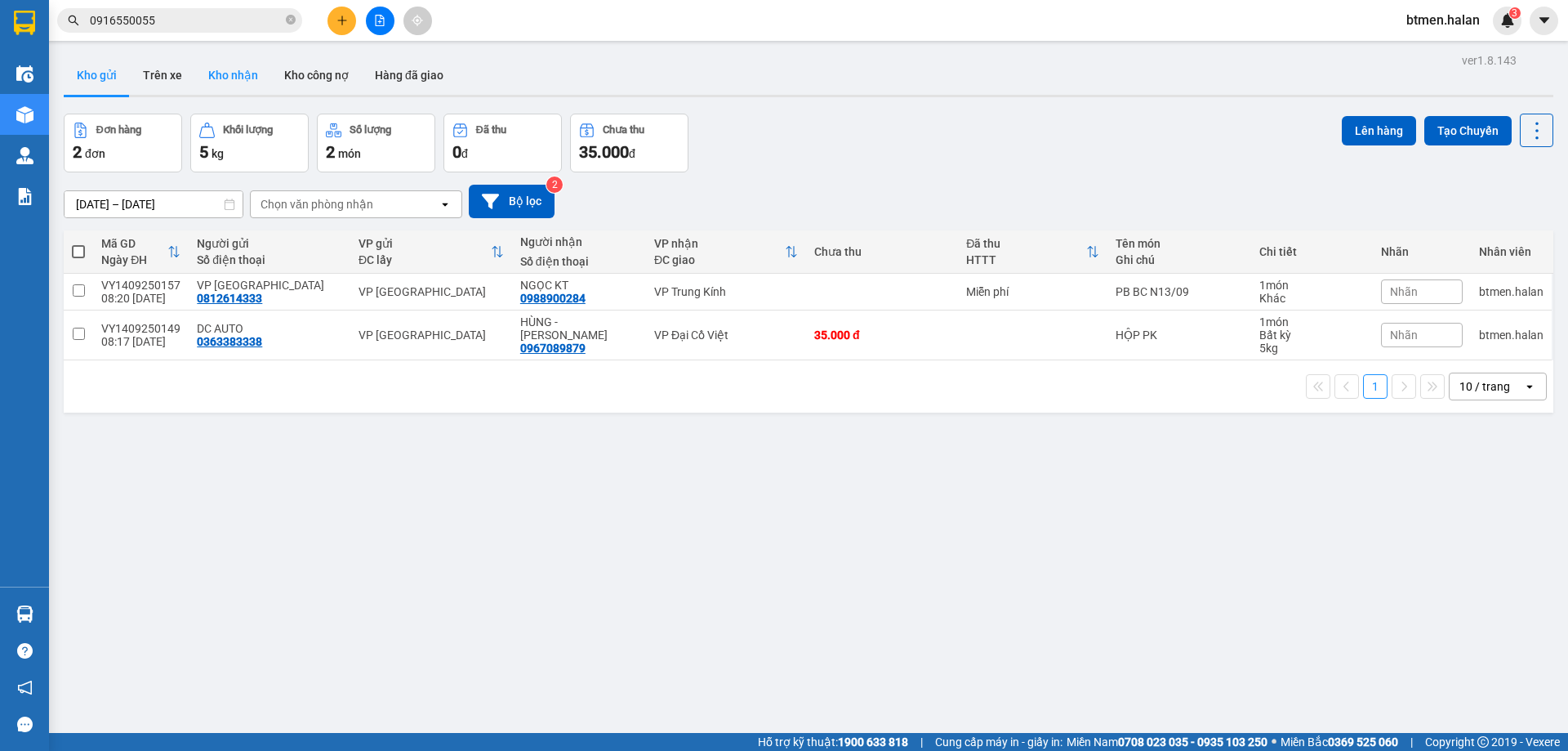
click at [234, 78] on button "Kho nhận" at bounding box center [233, 76] width 76 height 40
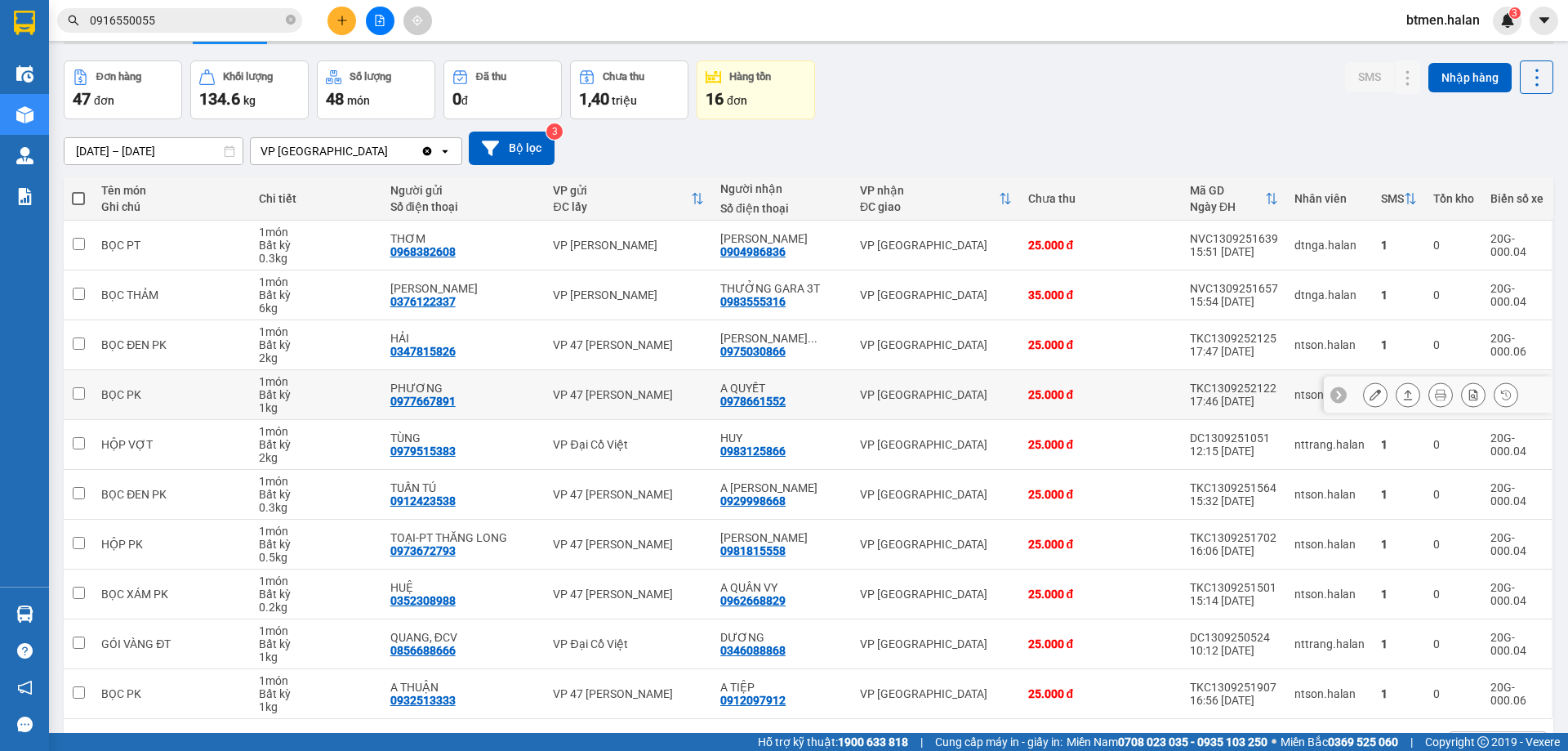
scroll to position [82, 0]
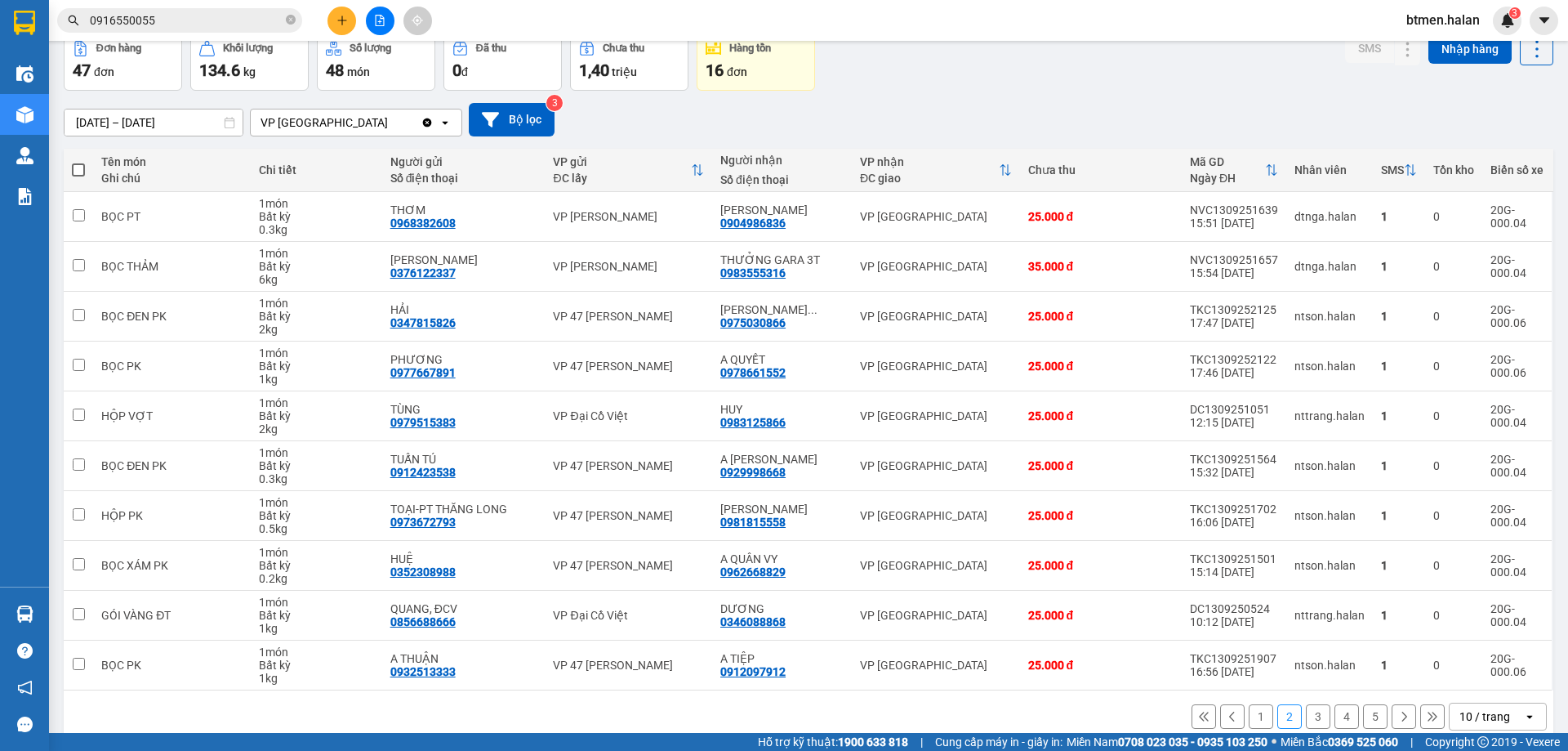
click at [173, 25] on input "0916550055" at bounding box center [186, 20] width 192 height 18
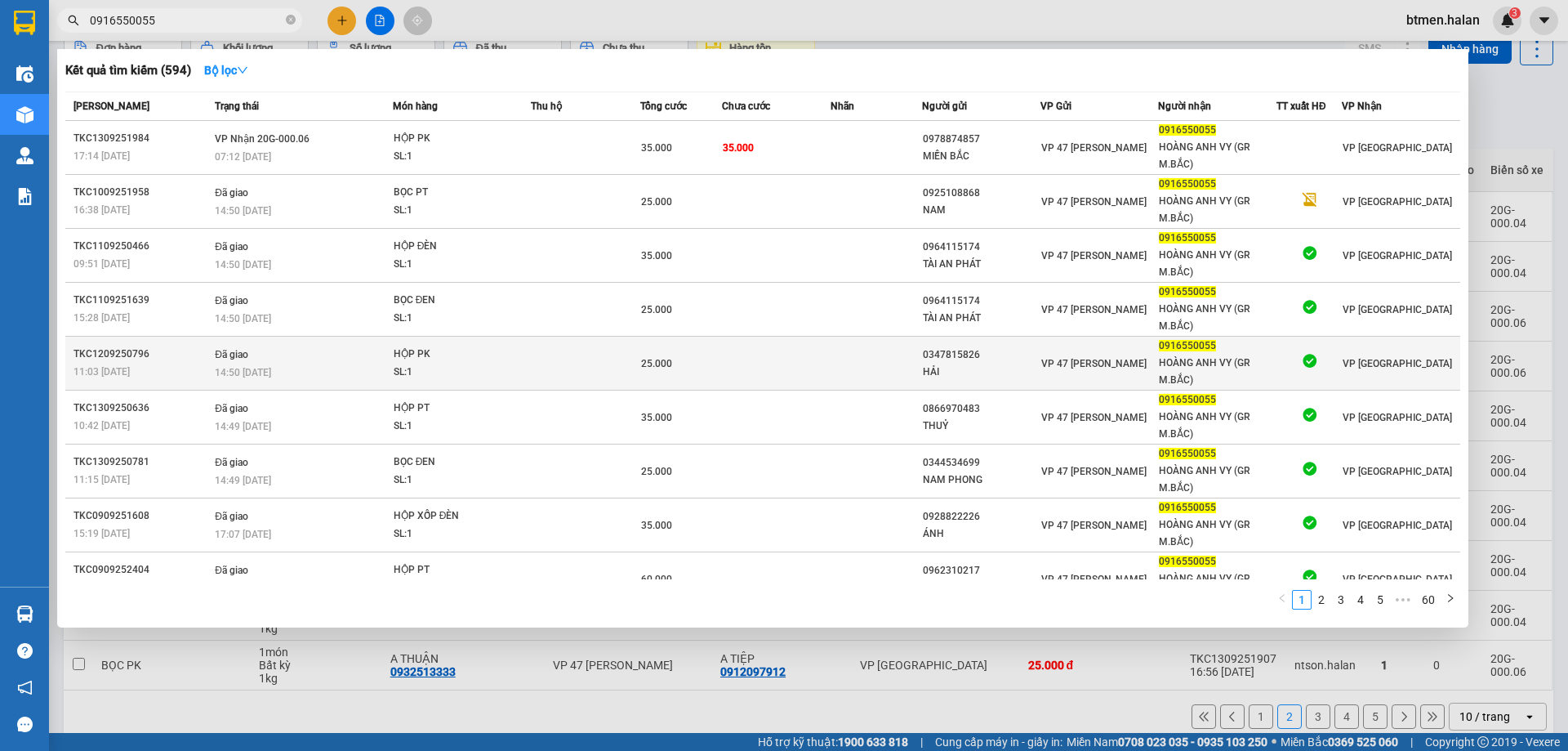
click at [994, 378] on div "HẢI" at bounding box center [981, 372] width 117 height 17
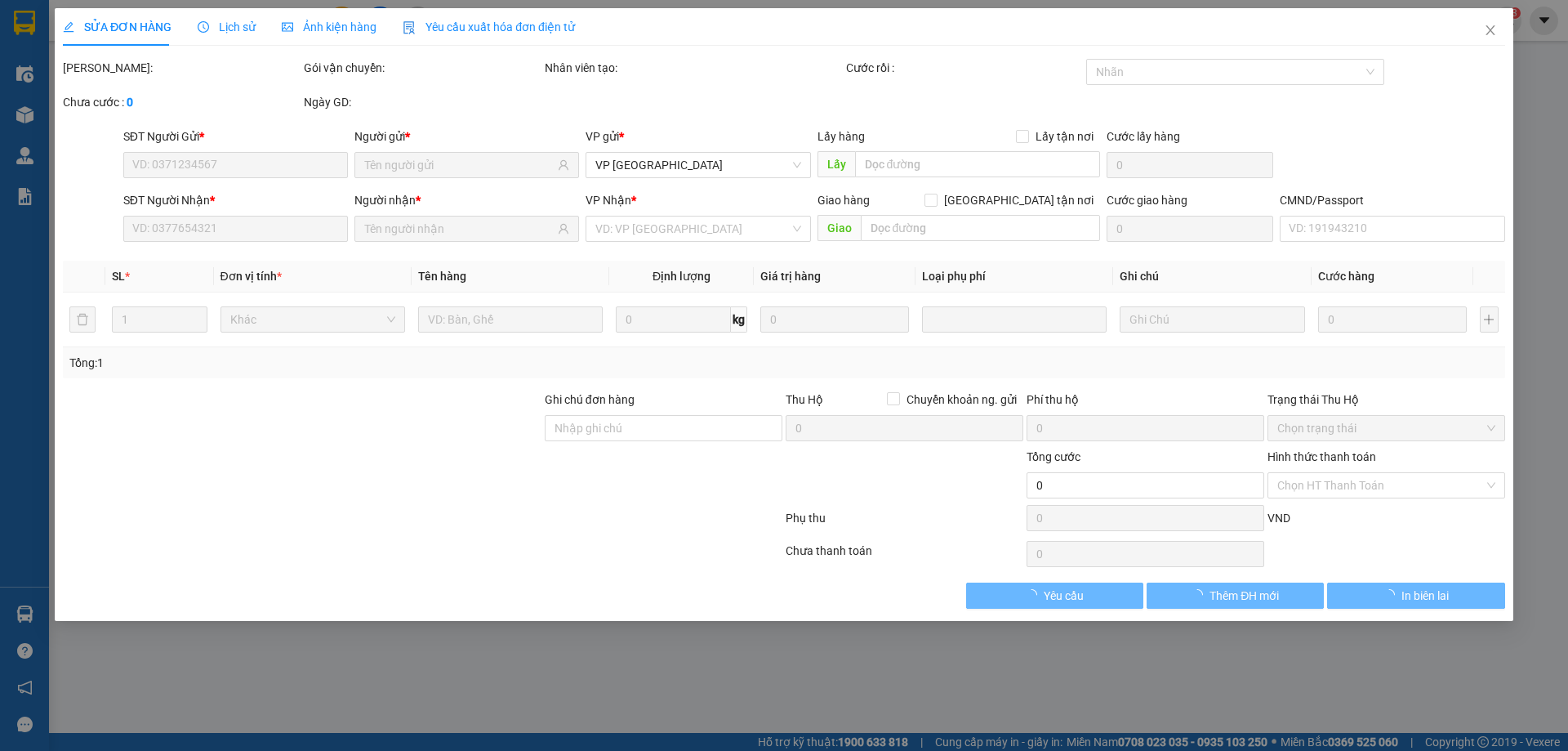
type input "0347815826"
type input "HẢI"
type input "0916550055"
type input "HOÀNG ANH VY (GR M.BẮC)"
type input "25.000"
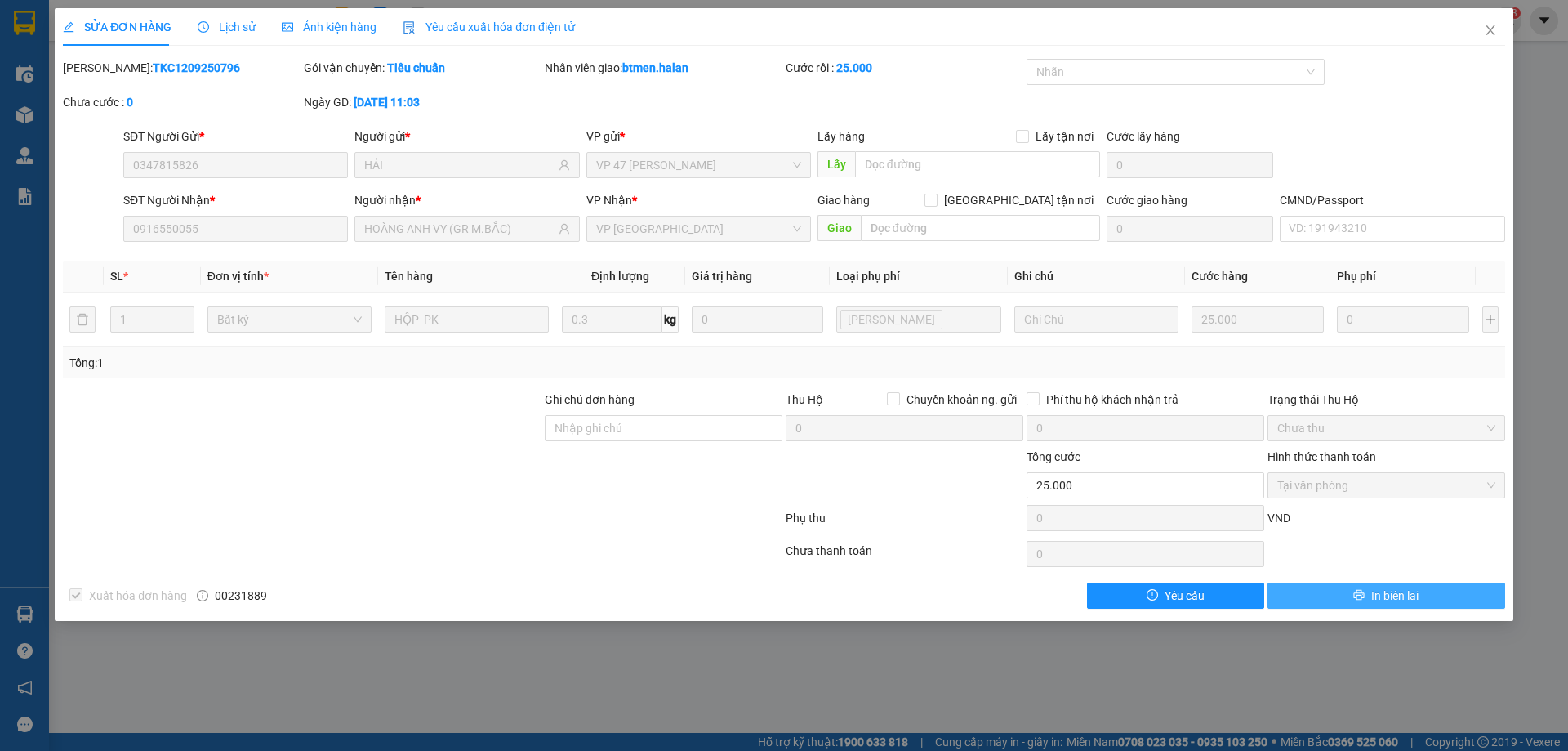
click at [1347, 586] on button "In biên lai" at bounding box center [1386, 595] width 238 height 26
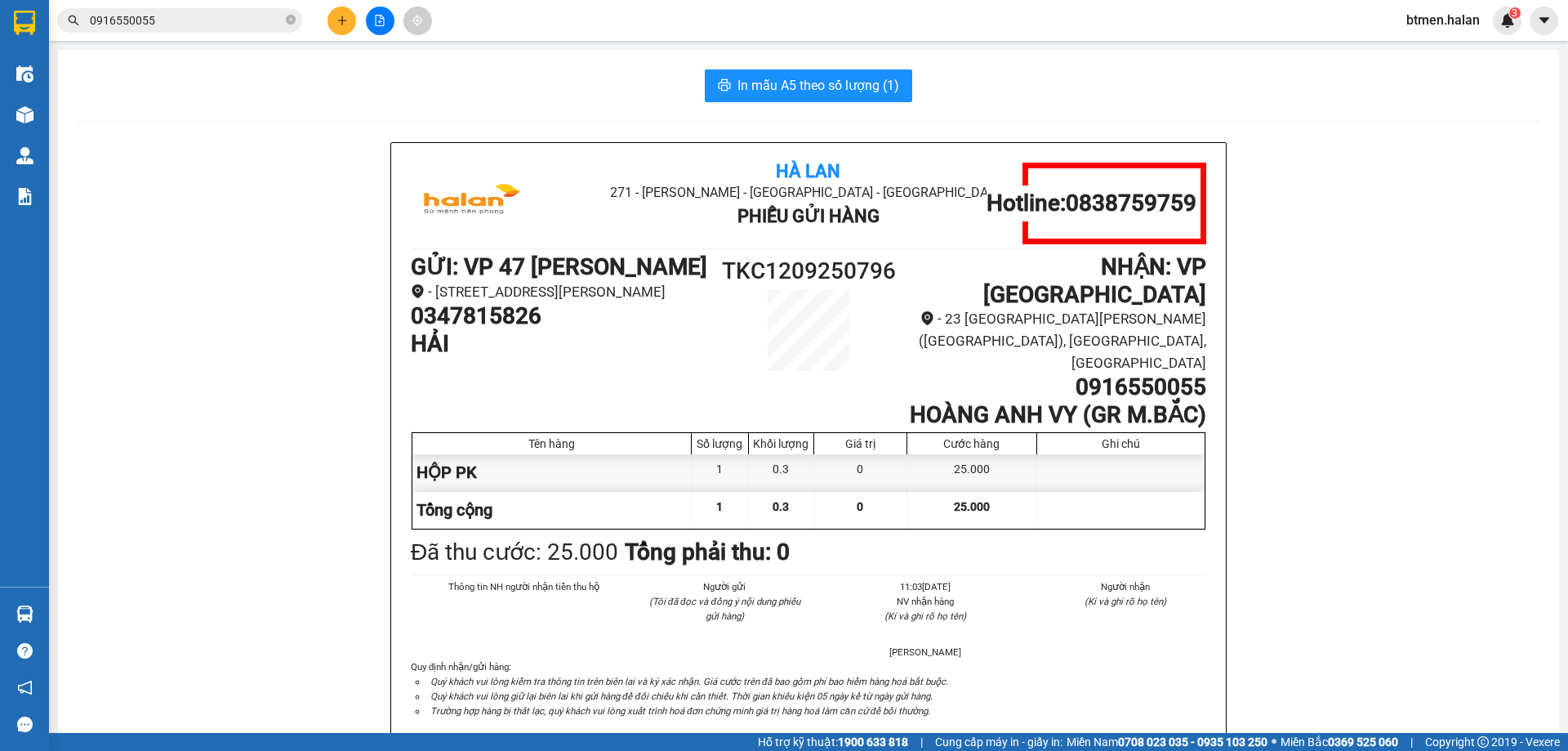
click at [508, 330] on h1 "0347815826" at bounding box center [559, 316] width 298 height 27
copy h1 "0347815826"
click at [164, 454] on div "Hà Lan 271 - Dương Tự Minh - Phường Tân Long - Thái Nguyên Phiếu Gửi Hàng Hotli…" at bounding box center [808, 464] width 1462 height 645
click at [618, 437] on div "Tên hàng" at bounding box center [551, 443] width 270 height 13
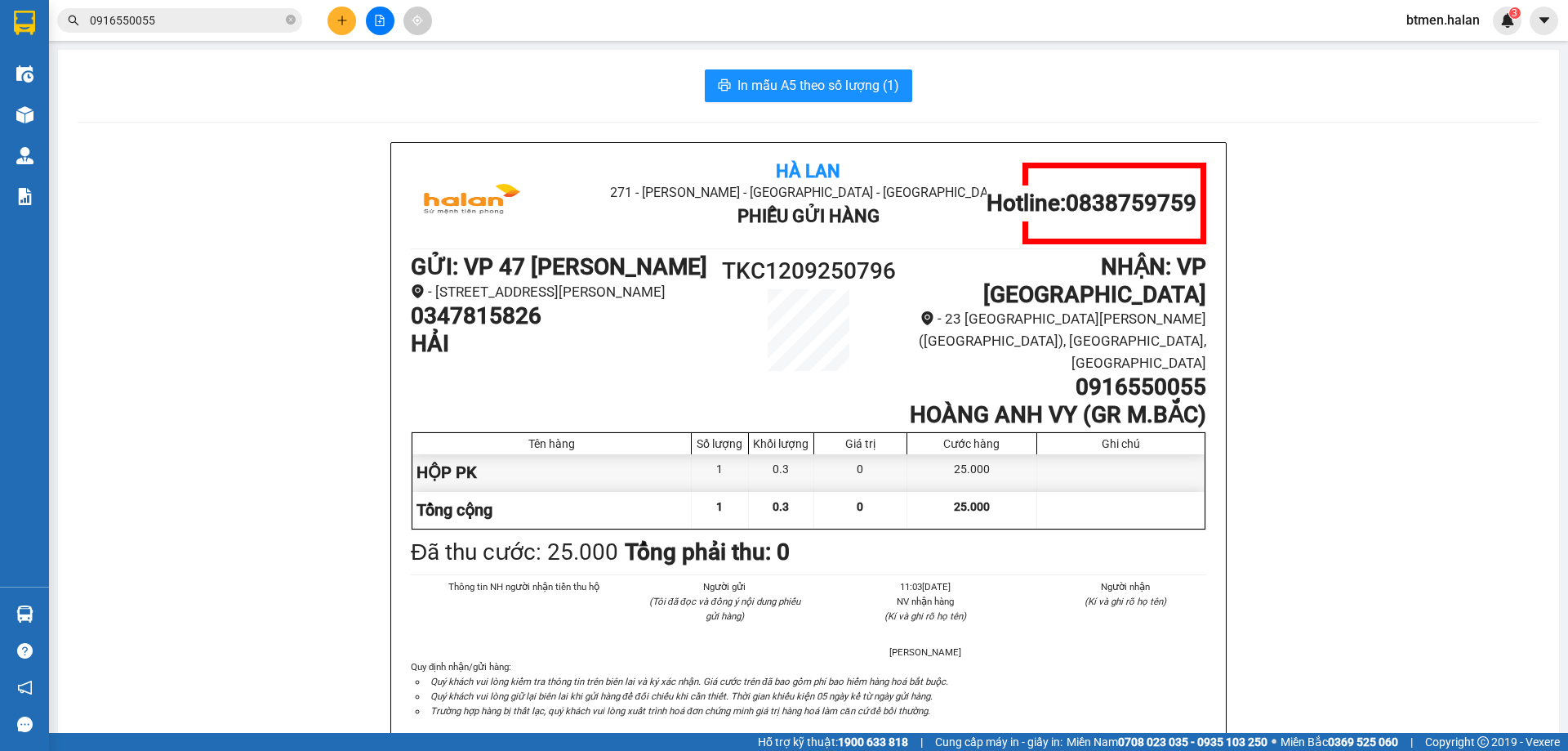
click at [458, 330] on h1 "0347815826" at bounding box center [559, 316] width 298 height 27
copy h1 "0347815826"
click at [183, 14] on input "0916550055" at bounding box center [186, 20] width 192 height 18
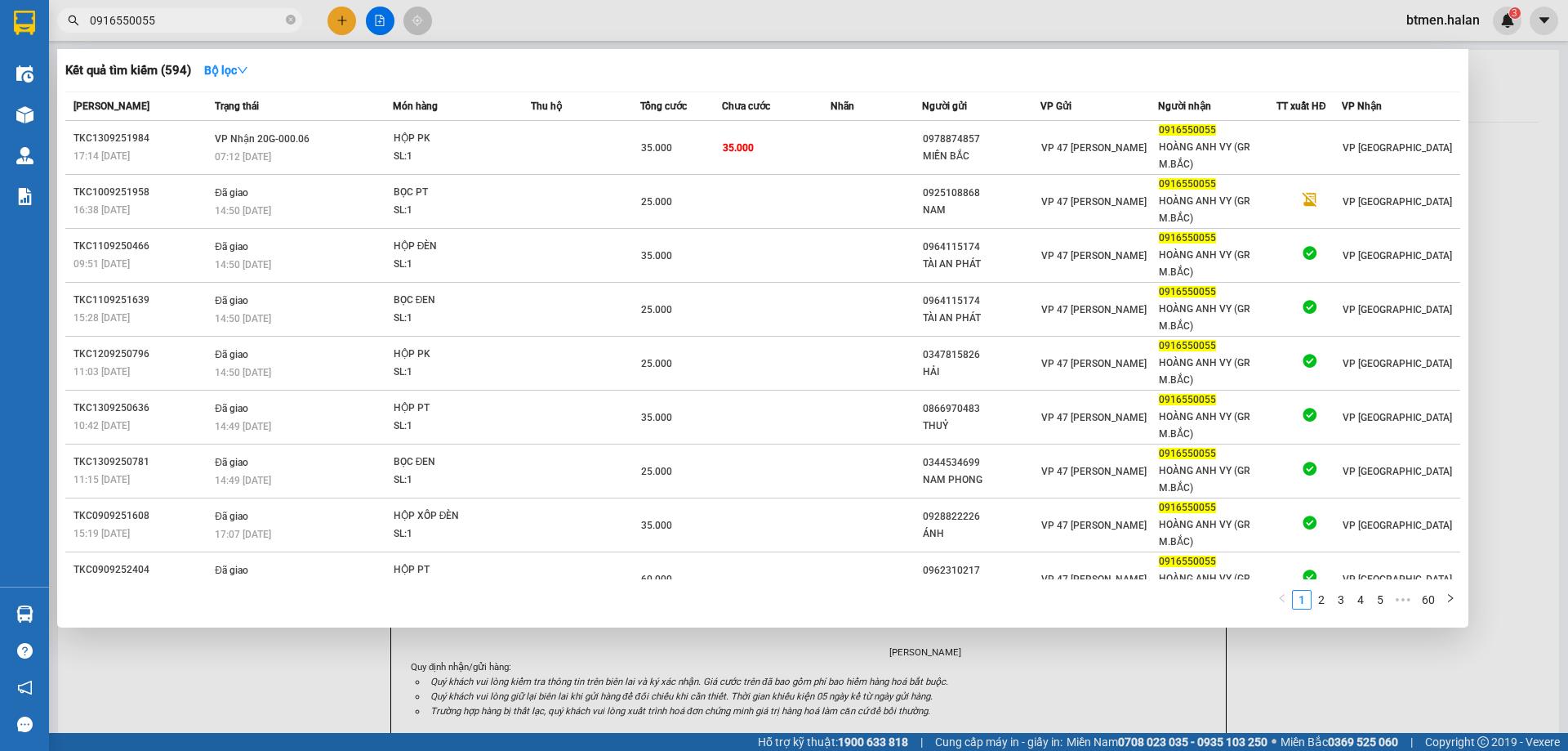
click at [183, 14] on input "0916550055" at bounding box center [186, 20] width 192 height 18
paste input "347815826"
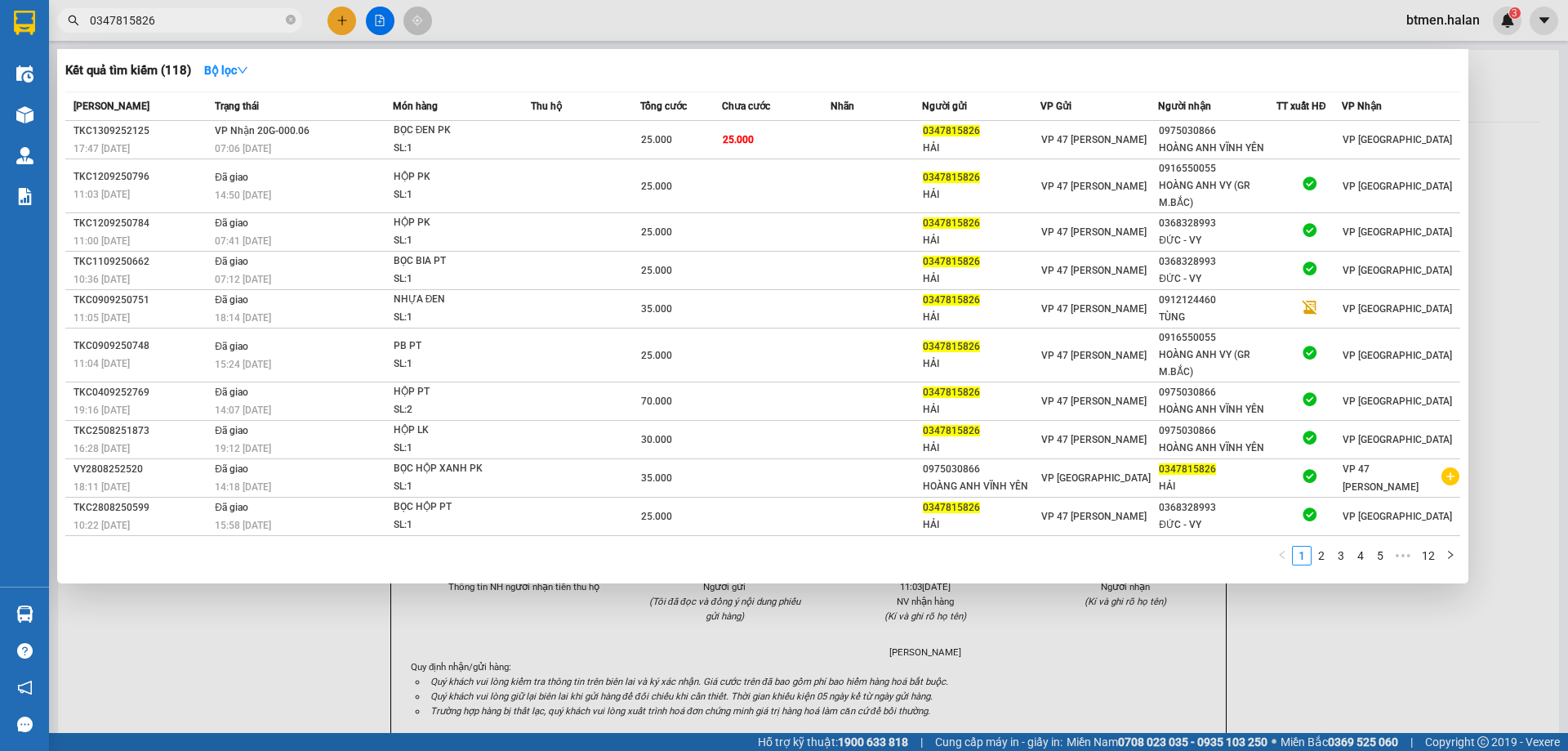
type input "0347815826"
click at [1260, 615] on div at bounding box center [784, 376] width 1568 height 751
click at [195, 23] on input "0347815826" at bounding box center [186, 20] width 192 height 18
click at [1470, 149] on div at bounding box center [784, 376] width 1568 height 751
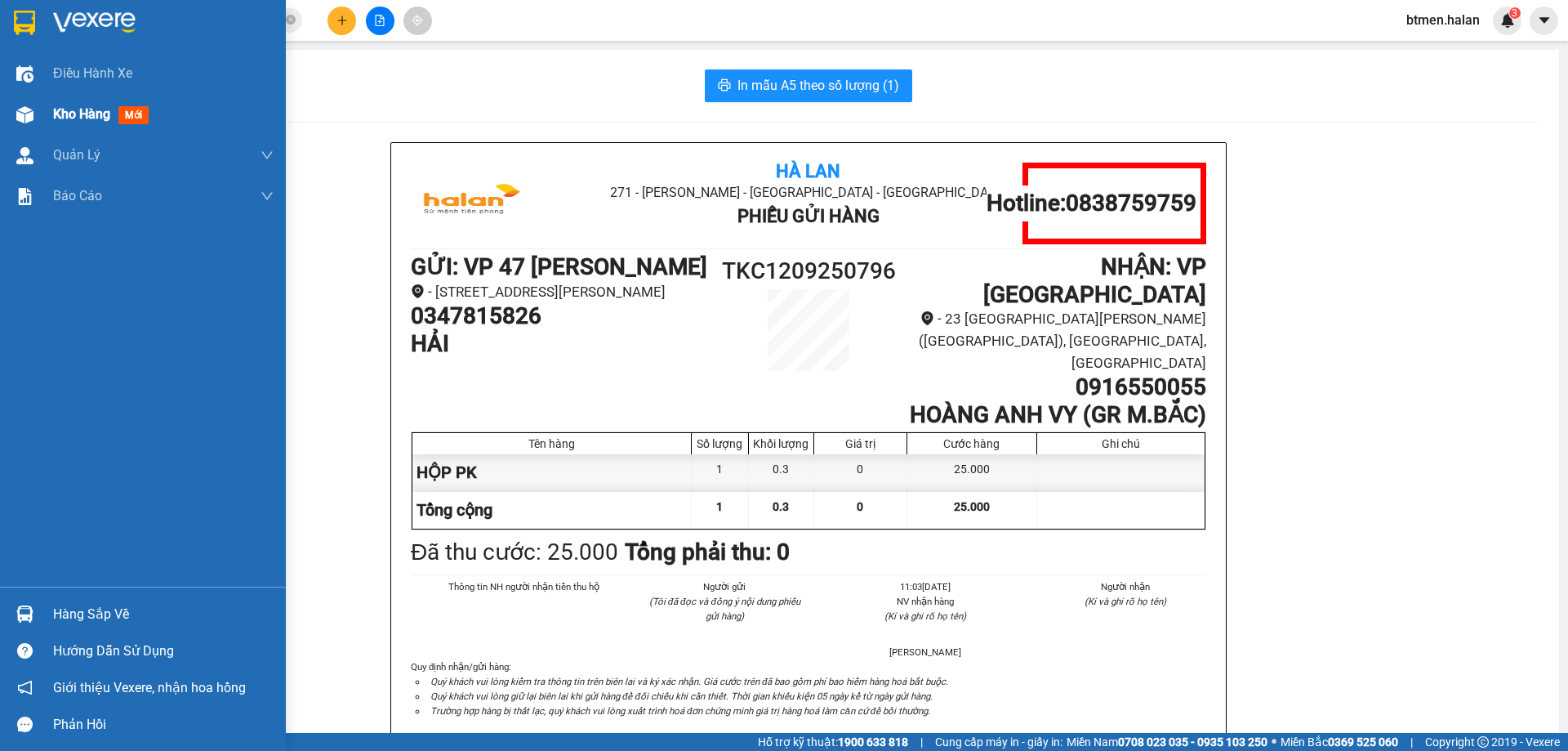
click at [48, 108] on div "Kho hàng mới" at bounding box center [143, 114] width 286 height 41
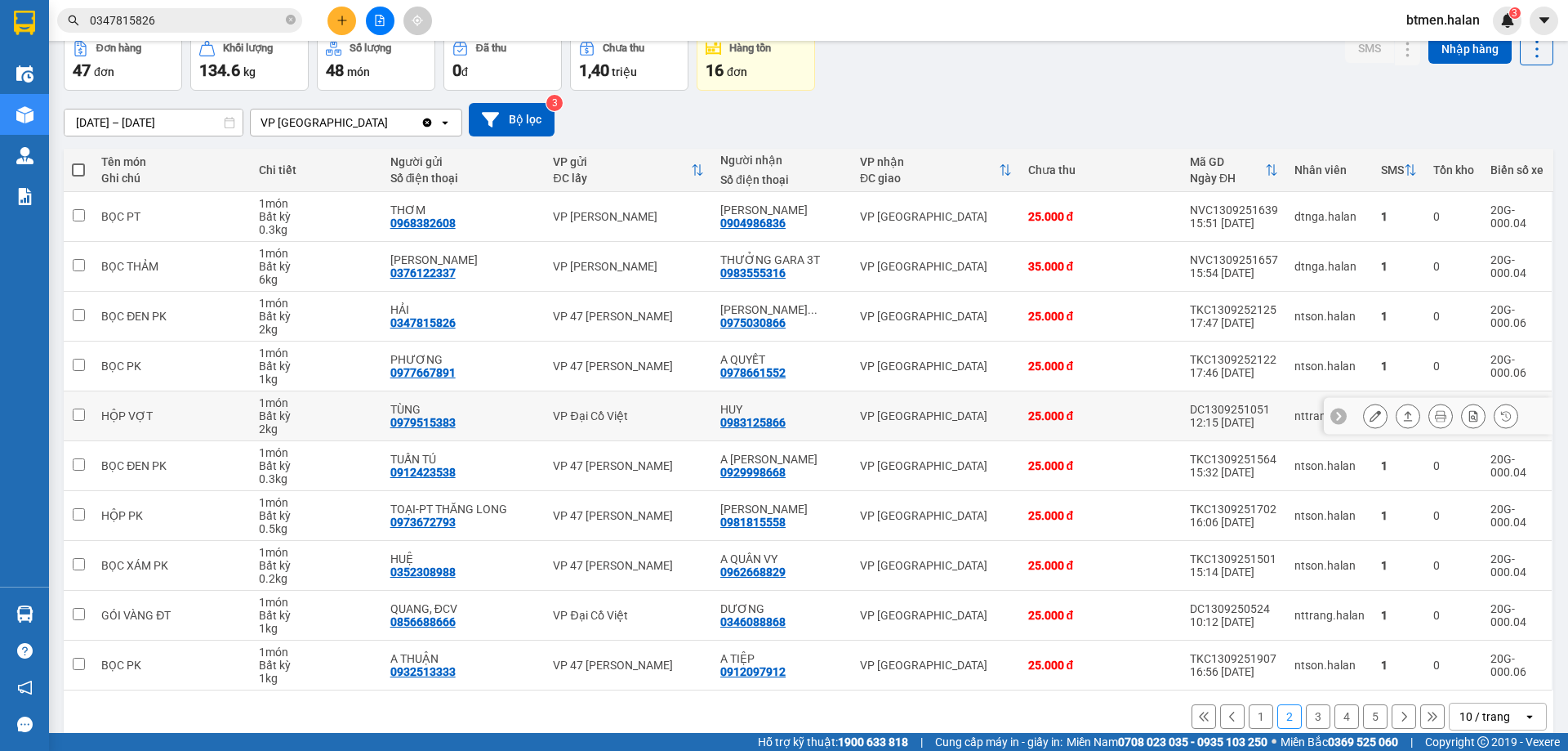
scroll to position [107, 0]
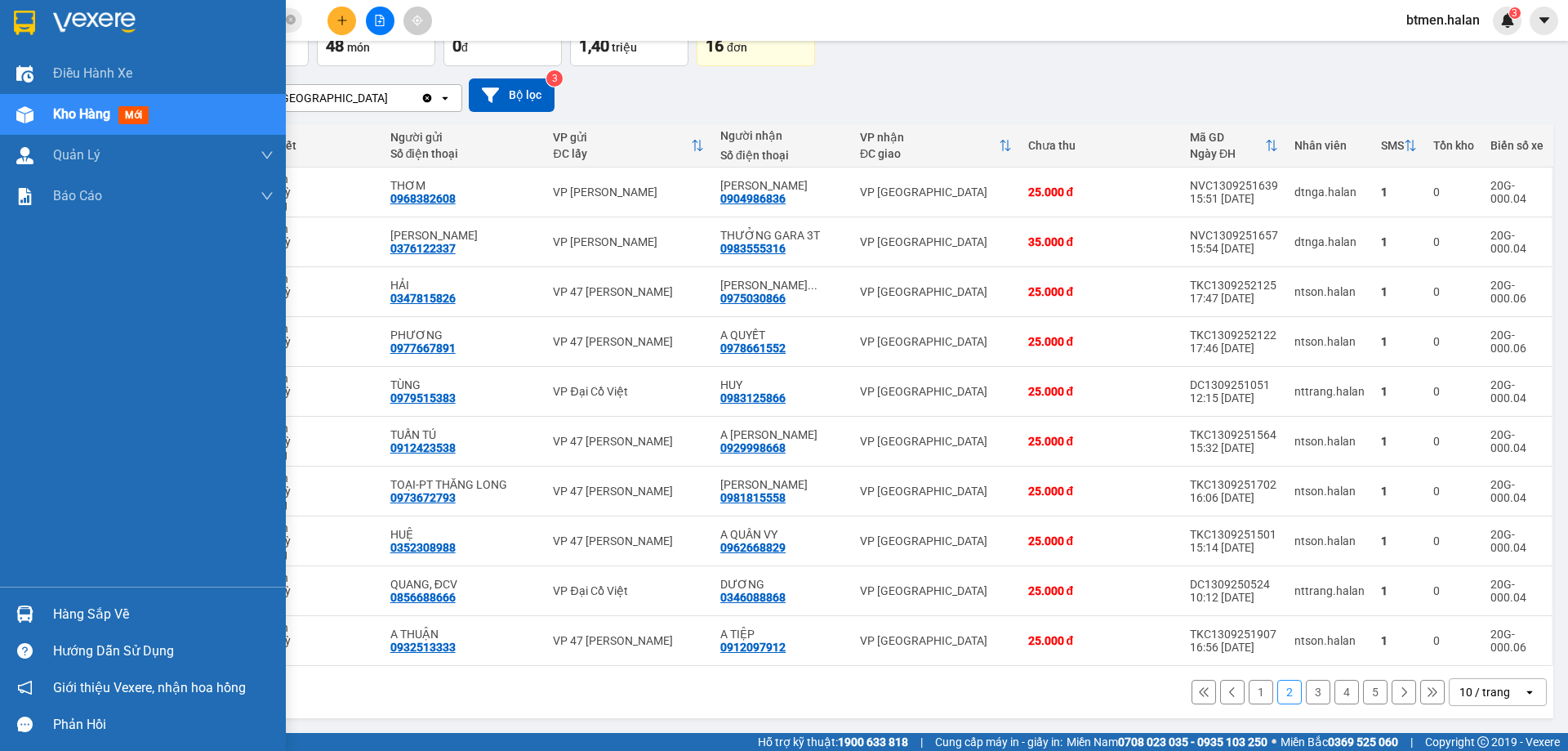
click at [98, 601] on div "Hàng sắp về" at bounding box center [143, 614] width 286 height 37
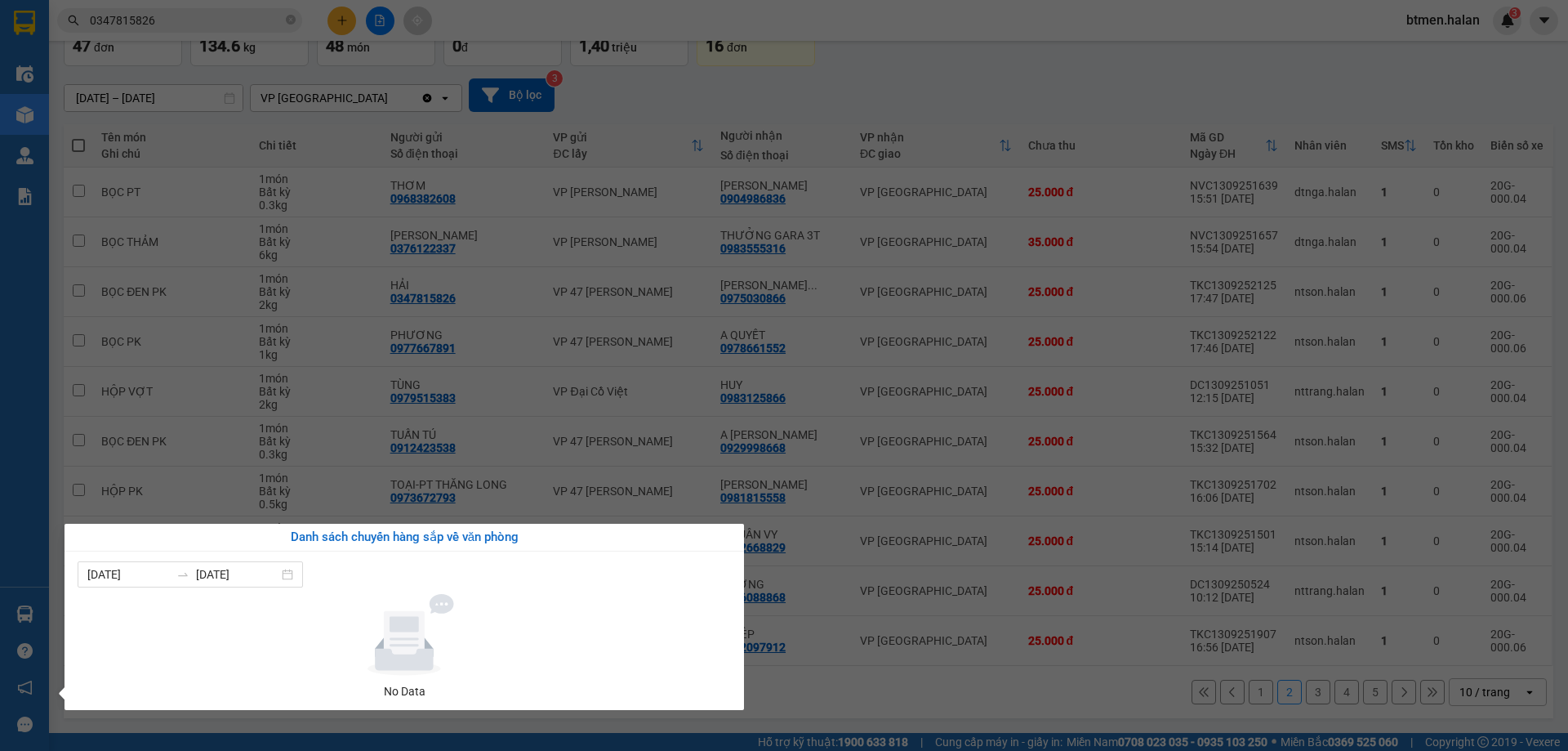
click at [1192, 61] on section "Kết quả tìm kiếm ( 118 ) Bộ lọc Mã ĐH Trạng thái Món hàng Thu hộ Tổng cước Chưa…" at bounding box center [784, 376] width 1568 height 751
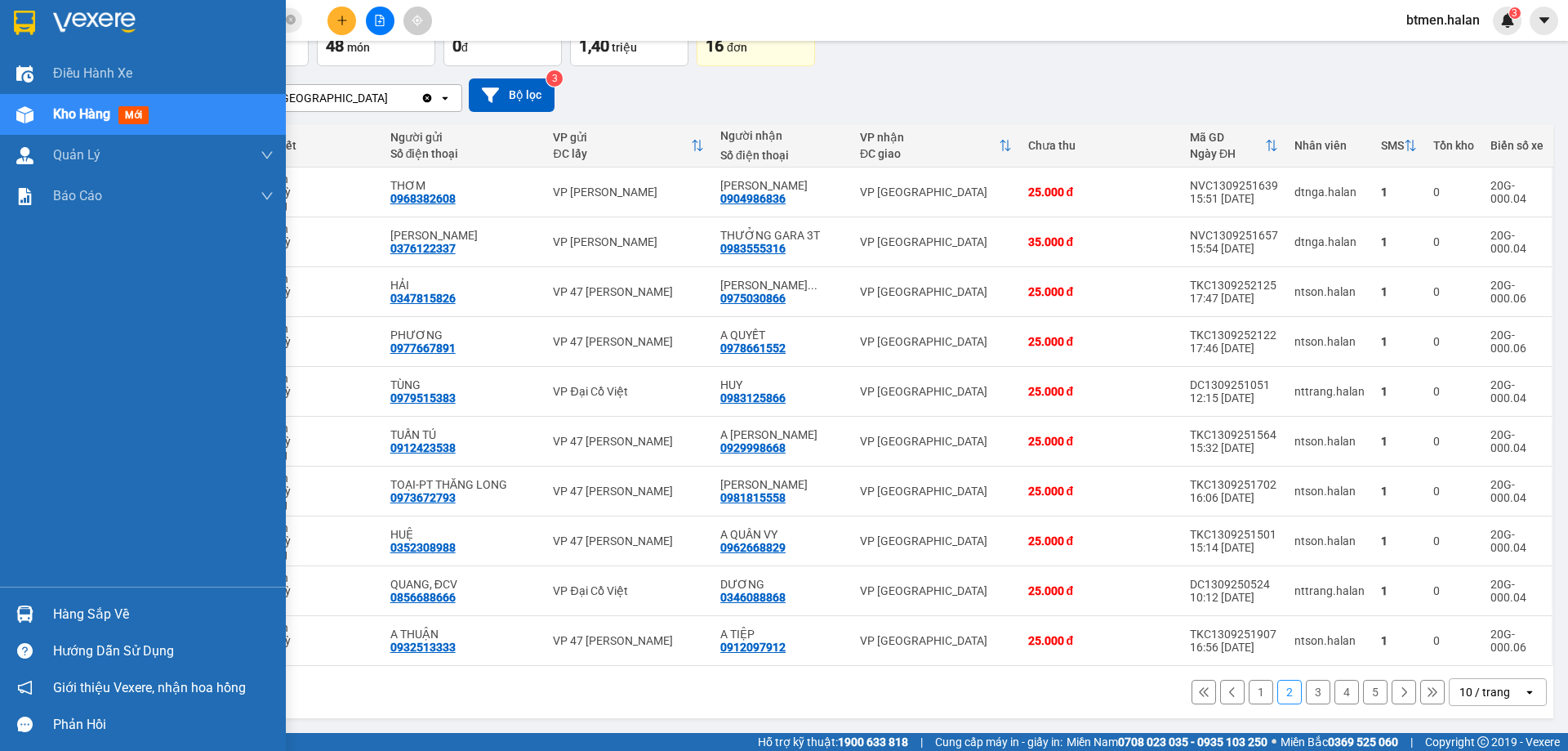
drag, startPoint x: 98, startPoint y: 623, endPoint x: 329, endPoint y: 625, distance: 231.0
click at [99, 623] on div "Hàng sắp về" at bounding box center [163, 614] width 221 height 25
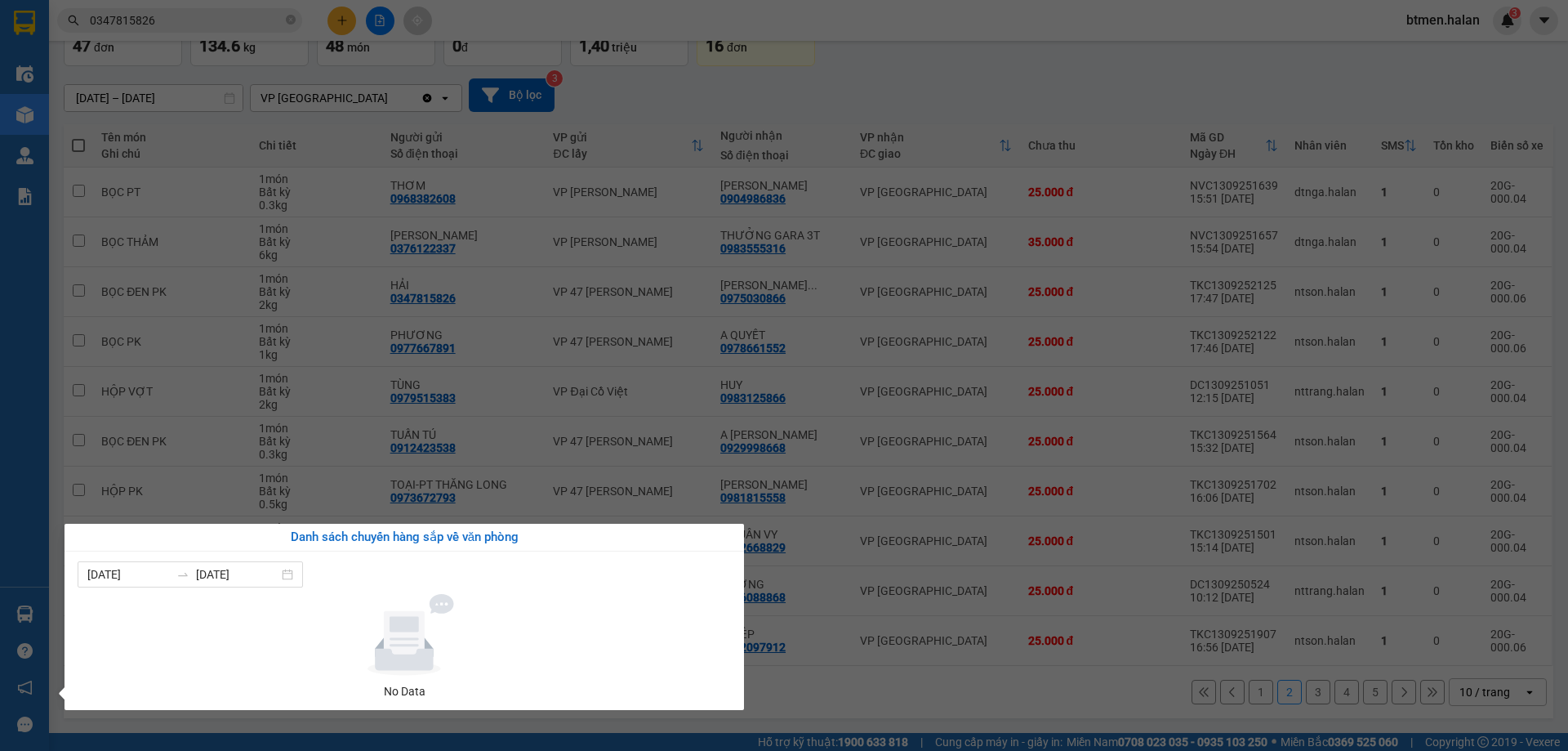
click at [973, 626] on section "Kết quả tìm kiếm ( 118 ) Bộ lọc Mã ĐH Trạng thái Món hàng Thu hộ Tổng cước Chưa…" at bounding box center [784, 376] width 1568 height 751
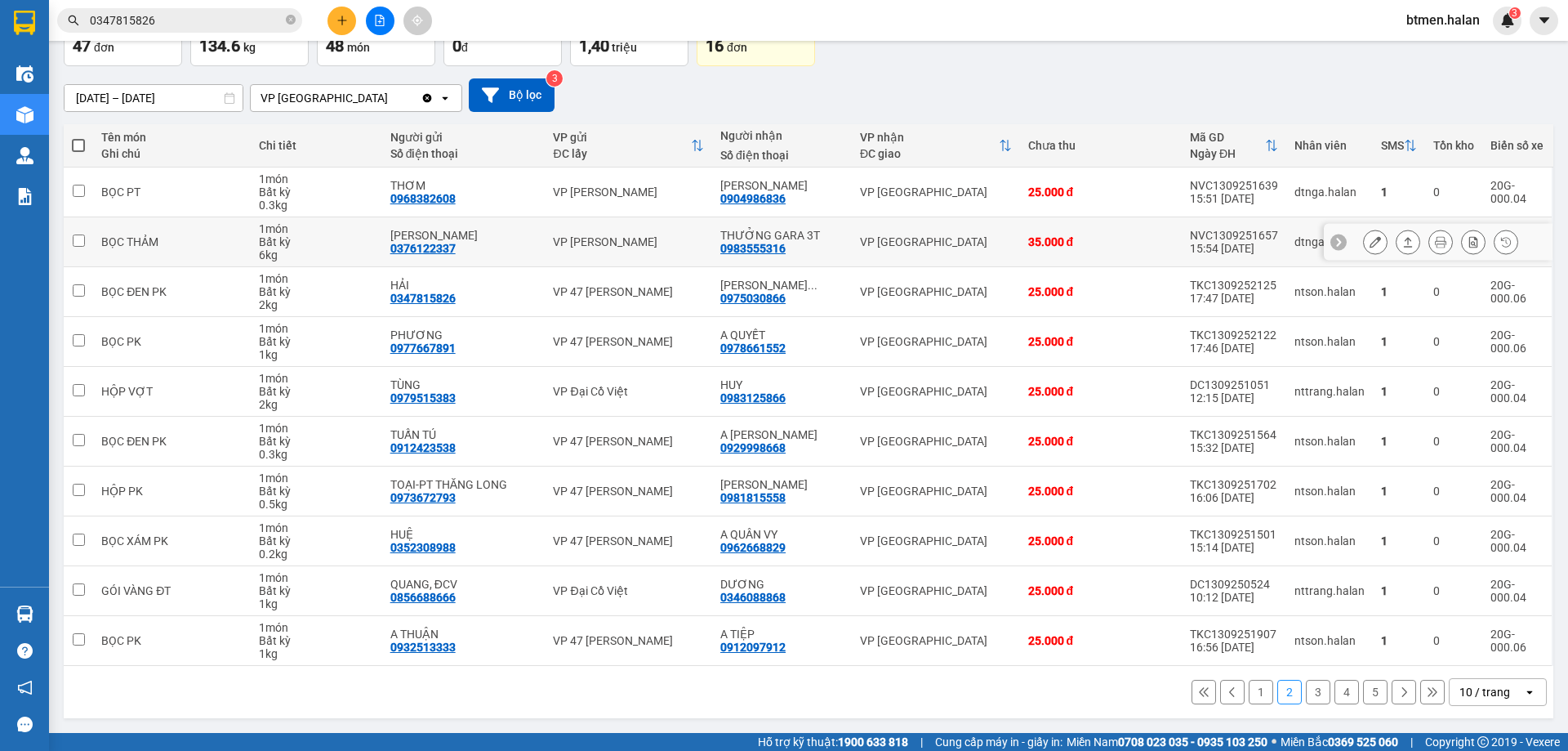
click at [1366, 224] on div at bounding box center [1437, 242] width 228 height 37
click at [1364, 233] on button at bounding box center [1375, 241] width 23 height 28
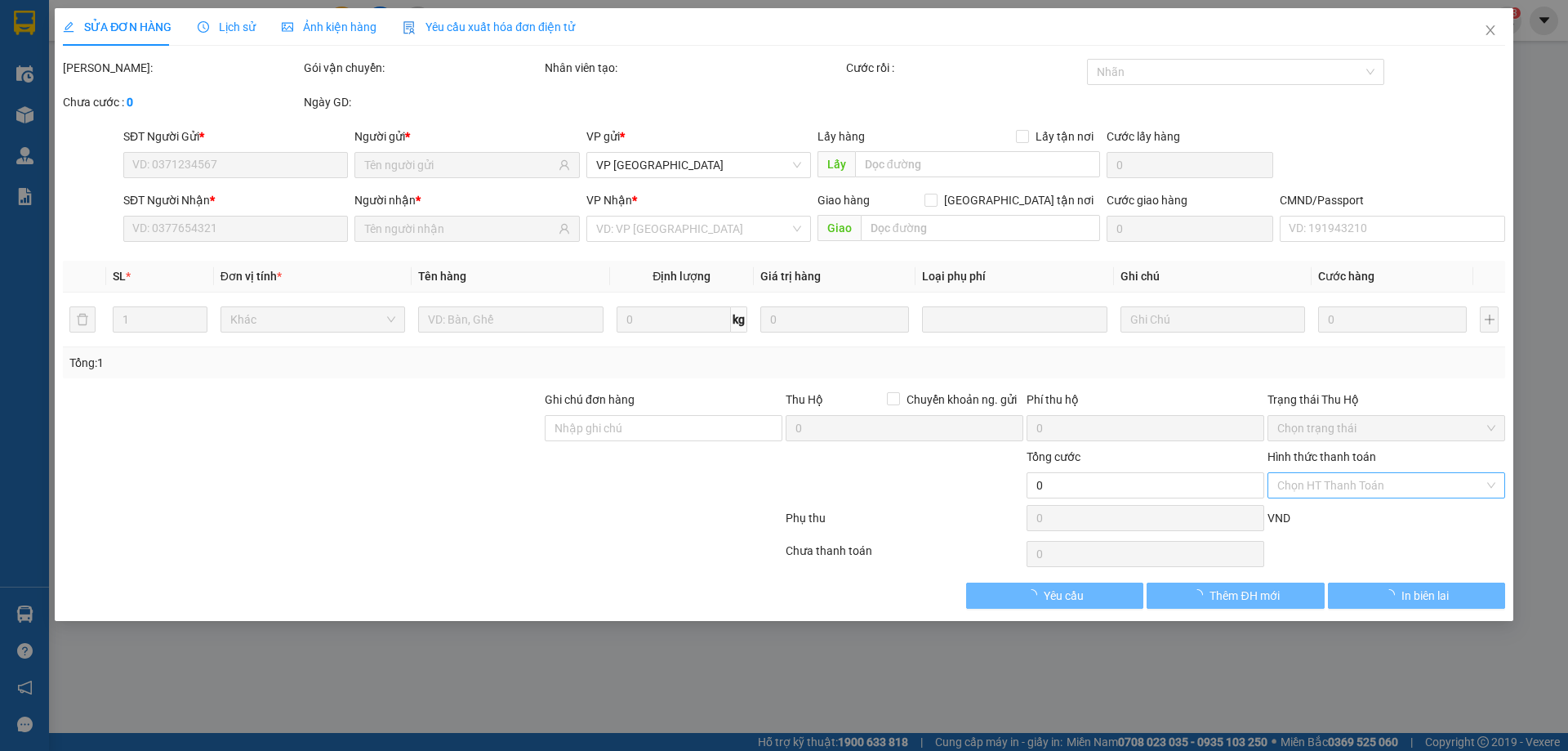
click at [1363, 485] on div "Chọn HT Thanh Toán" at bounding box center [1386, 485] width 238 height 26
type input "0376122337"
type input "MINH ĐỨC"
type input "0983555316"
type input "THƯỞNG GARA 3T"
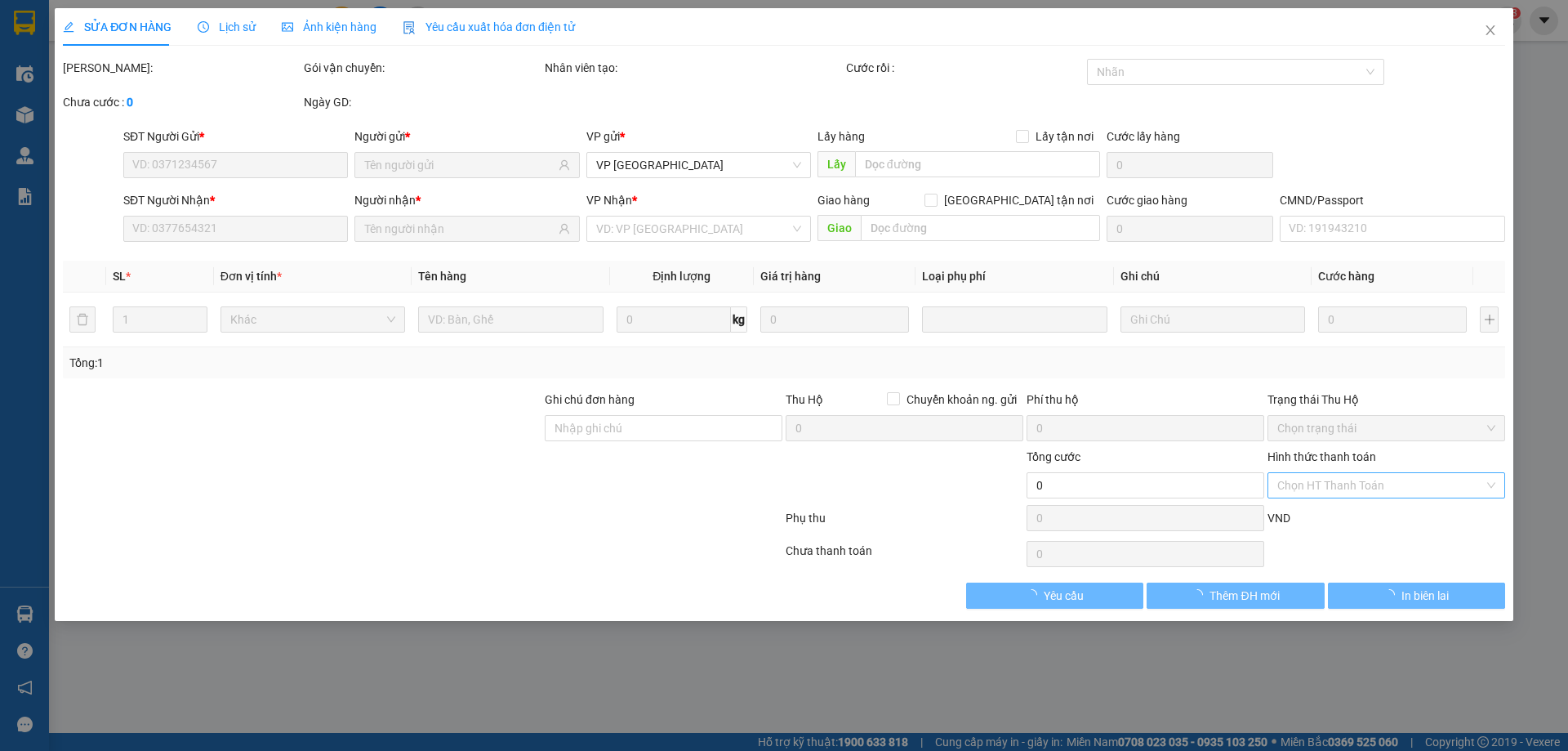
type input "35.000"
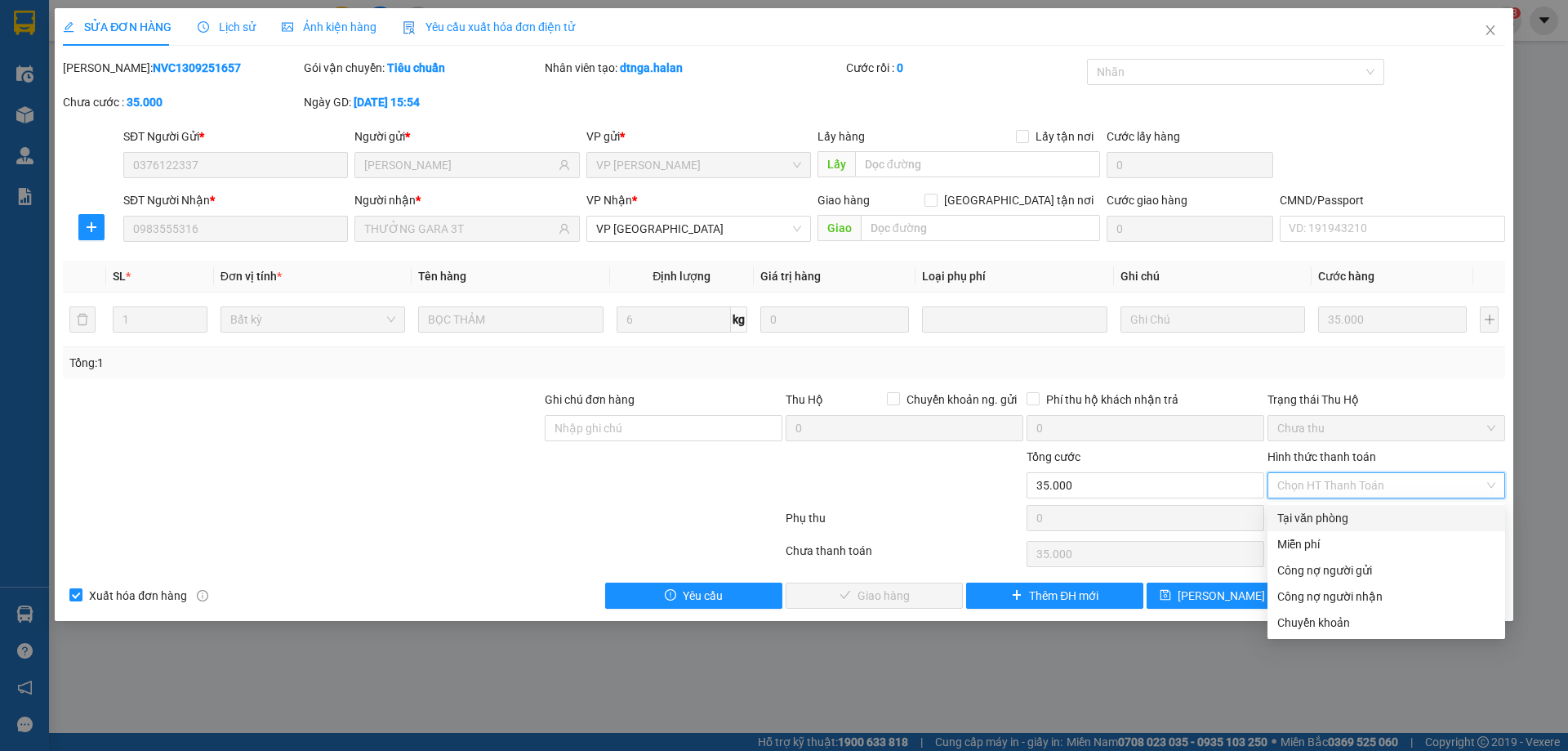
click at [1340, 510] on div "Tại văn phòng" at bounding box center [1386, 517] width 218 height 18
type input "0"
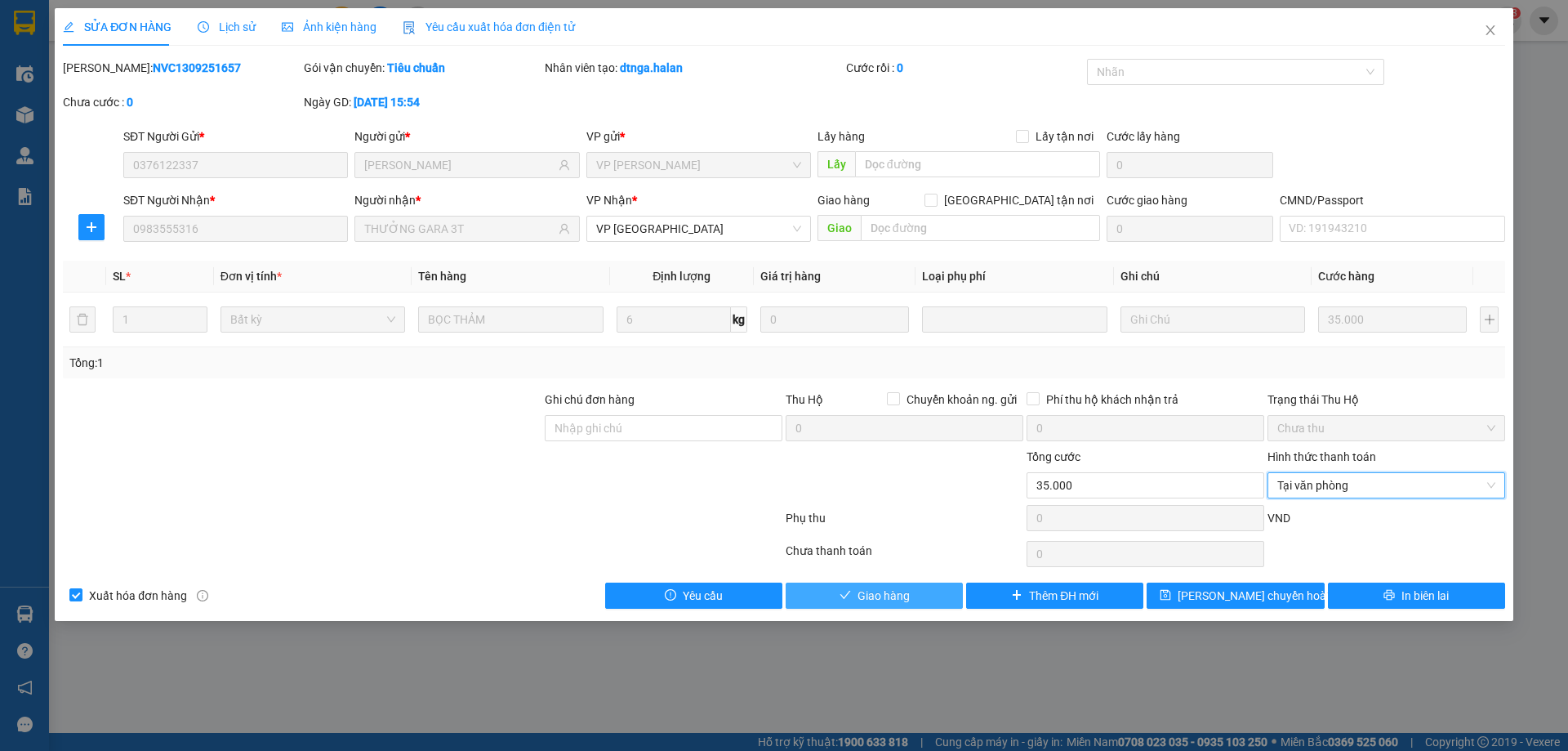
click at [857, 605] on button "Giao hàng" at bounding box center [874, 595] width 177 height 26
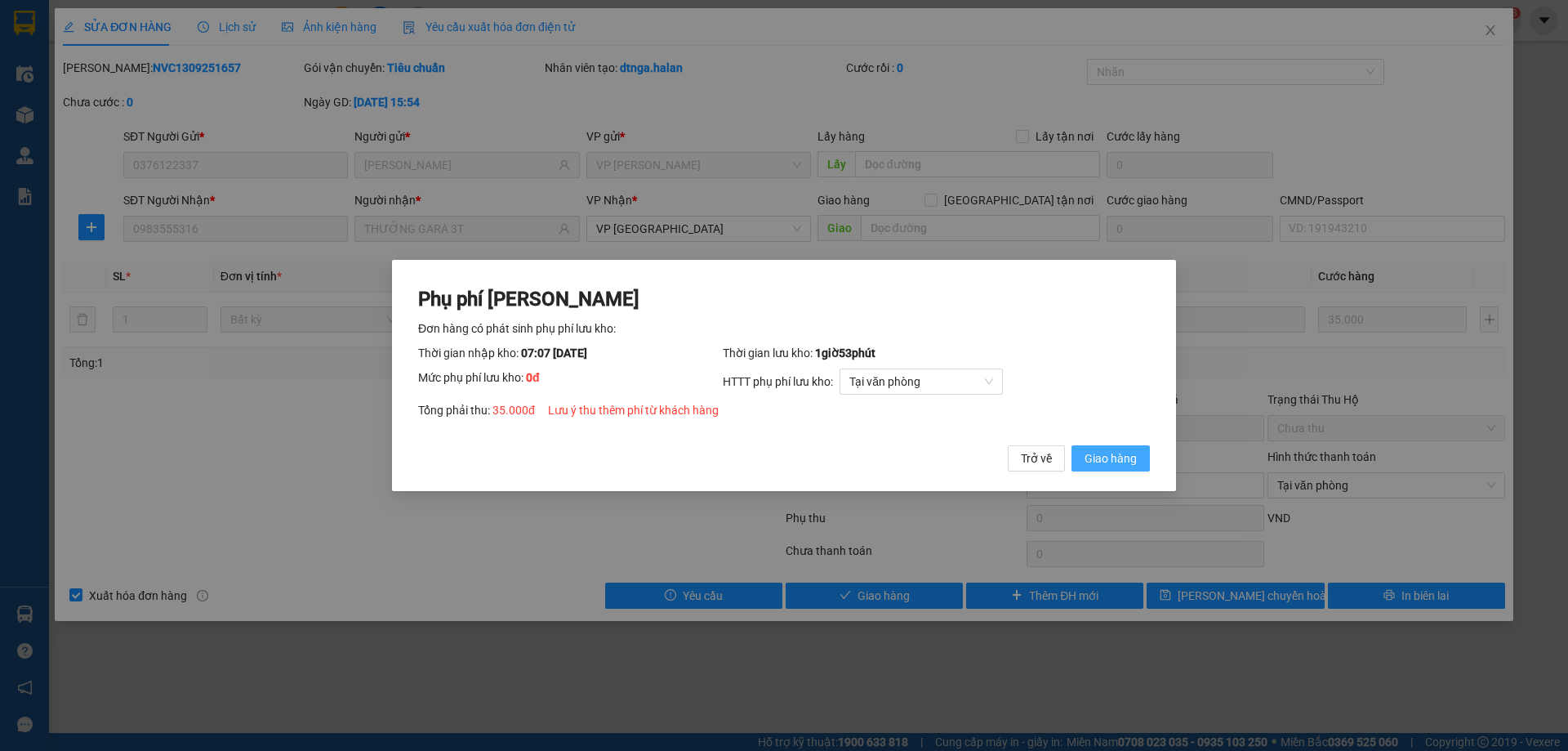
click at [1142, 450] on button "Giao hàng" at bounding box center [1110, 458] width 78 height 26
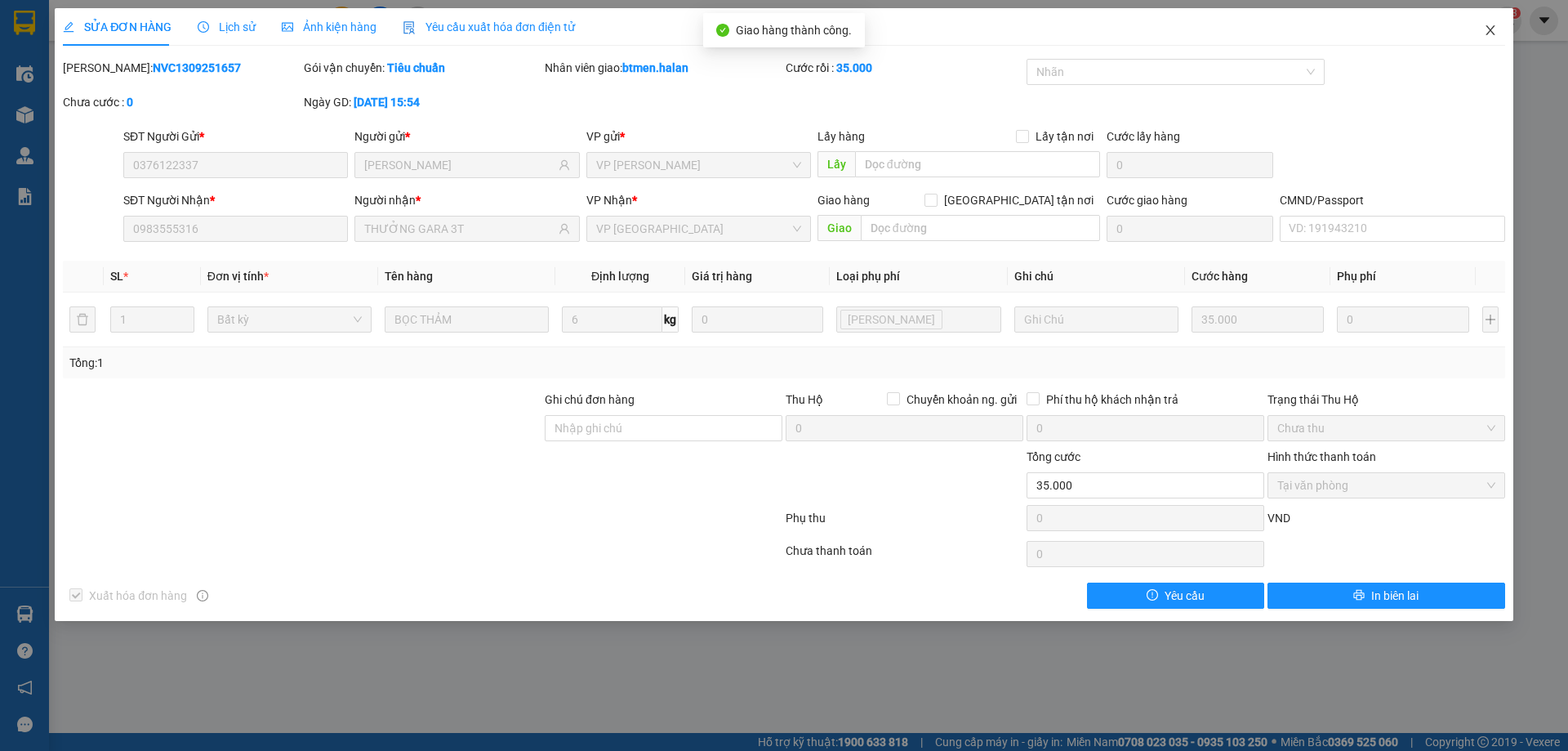
click at [1496, 32] on icon "close" at bounding box center [1490, 30] width 13 height 13
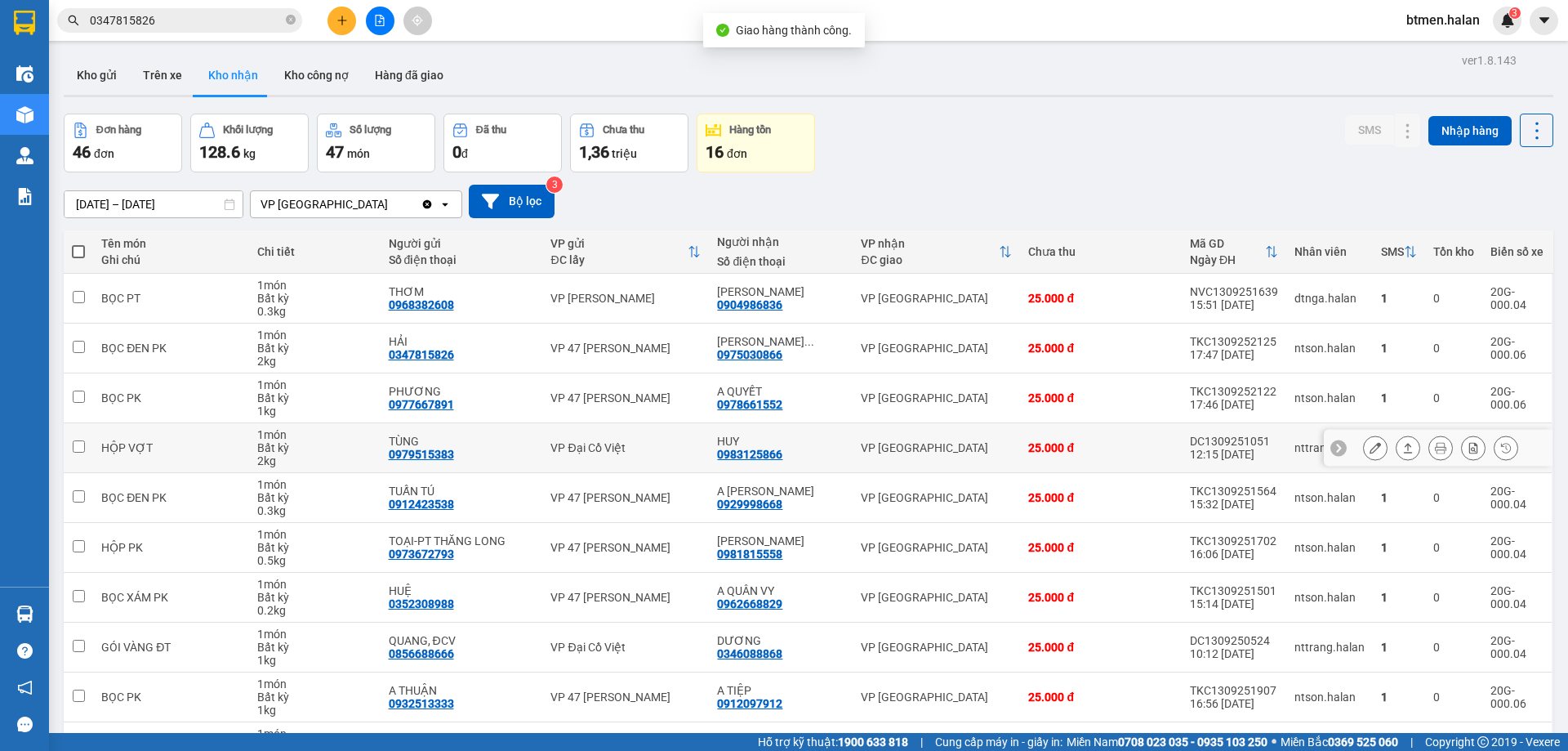
click at [765, 449] on div "0983125866" at bounding box center [750, 454] width 65 height 13
copy div "0983125866"
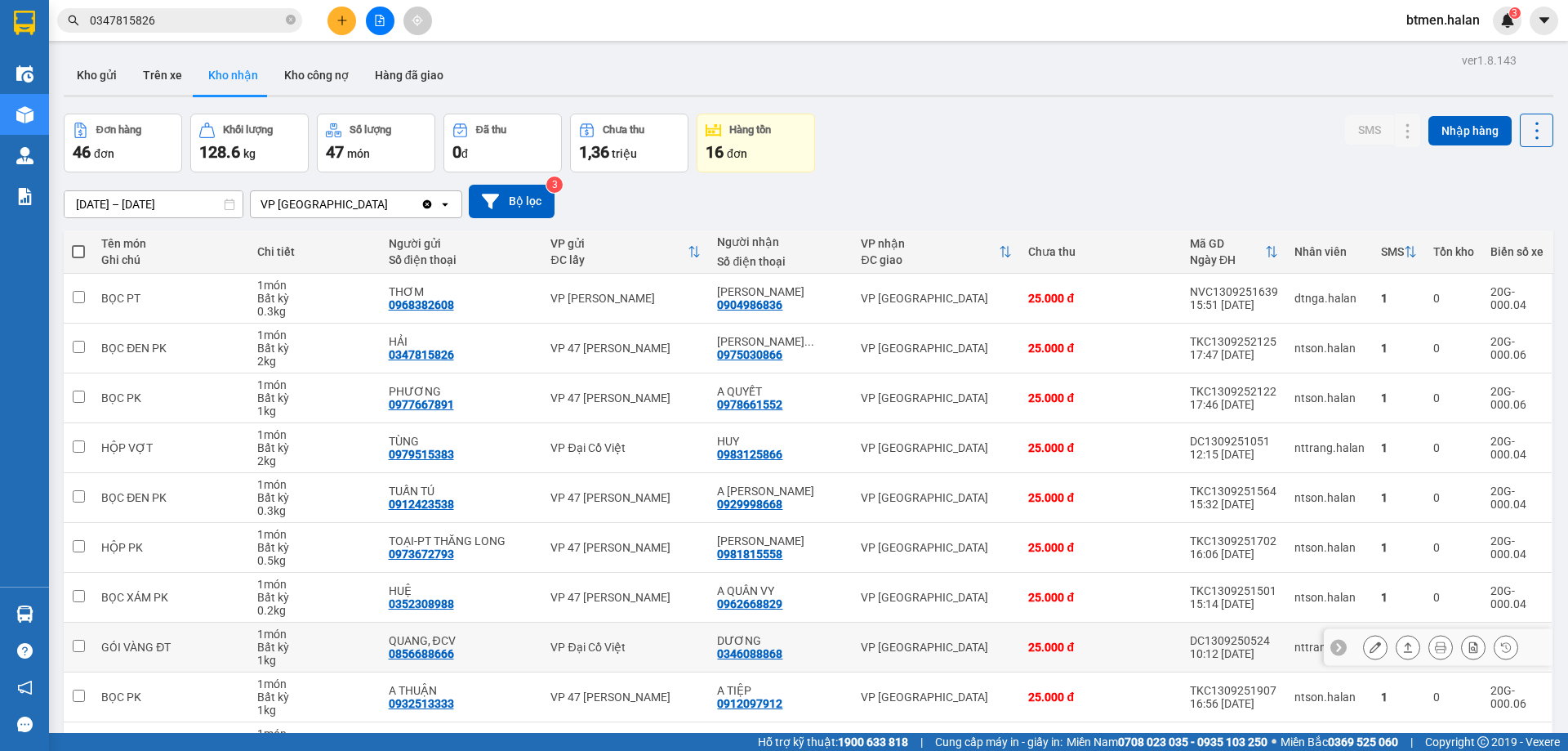
click at [755, 644] on div "DƯƠNG" at bounding box center [781, 640] width 127 height 13
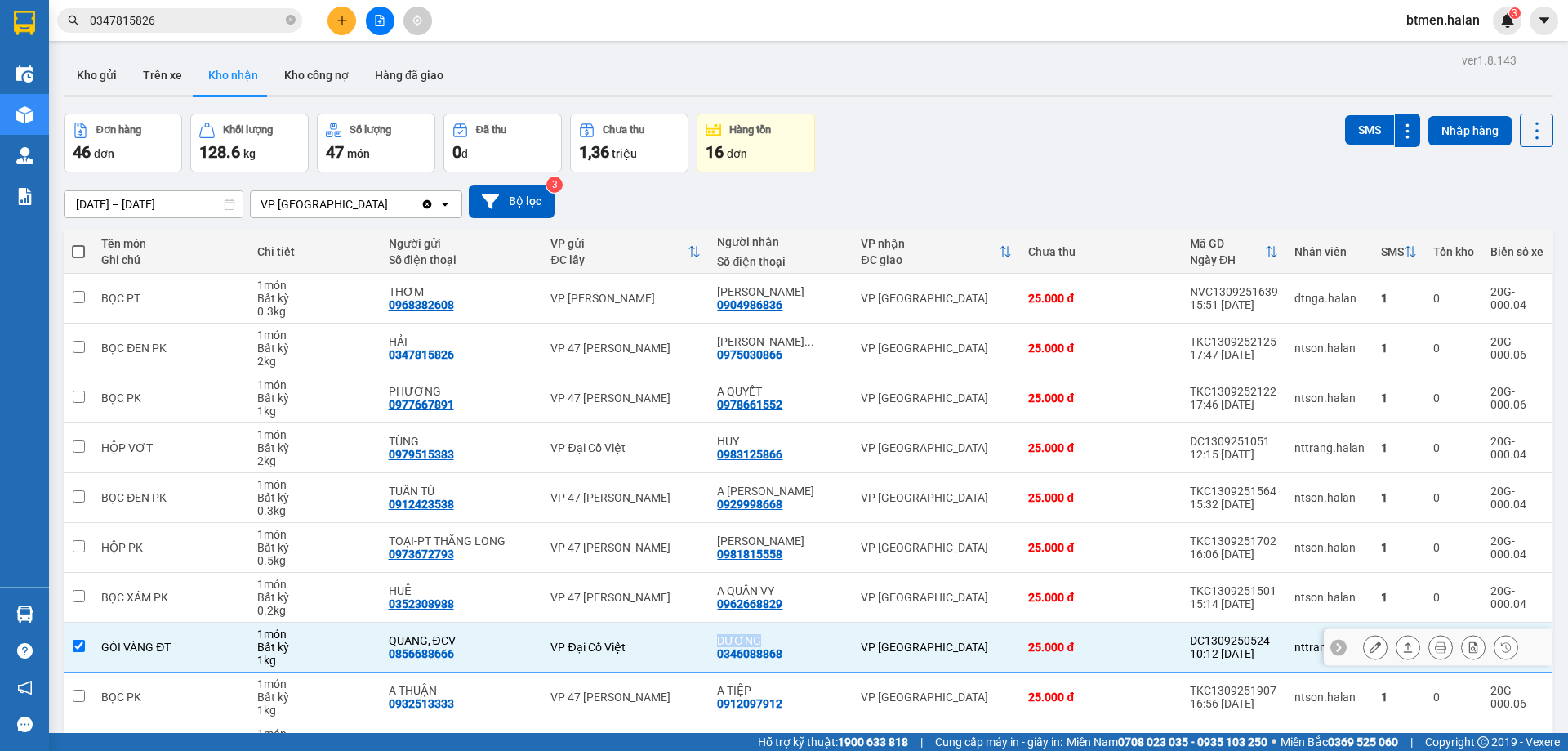
click at [755, 644] on div "DƯƠNG" at bounding box center [781, 640] width 127 height 13
checkbox input "false"
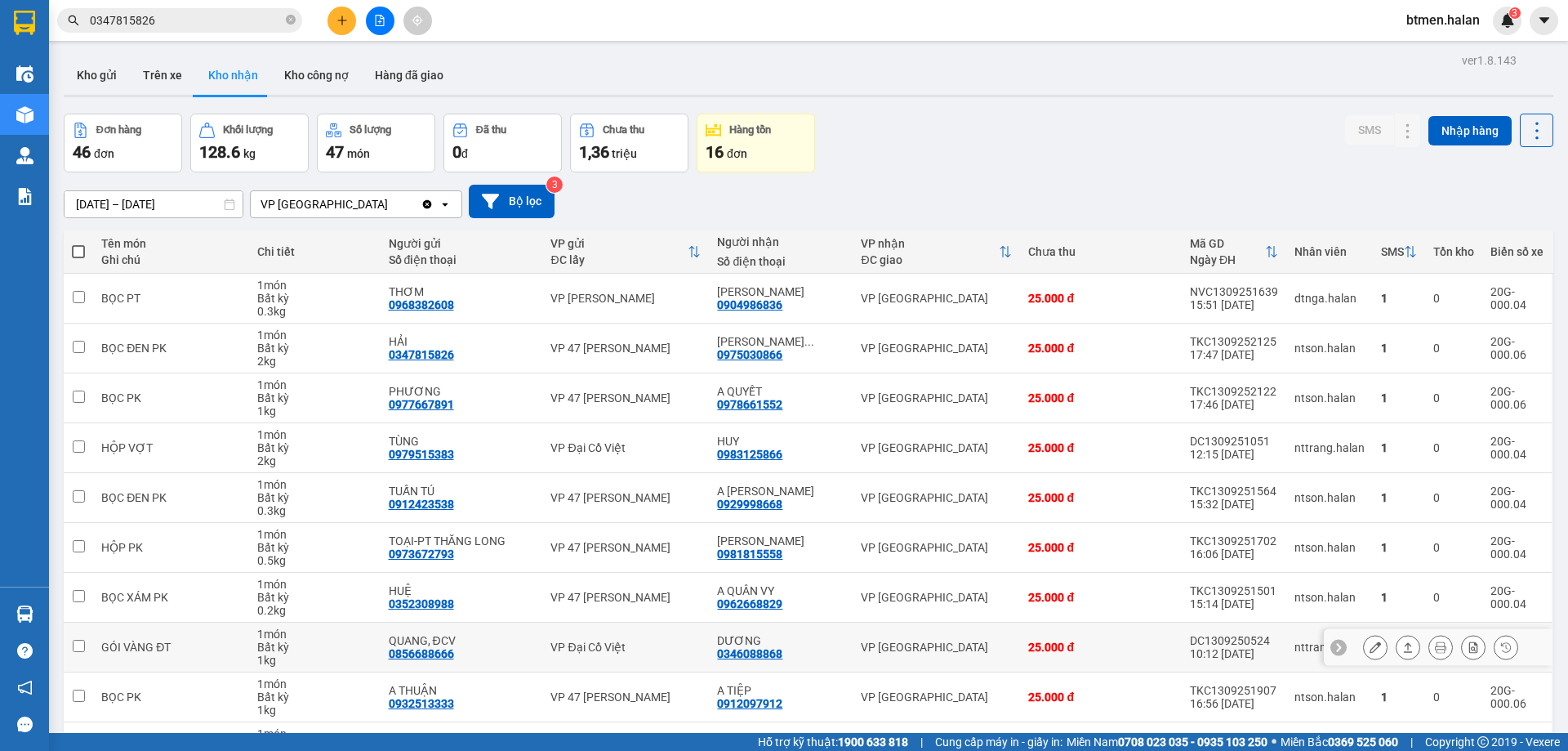
click at [751, 649] on div "0346088868" at bounding box center [750, 653] width 65 height 13
copy div "0346088868"
click at [222, 21] on input "0347815826" at bounding box center [186, 20] width 192 height 18
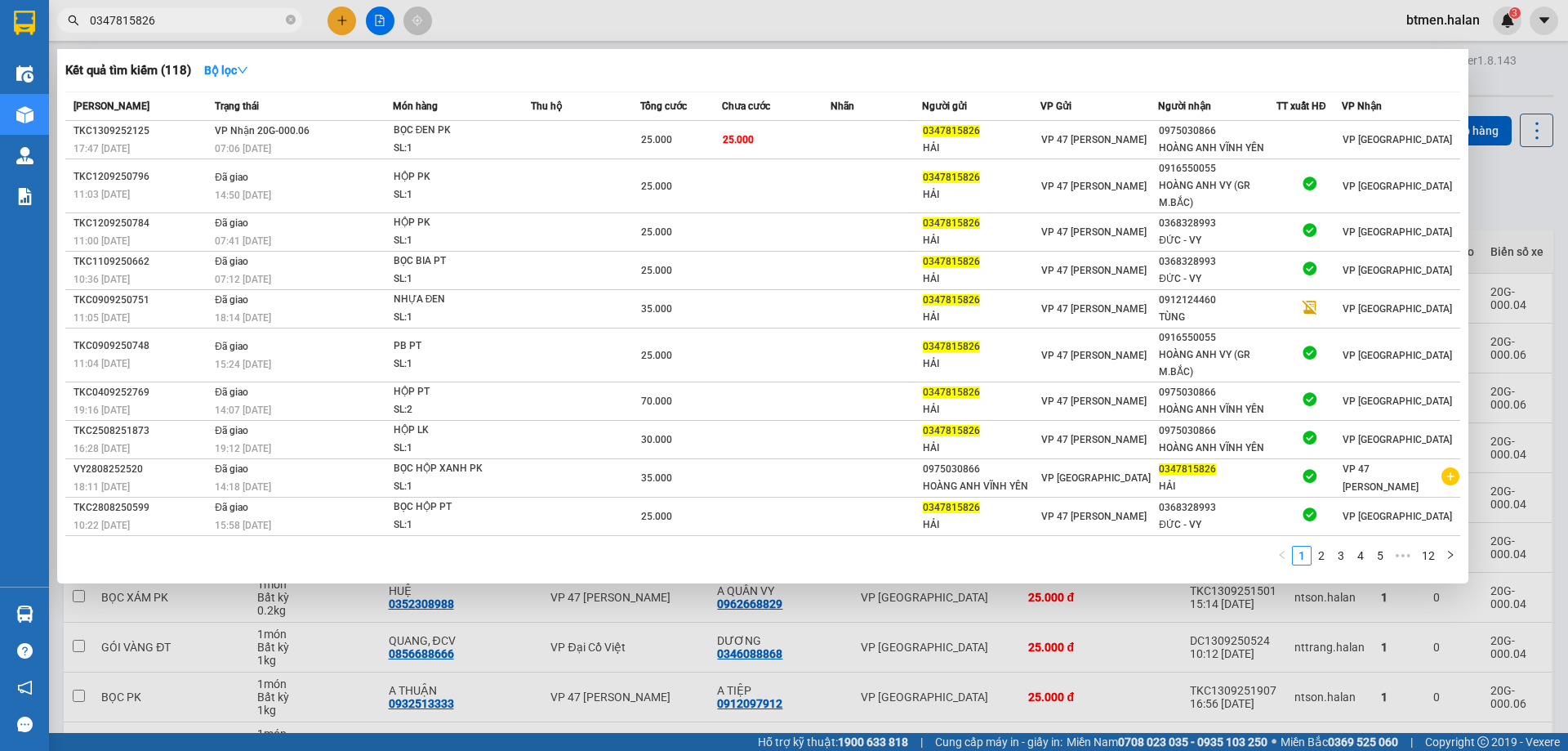
click at [222, 21] on input "0347815826" at bounding box center [186, 20] width 192 height 18
paste input "6088868"
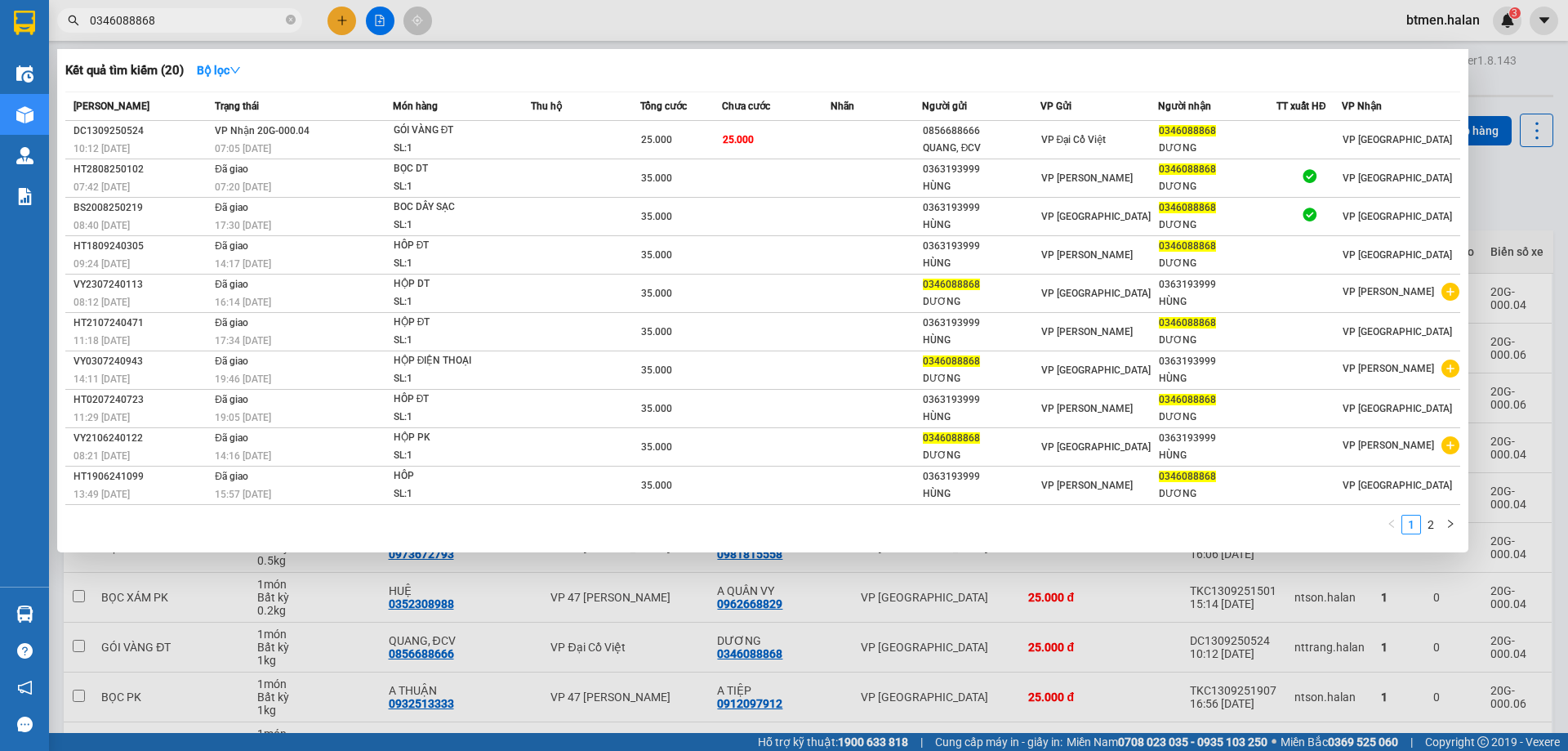
type input "0346088868"
drag, startPoint x: 1501, startPoint y: 172, endPoint x: 1480, endPoint y: 190, distance: 27.7
click at [1498, 179] on div at bounding box center [784, 376] width 1568 height 751
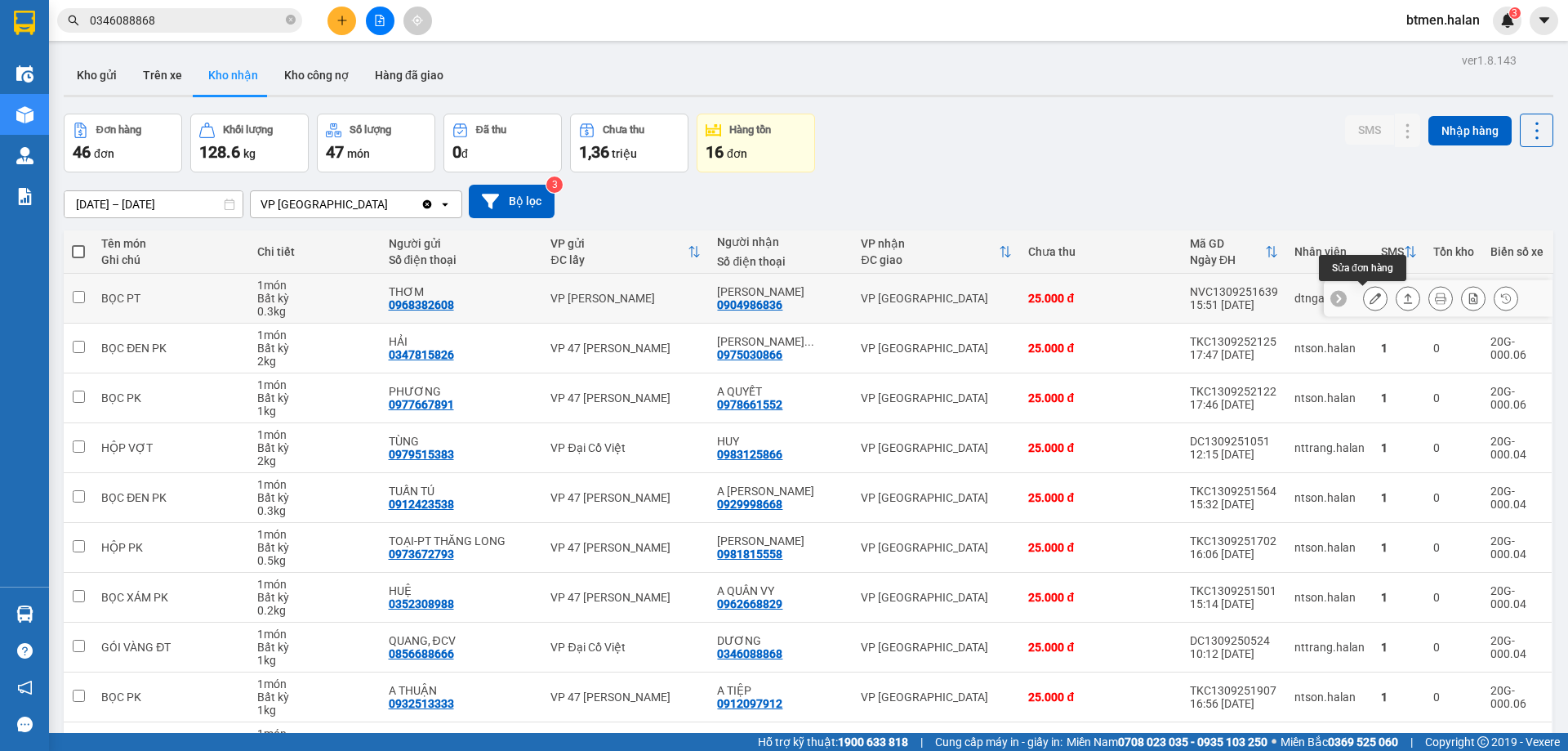
click at [1370, 297] on icon at bounding box center [1375, 297] width 11 height 11
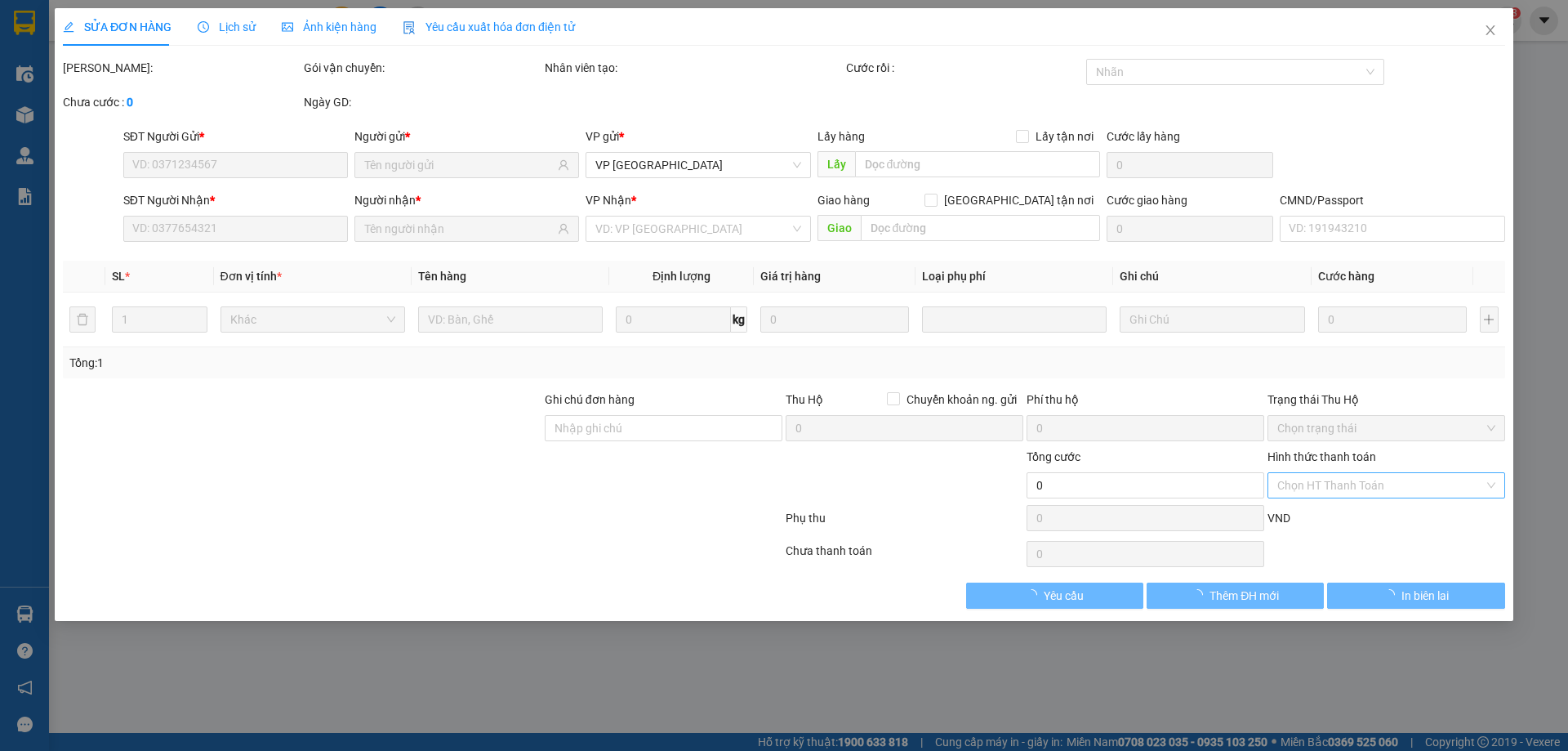
type input "0968382608"
type input "THƠM"
type input "0904986836"
type input "HẢI ĐĂNG"
type input "25.000"
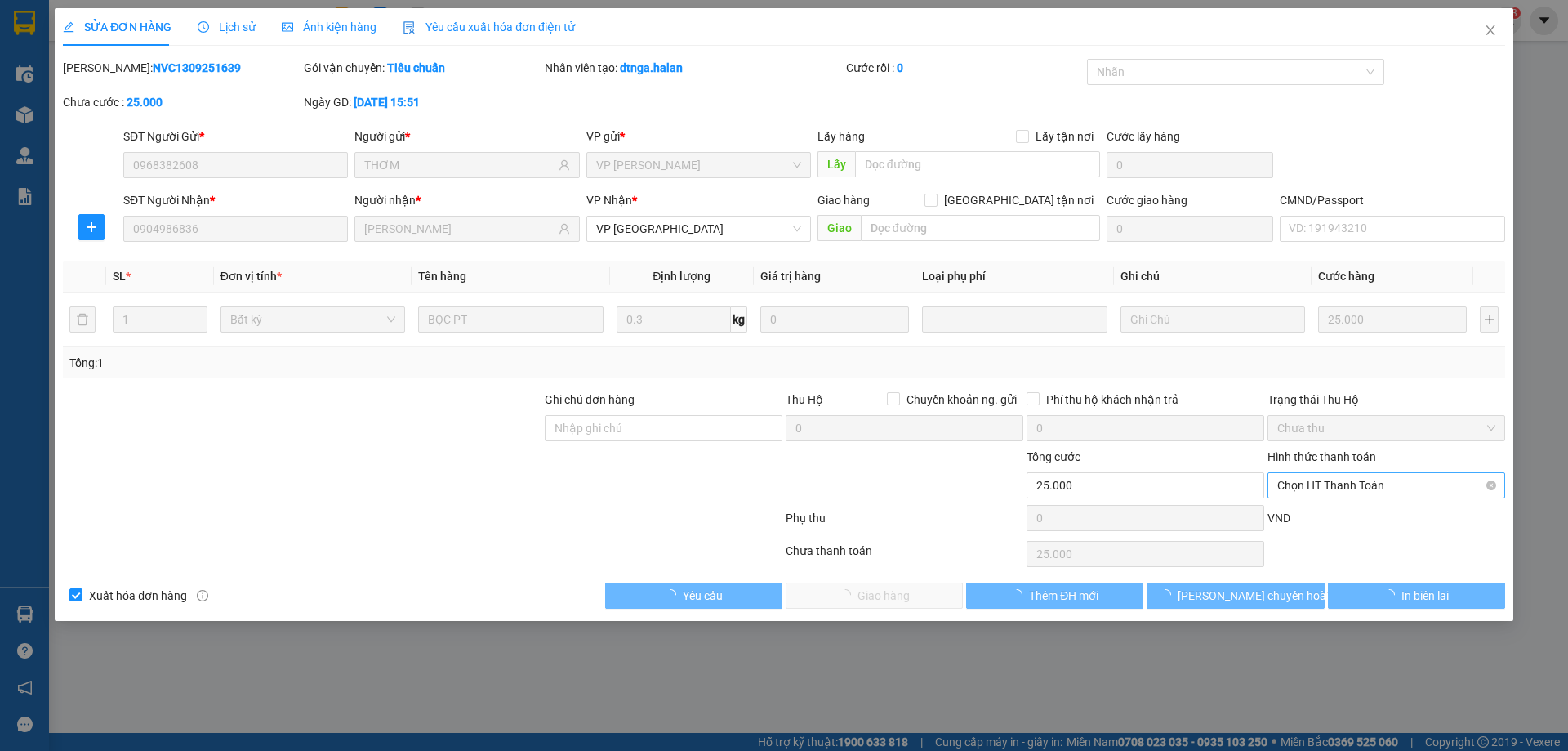
click at [1344, 487] on span "Chọn HT Thanh Toán" at bounding box center [1386, 485] width 218 height 25
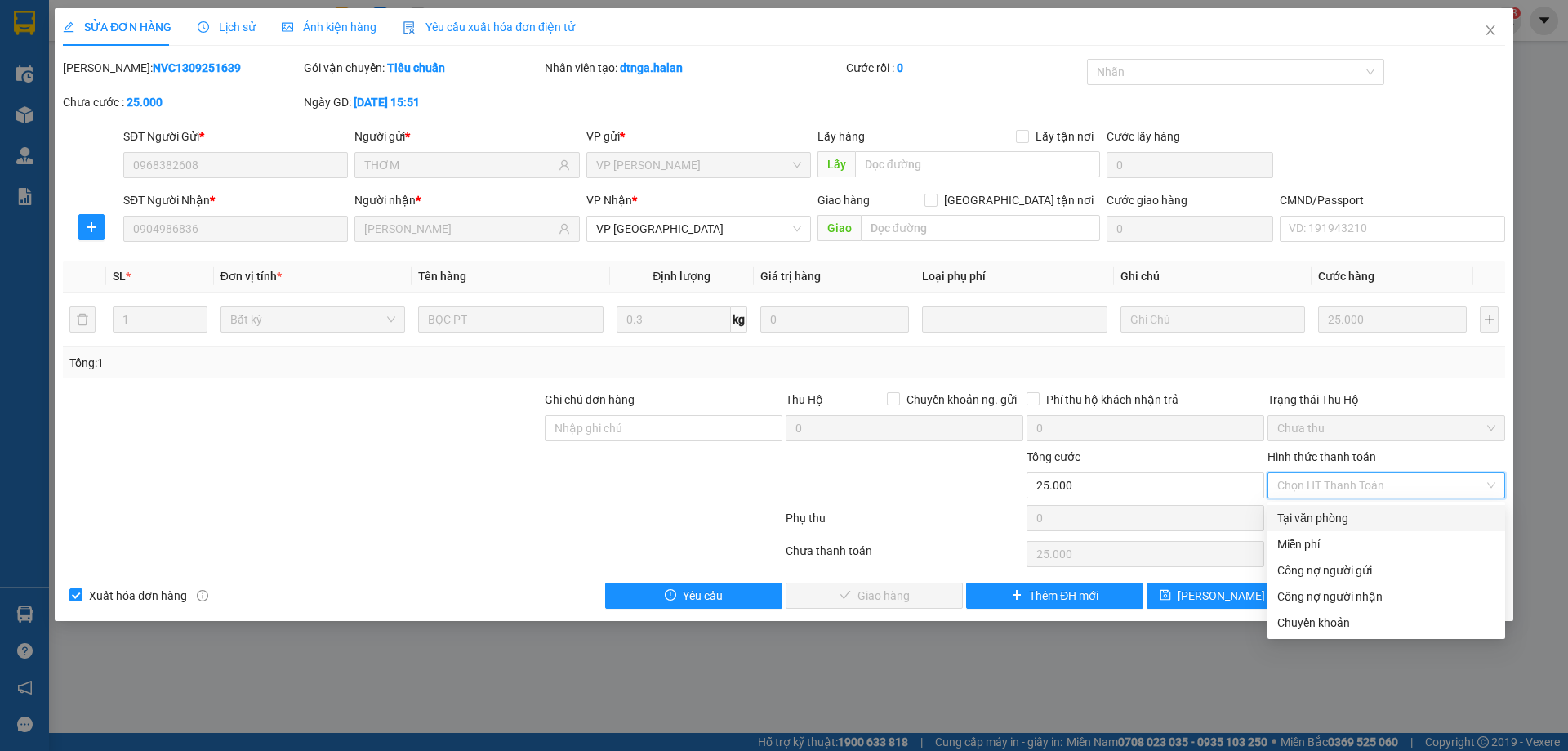
click at [1301, 522] on div "Tại văn phòng" at bounding box center [1386, 517] width 218 height 18
type input "0"
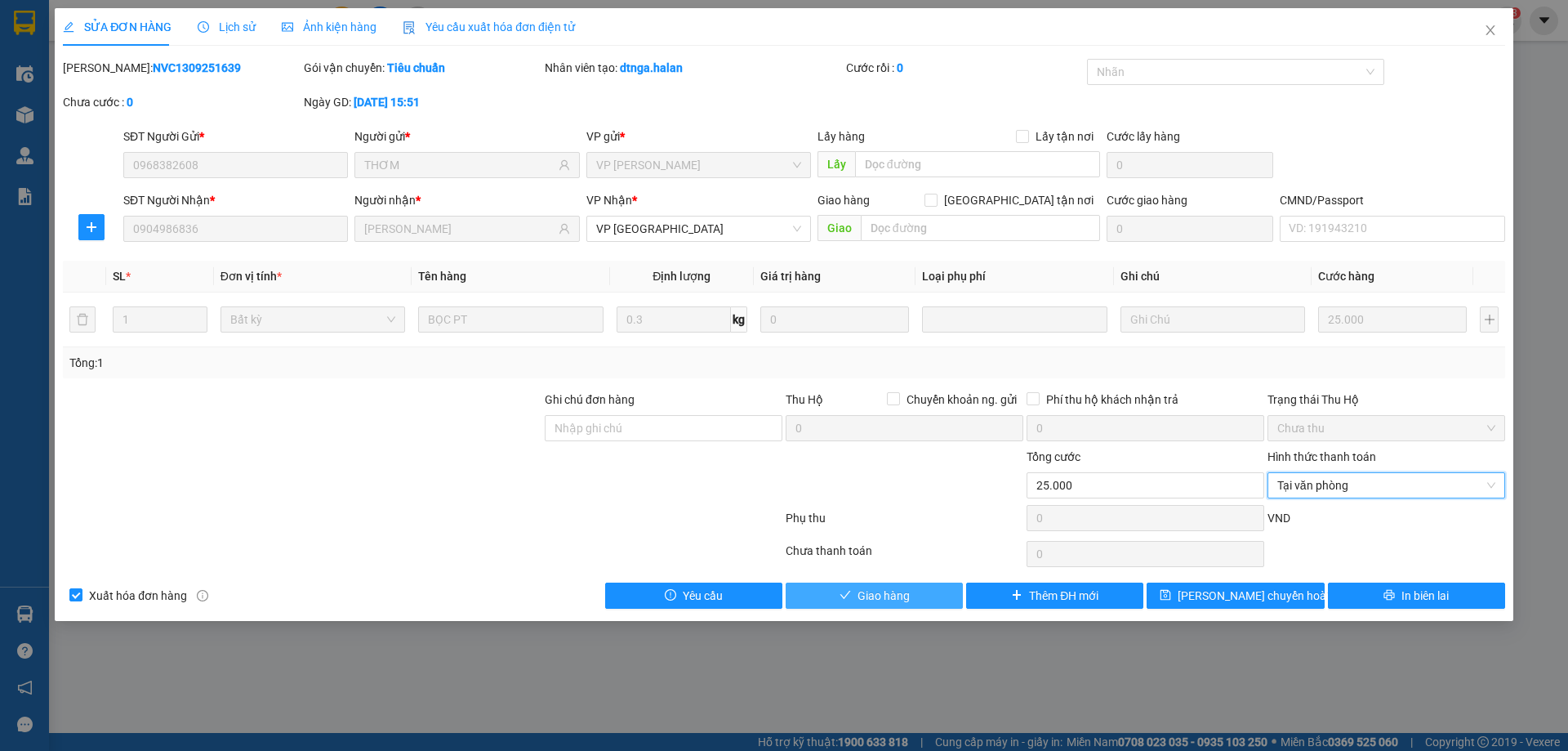
click at [858, 587] on span "Giao hàng" at bounding box center [883, 595] width 52 height 18
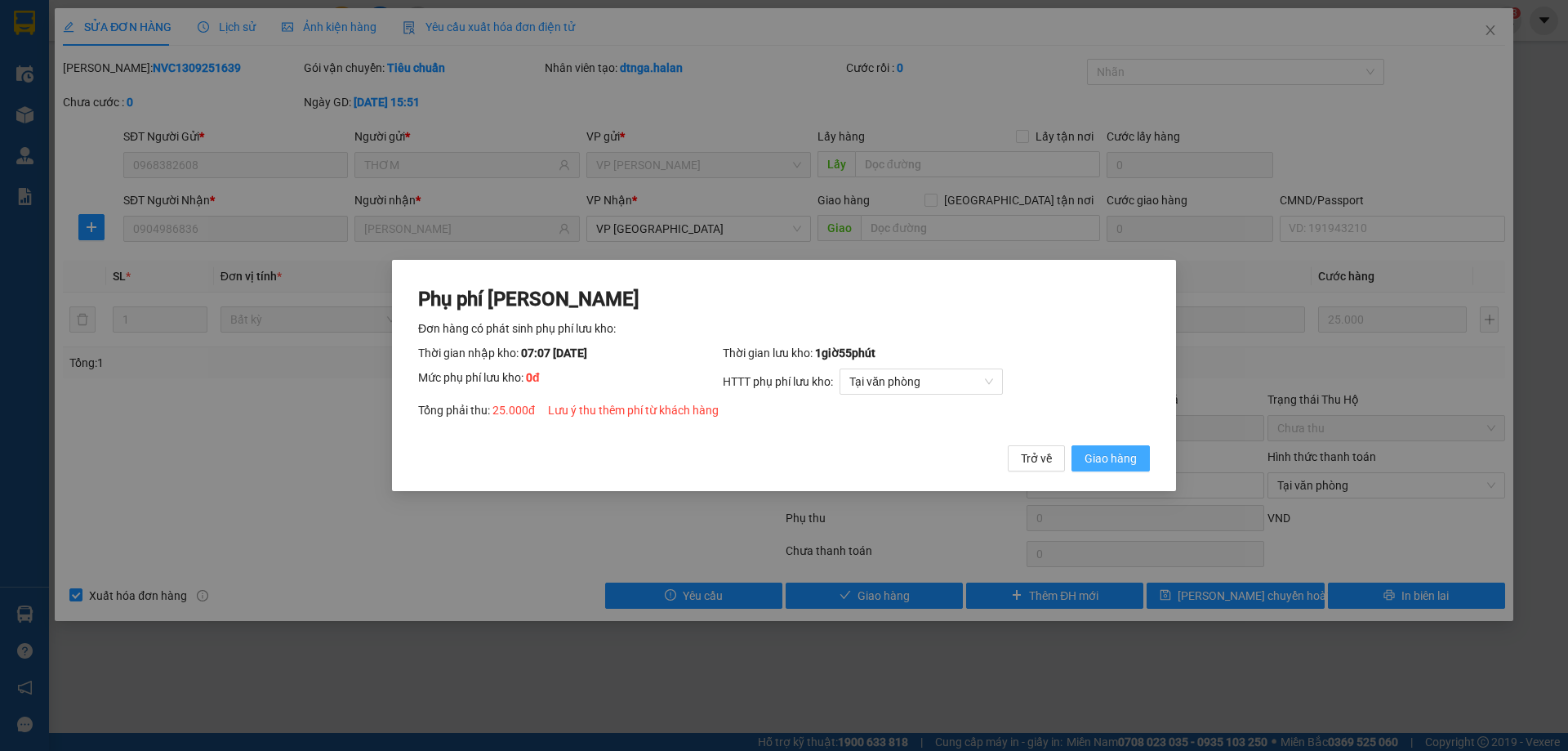
click at [1079, 453] on button "Giao hàng" at bounding box center [1110, 458] width 78 height 26
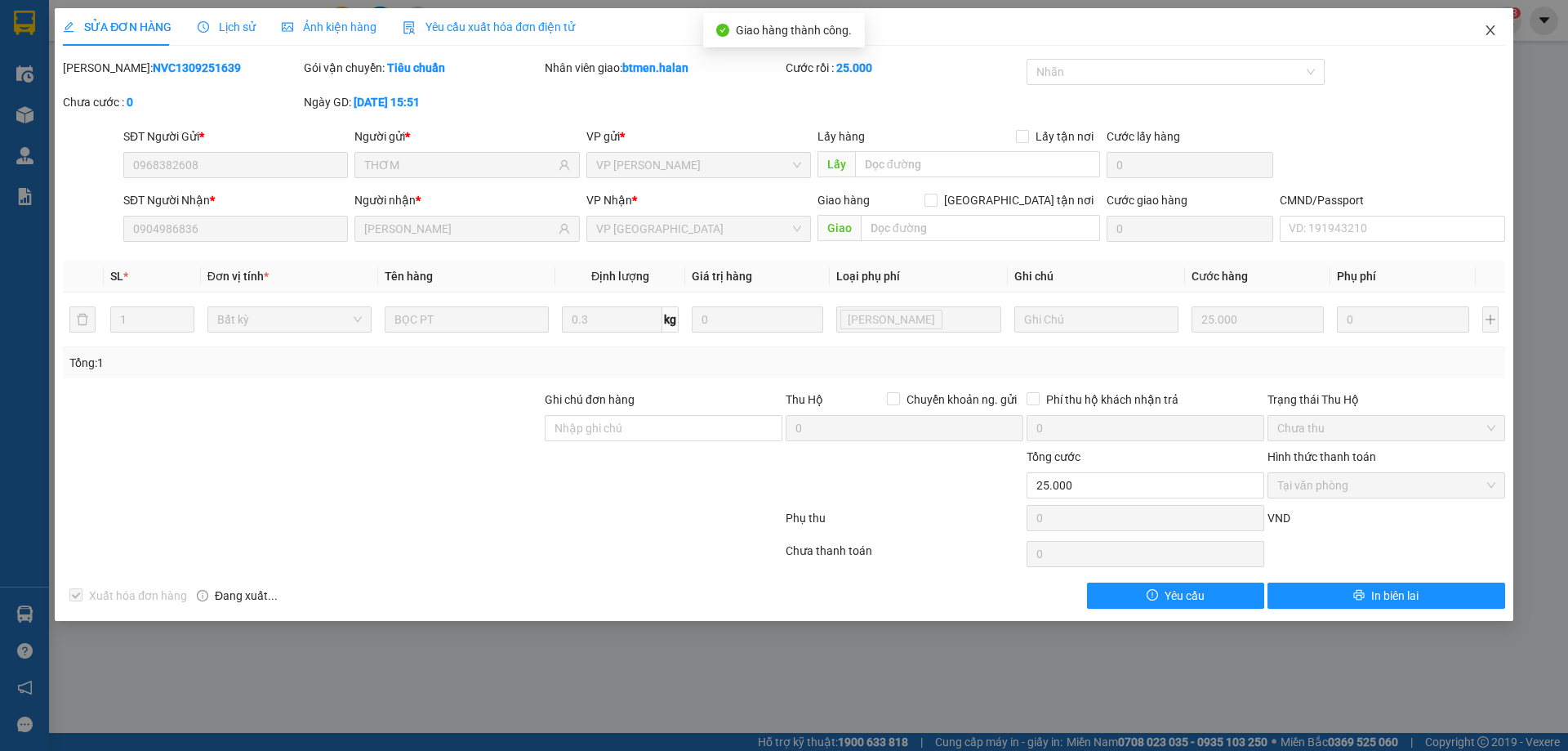
click at [1491, 34] on icon "close" at bounding box center [1490, 30] width 13 height 13
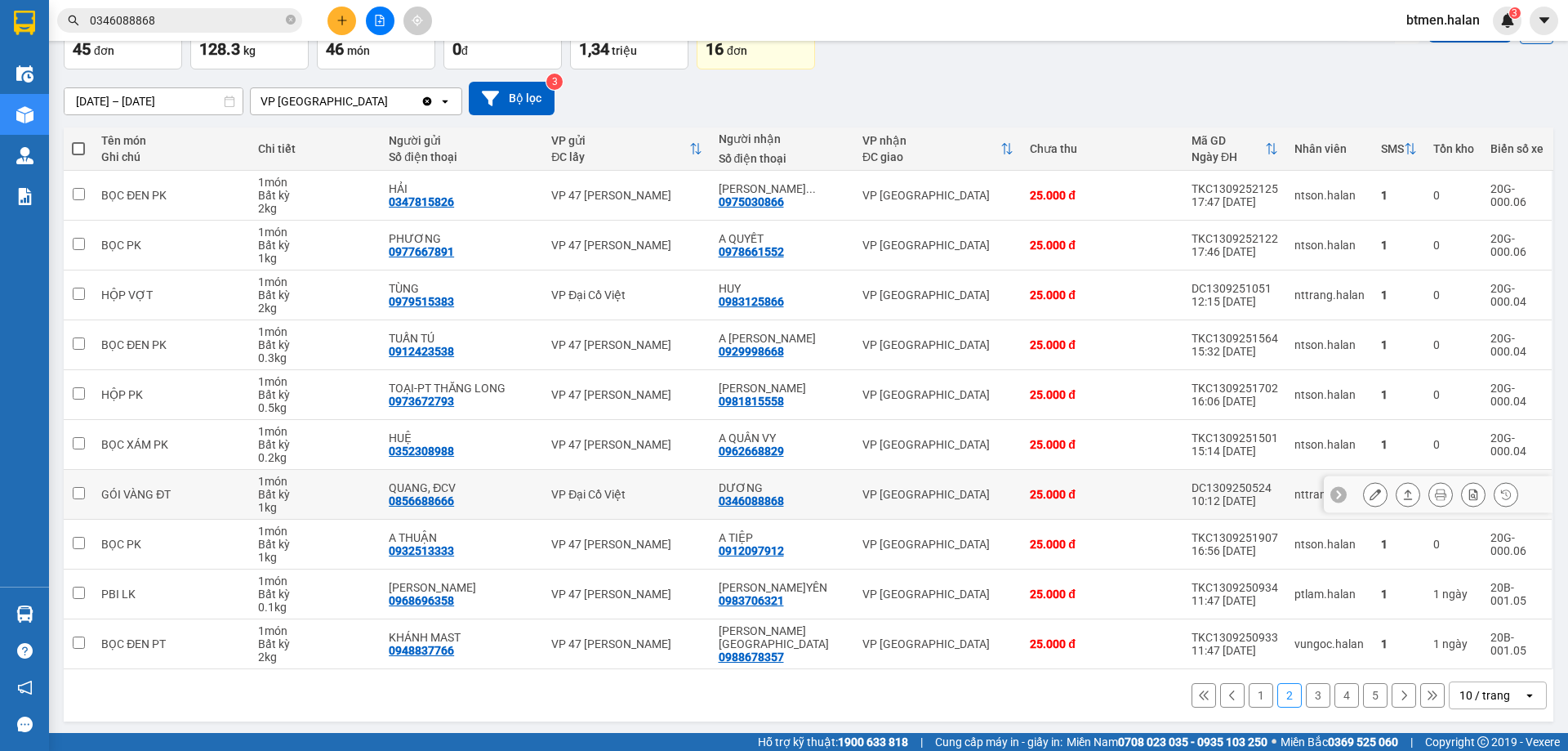
scroll to position [107, 0]
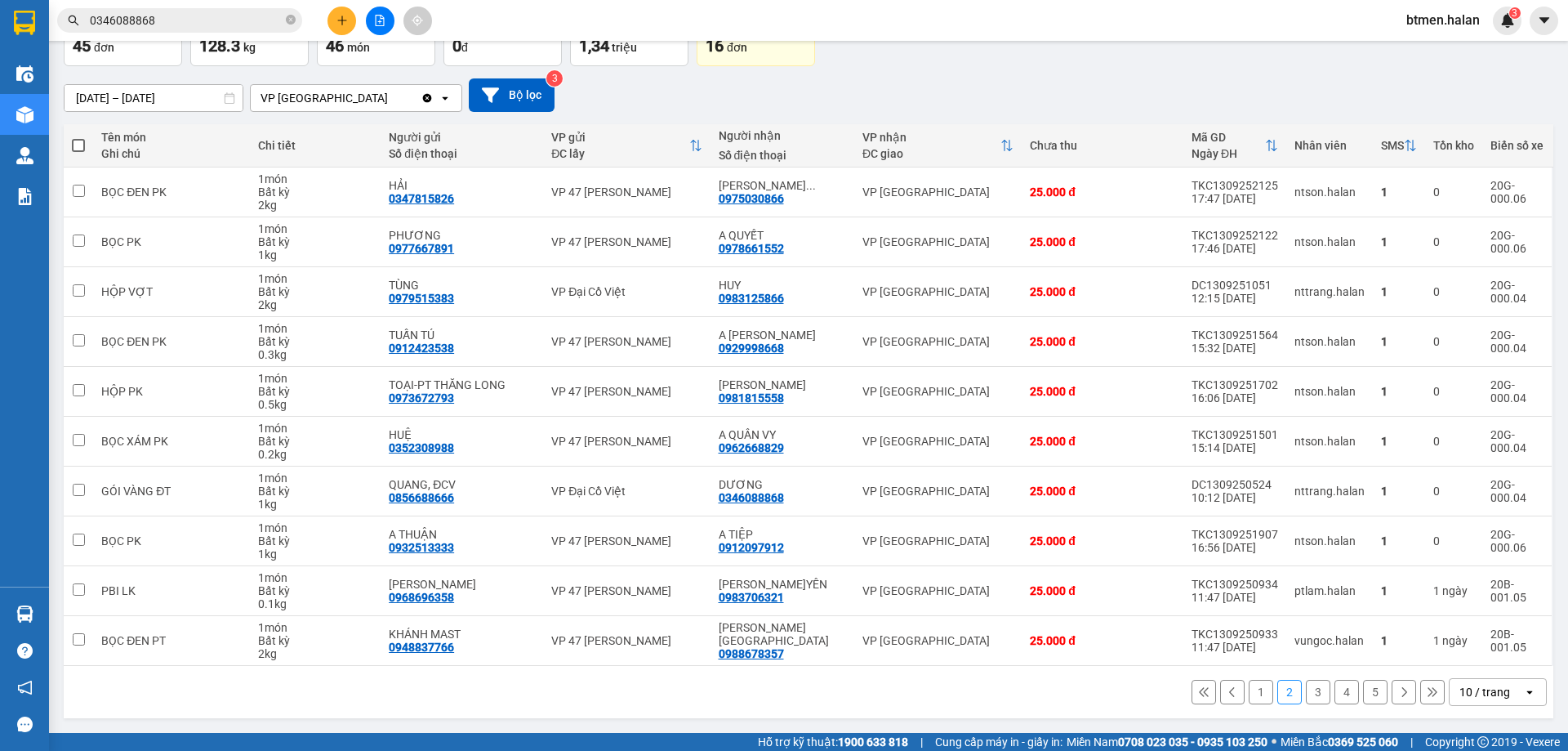
click at [1252, 697] on button "1" at bounding box center [1261, 692] width 25 height 25
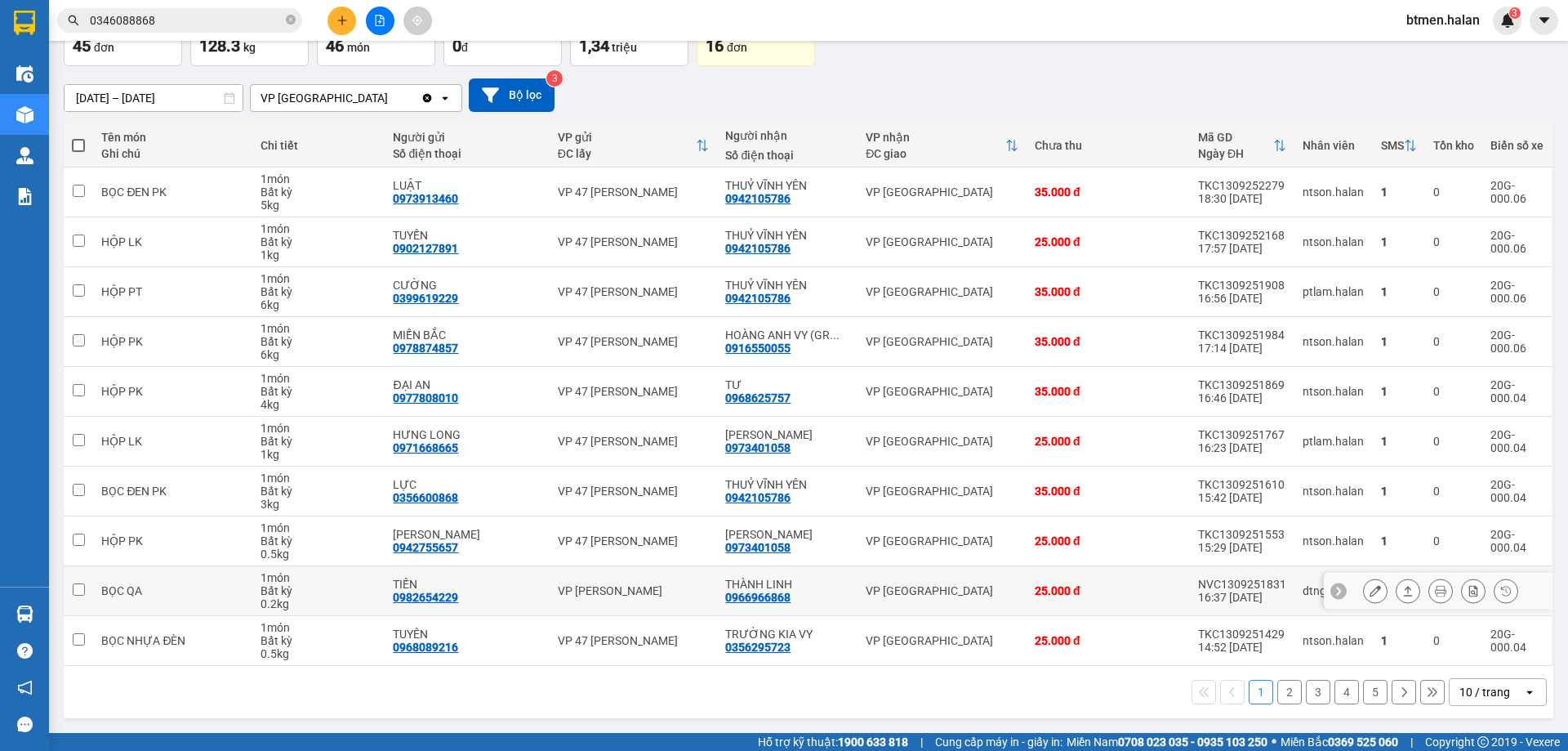
click at [757, 594] on div "0966966868" at bounding box center [757, 596] width 65 height 13
copy div "0966966868"
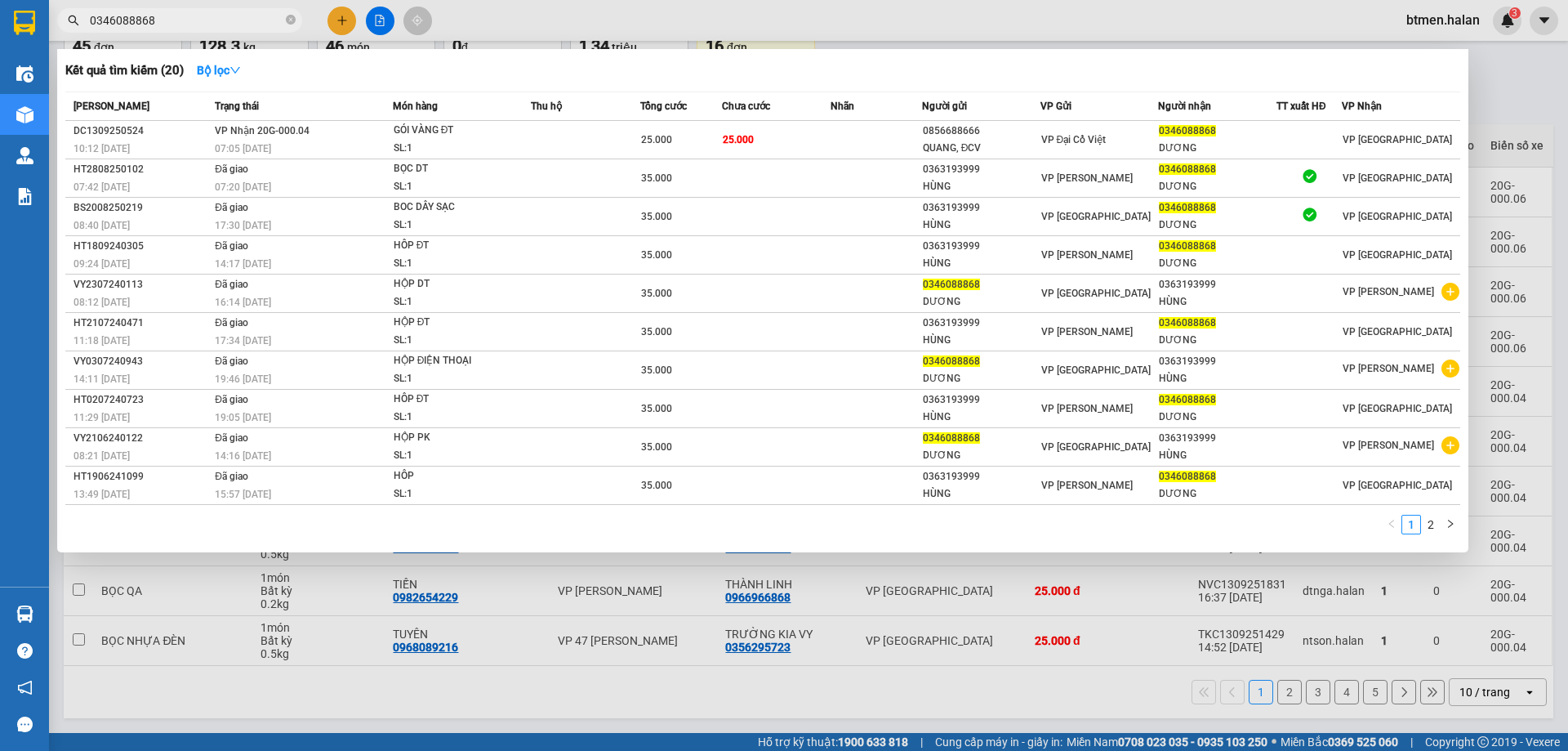
click at [211, 12] on input "0346088868" at bounding box center [186, 20] width 192 height 18
paste input "966966"
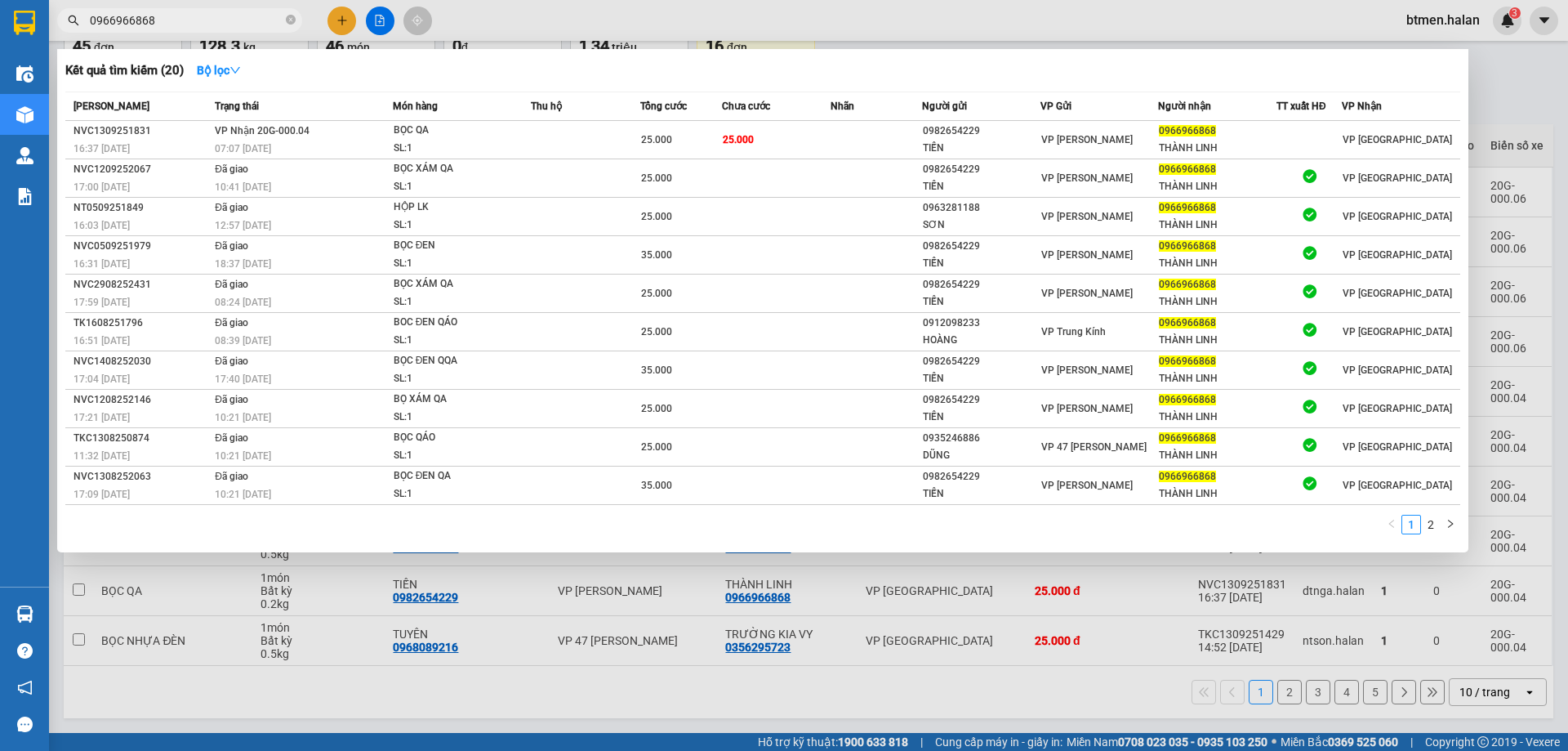
click at [1497, 132] on div at bounding box center [784, 376] width 1568 height 751
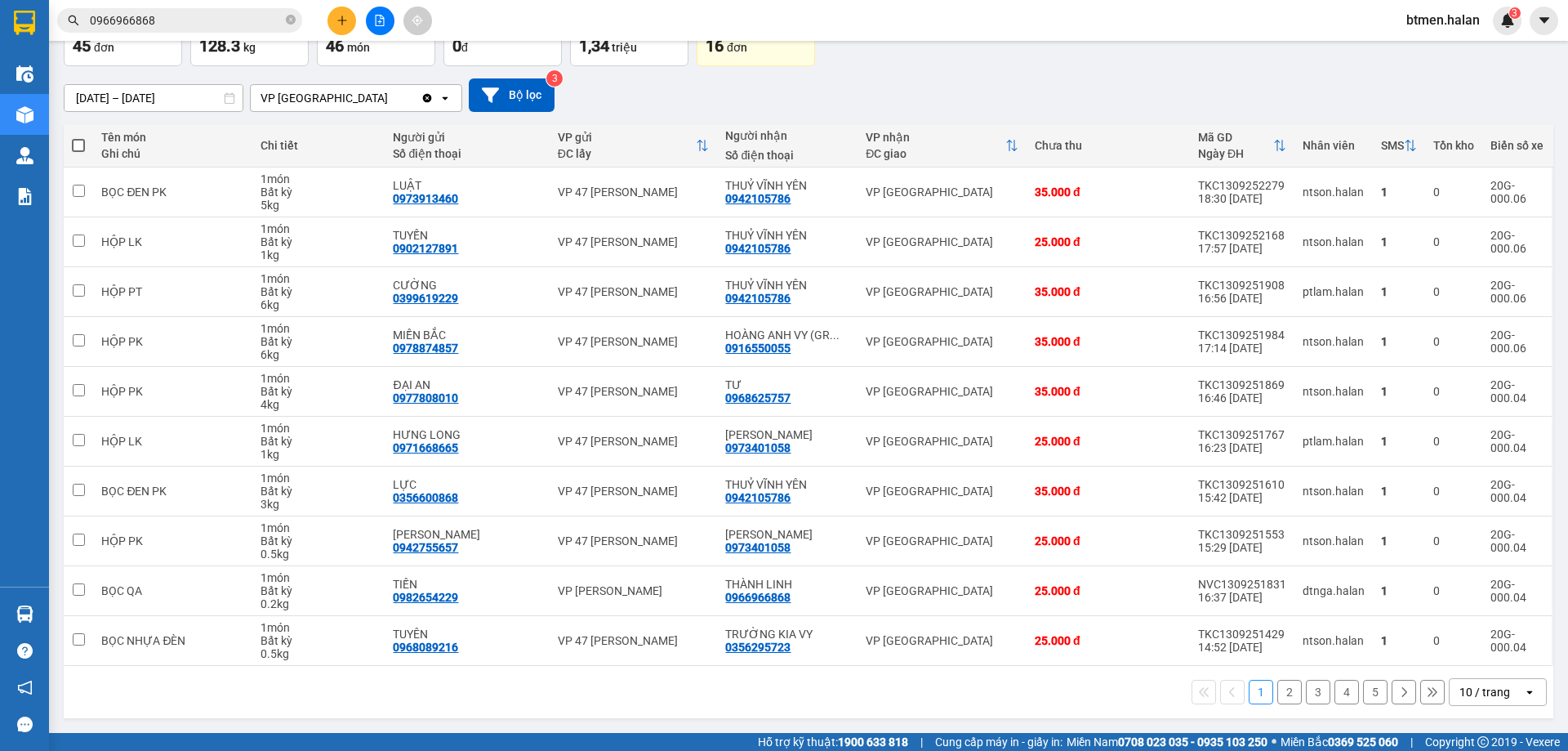
click at [1277, 695] on button "2" at bounding box center [1289, 692] width 25 height 25
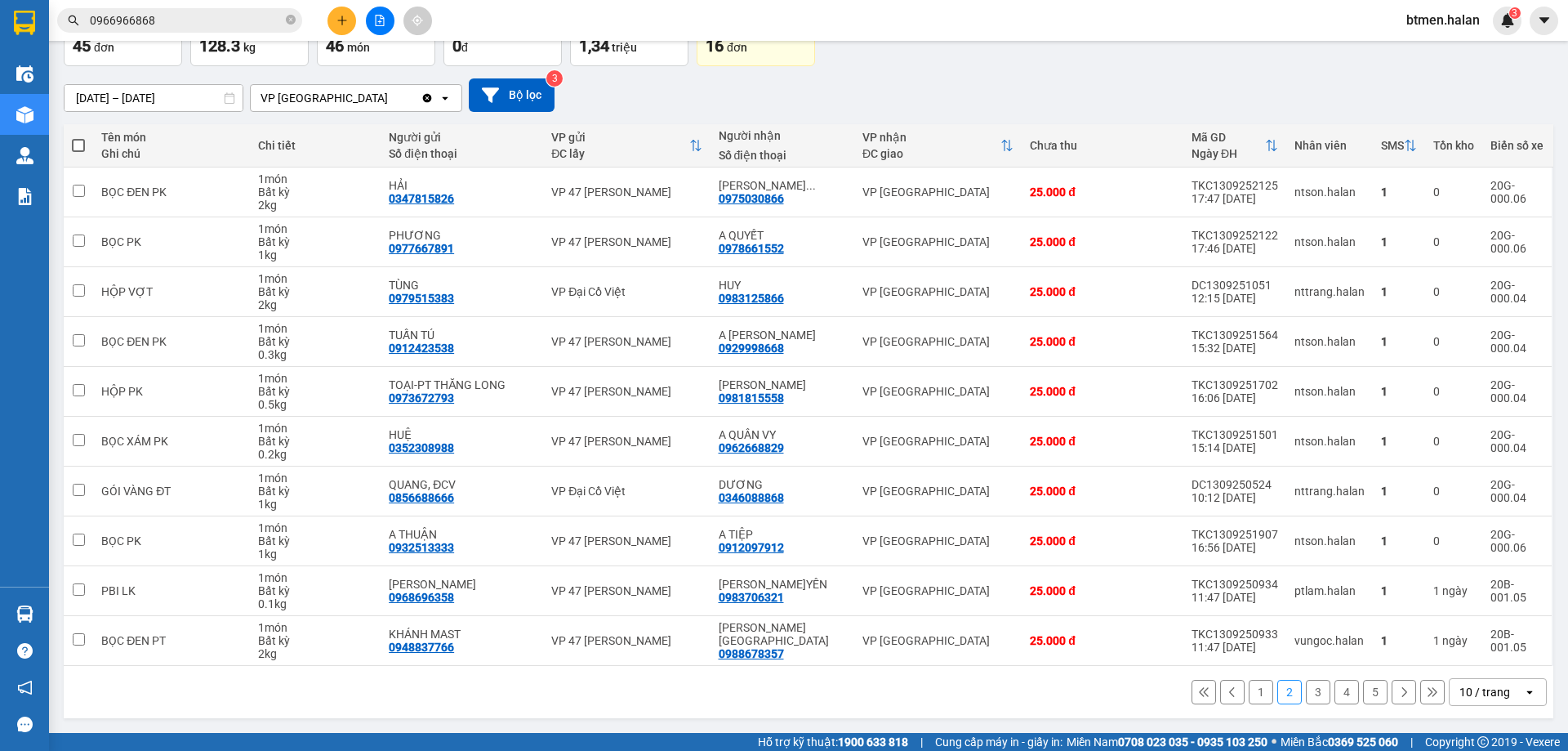
click at [1312, 698] on button "3" at bounding box center [1317, 692] width 25 height 25
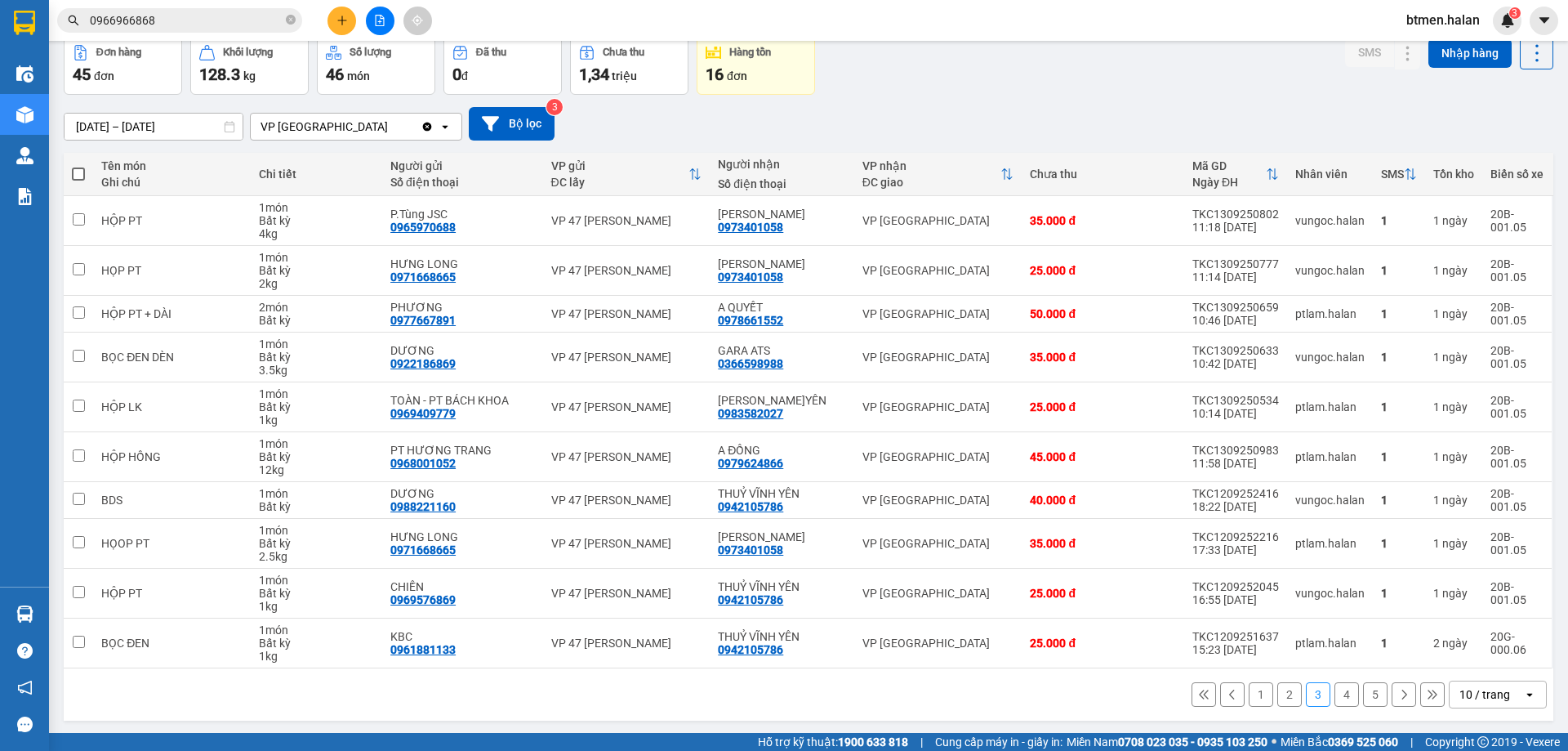
scroll to position [80, 0]
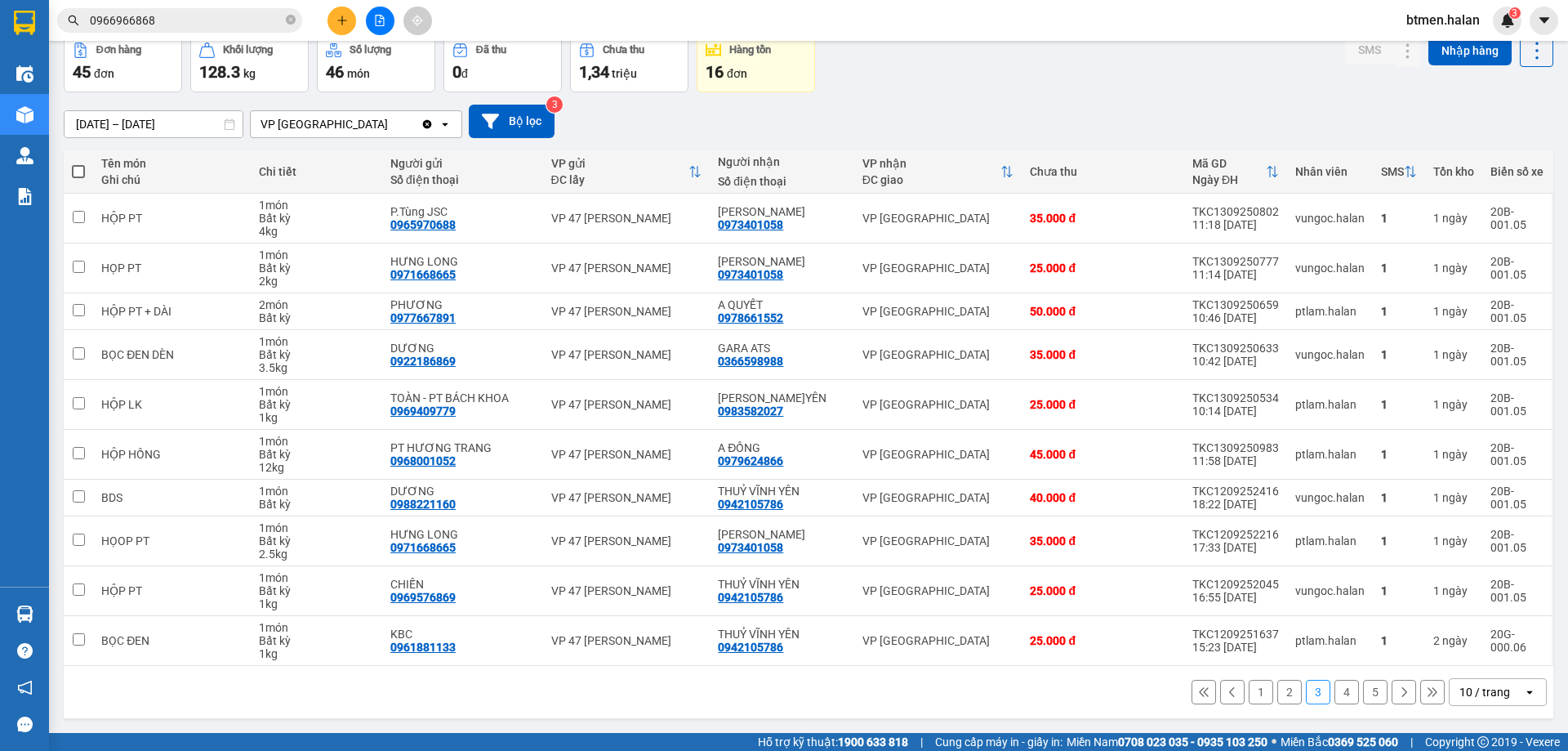
click at [1337, 696] on button "4" at bounding box center [1346, 692] width 25 height 25
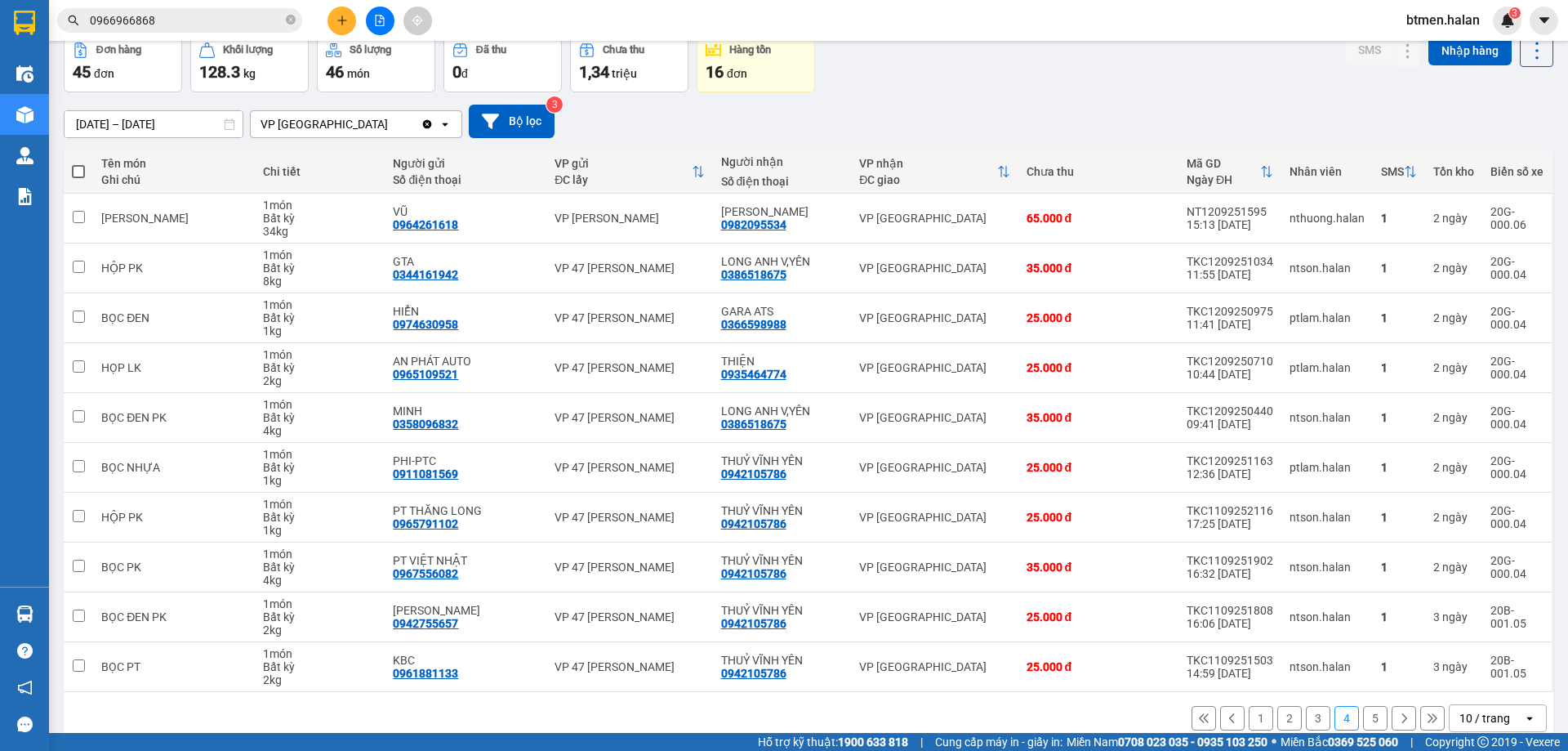
click at [1363, 723] on button "5" at bounding box center [1375, 718] width 25 height 25
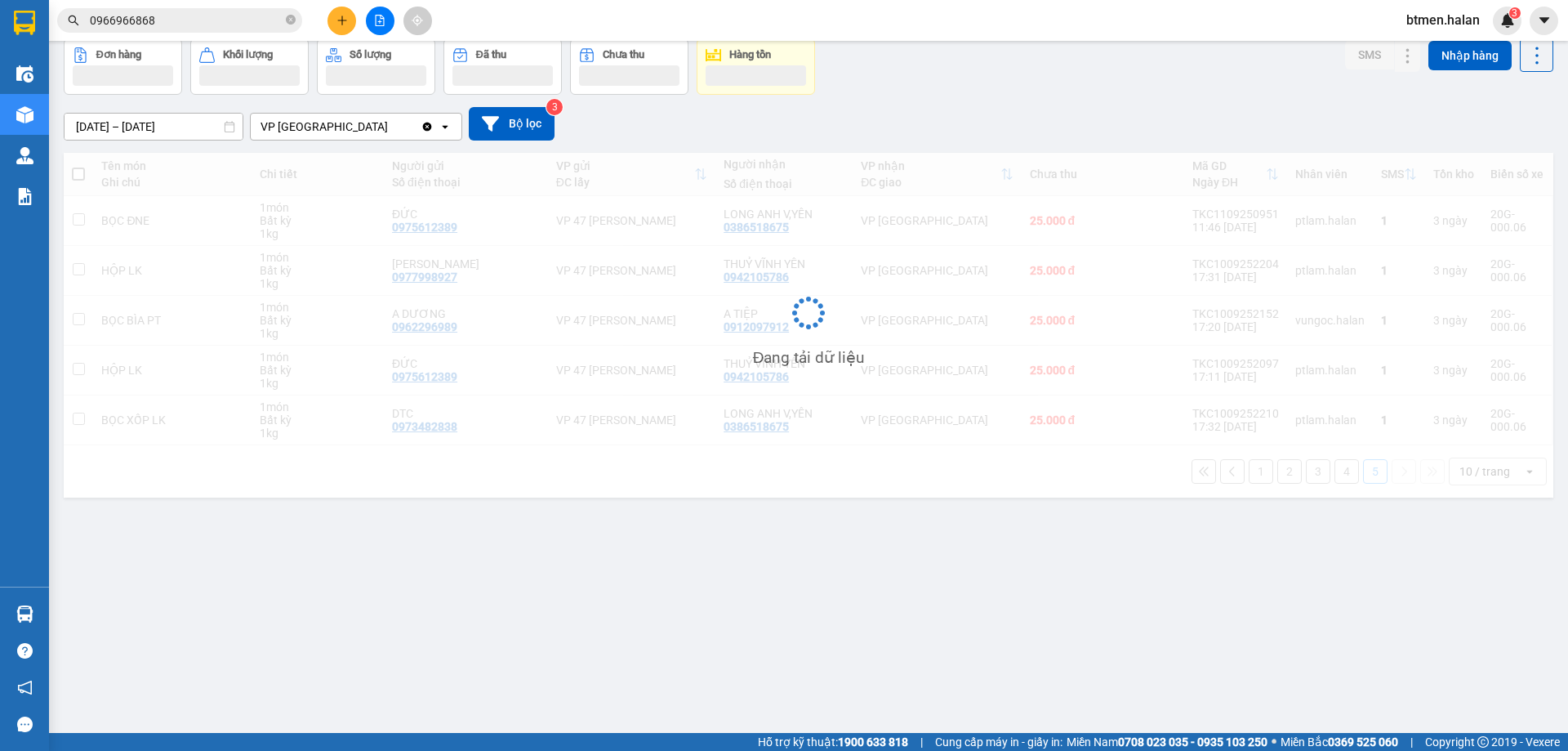
scroll to position [75, 0]
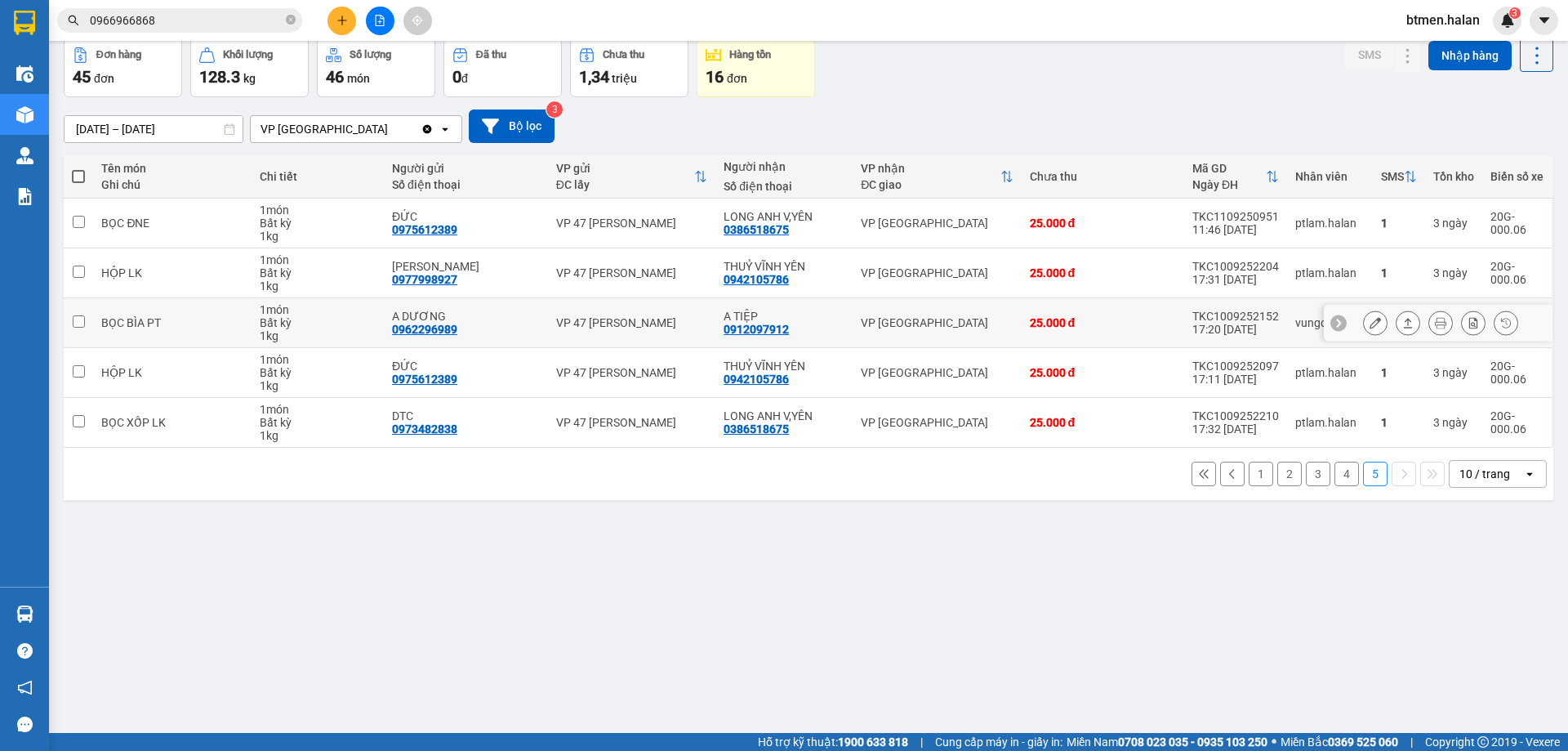
click at [751, 328] on div "0912097912" at bounding box center [756, 329] width 65 height 13
copy div "0912097912"
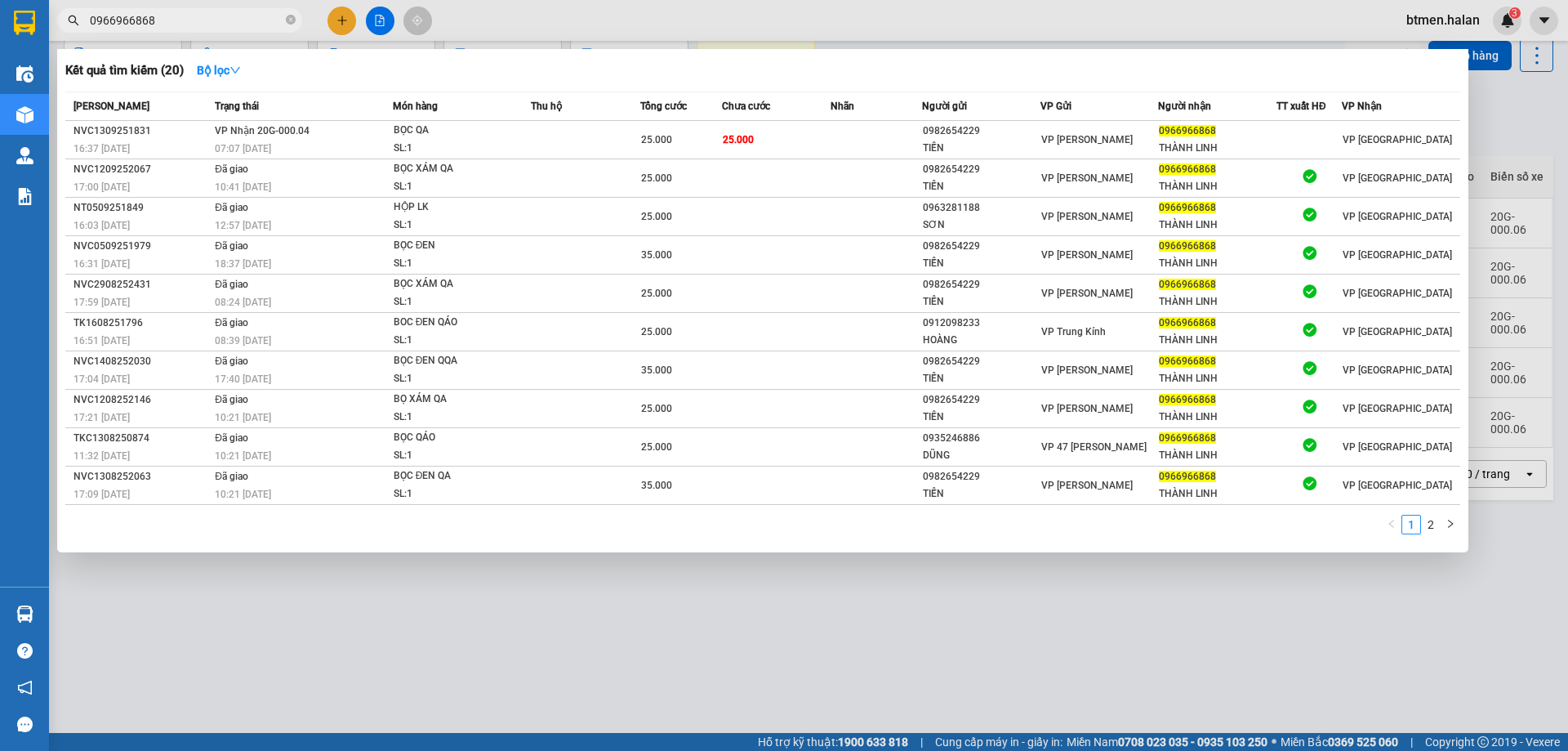
click at [209, 25] on input "0966966868" at bounding box center [186, 20] width 192 height 18
paste input "12097912"
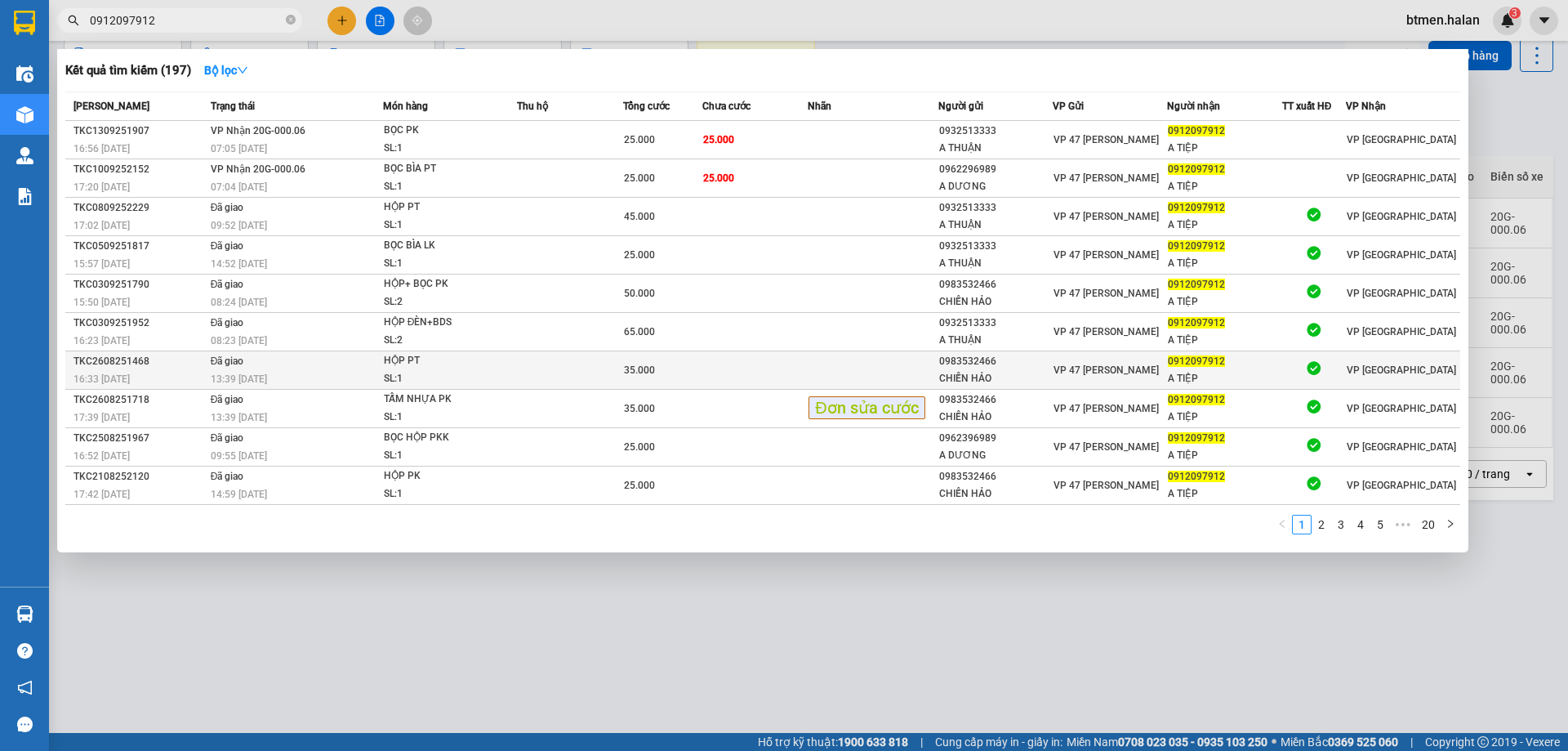
type input "0912097912"
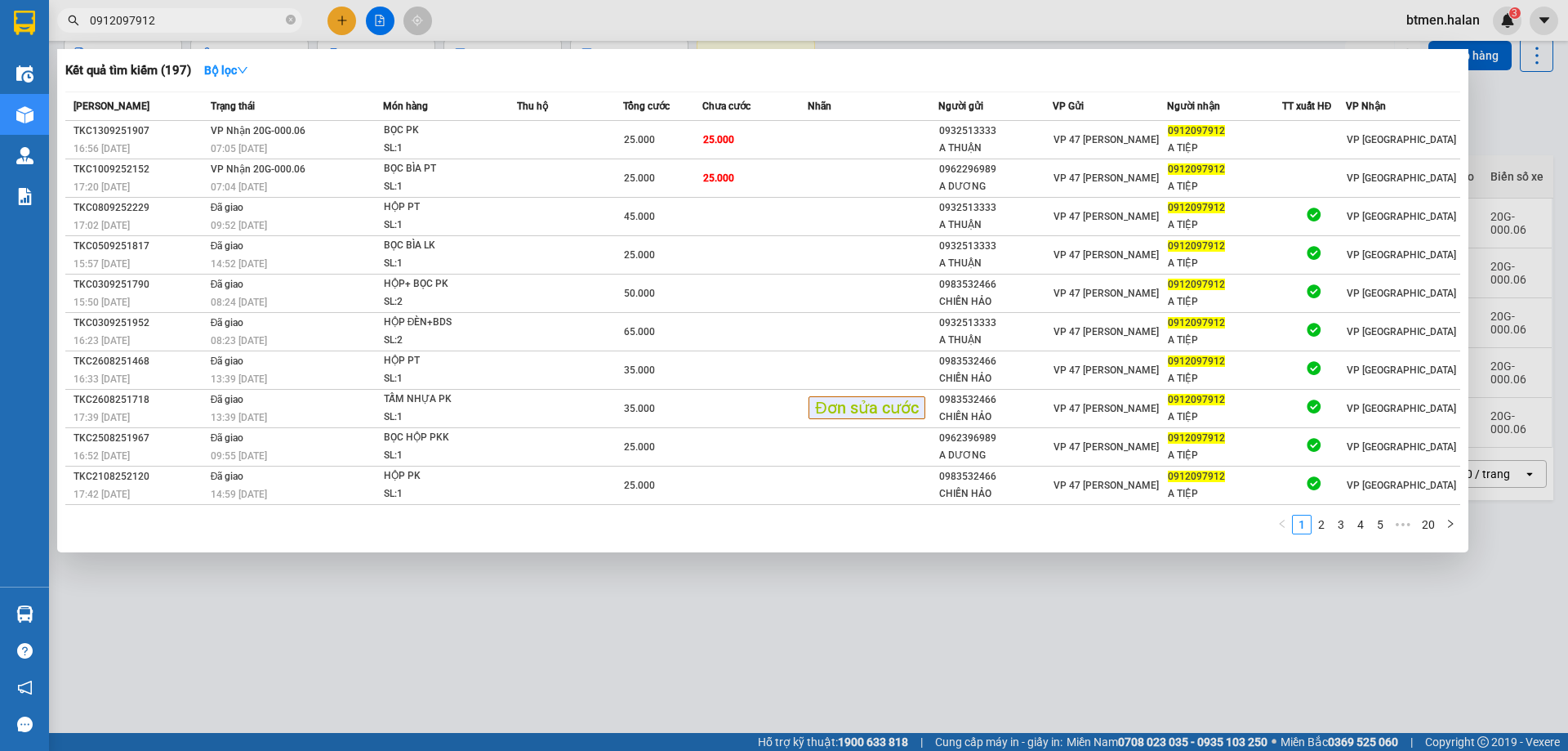
click at [1504, 132] on div at bounding box center [784, 376] width 1568 height 751
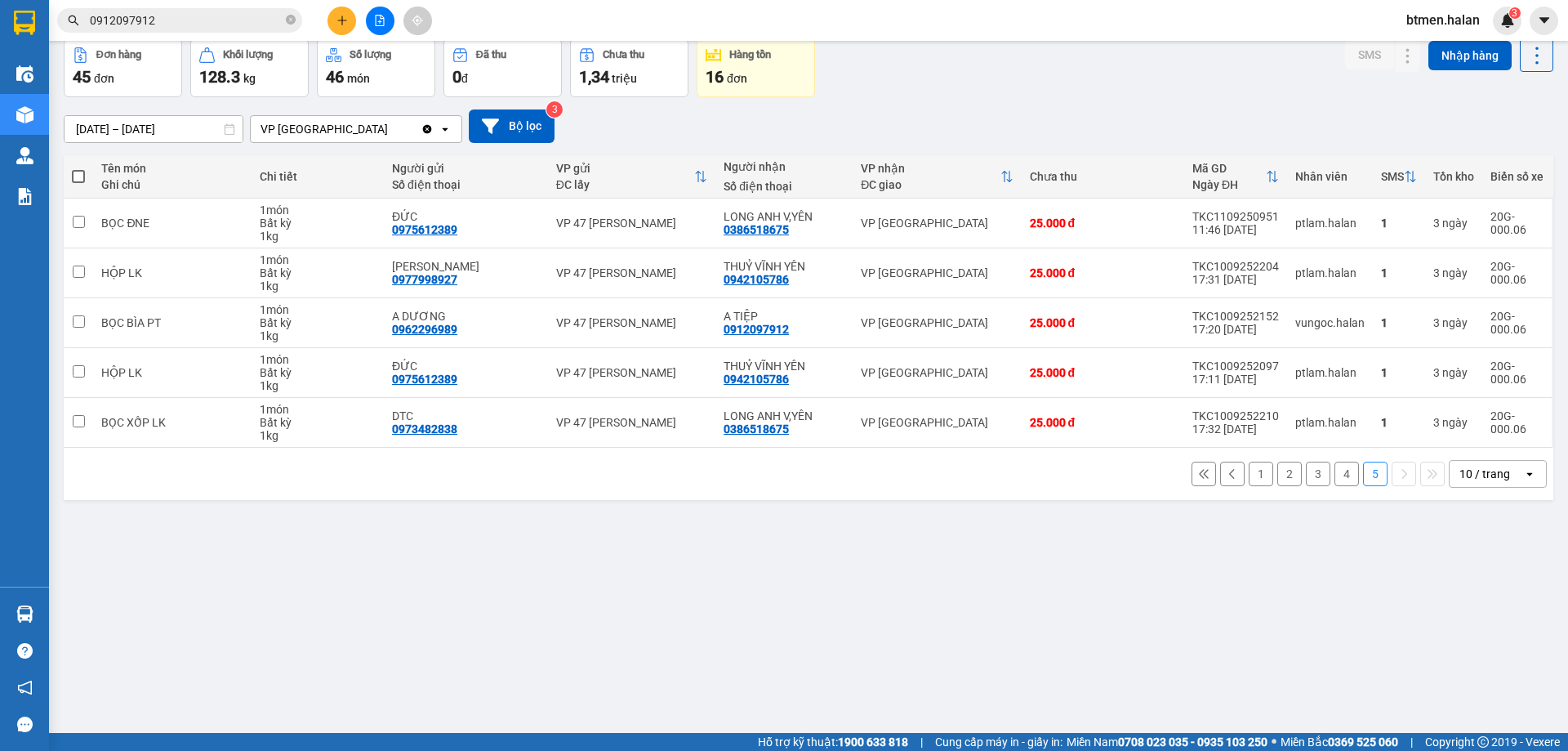
click at [1334, 478] on button "4" at bounding box center [1346, 473] width 25 height 25
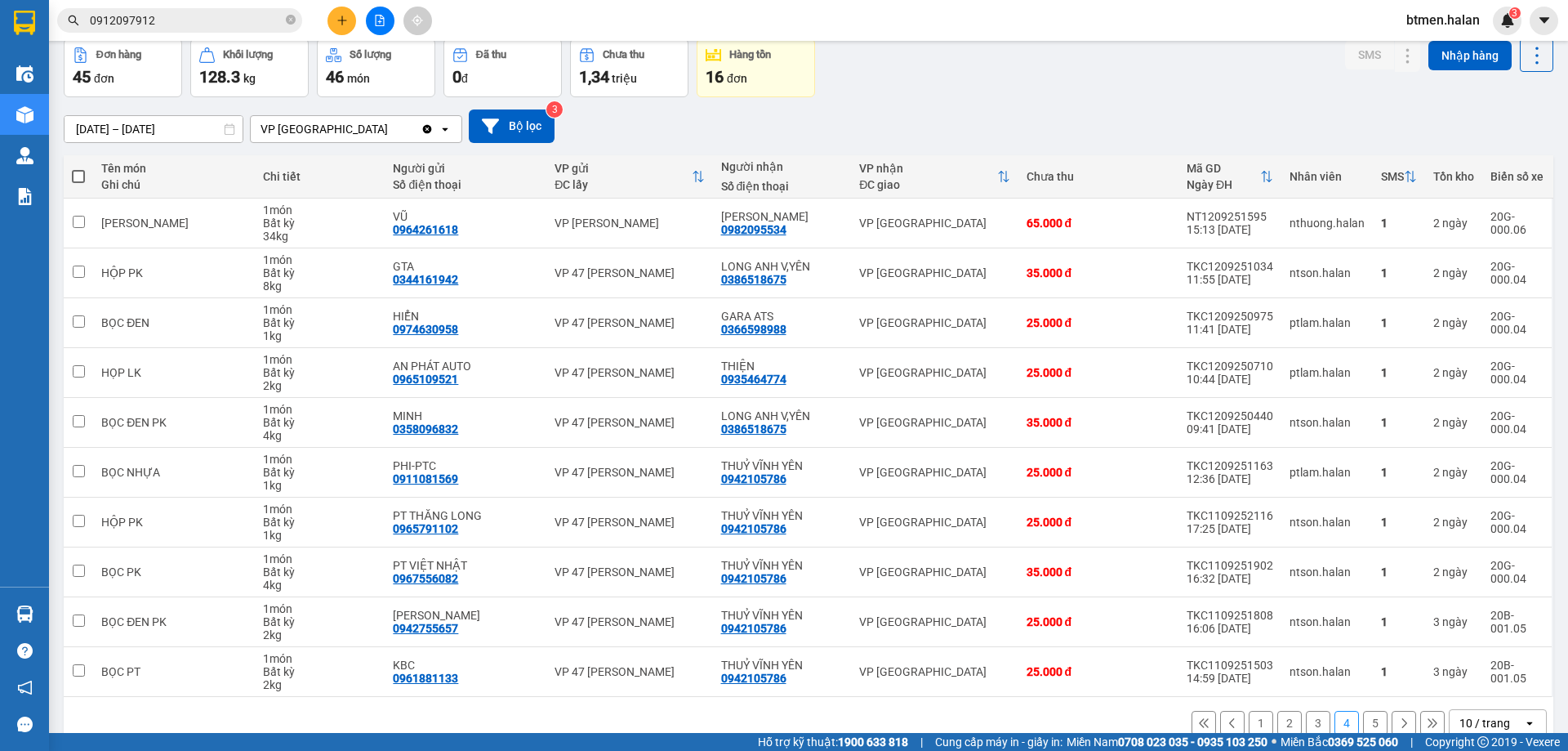
click at [1277, 727] on button "2" at bounding box center [1289, 723] width 25 height 25
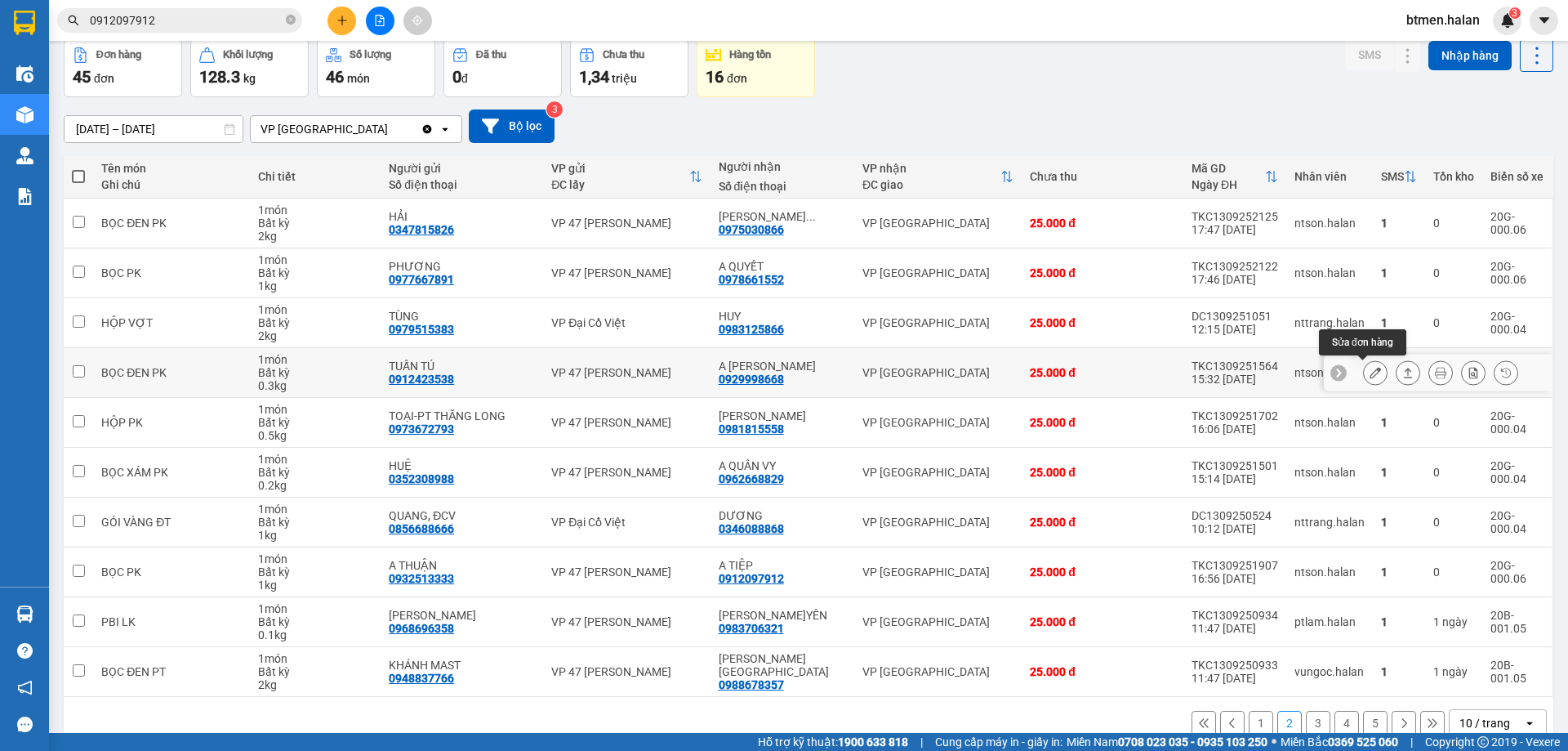
click at [1370, 376] on icon at bounding box center [1375, 372] width 11 height 11
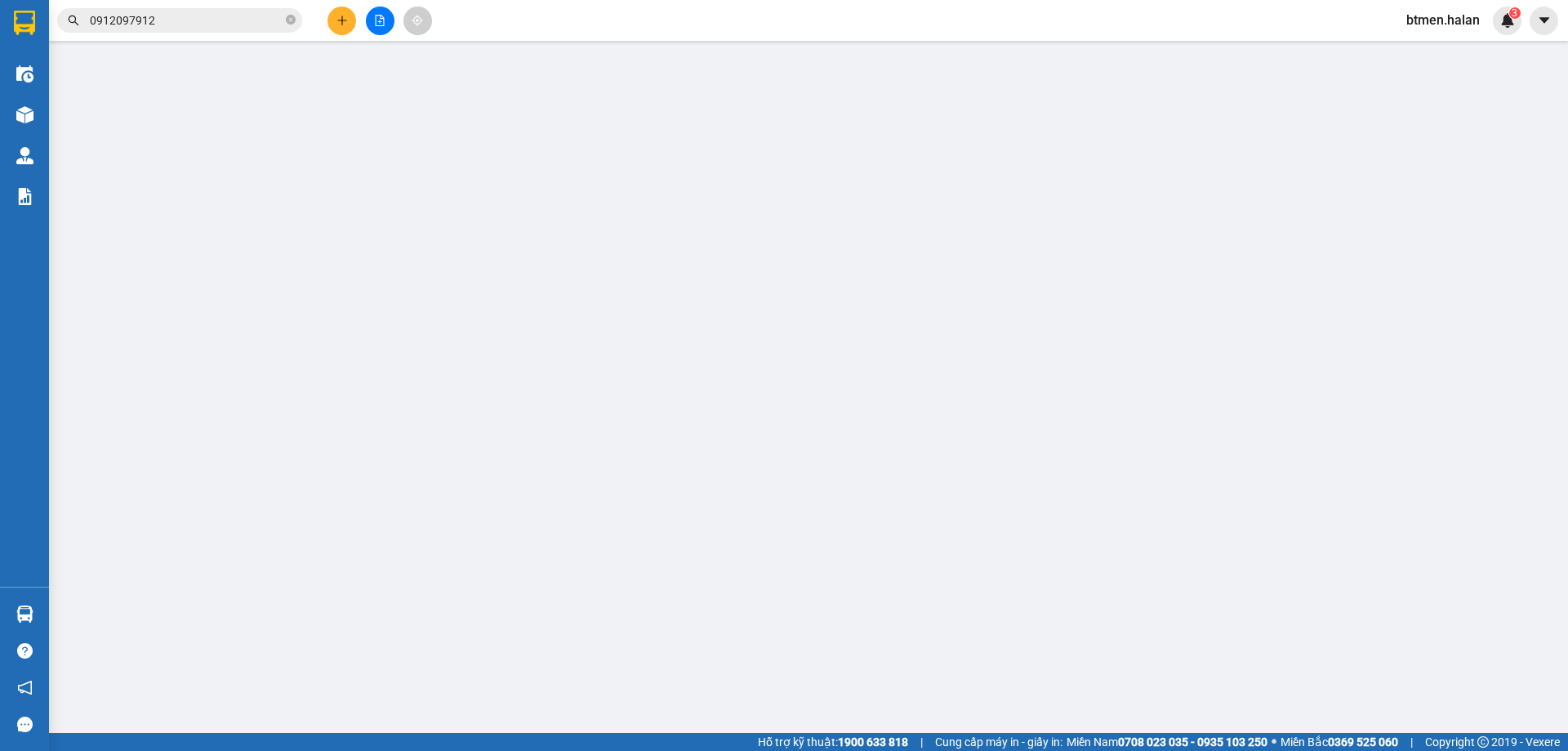
type input "0912423538"
type input "TUẤN TÚ"
type input "0929998668"
type input "A GIANG-VY"
type input "25.000"
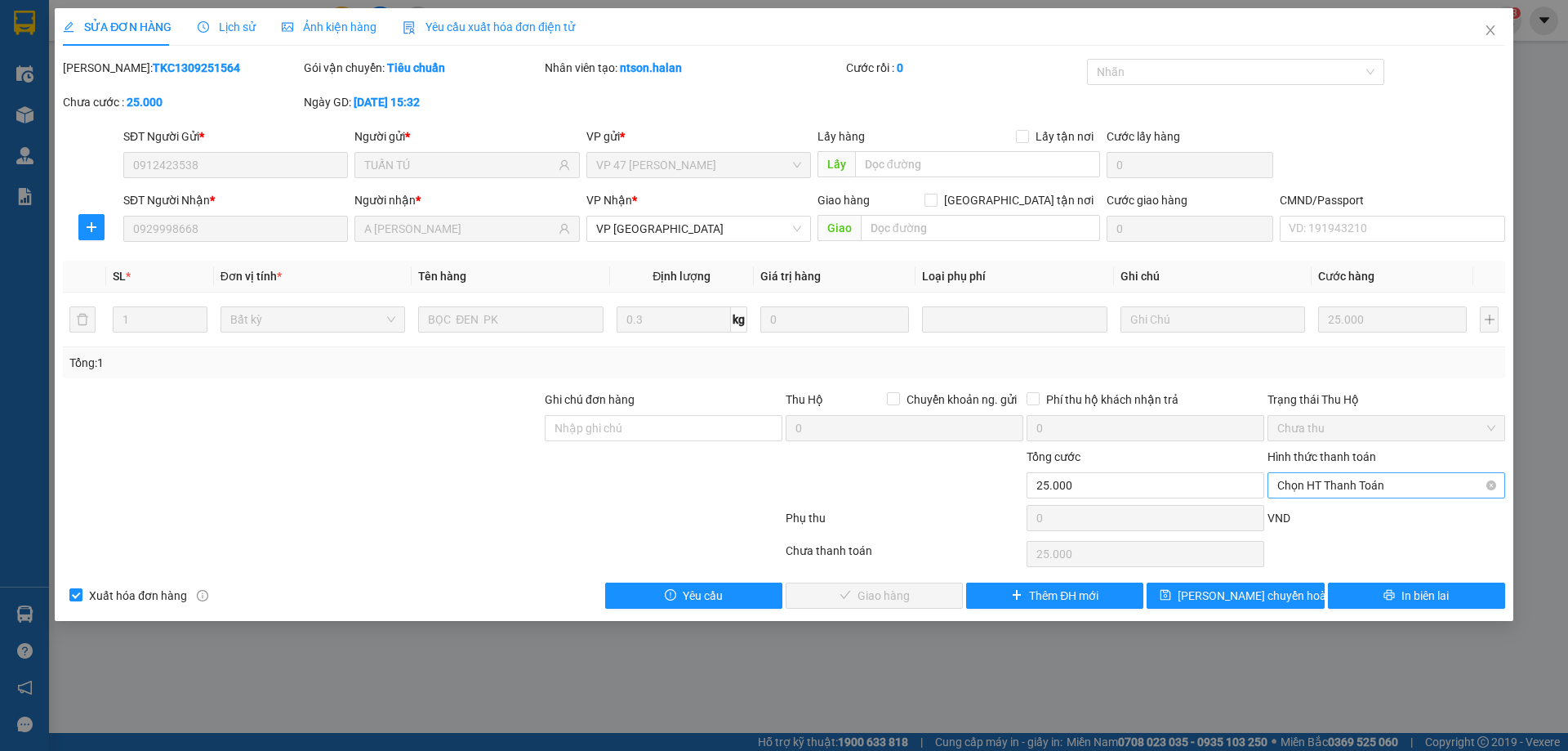
click at [1329, 480] on span "Chọn HT Thanh Toán" at bounding box center [1386, 485] width 218 height 25
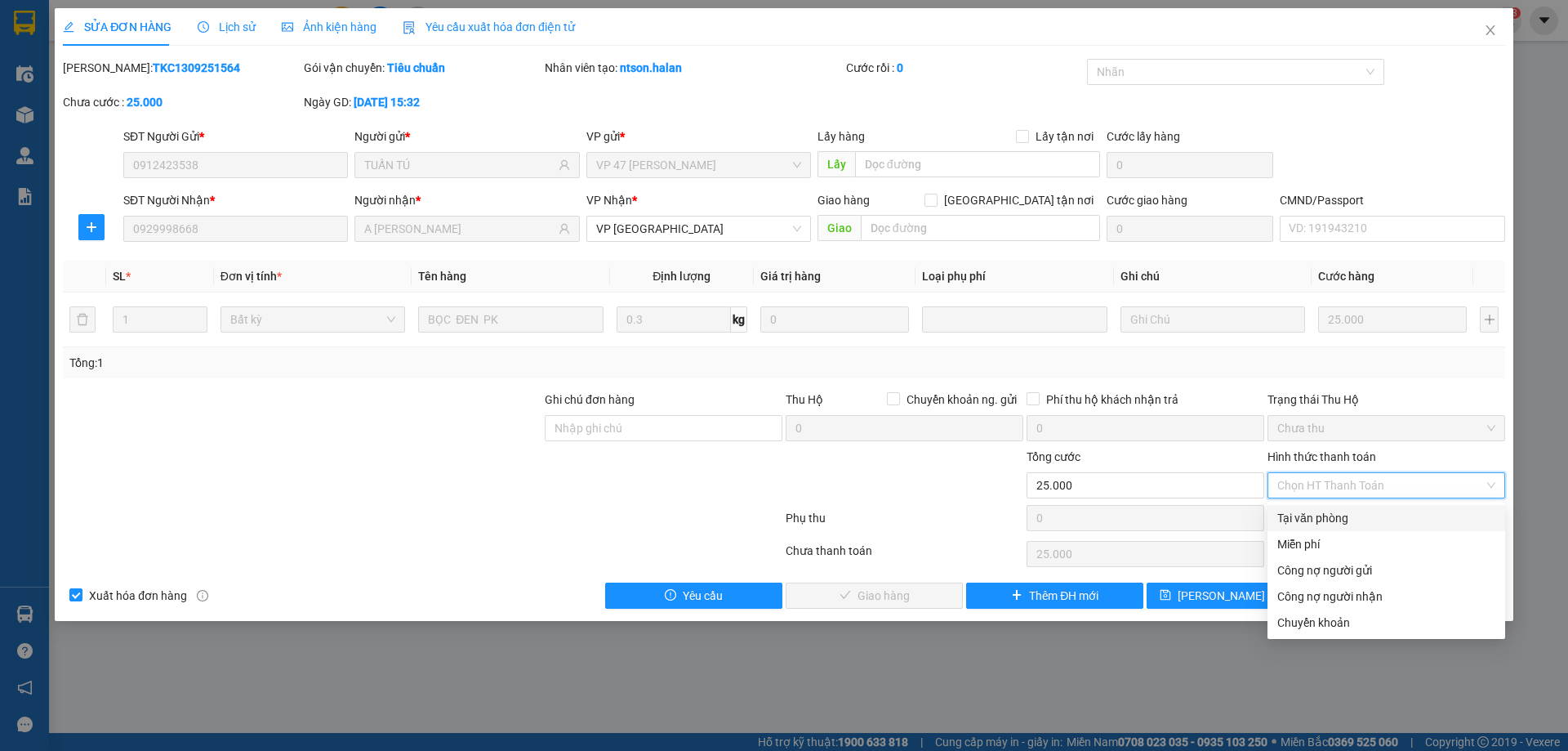
click at [1333, 516] on div "Tại văn phòng" at bounding box center [1386, 517] width 218 height 18
type input "0"
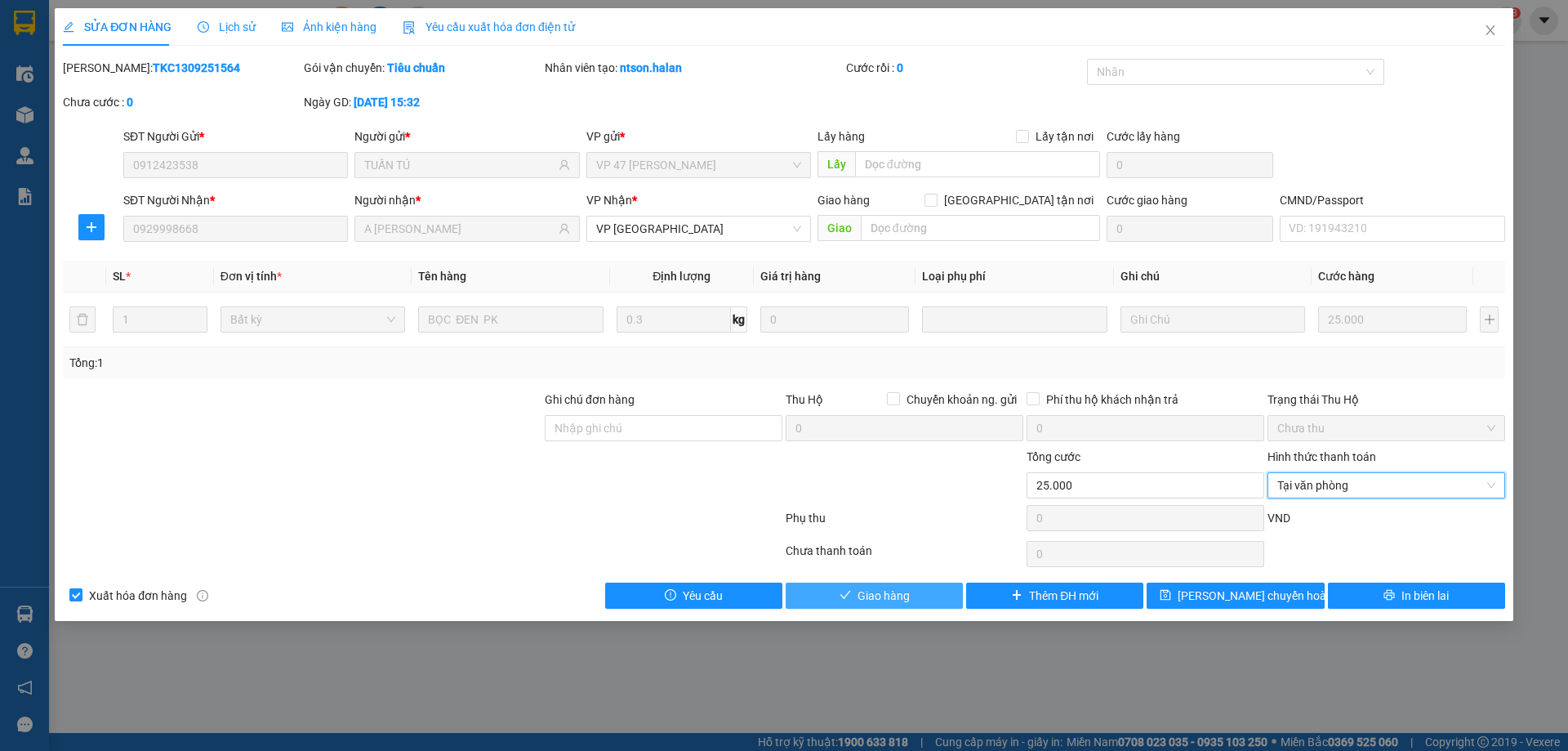
click at [879, 583] on button "Giao hàng" at bounding box center [874, 595] width 177 height 26
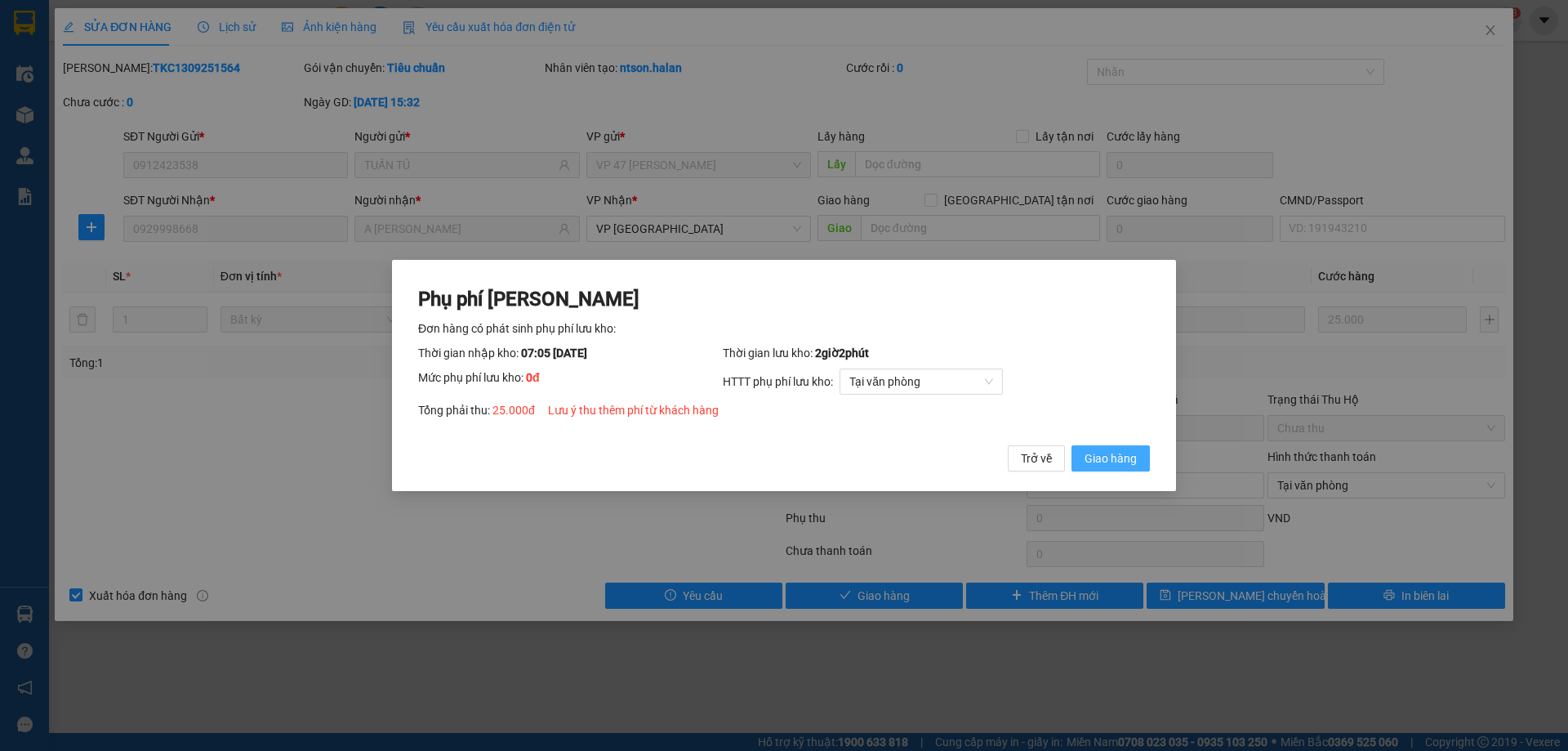
click at [1078, 462] on button "Giao hàng" at bounding box center [1110, 458] width 78 height 26
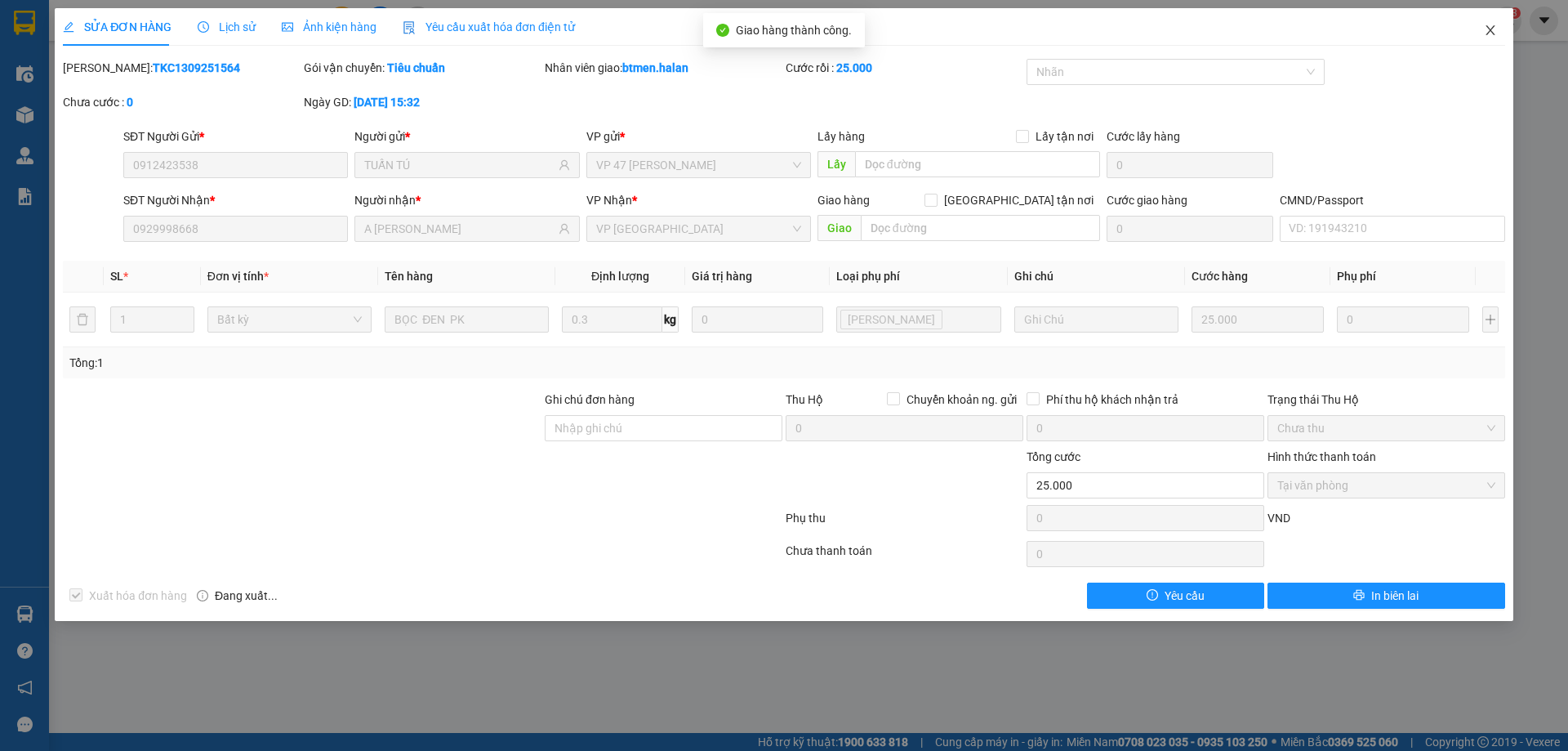
click at [1499, 29] on span "Close" at bounding box center [1490, 31] width 46 height 46
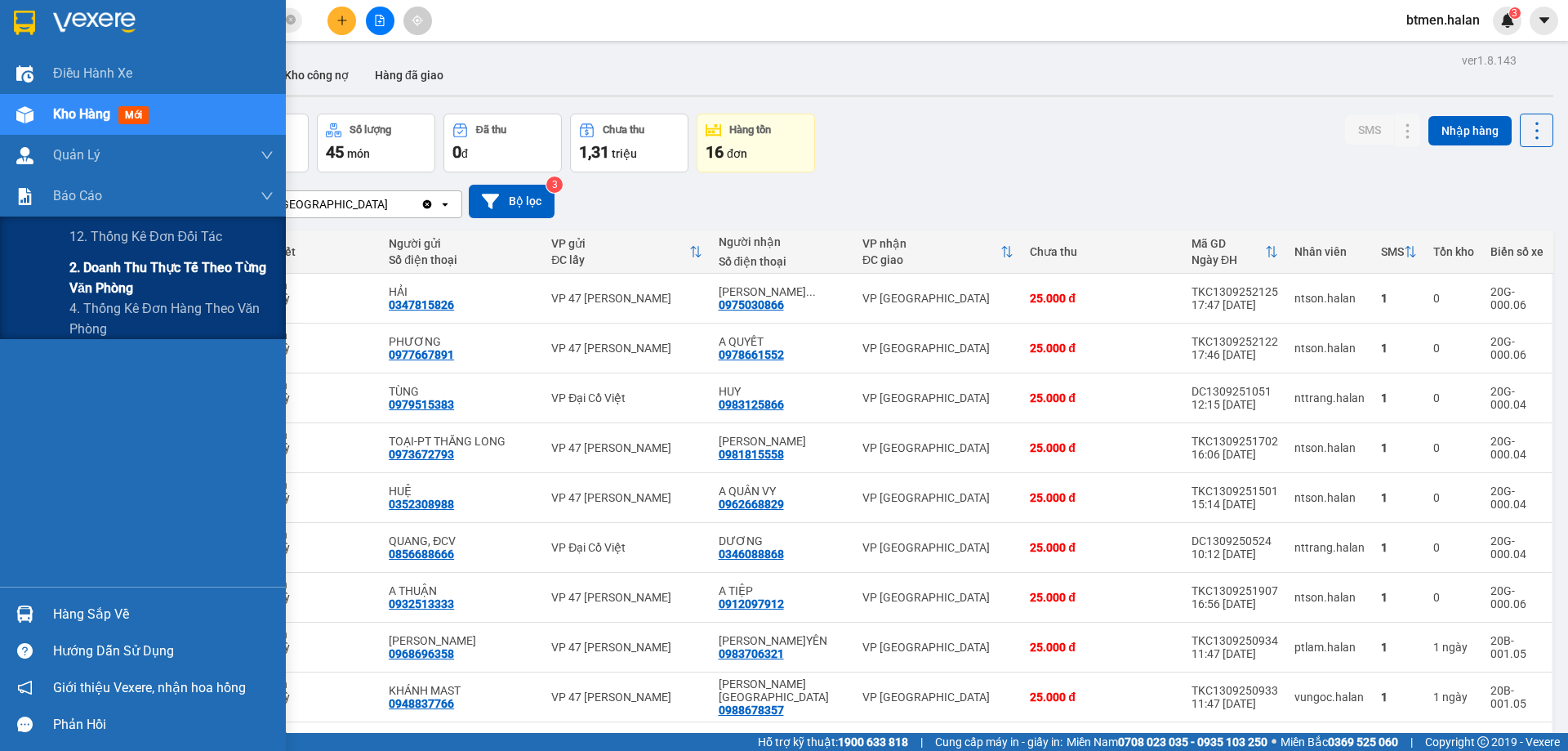
click at [98, 291] on span "2. Doanh thu thực tế theo từng văn phòng" at bounding box center [172, 278] width 204 height 41
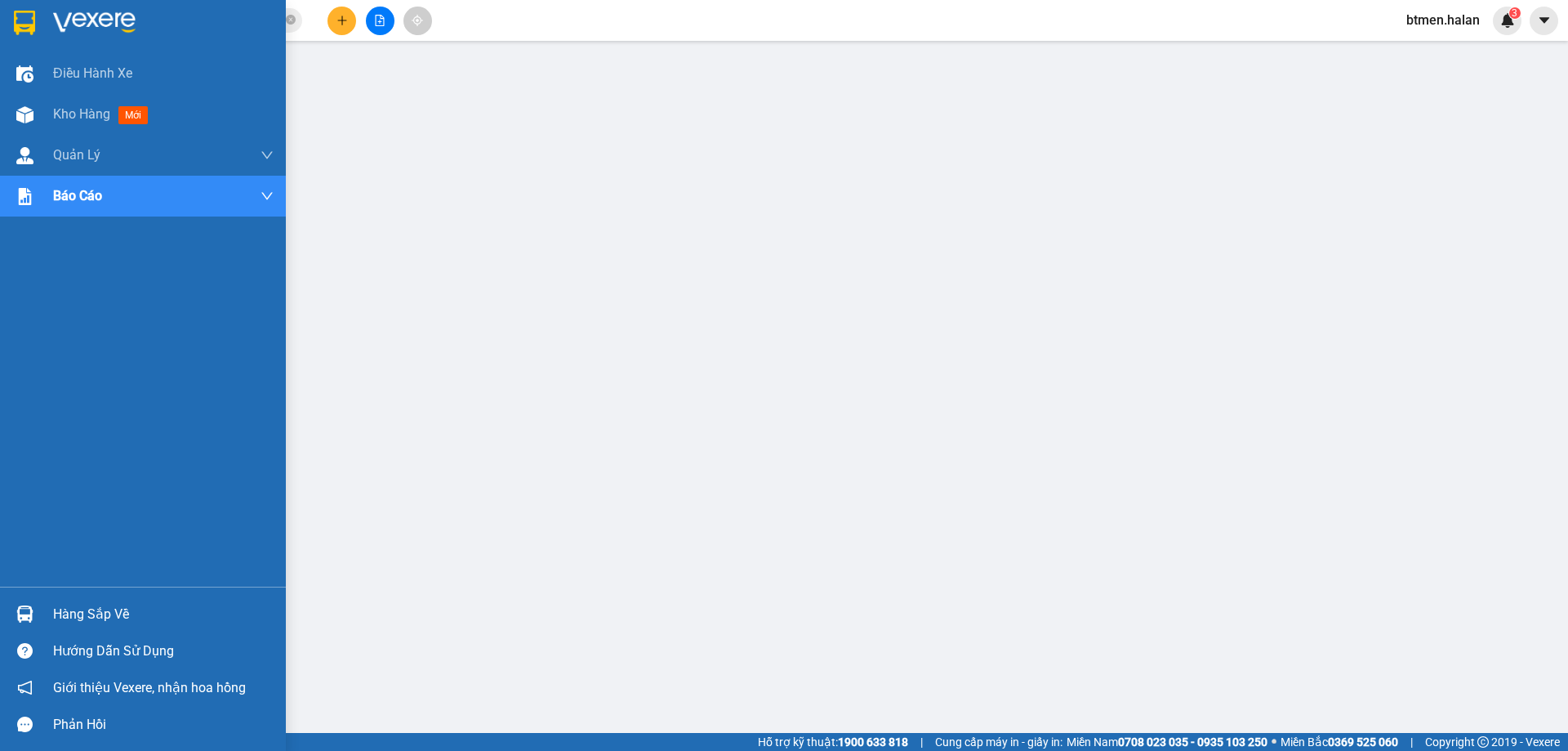
click at [64, 618] on div "Hàng sắp về" at bounding box center [163, 614] width 221 height 25
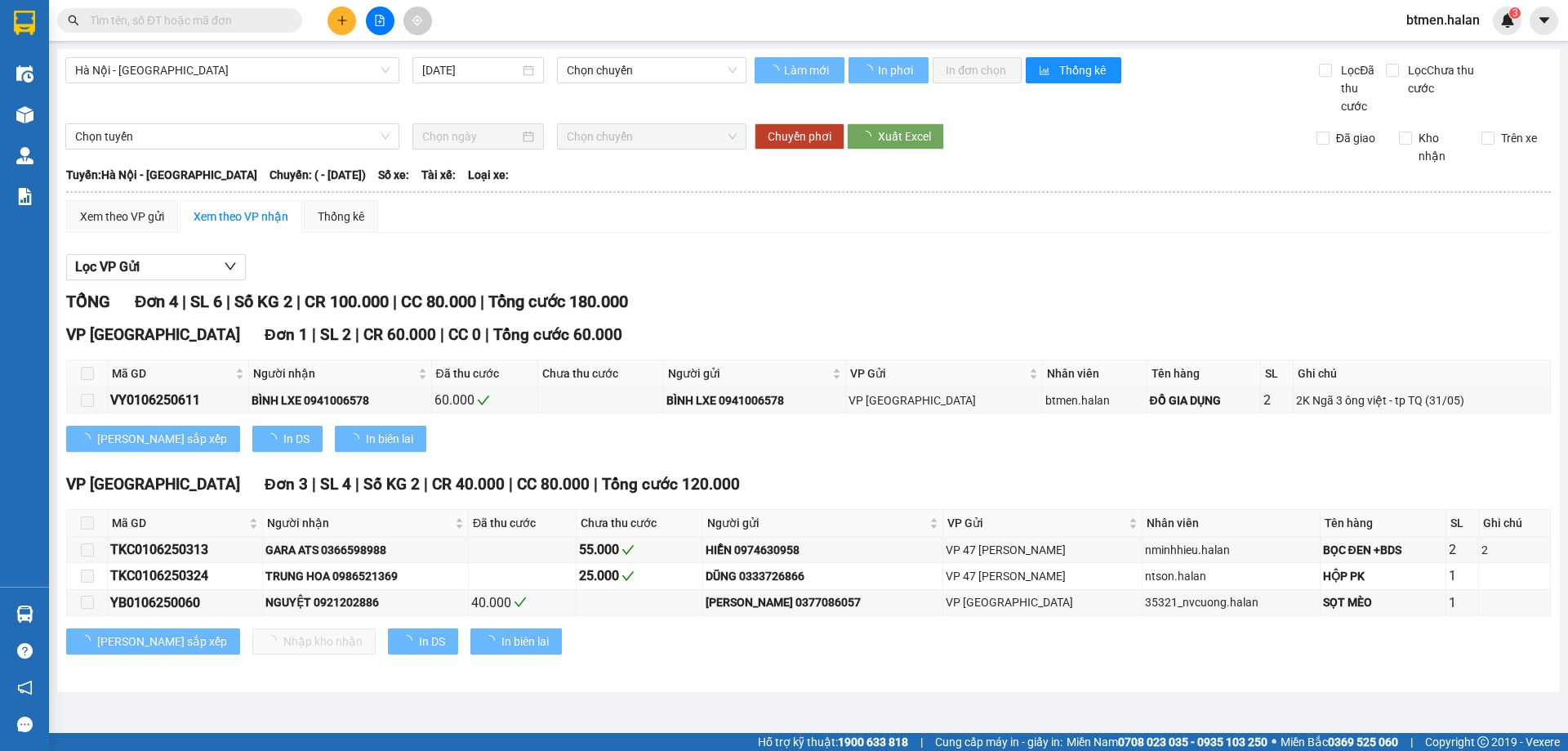
type input "[DATE]"
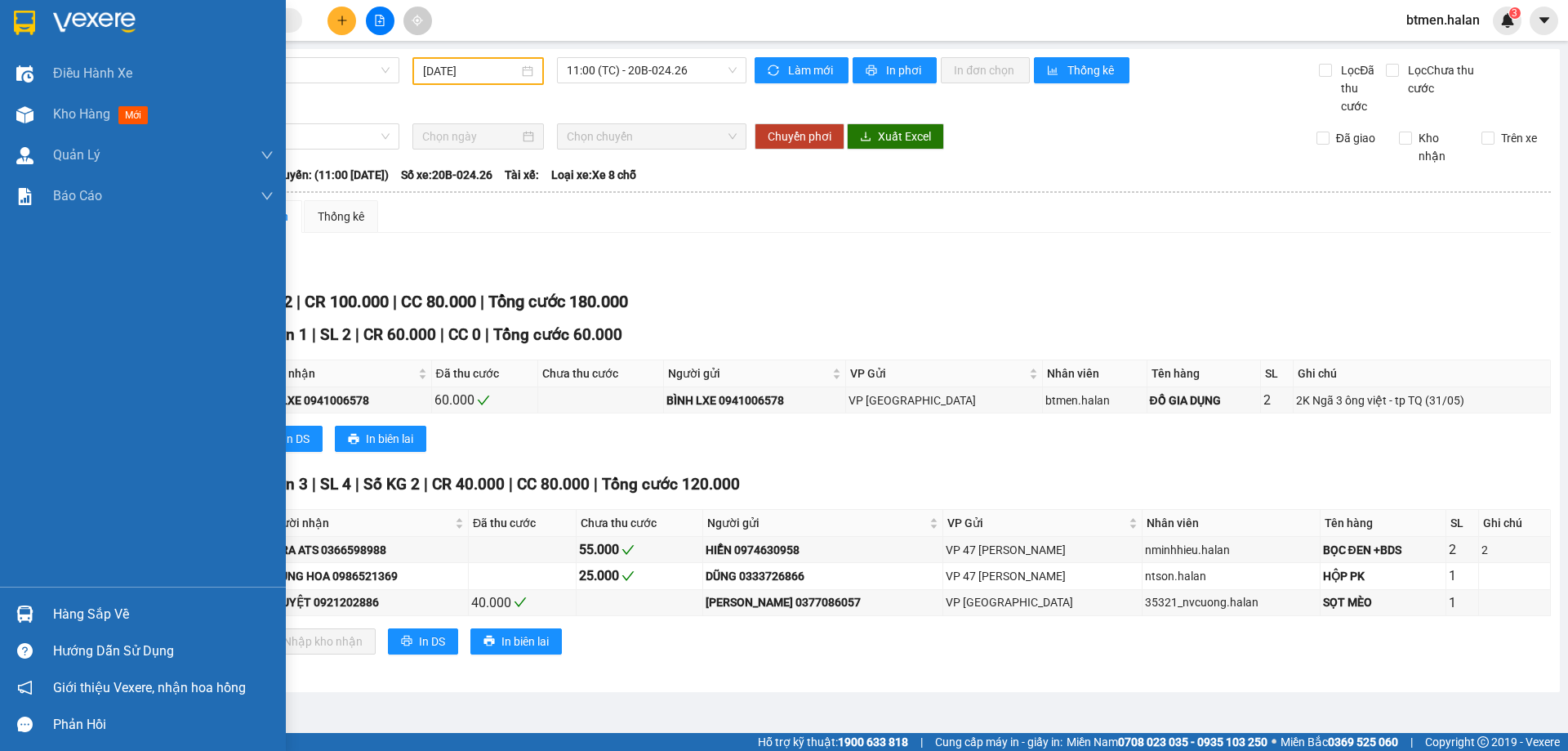
click at [54, 602] on div "Hàng sắp về" at bounding box center [163, 614] width 221 height 25
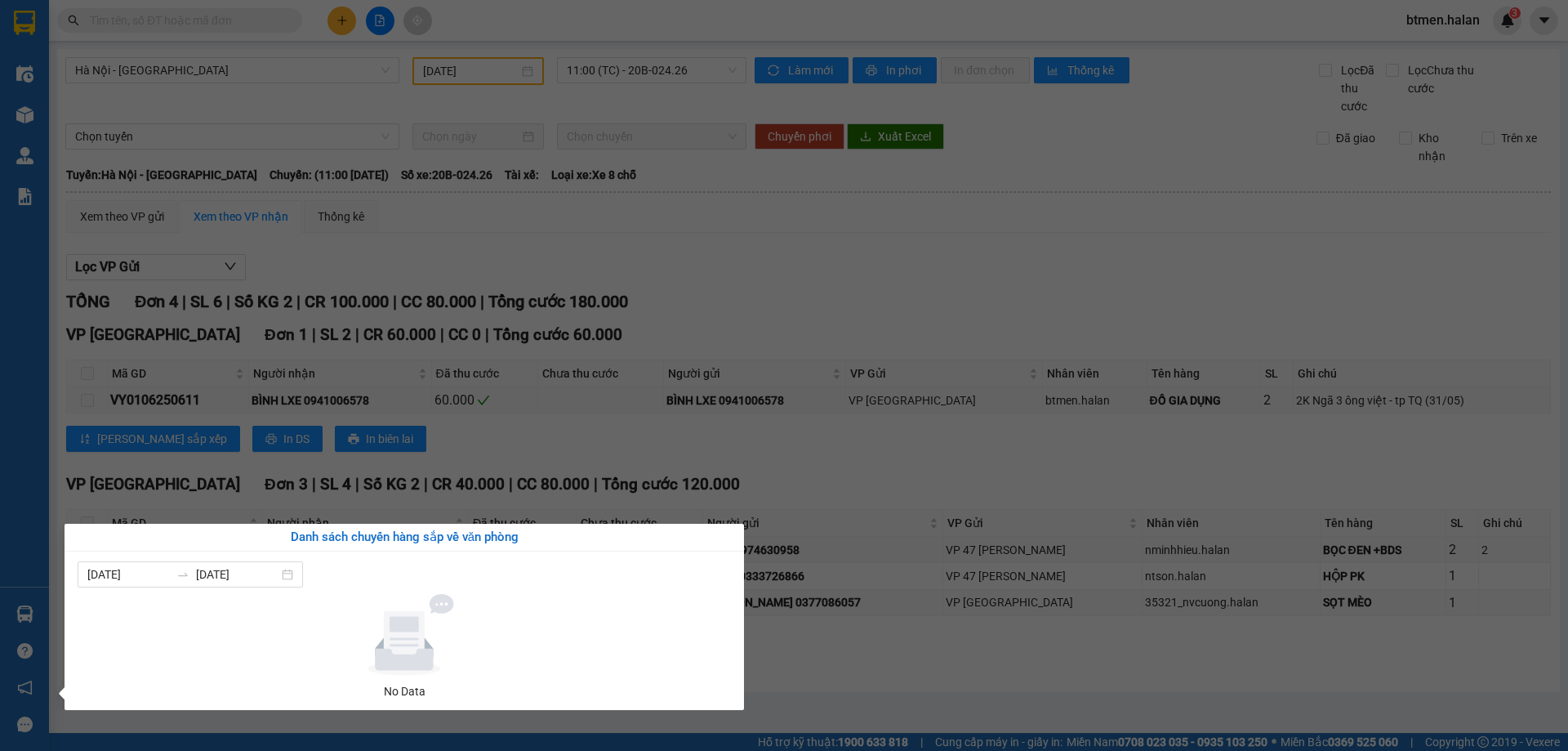
click at [1031, 327] on section "Kết quả tìm kiếm ( 0 ) Bộ lọc No Data btmen.halan 3 Điều hành xe Kho hàng mới Q…" at bounding box center [784, 376] width 1568 height 751
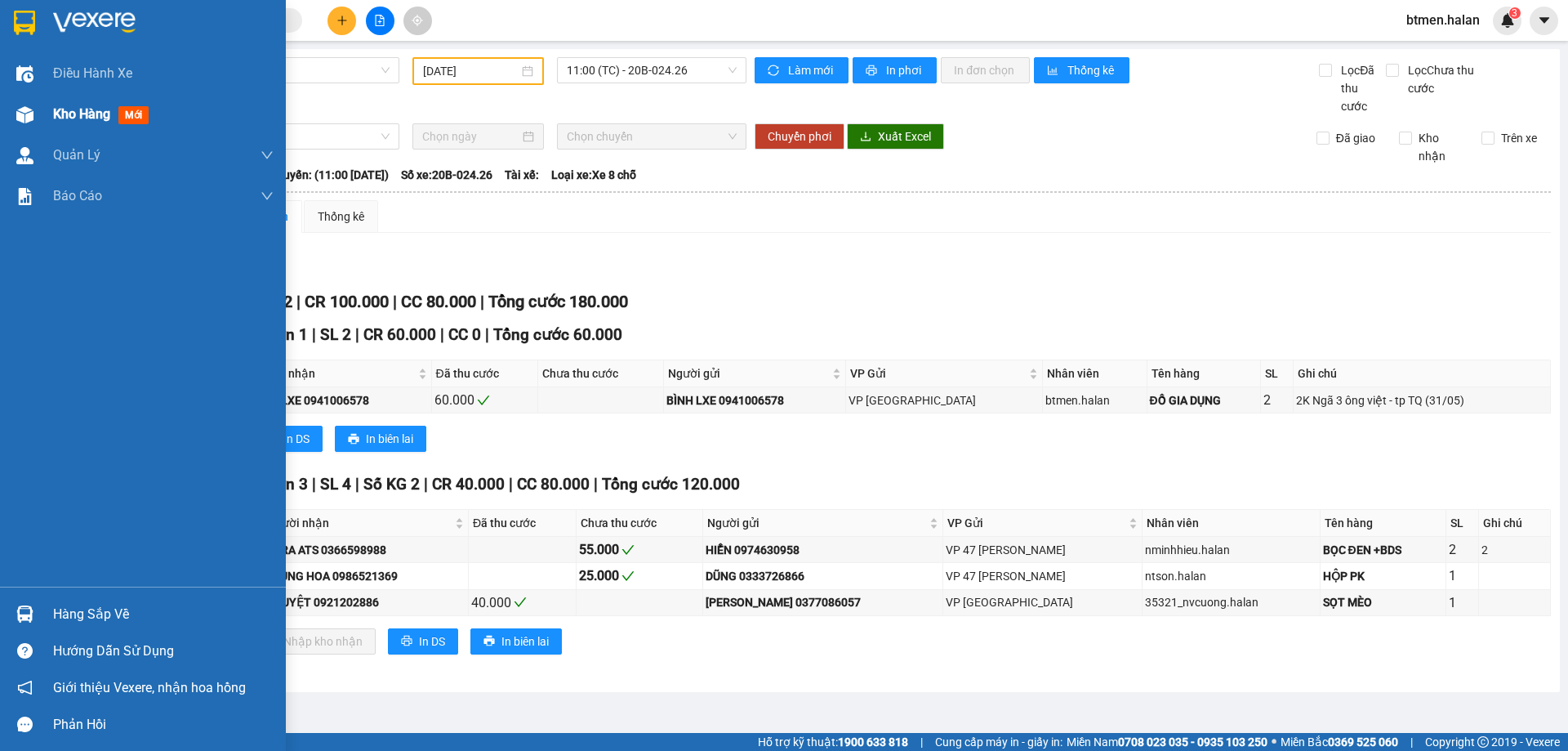
click at [46, 108] on div "Kho hàng mới" at bounding box center [143, 114] width 286 height 41
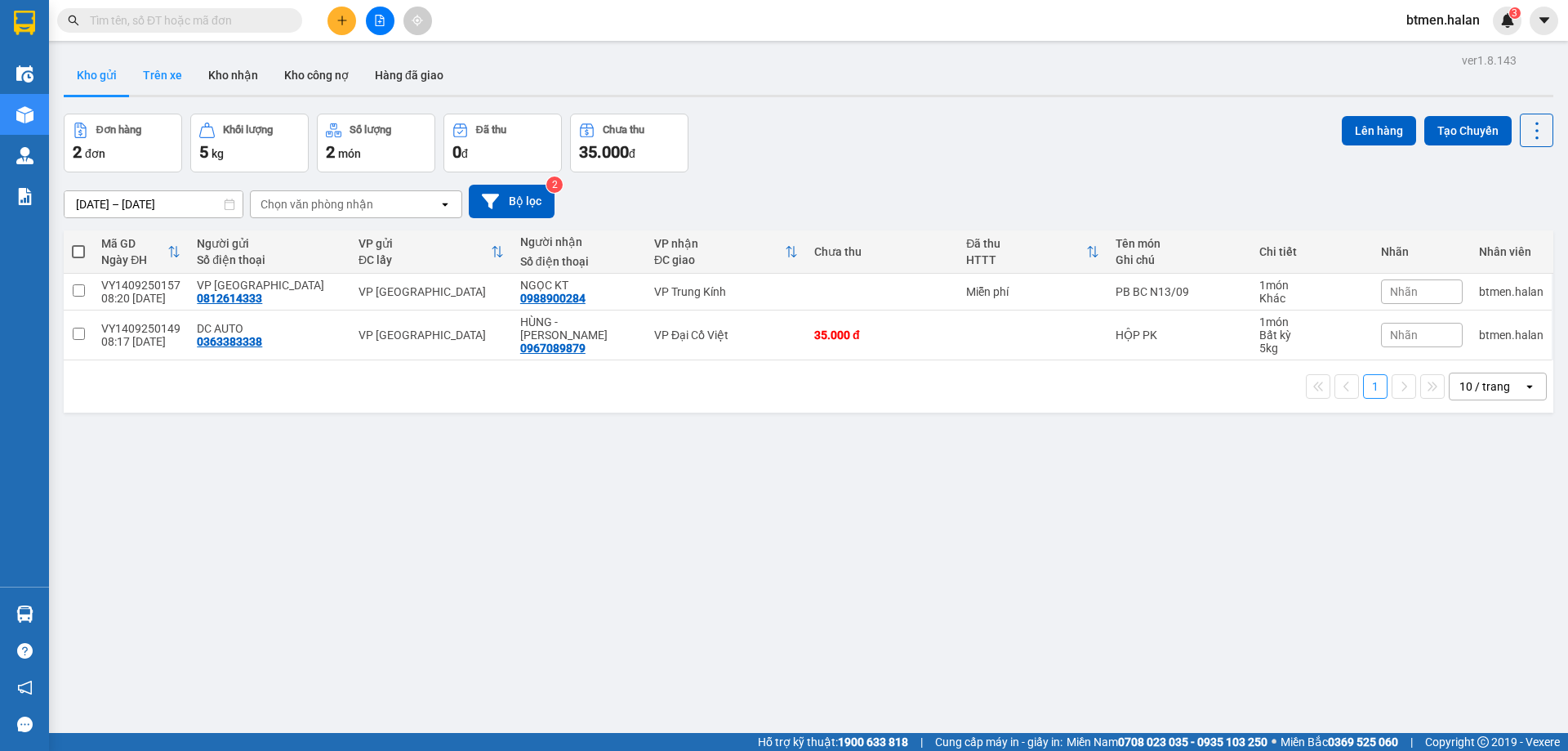
click at [175, 70] on button "Trên xe" at bounding box center [162, 76] width 65 height 40
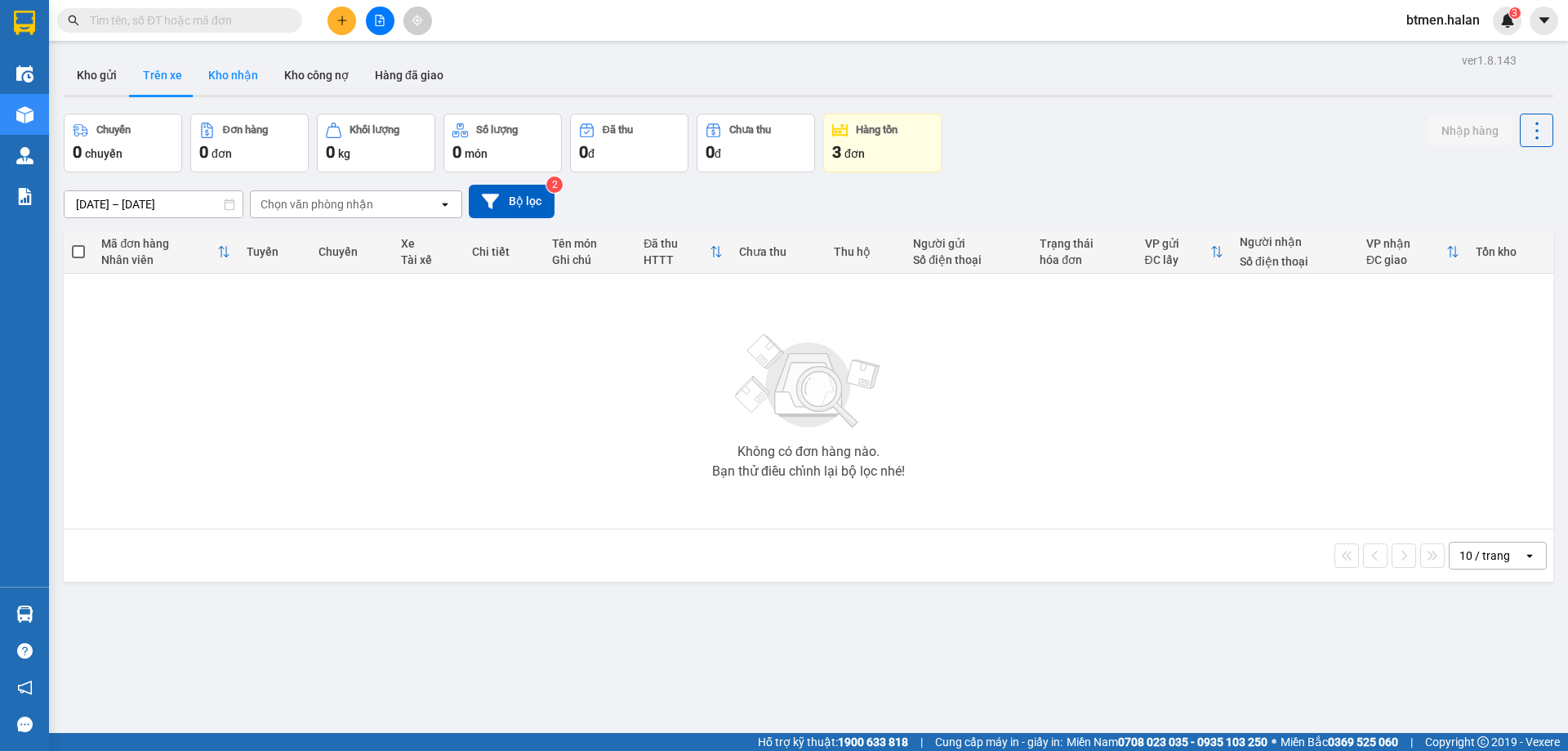
click at [226, 65] on button "Kho nhận" at bounding box center [233, 76] width 76 height 40
type input "[DATE] – [DATE]"
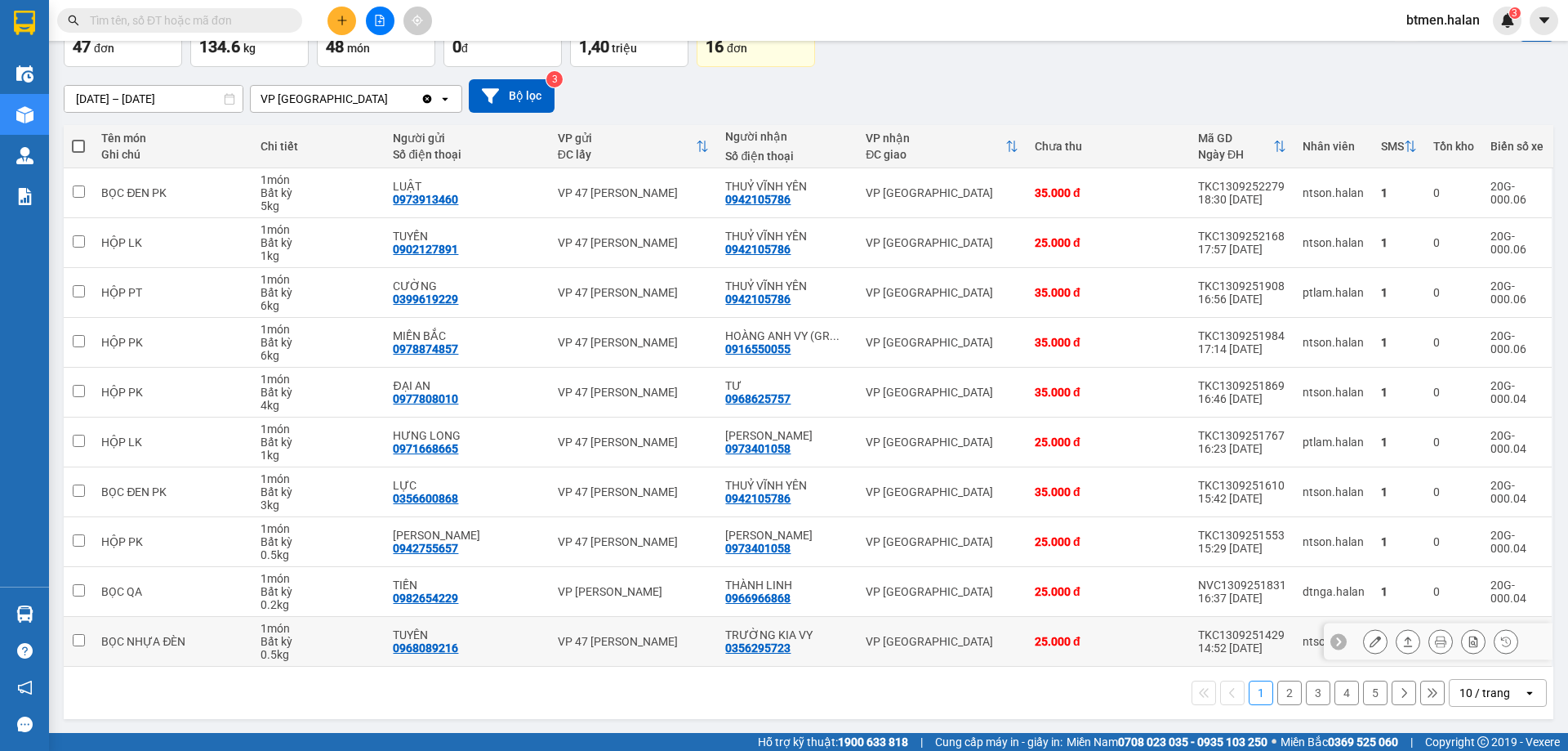
scroll to position [107, 0]
click at [1278, 692] on button "2" at bounding box center [1289, 692] width 25 height 25
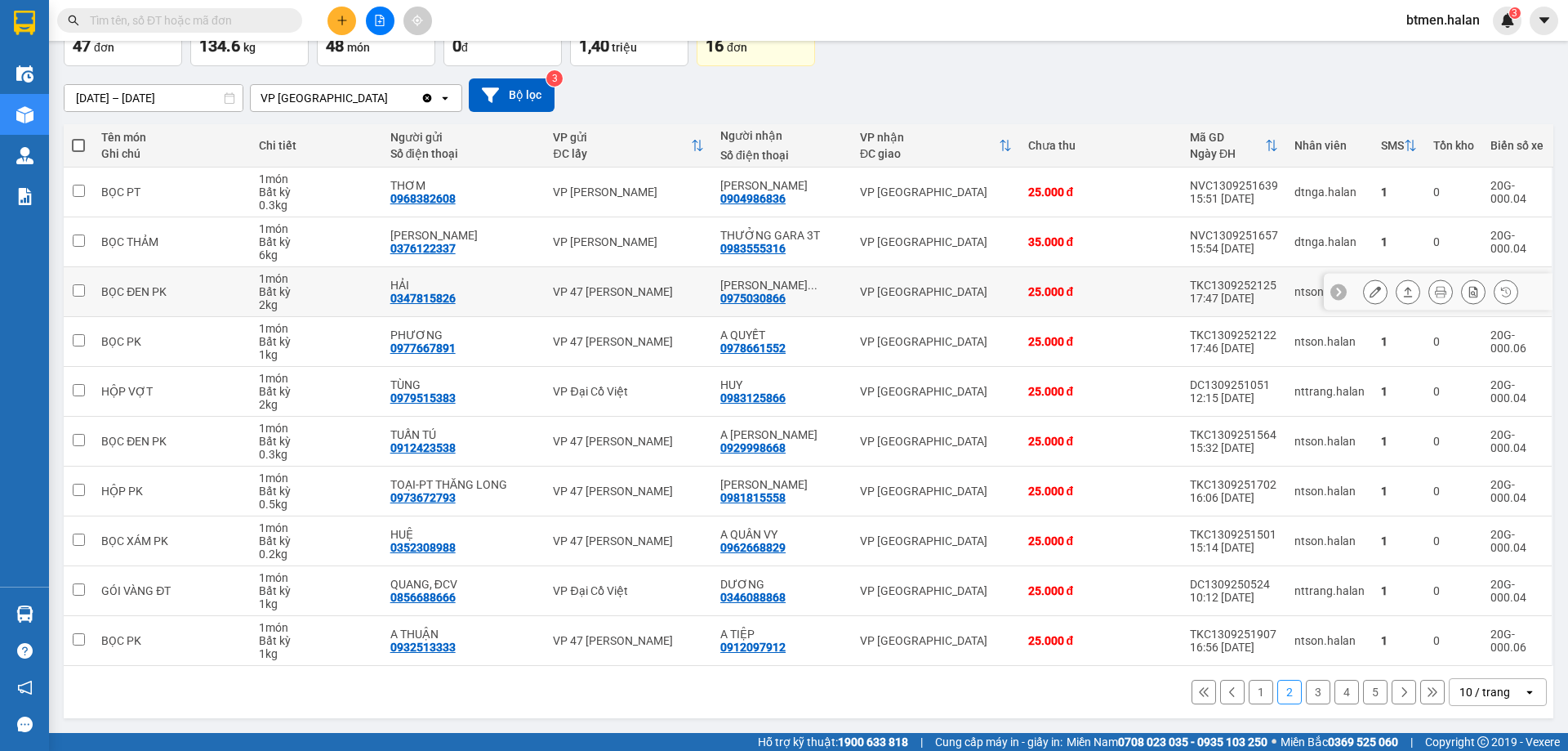
click at [1435, 290] on icon at bounding box center [1440, 291] width 11 height 11
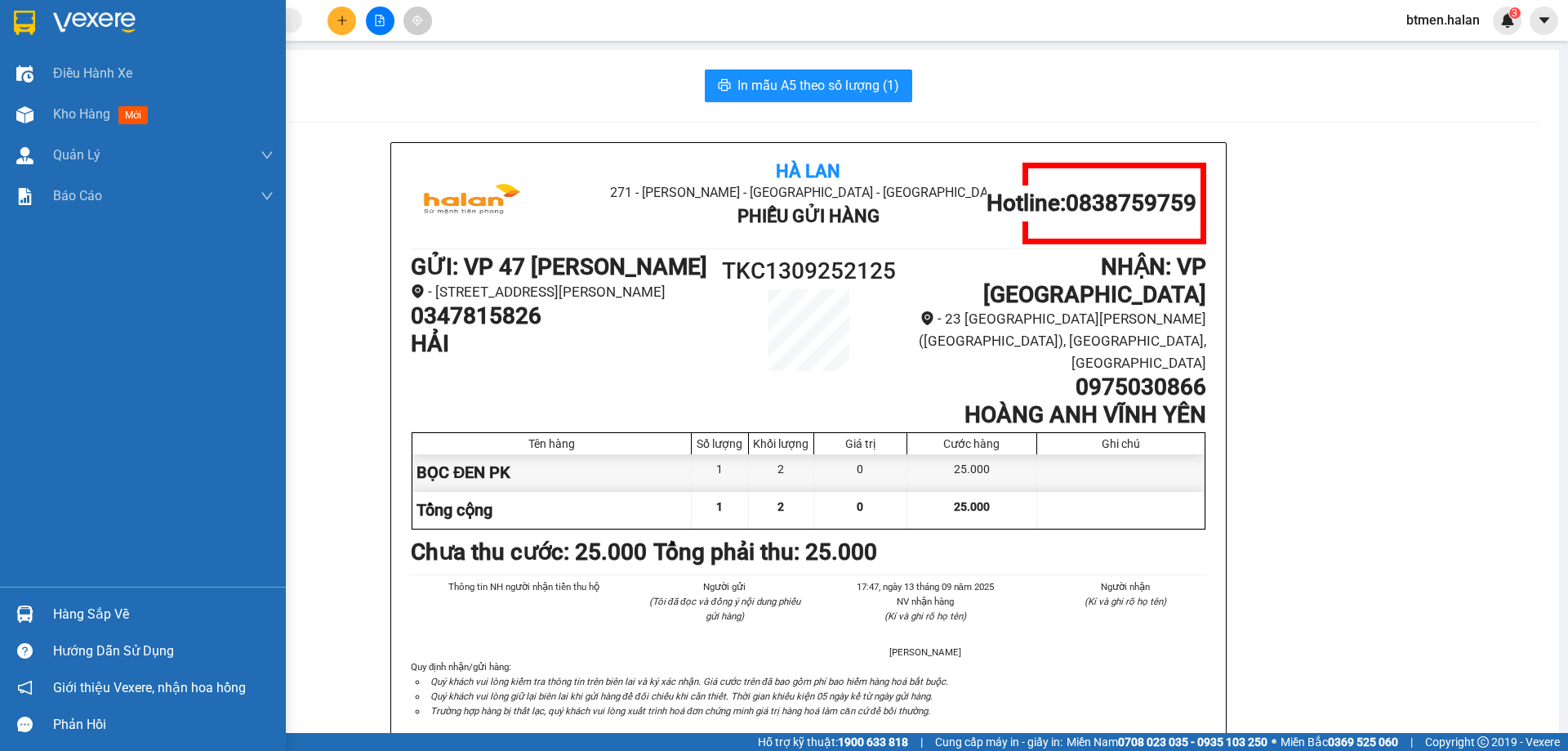
click at [75, 609] on div "Hàng sắp về" at bounding box center [163, 614] width 221 height 25
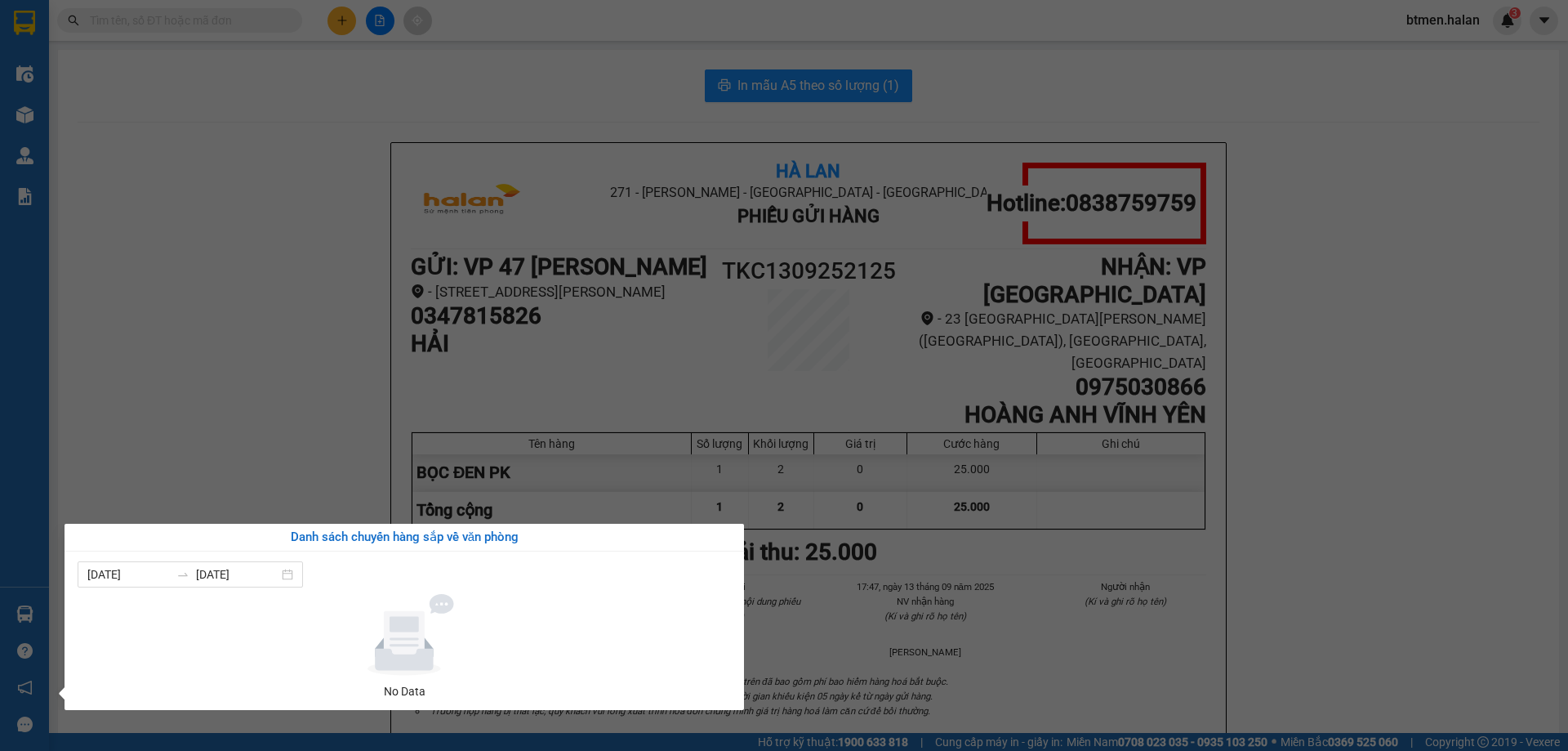
click at [1393, 411] on section "Kết quả tìm kiếm ( 0 ) Bộ lọc No Data btmen.halan 3 Điều hành xe Kho hàng mới Q…" at bounding box center [784, 376] width 1568 height 751
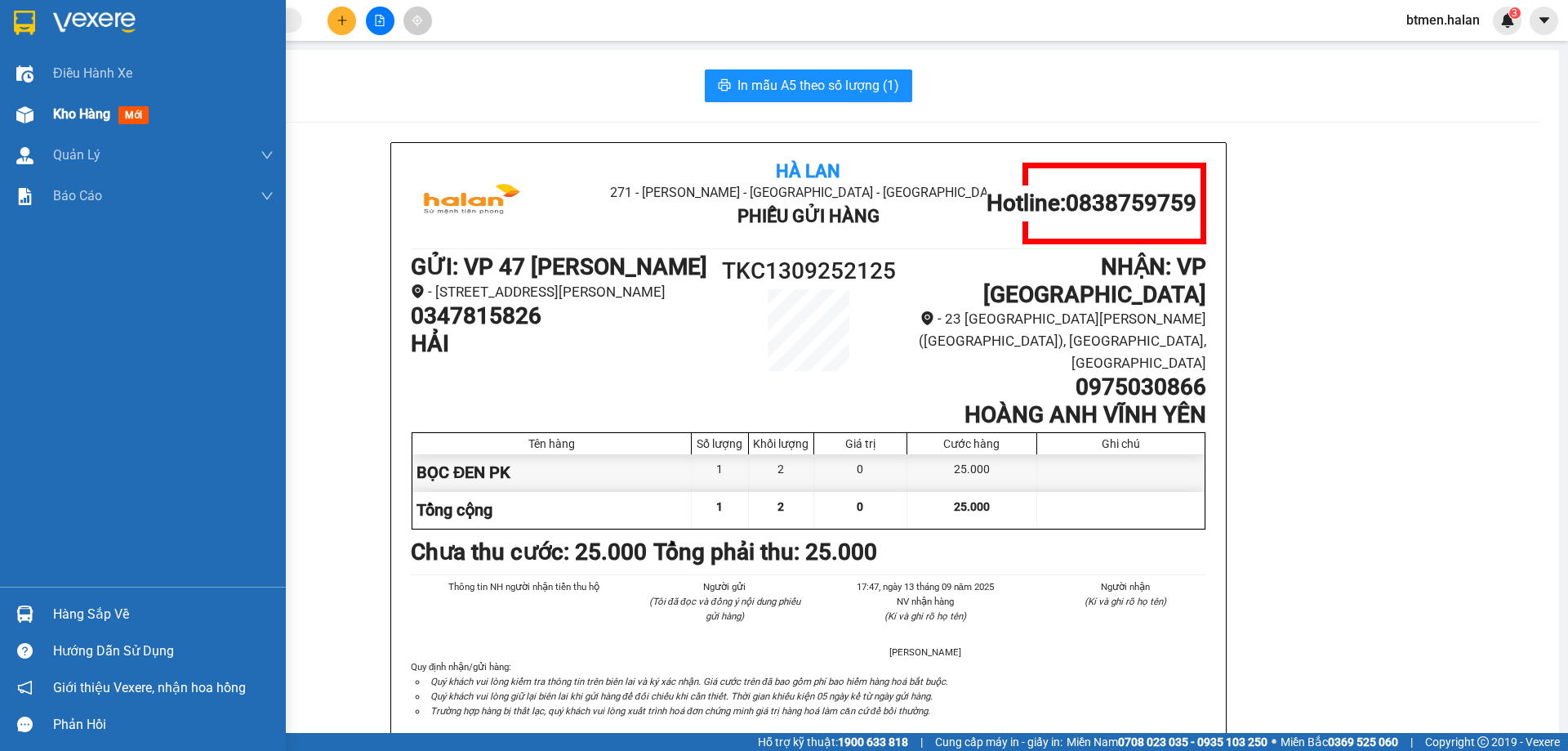
click at [76, 101] on div "Kho hàng mới" at bounding box center [163, 114] width 221 height 41
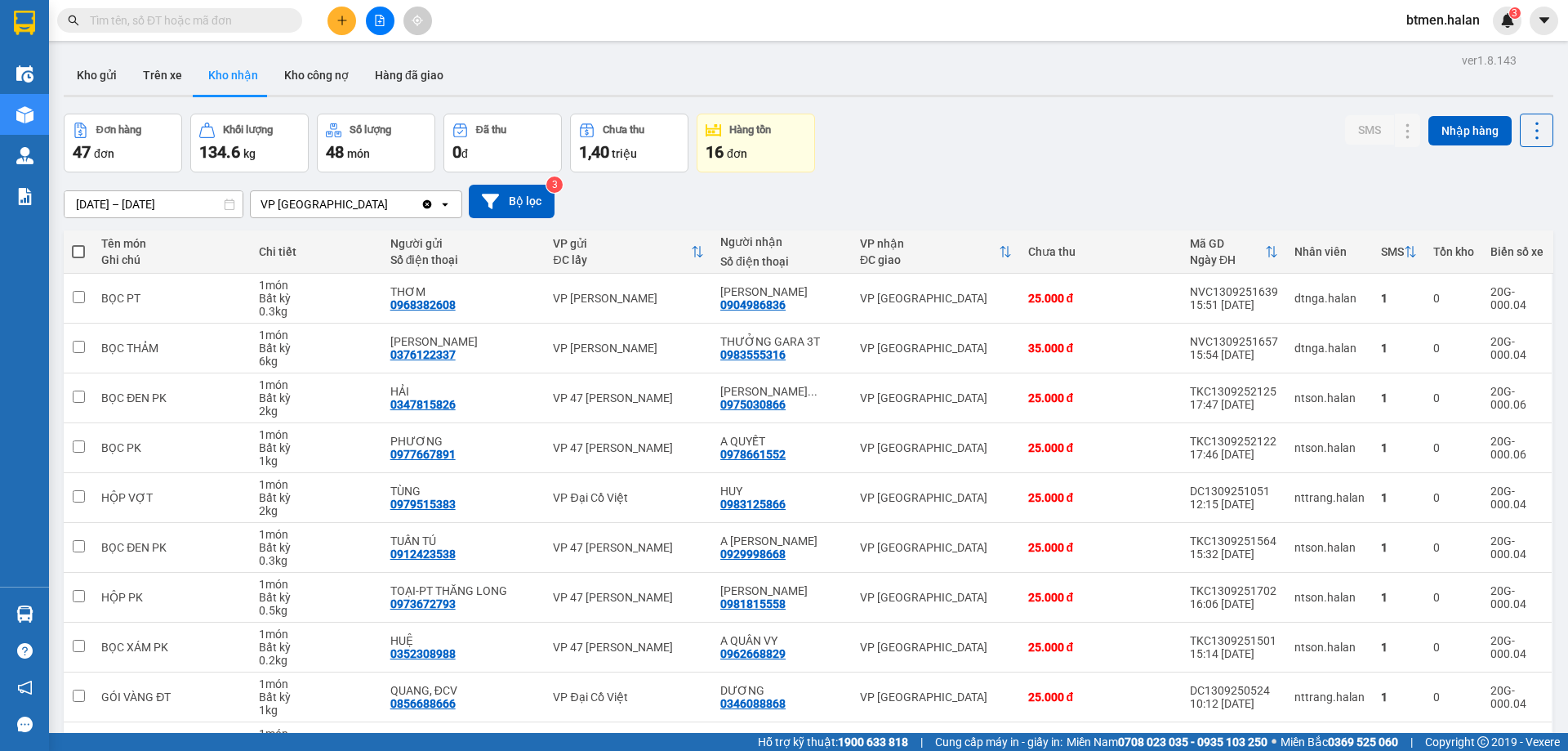
click at [191, 9] on span at bounding box center [179, 21] width 245 height 25
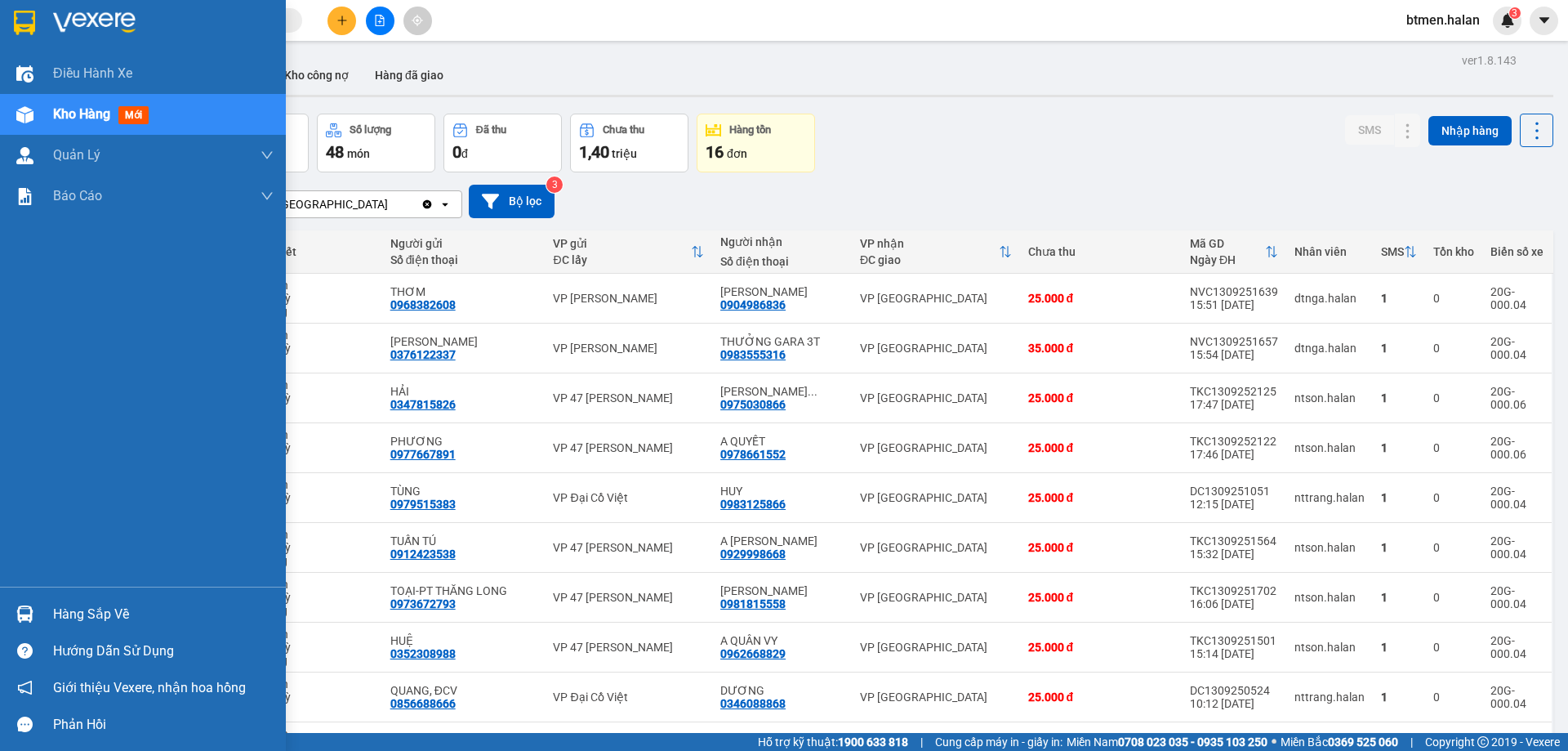
click at [35, 610] on div at bounding box center [24, 614] width 28 height 28
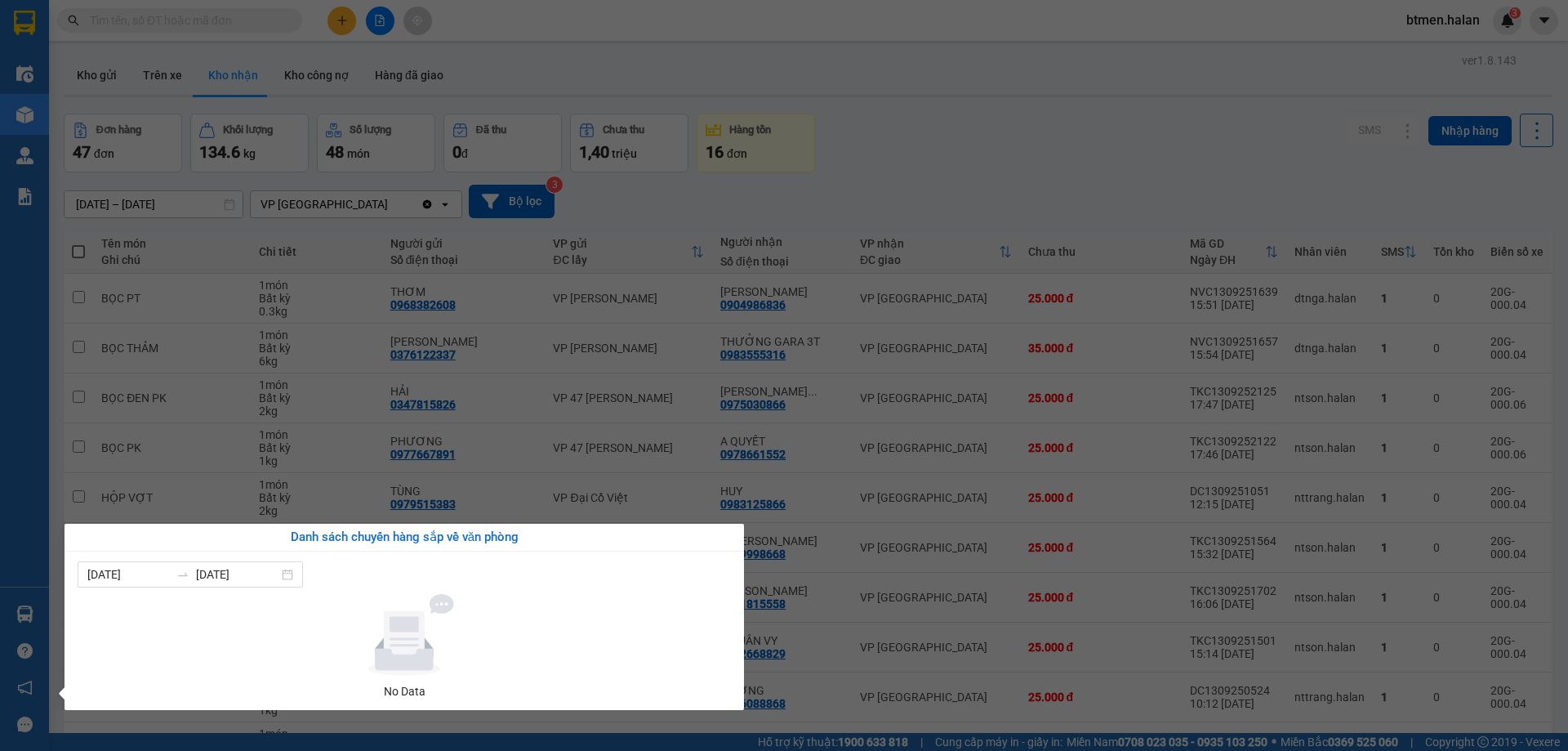
click at [1117, 157] on section "Kết quả tìm kiếm ( 0 ) Bộ lọc No Data btmen.halan 3 Điều hành xe Kho hàng mới Q…" at bounding box center [784, 376] width 1568 height 751
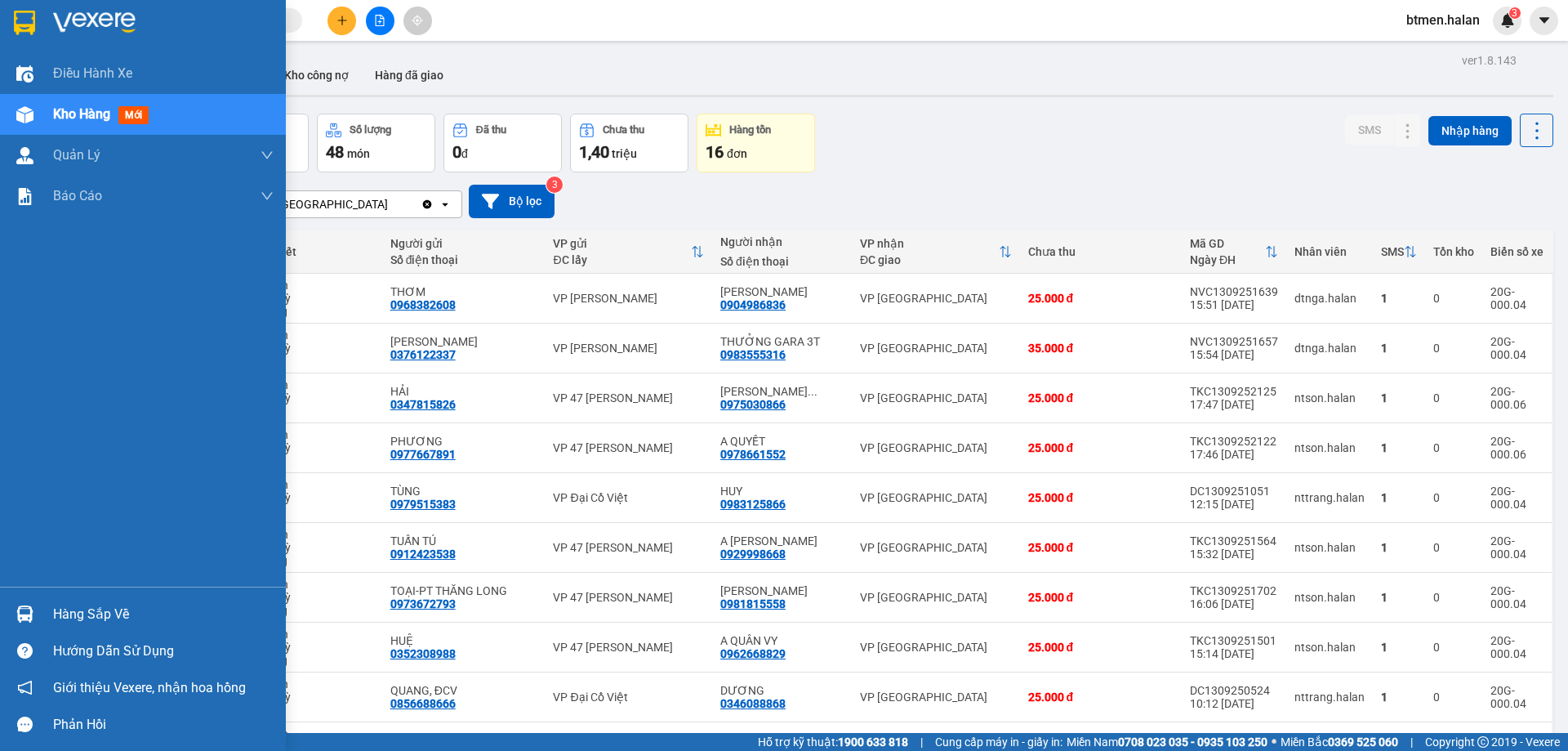
click at [113, 620] on div "Hàng sắp về" at bounding box center [163, 614] width 221 height 25
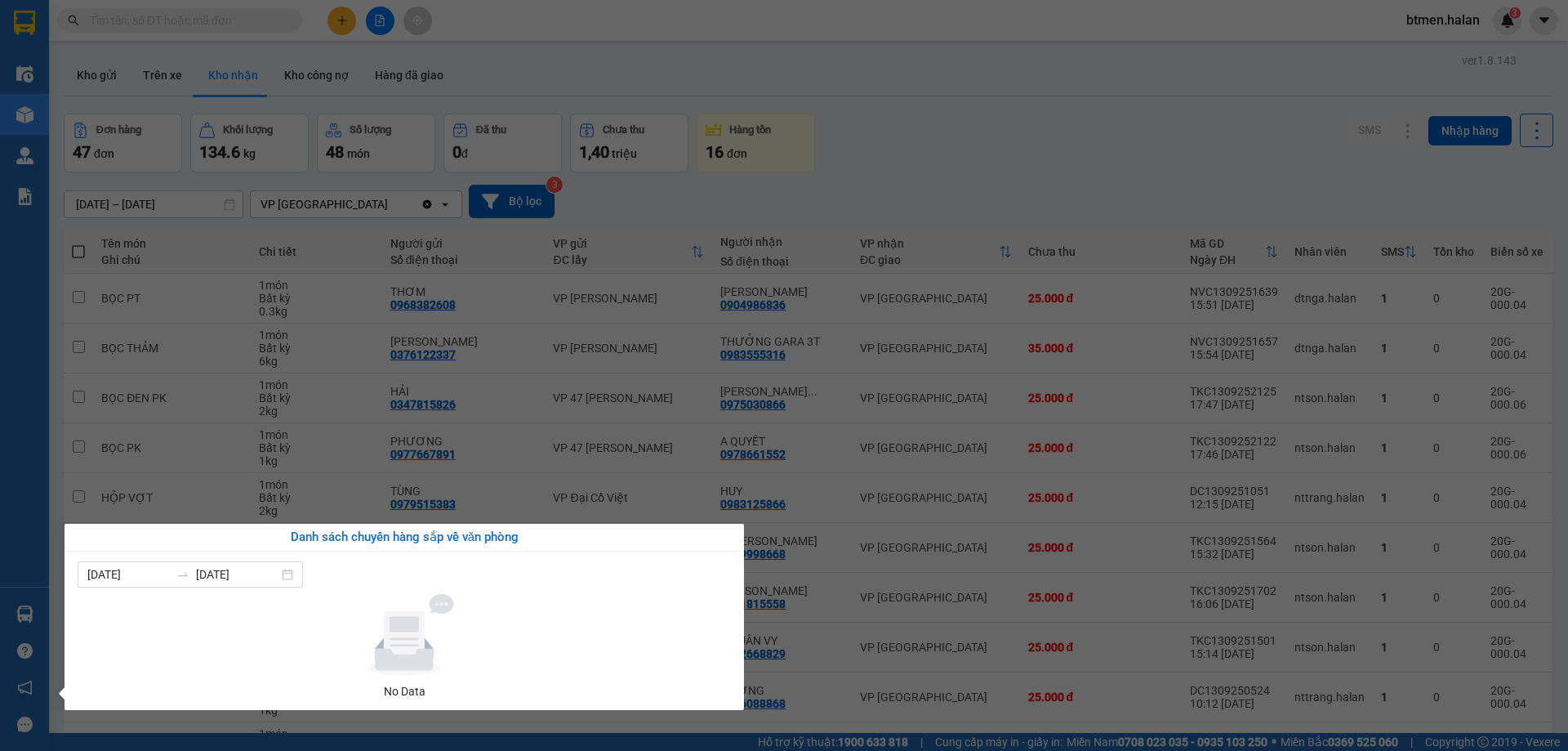
click at [1223, 220] on section "Kết quả tìm kiếm ( 0 ) Bộ lọc No Data btmen.halan 3 Điều hành xe Kho hàng mới Q…" at bounding box center [784, 376] width 1568 height 751
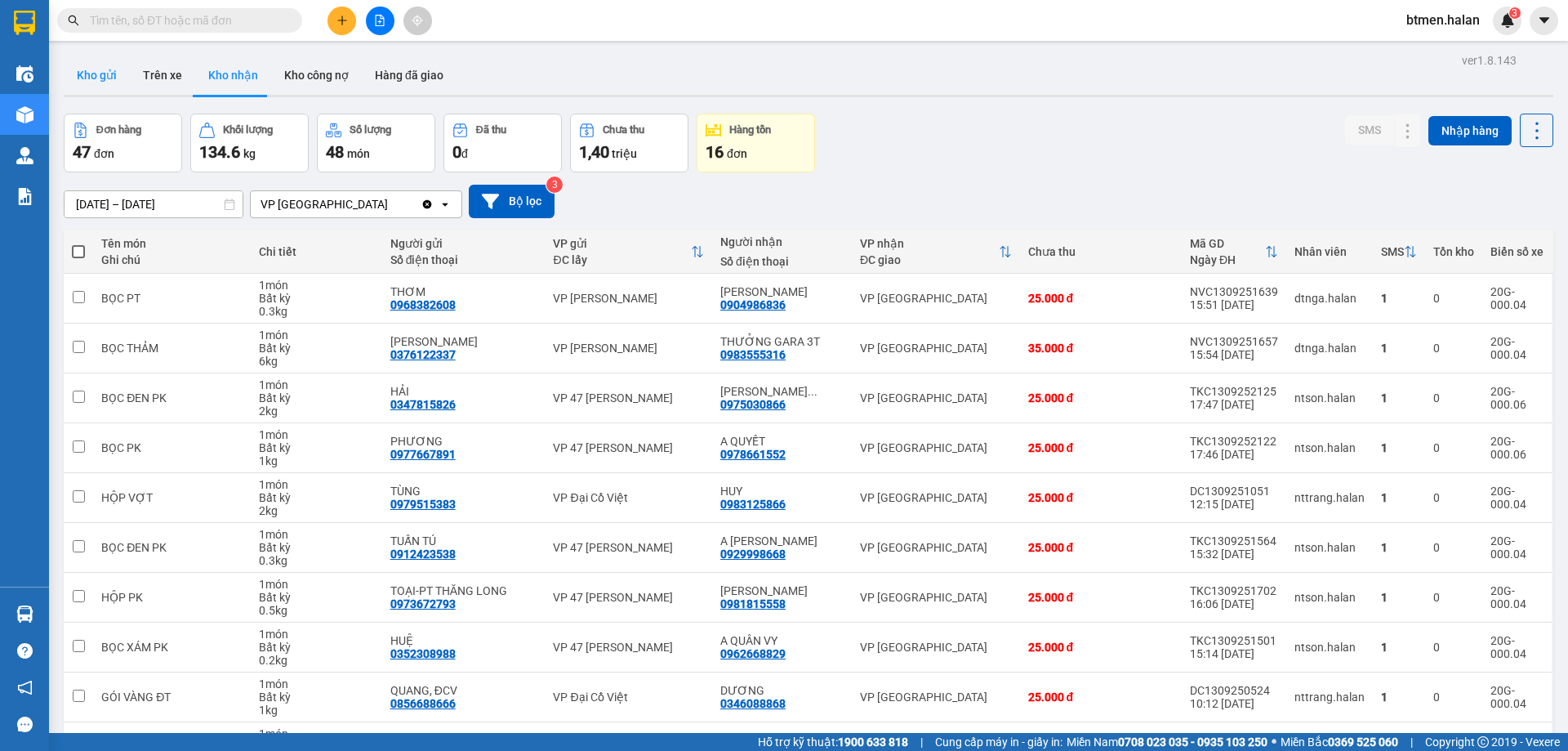
click at [108, 77] on button "Kho gửi" at bounding box center [96, 76] width 66 height 40
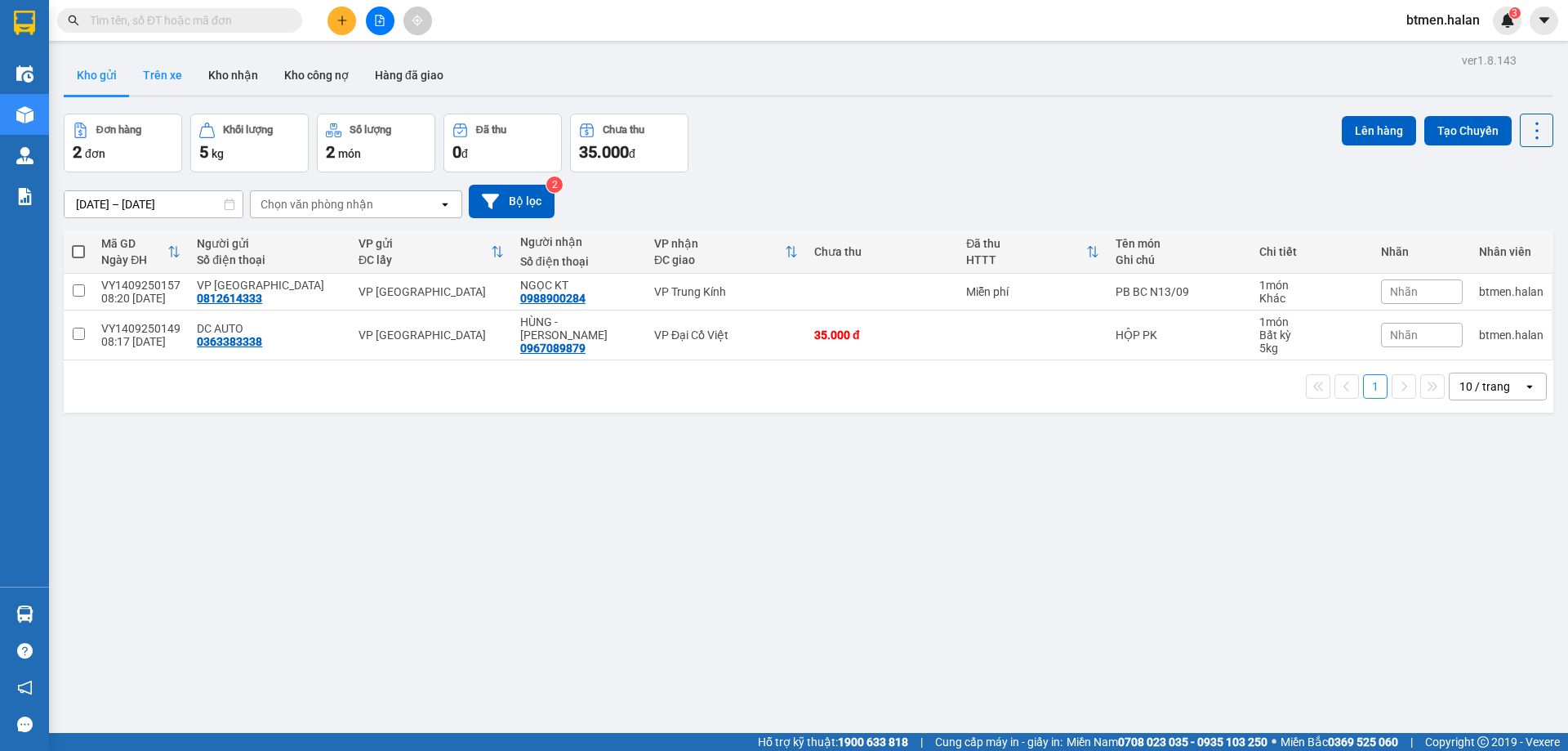
click at [175, 63] on button "Trên xe" at bounding box center [162, 76] width 65 height 40
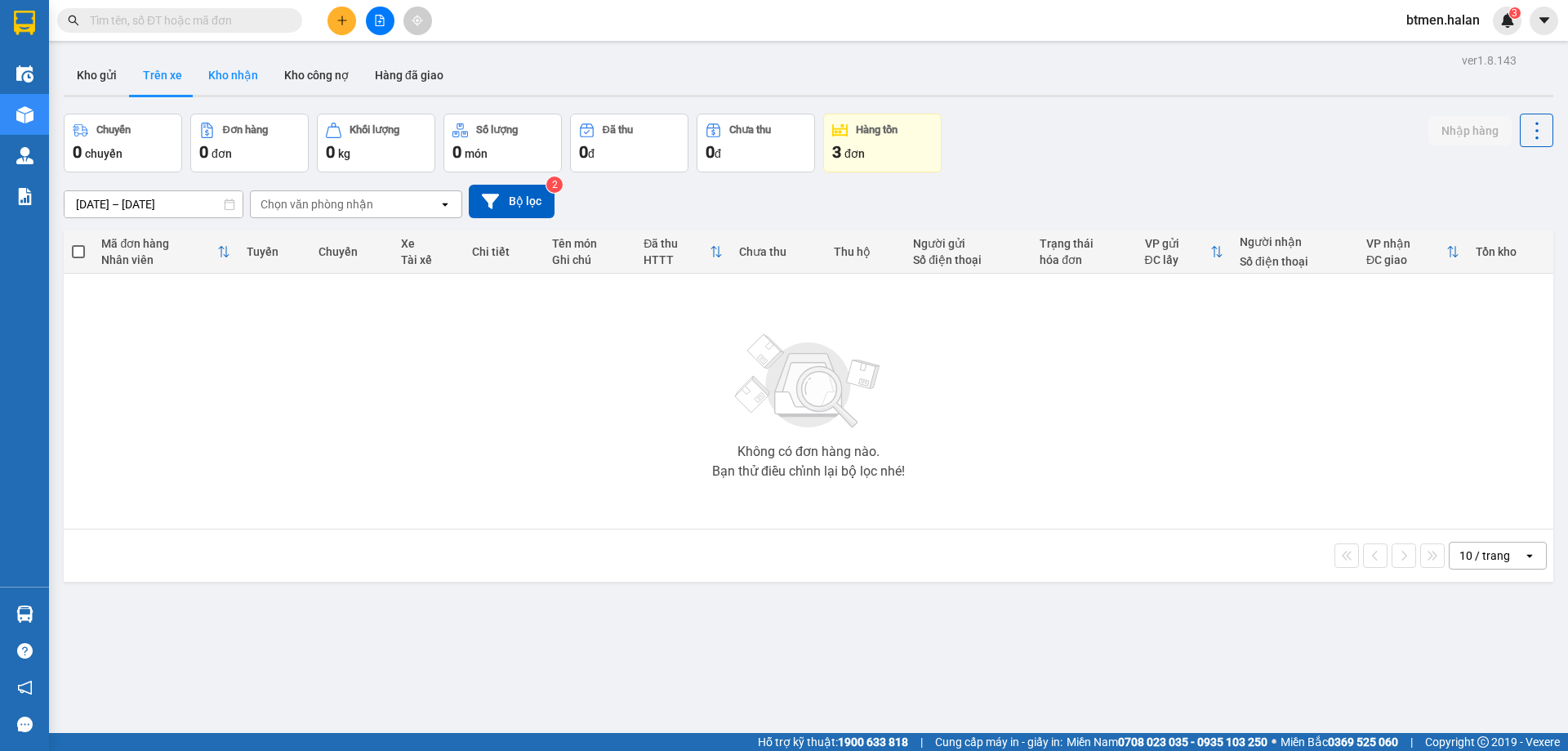
click at [208, 74] on button "Kho nhận" at bounding box center [233, 76] width 76 height 40
type input "[DATE] – [DATE]"
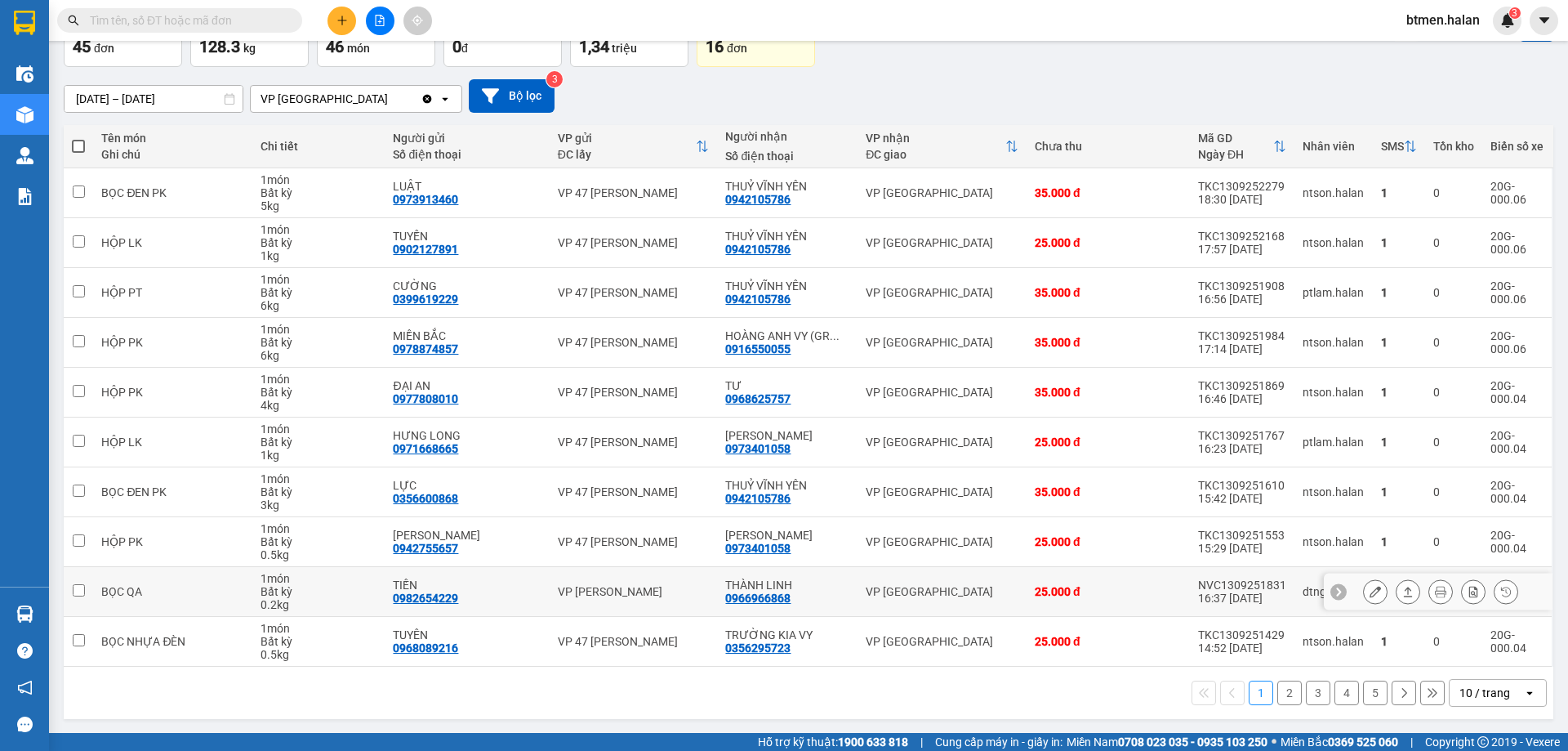
scroll to position [107, 0]
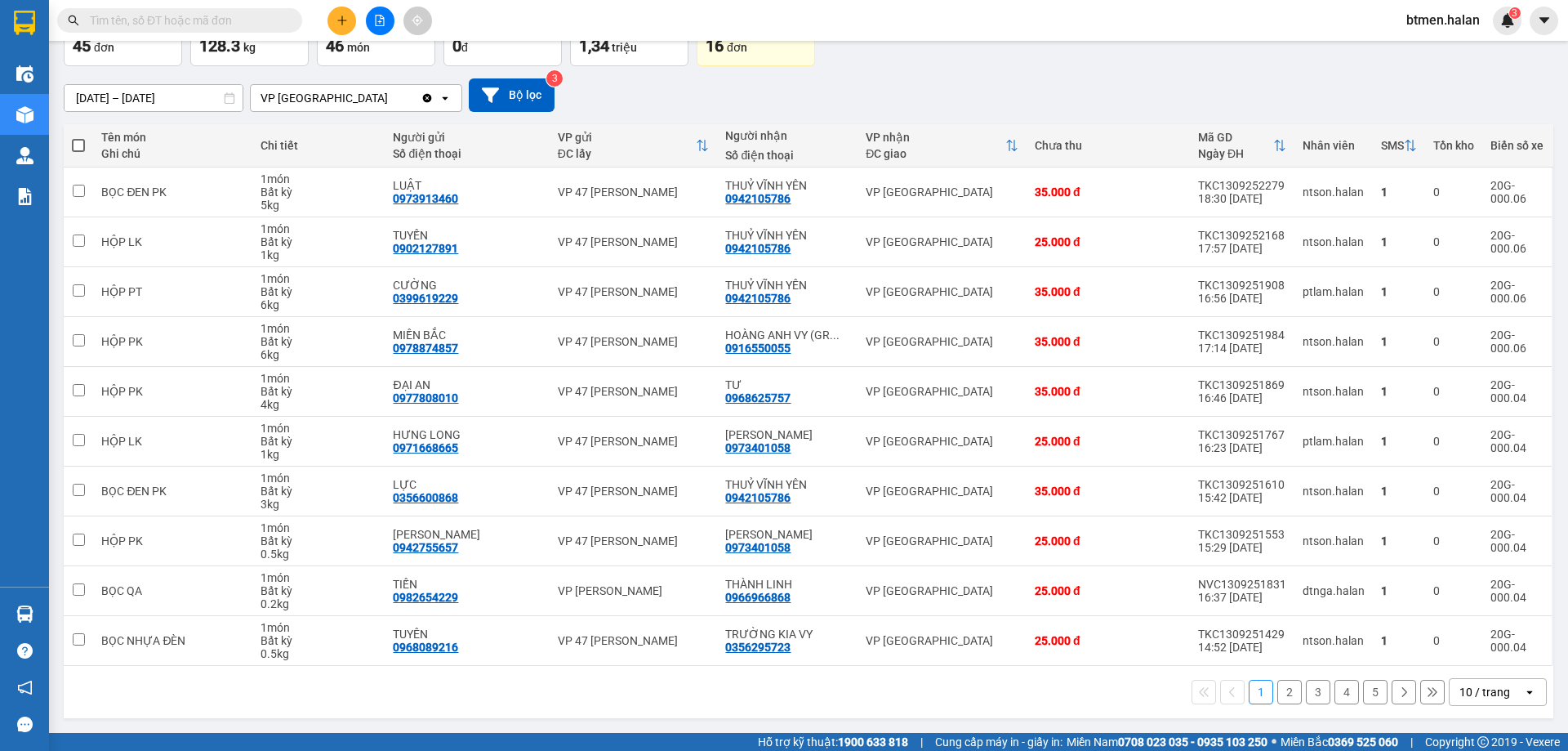
click at [1277, 693] on button "2" at bounding box center [1289, 692] width 25 height 25
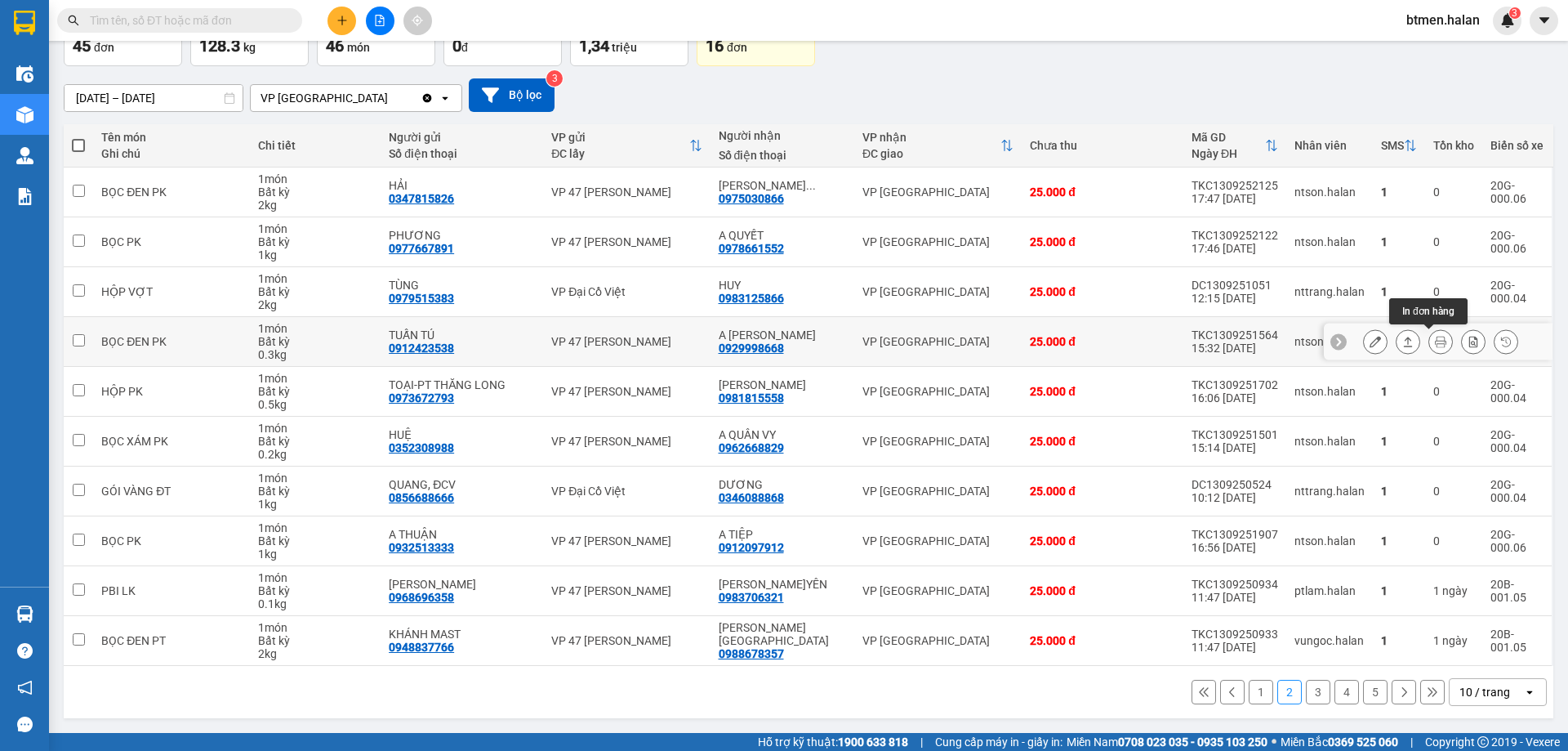
click at [1435, 342] on icon at bounding box center [1440, 341] width 11 height 11
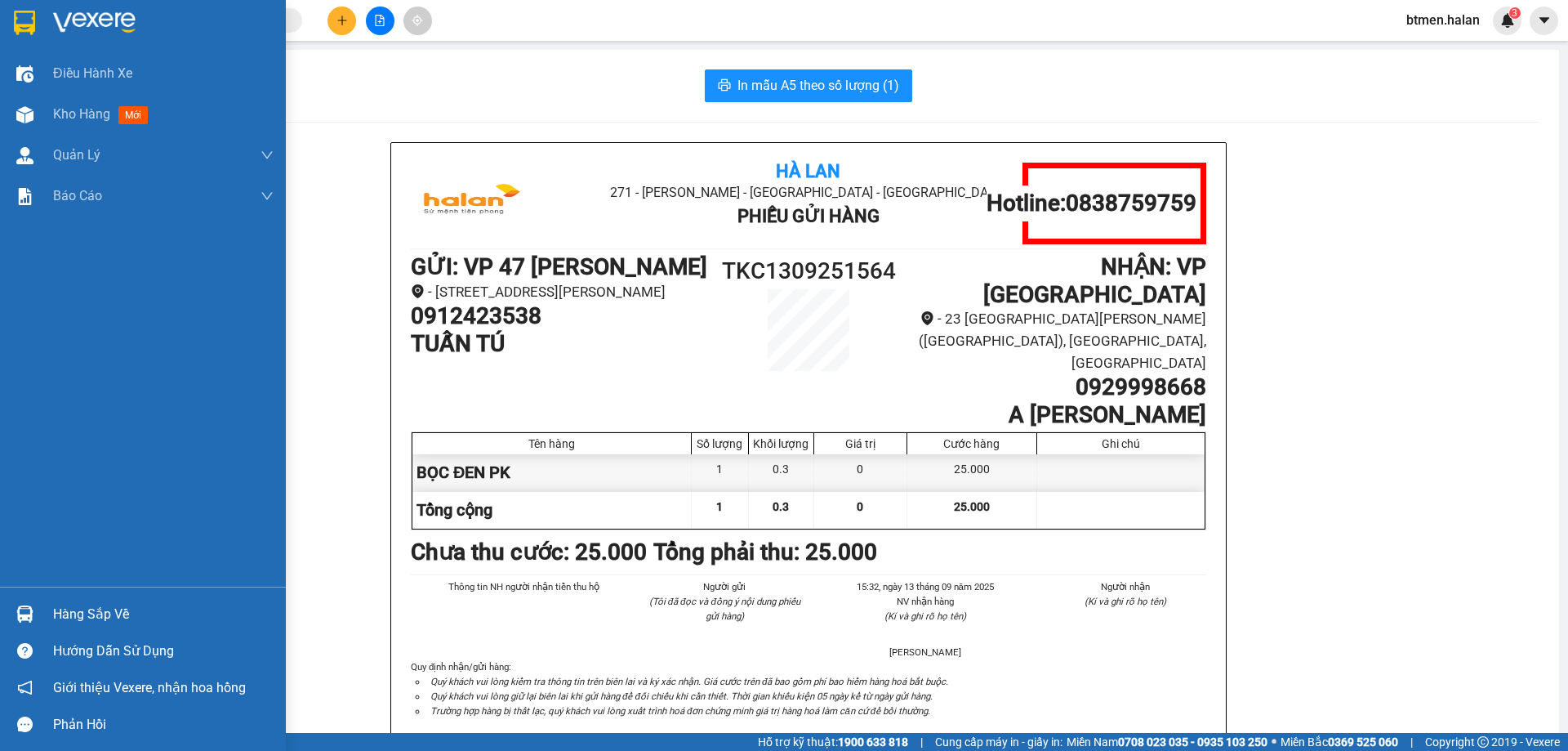
click at [104, 622] on div "Hàng sắp về" at bounding box center [163, 614] width 221 height 25
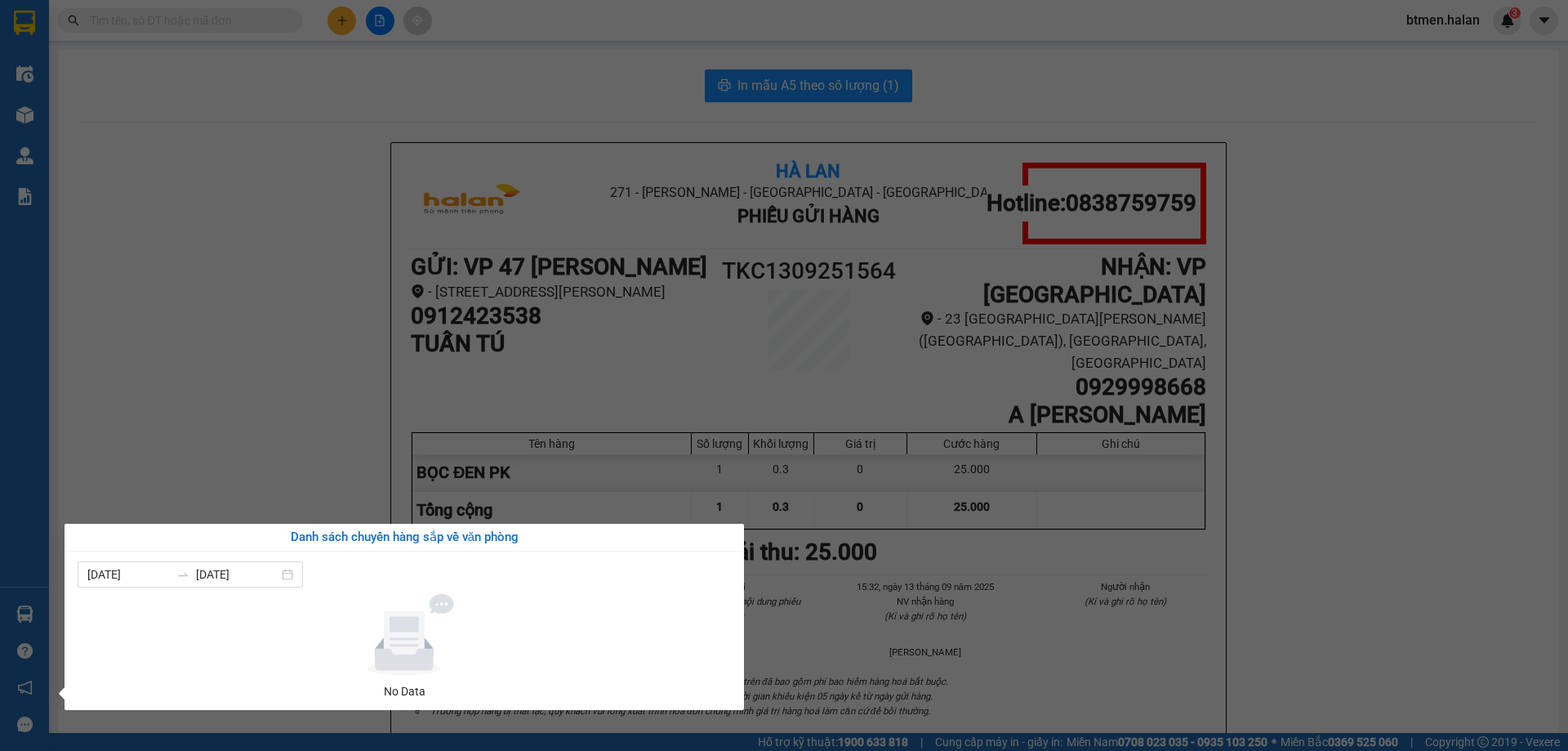
click at [301, 232] on section "Kết quả tìm kiếm ( 0 ) Bộ lọc No Data btmen.halan 3 Điều hành xe Kho hàng mới Q…" at bounding box center [784, 376] width 1568 height 751
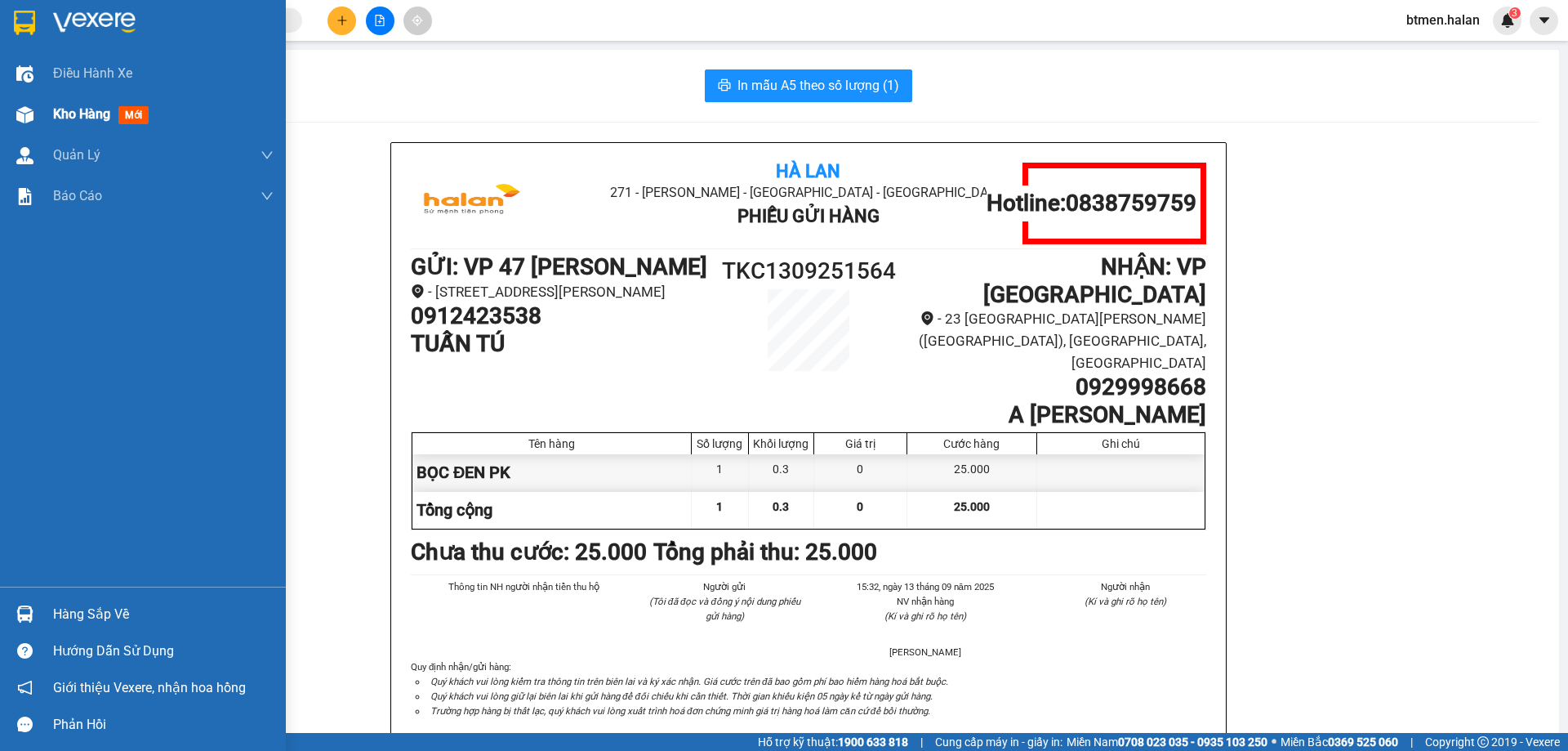
click at [70, 113] on span "Kho hàng" at bounding box center [82, 114] width 58 height 15
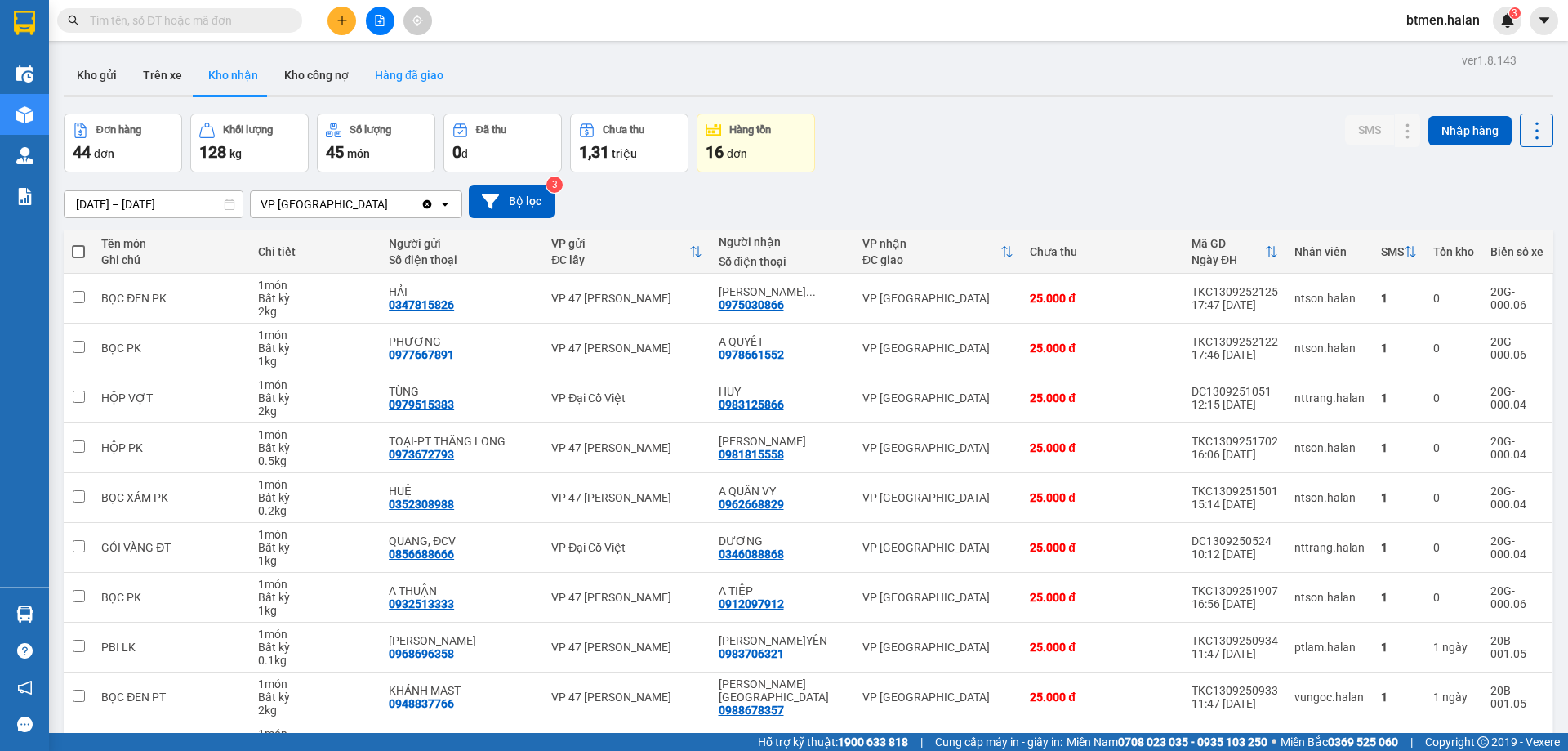
click at [441, 75] on button "Hàng đã giao" at bounding box center [409, 76] width 94 height 40
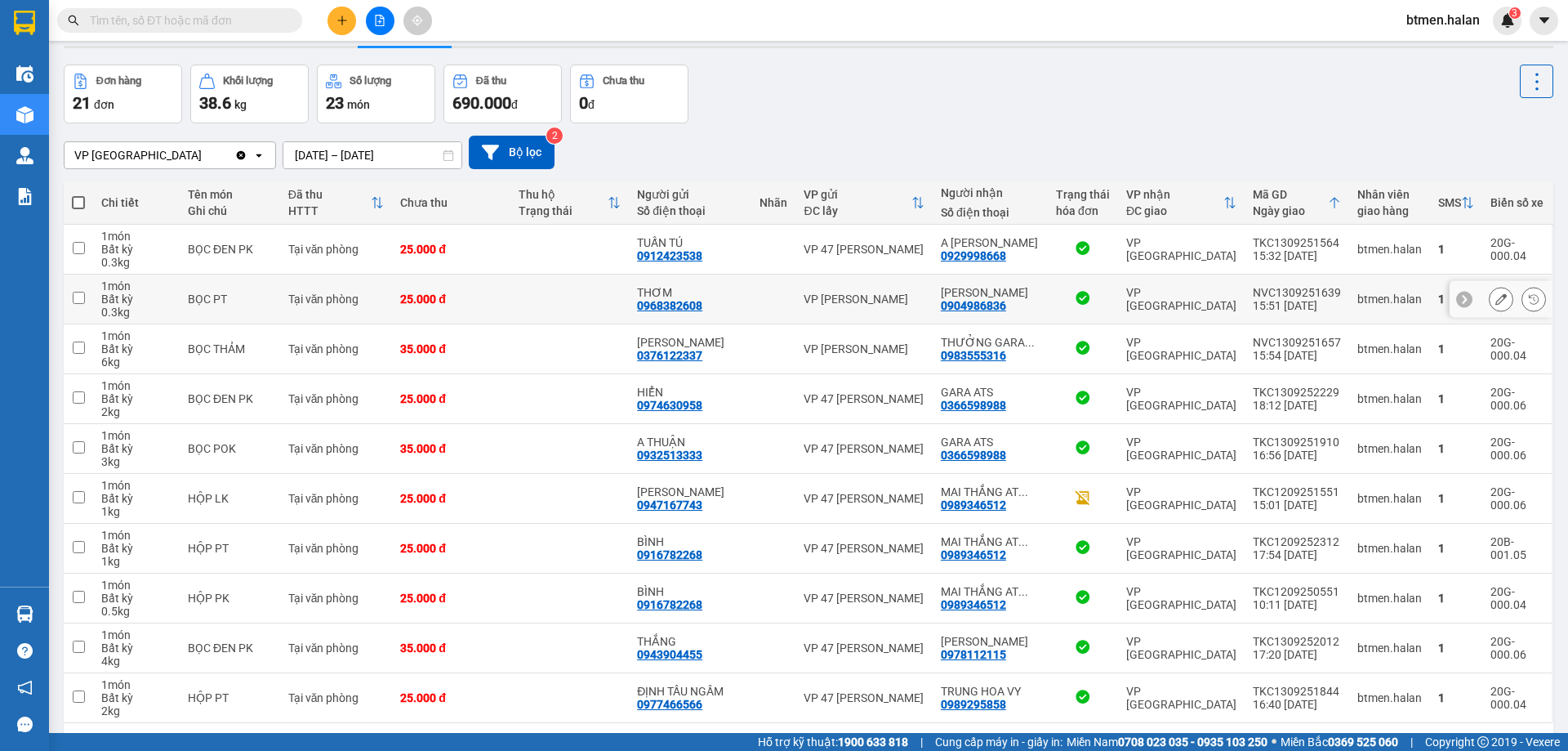
scroll to position [107, 0]
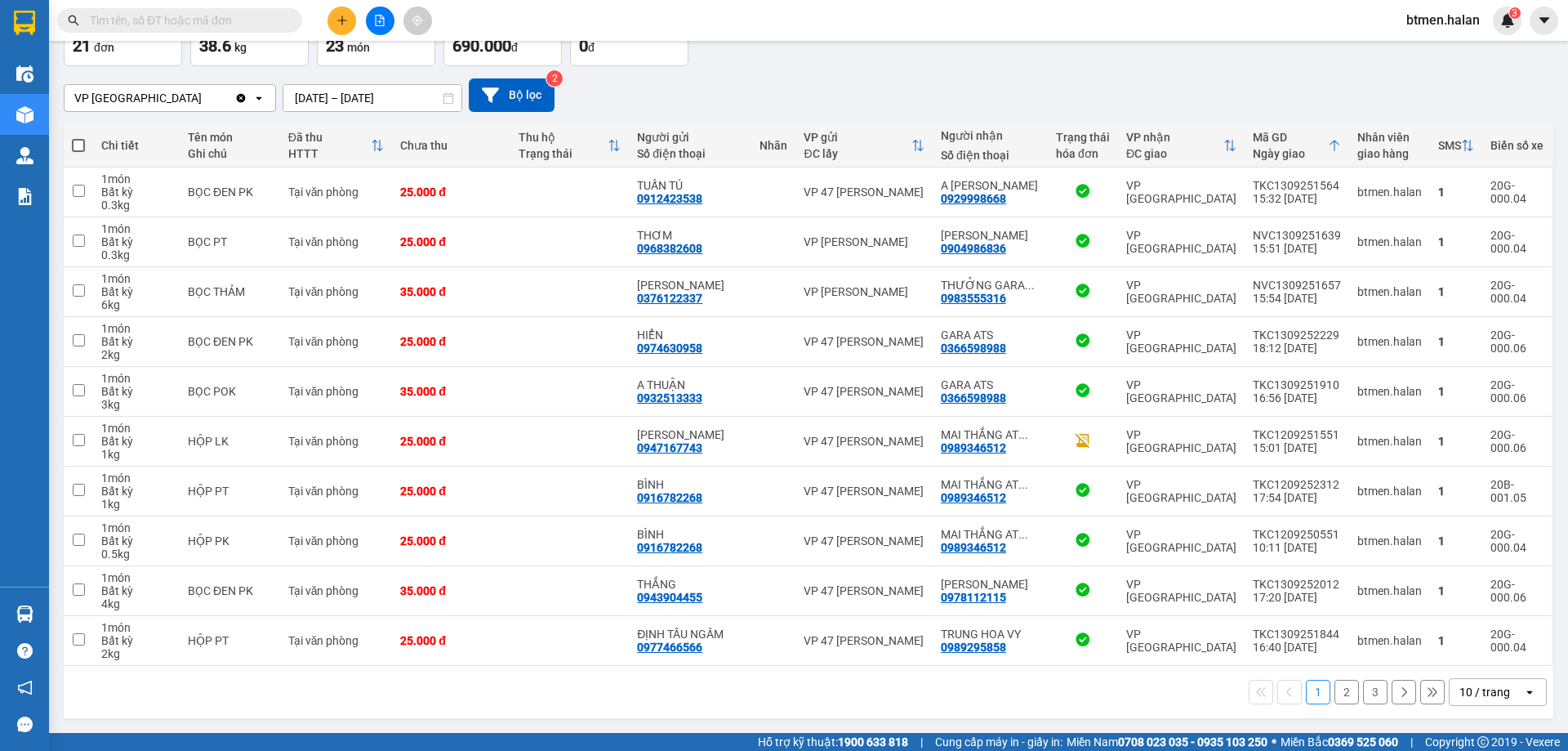
click at [1334, 693] on button "2" at bounding box center [1346, 692] width 25 height 25
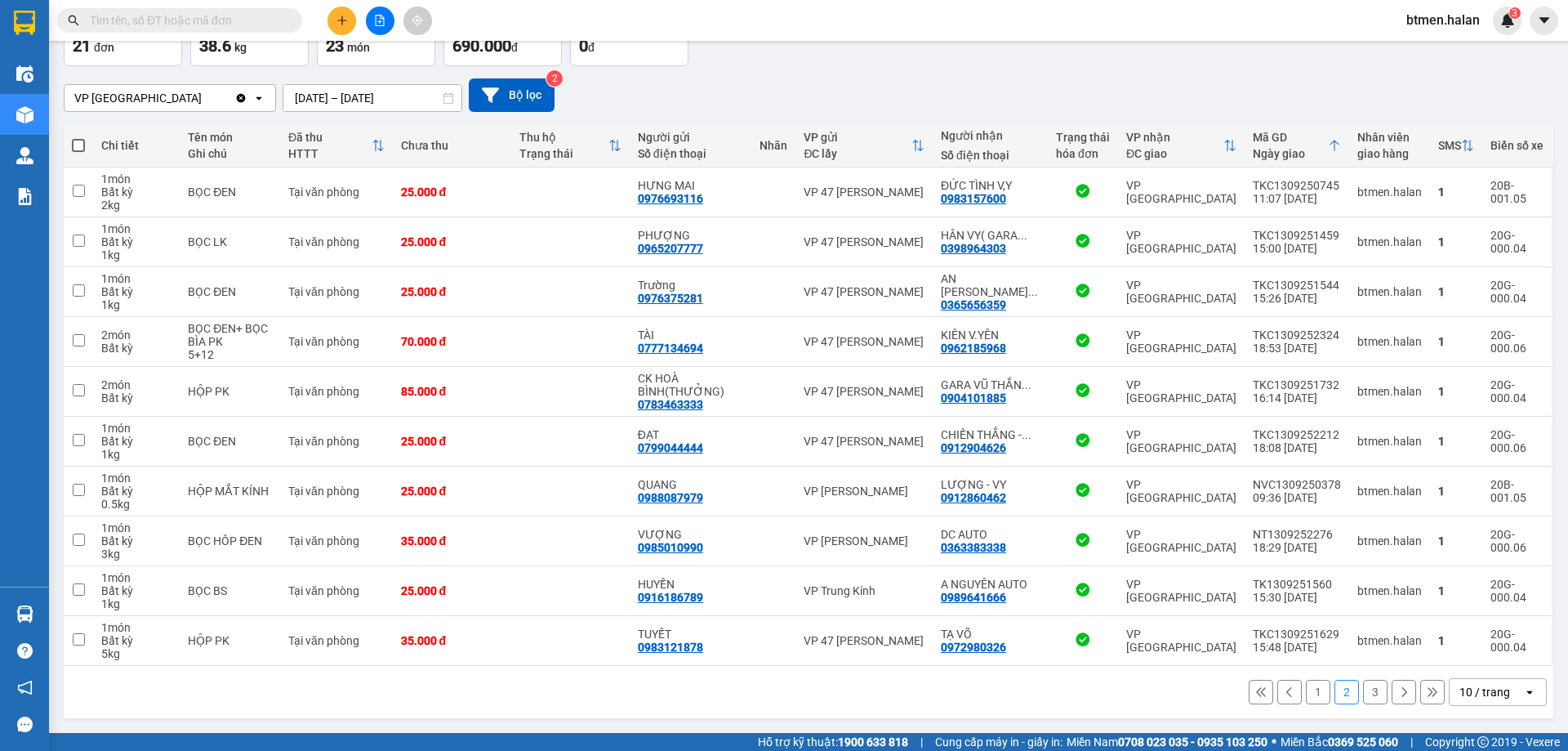
click at [891, 94] on div "VP [GEOGRAPHIC_DATA] Clear value open [DATE] – [DATE] Press the down arrow key …" at bounding box center [808, 95] width 1489 height 34
click at [1306, 687] on button "1" at bounding box center [1317, 692] width 25 height 25
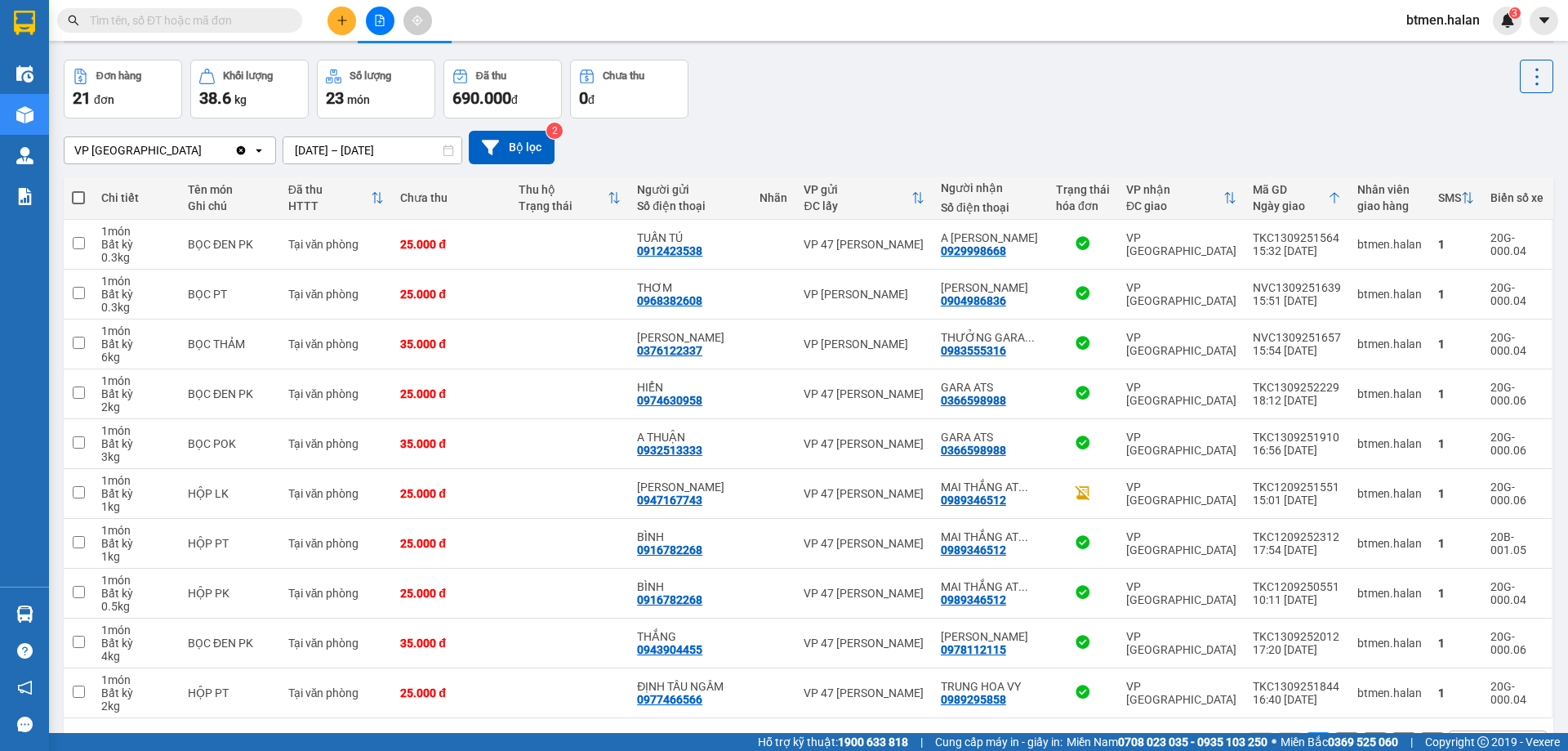
scroll to position [0, 0]
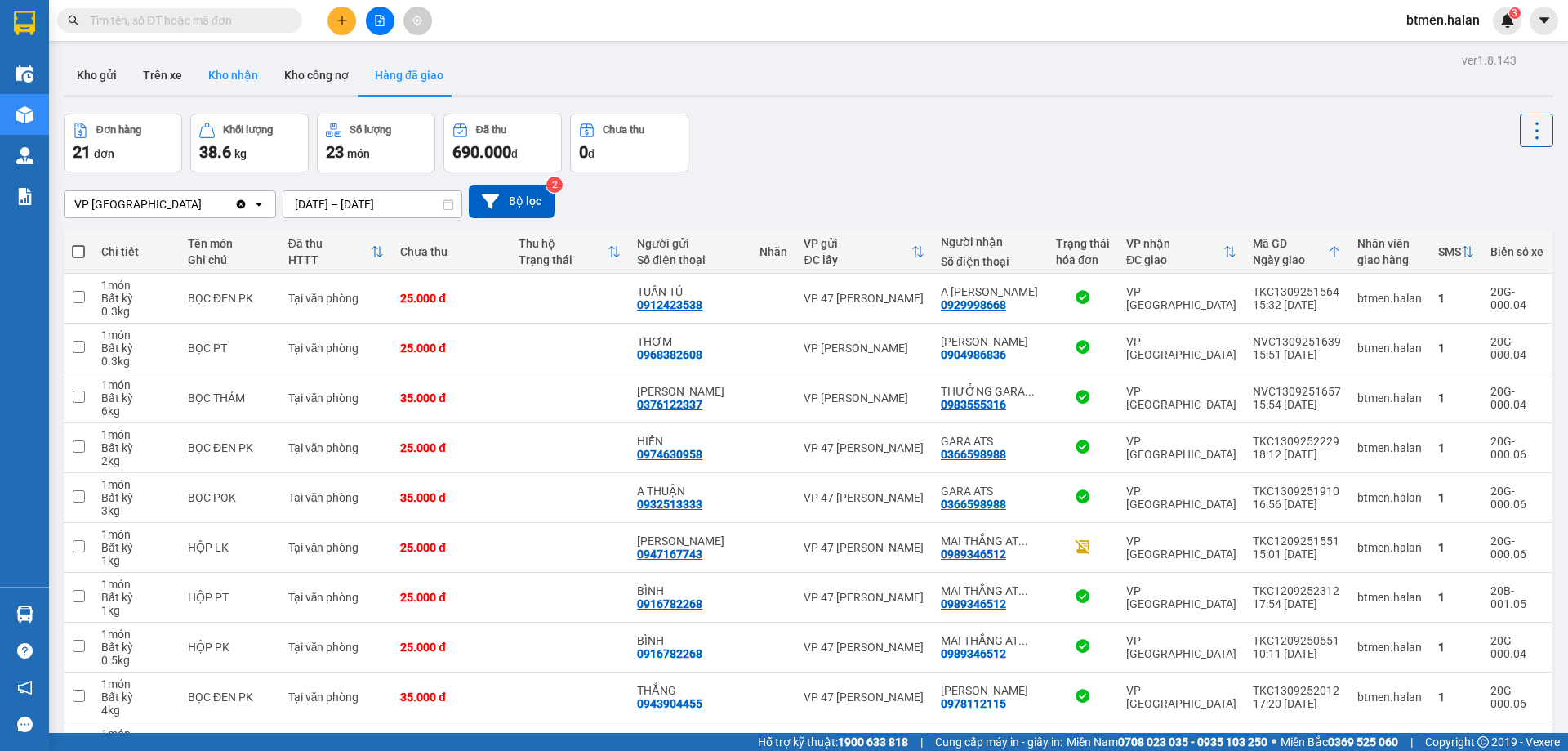
click at [234, 82] on button "Kho nhận" at bounding box center [233, 76] width 76 height 40
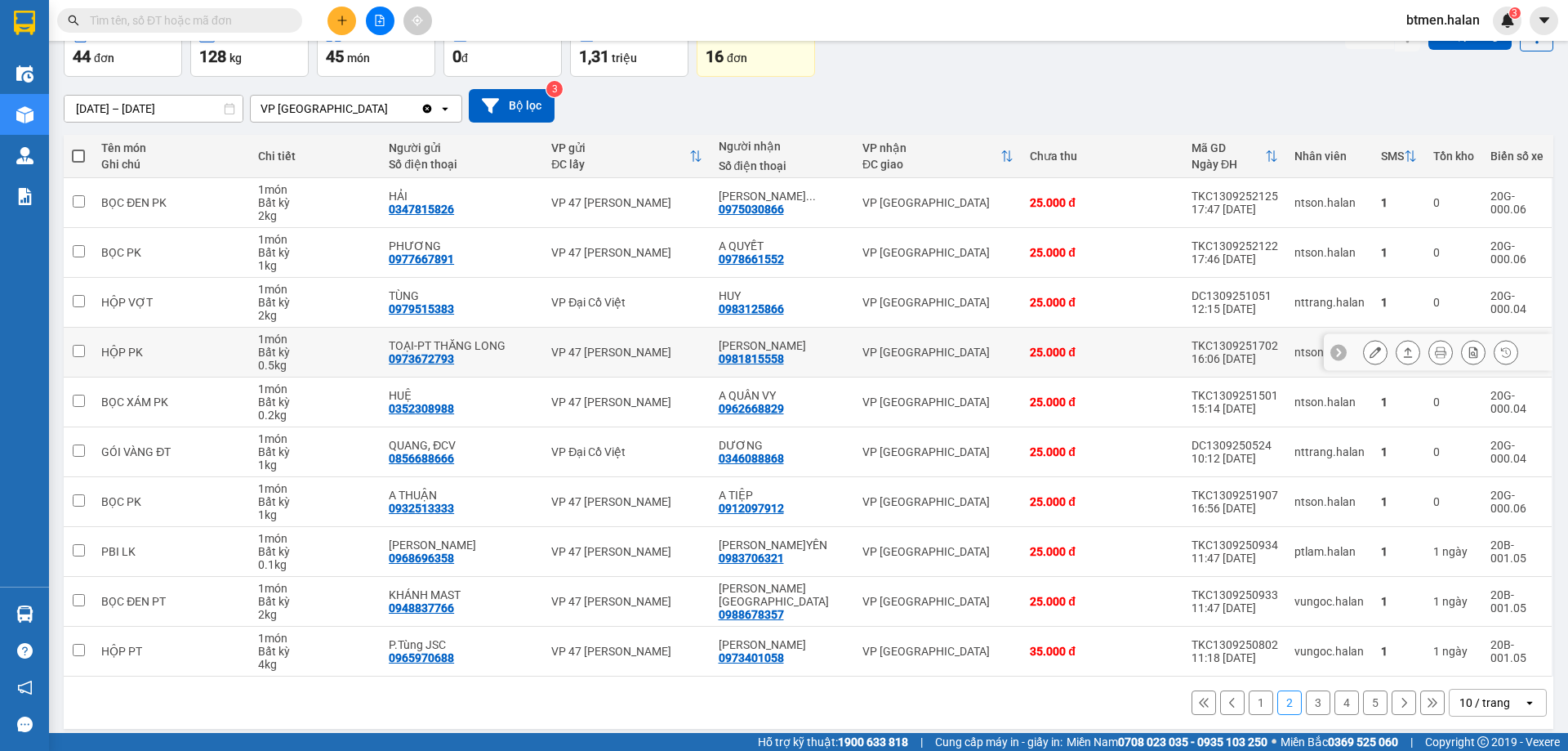
scroll to position [107, 0]
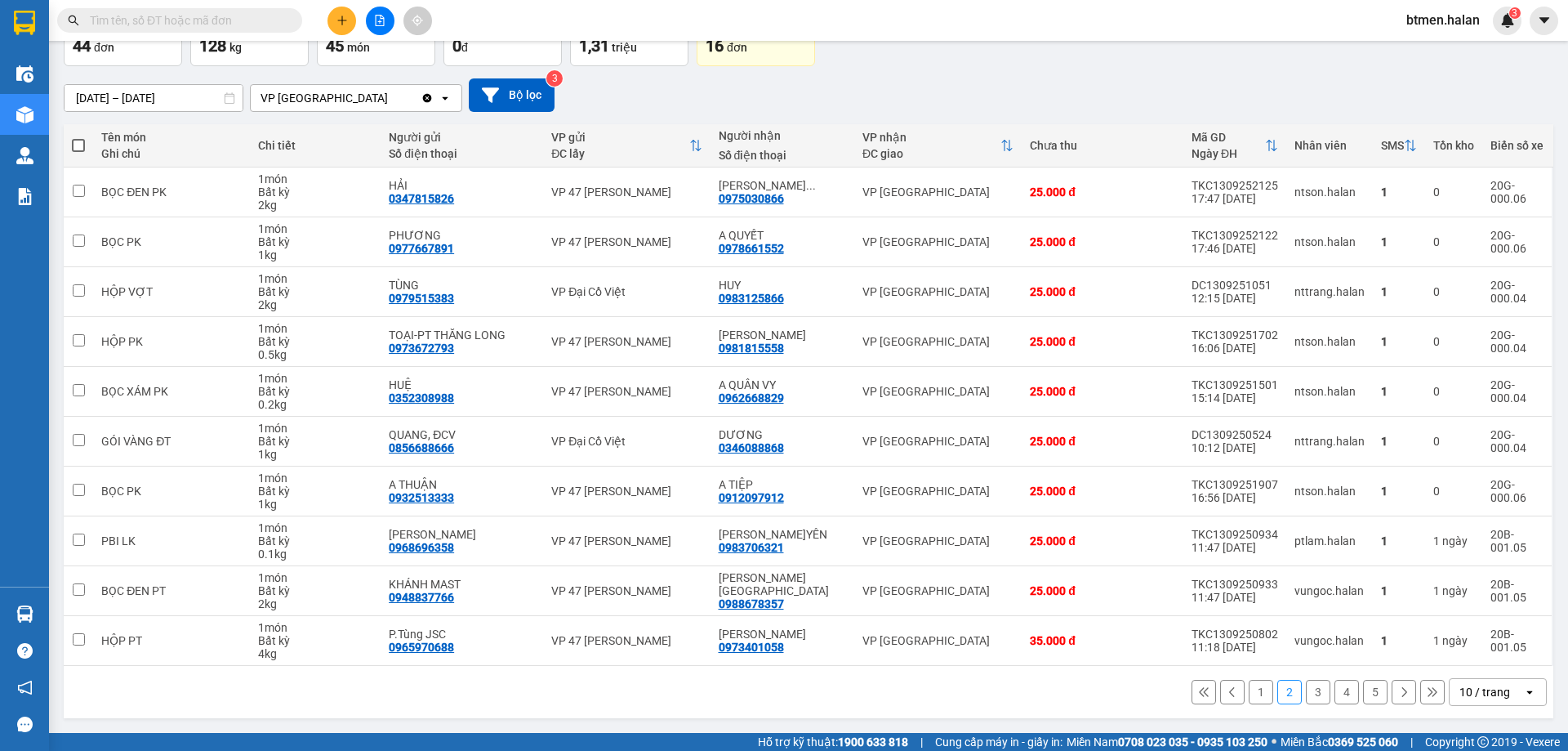
click at [1250, 693] on button "1" at bounding box center [1261, 692] width 25 height 25
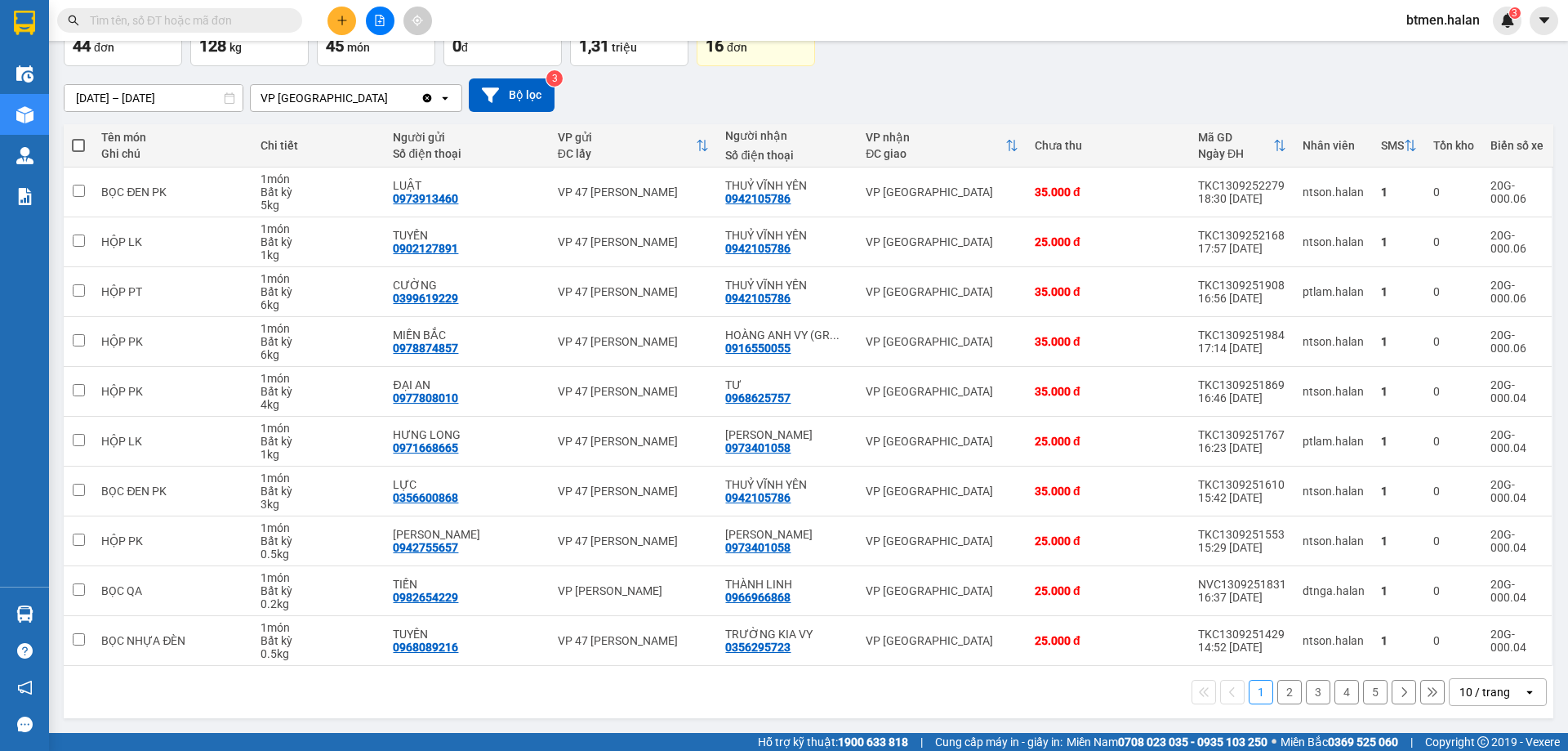
click at [1283, 693] on button "2" at bounding box center [1289, 692] width 25 height 25
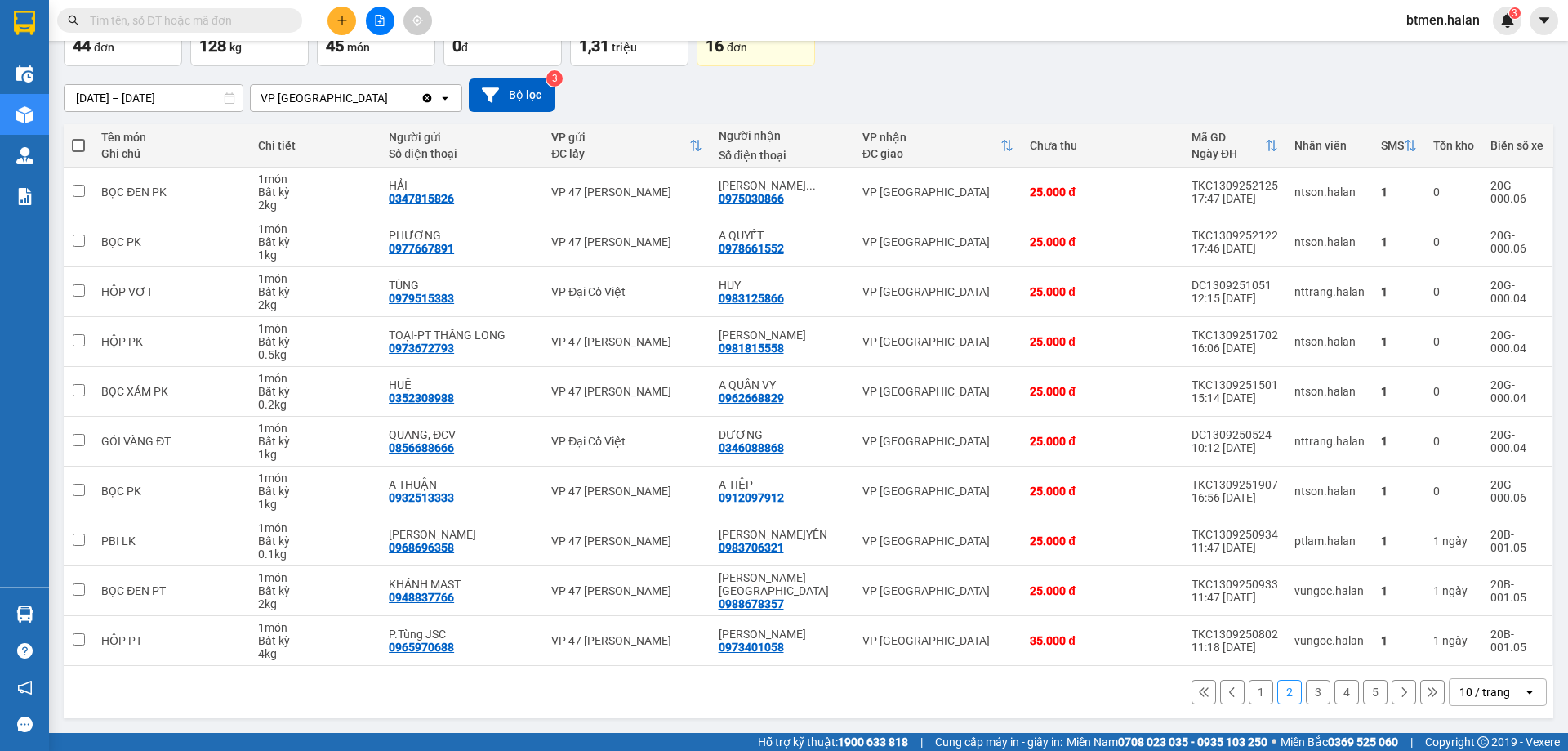
click at [1305, 700] on button "3" at bounding box center [1317, 692] width 25 height 25
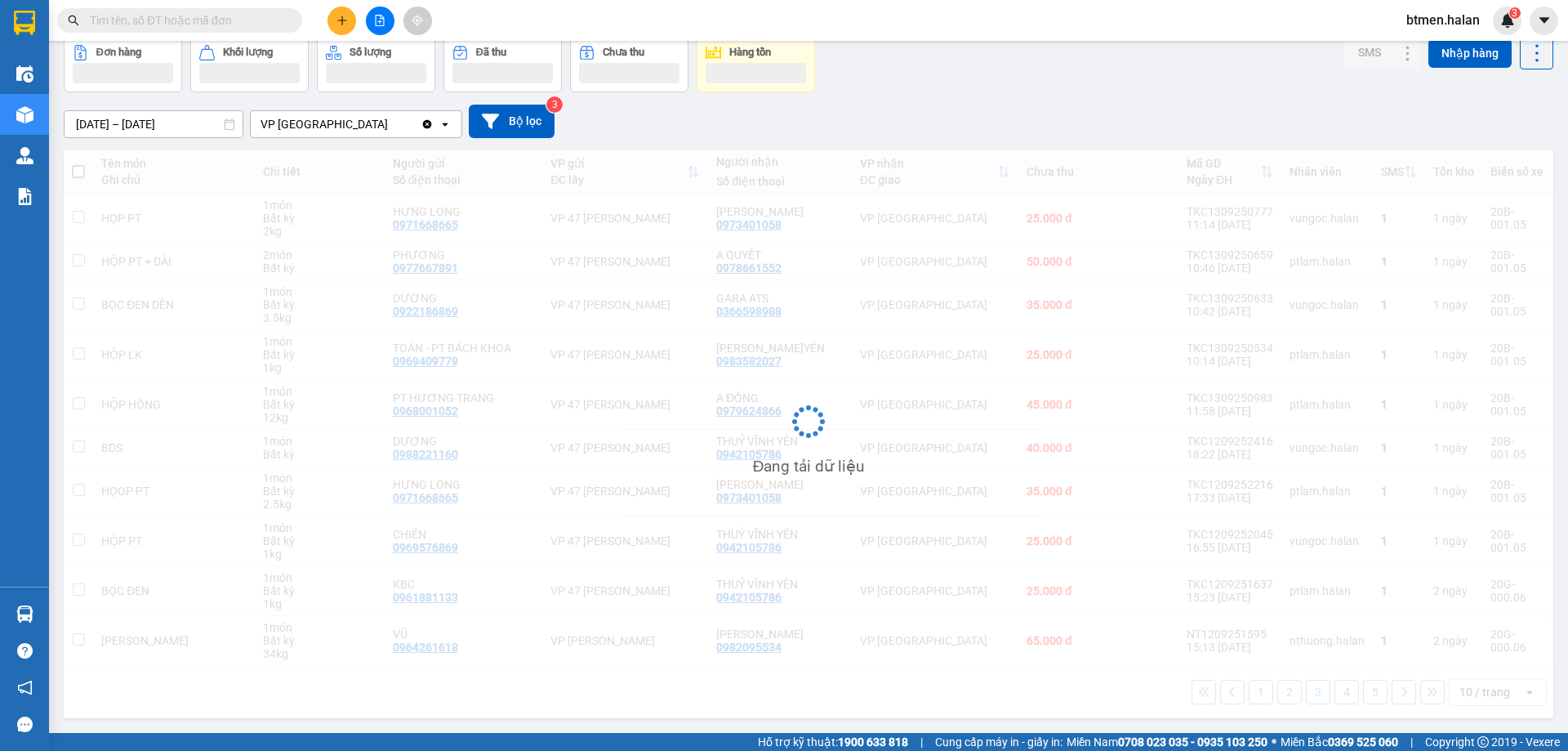
scroll to position [80, 0]
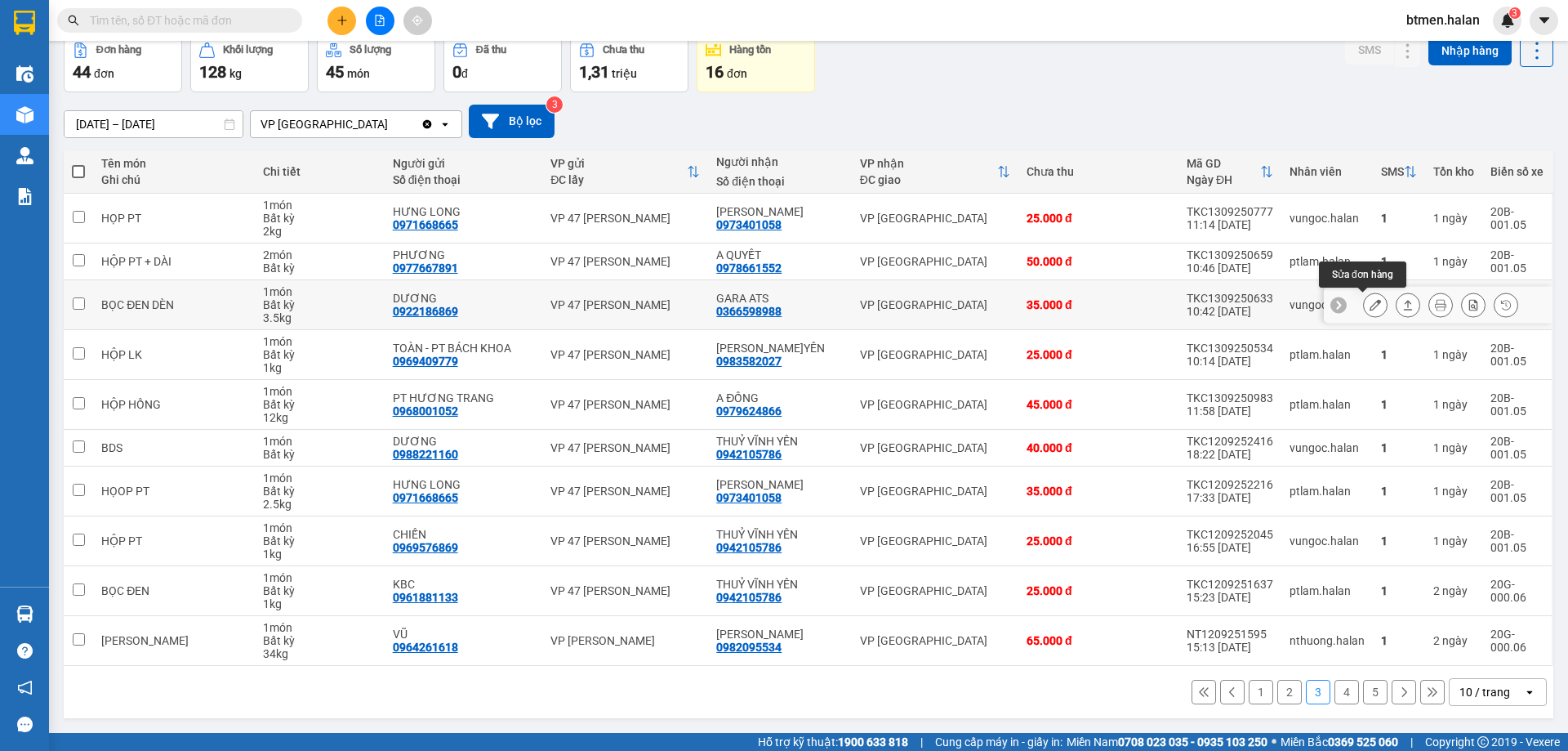
click at [1370, 302] on icon at bounding box center [1375, 304] width 11 height 11
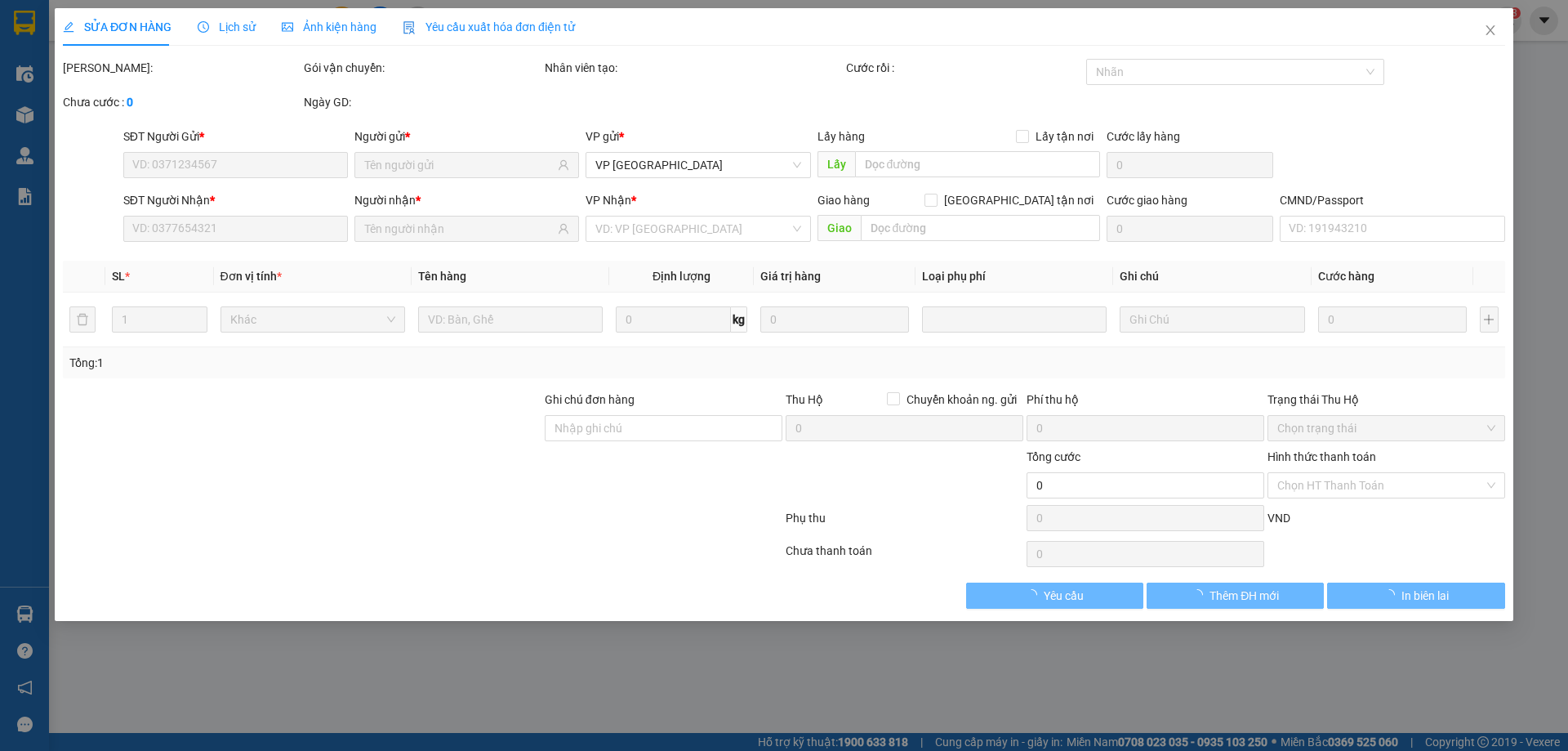
type input "0922186869"
type input "DƯƠNG"
type input "0366598988"
type input "GARA ATS"
type input "35.000"
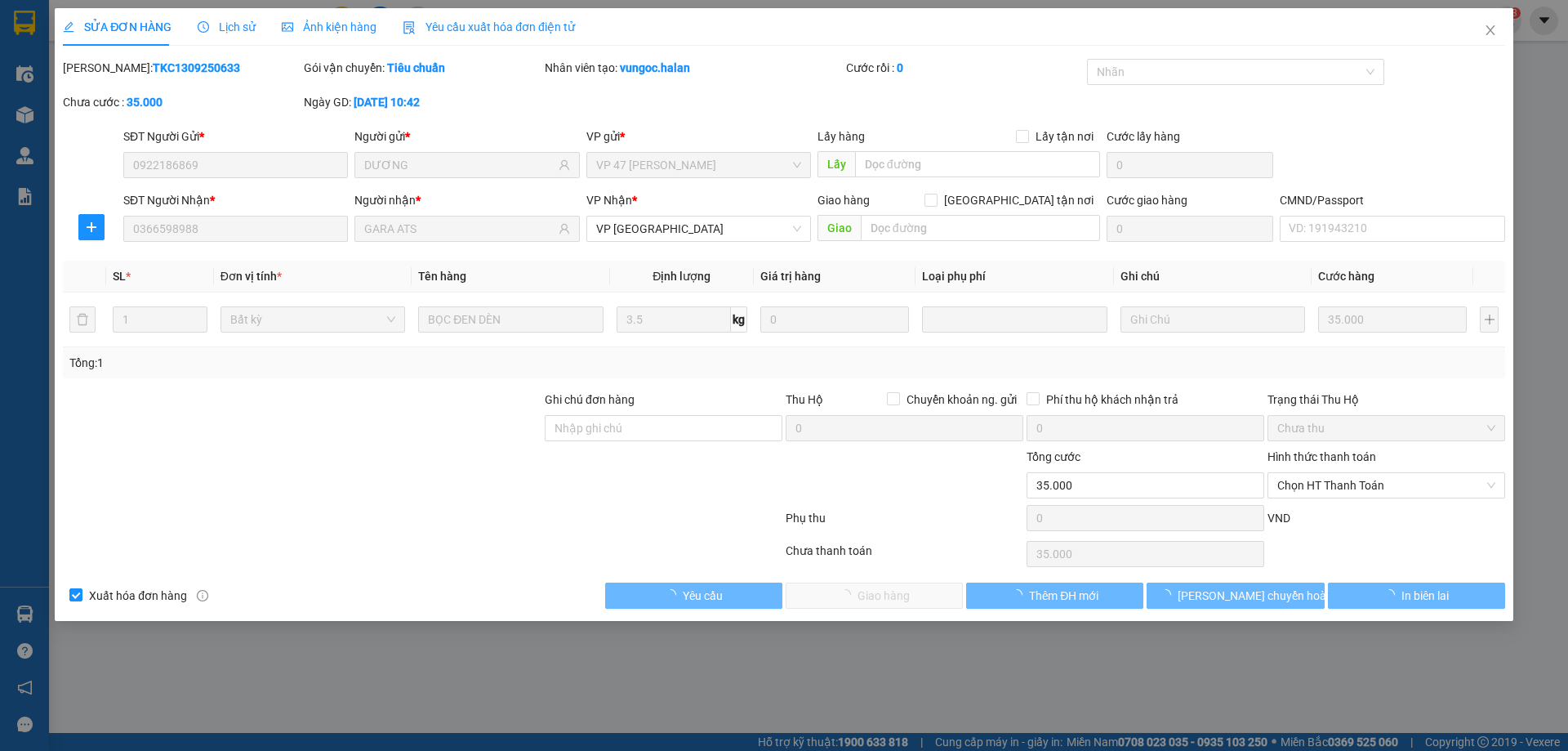
click at [1334, 489] on span "Chọn HT Thanh Toán" at bounding box center [1386, 485] width 218 height 25
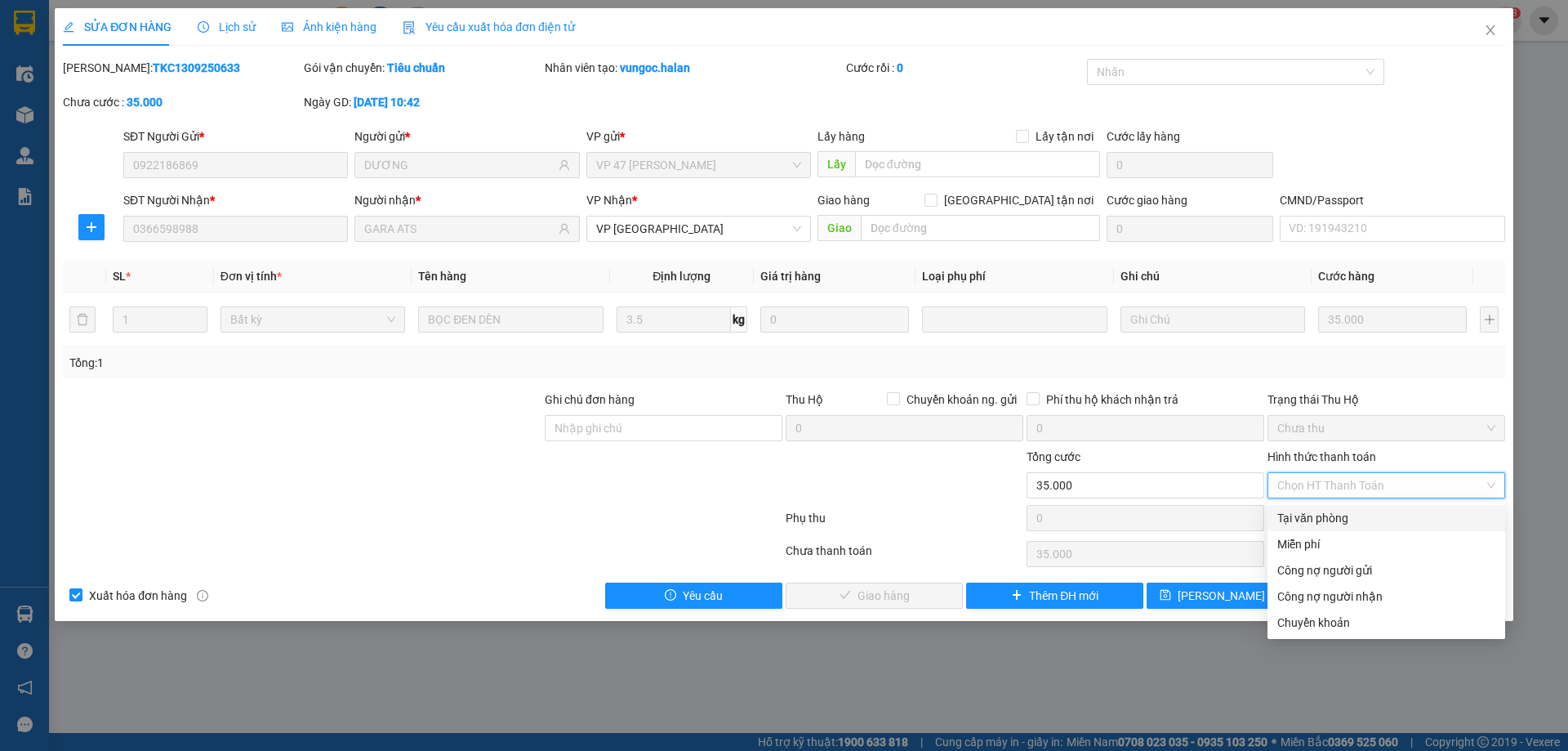
drag, startPoint x: 1317, startPoint y: 516, endPoint x: 842, endPoint y: 666, distance: 498.1
click at [1316, 518] on div "Tại văn phòng" at bounding box center [1386, 517] width 218 height 18
type input "0"
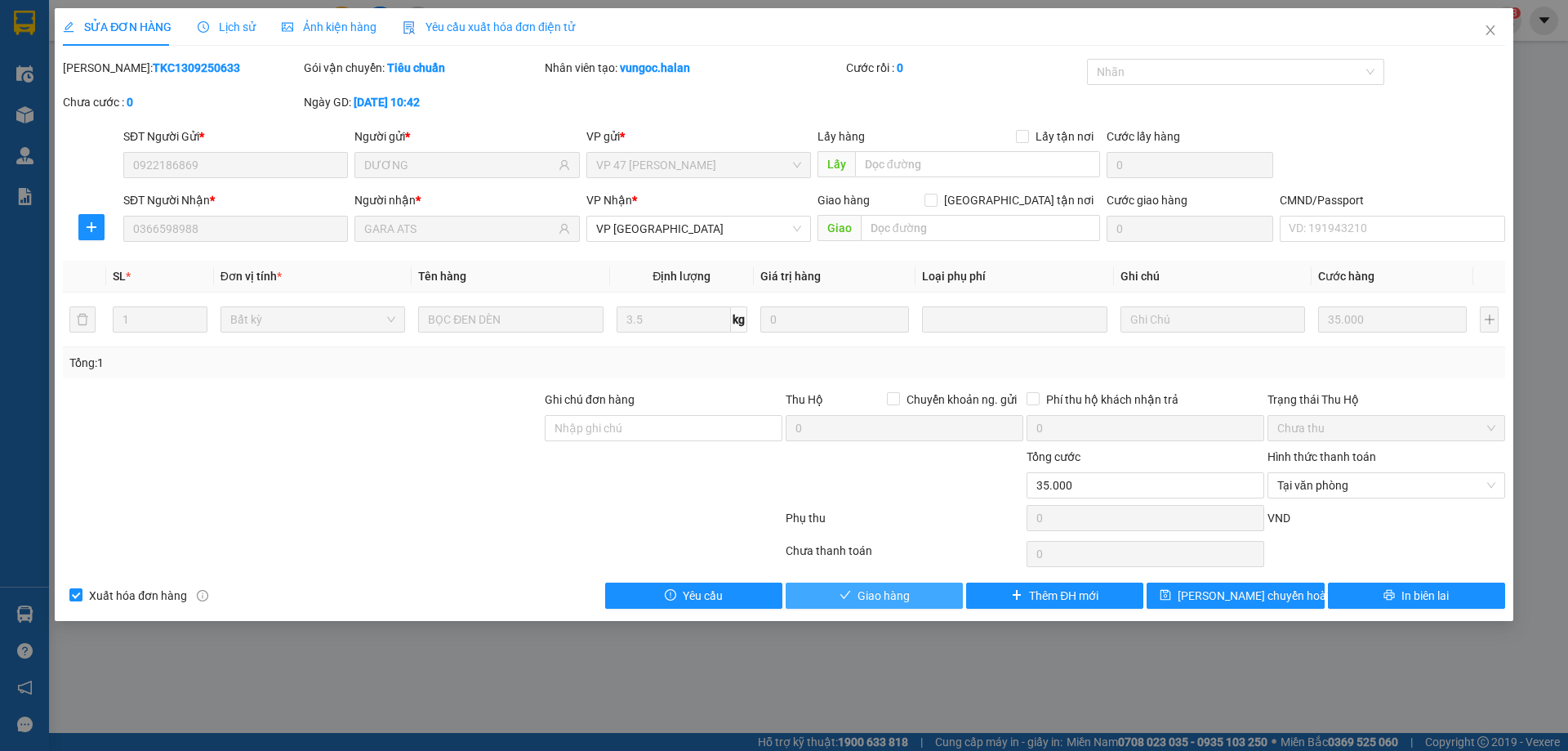
click at [875, 594] on span "Giao hàng" at bounding box center [883, 595] width 52 height 18
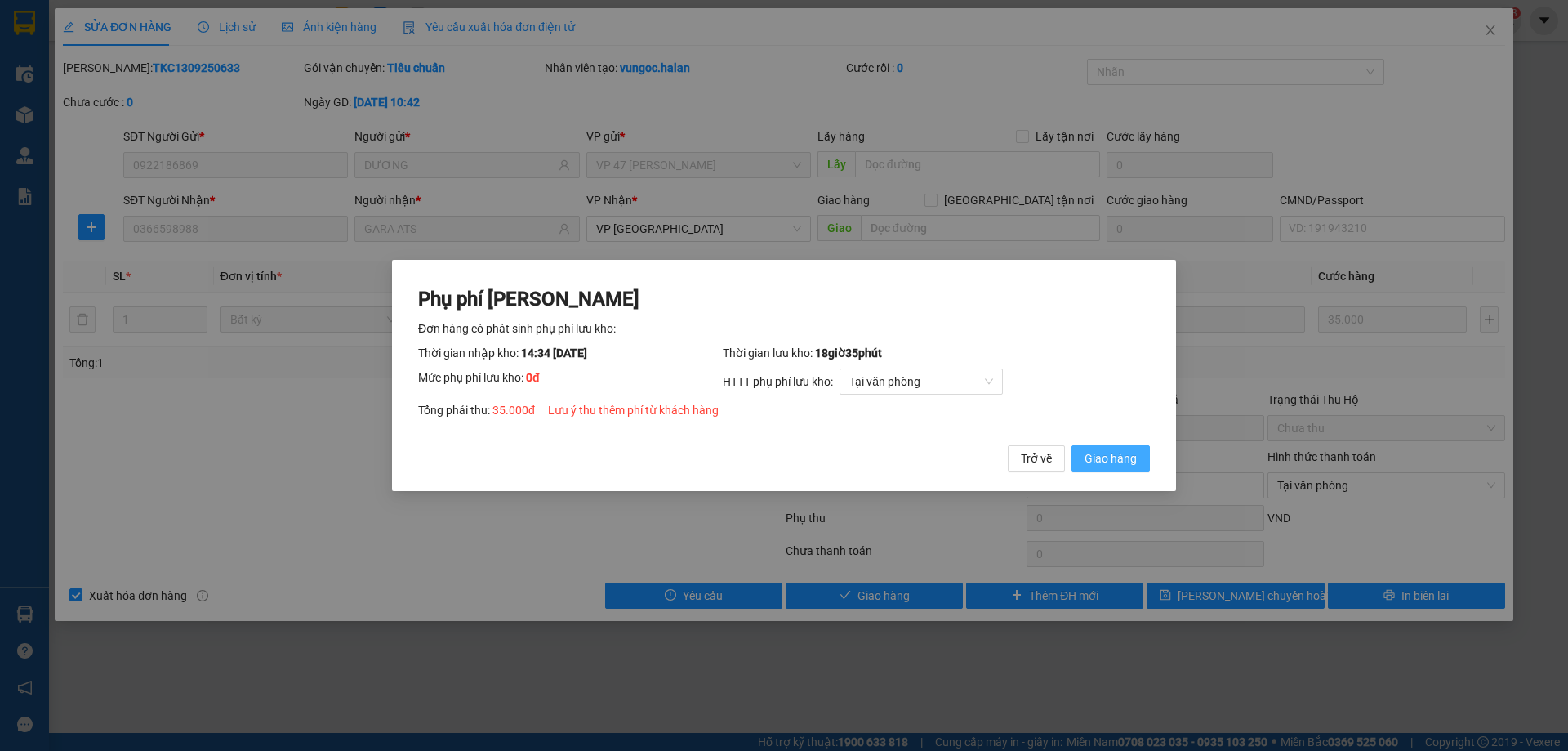
click at [1104, 457] on span "Giao hàng" at bounding box center [1110, 458] width 52 height 18
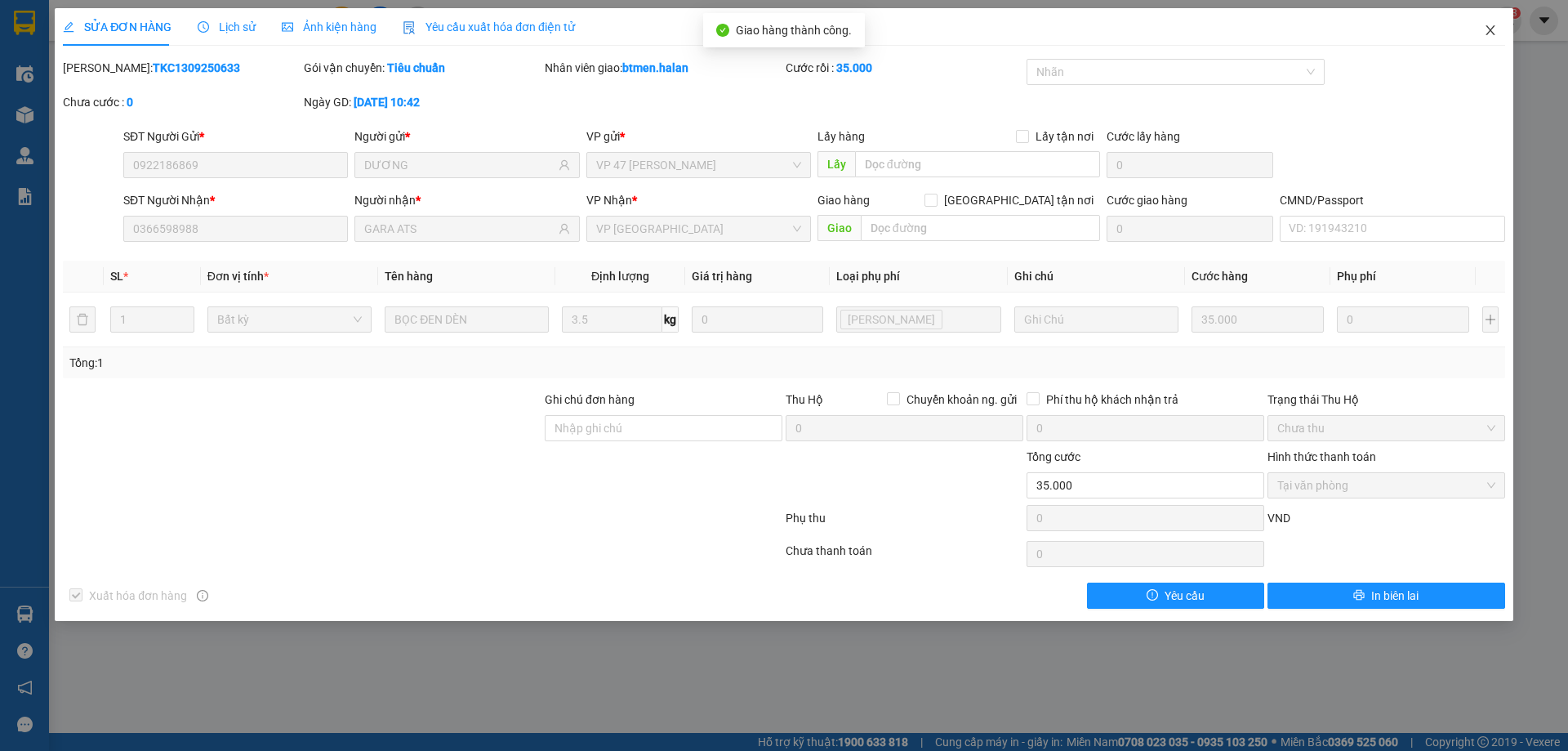
click at [1495, 36] on icon "close" at bounding box center [1490, 30] width 13 height 13
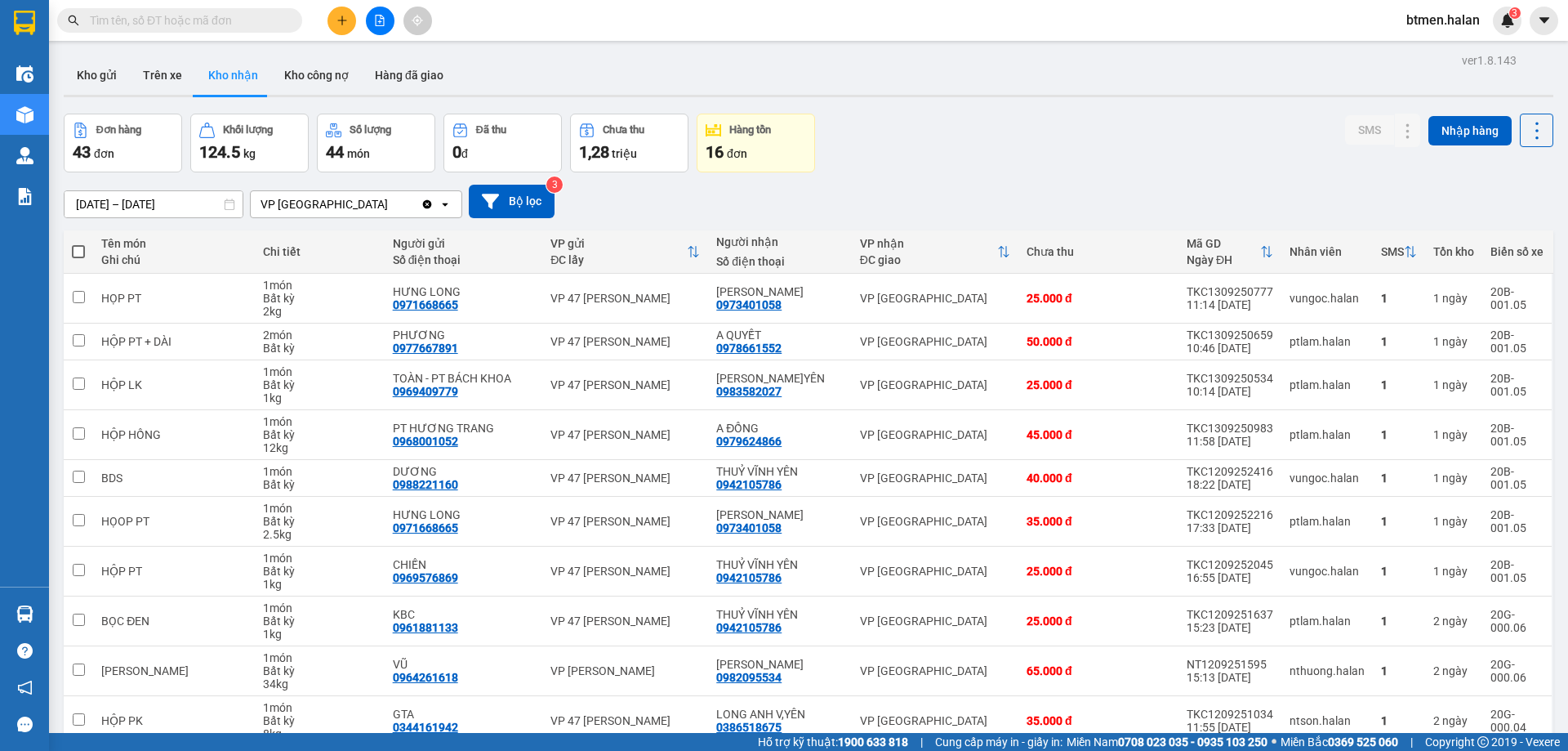
click at [210, 26] on input "text" at bounding box center [186, 20] width 192 height 18
paste input "0366598988"
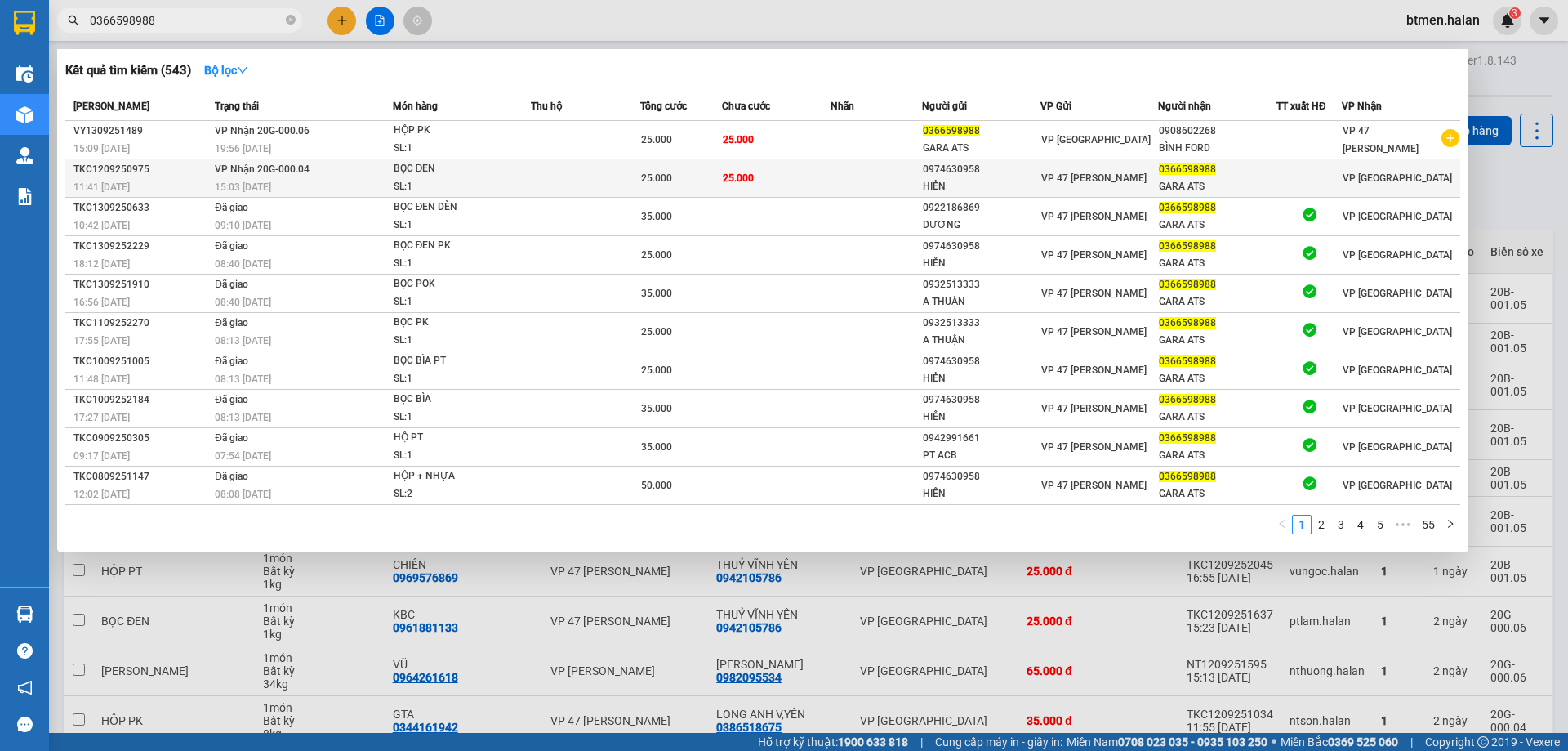
type input "0366598988"
click at [781, 183] on td "25.000" at bounding box center [776, 178] width 109 height 39
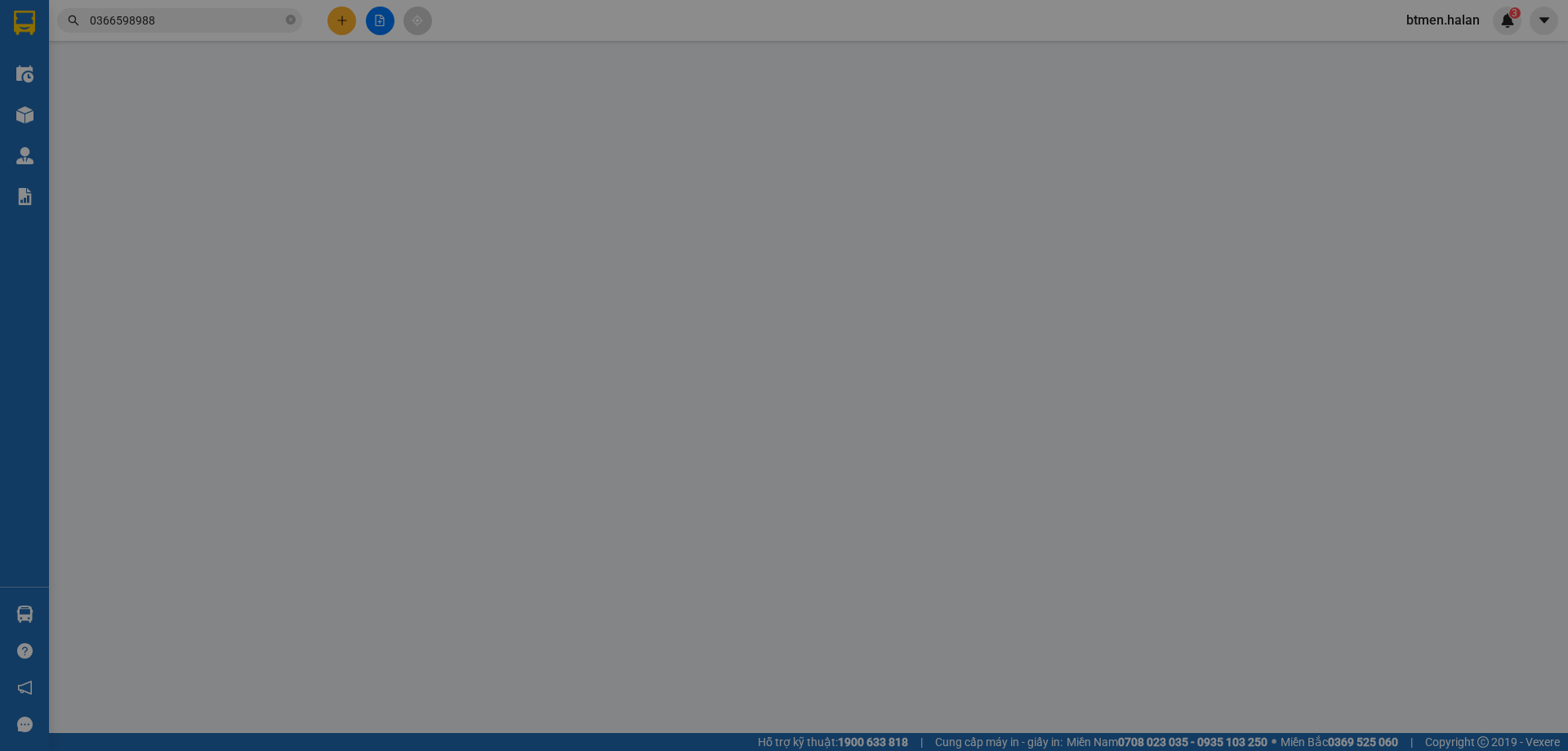
type input "0974630958"
type input "HIỂN"
type input "0366598988"
type input "GARA ATS"
type input "25.000"
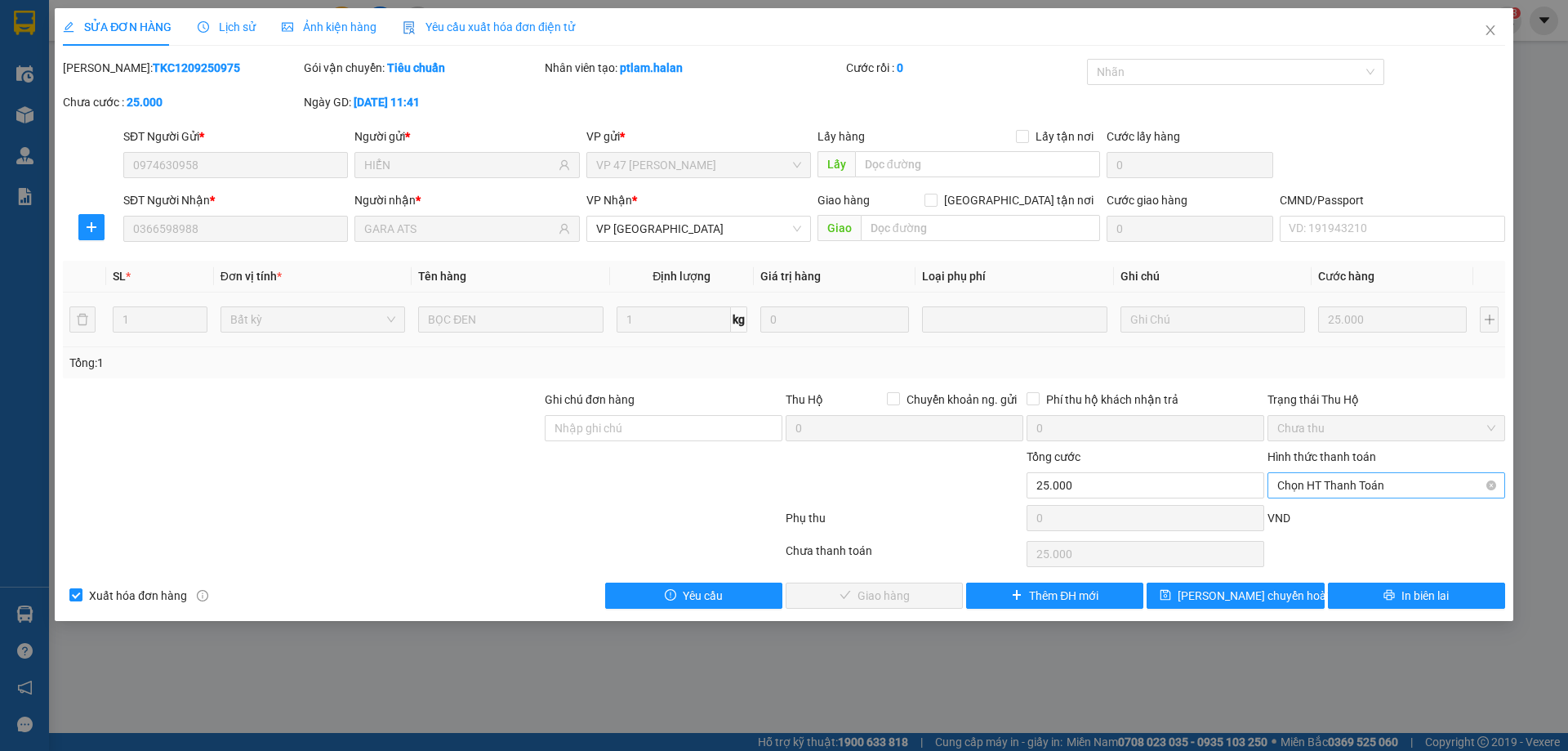
click at [1389, 479] on span "Chọn HT Thanh Toán" at bounding box center [1386, 485] width 218 height 25
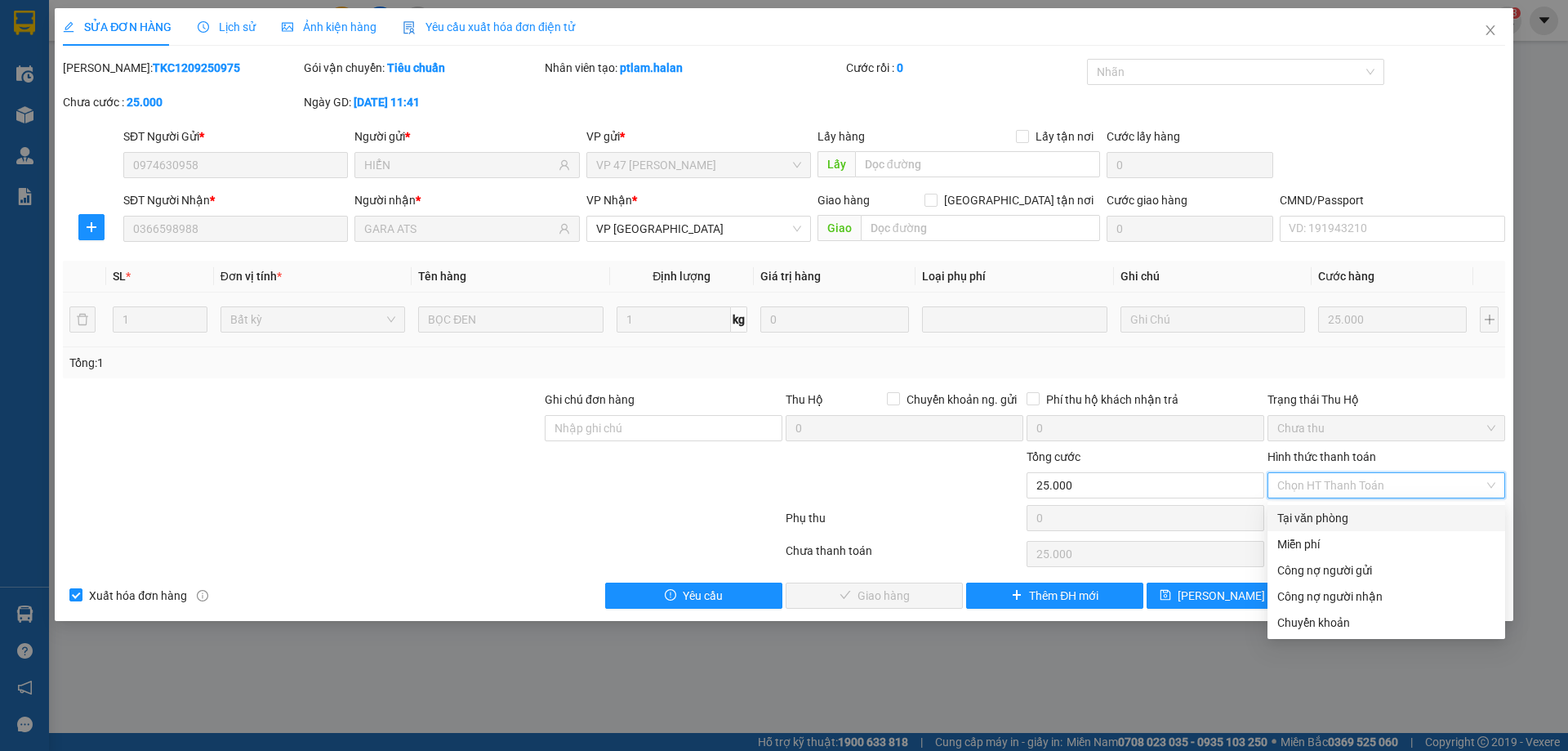
click at [1346, 524] on div "Tại văn phòng" at bounding box center [1386, 517] width 218 height 18
type input "0"
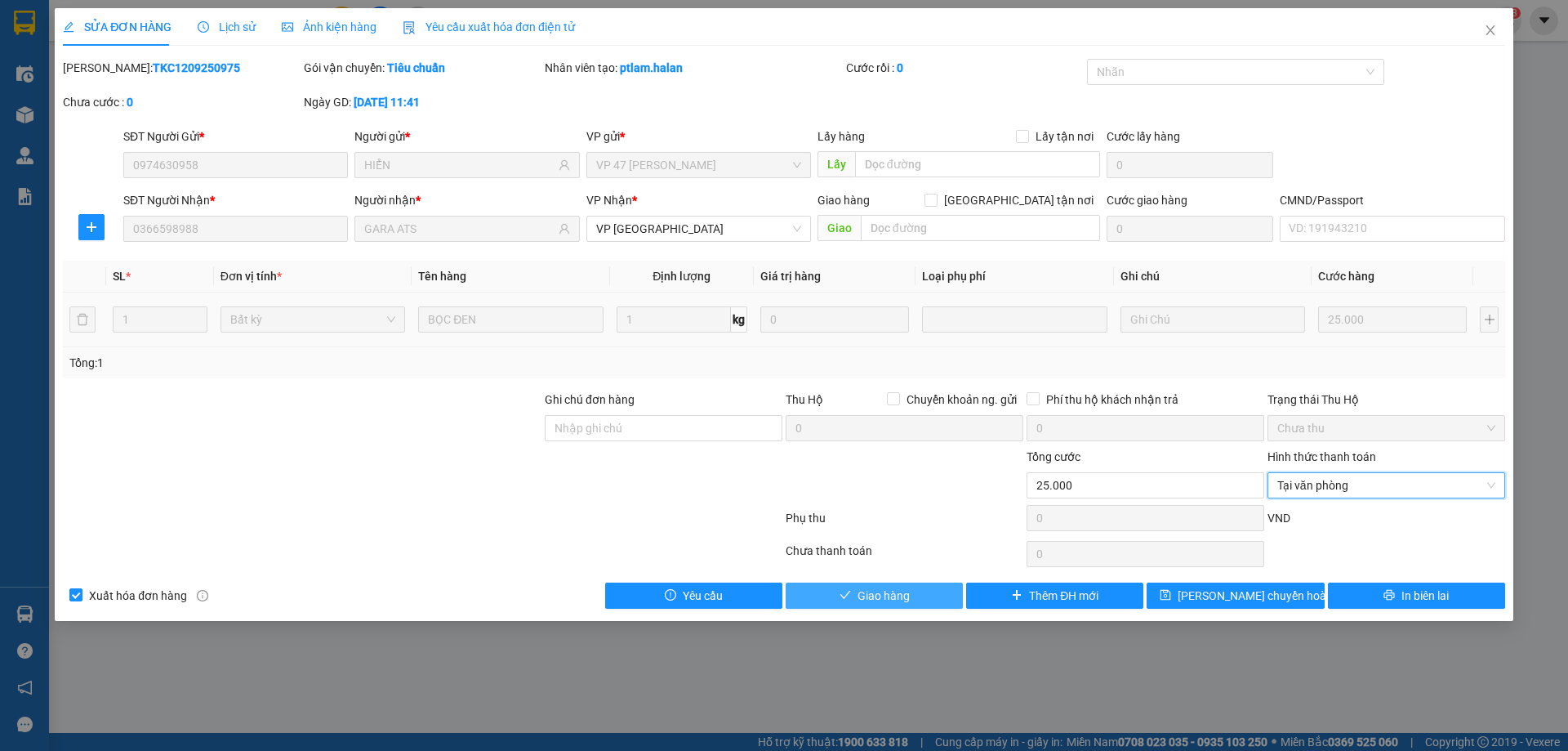
click at [866, 606] on button "Giao hàng" at bounding box center [874, 595] width 177 height 26
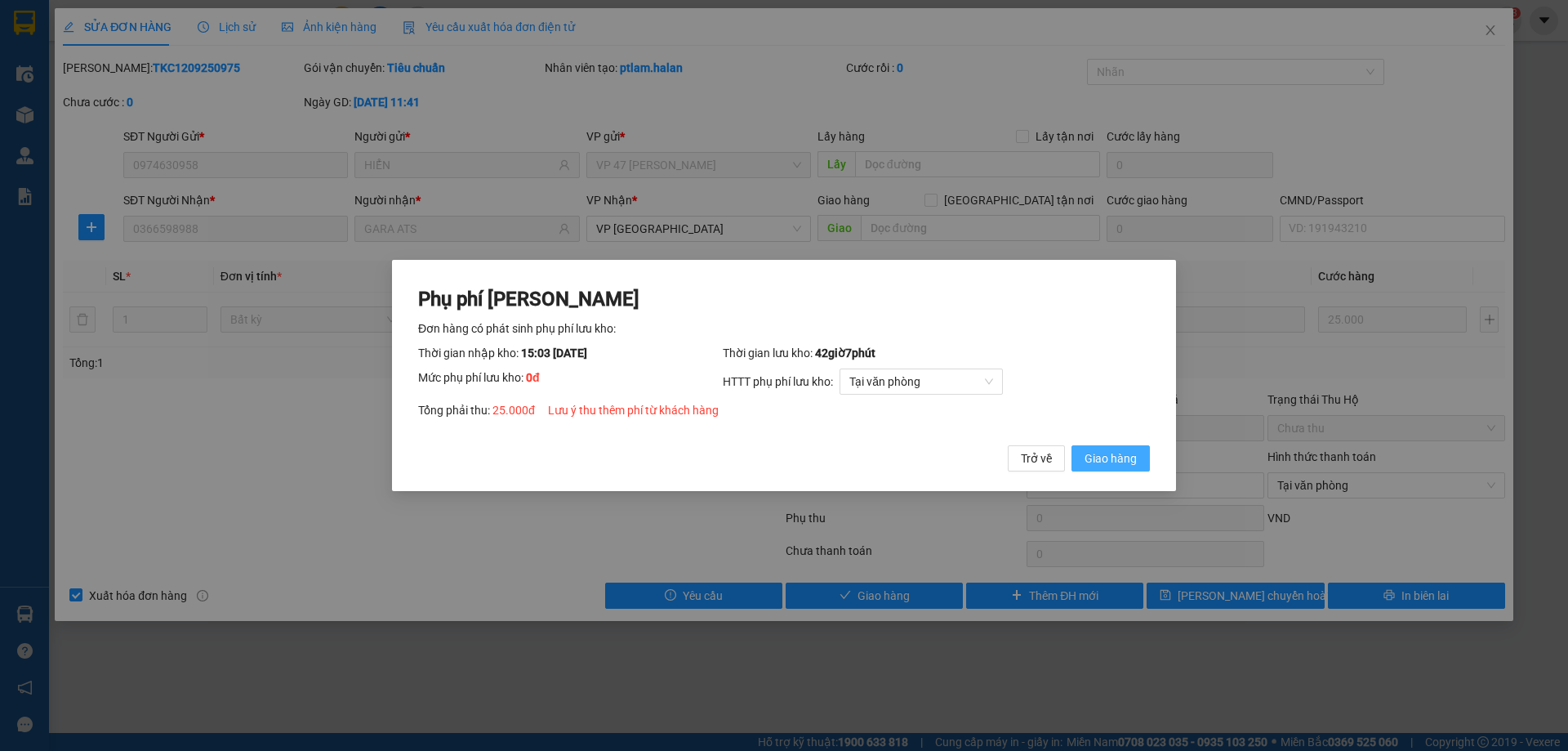
drag, startPoint x: 1107, startPoint y: 439, endPoint x: 1102, endPoint y: 454, distance: 15.8
click at [1106, 441] on div "Phụ phí [PERSON_NAME] hàng có phát sinh phụ phí lưu kho: Thời gian nhập kho: 15…" at bounding box center [784, 379] width 732 height 186
click at [1102, 454] on span "Giao hàng" at bounding box center [1110, 458] width 52 height 18
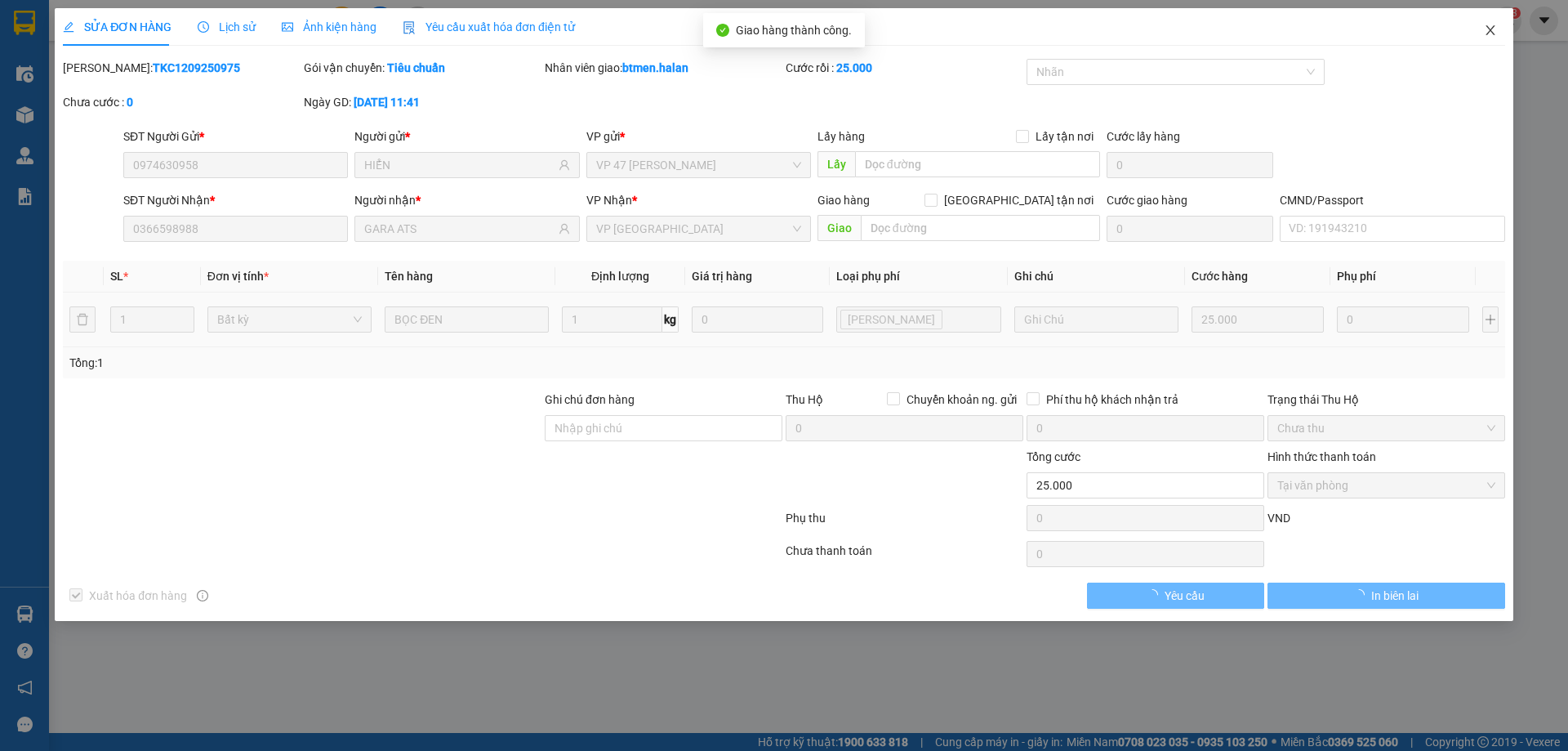
click at [1487, 30] on icon "close" at bounding box center [1490, 30] width 13 height 13
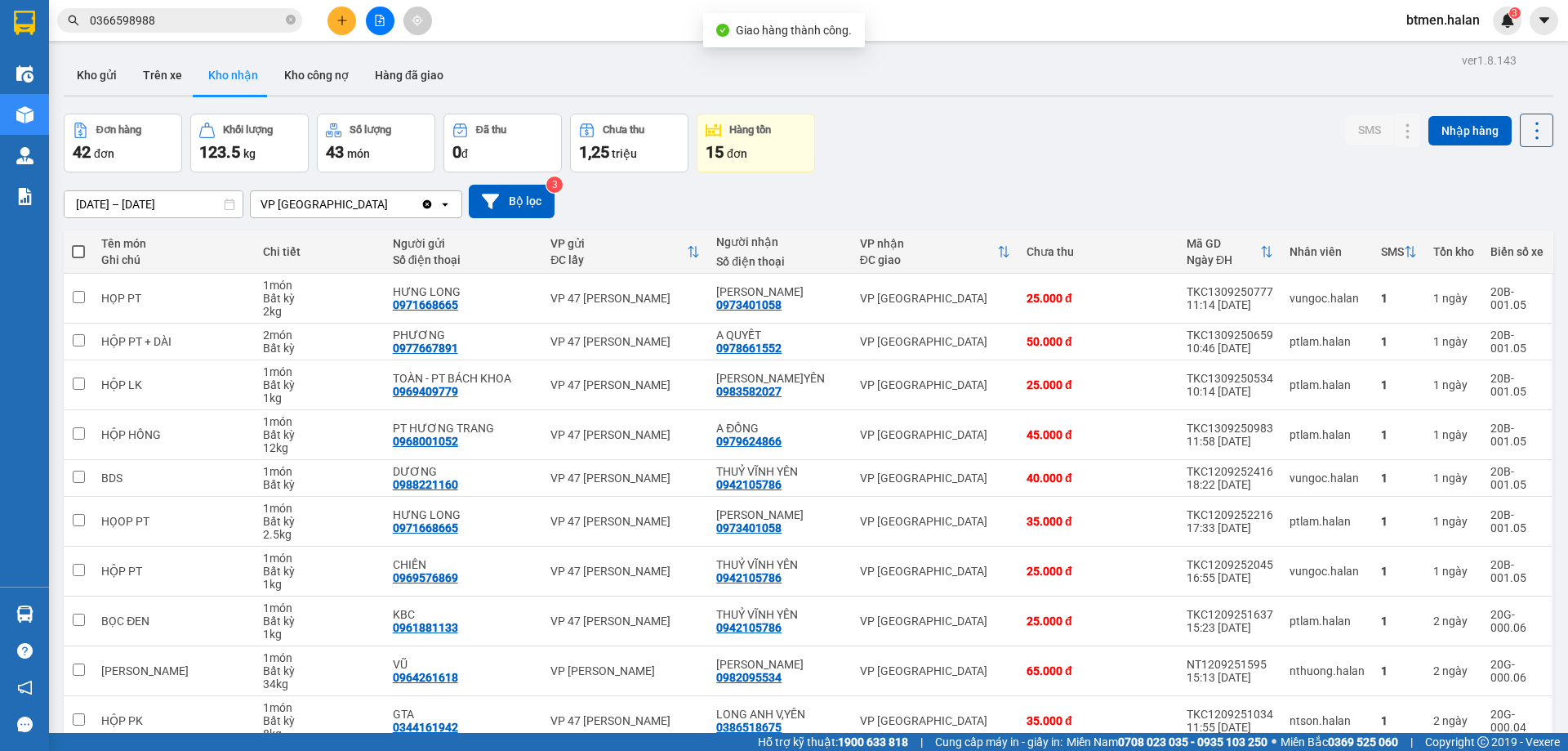
click at [243, 17] on input "0366598988" at bounding box center [186, 20] width 192 height 18
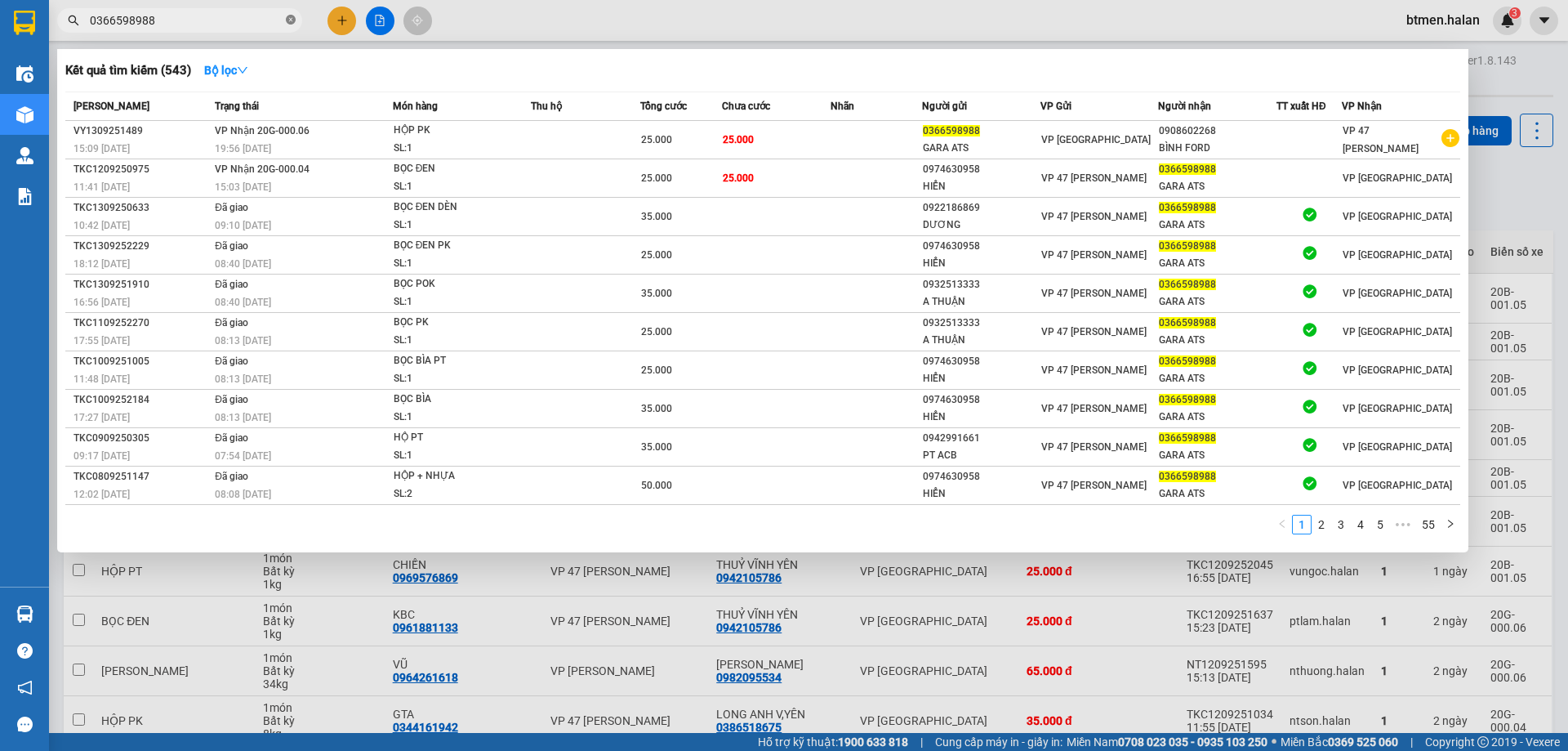
click at [289, 19] on icon "close-circle" at bounding box center [290, 19] width 9 height 9
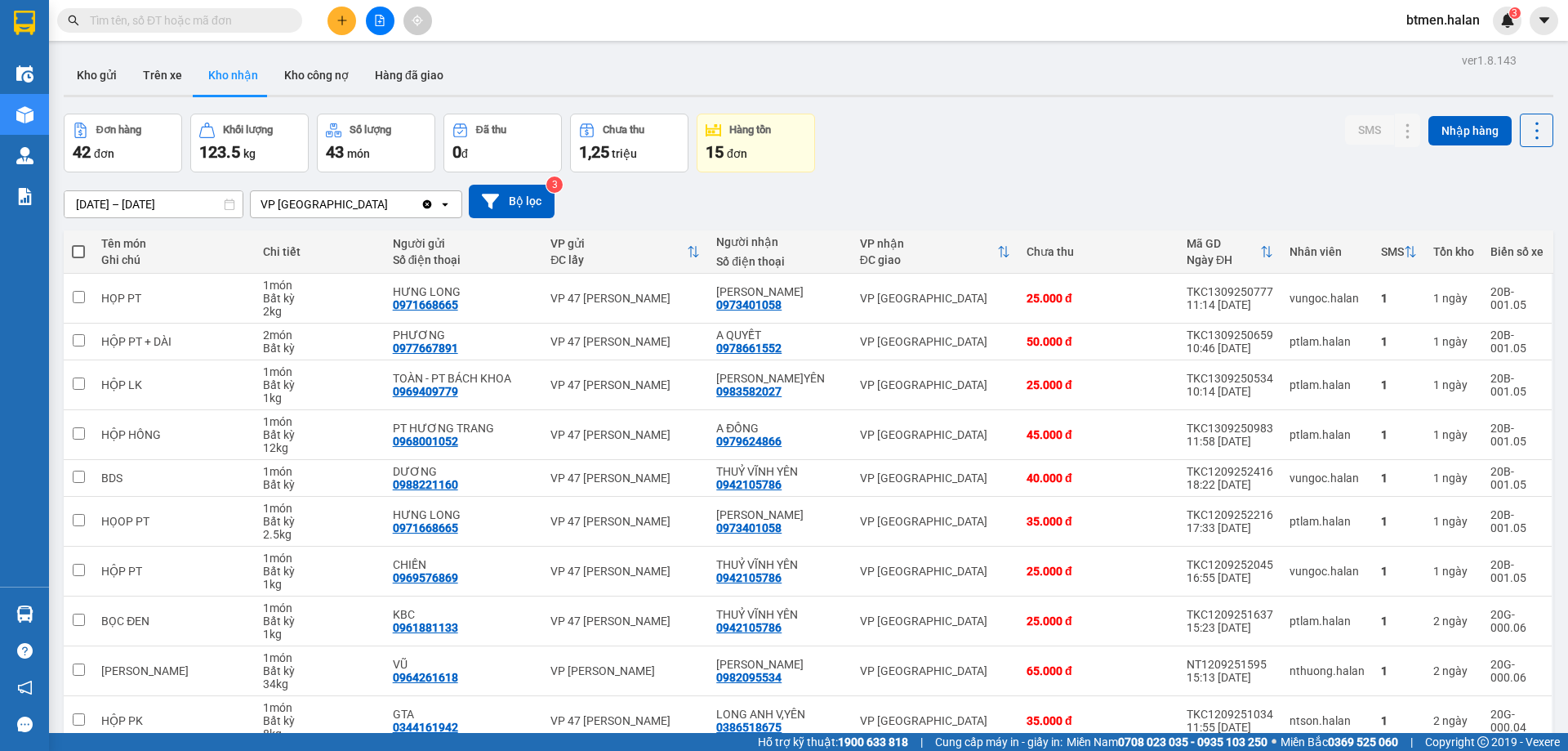
click at [257, 23] on input "text" at bounding box center [186, 20] width 192 height 18
paste input "0366598988"
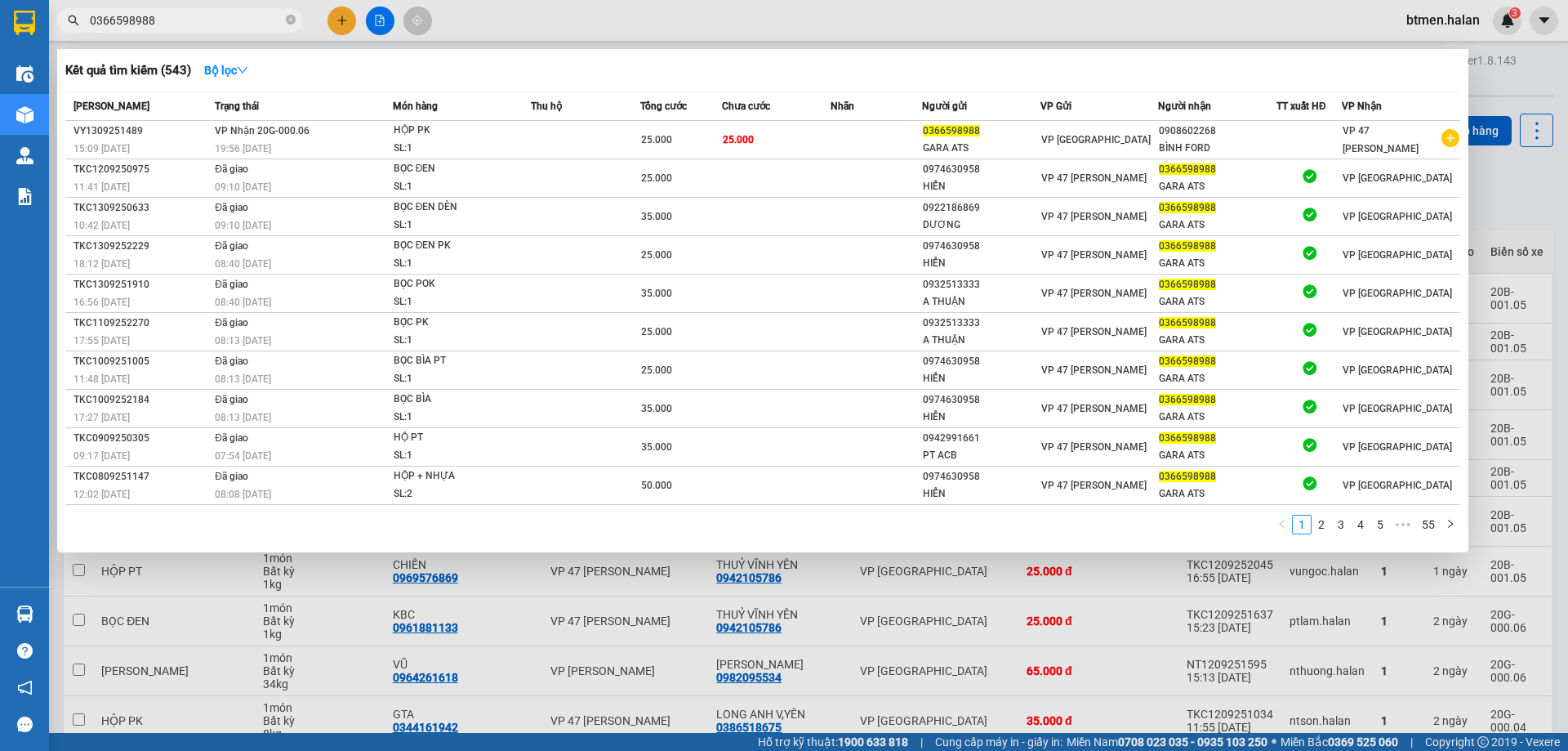
click at [1135, 693] on div at bounding box center [784, 376] width 1568 height 751
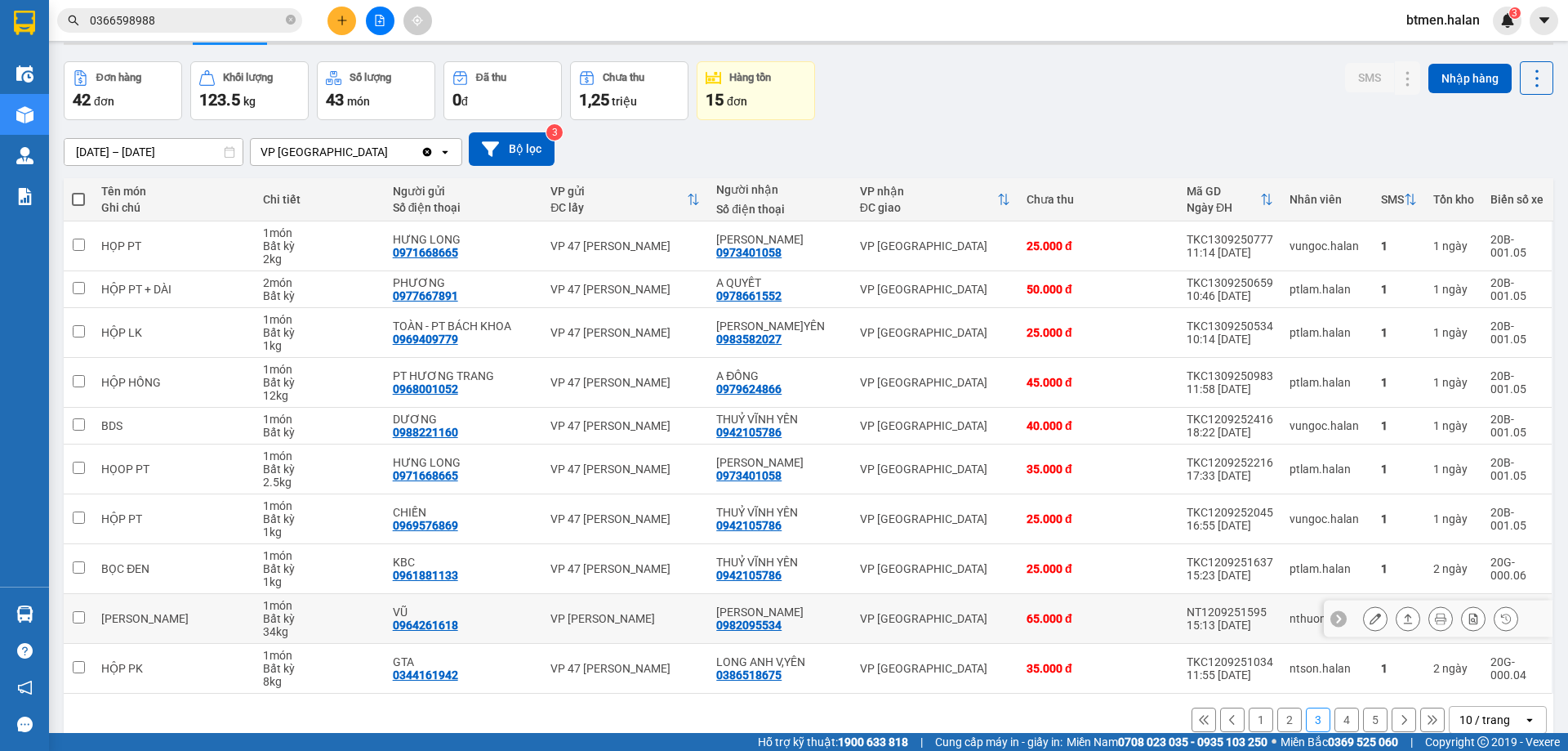
scroll to position [80, 0]
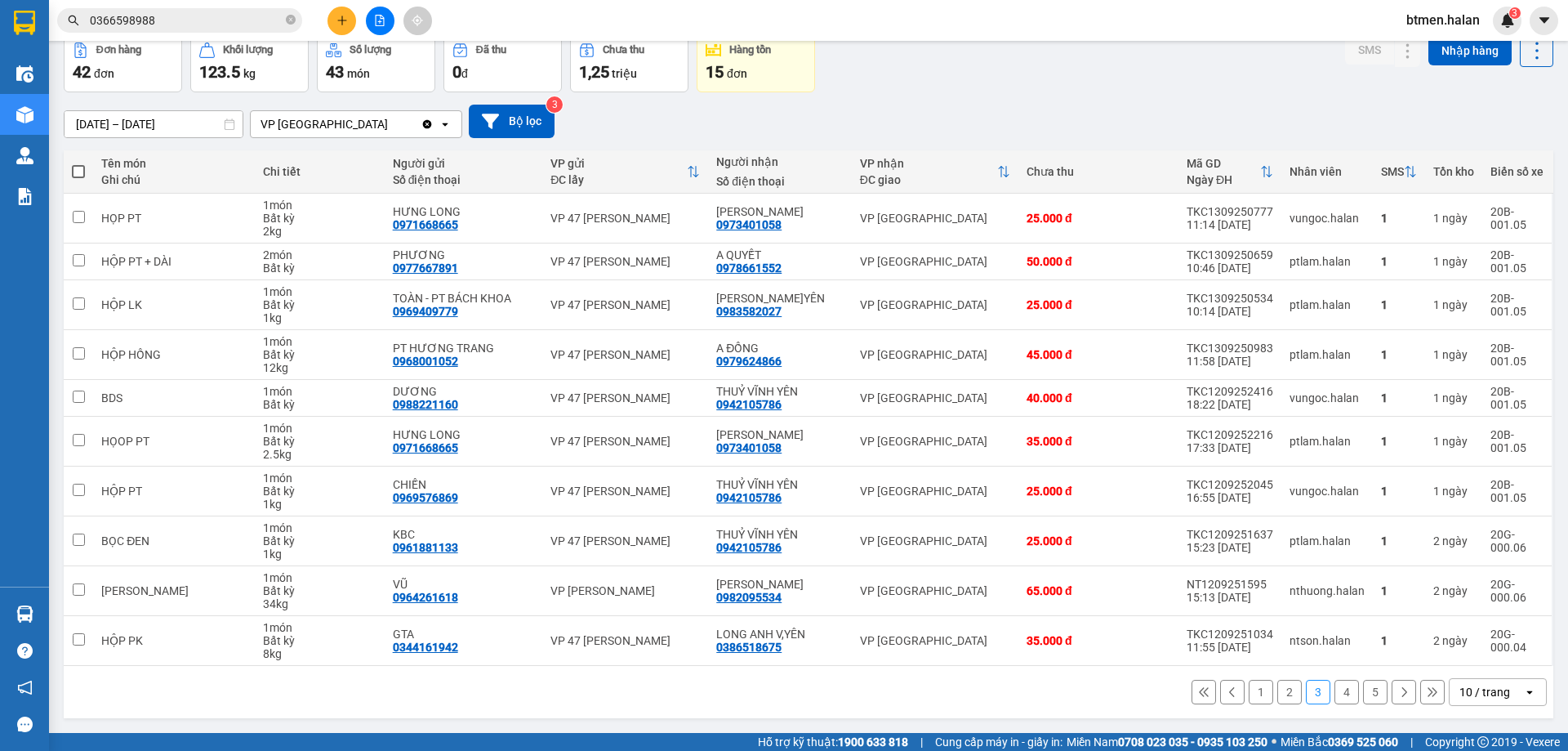
click at [1279, 695] on button "2" at bounding box center [1289, 692] width 25 height 25
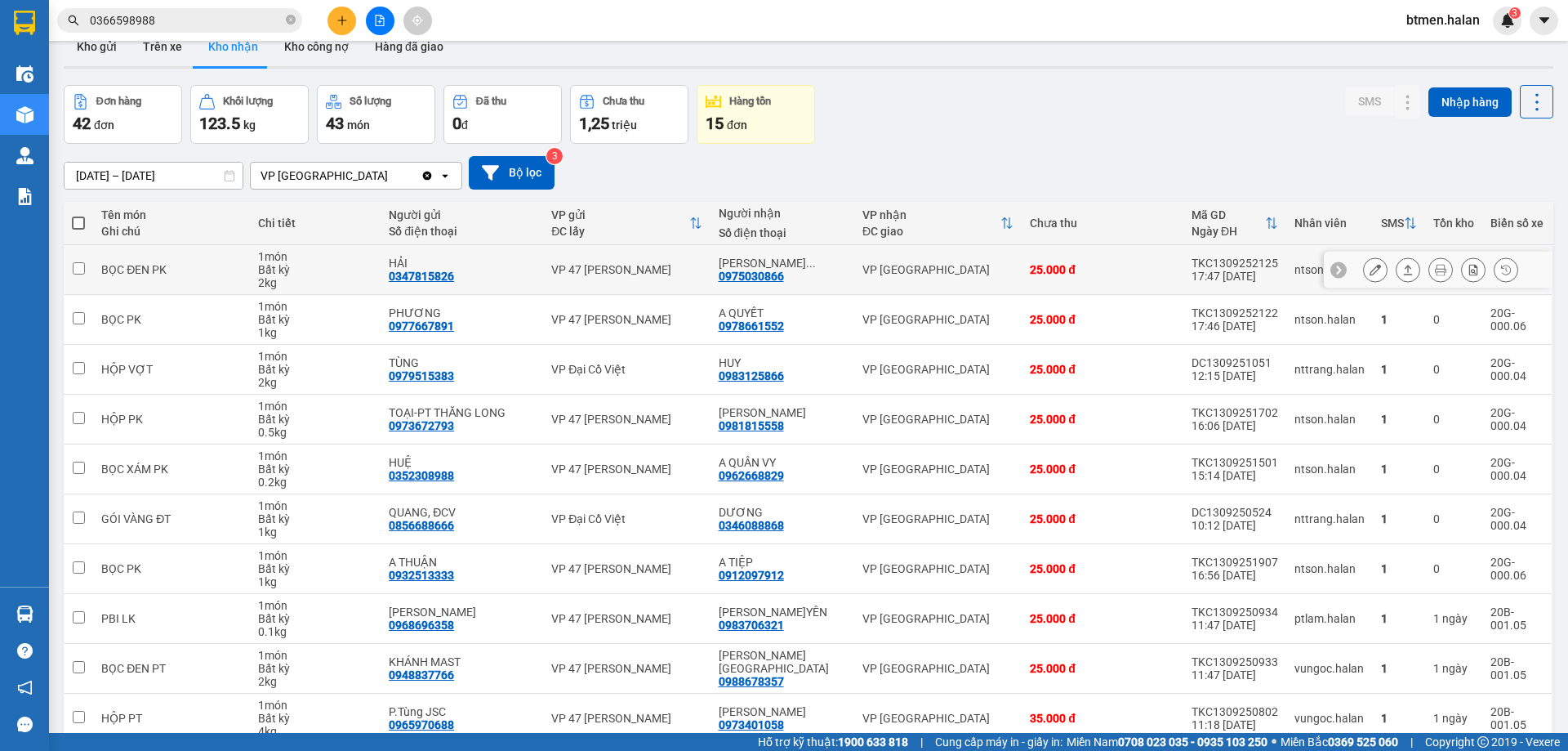
scroll to position [0, 0]
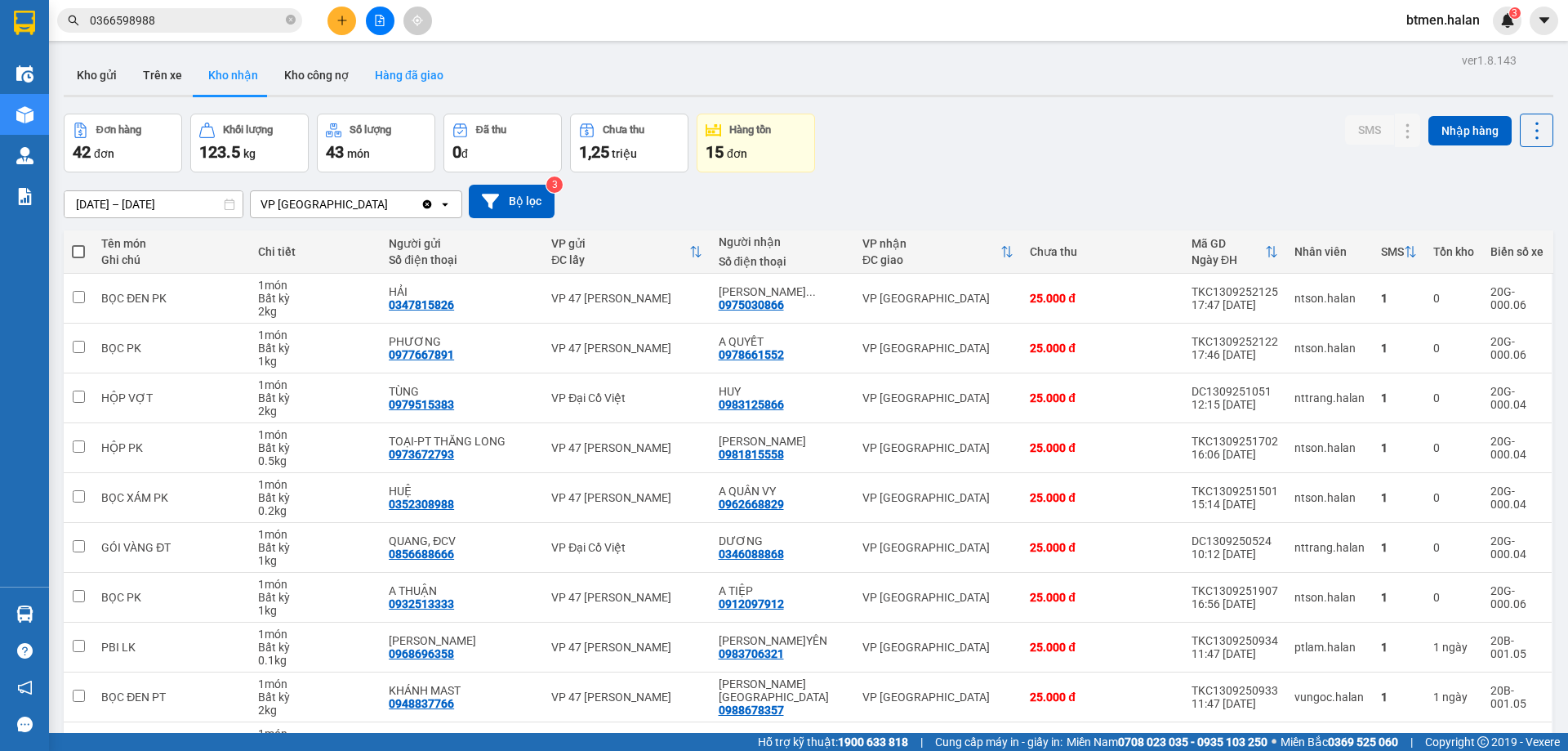
click at [397, 57] on button "Hàng đã giao" at bounding box center [409, 76] width 94 height 40
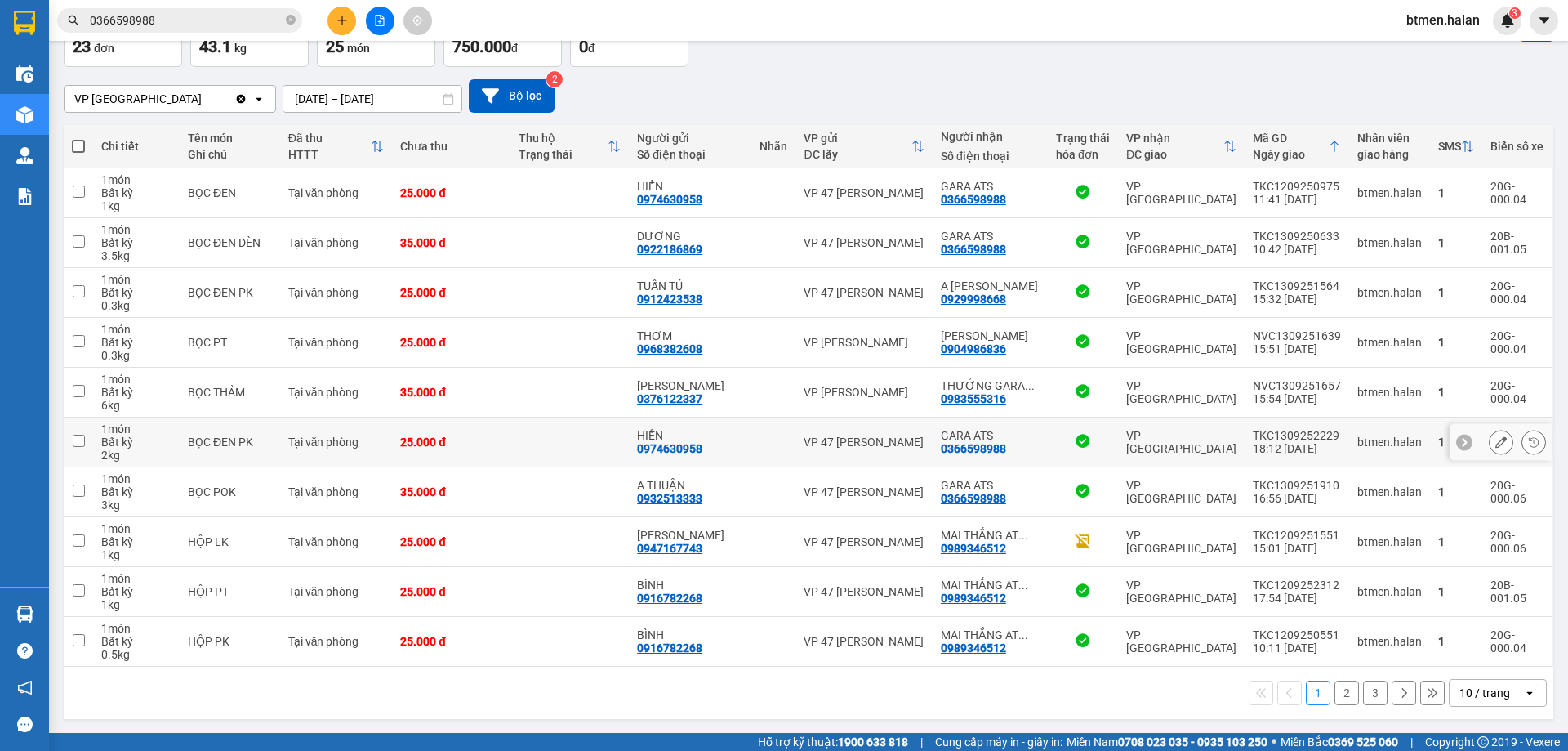
scroll to position [107, 0]
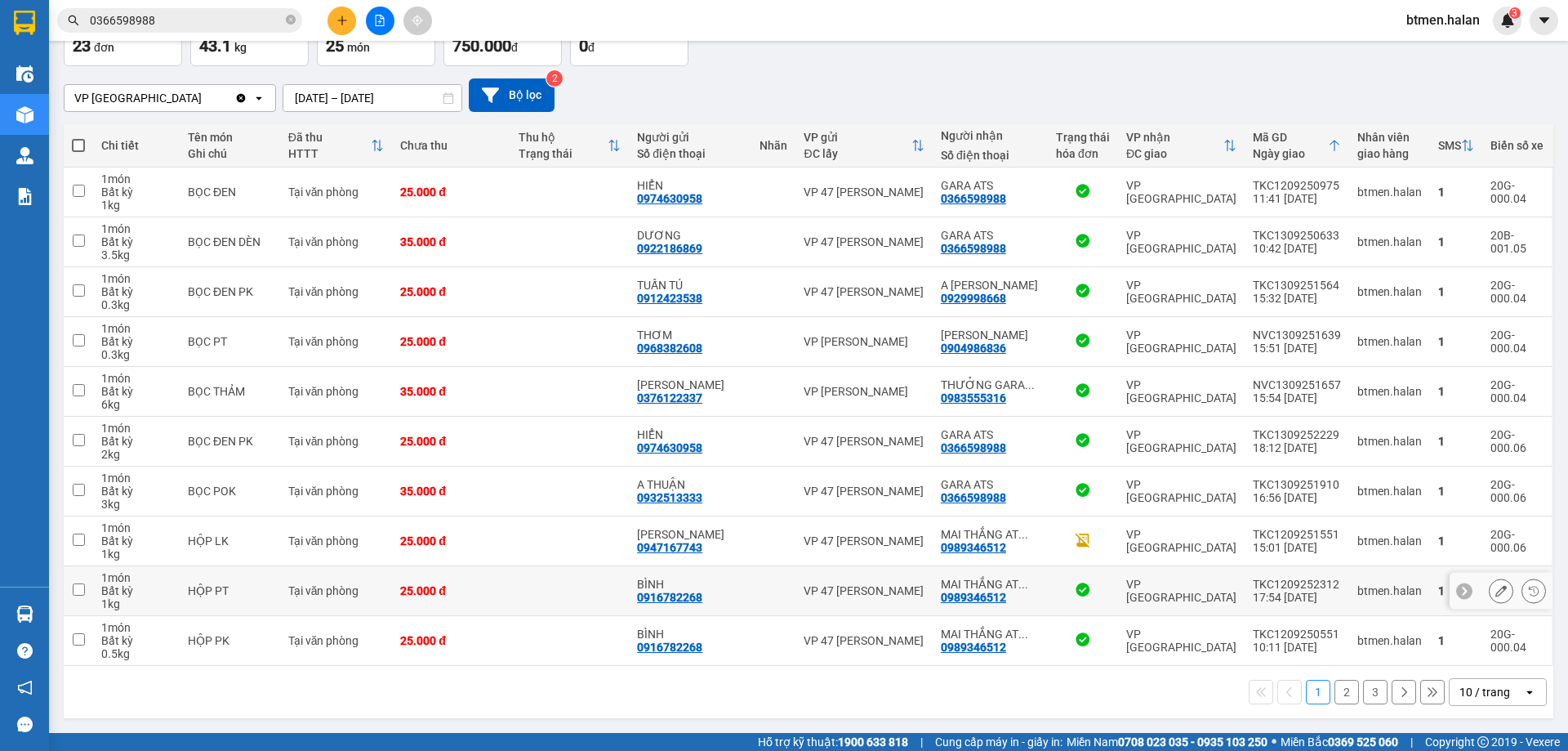
click at [977, 598] on div "0989346512" at bounding box center [973, 596] width 65 height 13
copy div "0989346512"
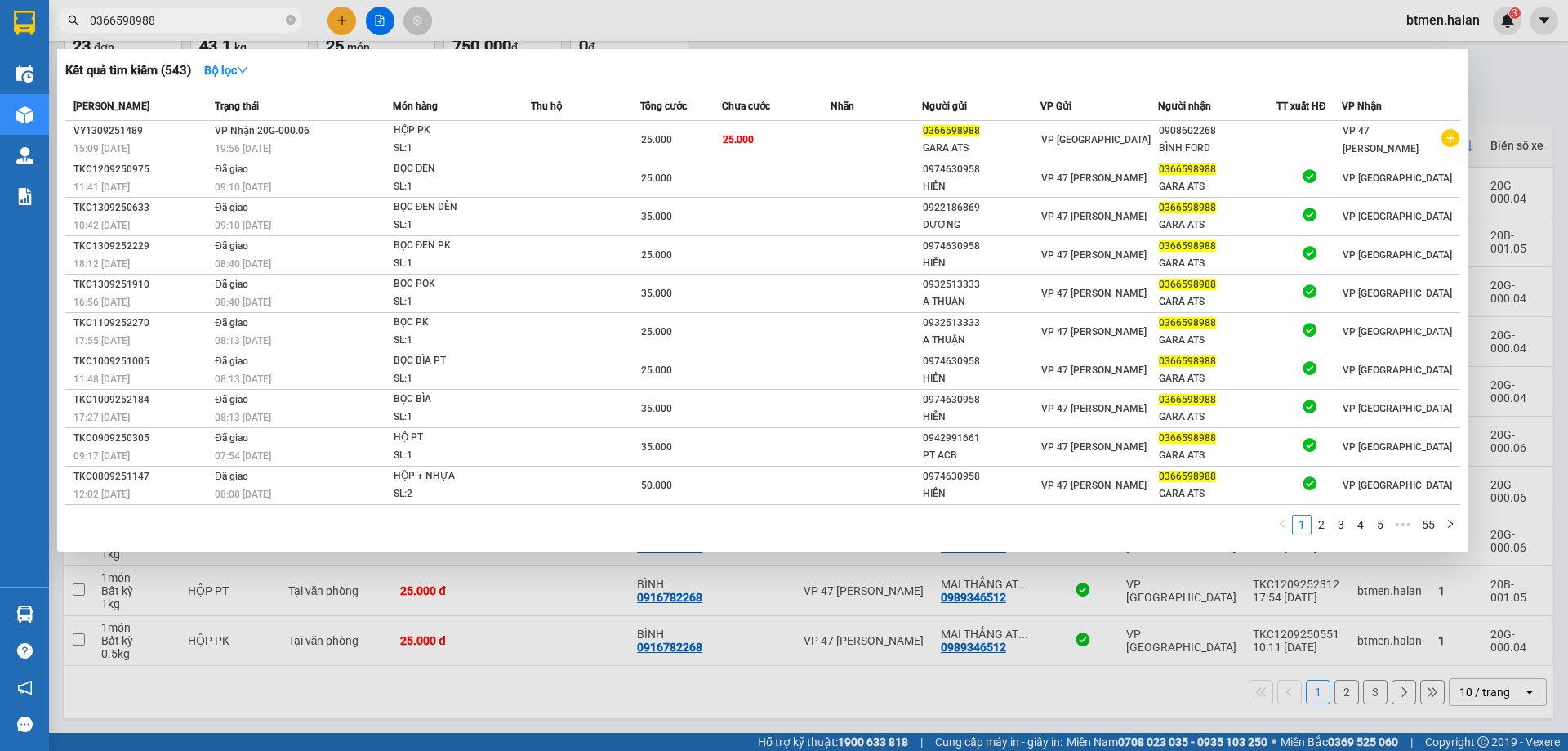
click at [245, 17] on input "0366598988" at bounding box center [186, 20] width 192 height 18
paste input "989346512"
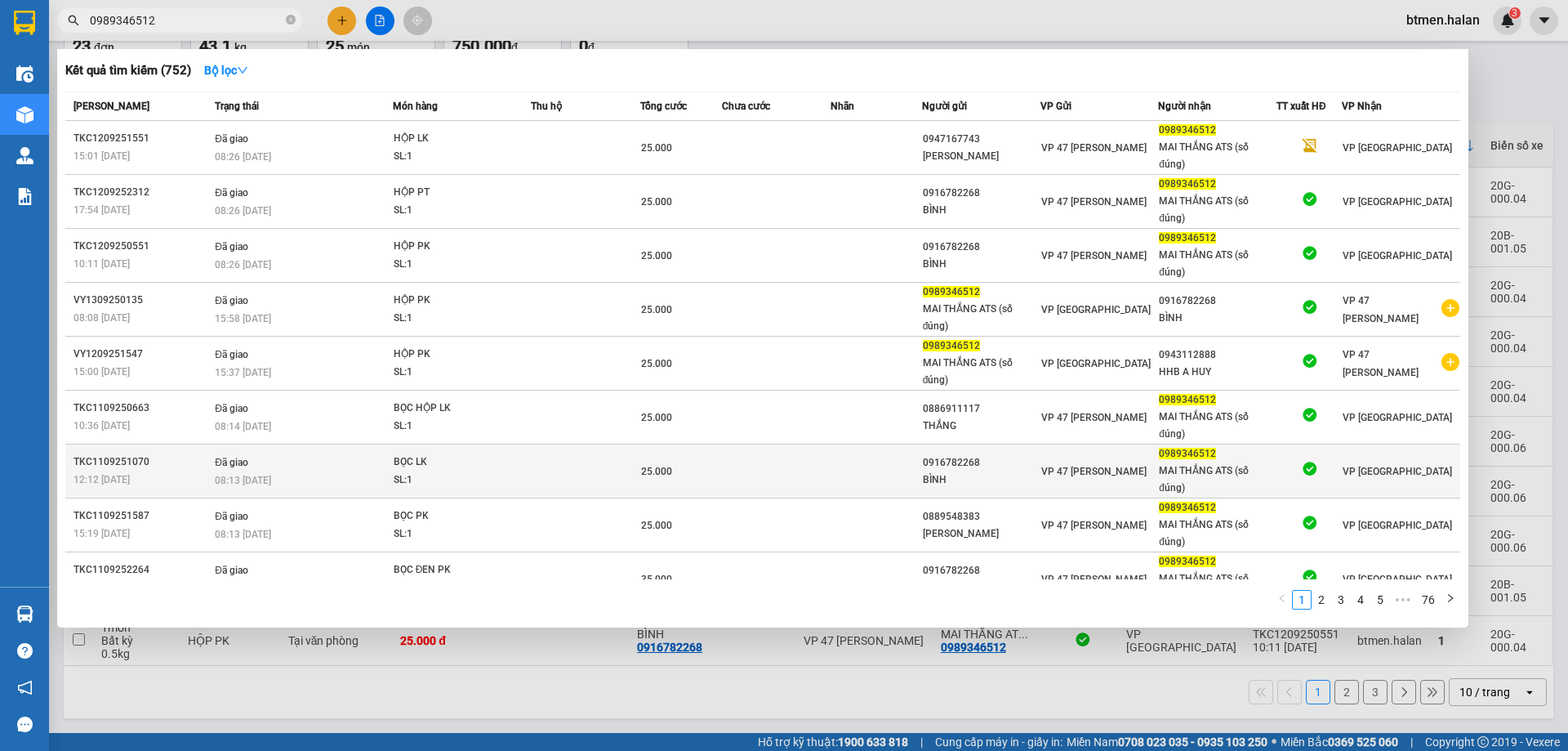
type input "0989346512"
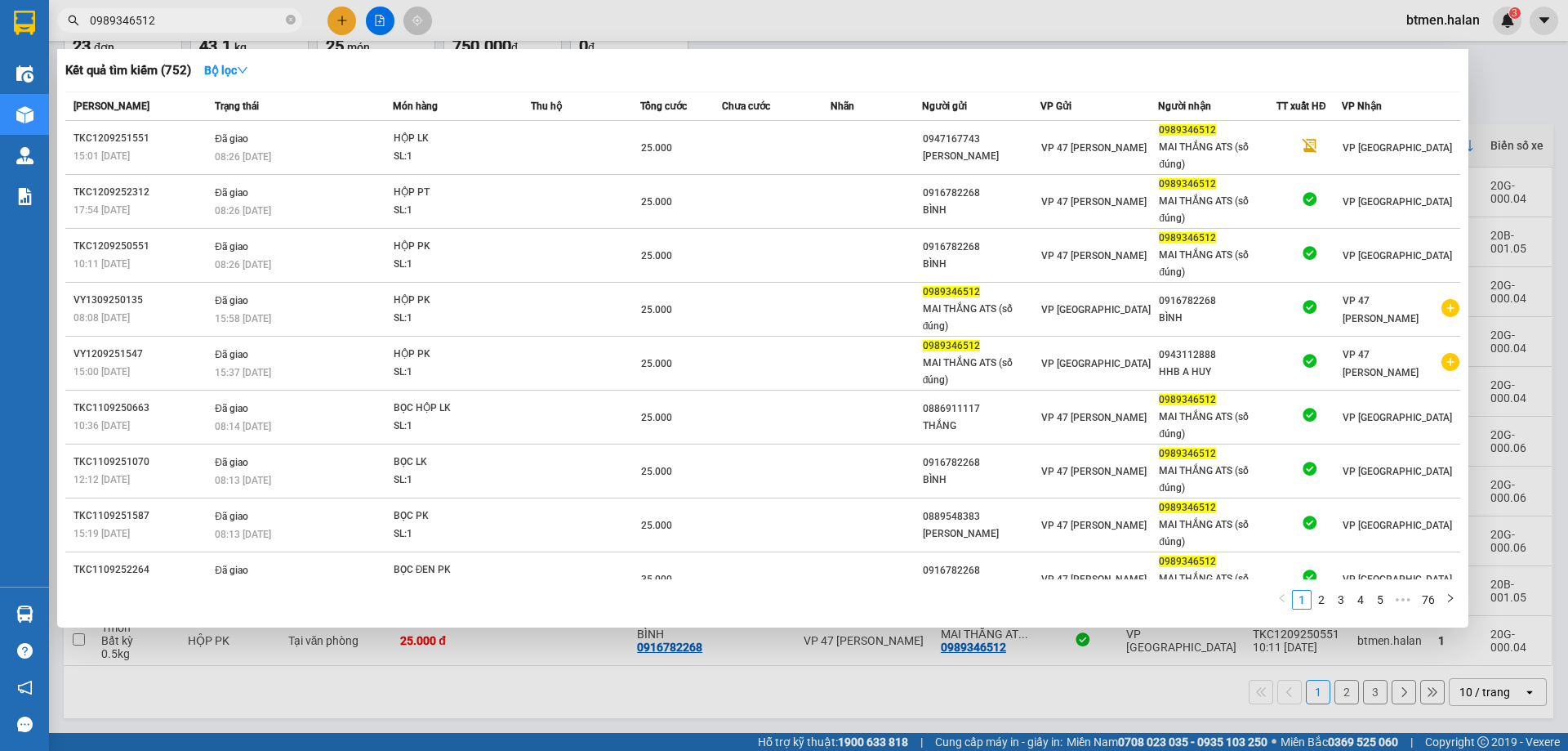
click at [1542, 130] on div at bounding box center [784, 376] width 1568 height 751
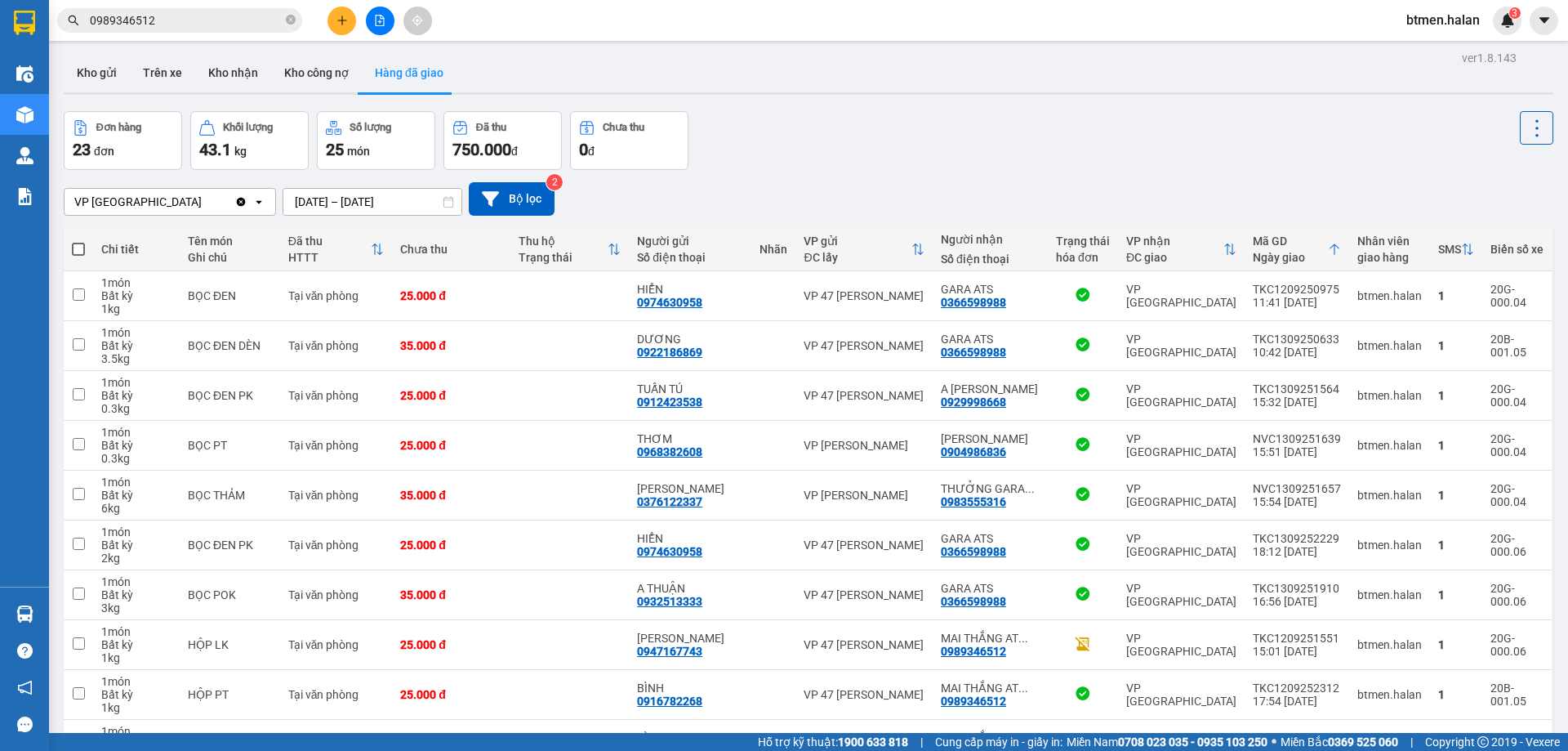
scroll to position [0, 0]
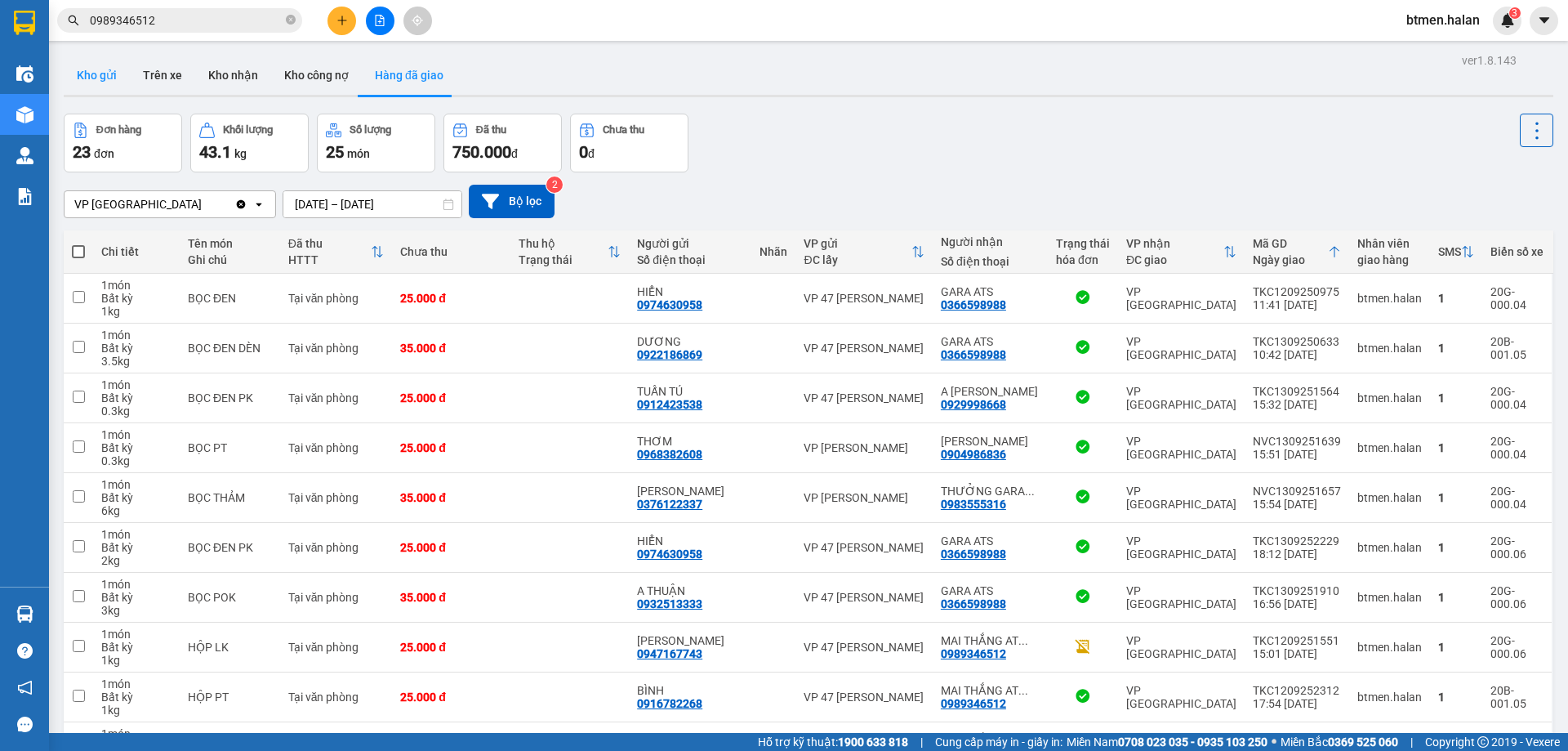
click at [112, 78] on button "Kho gửi" at bounding box center [96, 76] width 66 height 40
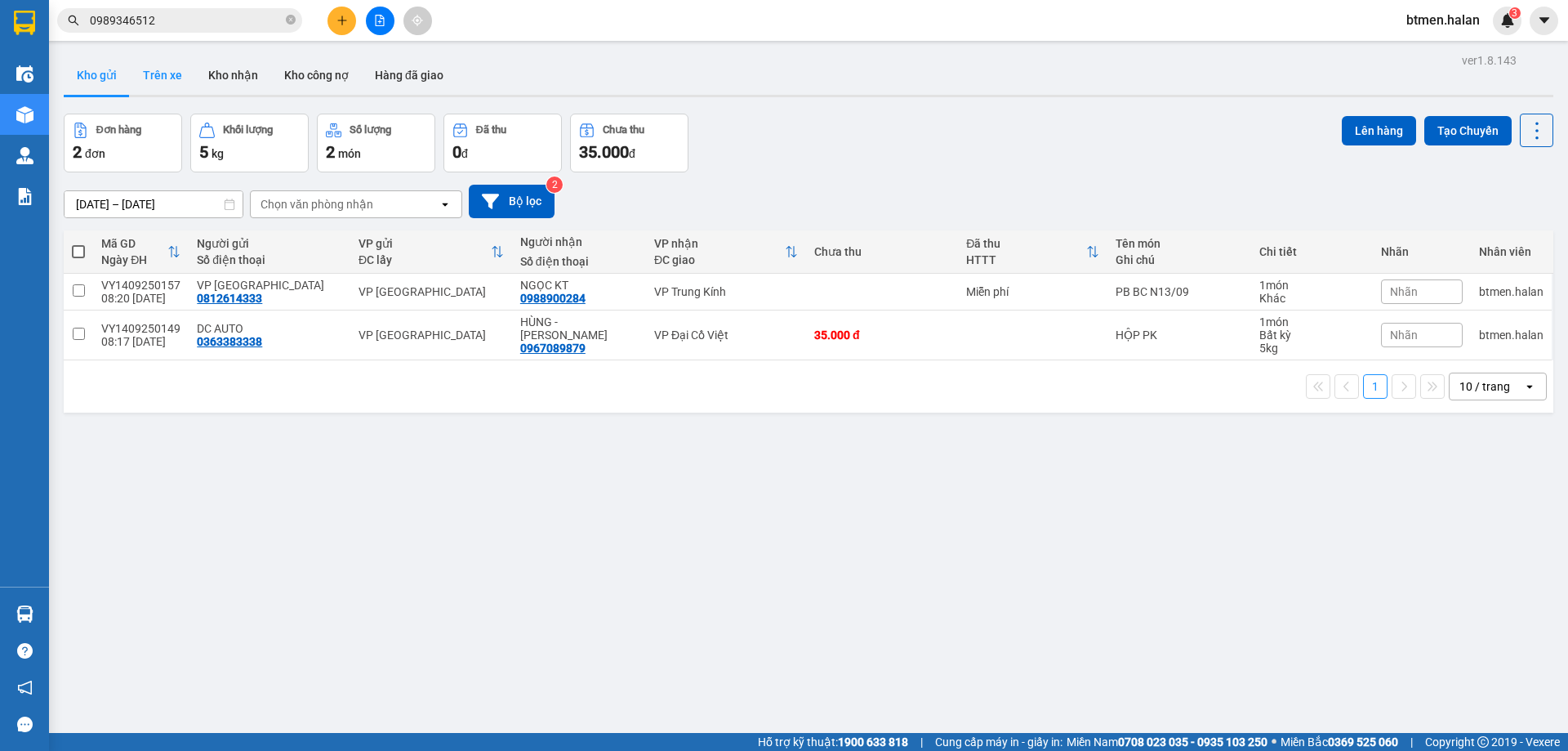
click at [167, 79] on button "Trên xe" at bounding box center [162, 76] width 65 height 40
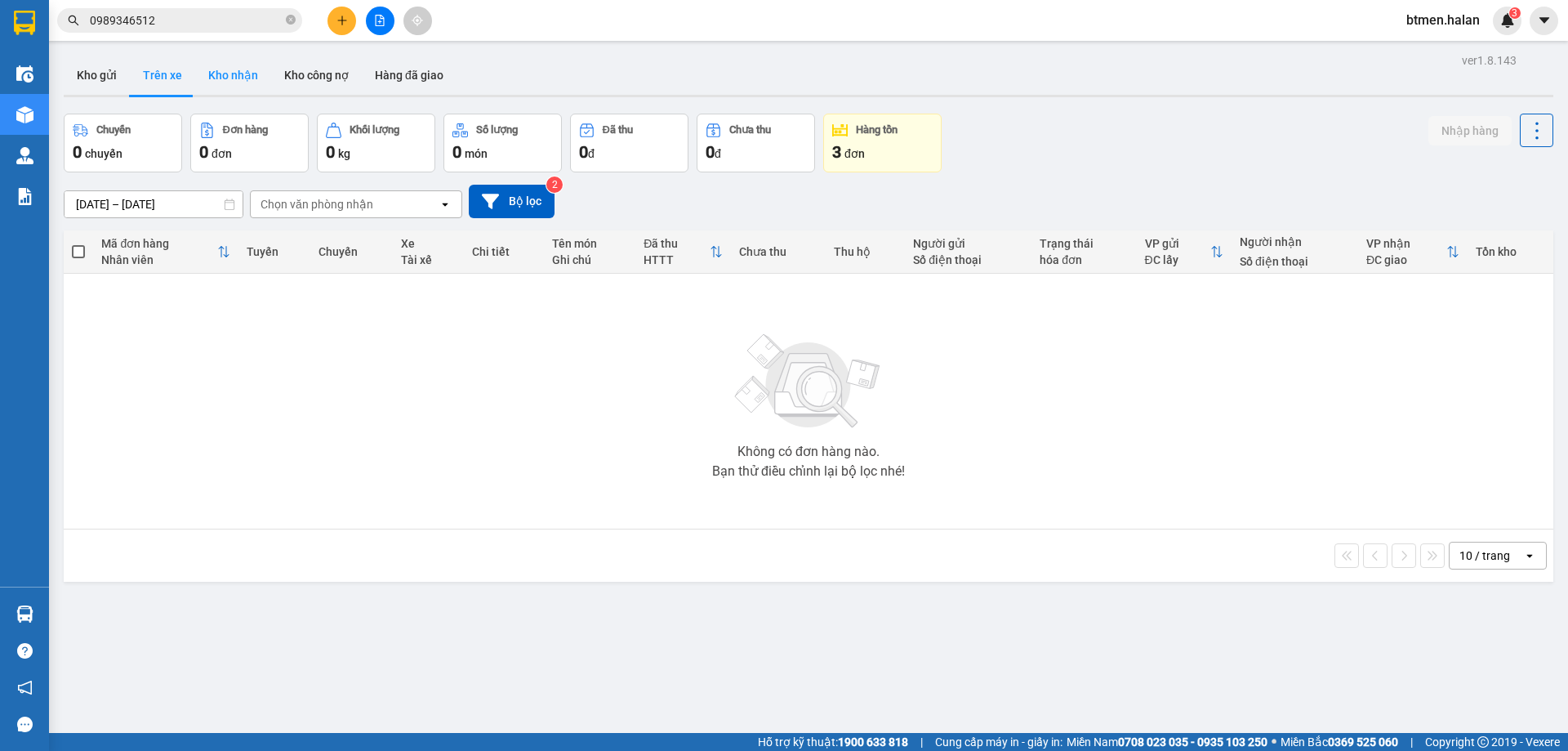
click at [229, 75] on button "Kho nhận" at bounding box center [233, 76] width 76 height 40
type input "[DATE] – [DATE]"
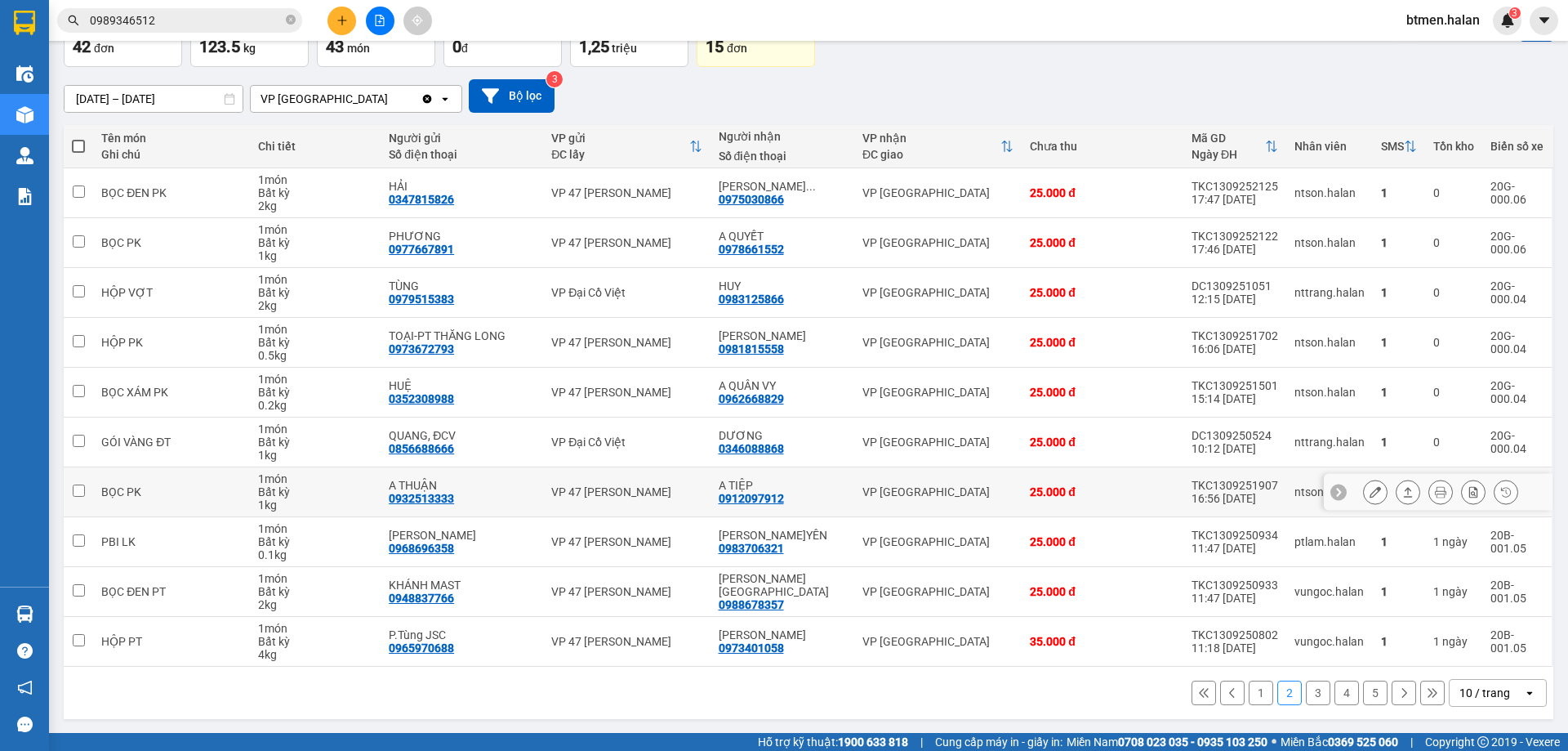
scroll to position [107, 0]
click at [1259, 687] on button "1" at bounding box center [1261, 692] width 25 height 25
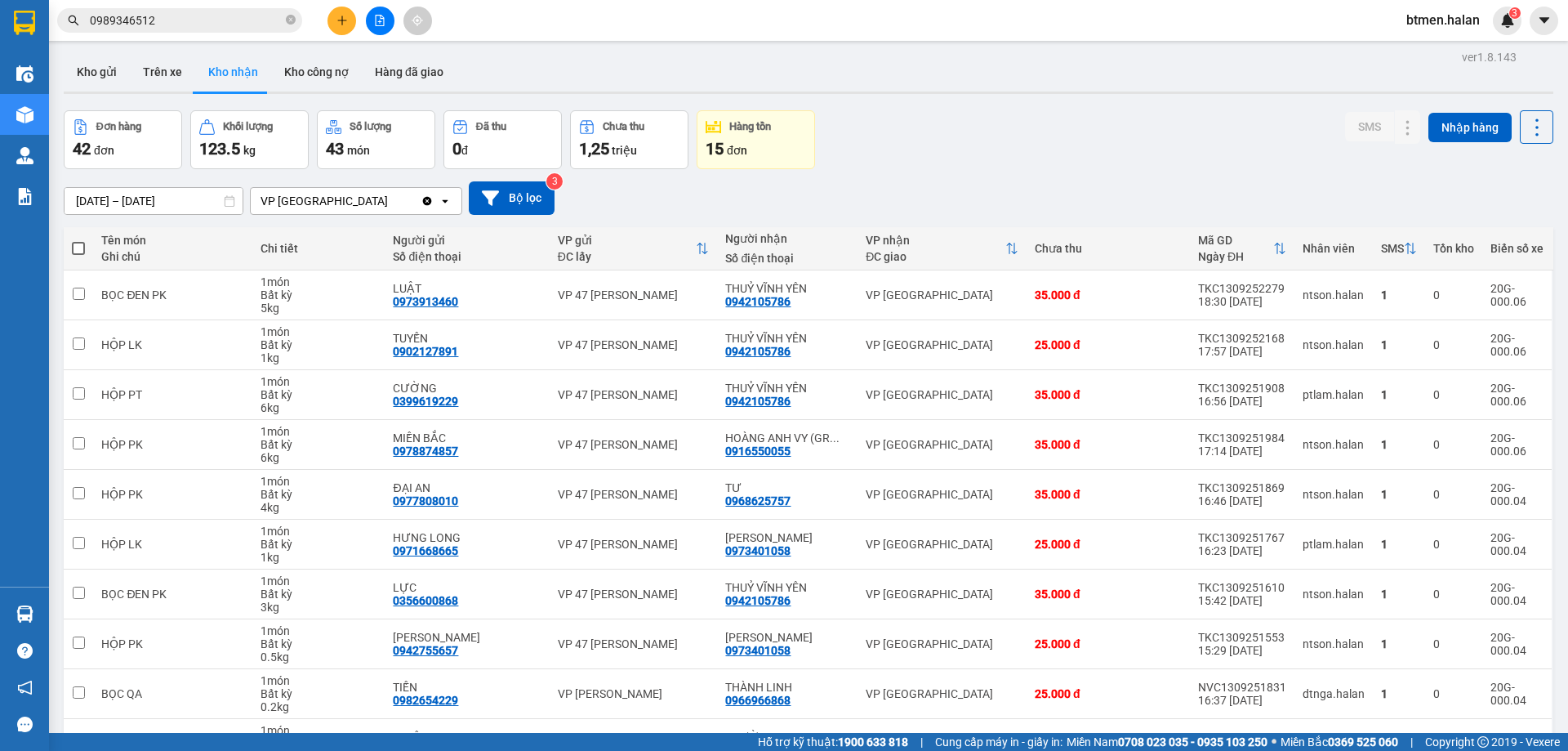
scroll to position [0, 0]
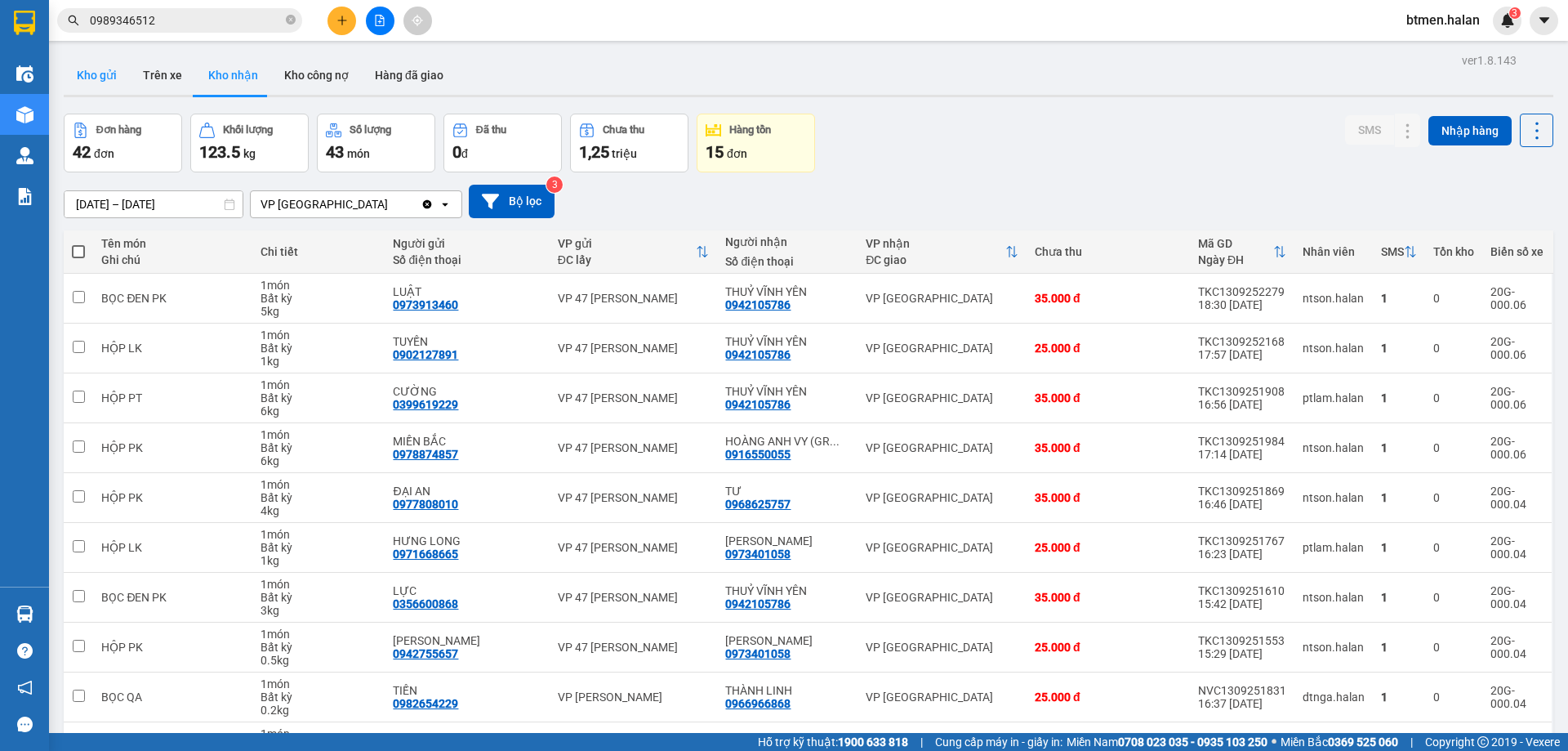
click at [86, 80] on button "Kho gửi" at bounding box center [96, 76] width 66 height 40
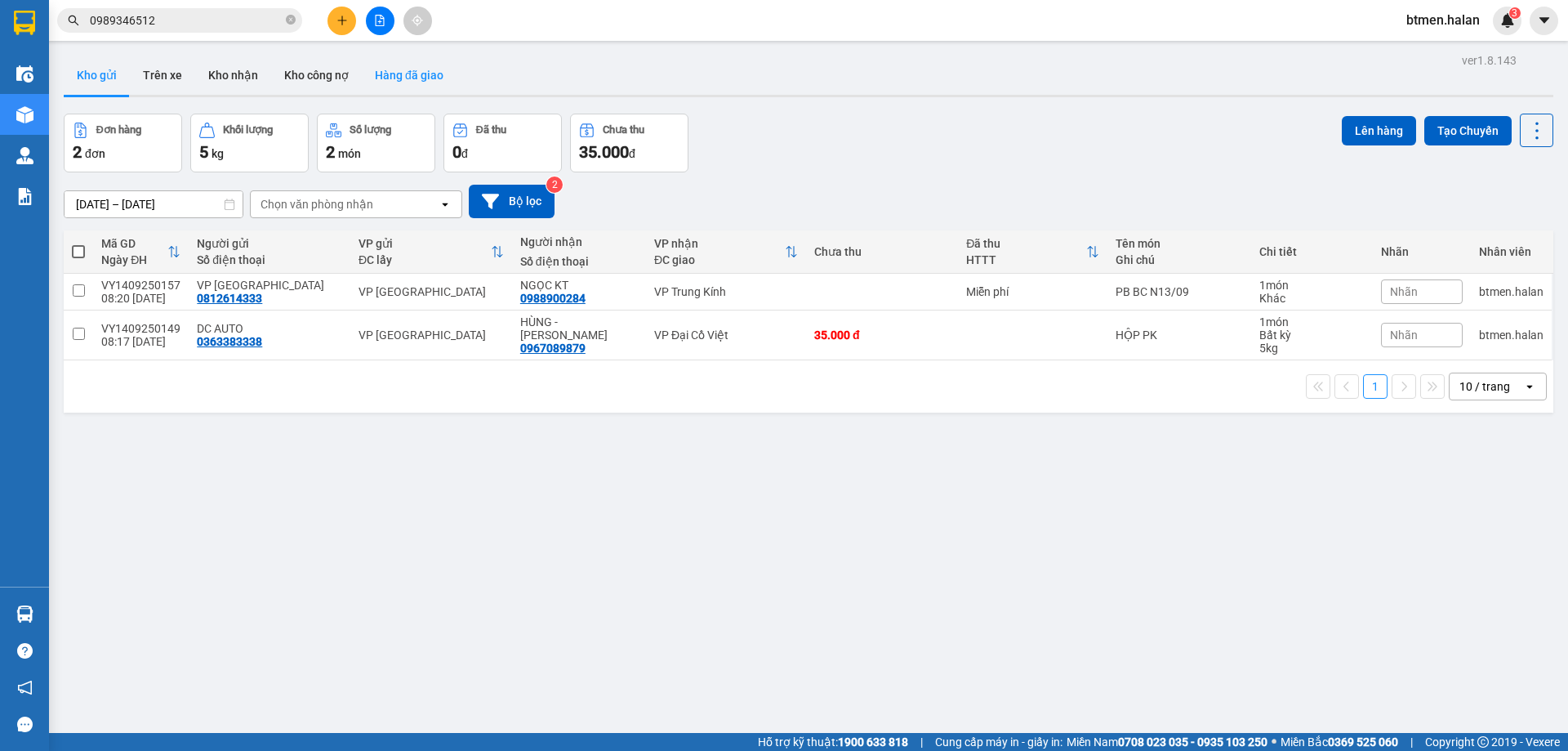
click at [400, 64] on button "Hàng đã giao" at bounding box center [409, 76] width 94 height 40
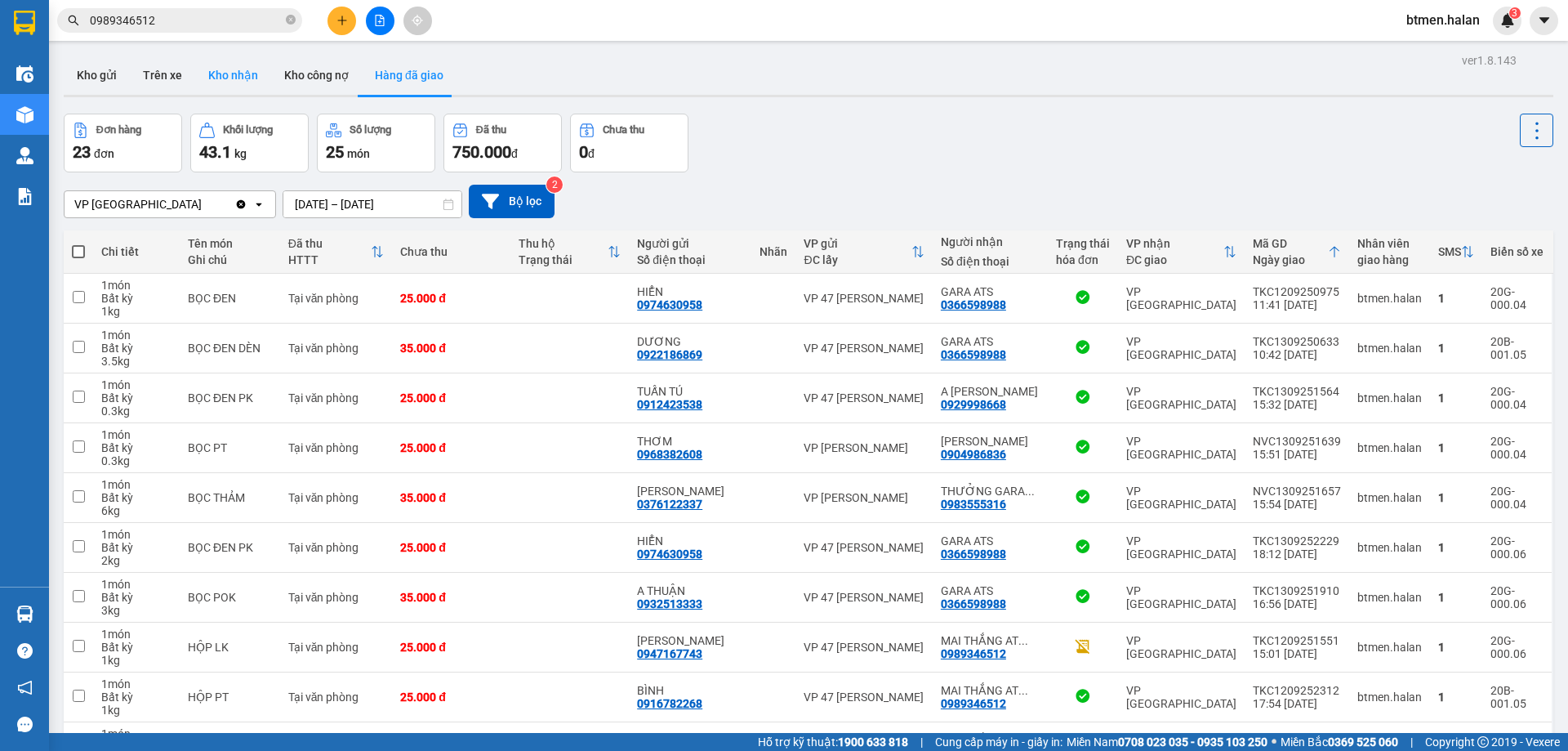
click at [234, 82] on button "Kho nhận" at bounding box center [233, 76] width 76 height 40
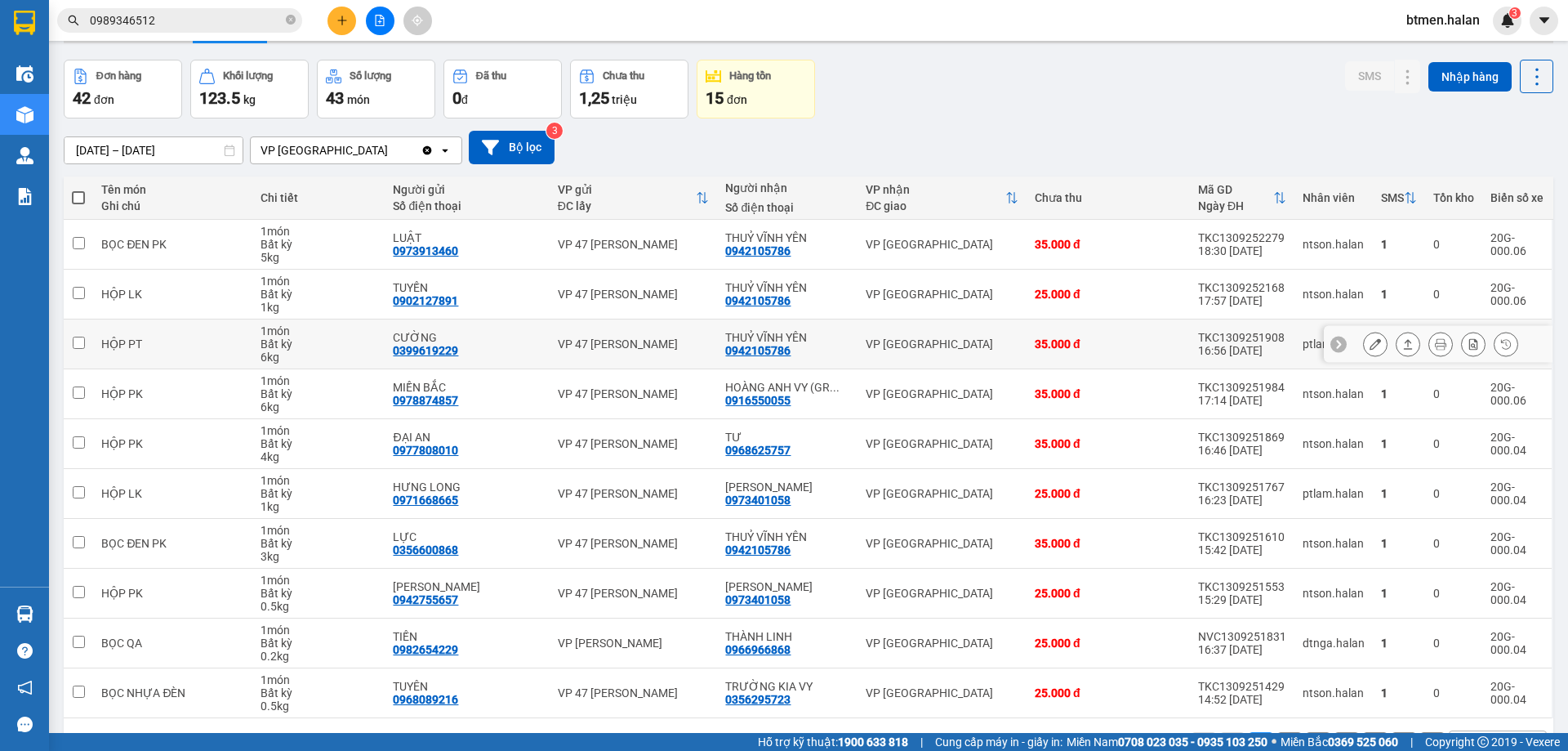
scroll to position [107, 0]
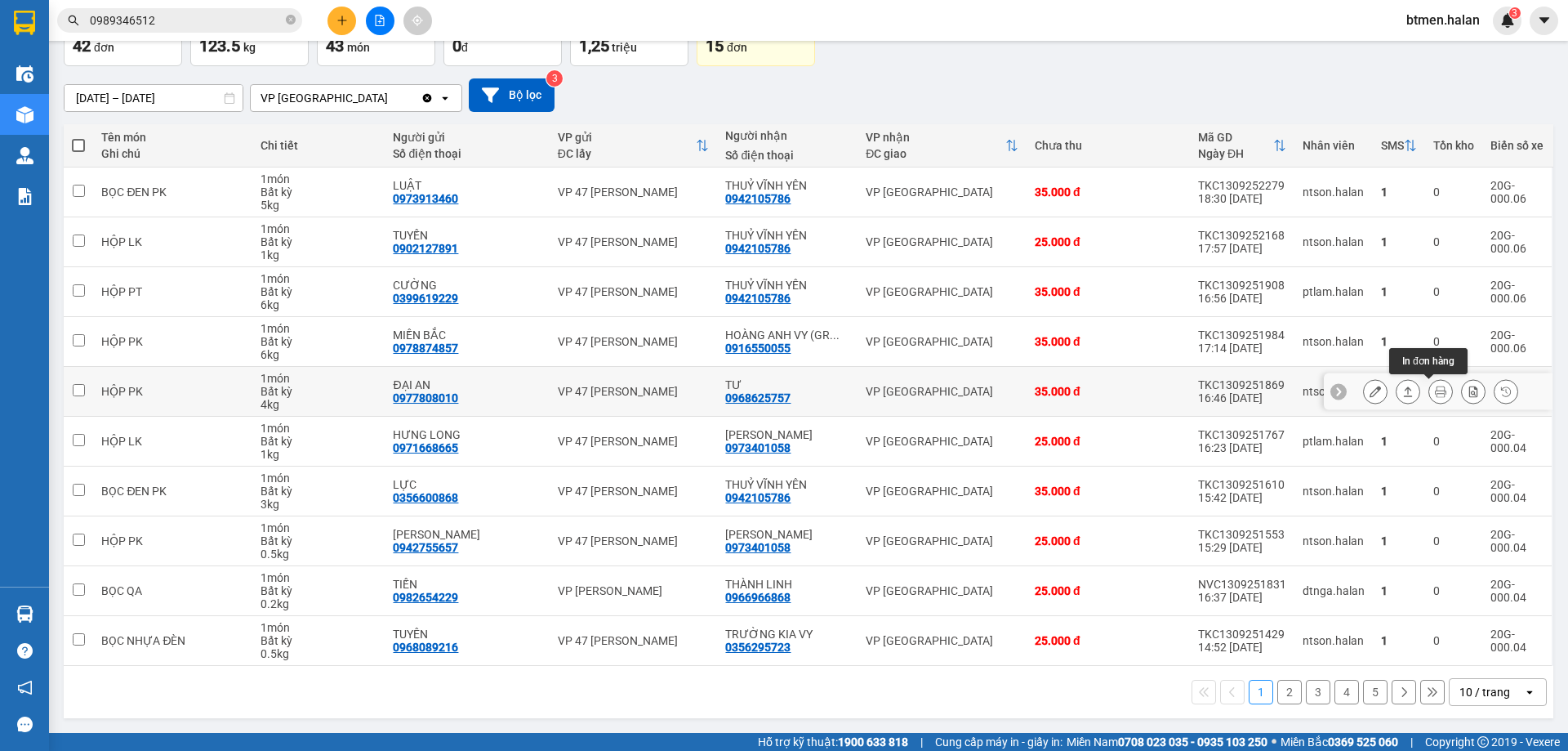
click at [1435, 394] on icon at bounding box center [1440, 391] width 11 height 11
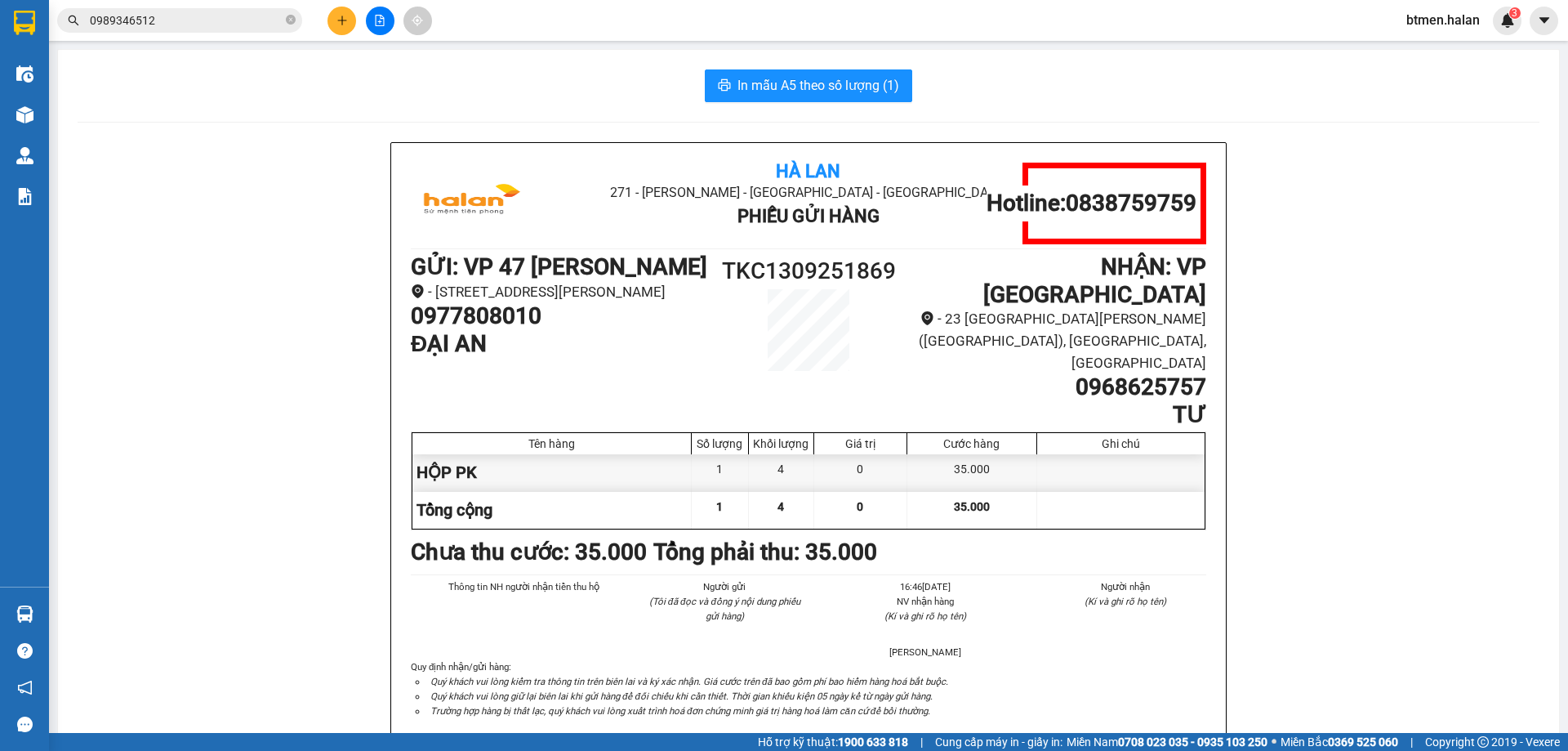
click at [1387, 296] on div "Hà Lan 271 - [PERSON_NAME] - [GEOGRAPHIC_DATA] Long - [GEOGRAPHIC_DATA] Phiếu G…" at bounding box center [808, 464] width 1462 height 645
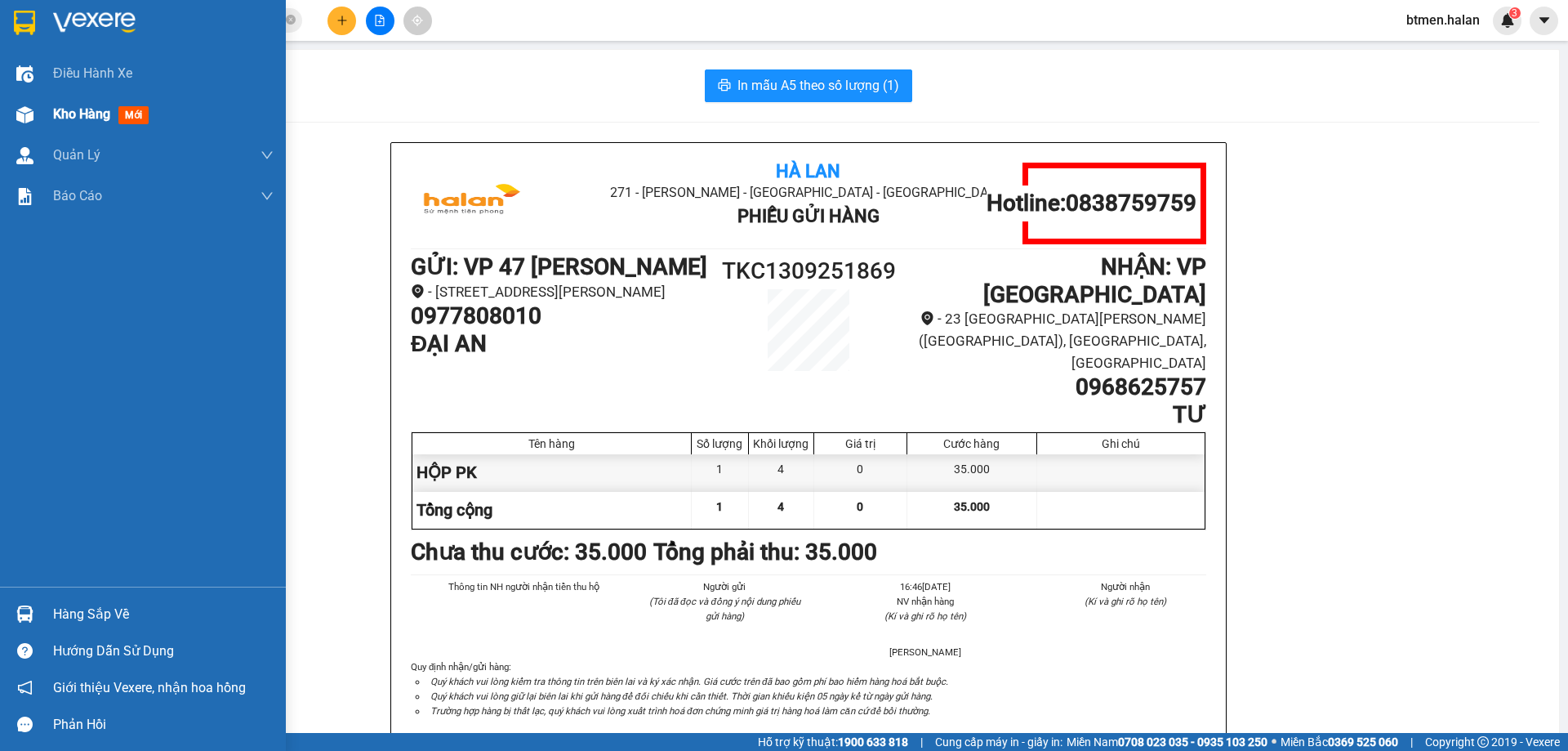
click at [56, 125] on div "Kho hàng mới" at bounding box center [104, 114] width 102 height 21
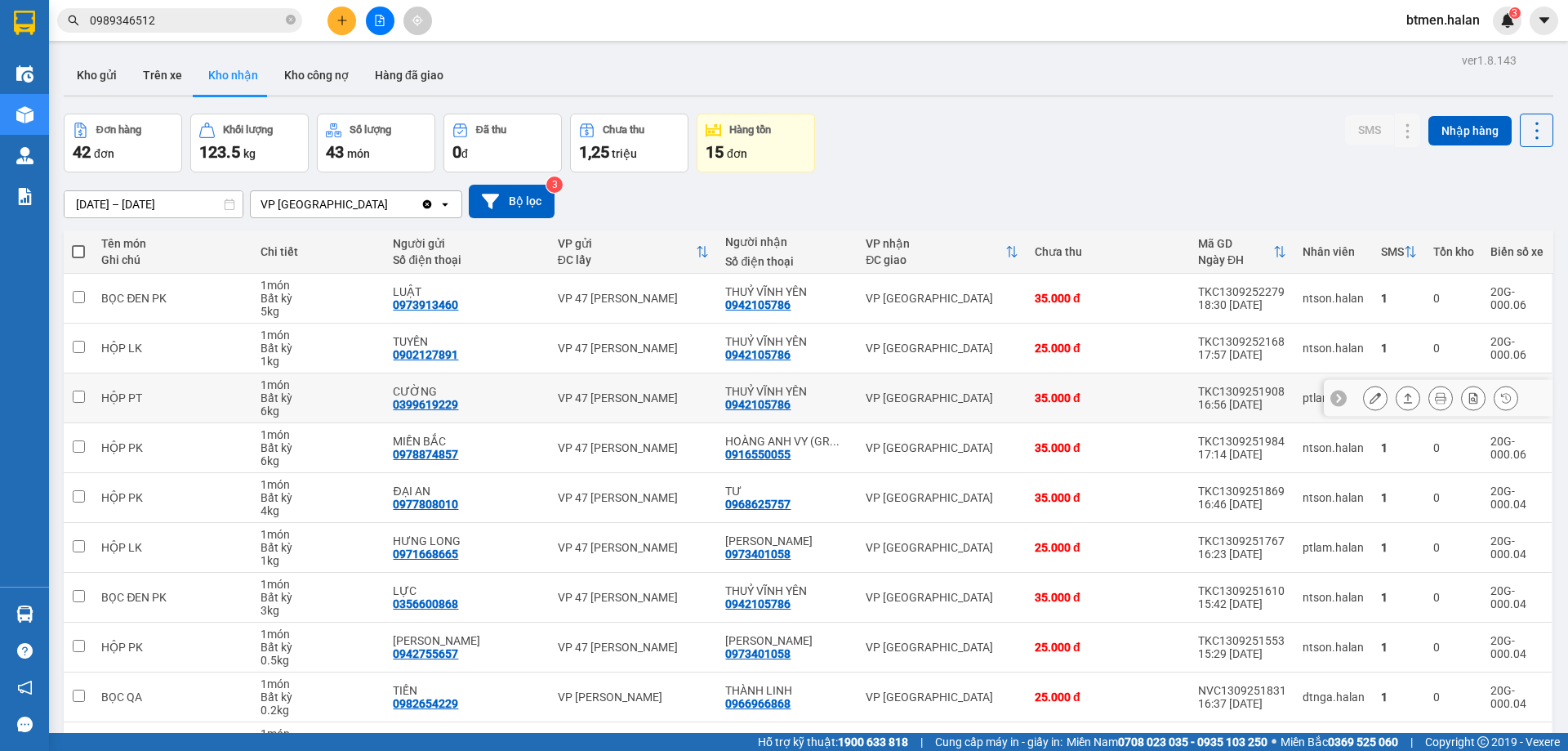
scroll to position [82, 0]
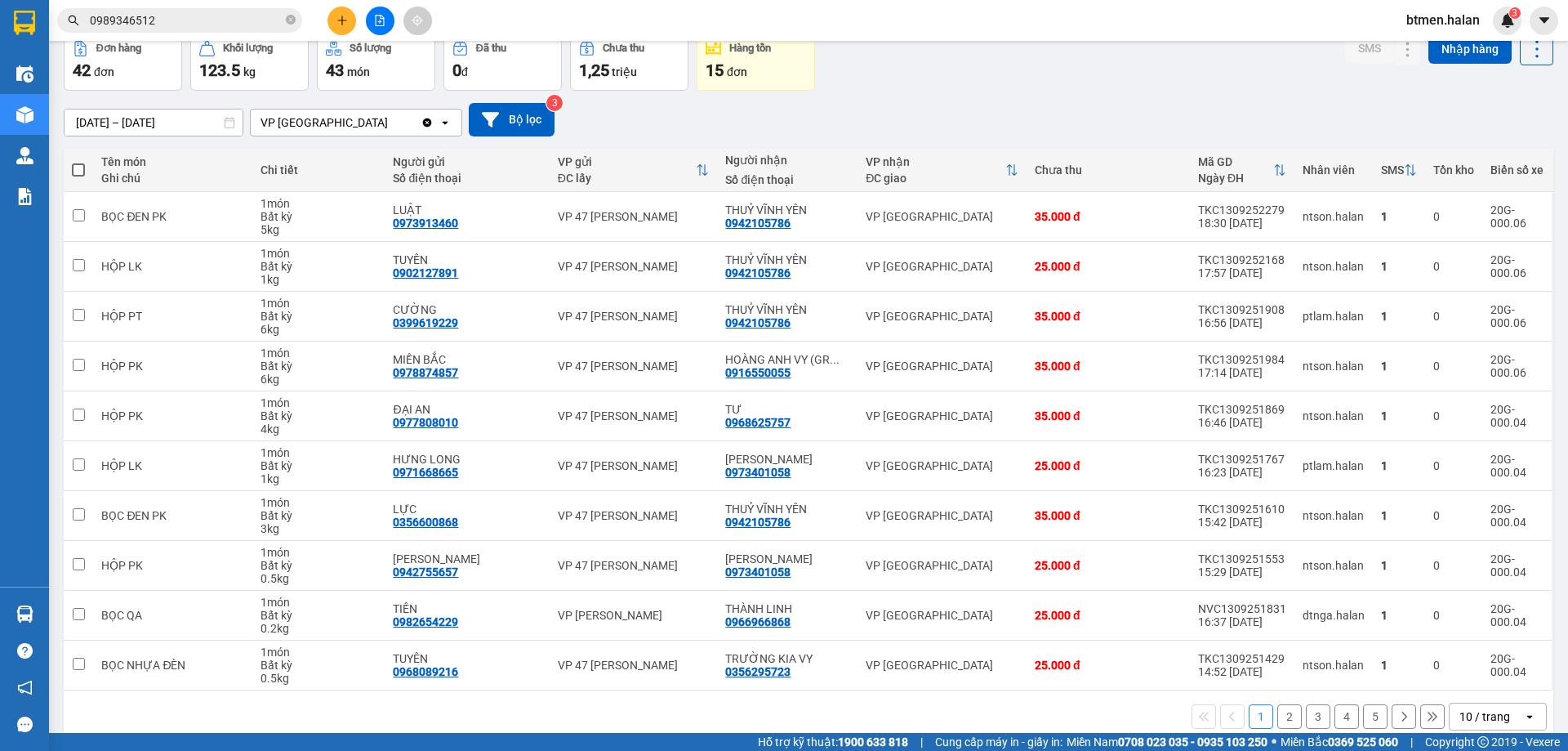
click at [1278, 712] on button "2" at bounding box center [1289, 717] width 25 height 25
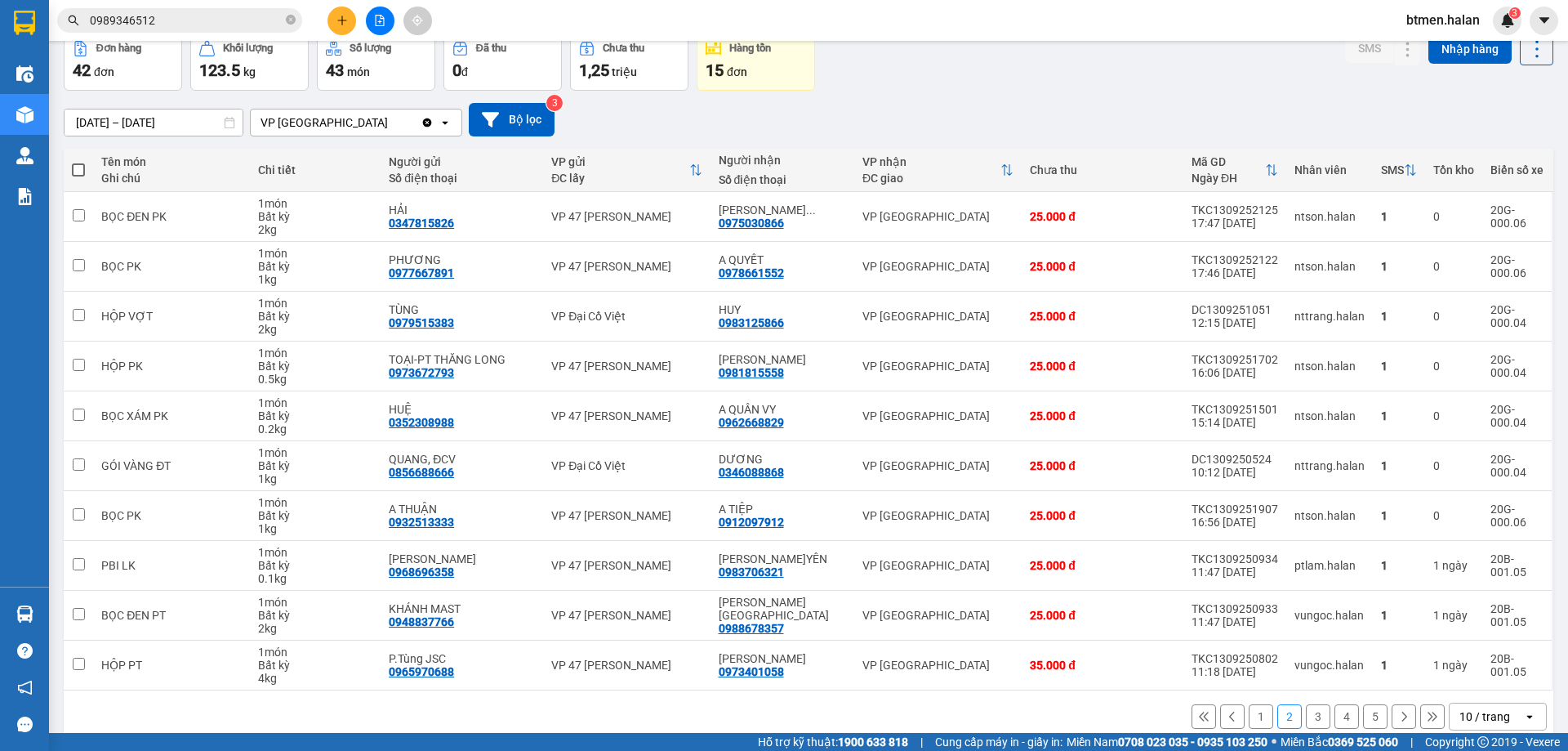
click at [1306, 714] on button "3" at bounding box center [1317, 717] width 25 height 25
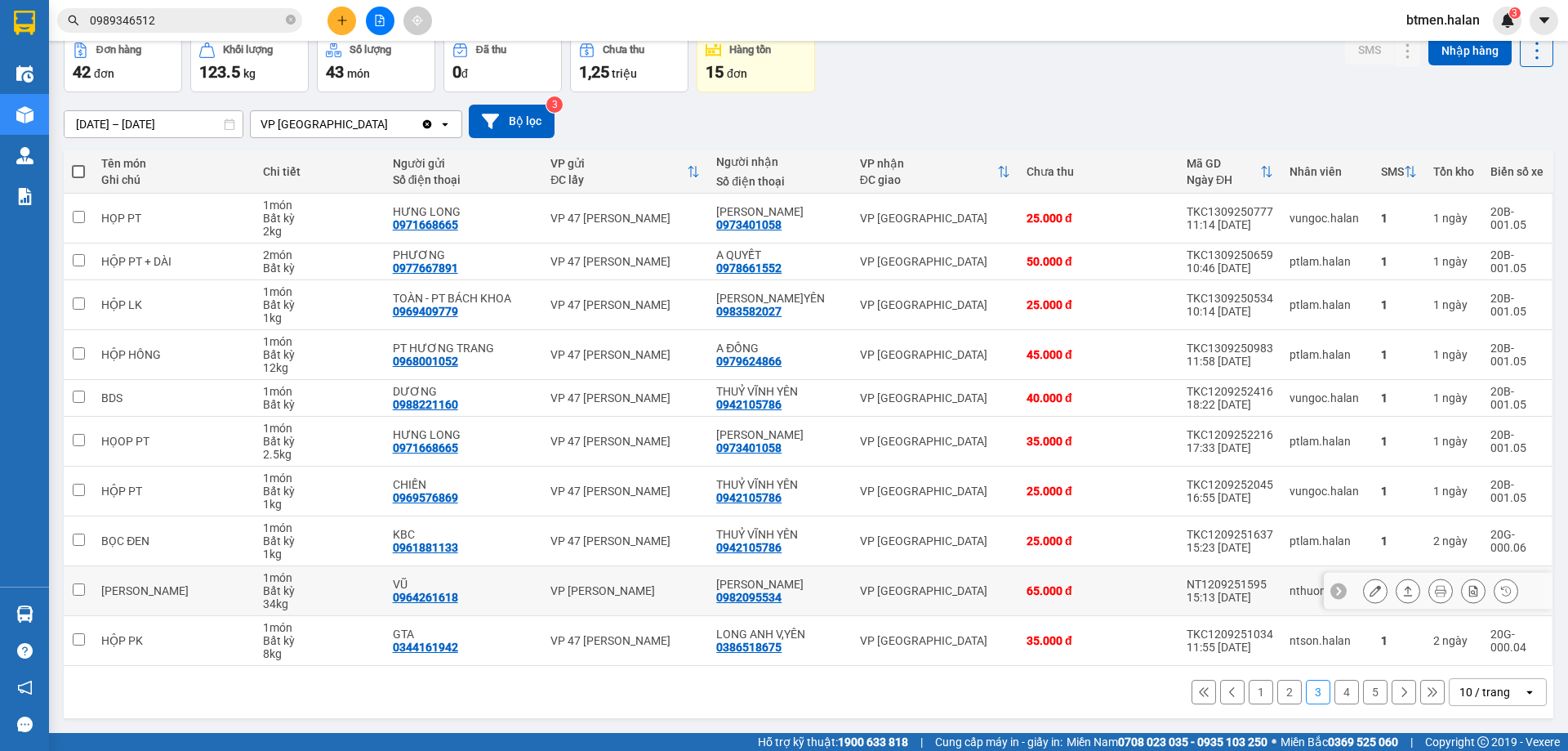
scroll to position [0, 0]
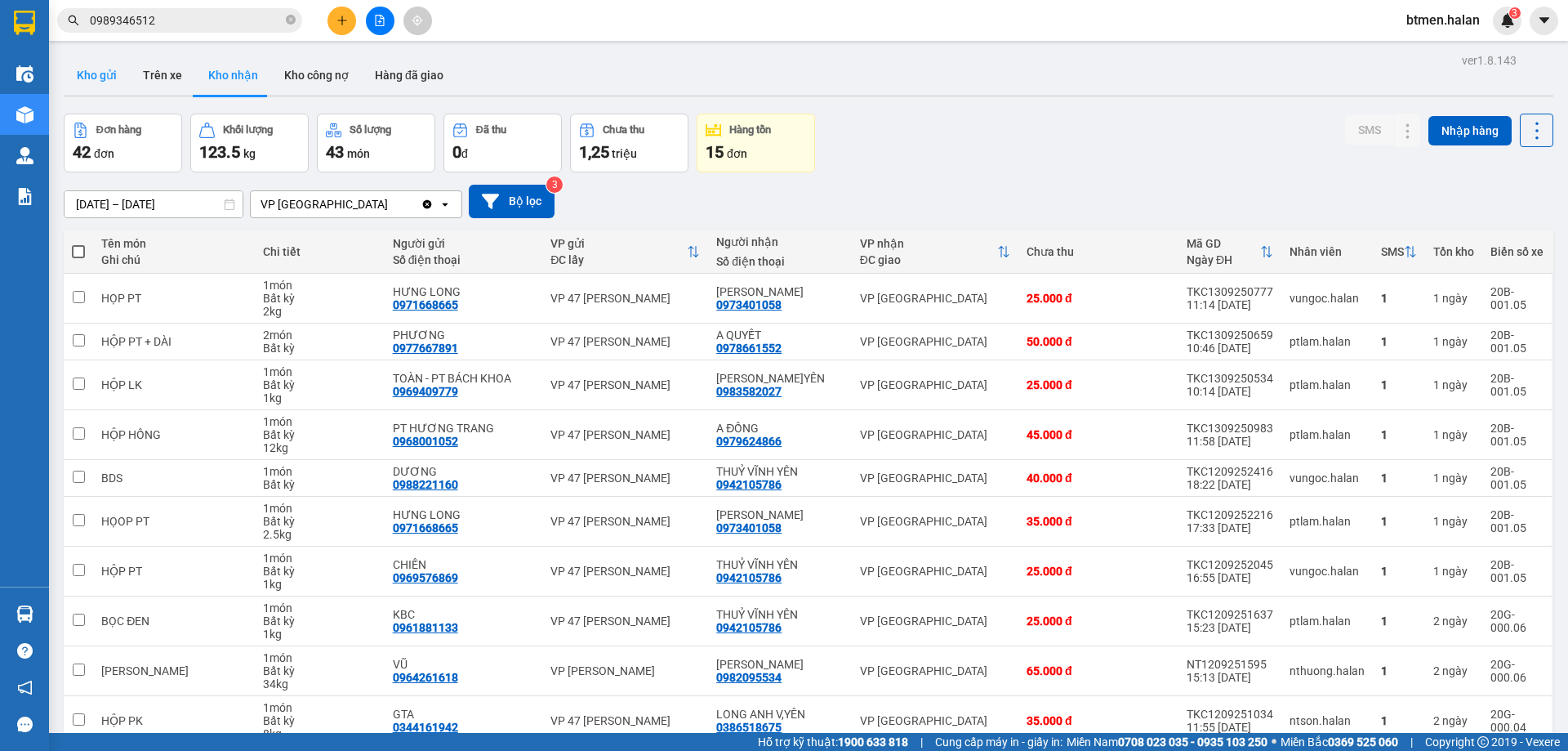
click at [86, 84] on button "Kho gửi" at bounding box center [96, 76] width 66 height 40
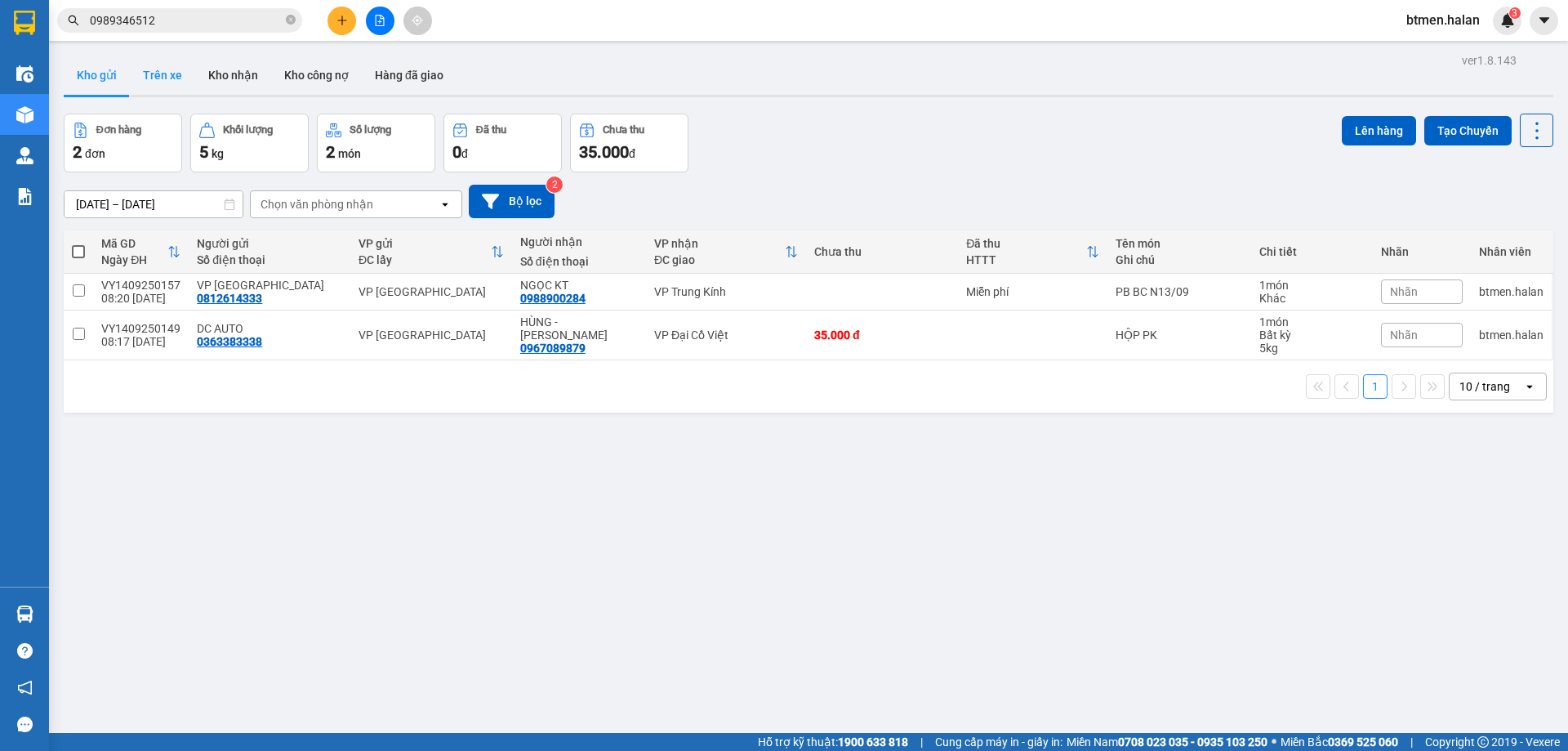
click at [155, 76] on button "Trên xe" at bounding box center [162, 76] width 65 height 40
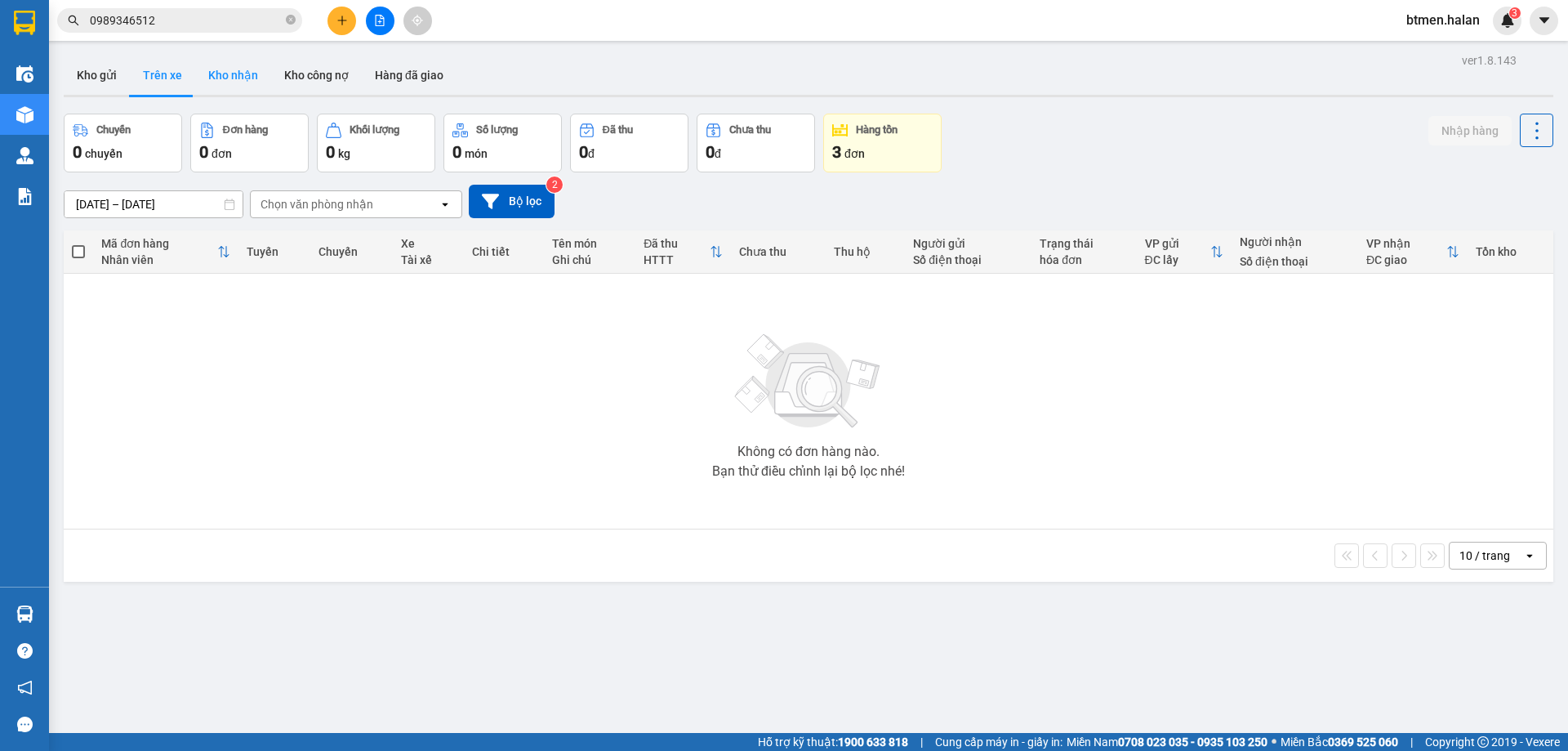
click at [222, 70] on button "Kho nhận" at bounding box center [233, 76] width 76 height 40
type input "[DATE] – [DATE]"
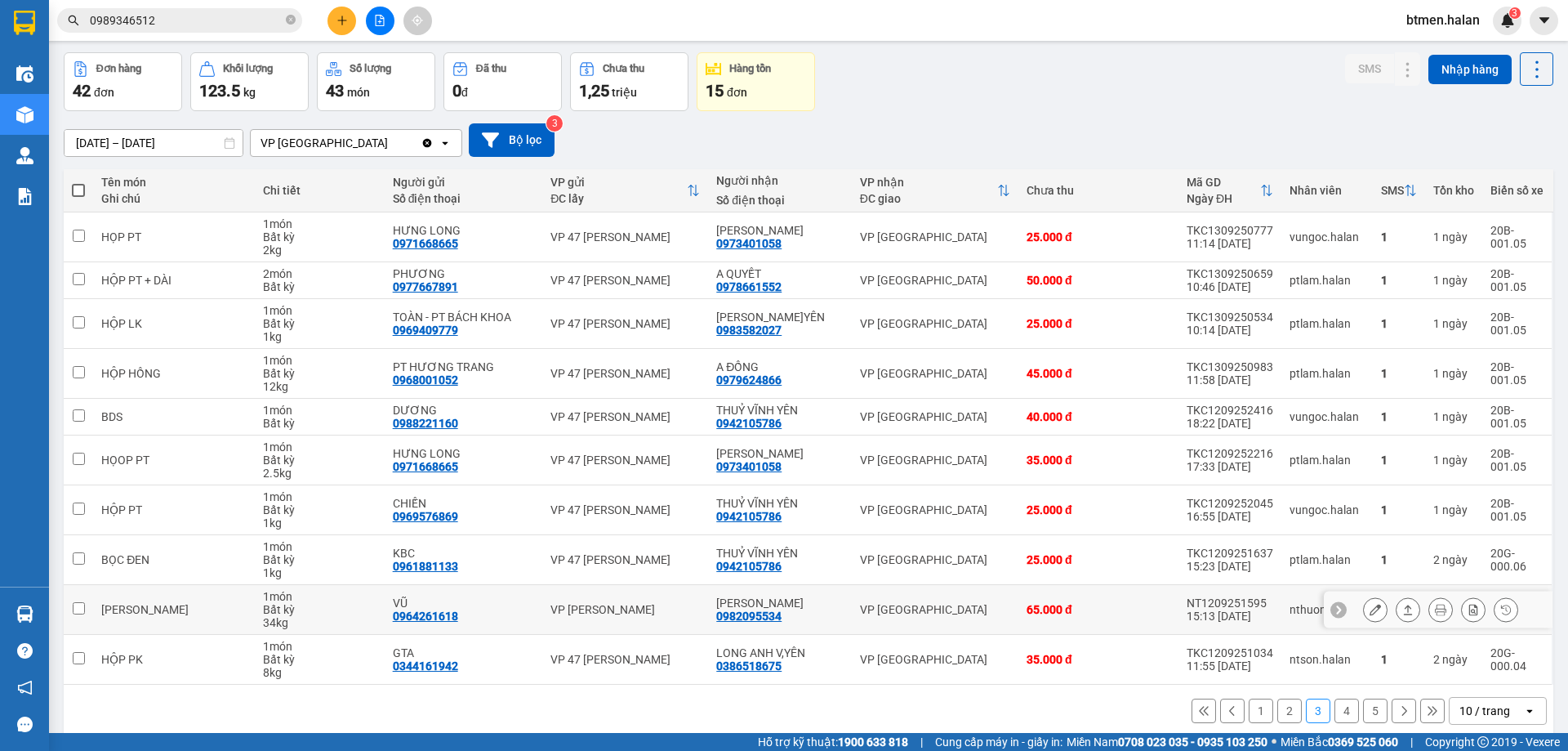
scroll to position [80, 0]
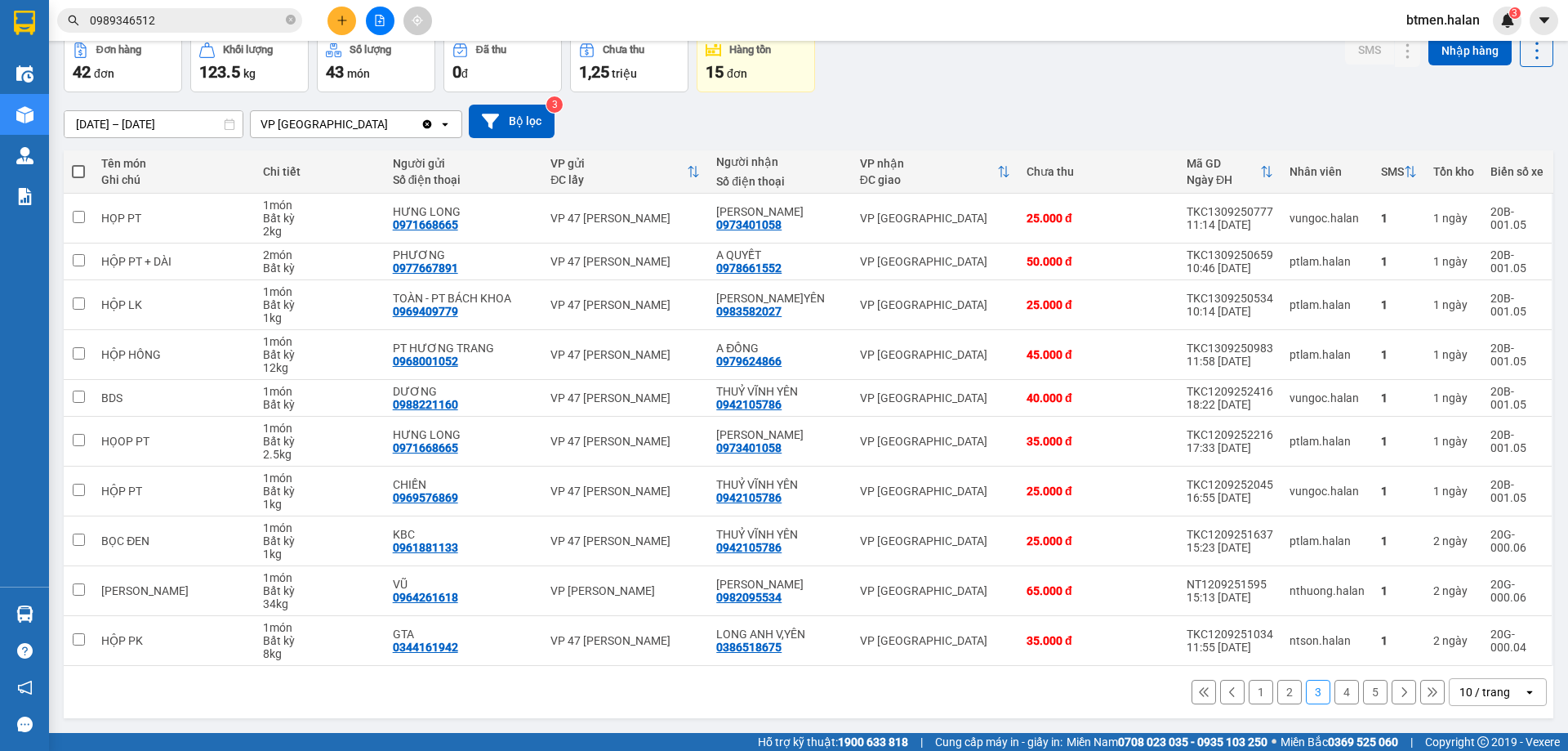
click at [1363, 688] on button "5" at bounding box center [1375, 692] width 25 height 25
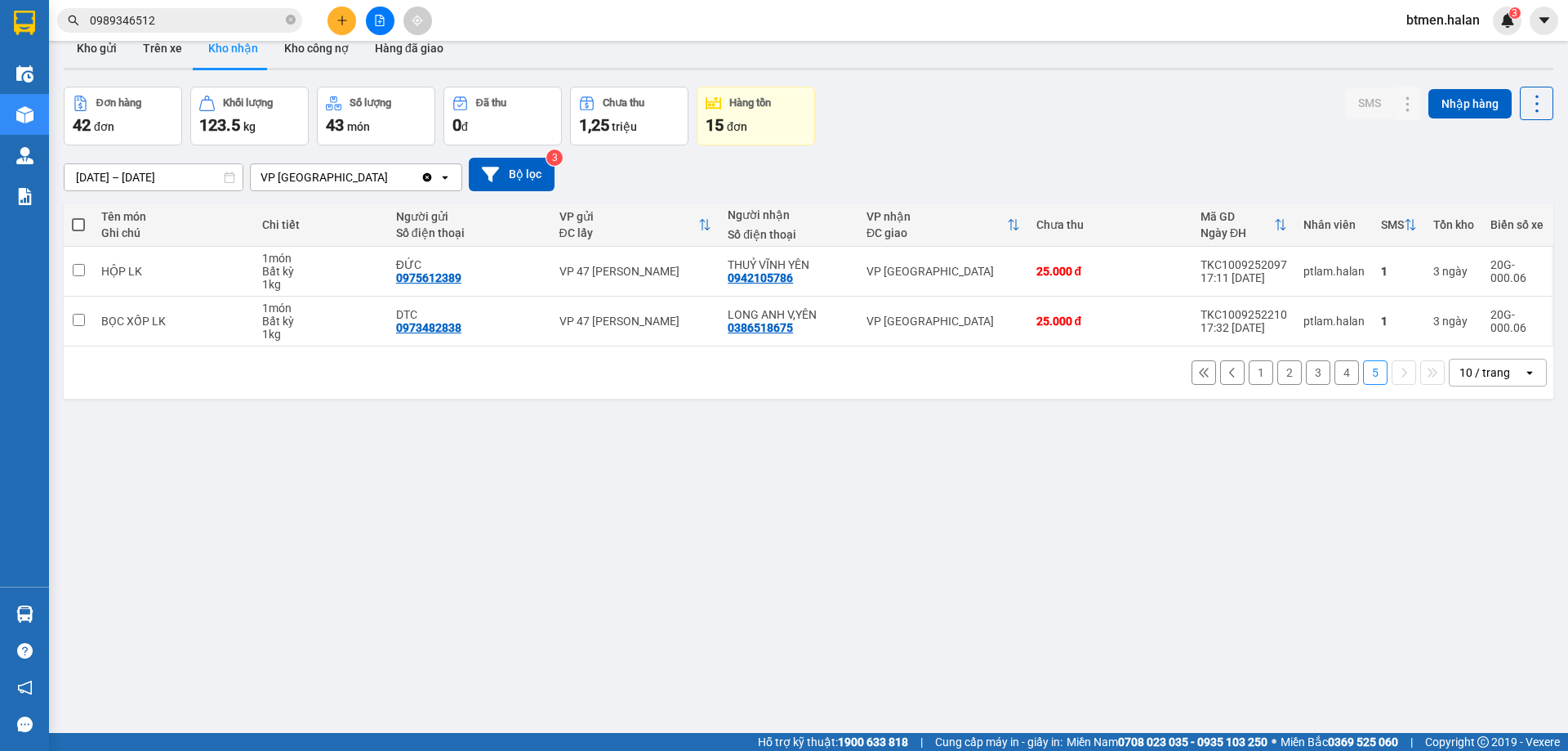
scroll to position [0, 0]
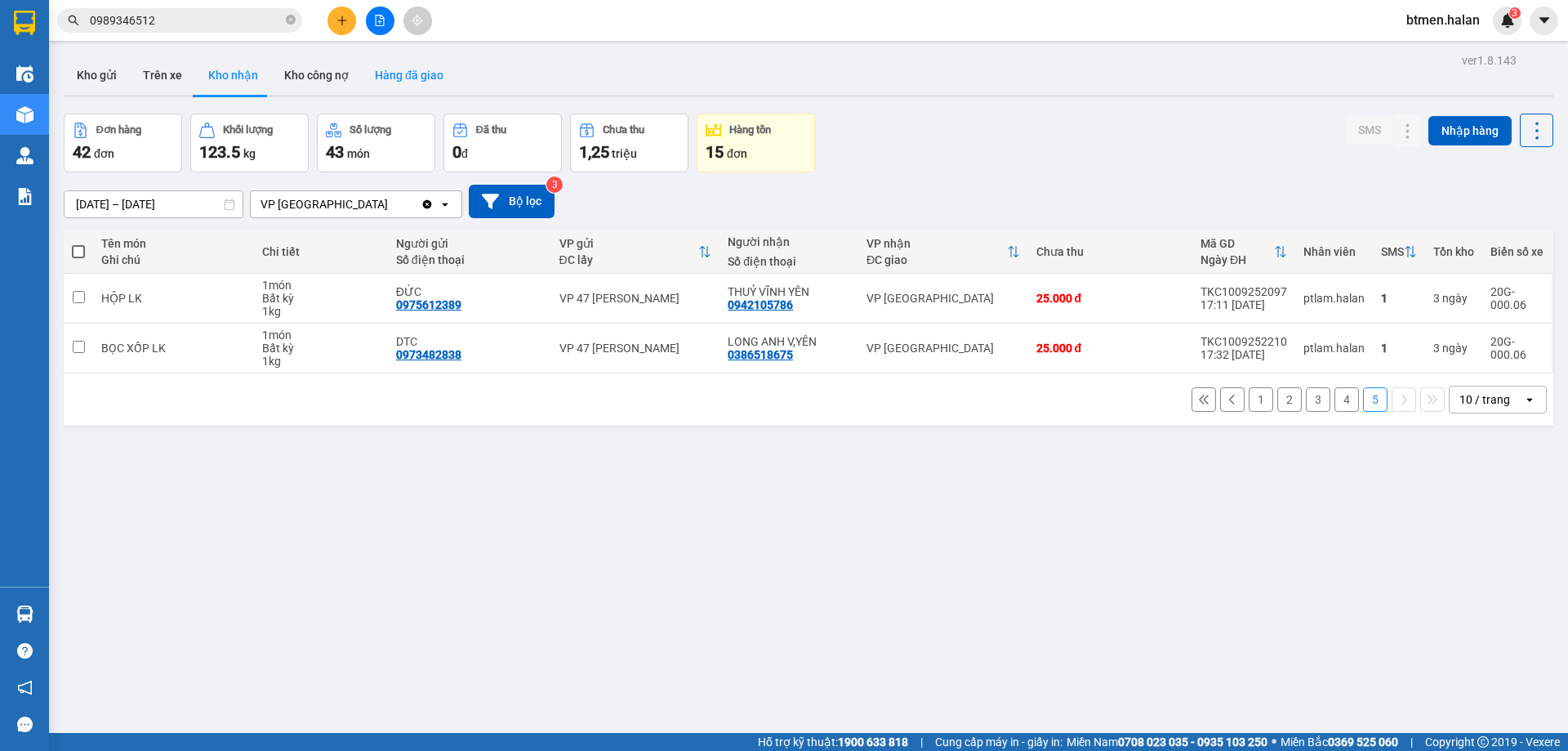
click at [411, 67] on button "Hàng đã giao" at bounding box center [409, 76] width 94 height 40
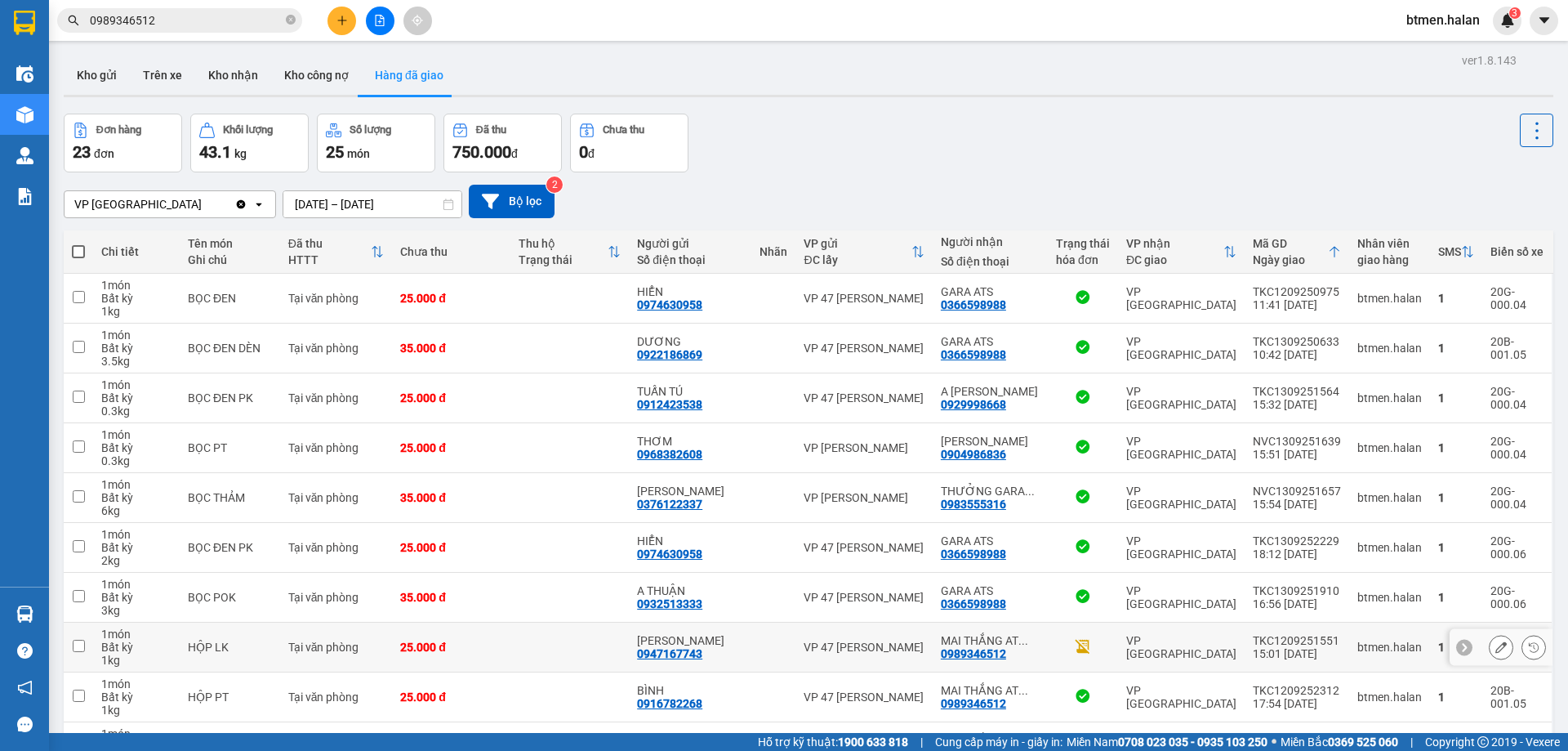
scroll to position [107, 0]
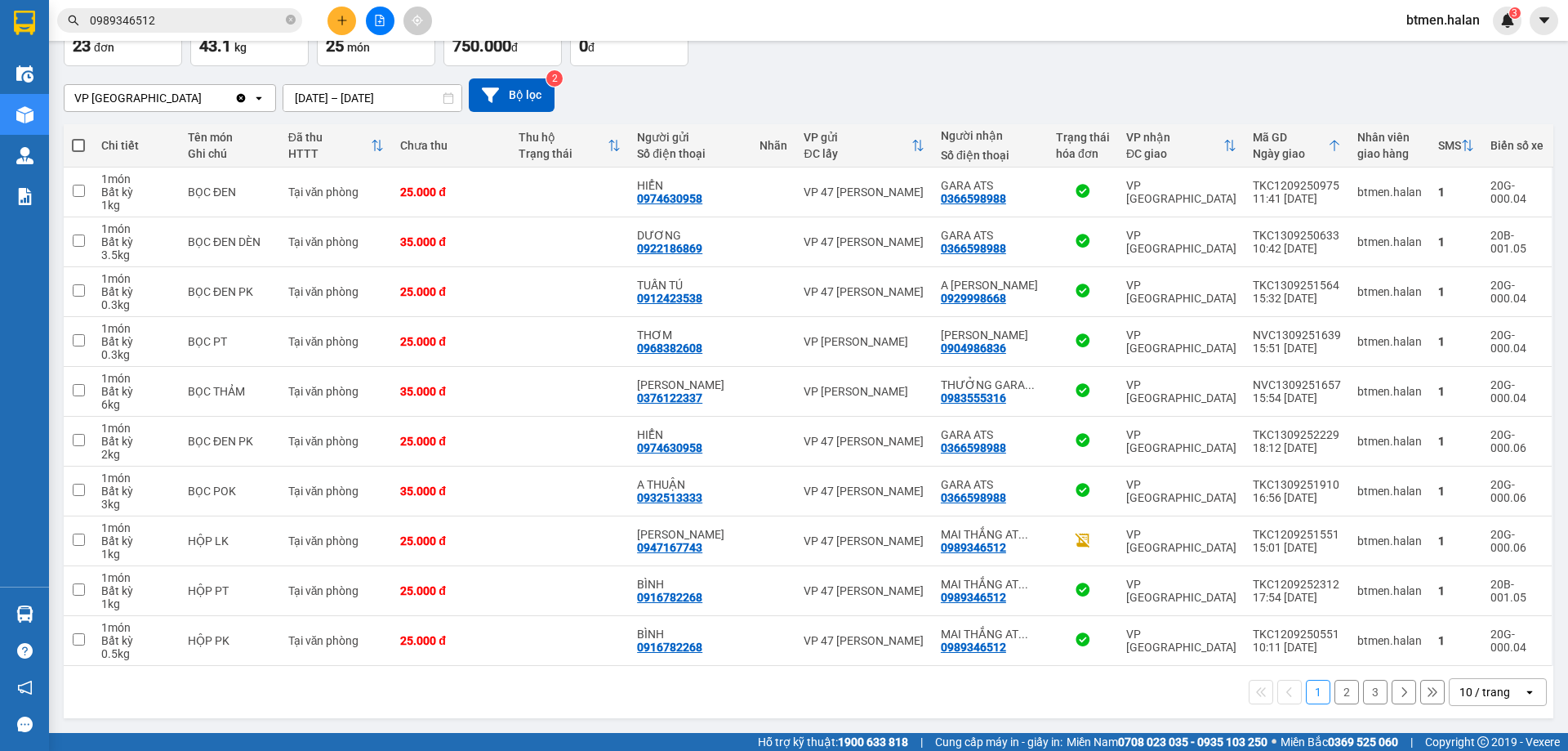
click at [1341, 693] on button "2" at bounding box center [1346, 692] width 25 height 25
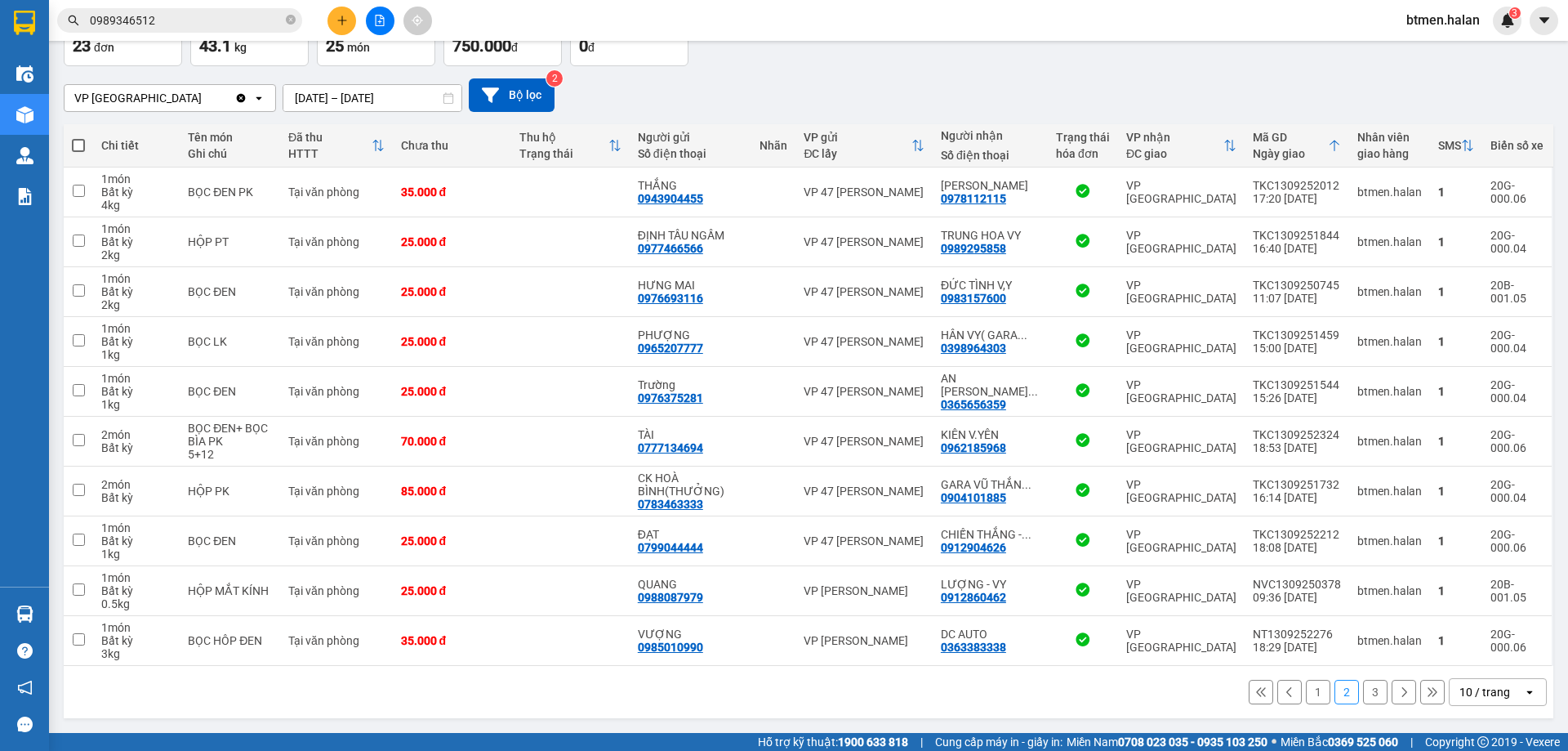
click at [1305, 696] on button "1" at bounding box center [1317, 692] width 25 height 25
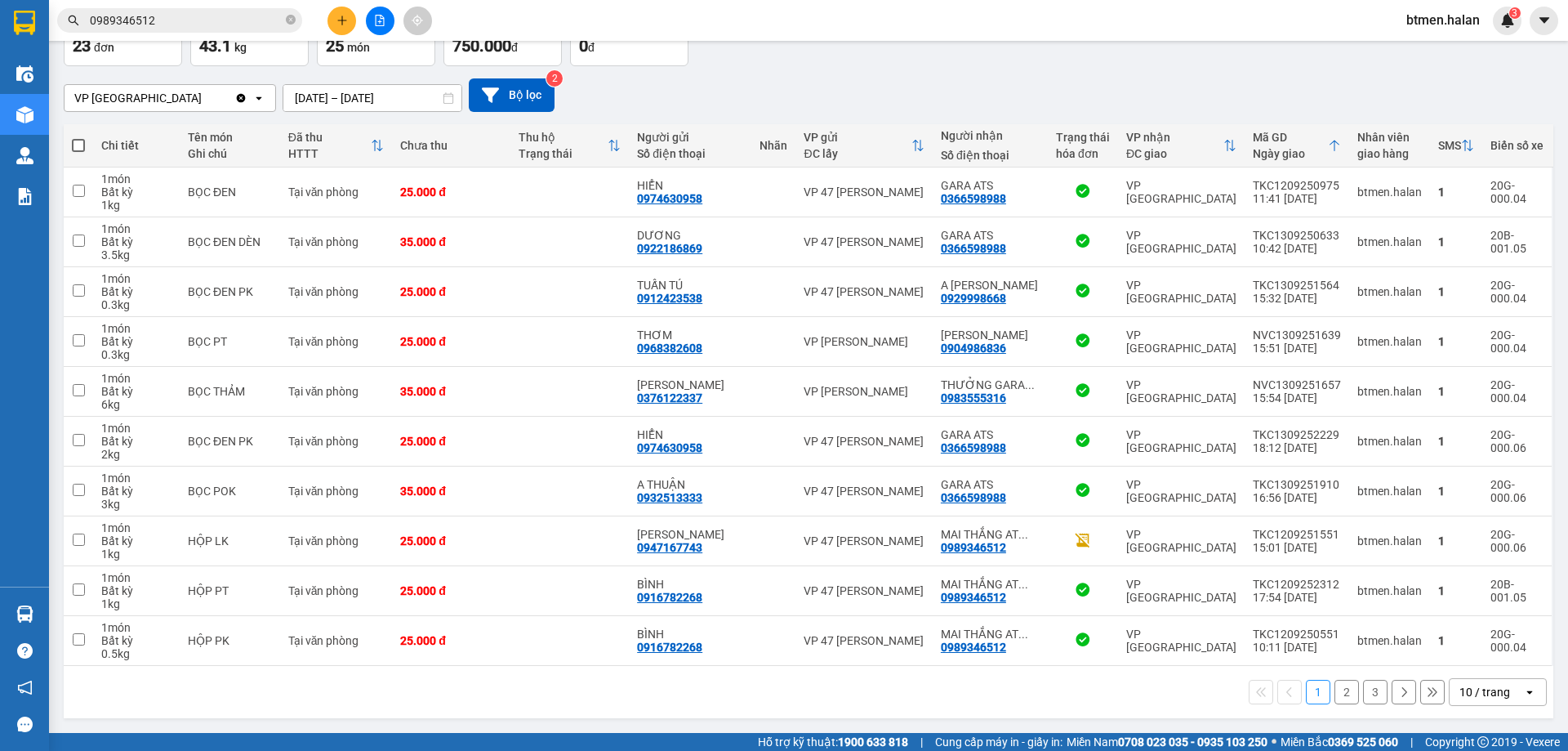
click at [1363, 693] on button "3" at bounding box center [1375, 692] width 25 height 25
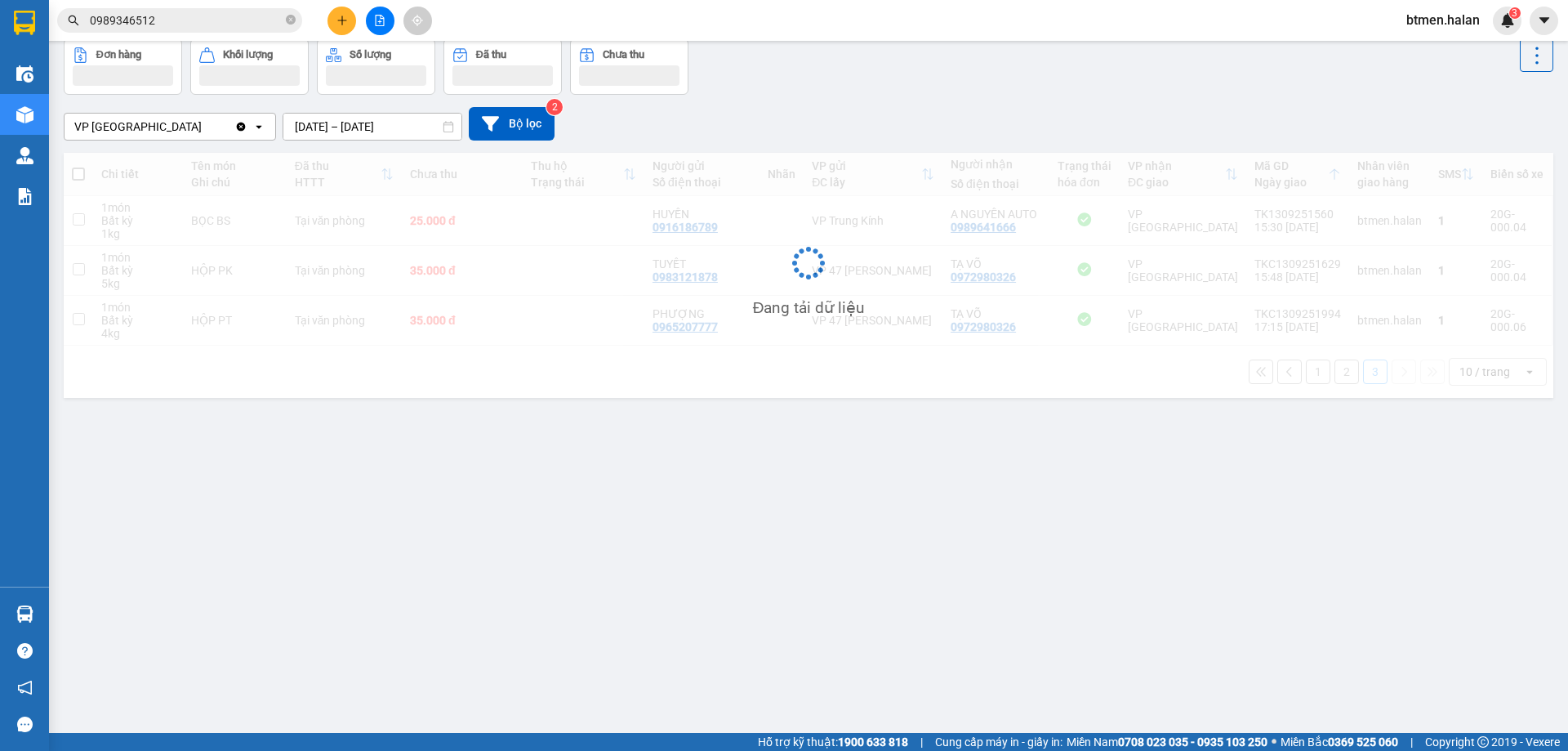
scroll to position [75, 0]
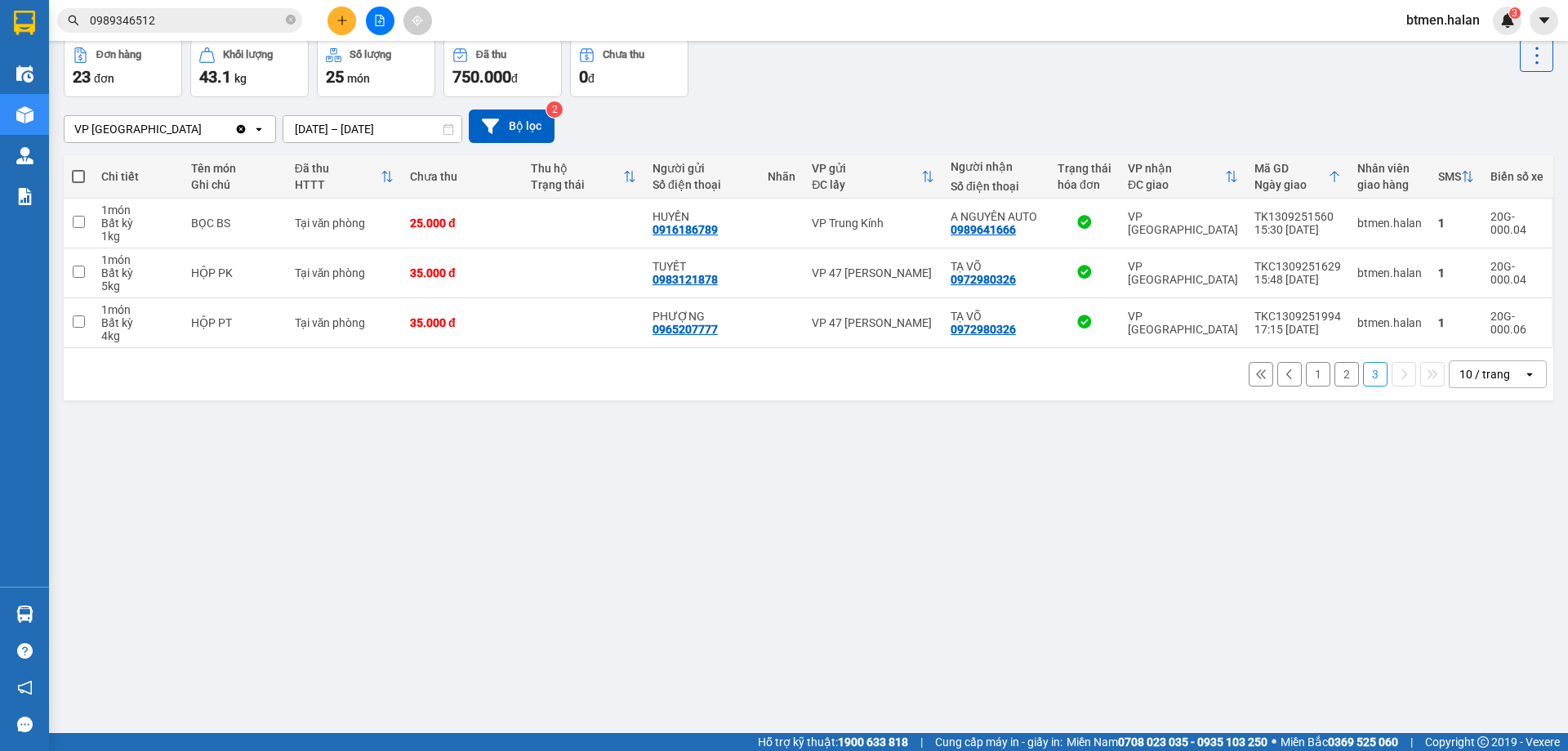
drag, startPoint x: 1322, startPoint y: 357, endPoint x: 1335, endPoint y: 389, distance: 34.5
click at [1334, 388] on div "1 2 3 10 / trang open" at bounding box center [808, 374] width 1489 height 52
click at [1335, 389] on div "1 2 3 10 / trang open" at bounding box center [808, 374] width 1489 height 52
click at [1335, 383] on button "2" at bounding box center [1346, 374] width 25 height 25
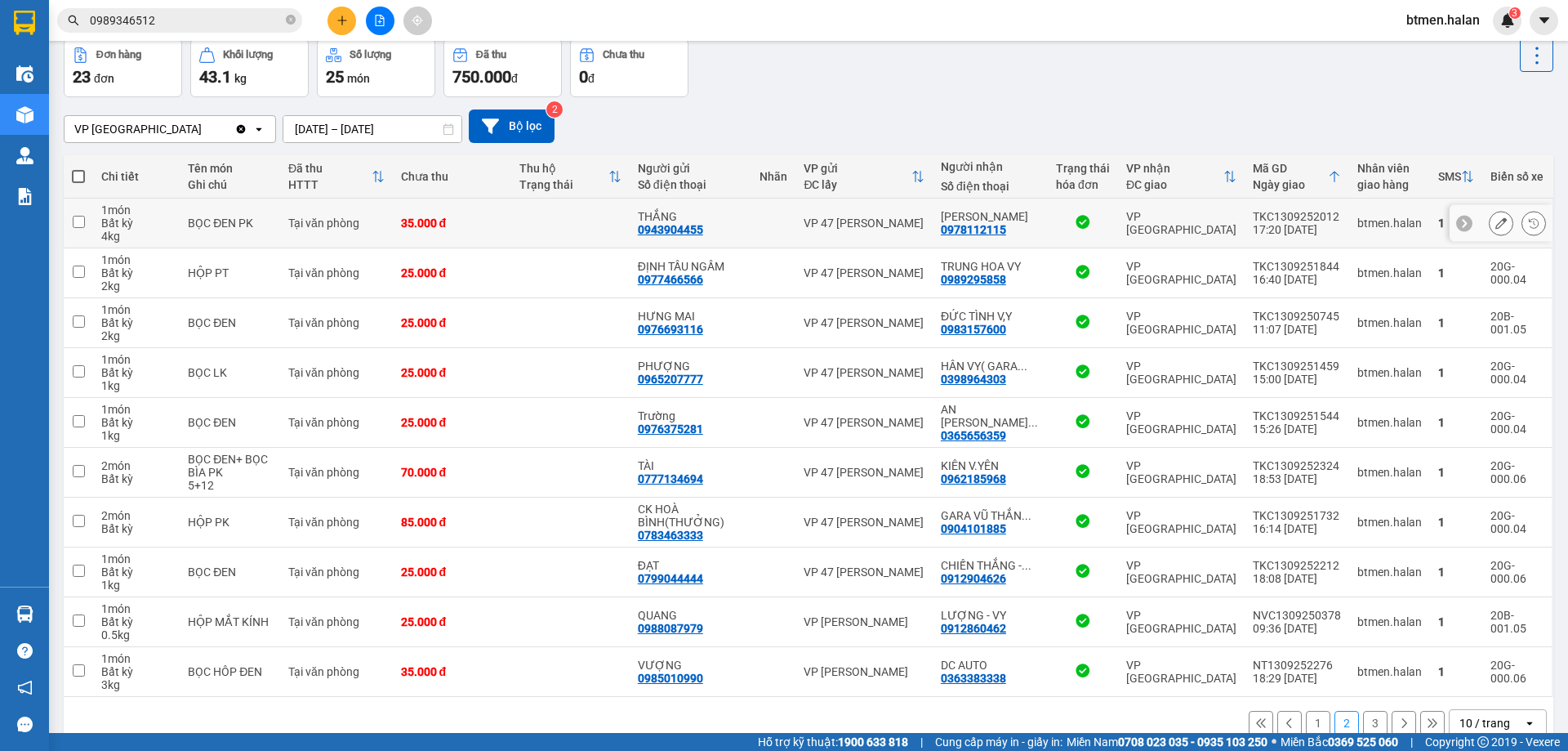
click at [992, 230] on div "0978112115" at bounding box center [973, 229] width 65 height 13
copy div "0978112115"
click at [1245, 116] on div "VP [GEOGRAPHIC_DATA] Clear value open [DATE] – [DATE] Press the down arrow key …" at bounding box center [808, 125] width 1489 height 34
click at [998, 228] on div "0978112115" at bounding box center [973, 229] width 65 height 13
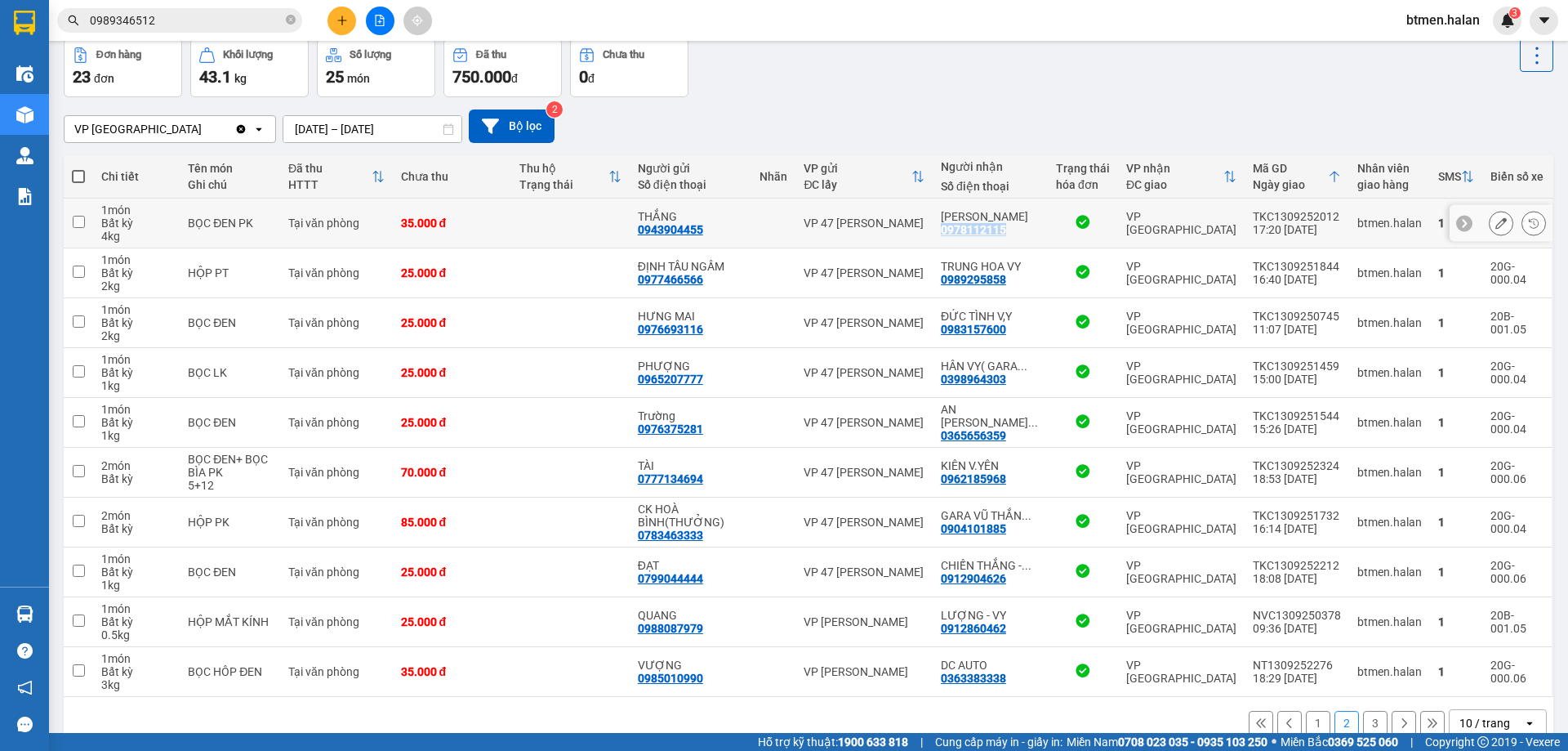
click at [998, 228] on div "0978112115" at bounding box center [973, 229] width 65 height 13
copy div "0978112115"
click at [333, 14] on button at bounding box center [341, 21] width 28 height 28
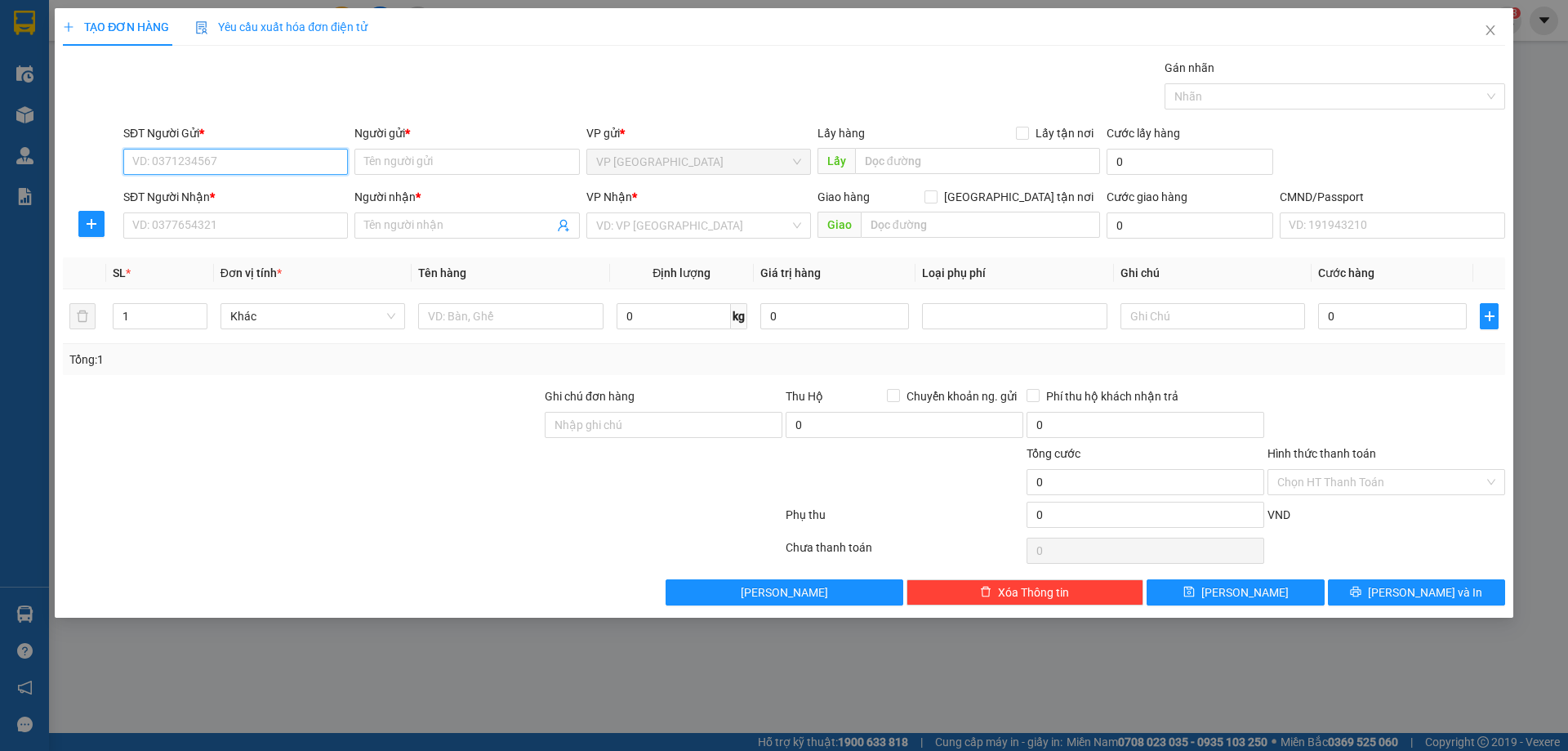
paste input "0978112115"
type input "0978112115"
click at [287, 220] on input "SĐT Người Nhận *" at bounding box center [235, 225] width 224 height 26
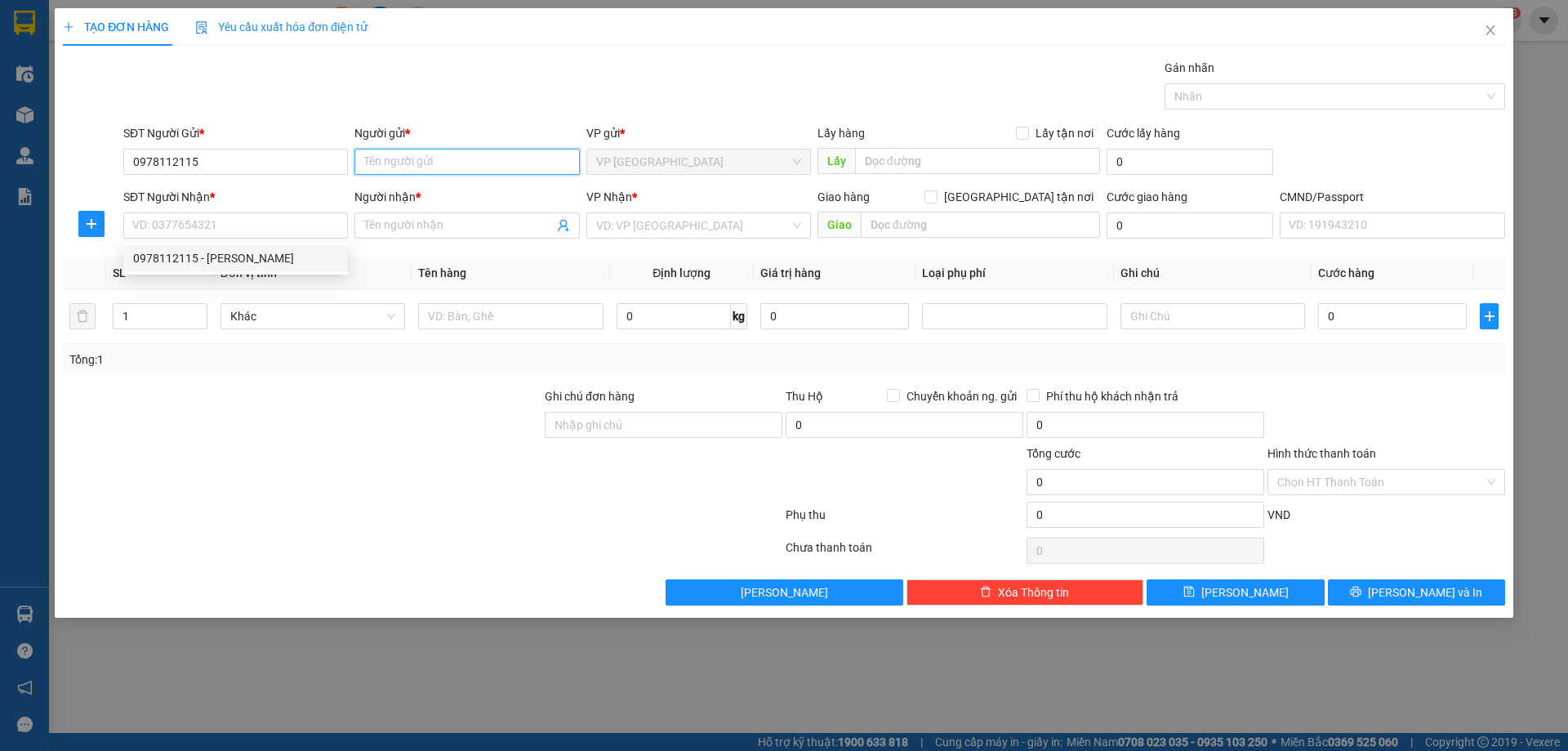
click at [410, 171] on input "Người gửi *" at bounding box center [466, 162] width 224 height 26
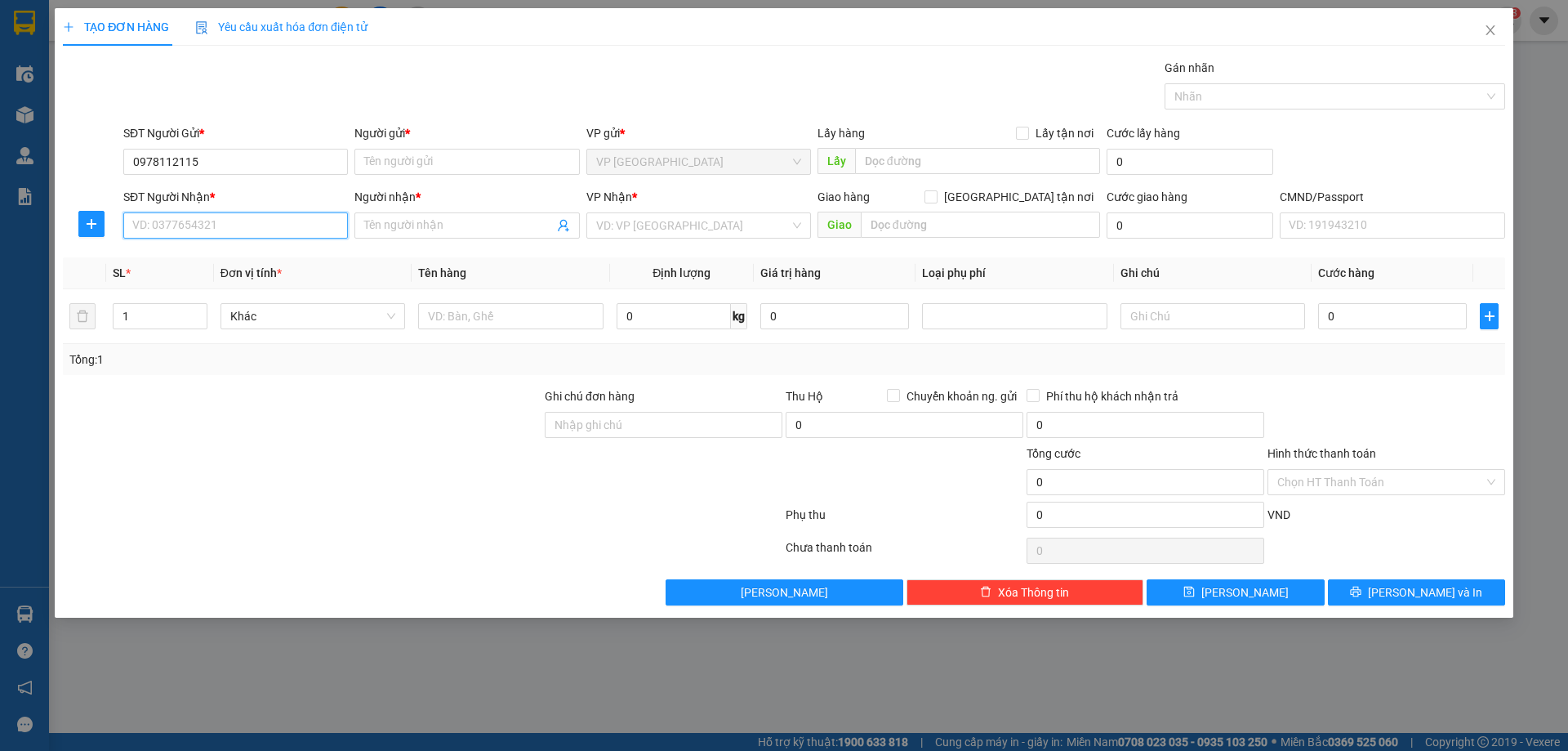
click at [296, 213] on input "SĐT Người Nhận *" at bounding box center [235, 225] width 224 height 26
click at [295, 260] on div "0978112115 - [PERSON_NAME]" at bounding box center [235, 258] width 205 height 18
type input "0978112115"
type input "[PERSON_NAME]"
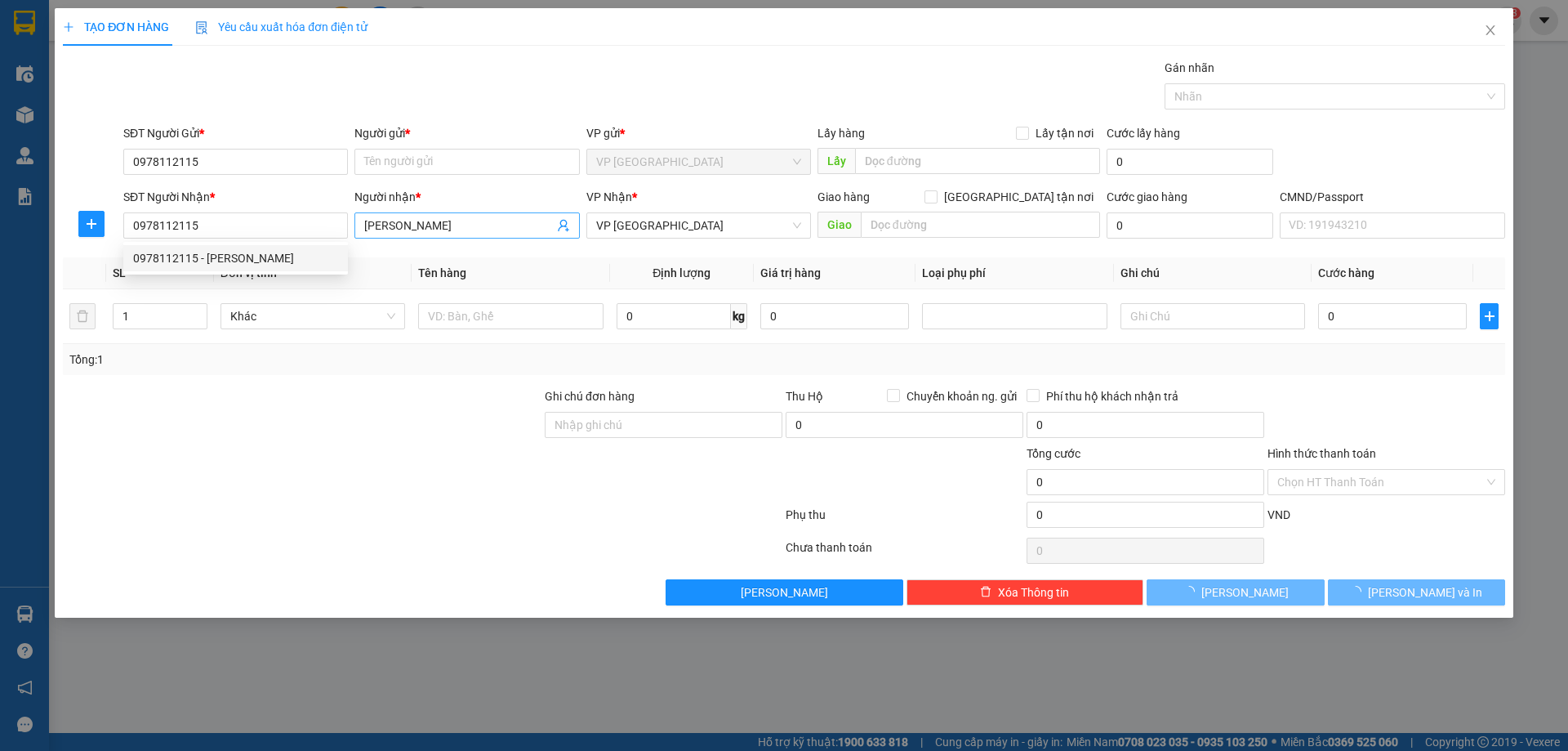
click at [431, 220] on input "[PERSON_NAME]" at bounding box center [459, 225] width 189 height 18
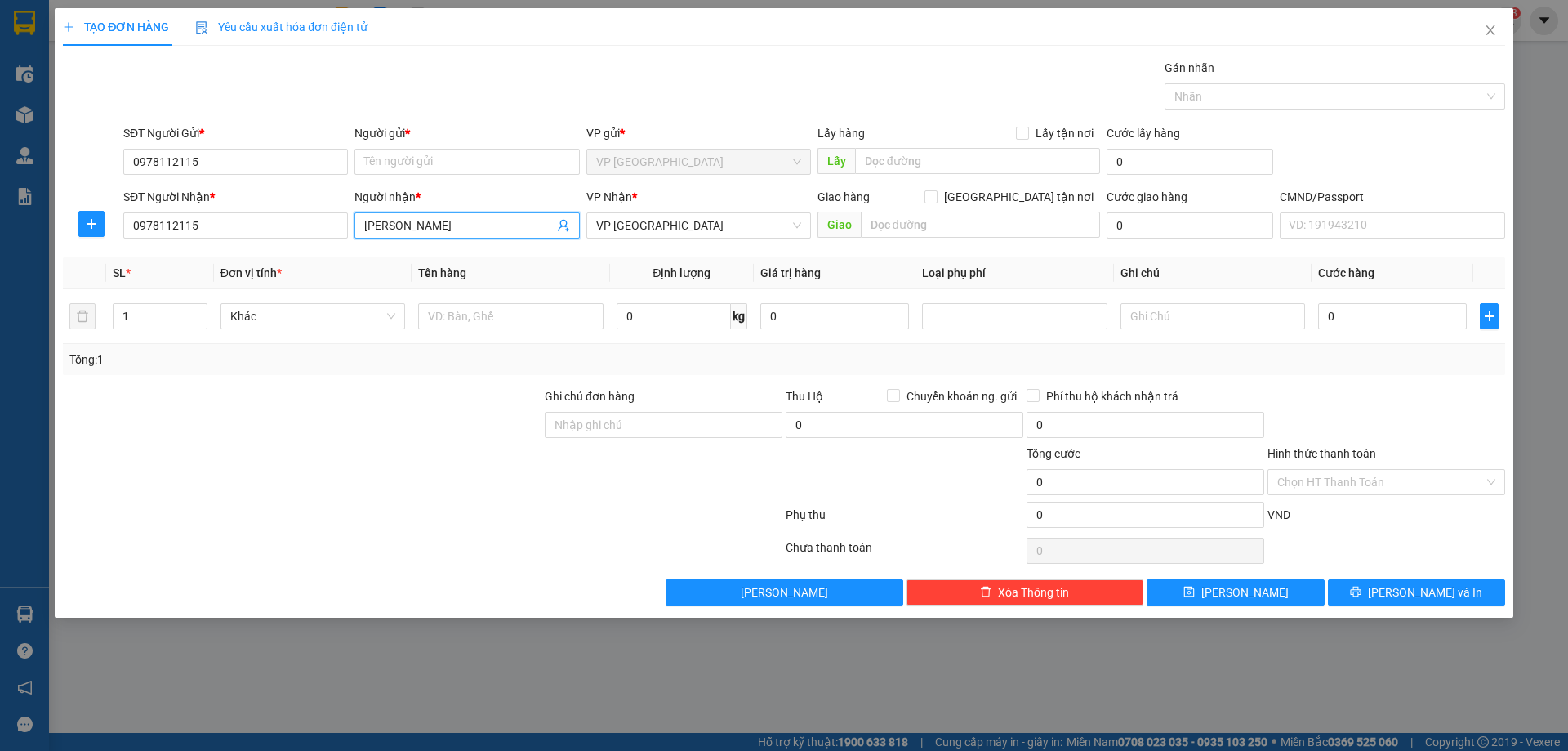
click at [431, 220] on input "[PERSON_NAME]" at bounding box center [459, 225] width 189 height 18
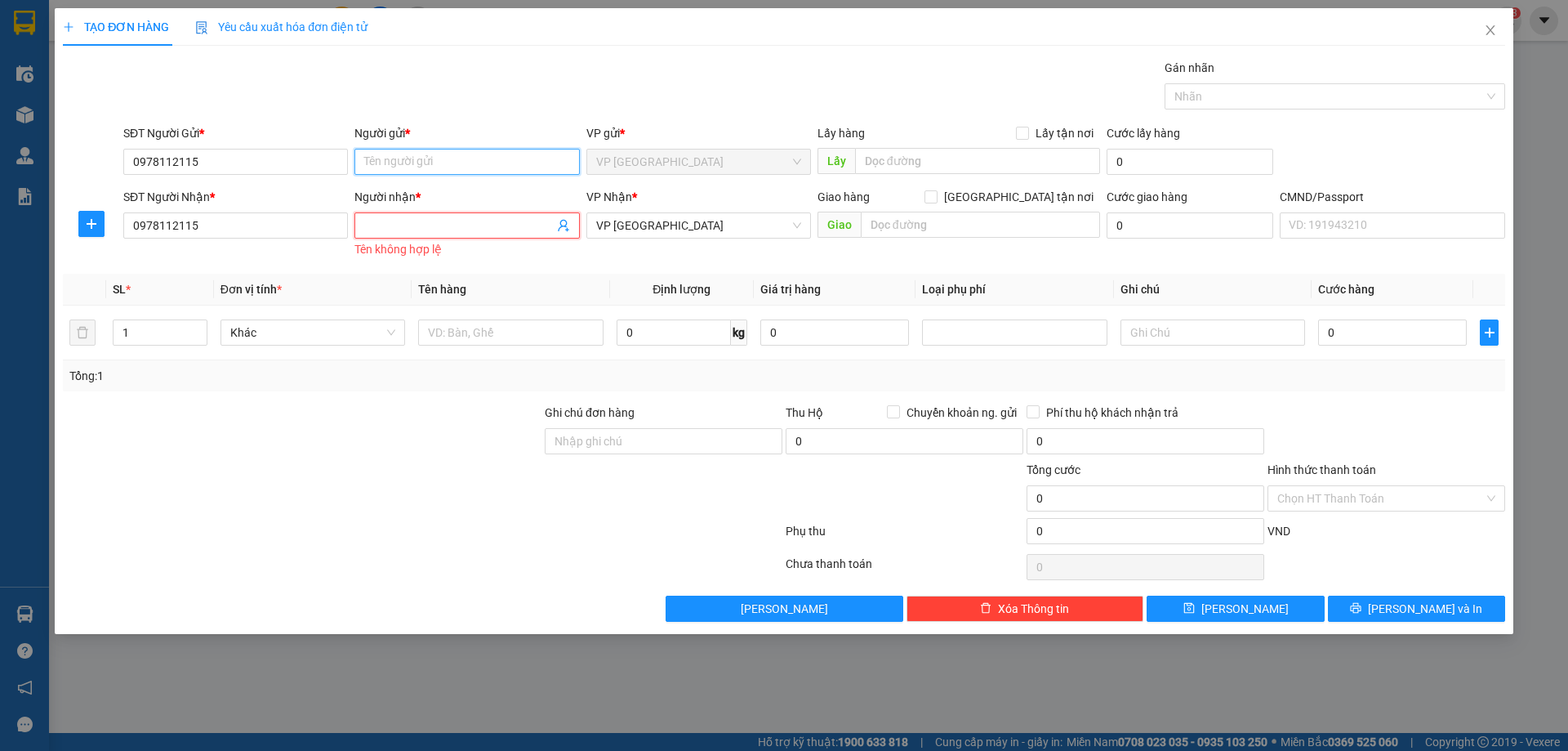
click at [422, 168] on input "Người gửi *" at bounding box center [466, 162] width 224 height 26
paste input "[PERSON_NAME]"
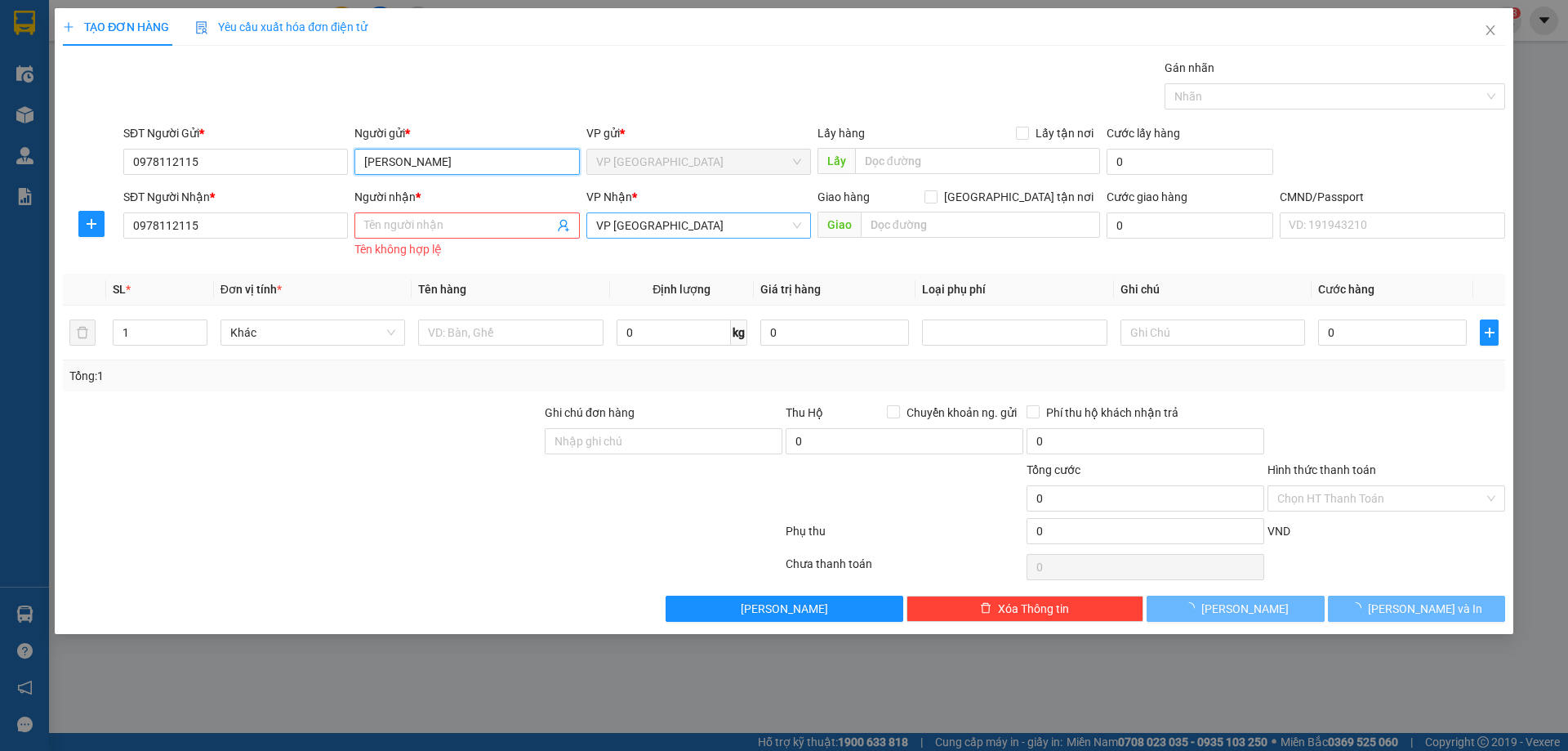
click at [649, 230] on span "VP [GEOGRAPHIC_DATA]" at bounding box center [698, 225] width 205 height 25
type input "[PERSON_NAME]"
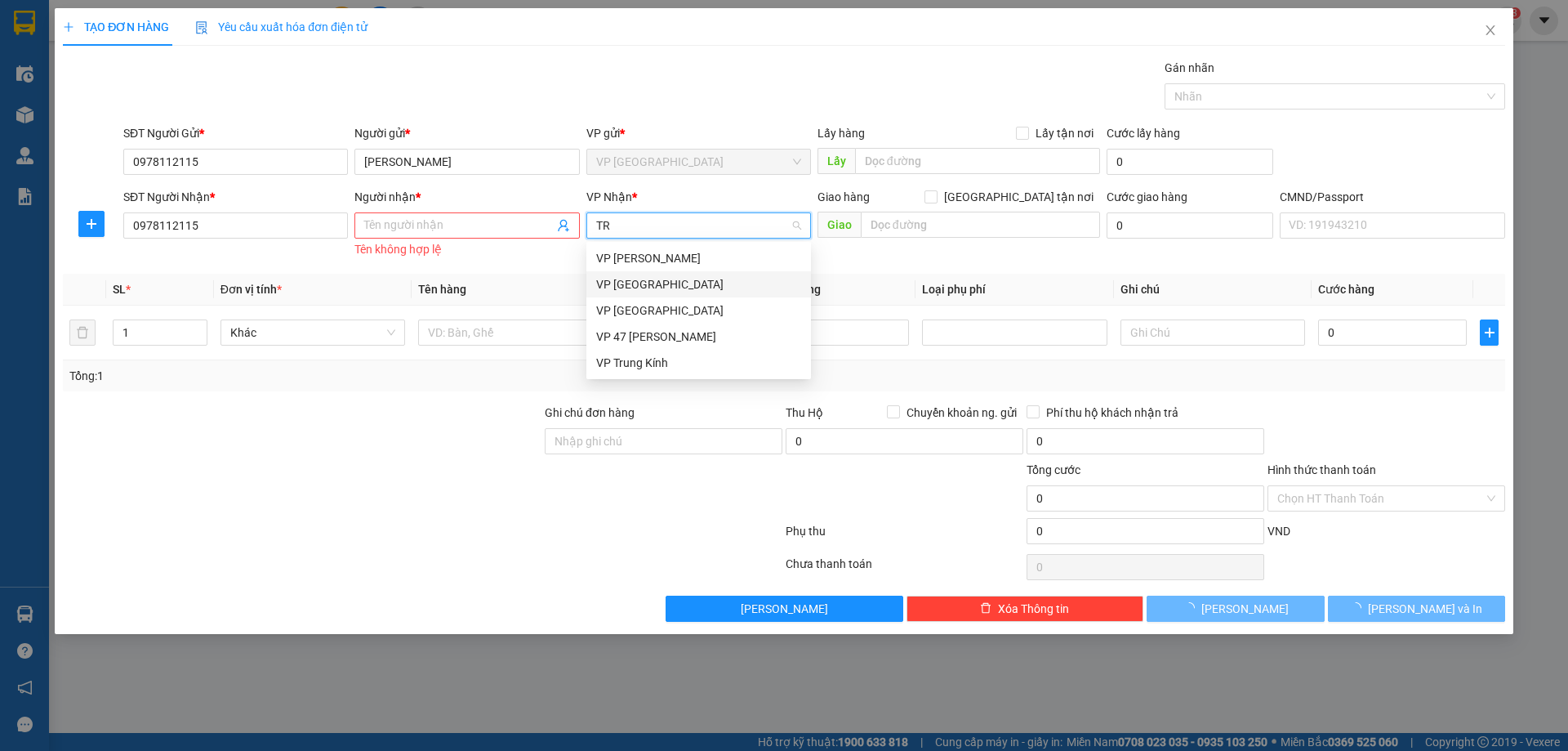
type input "T"
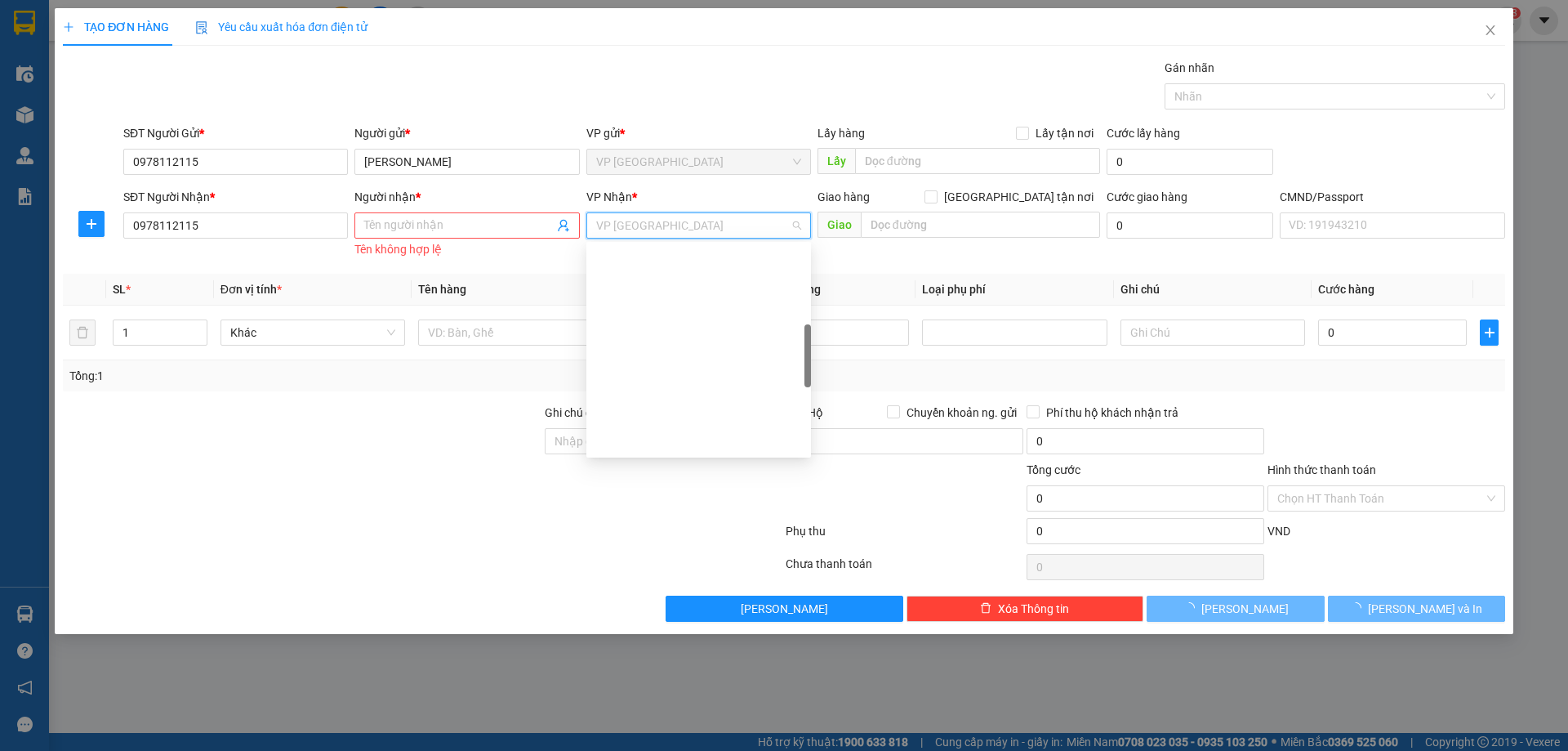
scroll to position [340, 0]
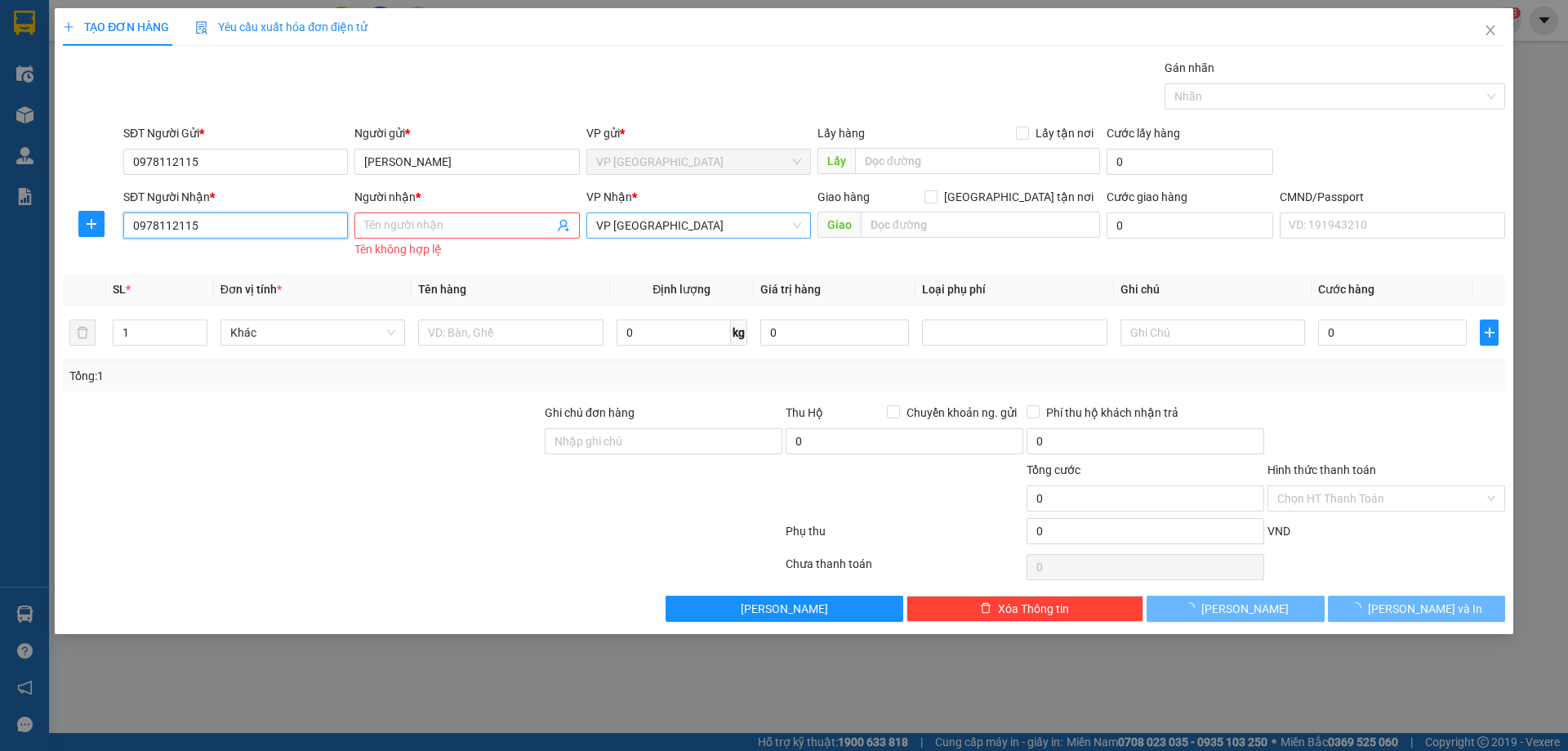
click at [232, 220] on input "0978112115" at bounding box center [235, 225] width 224 height 26
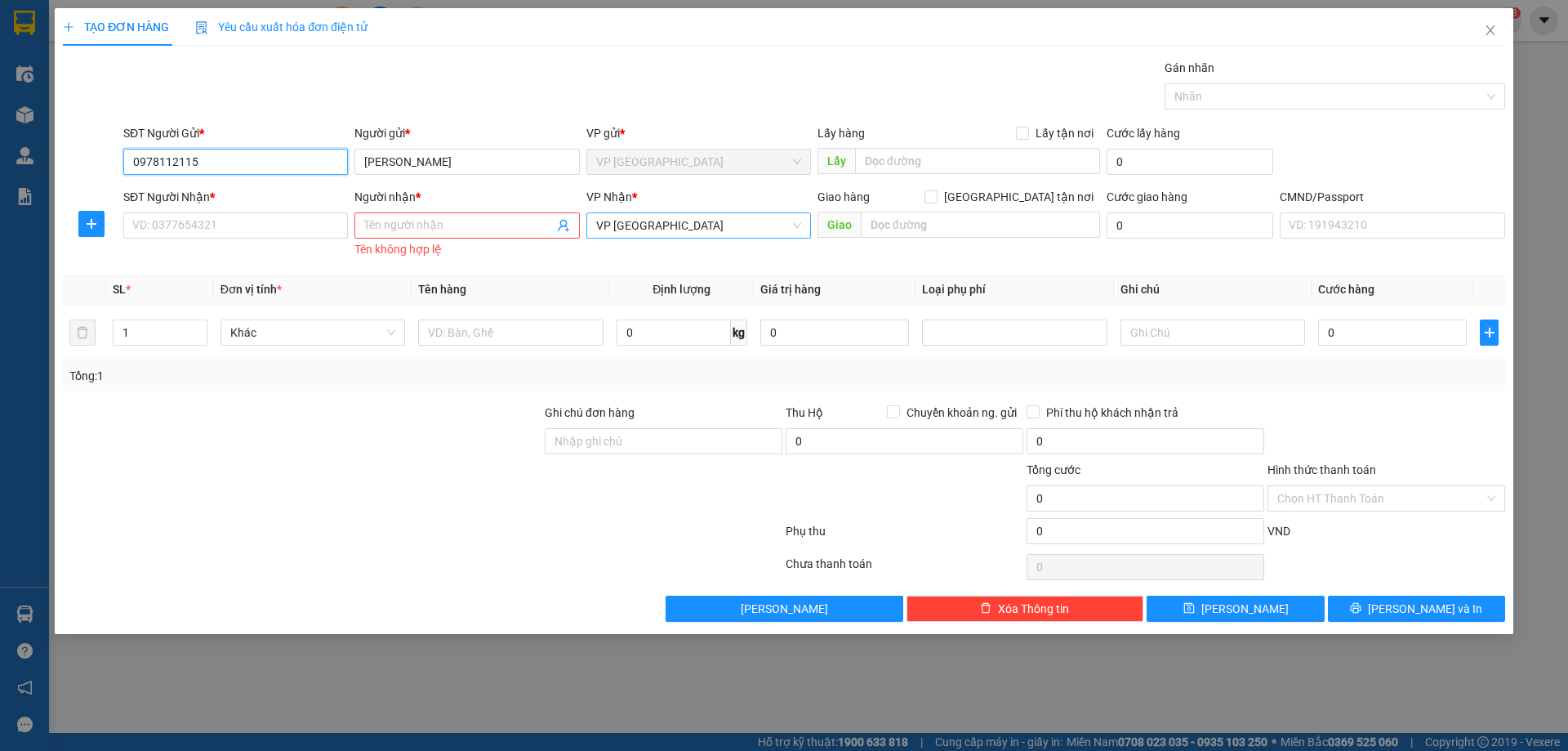
click at [226, 162] on input "0978112115" at bounding box center [235, 162] width 224 height 26
click at [301, 223] on input "SĐT Người Nhận *" at bounding box center [235, 225] width 224 height 26
paste input "0943904455"
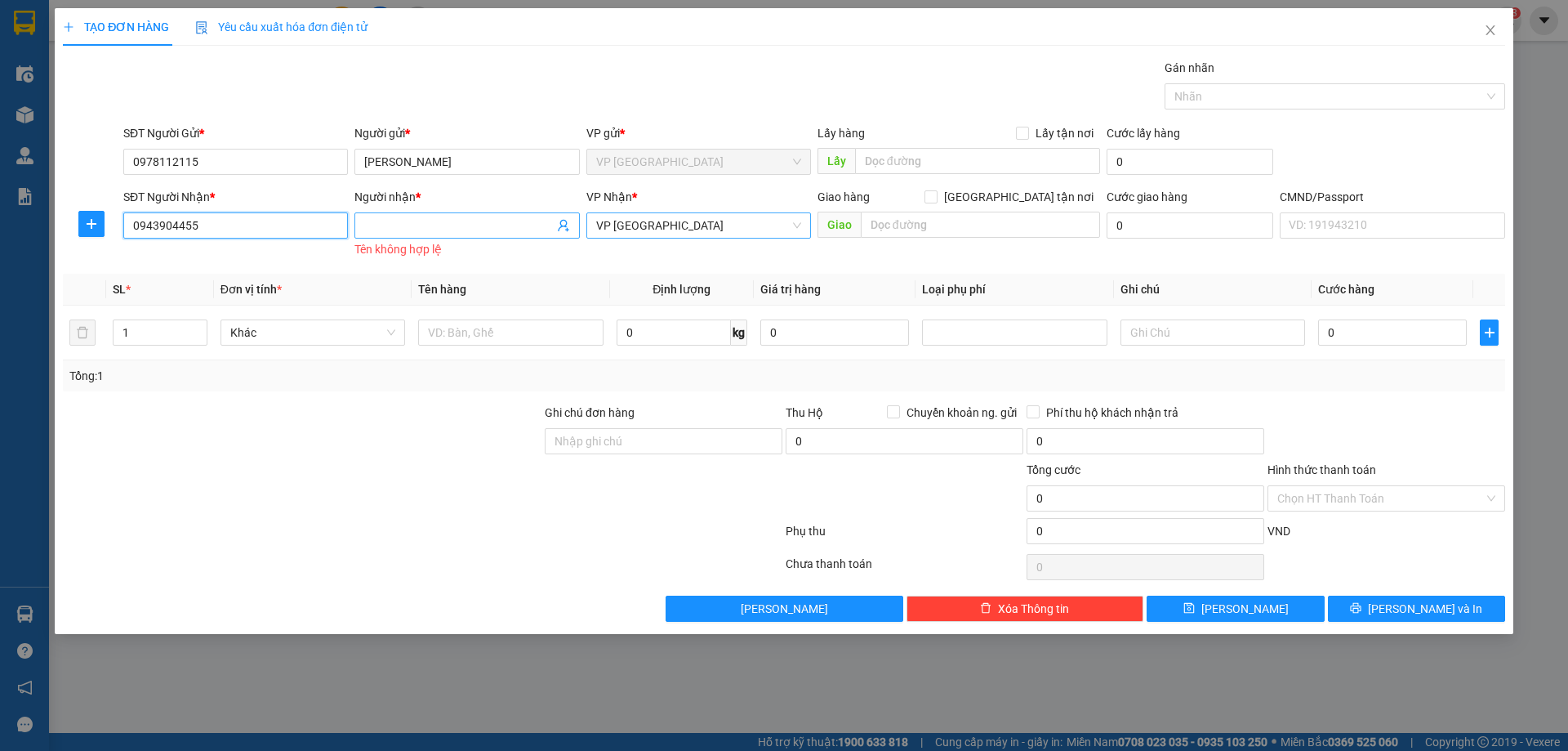
type input "0943904455"
click at [422, 229] on input "Người nhận *" at bounding box center [459, 225] width 189 height 18
paste input "0943904455"
type input "0943904455"
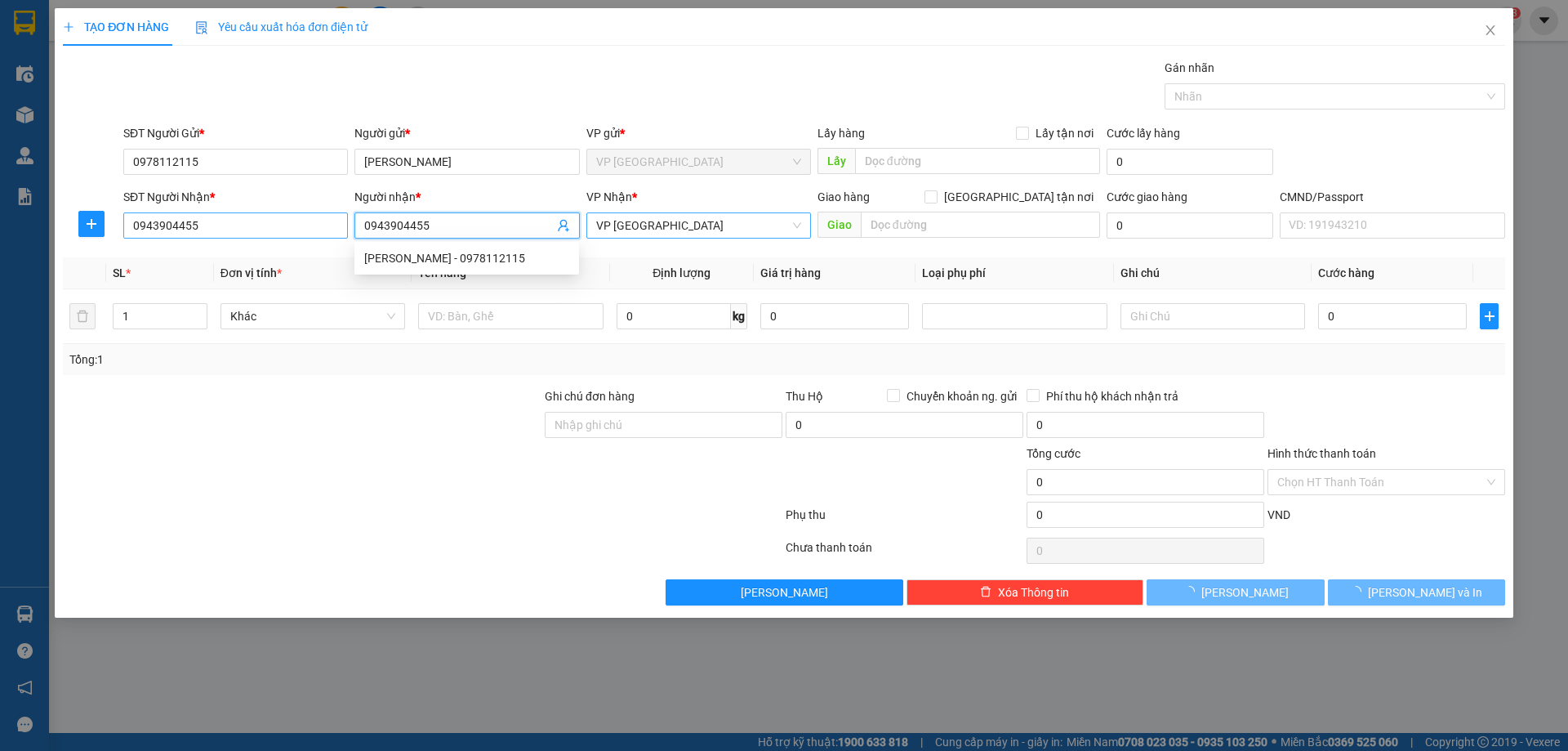
drag, startPoint x: 442, startPoint y: 228, endPoint x: 343, endPoint y: 229, distance: 99.0
click at [343, 229] on div "SĐT Người Nhận * 0943904455 Người nhận * 0943904455 VP Nhận * VP [GEOGRAPHIC_DA…" at bounding box center [814, 217] width 1388 height 58
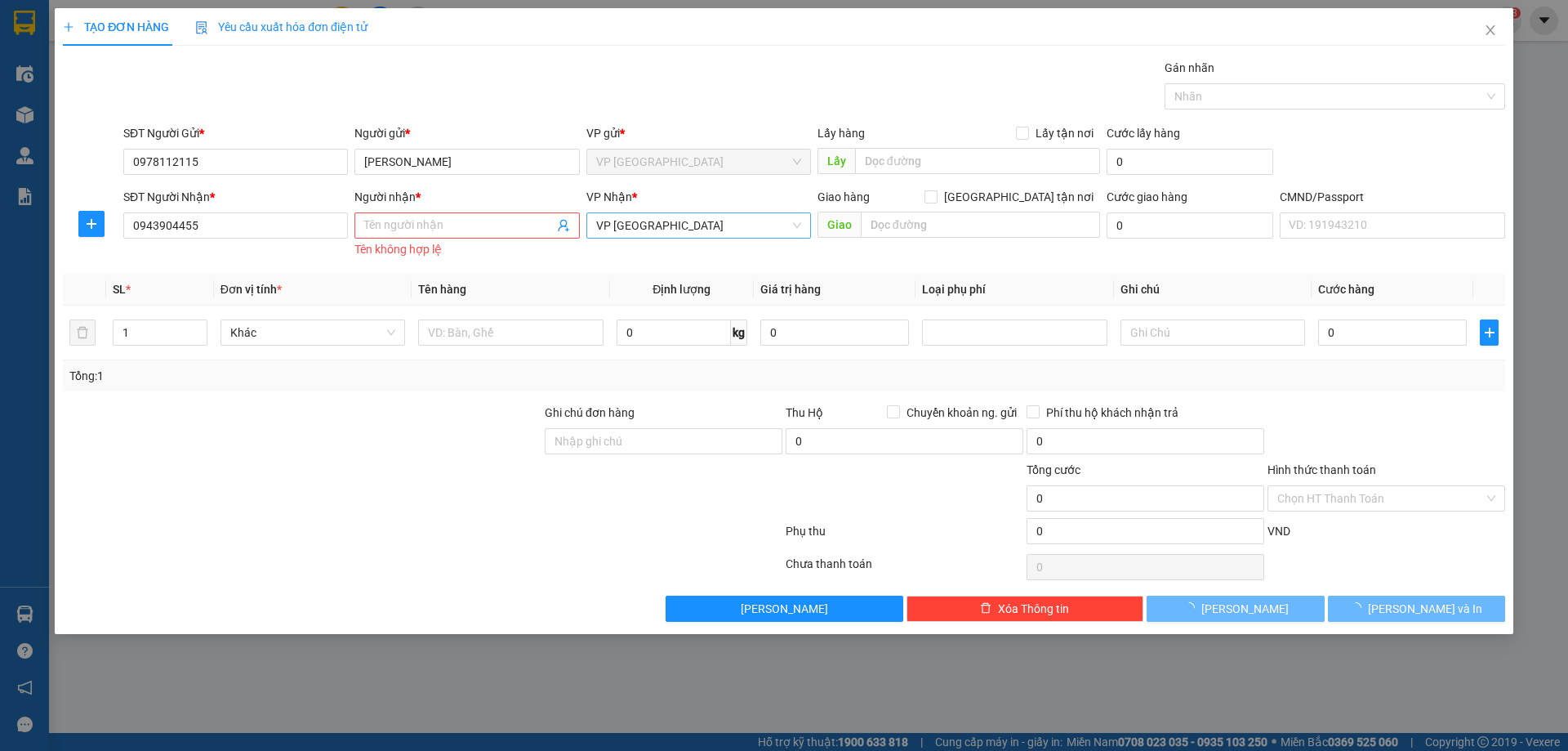
drag, startPoint x: 1522, startPoint y: 97, endPoint x: 1477, endPoint y: 80, distance: 48.1
click at [1522, 97] on div "TẠO ĐƠN HÀNG Yêu cầu xuất hóa đơn điện tử Transit Pickup Surcharge Ids Transit …" at bounding box center [784, 376] width 1568 height 751
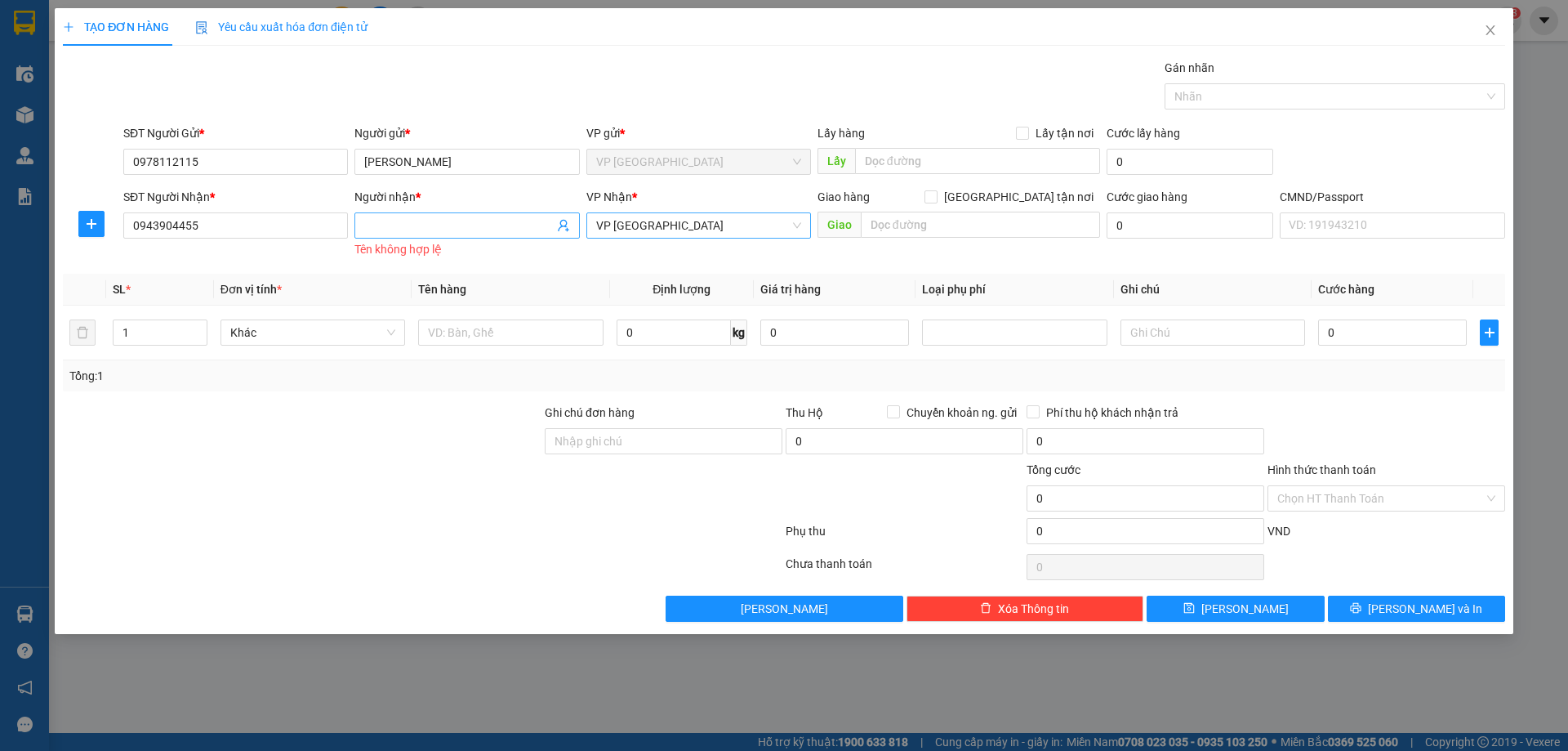
click at [474, 227] on input "Người nhận *" at bounding box center [459, 225] width 189 height 18
paste input "THẮNG"
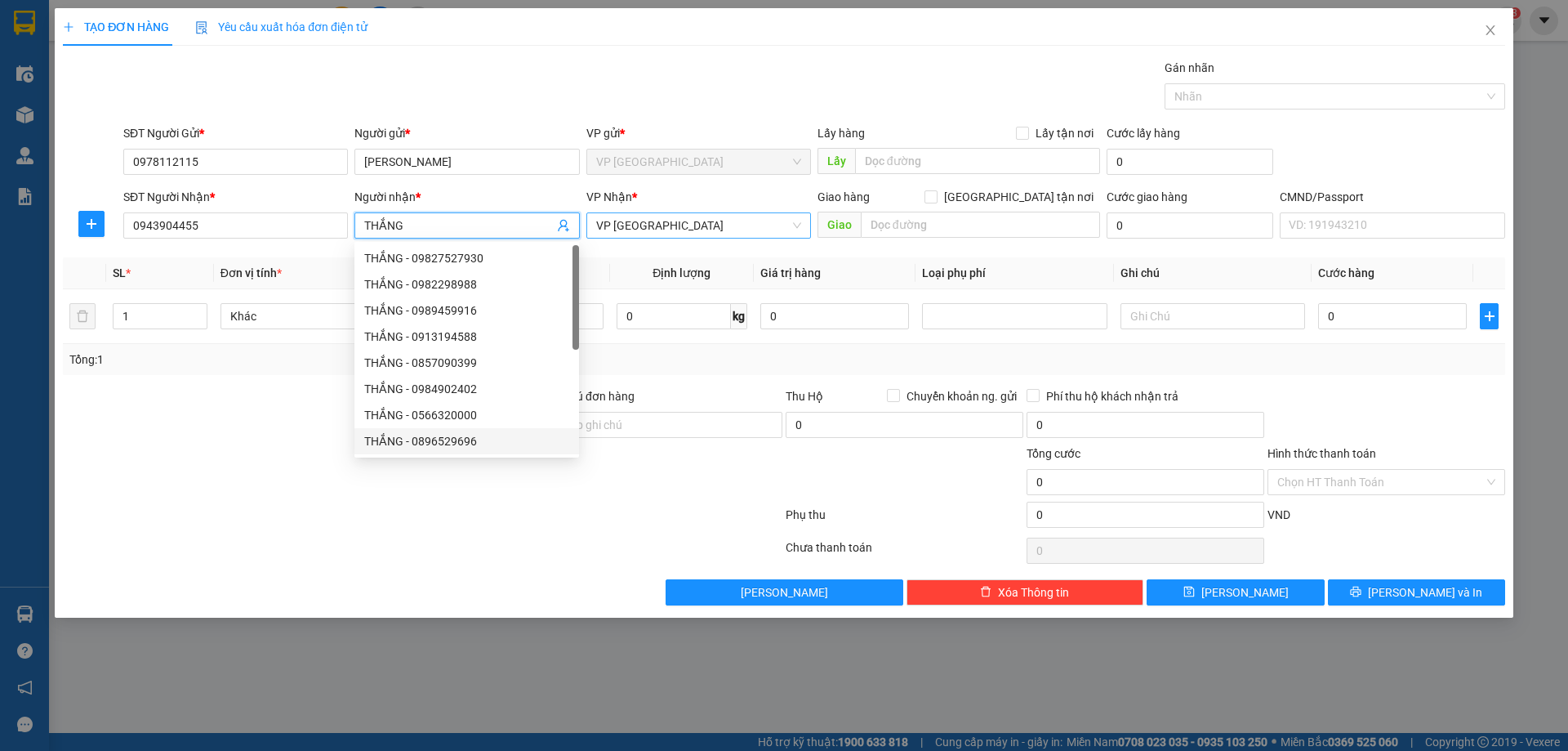
type input "THẮNG"
click at [347, 484] on div at bounding box center [301, 473] width 482 height 58
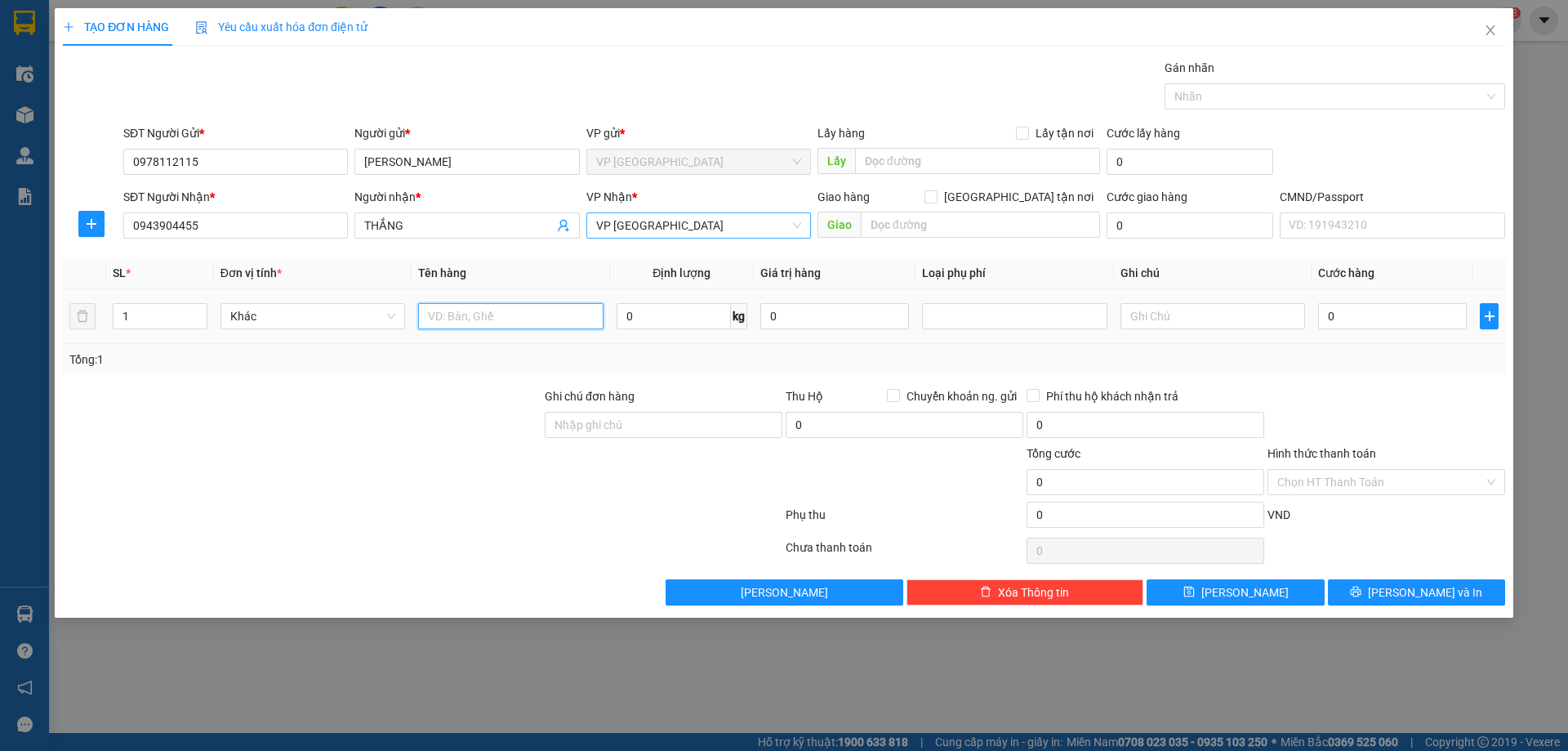
click at [597, 321] on input "text" at bounding box center [510, 316] width 185 height 26
drag, startPoint x: 507, startPoint y: 313, endPoint x: 291, endPoint y: 315, distance: 216.0
click at [291, 315] on tr "1 Khác hộp xanh pk 0 kg 0 0" at bounding box center [783, 317] width 1442 height 55
type input "HỘP XANH PK"
click at [664, 314] on input "0" at bounding box center [673, 316] width 114 height 26
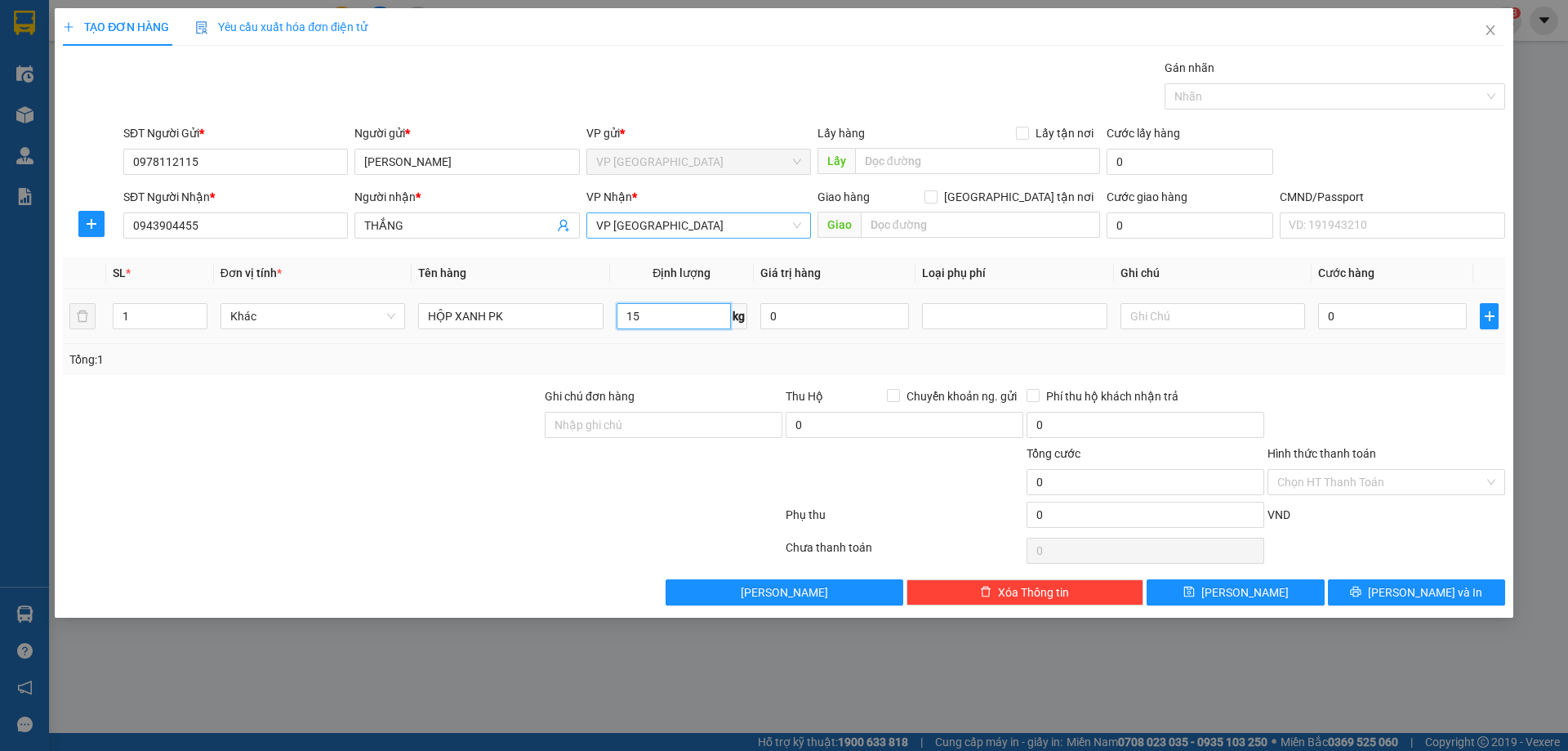
type input "15"
click at [957, 338] on td at bounding box center [1014, 317] width 198 height 55
click at [1383, 318] on input "0" at bounding box center [1392, 316] width 149 height 26
type input "4"
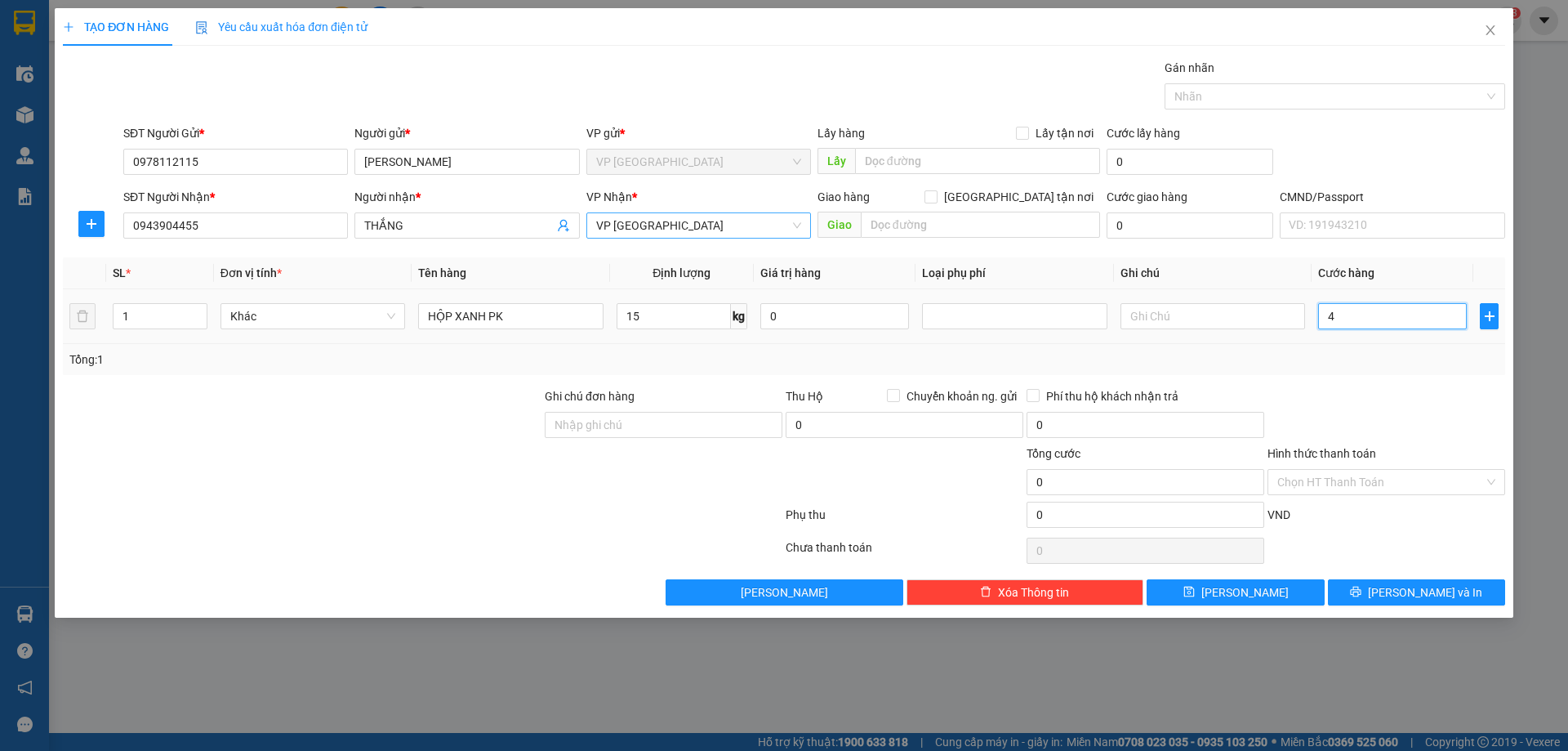
type input "4"
type input "45"
type input "450"
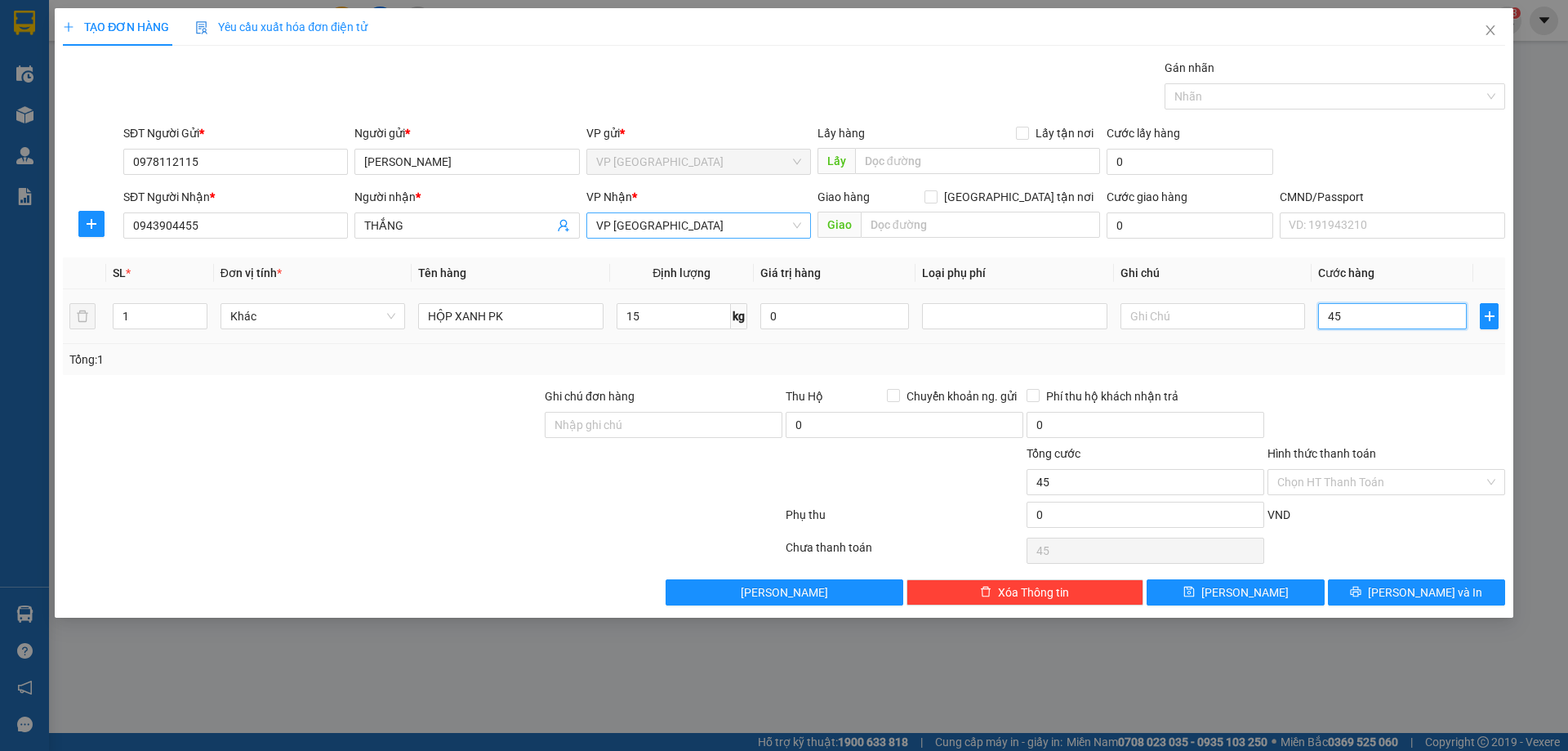
type input "450"
type input "4.500"
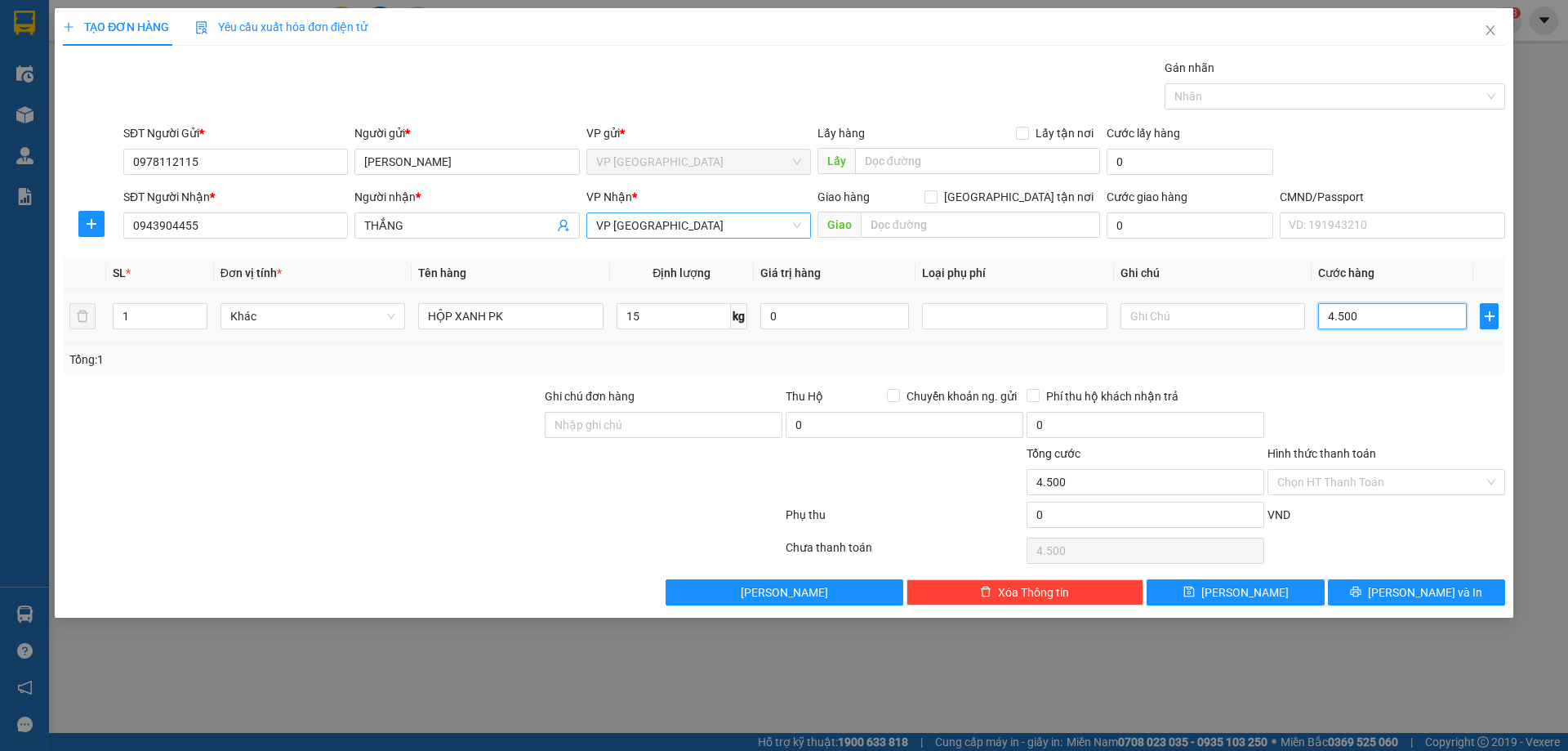
type input "45.000"
click at [1409, 430] on div at bounding box center [1386, 416] width 241 height 58
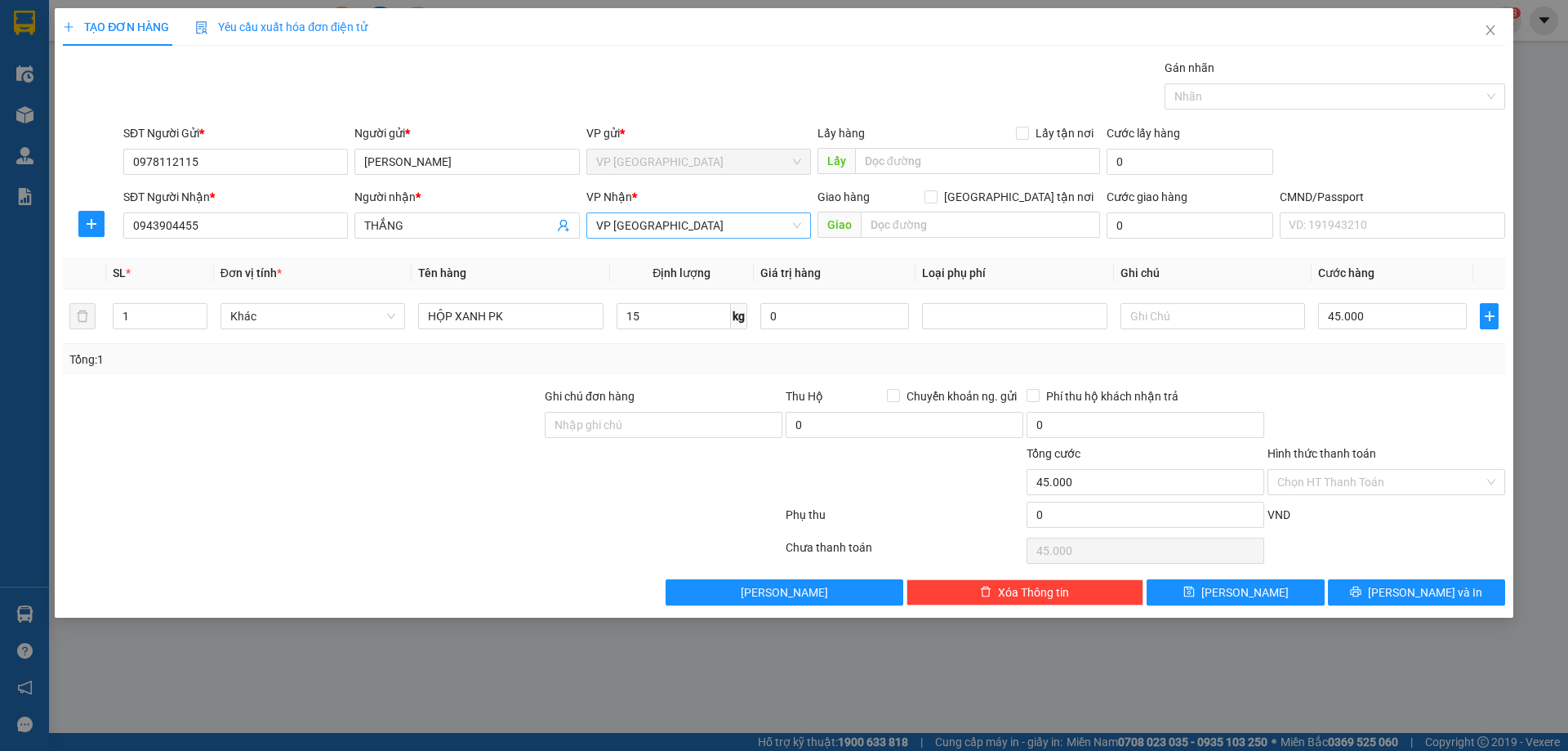
click at [1448, 138] on div "SĐT Người Gửi * 0978112115 Người gửi * HỮU VÂN VP gửi * VP [GEOGRAPHIC_DATA] Lấ…" at bounding box center [814, 153] width 1388 height 58
click at [1389, 600] on button "[PERSON_NAME] và In" at bounding box center [1416, 592] width 177 height 26
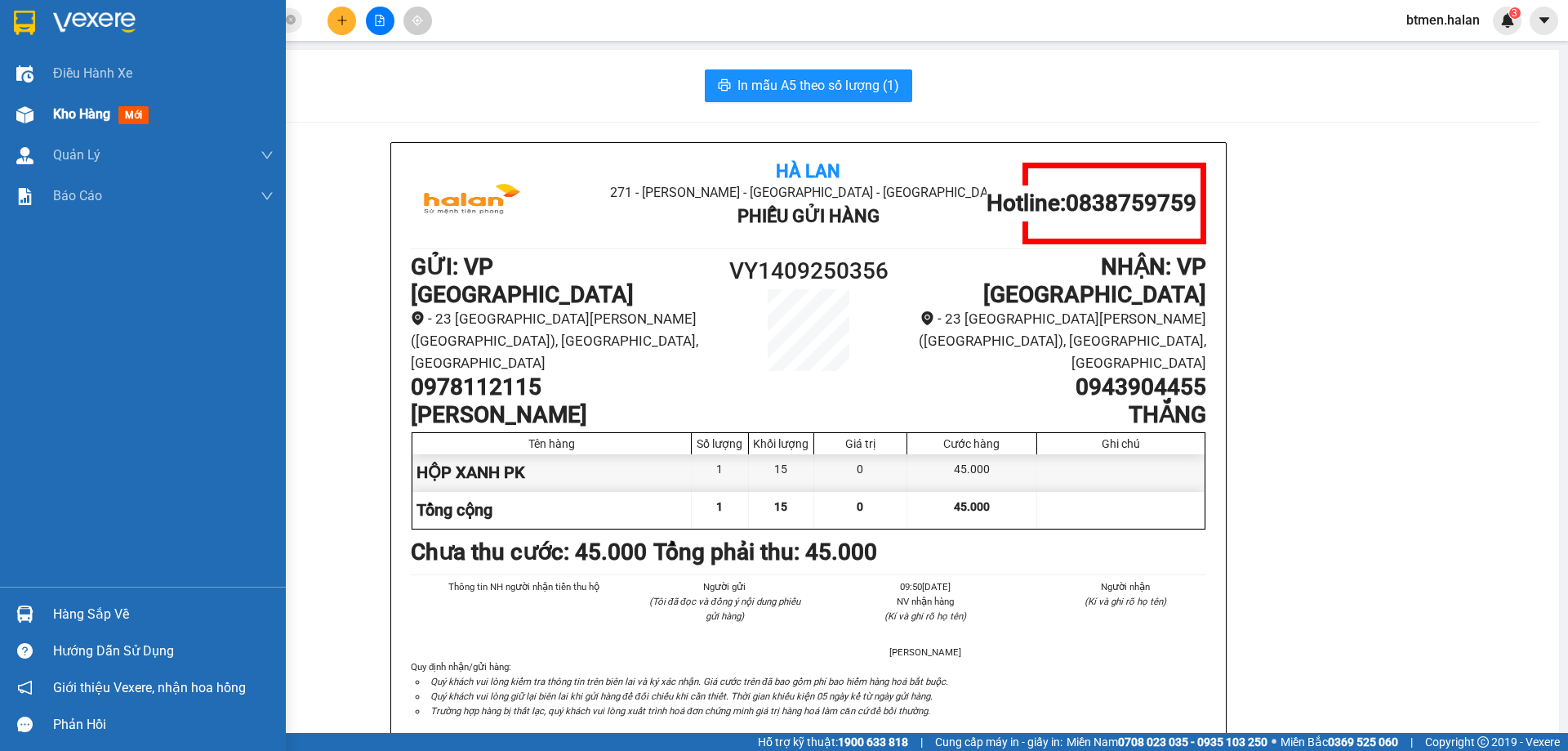
click at [70, 113] on span "Kho hàng" at bounding box center [82, 114] width 58 height 15
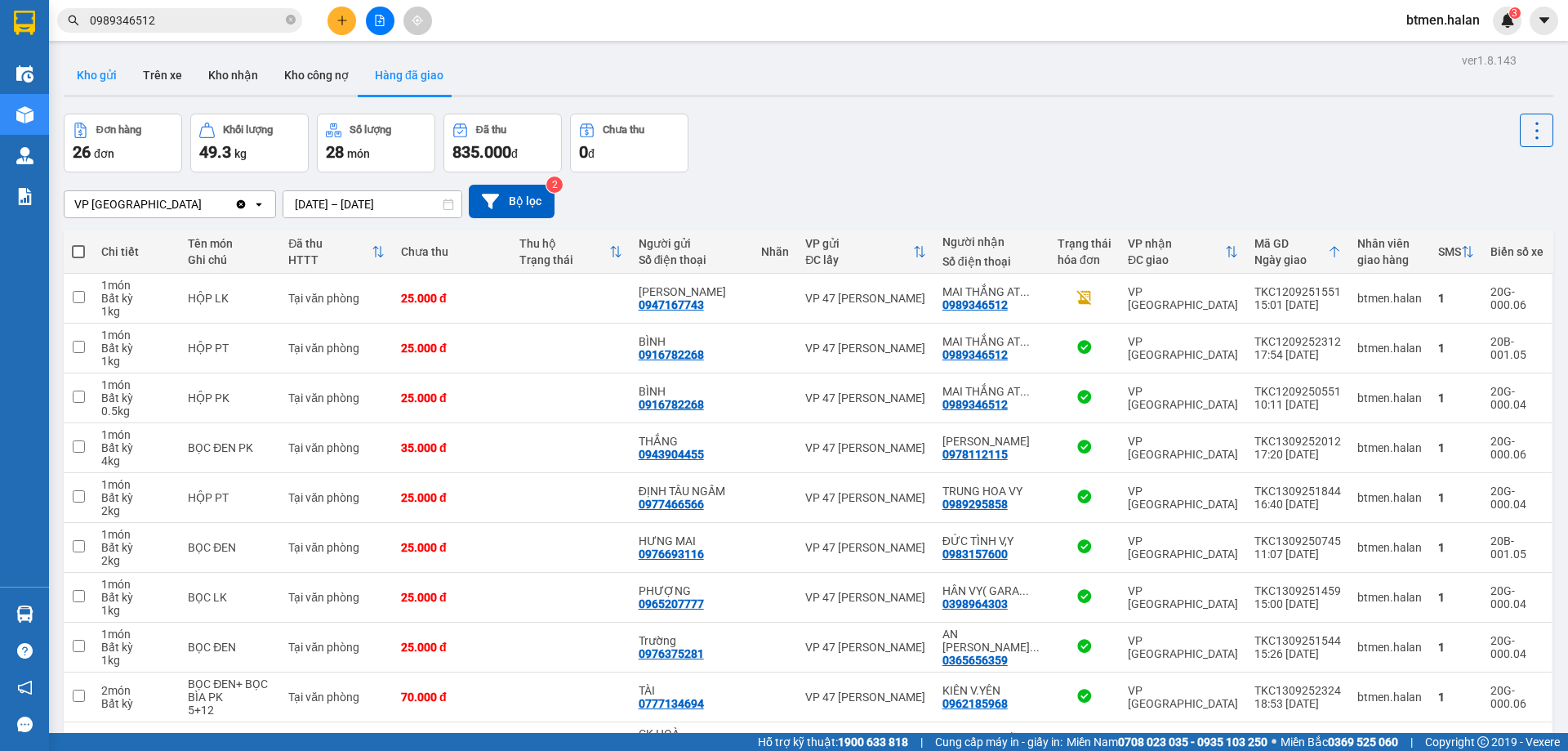
click at [103, 79] on button "Kho gửi" at bounding box center [96, 76] width 66 height 40
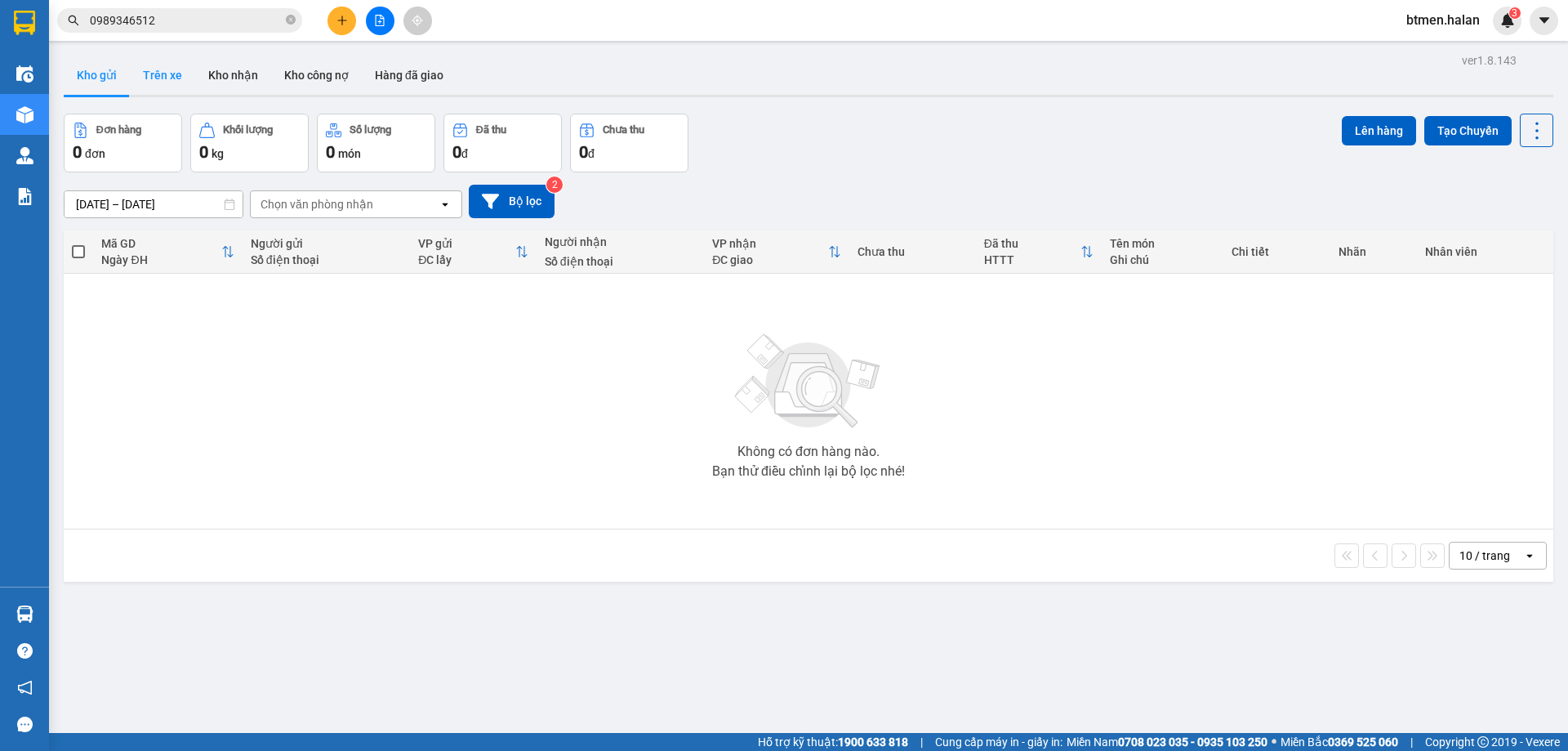
click at [131, 83] on button "Trên xe" at bounding box center [162, 76] width 65 height 40
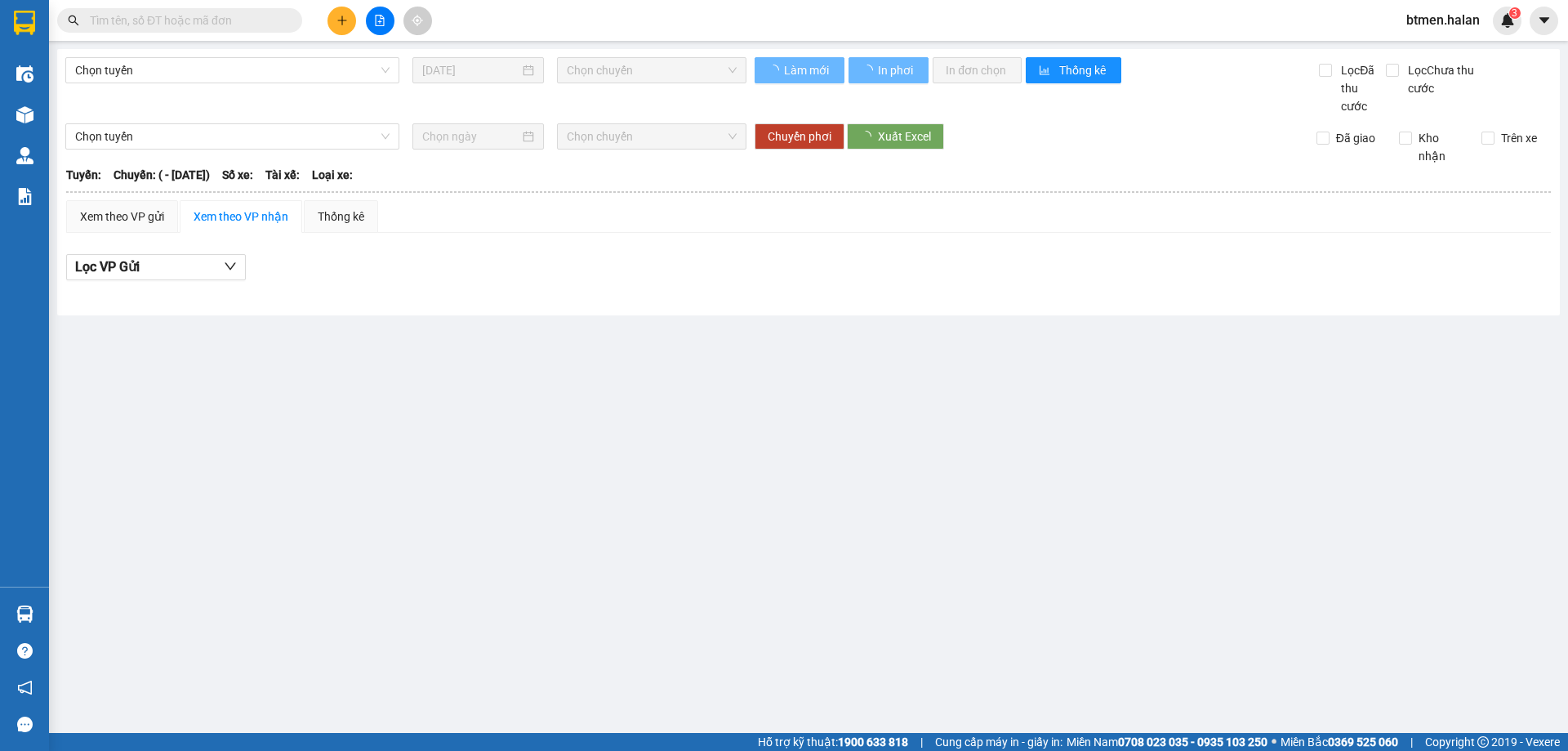
type input "[DATE]"
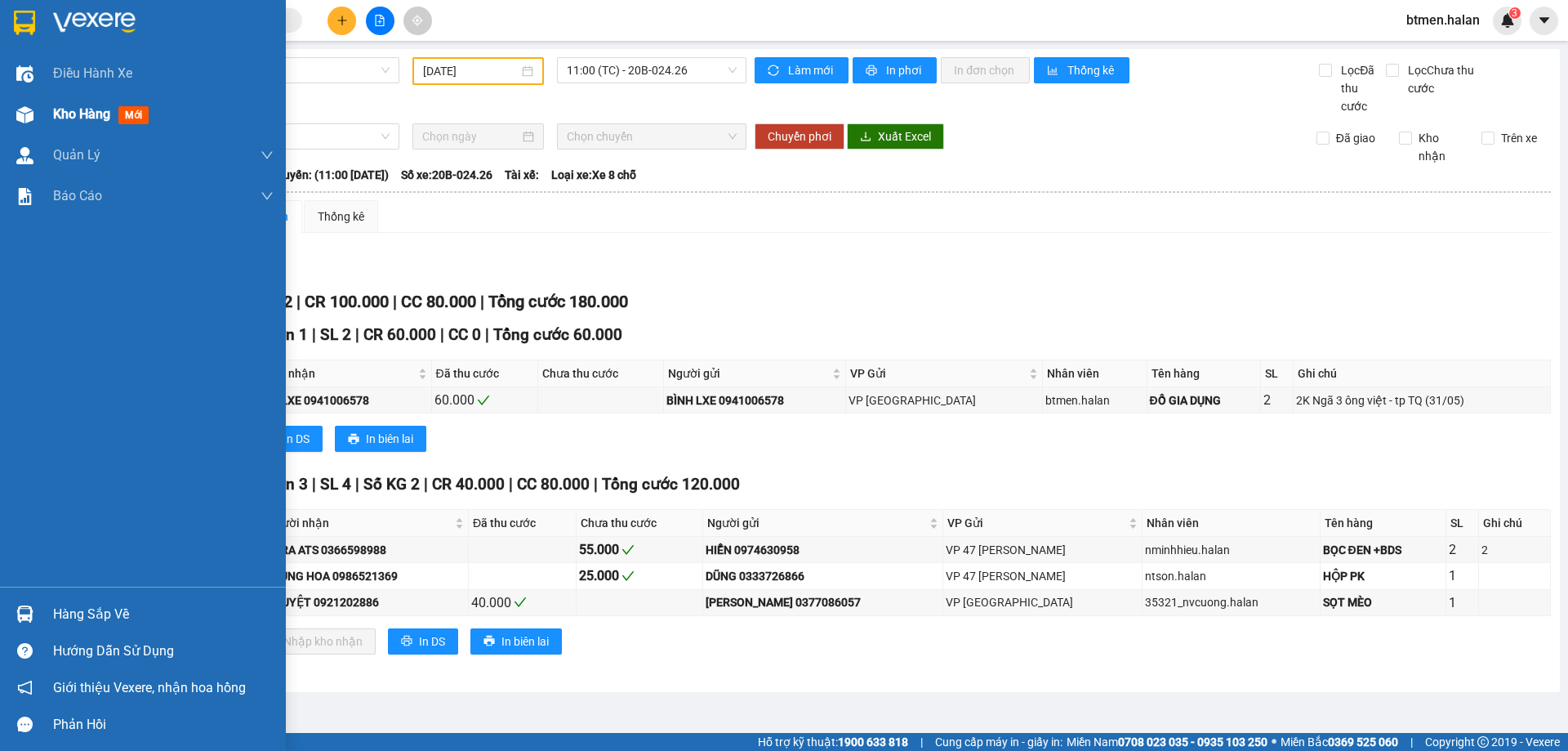
click at [40, 113] on div "Kho hàng mới" at bounding box center [143, 114] width 286 height 41
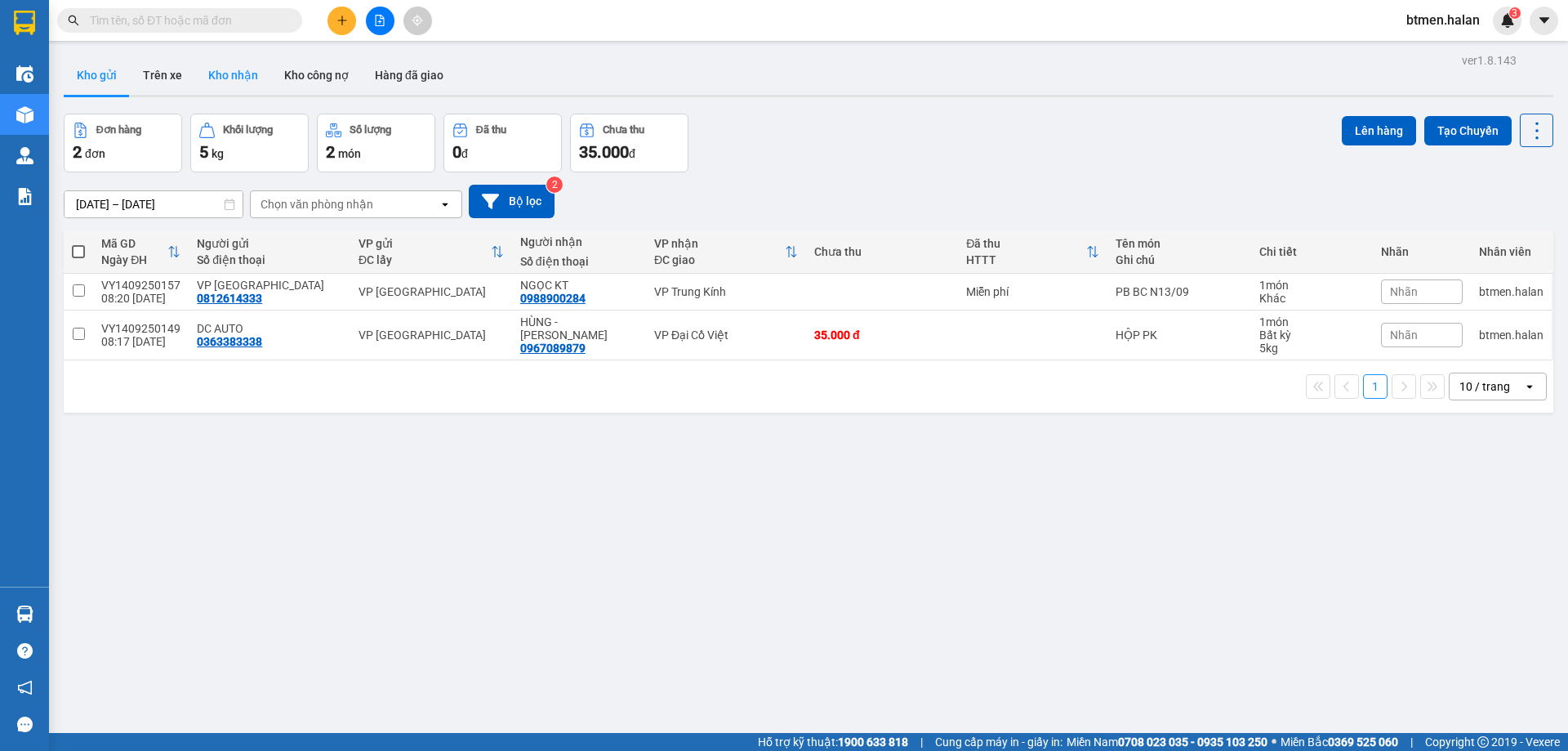
click at [251, 70] on button "Kho nhận" at bounding box center [233, 76] width 76 height 40
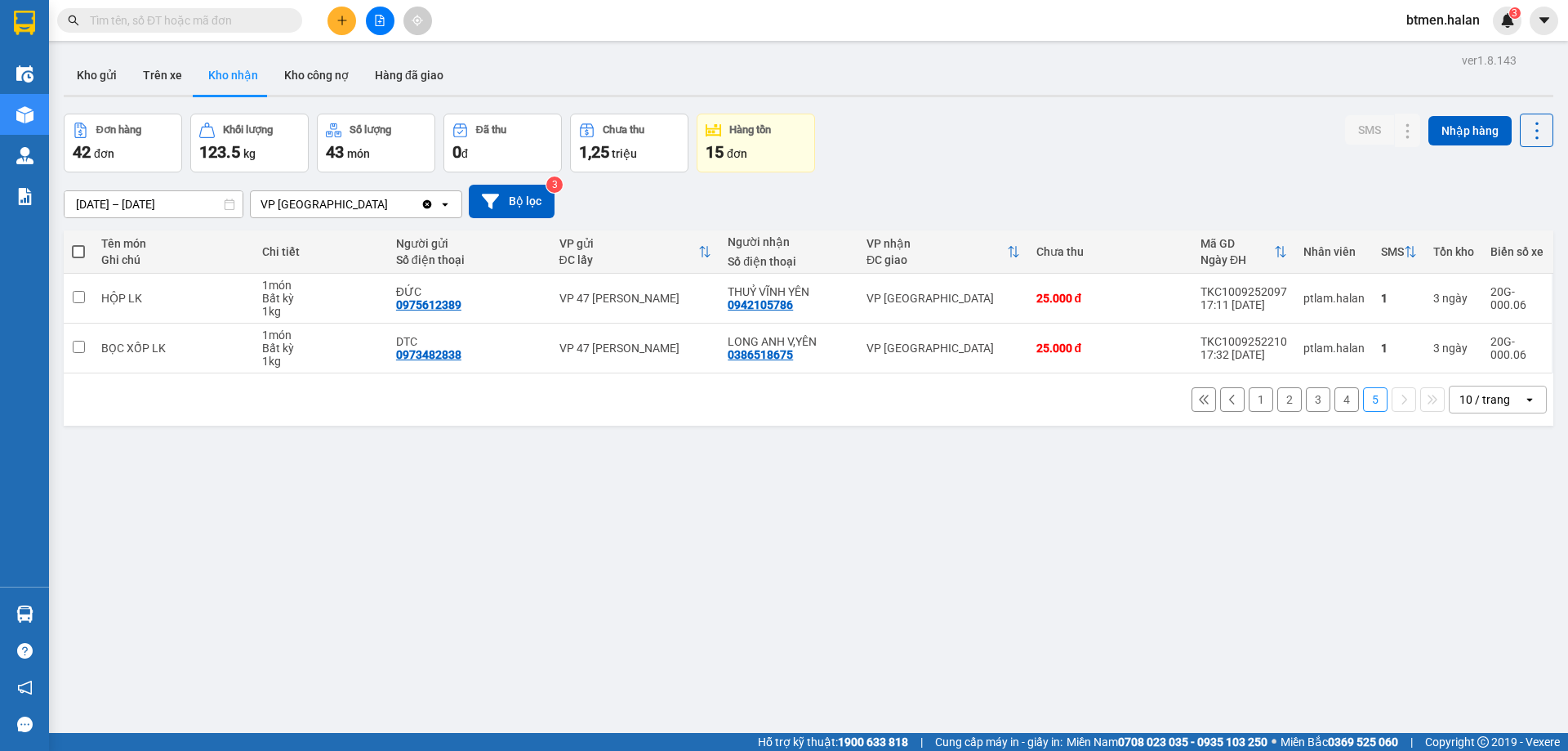
click at [1249, 402] on button "1" at bounding box center [1261, 400] width 25 height 25
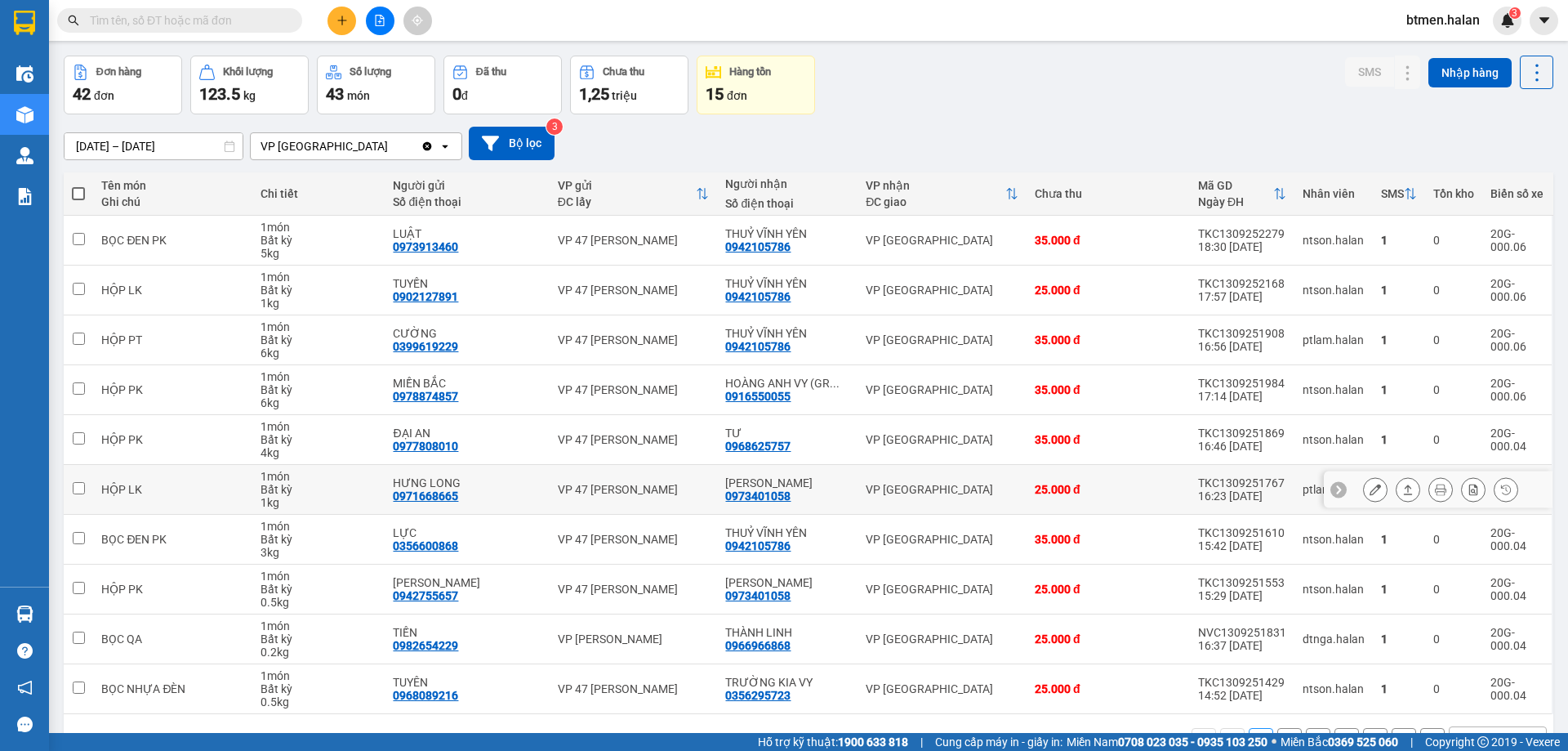
scroll to position [107, 0]
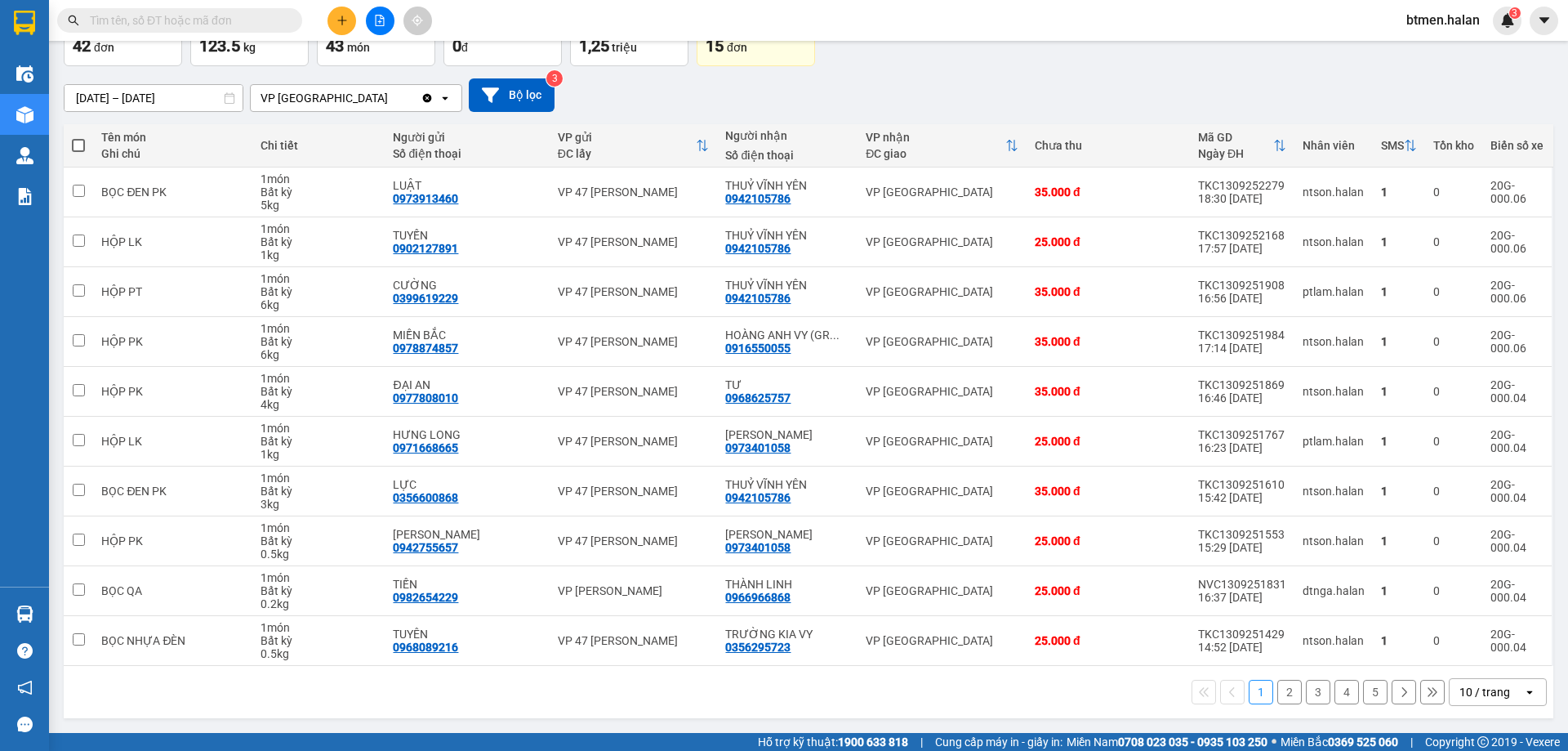
click at [1277, 697] on button "2" at bounding box center [1289, 692] width 25 height 25
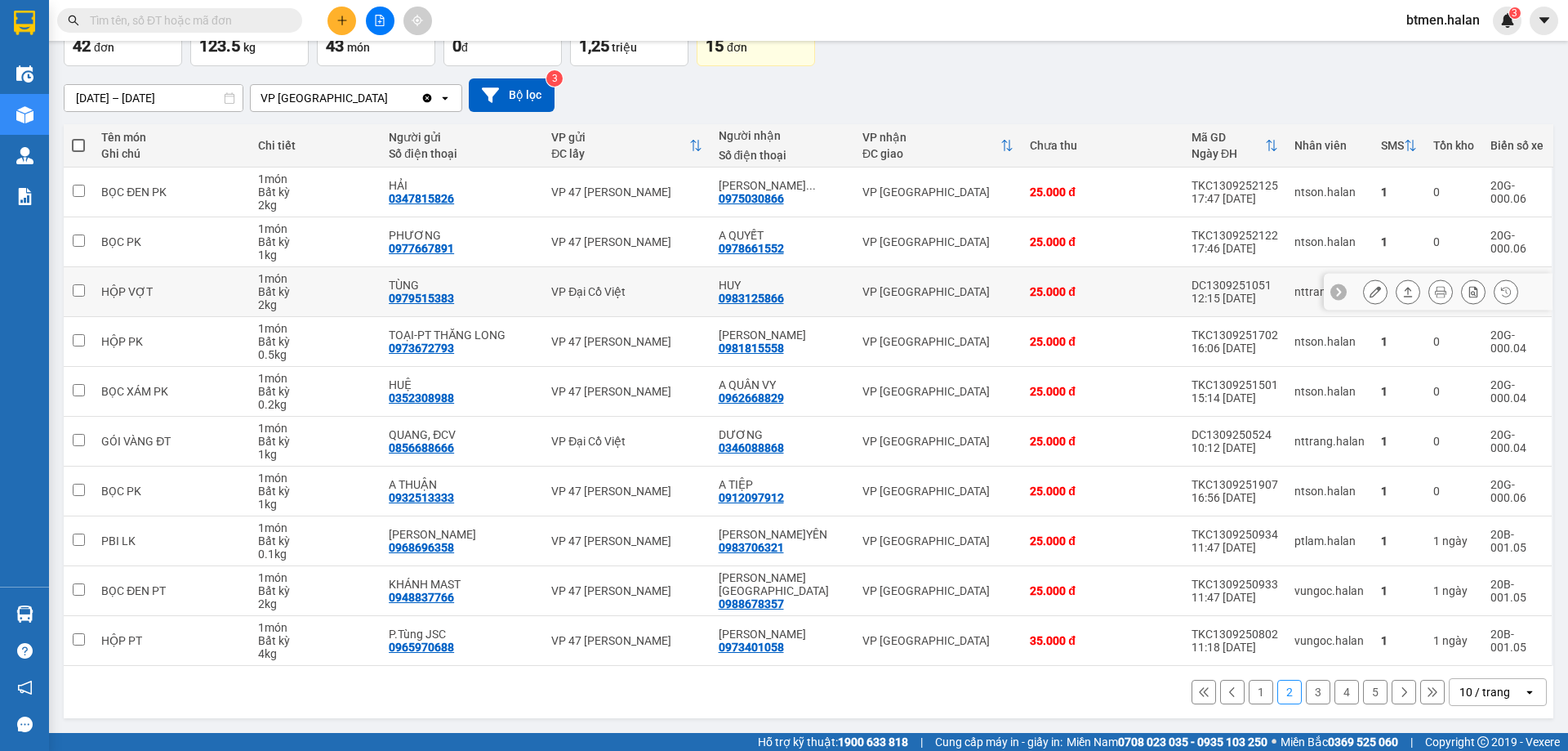
click at [1370, 297] on icon at bounding box center [1375, 291] width 11 height 11
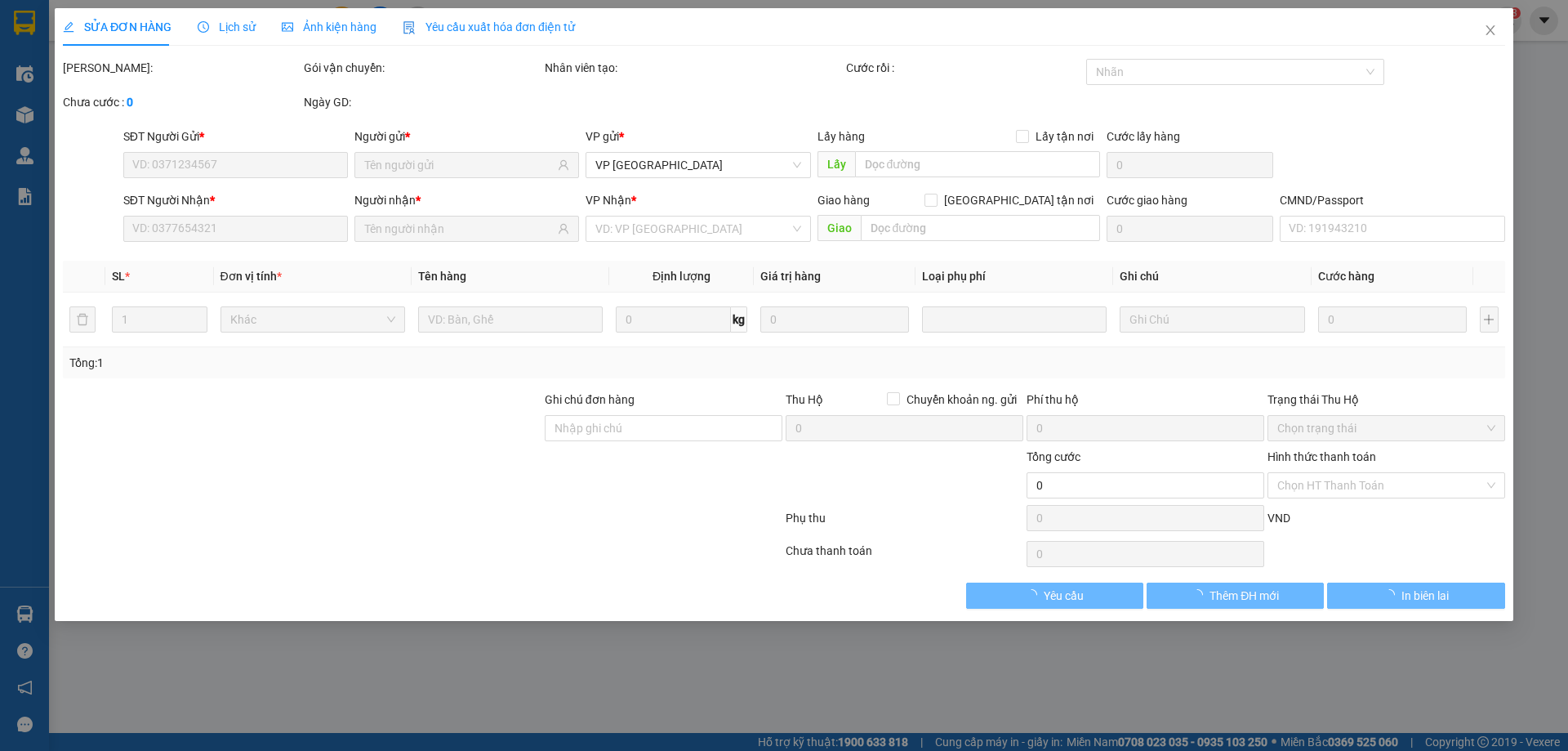
type input "0979515383"
type input "TÙNG"
type input "0983125866"
type input "HUY"
type input "25.000"
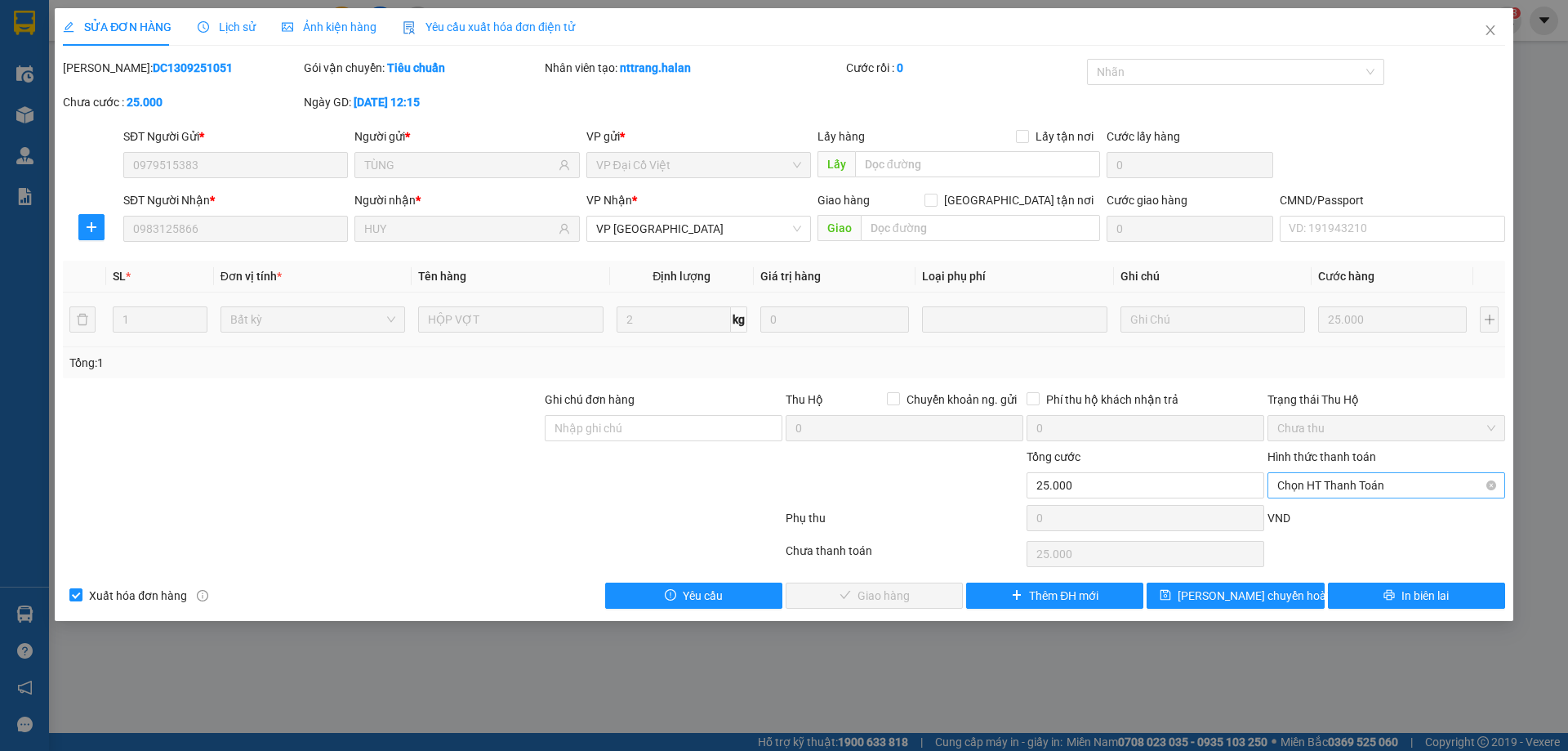
click at [1322, 476] on span "Chọn HT Thanh Toán" at bounding box center [1386, 485] width 218 height 25
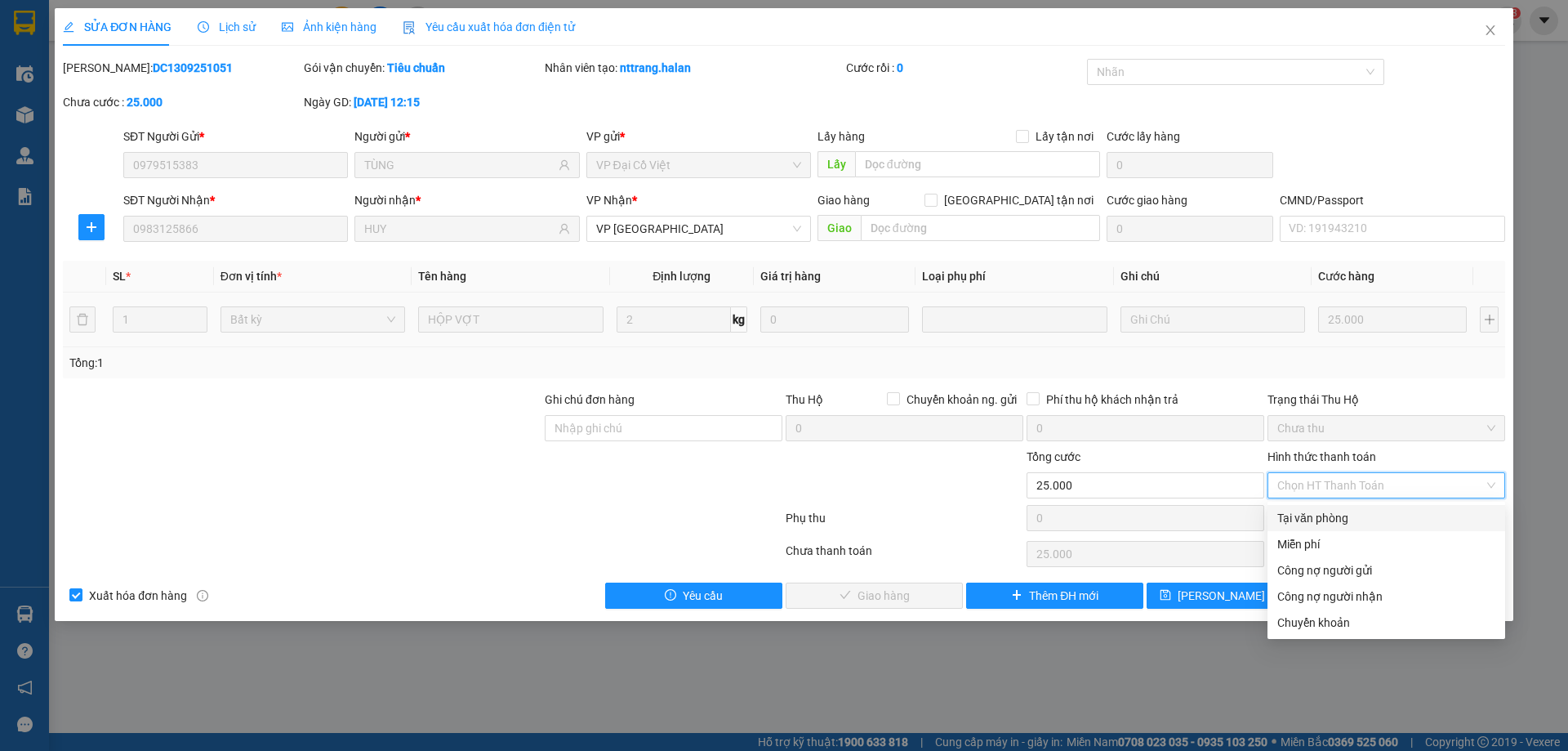
click at [1318, 523] on div "Tại văn phòng" at bounding box center [1386, 517] width 218 height 18
type input "0"
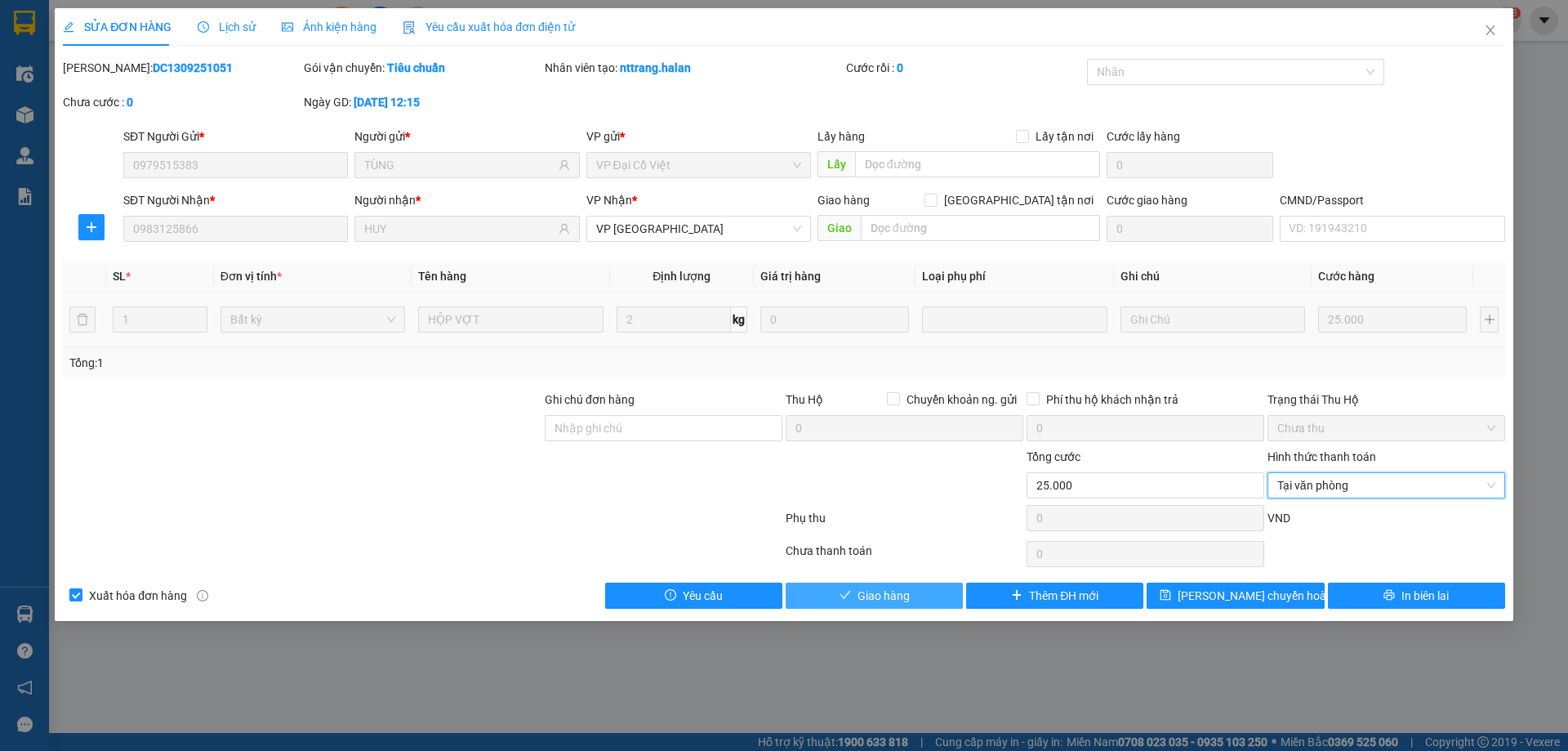
click at [896, 590] on span "Giao hàng" at bounding box center [883, 595] width 52 height 18
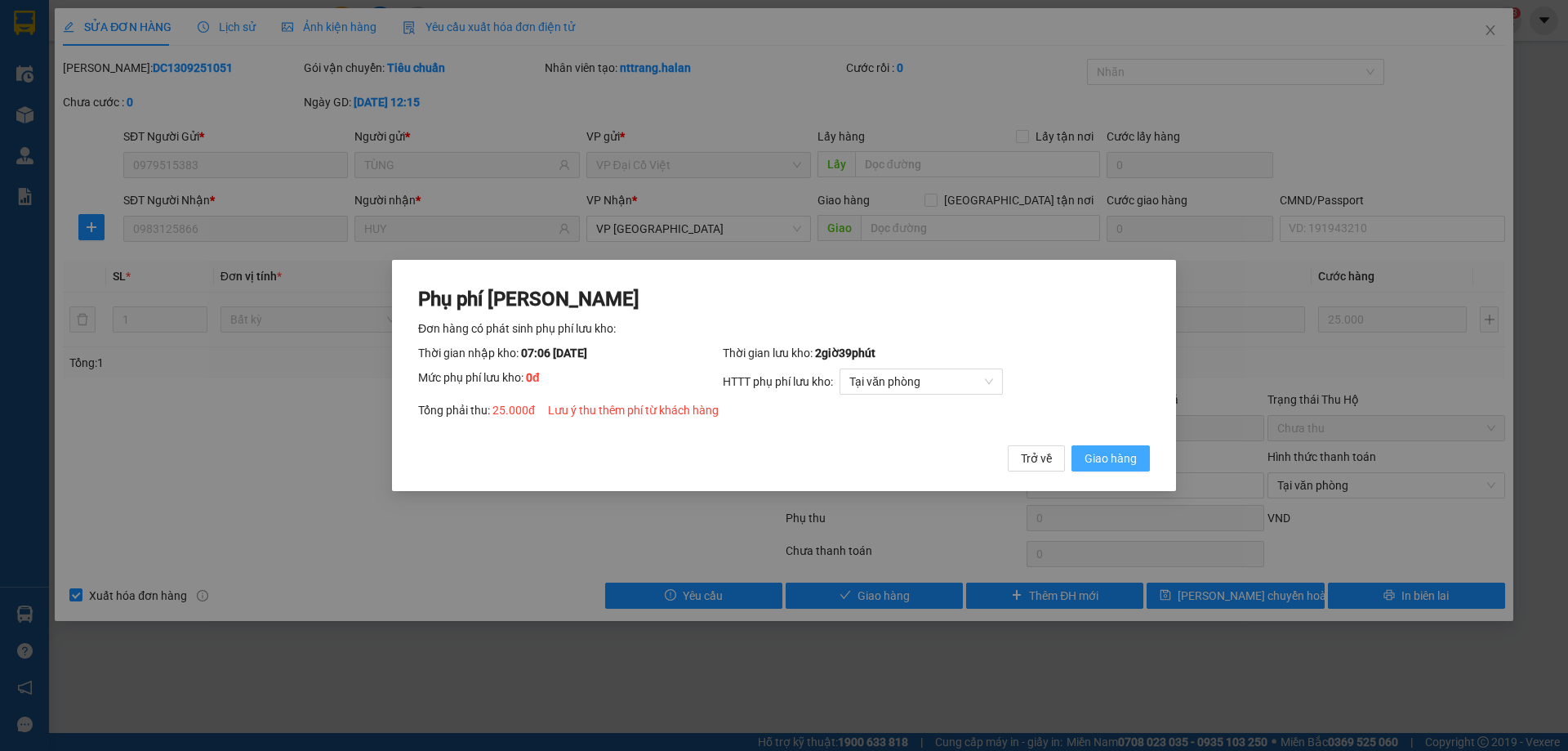
click at [1112, 462] on span "Giao hàng" at bounding box center [1110, 458] width 52 height 18
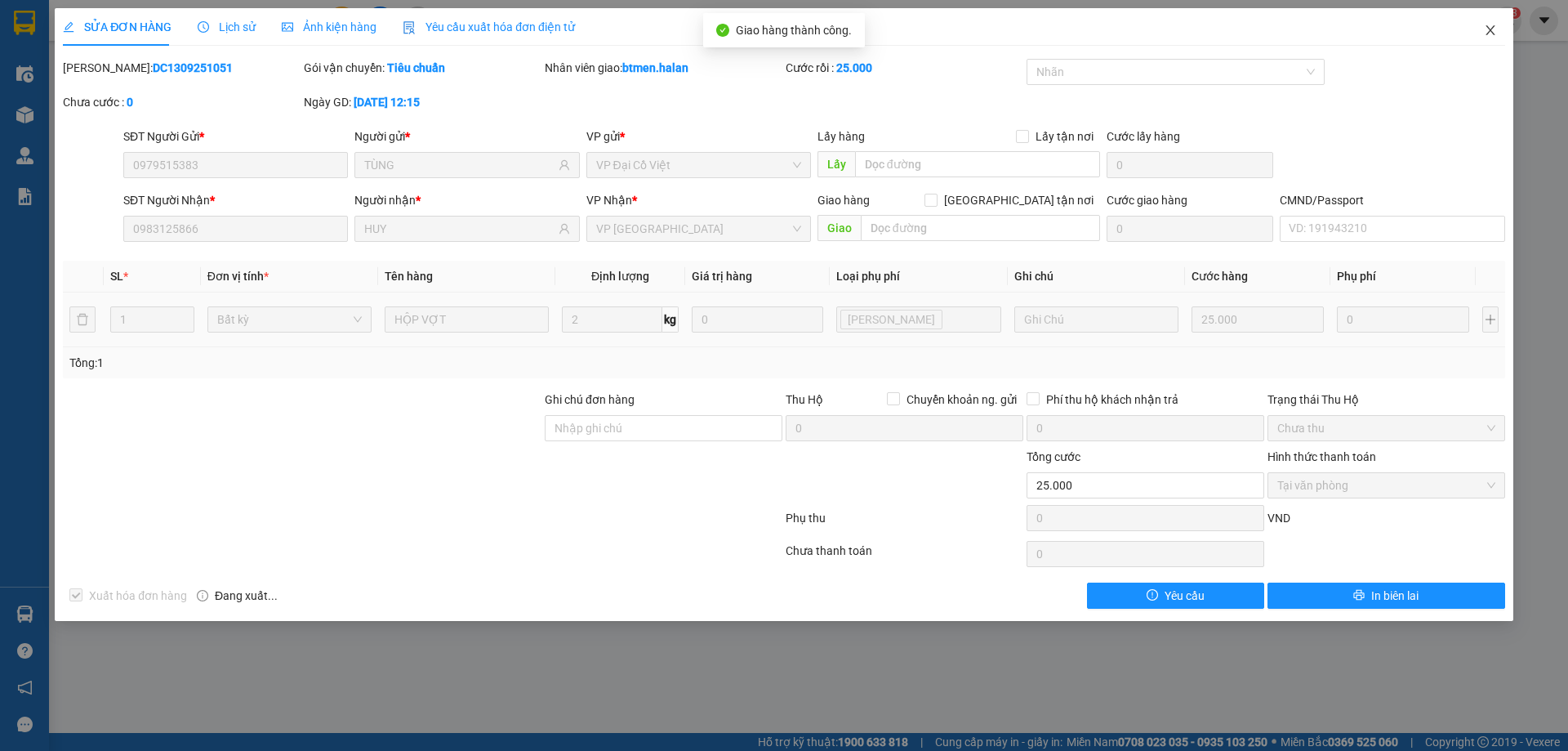
click at [1488, 18] on span "Close" at bounding box center [1490, 31] width 46 height 46
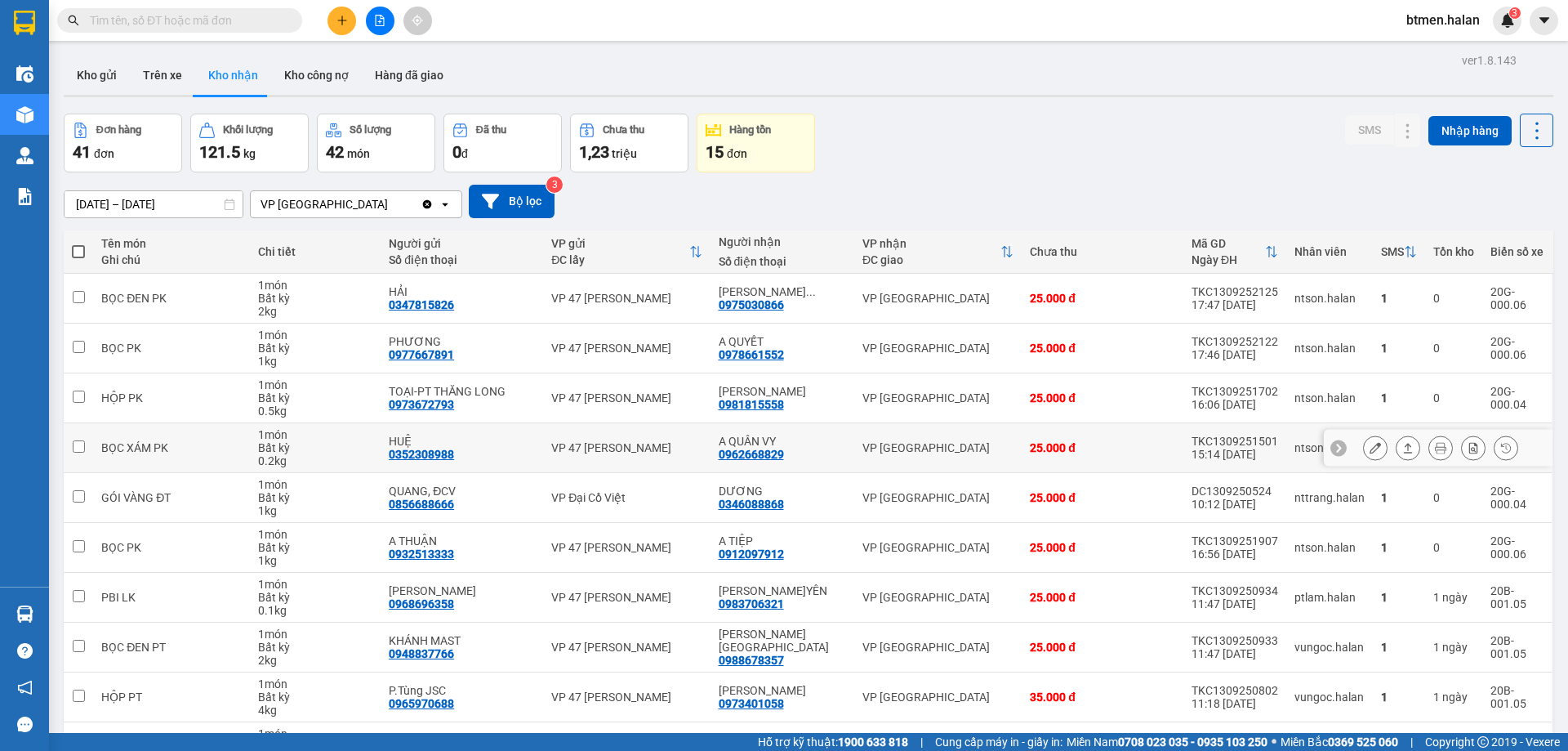
click at [1370, 448] on icon at bounding box center [1375, 447] width 11 height 11
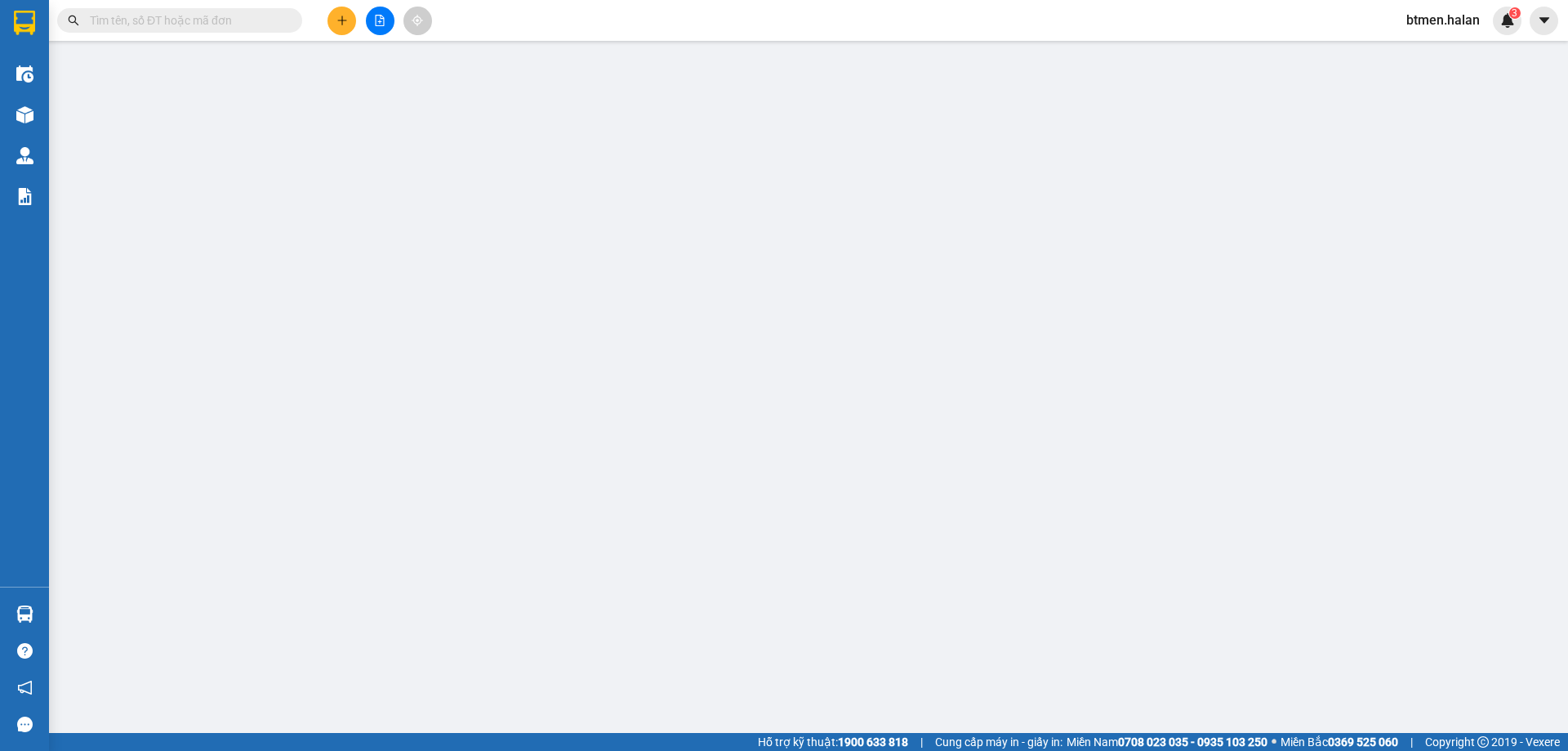
type input "0352308988"
type input "HUỆ"
type input "0962668829"
type input "A QUÂN VY"
type input "25.000"
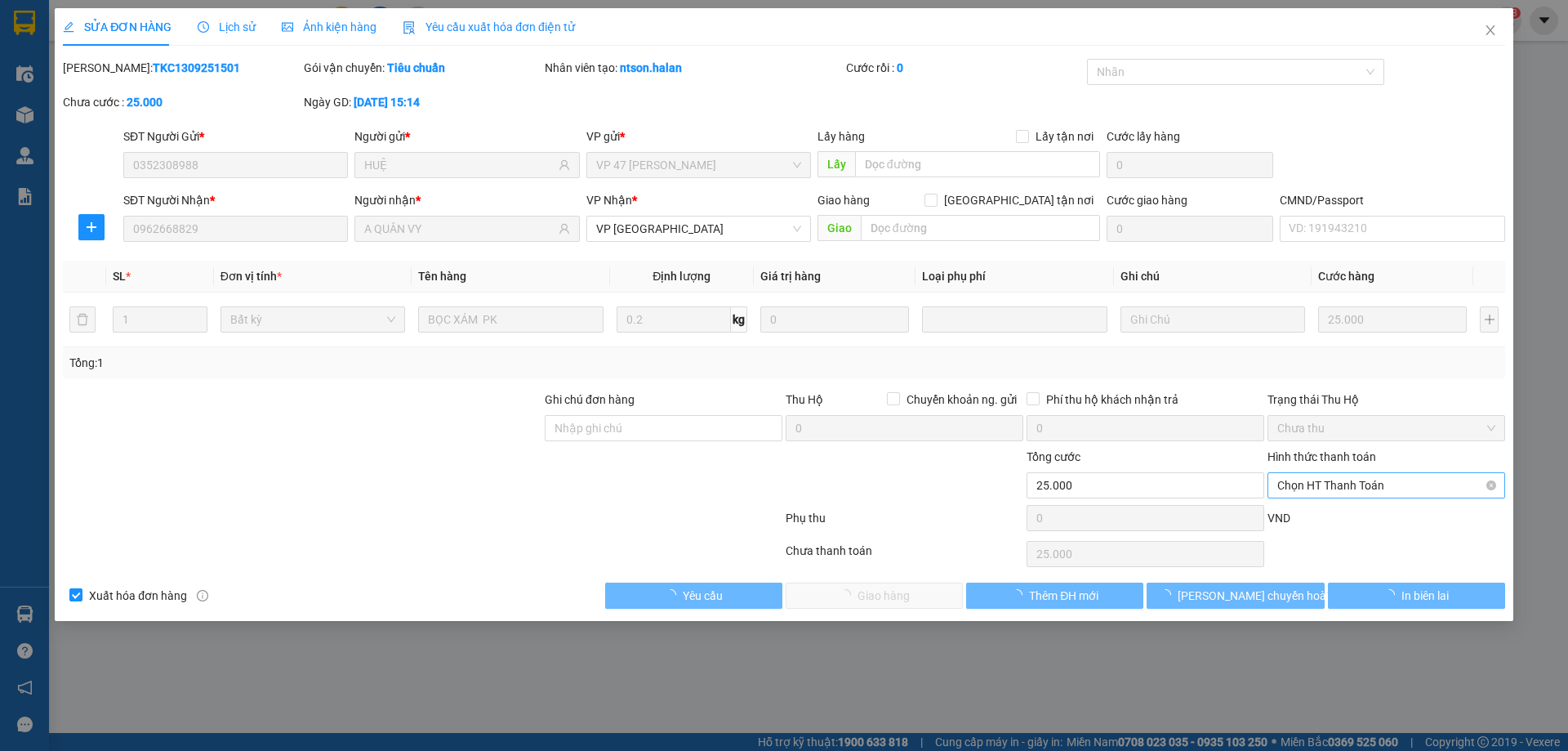
click at [1320, 486] on span "Chọn HT Thanh Toán" at bounding box center [1386, 485] width 218 height 25
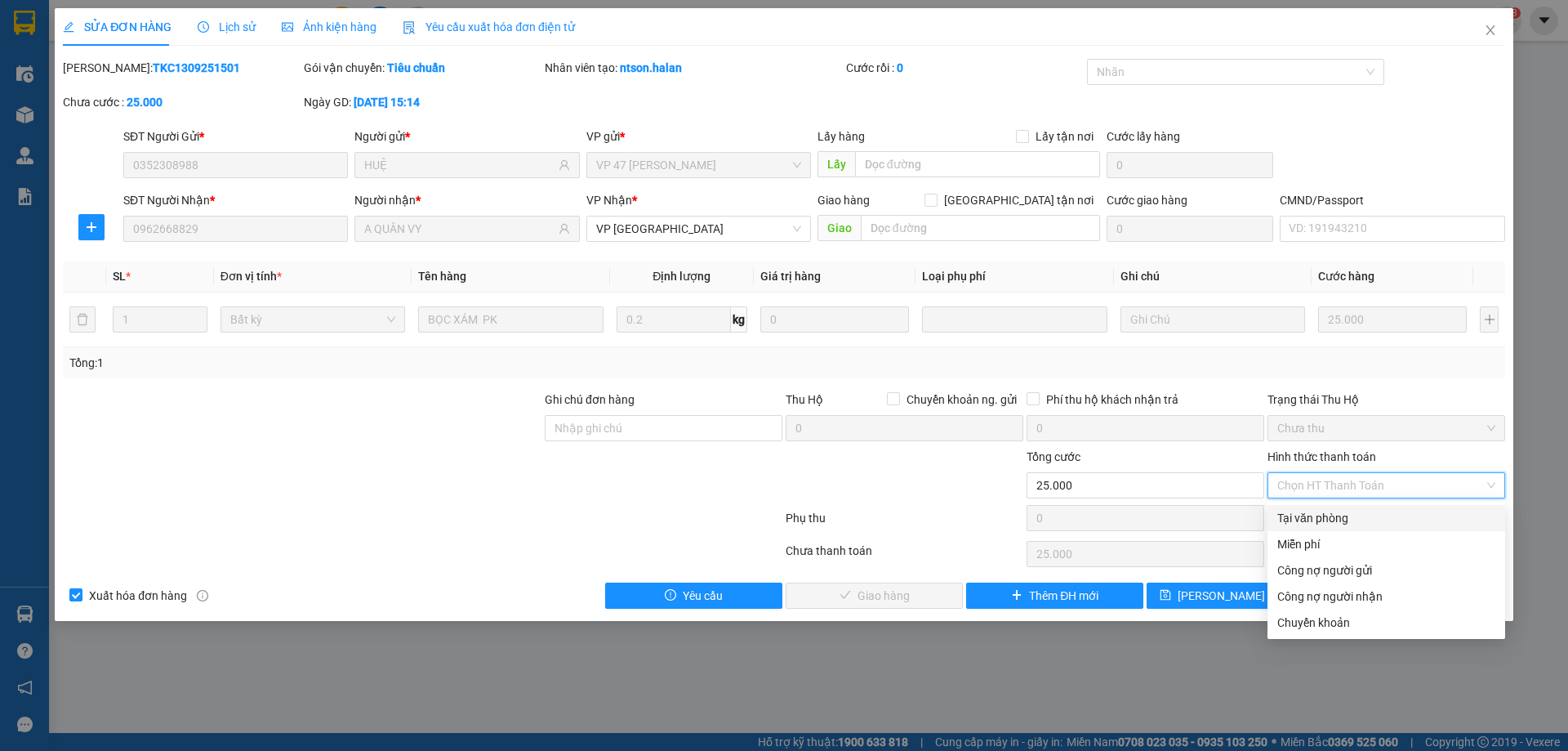
click at [1322, 516] on div "Tại văn phòng" at bounding box center [1386, 517] width 218 height 18
type input "0"
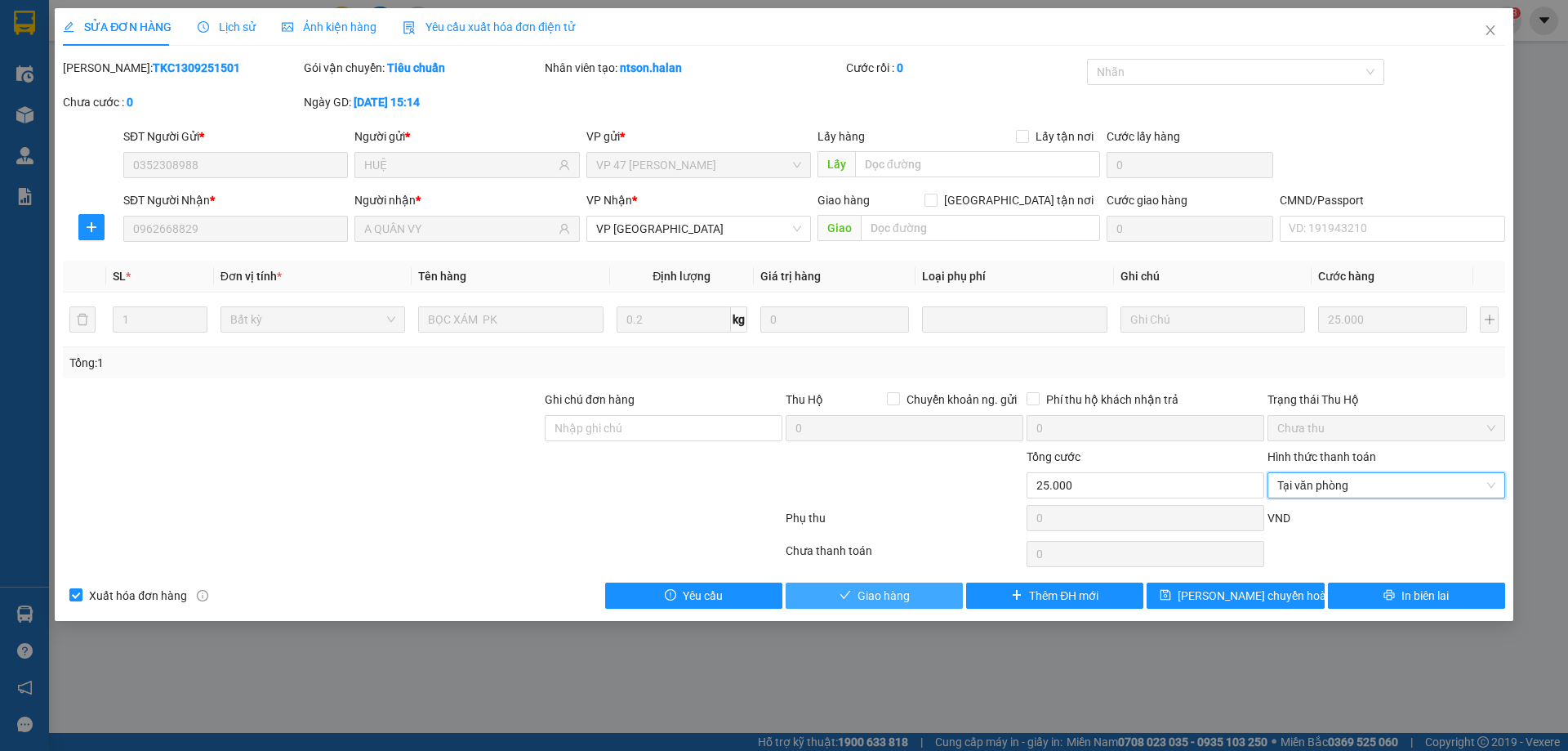
click at [848, 595] on icon "check" at bounding box center [844, 595] width 11 height 11
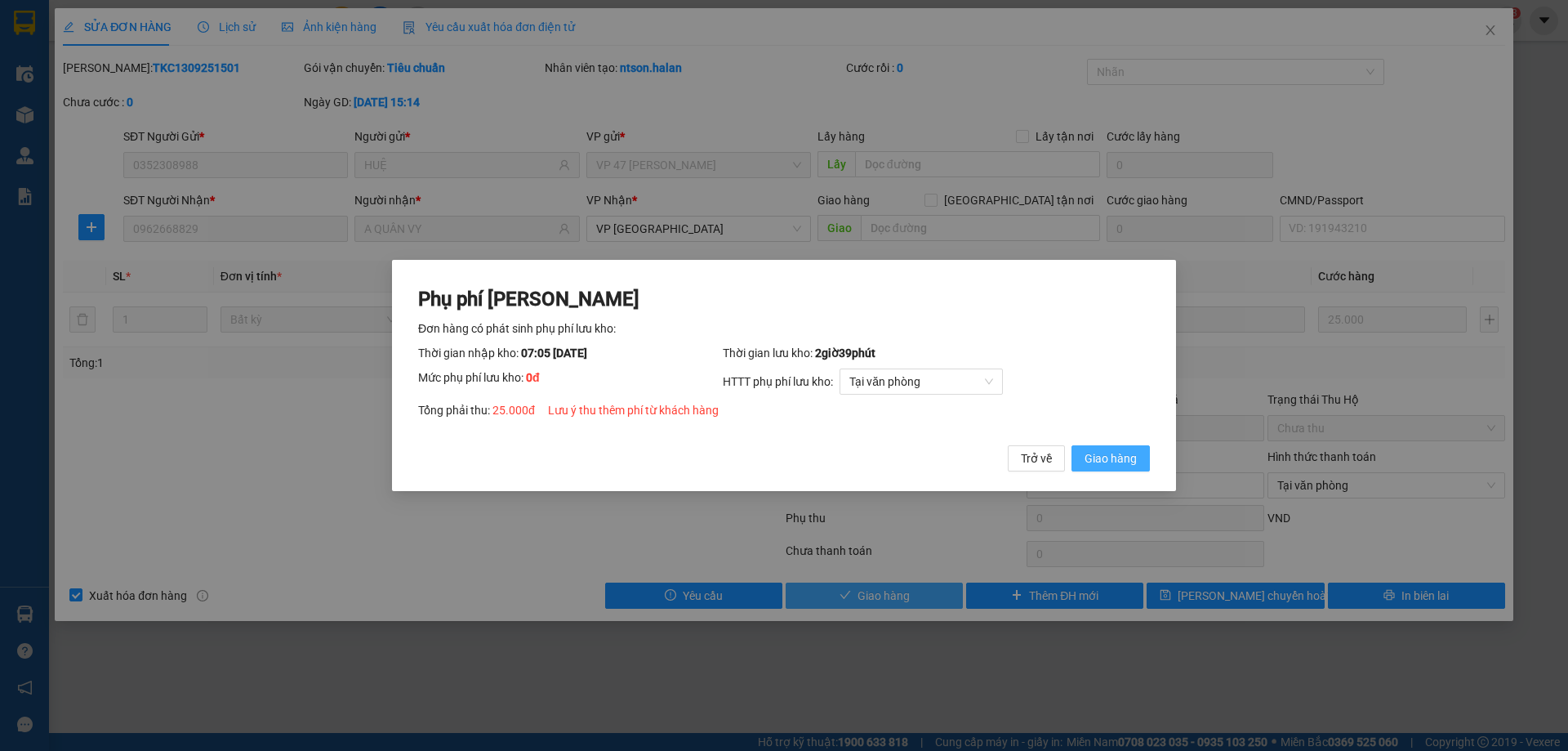
click at [1091, 456] on span "Giao hàng" at bounding box center [1110, 458] width 52 height 18
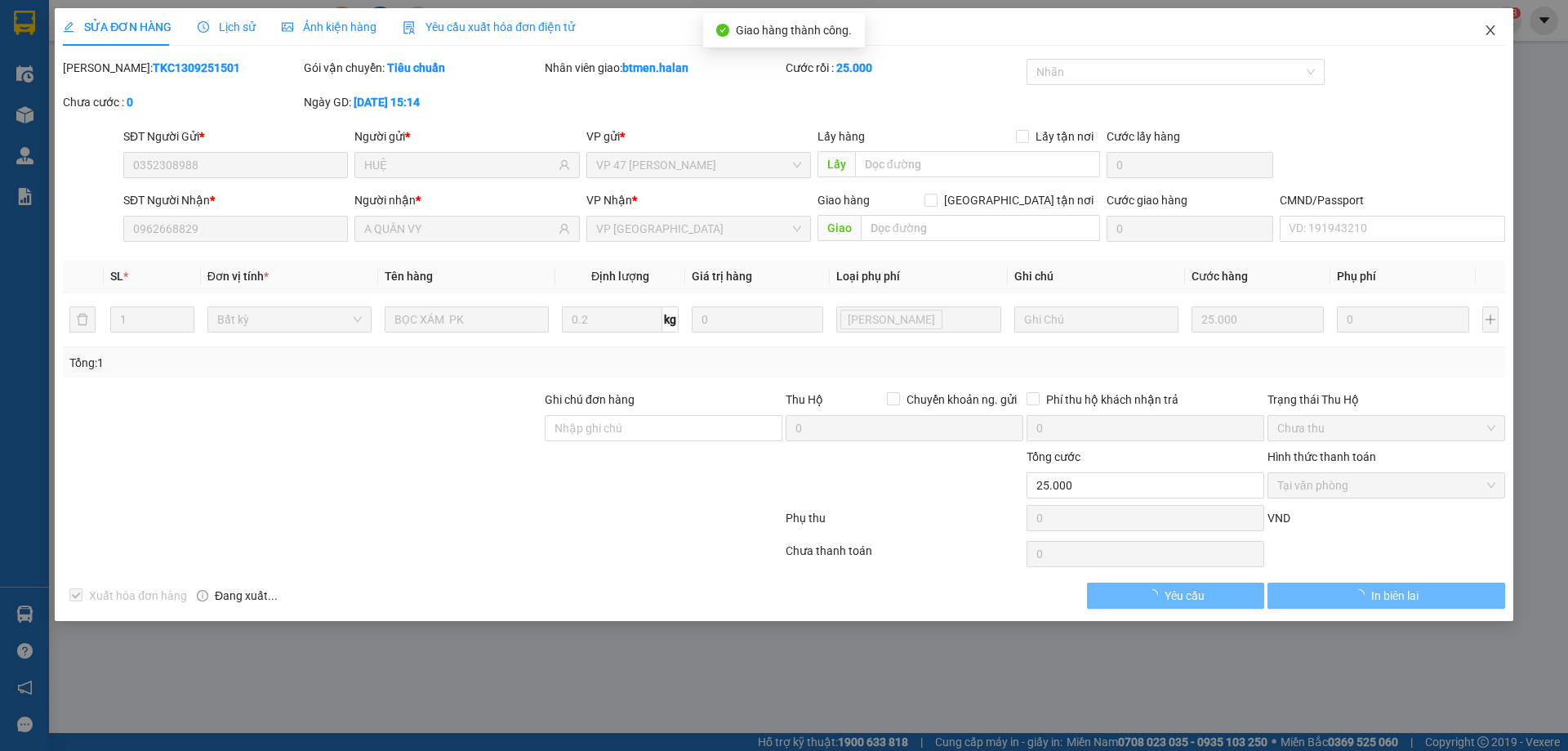
click at [1492, 31] on icon "close" at bounding box center [1490, 30] width 13 height 13
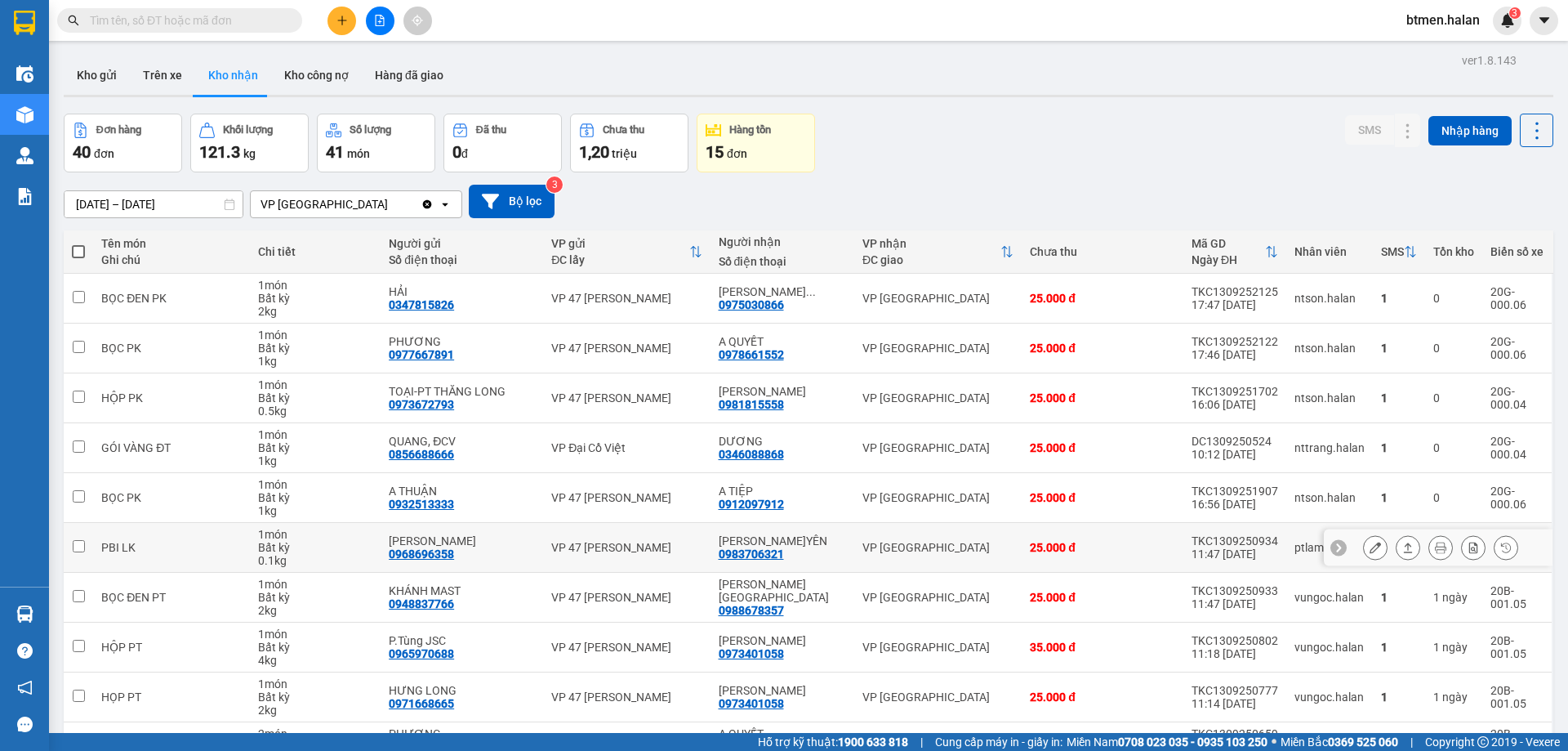
scroll to position [82, 0]
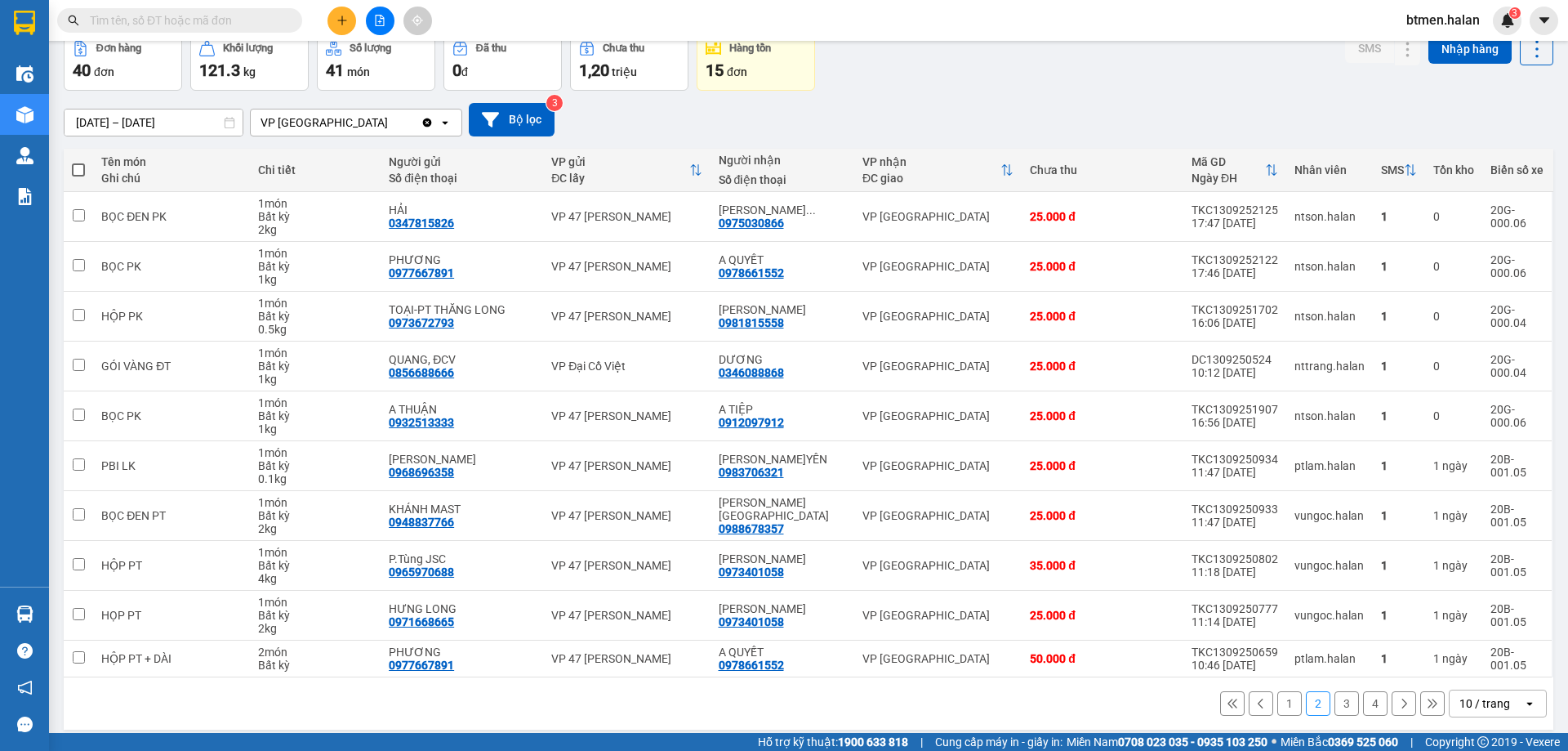
click at [1334, 706] on button "3" at bounding box center [1346, 703] width 25 height 25
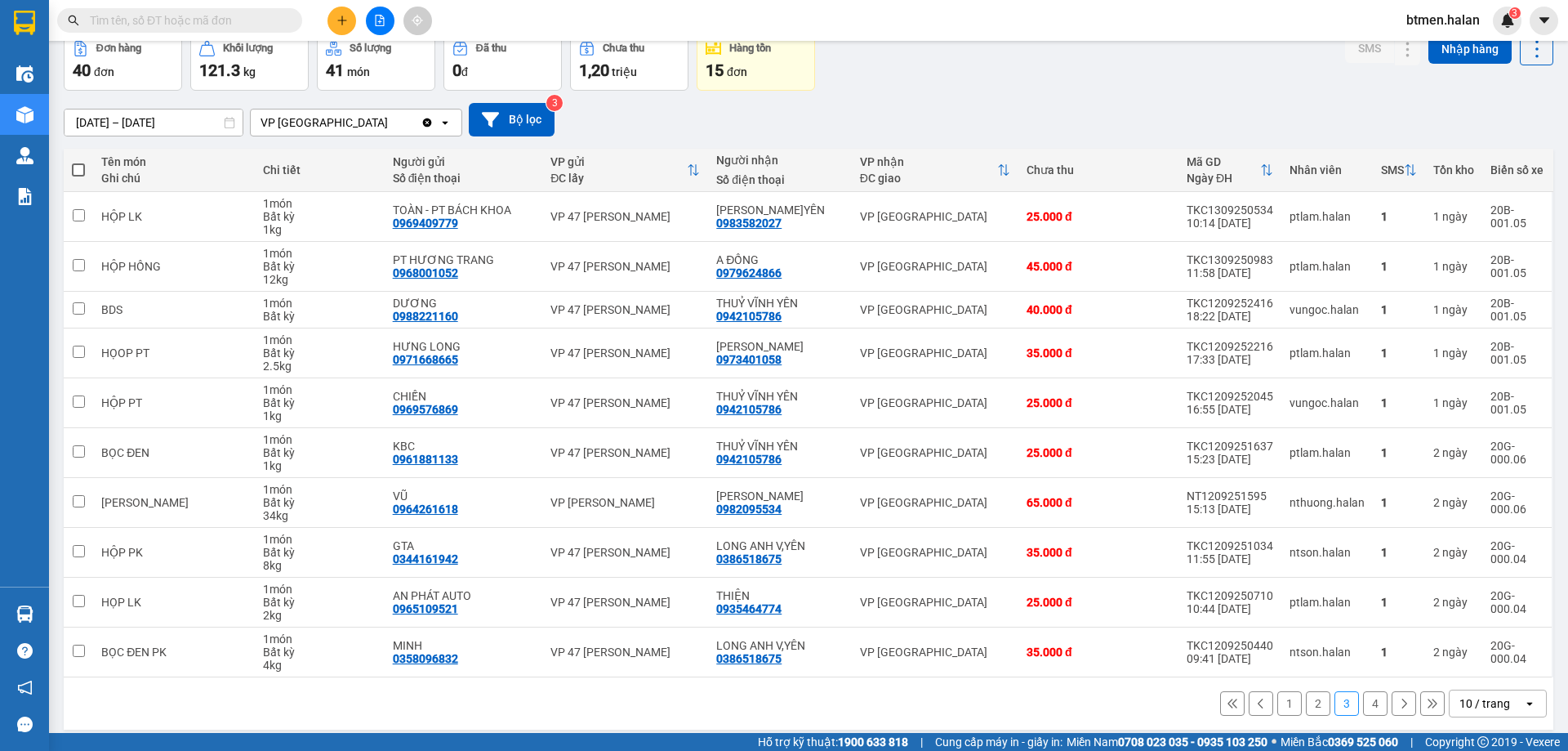
click at [1313, 705] on button "2" at bounding box center [1317, 703] width 25 height 25
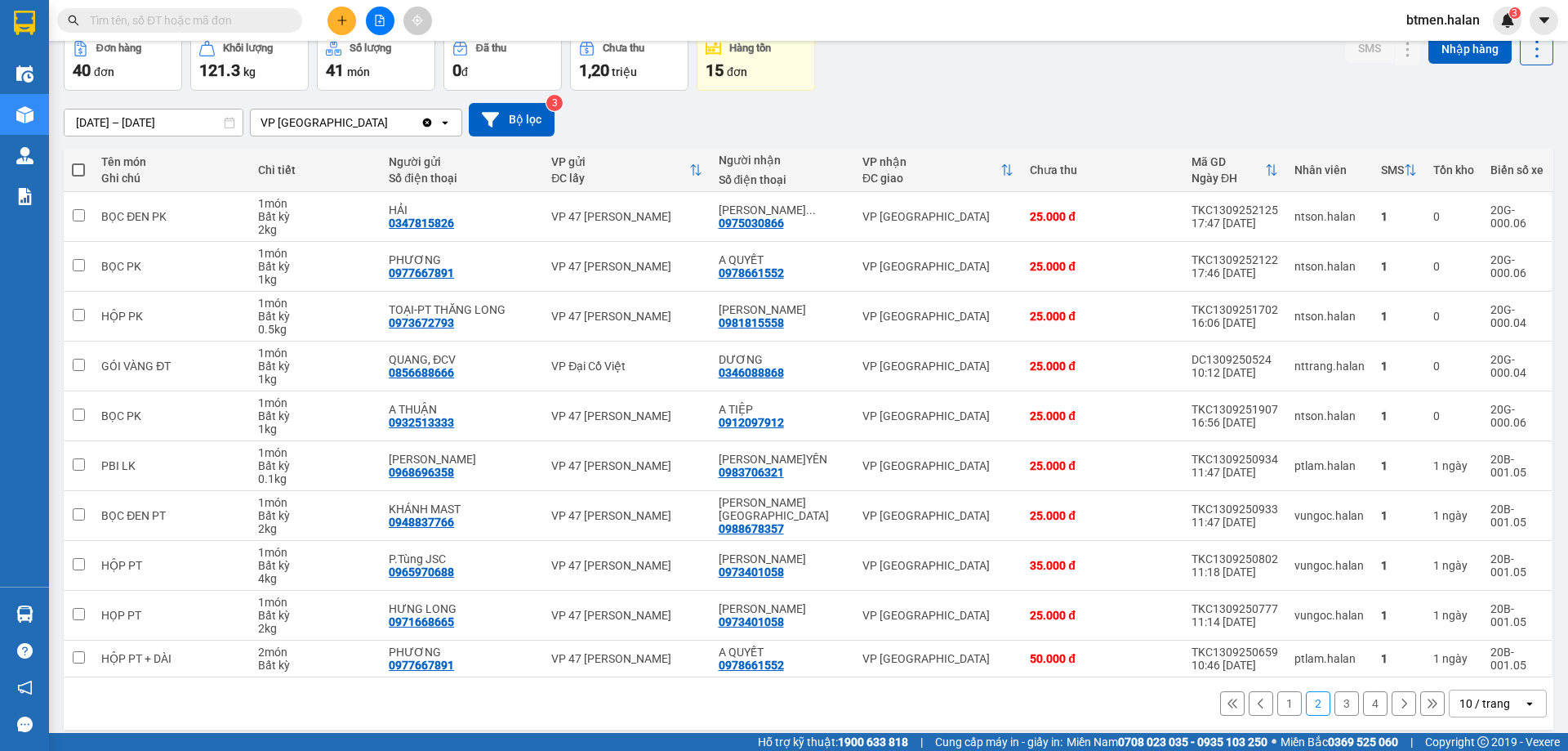
click at [1283, 710] on button "1" at bounding box center [1289, 703] width 25 height 25
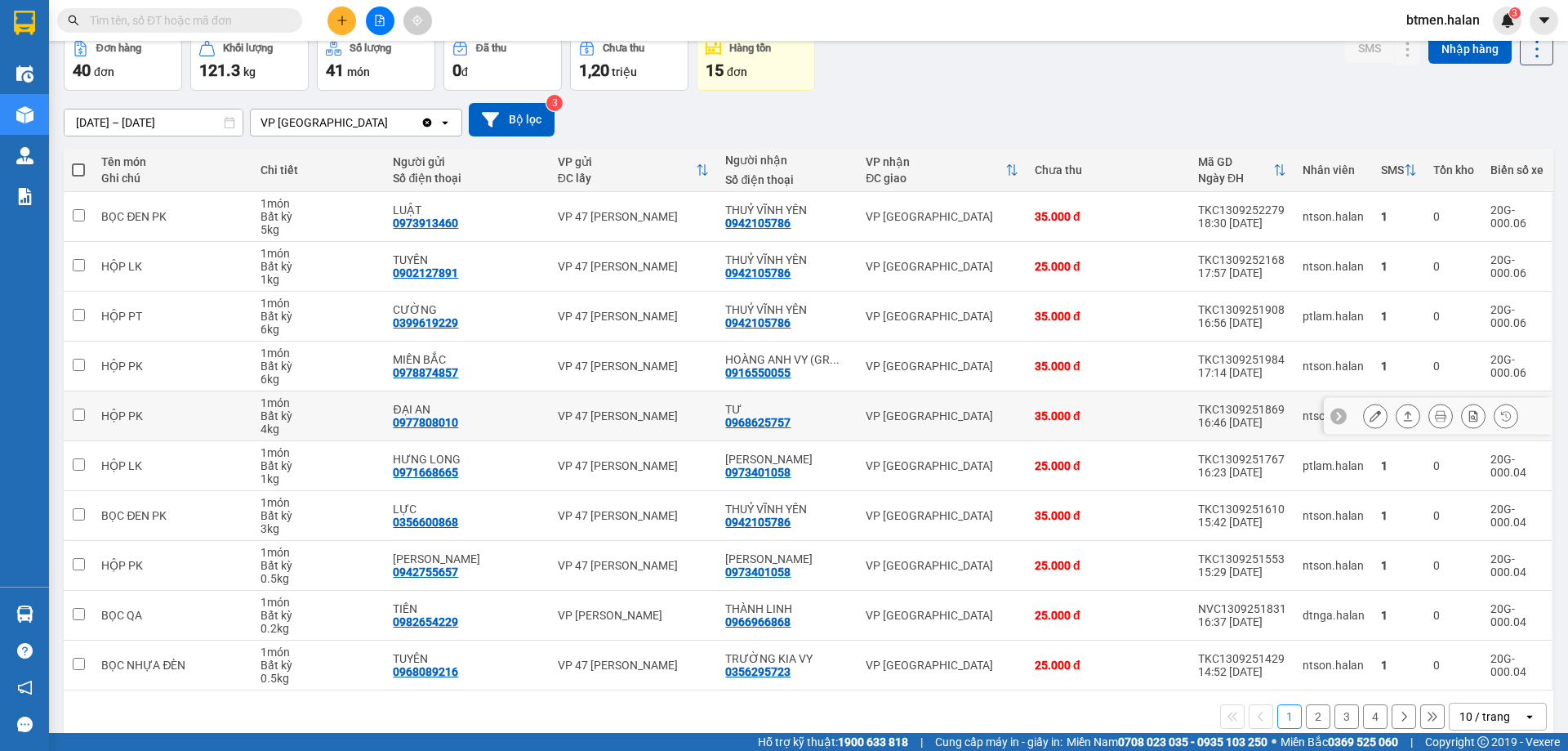
click at [1370, 420] on icon at bounding box center [1375, 415] width 11 height 11
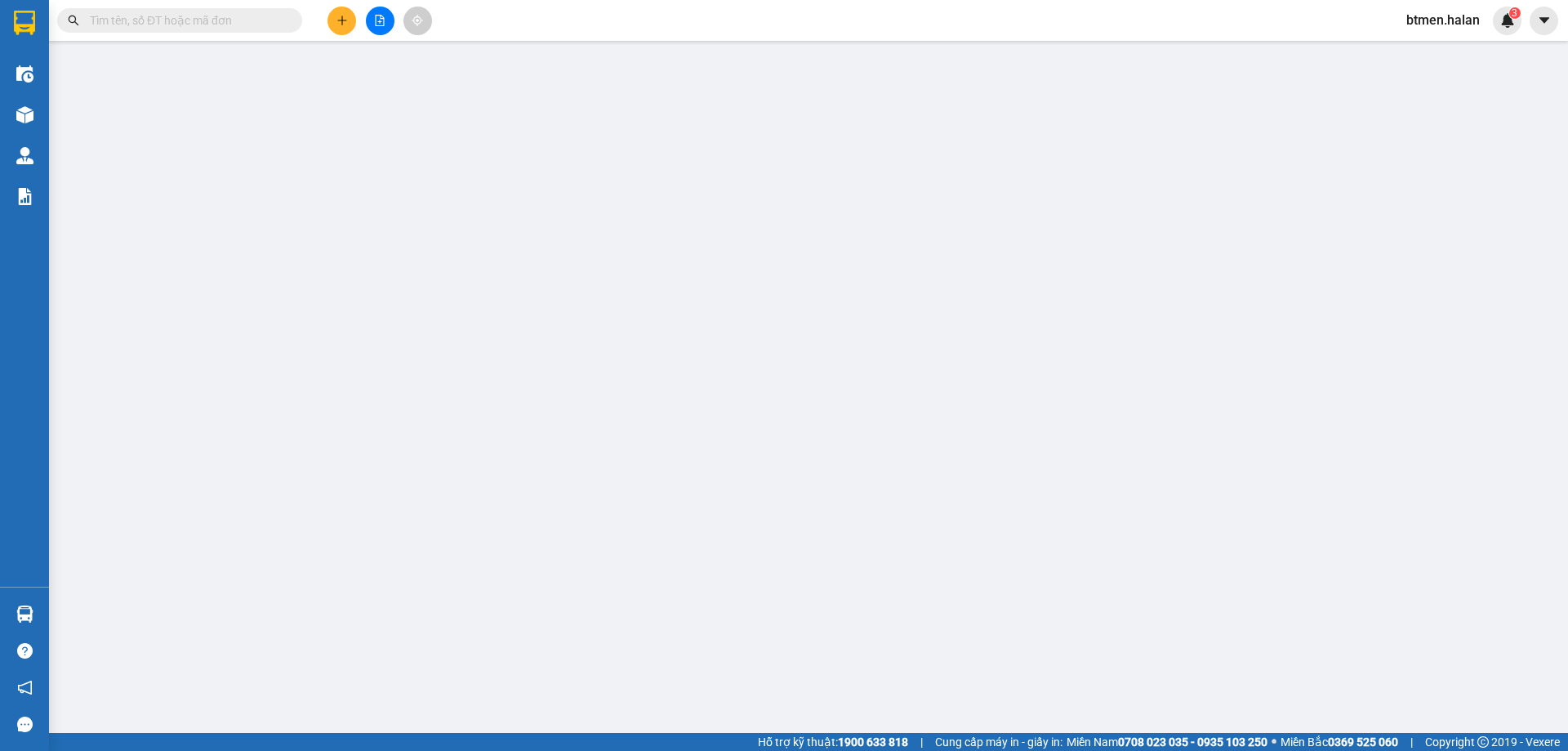
type input "0977808010"
type input "ĐẠI AN"
type input "0968625757"
type input "TƯ"
type input "35.000"
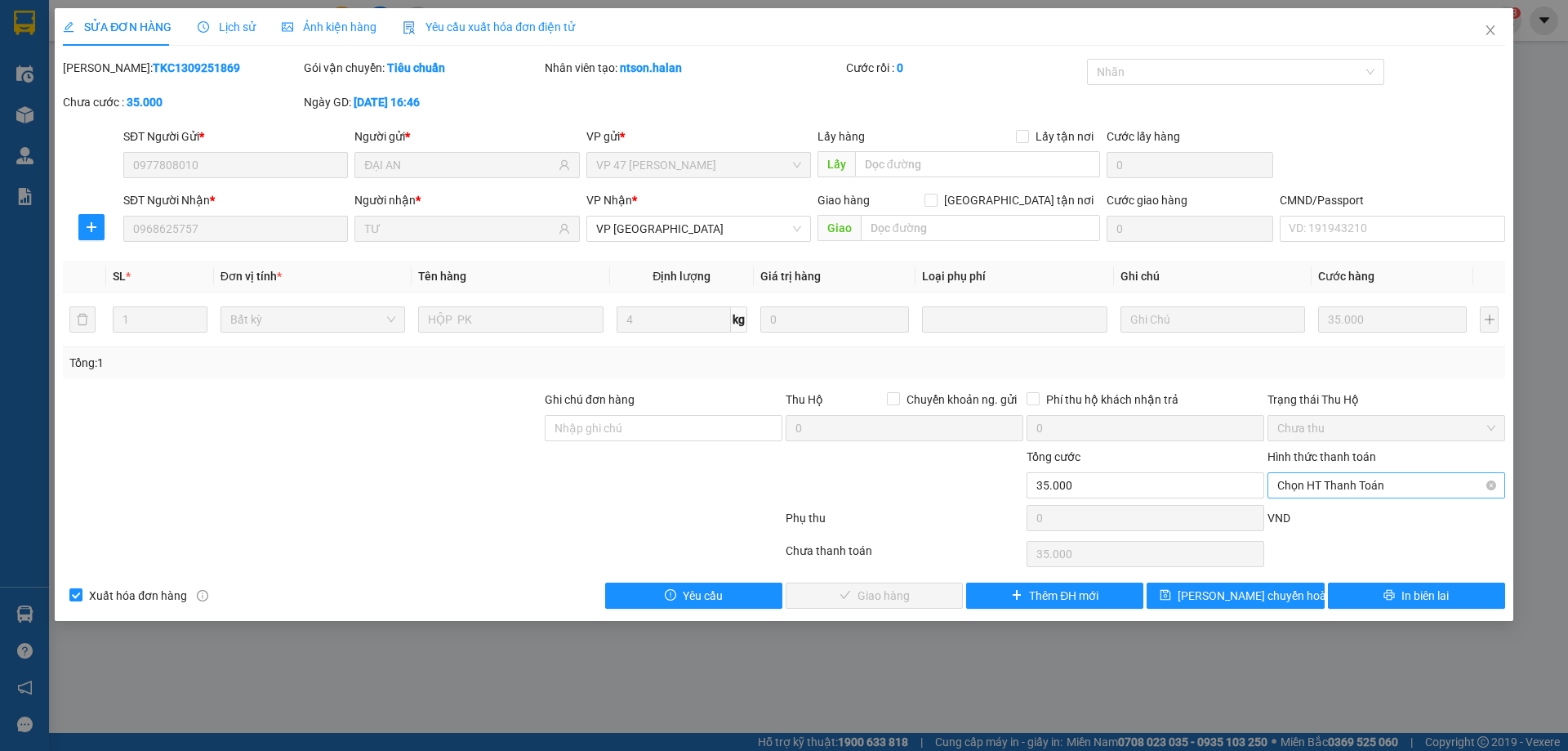
drag, startPoint x: 1349, startPoint y: 480, endPoint x: 1332, endPoint y: 495, distance: 22.7
click at [1347, 480] on span "Chọn HT Thanh Toán" at bounding box center [1386, 485] width 218 height 25
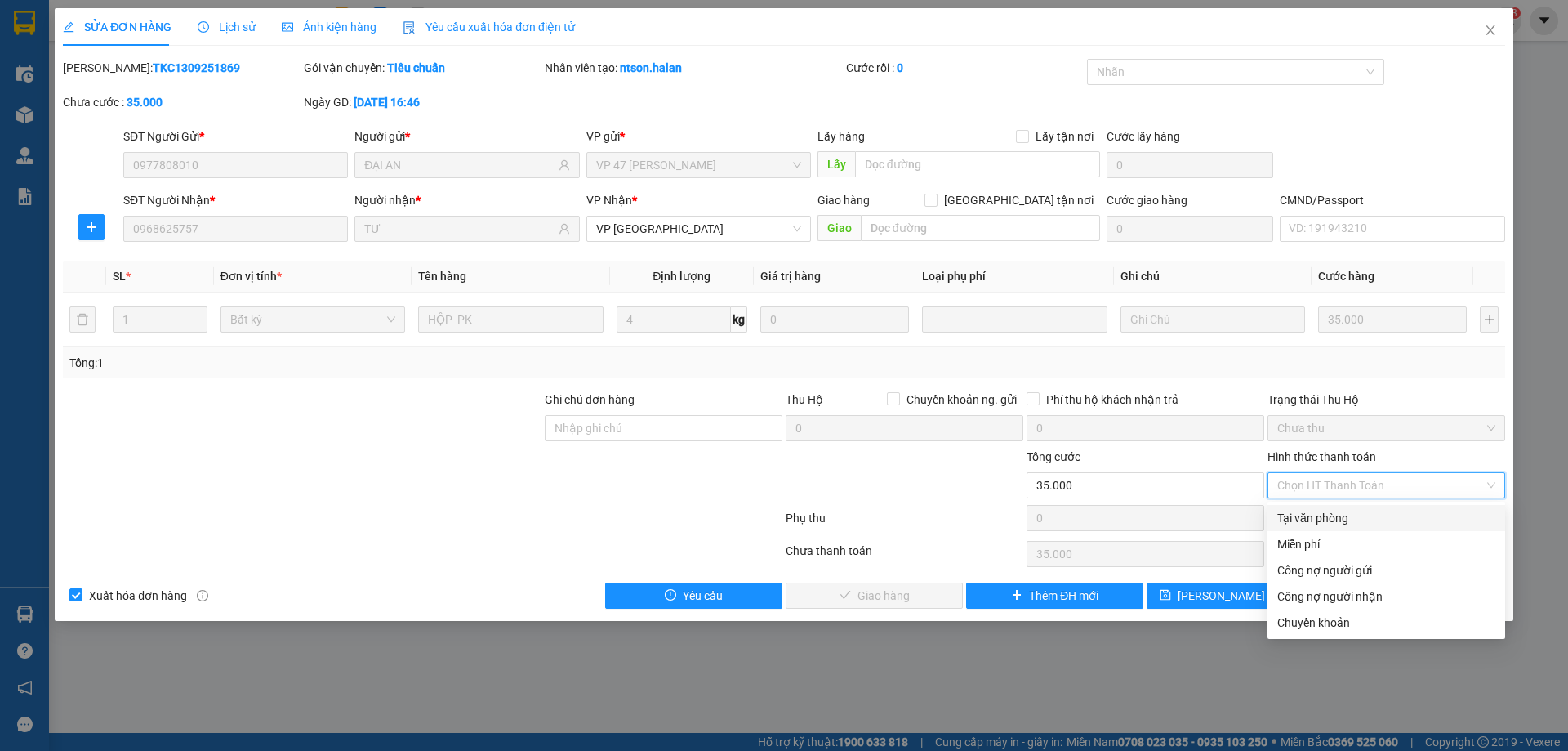
click at [1290, 516] on div "Tại văn phòng" at bounding box center [1386, 517] width 218 height 18
type input "0"
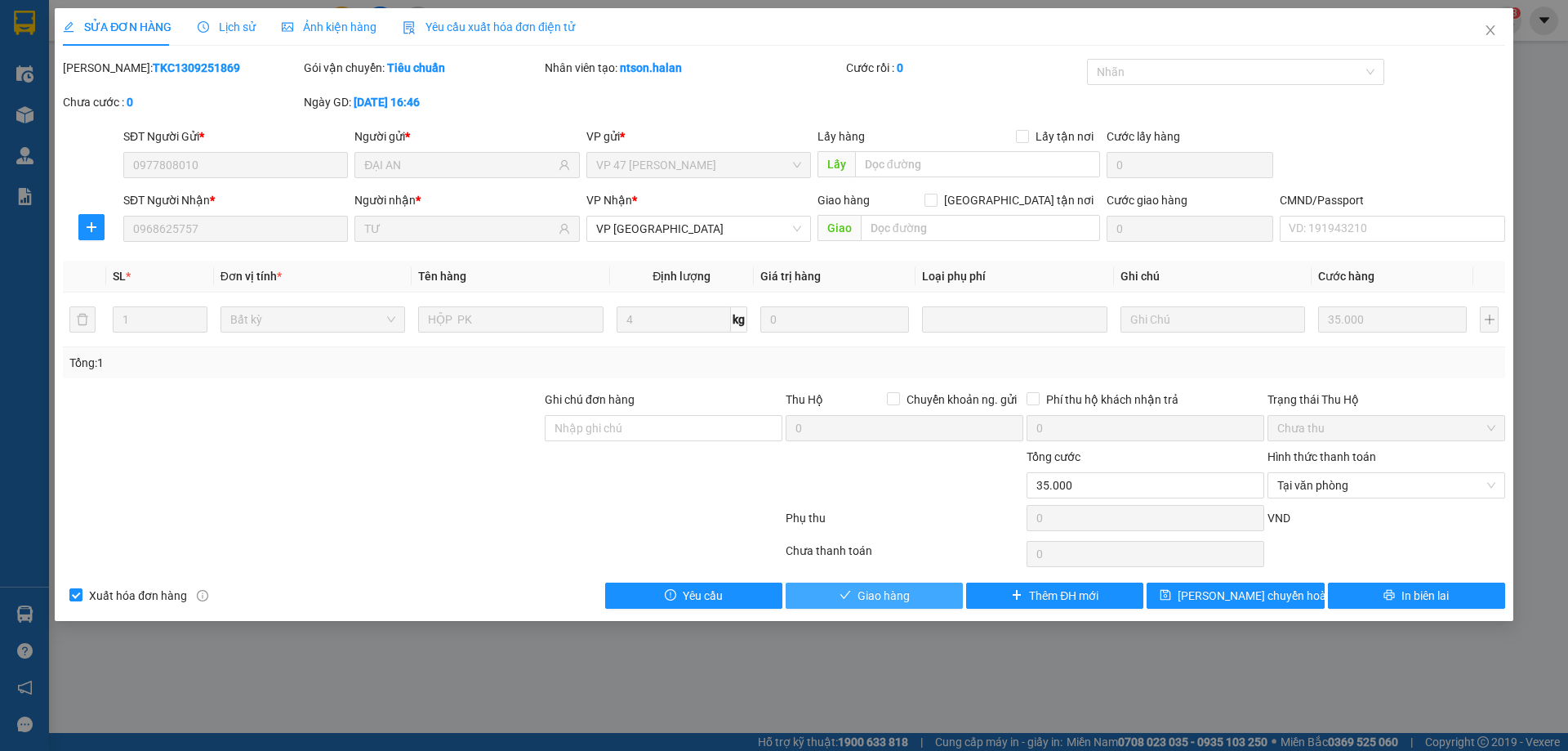
click at [927, 590] on button "Giao hàng" at bounding box center [874, 595] width 177 height 26
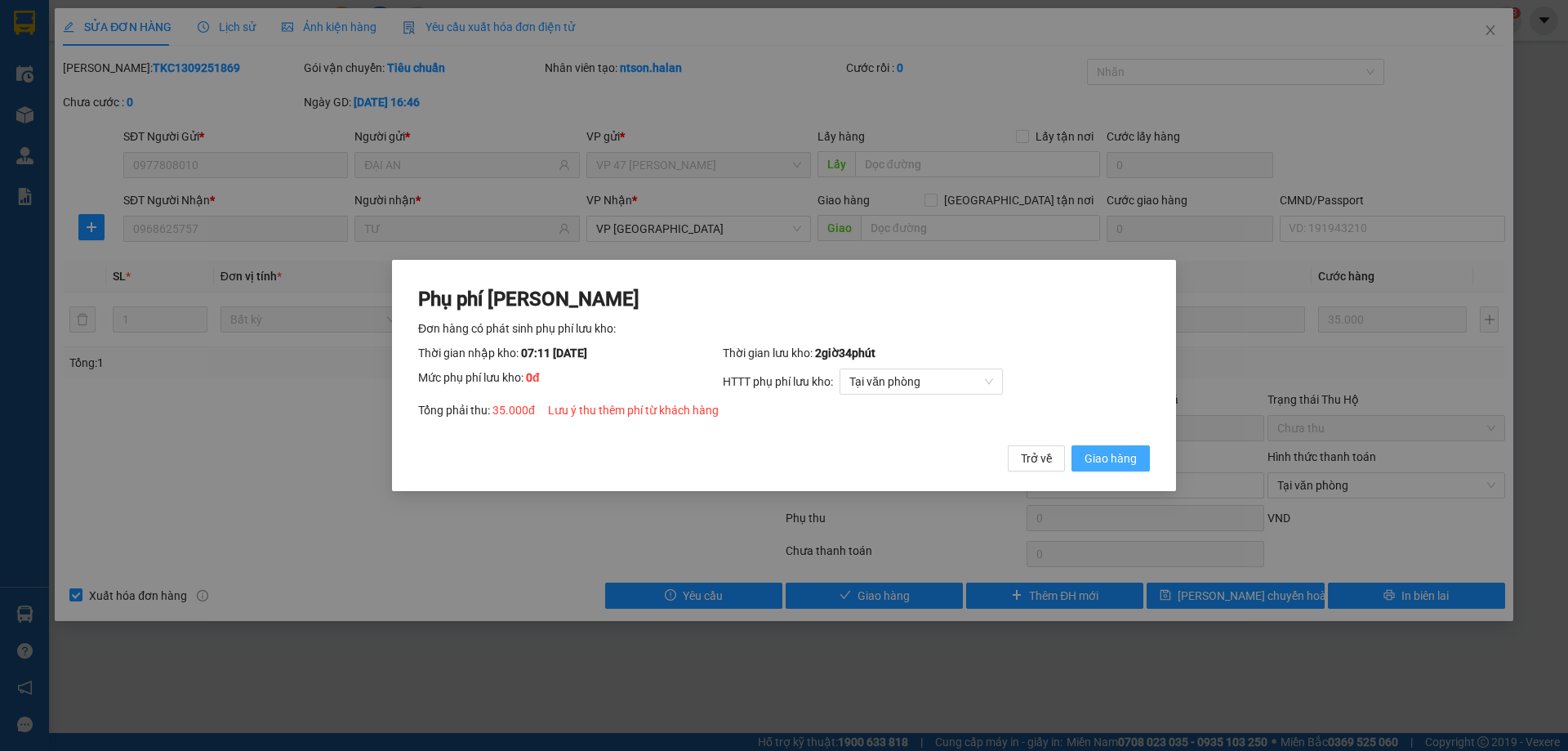
click at [1137, 450] on button "Giao hàng" at bounding box center [1110, 458] width 78 height 26
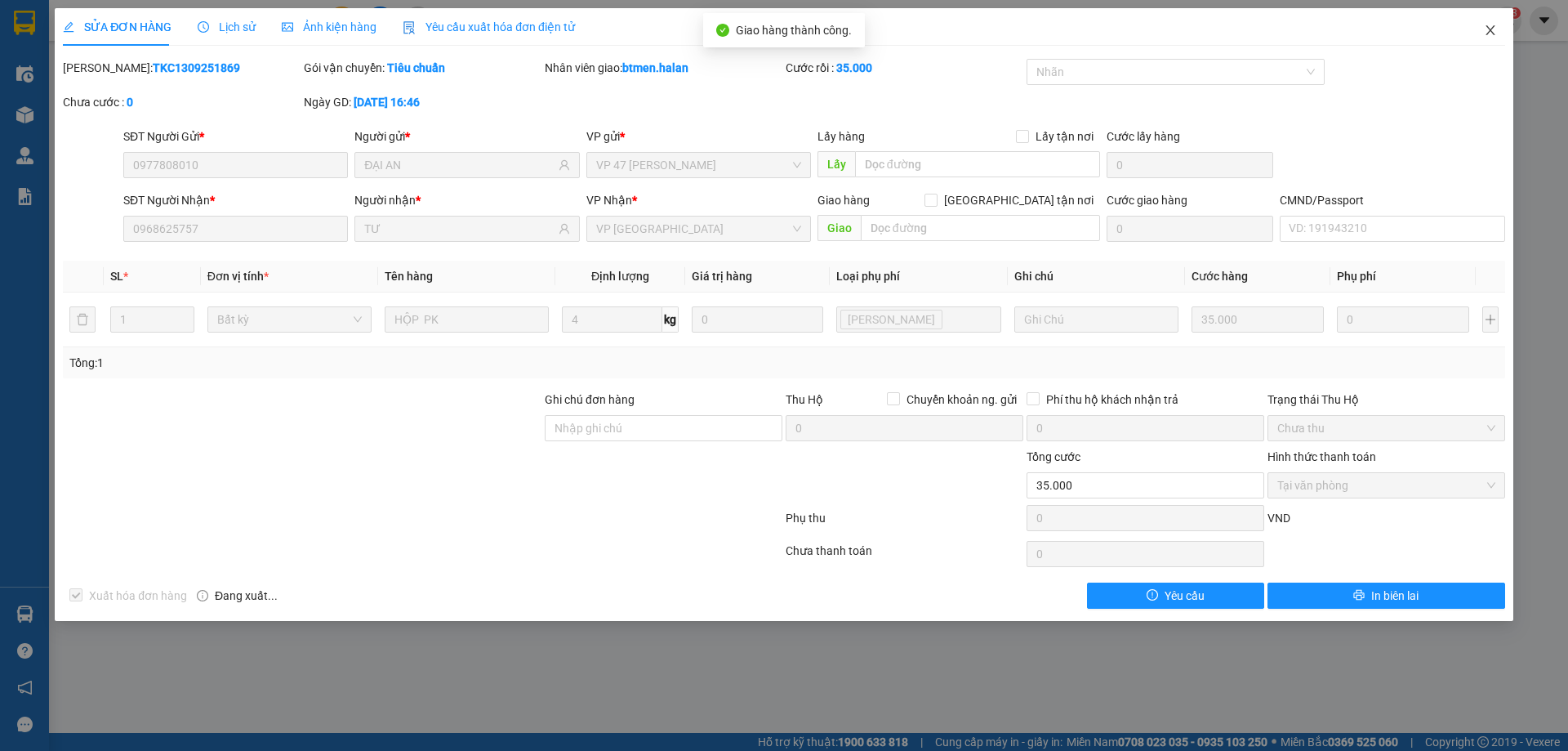
click at [1499, 30] on span "Close" at bounding box center [1490, 31] width 46 height 46
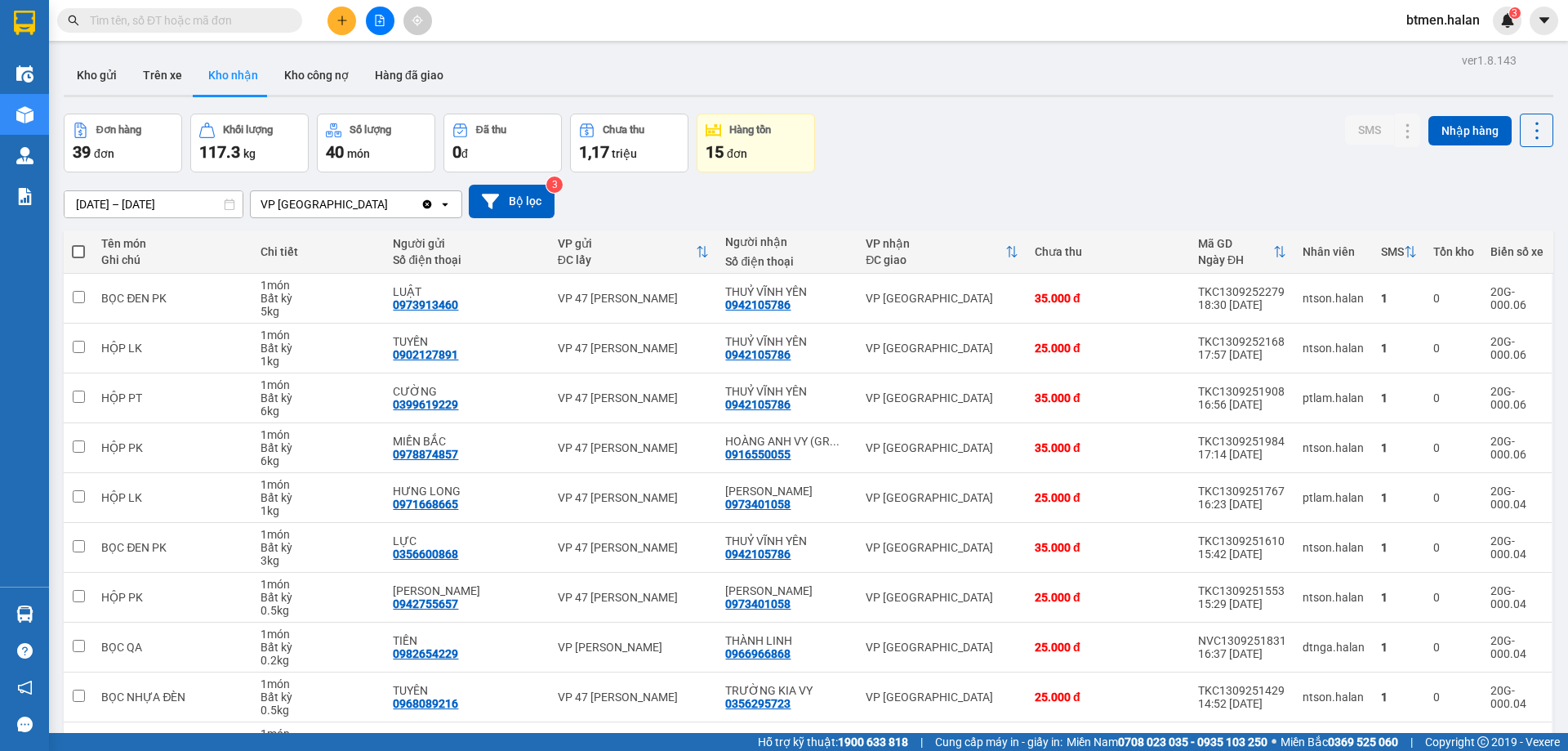
click at [1091, 148] on div "Đơn hàng 39 đơn Khối lượng 117.3 kg Số lượng 40 món Đã thu 0 đ Chưa thu 1,17 tr…" at bounding box center [808, 143] width 1489 height 58
click at [136, 28] on input "text" at bounding box center [186, 20] width 192 height 18
paste input "0978112115"
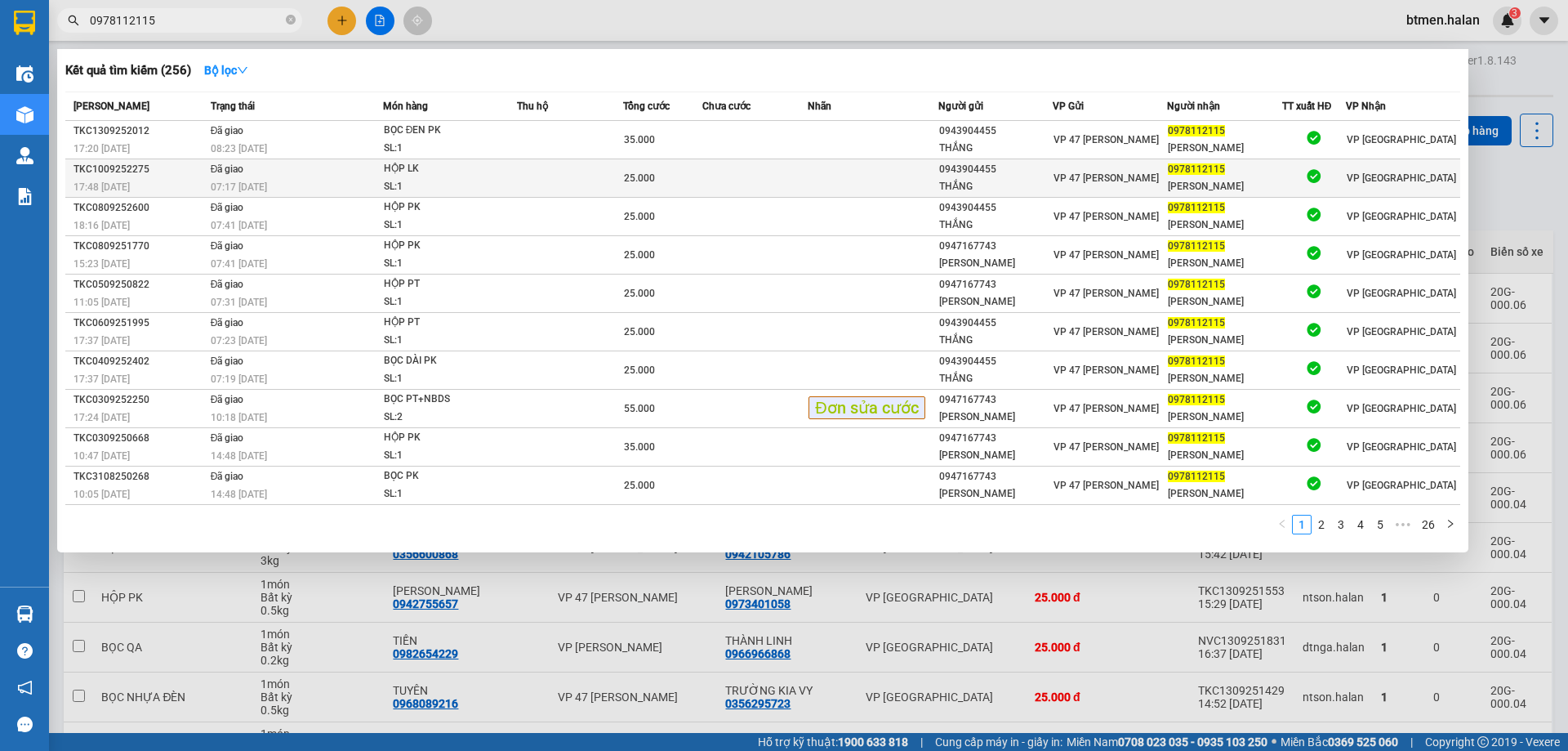
type input "0978112115"
click at [995, 180] on div "THẮNG" at bounding box center [994, 186] width 112 height 17
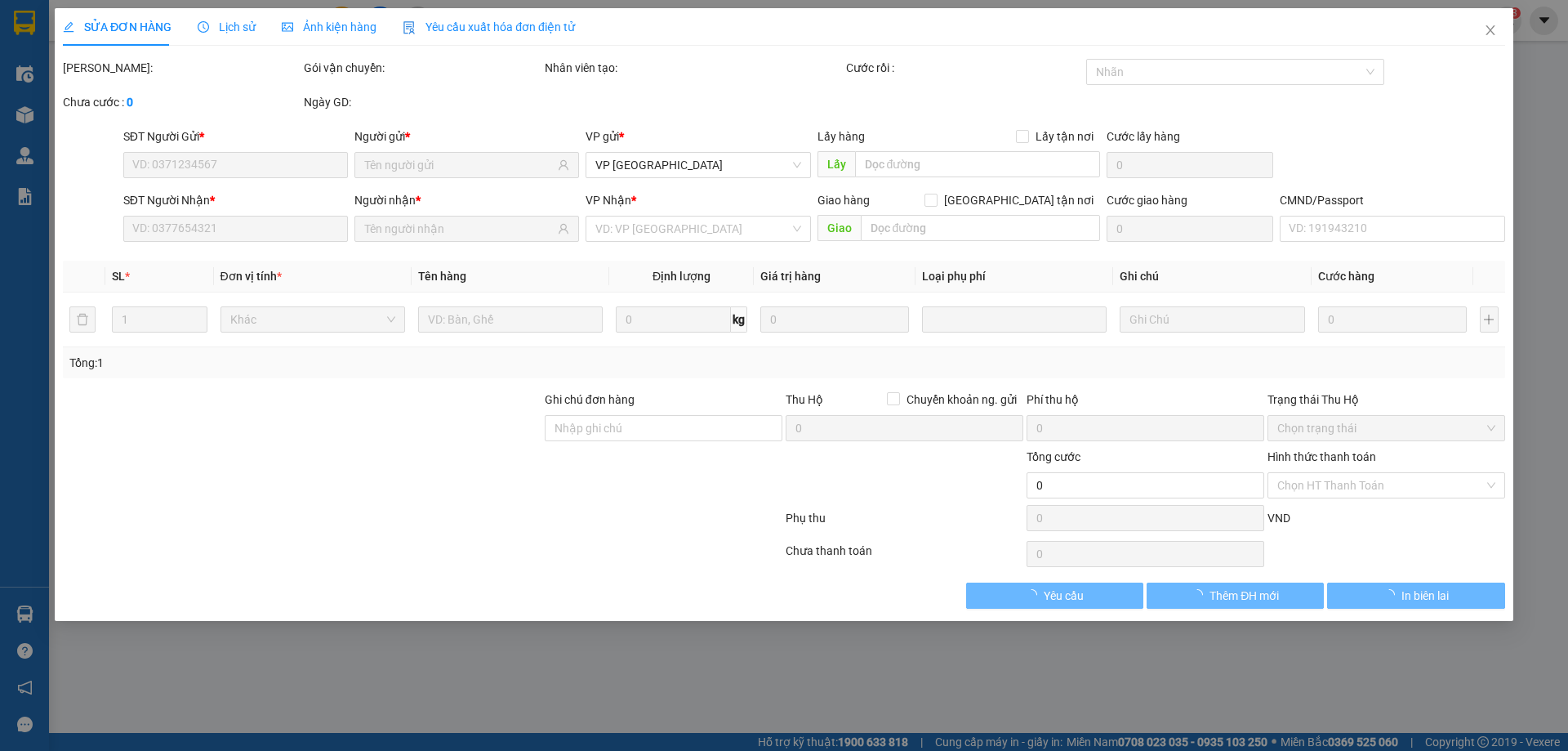
type input "0943904455"
type input "THẮNG"
type input "0978112115"
type input "[PERSON_NAME]"
type input "25.000"
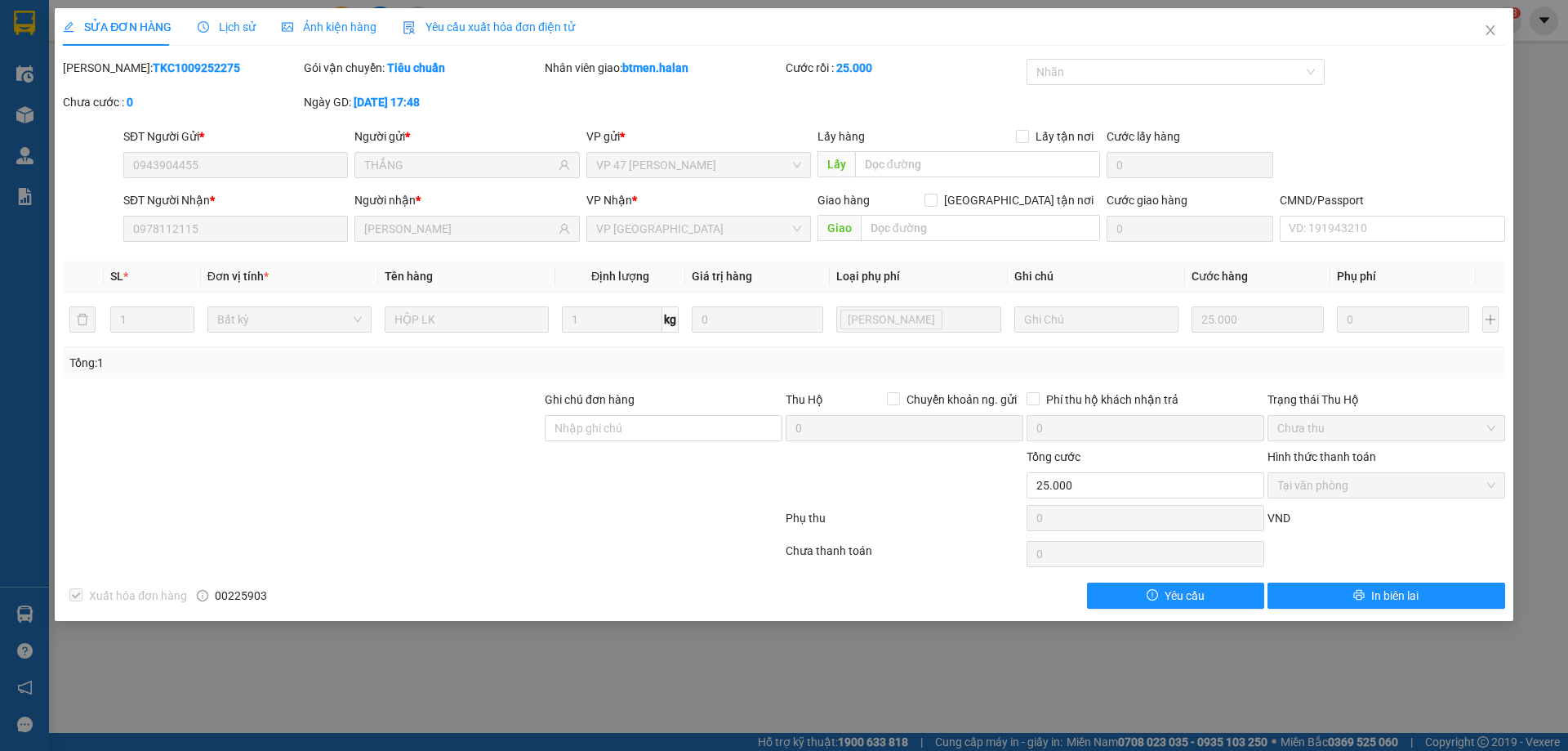
click at [1327, 140] on div "SĐT Người Gửi * 0943904455 Người gửi * THẮNG VP gửi * VP 47 [PERSON_NAME] Lấy h…" at bounding box center [814, 156] width 1388 height 58
click at [1491, 29] on icon "close" at bounding box center [1490, 29] width 9 height 9
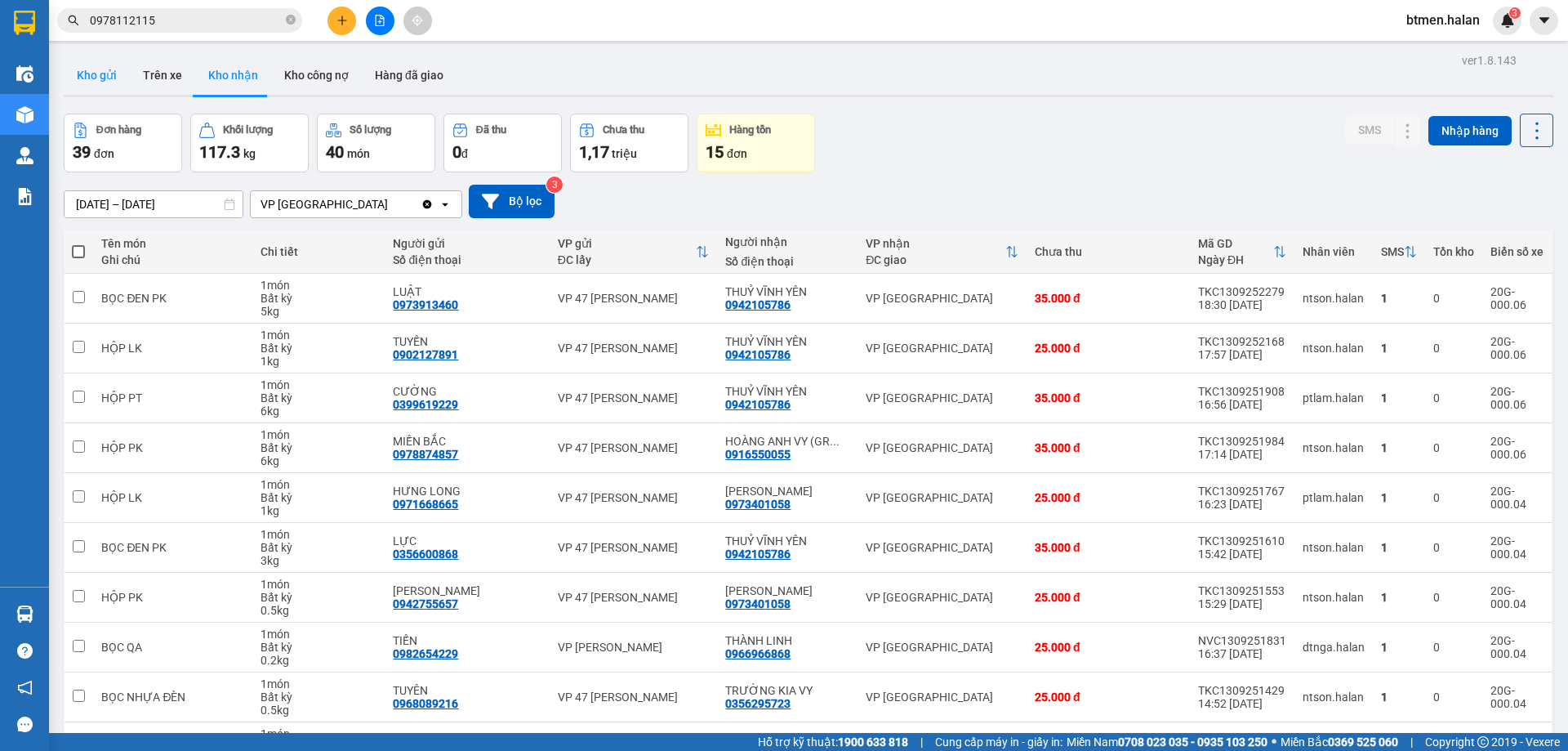
click at [97, 72] on button "Kho gửi" at bounding box center [96, 76] width 66 height 40
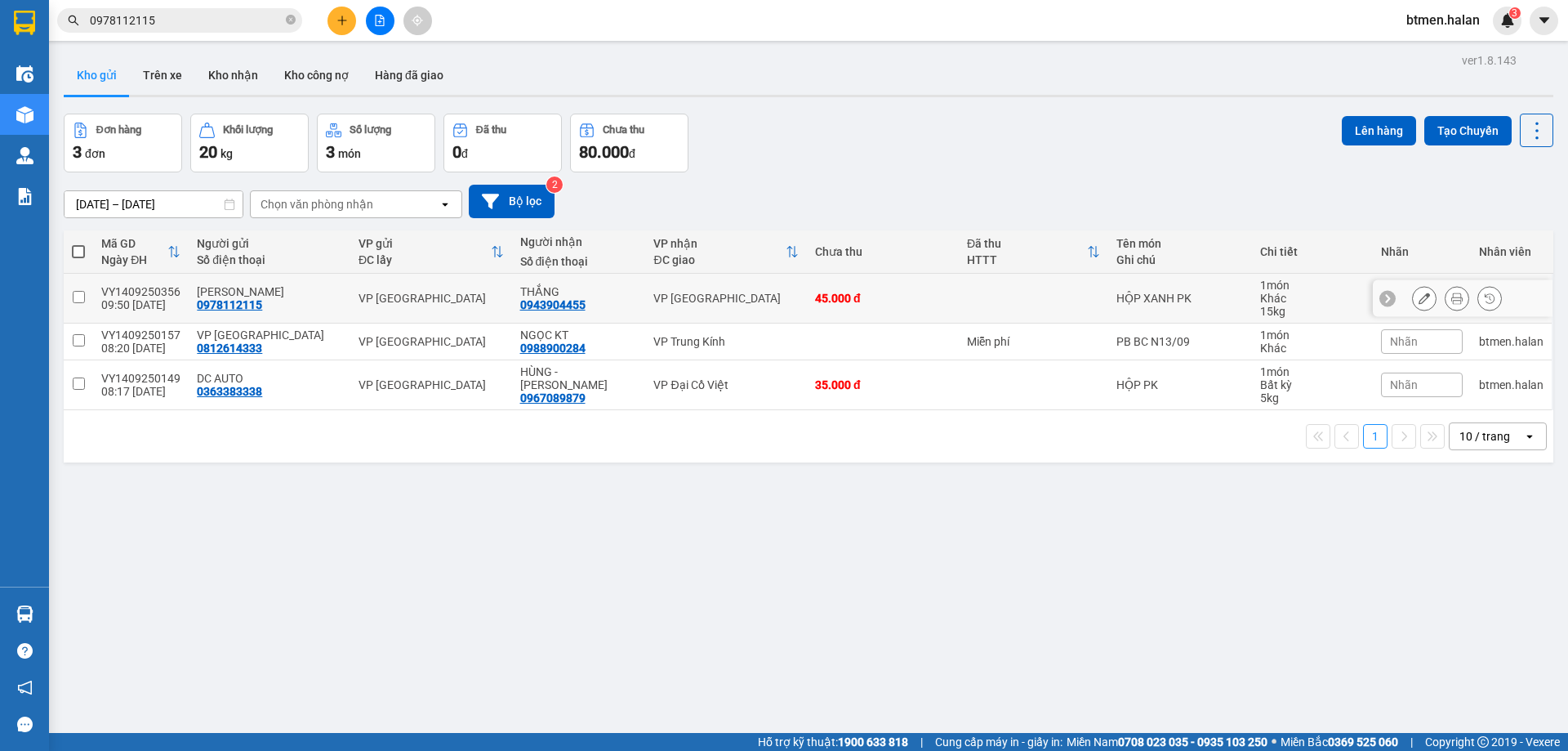
click at [1420, 295] on button at bounding box center [1424, 298] width 23 height 28
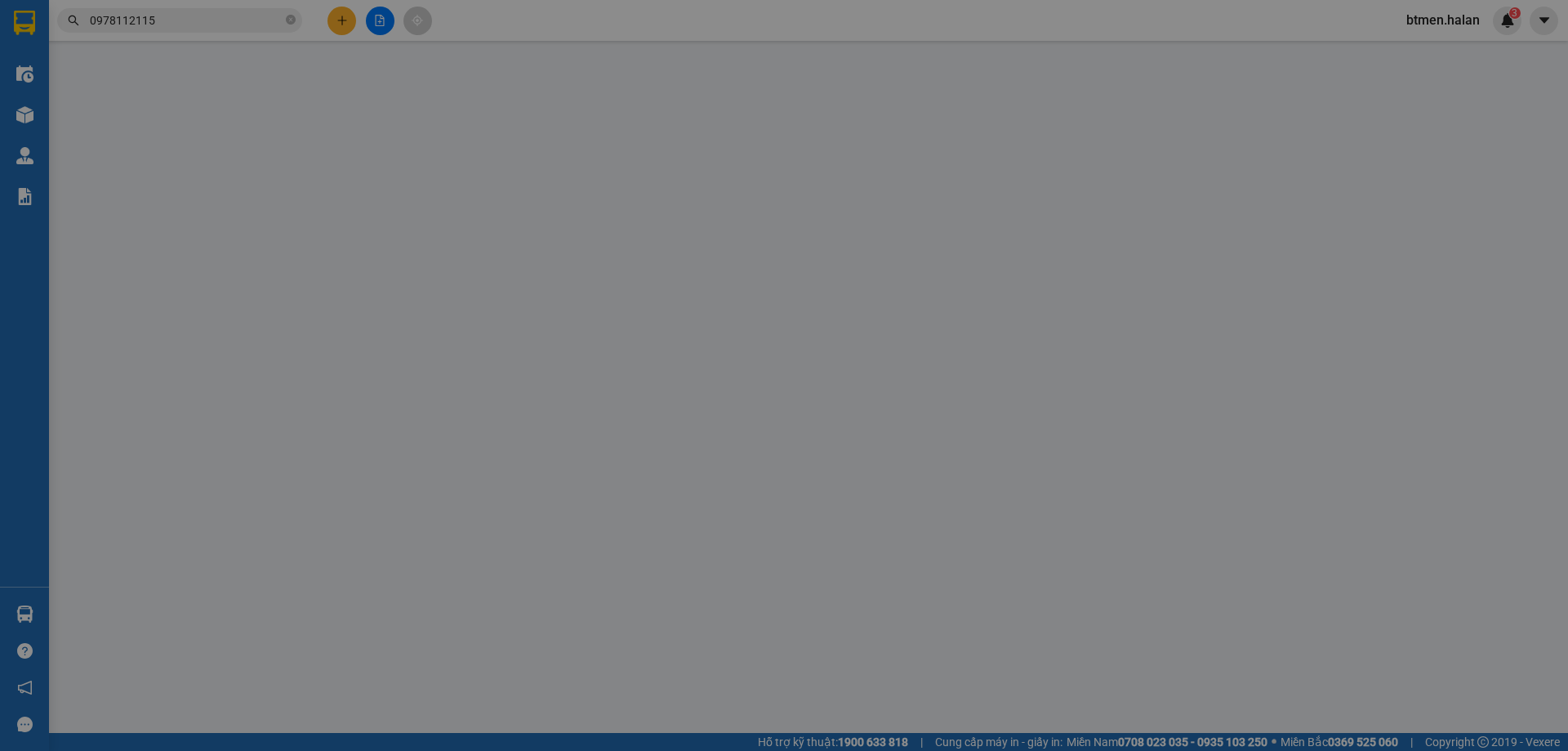
type input "0978112115"
type input "0943904455"
type input "45.000"
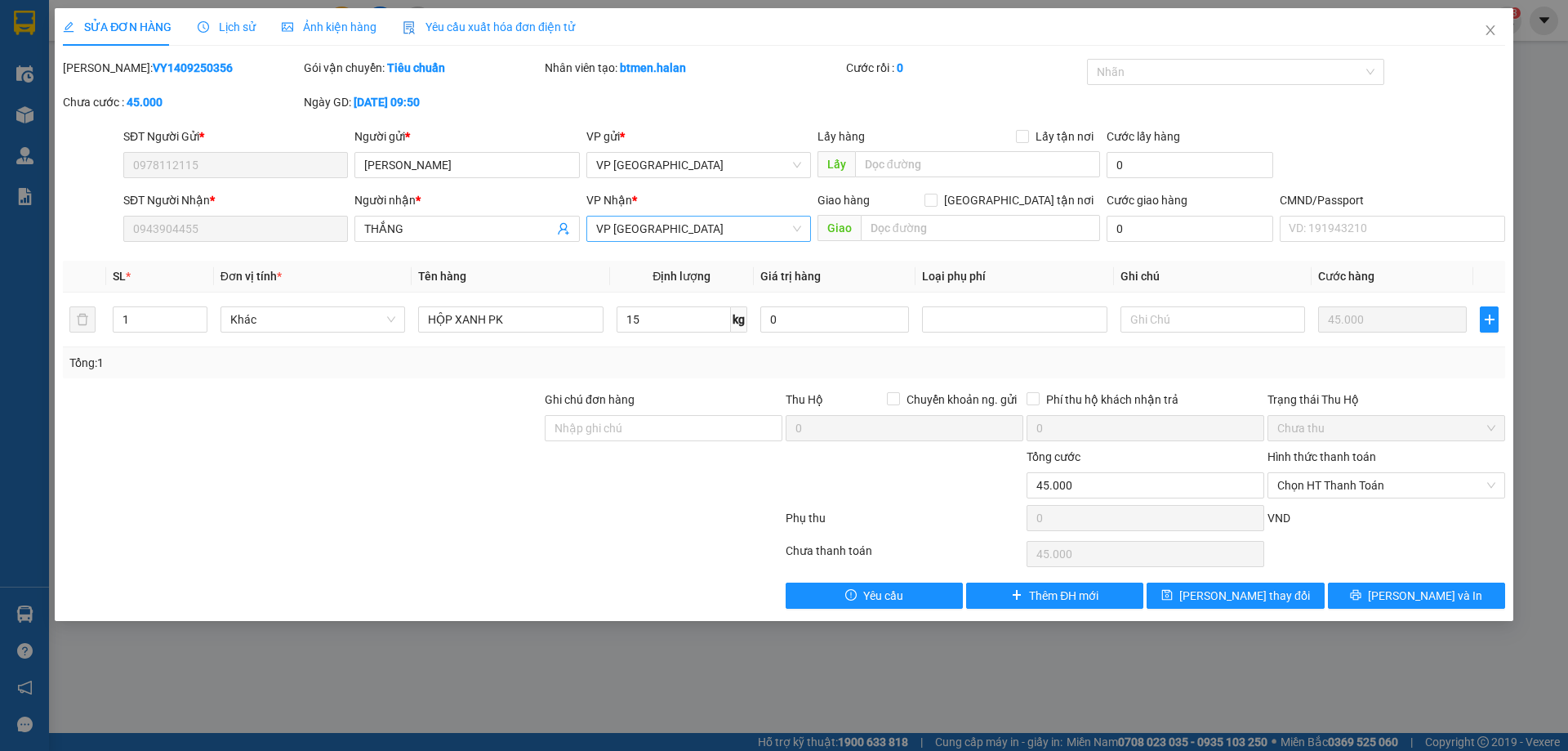
click at [610, 229] on span "VP [GEOGRAPHIC_DATA]" at bounding box center [698, 229] width 205 height 25
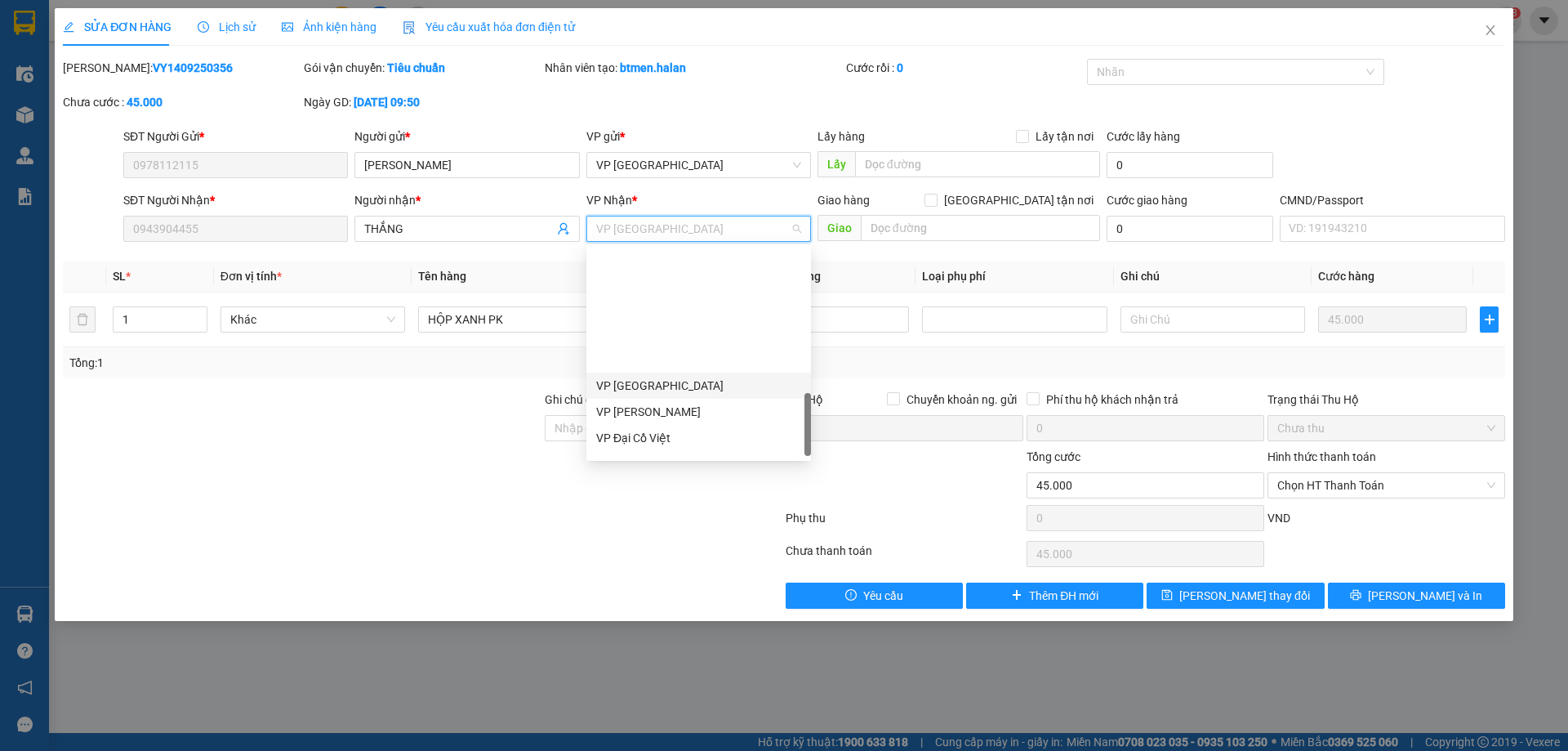
scroll to position [647, 0]
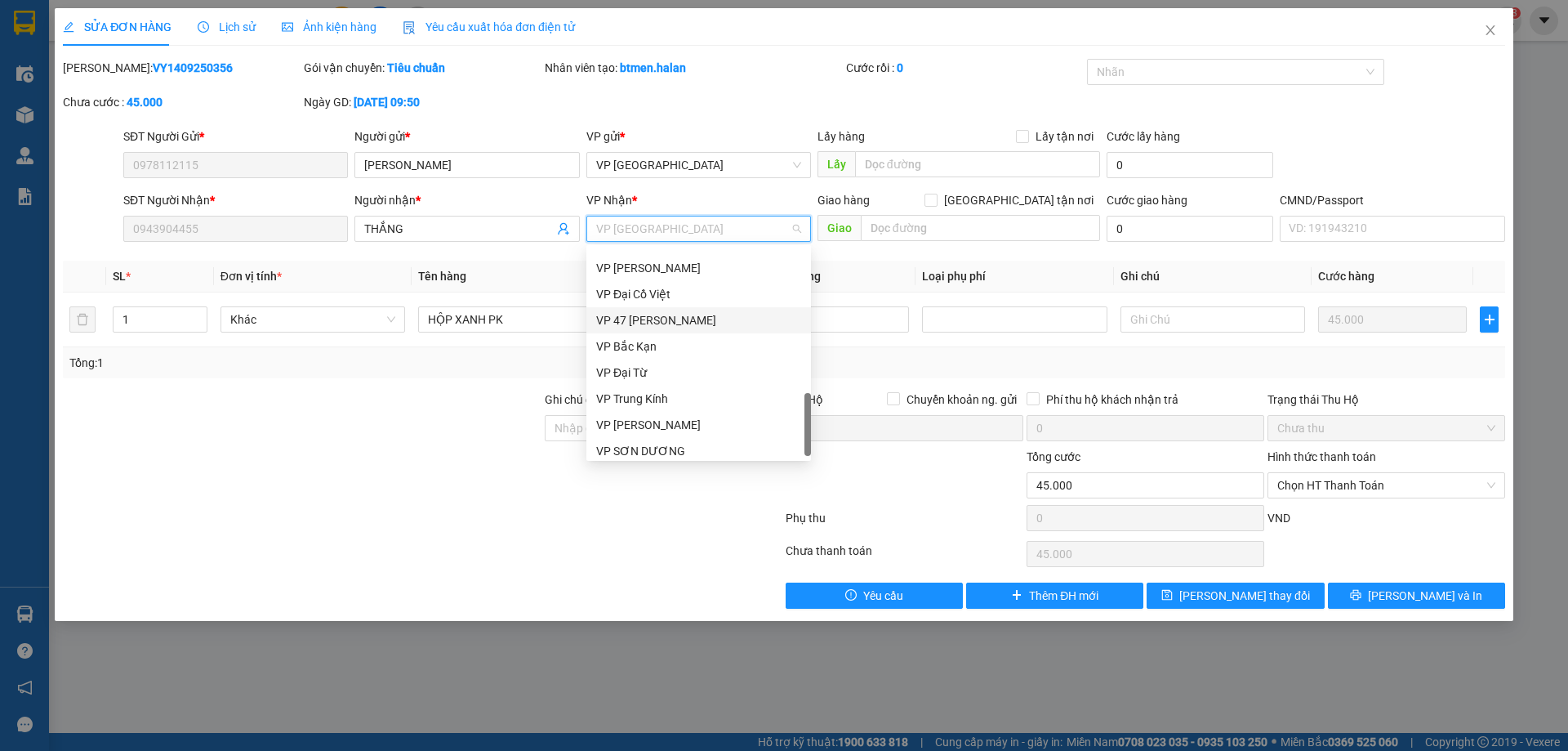
click at [684, 327] on div "VP 47 [PERSON_NAME]" at bounding box center [698, 320] width 205 height 18
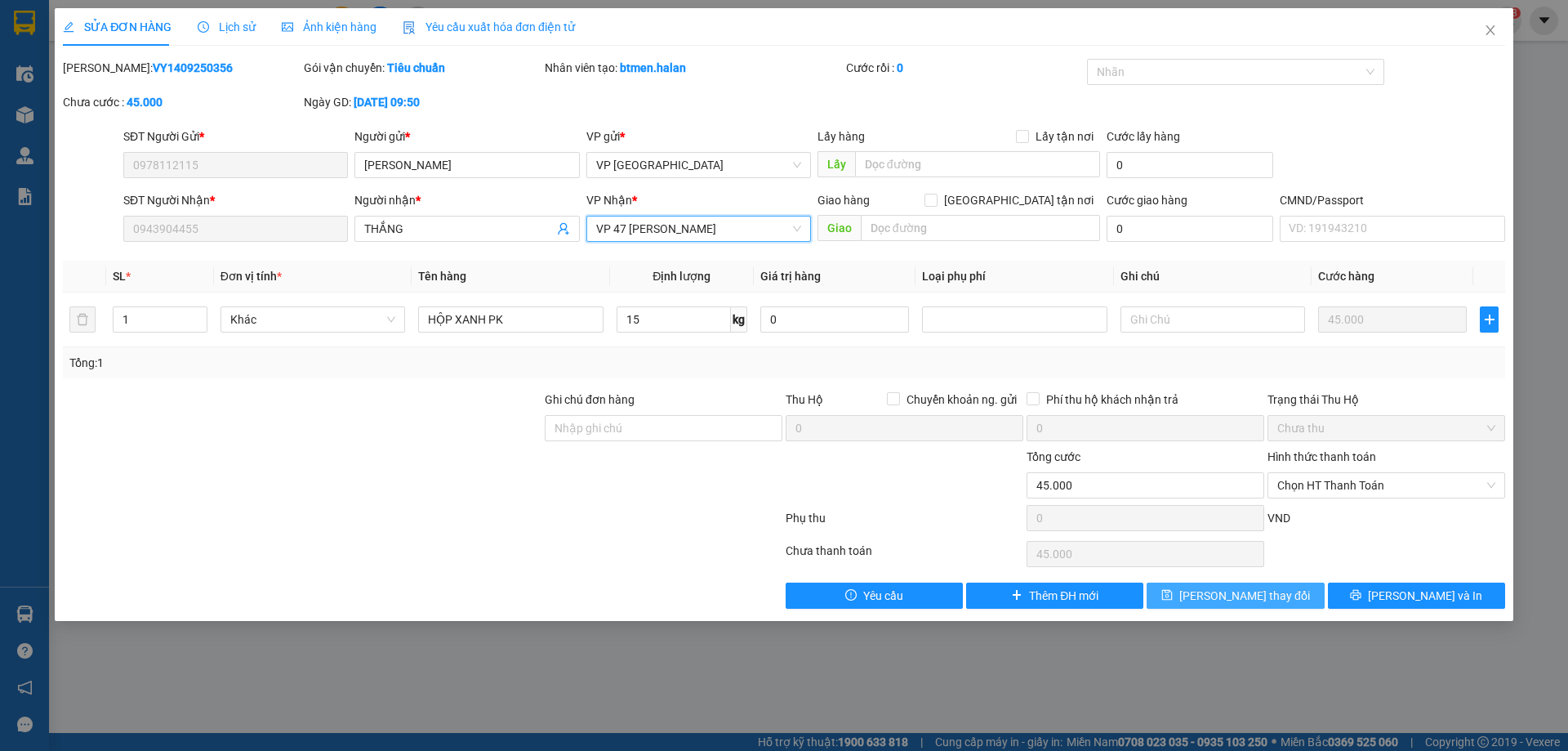
click at [1281, 598] on button "[PERSON_NAME] thay đổi" at bounding box center [1235, 595] width 177 height 26
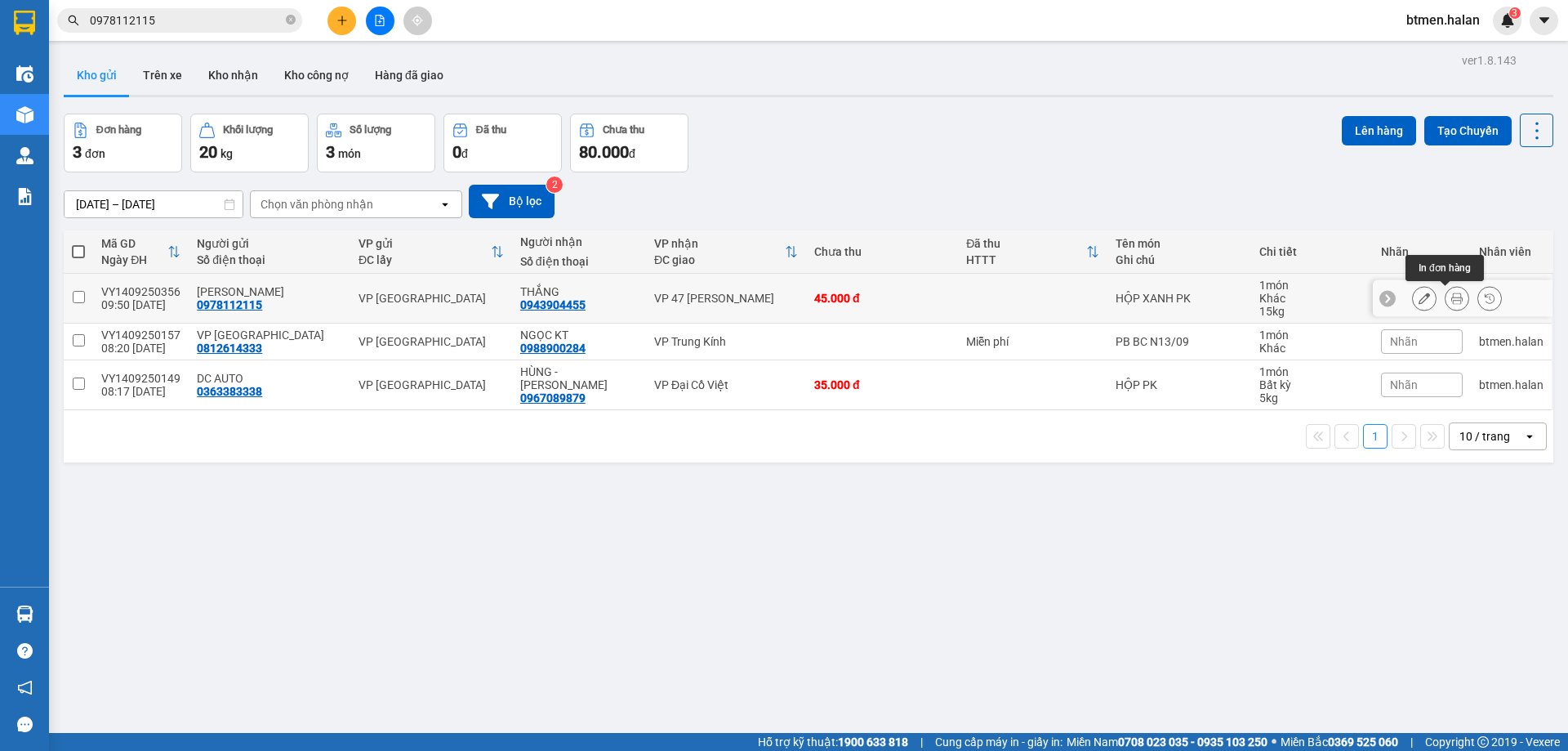
click at [1451, 290] on button at bounding box center [1456, 298] width 23 height 28
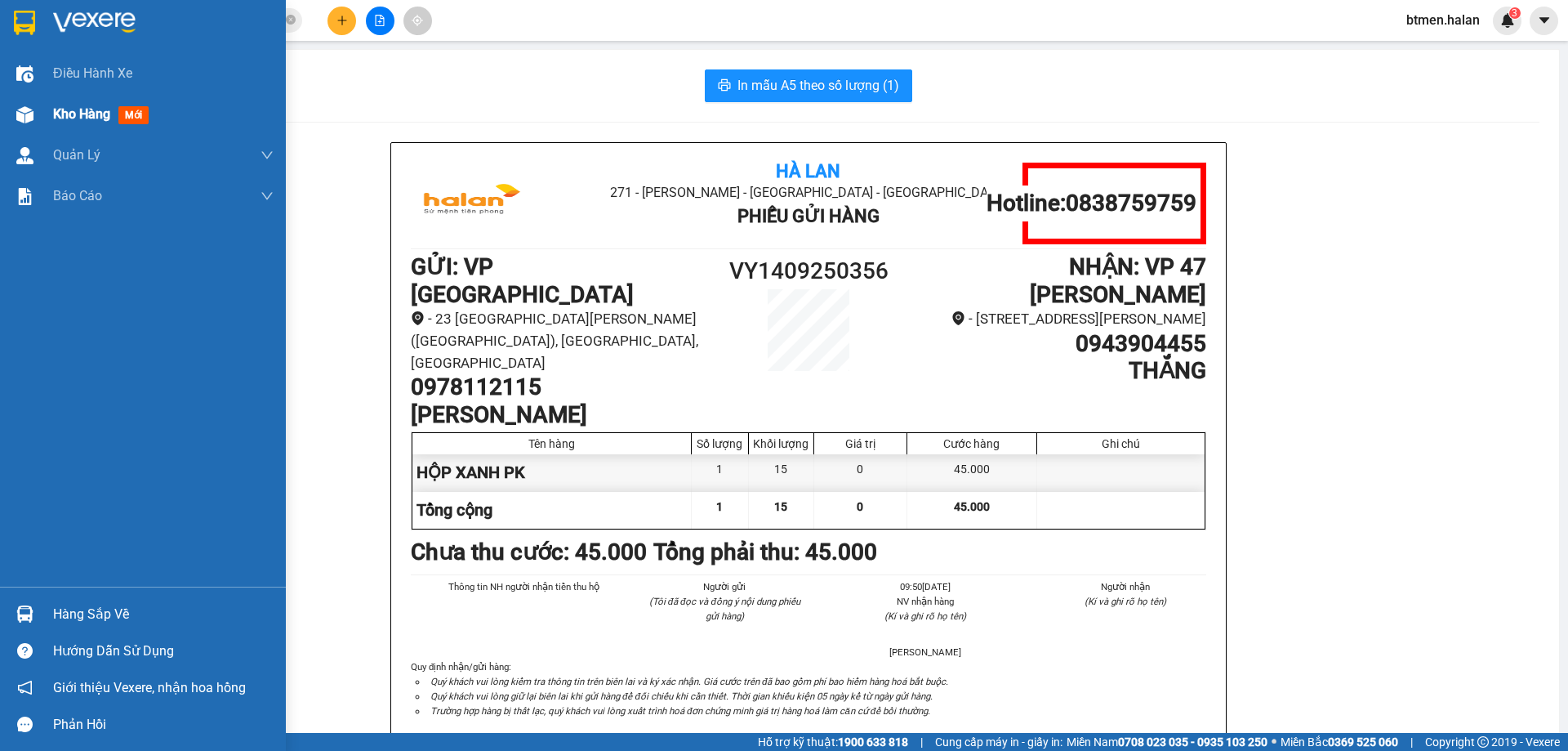
click at [73, 104] on div "Kho hàng mới" at bounding box center [104, 114] width 102 height 21
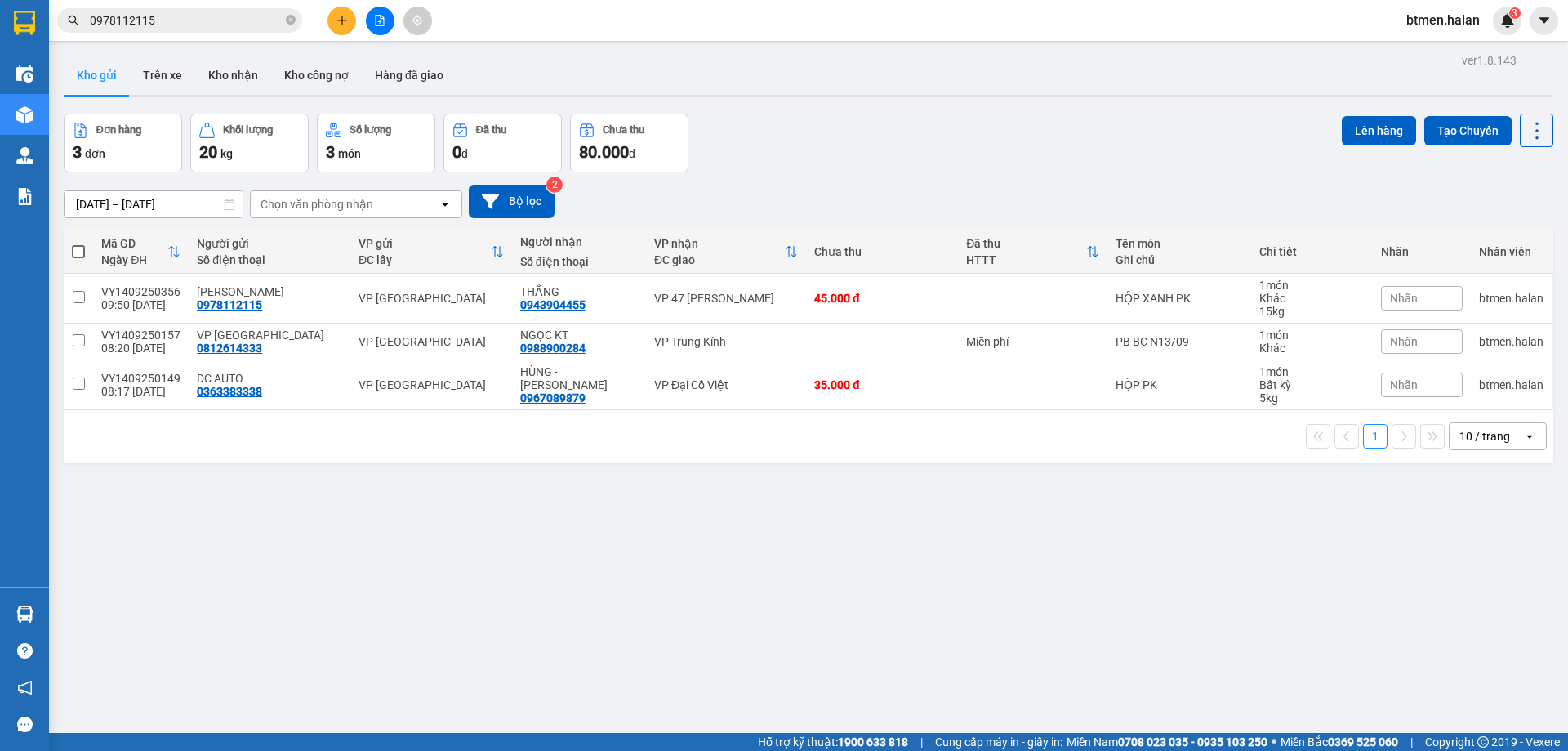
click at [81, 250] on span at bounding box center [78, 251] width 13 height 13
click at [78, 243] on input "checkbox" at bounding box center [78, 243] width 0 height 0
checkbox input "true"
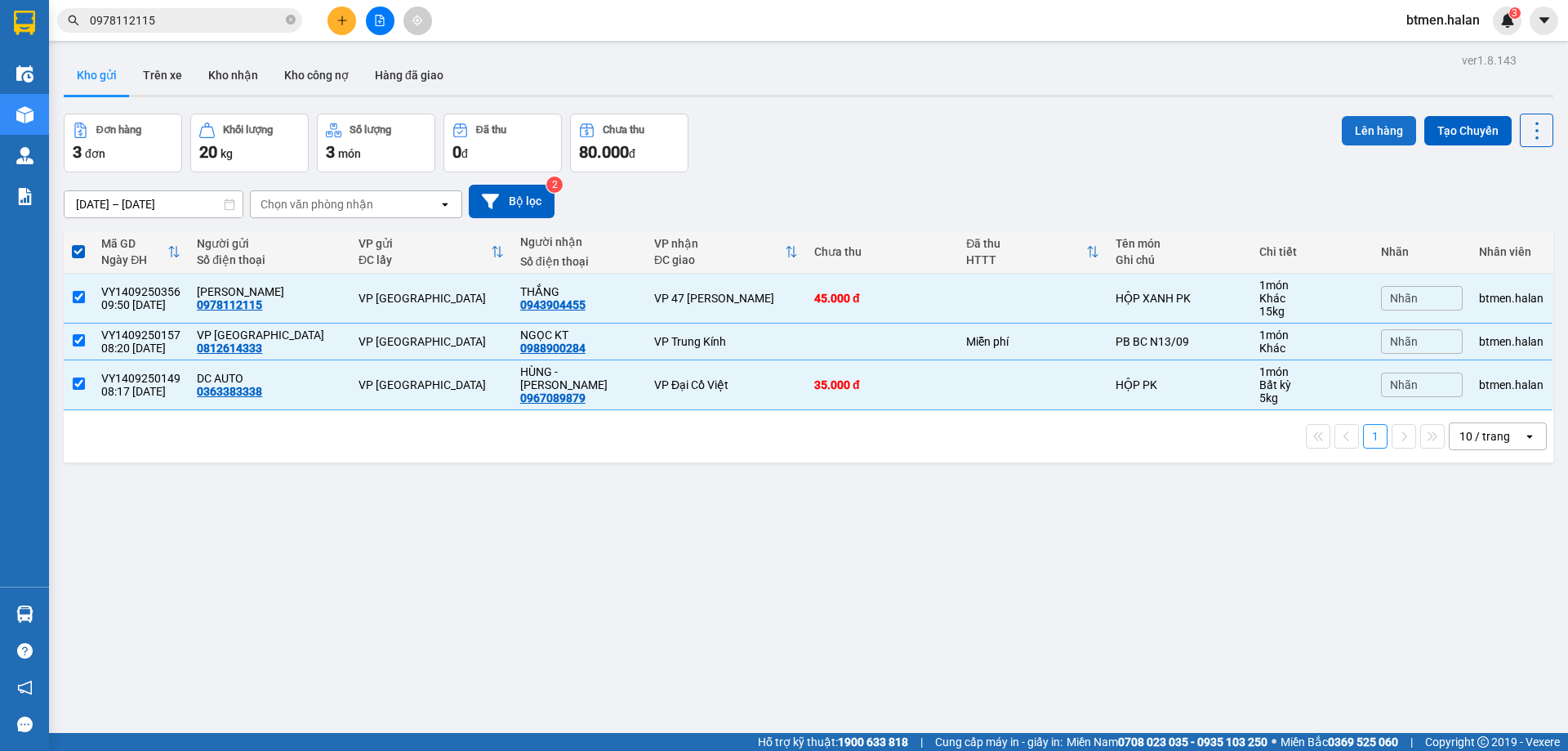
click at [1371, 137] on button "Lên hàng" at bounding box center [1378, 131] width 75 height 29
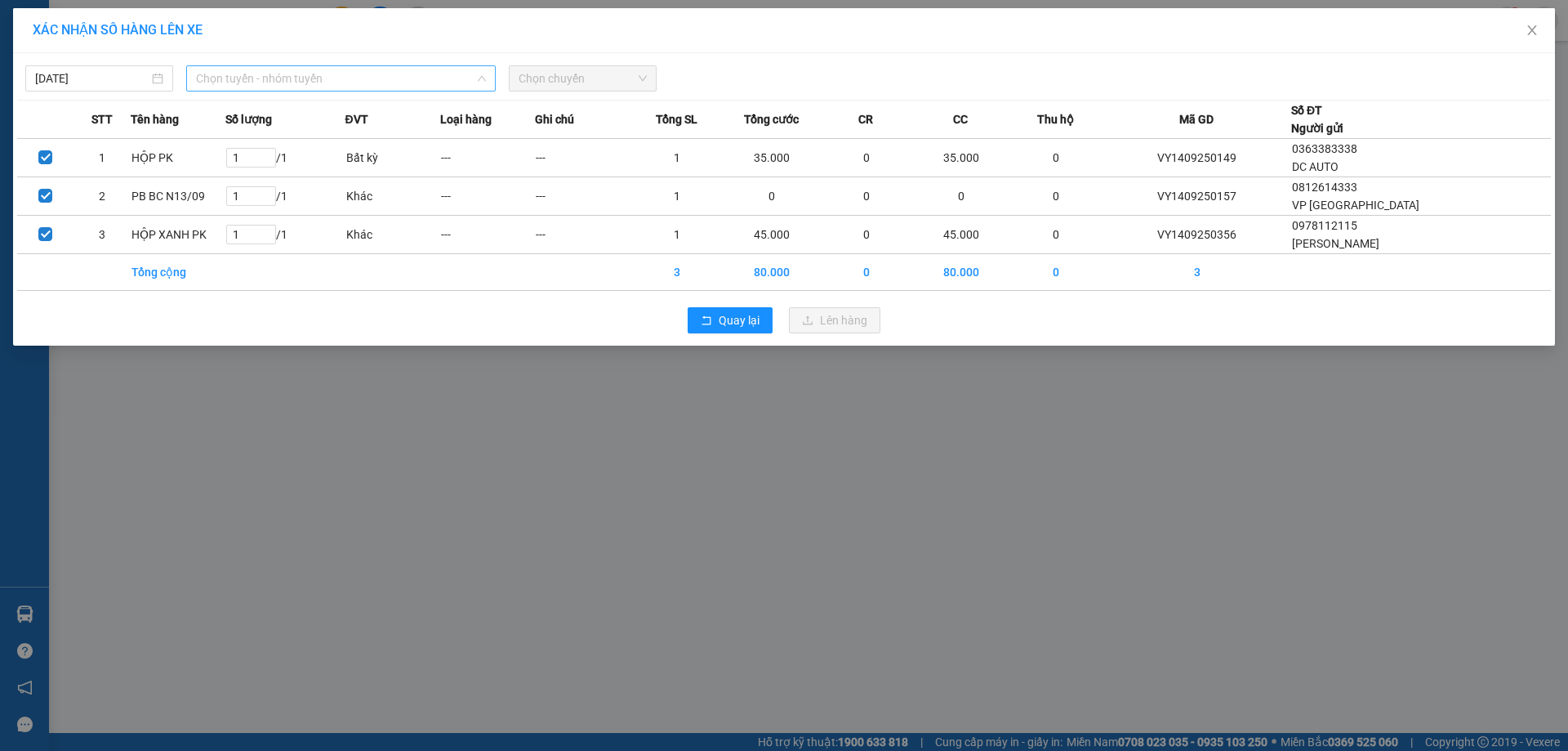
click at [289, 80] on span "Chọn tuyến - nhóm tuyến" at bounding box center [341, 78] width 290 height 25
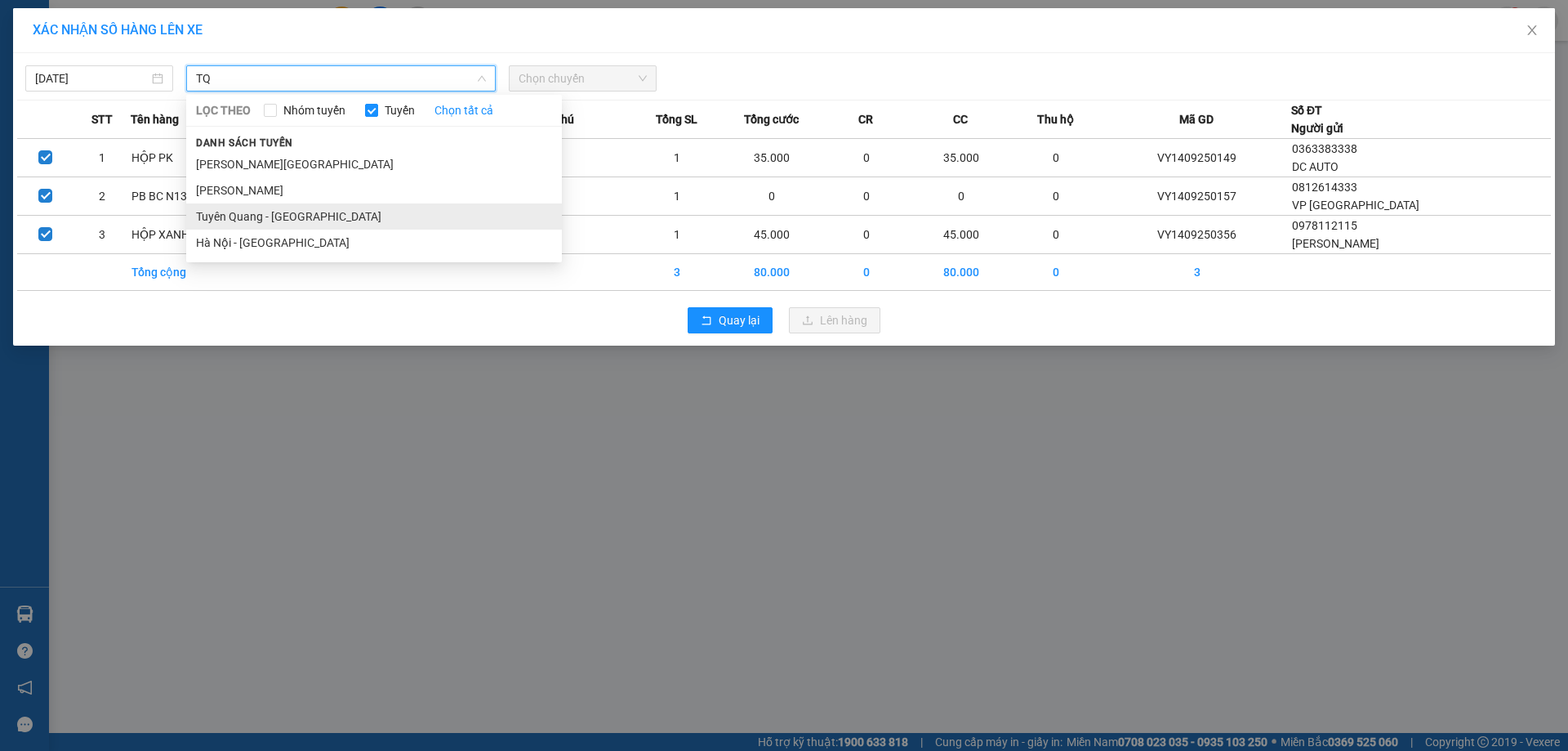
type input "TQ"
click at [267, 216] on li "Tuyên Quang - [GEOGRAPHIC_DATA]" at bounding box center [374, 217] width 375 height 26
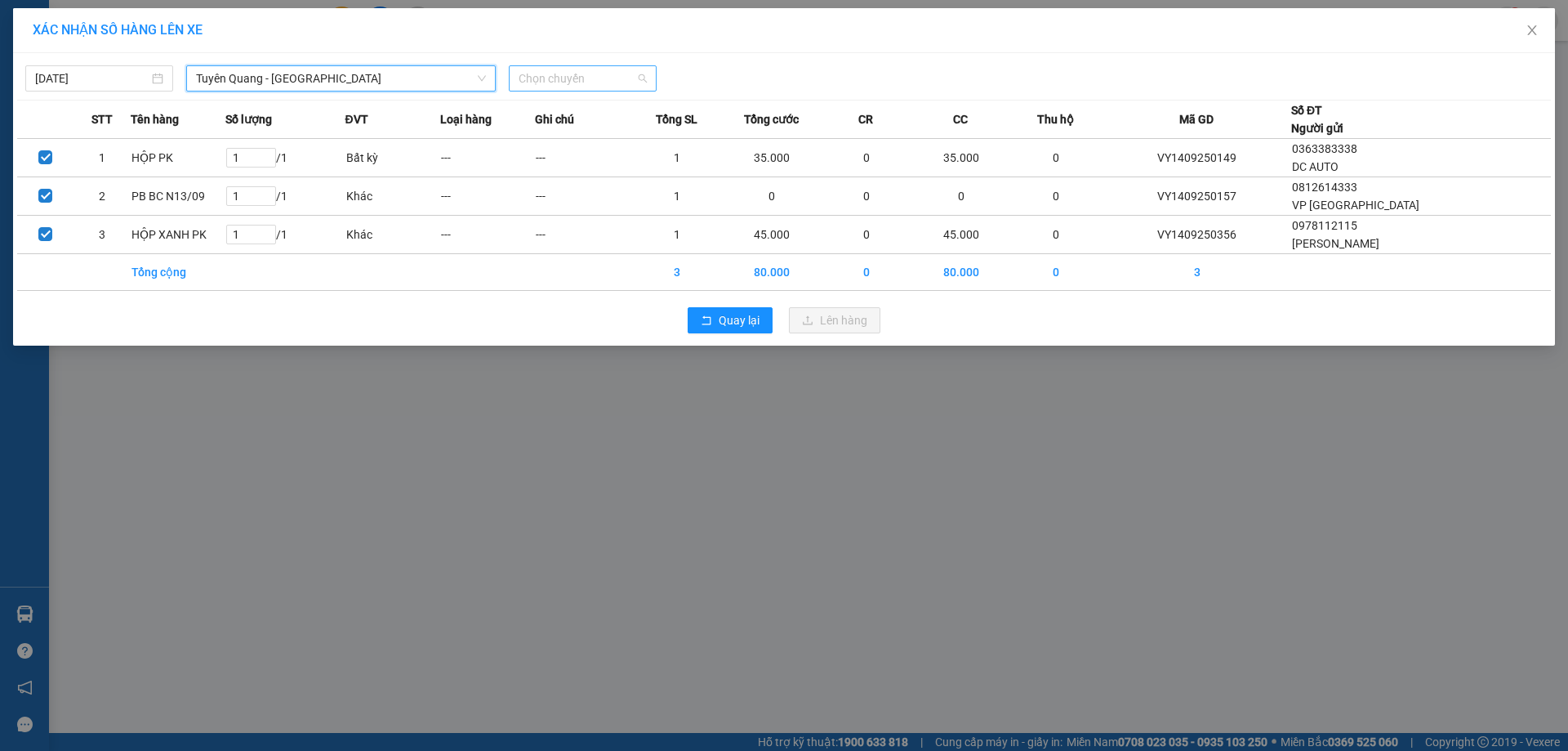
click at [599, 79] on span "Chọn chuyến" at bounding box center [582, 78] width 128 height 25
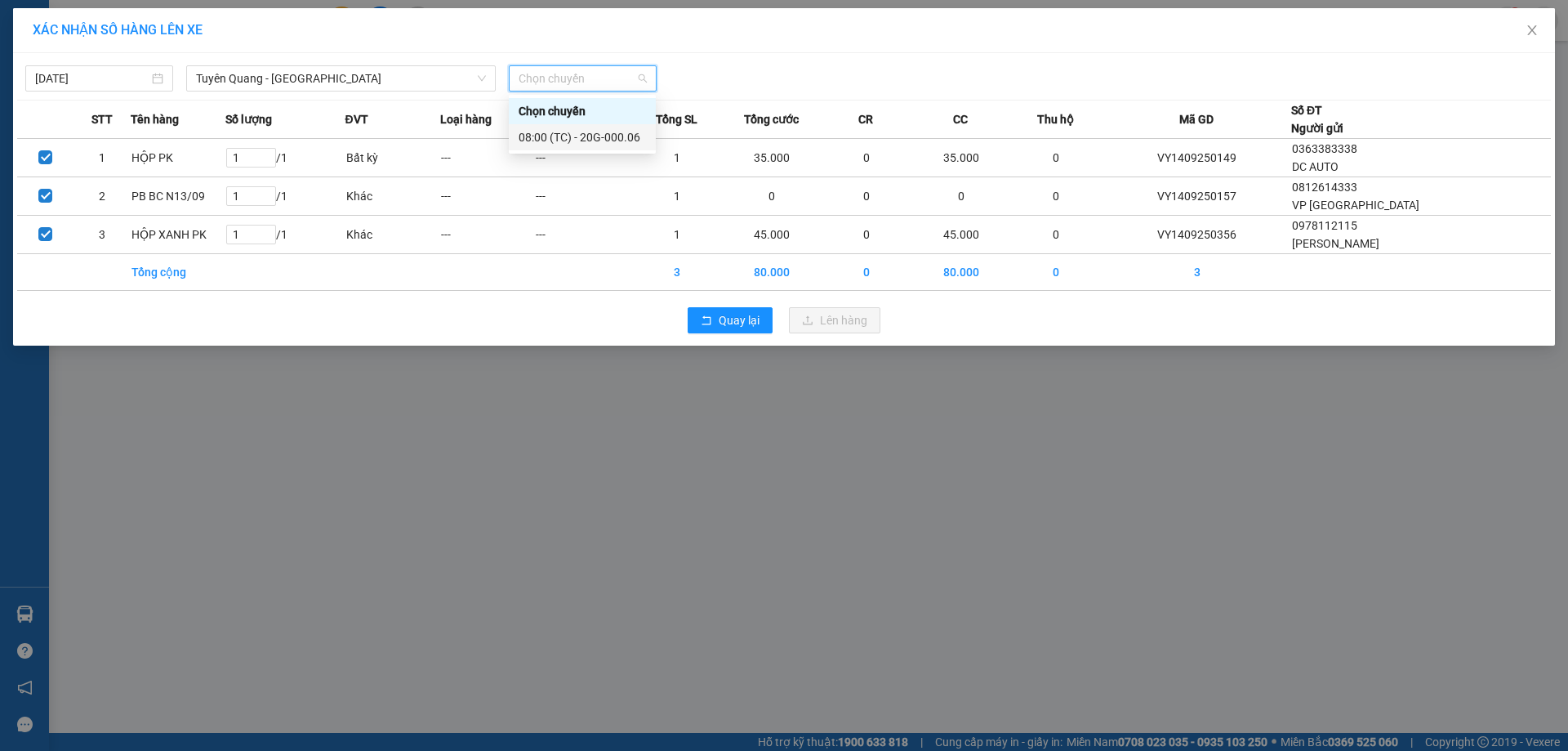
click at [603, 146] on div "08:00 (TC) - 20G-000.06" at bounding box center [581, 137] width 147 height 26
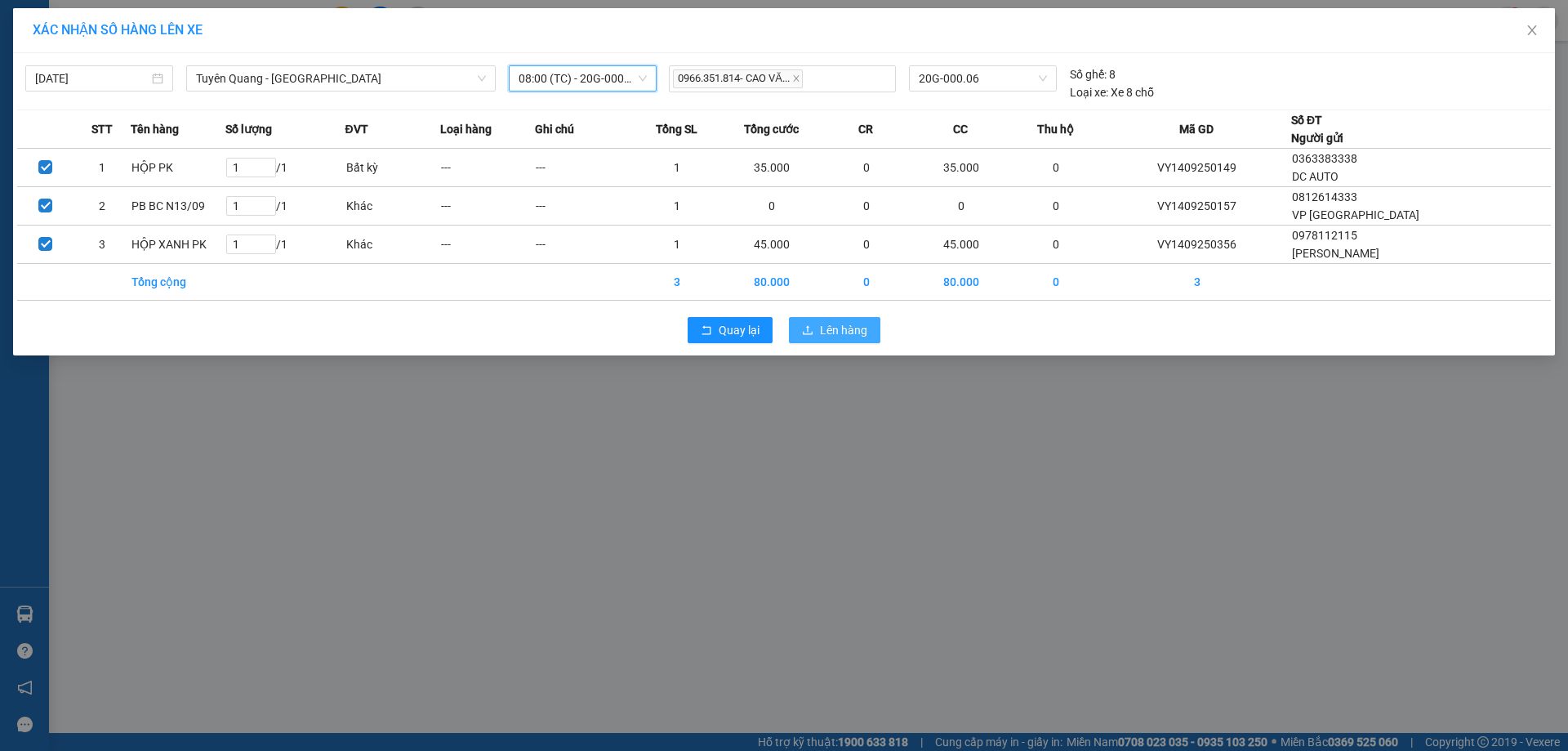
click at [843, 326] on span "Lên hàng" at bounding box center [843, 330] width 47 height 18
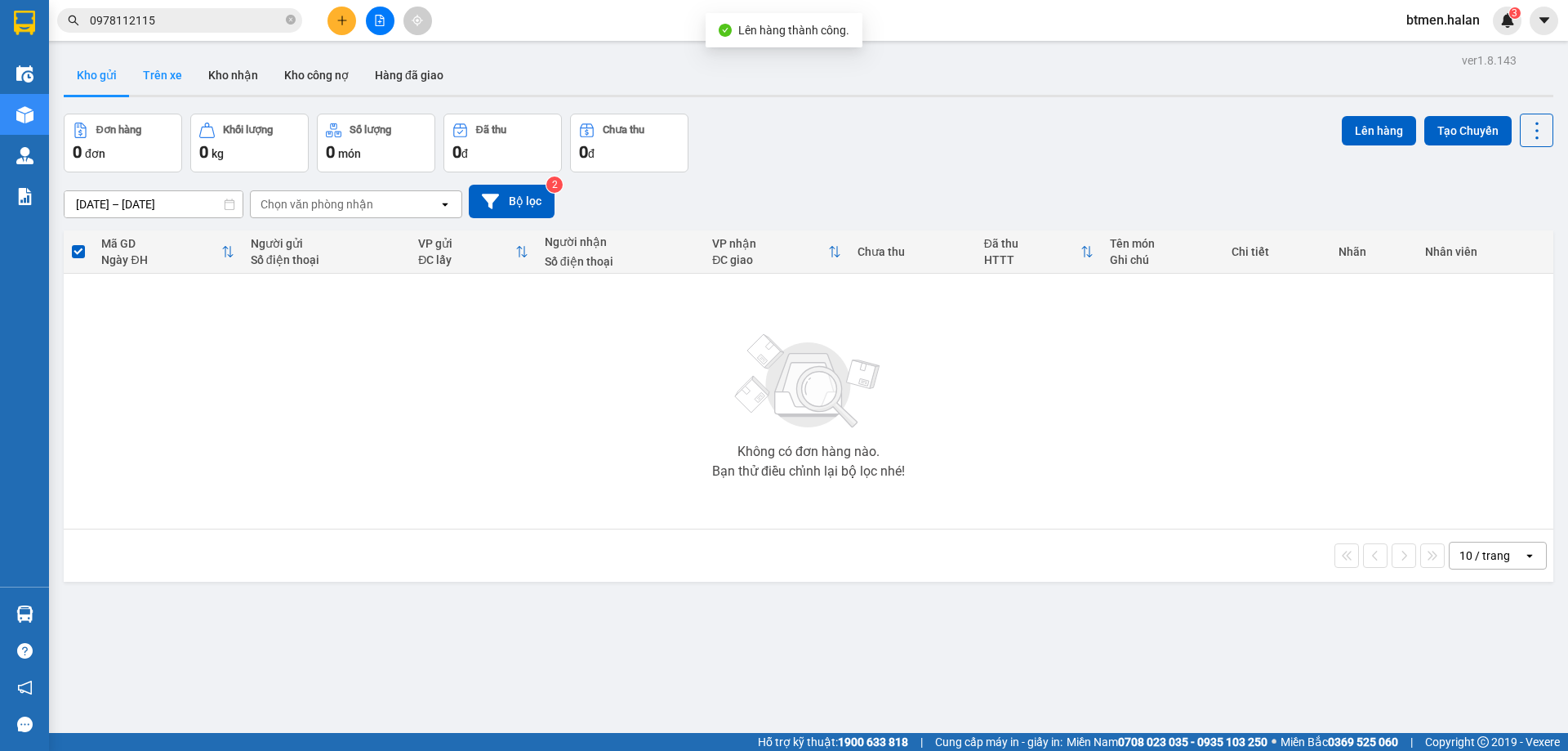
click at [165, 76] on button "Trên xe" at bounding box center [162, 76] width 65 height 40
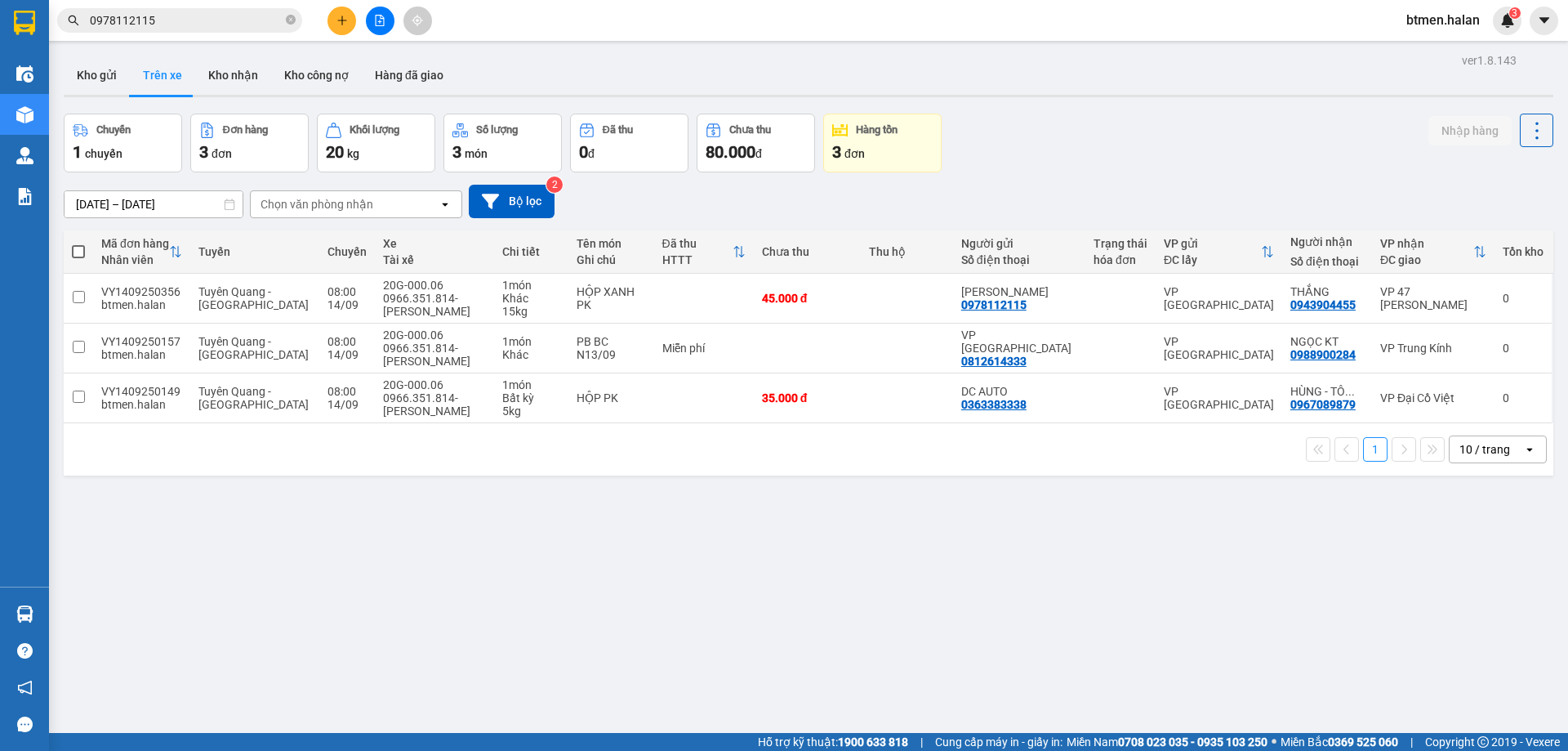
click at [1385, 120] on div "Chuyến 1 chuyến Đơn hàng 3 đơn Khối lượng 20 kg Số lượng 3 món Đã thu 0 đ Chưa …" at bounding box center [808, 143] width 1489 height 58
click at [213, 69] on button "Kho nhận" at bounding box center [233, 76] width 76 height 40
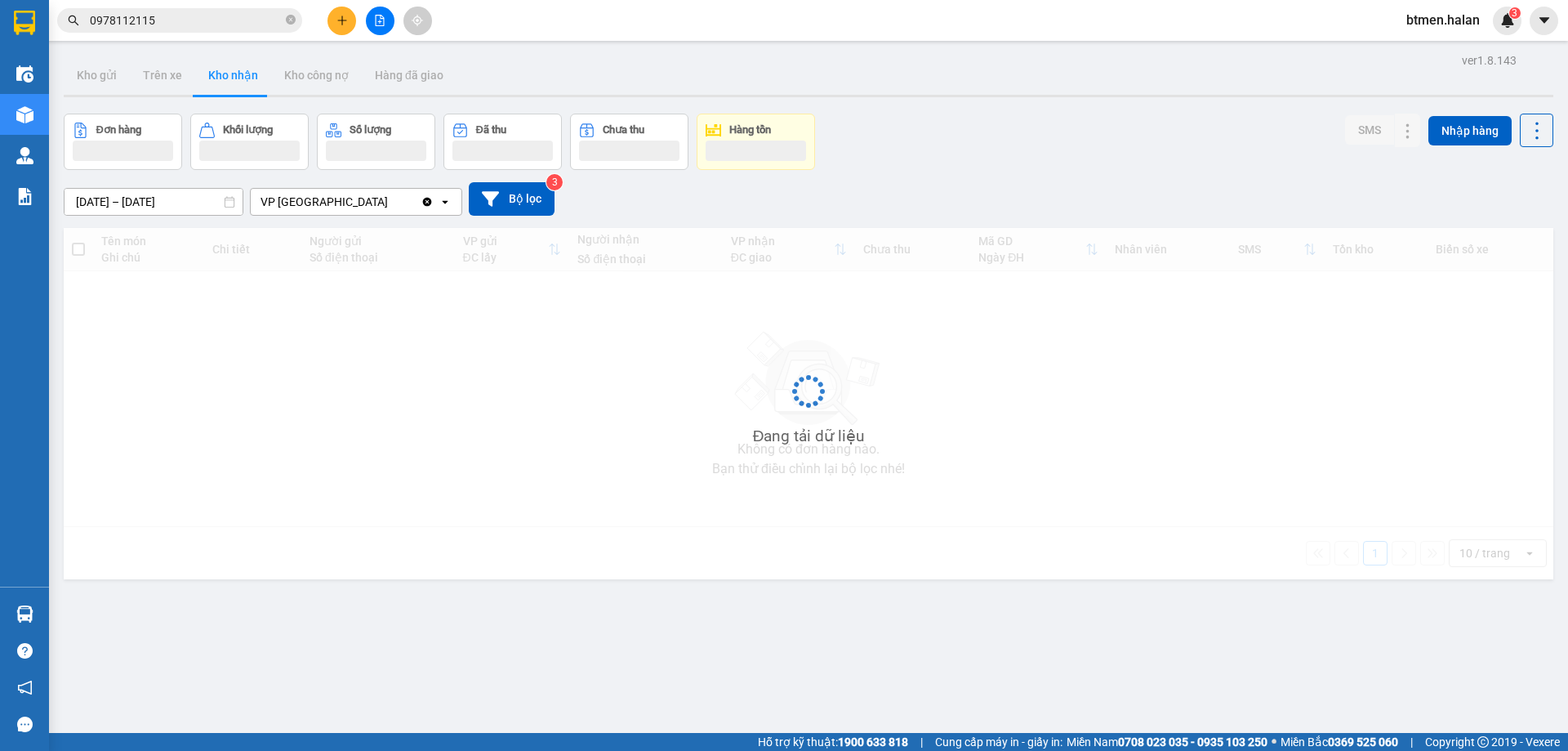
type input "[DATE] – [DATE]"
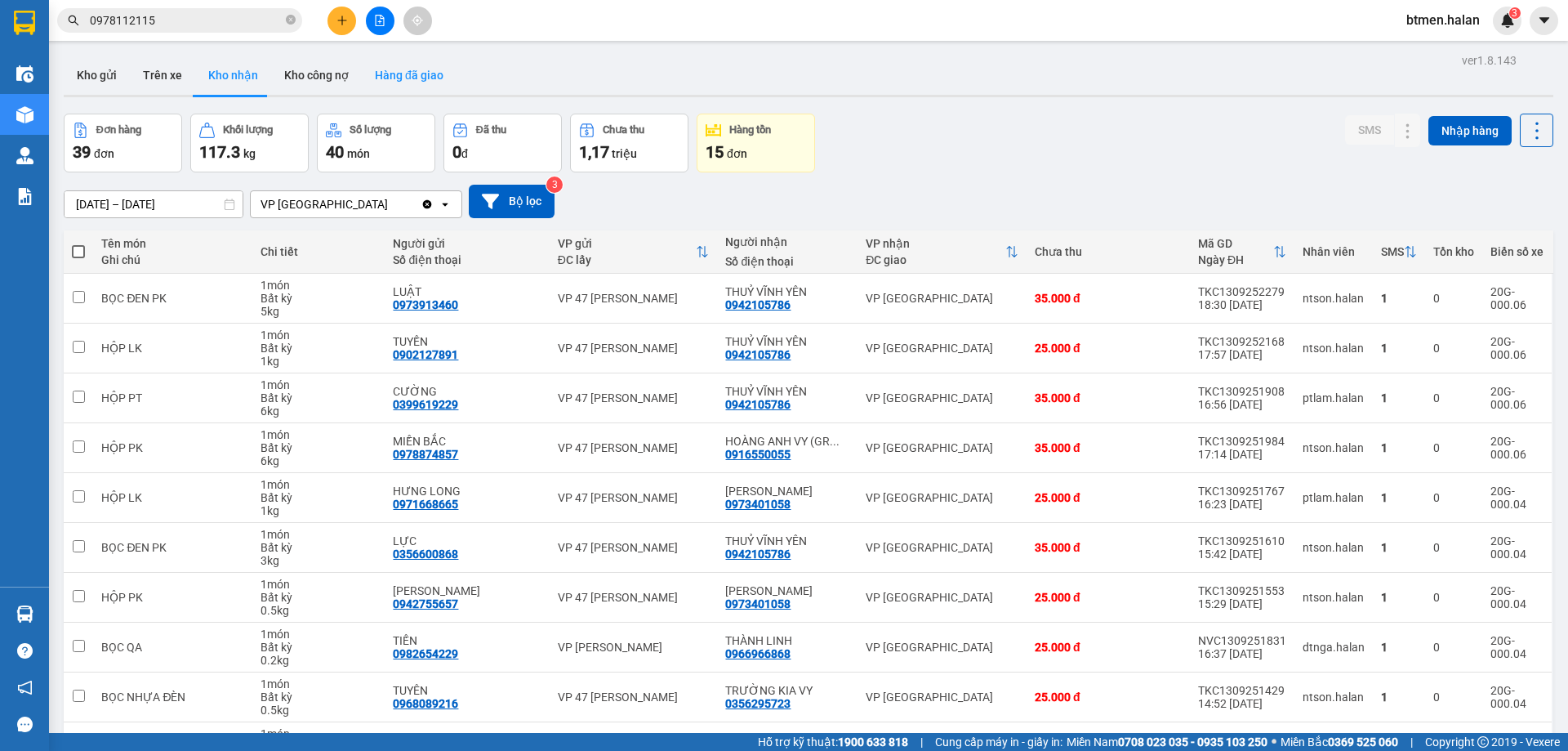
click at [413, 60] on button "Hàng đã giao" at bounding box center [409, 76] width 94 height 40
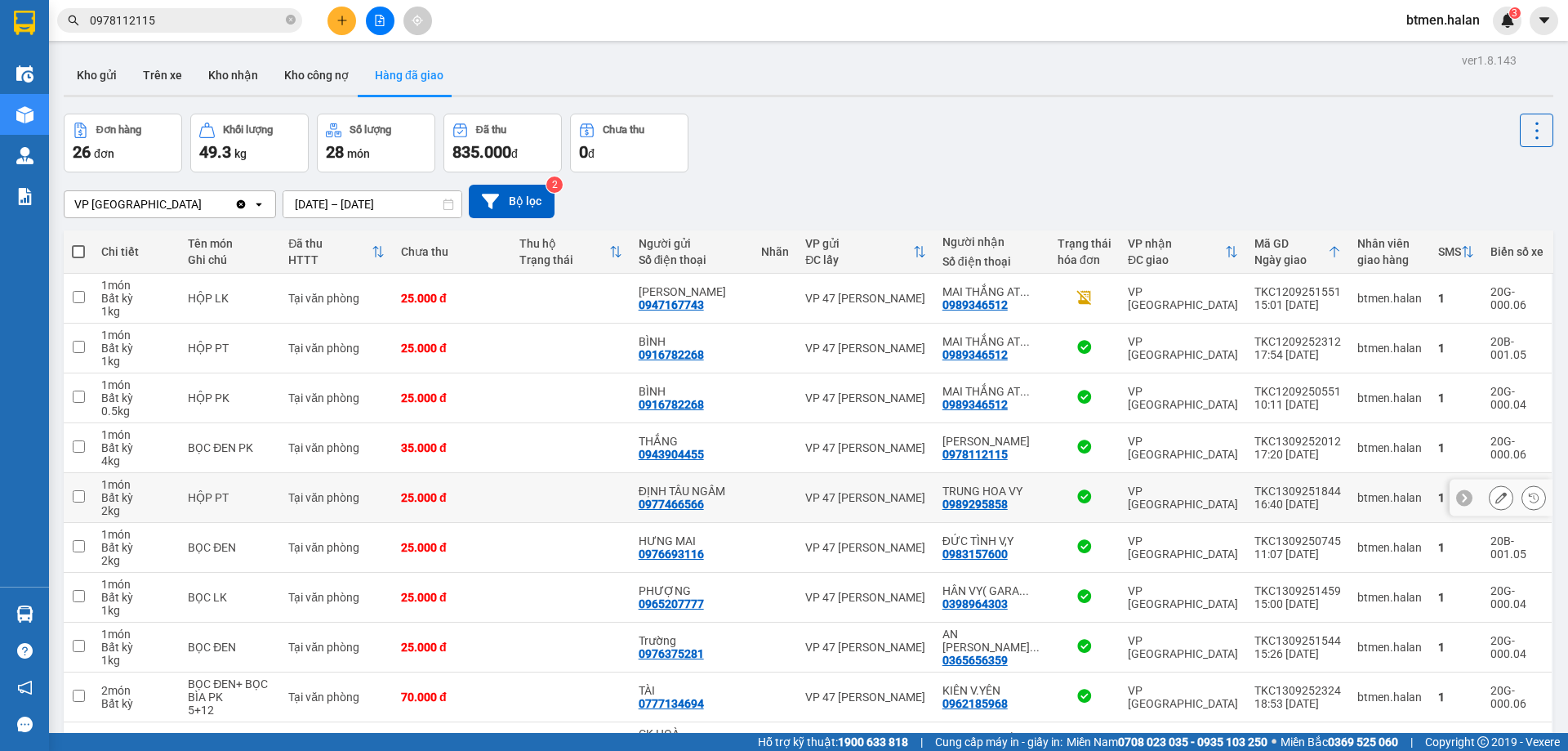
scroll to position [107, 0]
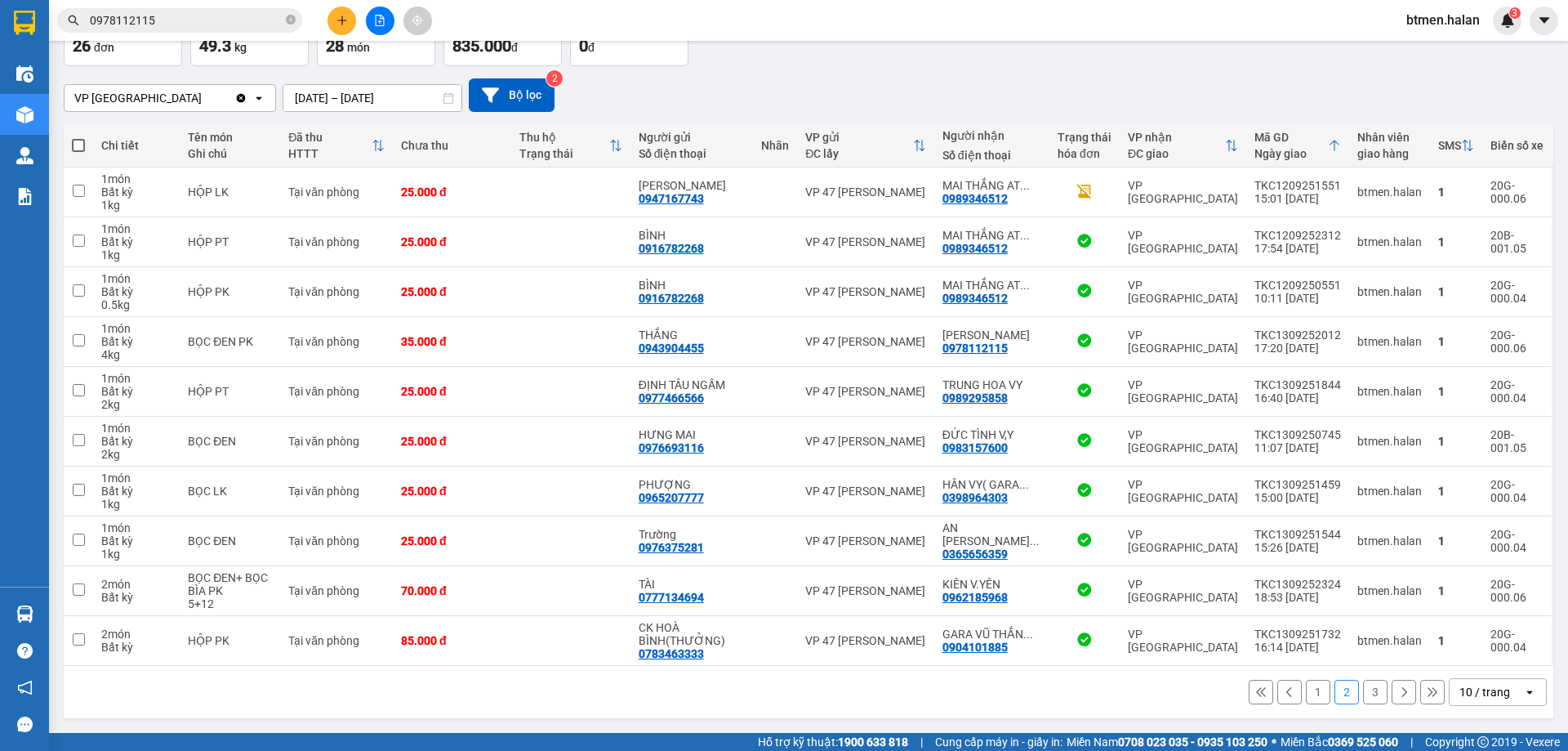
click at [1305, 695] on button "1" at bounding box center [1317, 692] width 25 height 25
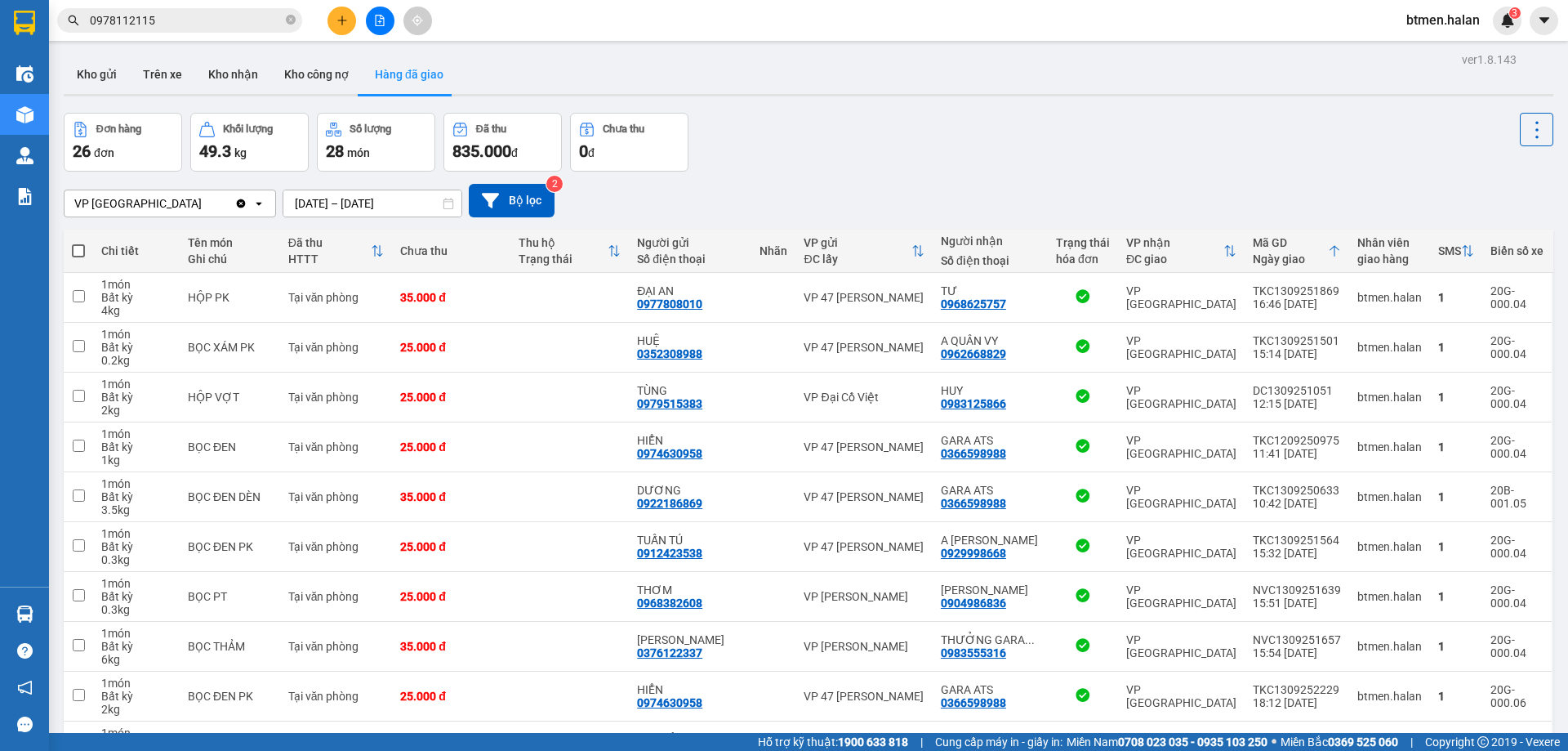
scroll to position [0, 0]
click at [216, 79] on button "Kho nhận" at bounding box center [233, 76] width 76 height 40
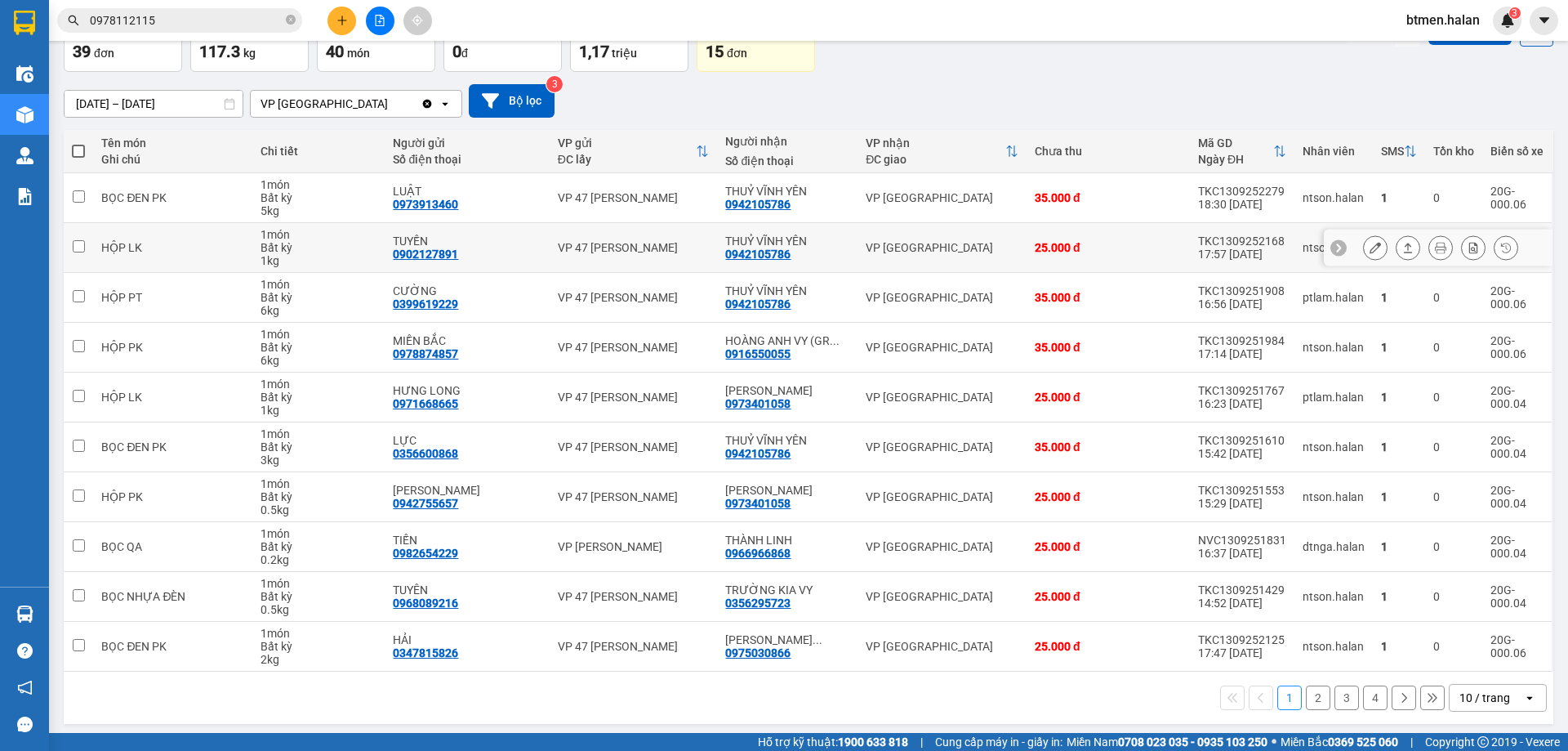
scroll to position [107, 0]
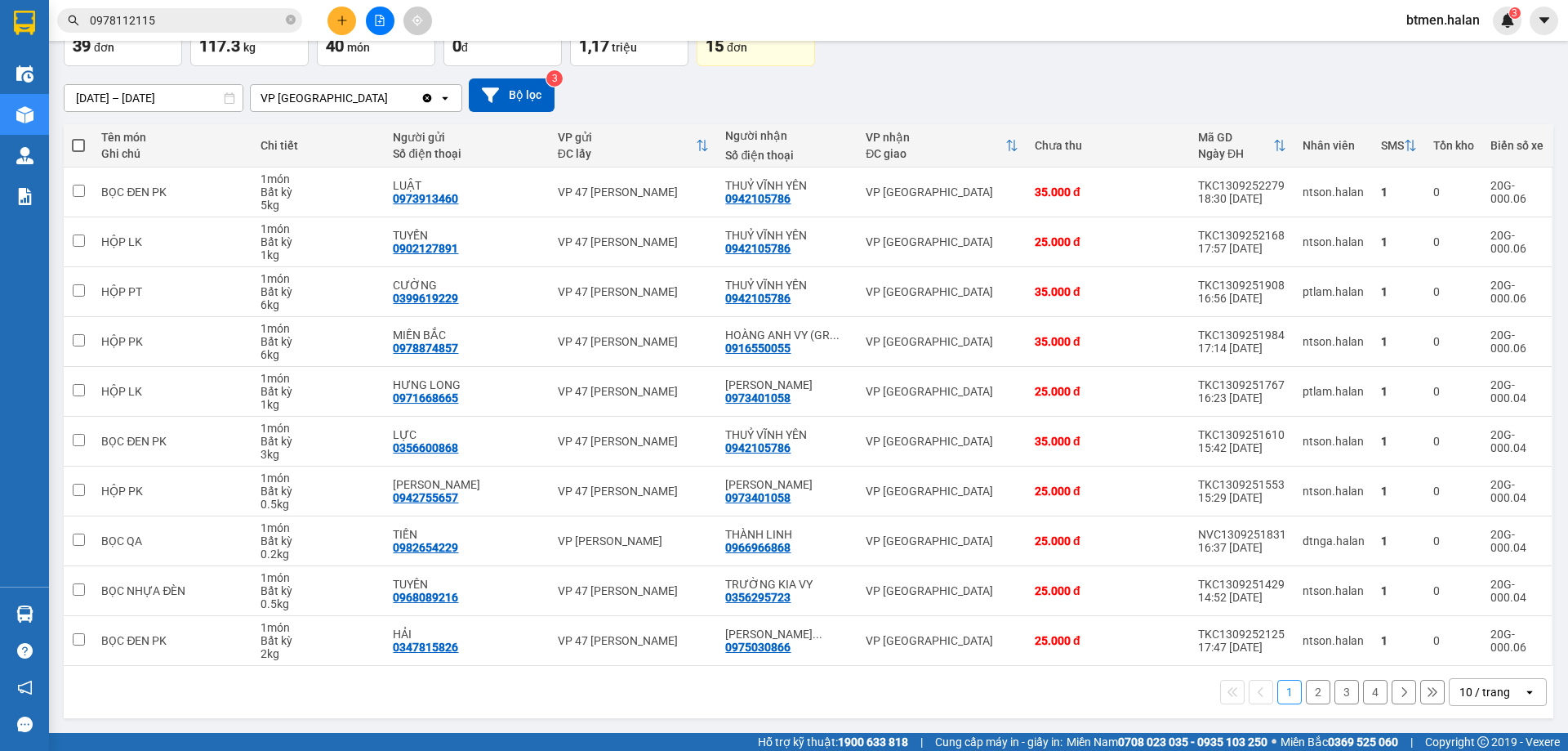
click at [1305, 692] on button "2" at bounding box center [1317, 692] width 25 height 25
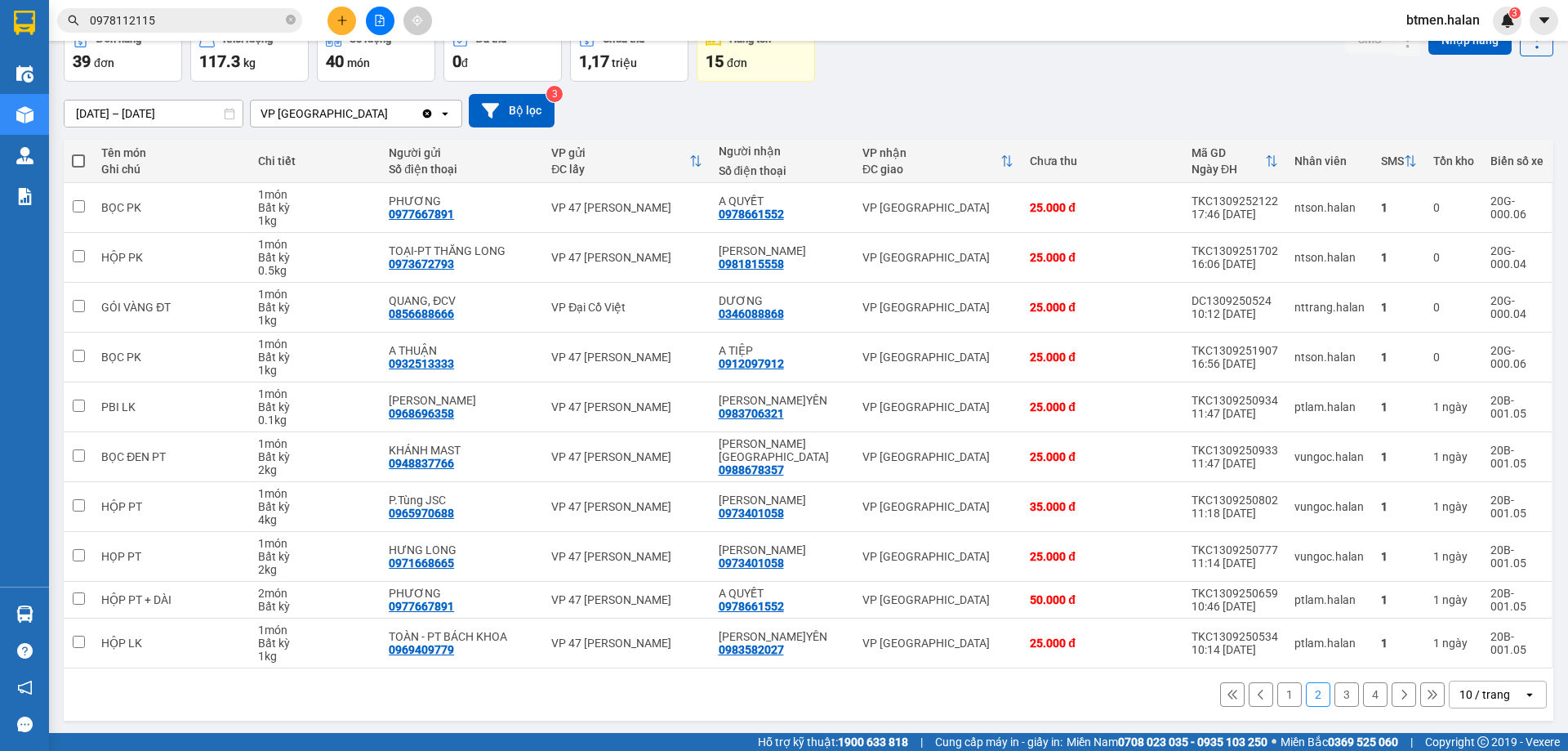
scroll to position [93, 0]
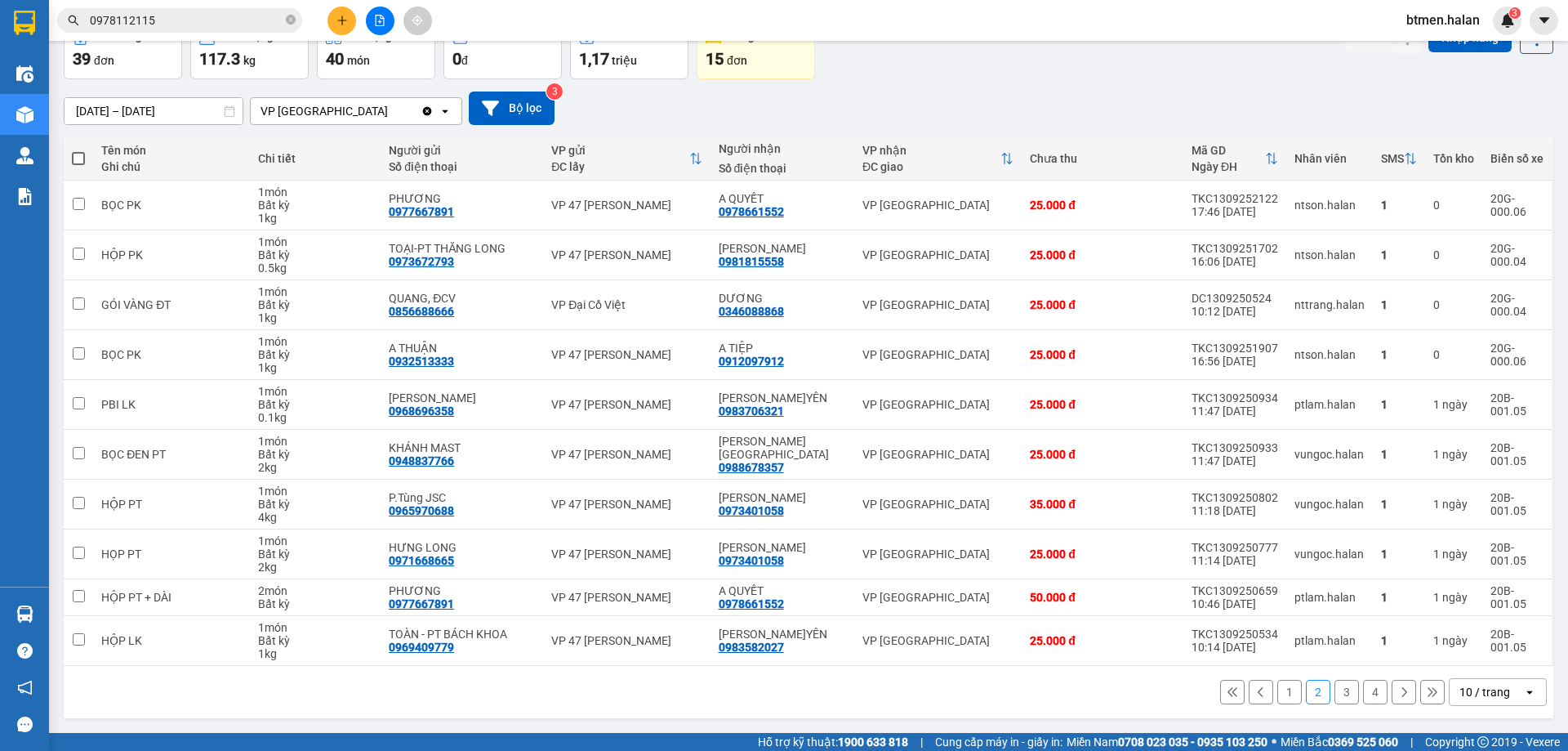
click at [1210, 92] on div "[DATE] – [DATE] Press the down arrow key to interact with the calendar and sele…" at bounding box center [808, 107] width 1489 height 34
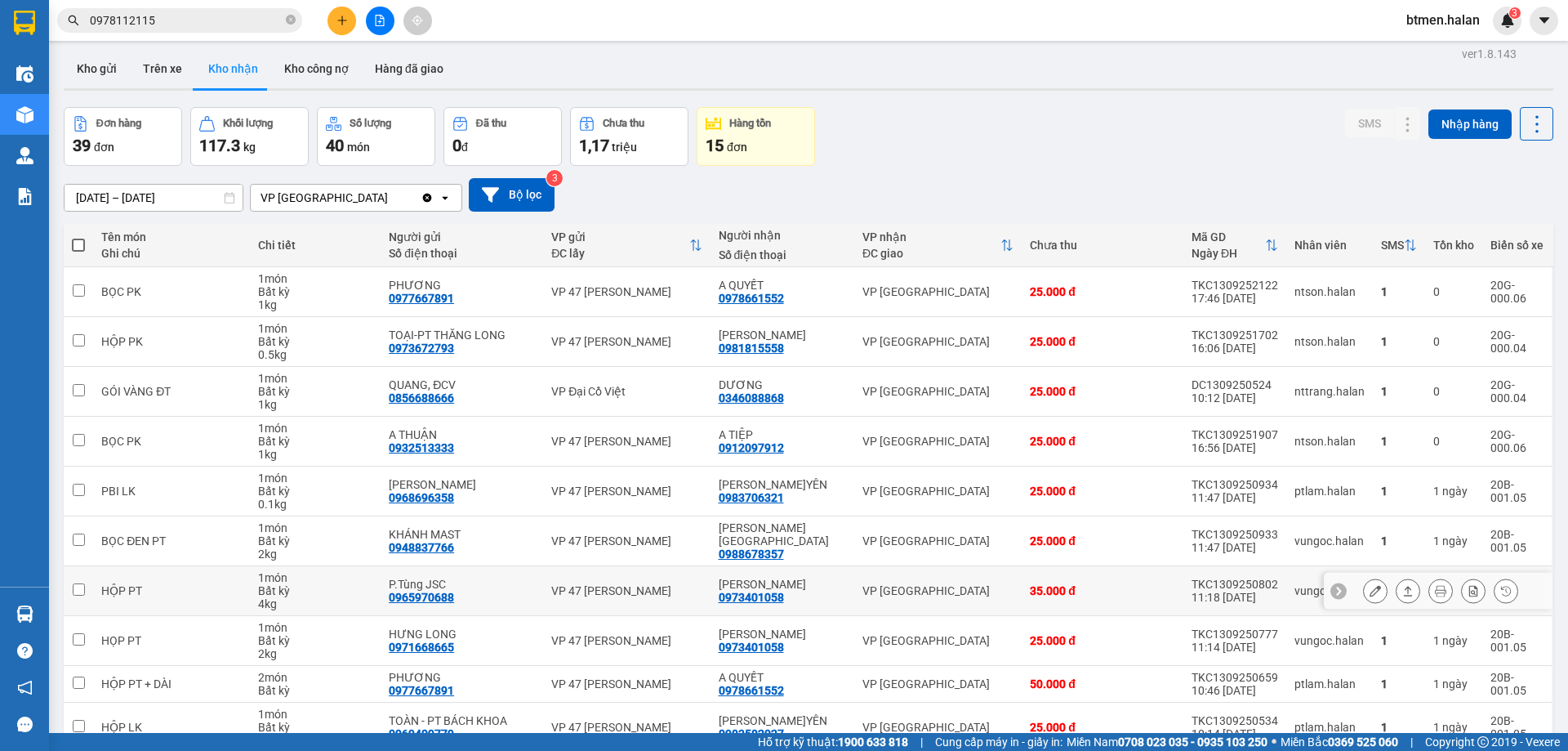
scroll to position [0, 0]
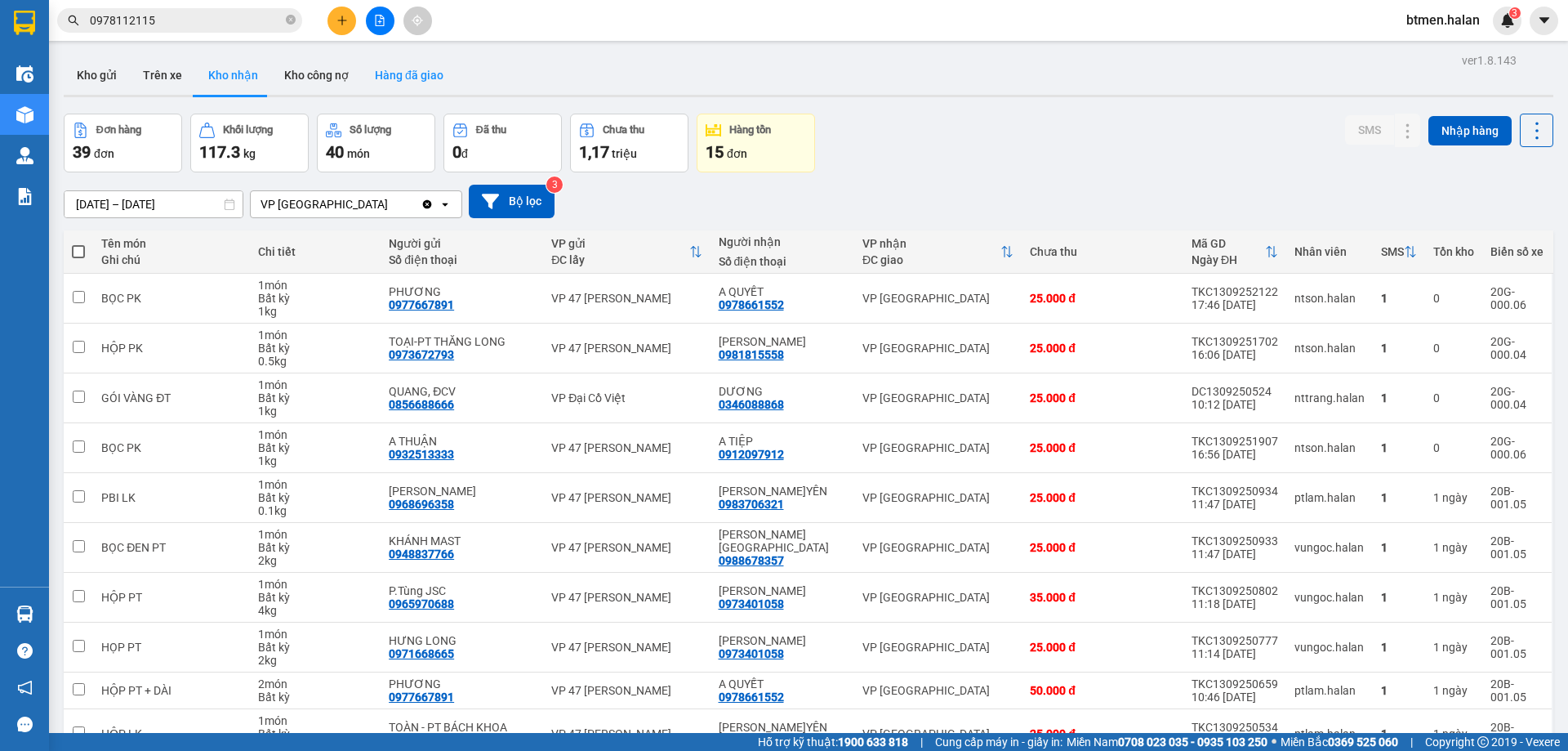
click at [424, 78] on button "Hàng đã giao" at bounding box center [409, 76] width 94 height 40
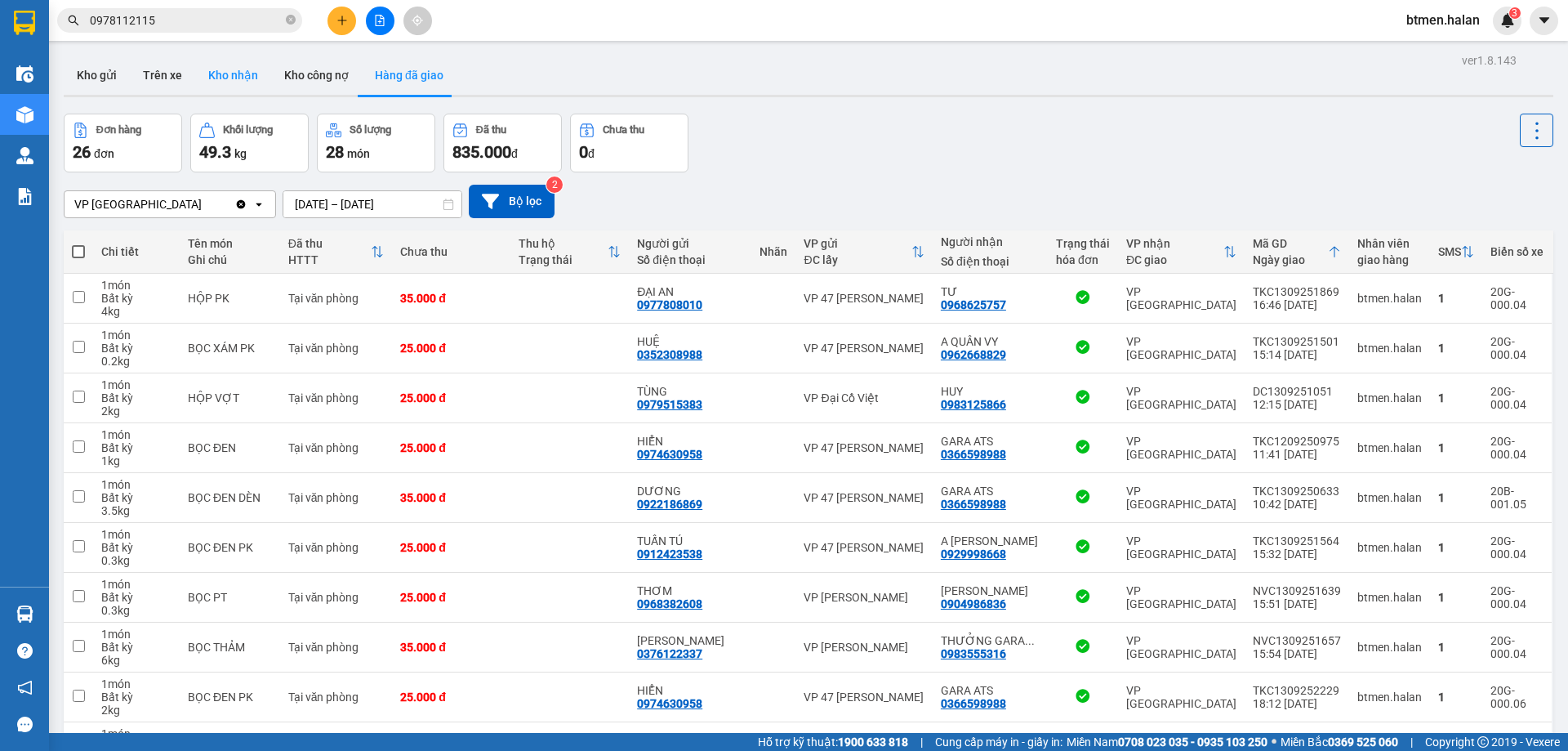
click at [243, 76] on button "Kho nhận" at bounding box center [233, 76] width 76 height 40
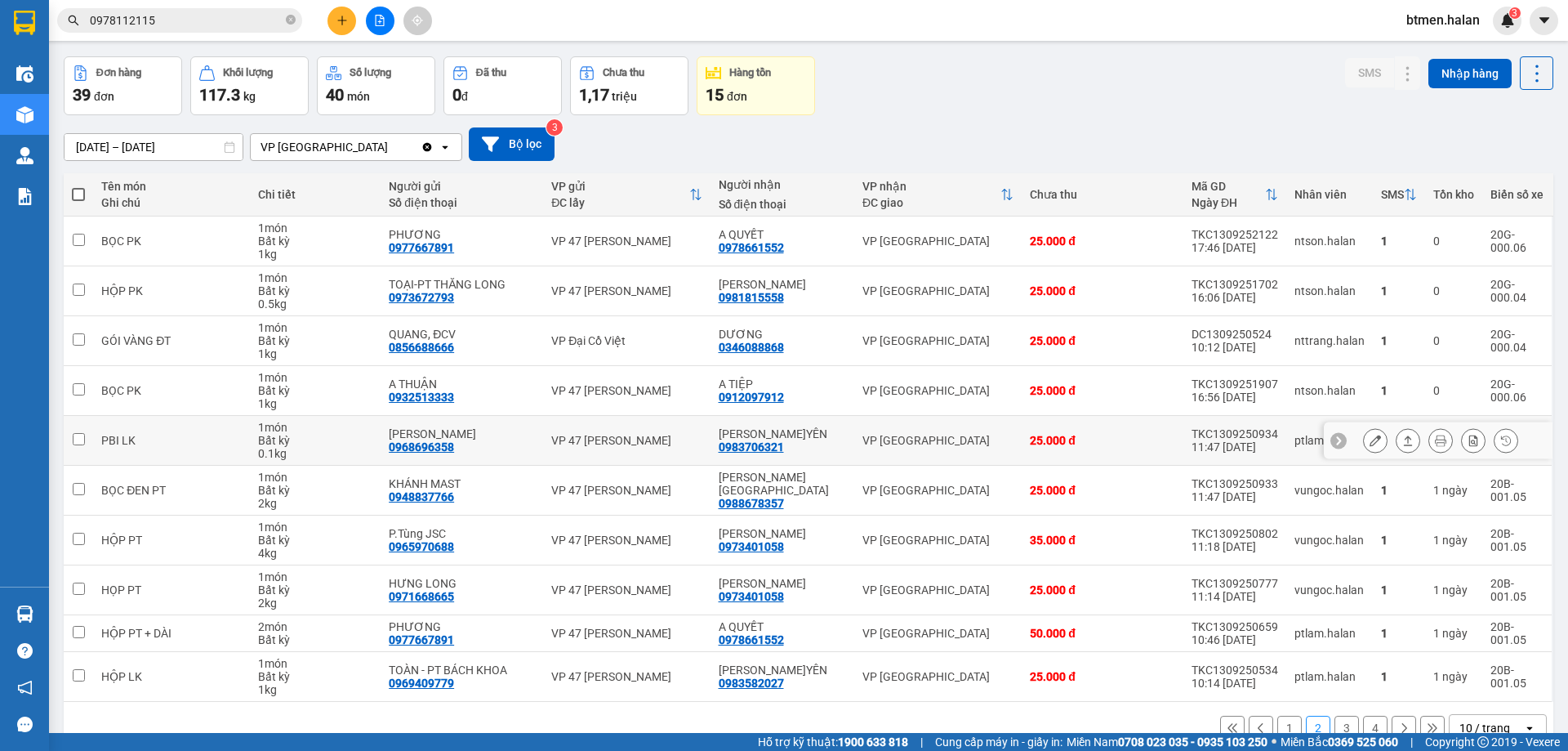
scroll to position [93, 0]
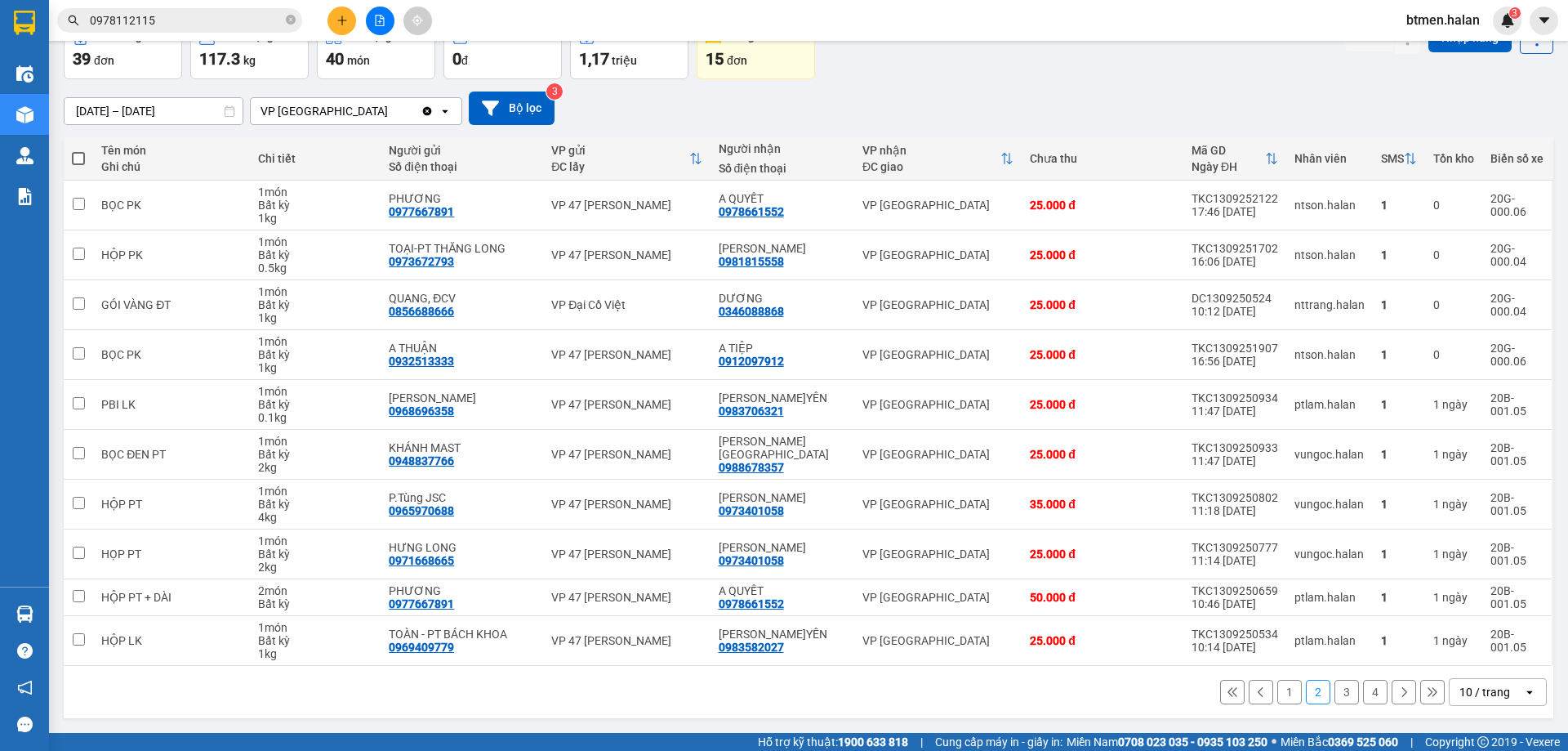
click at [1221, 79] on div "17/07/2025 – 14/09/2025 Press the down arrow key to interact with the calendar …" at bounding box center [808, 108] width 1489 height 58
click at [1280, 699] on button "1" at bounding box center [1289, 692] width 25 height 25
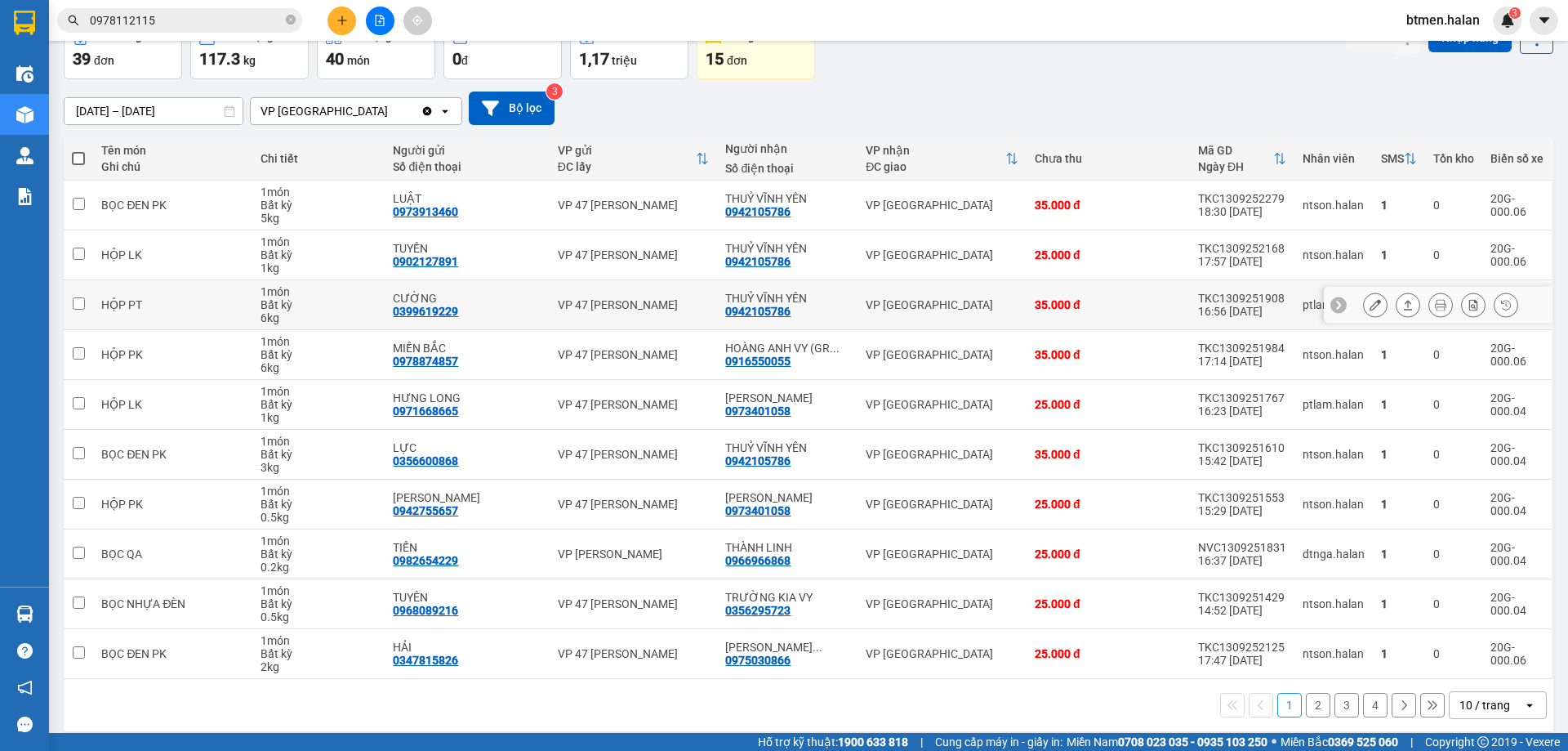
click at [779, 308] on div "0942105786" at bounding box center [757, 311] width 65 height 13
copy div "0942105786"
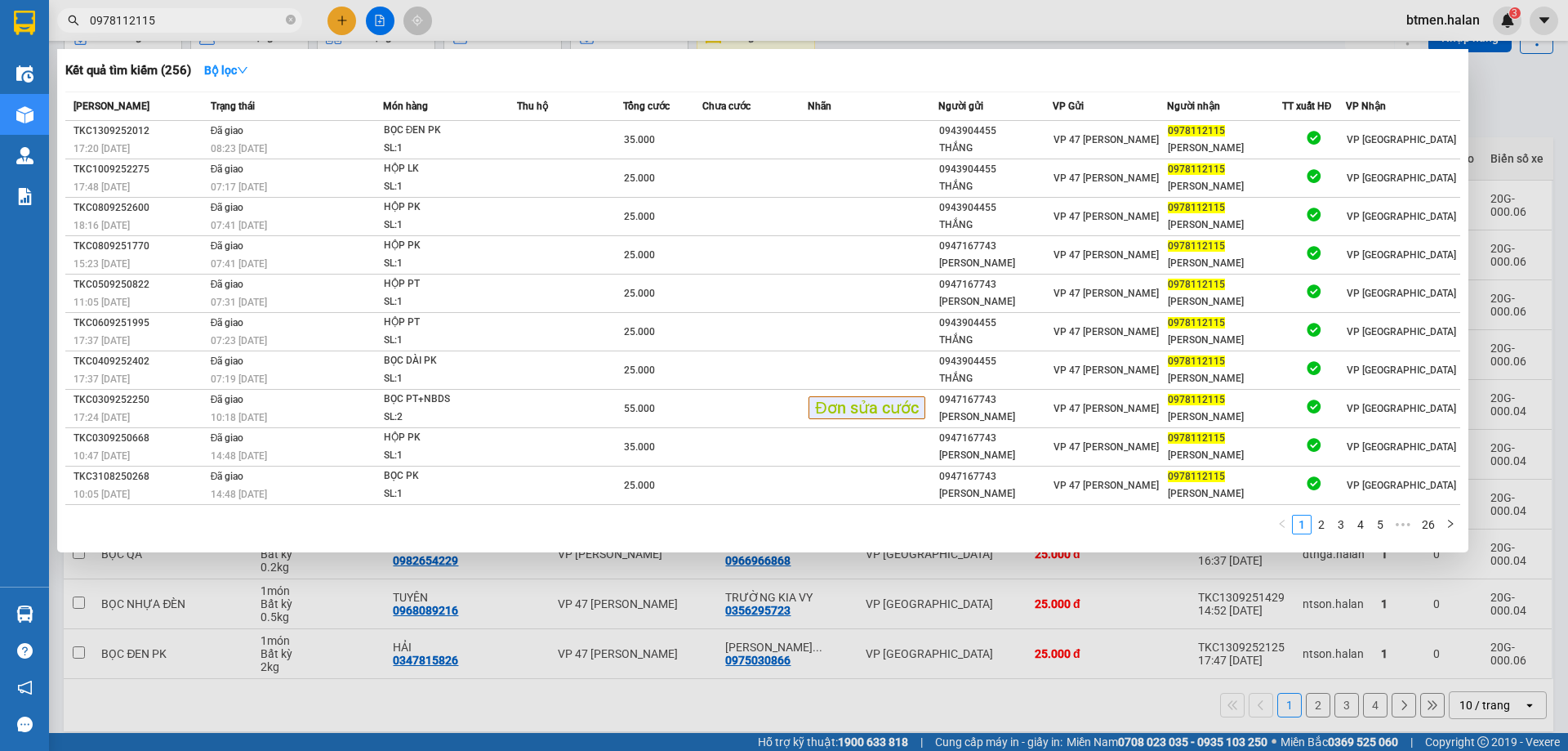
click at [184, 18] on input "0978112115" at bounding box center [186, 20] width 192 height 18
paste input "42105786"
click at [184, 18] on input "0978112115" at bounding box center [186, 20] width 192 height 18
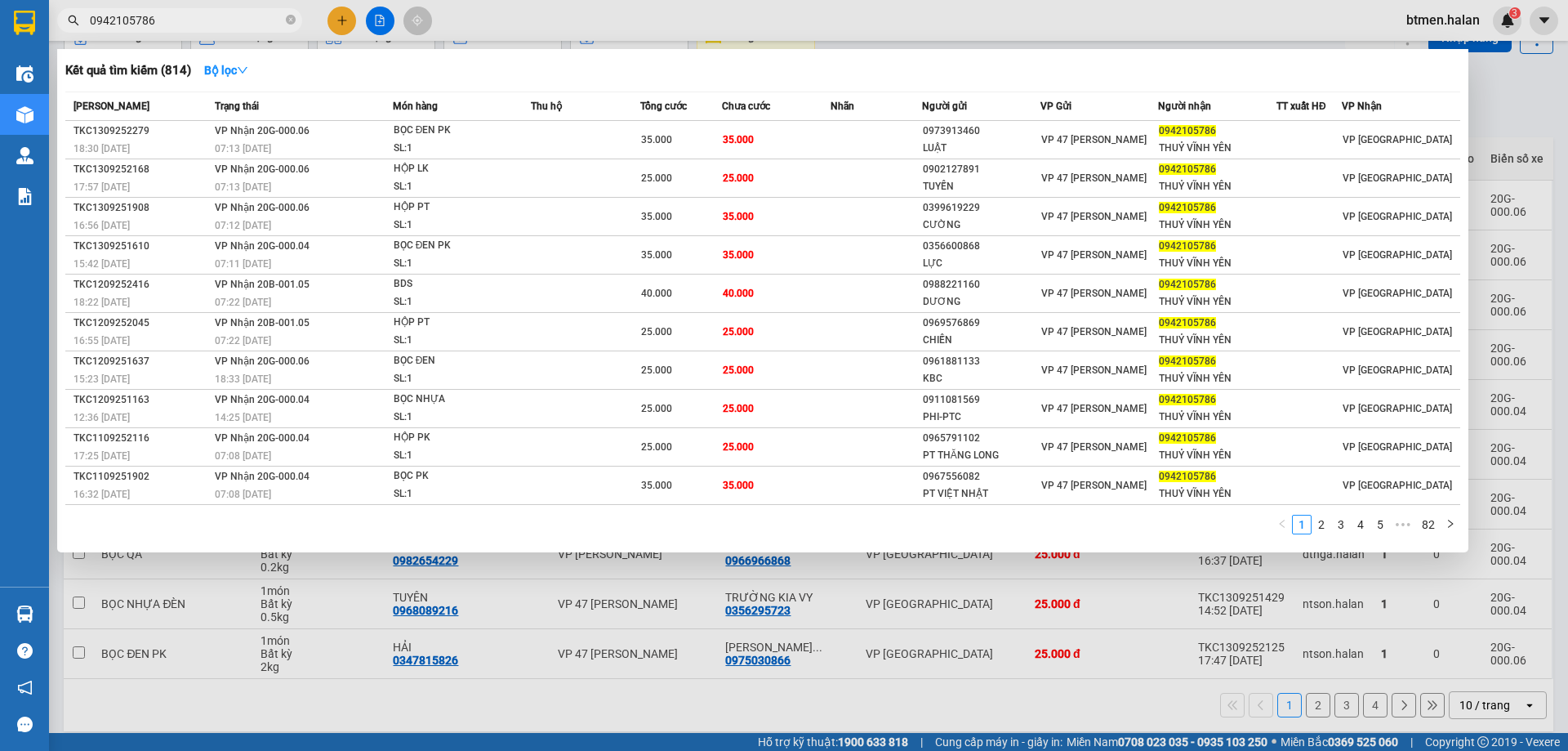
click at [1528, 125] on div at bounding box center [784, 376] width 1568 height 751
click at [255, 15] on input "0942105786" at bounding box center [186, 20] width 192 height 18
paste input "848172333"
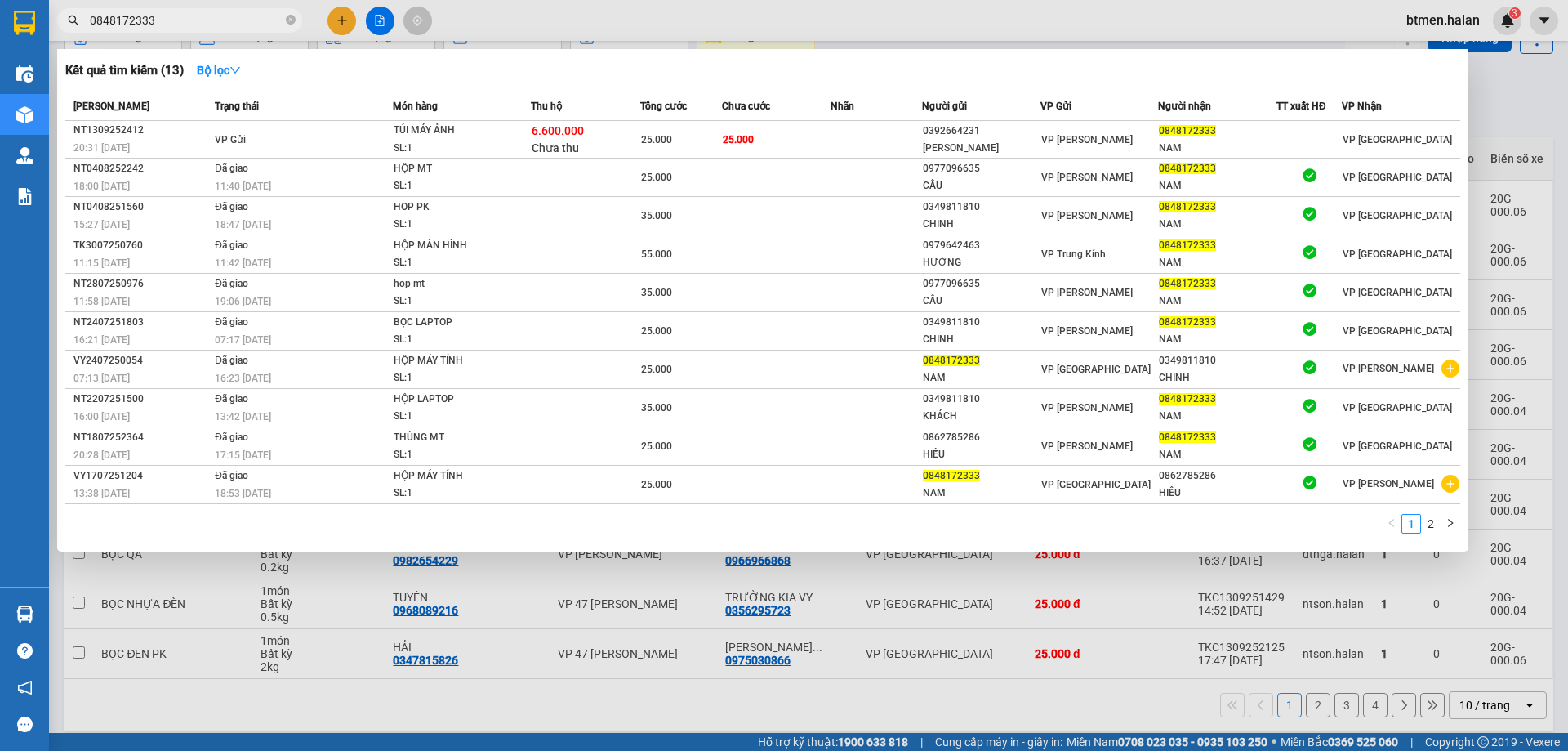
type input "0848172333"
click at [1125, 69] on div "Kết quả tìm kiếm ( 13 ) Bộ lọc" at bounding box center [763, 70] width 1395 height 26
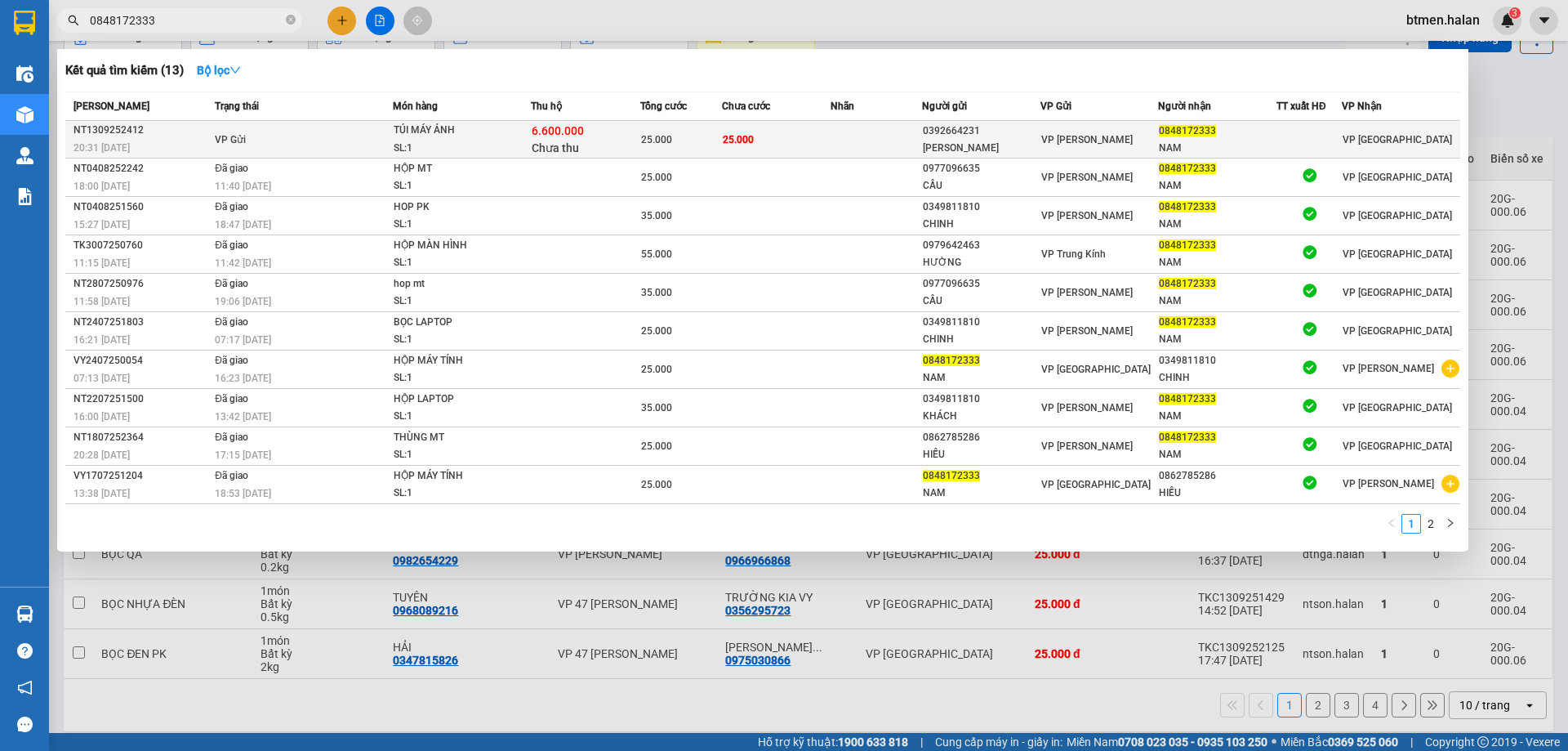
click at [1283, 156] on td at bounding box center [1309, 140] width 65 height 38
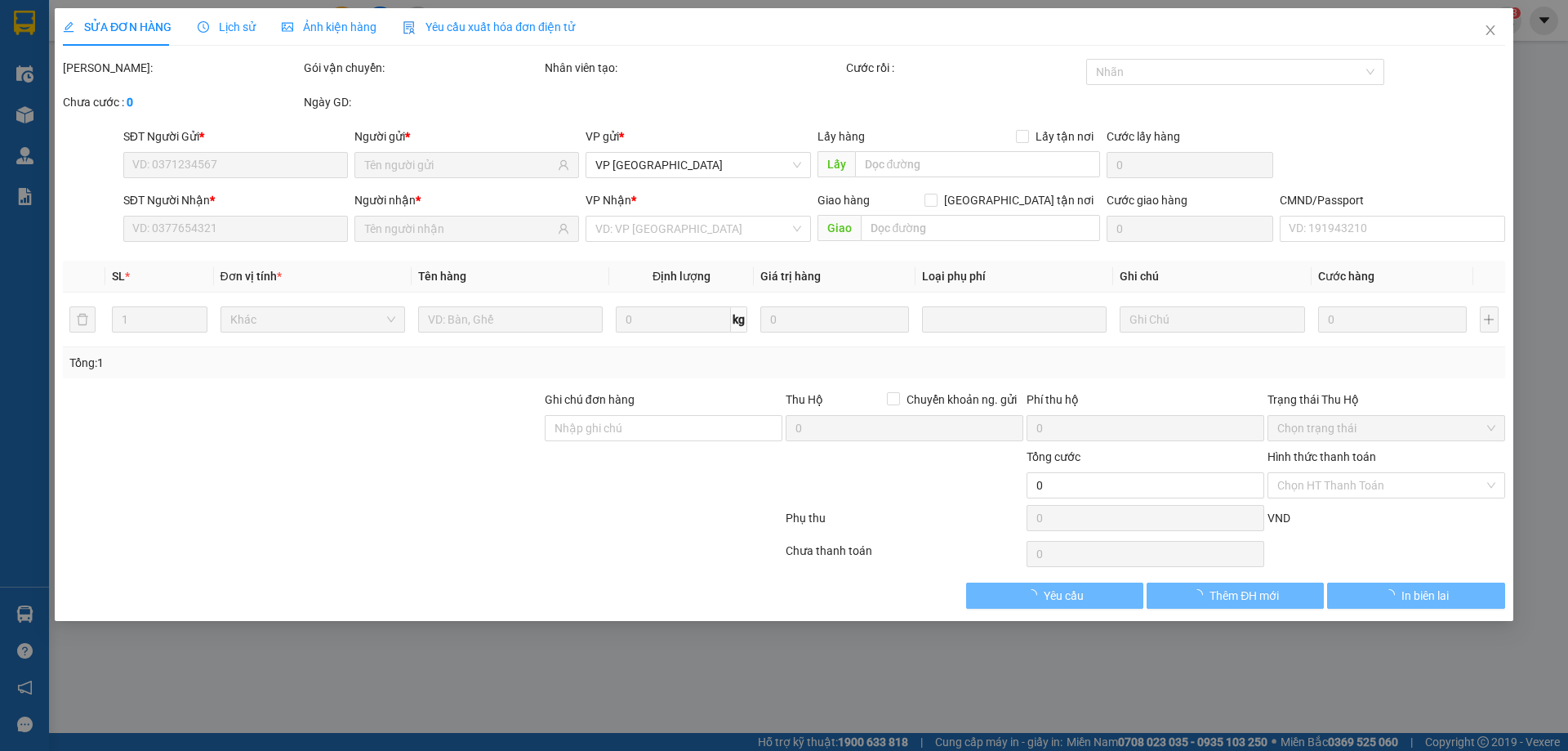
type input "0392664231"
type input "[PERSON_NAME]"
type input "0848172333"
type input "NAM"
checkbox input "true"
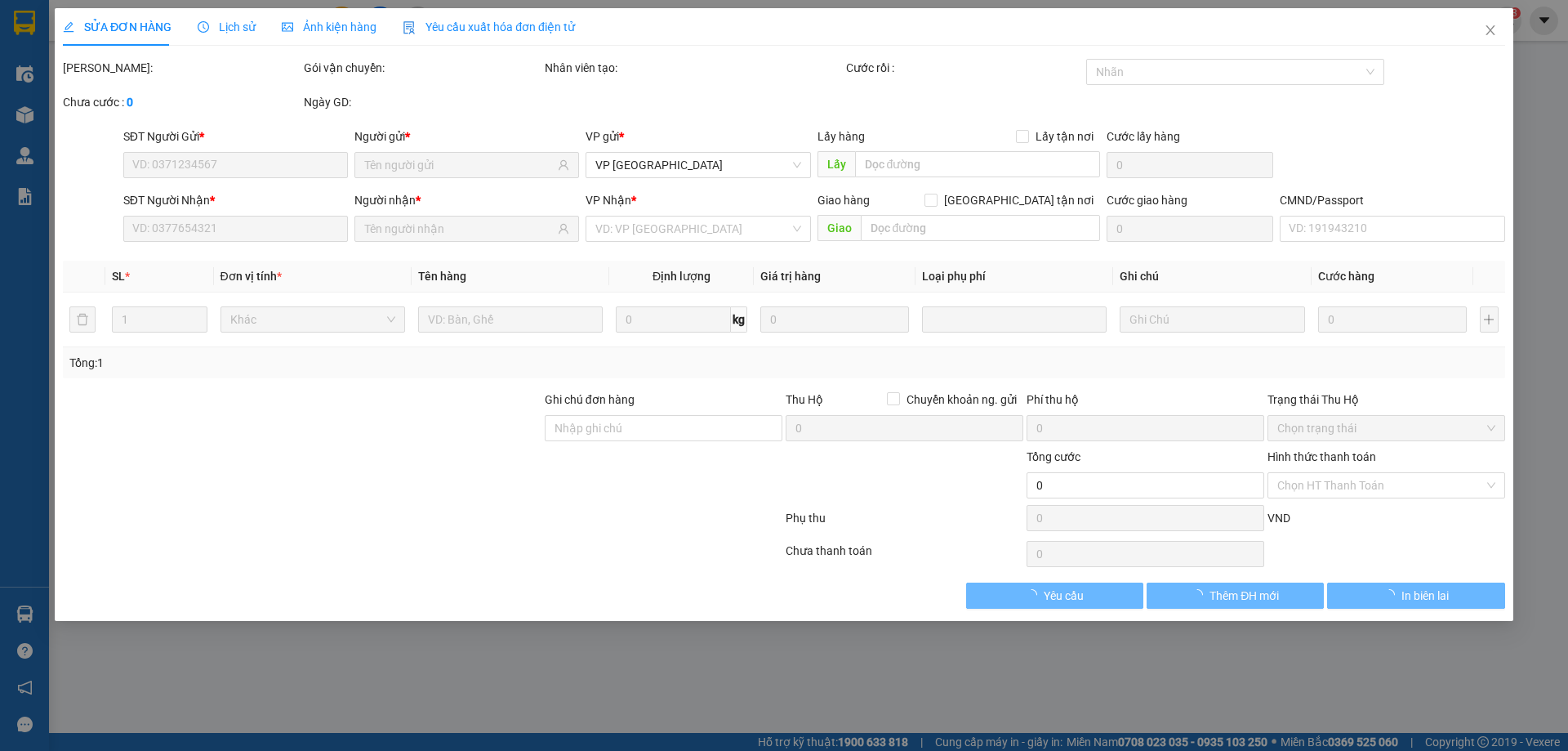
type input "6.600.000"
type input "60.000"
type input "25.000"
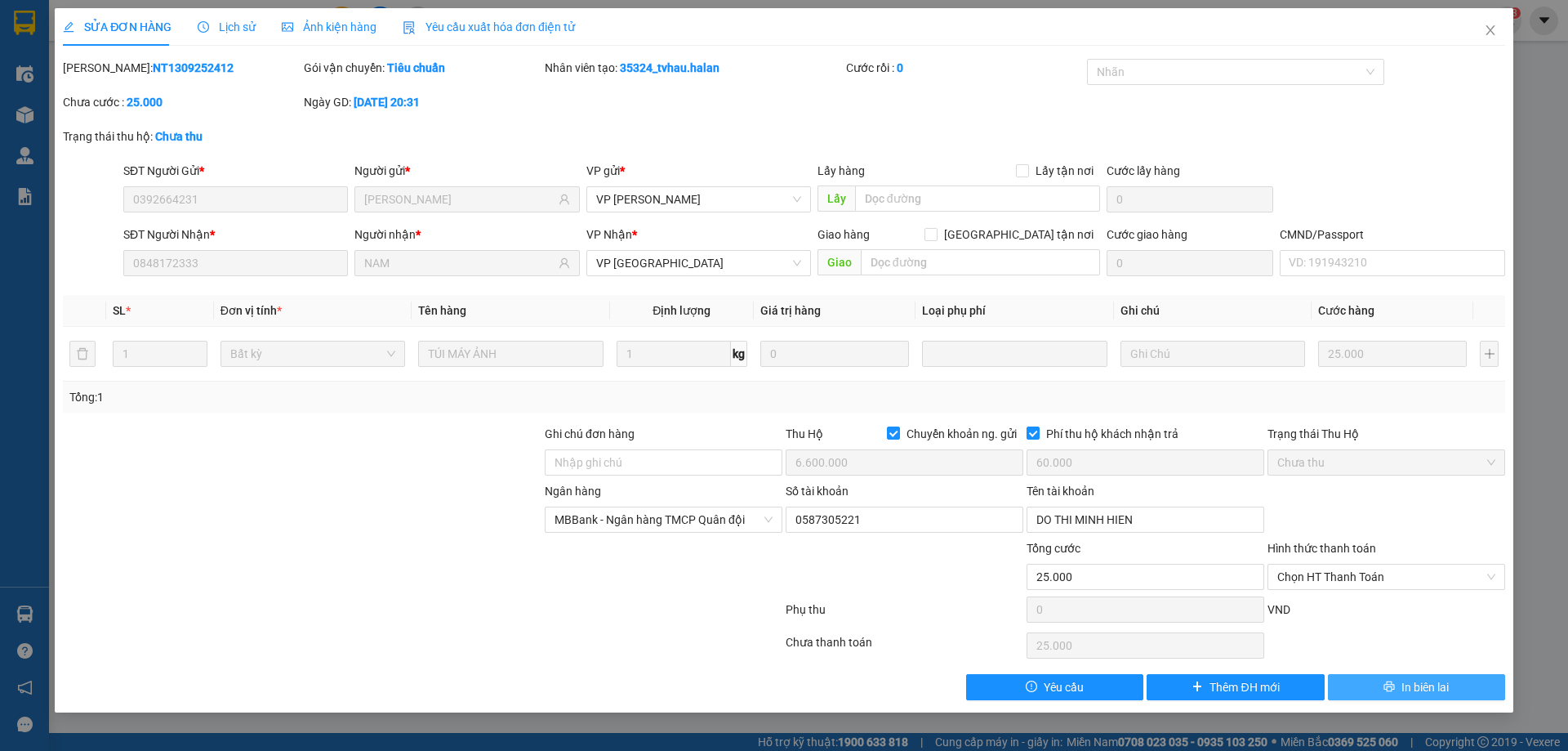
click at [1394, 687] on icon "printer" at bounding box center [1389, 686] width 11 height 11
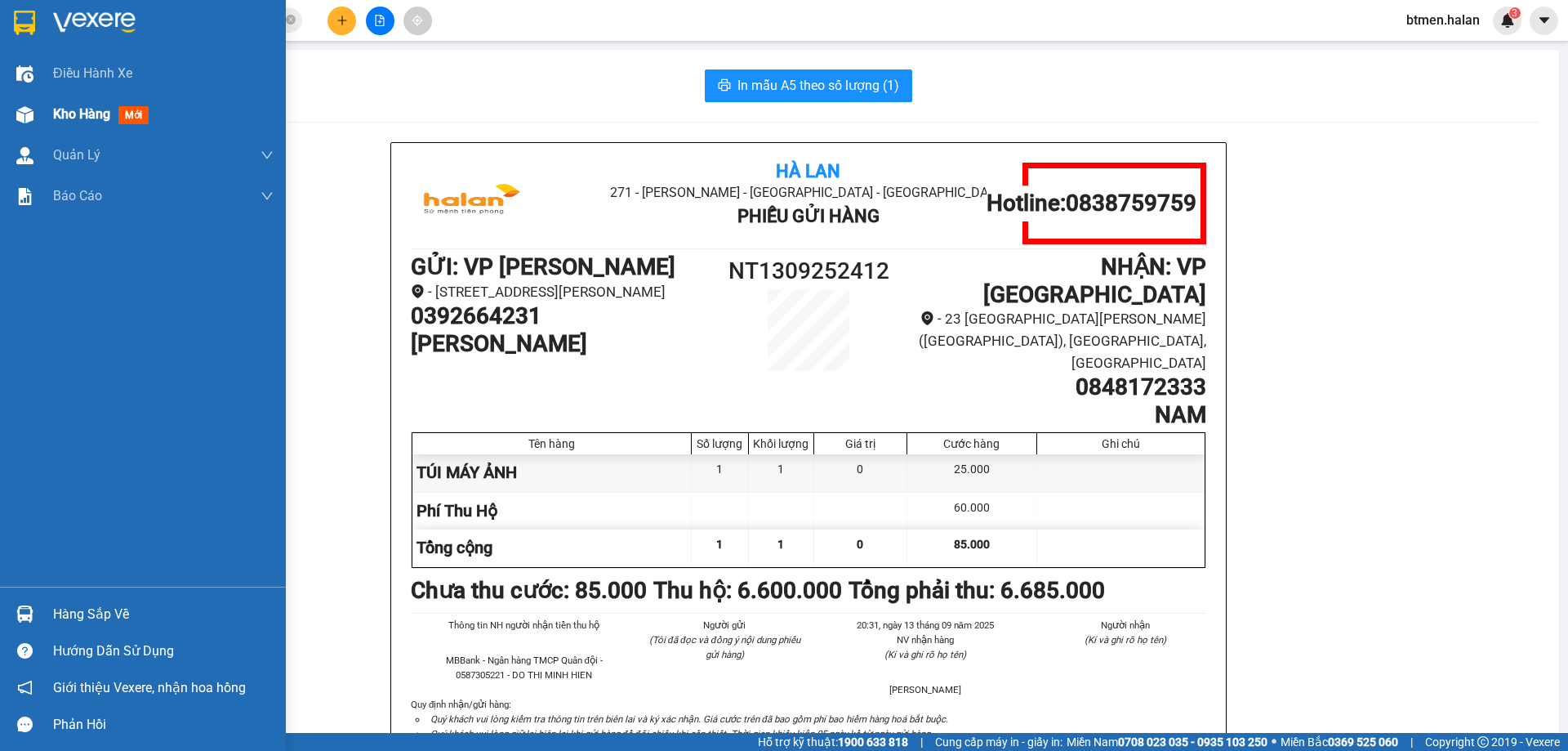
click at [70, 111] on span "Kho hàng" at bounding box center [82, 114] width 58 height 15
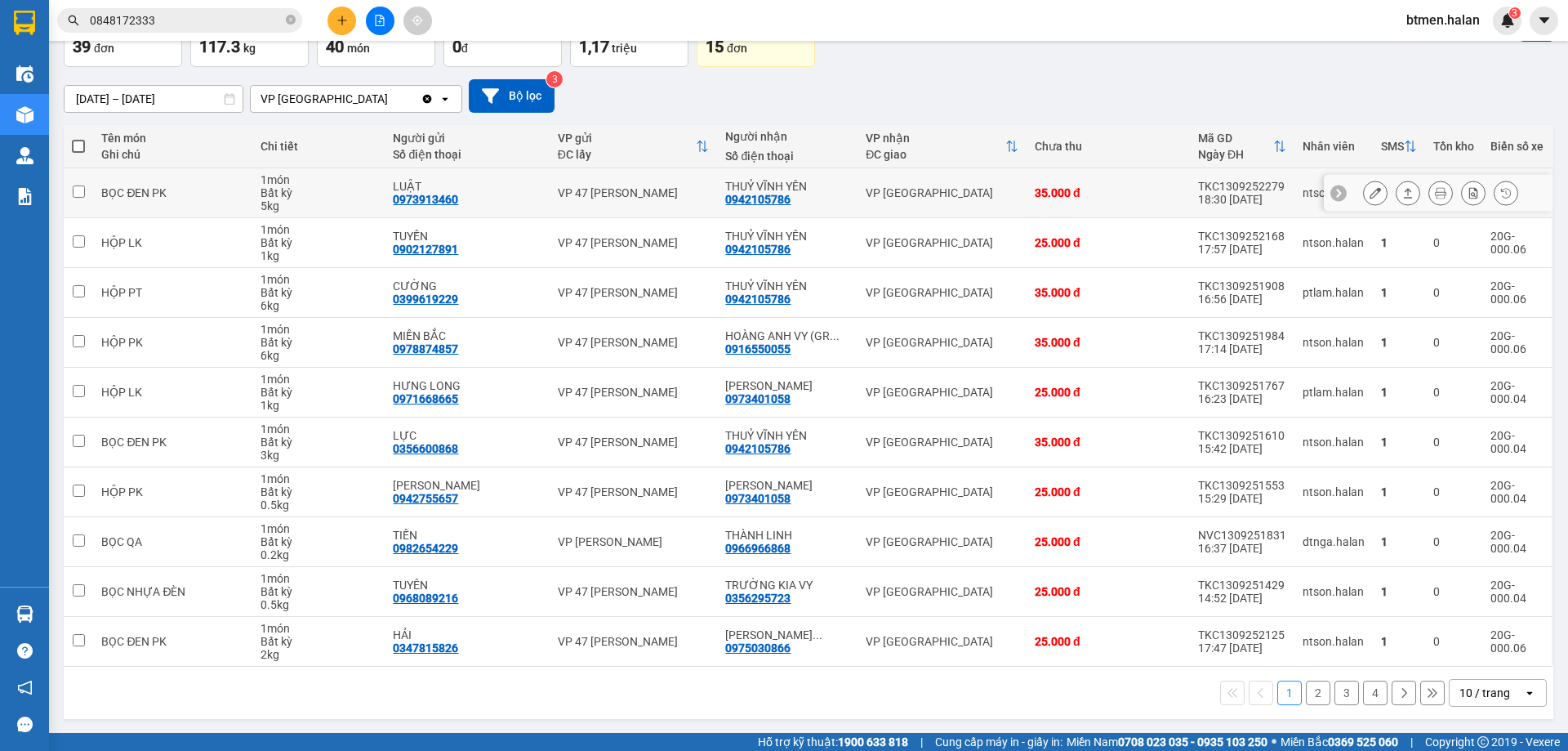
scroll to position [107, 0]
click at [1305, 688] on button "2" at bounding box center [1317, 692] width 25 height 25
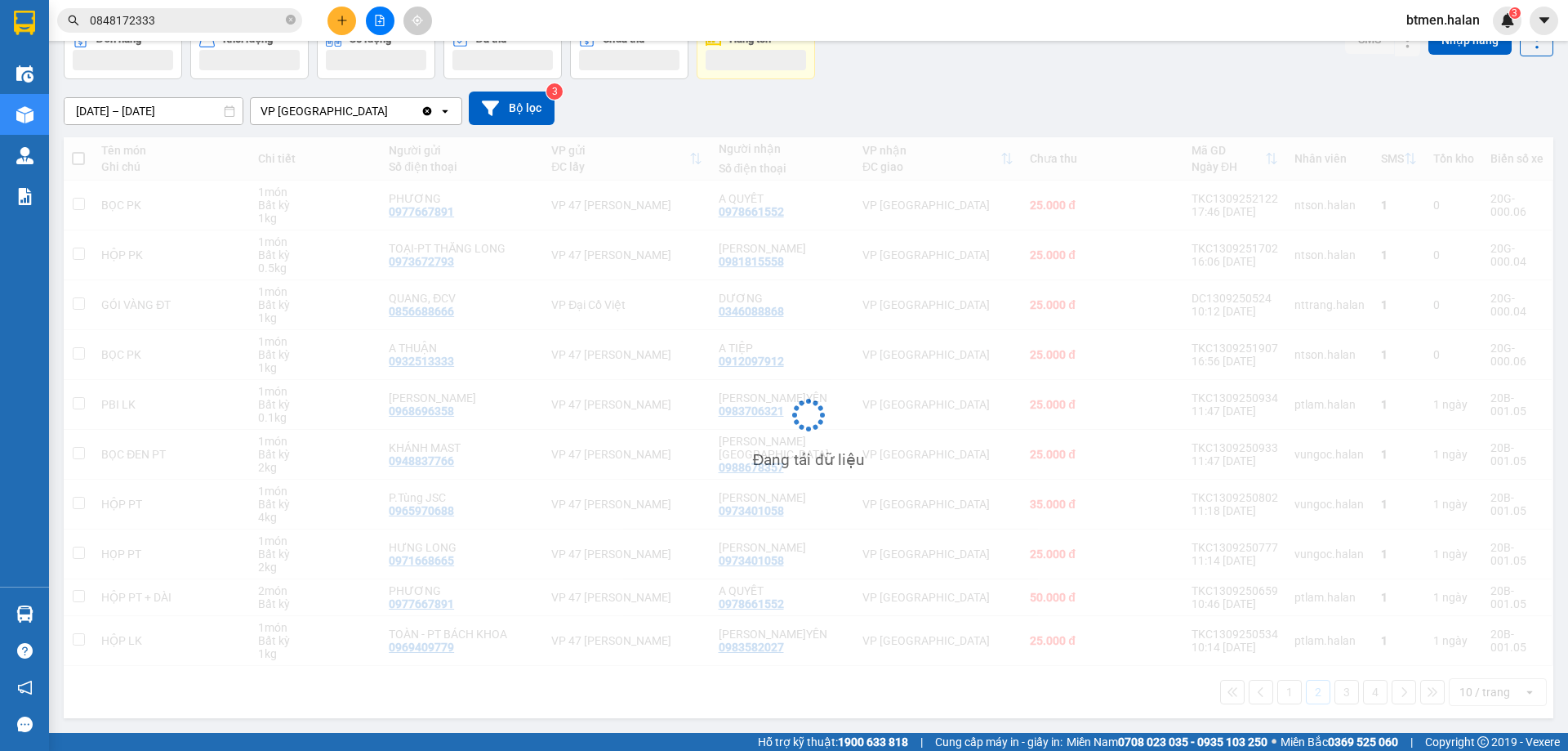
scroll to position [93, 0]
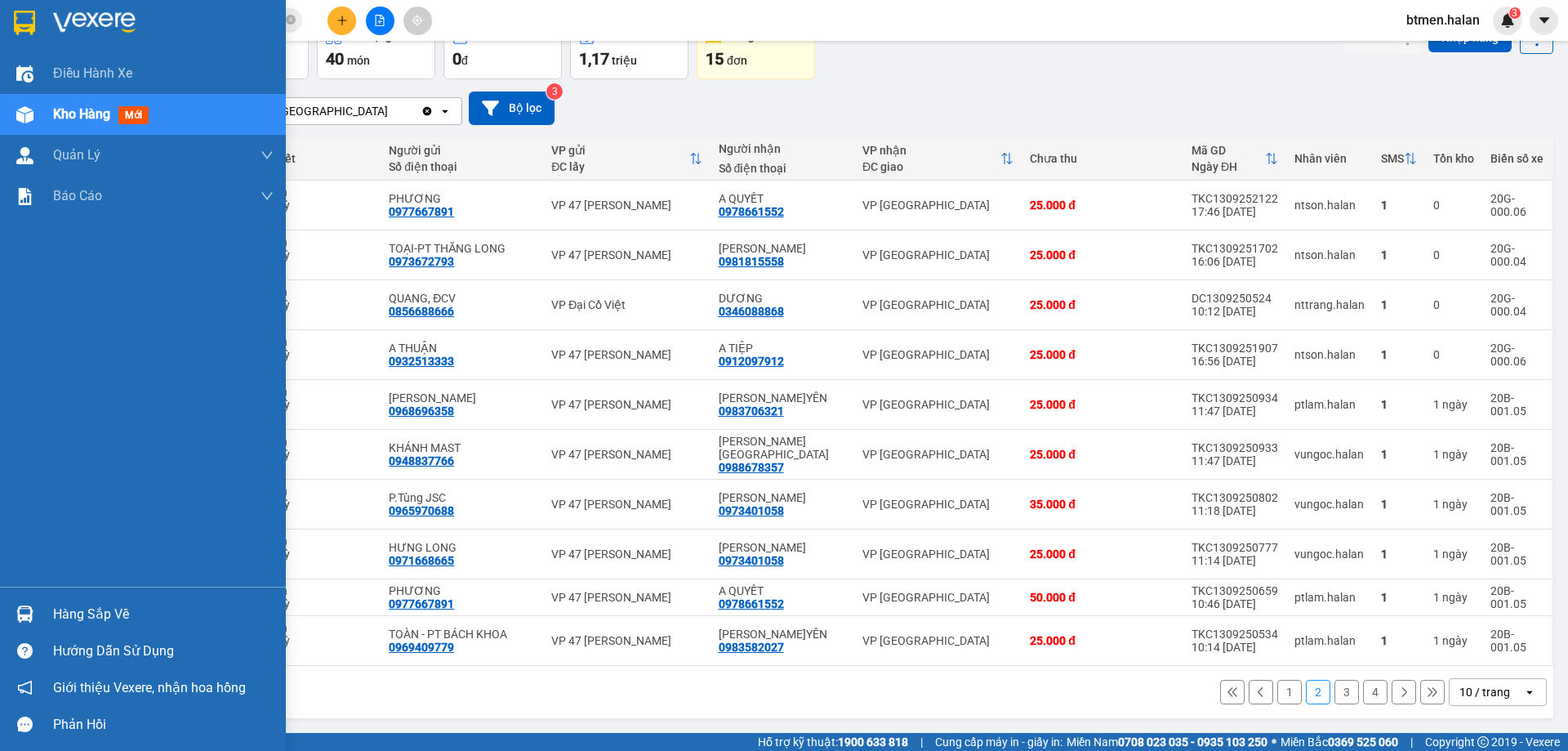
click at [90, 599] on div "Hàng sắp về" at bounding box center [143, 614] width 286 height 37
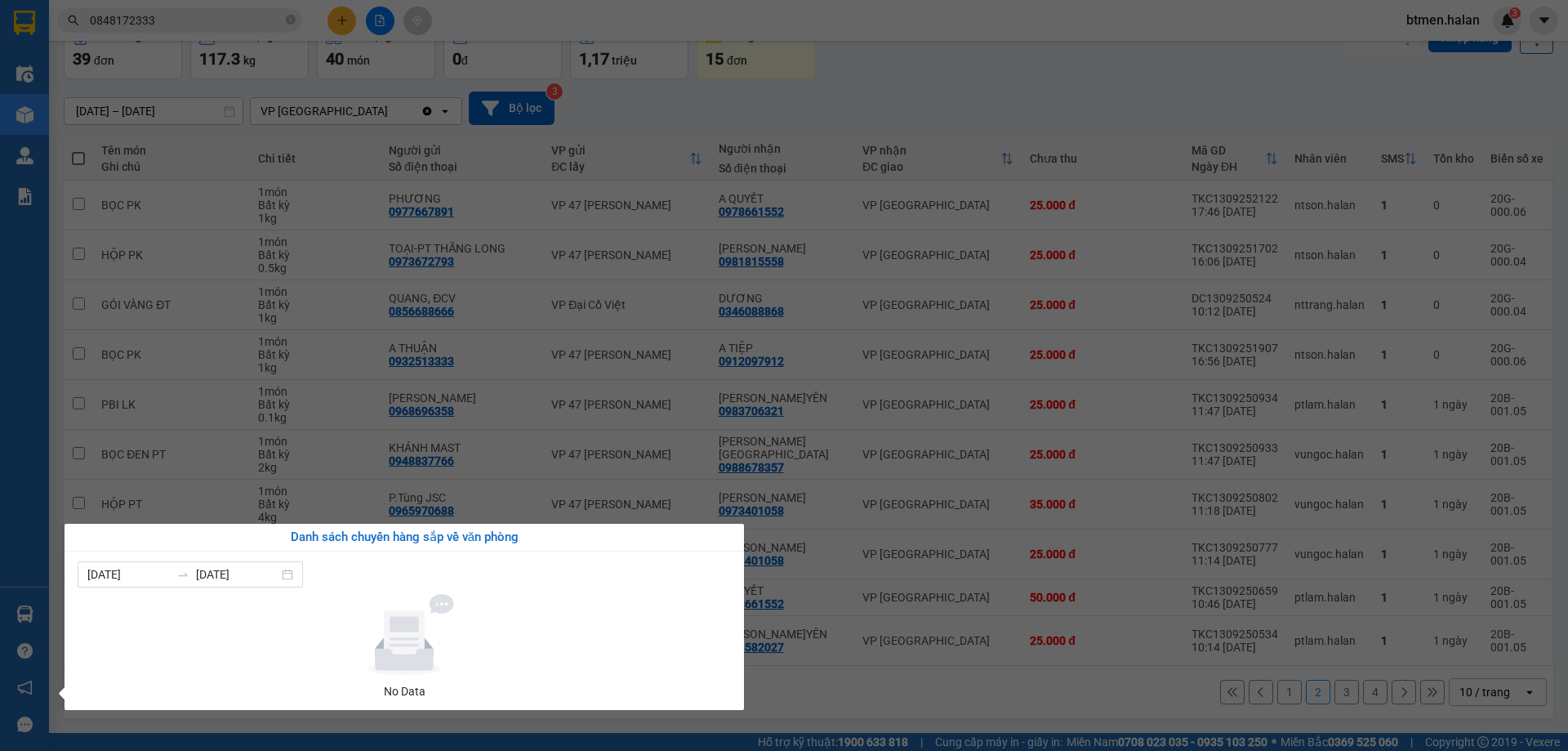
click at [841, 116] on section "Kết quả tìm kiếm ( 13 ) Bộ lọc Mã ĐH Trạng thái Món hàng Thu hộ Tổng cước Chưa …" at bounding box center [784, 376] width 1568 height 751
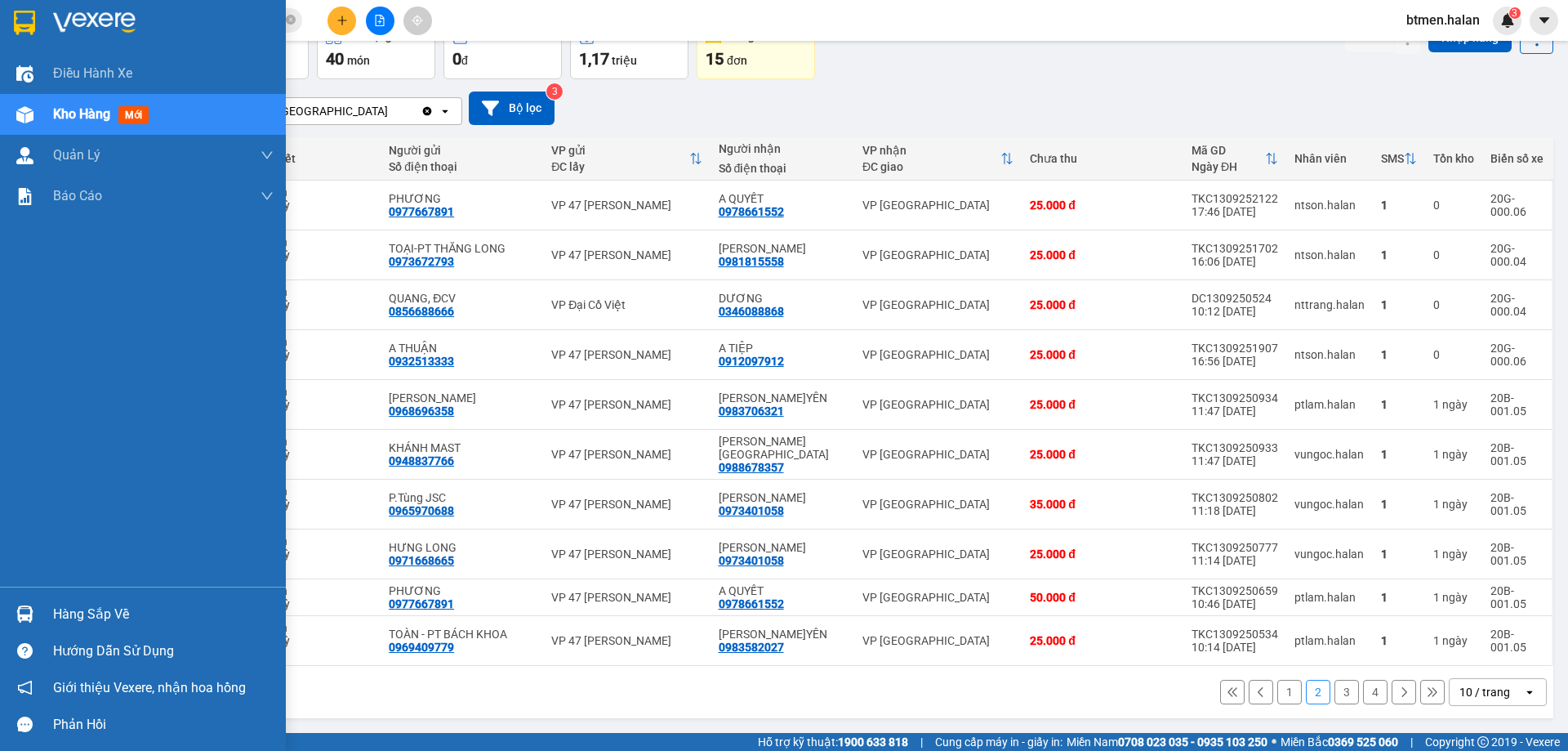
scroll to position [0, 0]
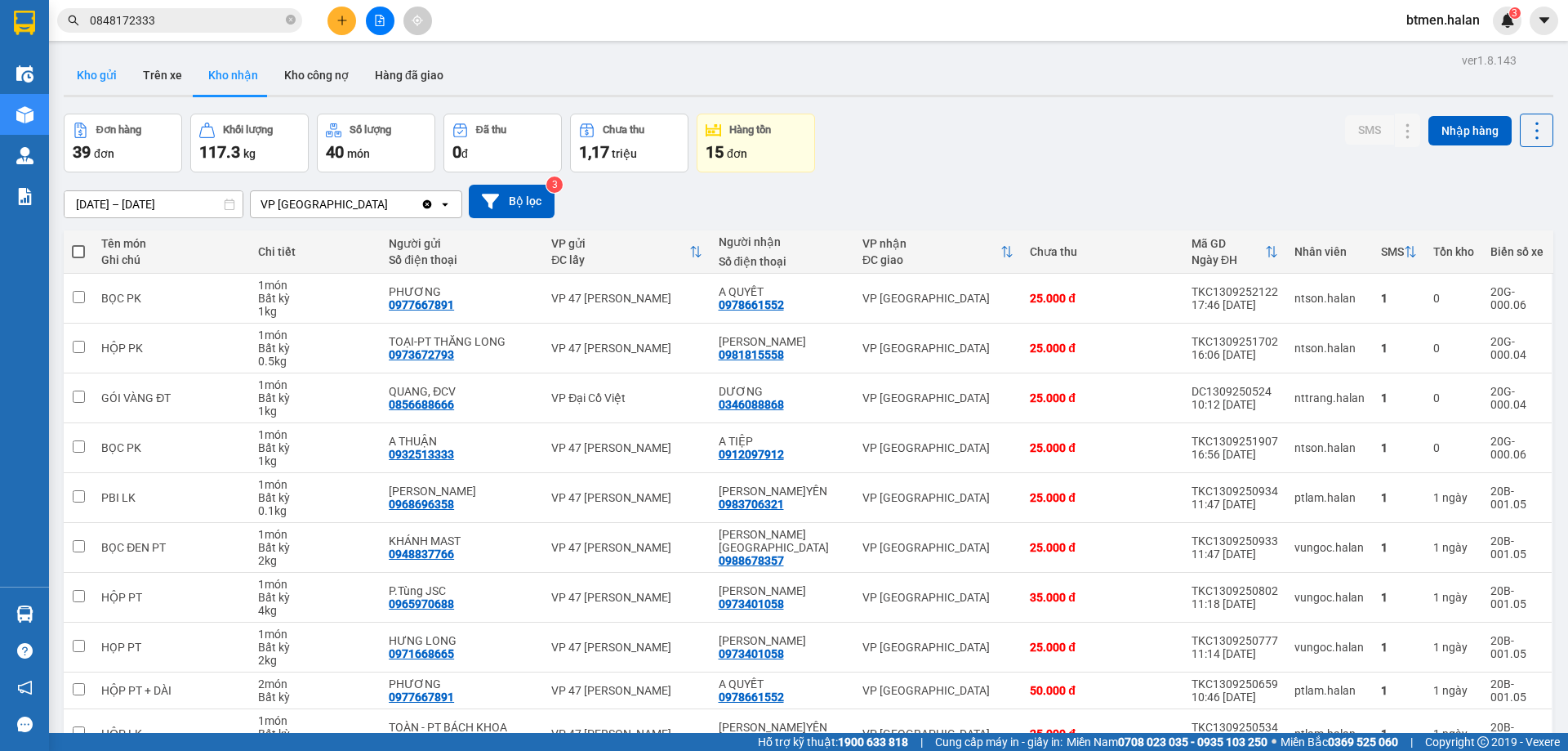
click at [112, 77] on button "Kho gửi" at bounding box center [96, 76] width 66 height 40
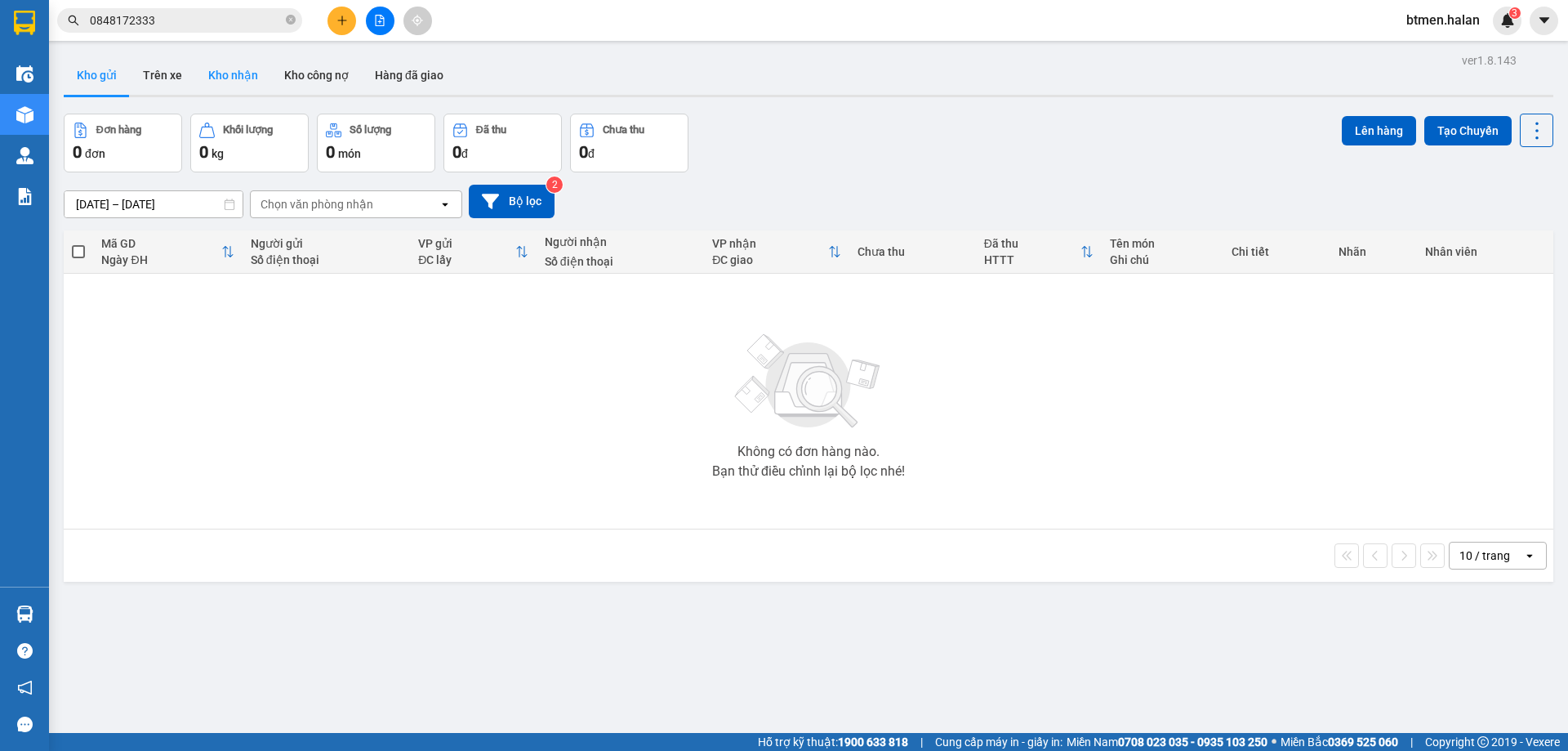
click at [222, 69] on button "Kho nhận" at bounding box center [233, 76] width 76 height 40
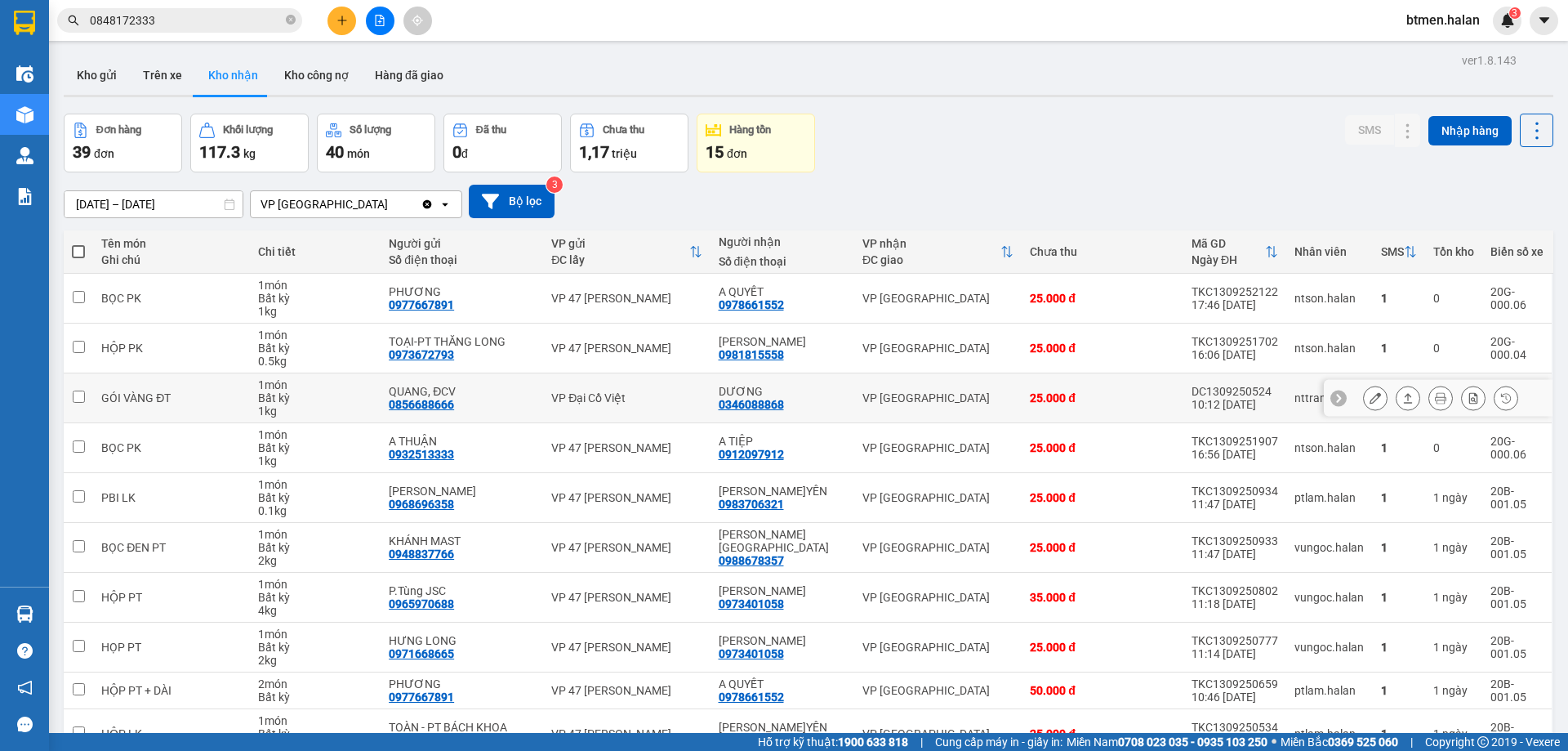
scroll to position [93, 0]
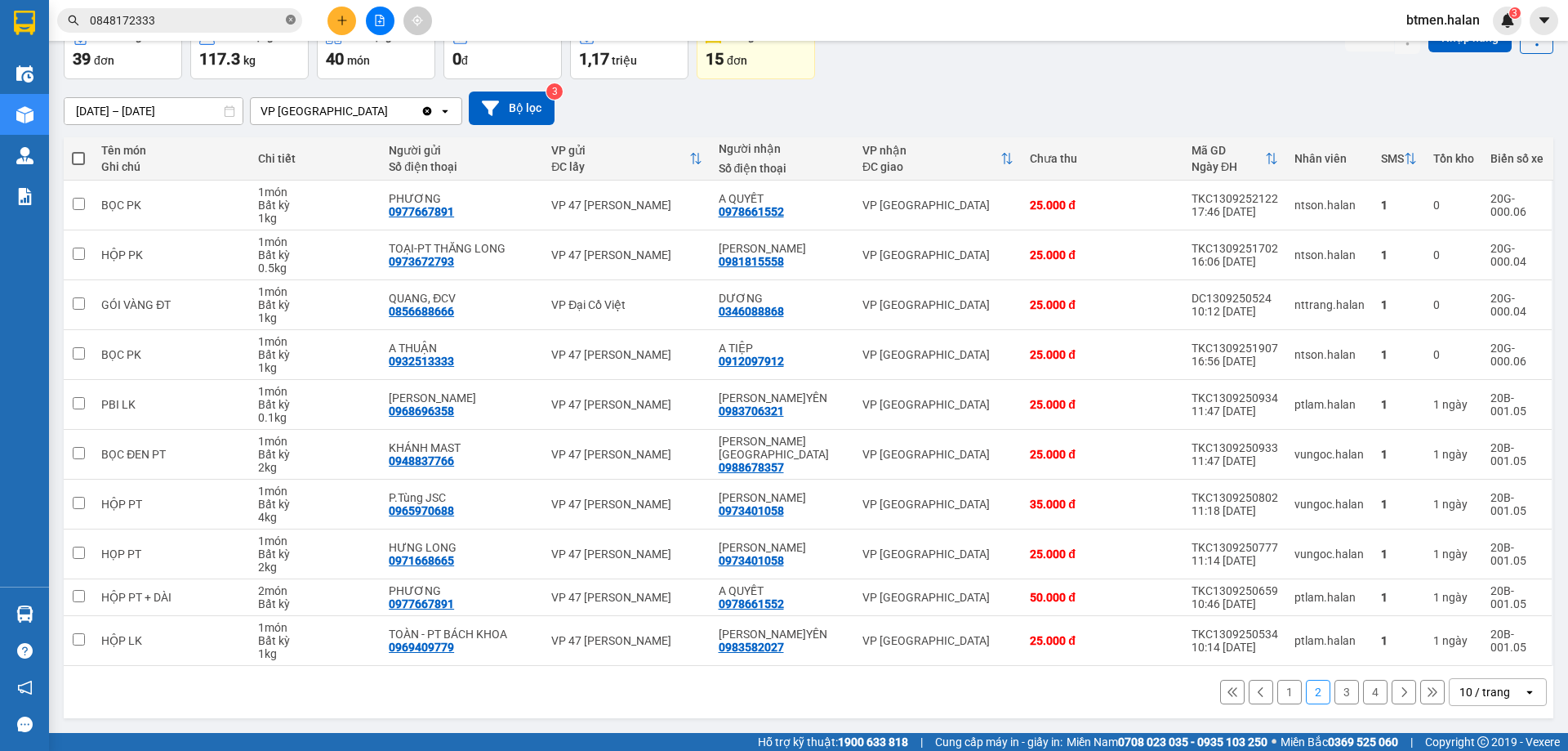
click at [289, 21] on icon "close-circle" at bounding box center [290, 19] width 9 height 9
paste input "0988969485"
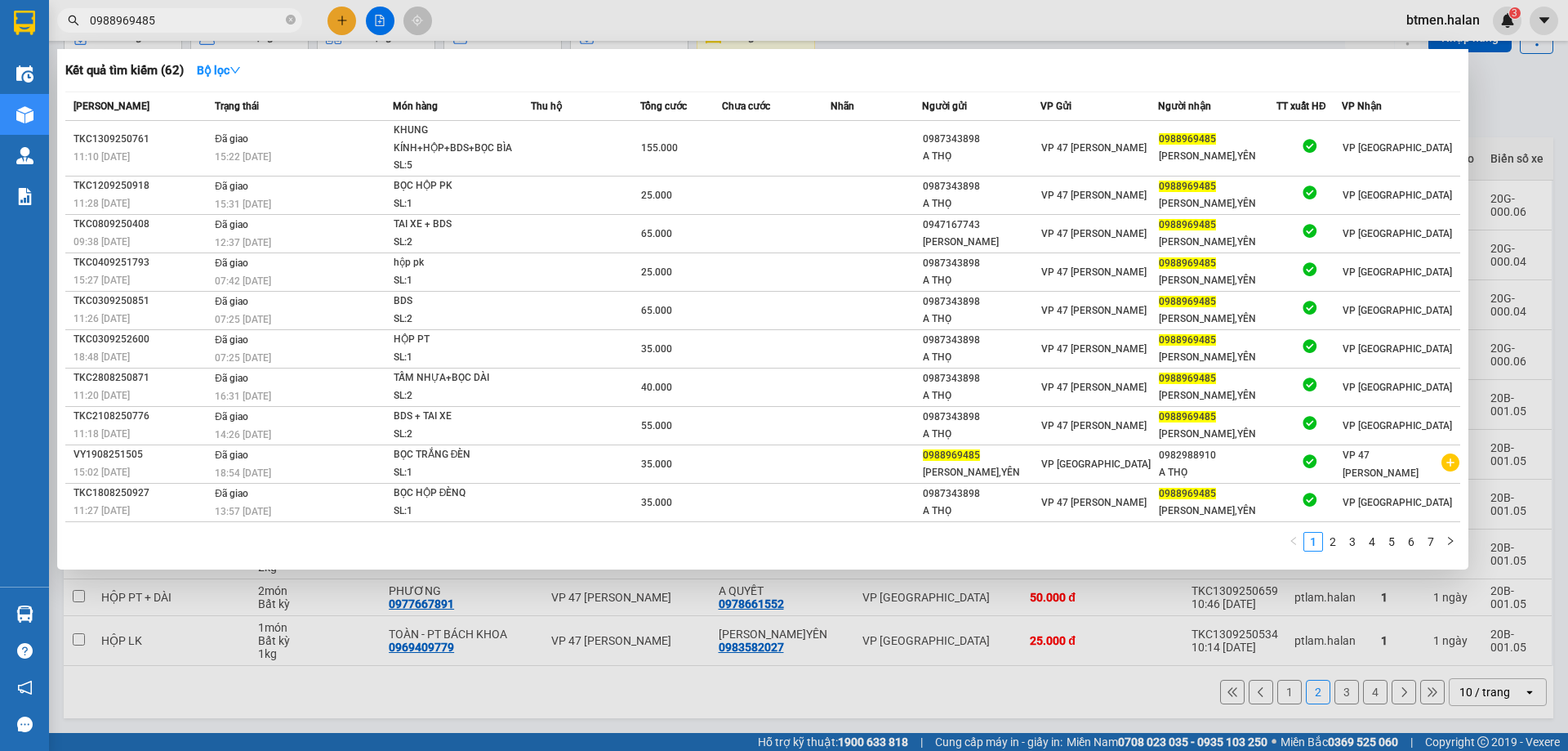
type input "0988969485"
click at [1486, 114] on div at bounding box center [784, 376] width 1568 height 751
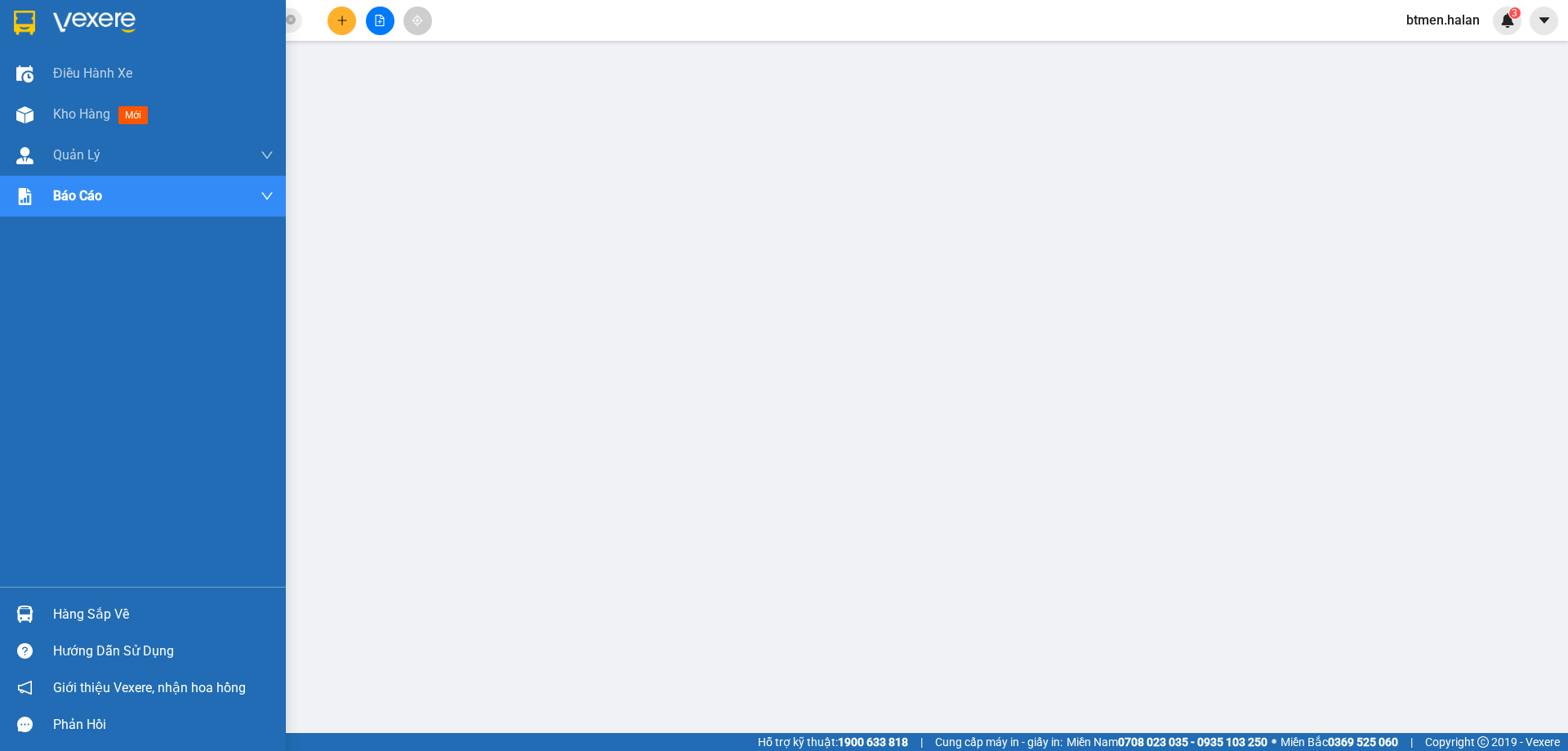
drag, startPoint x: 0, startPoint y: 0, endPoint x: 99, endPoint y: 618, distance: 625.9
click at [77, 594] on div "Hàng sắp về Hướng dẫn sử dụng Giới thiệu Vexere, nhận hoa hồng Phản hồi" at bounding box center [143, 665] width 286 height 156
click at [100, 618] on div "Hàng sắp về" at bounding box center [163, 614] width 221 height 25
drag, startPoint x: 40, startPoint y: 609, endPoint x: 279, endPoint y: 650, distance: 242.5
click at [44, 611] on div "Hàng sắp về" at bounding box center [143, 614] width 286 height 37
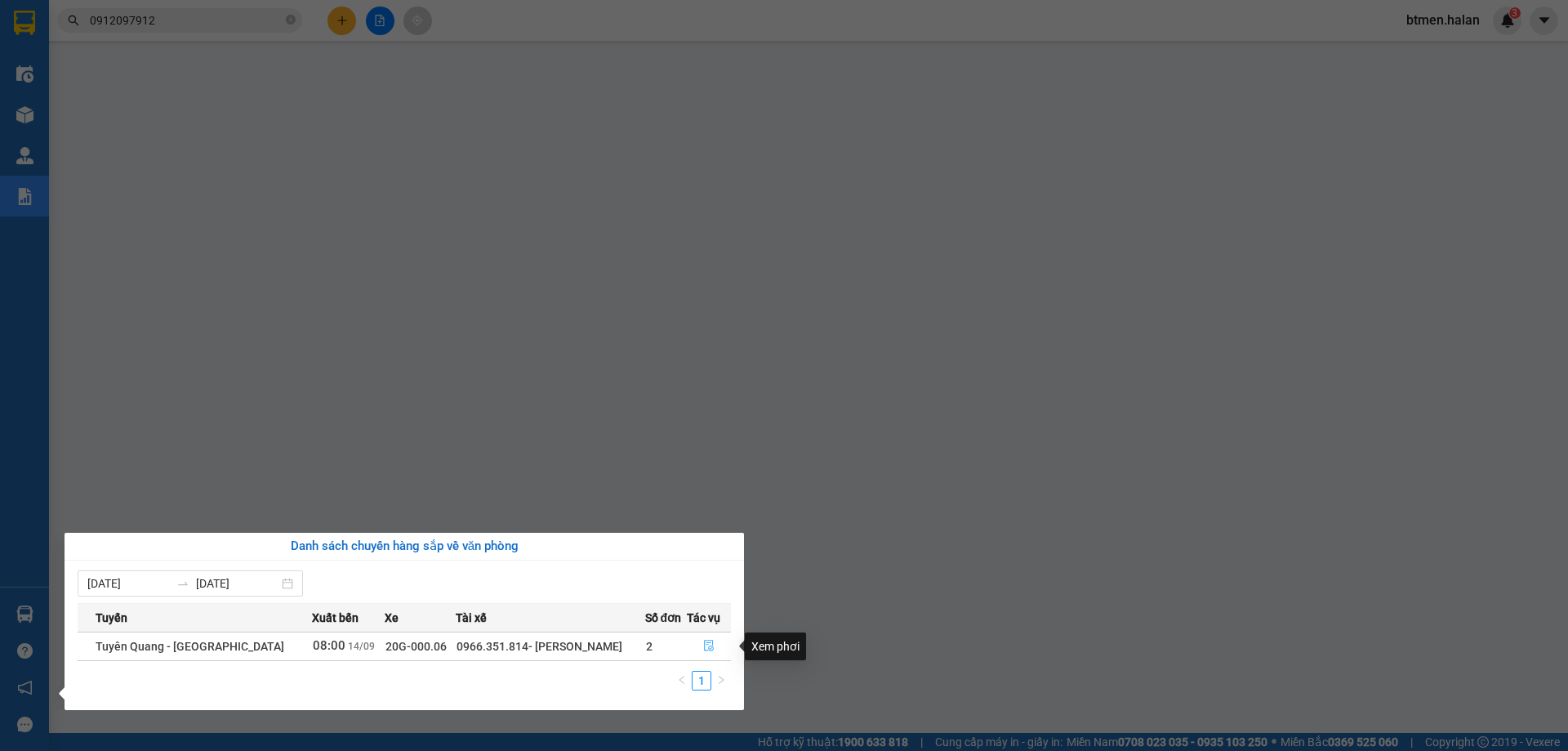
click at [704, 644] on icon "file-done" at bounding box center [708, 645] width 9 height 11
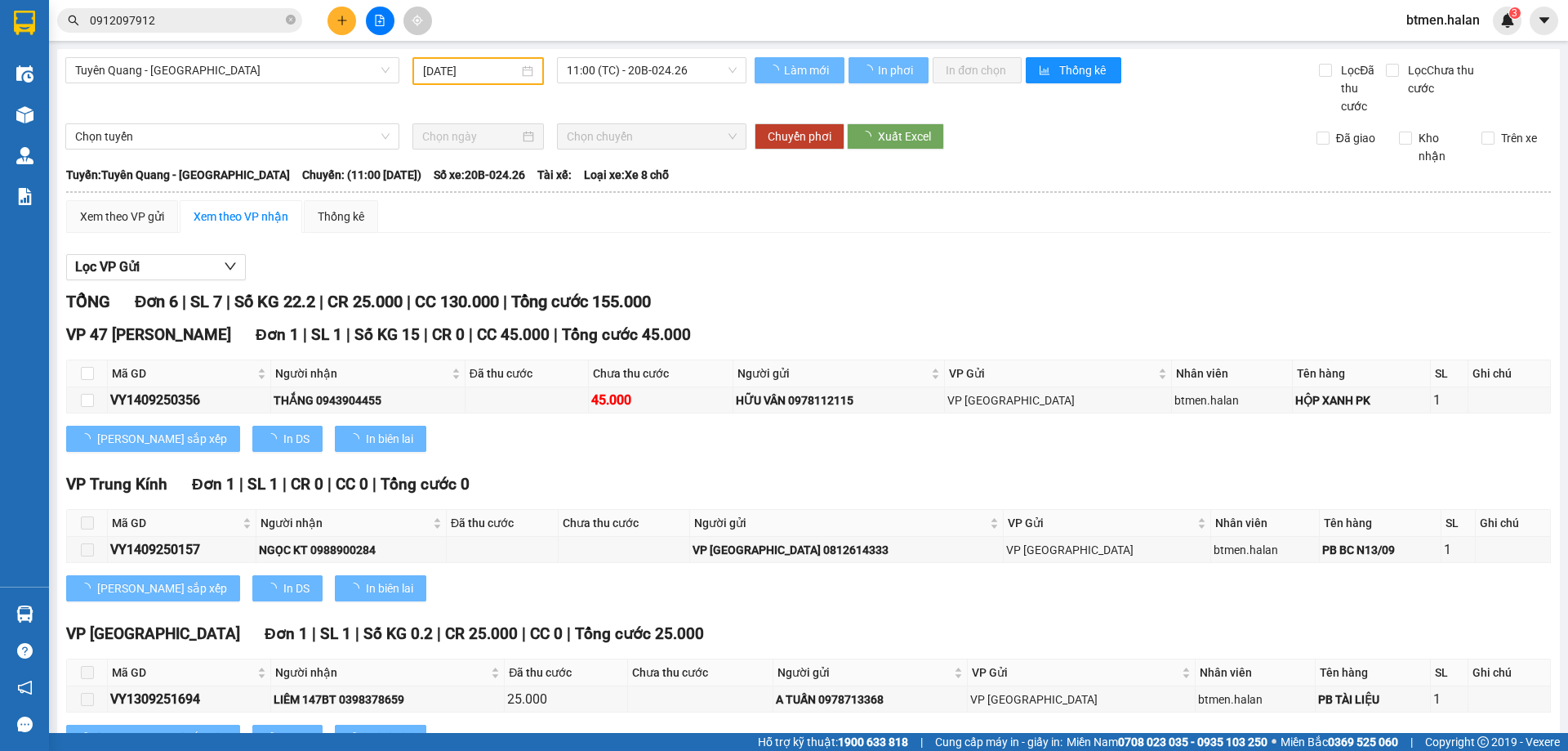
type input "[DATE]"
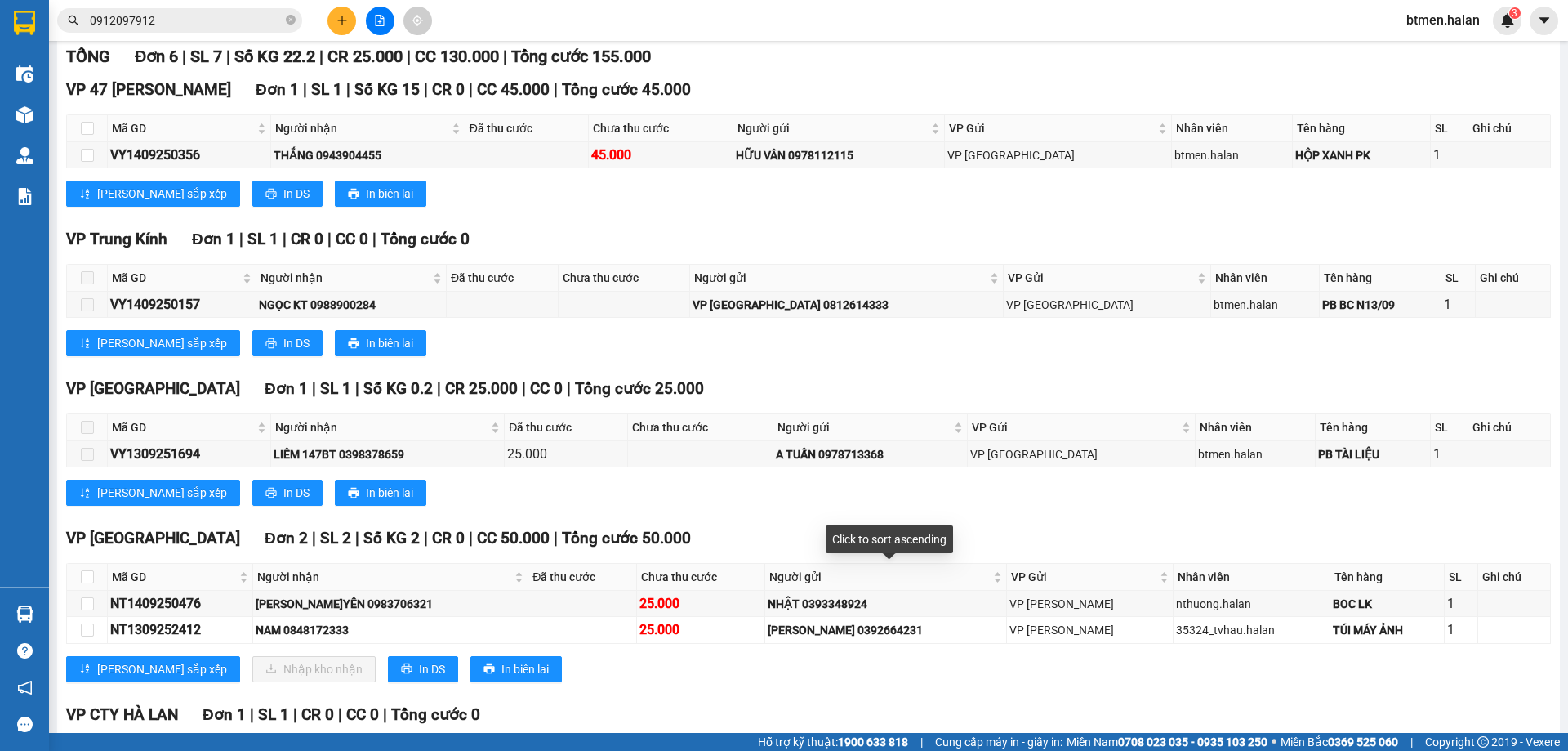
scroll to position [327, 0]
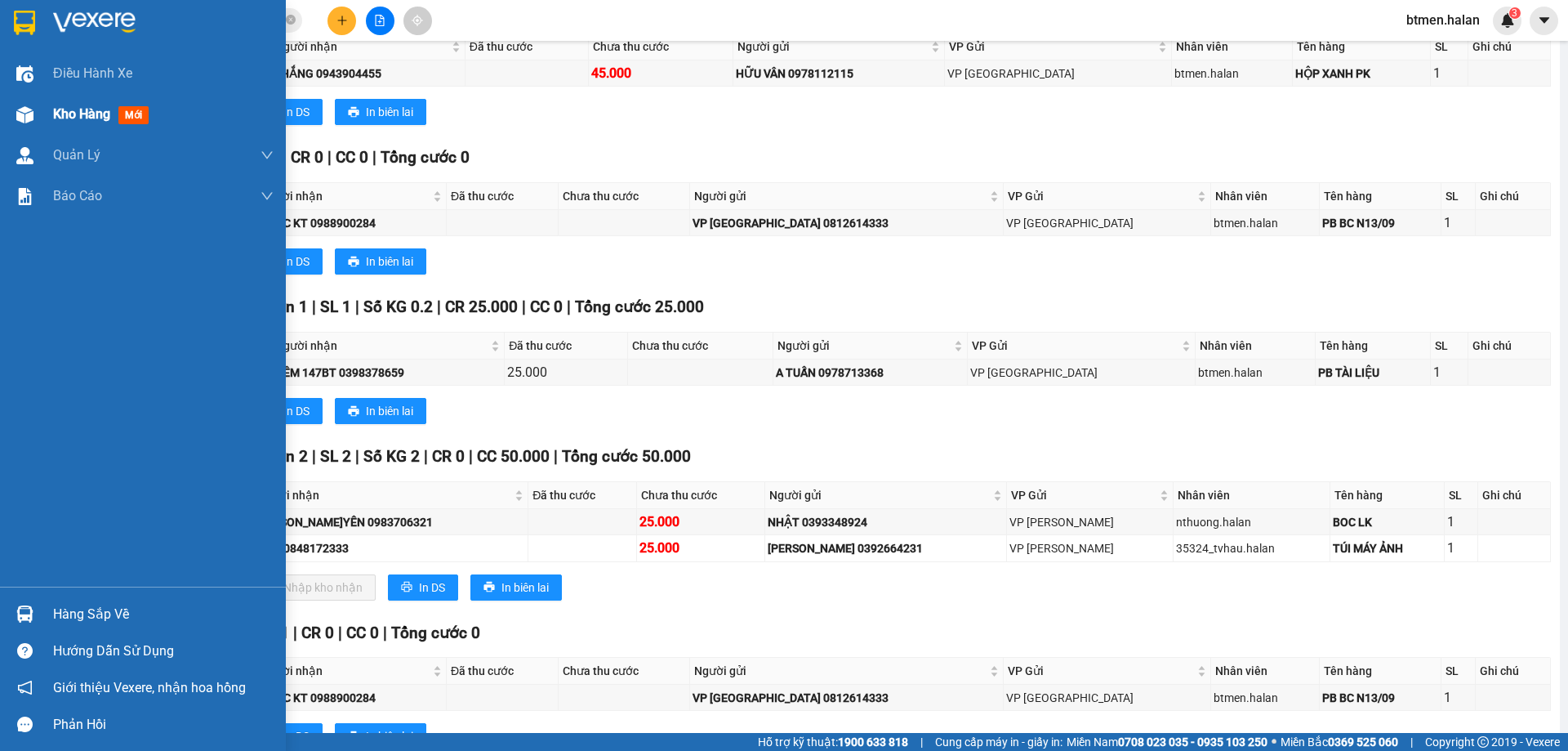
click at [42, 121] on div "Kho hàng mới" at bounding box center [143, 114] width 286 height 41
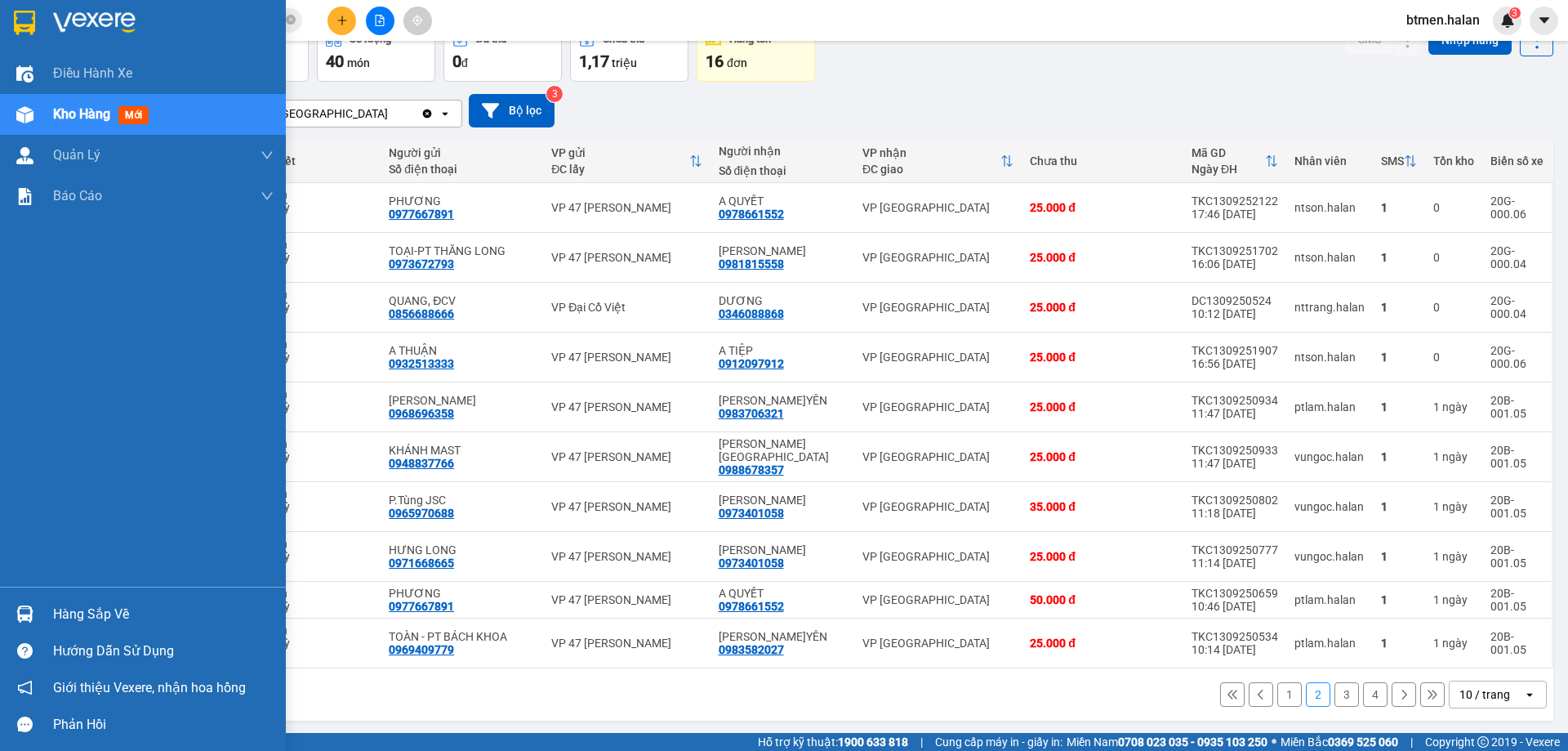
scroll to position [93, 0]
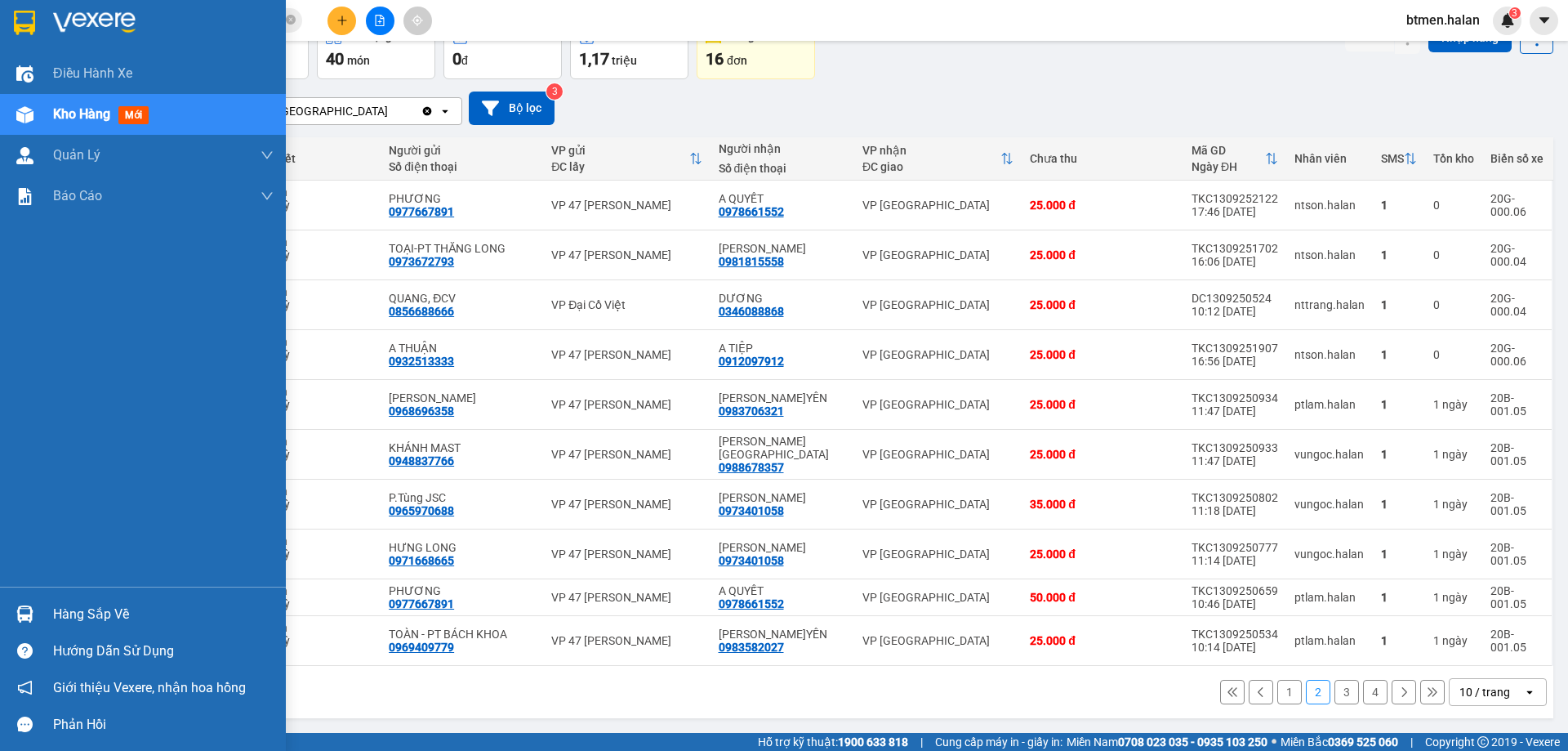
click at [51, 625] on div "Hàng sắp về" at bounding box center [143, 614] width 286 height 37
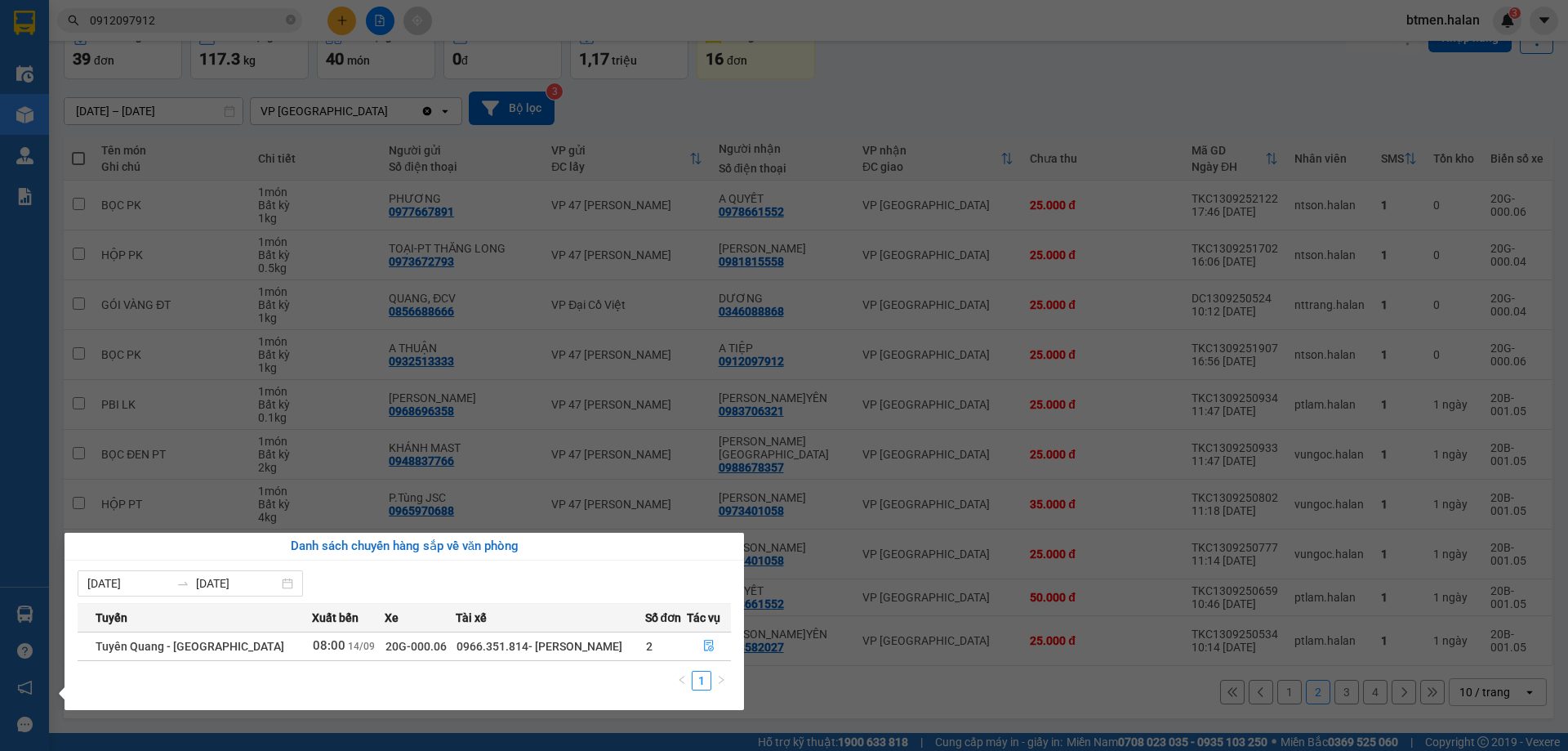
click at [969, 125] on section "Kết quả tìm kiếm ( 197 ) Bộ lọc Mã ĐH Trạng thái Món hàng Thu hộ Tổng cước Chưa…" at bounding box center [784, 376] width 1568 height 751
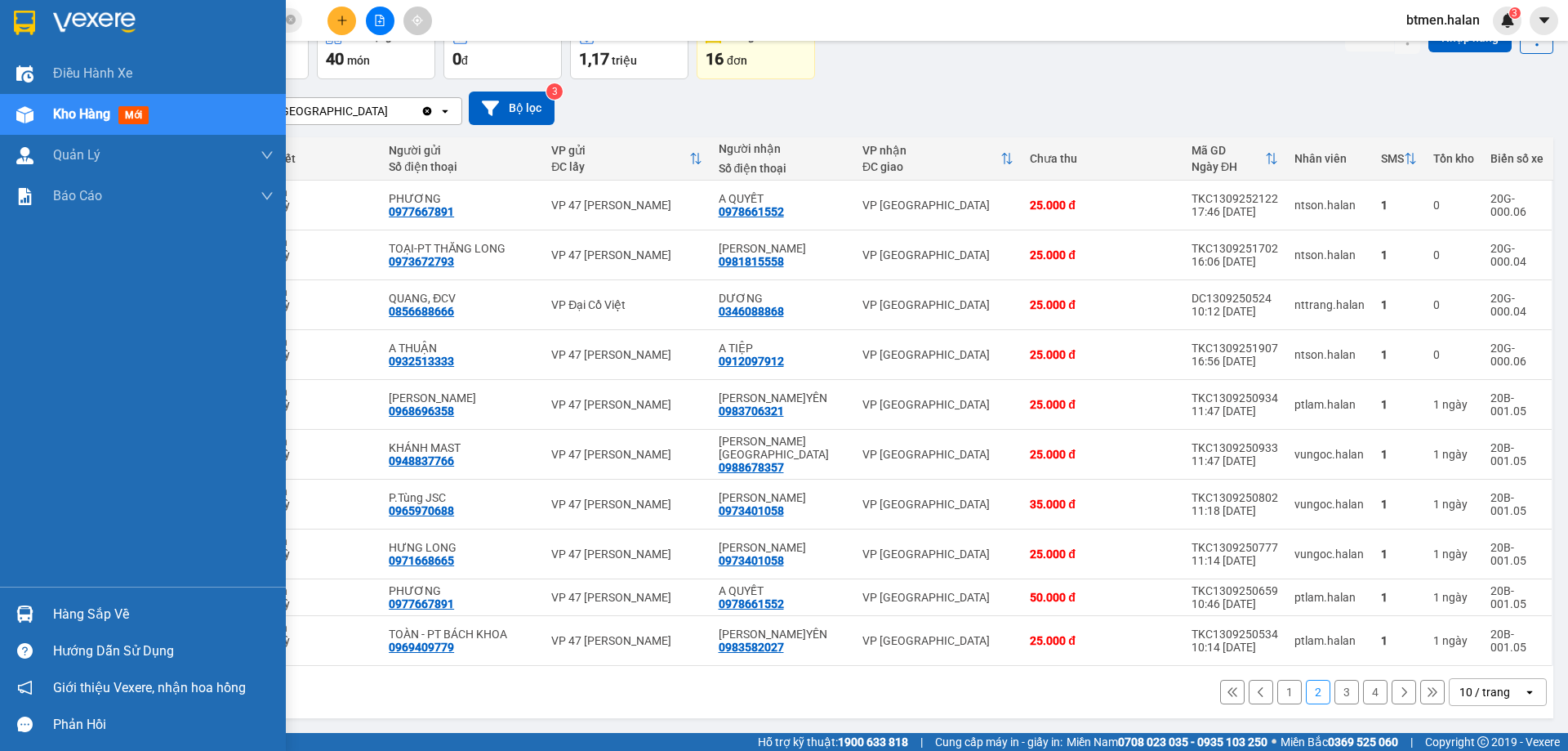
drag, startPoint x: 80, startPoint y: 604, endPoint x: 90, endPoint y: 604, distance: 10.0
click at [83, 604] on div "Hàng sắp về" at bounding box center [163, 614] width 221 height 25
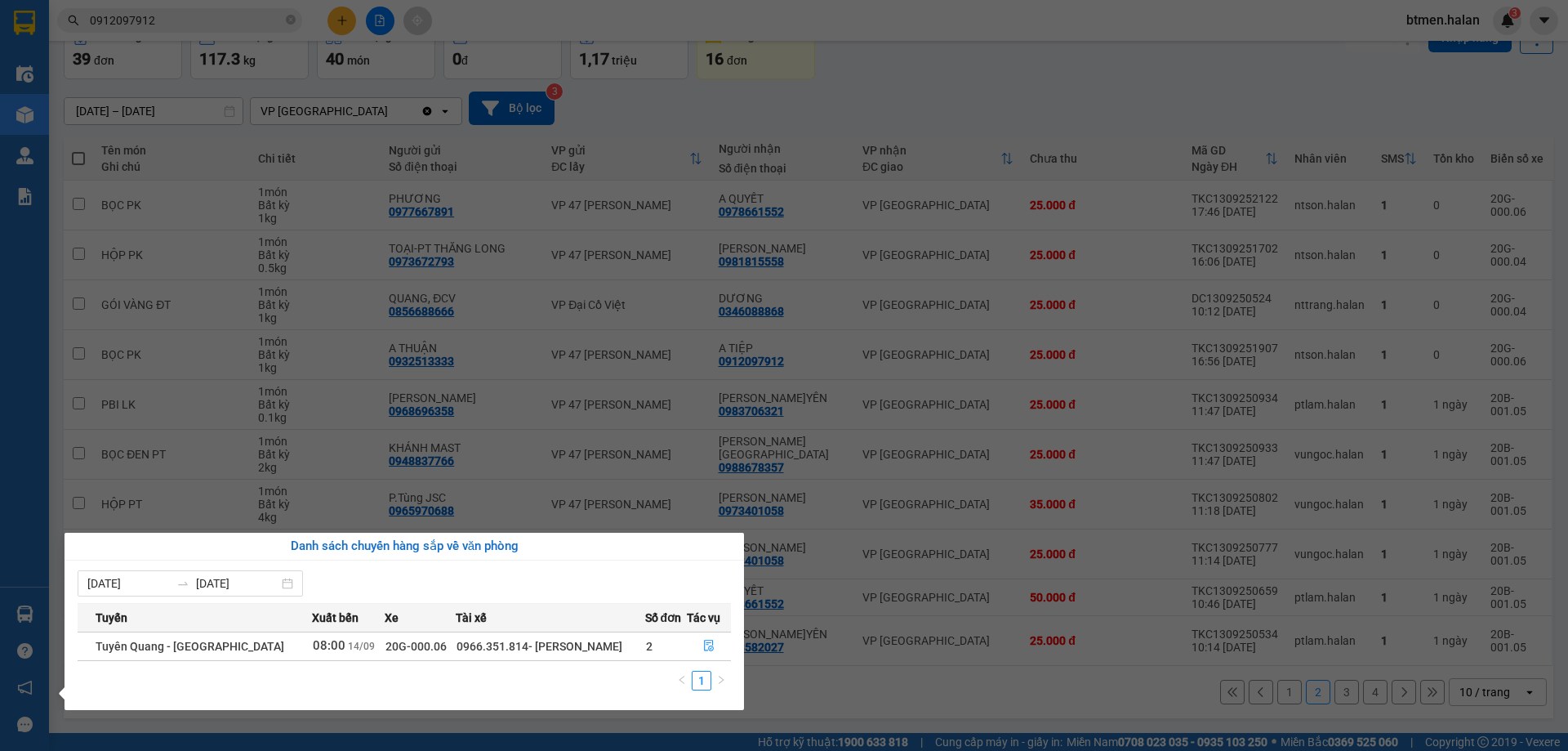
click at [983, 435] on section "Kết quả tìm kiếm ( 197 ) Bộ lọc Mã ĐH Trạng thái Món hàng Thu hộ Tổng cước Chưa…" at bounding box center [784, 376] width 1568 height 751
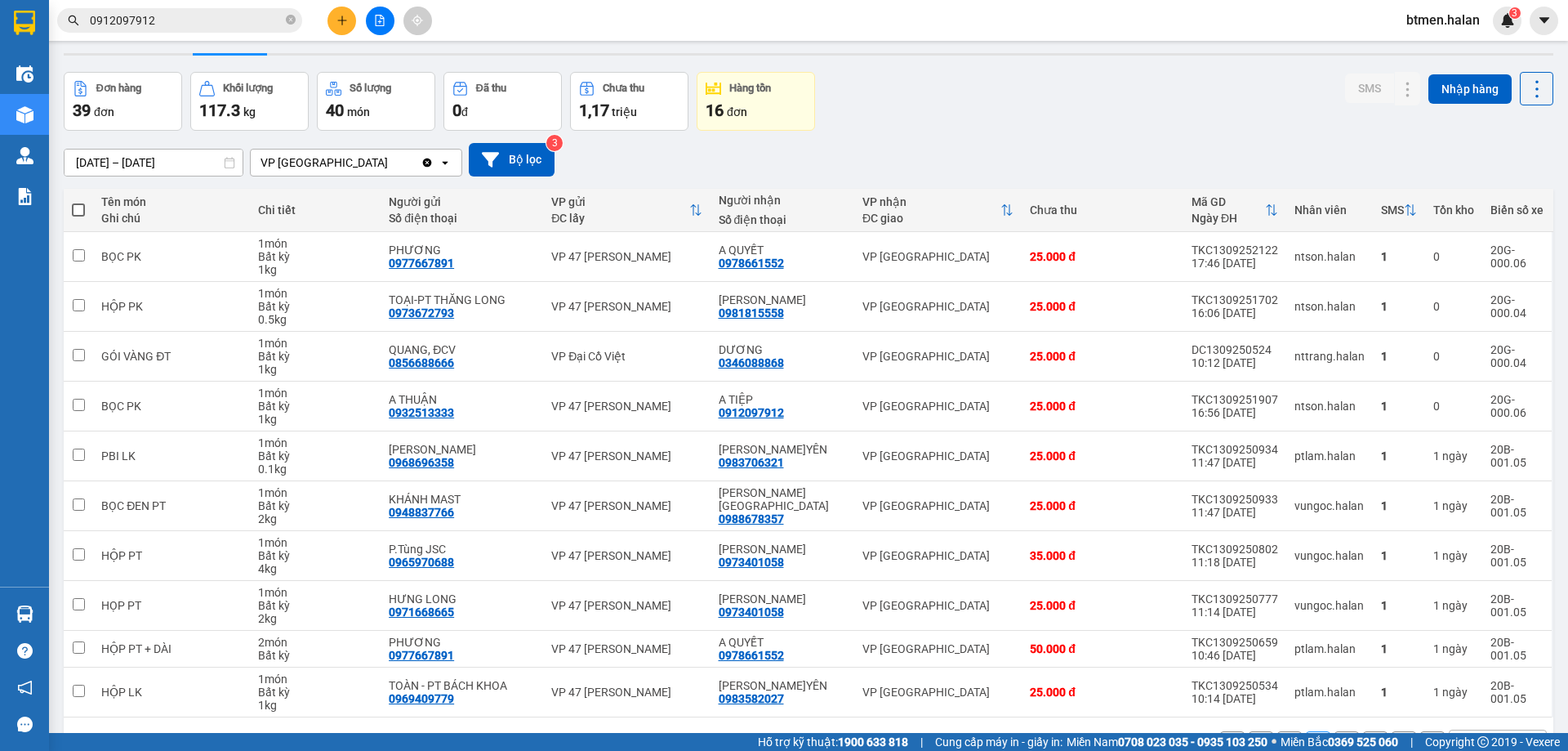
scroll to position [0, 0]
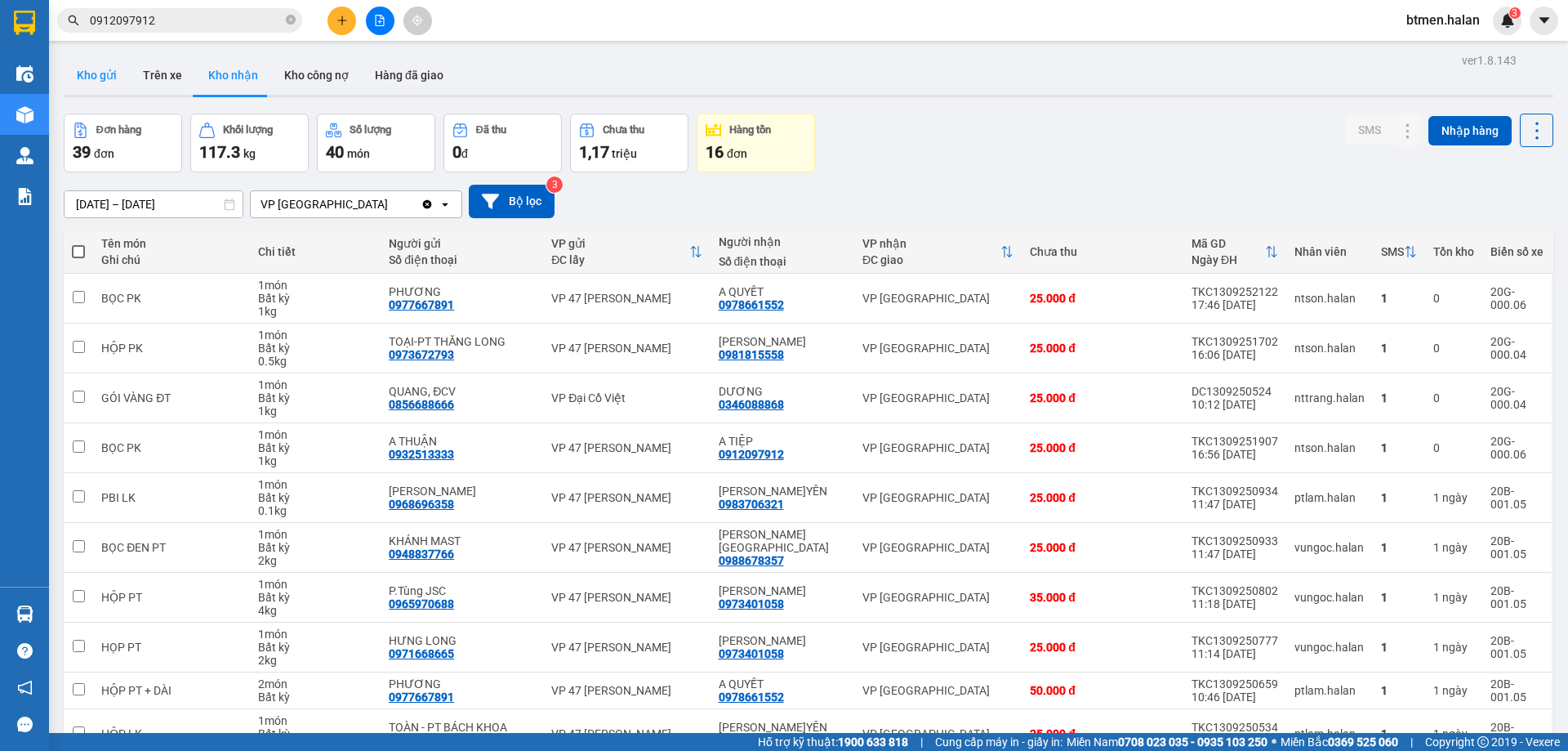
click at [110, 79] on button "Kho gửi" at bounding box center [96, 76] width 66 height 40
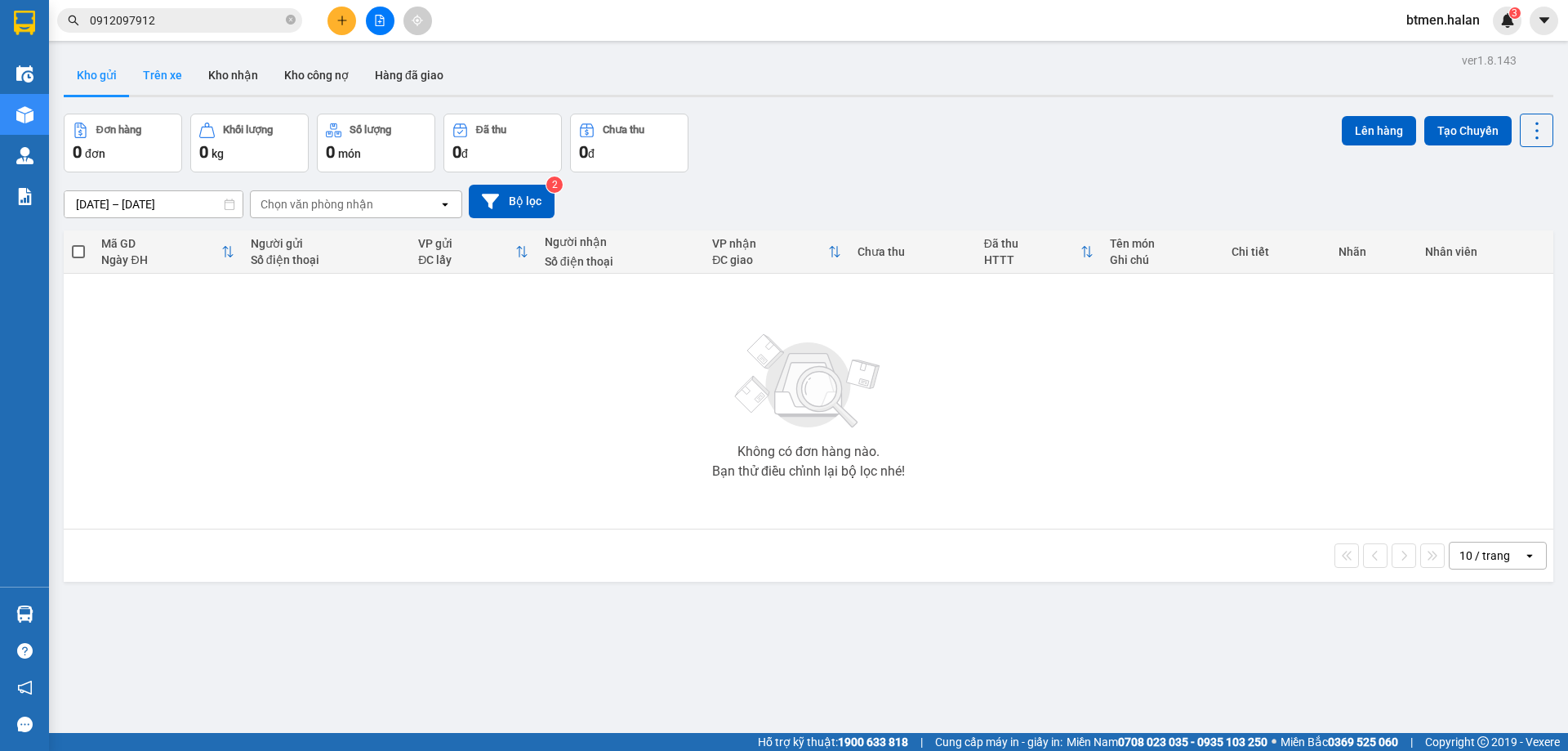
click at [161, 73] on button "Trên xe" at bounding box center [162, 76] width 65 height 40
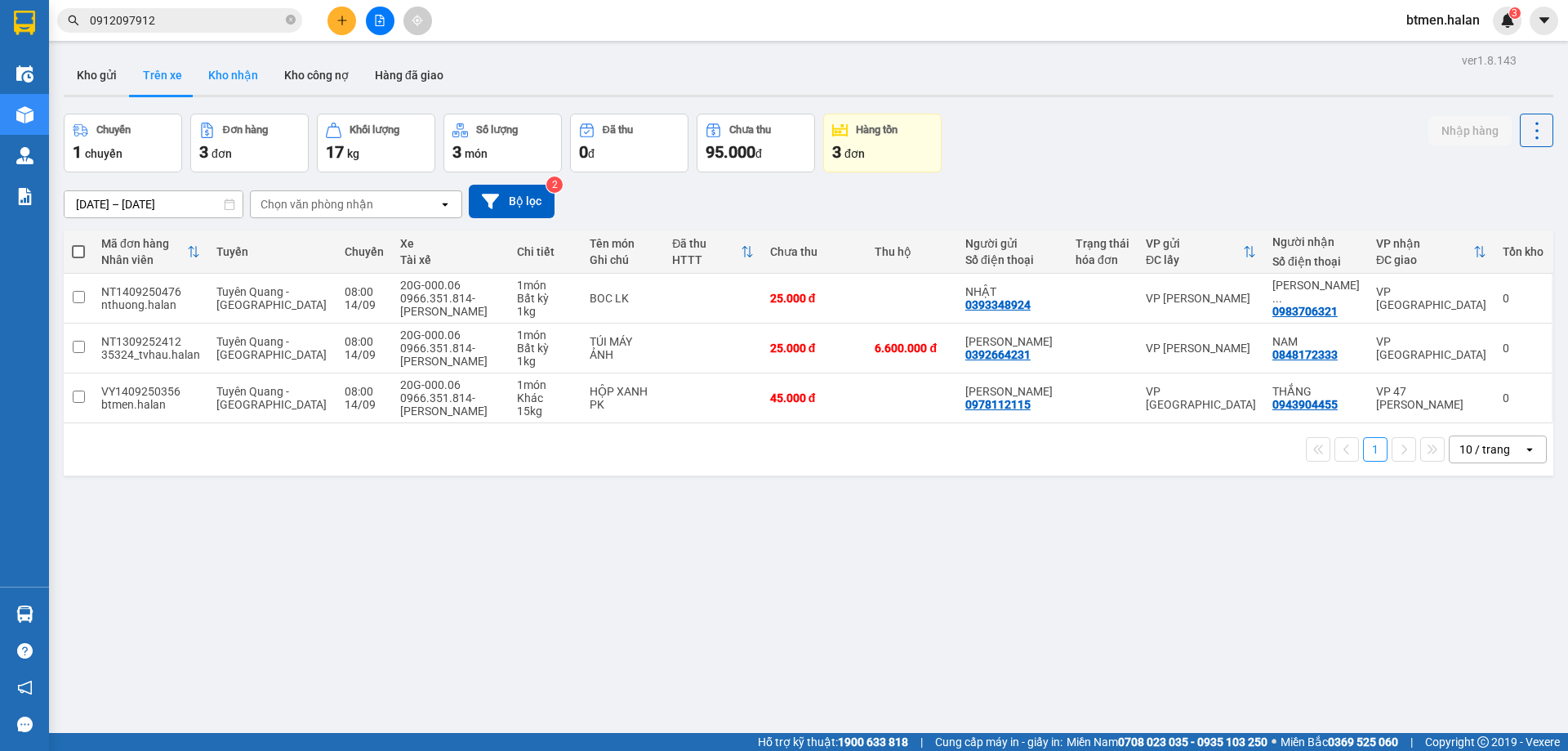
click at [227, 85] on button "Kho nhận" at bounding box center [233, 76] width 76 height 40
type input "[DATE] – [DATE]"
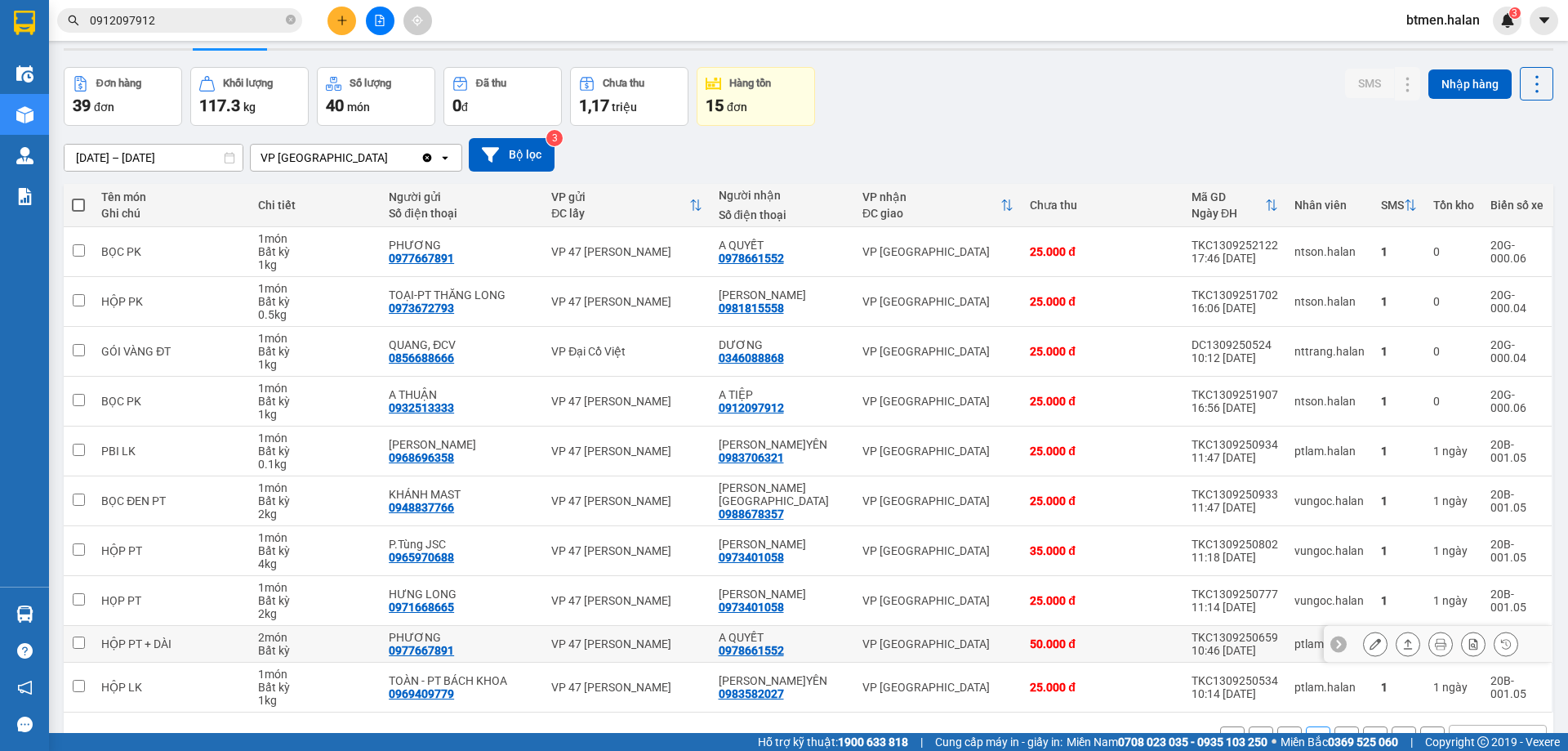
scroll to position [93, 0]
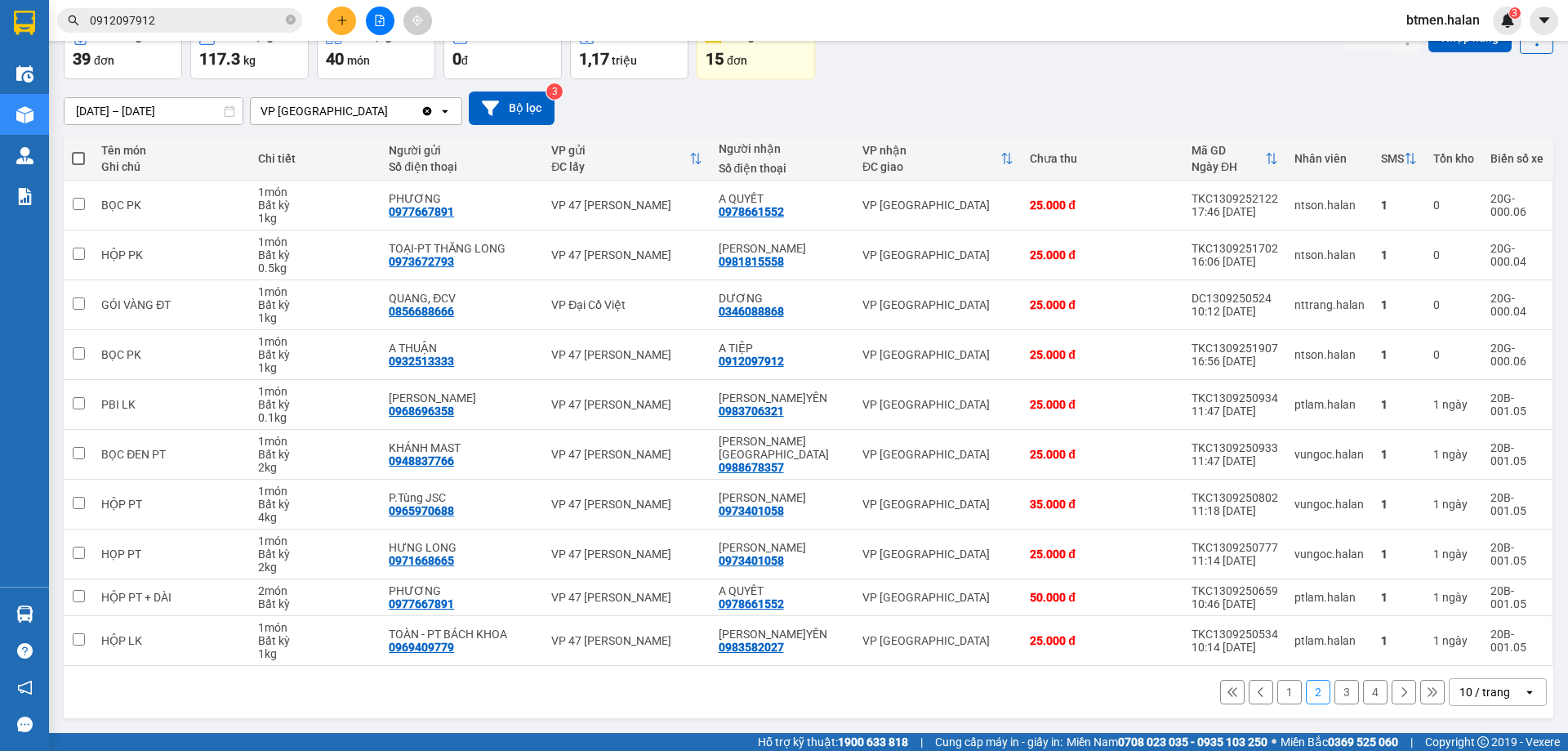
click at [1277, 693] on button "1" at bounding box center [1289, 692] width 25 height 25
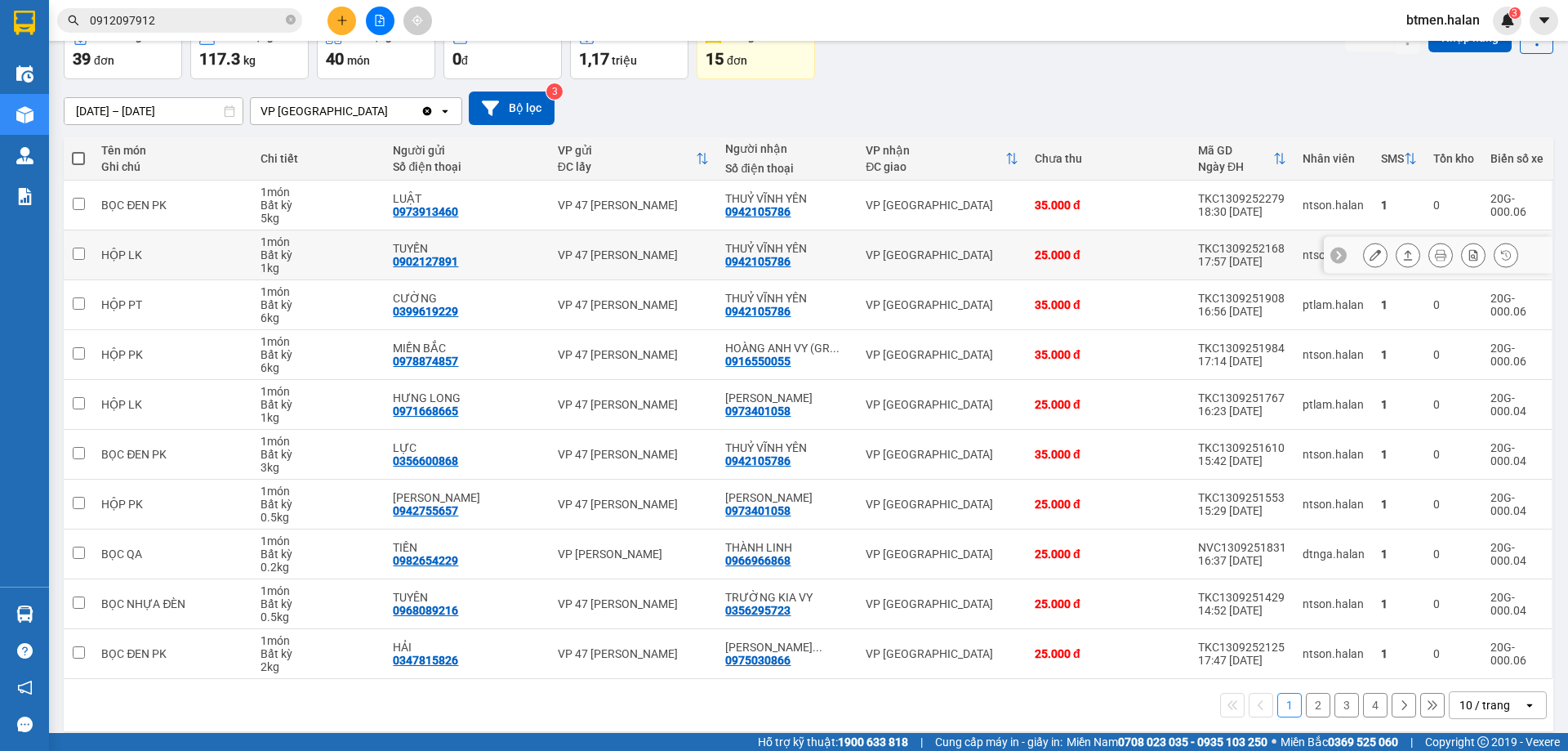
click at [727, 264] on div "0942105786" at bounding box center [757, 261] width 65 height 13
copy div "0942105786"
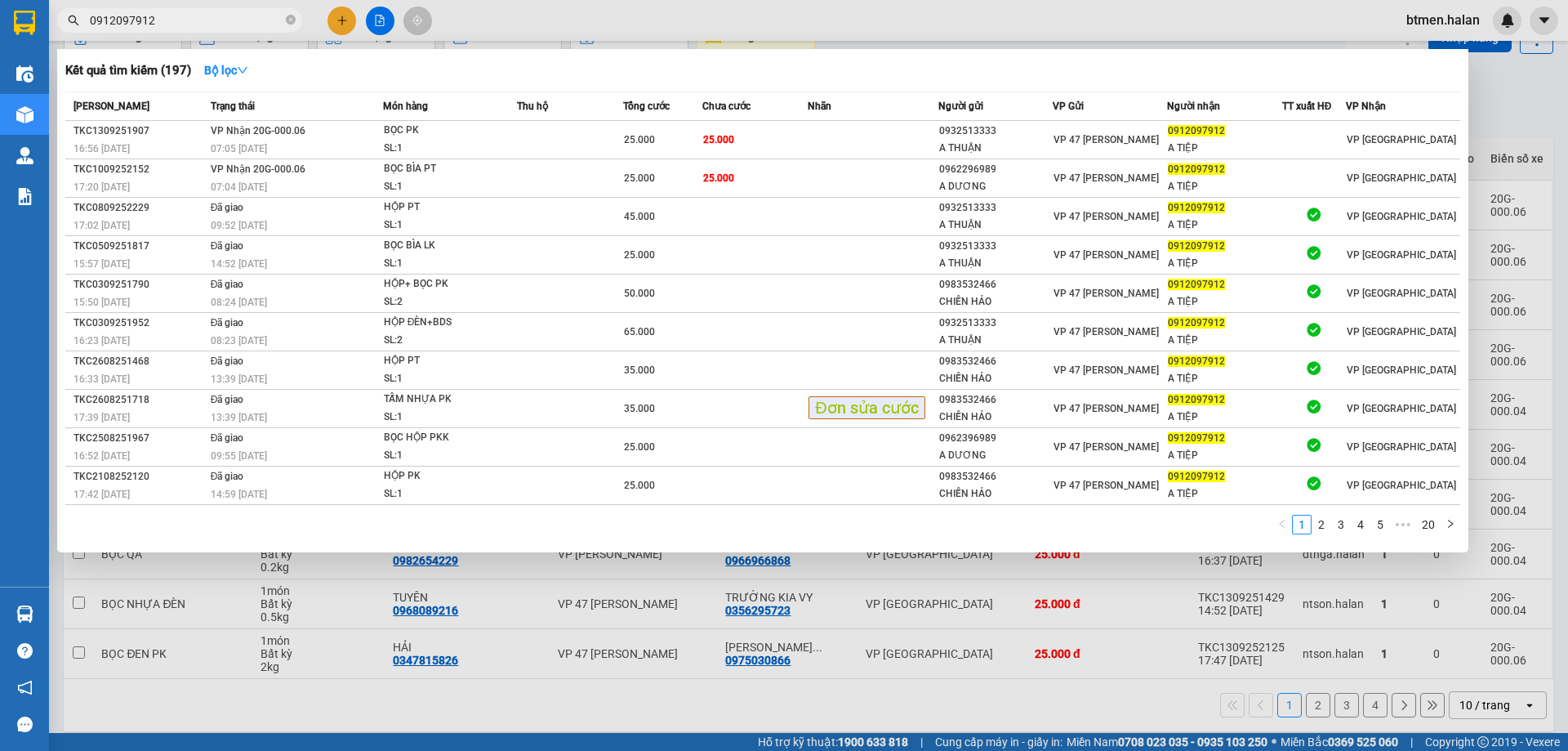
click at [223, 15] on input "0912097912" at bounding box center [186, 20] width 192 height 18
paste input "42105786"
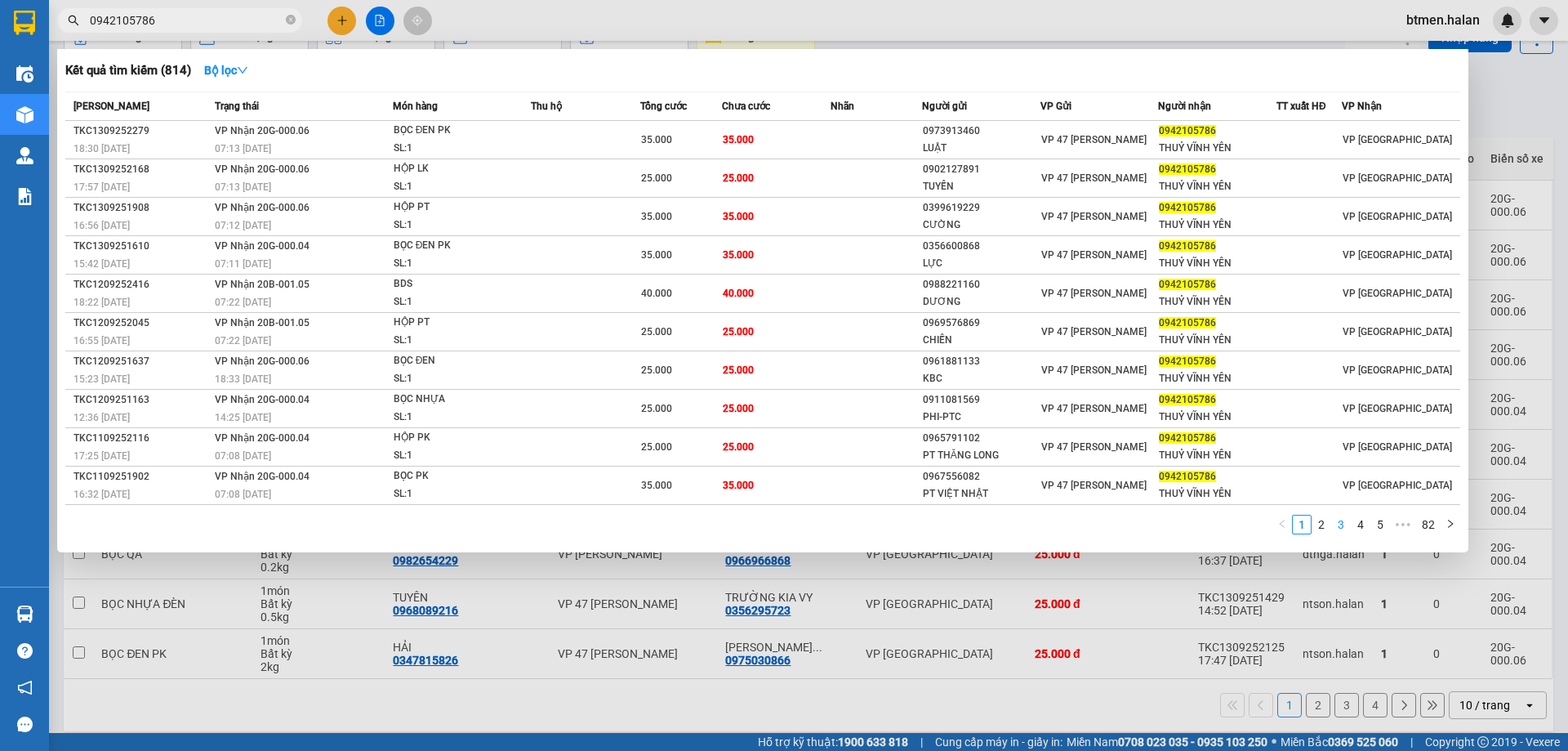
type input "0942105786"
click at [1335, 529] on link "3" at bounding box center [1340, 524] width 18 height 18
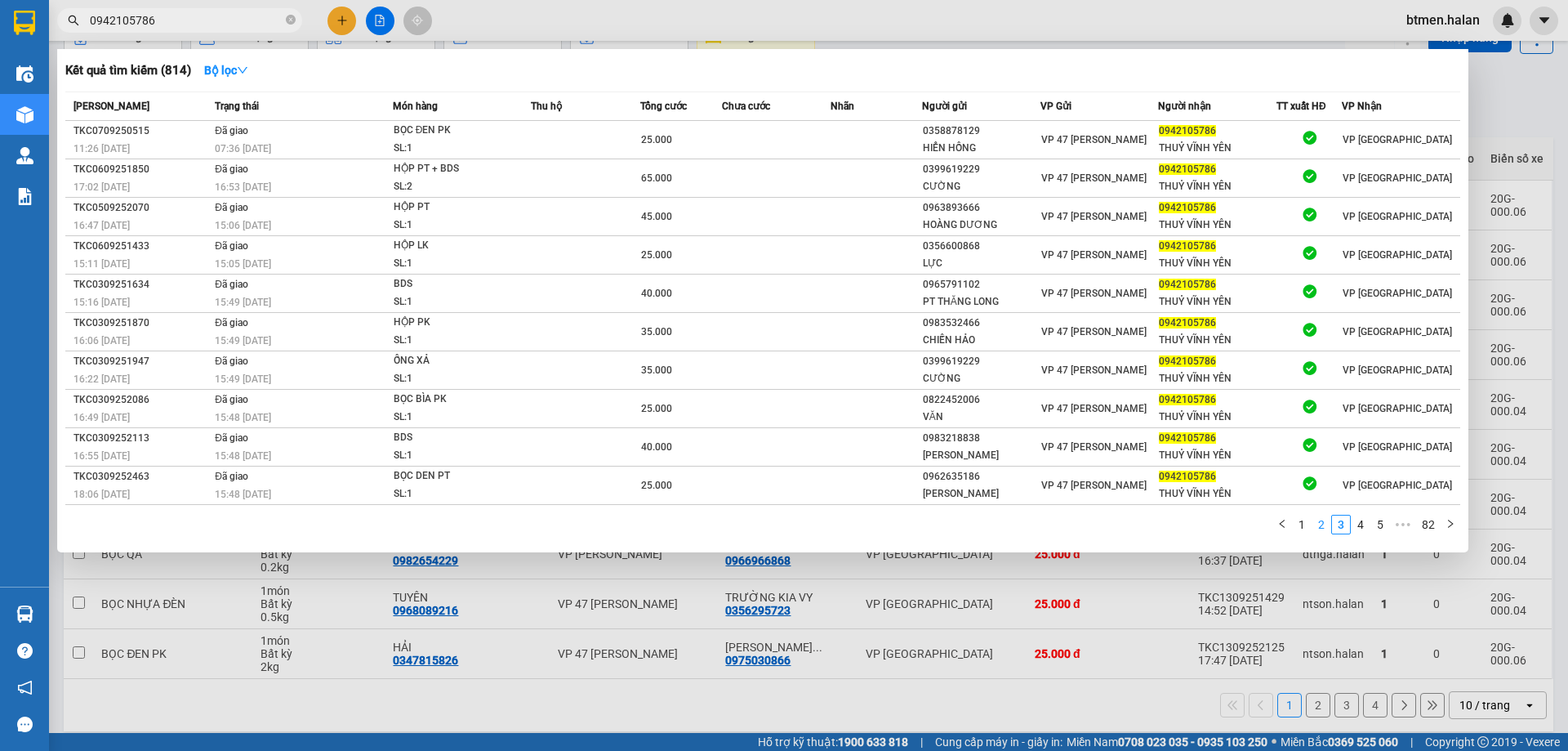
click at [1321, 528] on link "2" at bounding box center [1321, 524] width 18 height 18
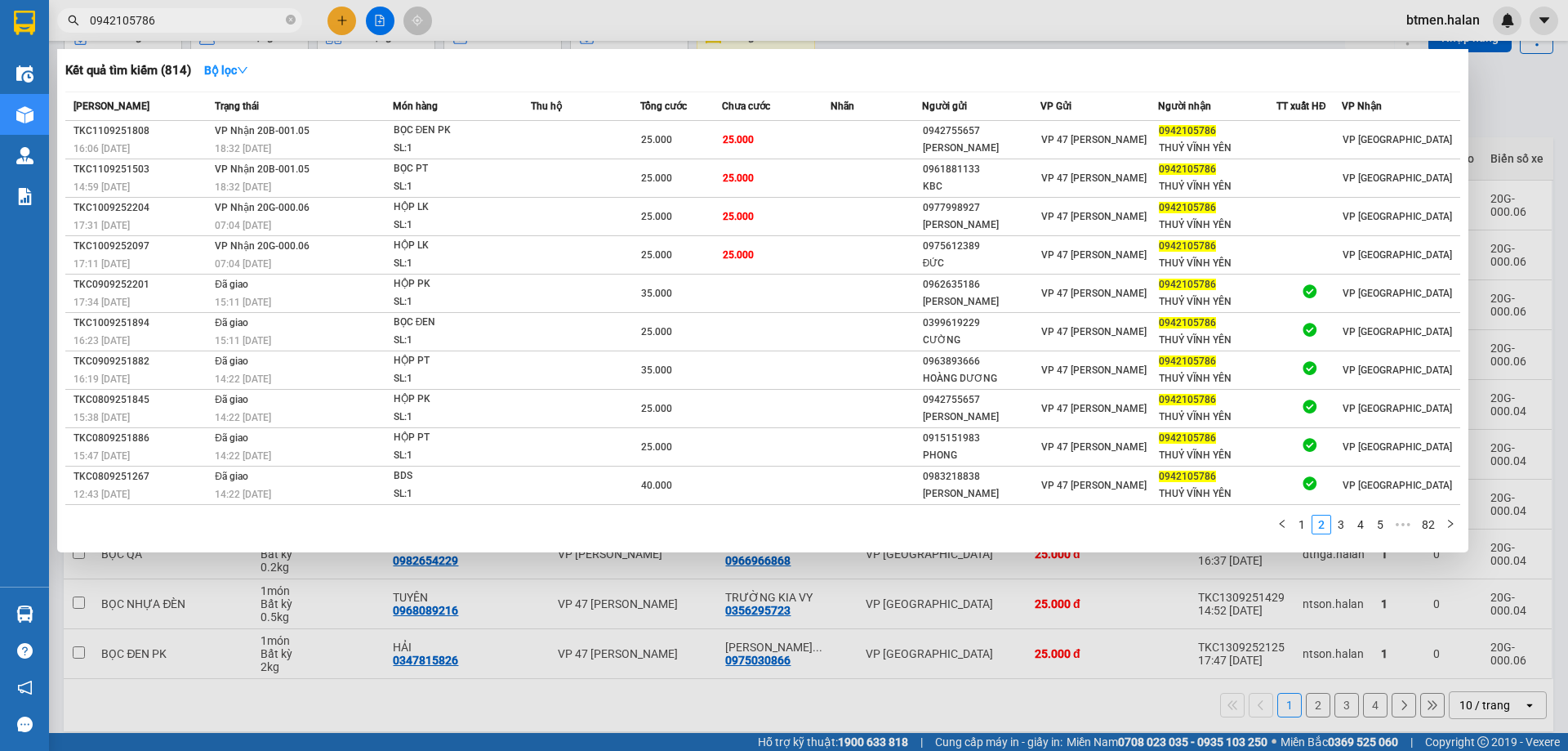
click at [1435, 78] on div "Kết quả tìm kiếm ( 814 ) Bộ lọc" at bounding box center [763, 70] width 1395 height 26
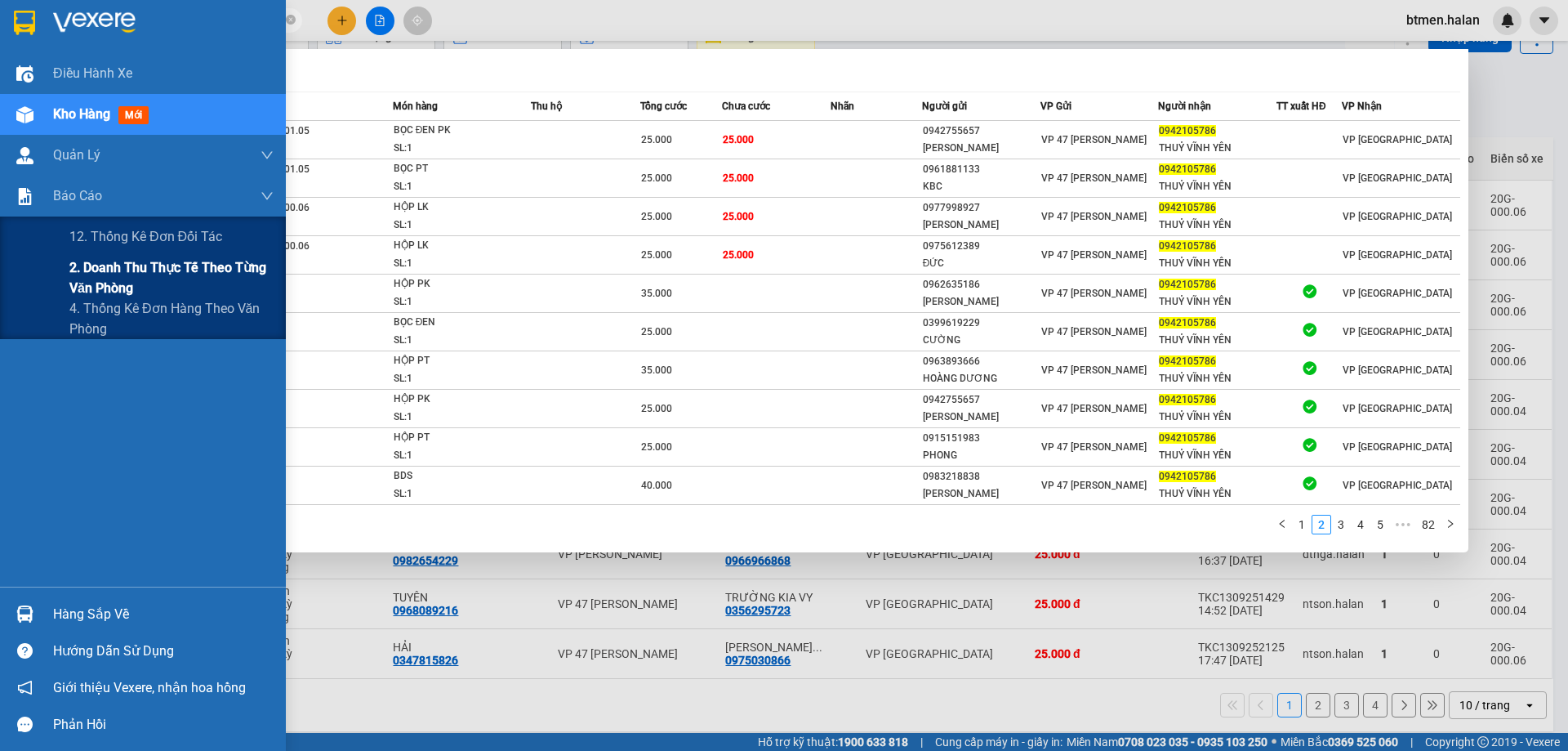
click at [76, 265] on span "2. Doanh thu thực tế theo từng văn phòng" at bounding box center [172, 278] width 204 height 41
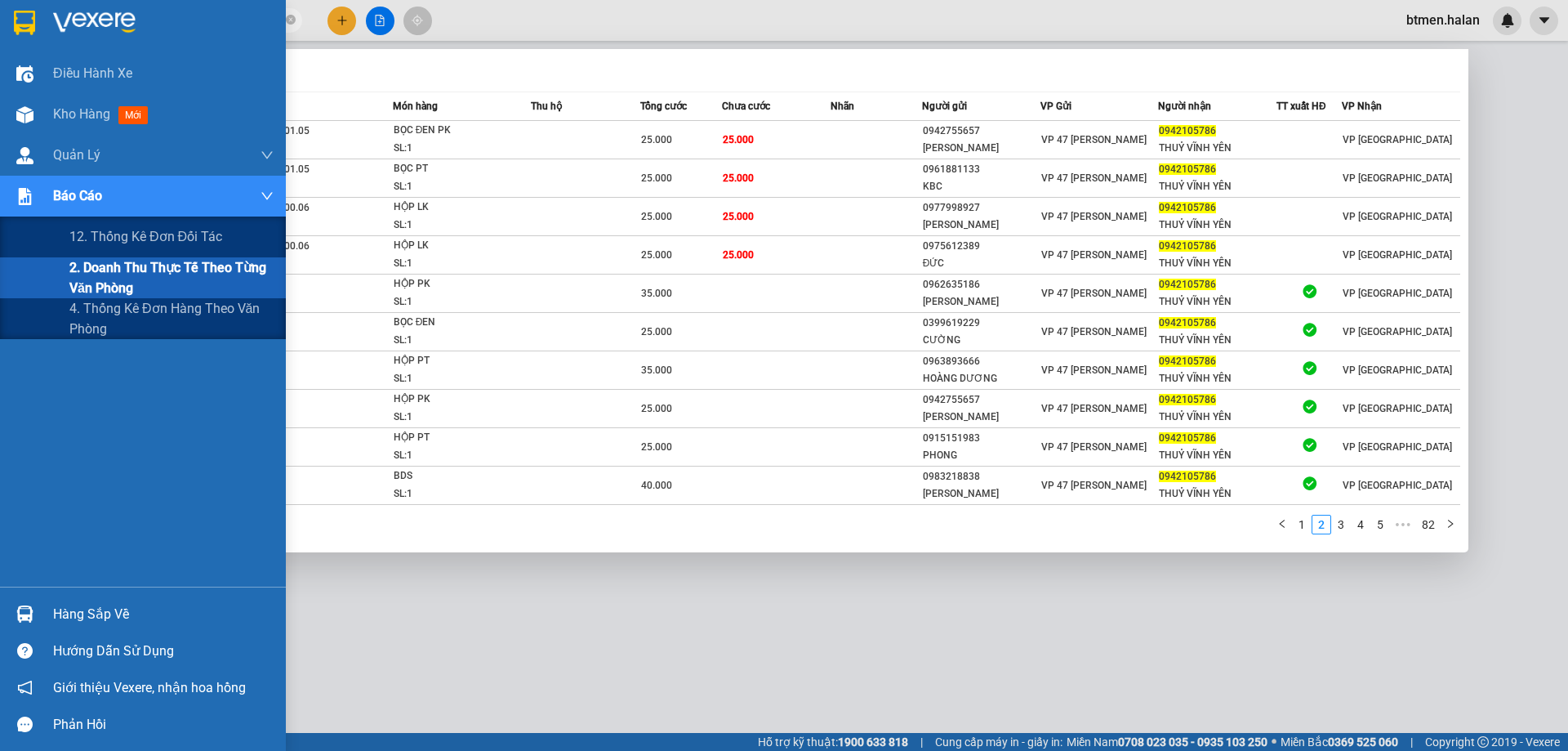
scroll to position [59, 0]
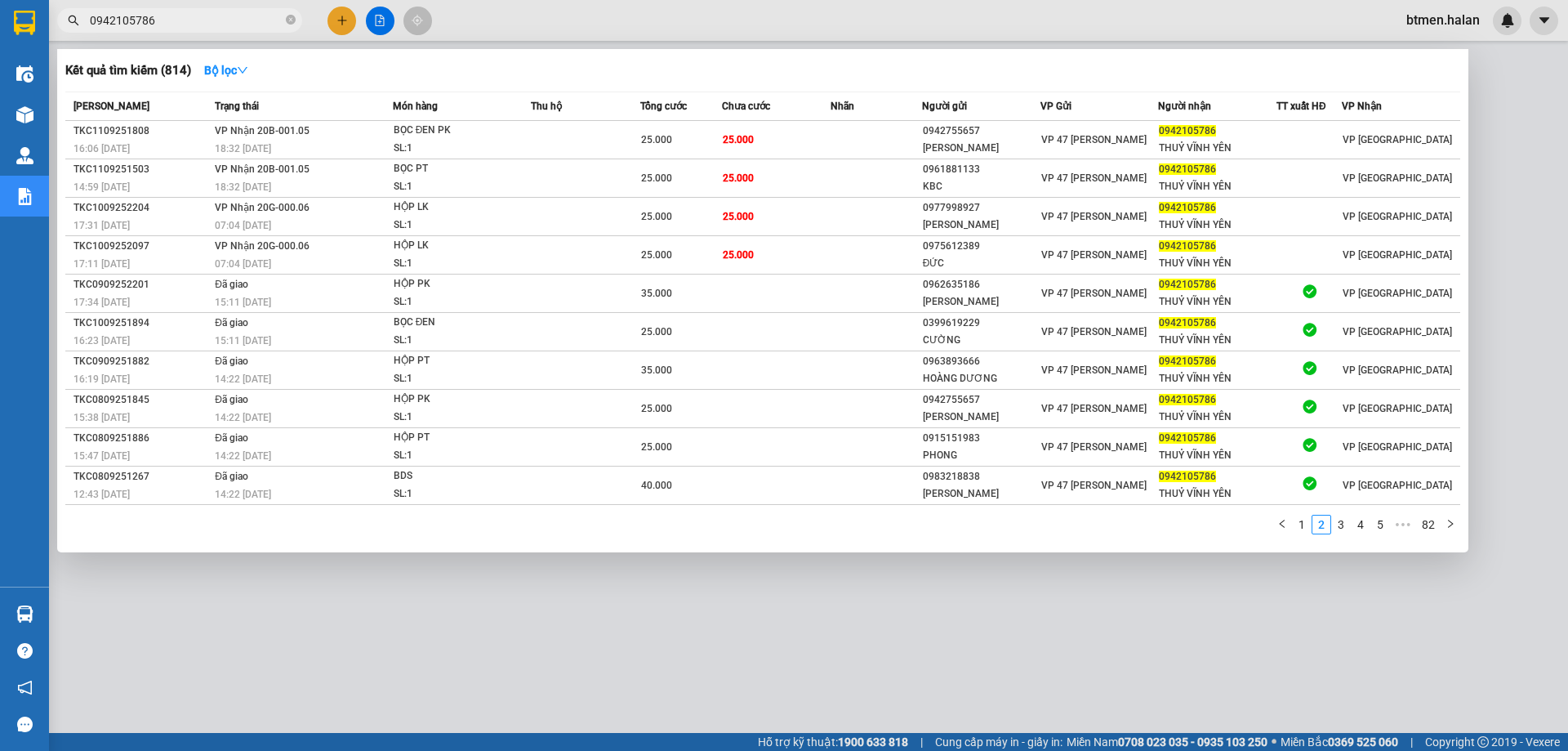
click at [1521, 357] on div at bounding box center [784, 376] width 1568 height 751
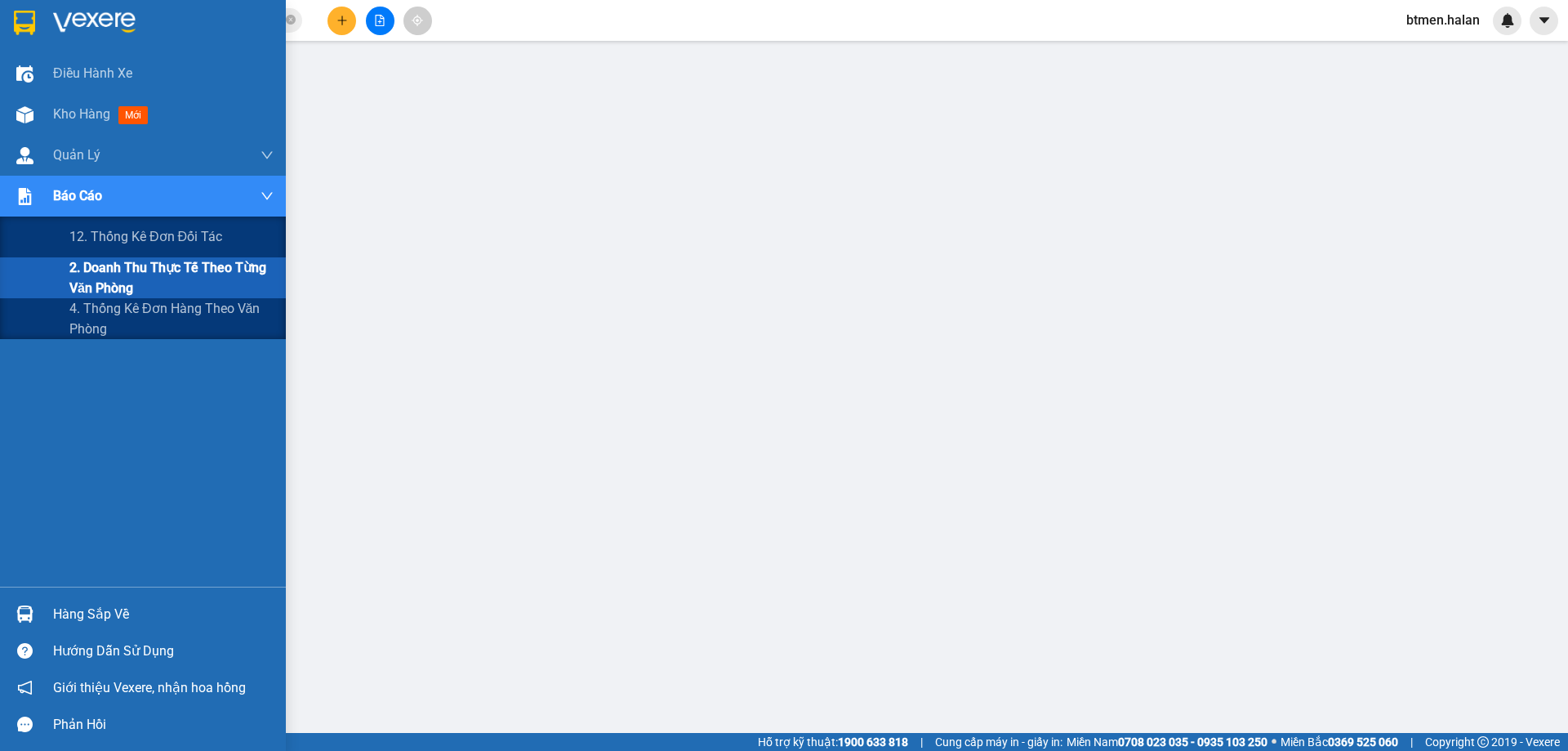
click at [175, 275] on span "2. Doanh thu thực tế theo từng văn phòng" at bounding box center [172, 278] width 204 height 41
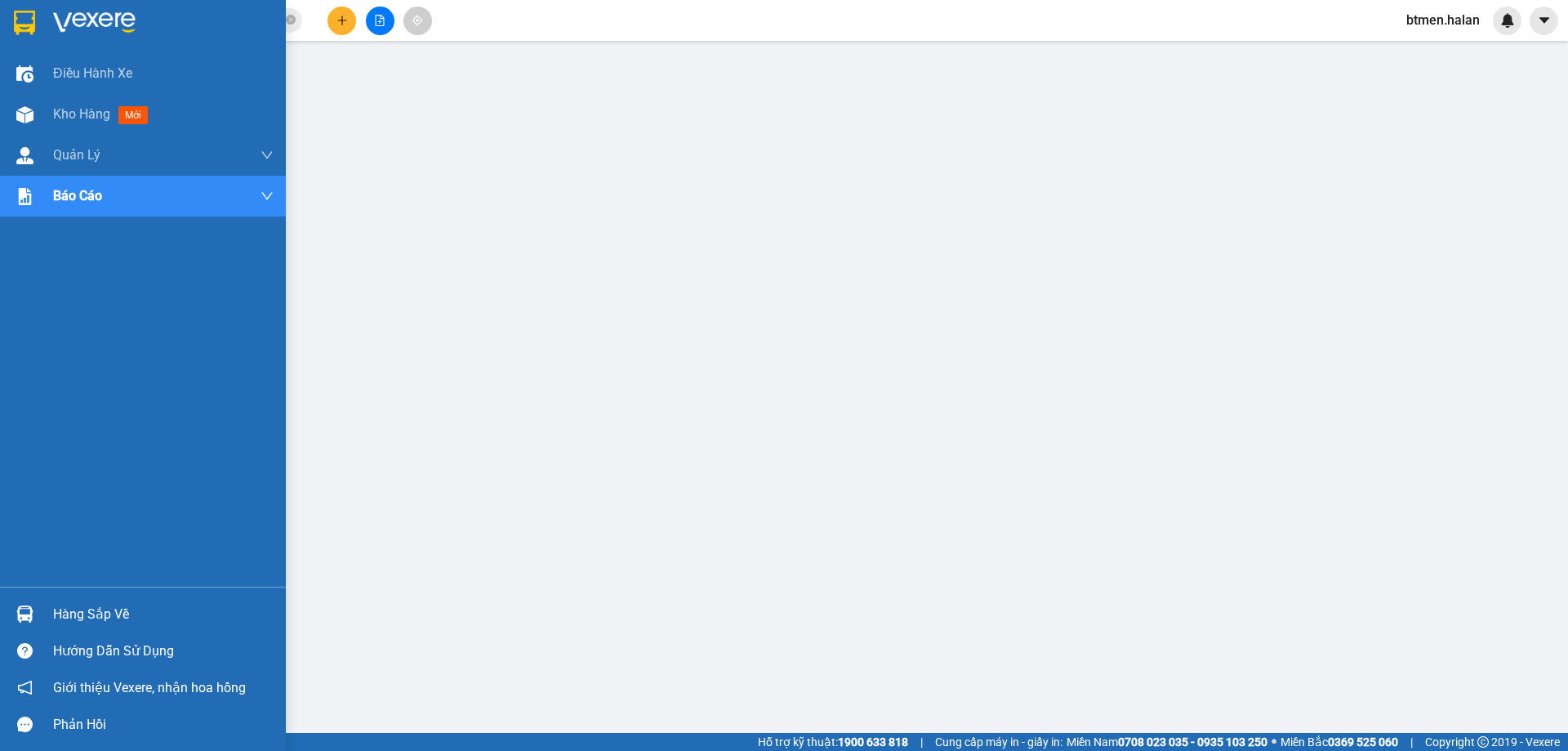
drag, startPoint x: 90, startPoint y: 607, endPoint x: 103, endPoint y: 607, distance: 13.0
click at [91, 607] on div "Hàng sắp về" at bounding box center [163, 614] width 221 height 25
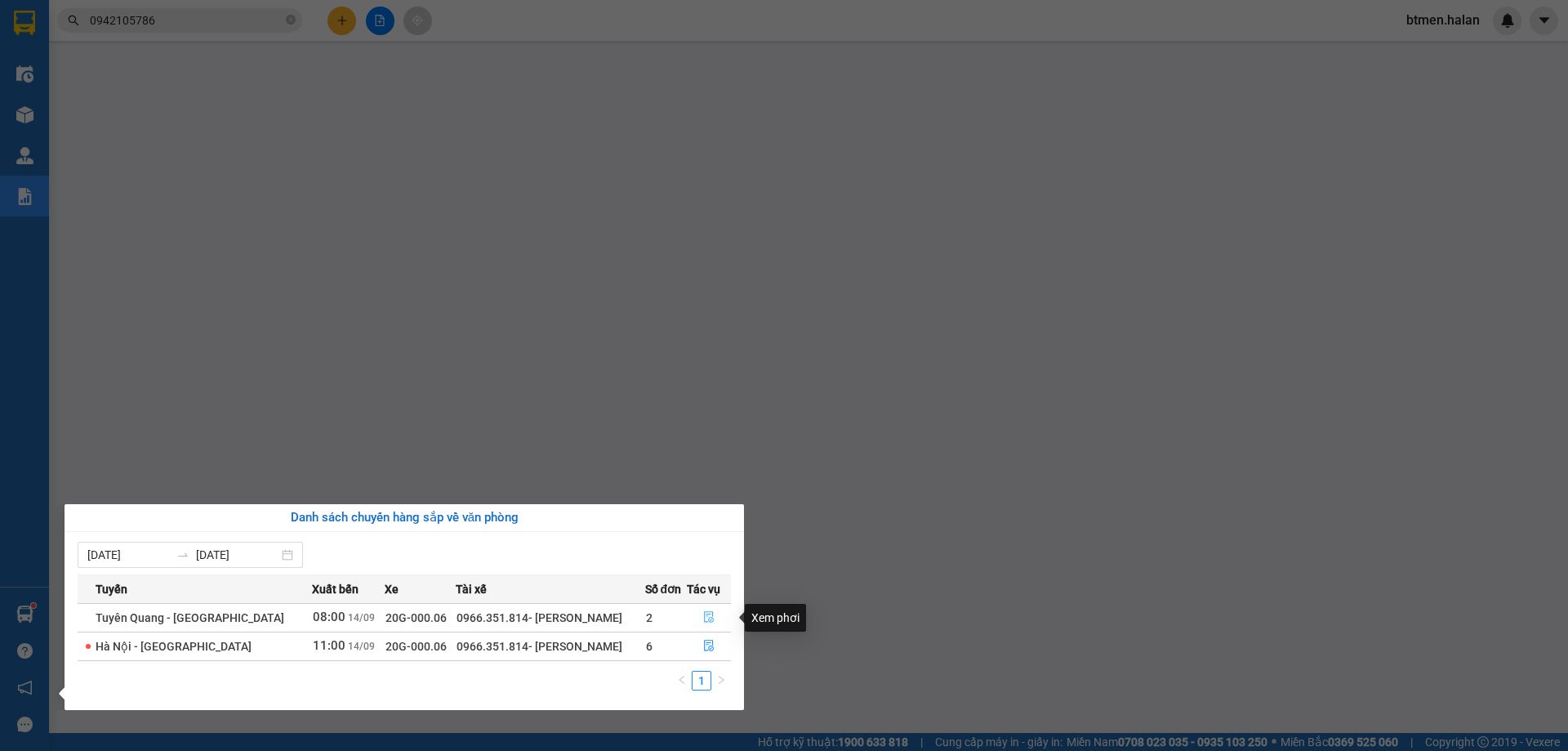
click at [704, 619] on icon "file-done" at bounding box center [708, 617] width 9 height 11
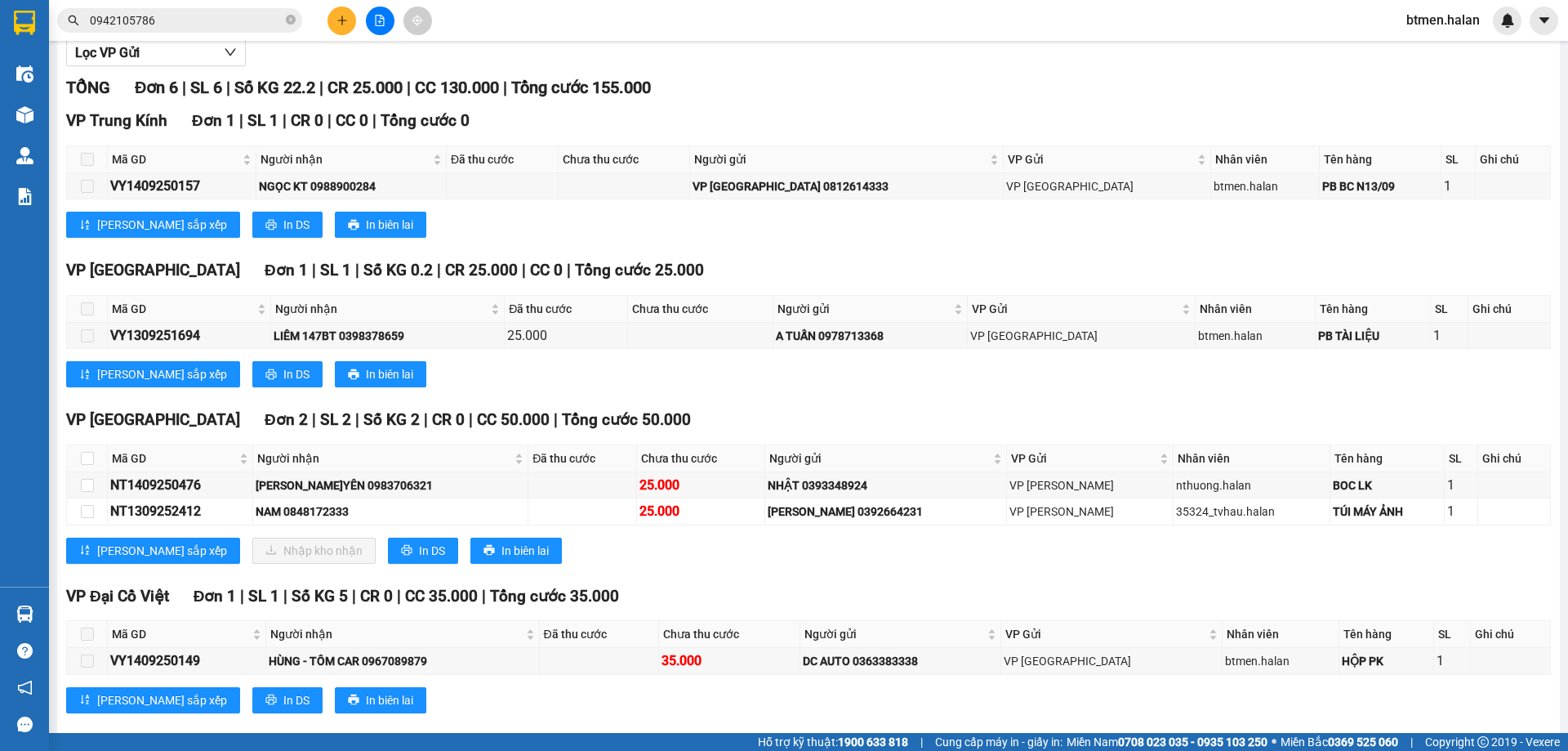
scroll to position [225, 0]
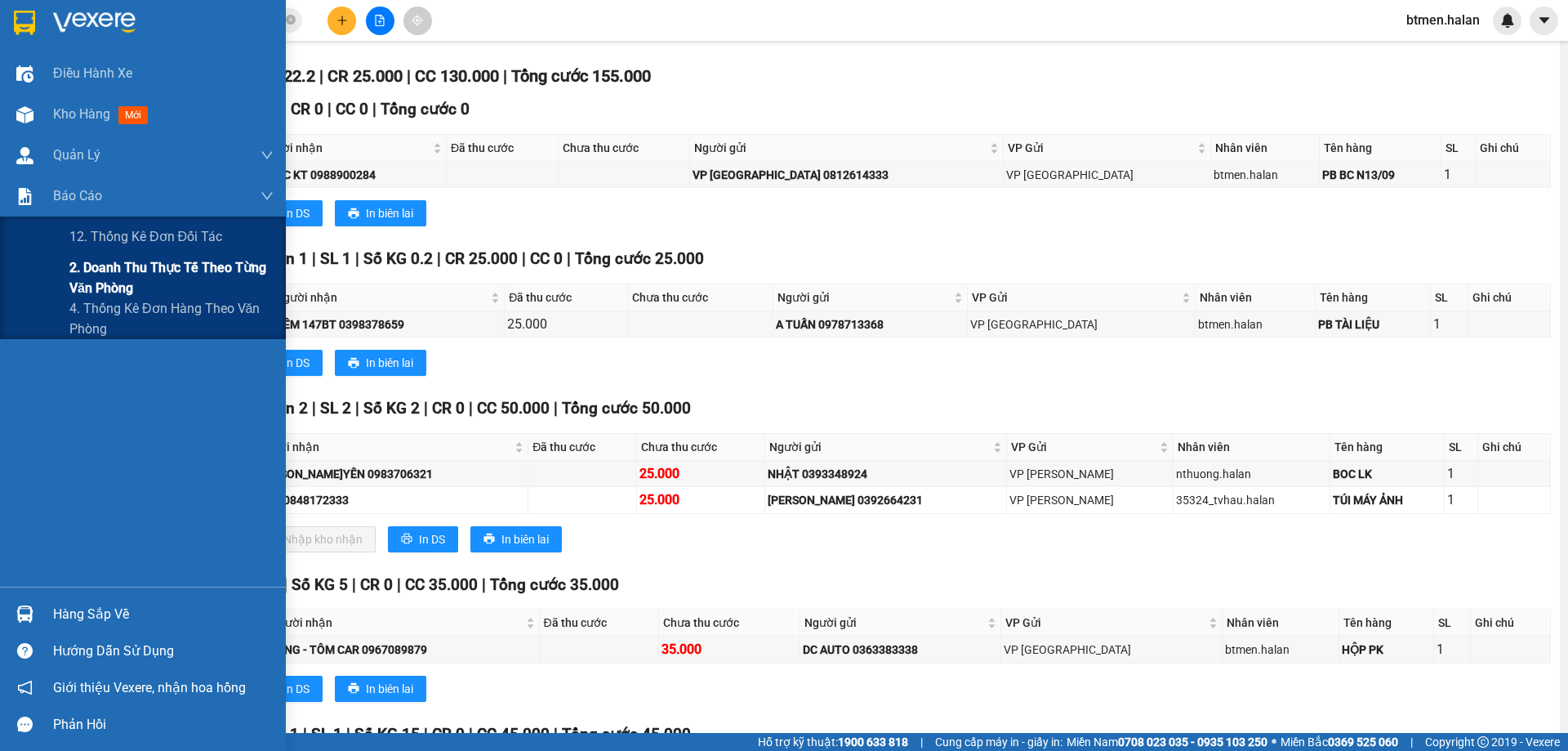
click at [59, 274] on div "2. Doanh thu thực tế theo từng văn phòng" at bounding box center [143, 278] width 286 height 41
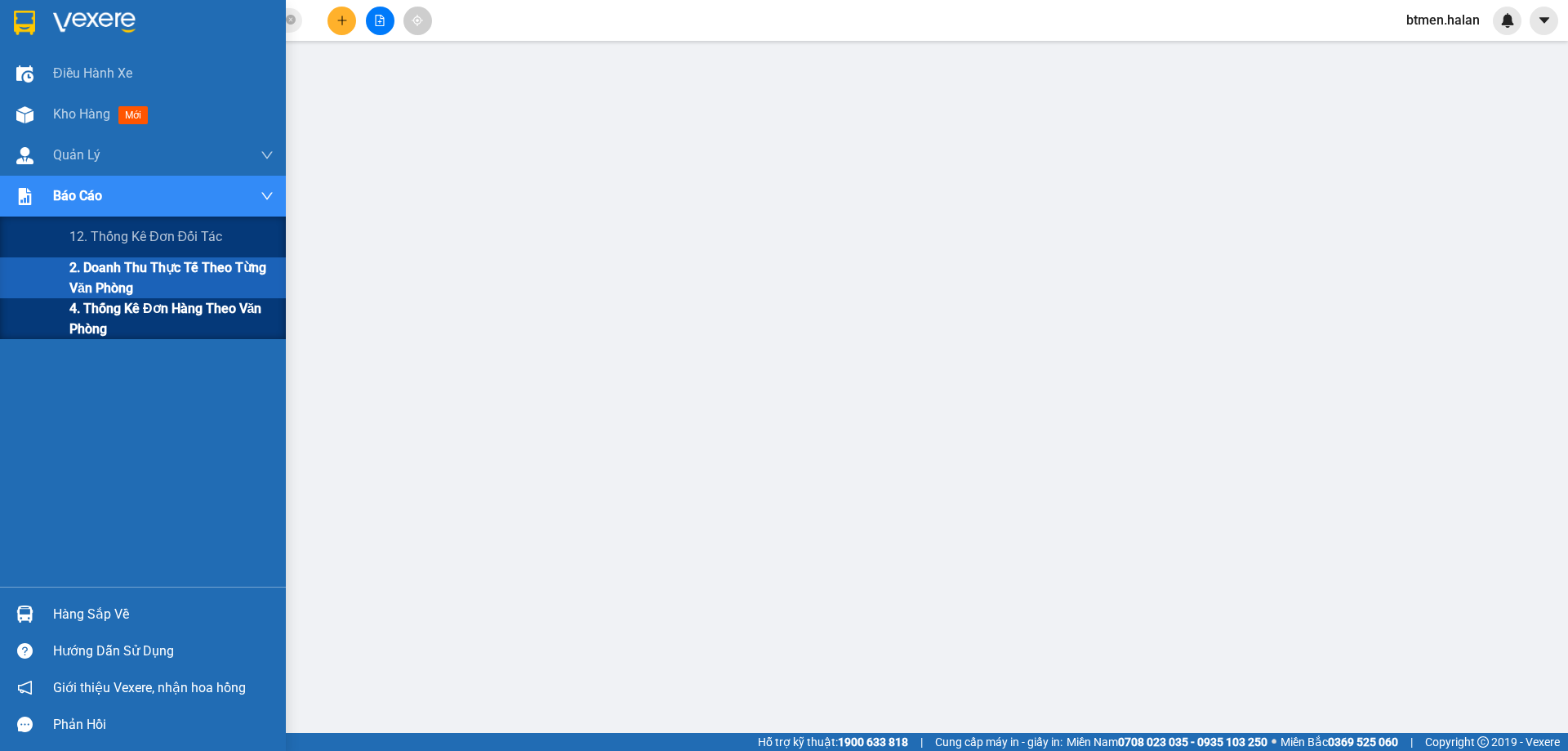
scroll to position [59, 0]
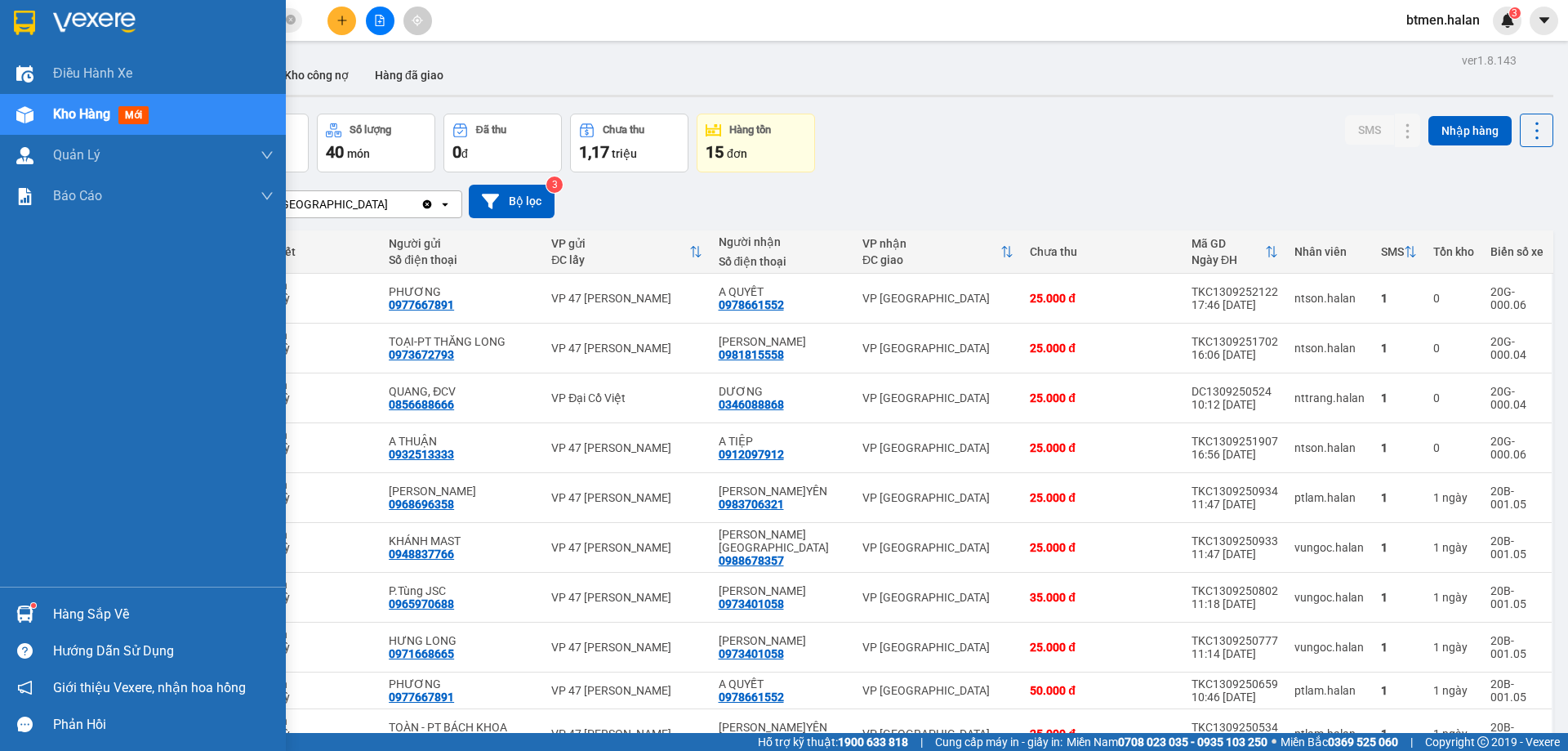
scroll to position [93, 0]
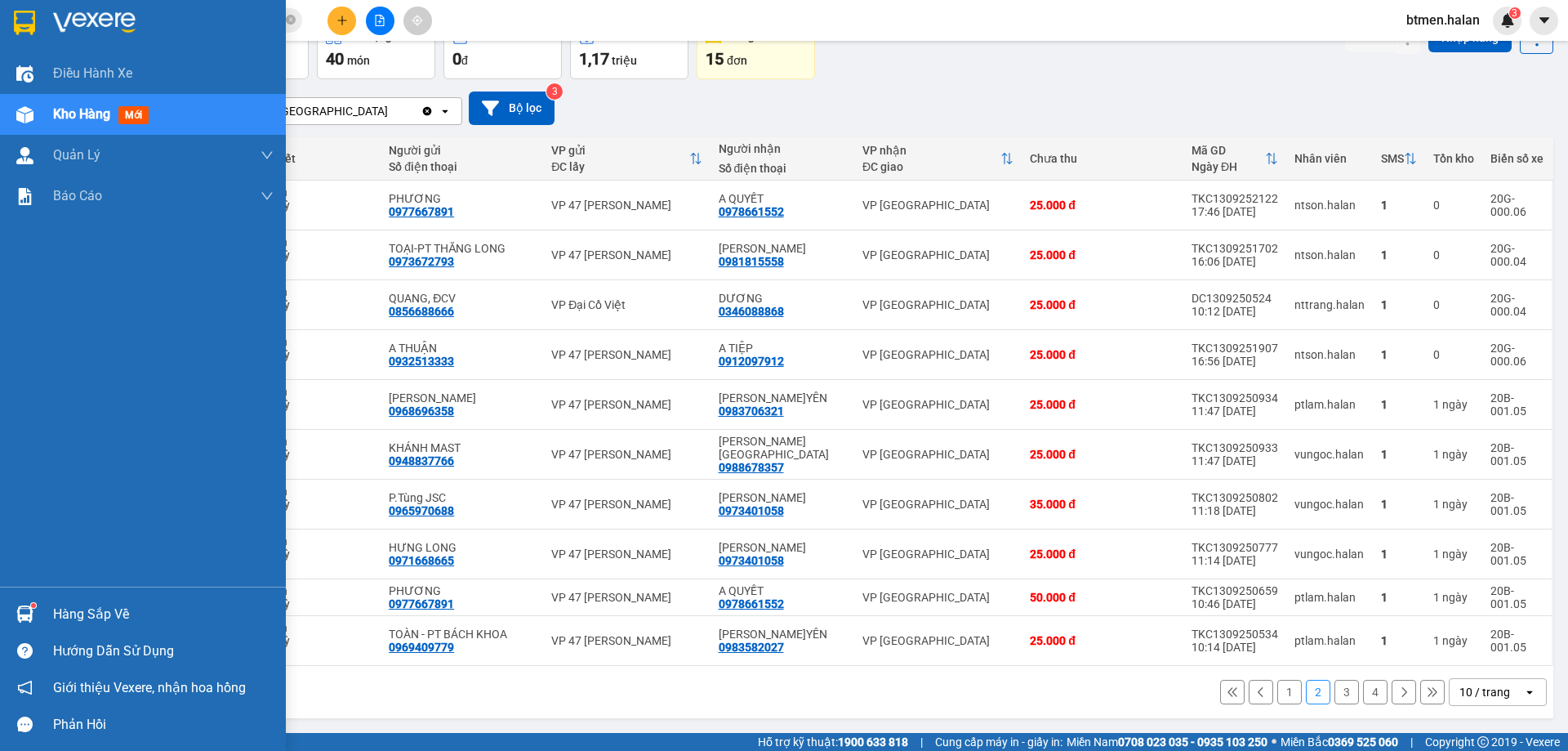
click at [48, 608] on div "Hàng sắp về" at bounding box center [143, 614] width 286 height 37
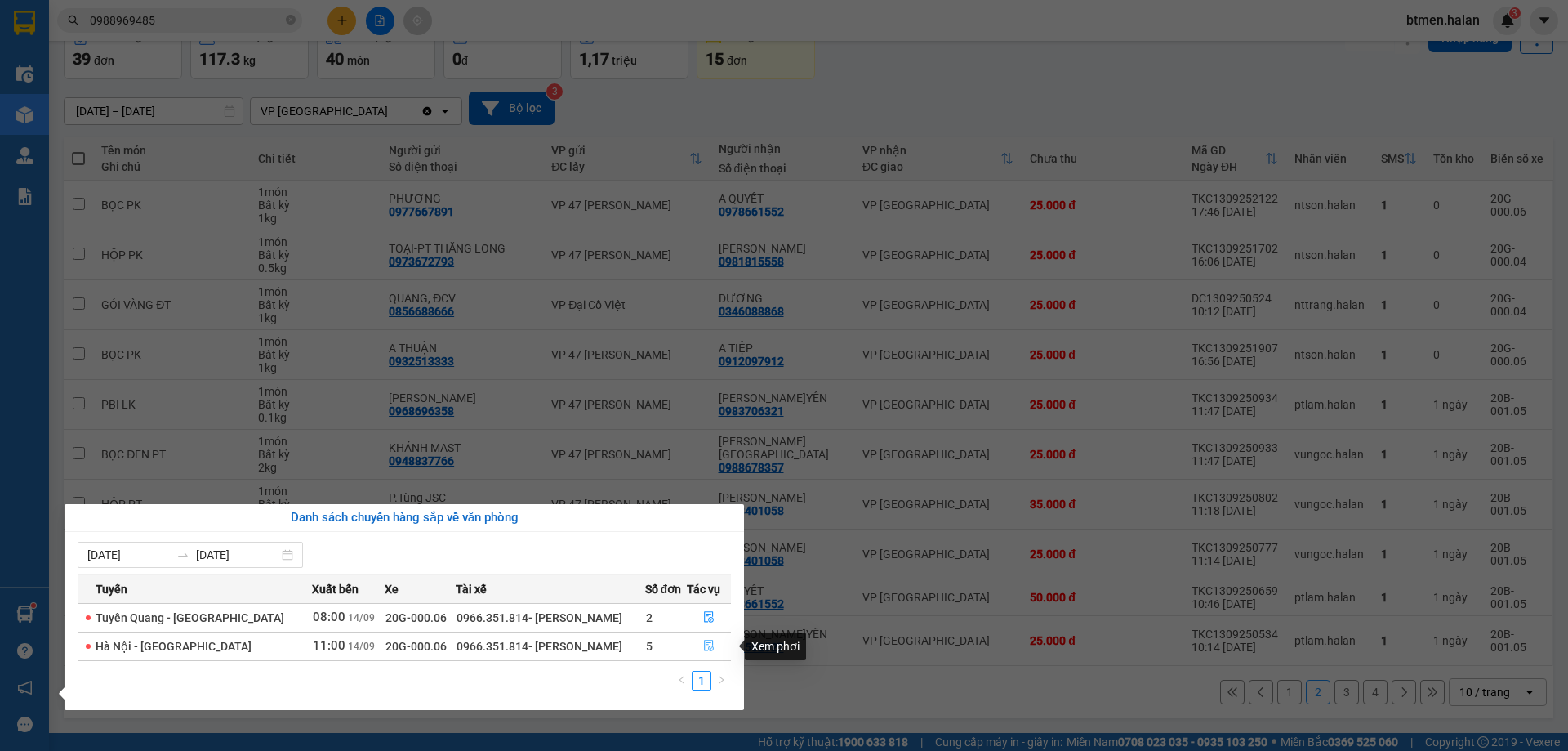
click at [696, 643] on button "button" at bounding box center [708, 646] width 42 height 26
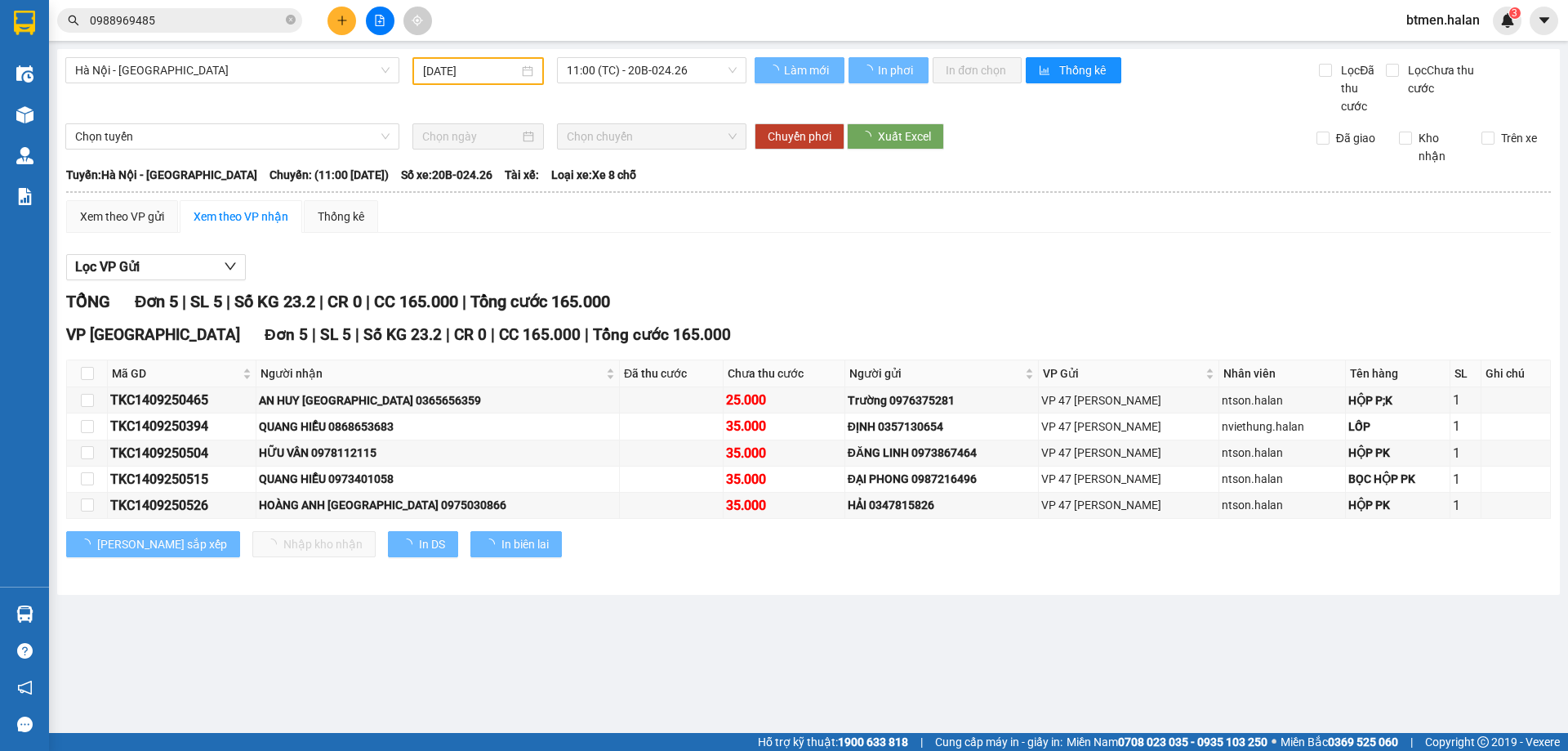
type input "[DATE]"
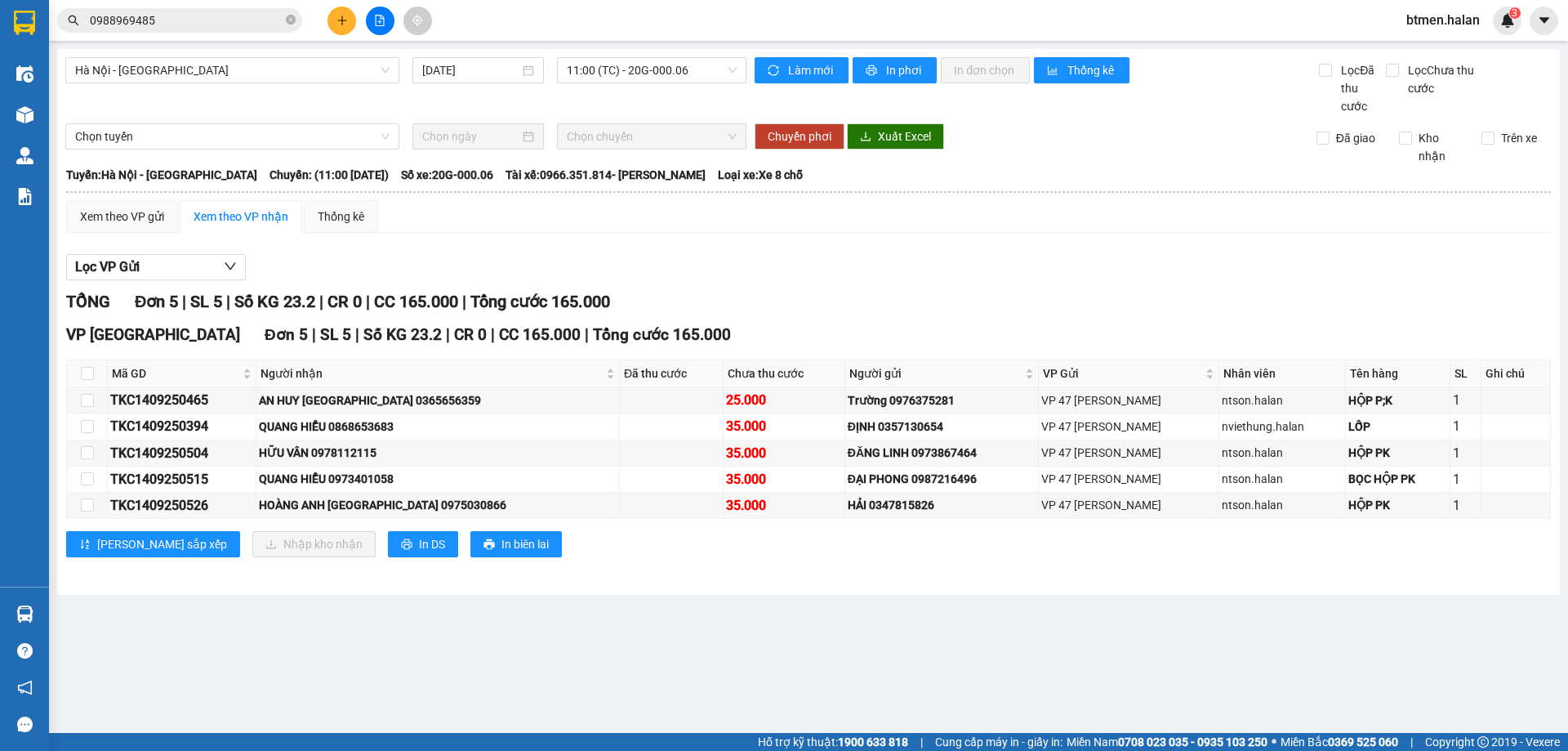
click at [1266, 259] on div "Lọc VP Gửi" at bounding box center [808, 267] width 1485 height 27
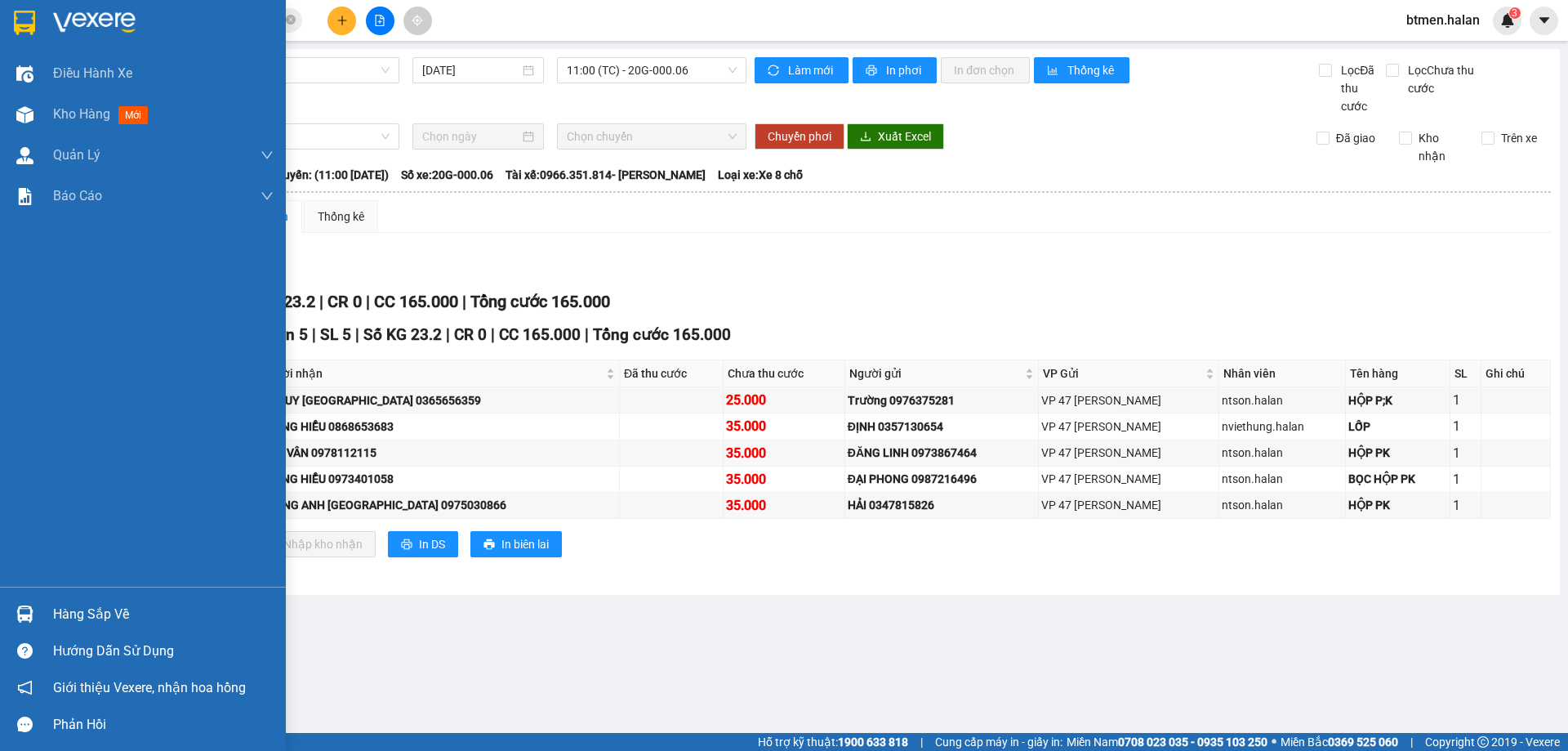
click at [61, 608] on div "Hàng sắp về" at bounding box center [163, 614] width 221 height 25
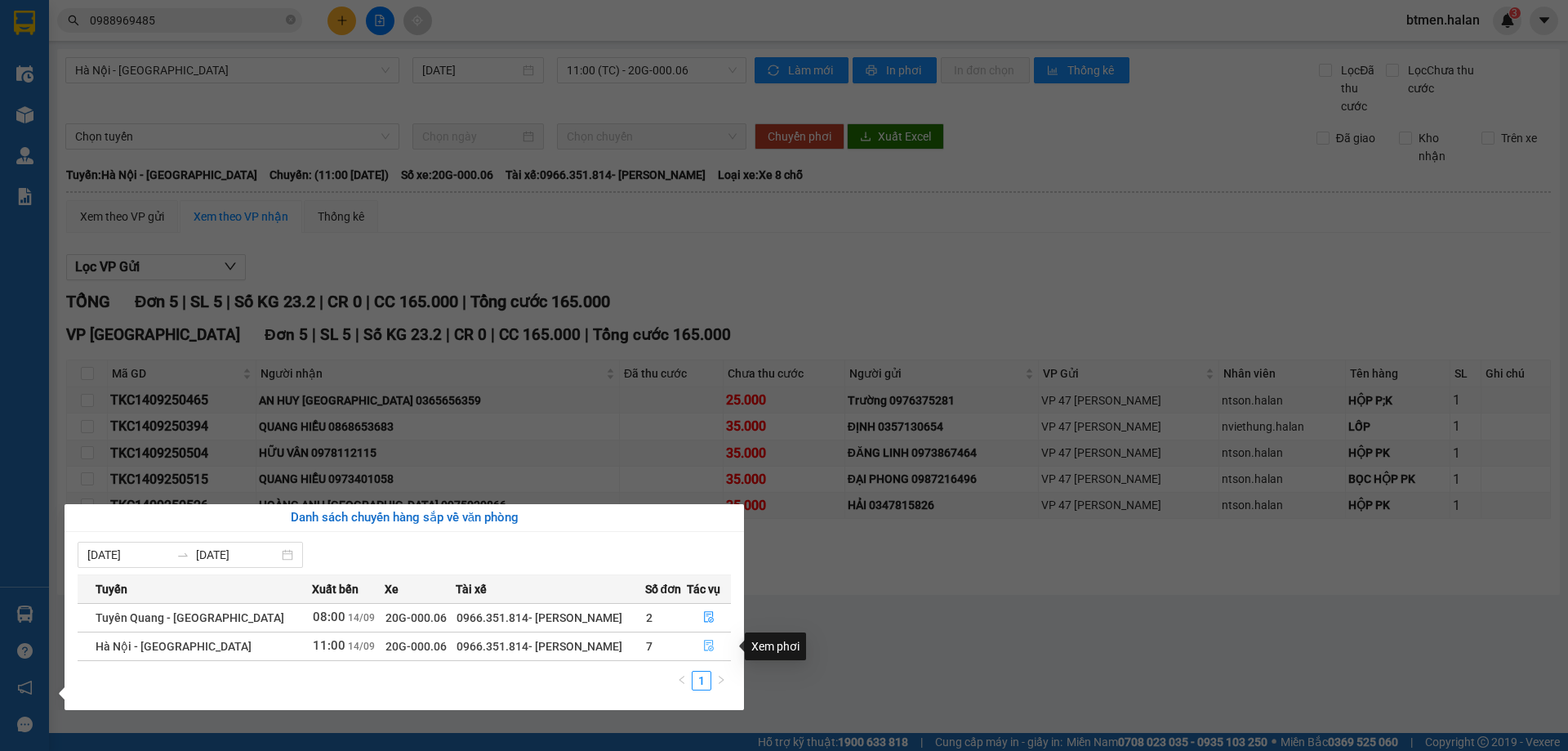
click at [704, 646] on icon "file-done" at bounding box center [708, 645] width 11 height 11
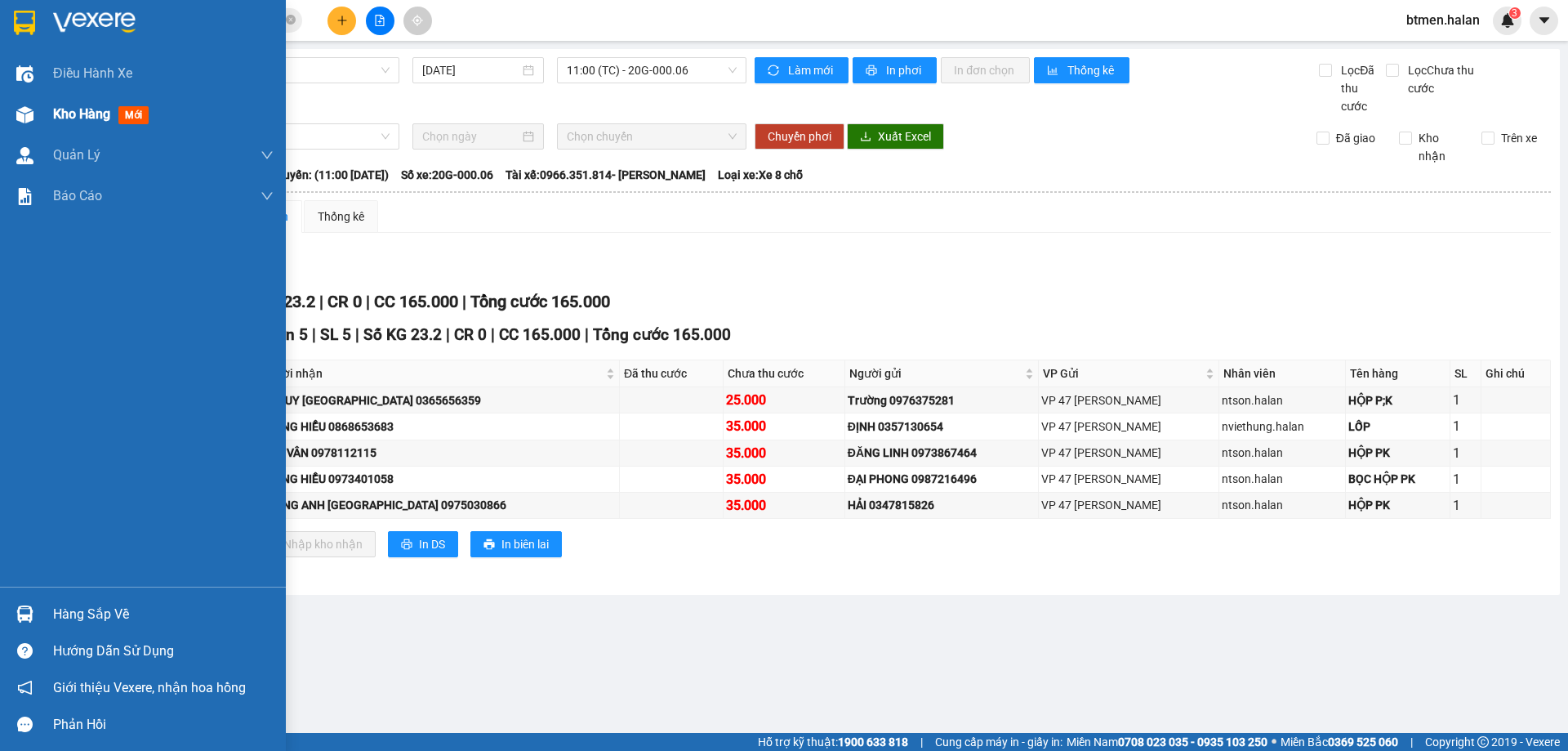
click at [36, 105] on div at bounding box center [24, 114] width 28 height 28
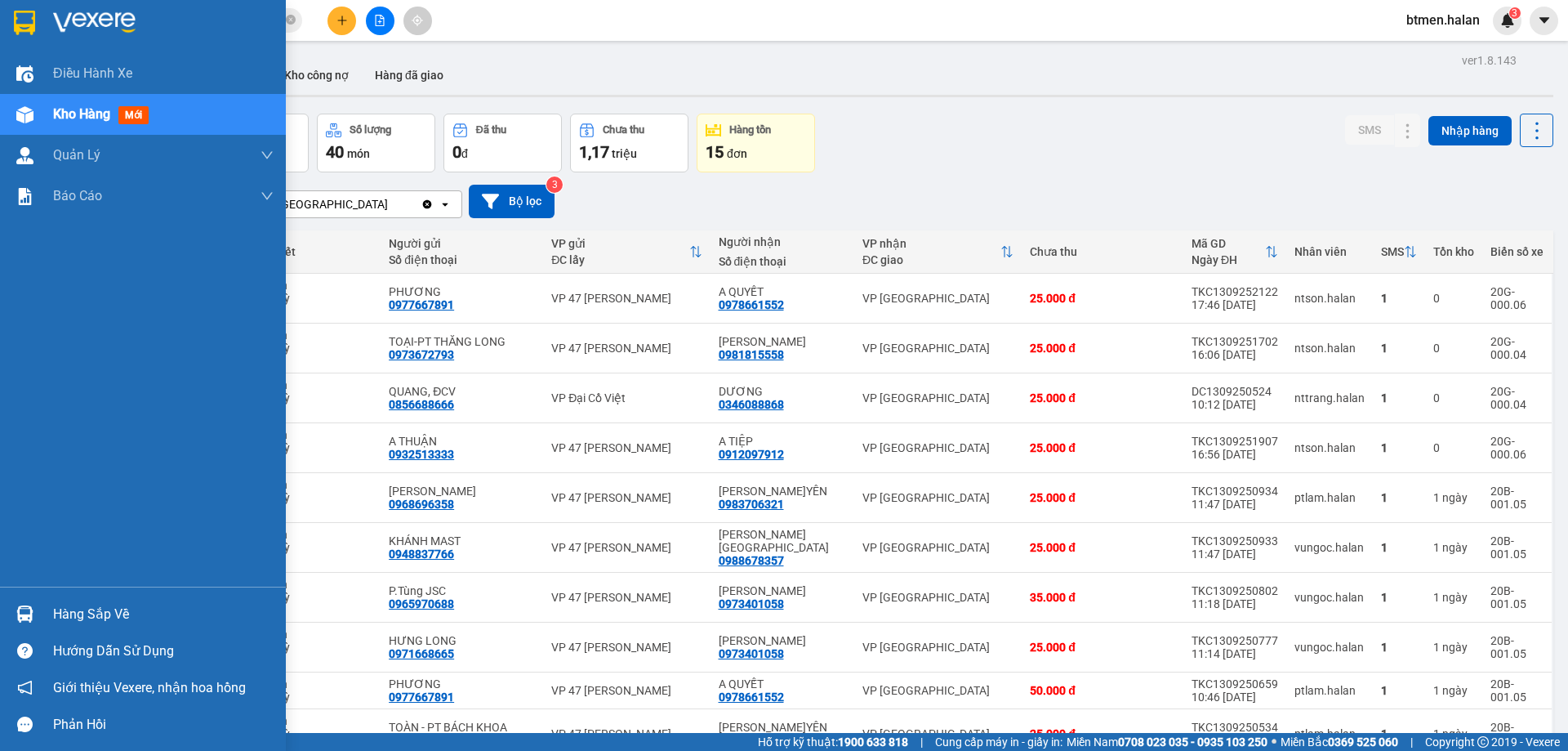
click at [48, 607] on div "Hàng sắp về" at bounding box center [143, 614] width 286 height 37
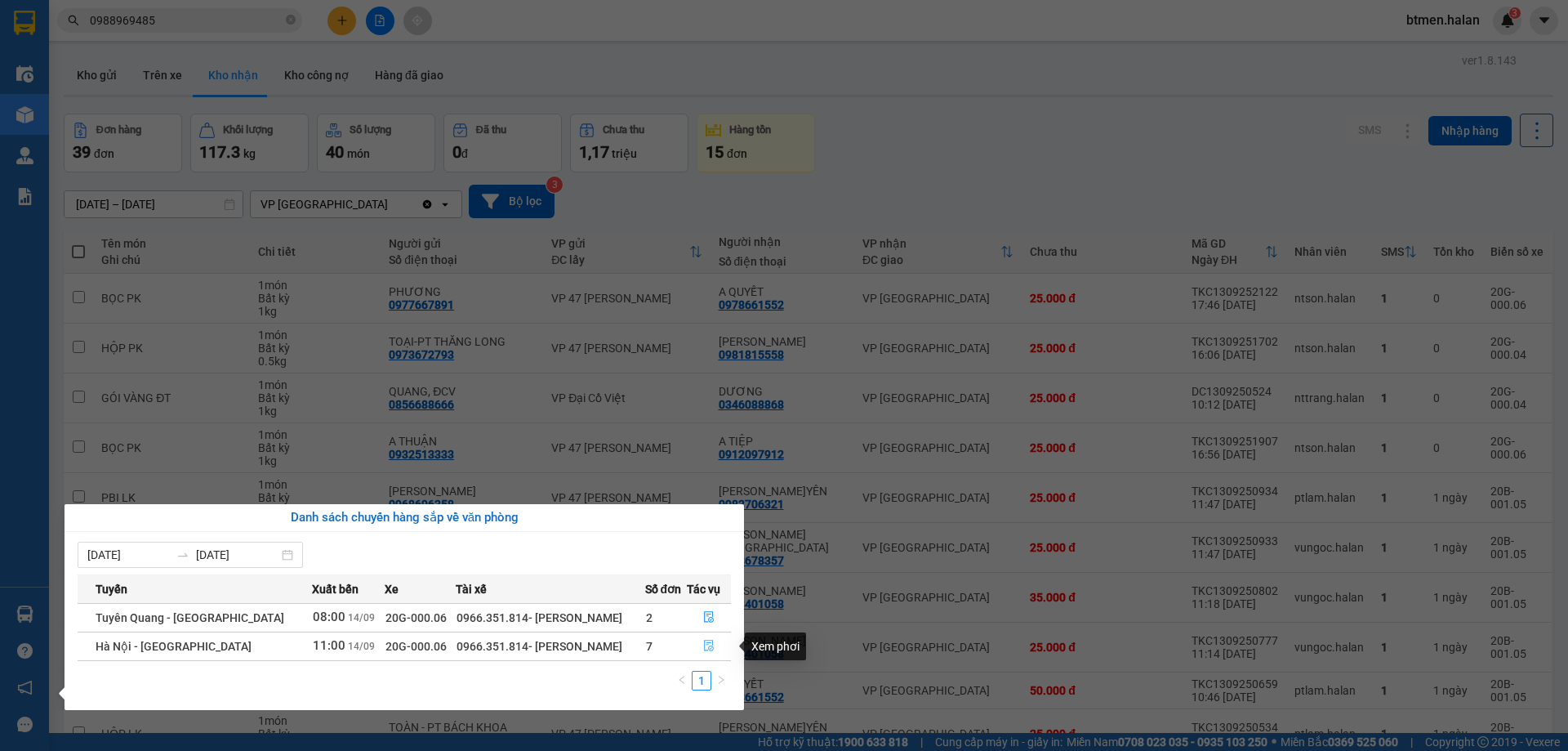
click at [703, 648] on icon "file-done" at bounding box center [708, 645] width 11 height 11
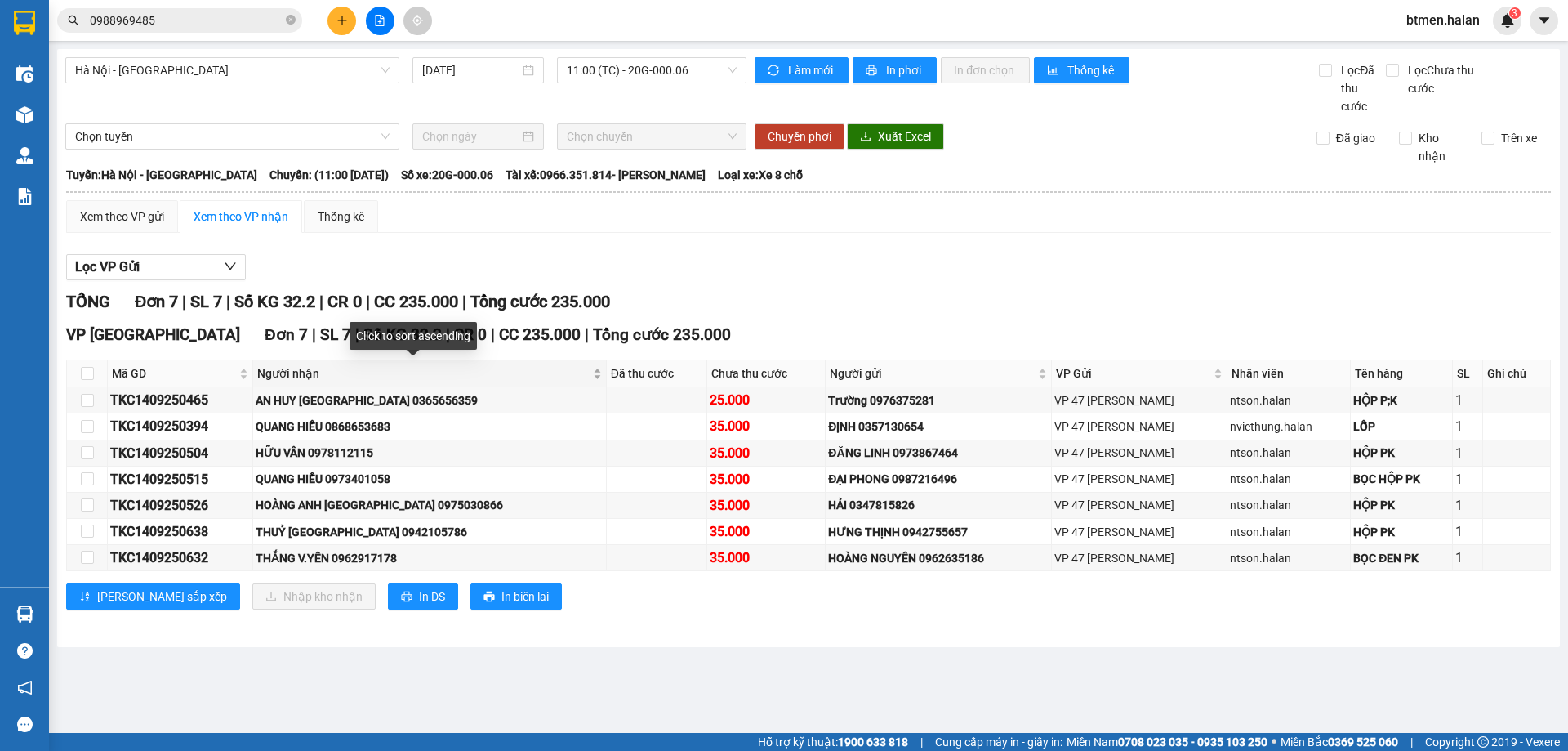
click at [323, 369] on span "Người nhận" at bounding box center [423, 373] width 332 height 18
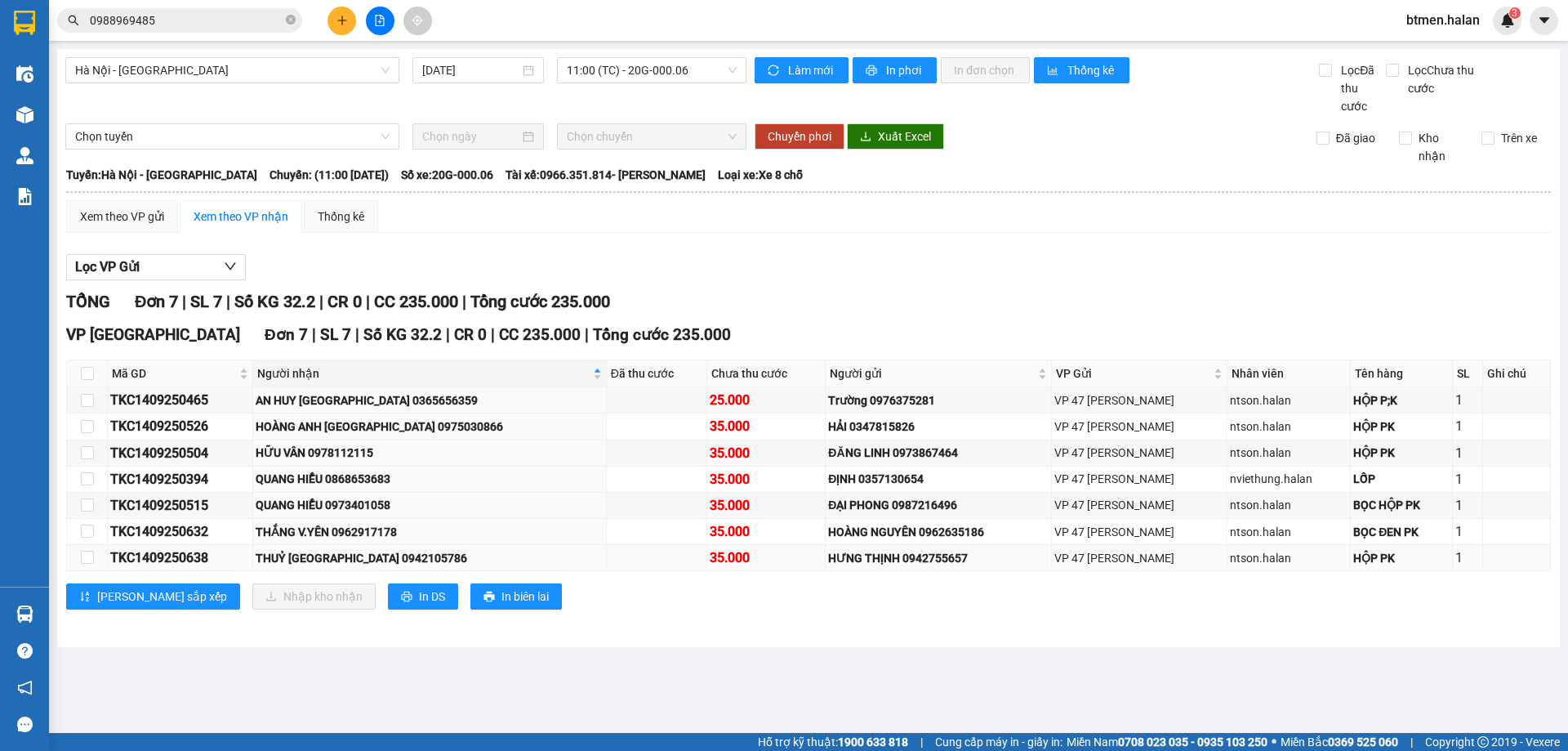
click at [168, 562] on div "TKC1409250638" at bounding box center [179, 558] width 140 height 21
copy div "TKC1409250638"
click at [210, 27] on input "0988969485" at bounding box center [186, 20] width 192 height 18
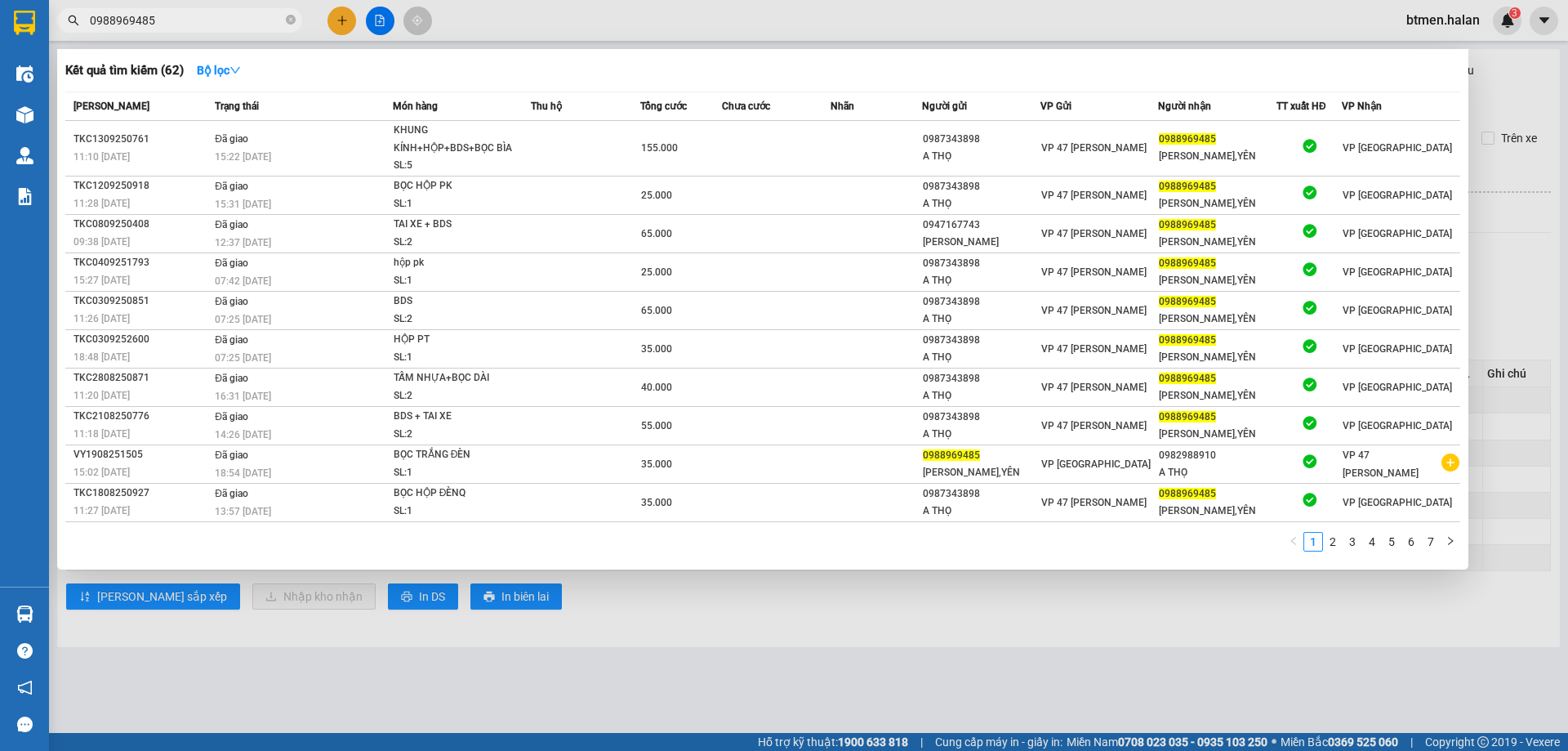
click at [210, 27] on input "0988969485" at bounding box center [186, 20] width 192 height 18
paste input "TKC1409250638"
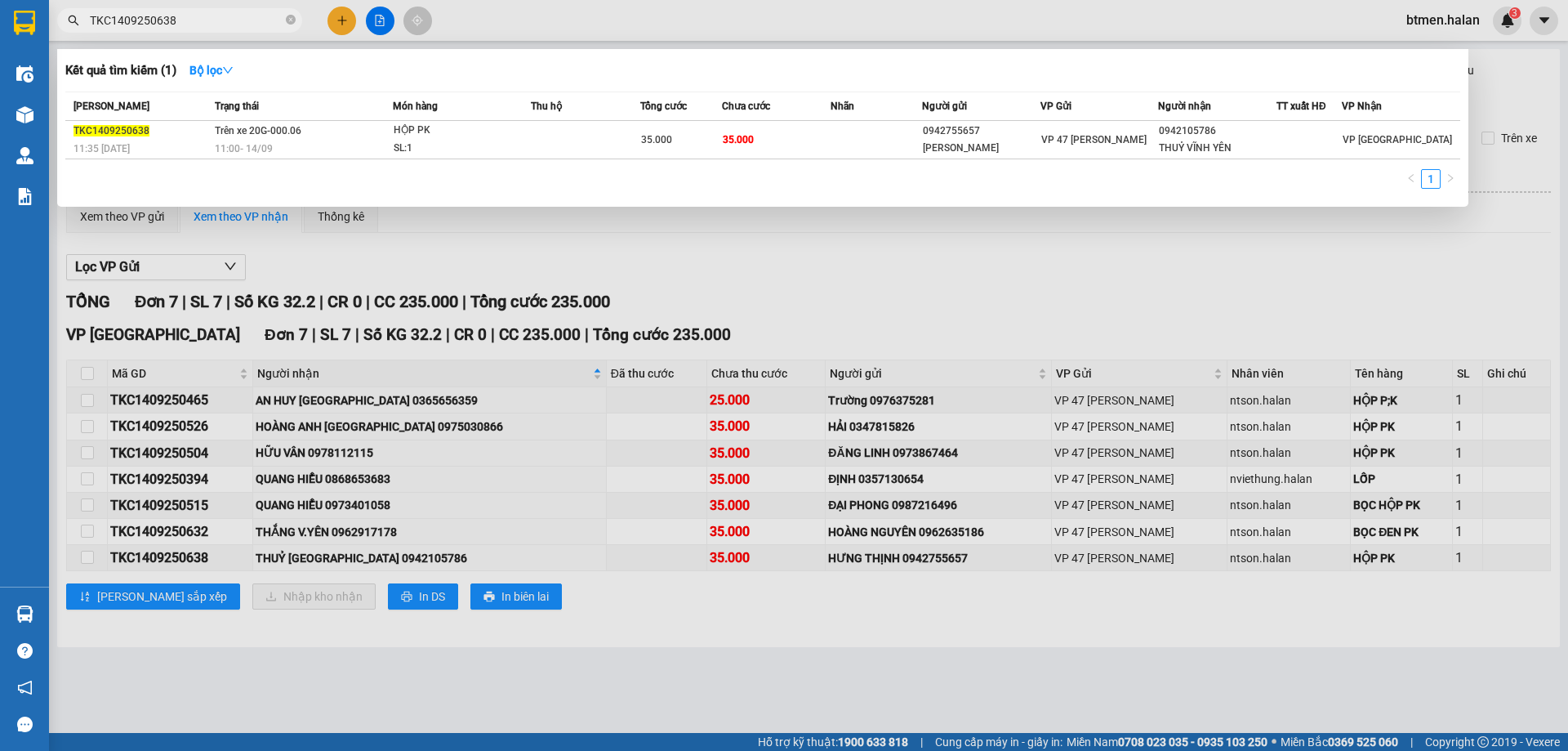
type input "TKC1409250638"
click at [1133, 328] on div at bounding box center [784, 376] width 1568 height 751
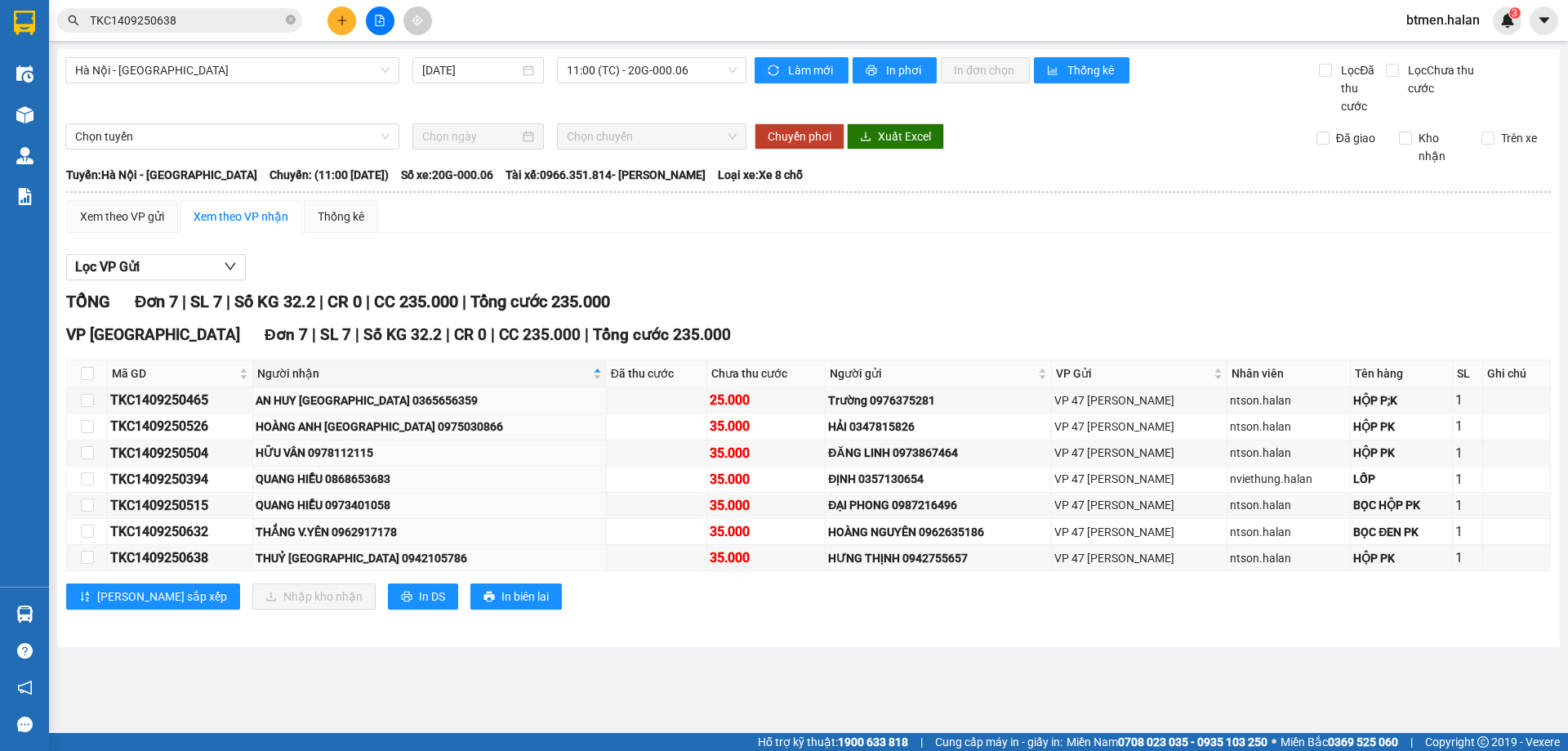
click at [1247, 323] on div "VP [GEOGRAPHIC_DATA] 7 | SL 7 | Số KG 32.2 | CR 0 | CC 235.000 | Tổng cước 235.…" at bounding box center [808, 335] width 1485 height 25
click at [447, 658] on main "[GEOGRAPHIC_DATA] - [GEOGRAPHIC_DATA] [DATE] 11:00 (TC) - 20G-000.06 Làm mới In…" at bounding box center [784, 366] width 1568 height 733
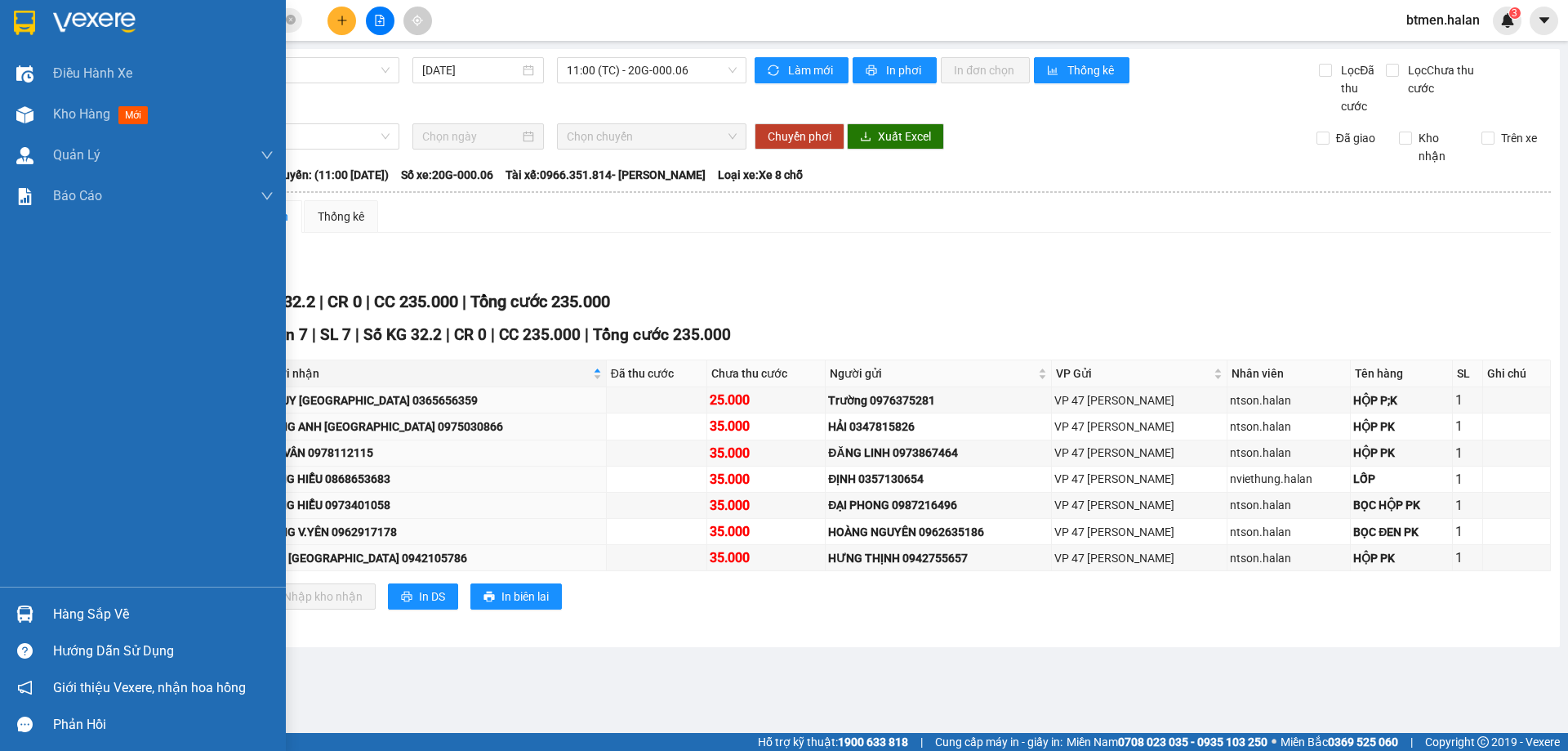
click at [88, 622] on div "Hàng sắp về" at bounding box center [163, 614] width 221 height 25
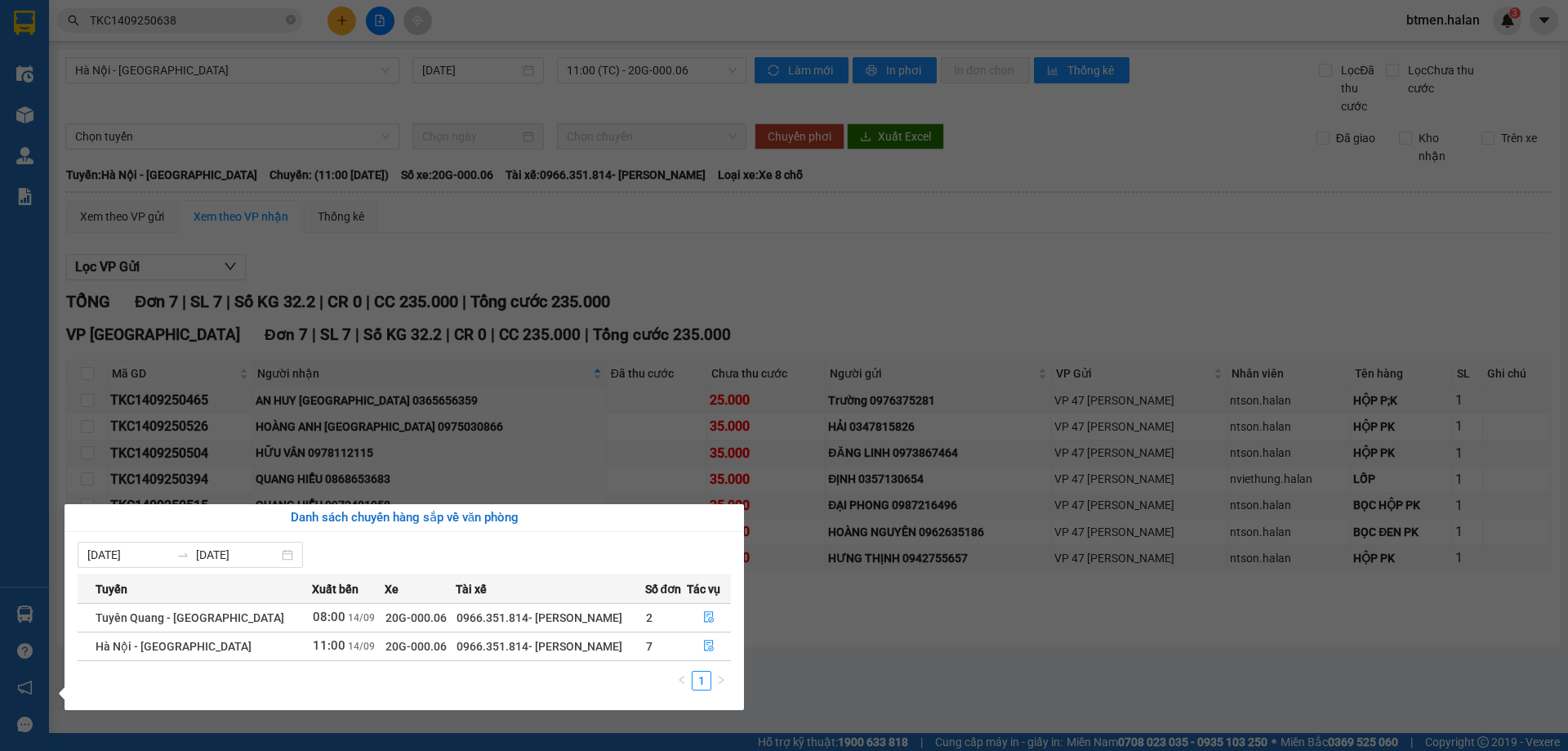
click at [559, 456] on section "Kết quả tìm kiếm ( 1 ) Bộ lọc Mã ĐH Trạng thái Món hàng Thu hộ Tổng cước Chưa c…" at bounding box center [784, 376] width 1568 height 751
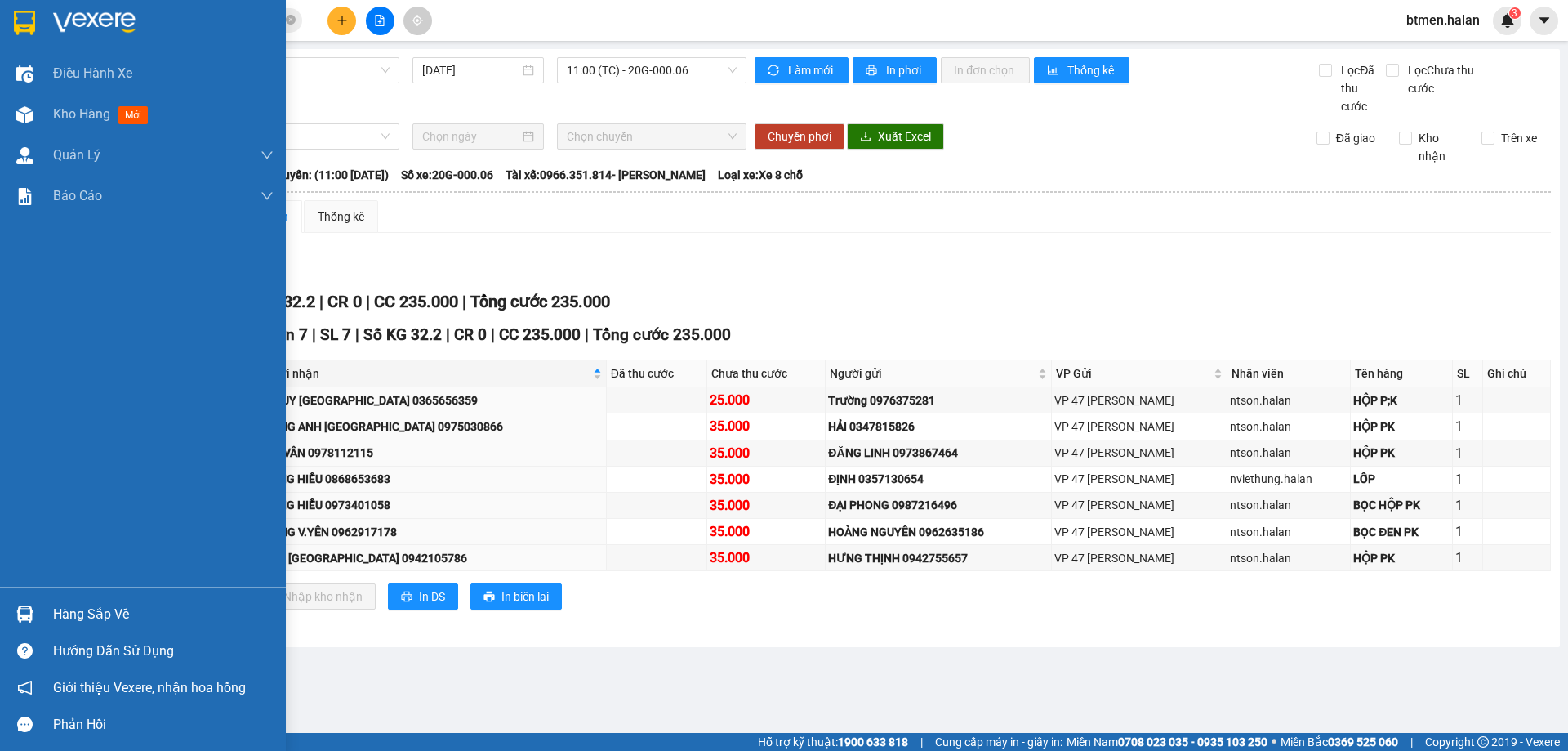
click at [55, 606] on div "Hàng sắp về" at bounding box center [163, 614] width 221 height 25
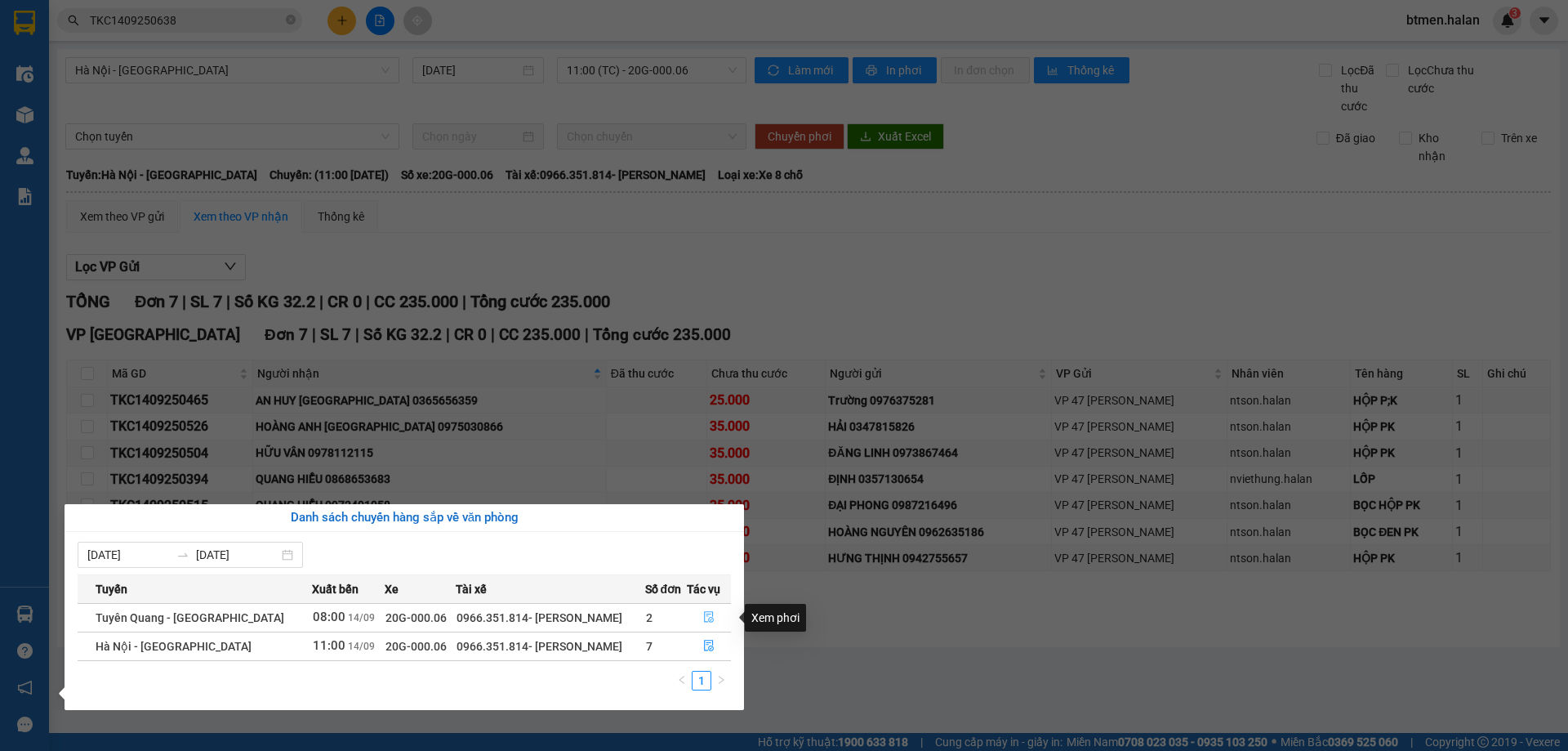
click at [711, 615] on button "button" at bounding box center [708, 618] width 42 height 26
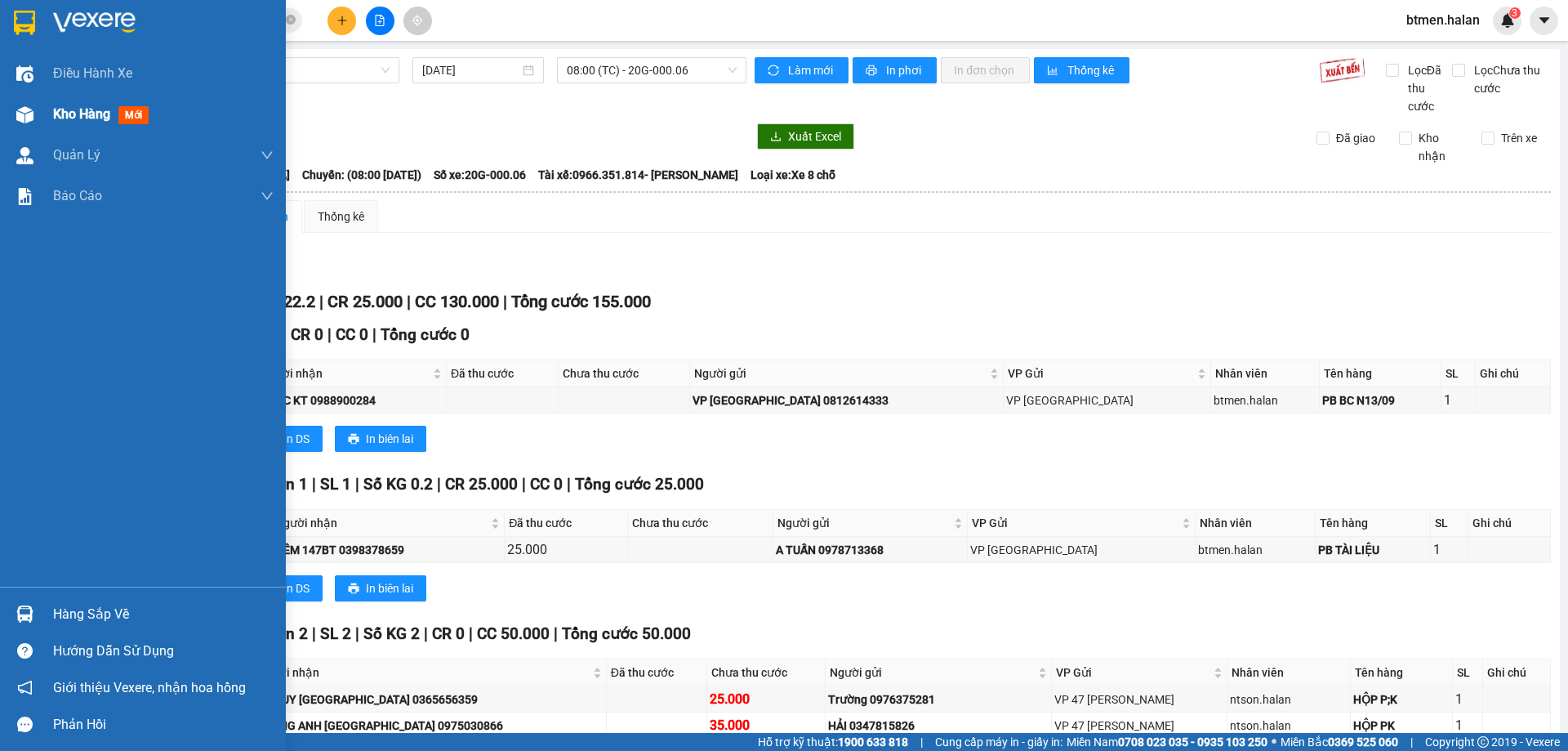
click at [42, 121] on div "Kho hàng mới" at bounding box center [143, 114] width 286 height 41
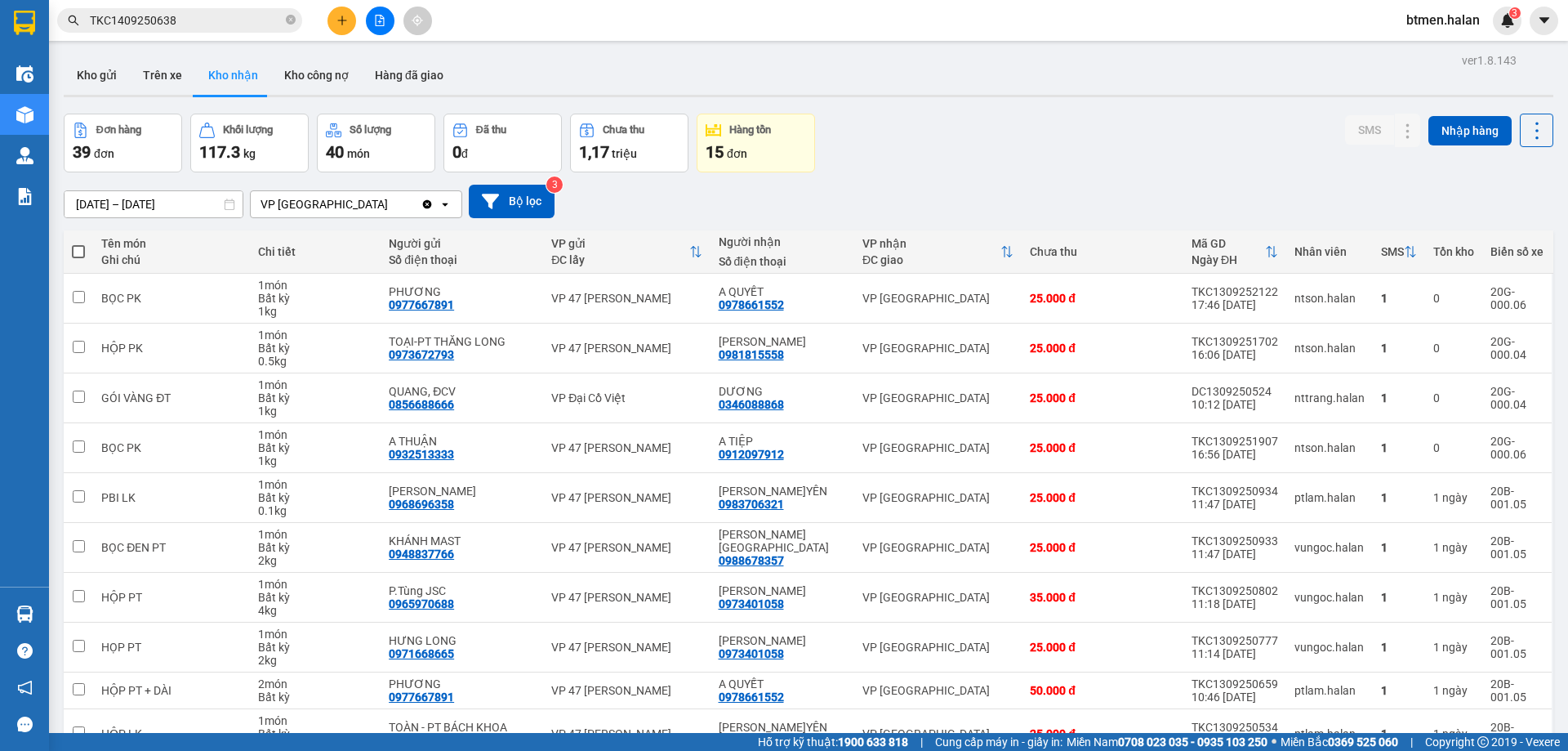
drag, startPoint x: 151, startPoint y: 86, endPoint x: 260, endPoint y: 134, distance: 119.1
click at [152, 85] on button "Trên xe" at bounding box center [162, 76] width 65 height 40
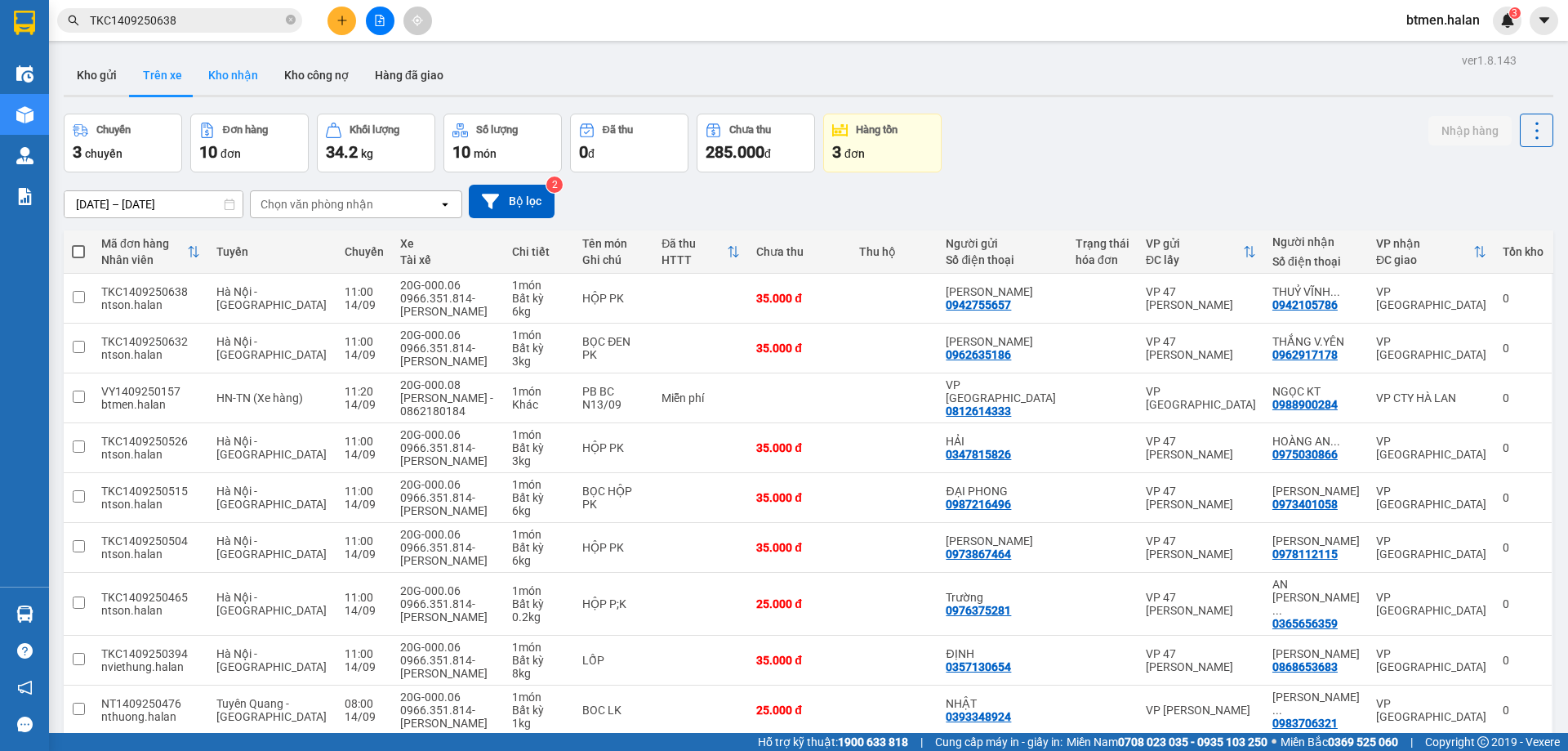
click at [243, 68] on button "Kho nhận" at bounding box center [233, 76] width 76 height 40
type input "[DATE] – [DATE]"
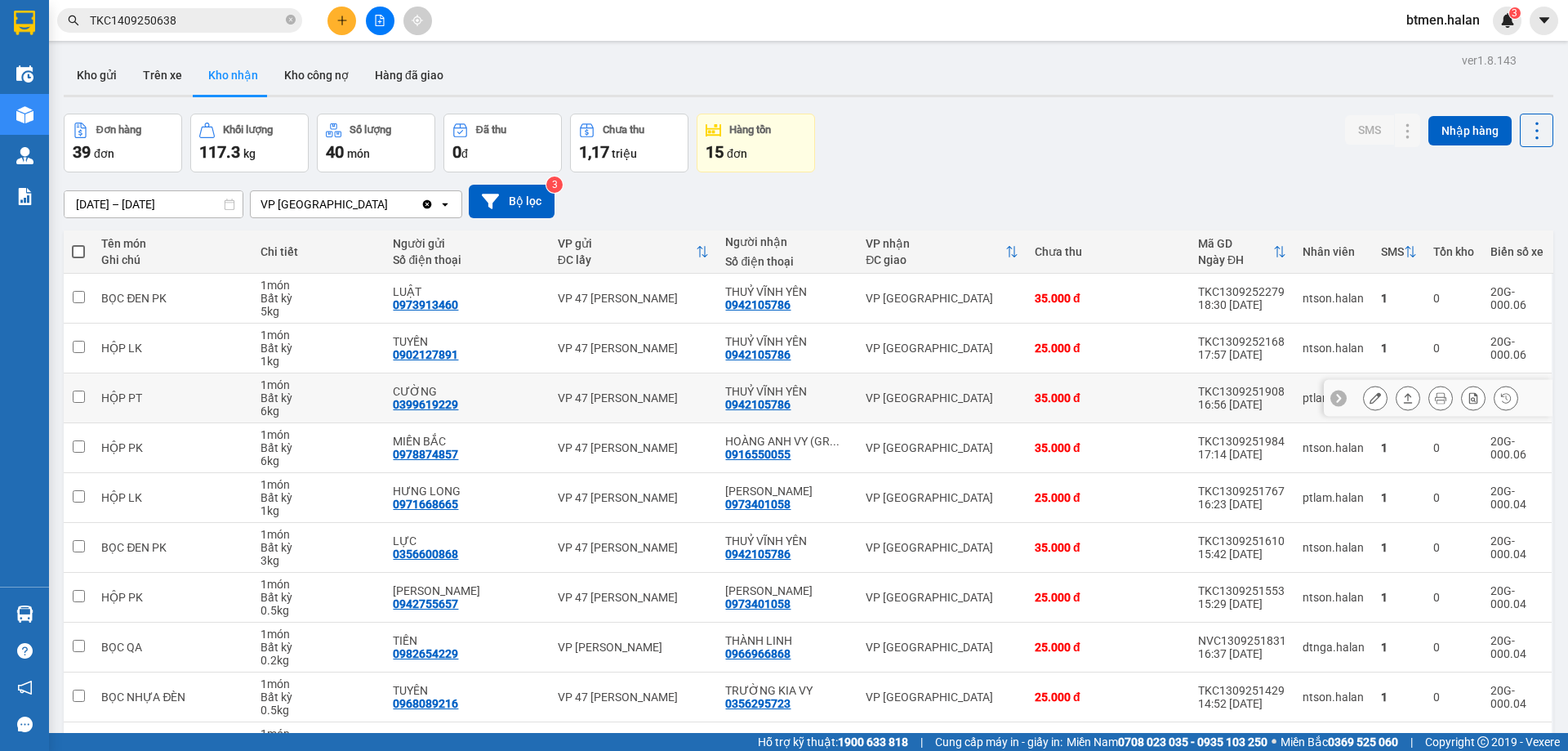
scroll to position [107, 0]
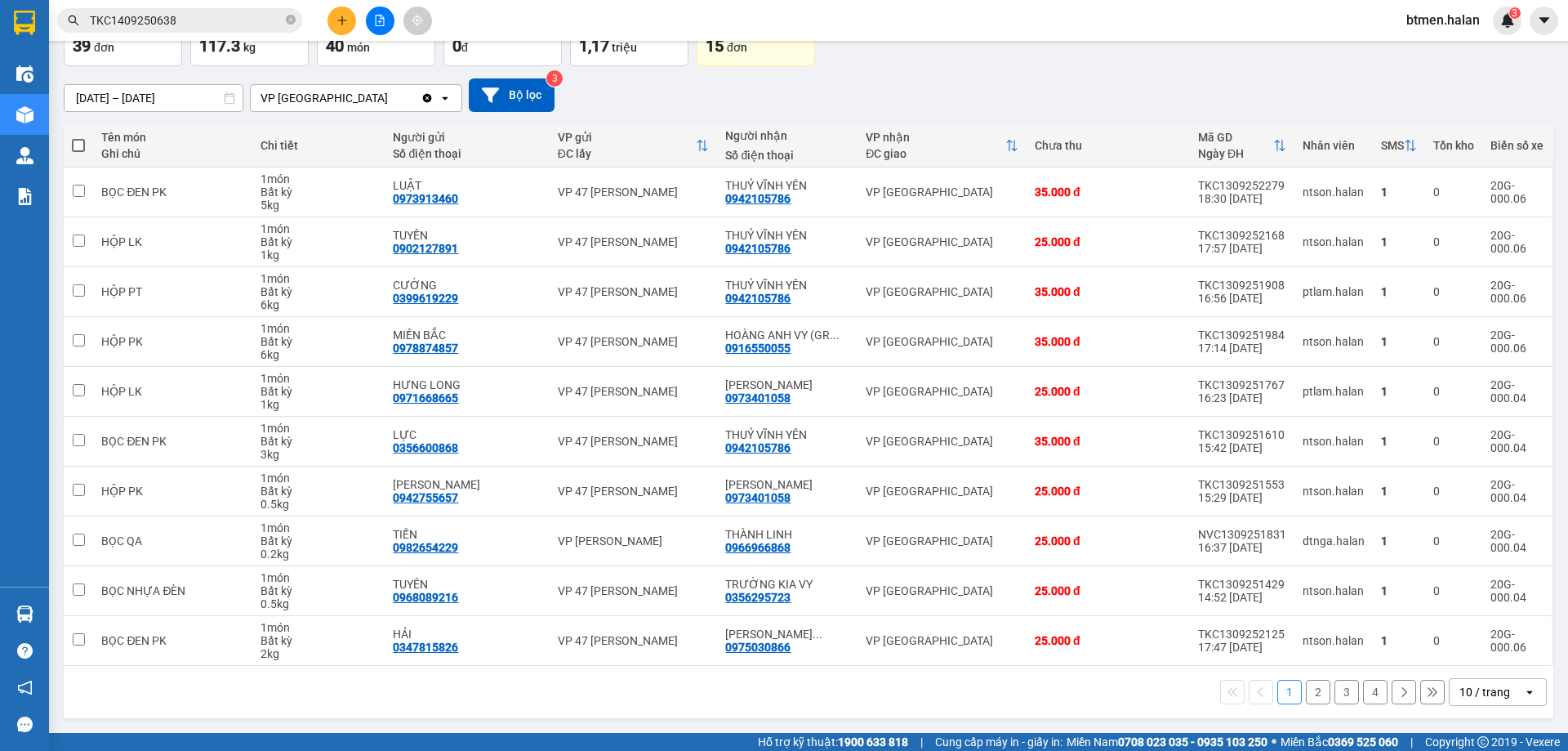
click at [1369, 691] on button "4" at bounding box center [1375, 692] width 25 height 25
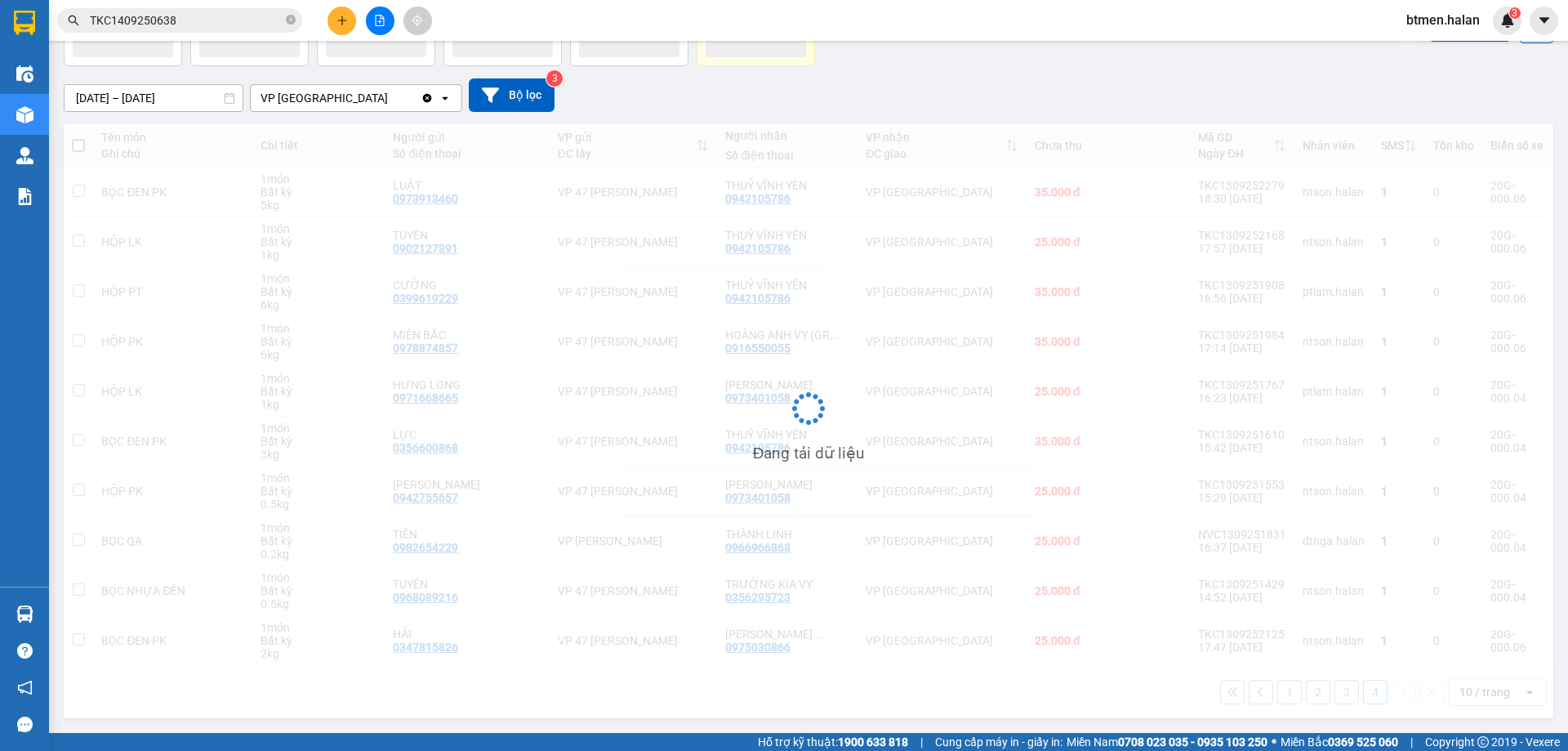
scroll to position [75, 0]
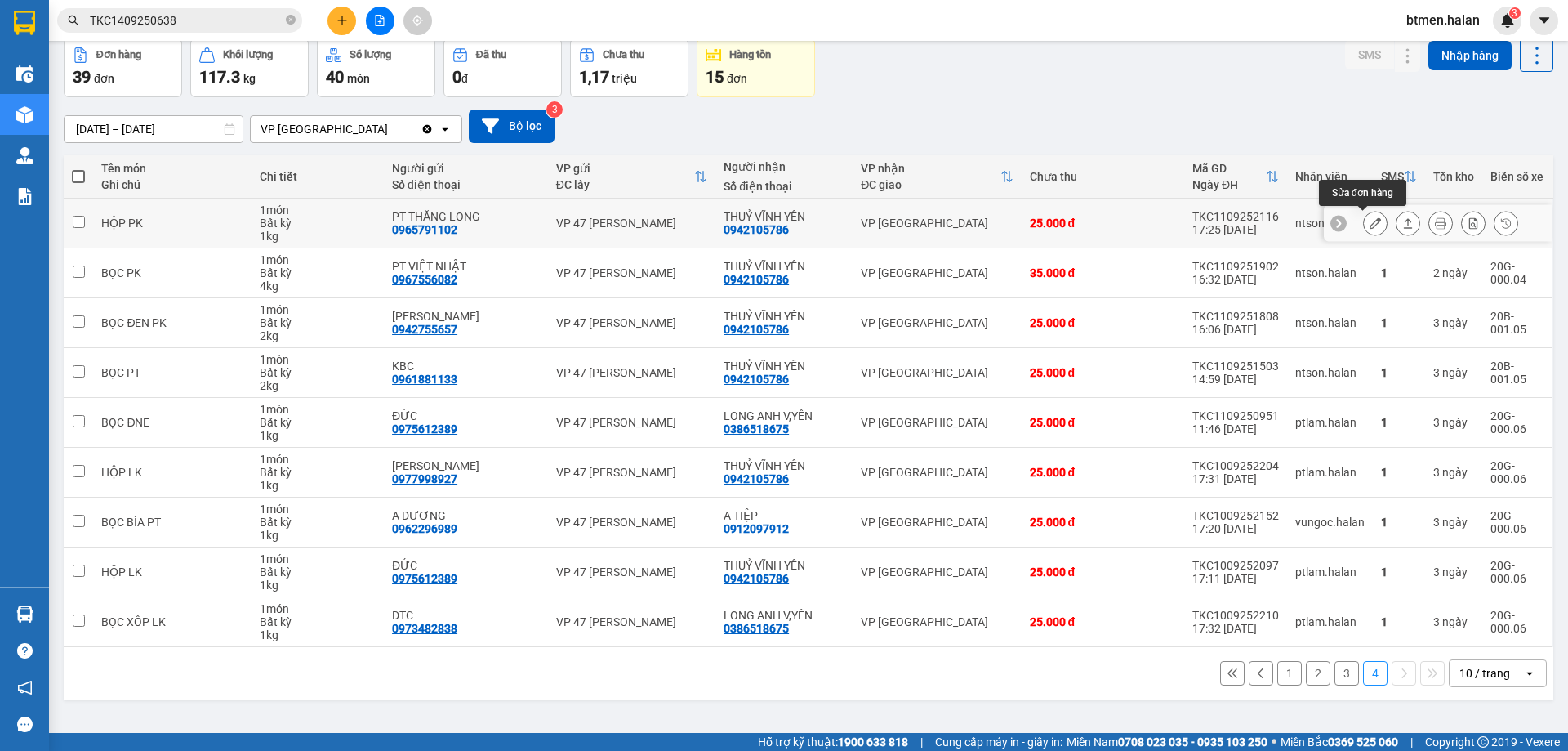
click at [1370, 218] on icon at bounding box center [1375, 223] width 11 height 11
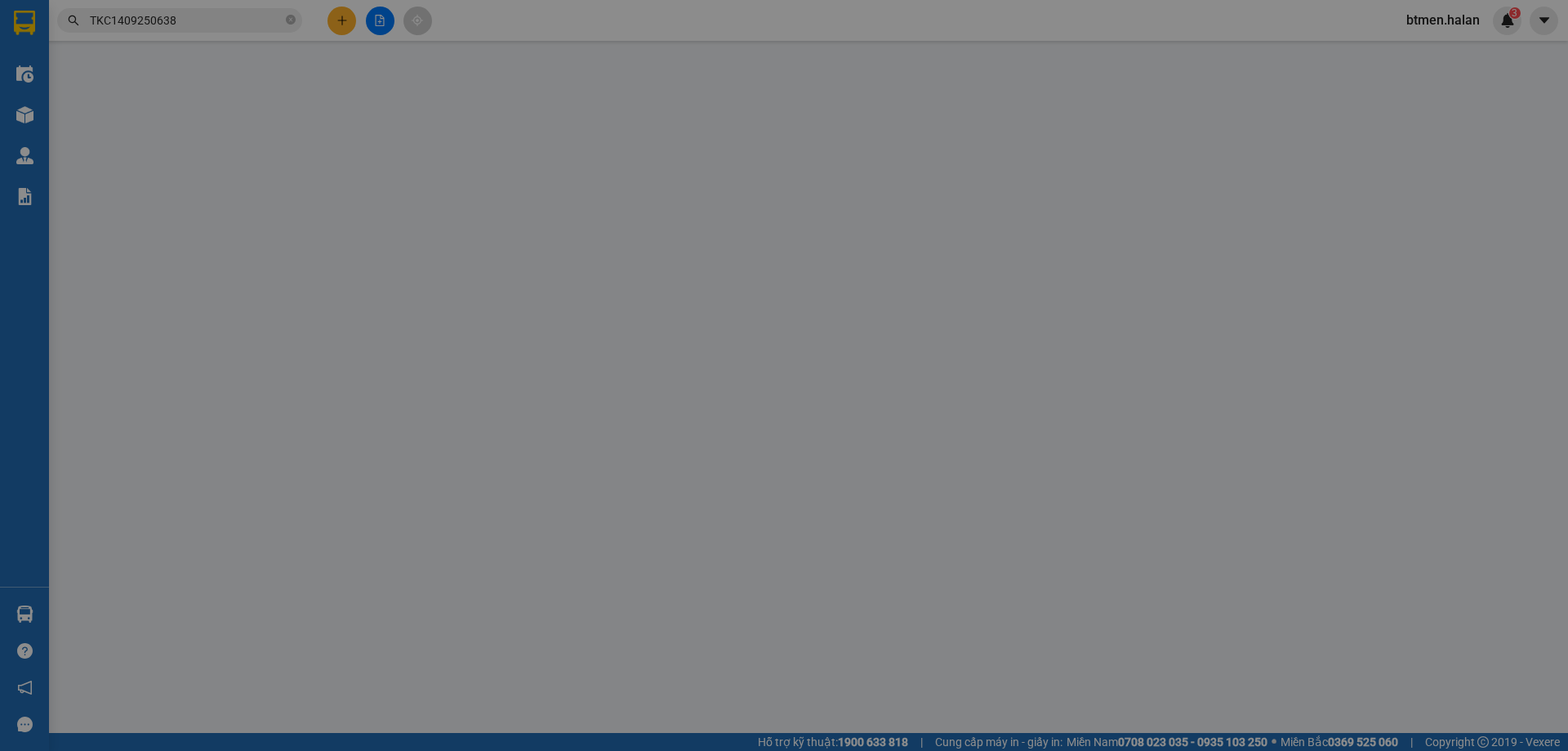
type input "0965791102"
type input "PT THĂNG LONG"
type input "0942105786"
type input "THUỶ VĨNH YÊN"
type input "25.000"
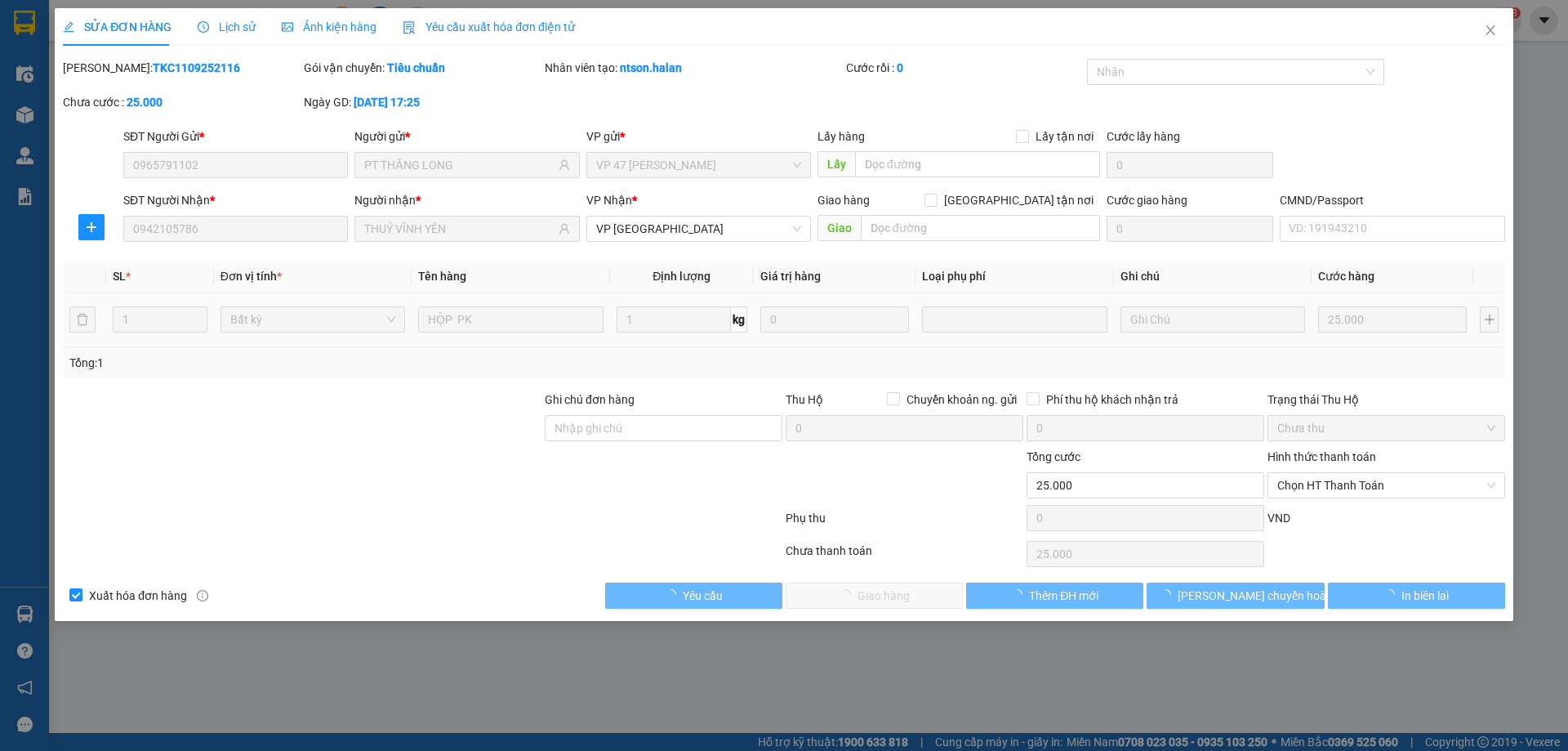
click at [1319, 493] on span "Chọn HT Thanh Toán" at bounding box center [1386, 485] width 218 height 25
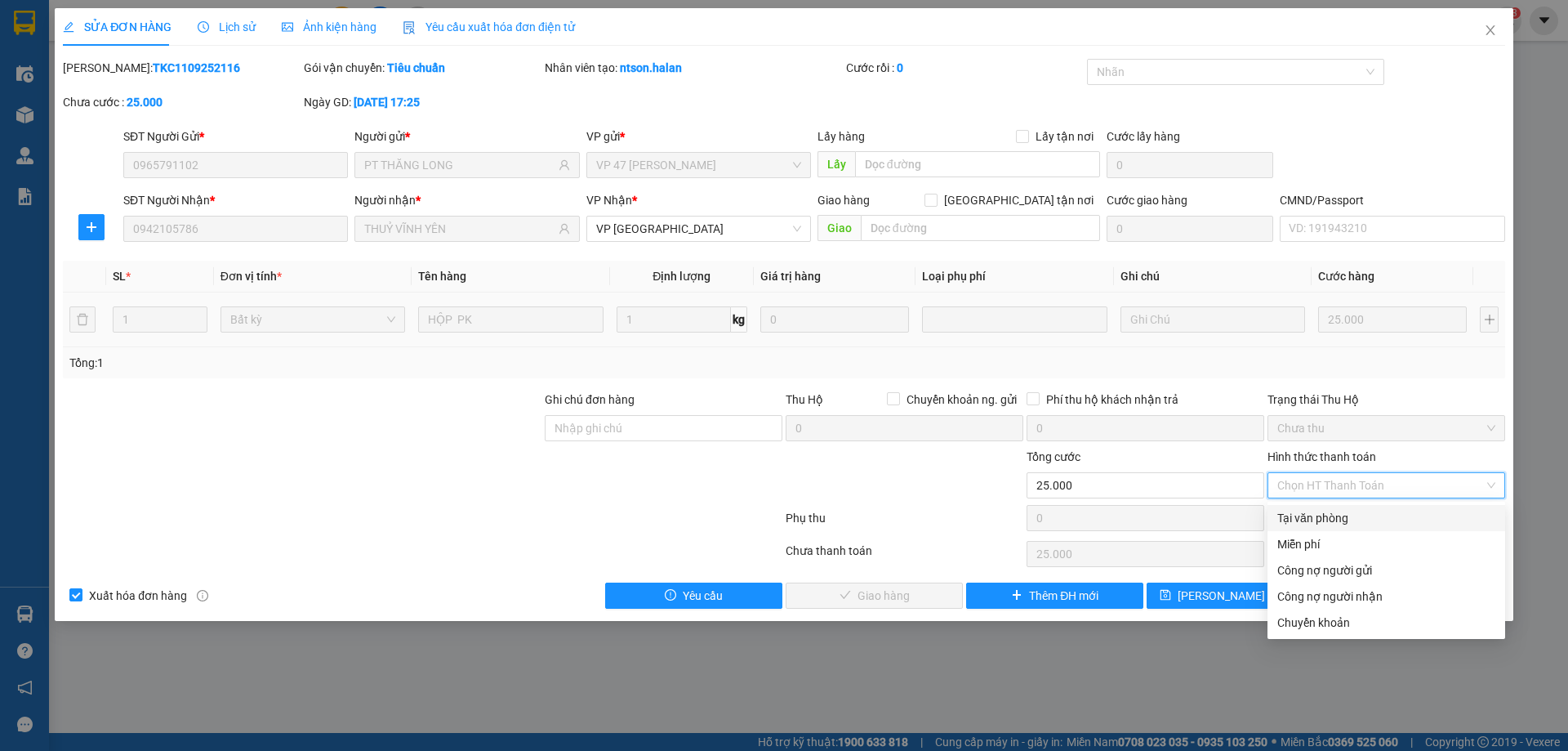
click at [1306, 523] on div "Tại văn phòng" at bounding box center [1386, 517] width 218 height 18
type input "0"
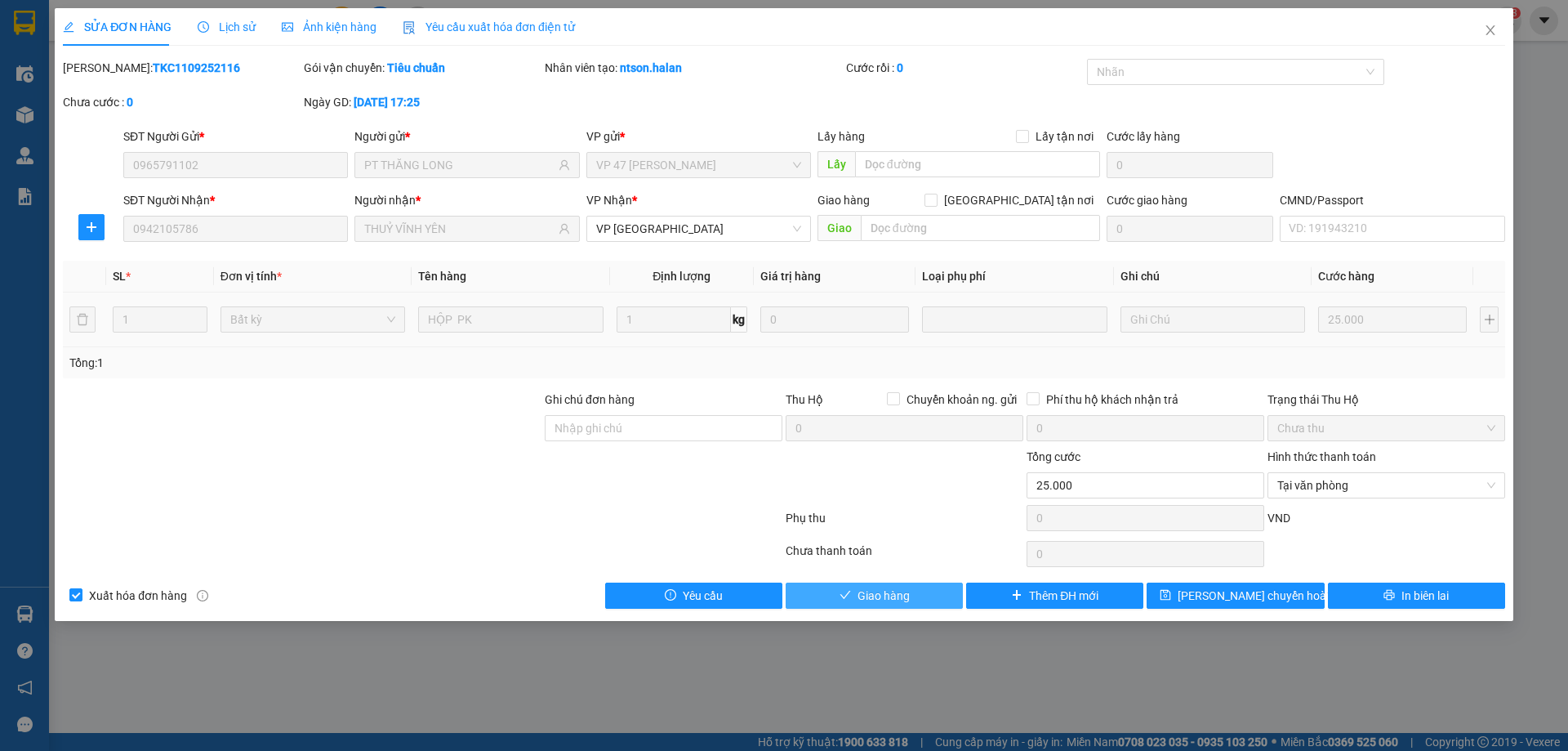
click at [909, 583] on button "Giao hàng" at bounding box center [874, 595] width 177 height 26
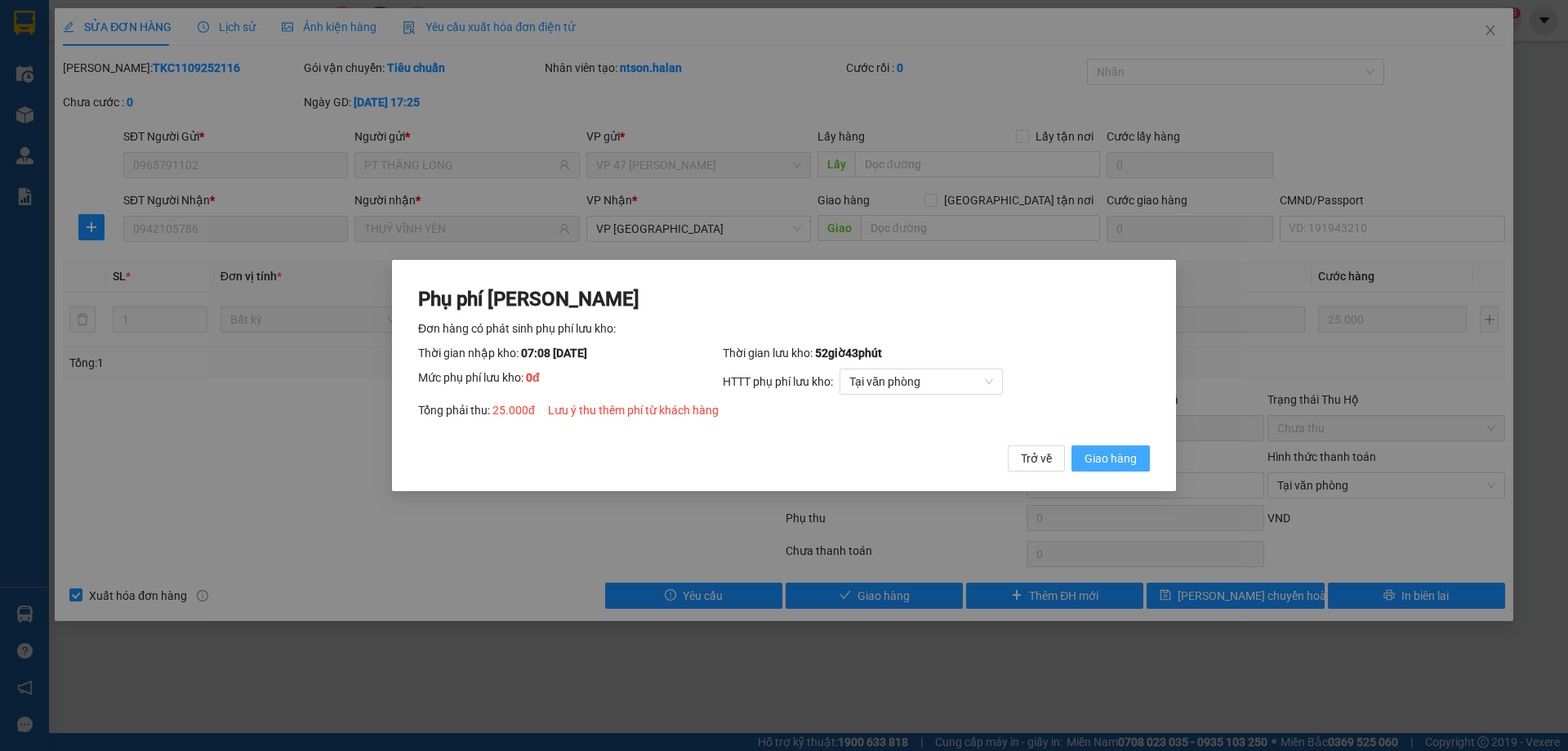
click at [1096, 467] on span "Giao hàng" at bounding box center [1110, 458] width 52 height 18
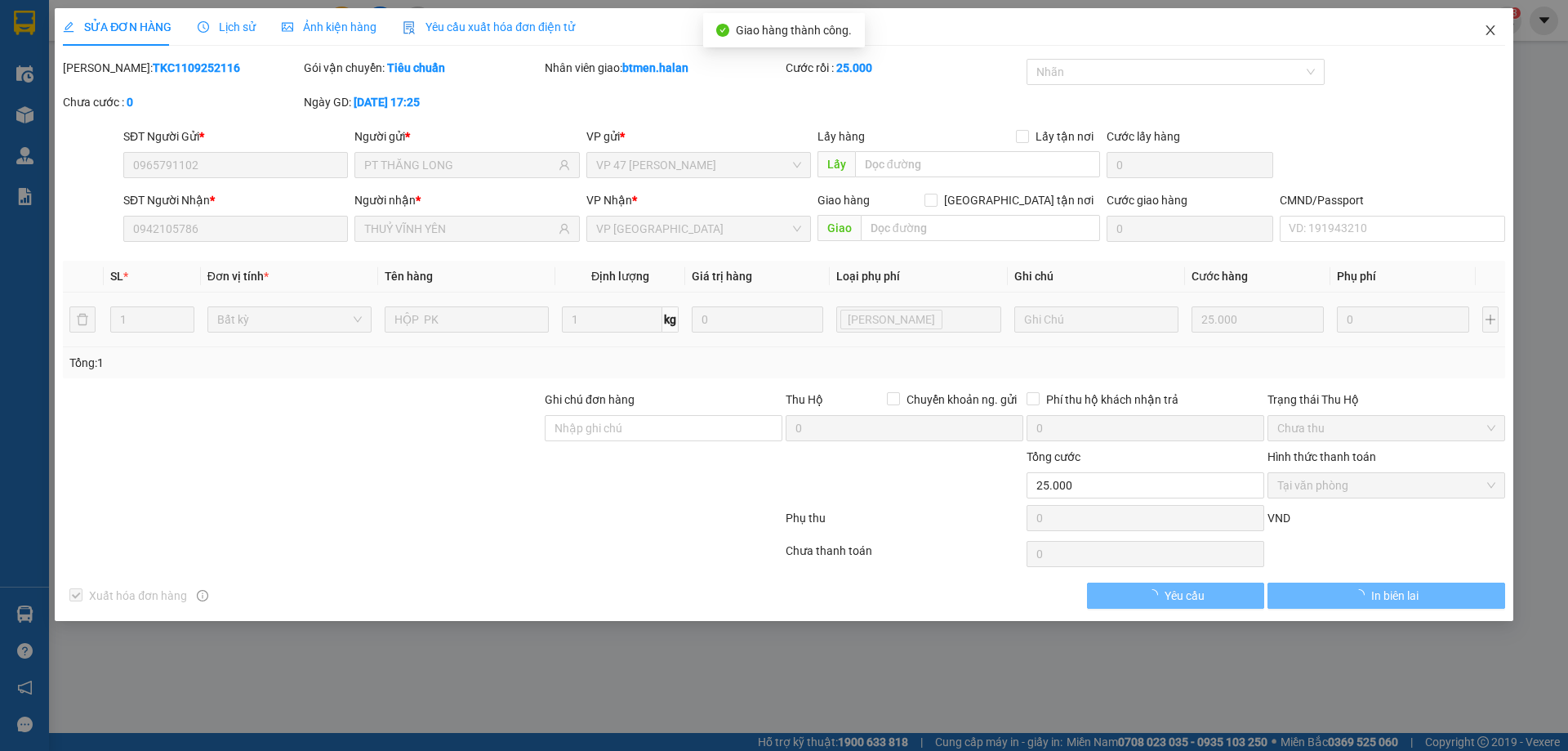
click at [1500, 34] on span "Close" at bounding box center [1490, 31] width 46 height 46
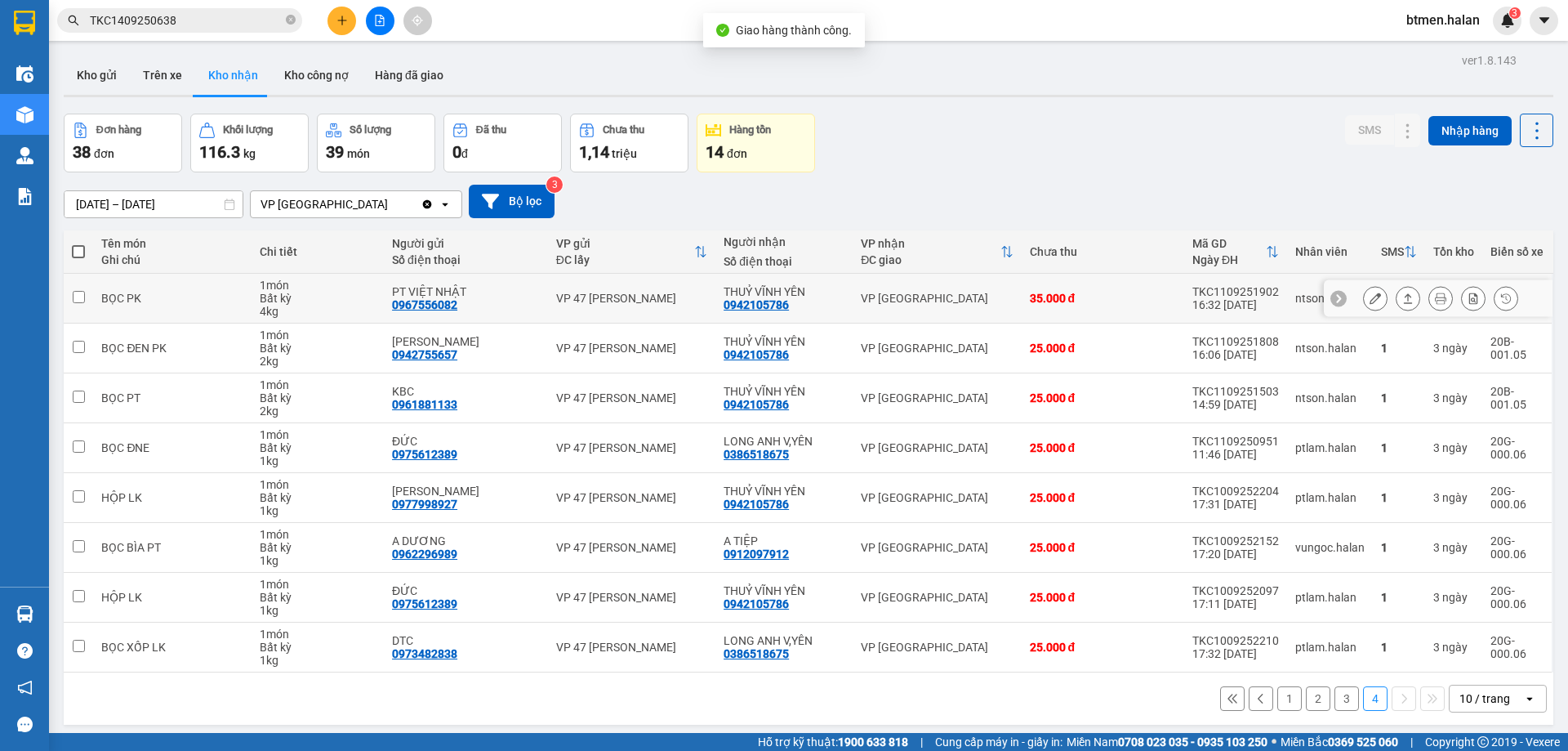
click at [1370, 299] on button at bounding box center [1375, 298] width 23 height 28
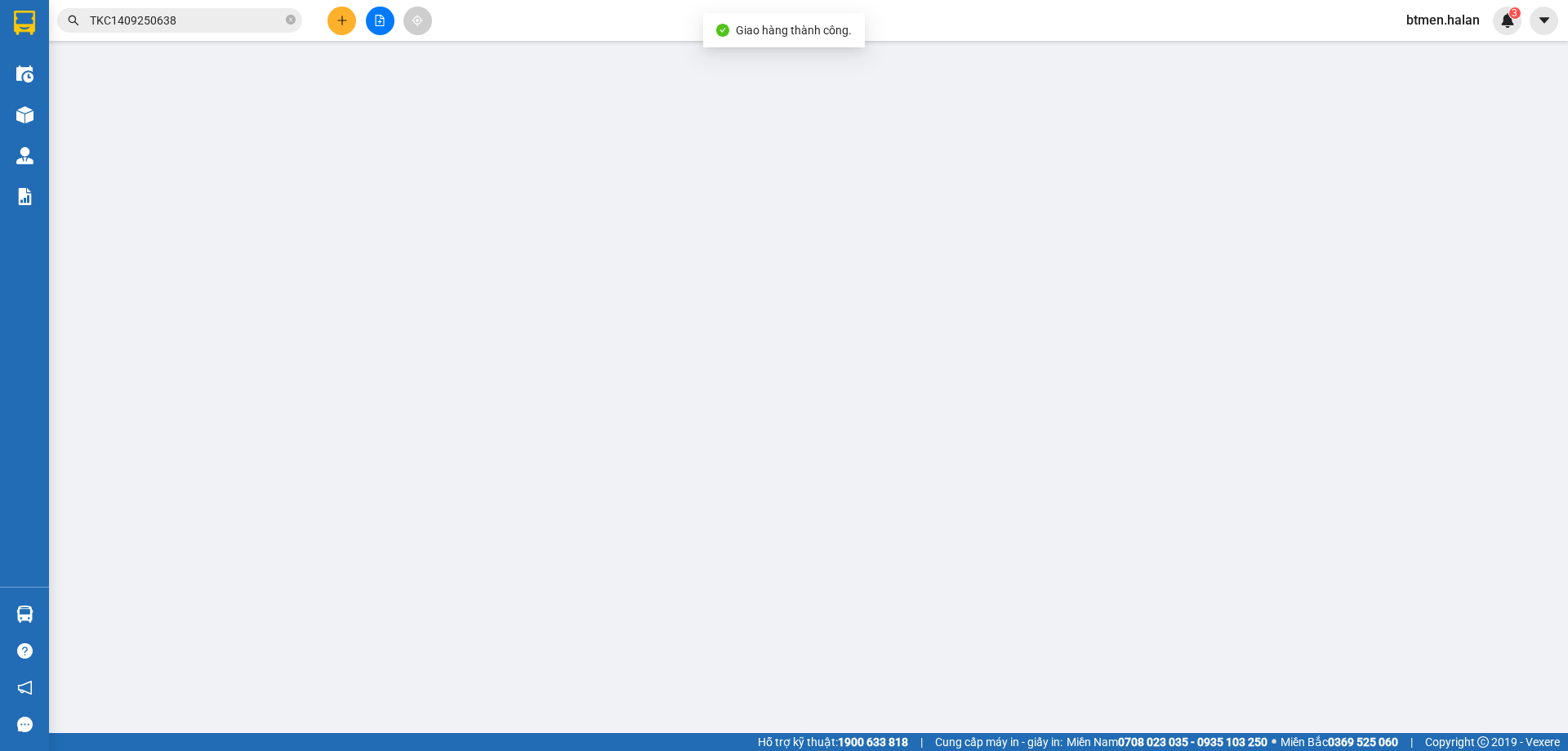
type input "0967556082"
type input "PT VIỆT NHẬT"
type input "0942105786"
type input "THUỶ VĨNH YÊN"
type input "35.000"
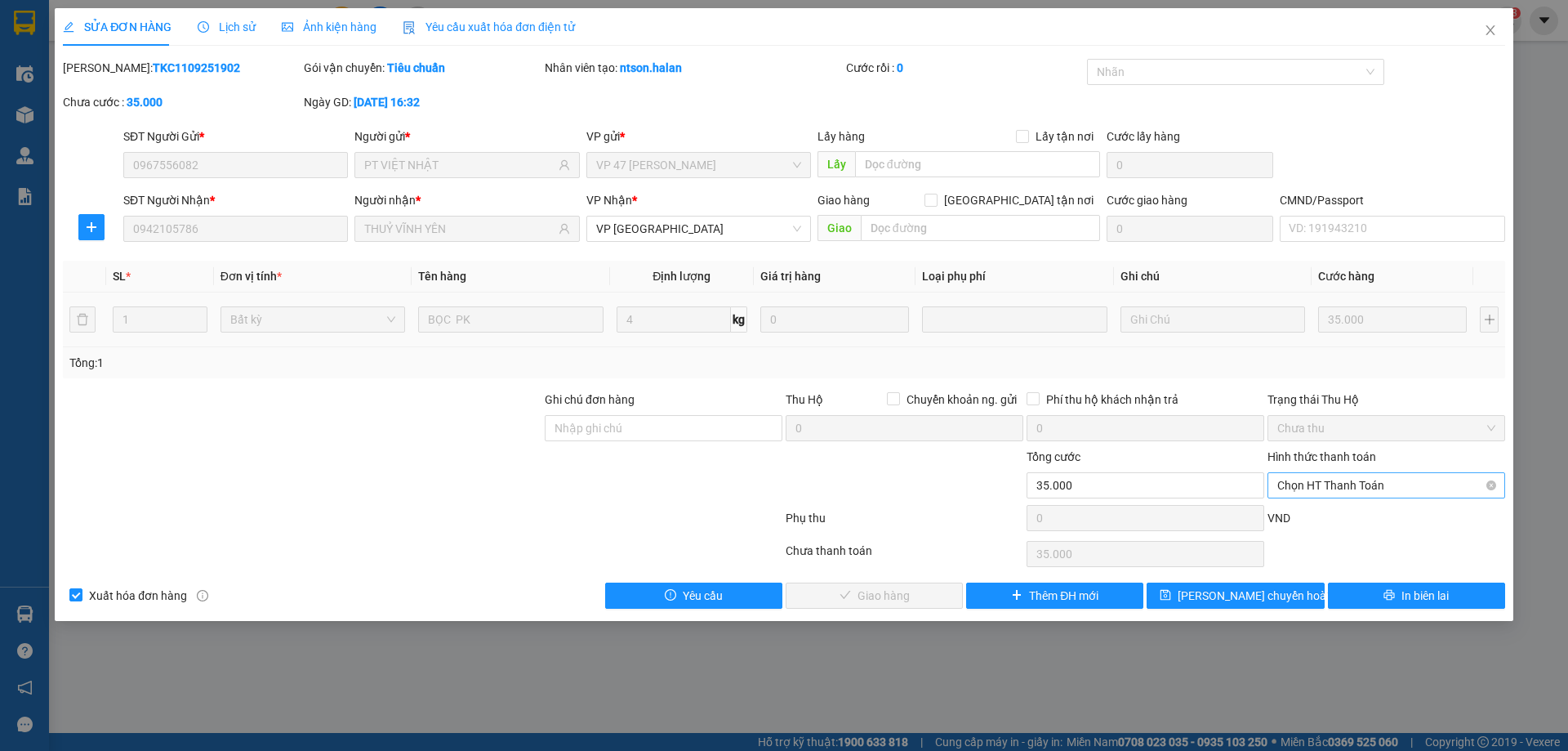
click at [1334, 489] on span "Chọn HT Thanh Toán" at bounding box center [1386, 485] width 218 height 25
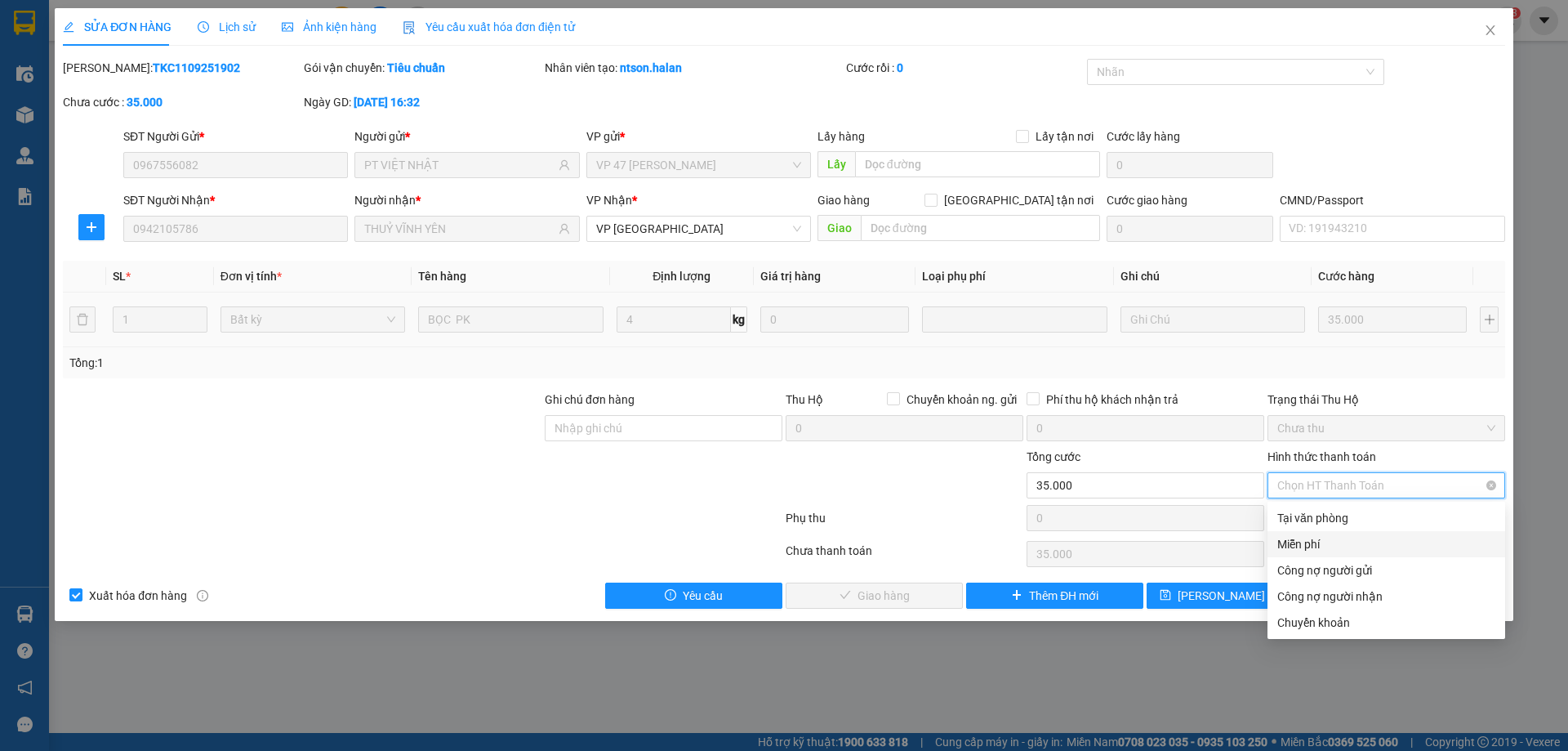
click at [1306, 524] on div "Tại văn phòng" at bounding box center [1386, 517] width 218 height 18
type input "0"
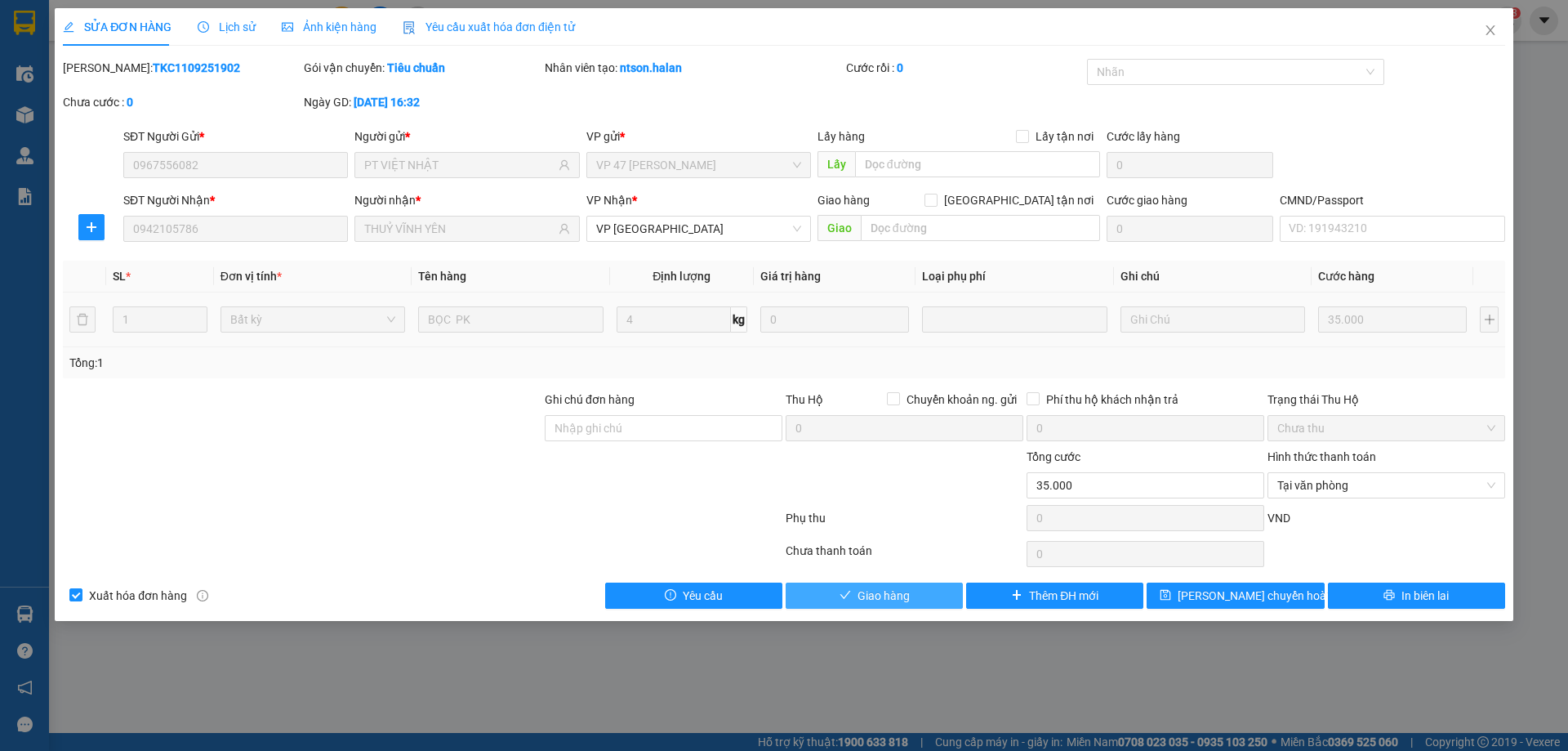
click at [933, 593] on button "Giao hàng" at bounding box center [874, 595] width 177 height 26
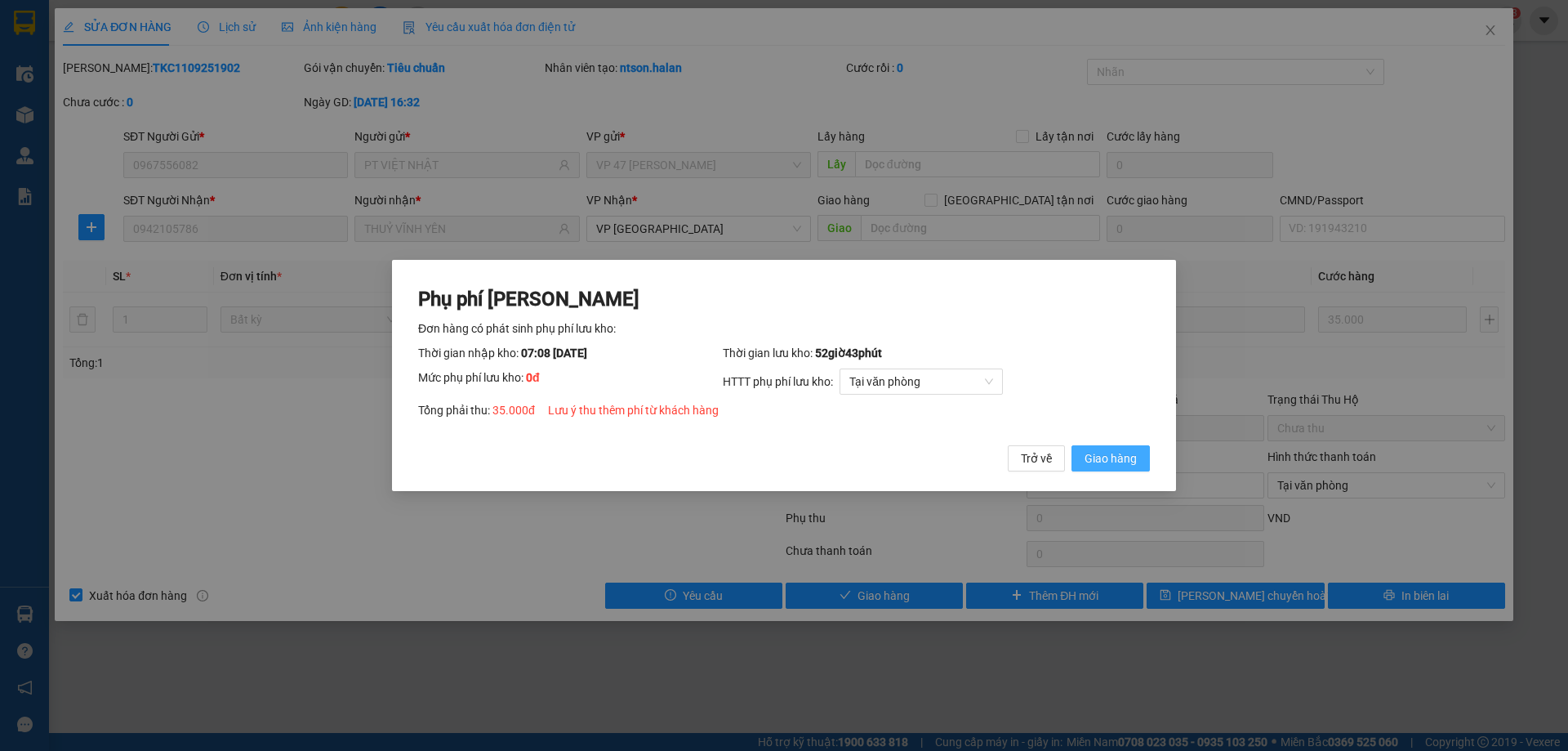
click at [1109, 464] on span "Giao hàng" at bounding box center [1110, 458] width 52 height 18
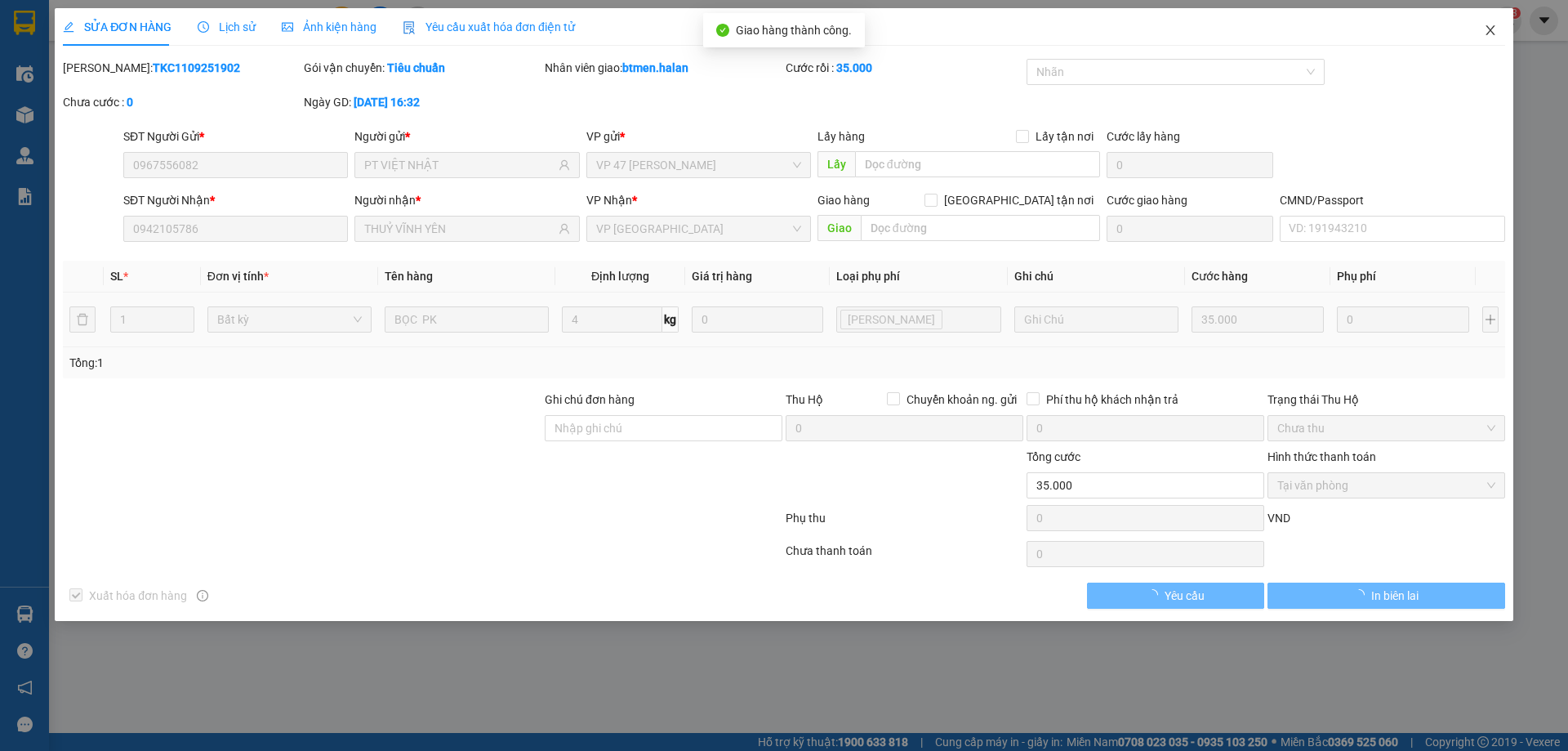
click at [1485, 31] on icon "close" at bounding box center [1490, 30] width 13 height 13
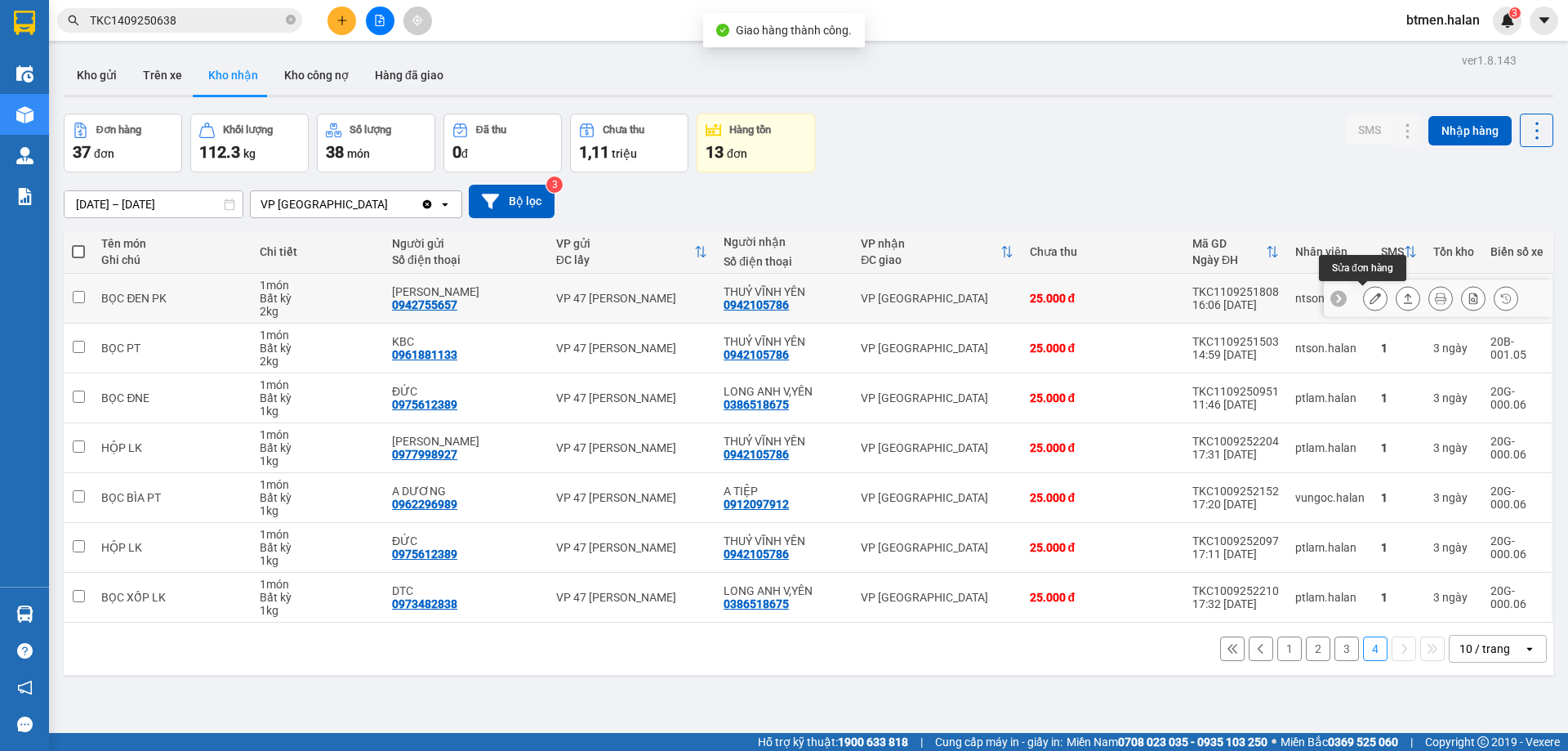
click at [1364, 289] on button at bounding box center [1375, 298] width 23 height 28
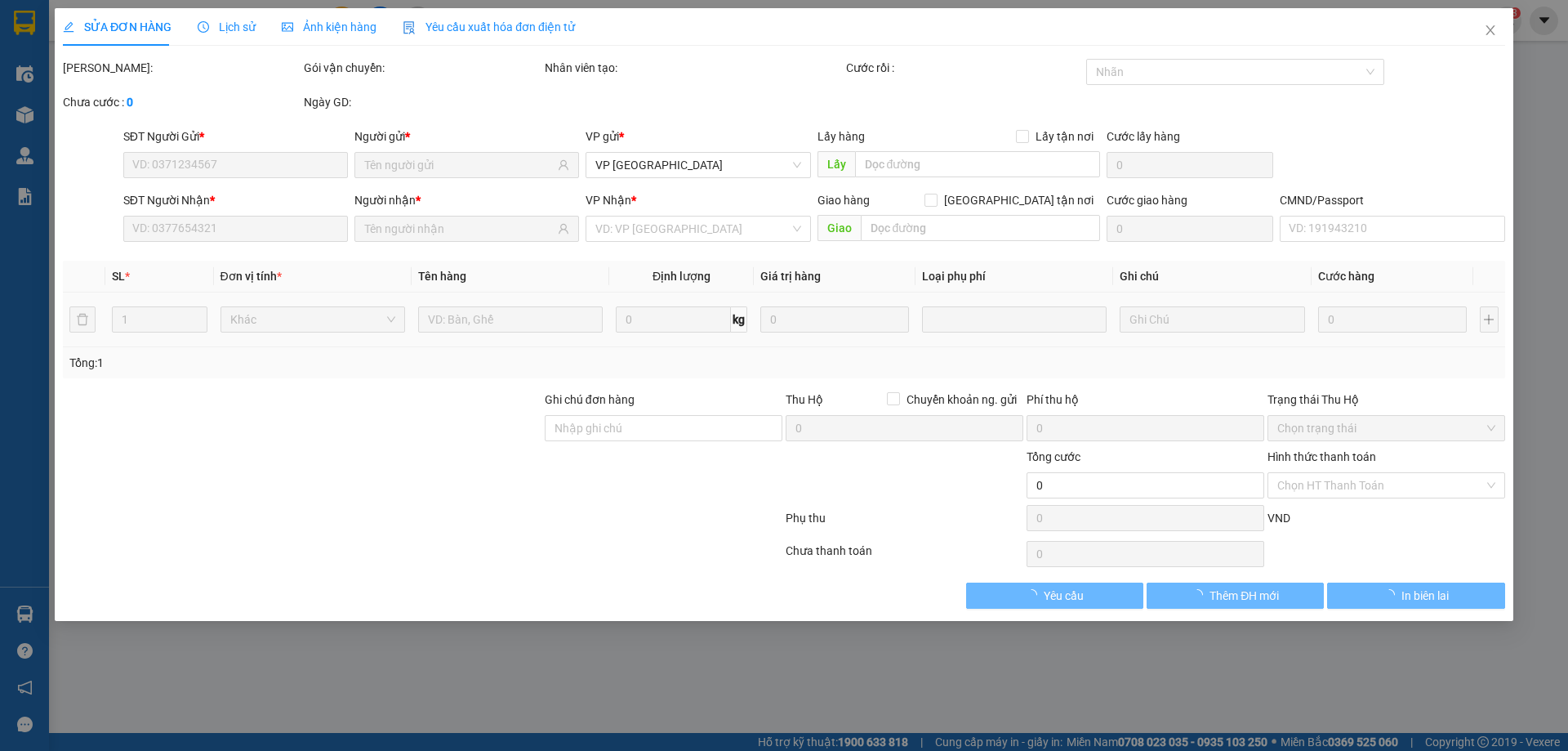
type input "0942755657"
type input "[PERSON_NAME]"
type input "0942105786"
type input "THUỶ VĨNH YÊN"
type input "25.000"
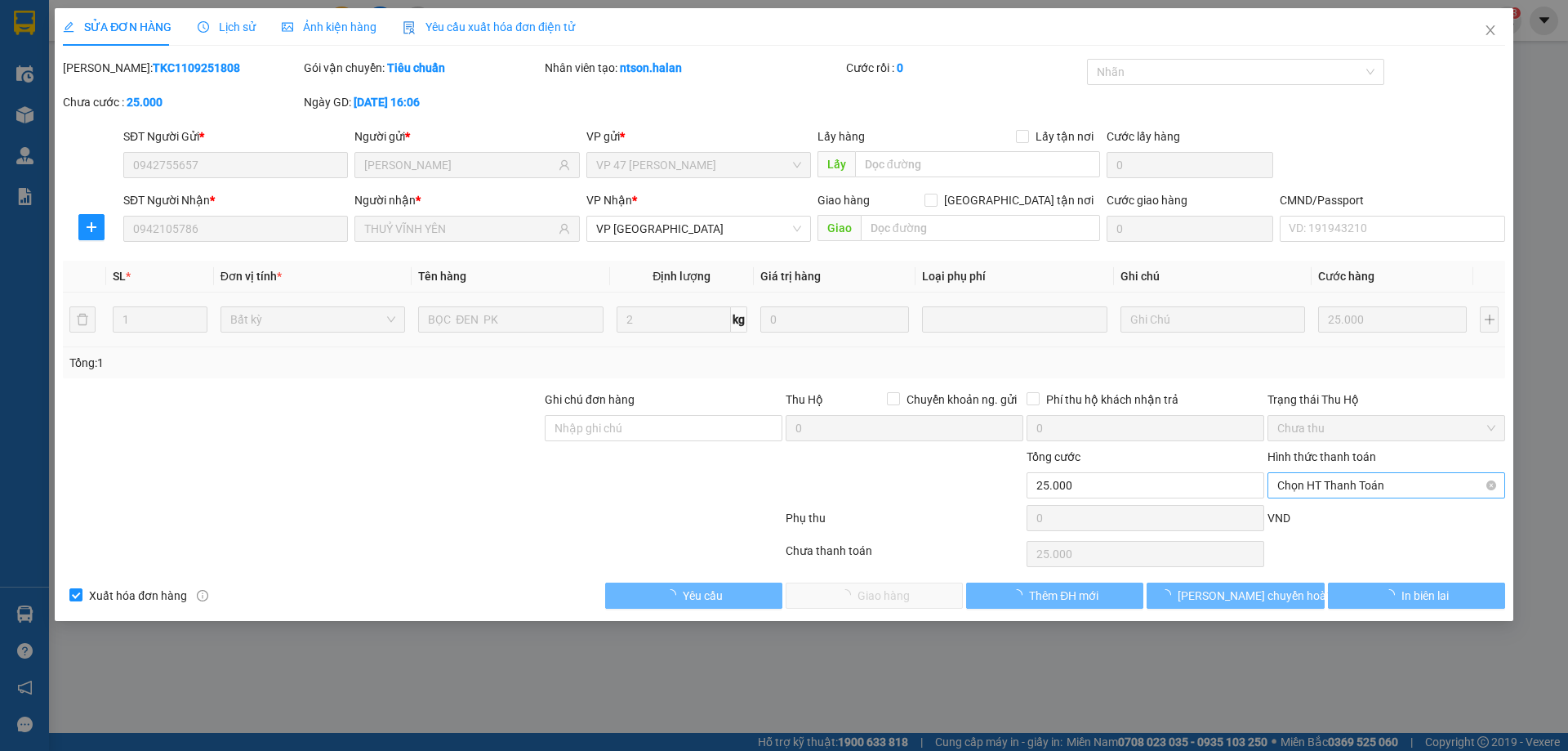
click at [1321, 488] on span "Chọn HT Thanh Toán" at bounding box center [1386, 485] width 218 height 25
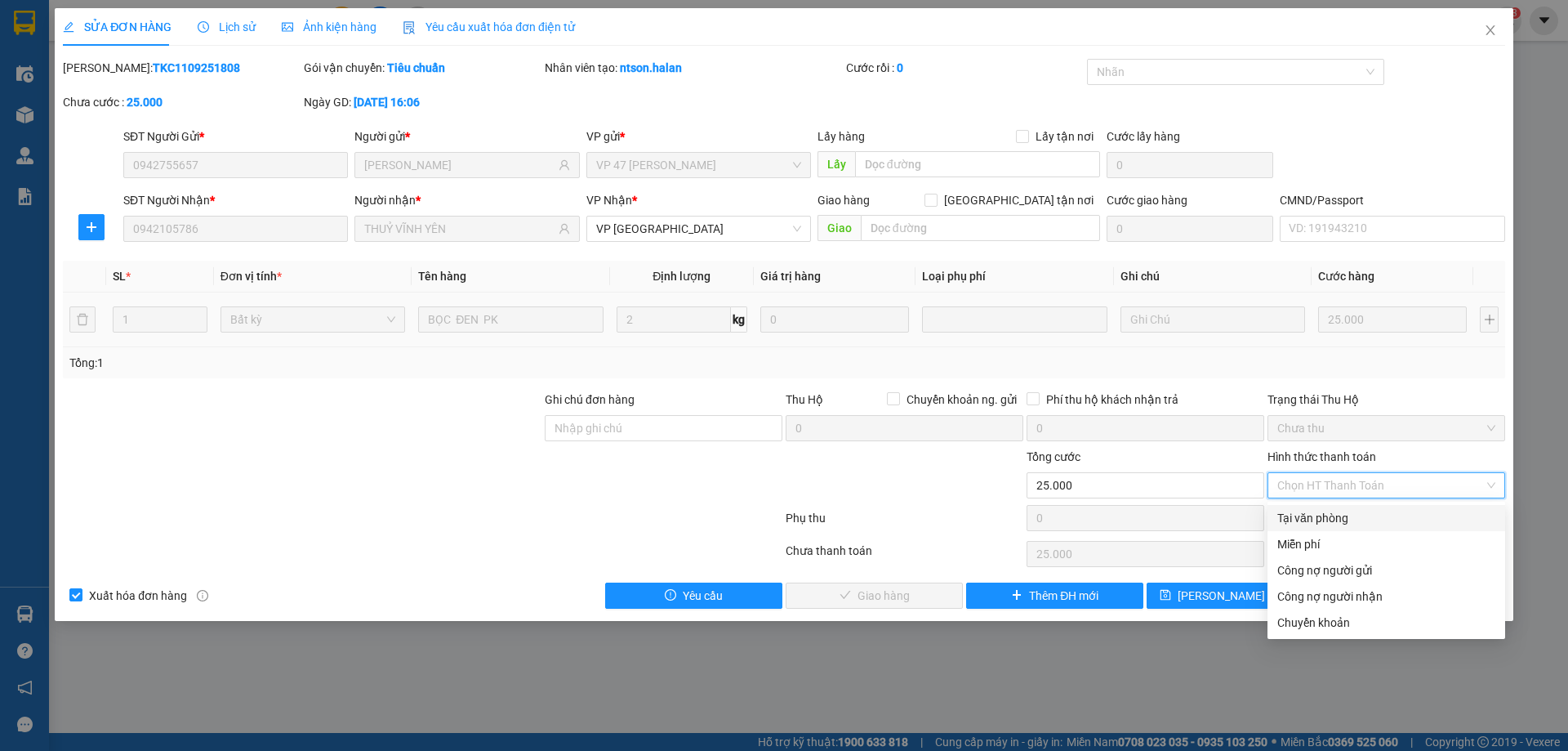
drag, startPoint x: 1306, startPoint y: 517, endPoint x: 1265, endPoint y: 531, distance: 43.3
click at [1305, 518] on div "Tại văn phòng" at bounding box center [1386, 517] width 218 height 18
type input "0"
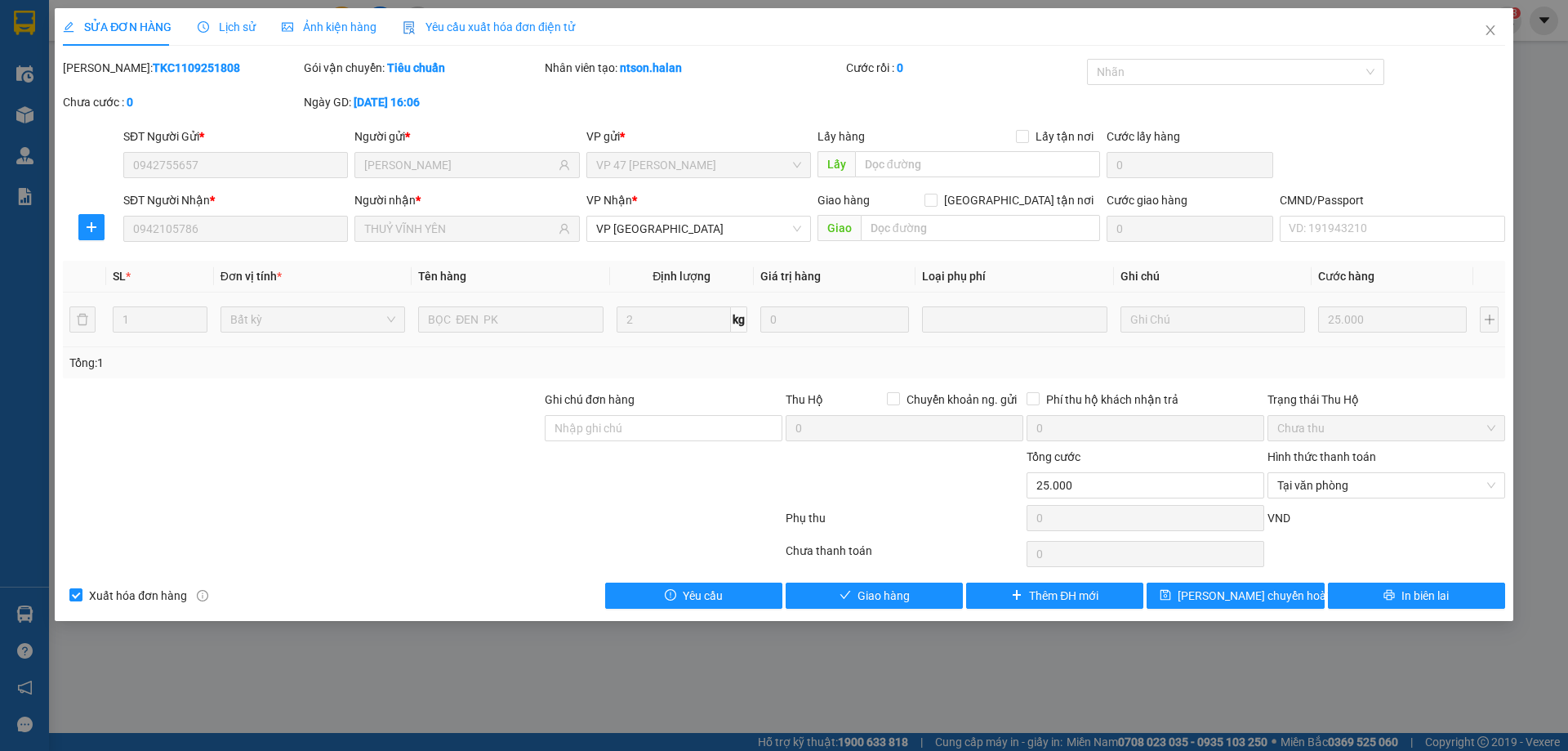
click at [846, 612] on div "SỬA ĐƠN HÀNG Lịch sử Ảnh kiện hàng Yêu cầu xuất hóa đơn điện tử Total Paid Fee …" at bounding box center [784, 314] width 1458 height 613
click at [908, 577] on div "Total Paid Fee 0 Total UnPaid Fee 25.000 Cash Collection Total Fee Mã ĐH: TKC11…" at bounding box center [783, 333] width 1442 height 550
click at [905, 589] on span "Giao hàng" at bounding box center [883, 595] width 52 height 18
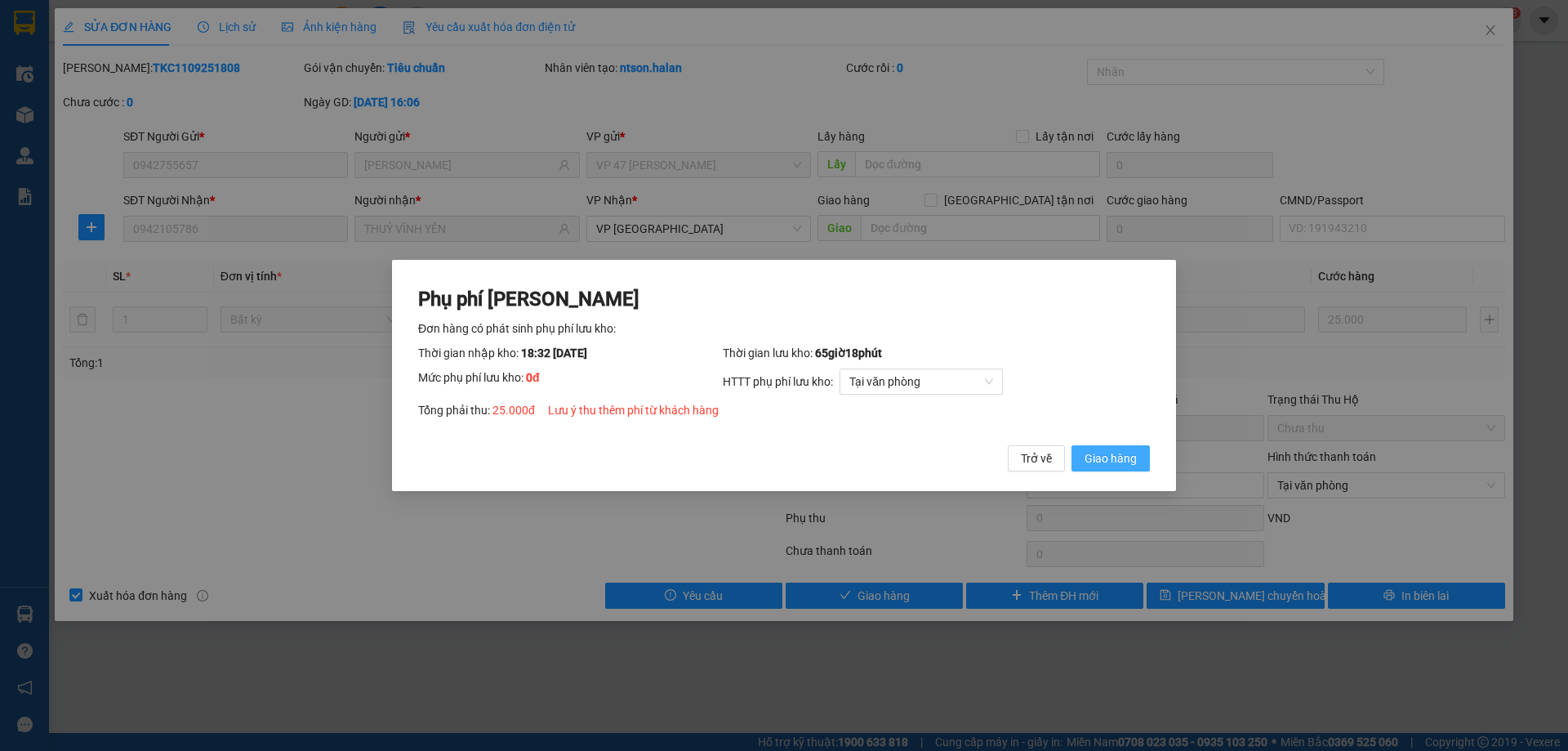
click at [1133, 462] on span "Giao hàng" at bounding box center [1110, 458] width 52 height 18
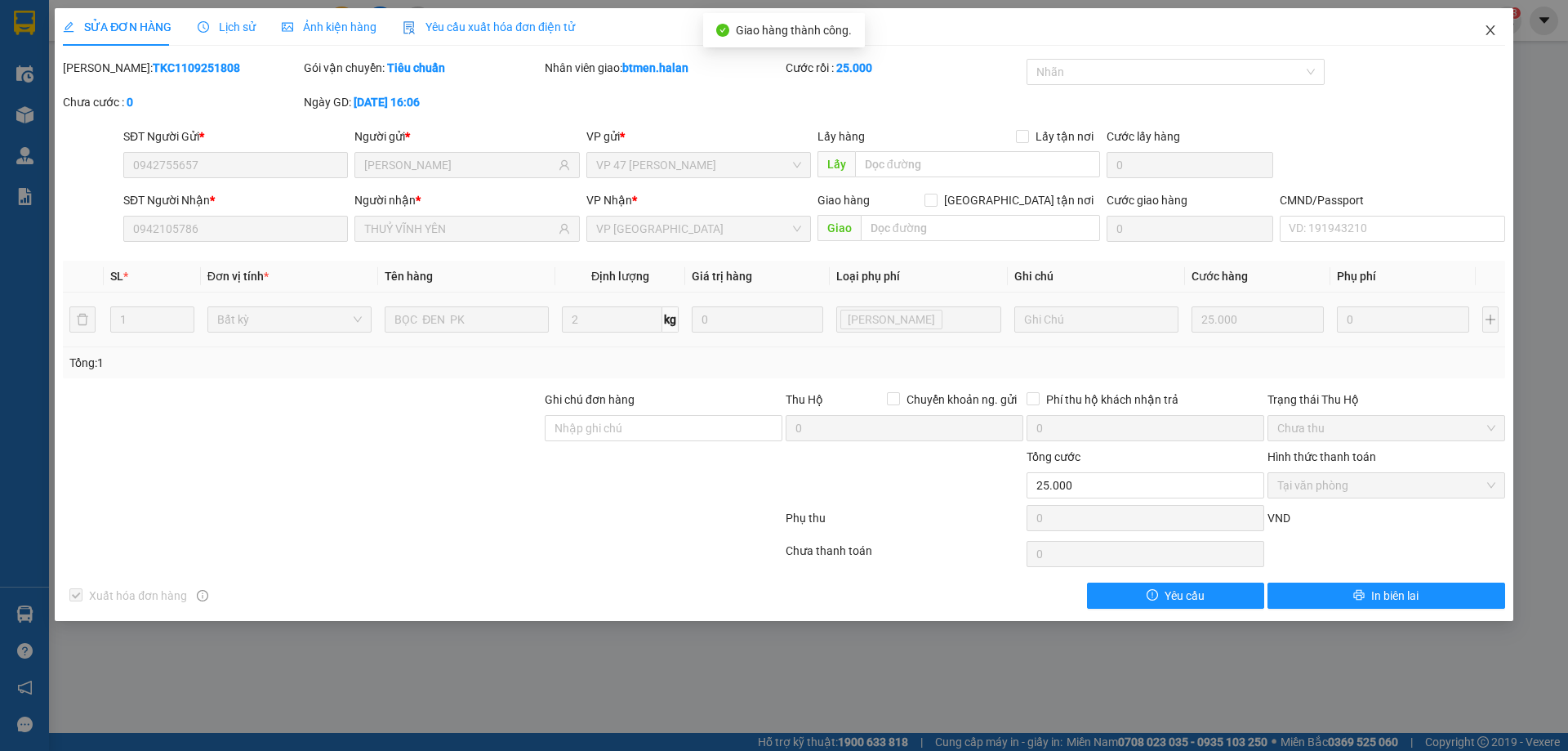
click at [1492, 25] on icon "close" at bounding box center [1490, 30] width 13 height 13
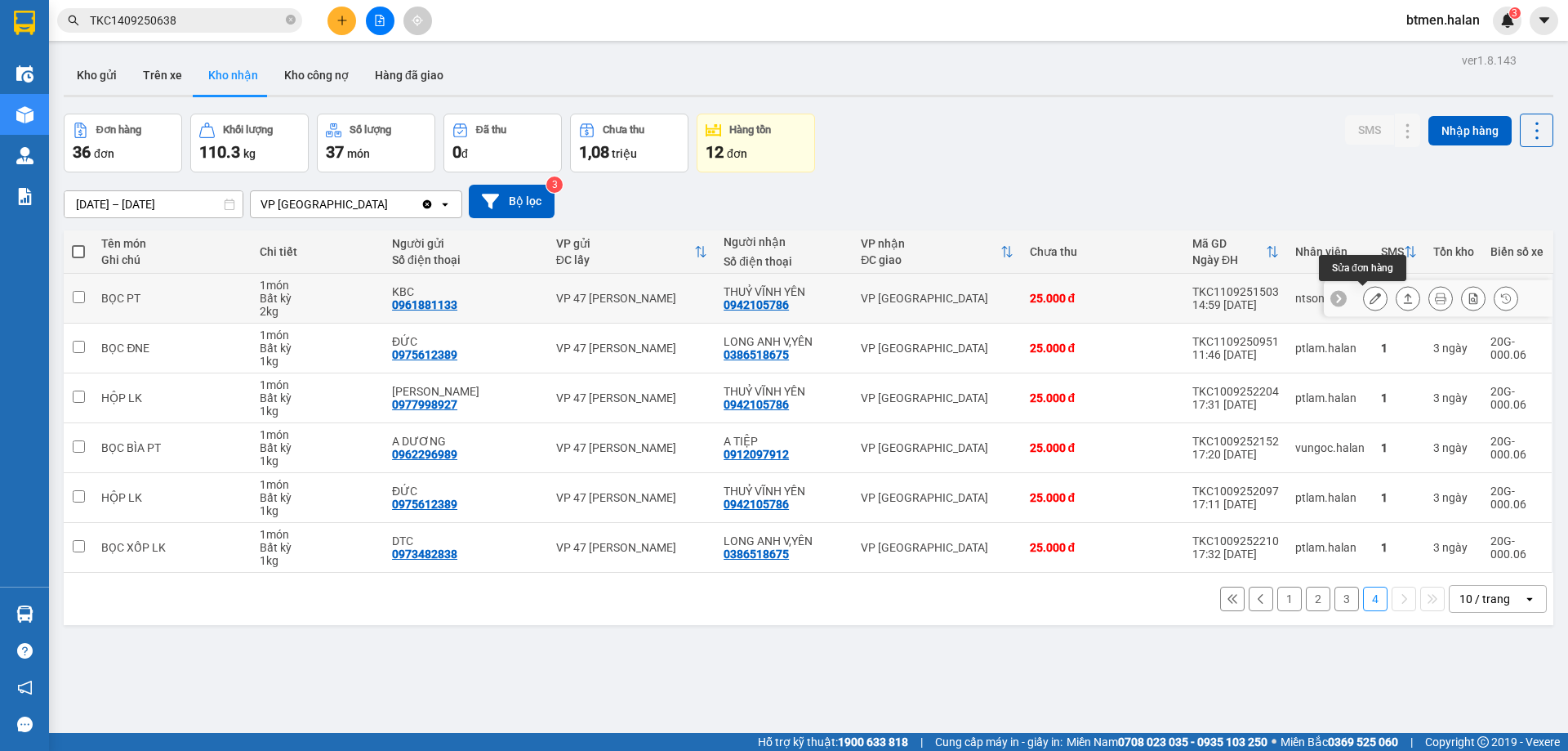
click at [1370, 301] on icon at bounding box center [1375, 297] width 11 height 11
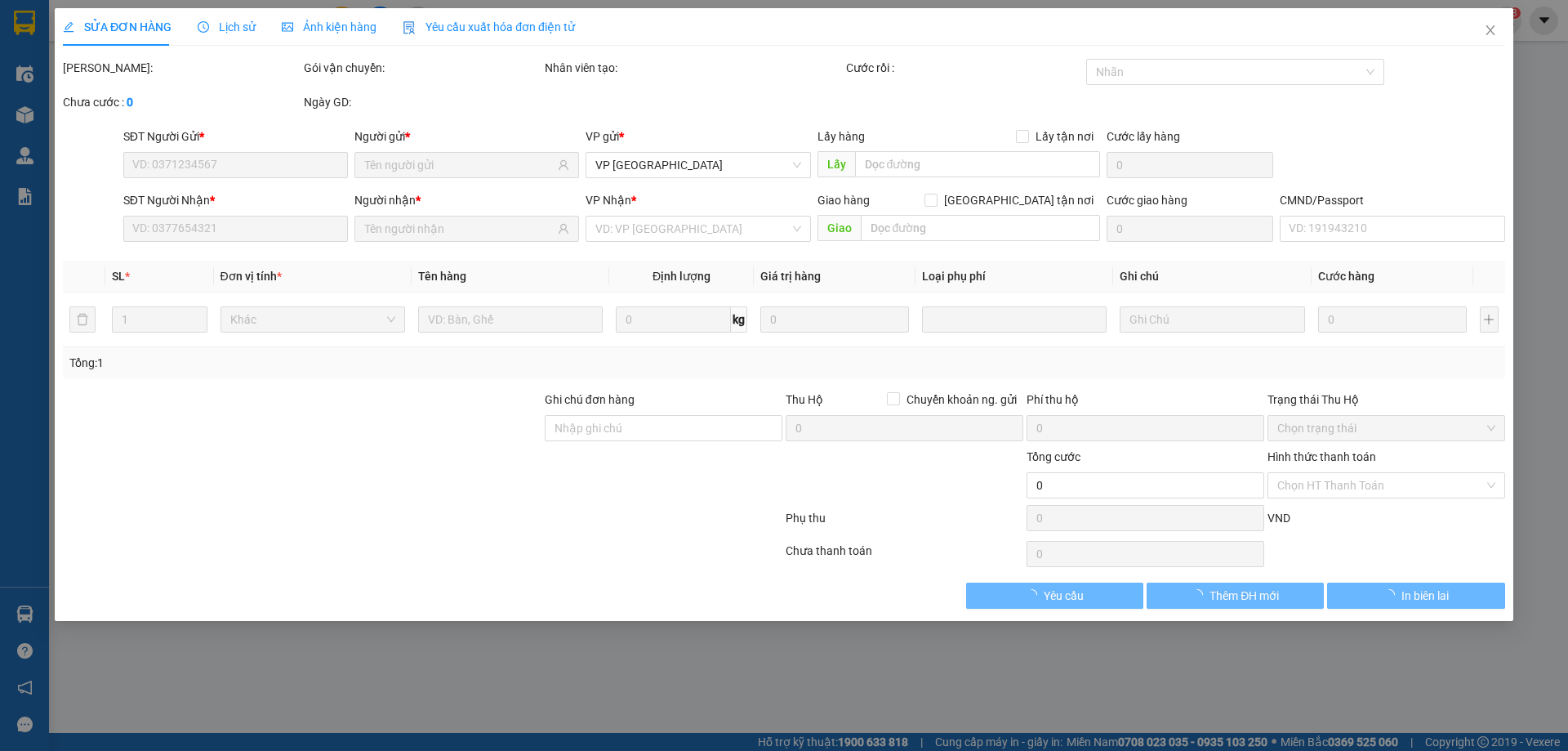
type input "0961881133"
type input "KBC"
type input "0942105786"
type input "THUỶ VĨNH YÊN"
type input "25.000"
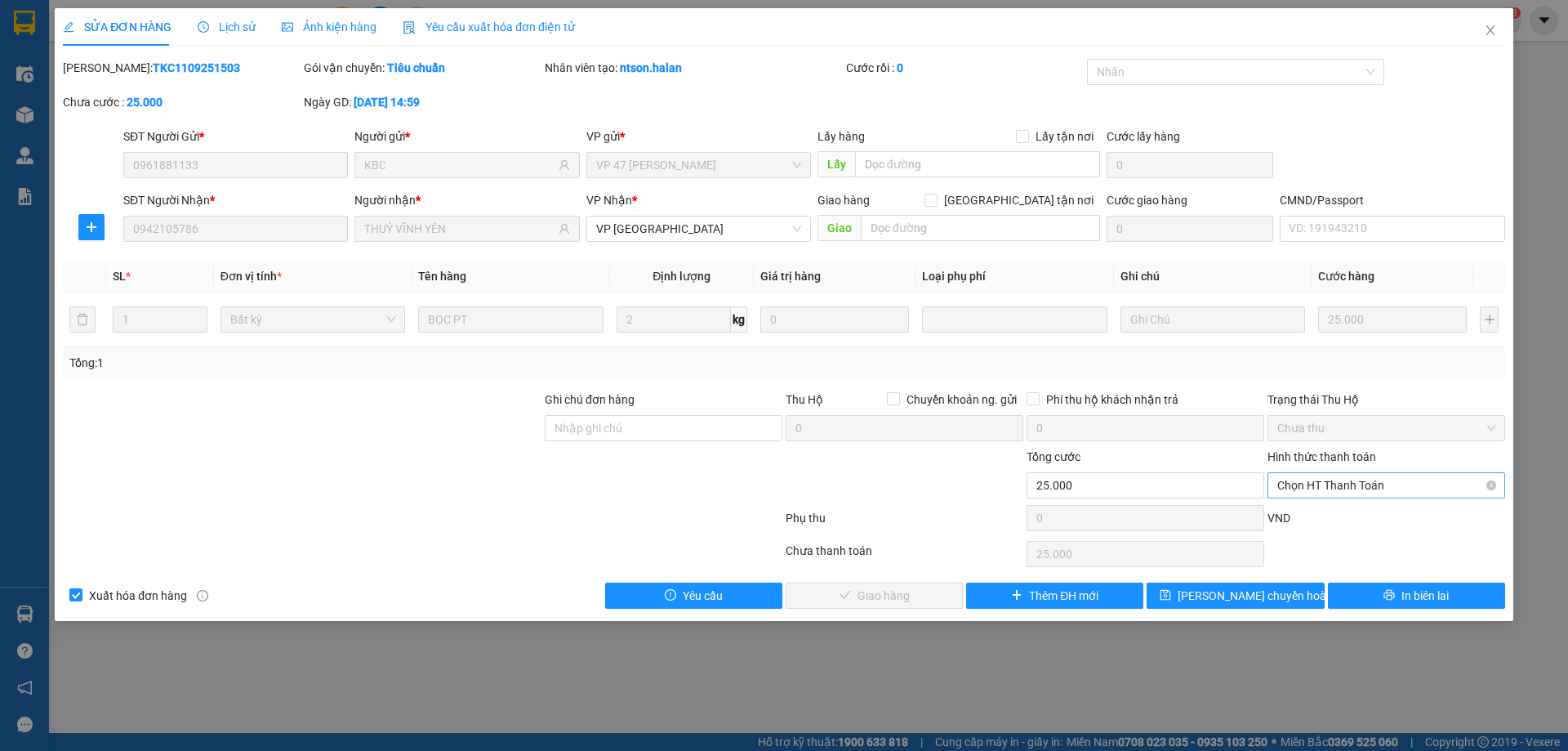
click at [1325, 485] on span "Chọn HT Thanh Toán" at bounding box center [1386, 485] width 218 height 25
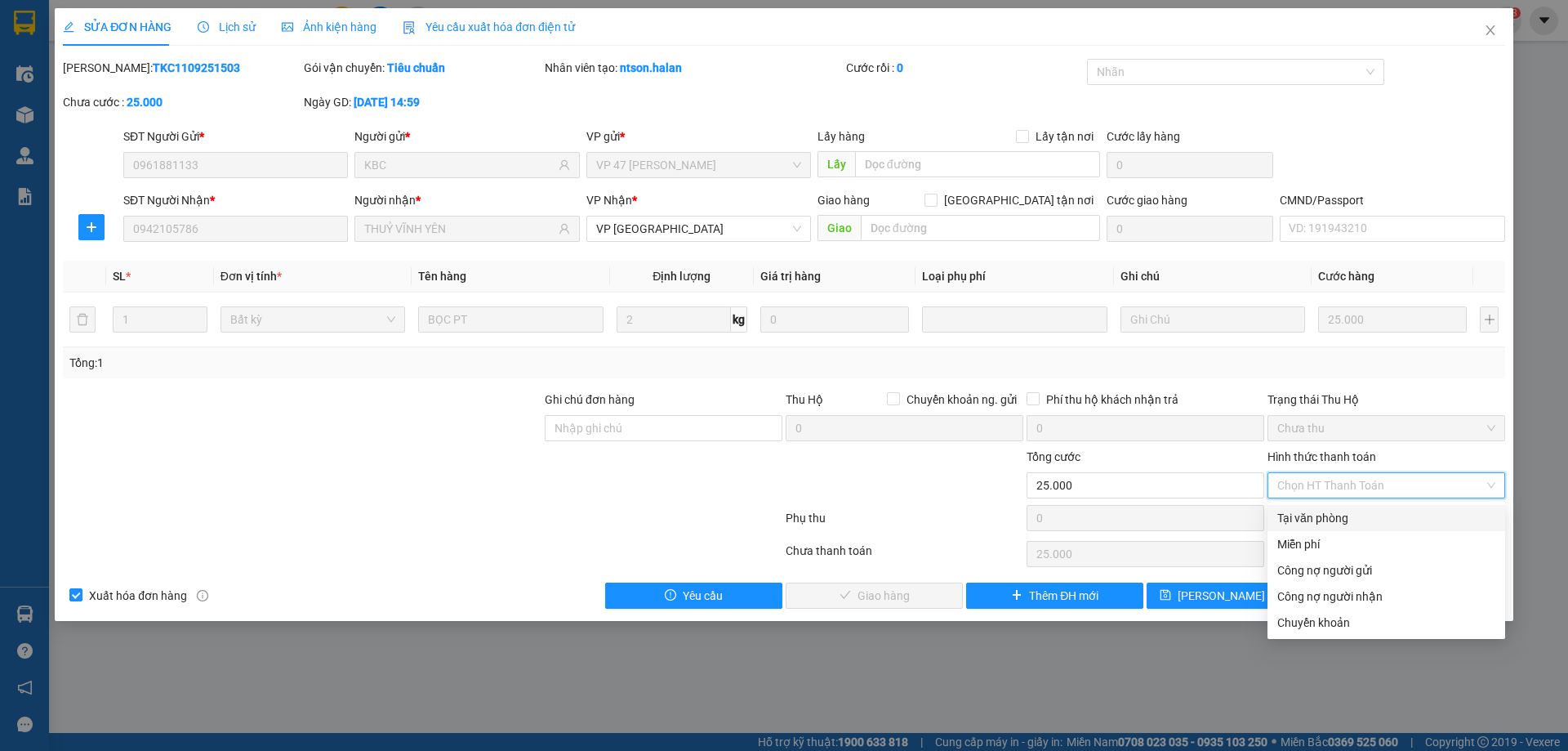
drag, startPoint x: 1318, startPoint y: 510, endPoint x: 1284, endPoint y: 523, distance: 36.4
click at [1318, 510] on div "Tại văn phòng" at bounding box center [1386, 517] width 218 height 18
type input "0"
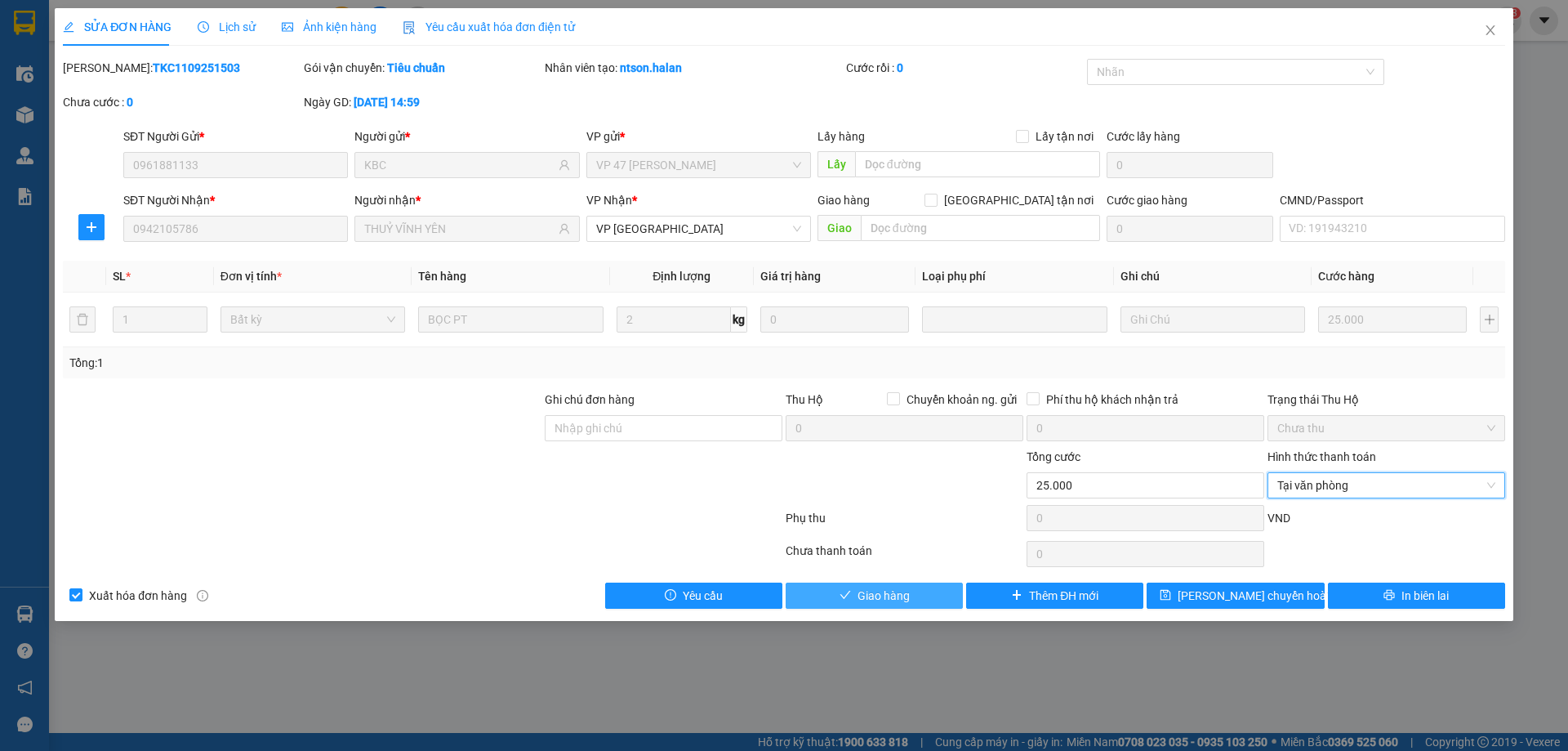
click at [889, 601] on span "Giao hàng" at bounding box center [883, 595] width 52 height 18
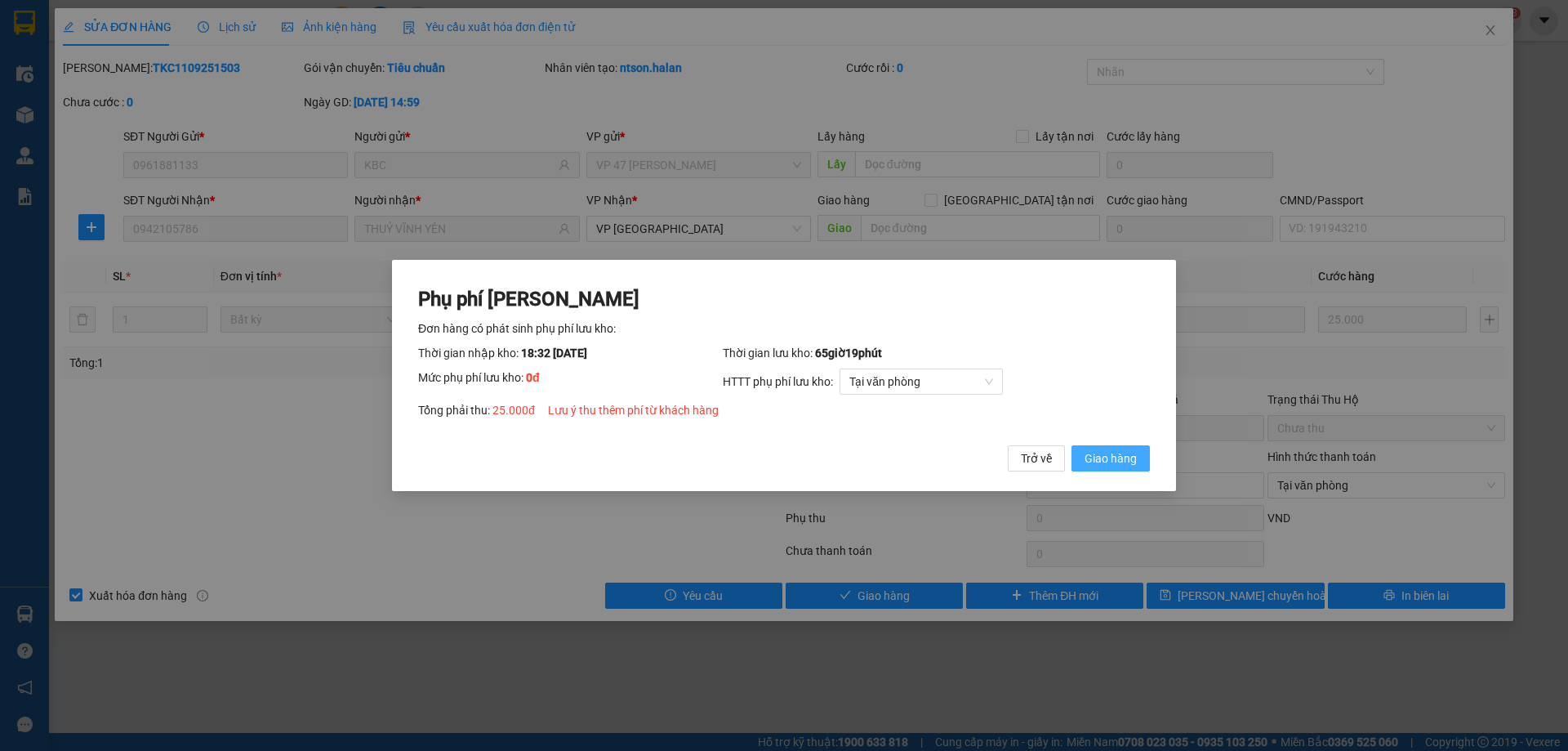
click at [1117, 457] on span "Giao hàng" at bounding box center [1110, 458] width 52 height 18
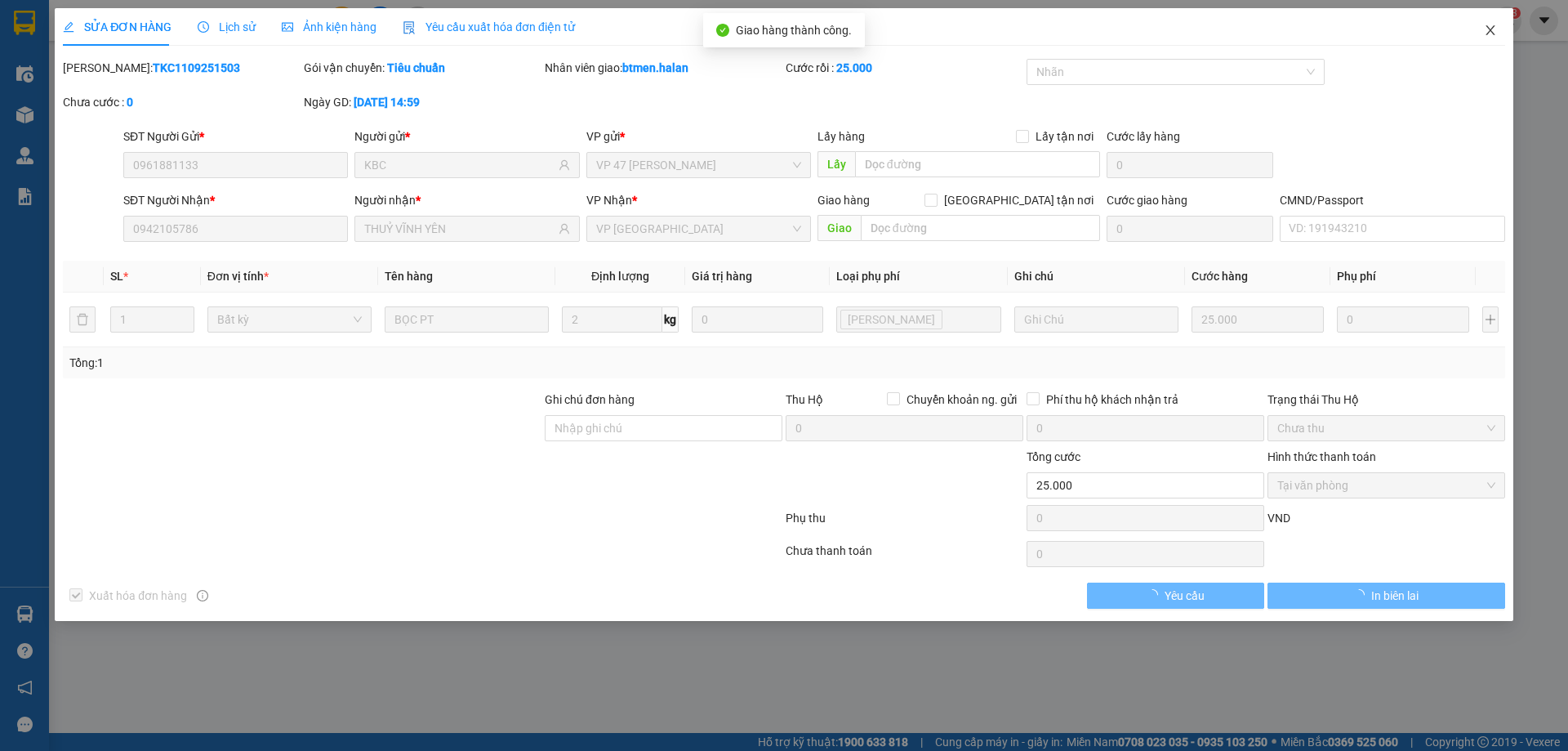
click at [1486, 21] on span "Close" at bounding box center [1490, 31] width 46 height 46
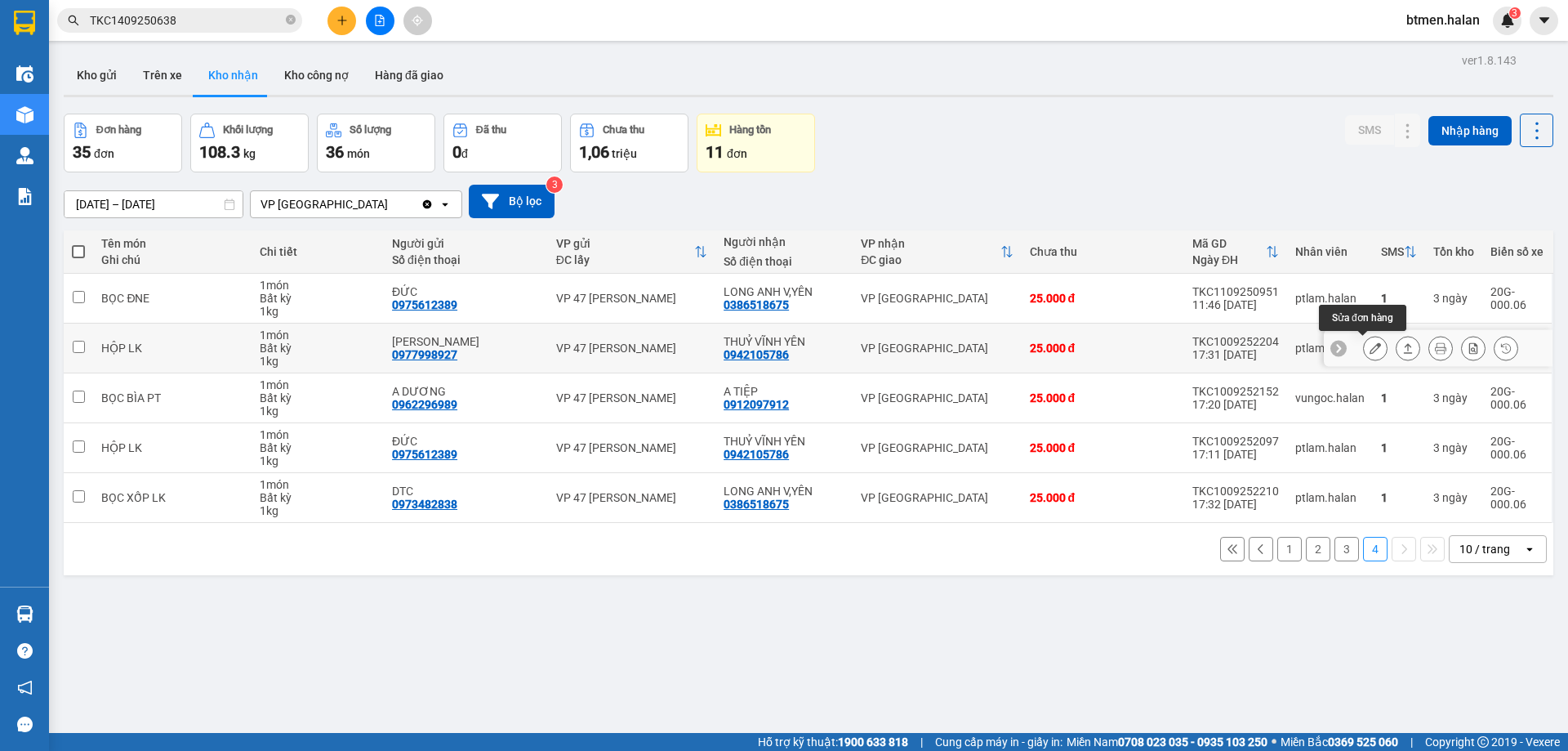
click at [1364, 350] on button at bounding box center [1375, 348] width 23 height 28
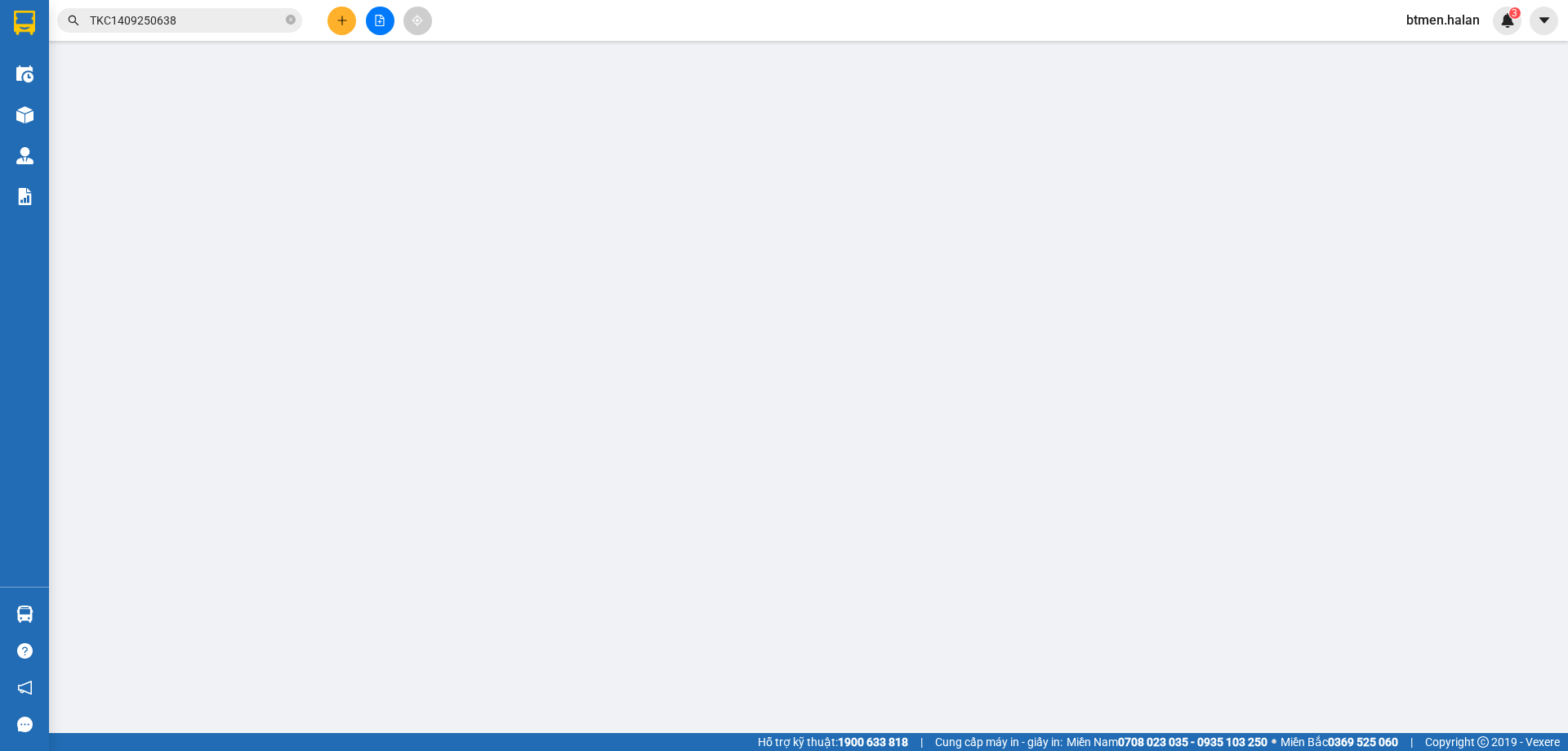
type input "0977998927"
type input "[PERSON_NAME]"
type input "0942105786"
type input "THUỶ VĨNH YÊN"
type input "25.000"
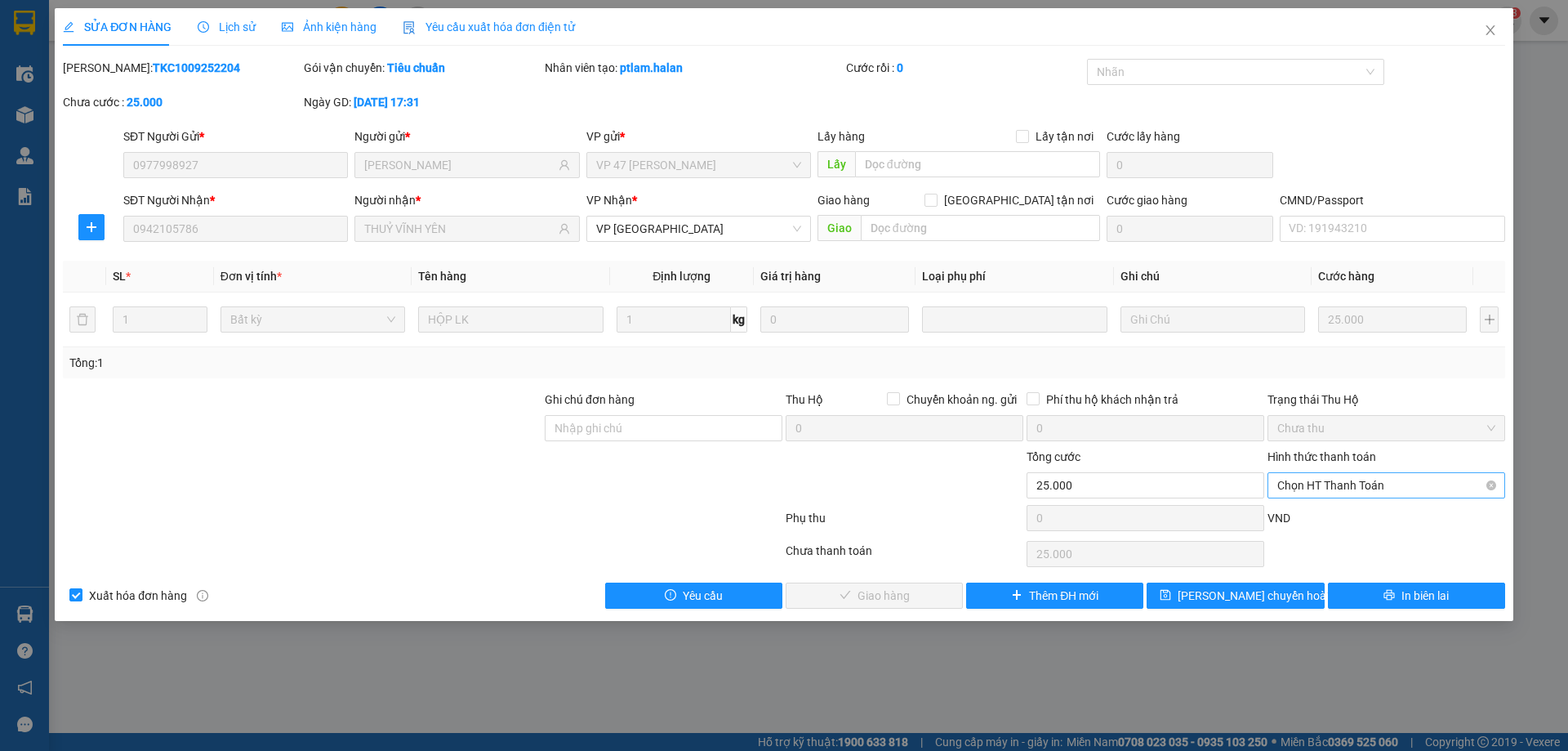
click at [1316, 487] on span "Chọn HT Thanh Toán" at bounding box center [1386, 485] width 218 height 25
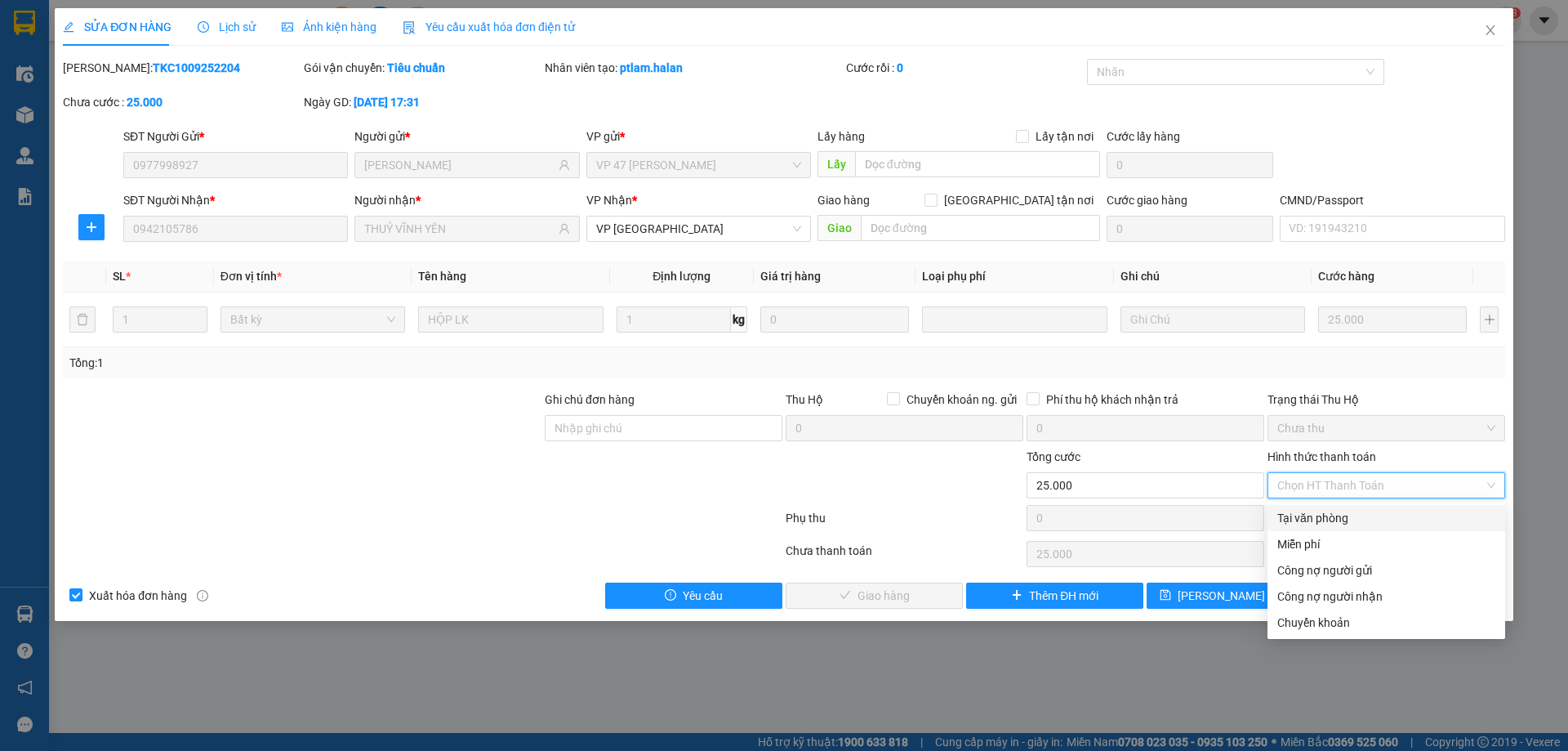
click at [1310, 514] on div "Tại văn phòng" at bounding box center [1386, 517] width 218 height 18
type input "0"
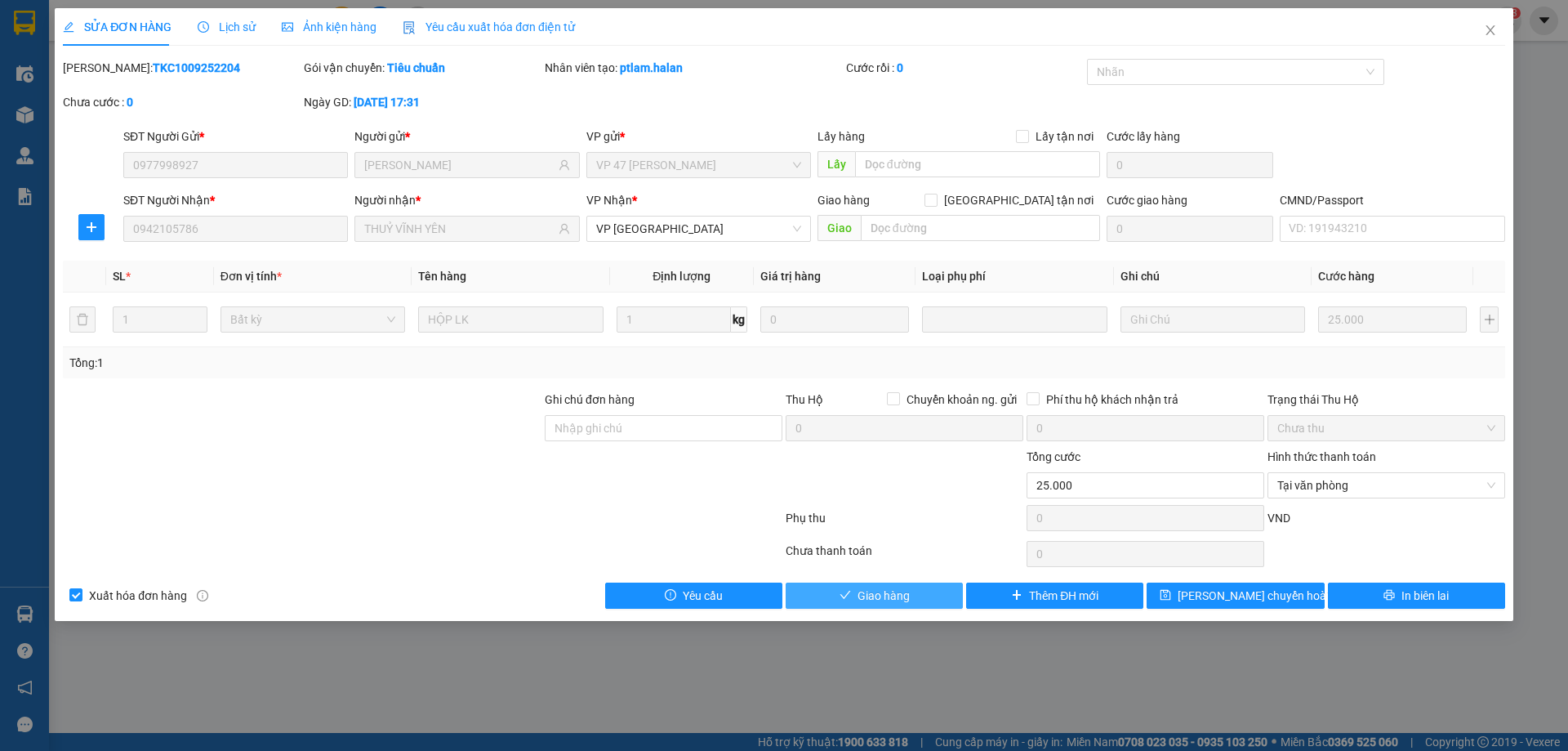
click at [911, 603] on button "Giao hàng" at bounding box center [874, 595] width 177 height 26
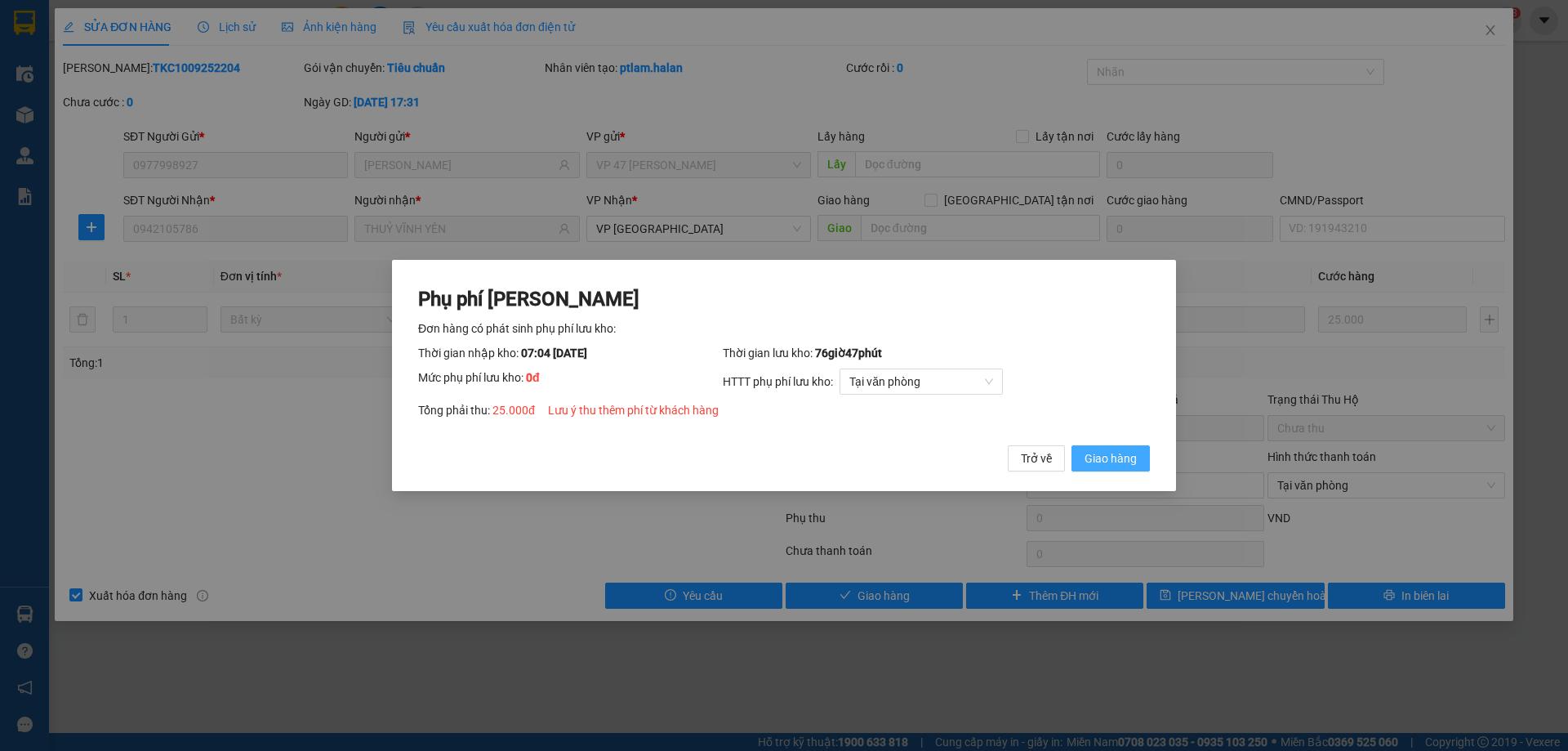
drag, startPoint x: 1090, startPoint y: 469, endPoint x: 1127, endPoint y: 447, distance: 43.0
click at [1091, 469] on button "Giao hàng" at bounding box center [1110, 458] width 78 height 26
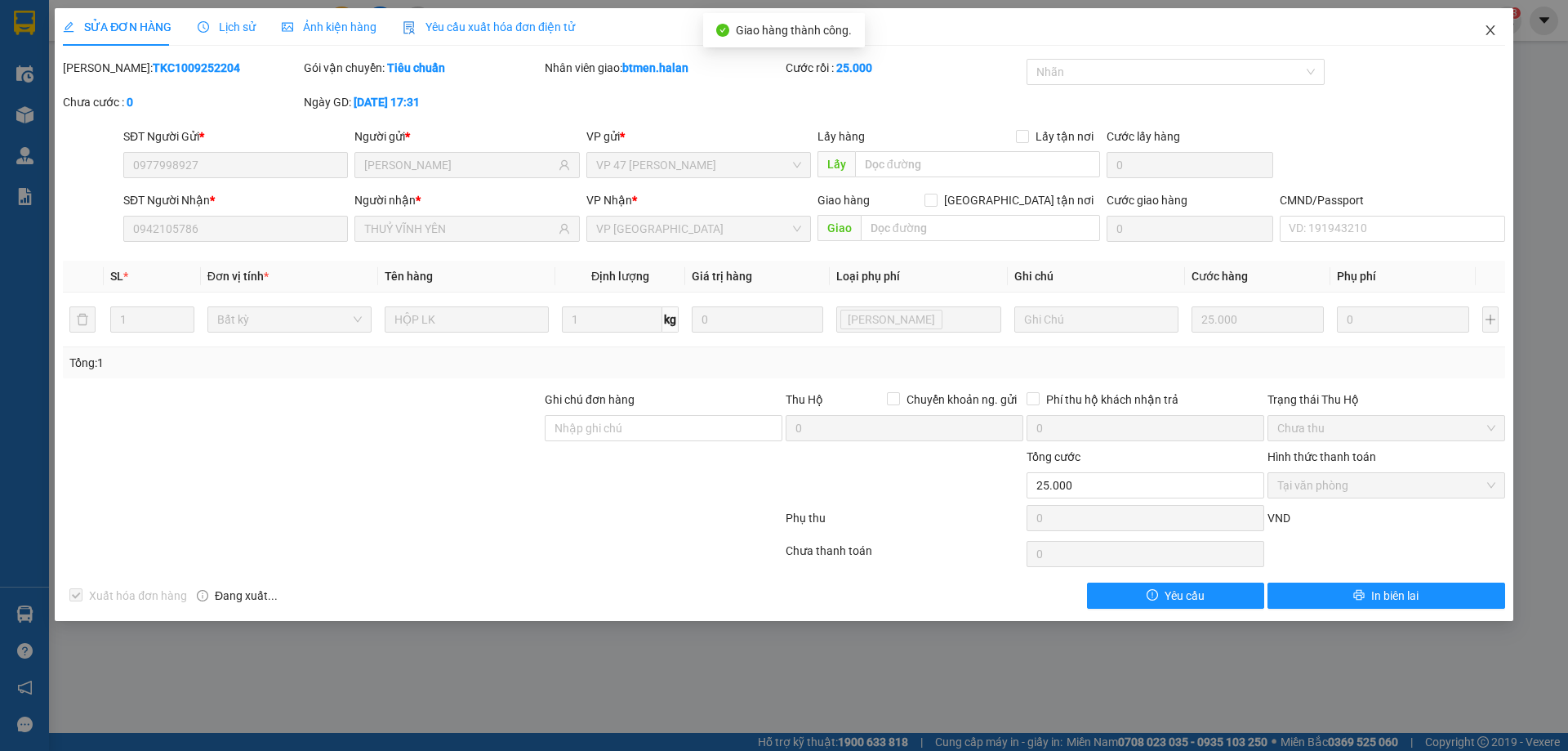
click at [1485, 32] on icon "close" at bounding box center [1490, 30] width 13 height 13
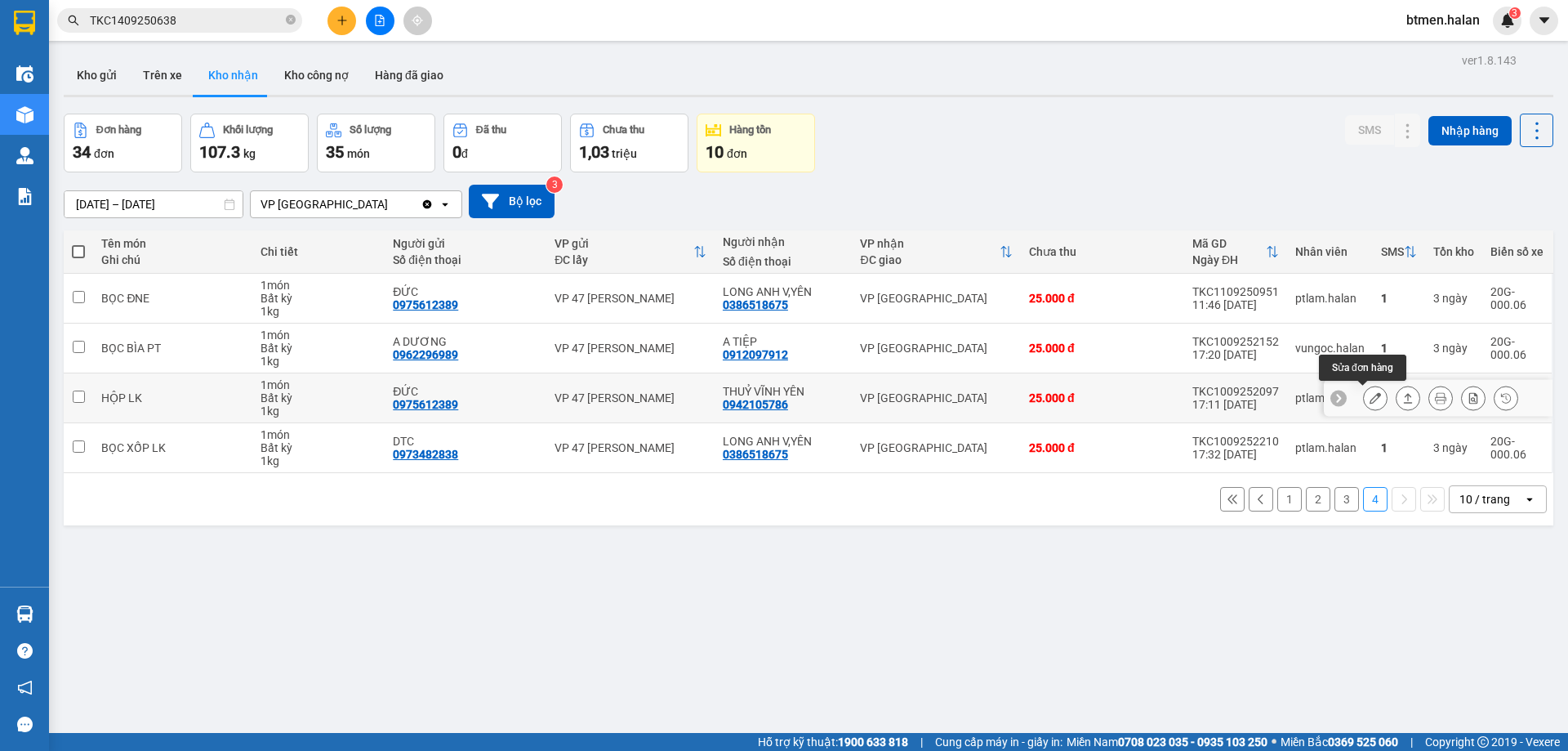
click at [1364, 394] on button at bounding box center [1375, 398] width 23 height 28
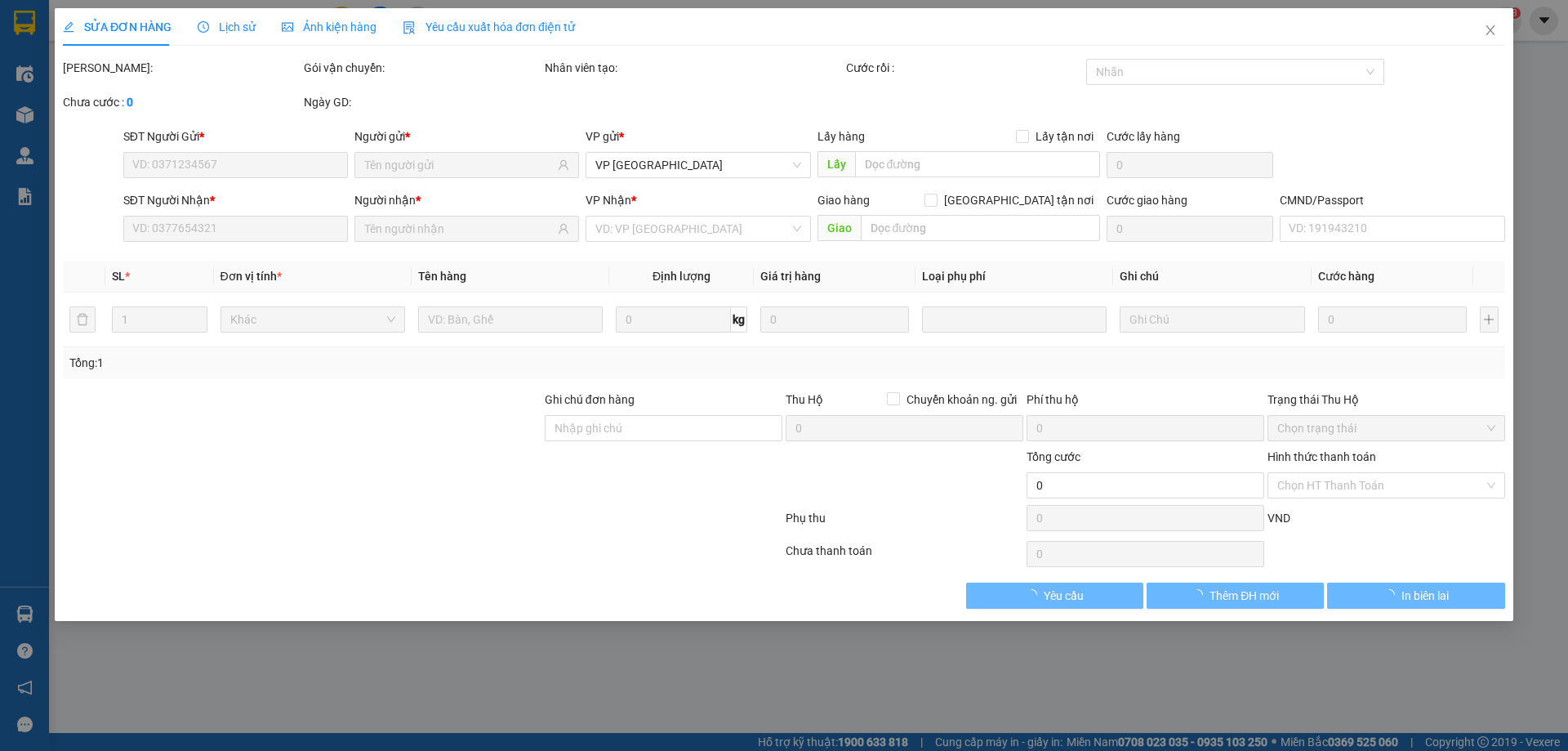
type input "0975612389"
type input "ĐỨC"
type input "0942105786"
type input "THUỶ VĨNH YÊN"
type input "25.000"
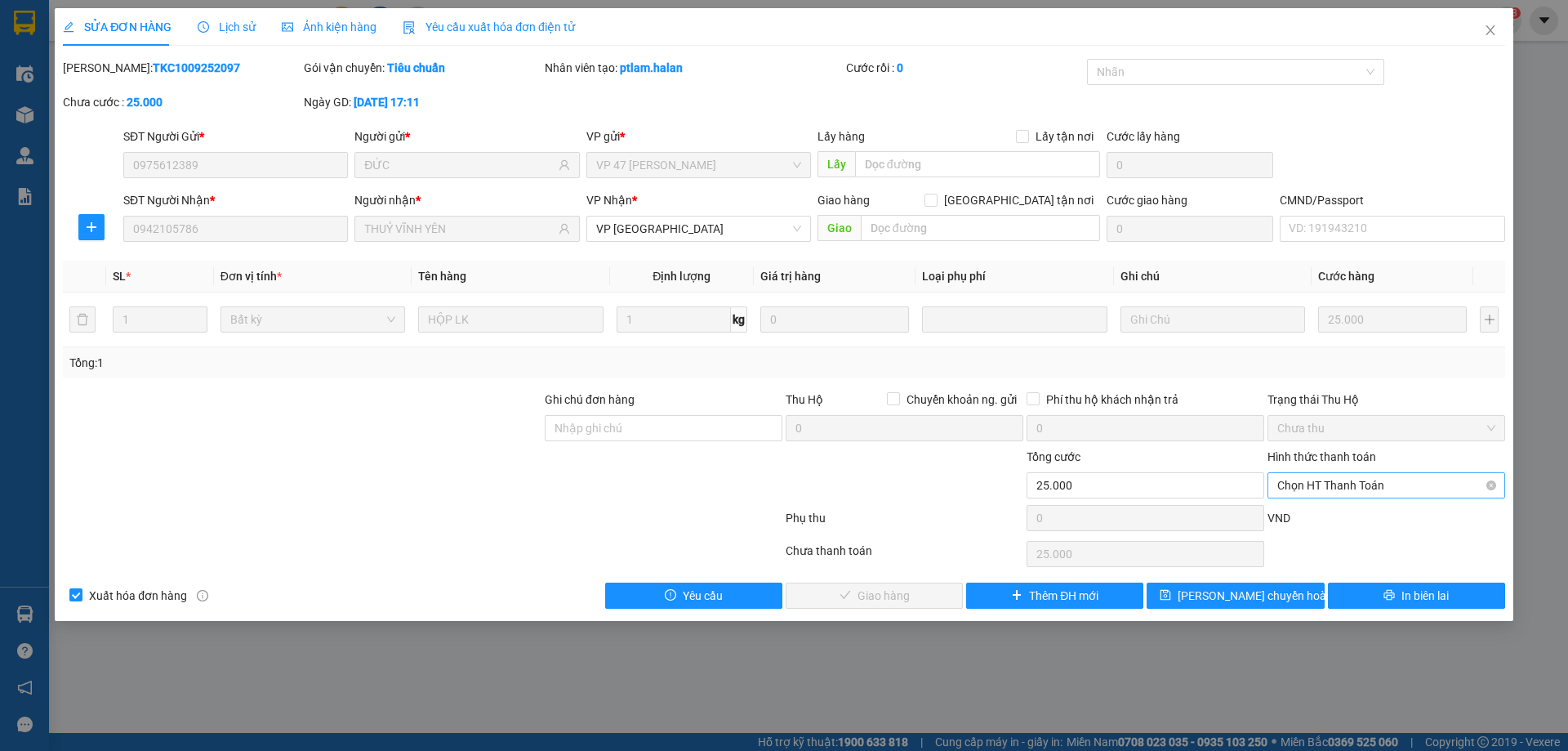
click at [1340, 488] on span "Chọn HT Thanh Toán" at bounding box center [1386, 485] width 218 height 25
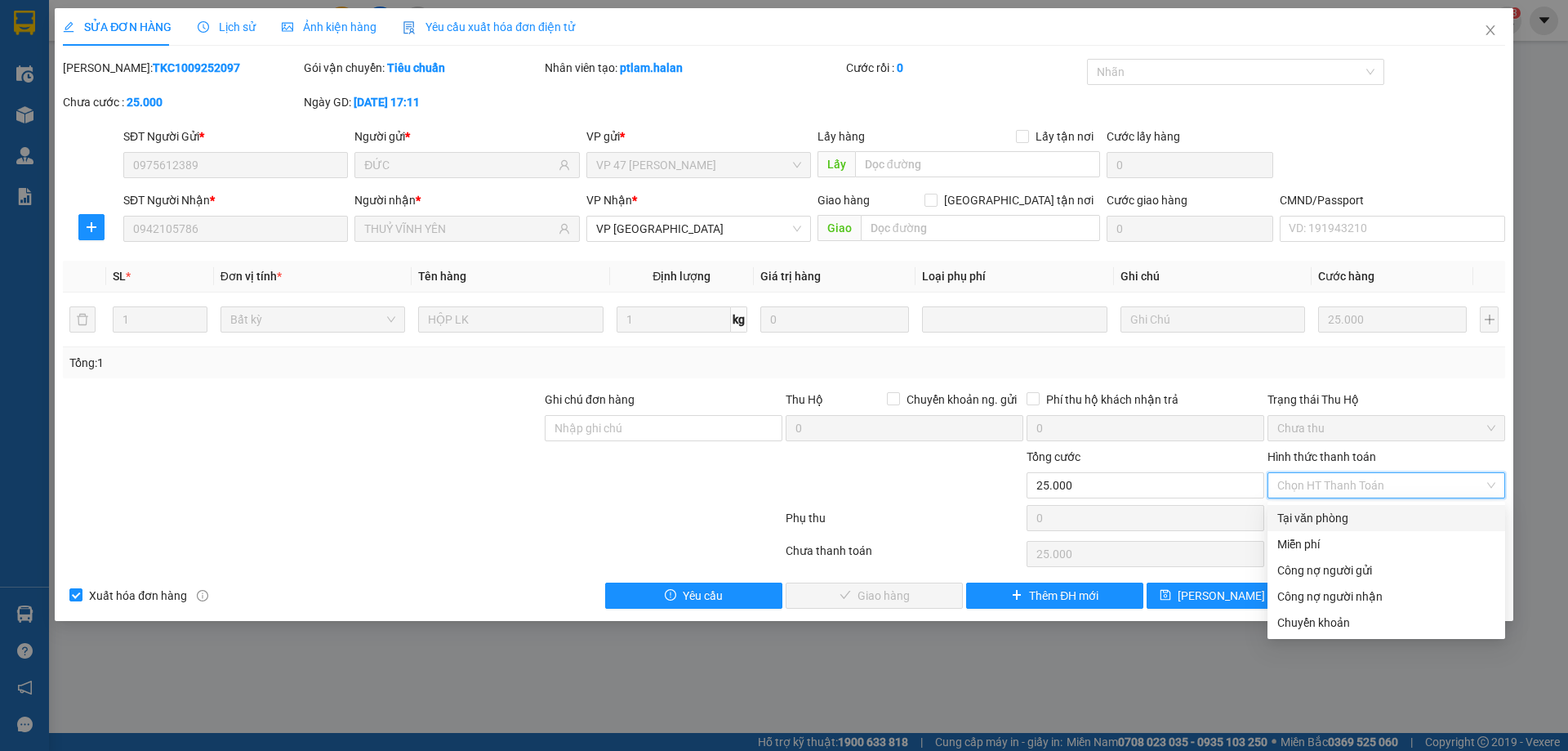
drag, startPoint x: 1318, startPoint y: 510, endPoint x: 1282, endPoint y: 521, distance: 37.6
click at [1317, 511] on div "Tại văn phòng" at bounding box center [1386, 517] width 218 height 18
type input "0"
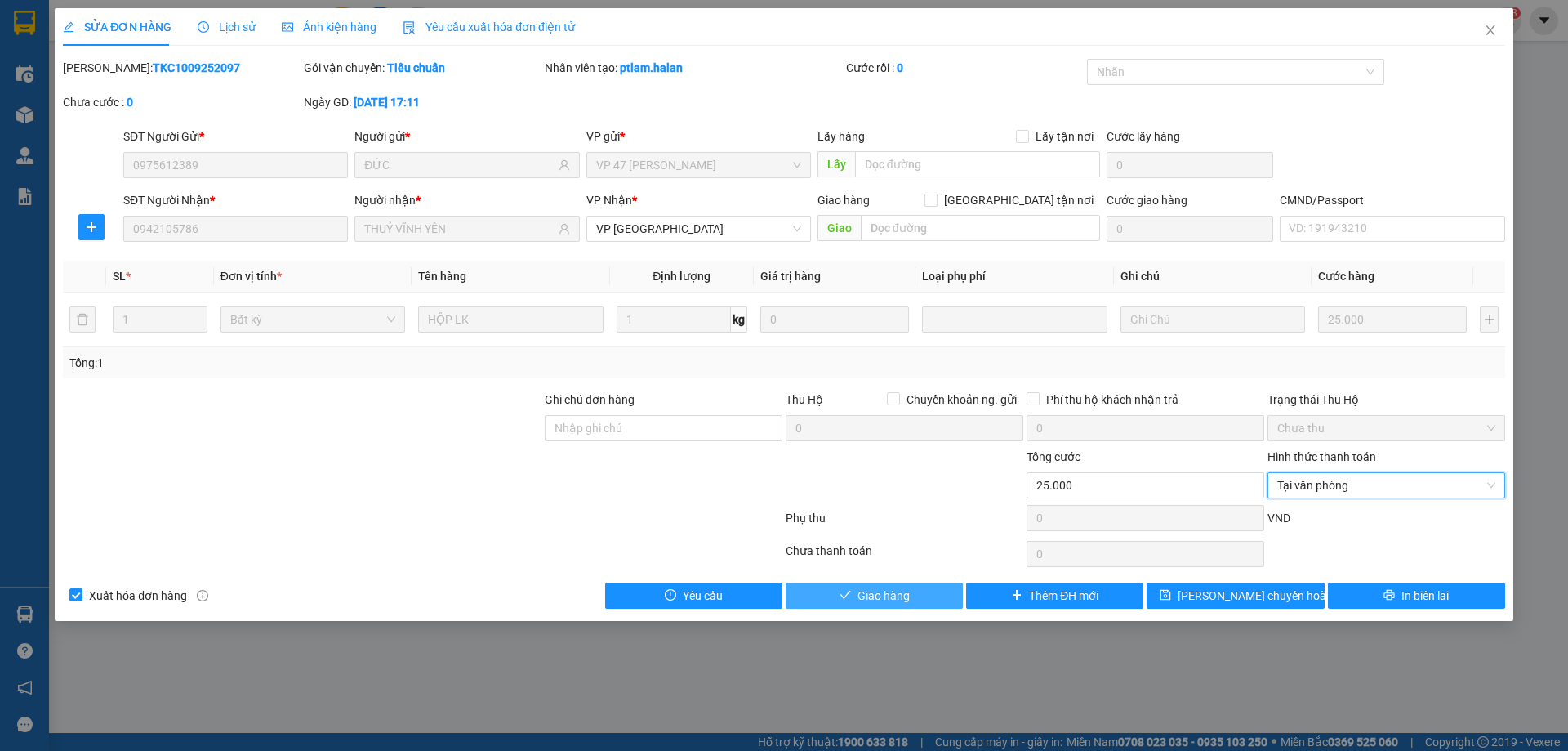
click at [927, 590] on button "Giao hàng" at bounding box center [874, 595] width 177 height 26
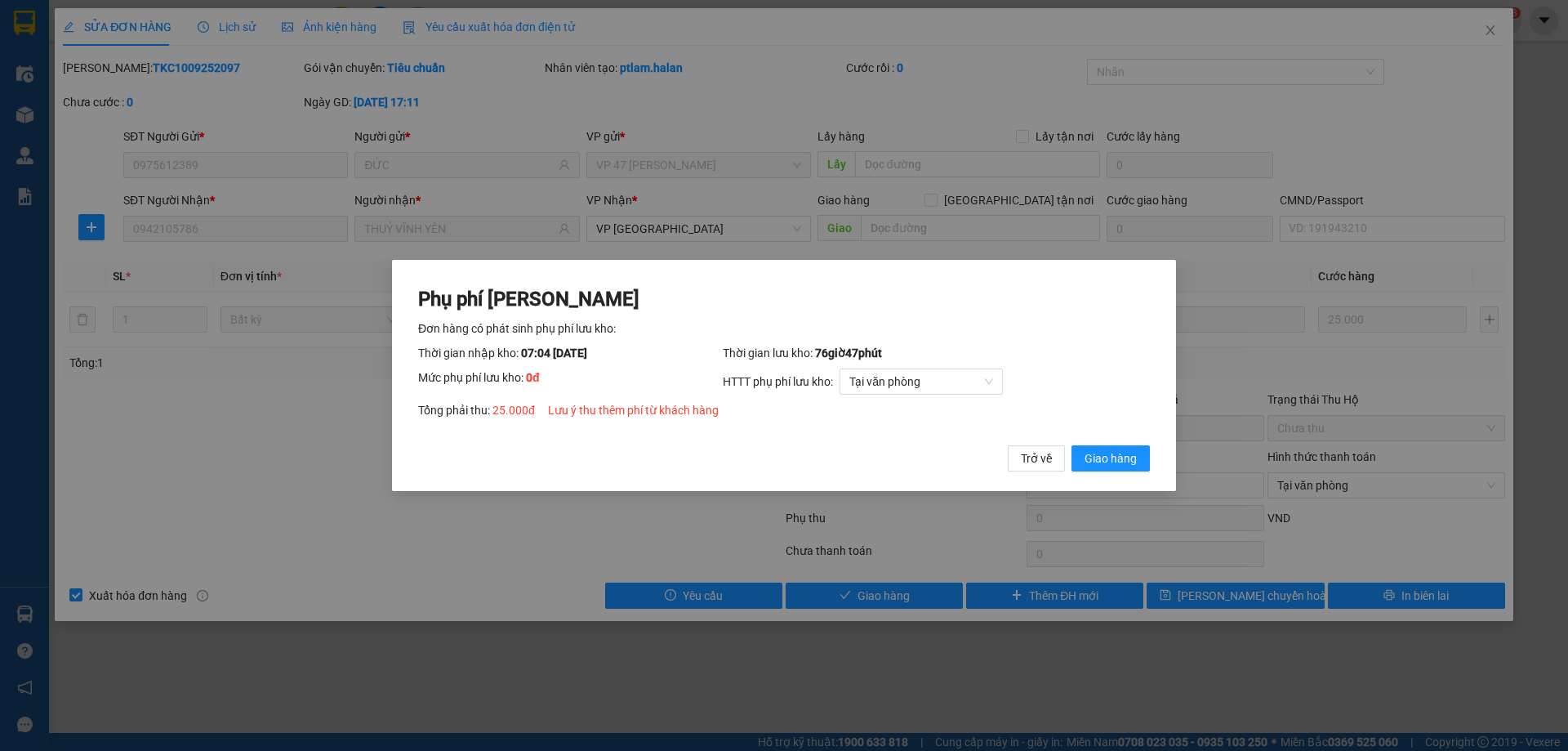
click at [1125, 473] on div "Phụ phí [PERSON_NAME] hàng có phát sinh phụ phí lưu kho: Thời gian nhập kho: 07…" at bounding box center [783, 376] width 784 height 232
click at [1120, 458] on span "Giao hàng" at bounding box center [1110, 458] width 52 height 18
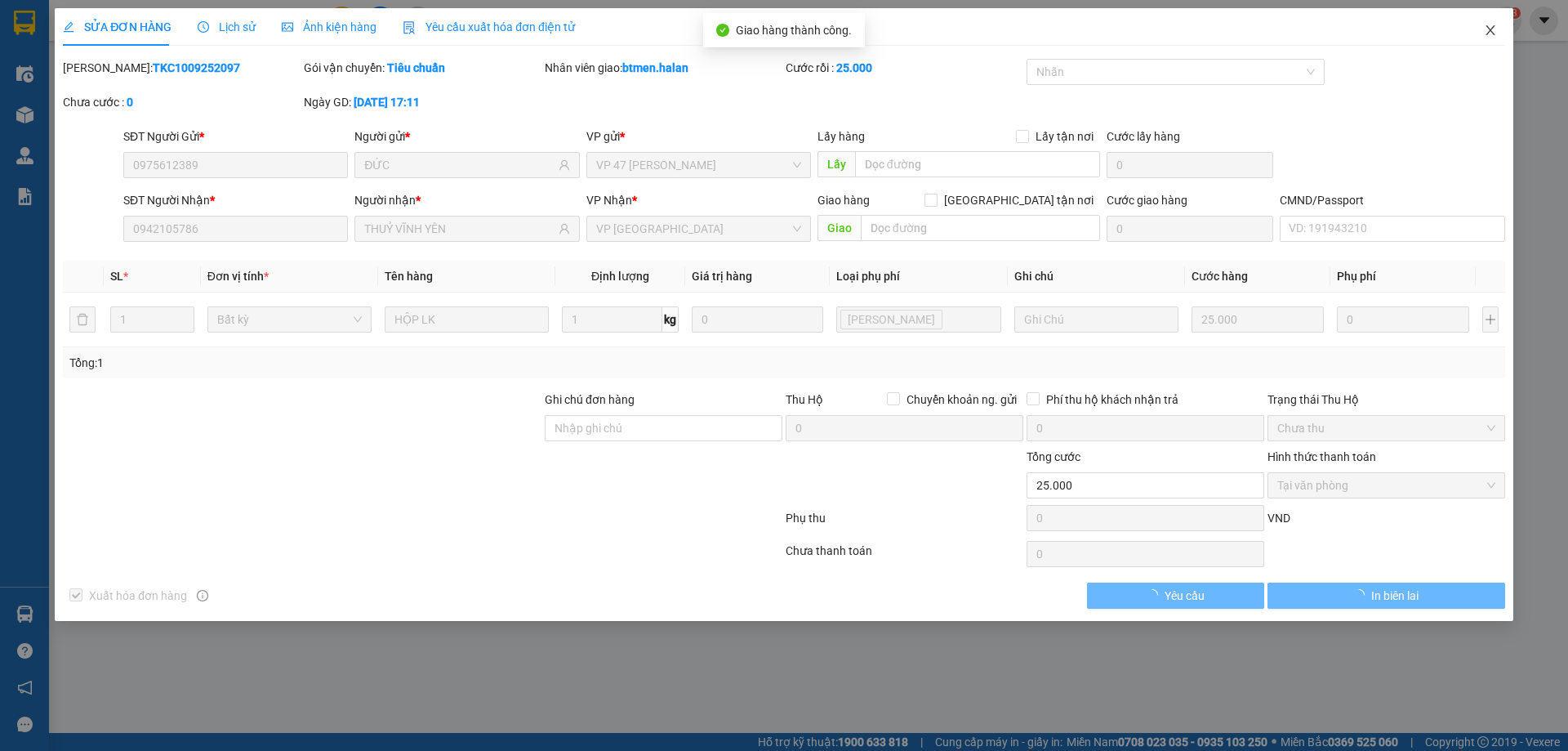
click at [1493, 30] on icon "close" at bounding box center [1490, 30] width 13 height 13
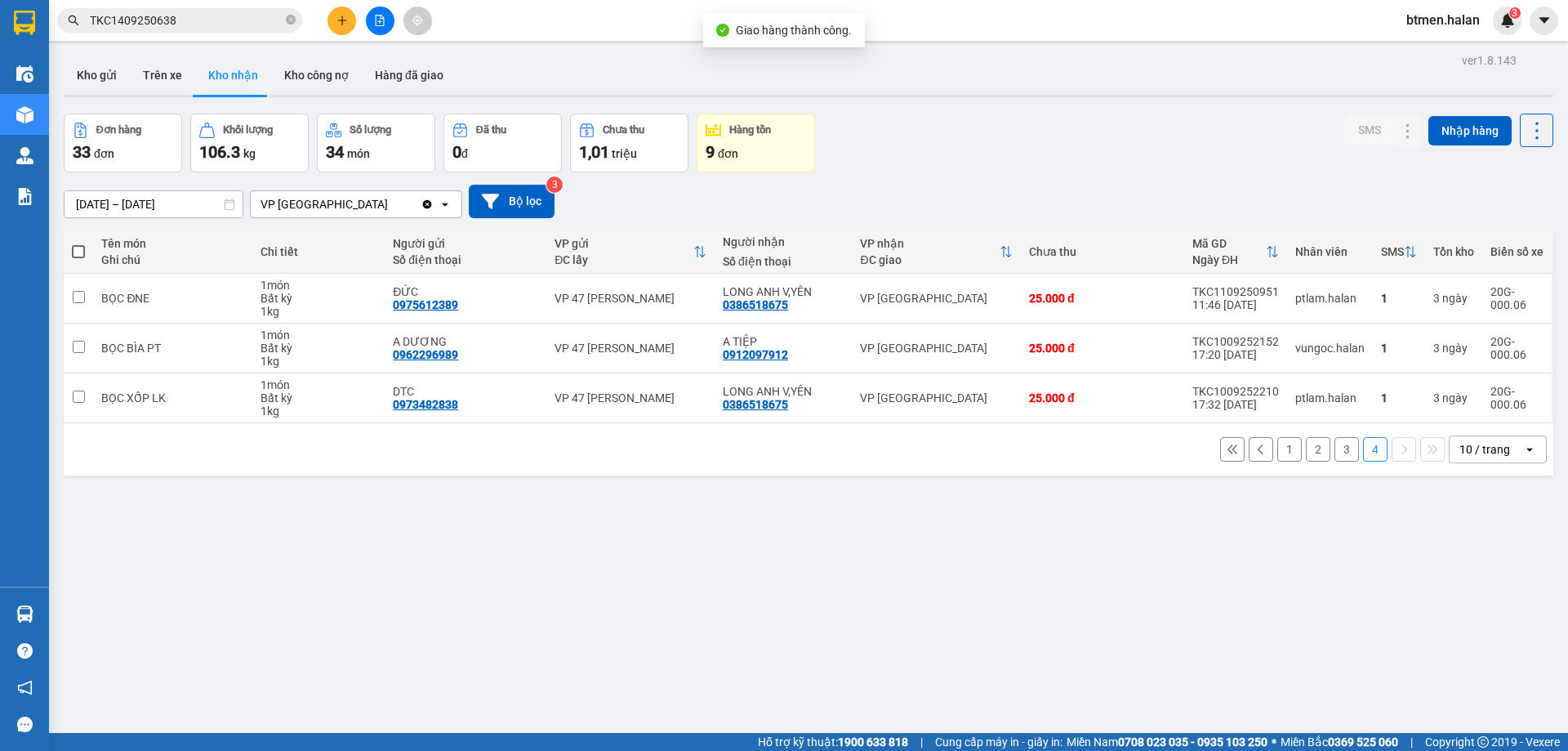
click at [1334, 443] on button "3" at bounding box center [1346, 449] width 25 height 25
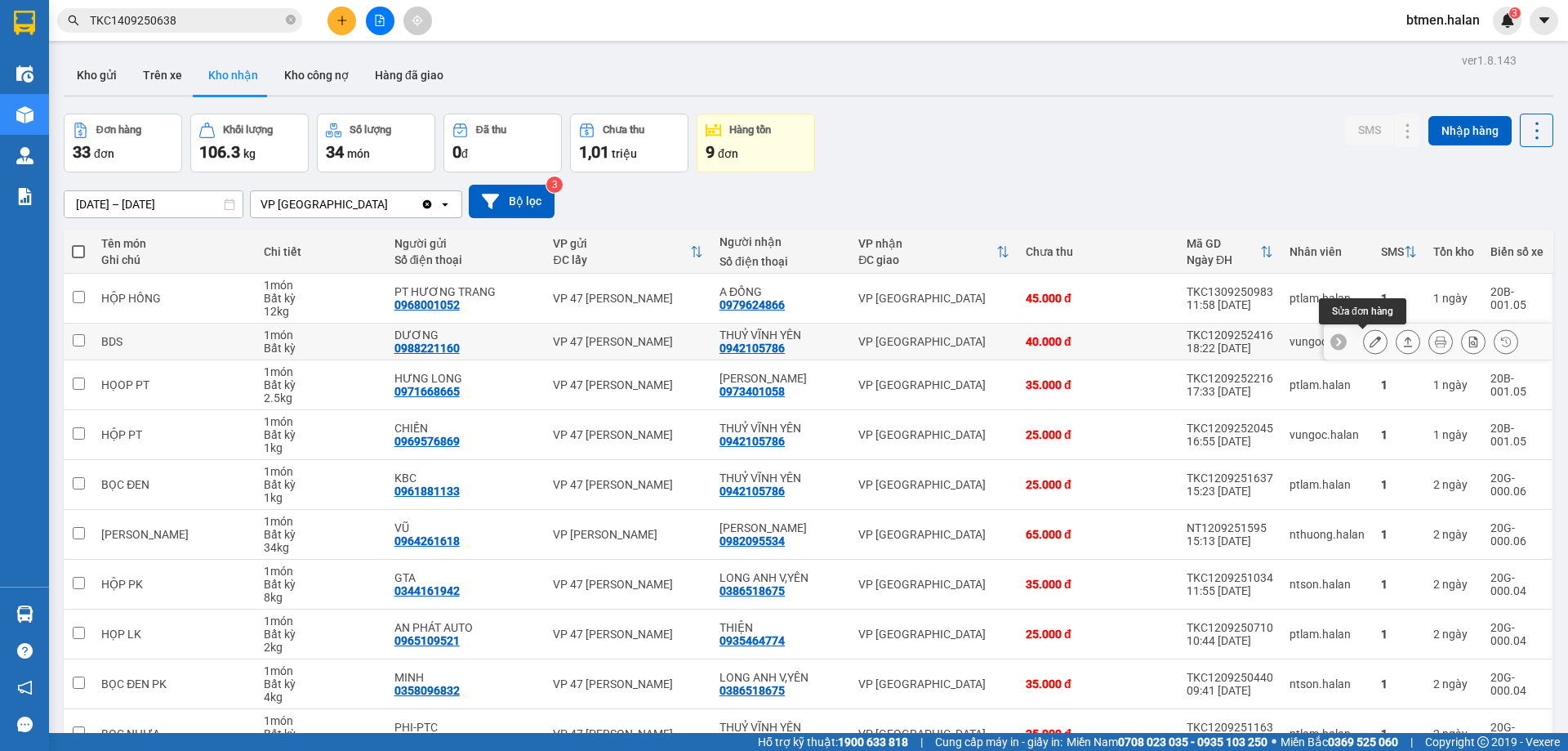
click at [1370, 345] on icon at bounding box center [1375, 341] width 11 height 11
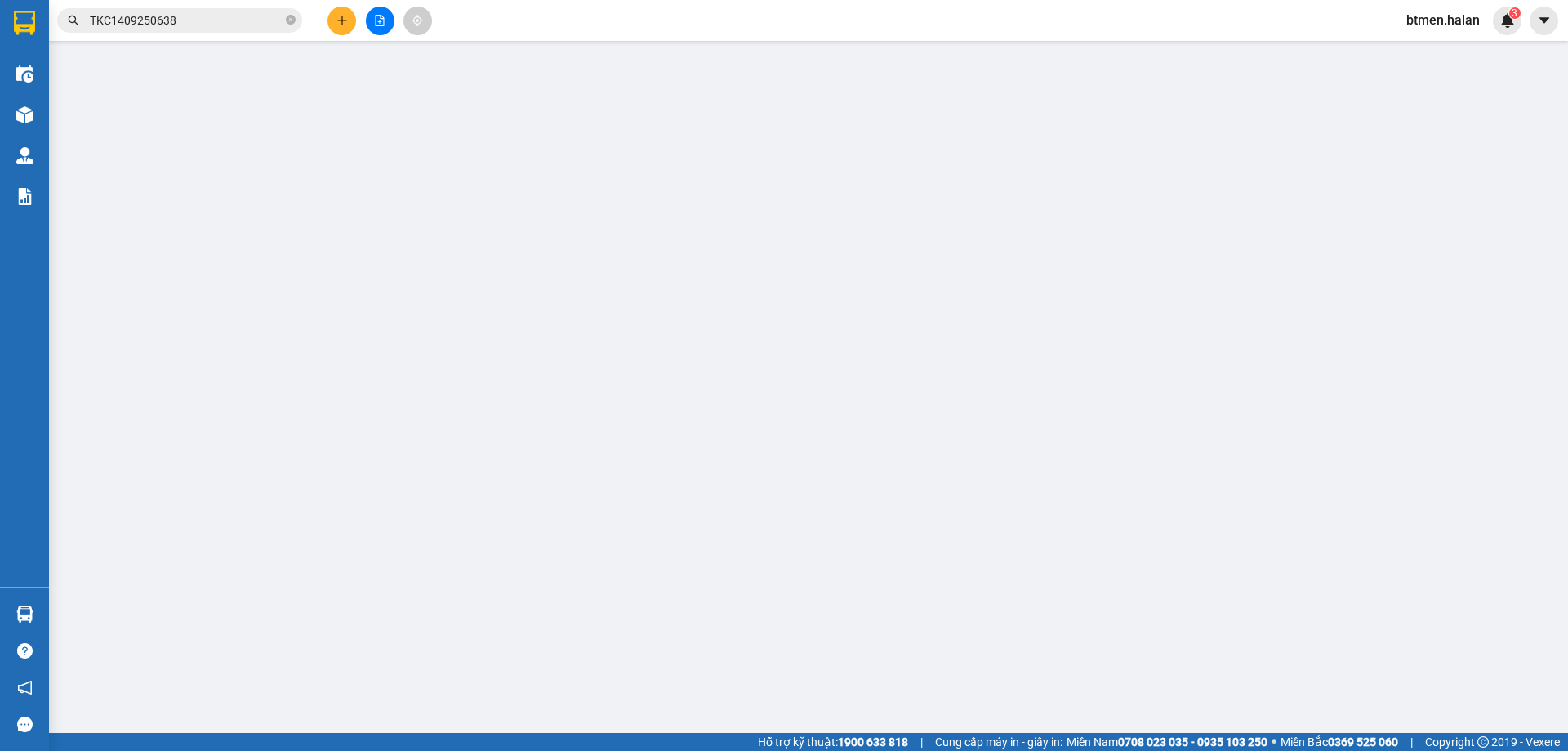
type input "0988221160"
type input "DƯƠNG"
type input "0942105786"
type input "THUỶ VĨNH YÊN"
type input "40.000"
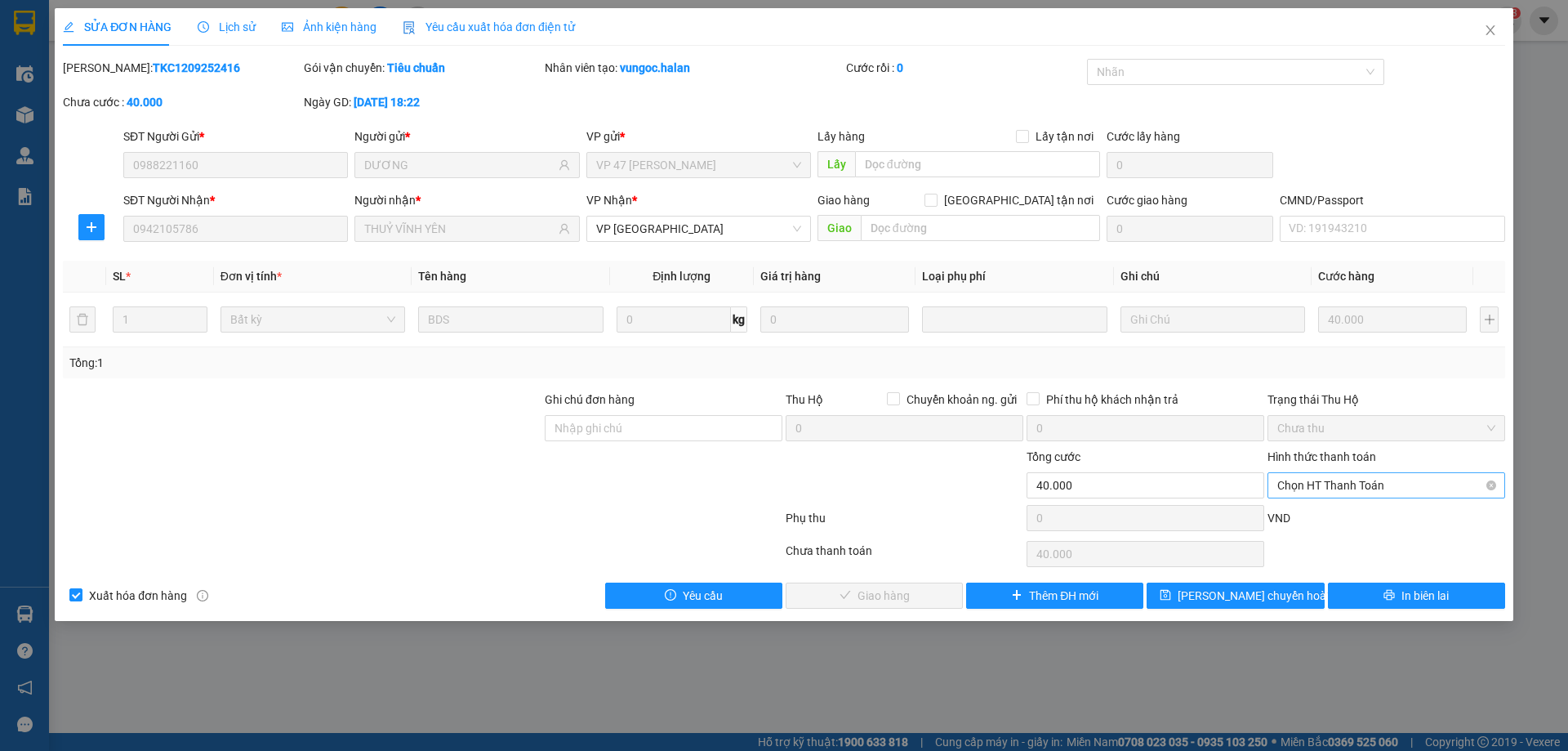
click at [1320, 479] on span "Chọn HT Thanh Toán" at bounding box center [1386, 485] width 218 height 25
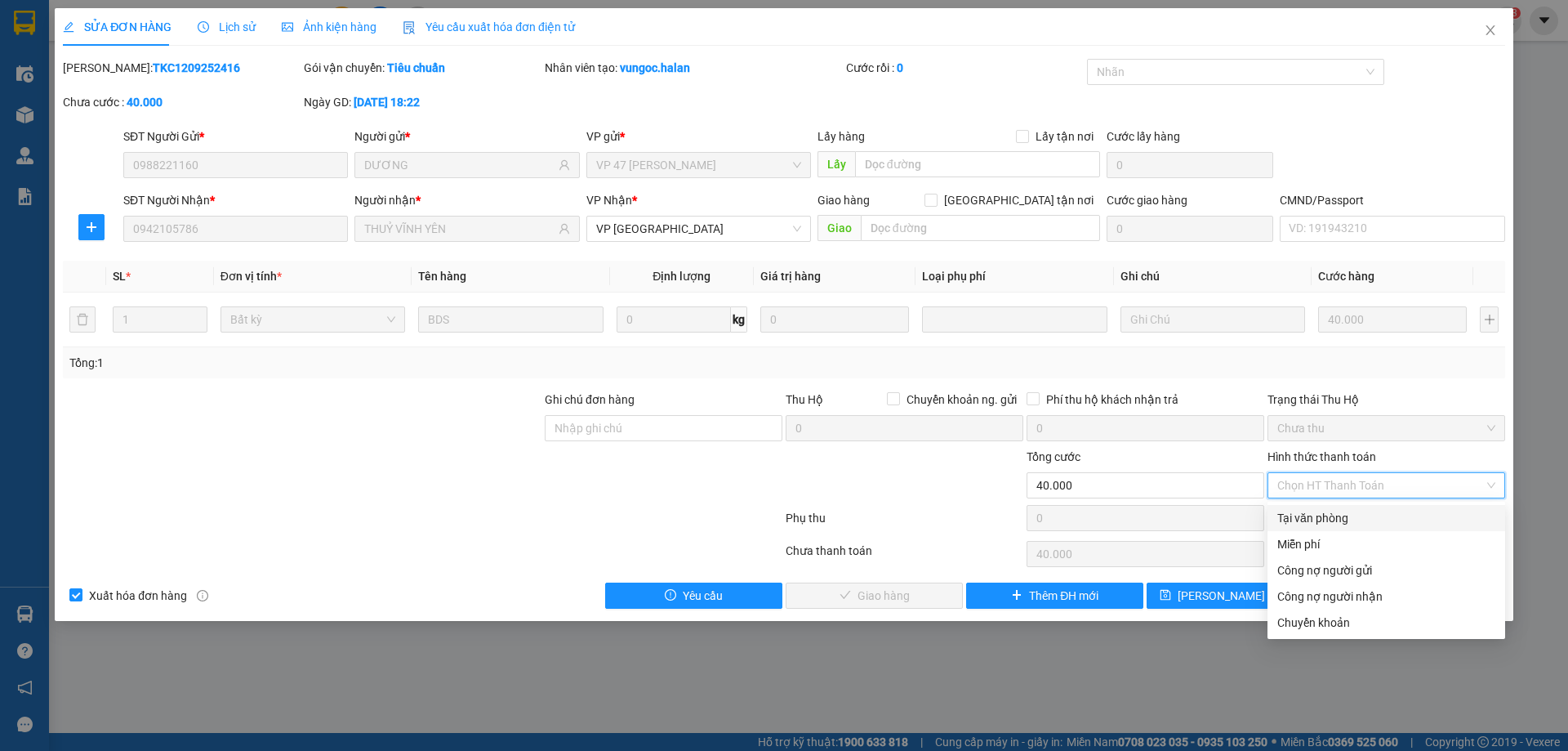
click at [1316, 526] on div "Tại văn phòng" at bounding box center [1386, 517] width 218 height 18
type input "0"
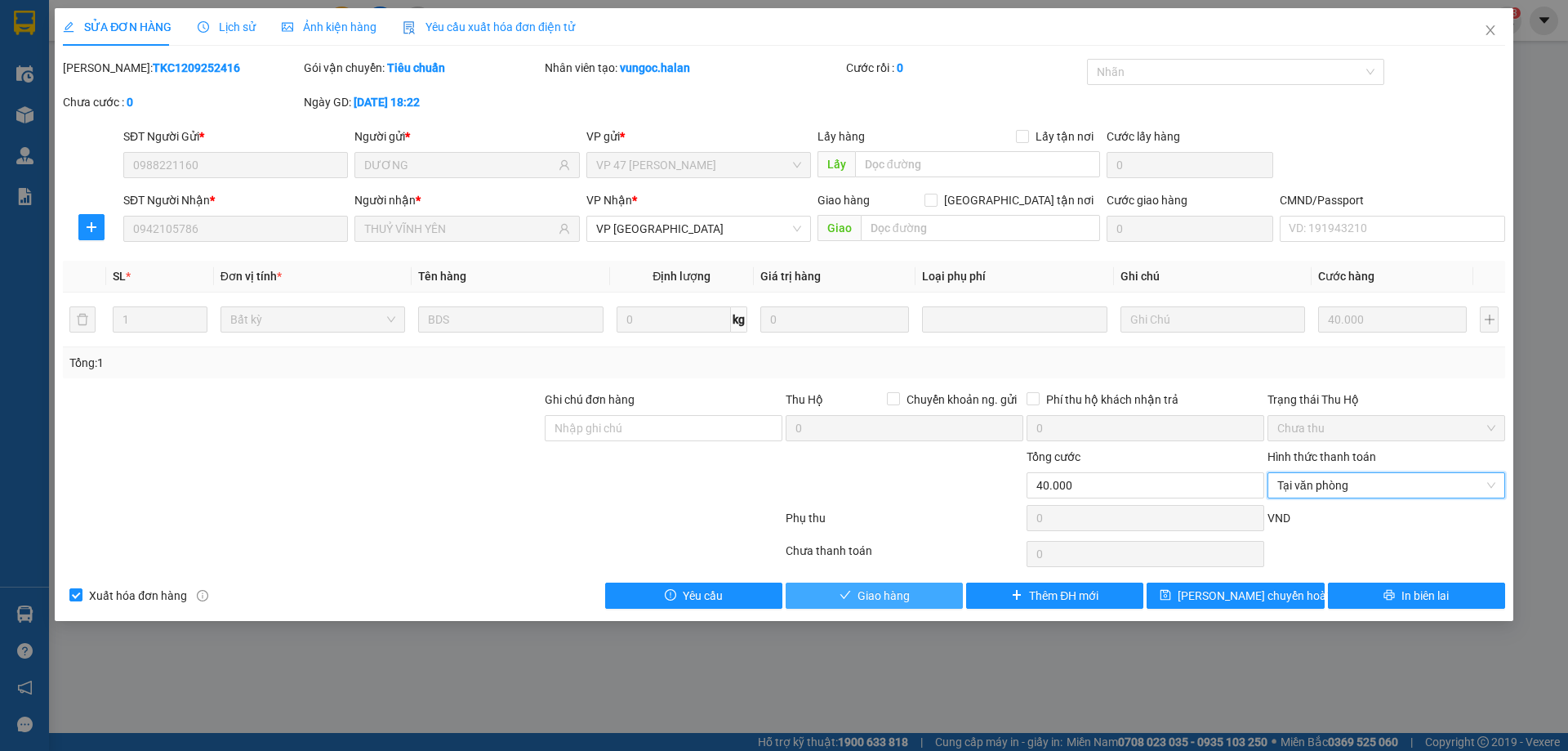
click at [915, 586] on button "Giao hàng" at bounding box center [874, 595] width 177 height 26
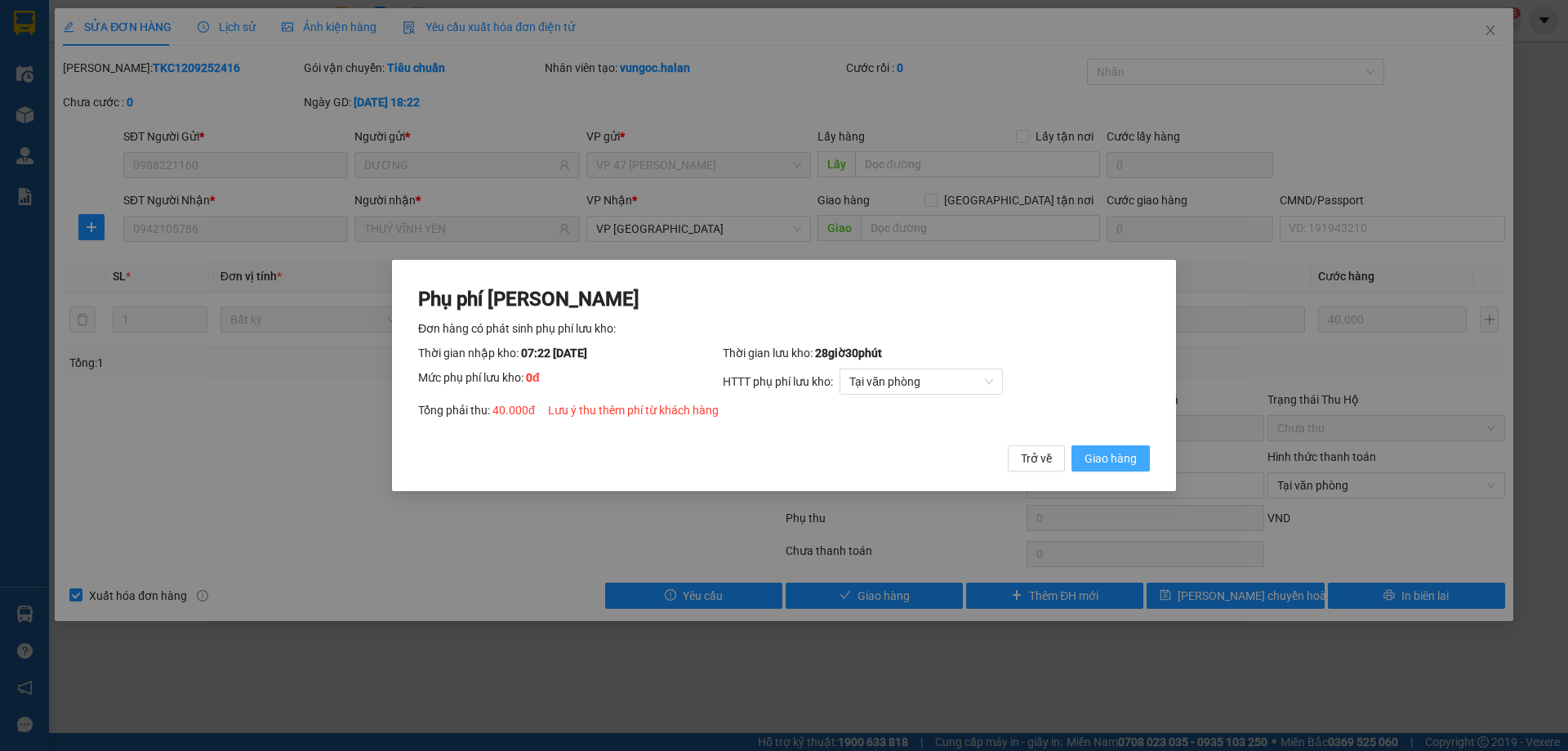
click at [1102, 463] on span "Giao hàng" at bounding box center [1110, 458] width 52 height 18
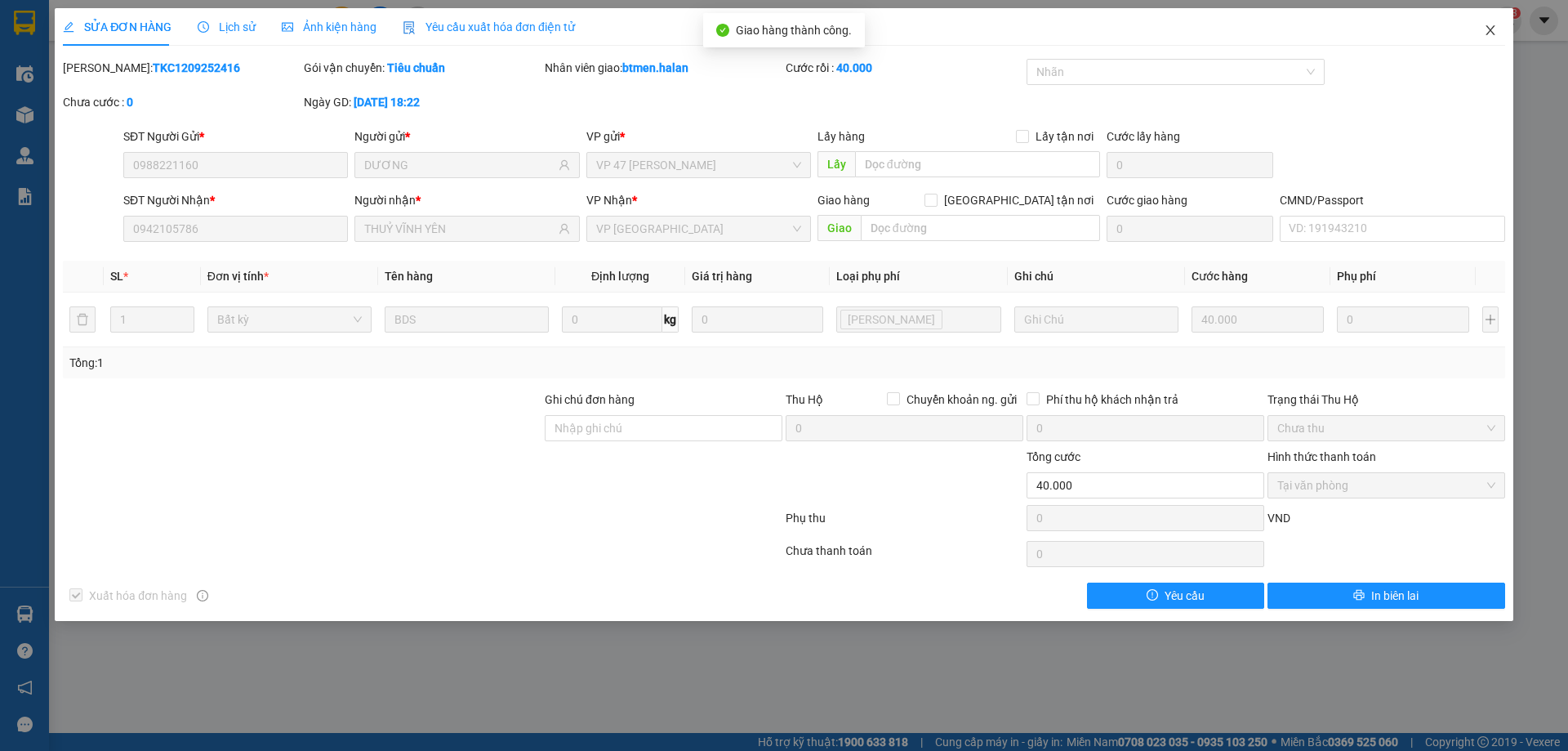
click at [1486, 31] on icon "close" at bounding box center [1490, 30] width 13 height 13
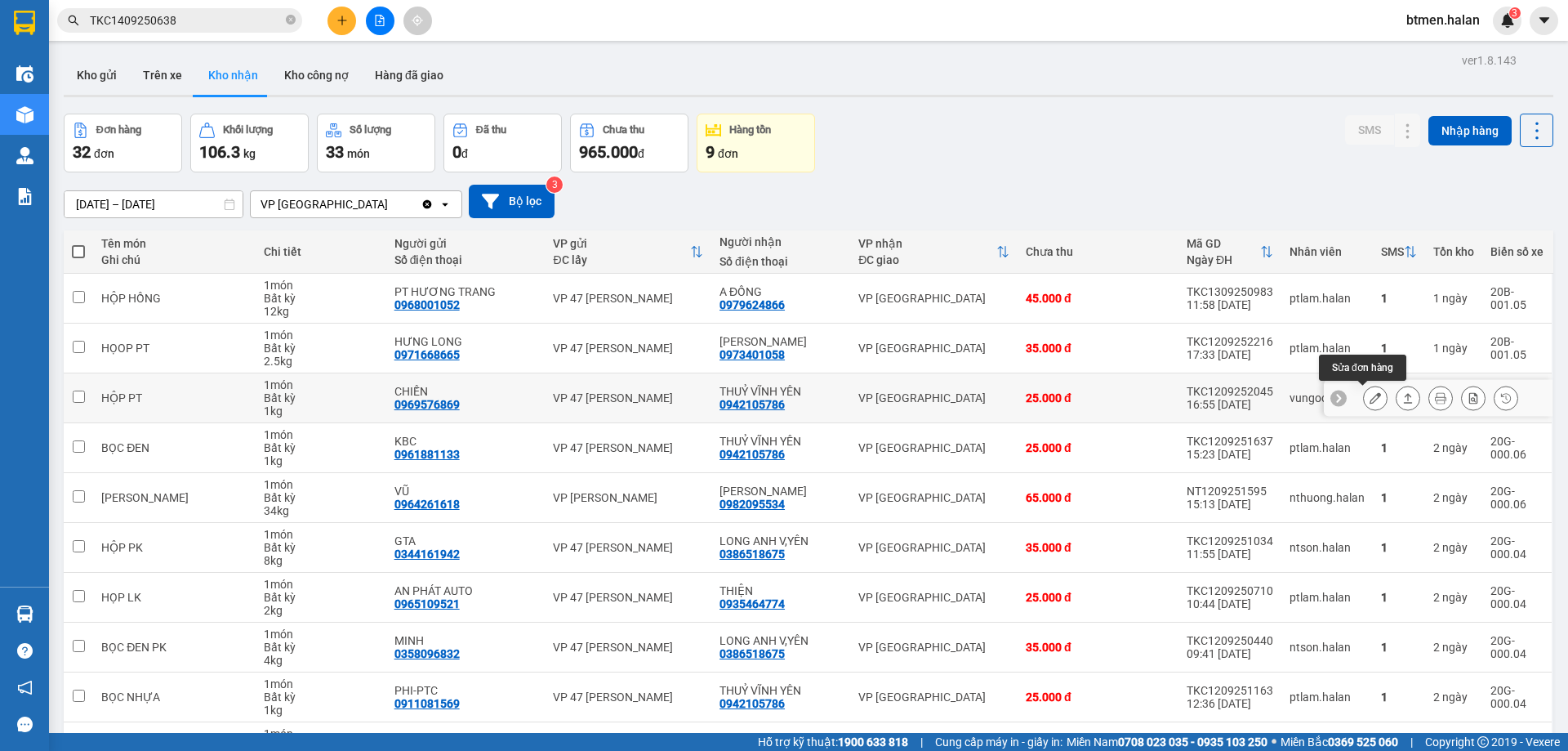
click at [1370, 395] on icon at bounding box center [1375, 397] width 11 height 11
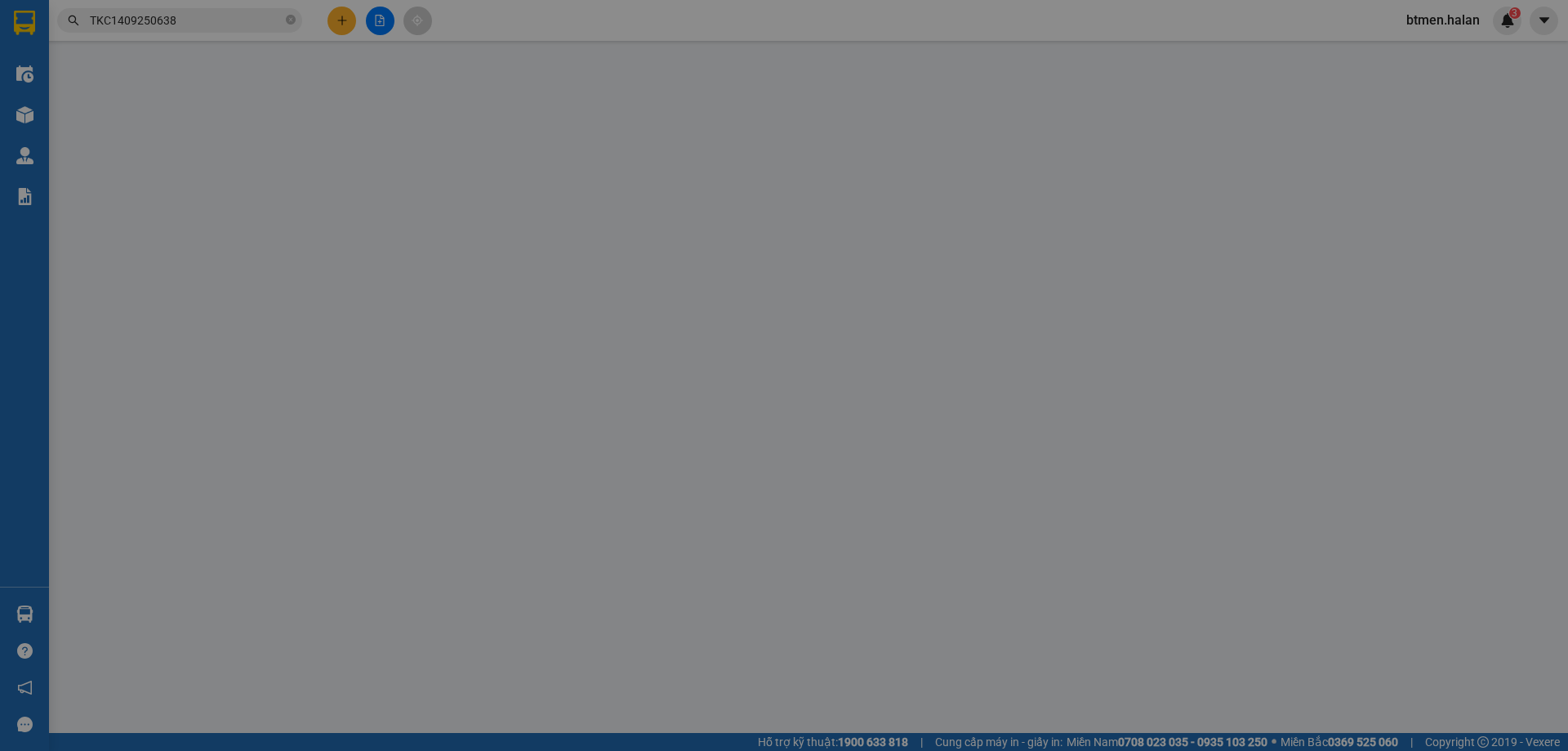
type input "0969576869"
type input "CHIẾN"
type input "0942105786"
type input "THUỶ VĨNH YÊN"
type input "25.000"
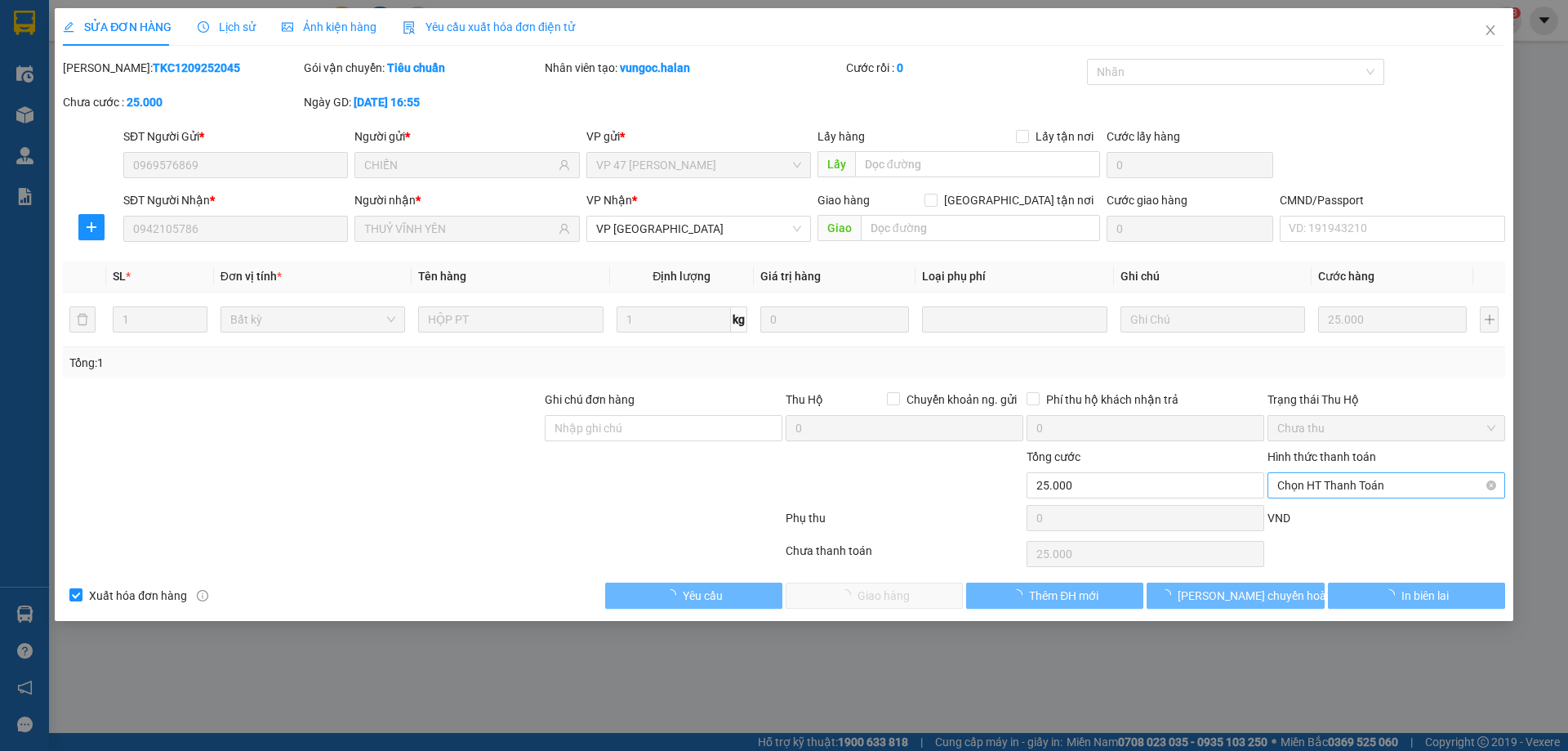
click at [1321, 483] on span "Chọn HT Thanh Toán" at bounding box center [1386, 485] width 218 height 25
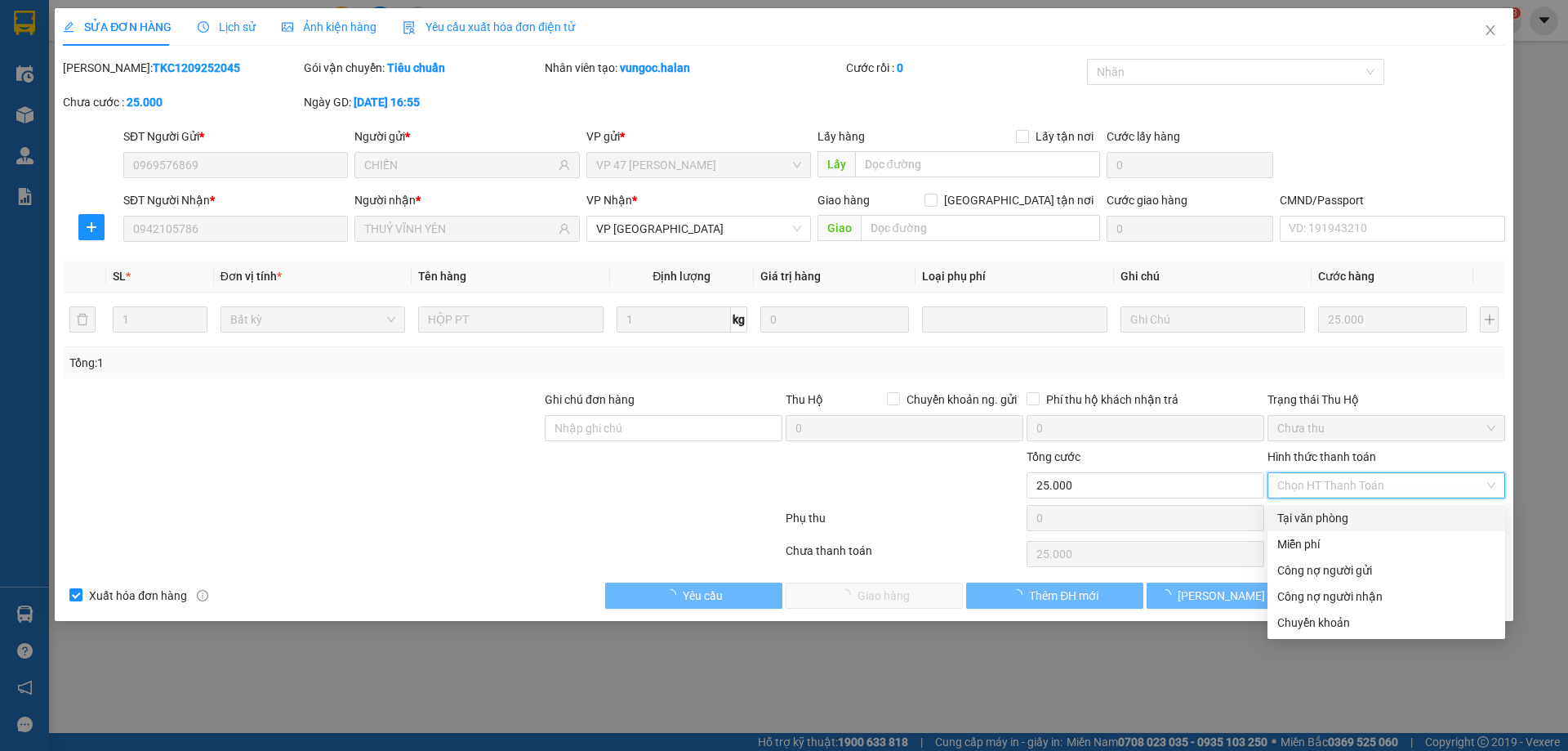
click at [1311, 506] on div "Tại văn phòng" at bounding box center [1386, 518] width 238 height 26
type input "0"
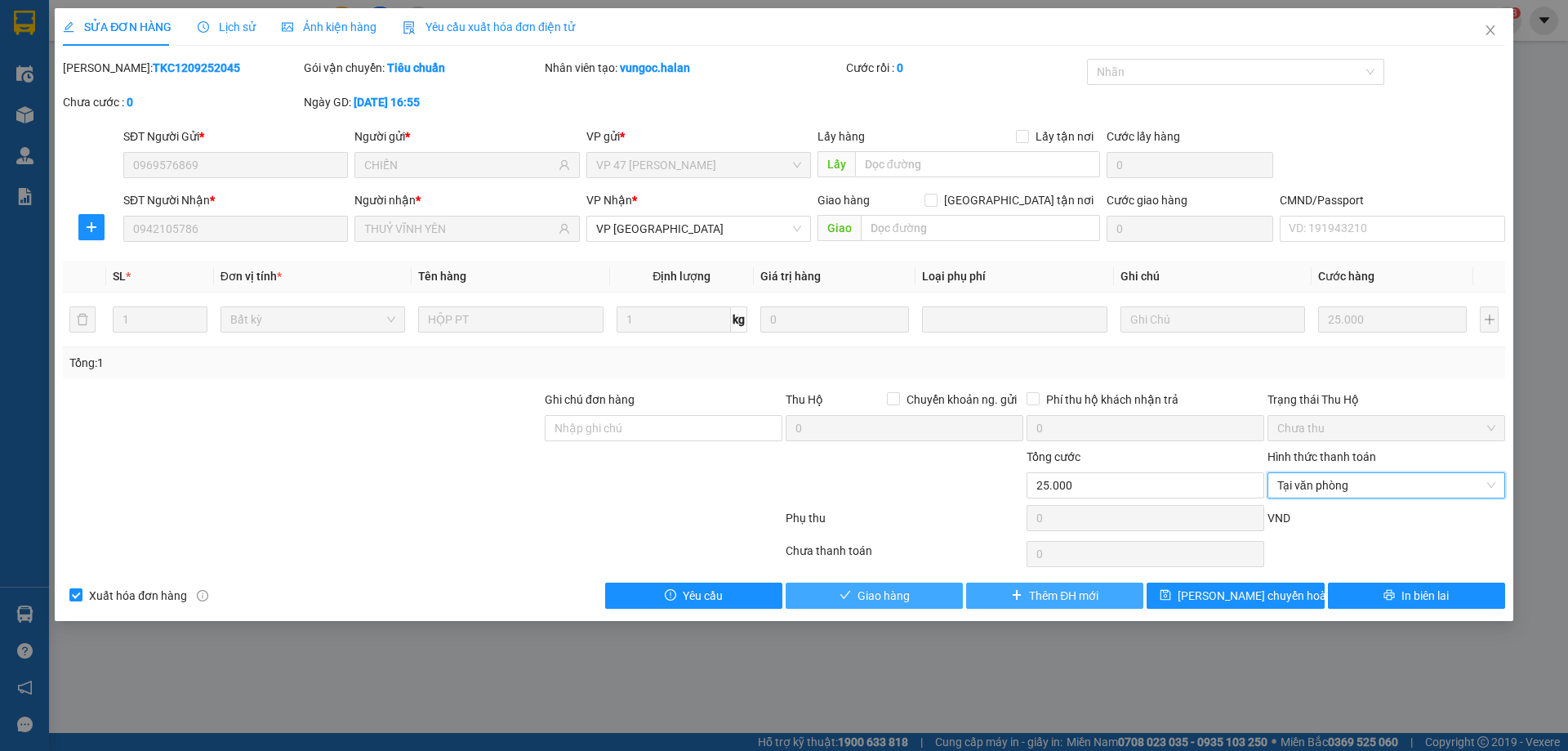
drag, startPoint x: 969, startPoint y: 589, endPoint x: 931, endPoint y: 589, distance: 38.0
click at [965, 590] on div "Thêm ĐH mới" at bounding box center [1054, 595] width 180 height 26
click at [931, 589] on button "Giao hàng" at bounding box center [874, 595] width 177 height 26
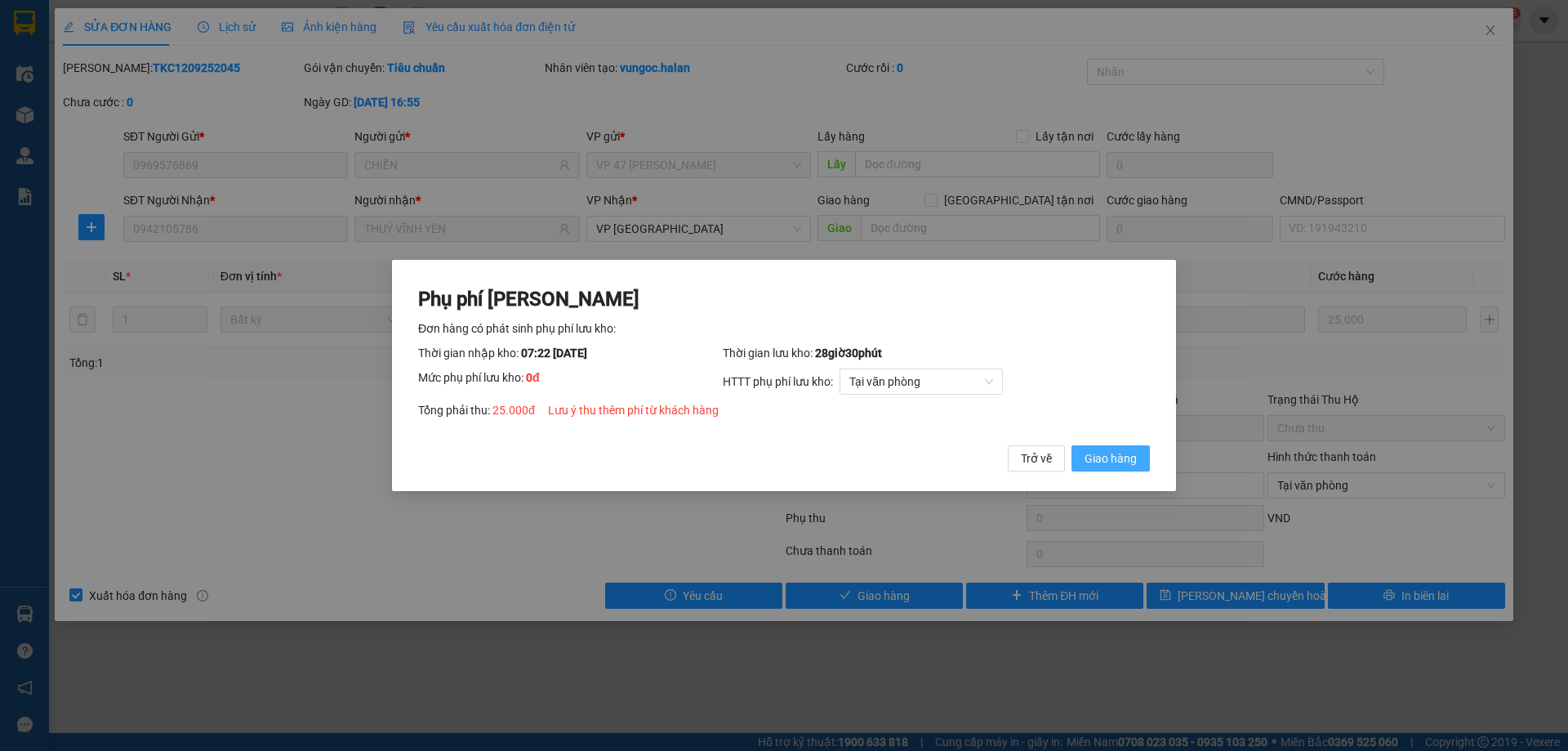
click at [1140, 464] on button "Giao hàng" at bounding box center [1110, 458] width 78 height 26
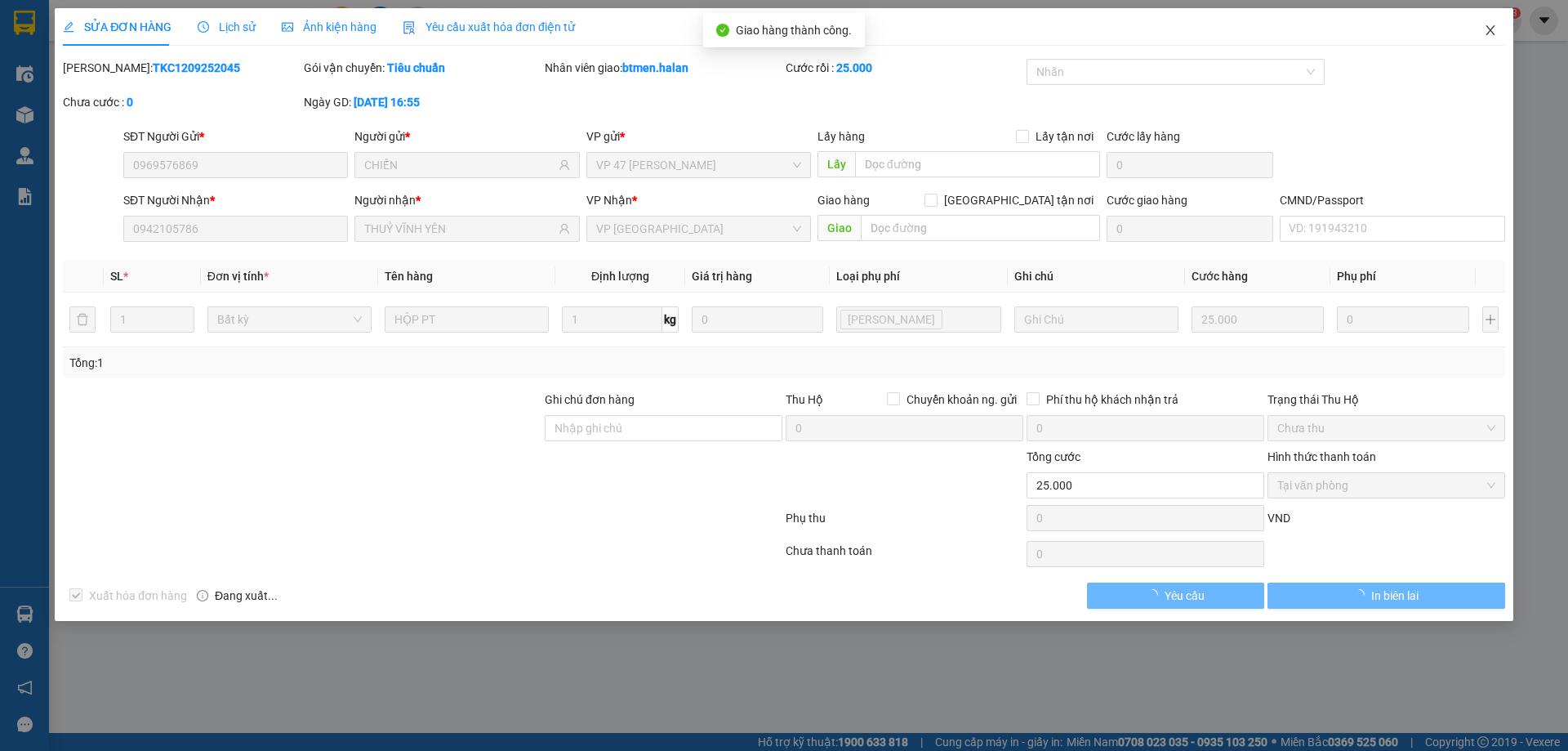
click at [1498, 23] on span "Close" at bounding box center [1490, 31] width 46 height 46
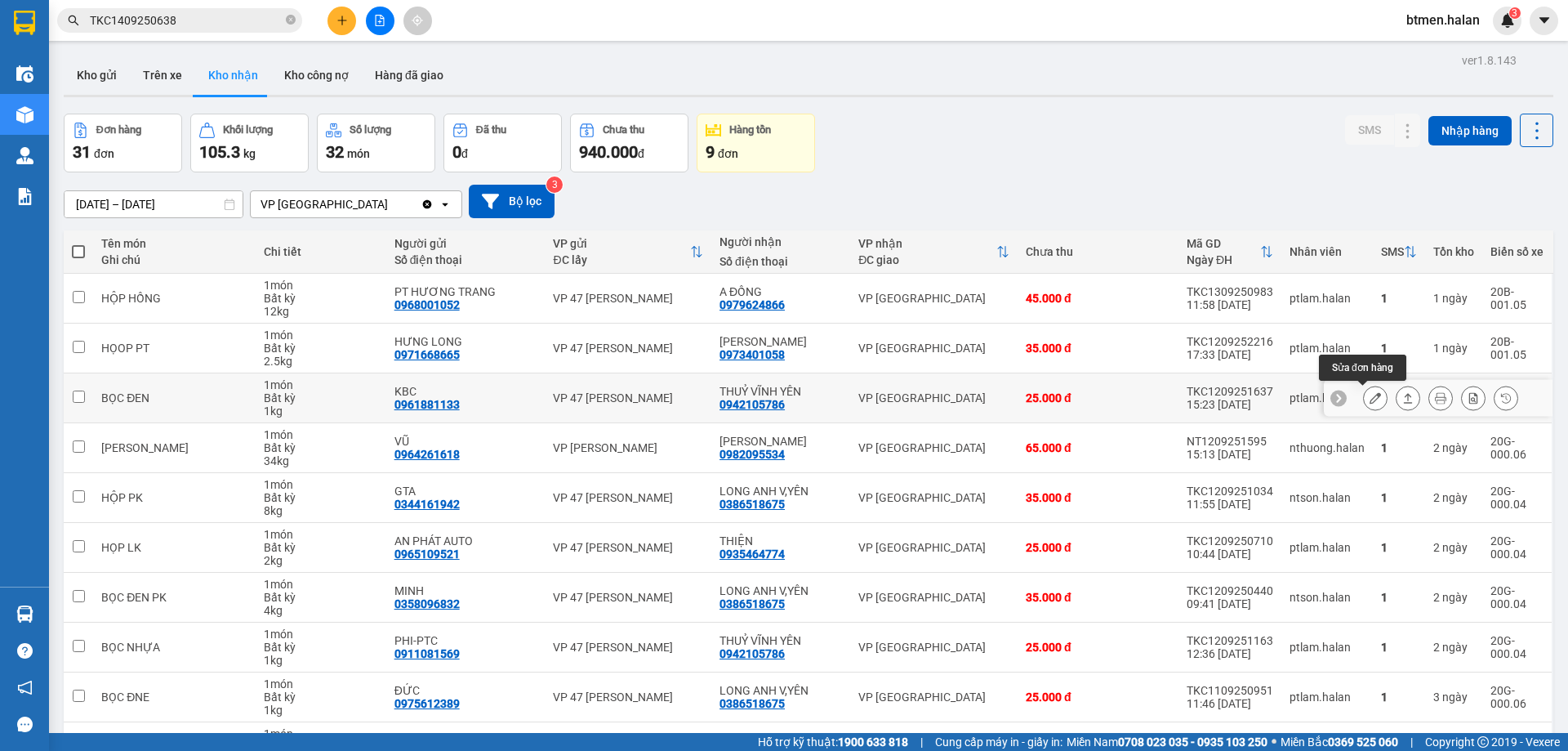
click at [1370, 400] on icon at bounding box center [1375, 397] width 11 height 11
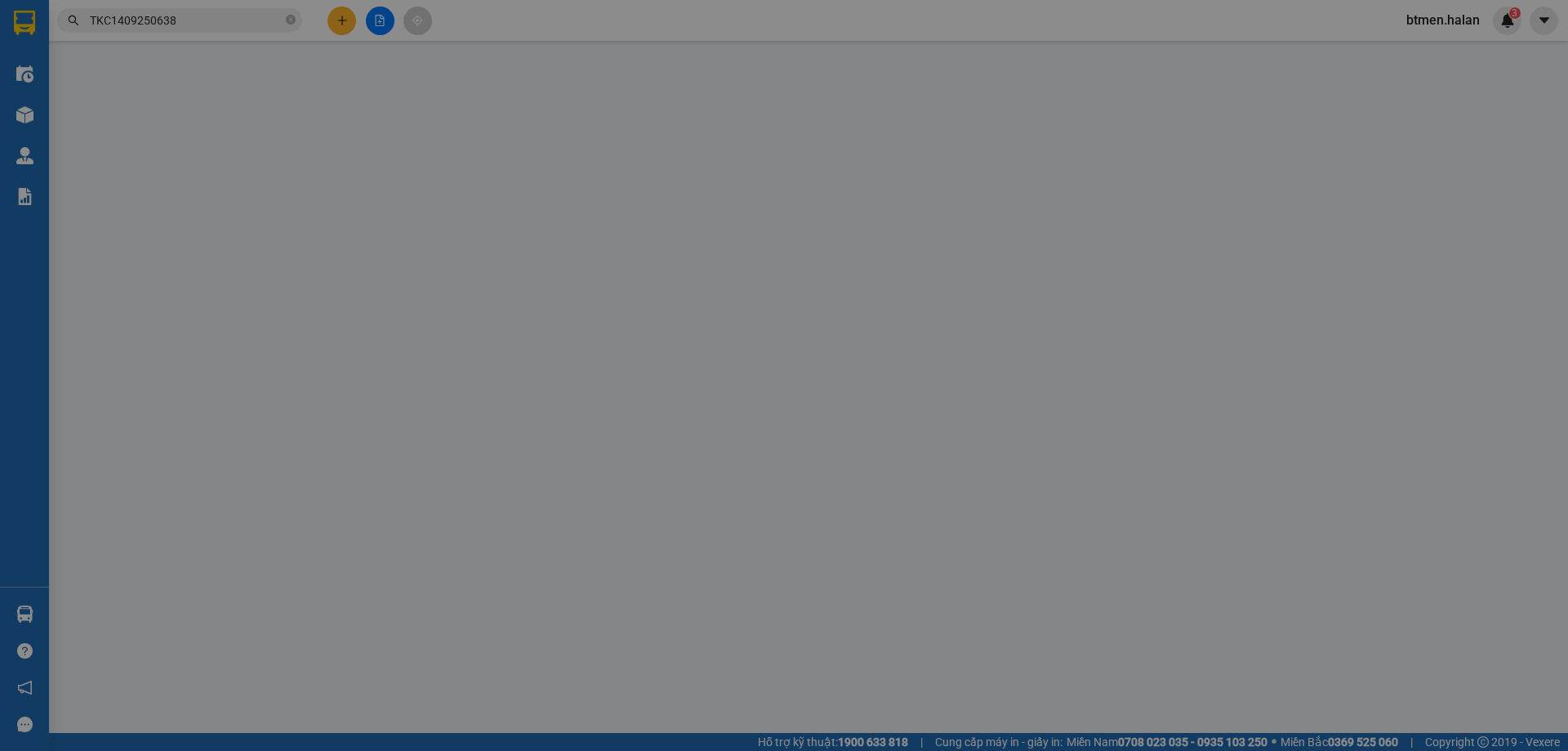
type input "0961881133"
type input "KBC"
type input "0942105786"
type input "THUỶ VĨNH YÊN"
type input "25.000"
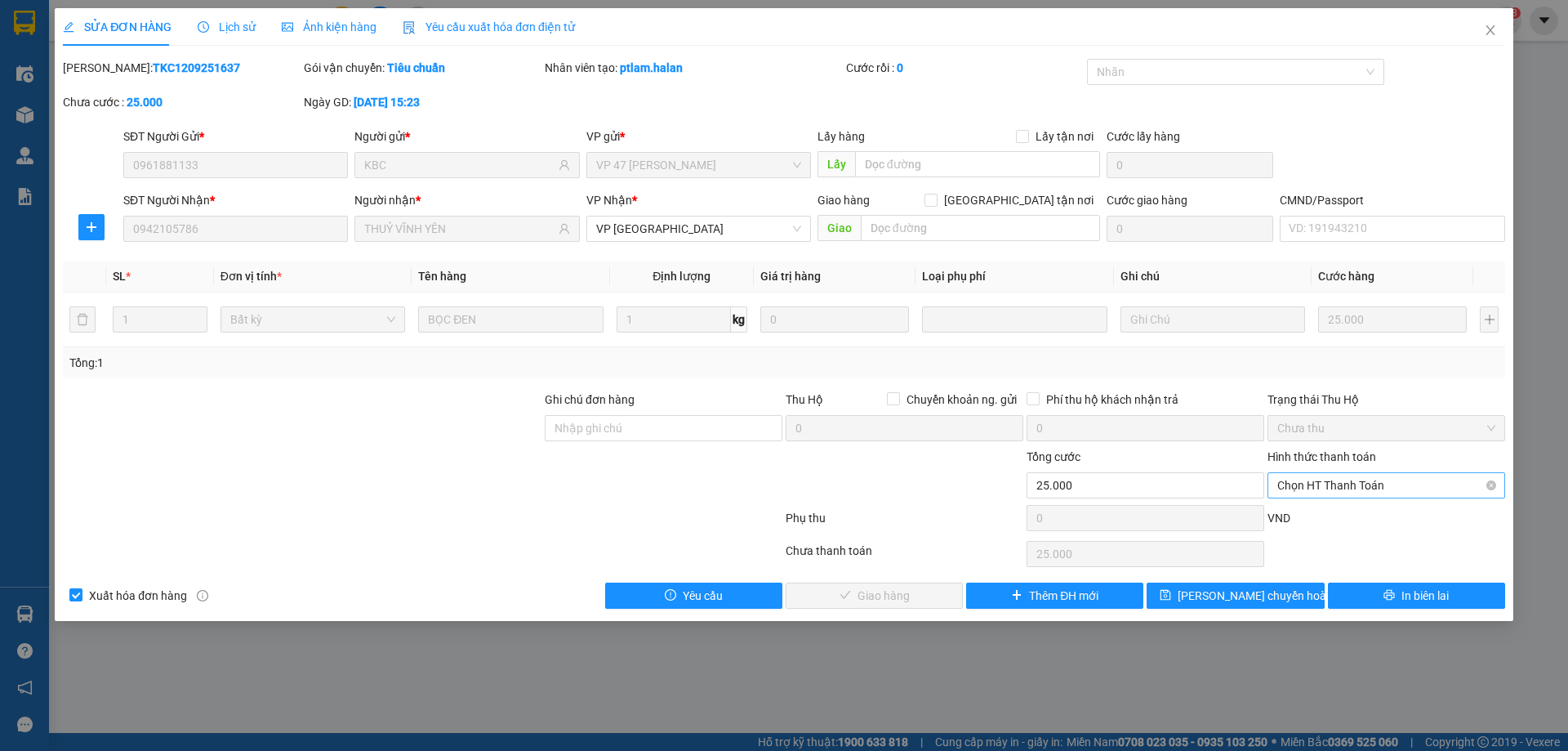
click at [1320, 481] on span "Chọn HT Thanh Toán" at bounding box center [1386, 485] width 218 height 25
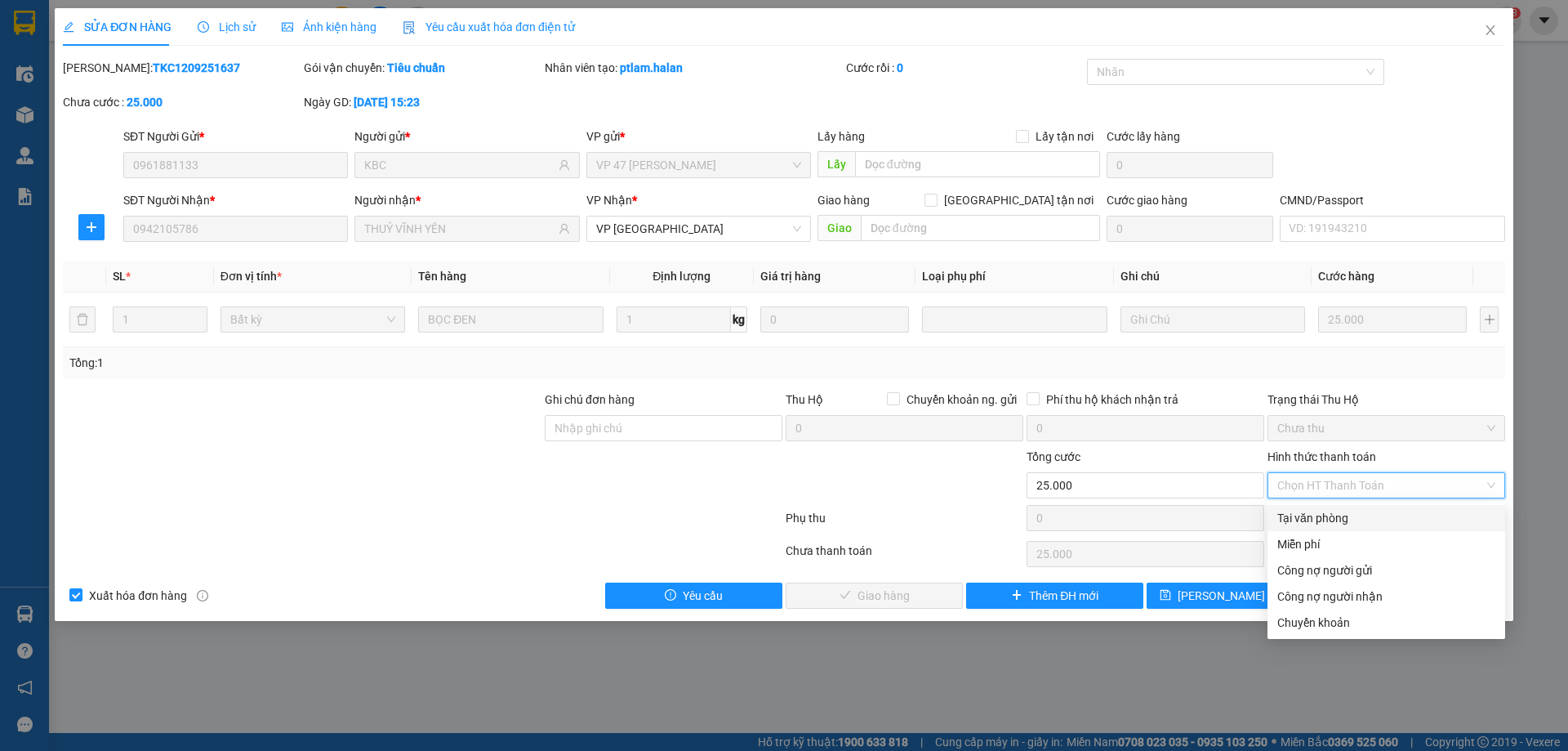
click at [1304, 513] on div "Tại văn phòng" at bounding box center [1386, 517] width 218 height 18
type input "0"
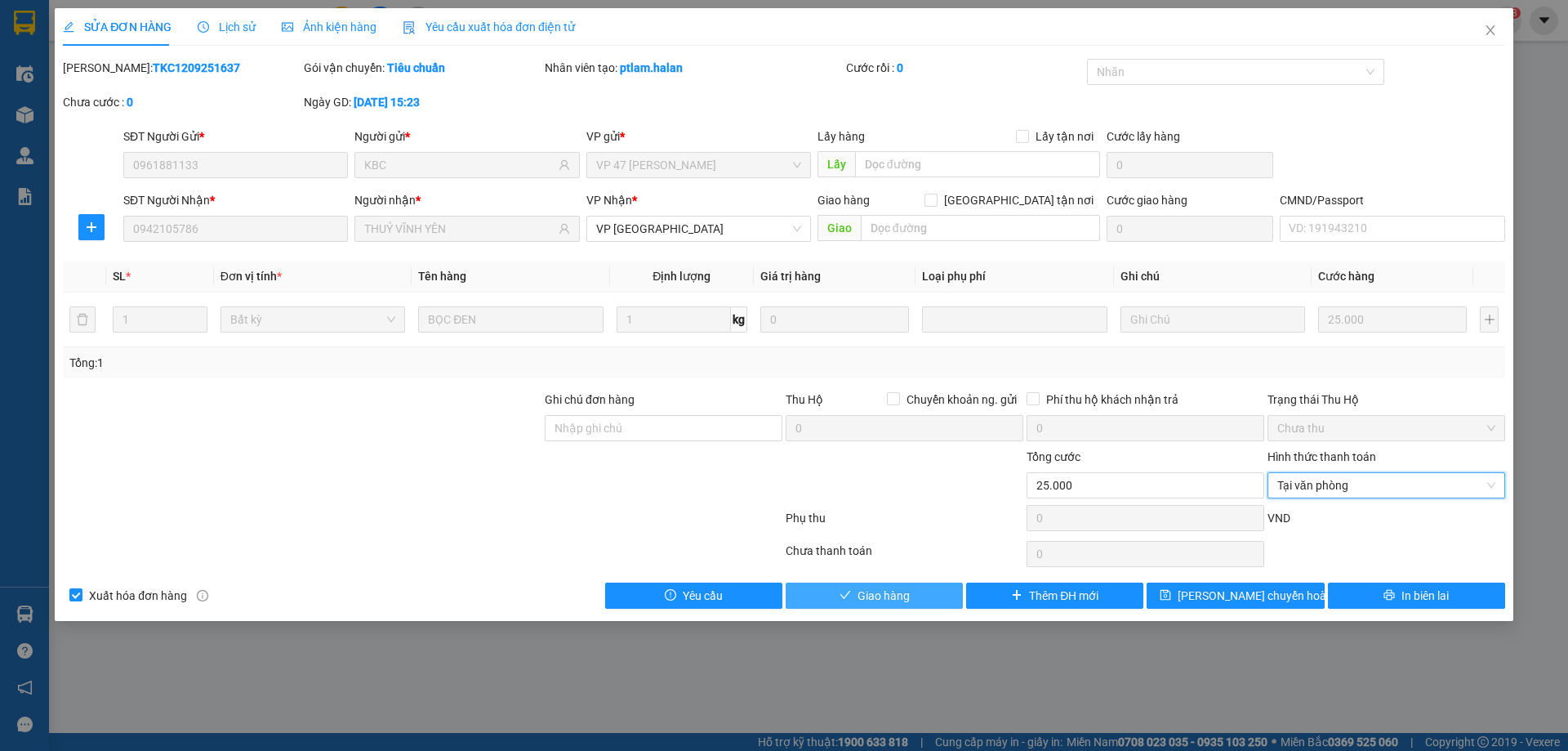
click at [920, 600] on button "Giao hàng" at bounding box center [874, 595] width 177 height 26
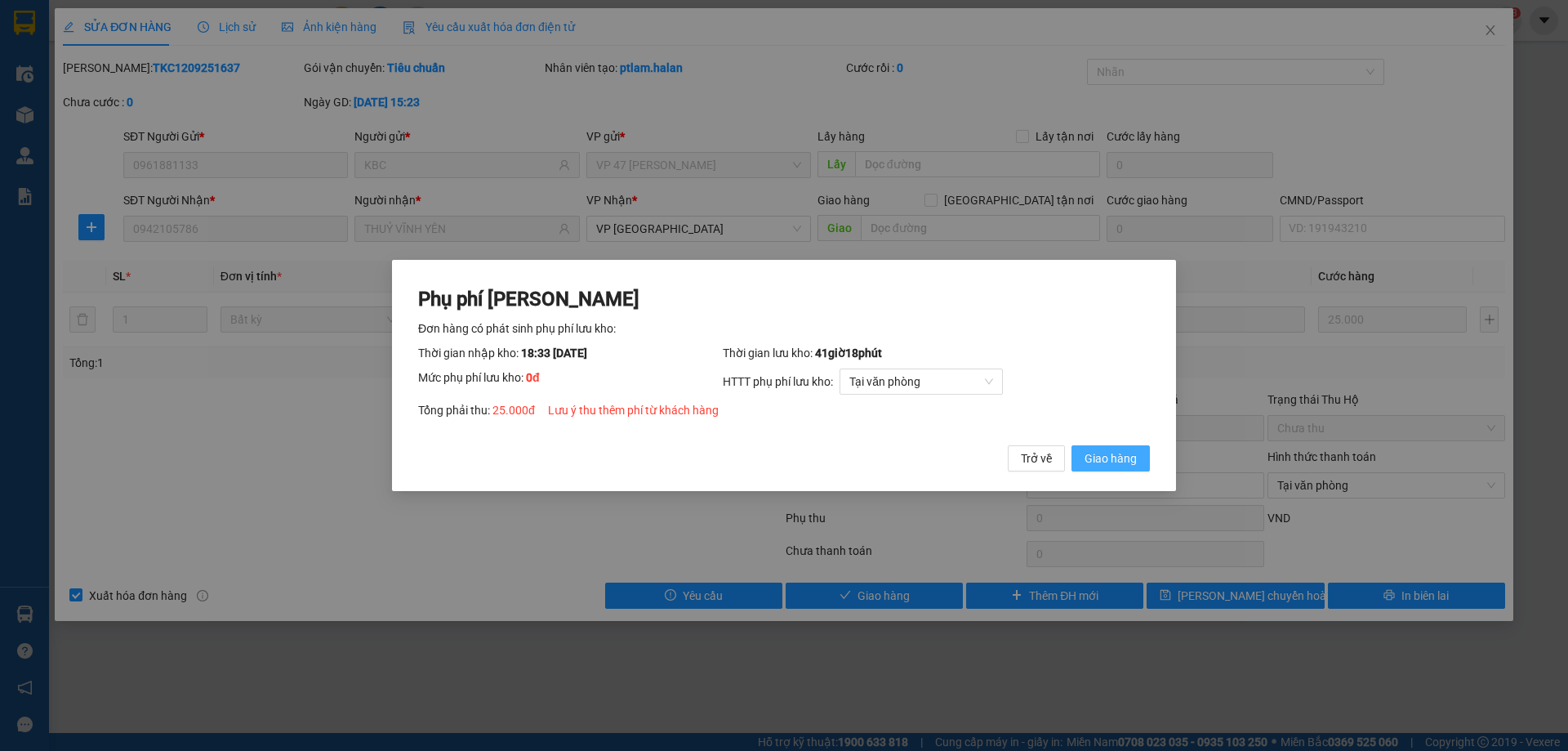
click at [1142, 460] on button "Giao hàng" at bounding box center [1110, 458] width 78 height 26
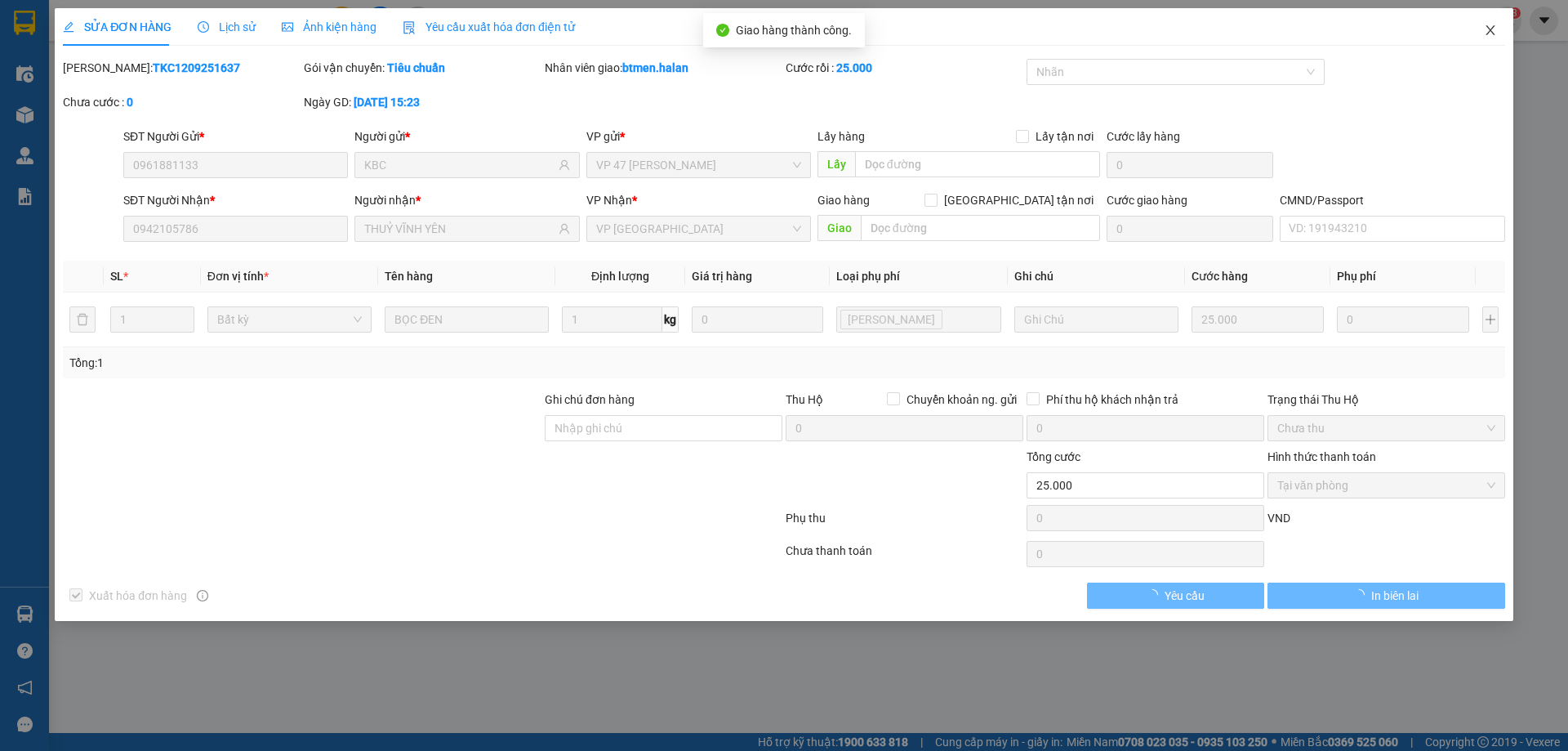
click at [1484, 27] on icon "close" at bounding box center [1490, 30] width 13 height 13
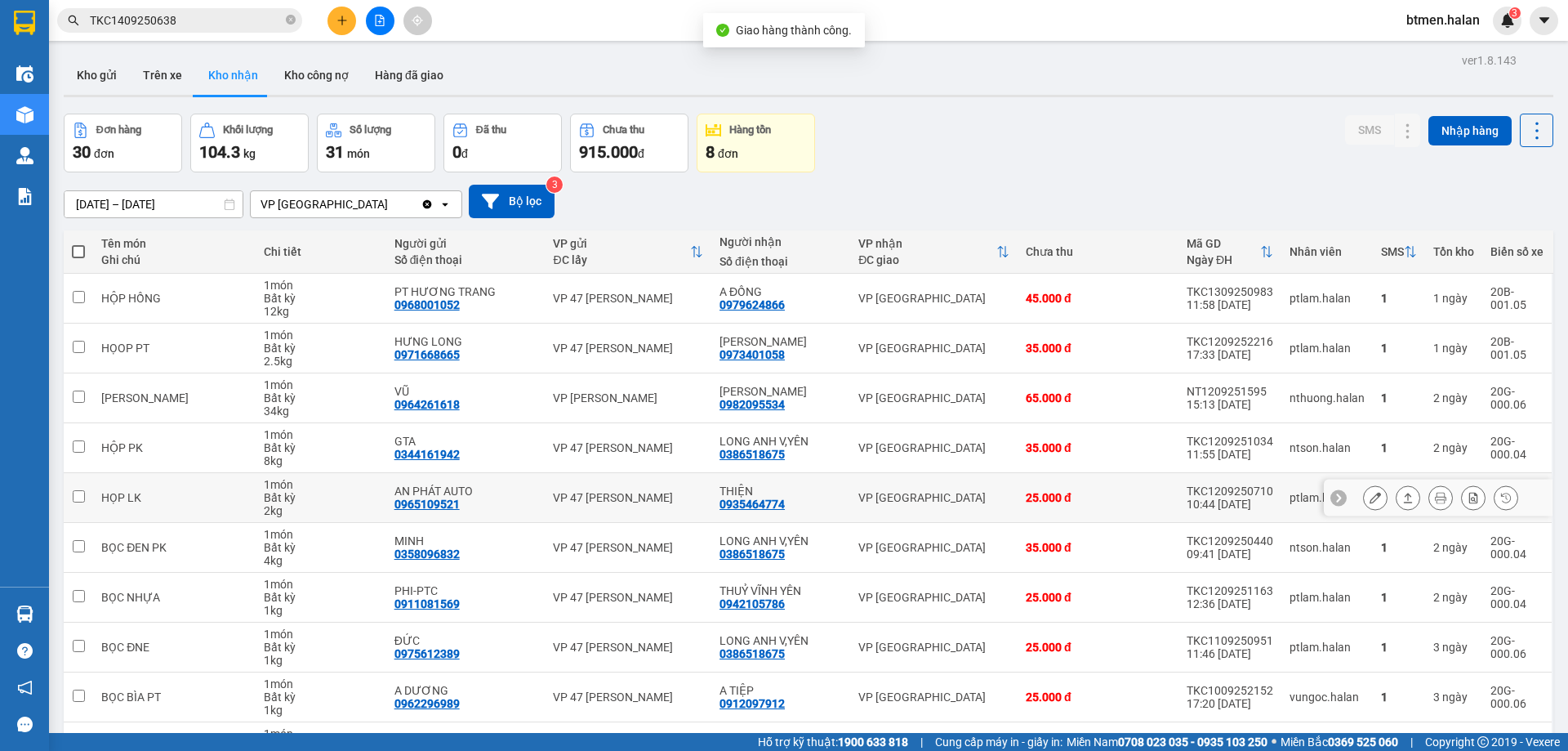
scroll to position [82, 0]
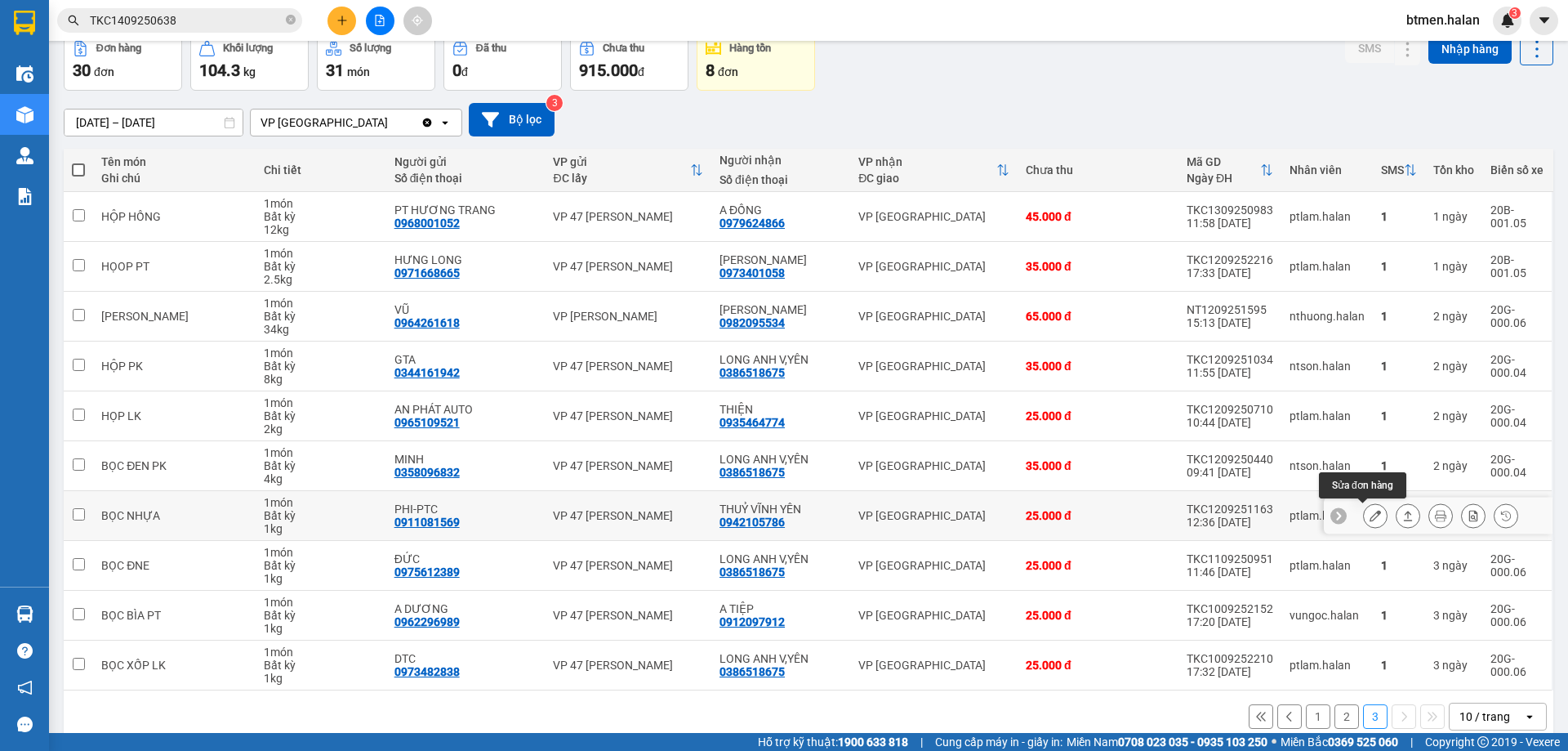
click at [1364, 507] on button at bounding box center [1375, 516] width 23 height 28
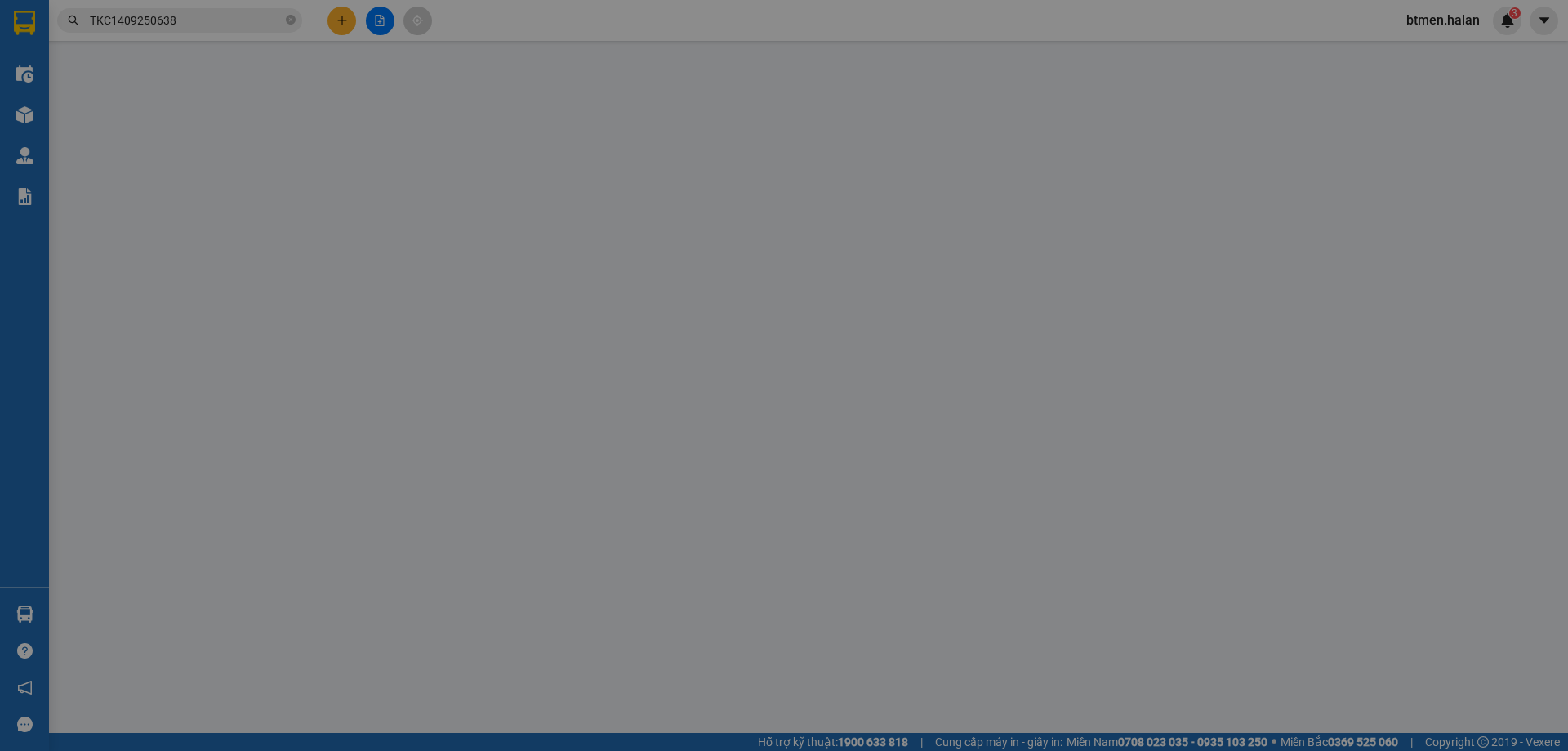
type input "0911081569"
type input "PHI-PTC"
type input "0942105786"
type input "THUỶ VĨNH YÊN"
type input "25.000"
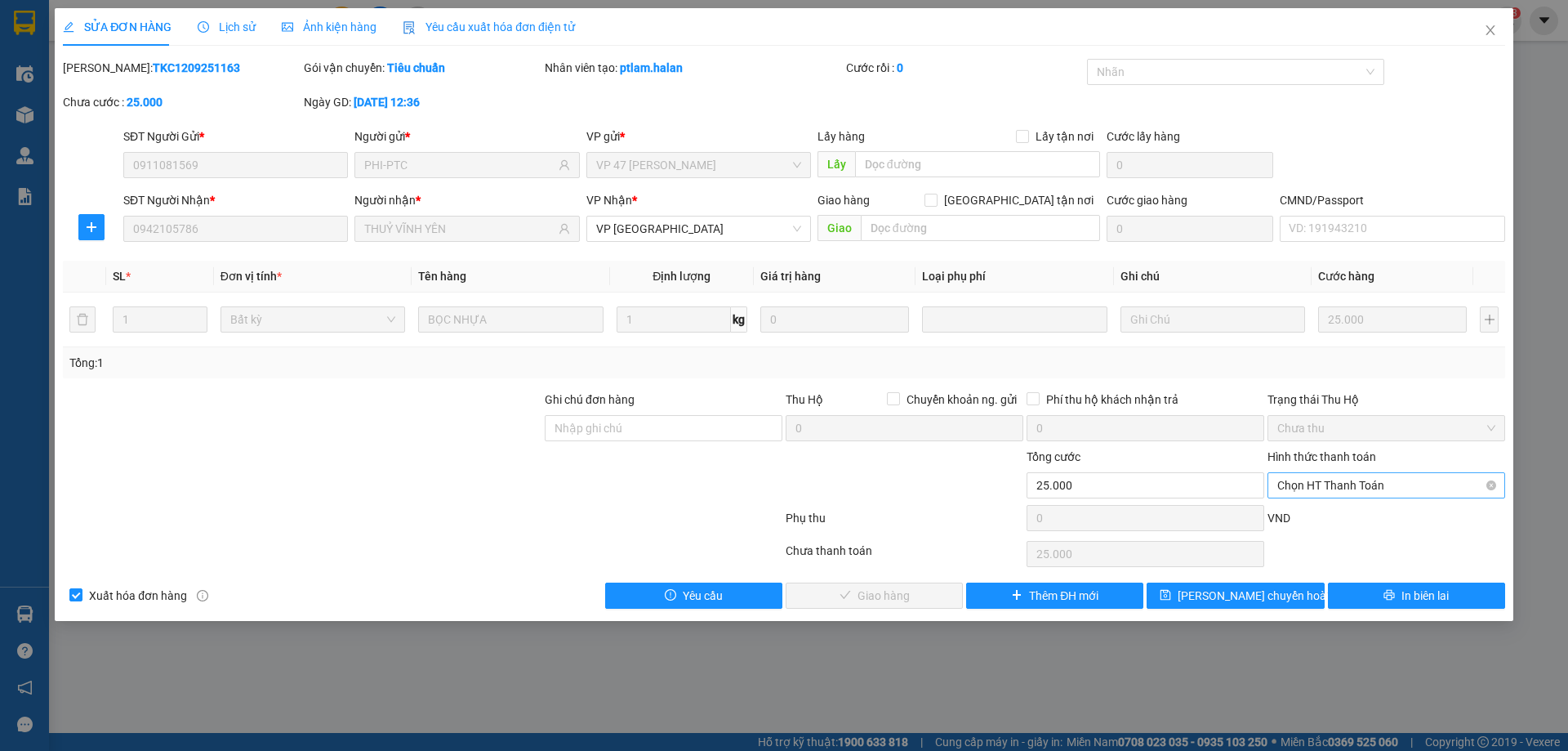
click at [1354, 489] on span "Chọn HT Thanh Toán" at bounding box center [1386, 485] width 218 height 25
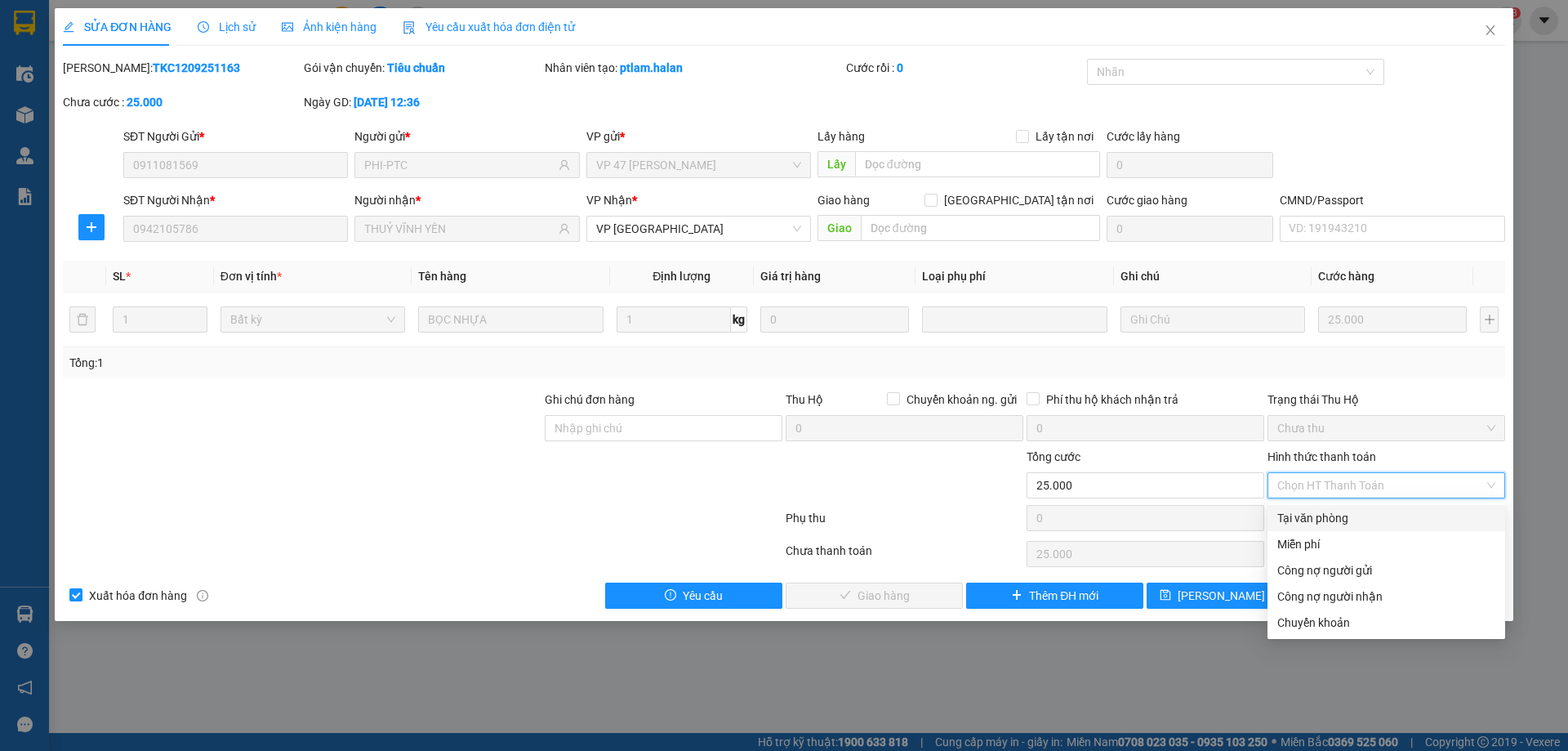
click at [1342, 512] on div "Tại văn phòng" at bounding box center [1386, 517] width 218 height 18
type input "0"
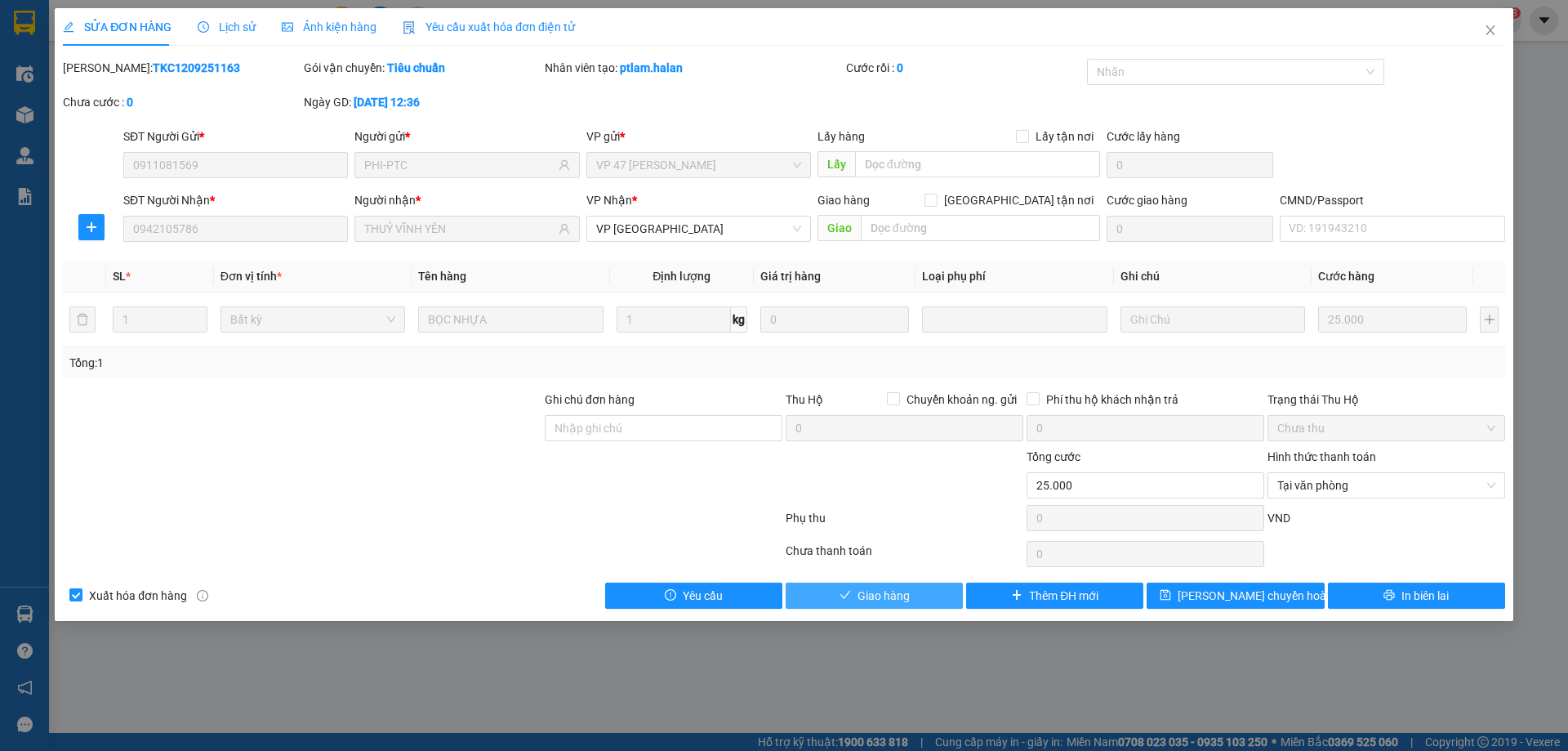
click at [882, 588] on span "Giao hàng" at bounding box center [883, 595] width 52 height 18
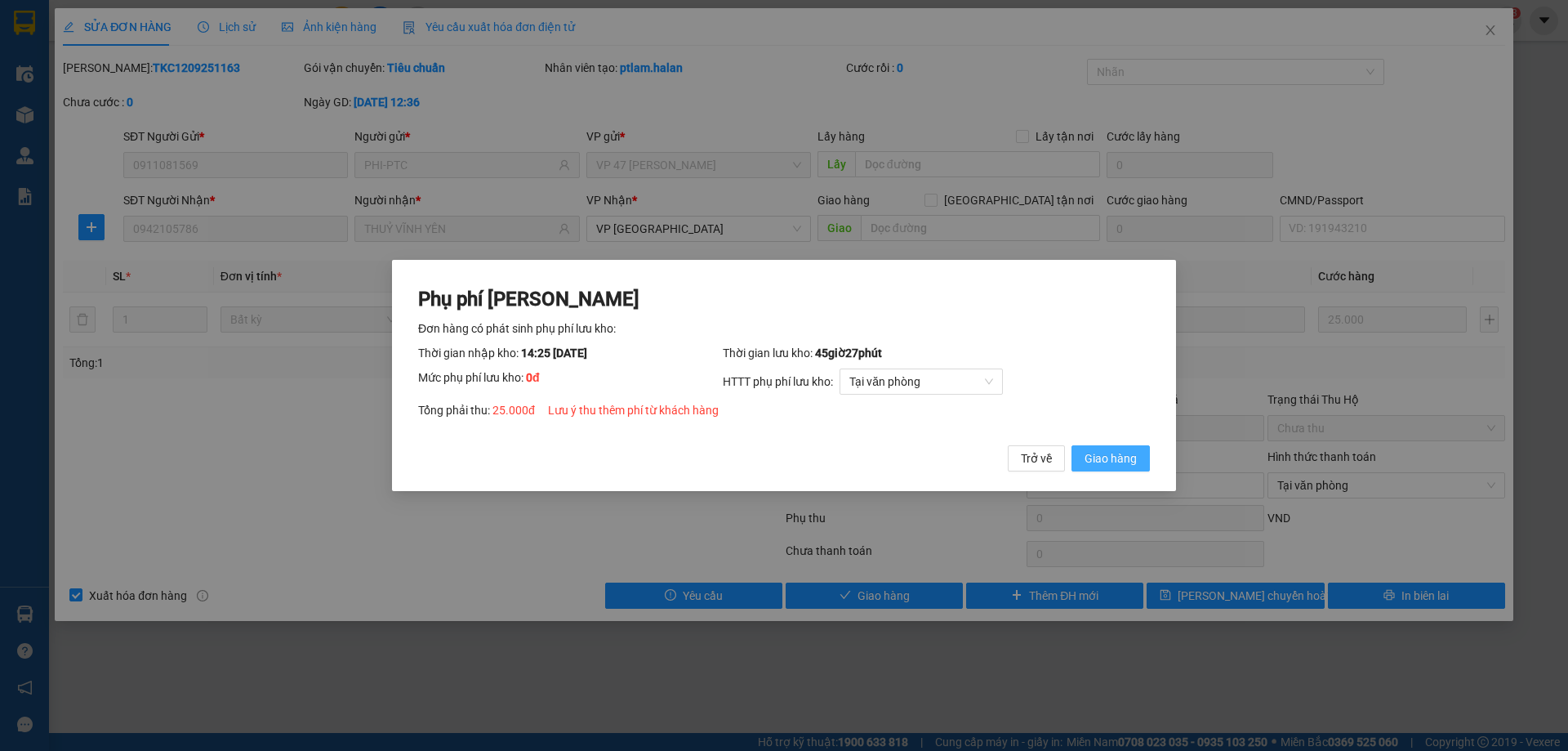
click at [1105, 461] on span "Giao hàng" at bounding box center [1110, 458] width 52 height 18
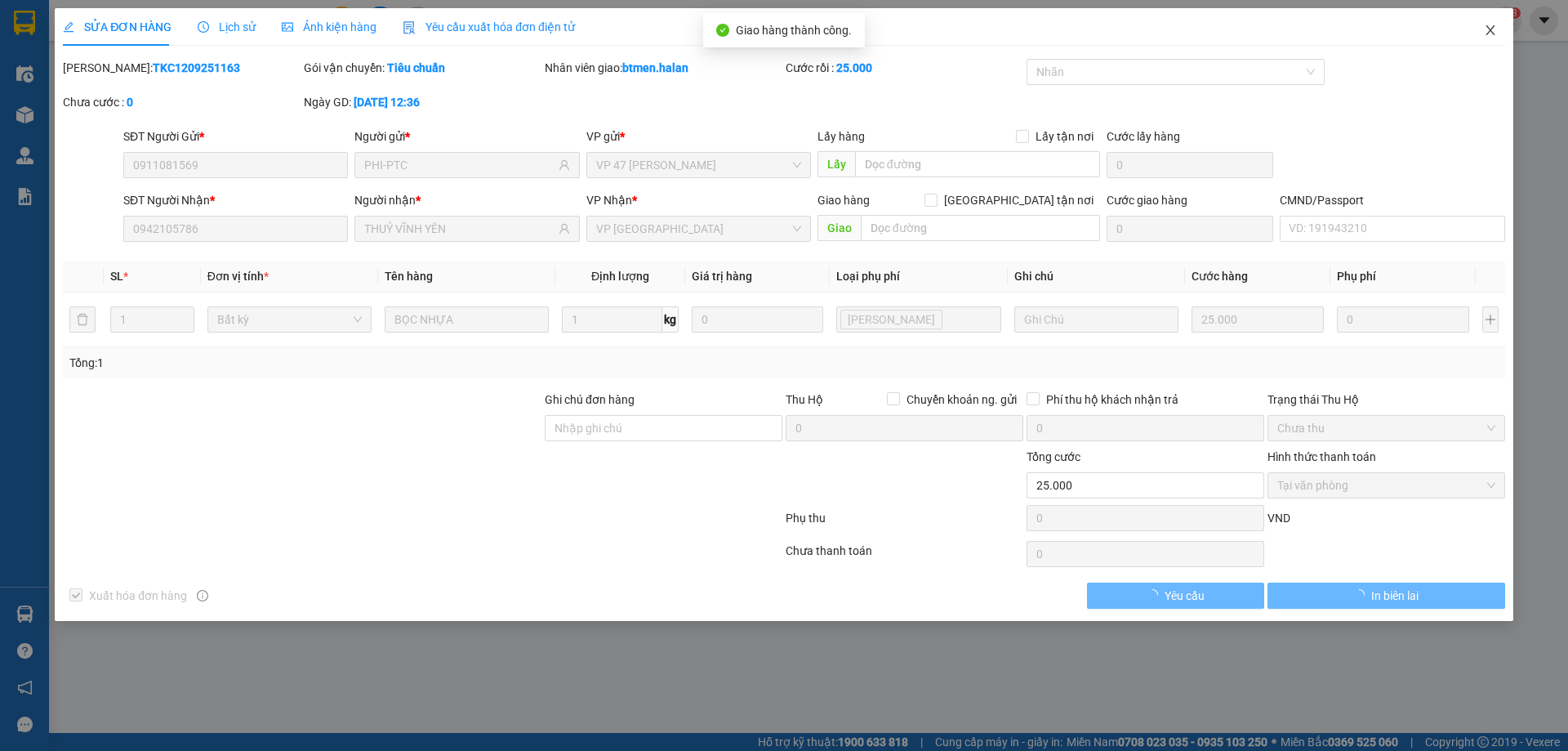
click at [1492, 34] on icon "close" at bounding box center [1490, 29] width 9 height 9
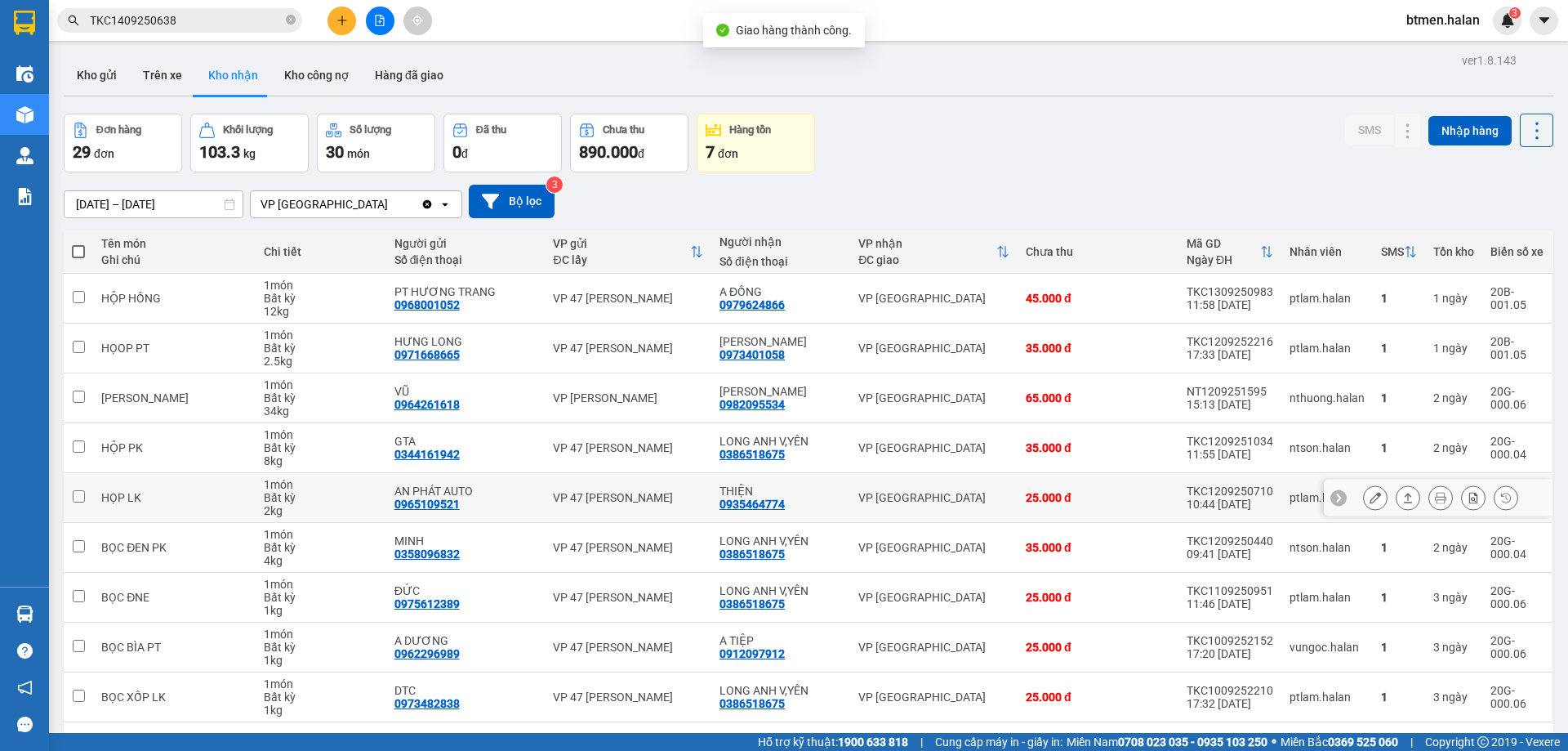
scroll to position [75, 0]
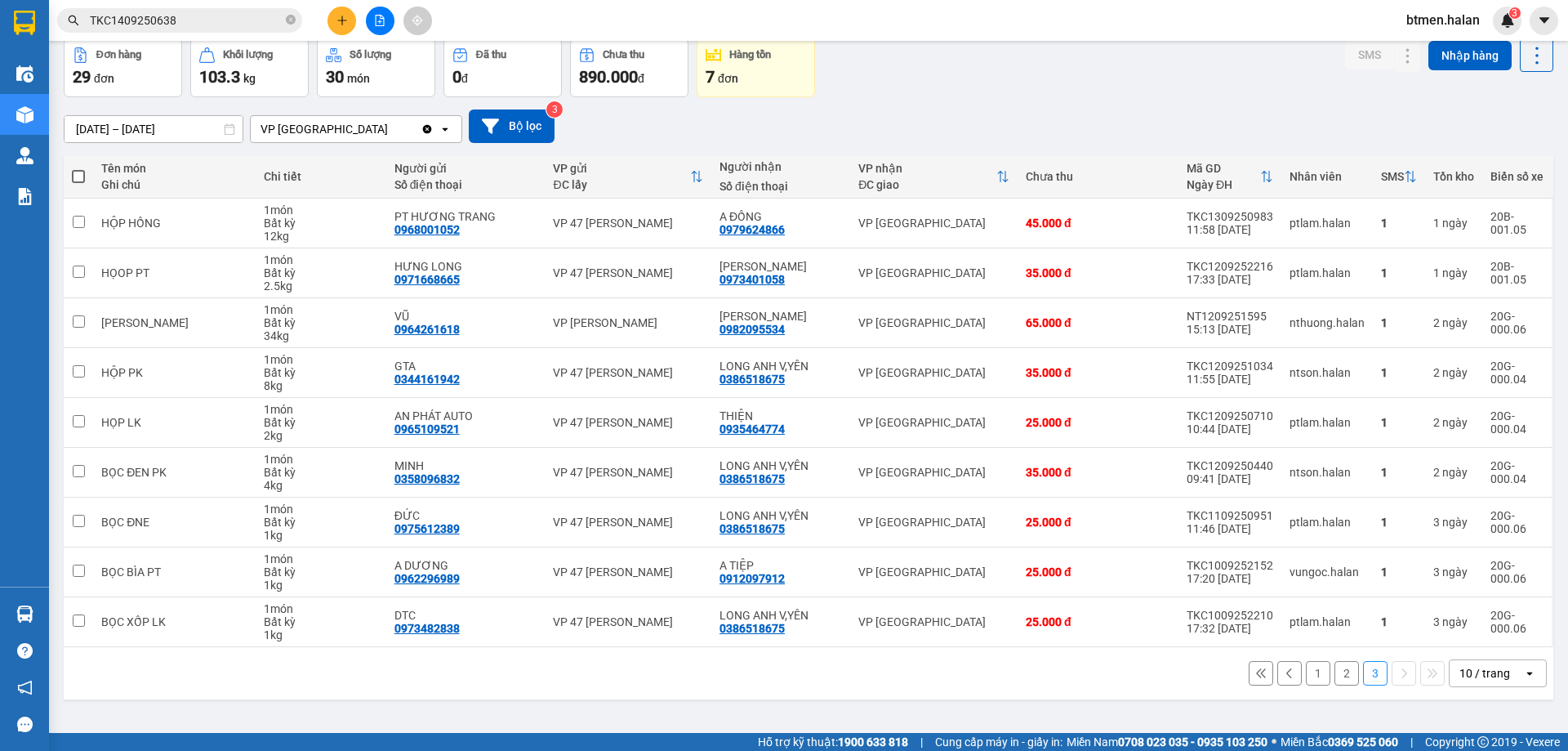
click at [1334, 669] on button "2" at bounding box center [1346, 673] width 25 height 25
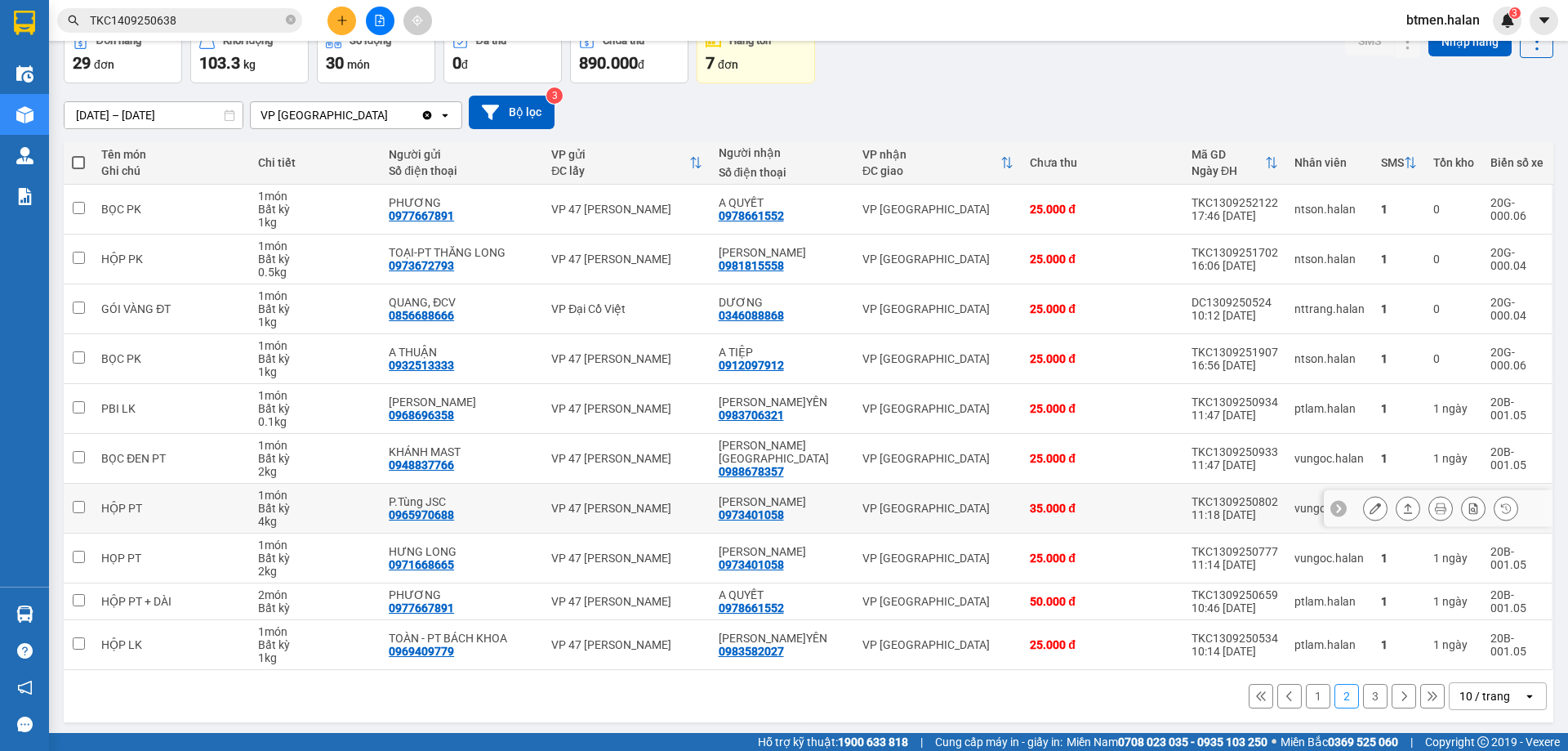
scroll to position [93, 0]
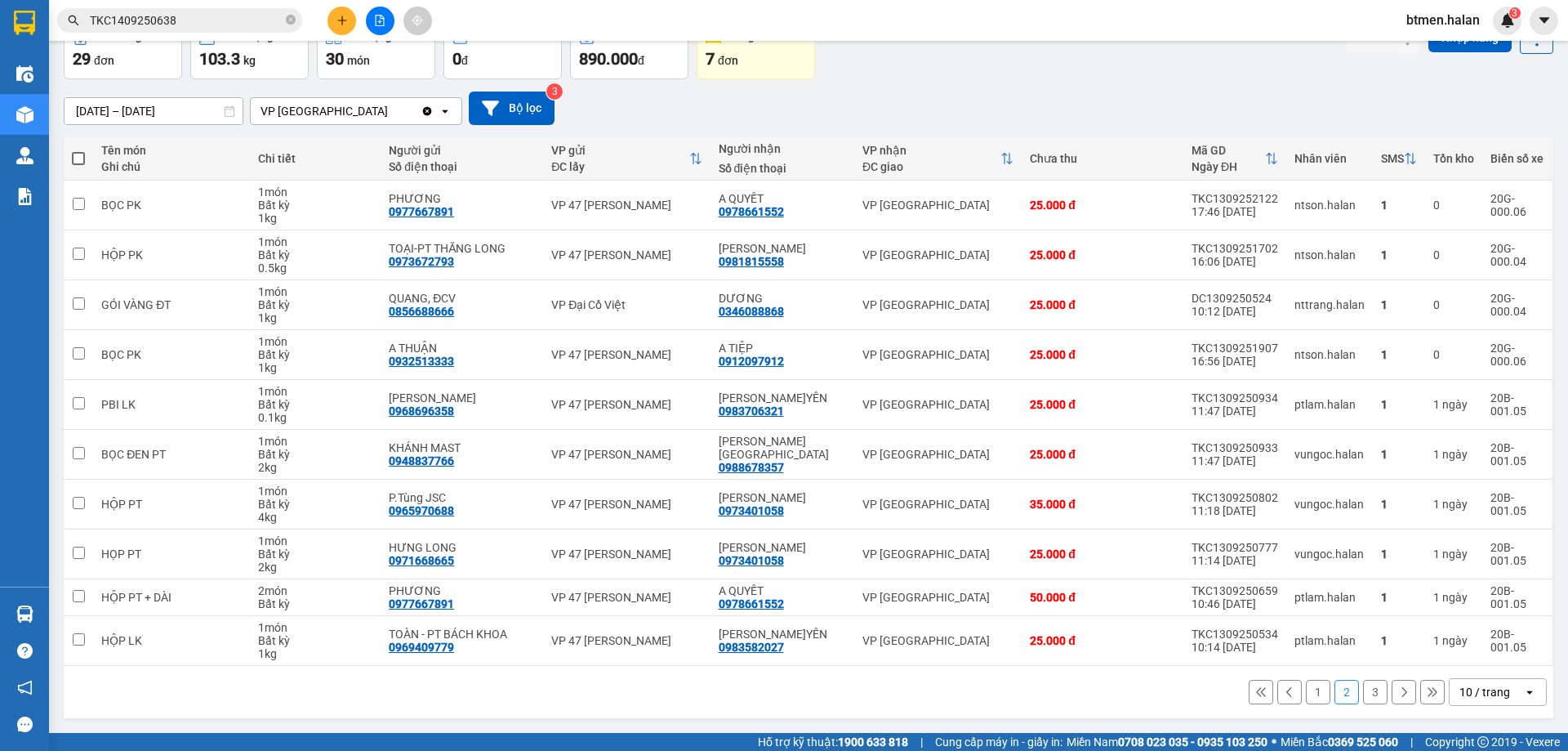
click at [1305, 698] on button "1" at bounding box center [1317, 692] width 25 height 25
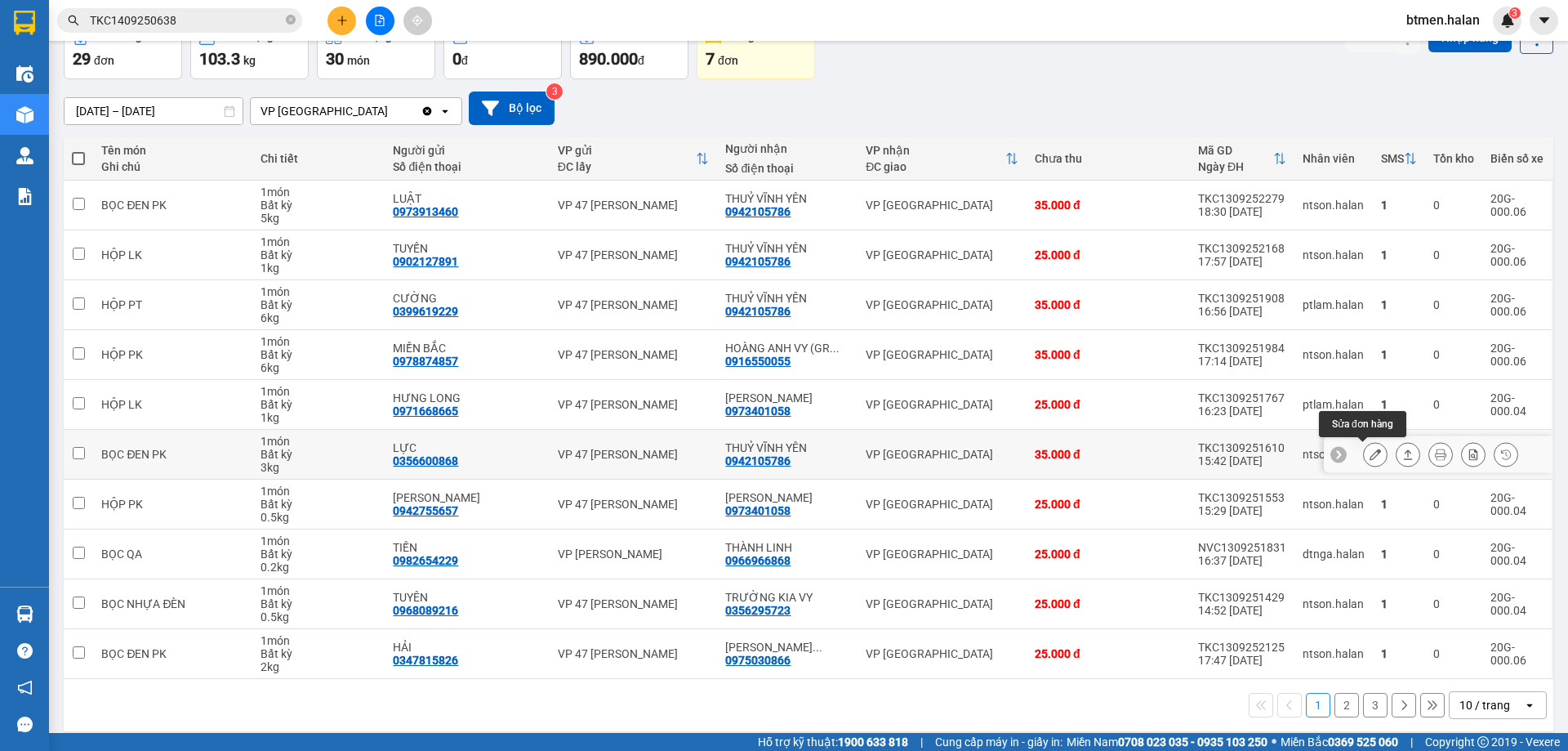
click at [1370, 460] on icon at bounding box center [1375, 454] width 11 height 11
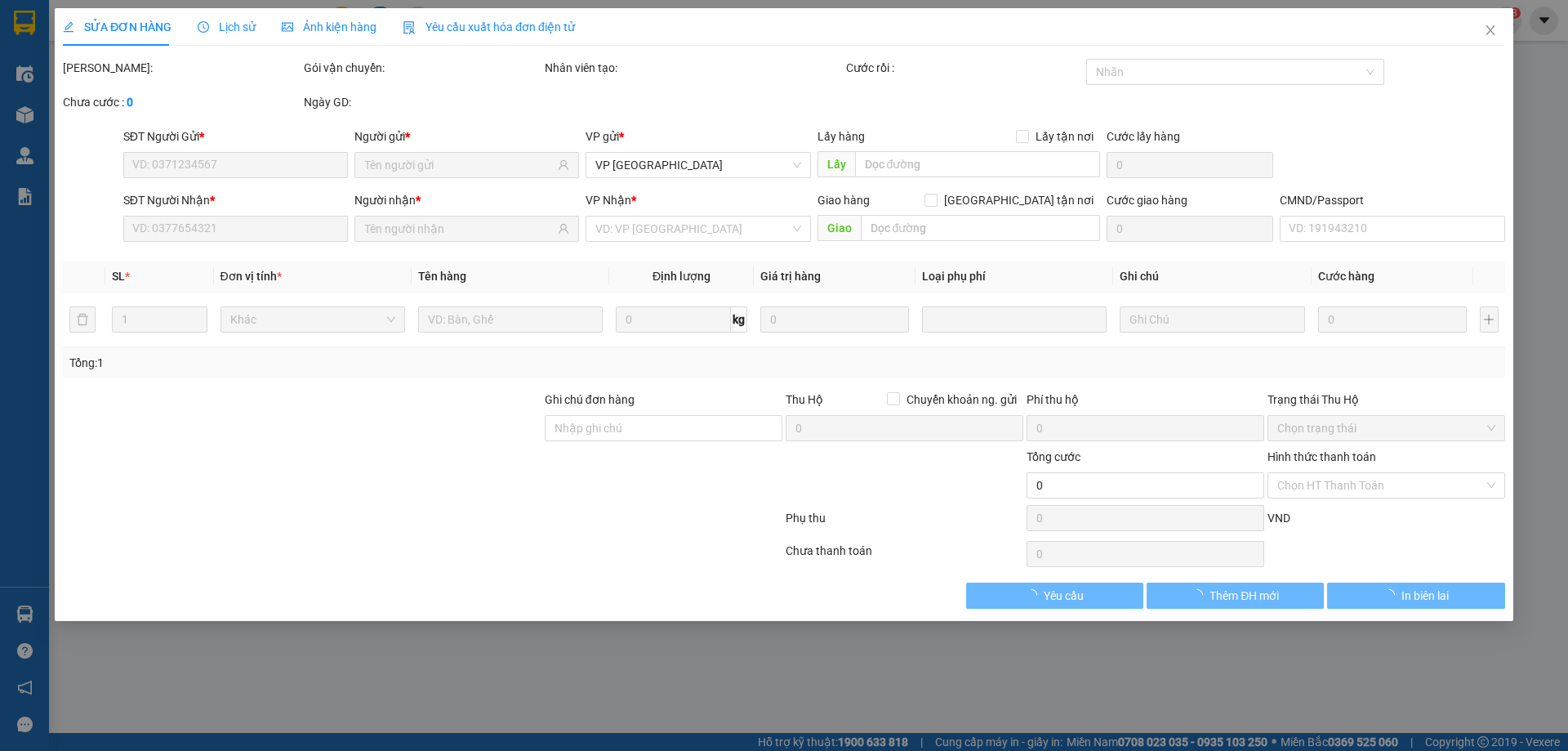
type input "0356600868"
type input "LỰC"
type input "0942105786"
type input "THUỶ VĨNH YÊN"
type input "35.000"
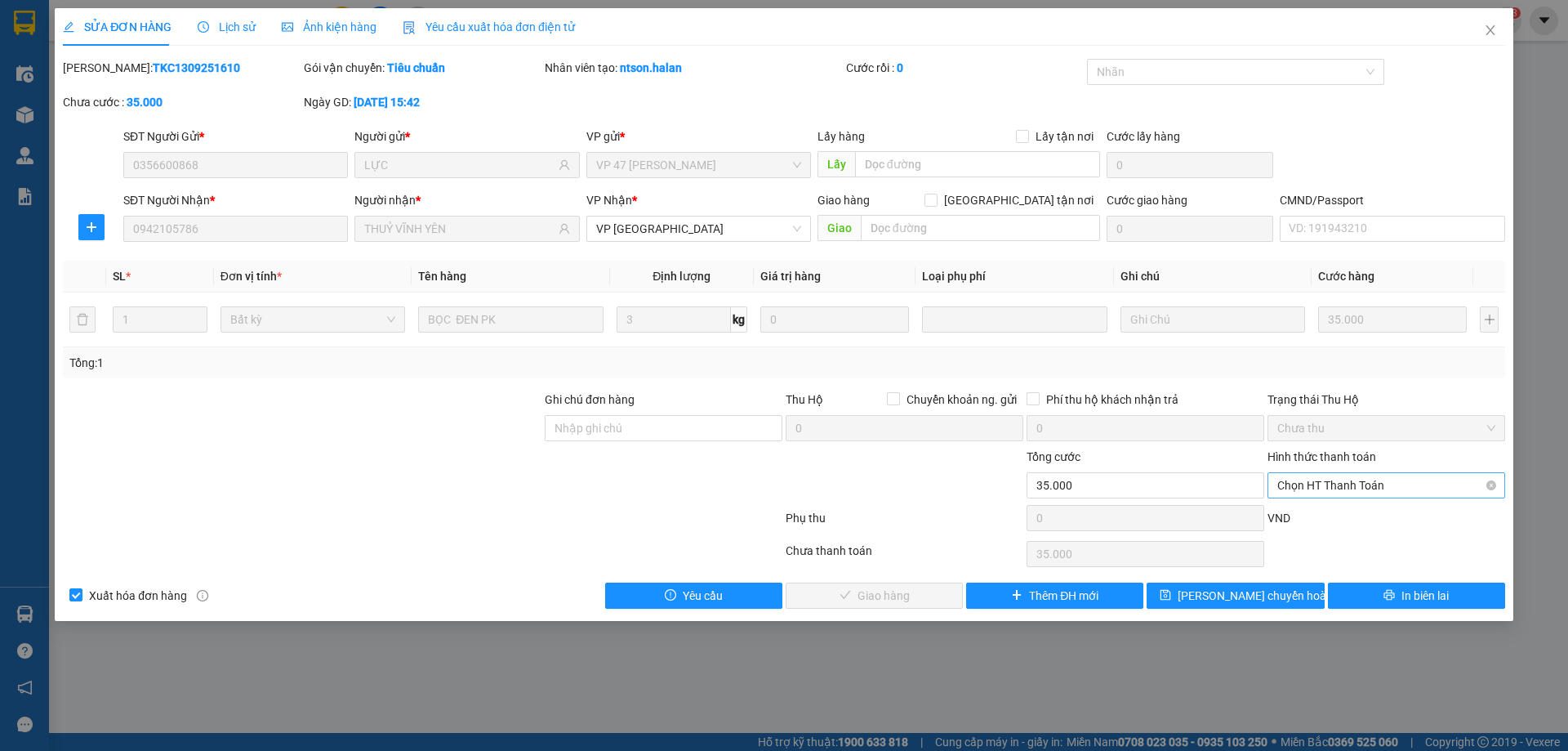
click at [1339, 476] on span "Chọn HT Thanh Toán" at bounding box center [1386, 485] width 218 height 25
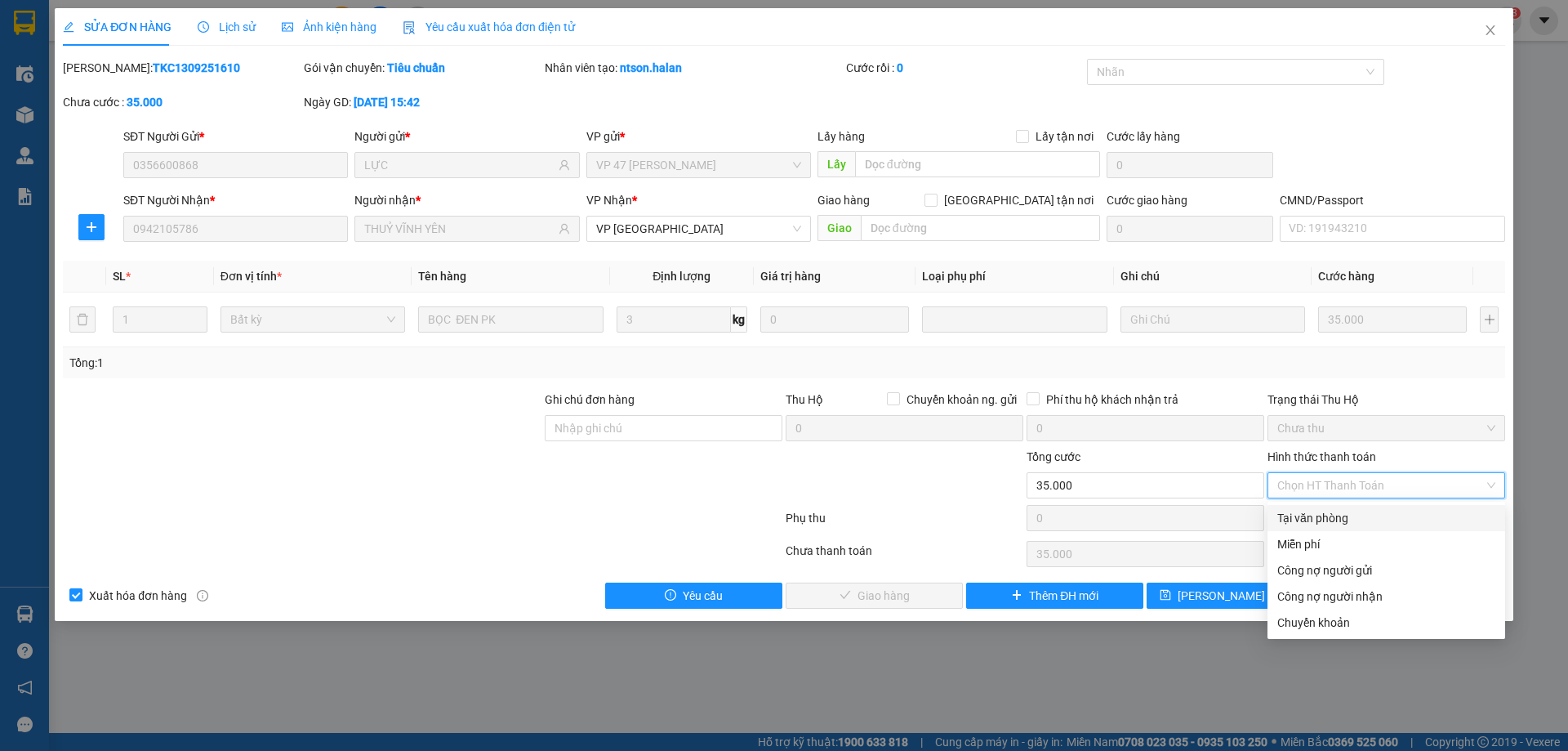
drag, startPoint x: 1298, startPoint y: 510, endPoint x: 1231, endPoint y: 534, distance: 71.2
click at [1295, 514] on div "Tại văn phòng" at bounding box center [1386, 517] width 218 height 18
type input "0"
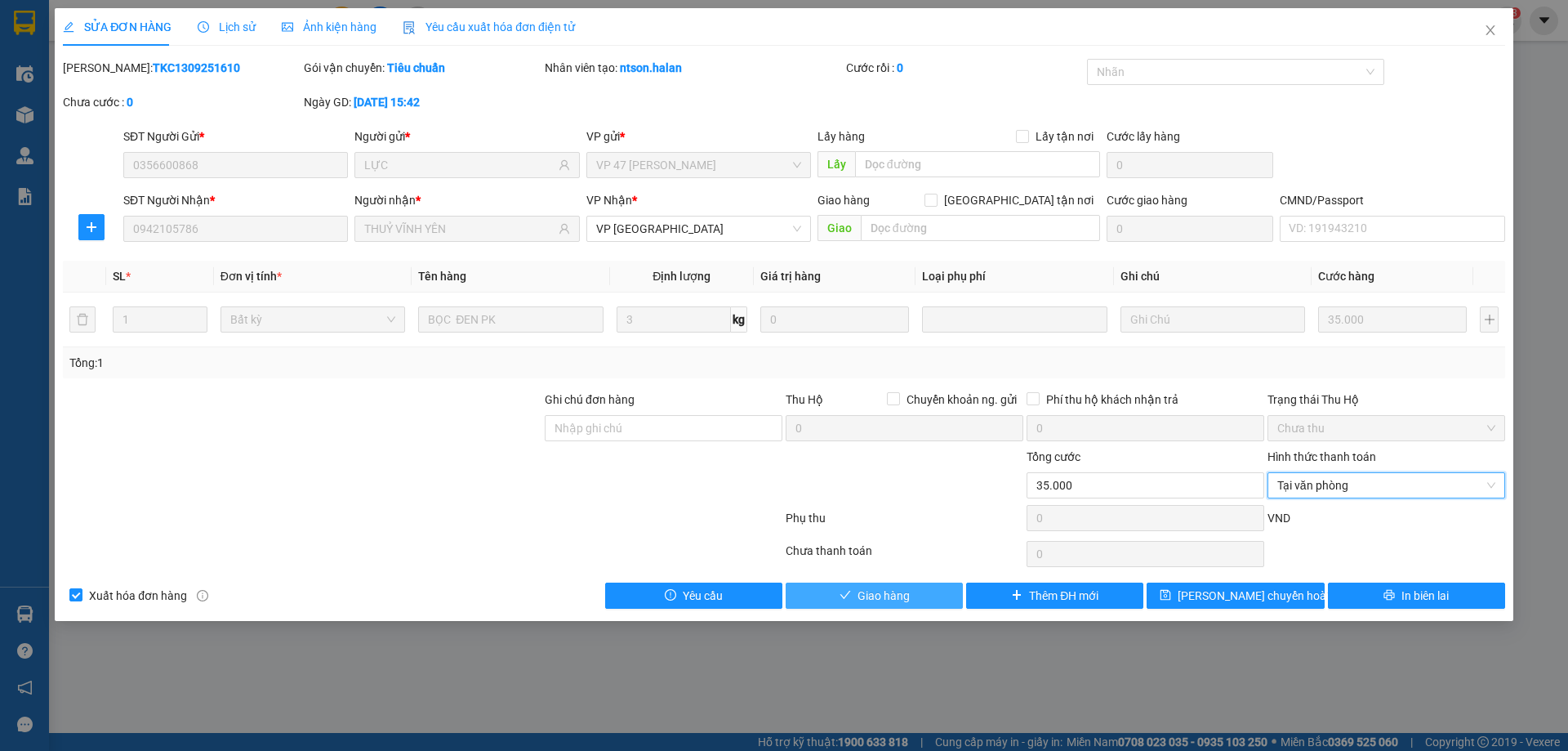
click at [918, 586] on button "Giao hàng" at bounding box center [874, 595] width 177 height 26
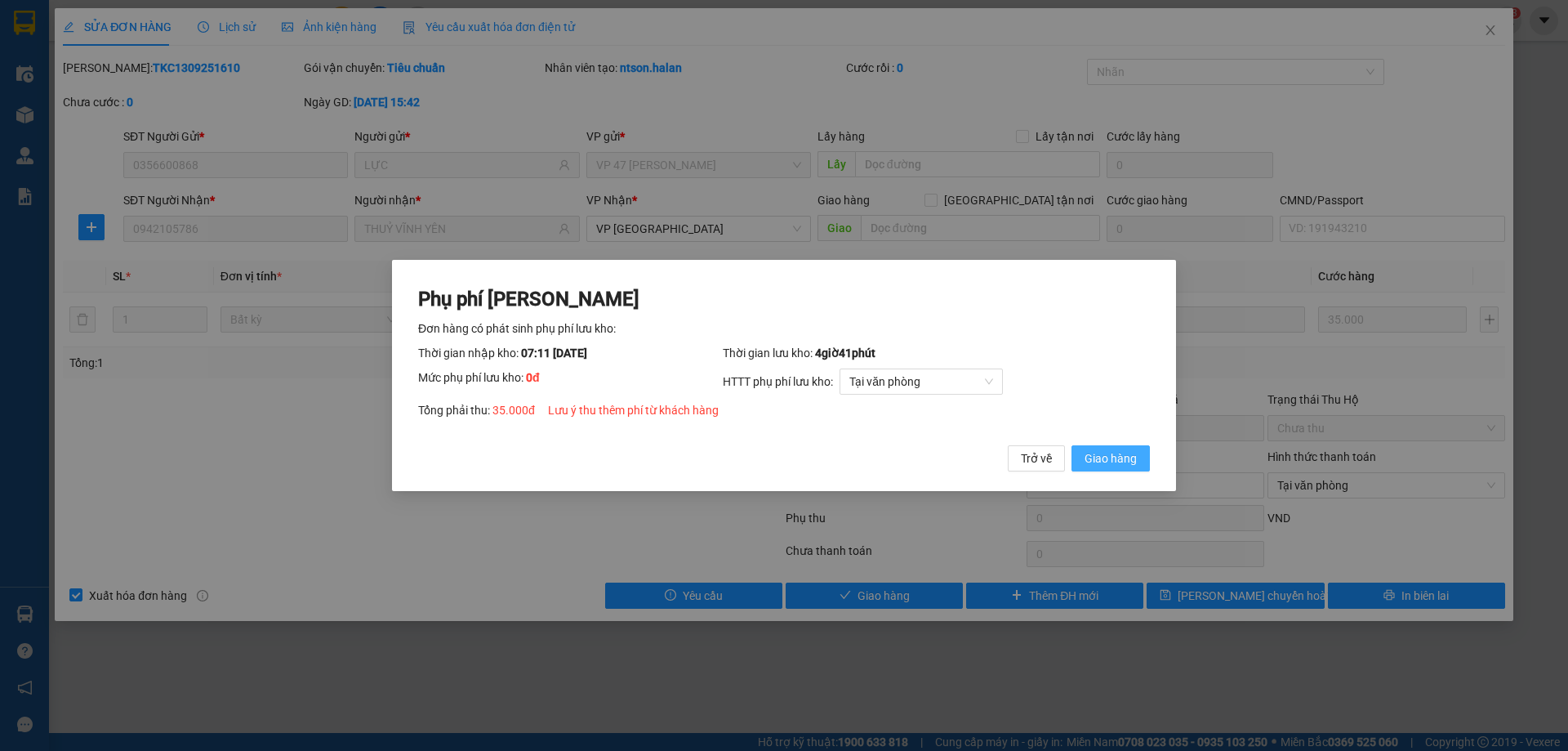
click at [1121, 471] on button "Giao hàng" at bounding box center [1110, 458] width 78 height 26
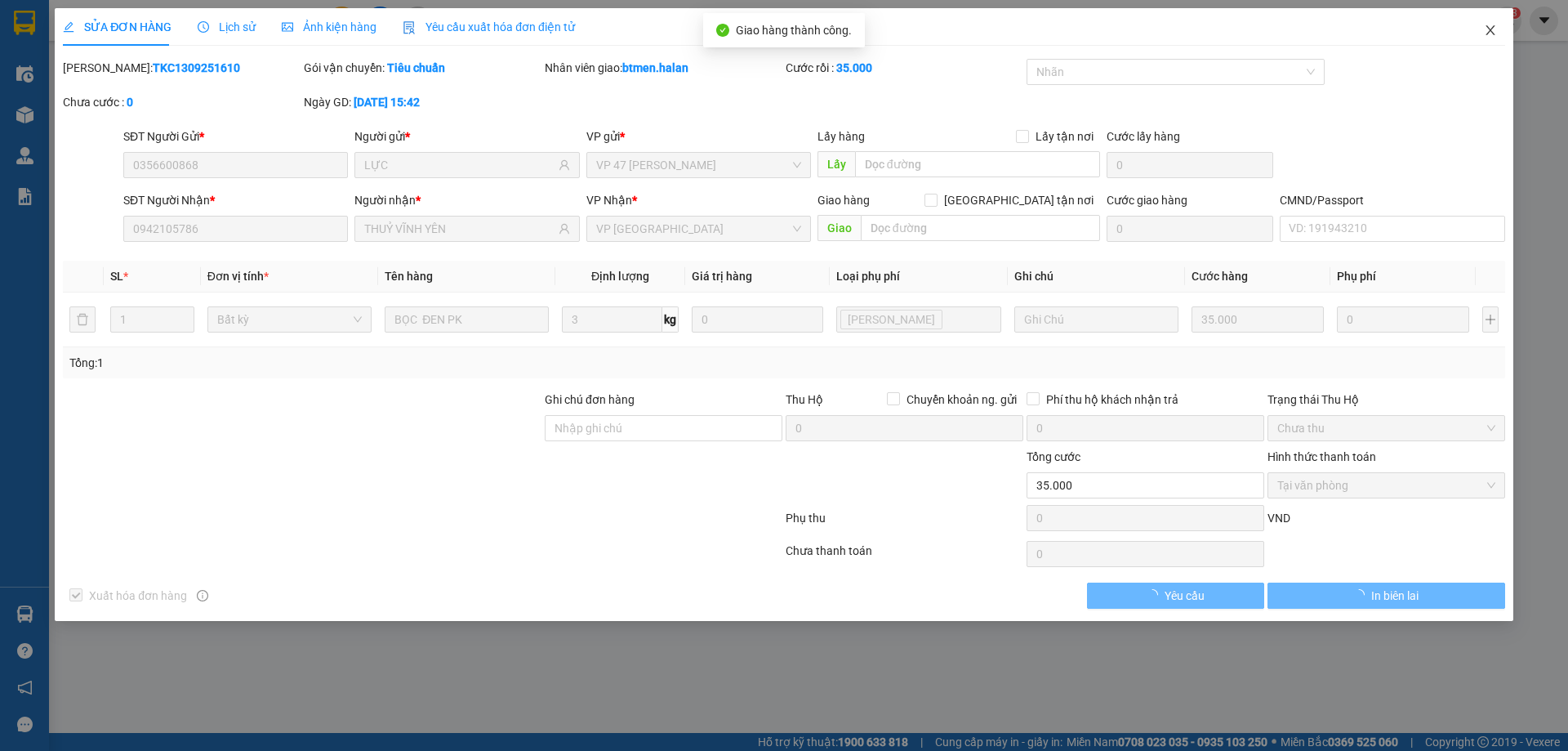
click at [1487, 32] on icon "close" at bounding box center [1490, 30] width 13 height 13
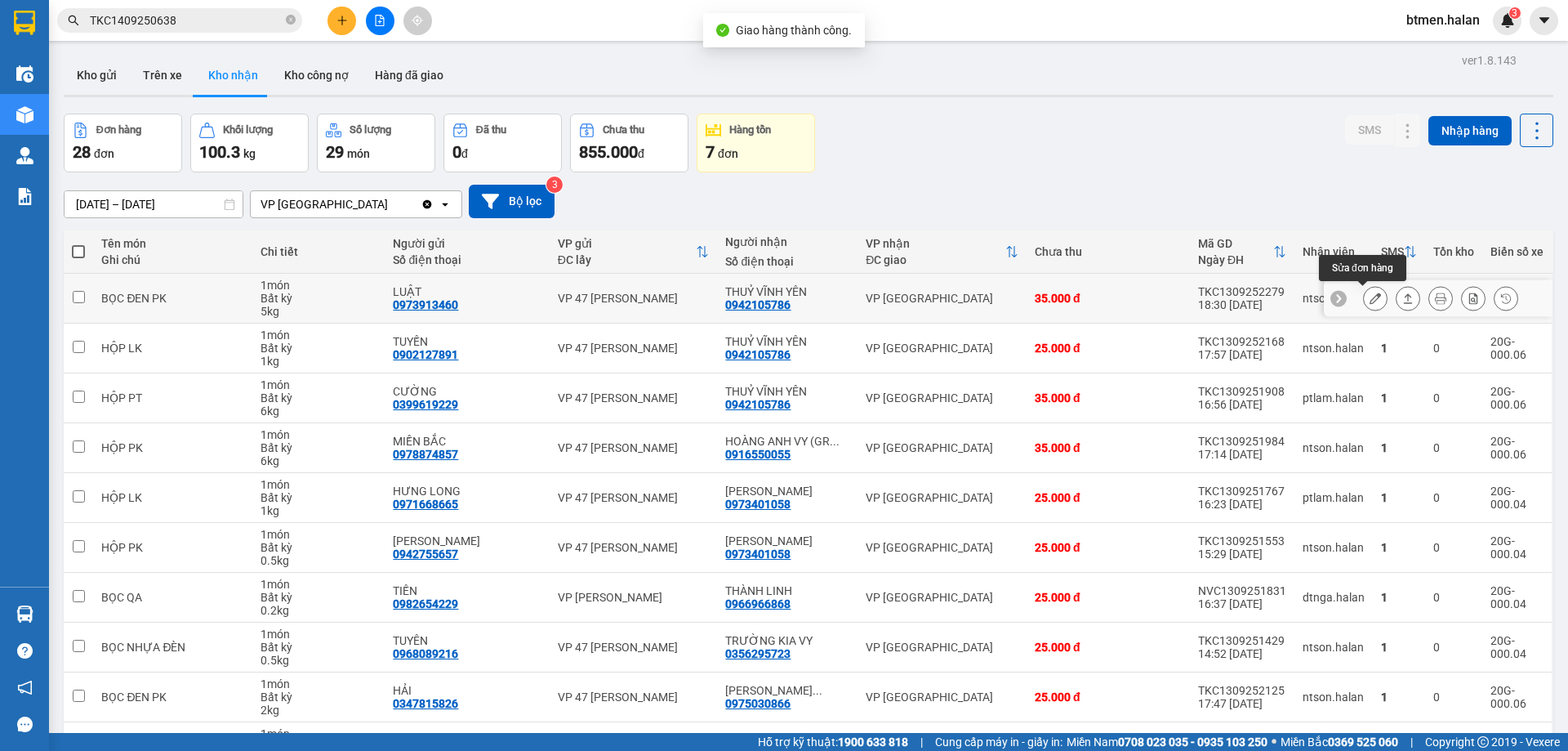
click at [1370, 302] on icon at bounding box center [1375, 297] width 11 height 11
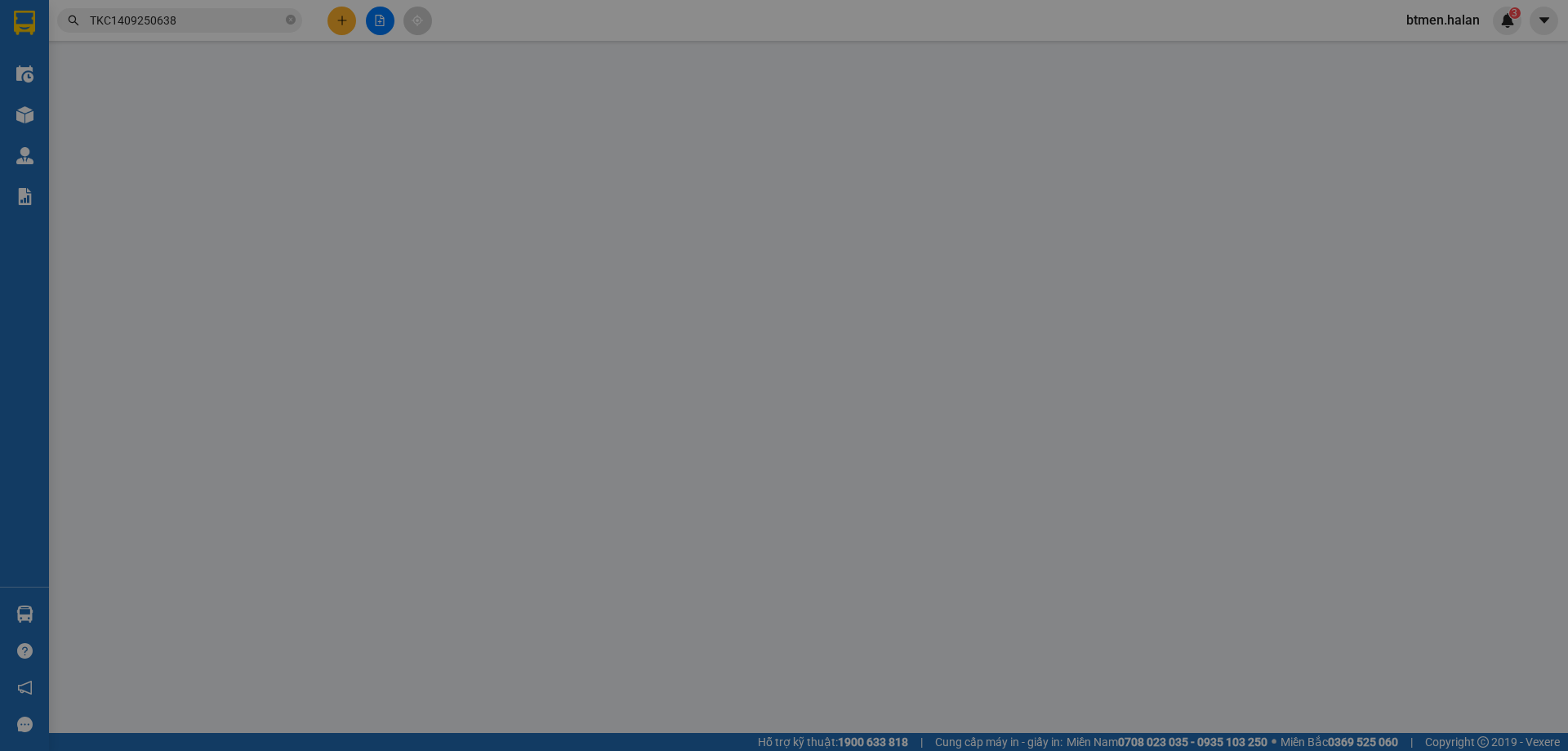
type input "0973913460"
type input "LUẬT"
type input "0942105786"
type input "THUỶ VĨNH YÊN"
type input "35.000"
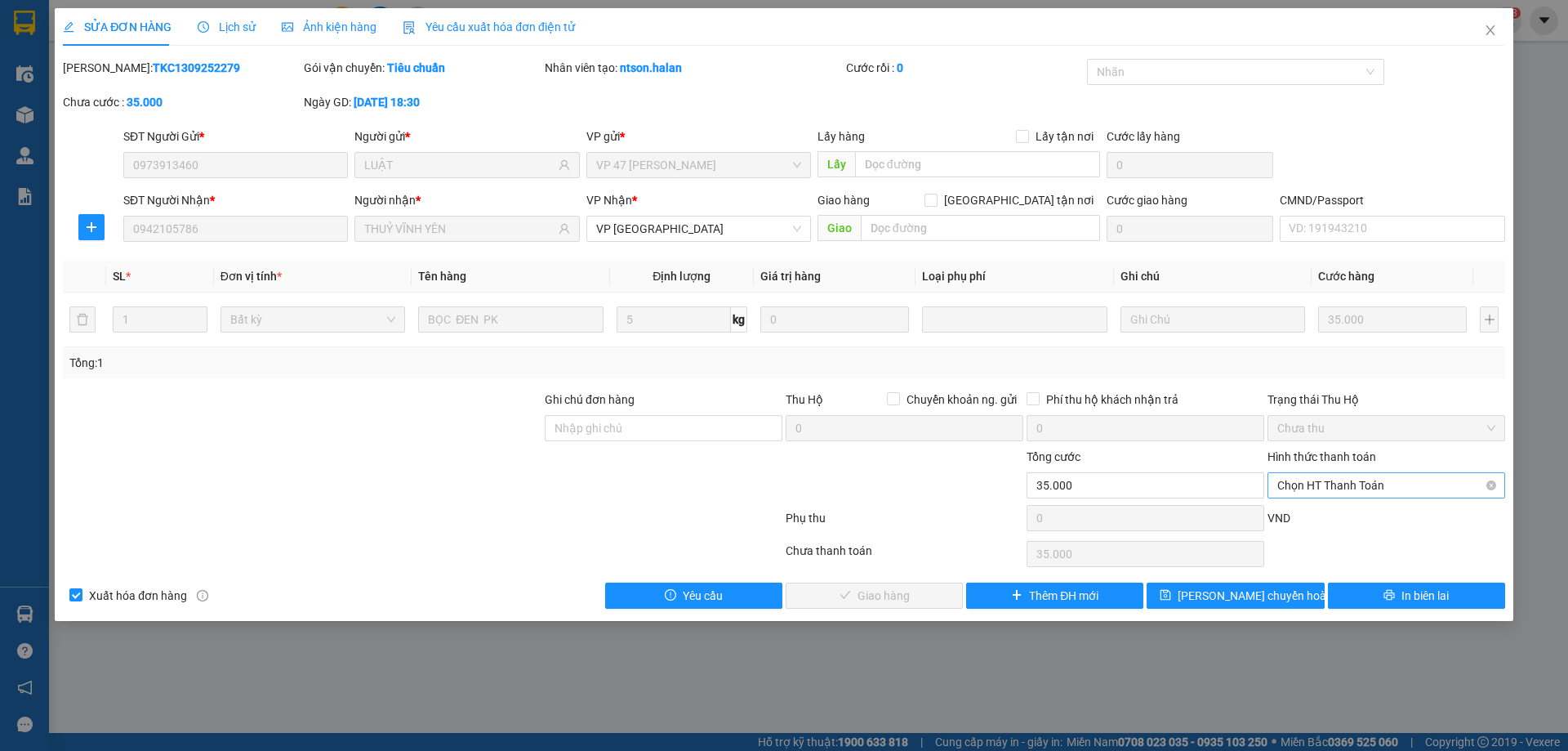
click at [1313, 493] on span "Chọn HT Thanh Toán" at bounding box center [1386, 485] width 218 height 25
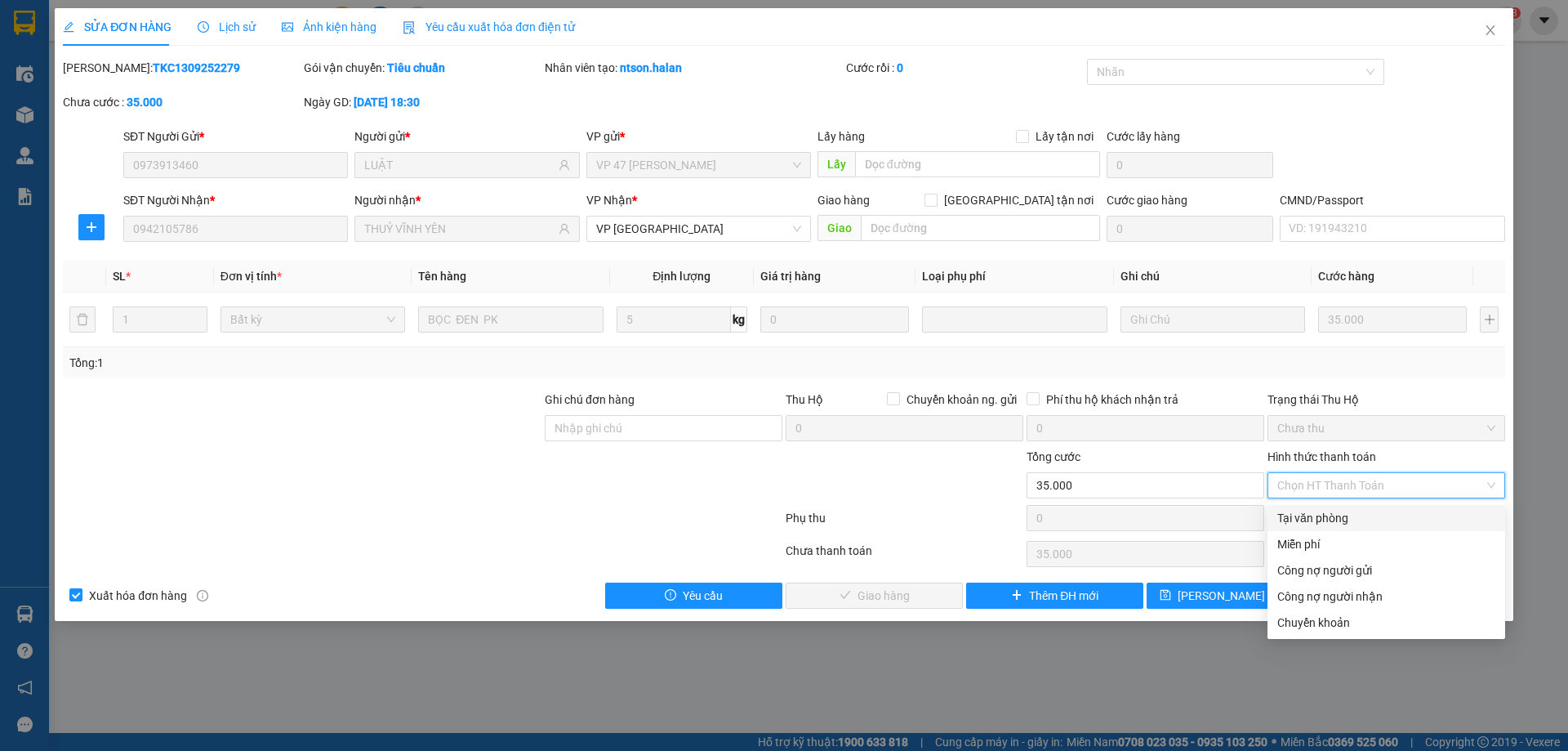
drag, startPoint x: 1310, startPoint y: 520, endPoint x: 1095, endPoint y: 563, distance: 219.3
click at [1308, 522] on div "Tại văn phòng" at bounding box center [1386, 517] width 218 height 18
type input "0"
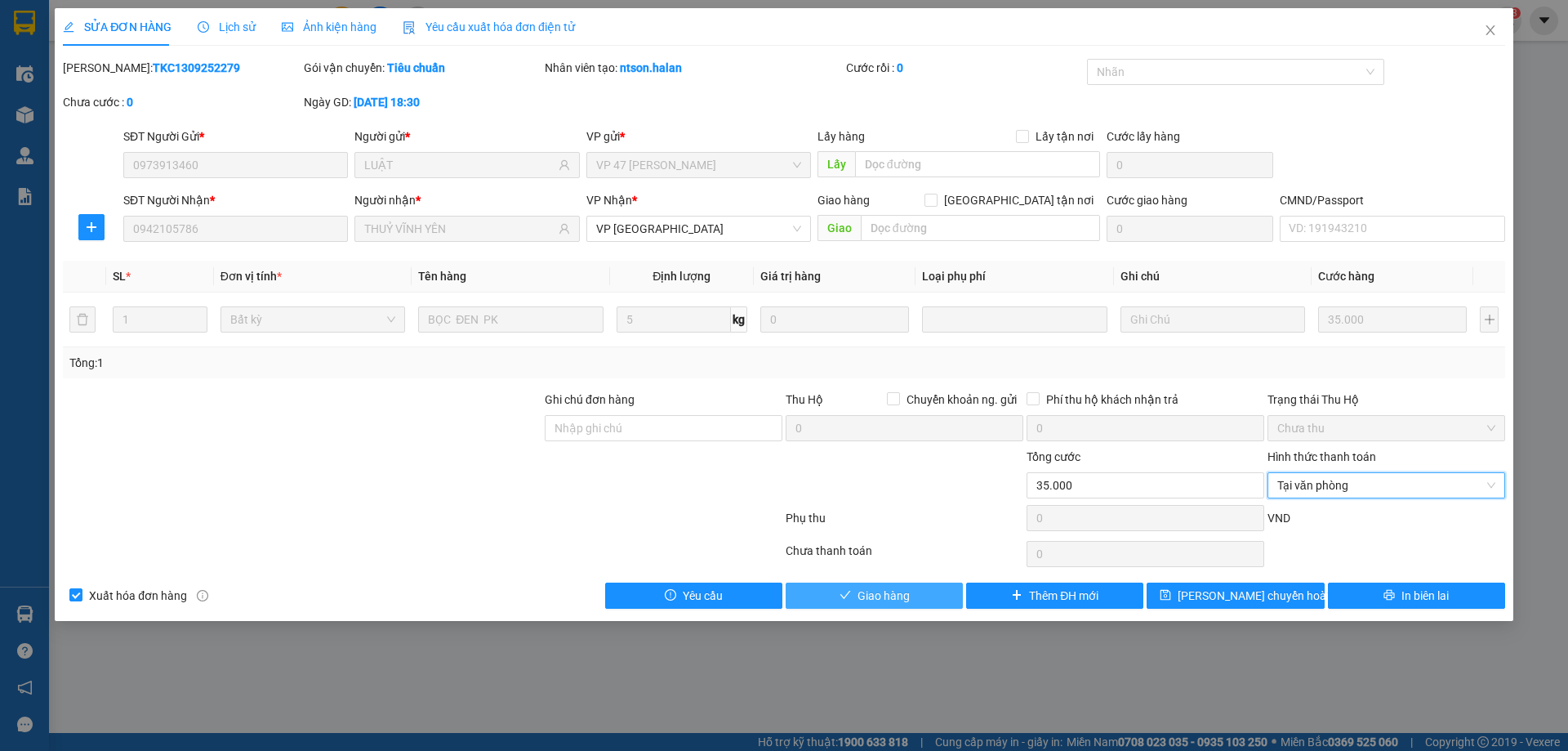
click at [928, 591] on button "Giao hàng" at bounding box center [874, 595] width 177 height 26
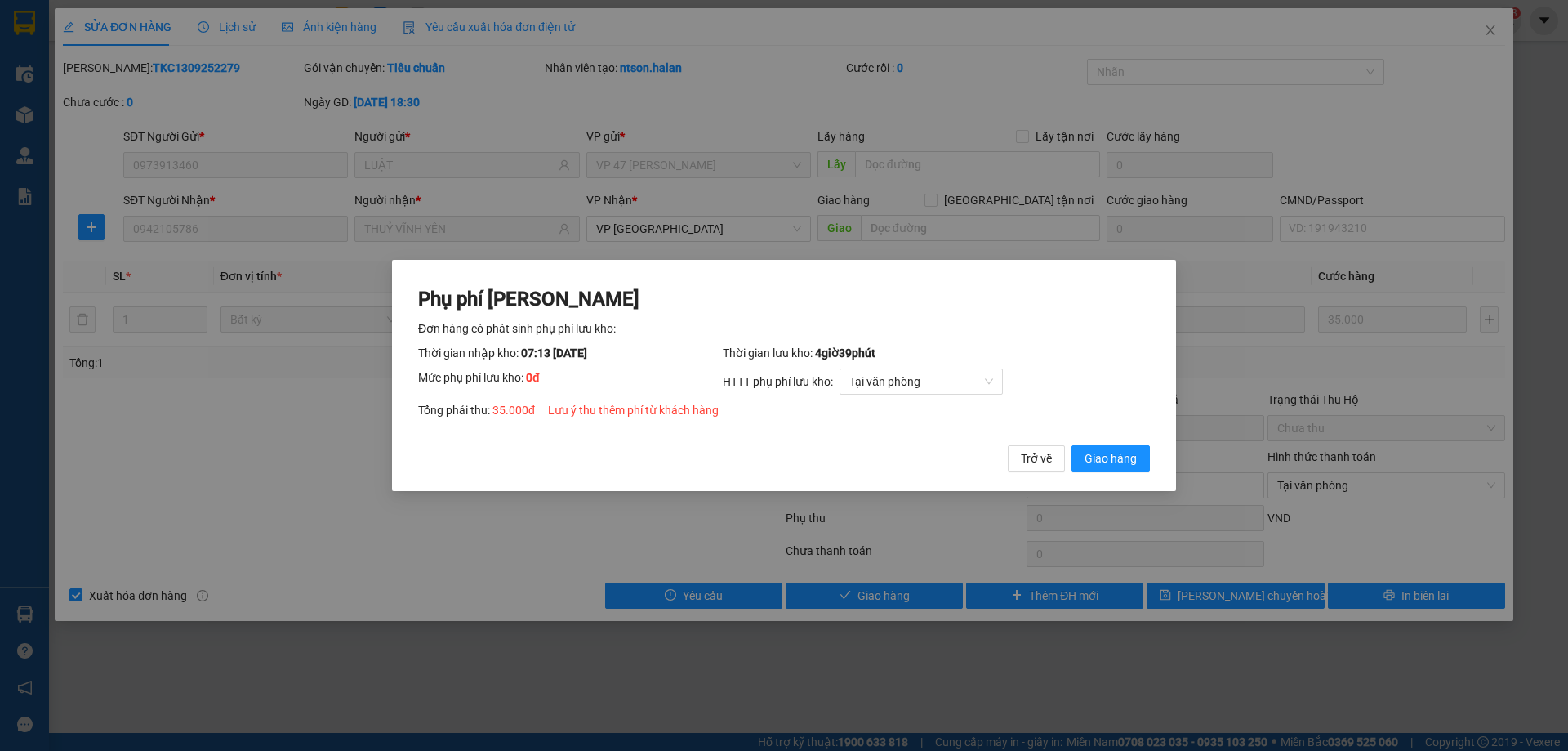
click at [1127, 474] on div "Phụ phí [PERSON_NAME] hàng có phát sinh phụ phí lưu kho: Thời gian nhập kho: 07…" at bounding box center [783, 376] width 784 height 232
click at [1127, 463] on span "Giao hàng" at bounding box center [1110, 458] width 52 height 18
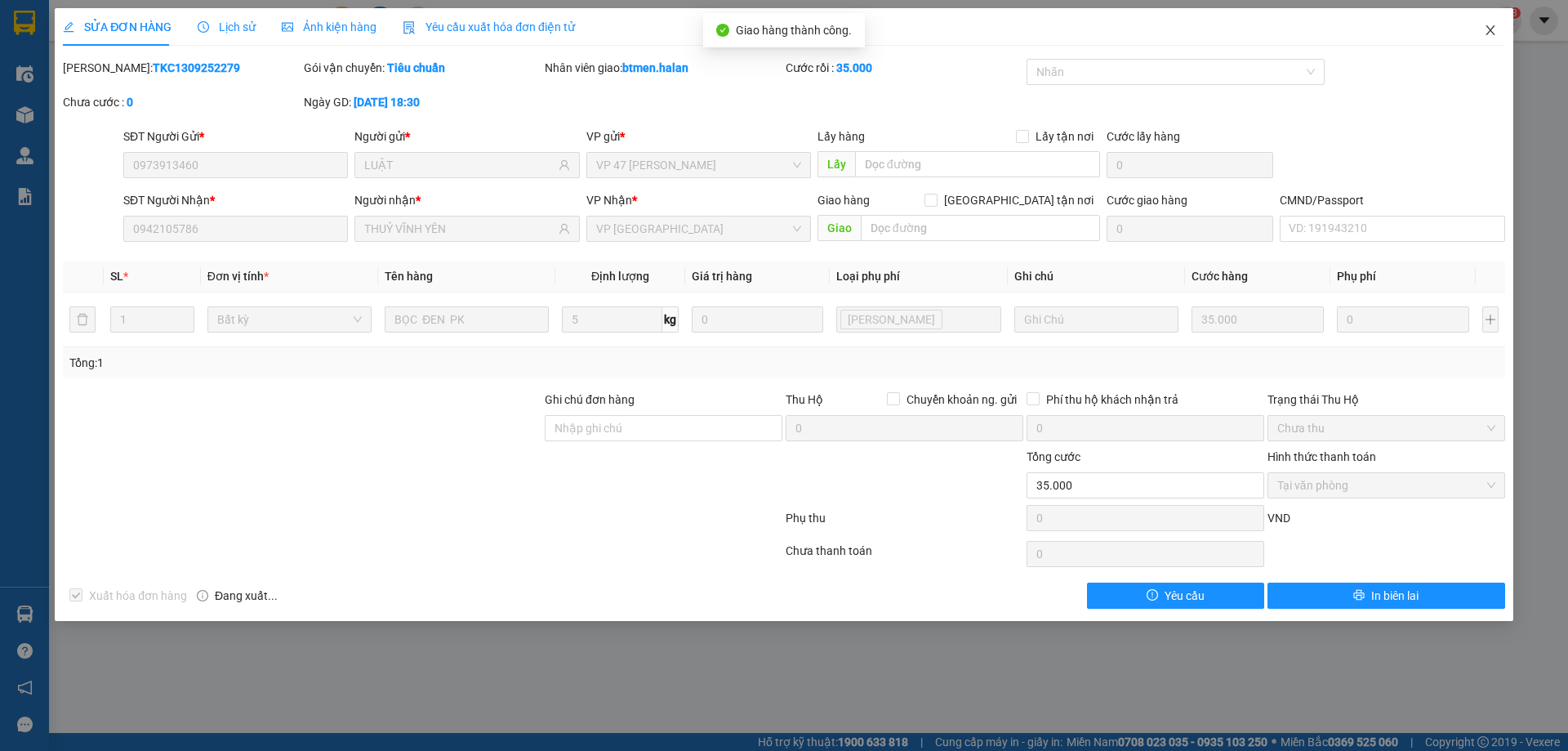
click at [1487, 34] on icon "close" at bounding box center [1490, 29] width 9 height 9
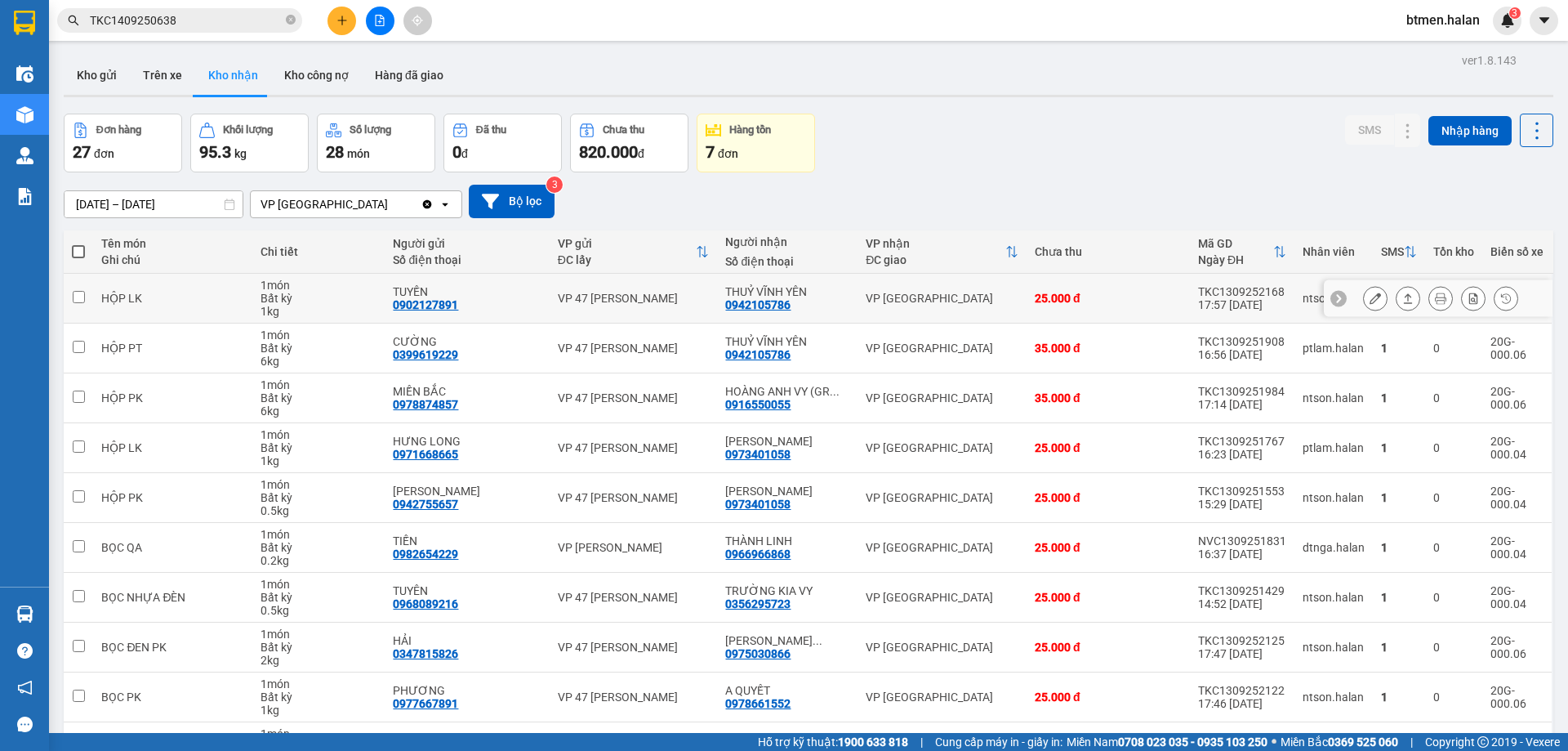
click at [1364, 299] on button at bounding box center [1375, 298] width 23 height 28
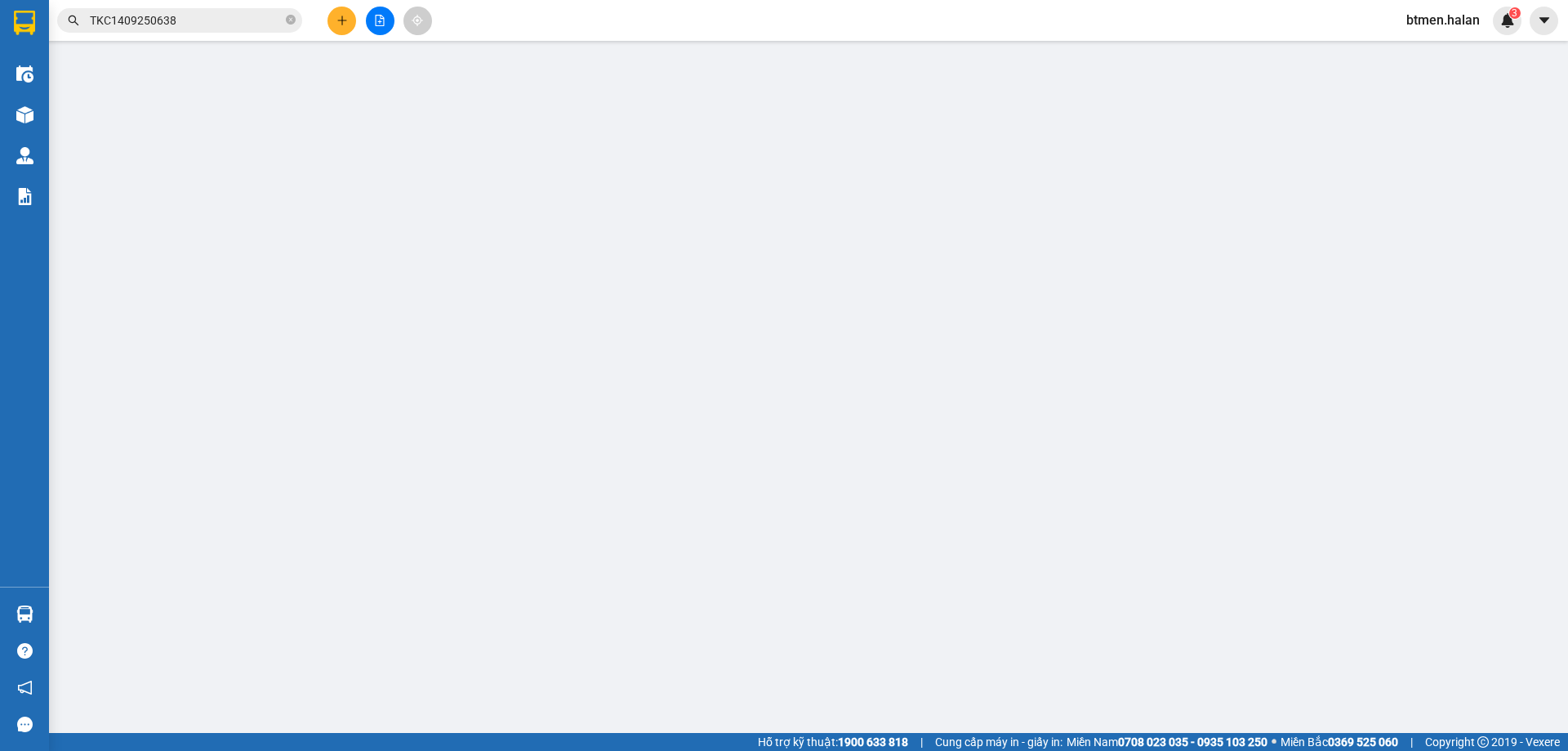
type input "0902127891"
type input "TUYẾN"
type input "0942105786"
type input "THUỶ VĨNH YÊN"
type input "25.000"
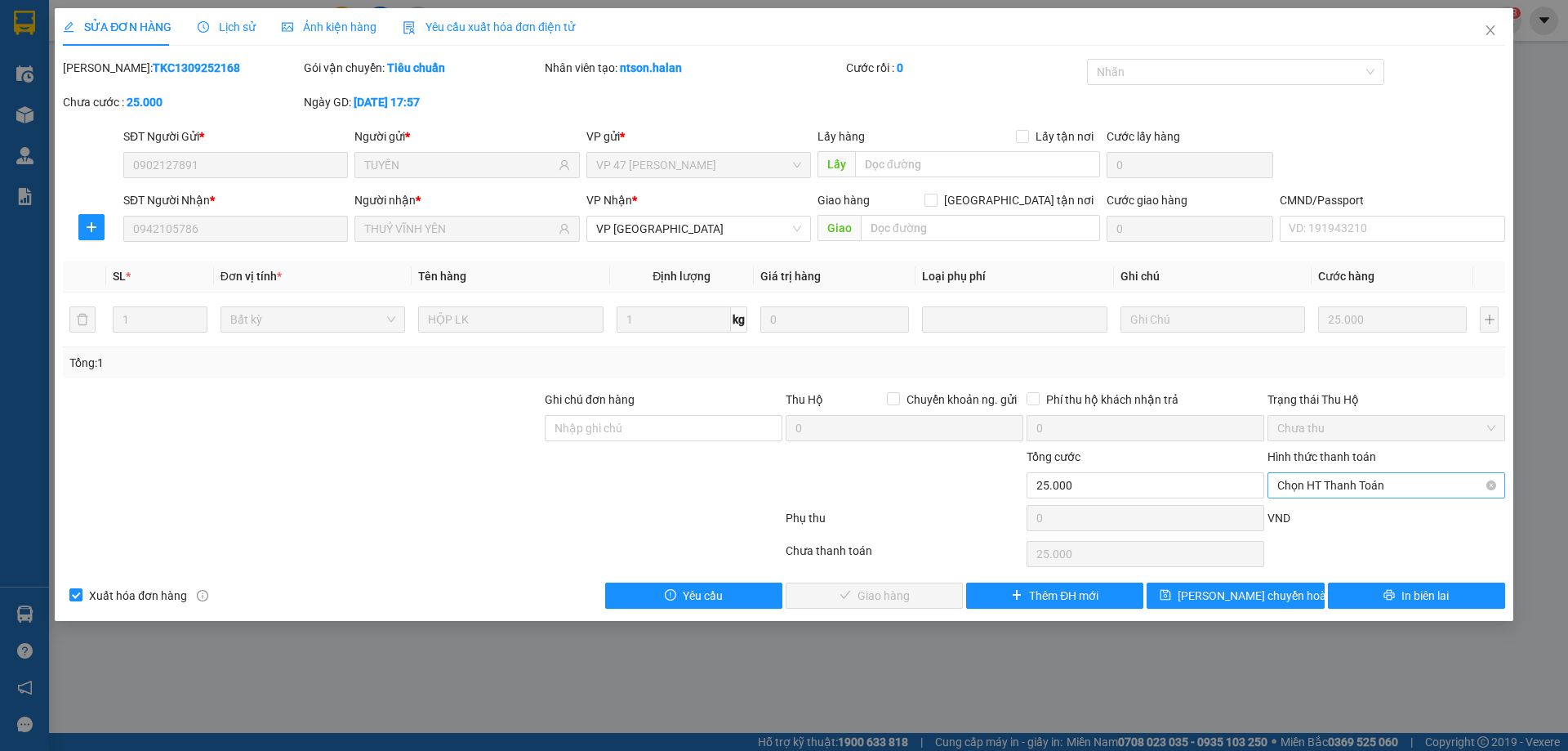
click at [1349, 480] on span "Chọn HT Thanh Toán" at bounding box center [1386, 485] width 218 height 25
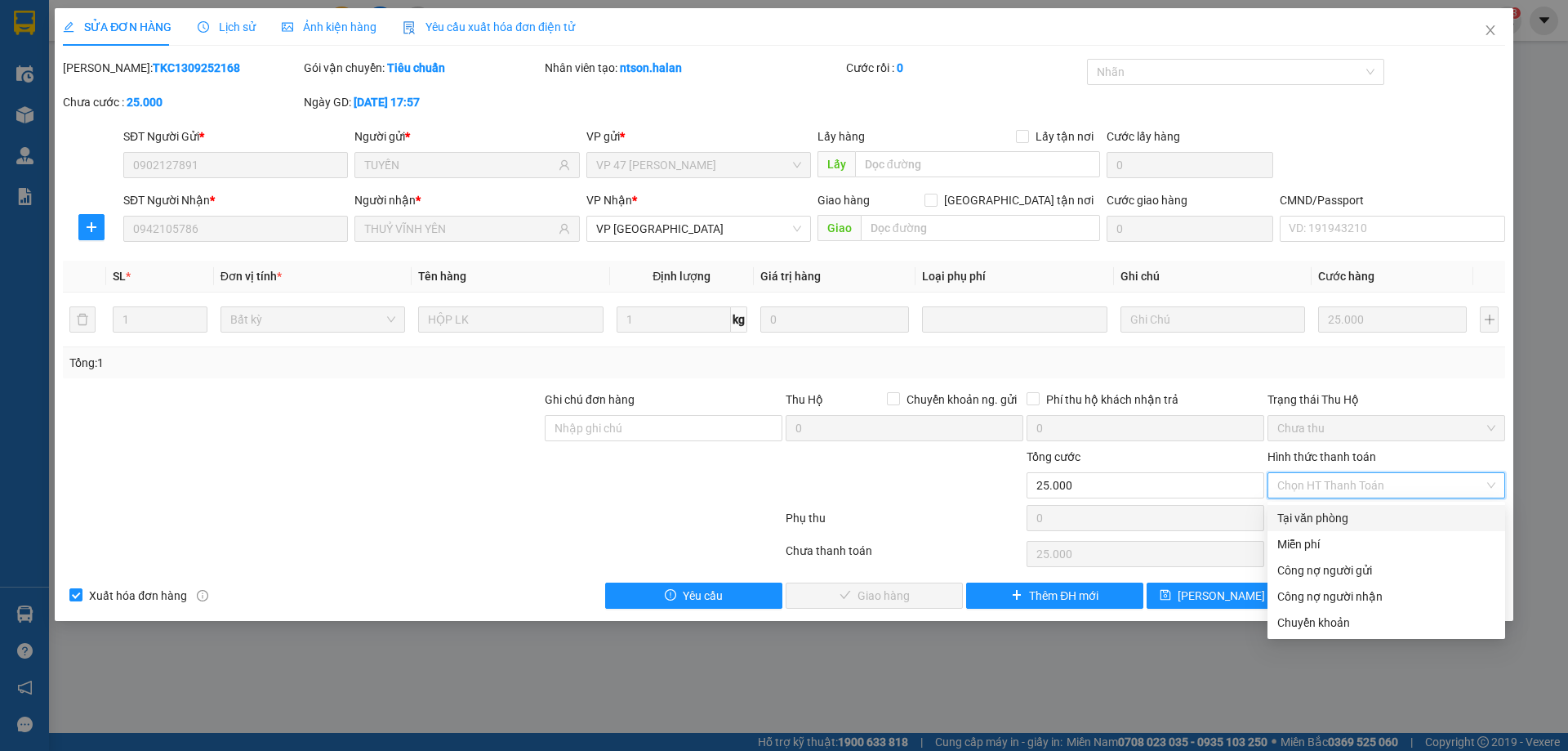
click at [1338, 520] on div "Tại văn phòng" at bounding box center [1386, 517] width 218 height 18
type input "0"
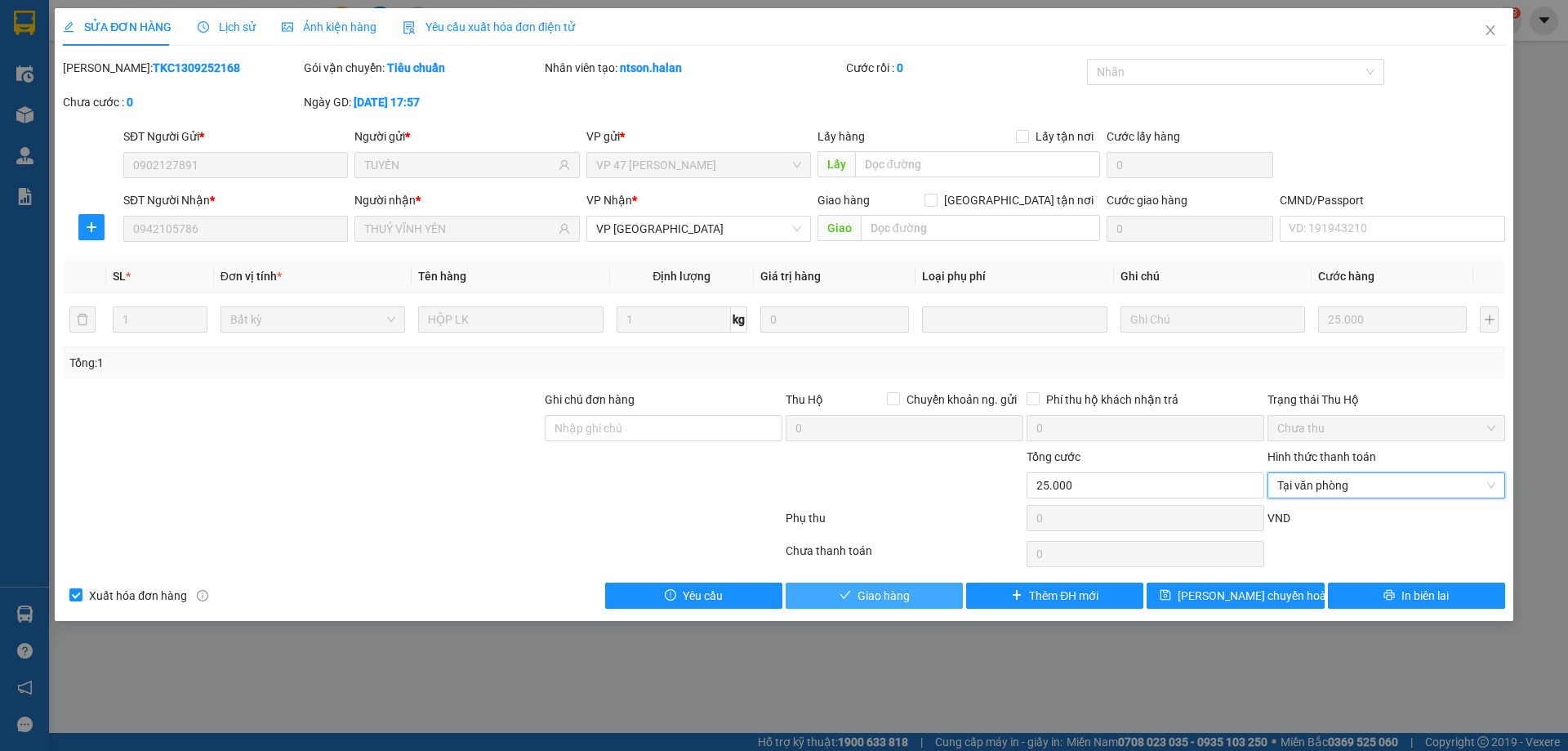
click at [933, 585] on button "Giao hàng" at bounding box center [874, 595] width 177 height 26
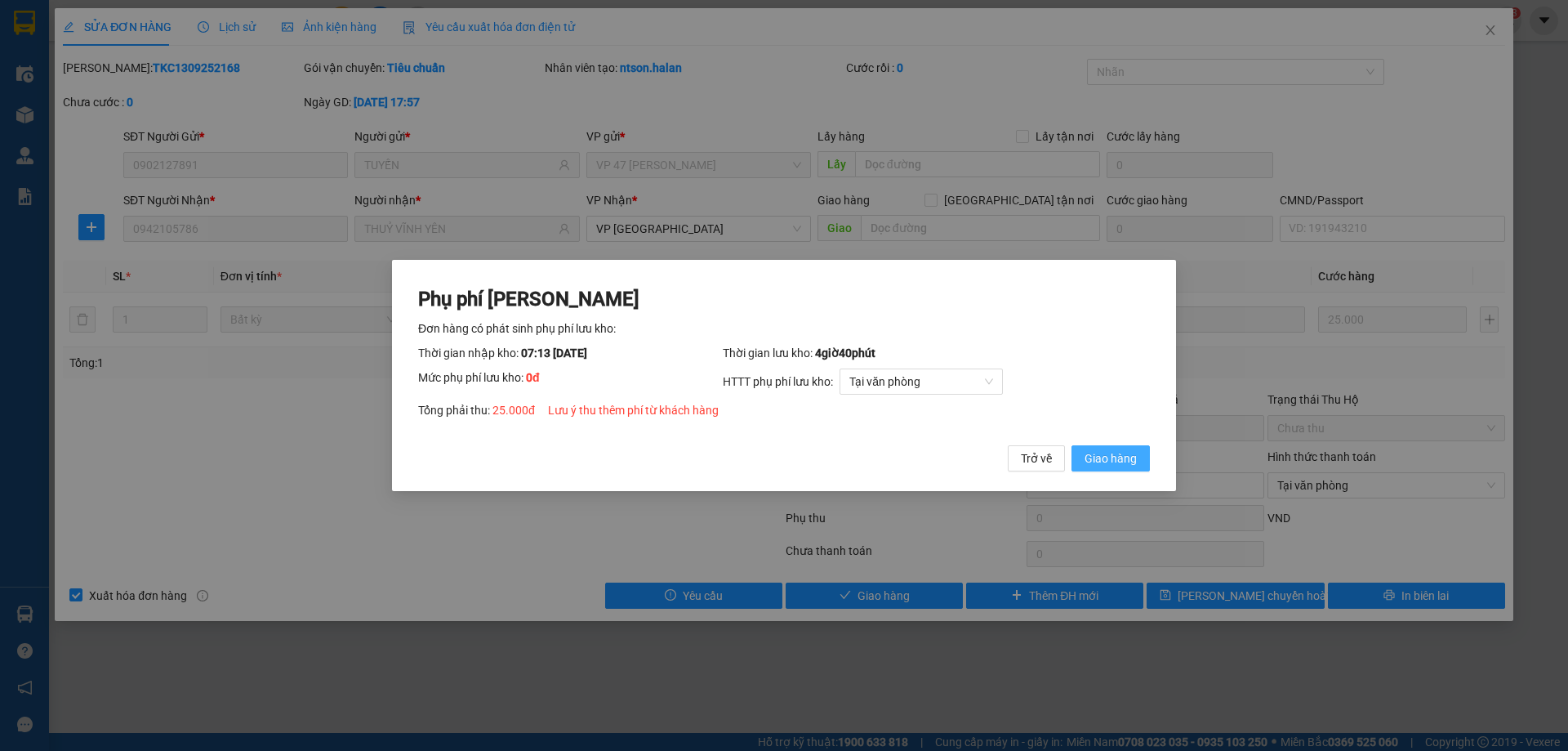
click at [1129, 468] on button "Giao hàng" at bounding box center [1110, 458] width 78 height 26
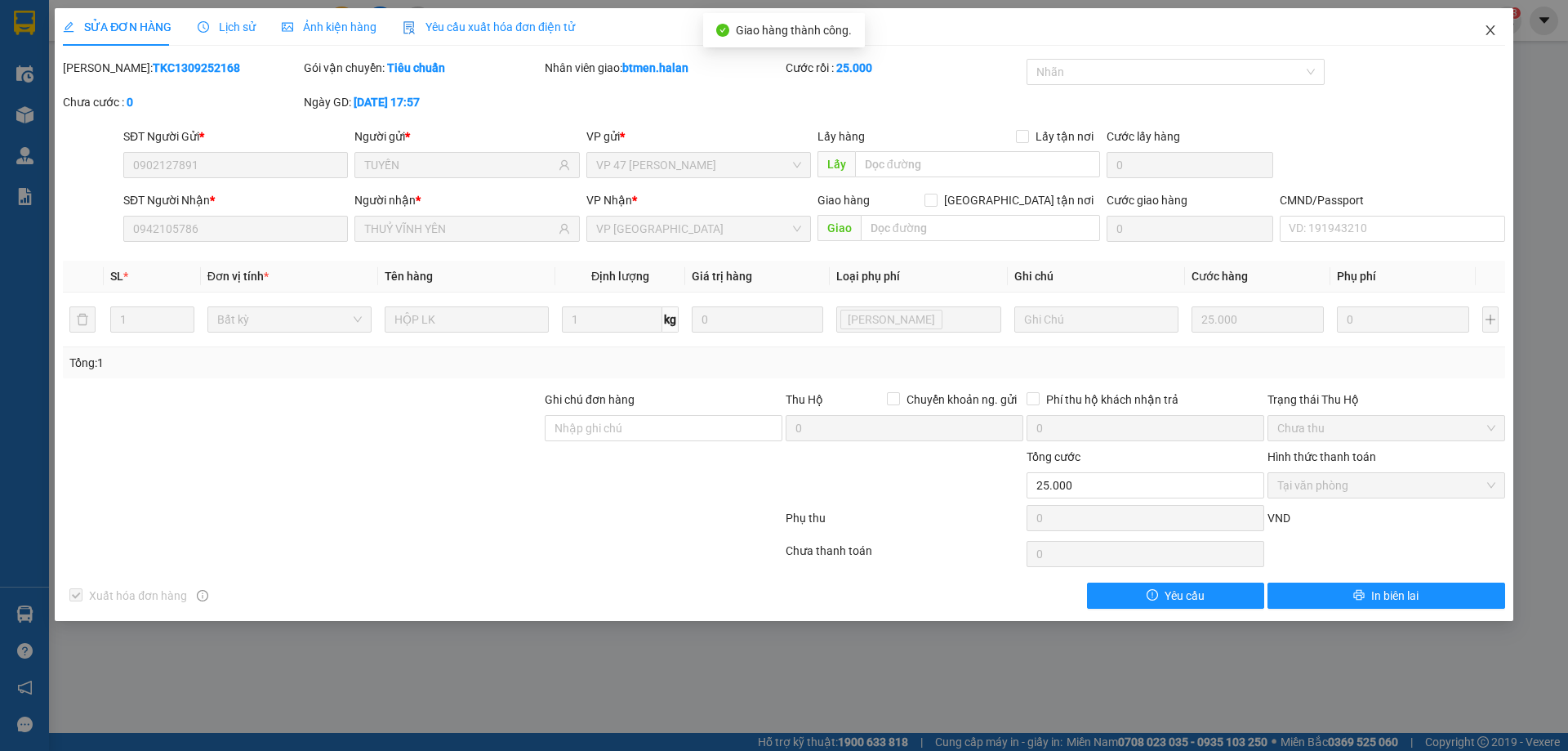
click at [1505, 32] on span "Close" at bounding box center [1490, 31] width 46 height 46
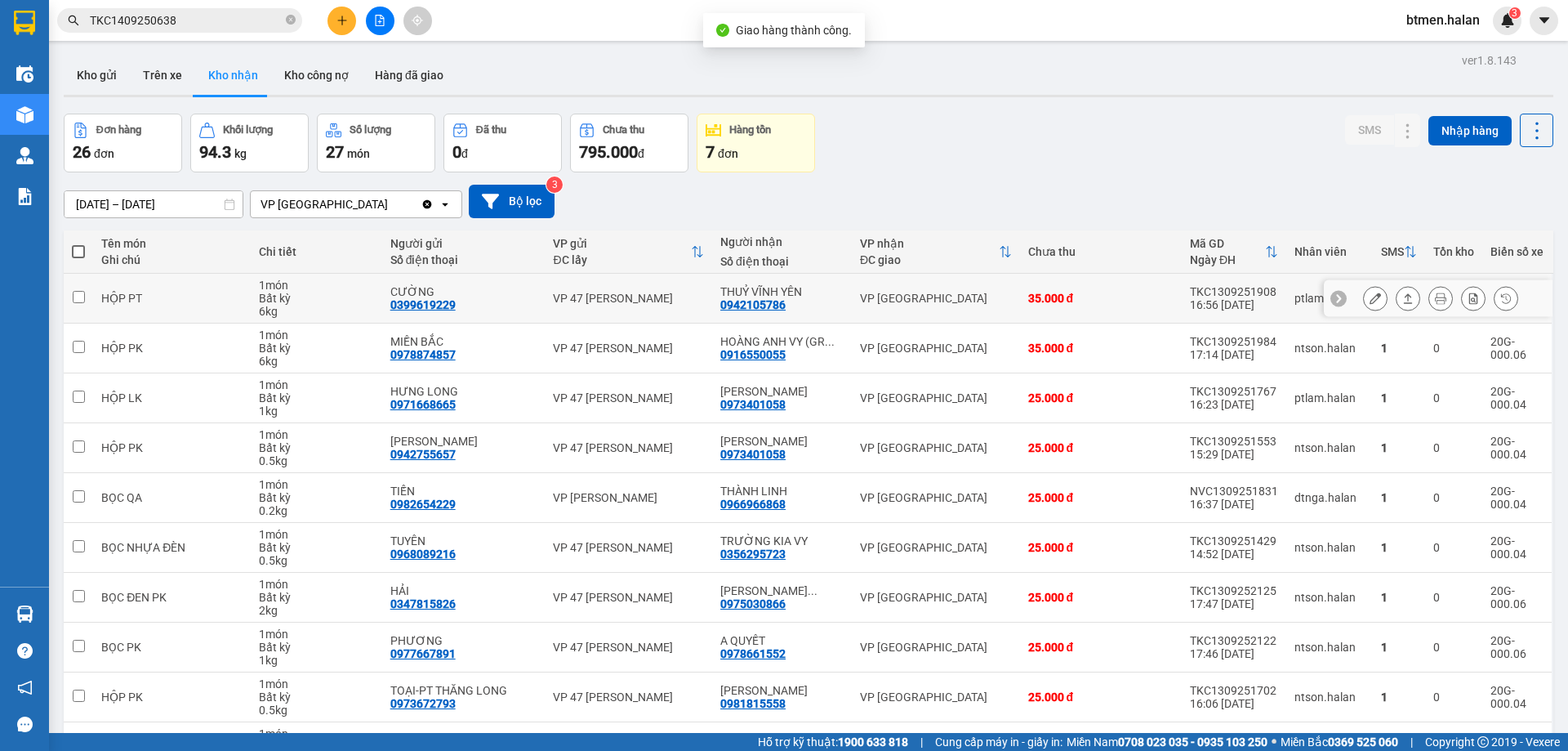
click at [1370, 296] on icon at bounding box center [1375, 297] width 11 height 11
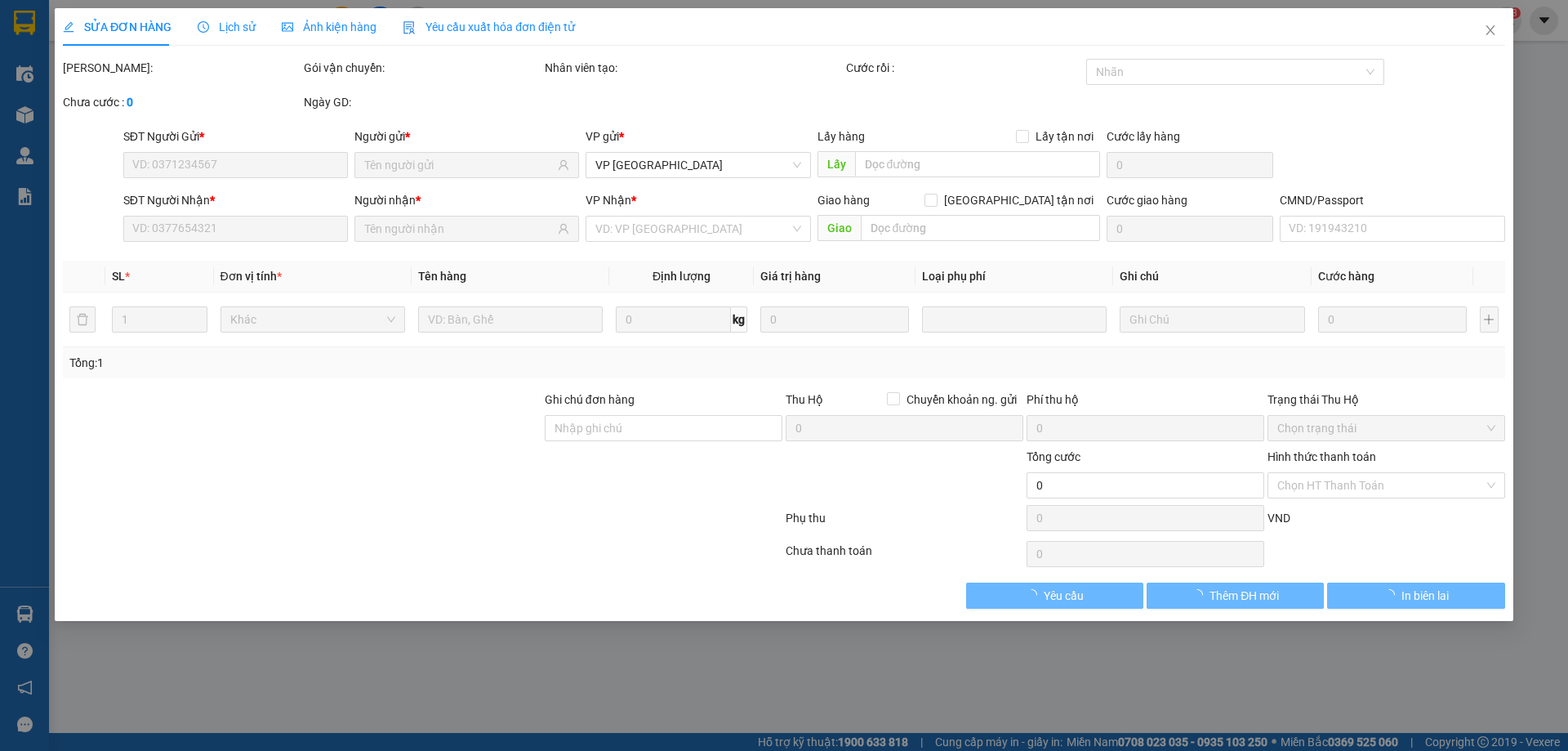
type input "0399619229"
type input "CƯỜNG"
type input "0942105786"
type input "THUỶ VĨNH YÊN"
type input "35.000"
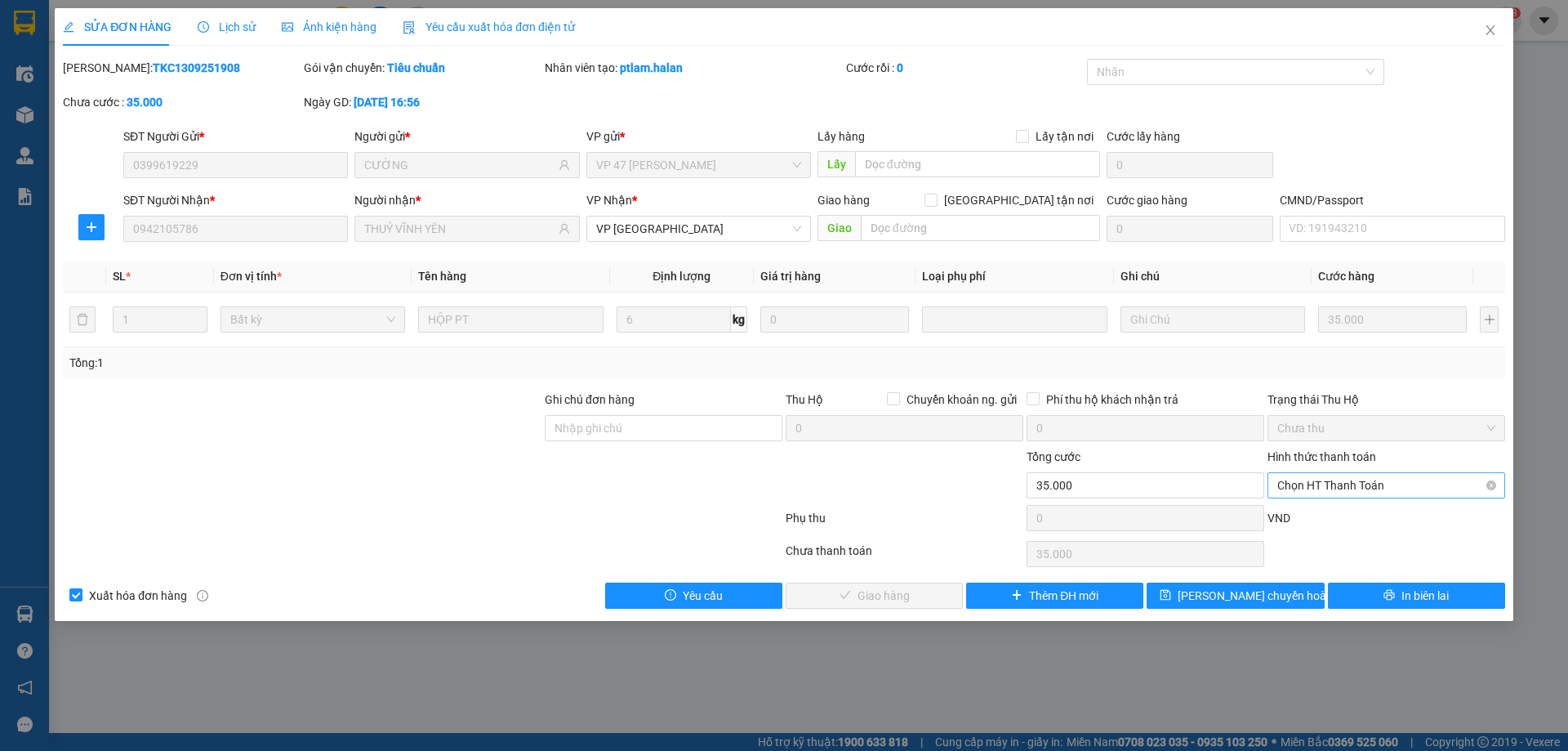
click at [1328, 484] on span "Chọn HT Thanh Toán" at bounding box center [1386, 485] width 218 height 25
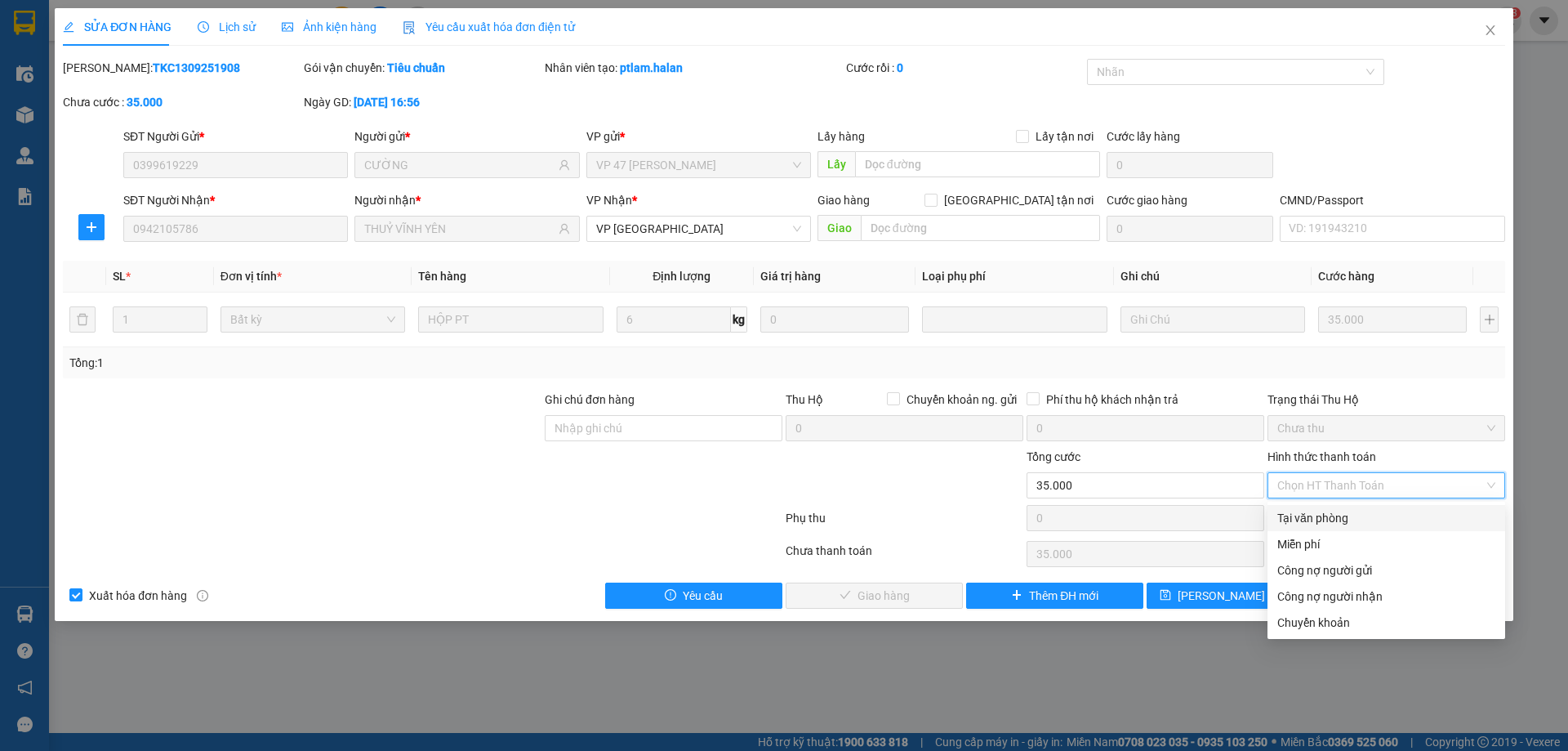
click at [1320, 516] on div "Tại văn phòng" at bounding box center [1386, 517] width 218 height 18
type input "0"
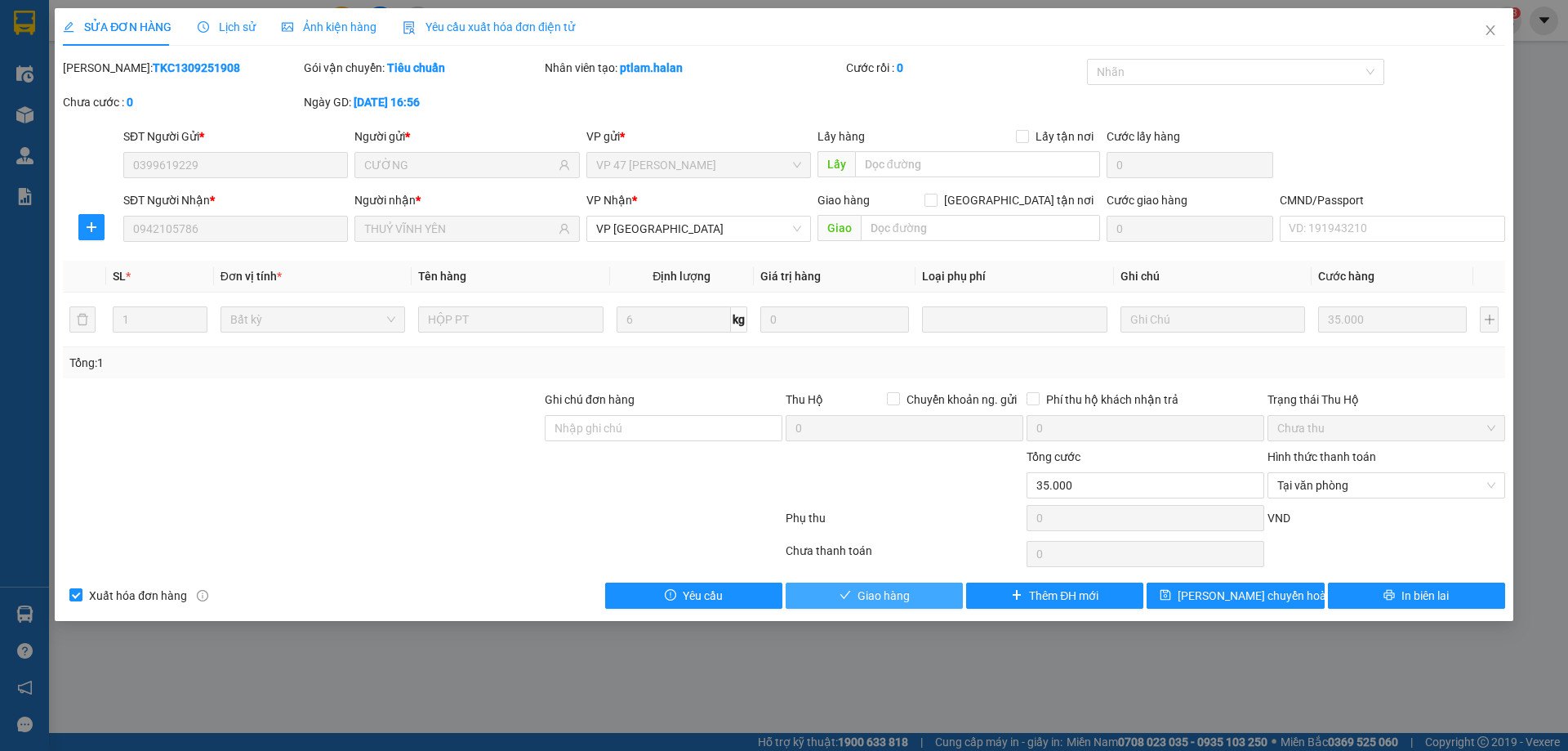
click at [920, 597] on button "Giao hàng" at bounding box center [874, 595] width 177 height 26
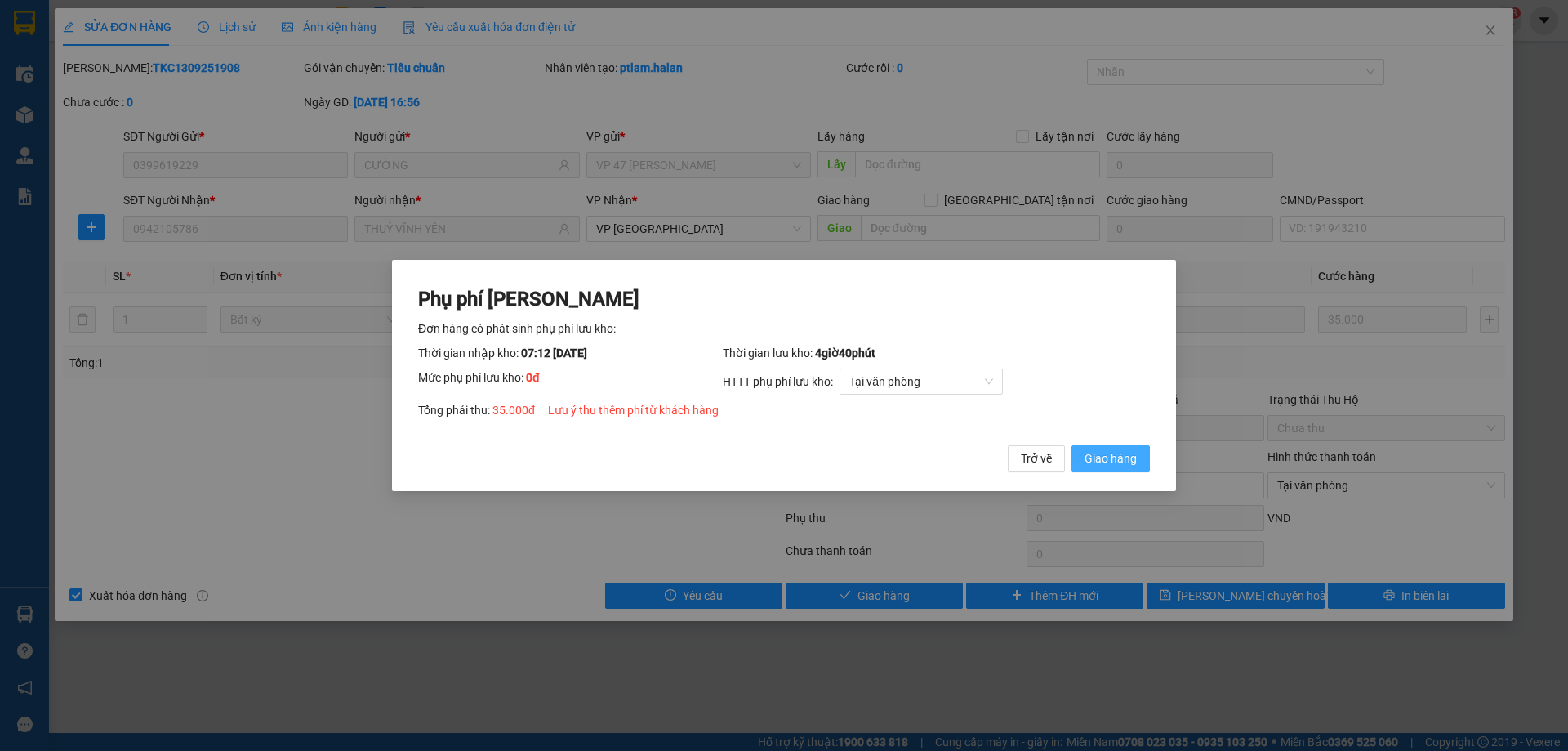
click at [1128, 456] on span "Giao hàng" at bounding box center [1110, 458] width 52 height 18
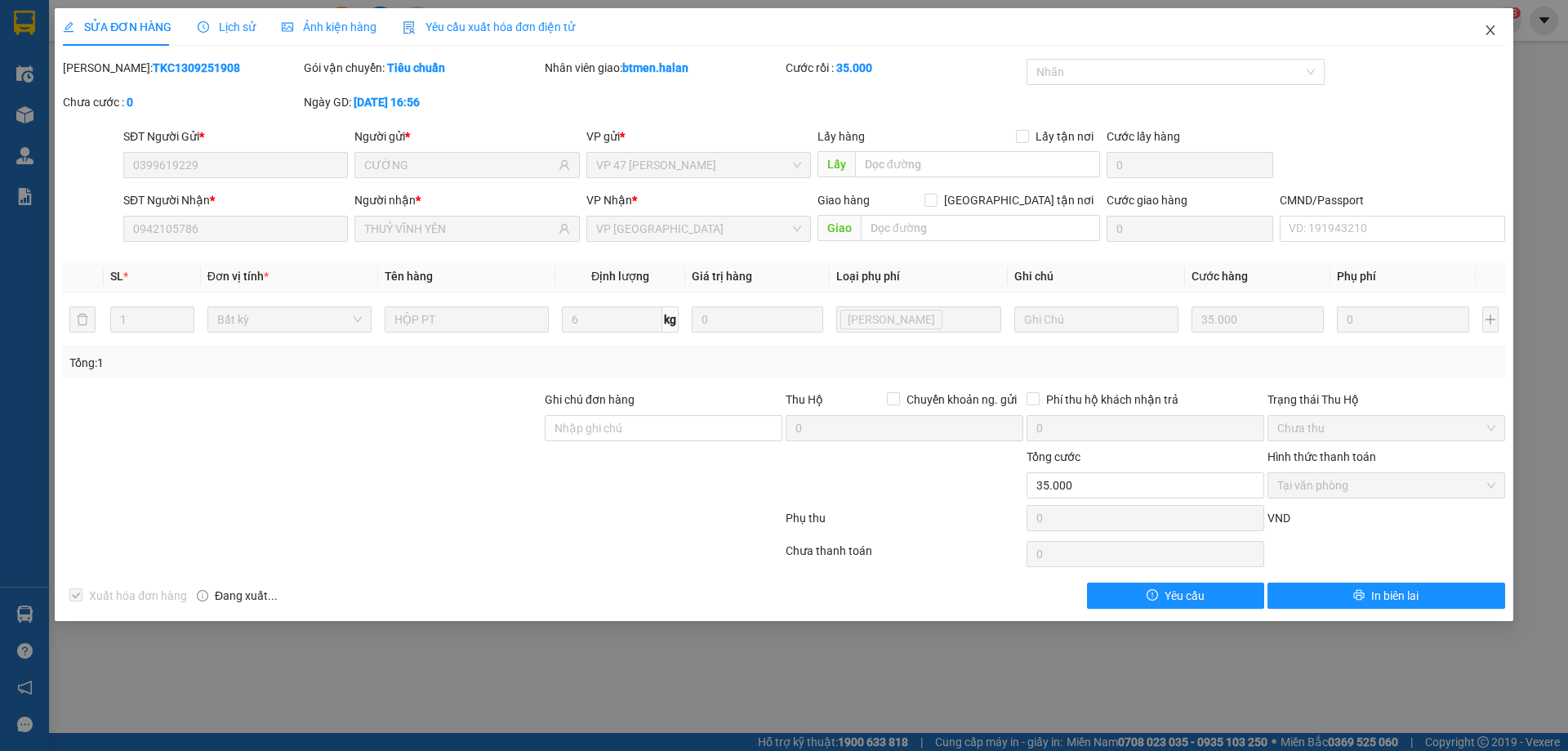
click at [1488, 34] on icon "close" at bounding box center [1490, 30] width 13 height 13
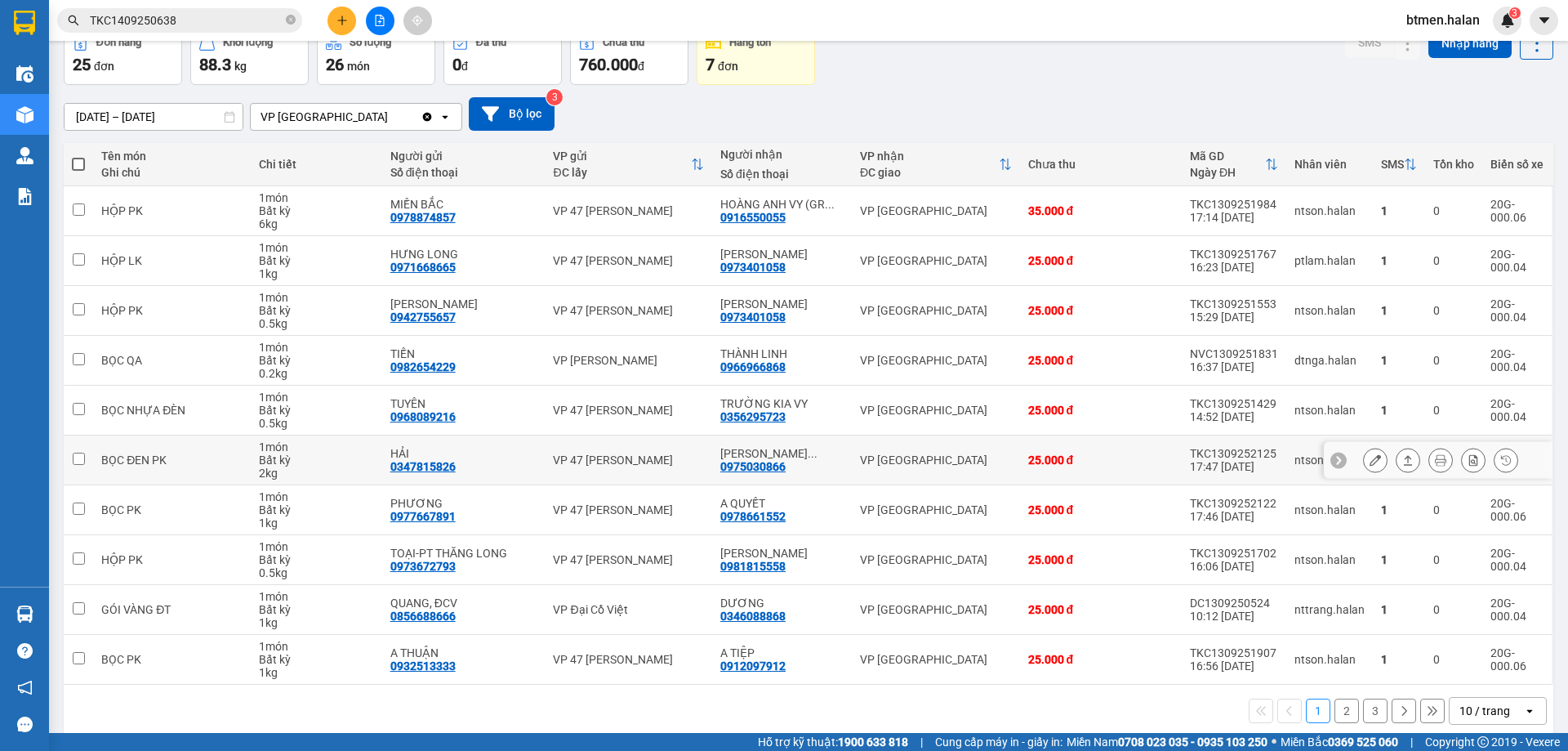
scroll to position [107, 0]
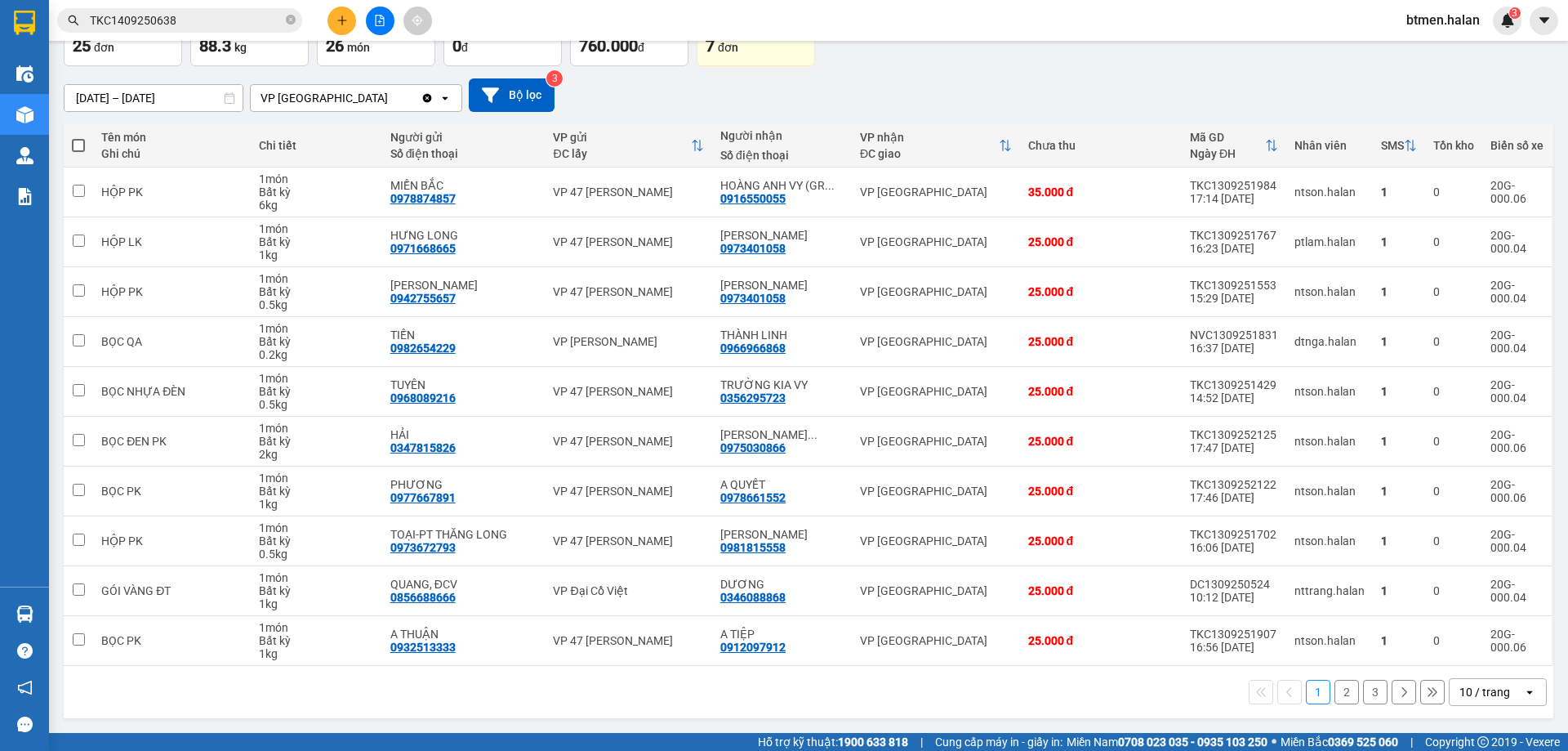
click at [1338, 693] on button "2" at bounding box center [1346, 692] width 25 height 25
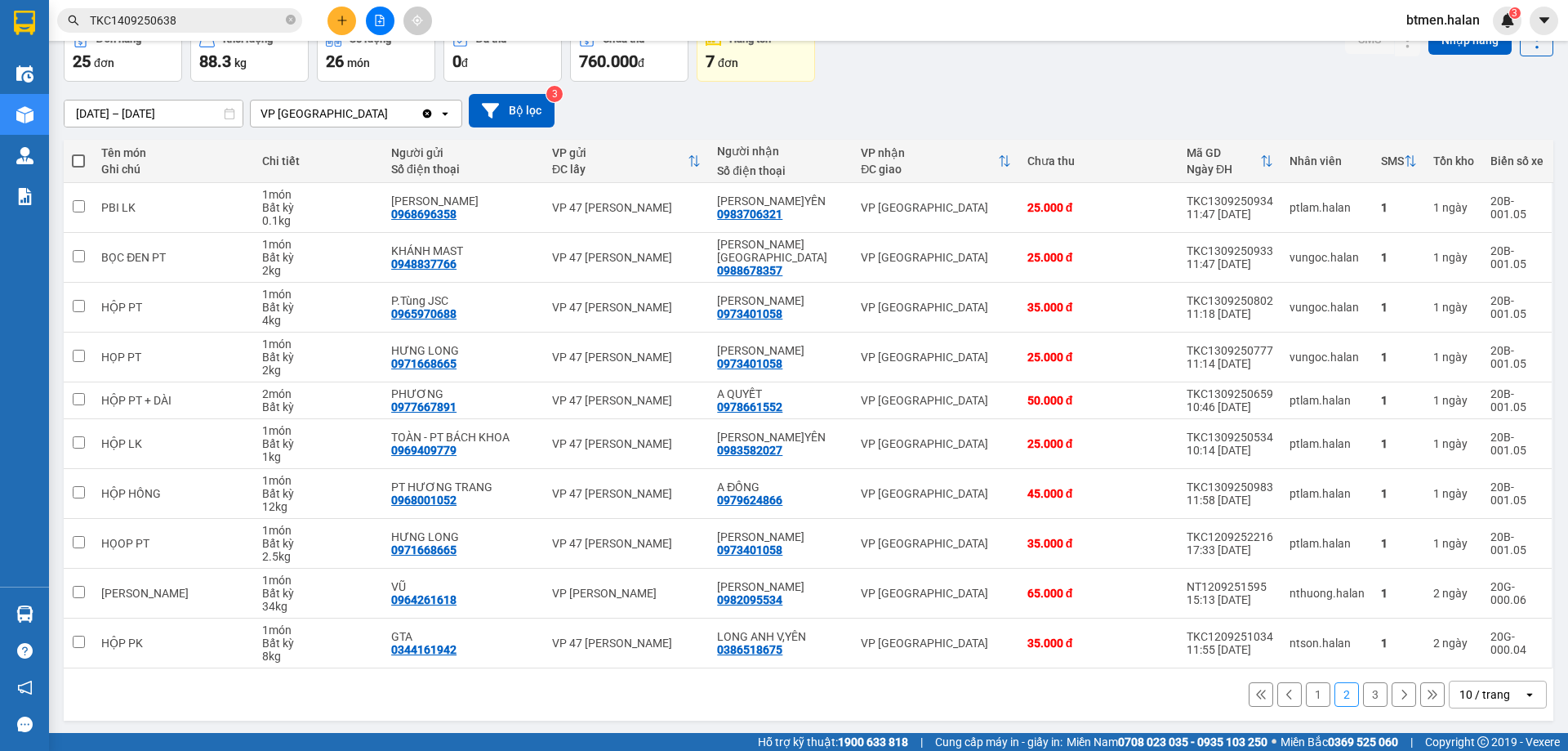
scroll to position [93, 0]
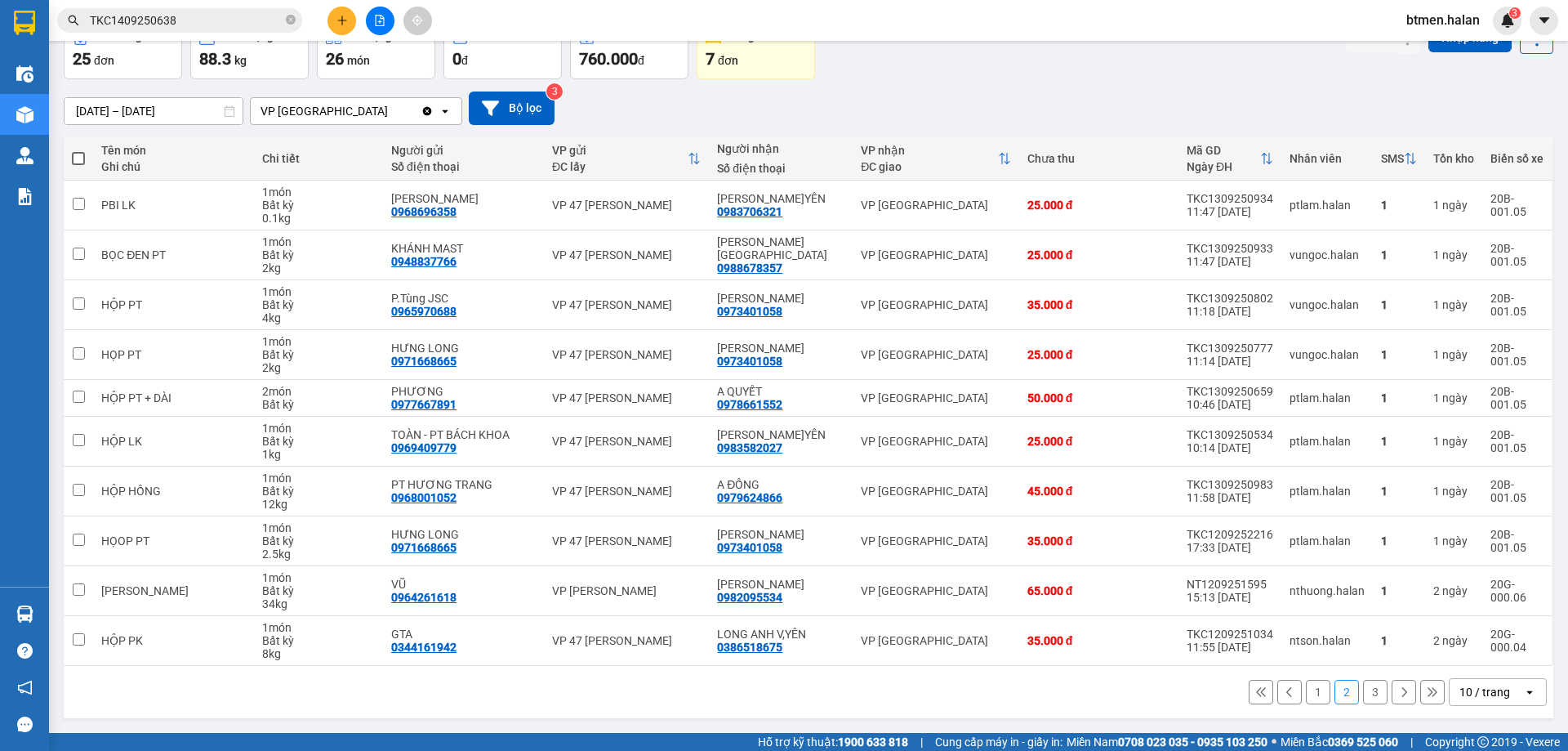
click at [1363, 694] on button "3" at bounding box center [1375, 692] width 25 height 25
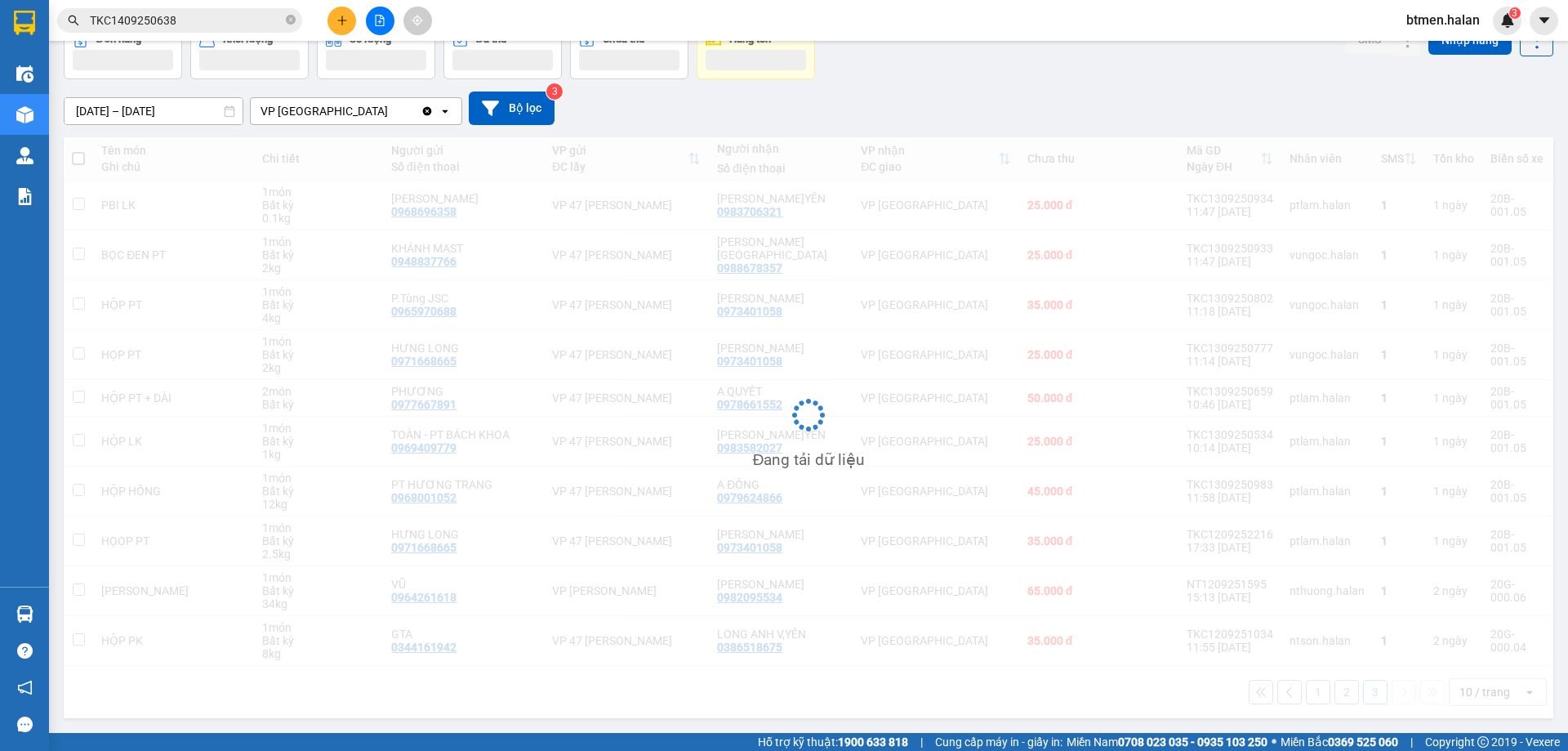
scroll to position [75, 0]
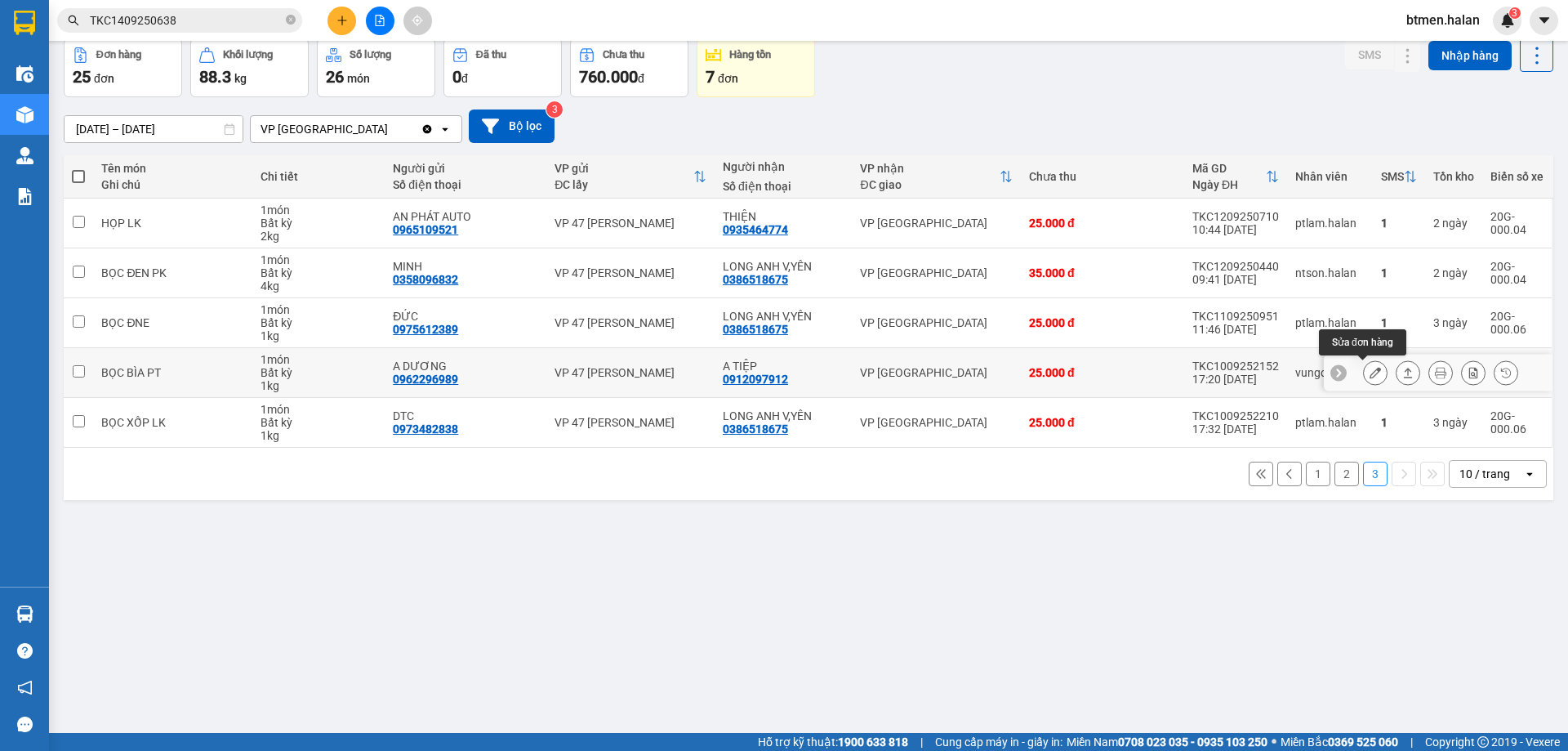
click at [1370, 376] on icon at bounding box center [1375, 372] width 11 height 11
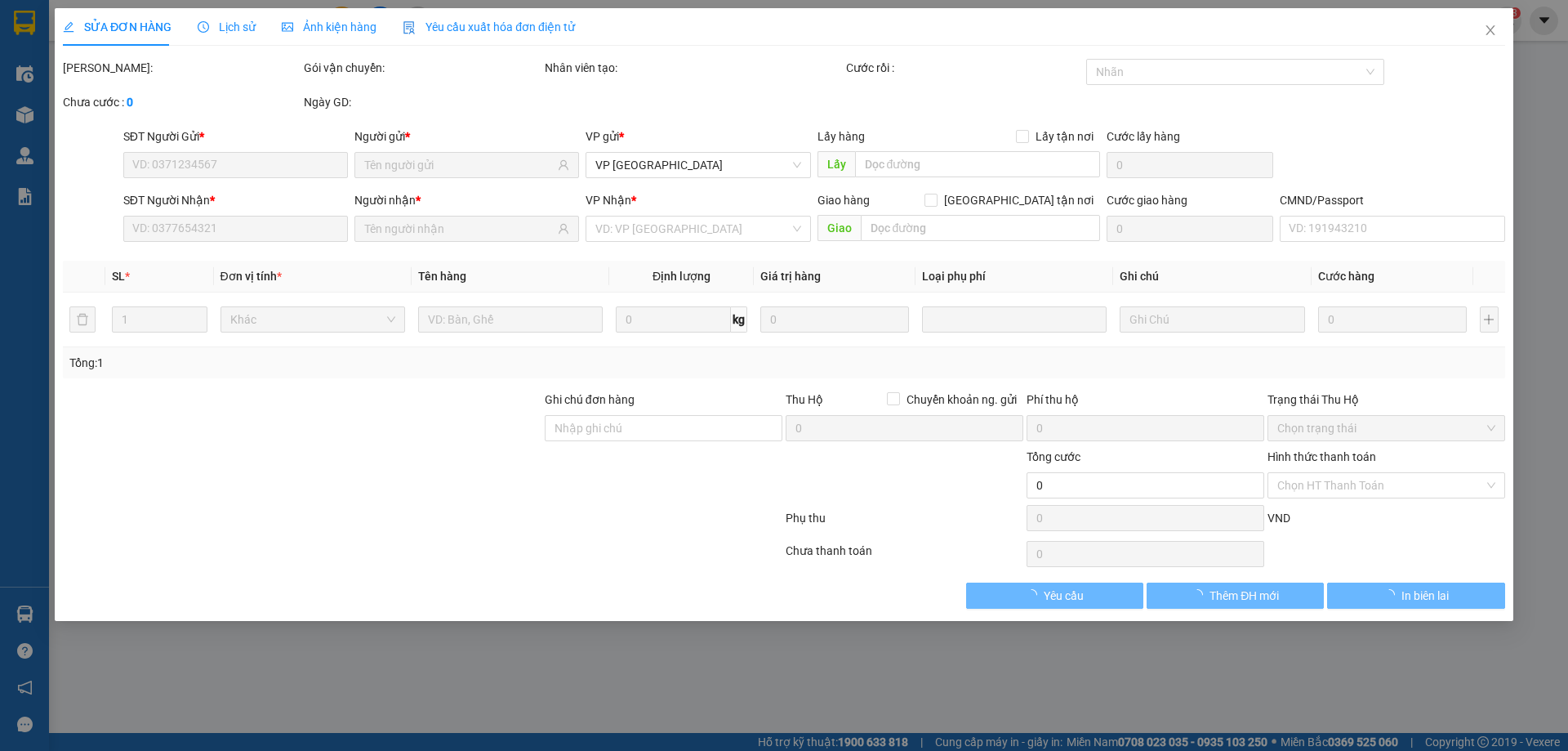
type input "0962296989"
type input "A DƯƠNG"
type input "0912097912"
type input "A TIỆP"
type input "25.000"
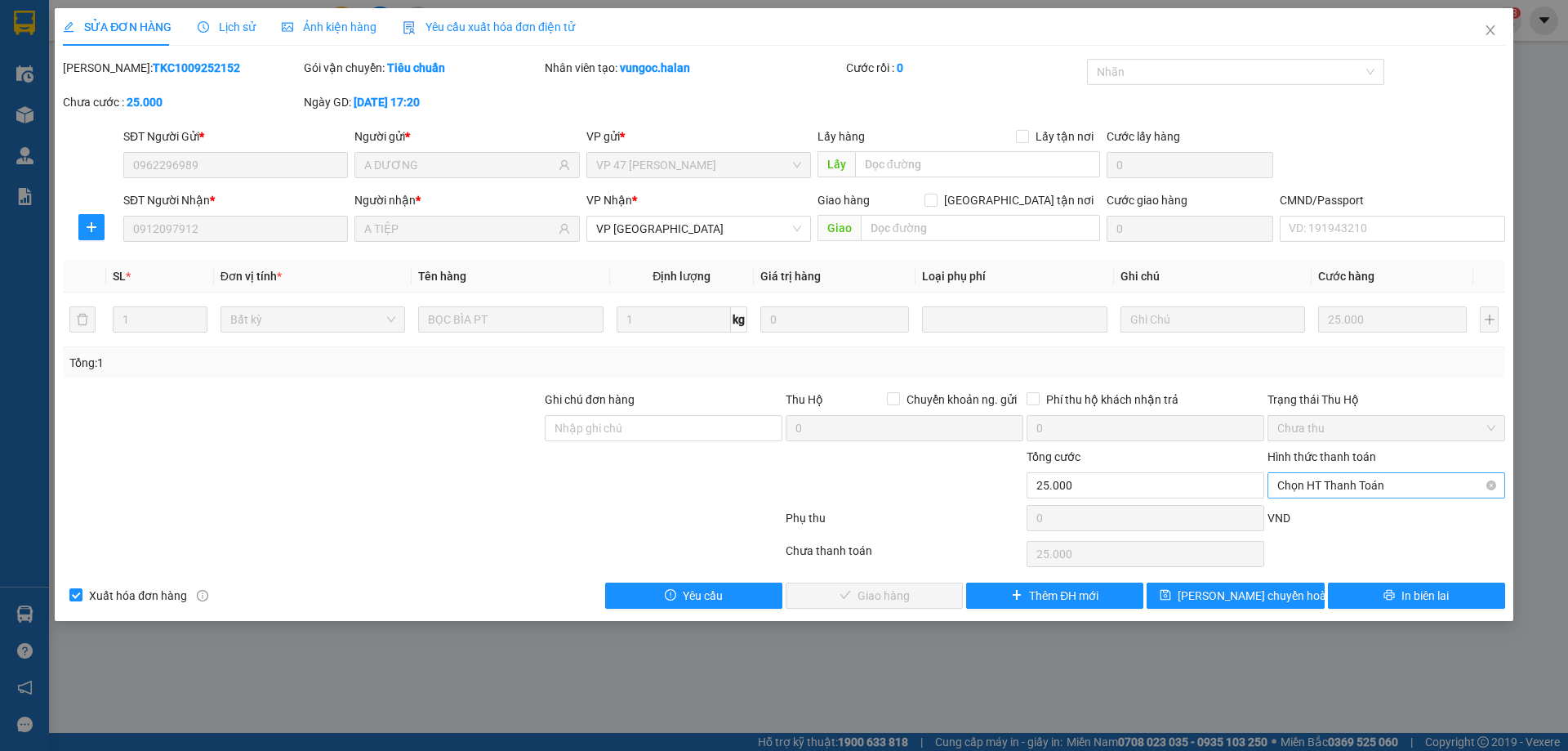
click at [1335, 485] on span "Chọn HT Thanh Toán" at bounding box center [1386, 485] width 218 height 25
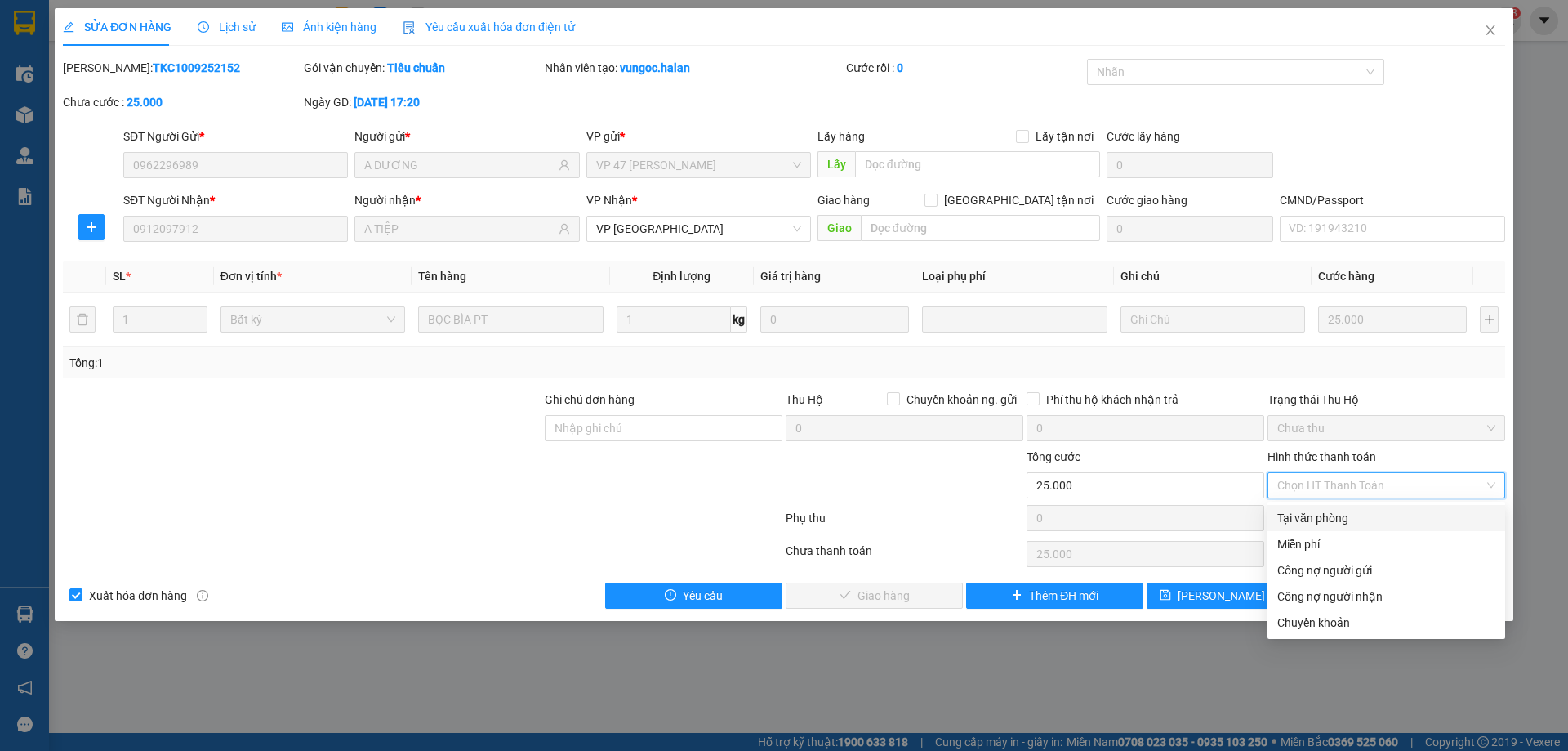
click at [1329, 510] on div "Tại văn phòng" at bounding box center [1386, 517] width 218 height 18
type input "0"
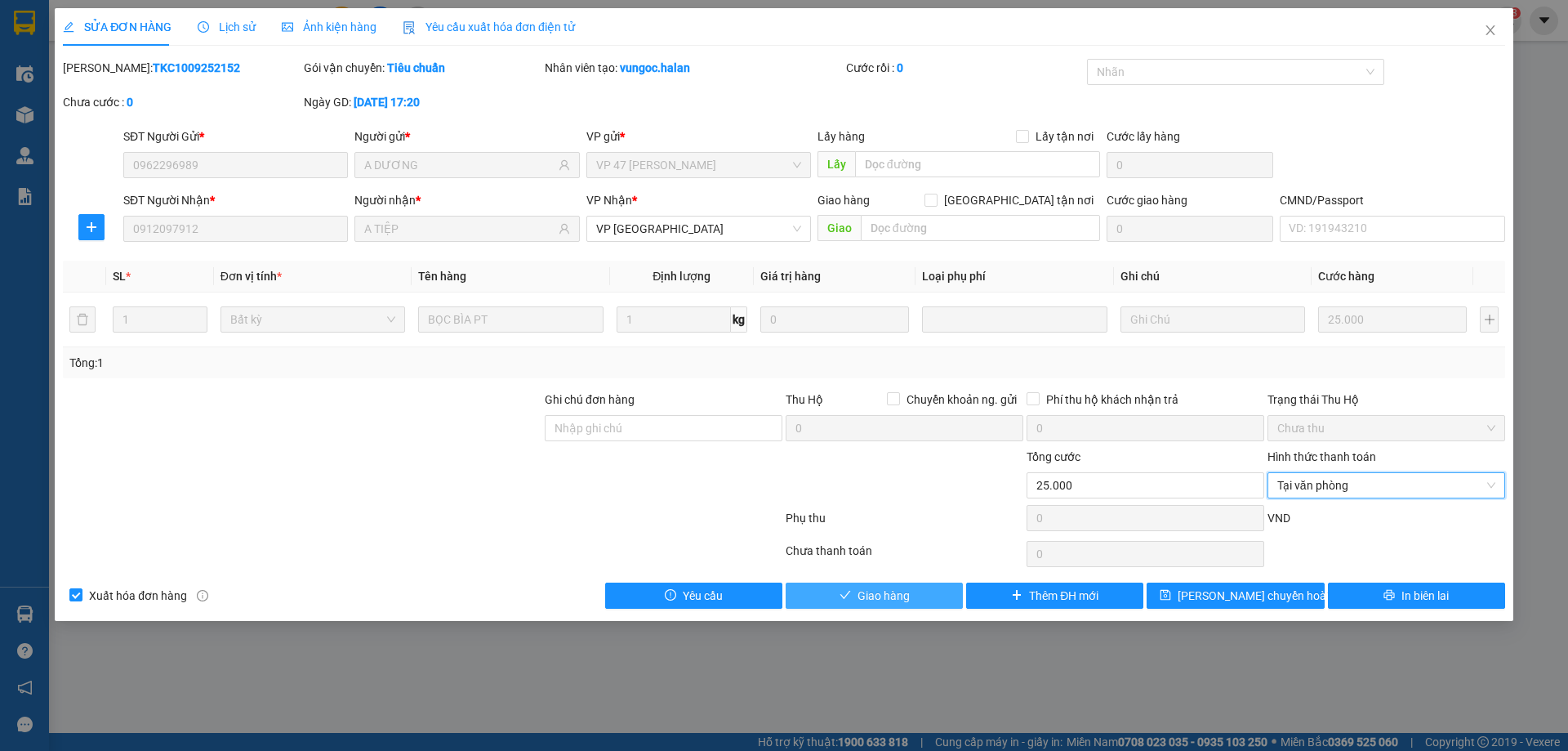
click at [890, 603] on span "Giao hàng" at bounding box center [883, 595] width 52 height 18
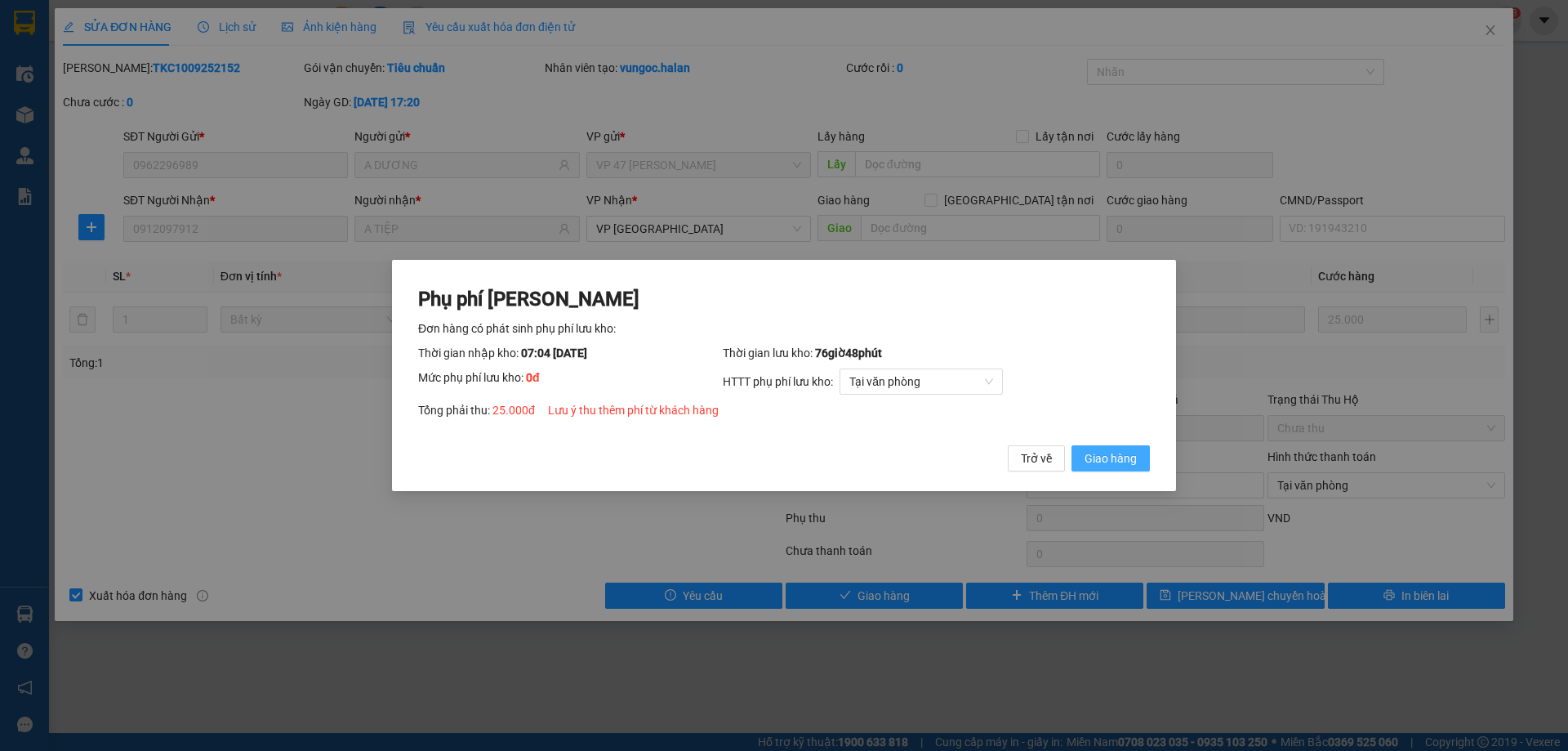
click at [1121, 468] on button "Giao hàng" at bounding box center [1110, 458] width 78 height 26
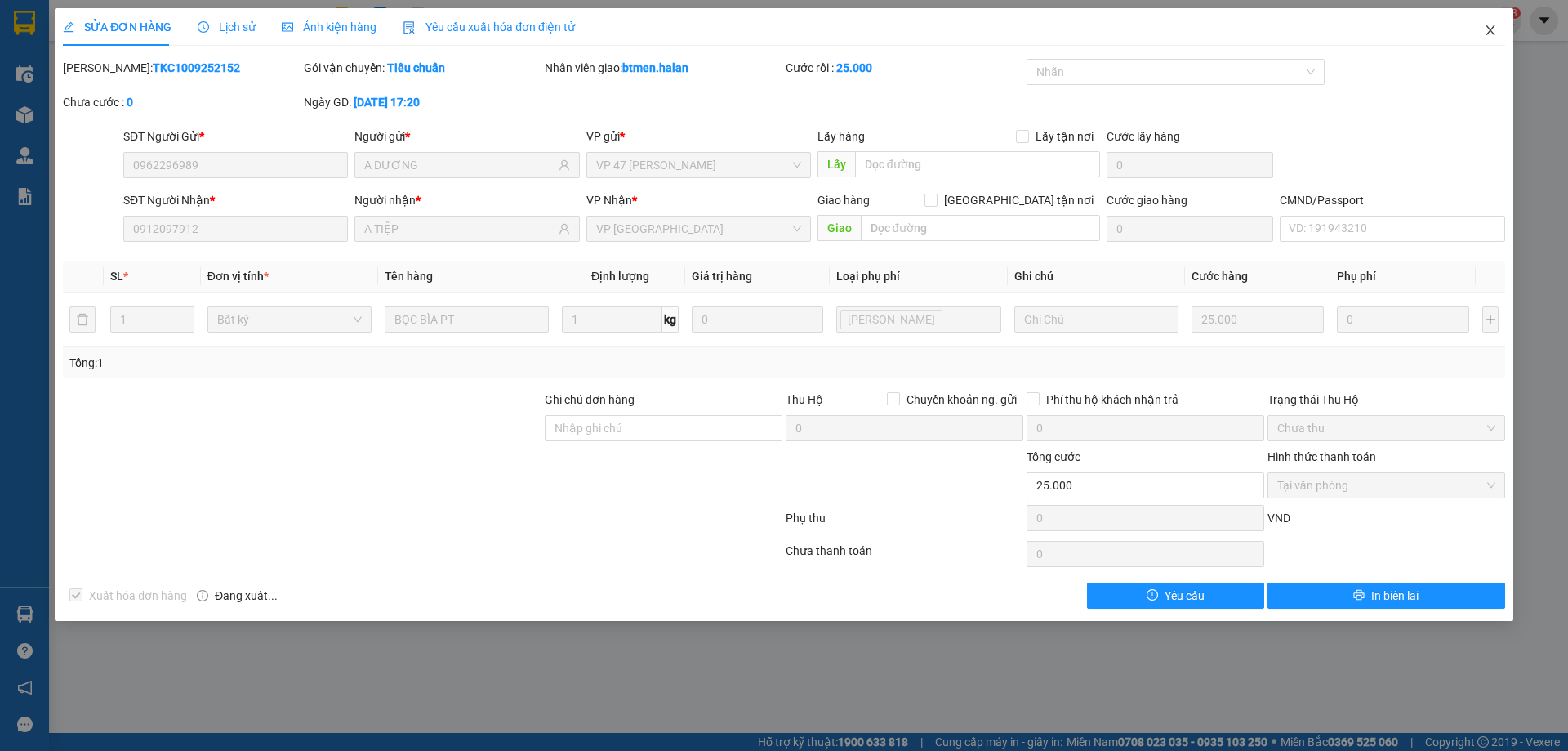
click at [1495, 34] on icon "close" at bounding box center [1490, 30] width 13 height 13
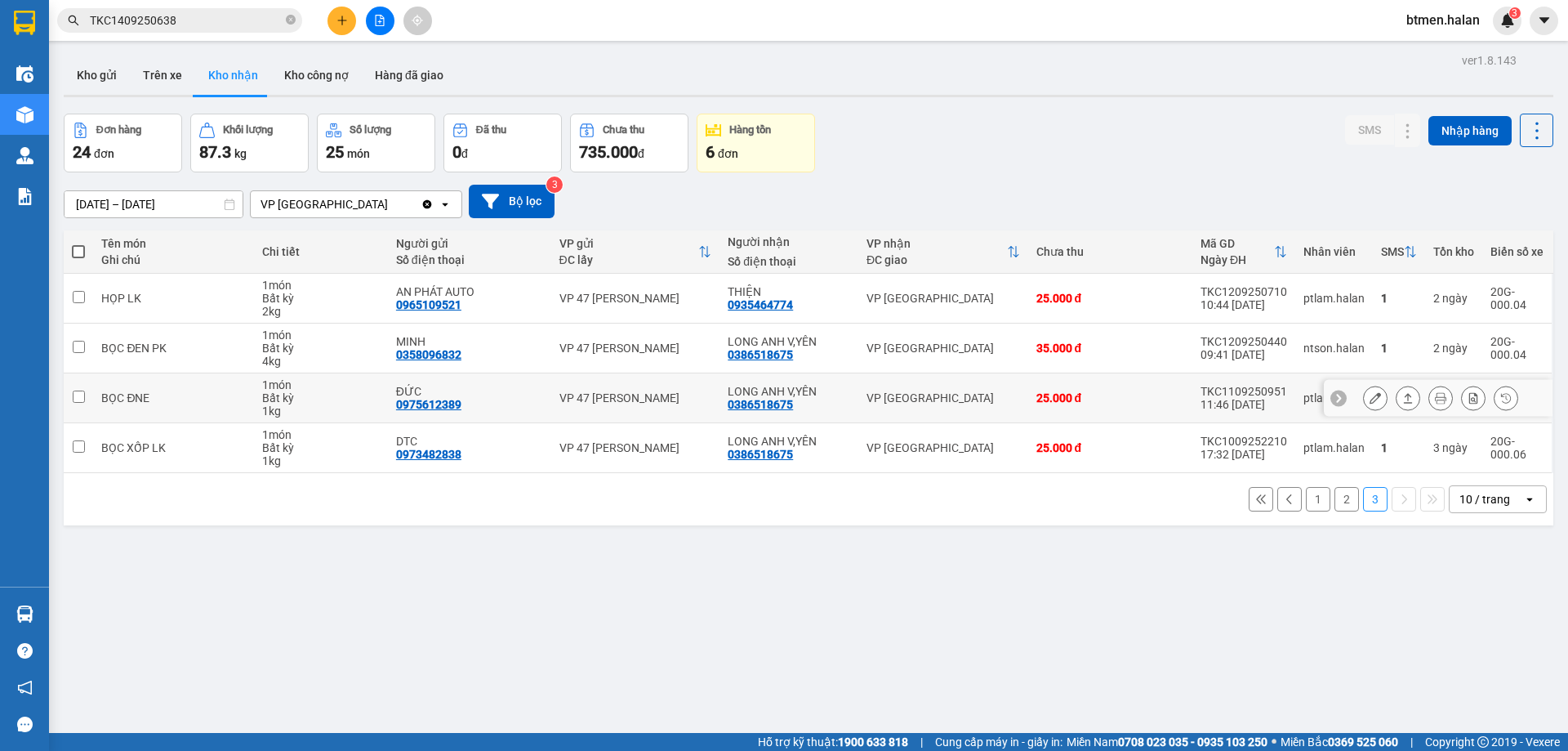
click at [1369, 396] on button at bounding box center [1375, 398] width 23 height 28
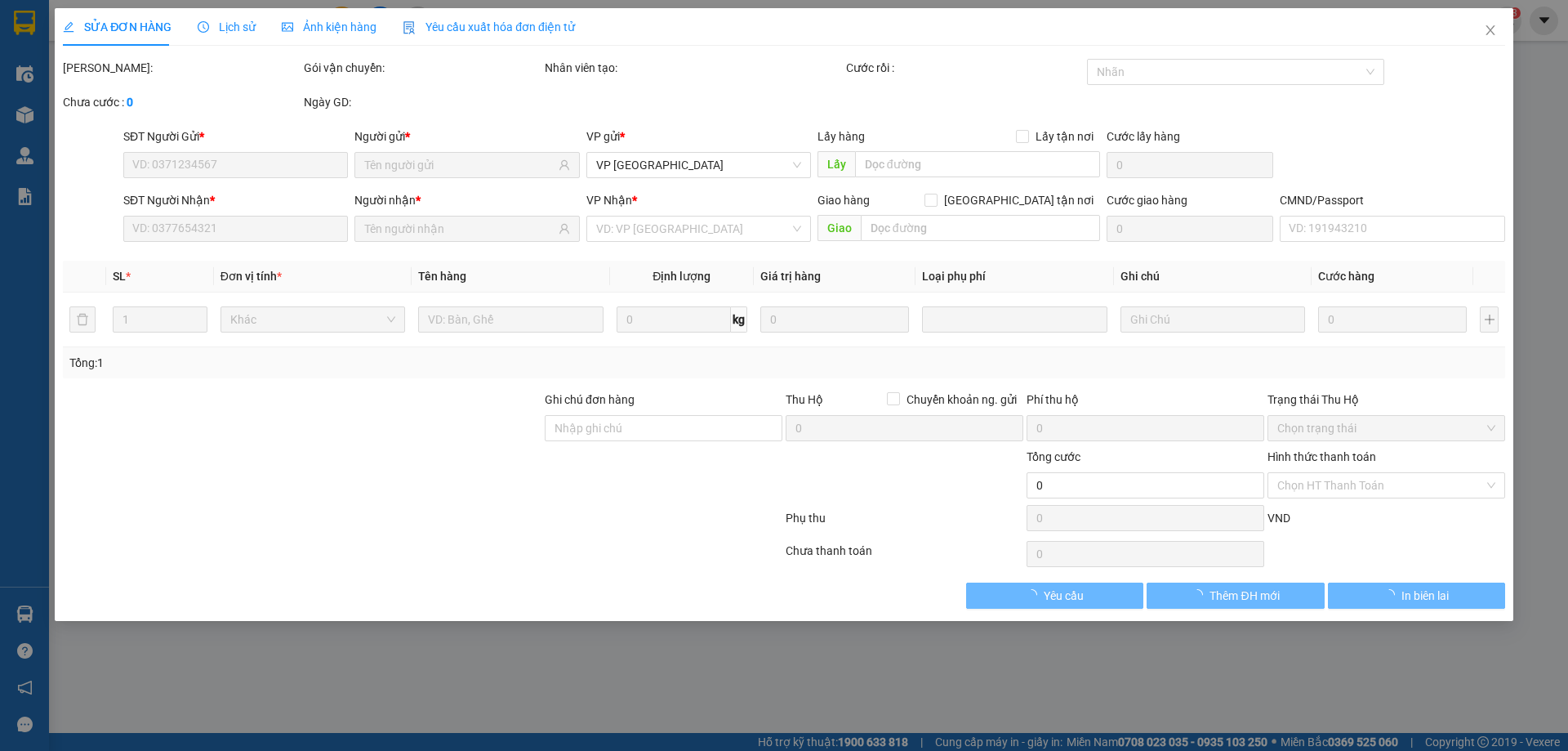
type input "0975612389"
type input "ĐỨC"
type input "0386518675"
type input "LONG ANH V,YÊN"
type input "25.000"
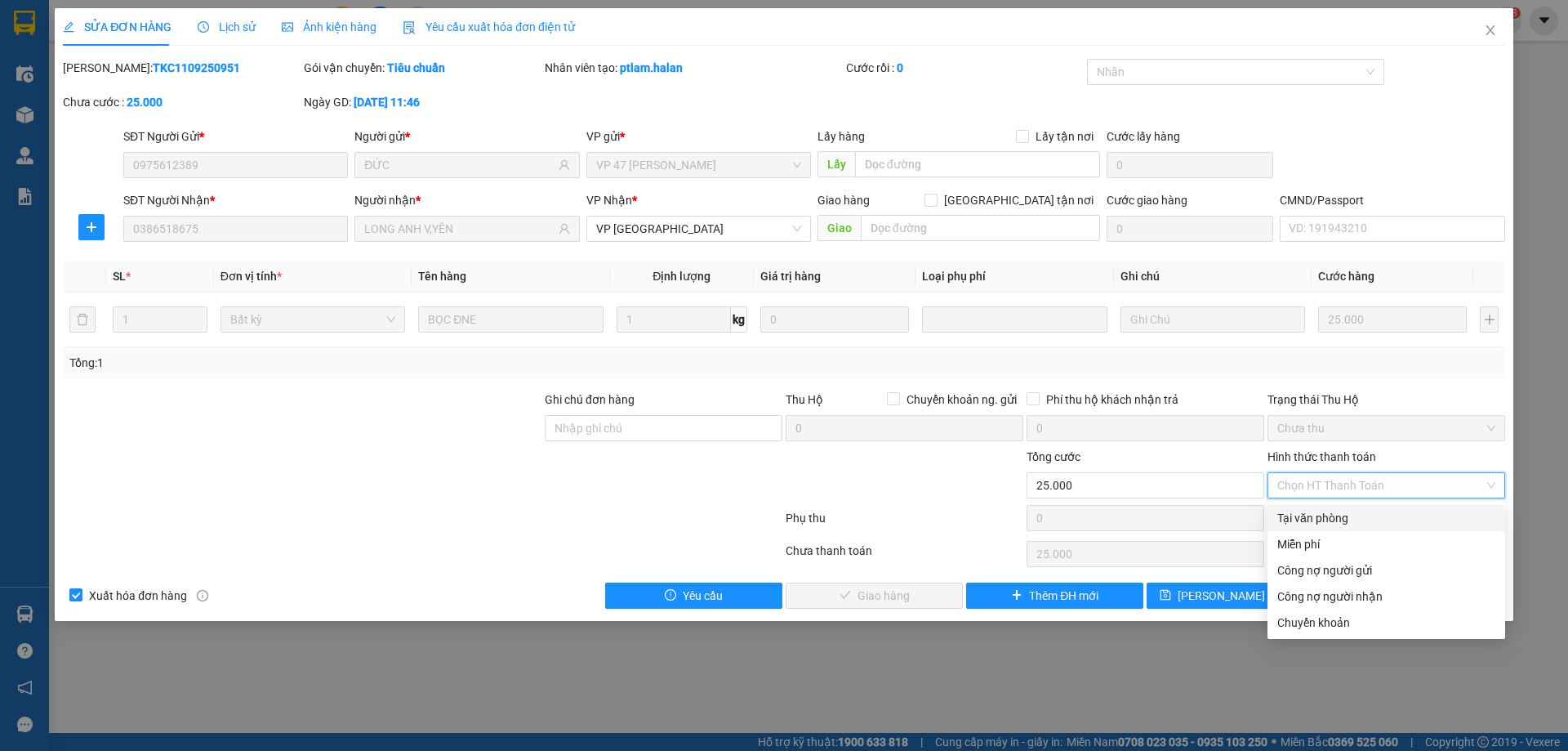
click at [1318, 513] on div "Tại văn phòng" at bounding box center [1386, 517] width 218 height 18
type input "0"
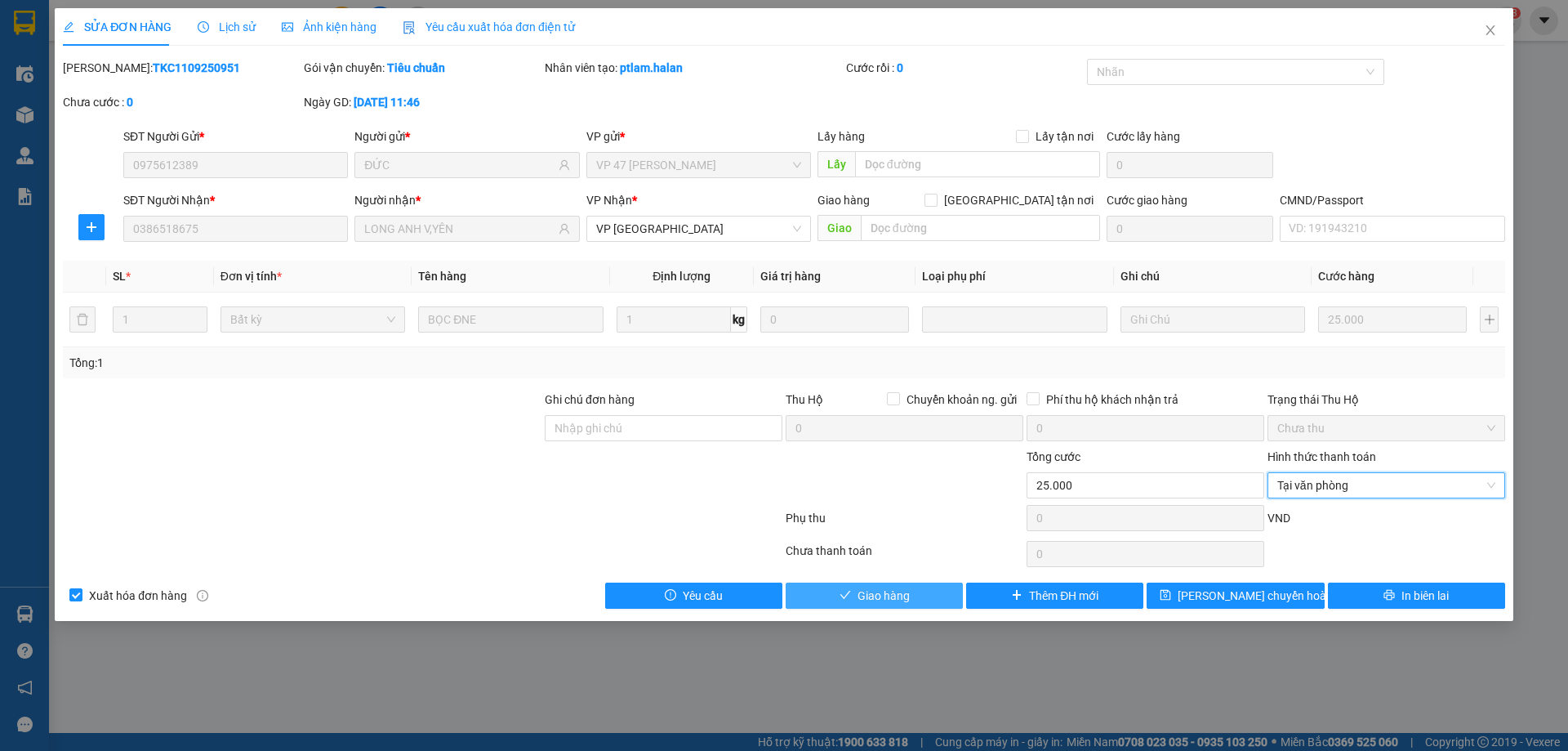
click at [910, 590] on button "Giao hàng" at bounding box center [874, 595] width 177 height 26
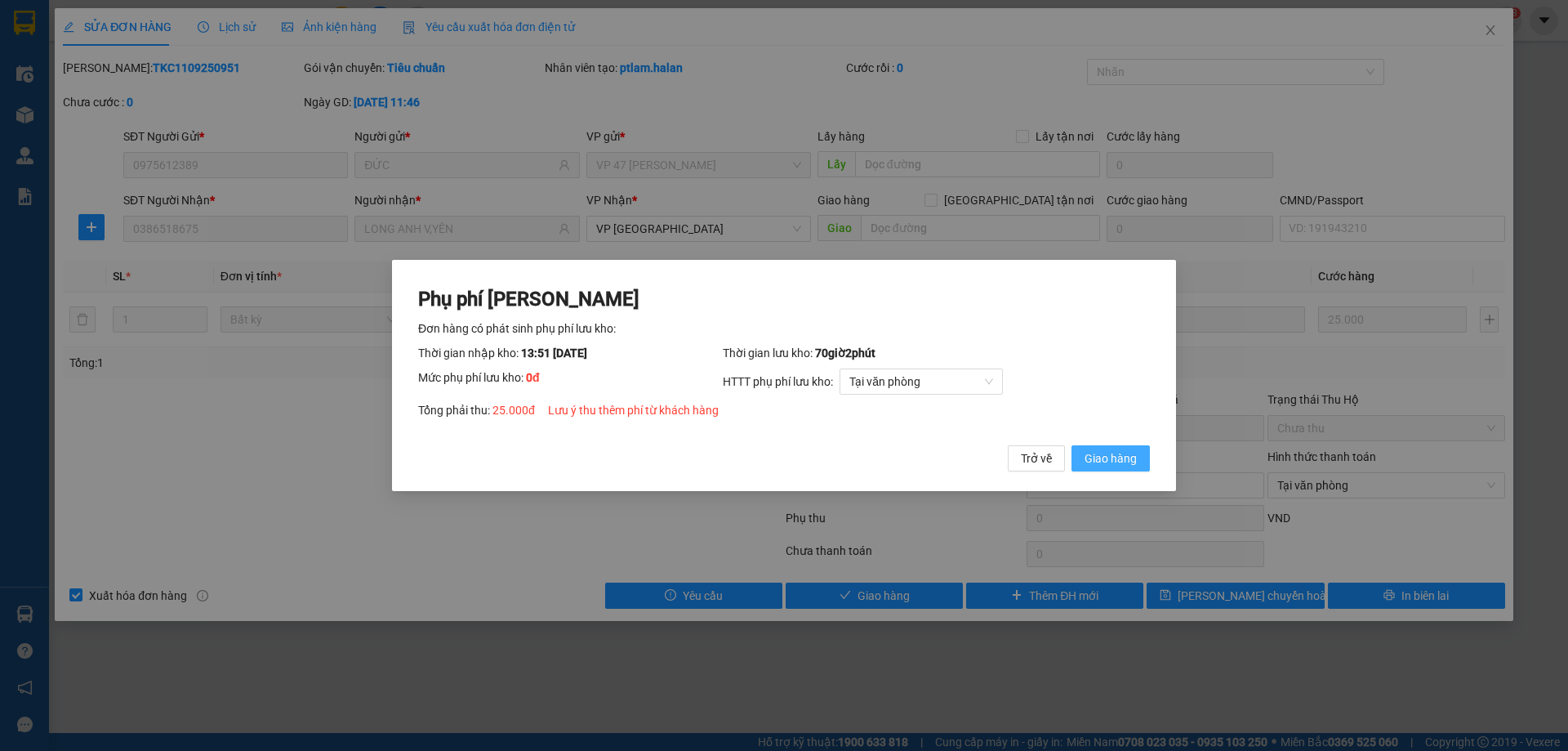
click at [1105, 458] on span "Giao hàng" at bounding box center [1110, 458] width 52 height 18
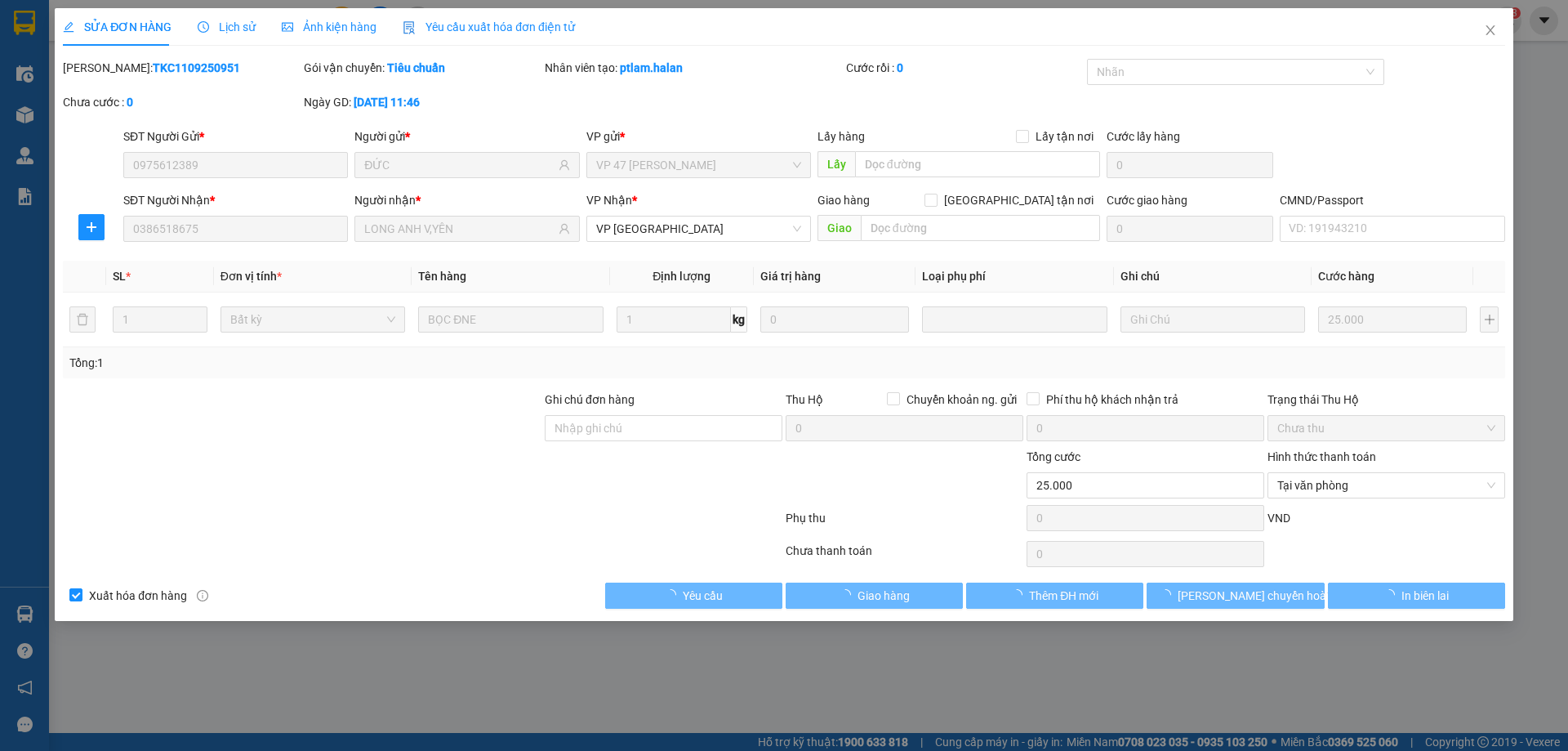
click at [1493, 35] on icon "close" at bounding box center [1490, 29] width 9 height 9
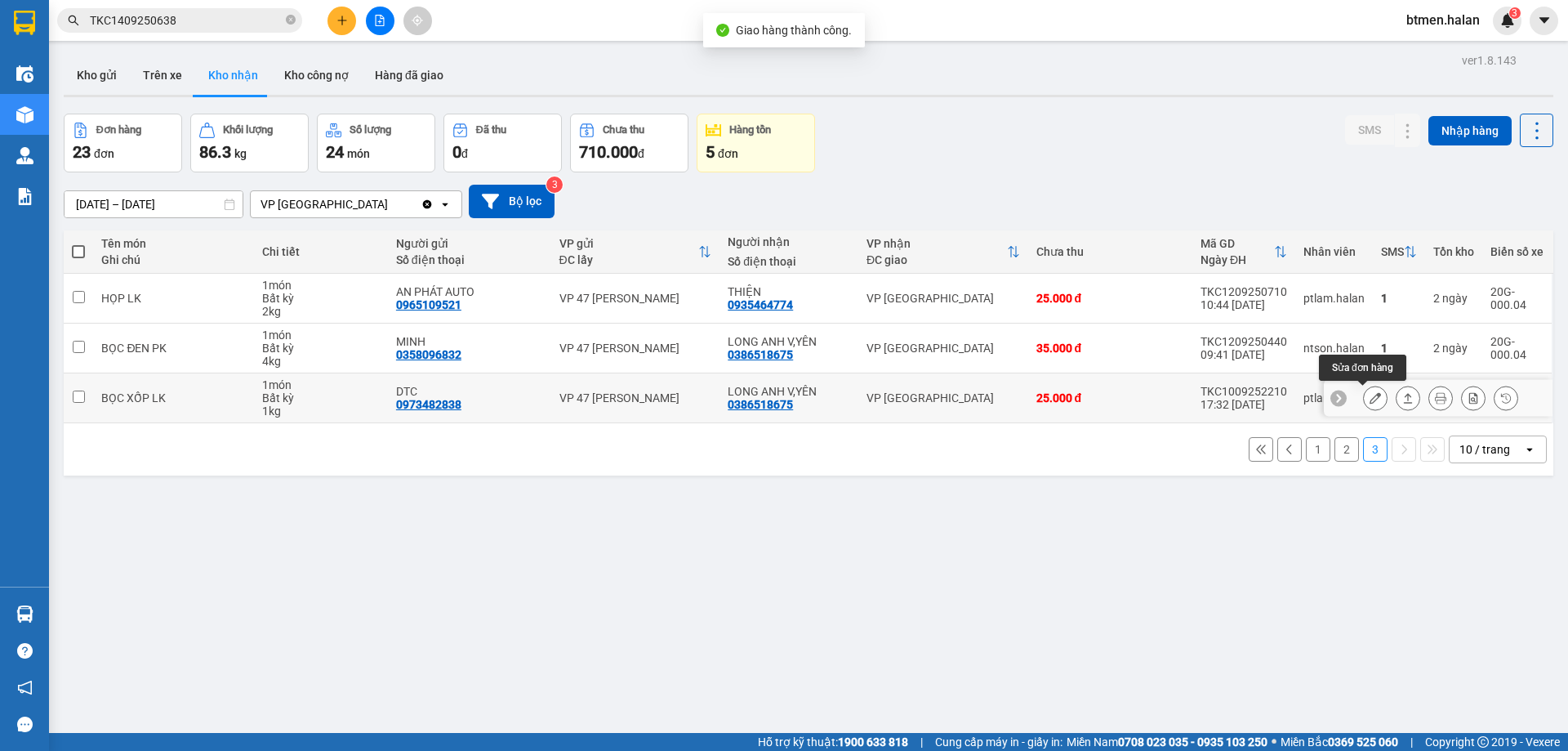
click at [1364, 400] on button at bounding box center [1375, 398] width 23 height 28
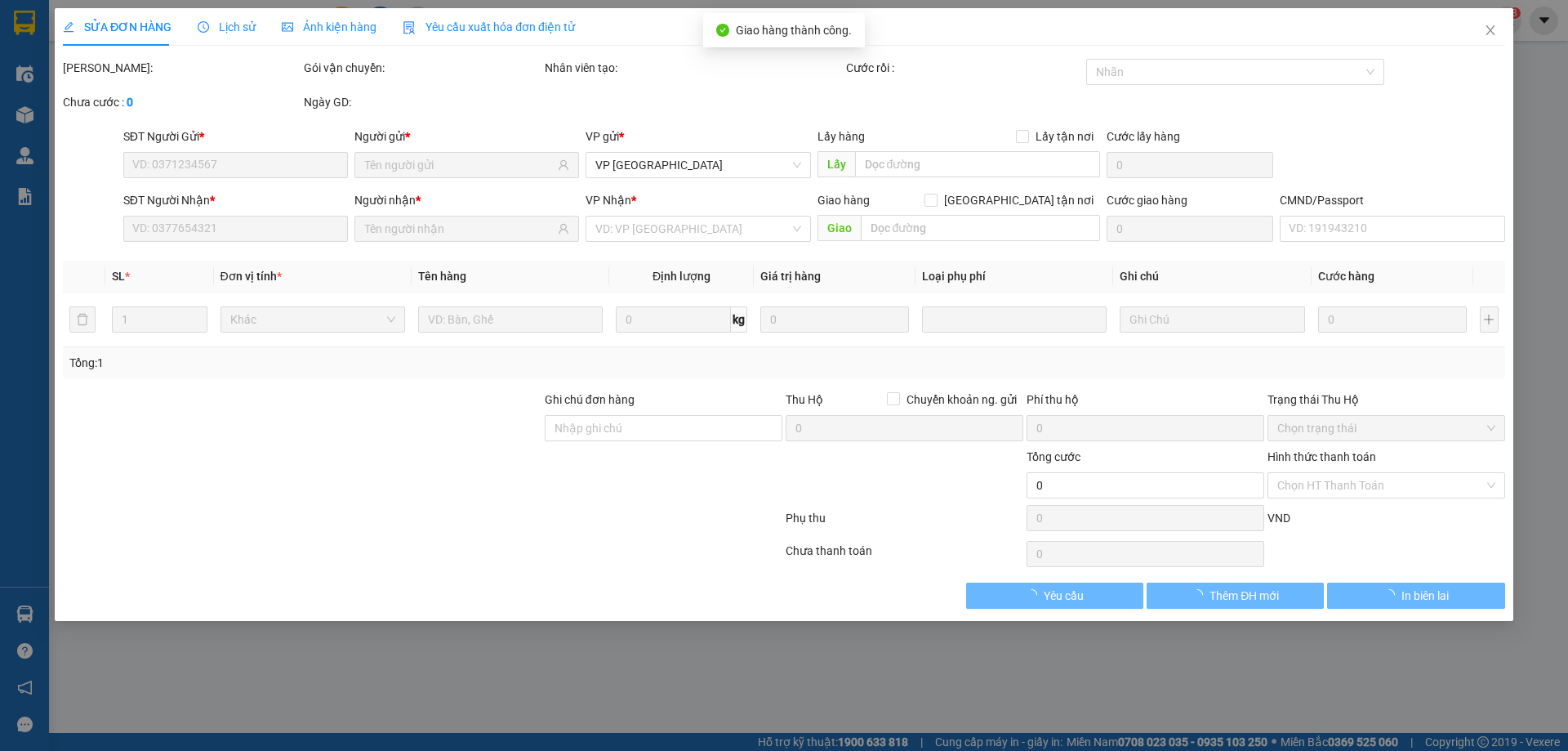
type input "0973482838"
type input "DTC"
type input "0386518675"
type input "LONG ANH V,YÊN"
type input "25.000"
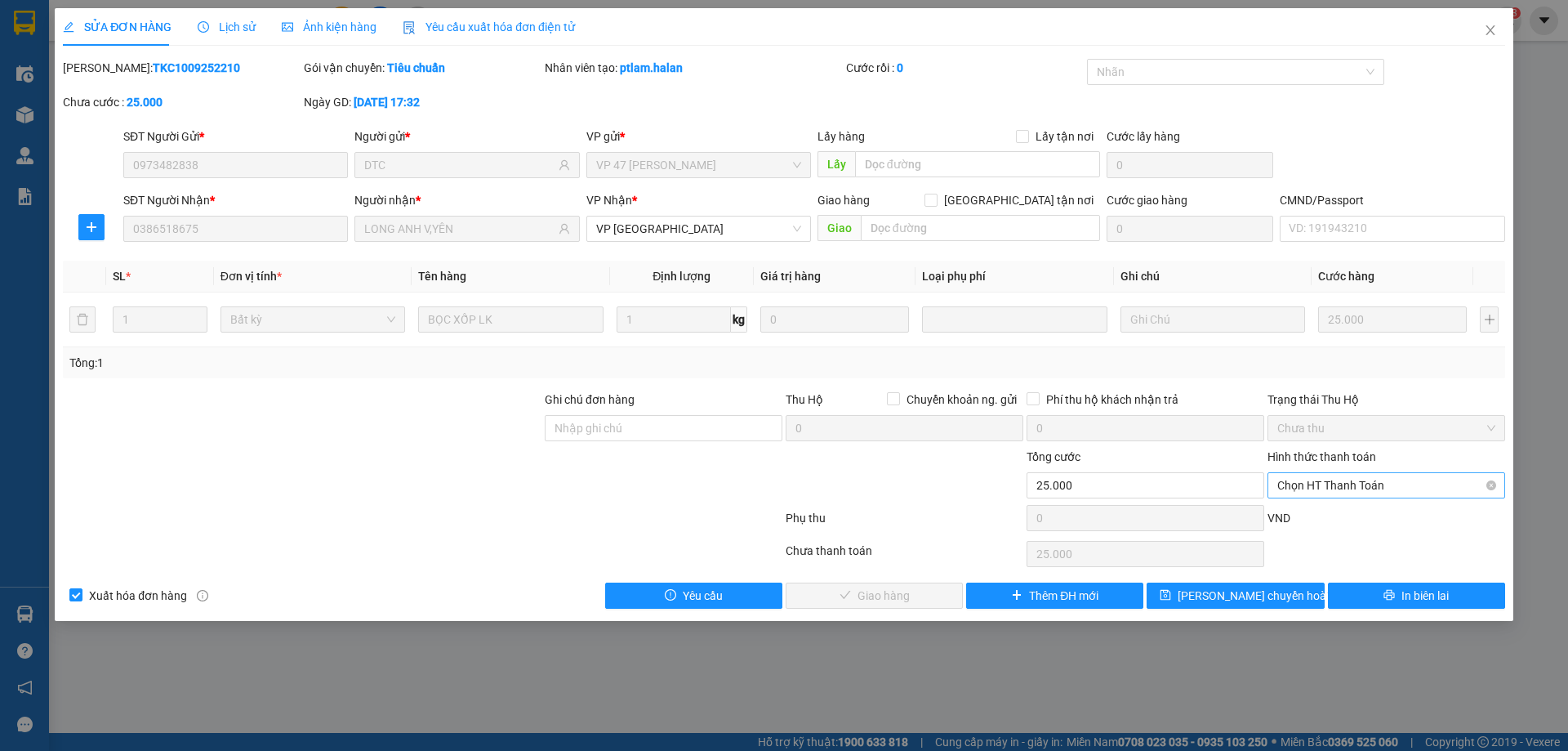
click at [1331, 478] on span "Chọn HT Thanh Toán" at bounding box center [1386, 485] width 218 height 25
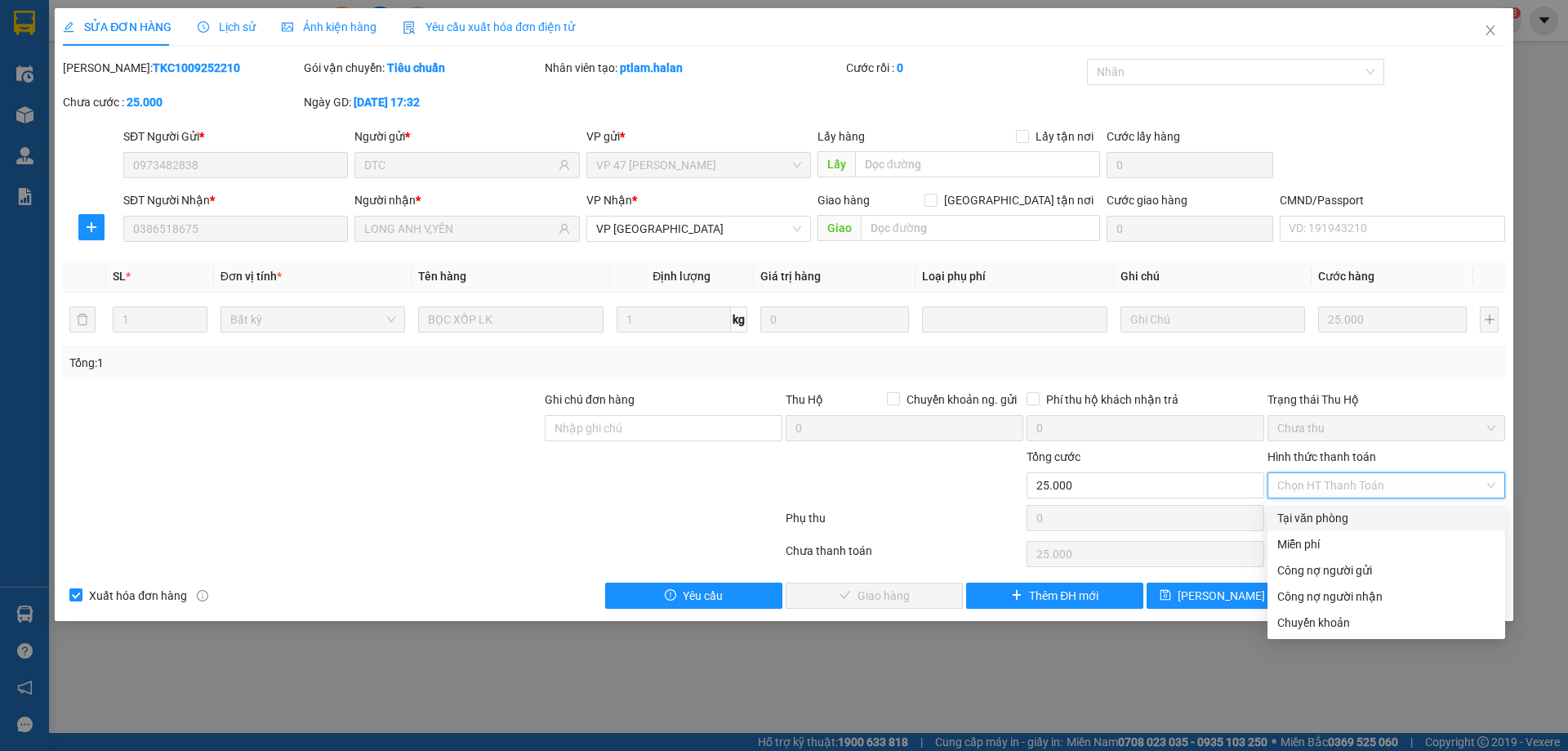
click at [1332, 522] on div "Tại văn phòng" at bounding box center [1386, 517] width 218 height 18
type input "0"
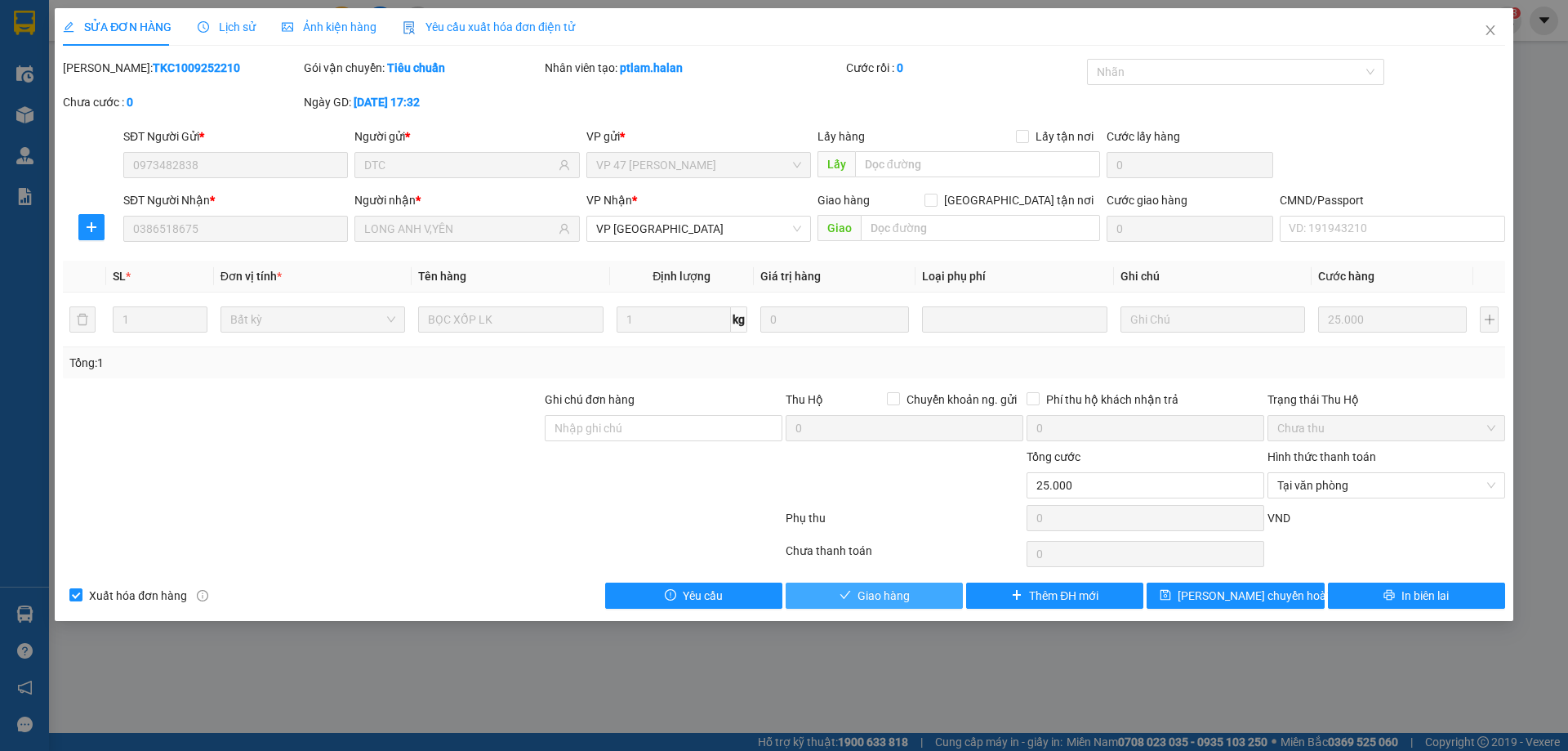
click at [883, 600] on span "Giao hàng" at bounding box center [883, 595] width 52 height 18
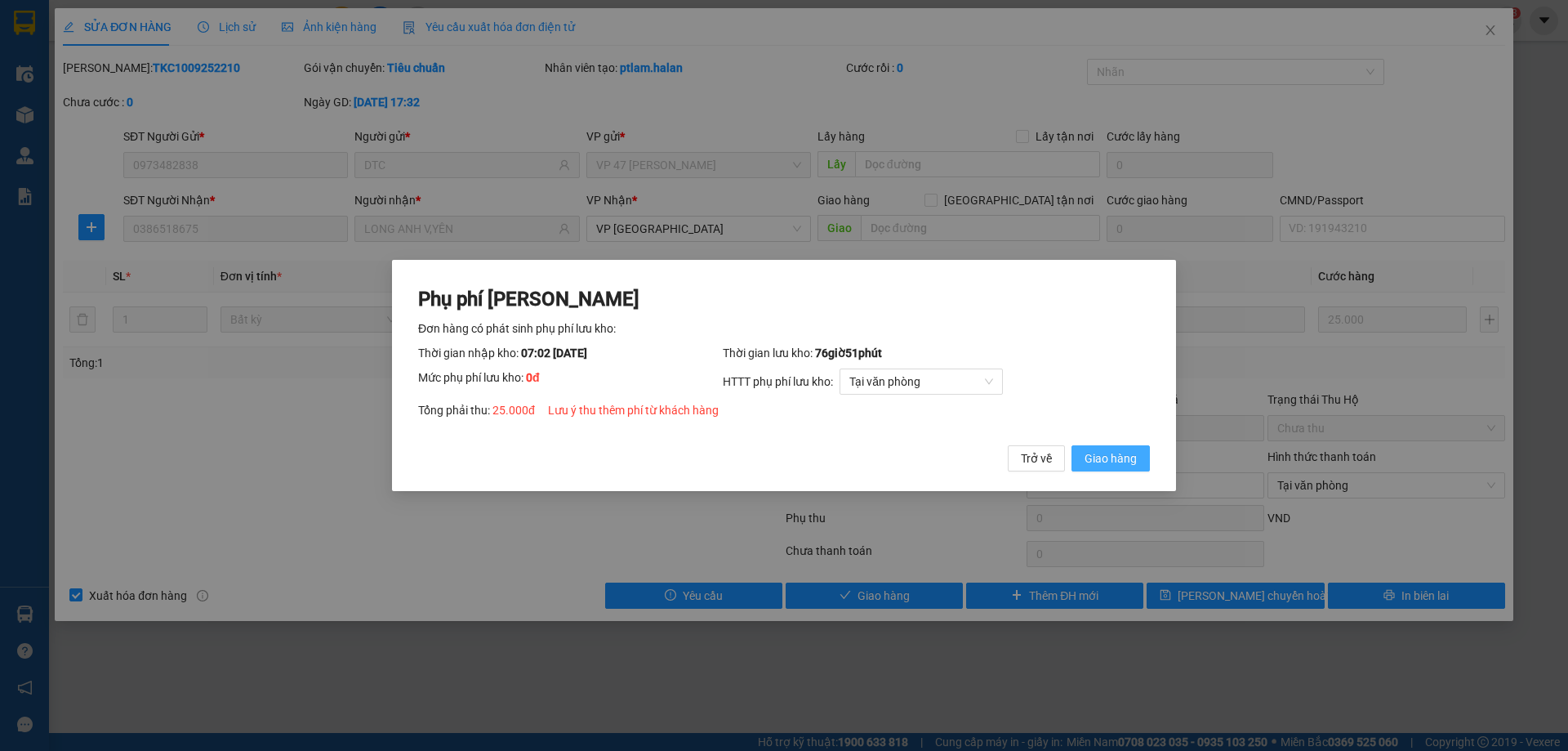
click at [1121, 468] on button "Giao hàng" at bounding box center [1110, 458] width 78 height 26
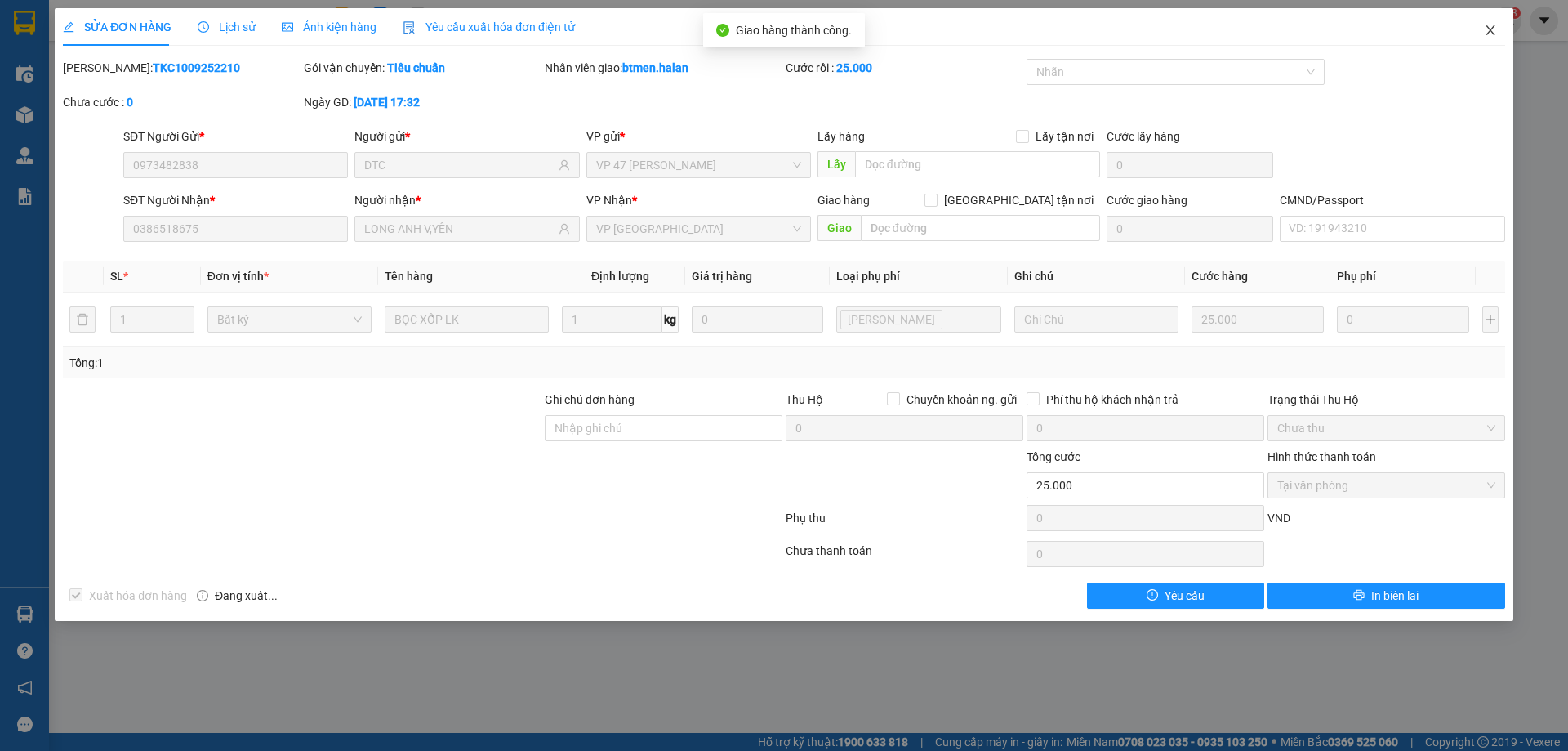
click at [1485, 35] on icon "close" at bounding box center [1490, 30] width 13 height 13
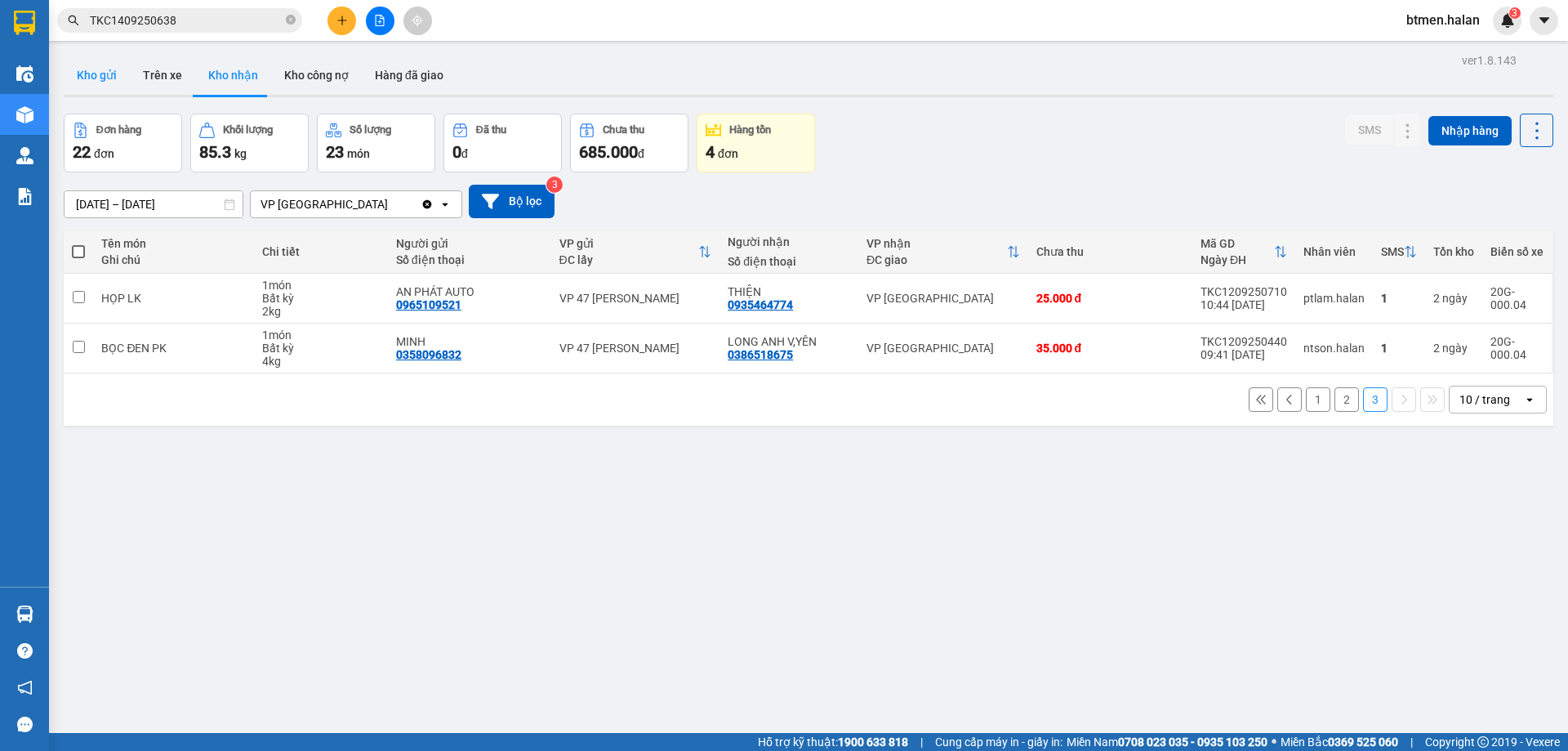
click at [87, 75] on button "Kho gửi" at bounding box center [96, 76] width 66 height 40
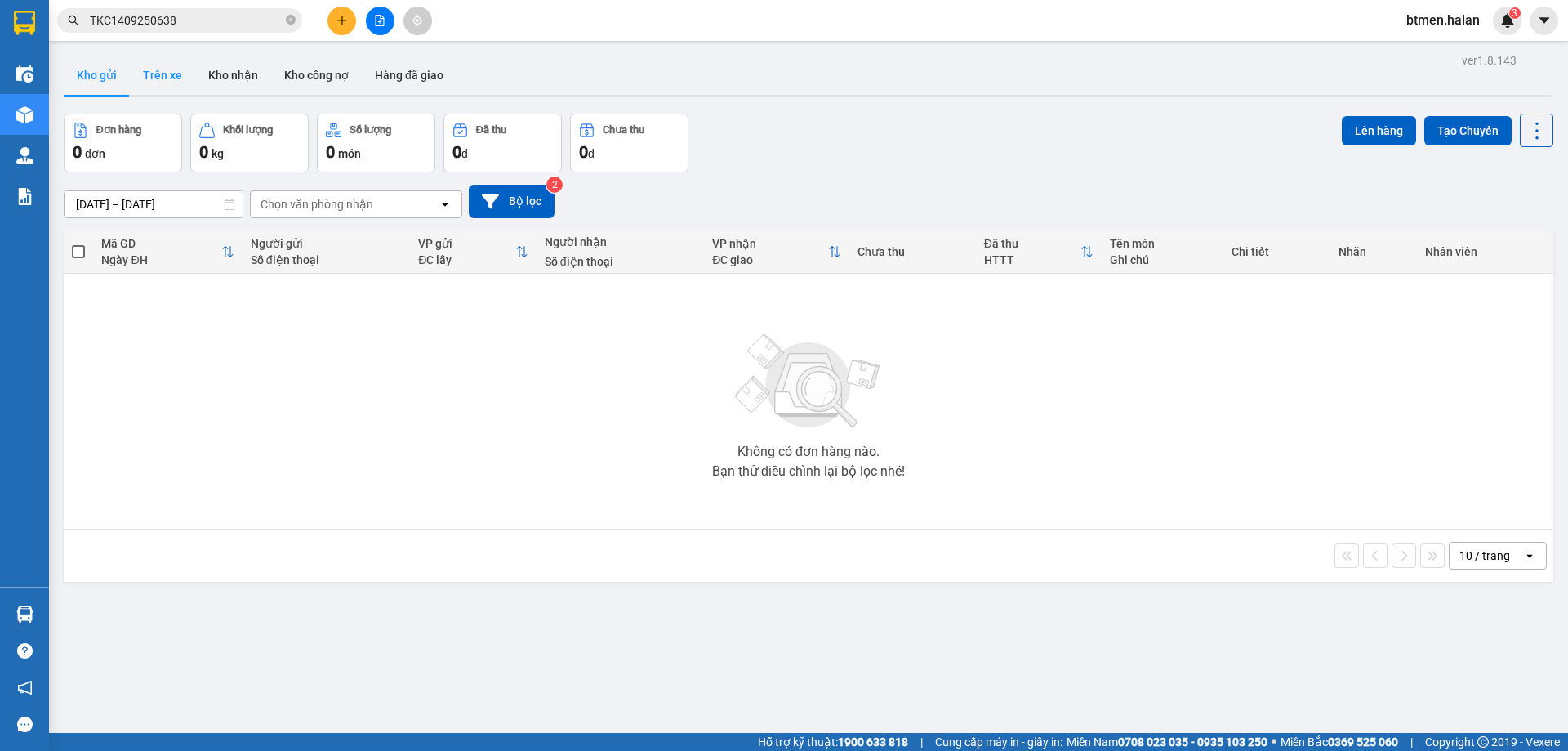
click at [155, 82] on button "Trên xe" at bounding box center [162, 76] width 65 height 40
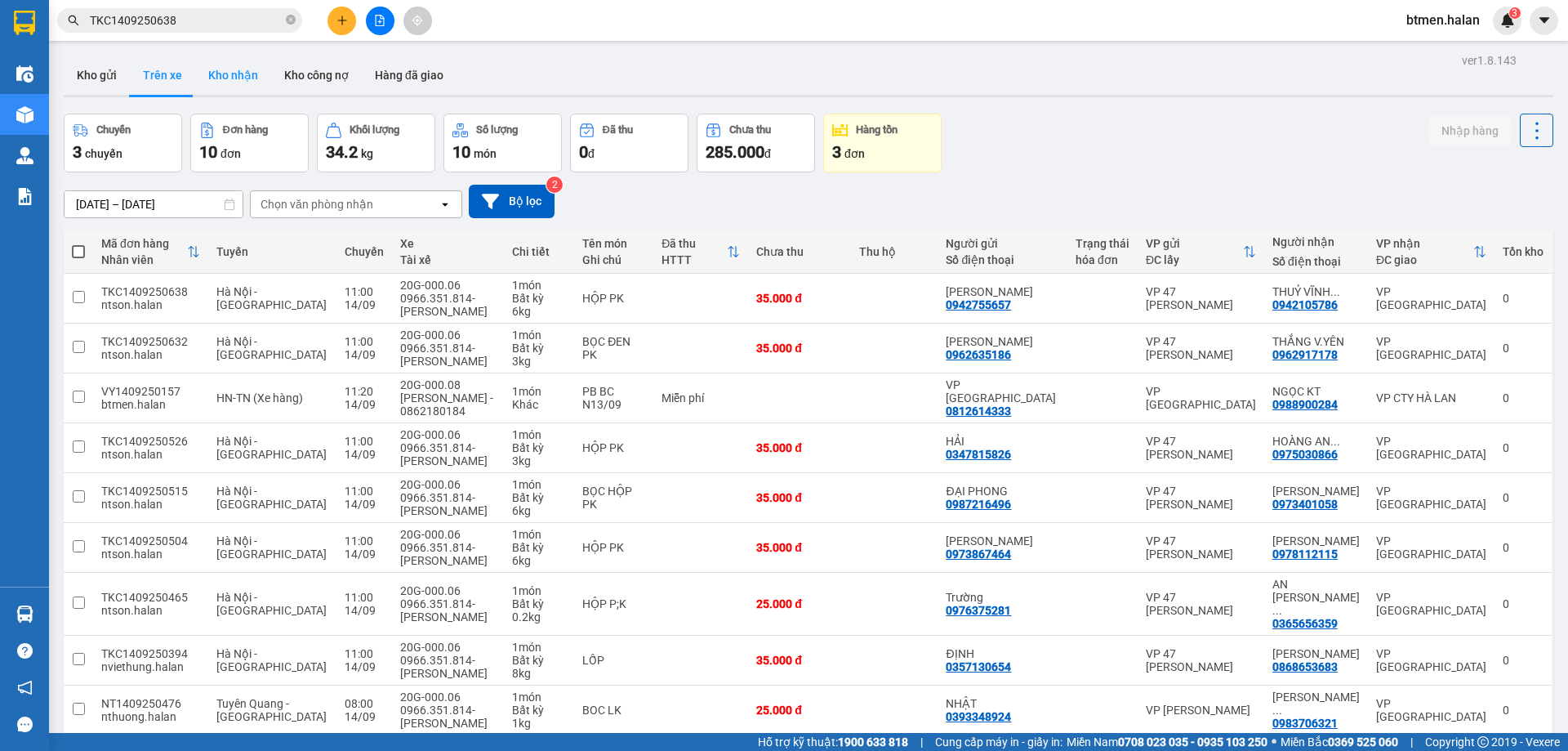
click at [229, 81] on button "Kho nhận" at bounding box center [233, 76] width 76 height 40
type input "[DATE] – [DATE]"
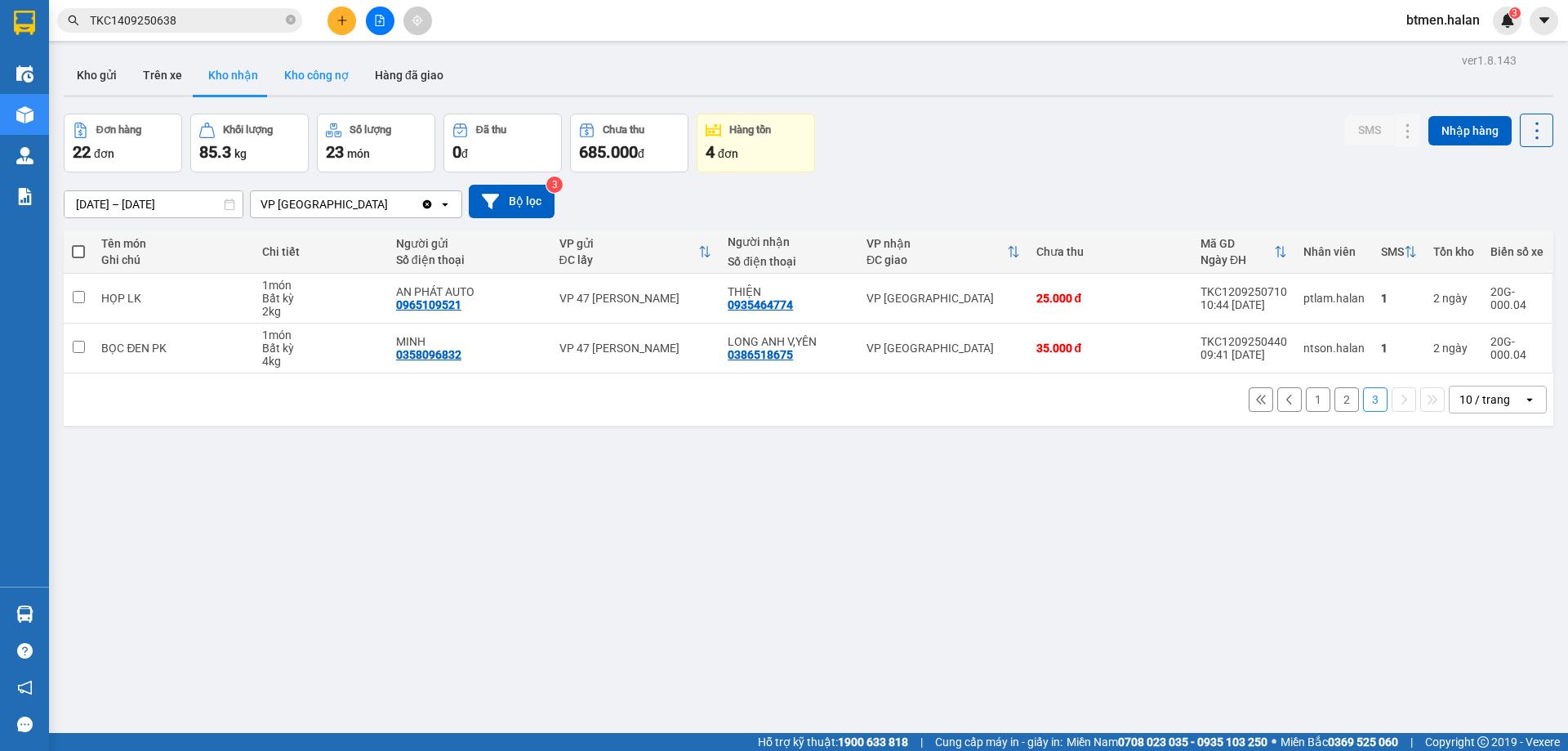
click at [303, 78] on button "Kho công nợ" at bounding box center [317, 76] width 91 height 40
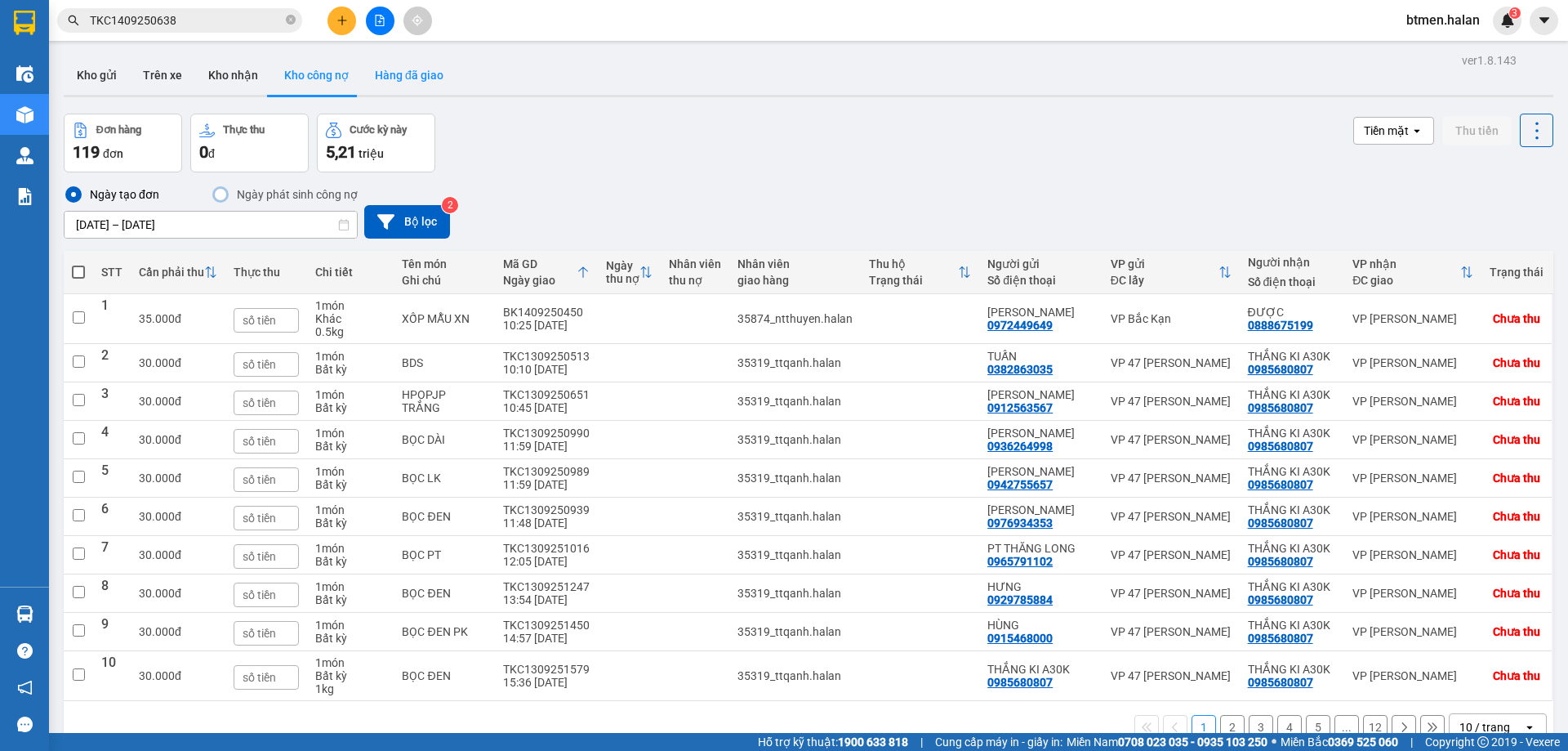
click at [396, 75] on button "Hàng đã giao" at bounding box center [409, 76] width 94 height 40
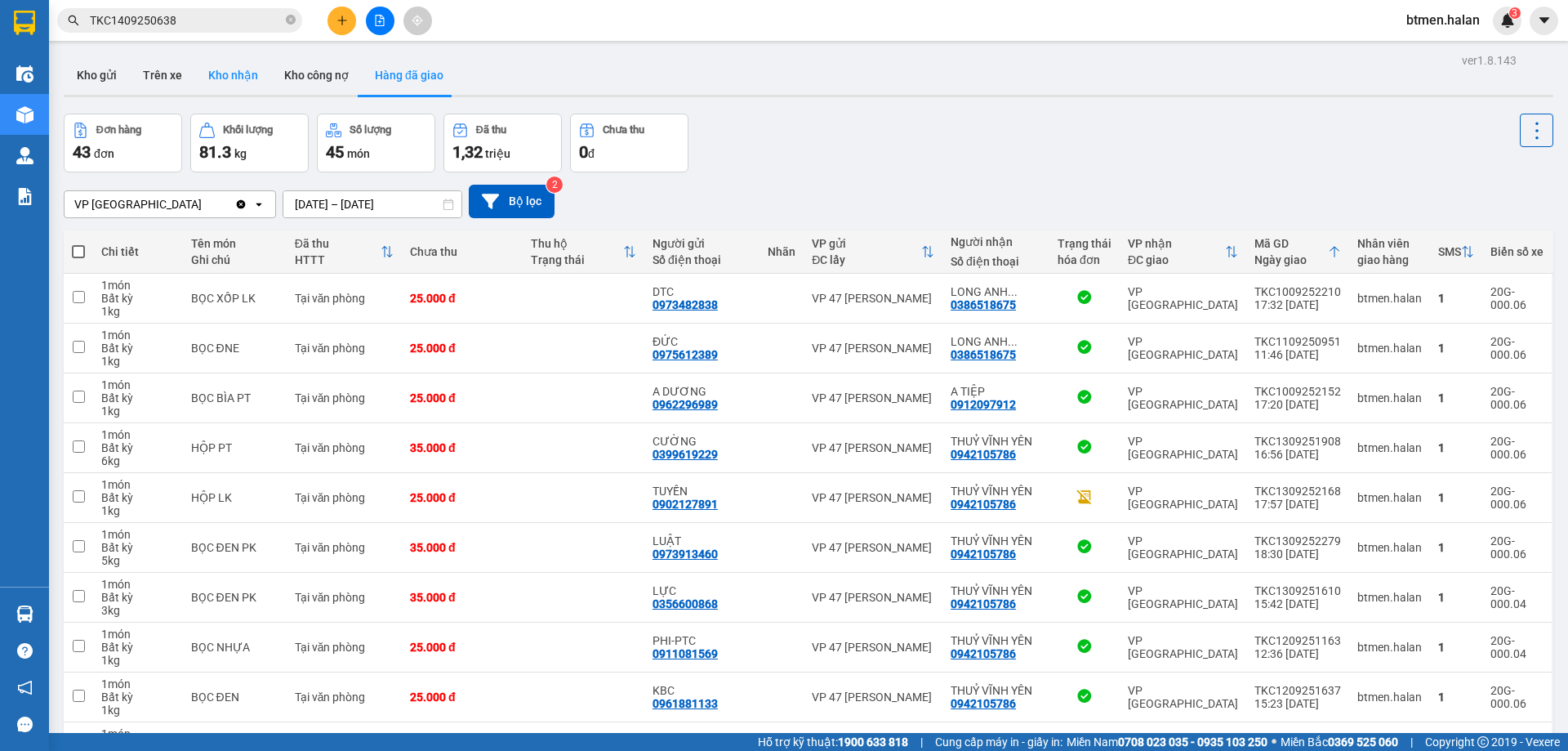
click at [241, 65] on button "Kho nhận" at bounding box center [233, 76] width 76 height 40
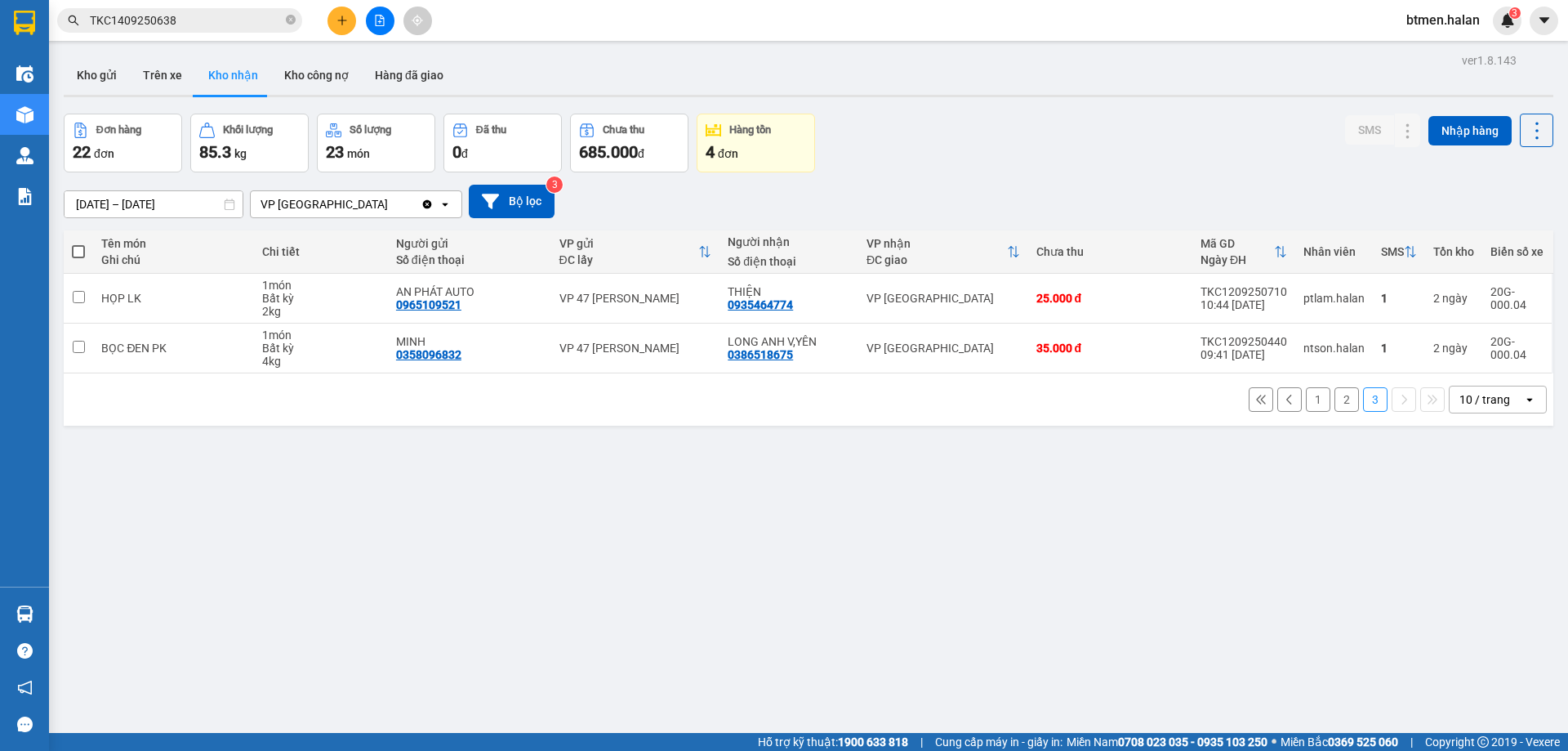
click at [1305, 407] on button "1" at bounding box center [1317, 400] width 25 height 25
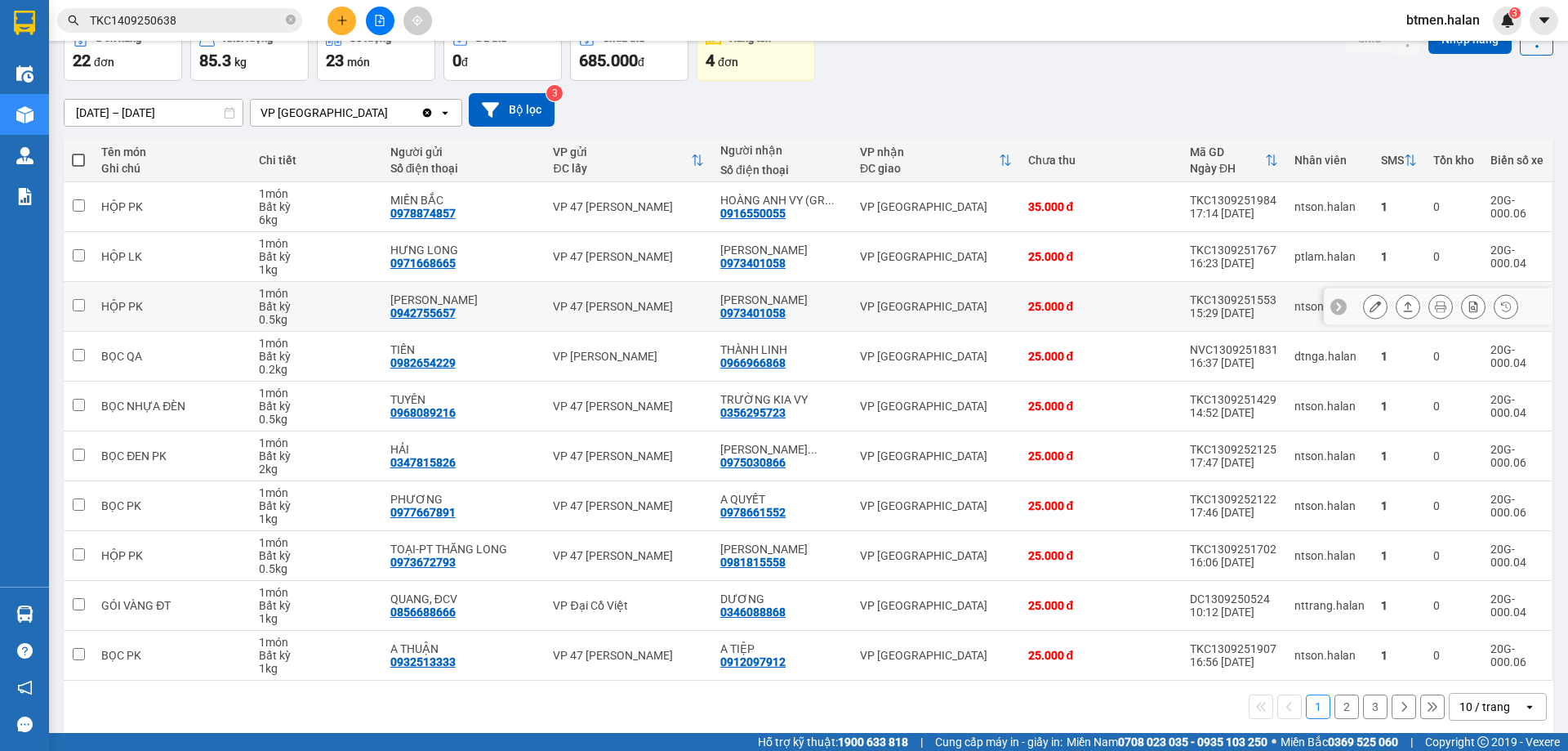
scroll to position [107, 0]
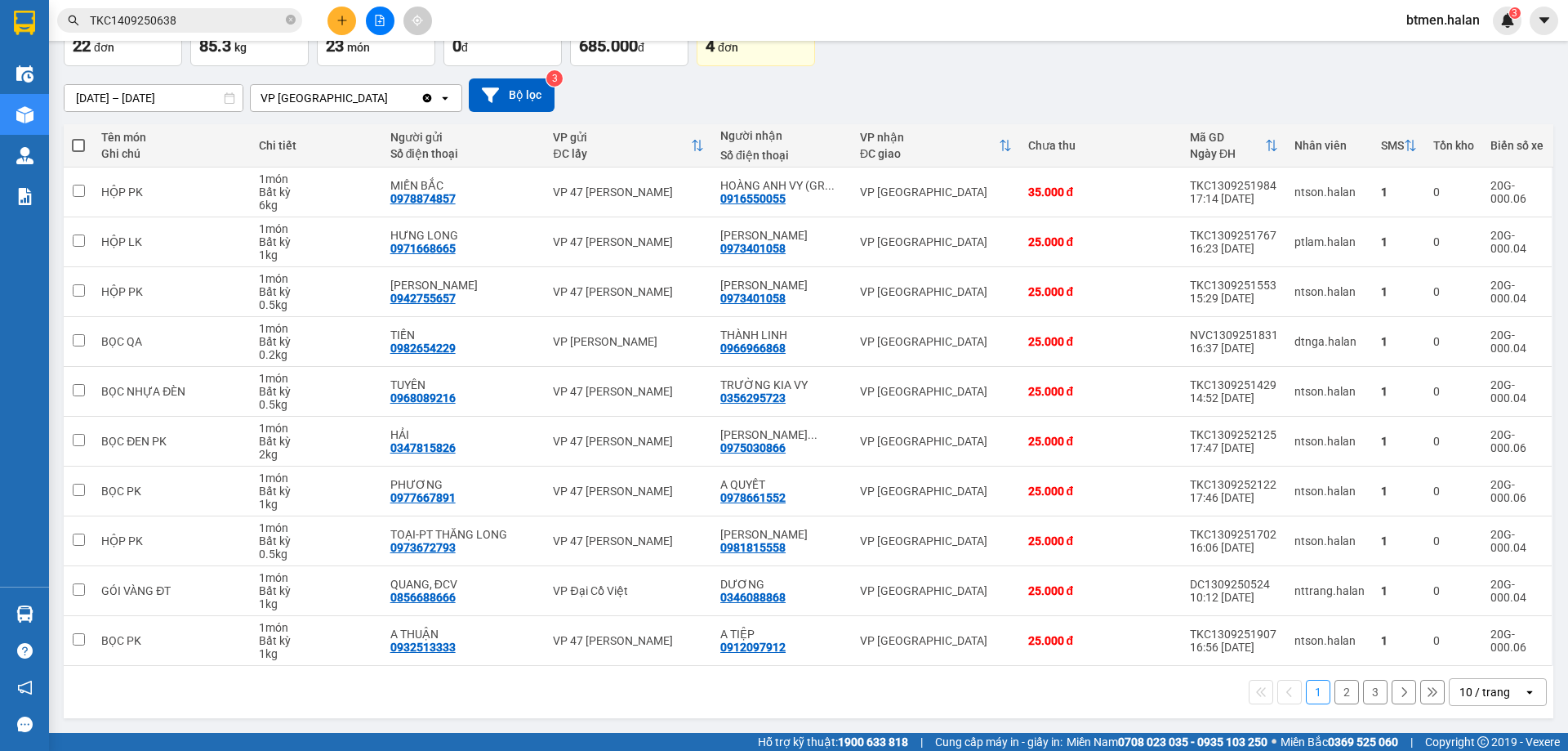
click at [1335, 694] on button "2" at bounding box center [1346, 692] width 25 height 25
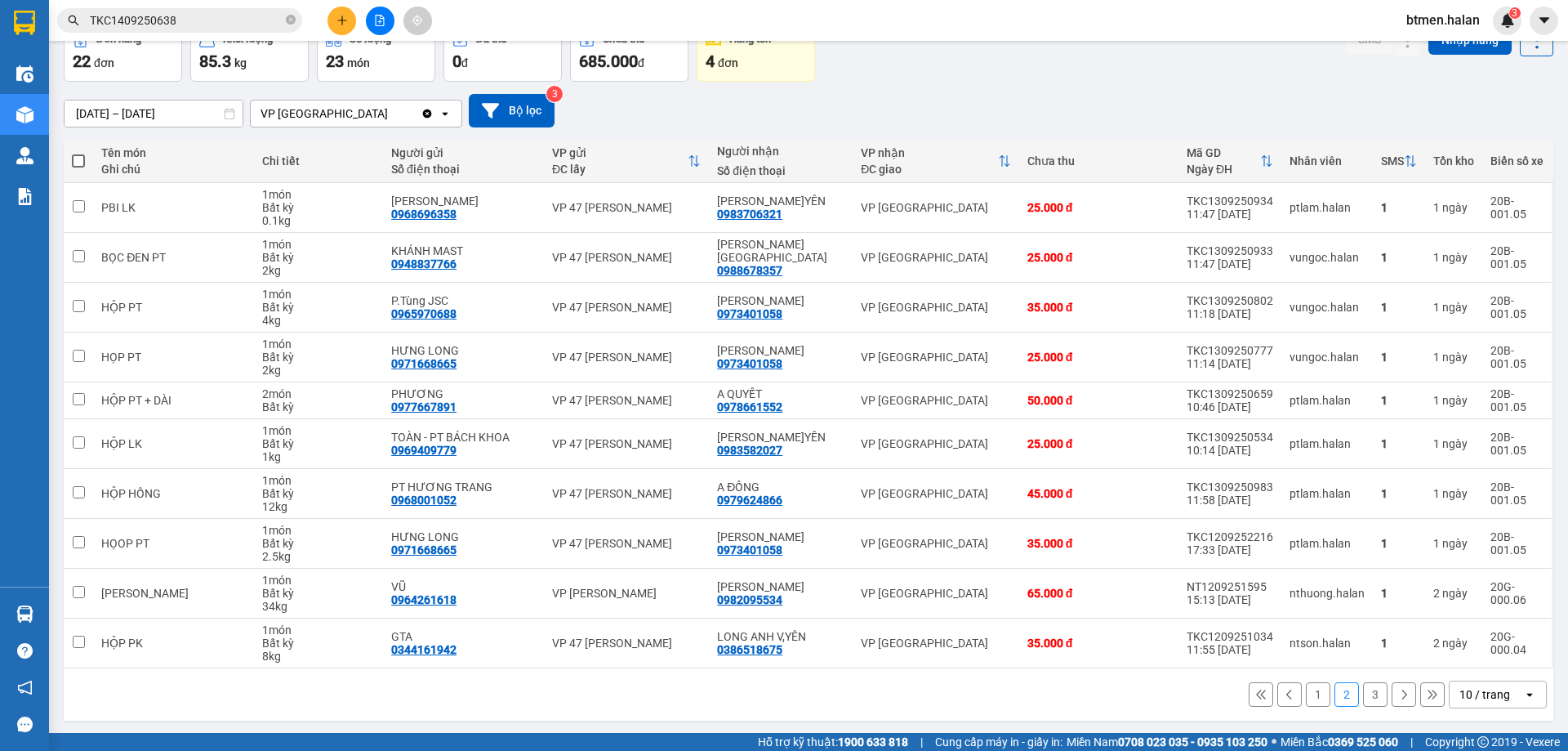
scroll to position [93, 0]
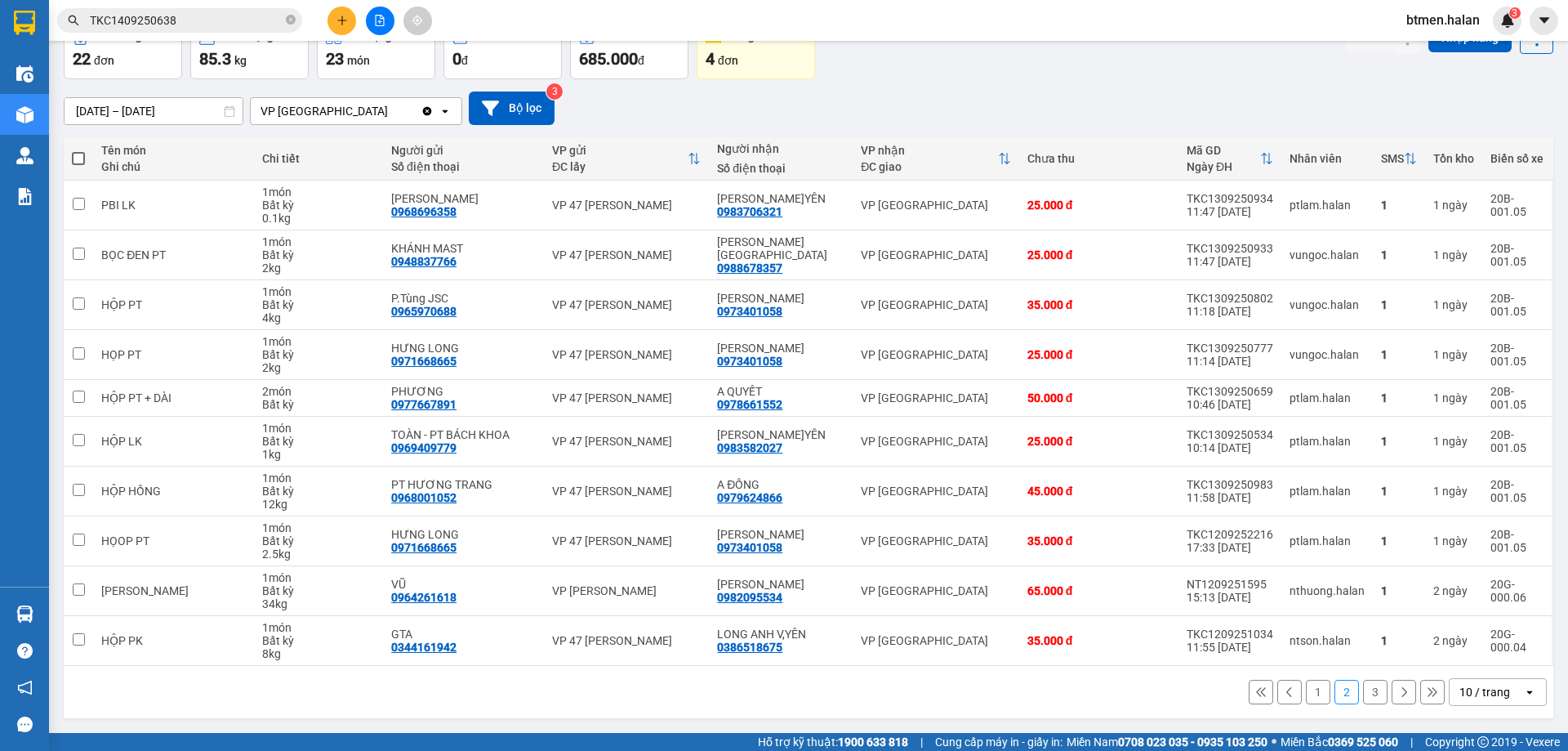
click at [1366, 699] on button "3" at bounding box center [1375, 692] width 25 height 25
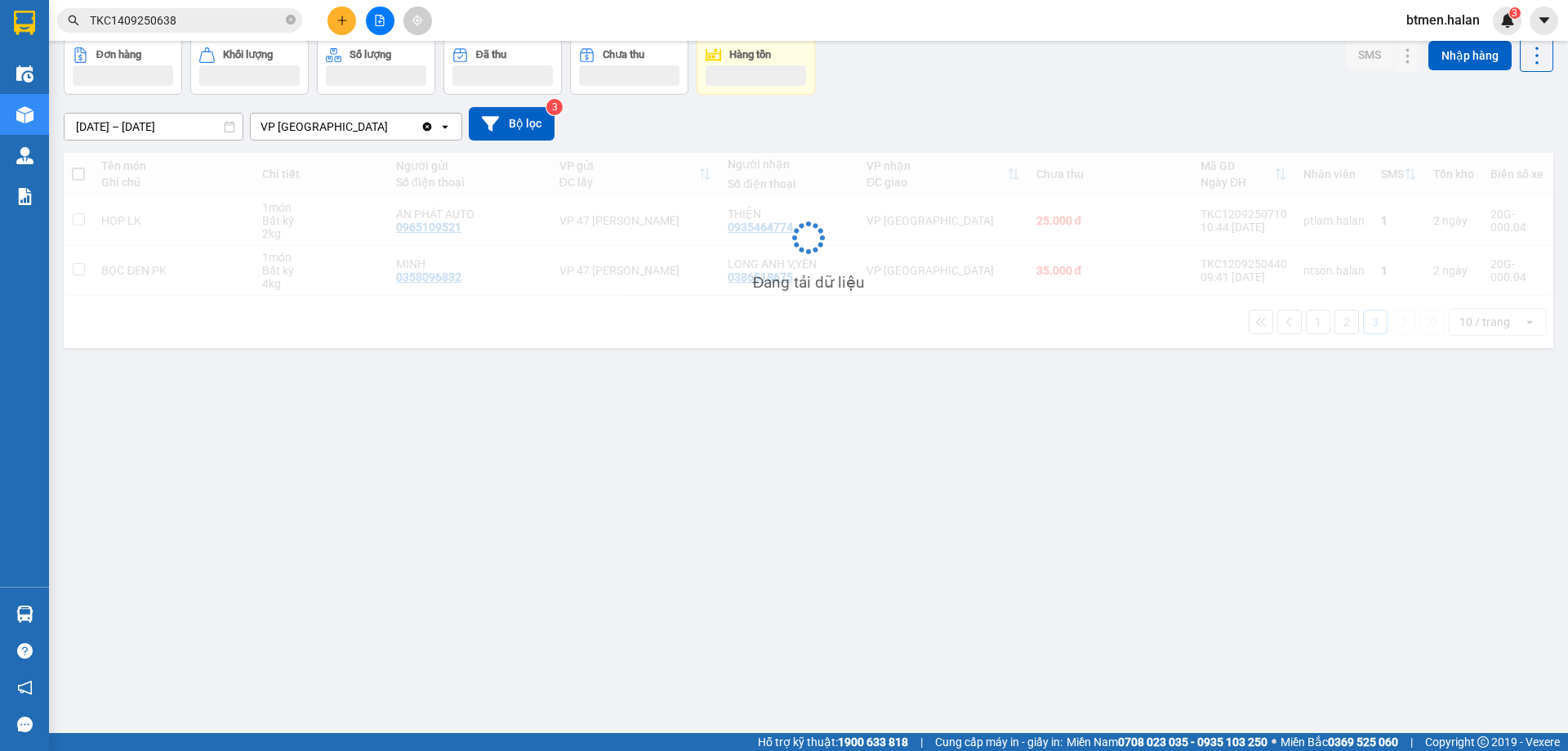
scroll to position [75, 0]
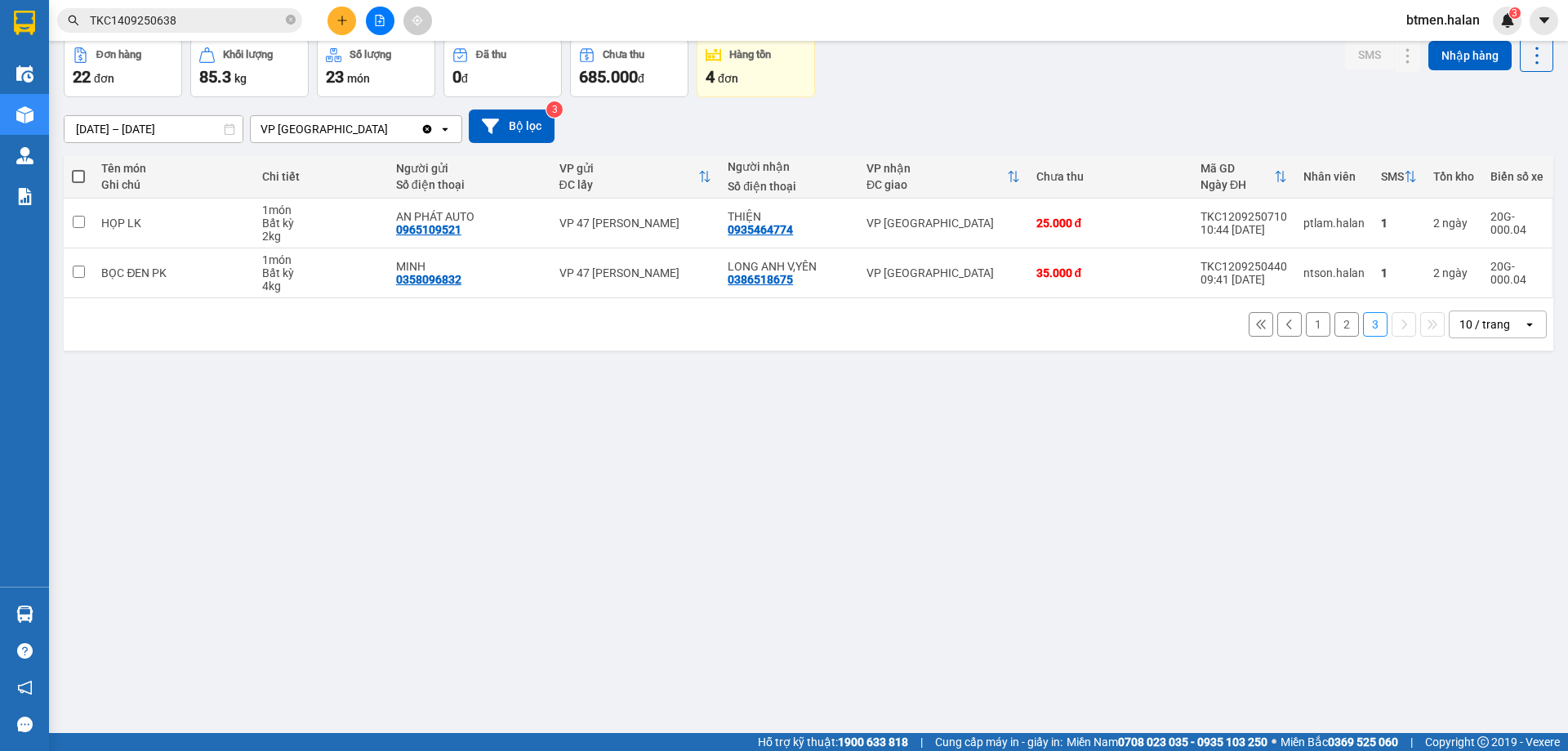
click at [1182, 518] on div "ver 1.8.143 Kho gửi Trên xe Kho nhận Kho công nợ Hàng đã giao Đơn hàng 22 đơn K…" at bounding box center [809, 350] width 1503 height 751
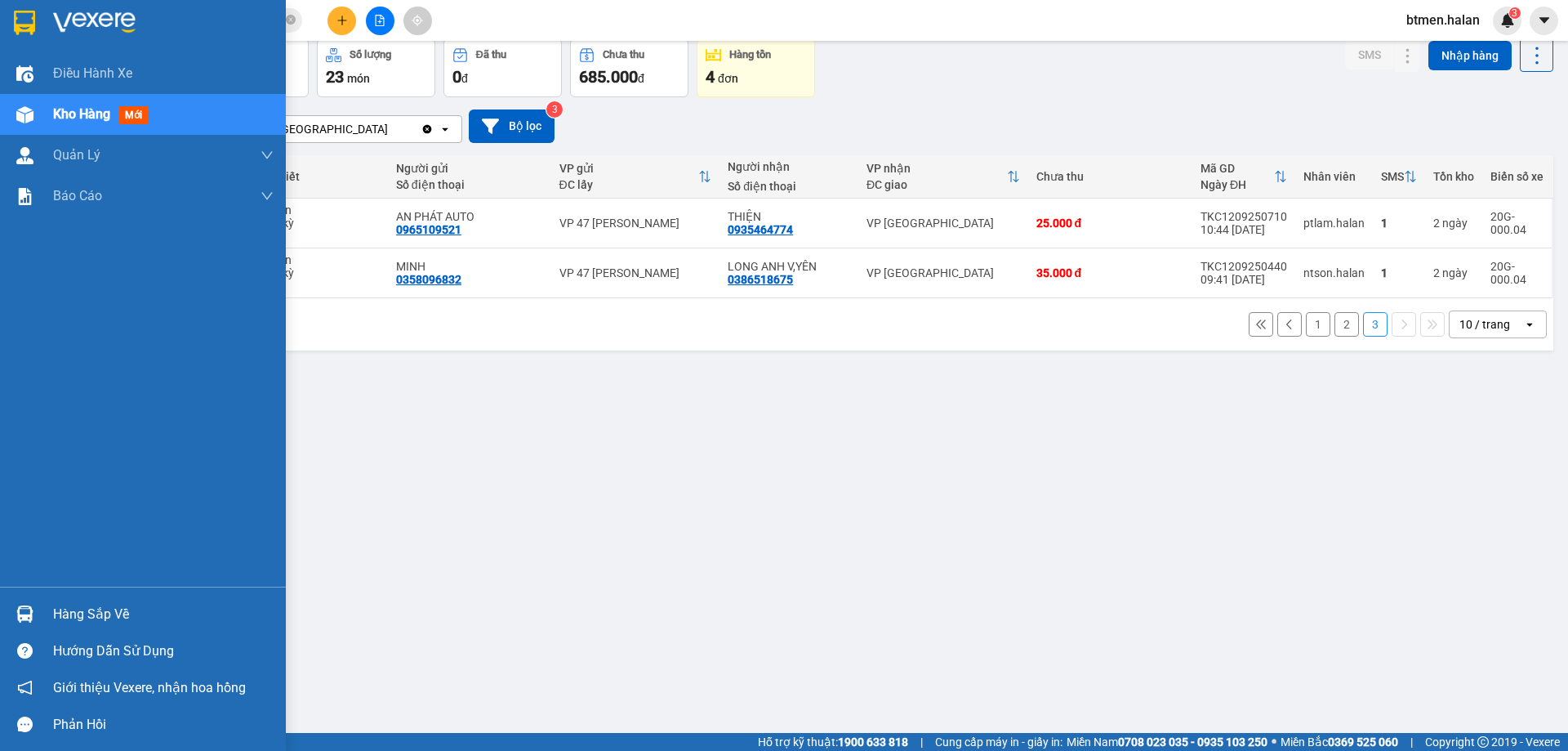
drag, startPoint x: 62, startPoint y: 614, endPoint x: 204, endPoint y: 620, distance: 142.1
click at [64, 614] on div "Hàng sắp về" at bounding box center [163, 614] width 221 height 25
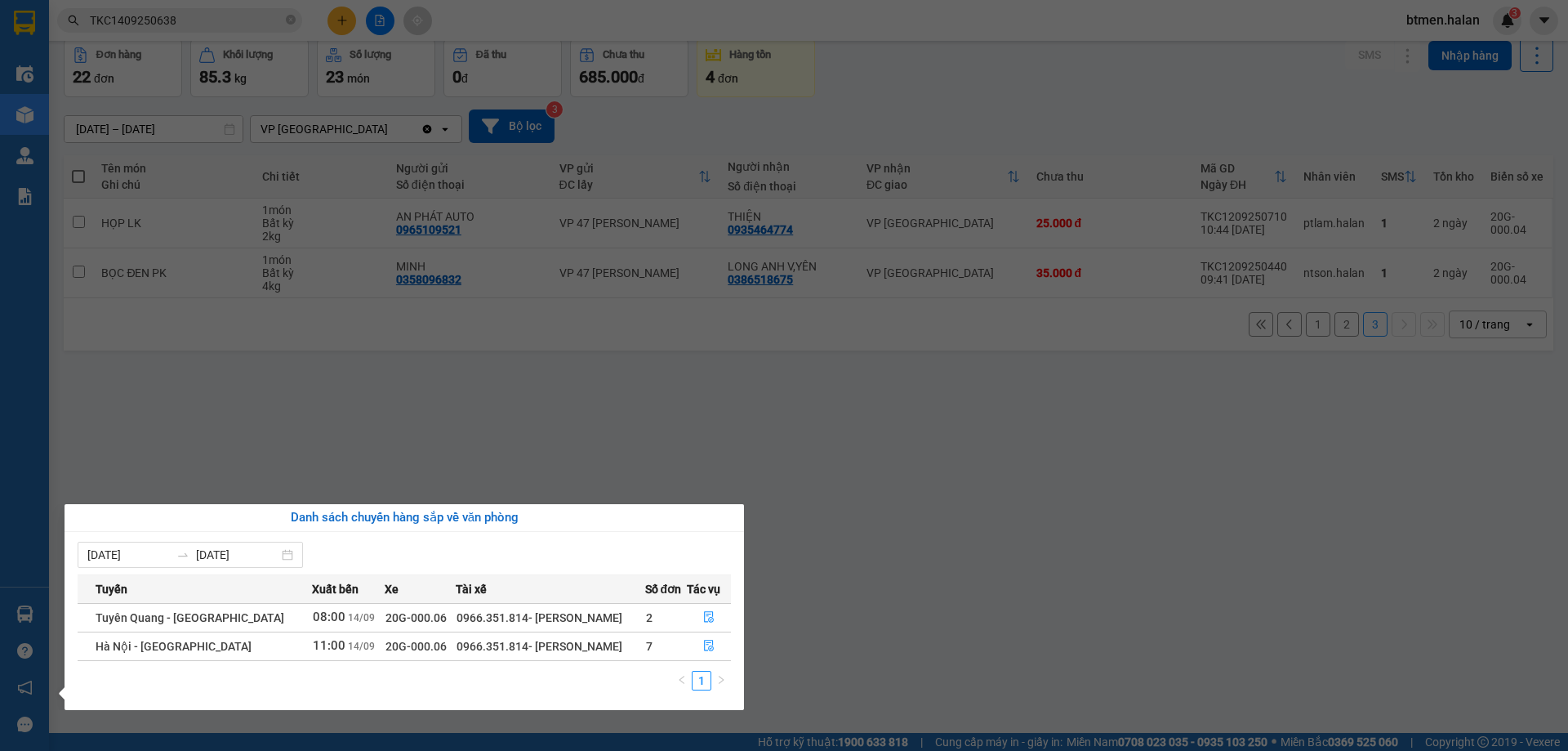
click at [1000, 580] on section "Kết quả tìm kiếm ( 1 ) Bộ lọc Mã ĐH Trạng thái Món hàng Thu hộ Tổng cước Chưa c…" at bounding box center [784, 376] width 1568 height 751
